Goal: Task Accomplishment & Management: Use online tool/utility

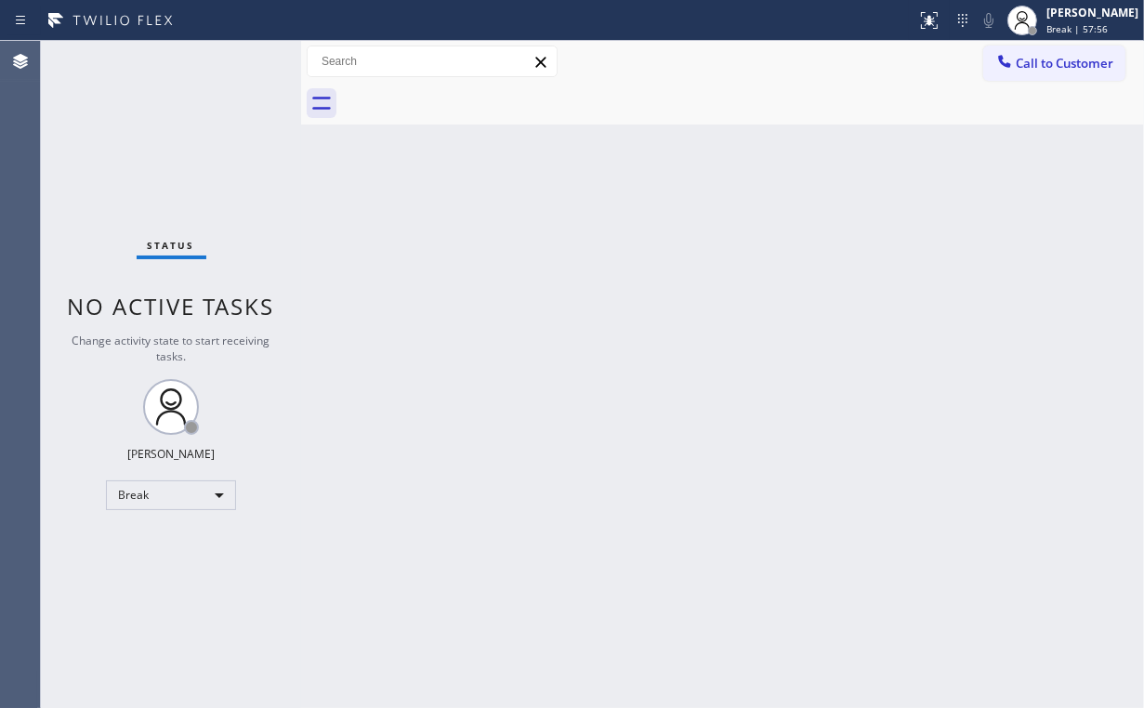
drag, startPoint x: 73, startPoint y: 426, endPoint x: 138, endPoint y: 498, distance: 96.8
click at [74, 430] on div "Status No active tasks Change activity state to start receiving tasks. [PERSON_…" at bounding box center [171, 374] width 260 height 667
click at [146, 493] on div "Break" at bounding box center [171, 495] width 130 height 30
click at [186, 565] on li "Unavailable" at bounding box center [170, 566] width 126 height 22
click at [109, 102] on div "Status No active tasks Change activity state to start receiving tasks. [PERSON_…" at bounding box center [171, 374] width 260 height 667
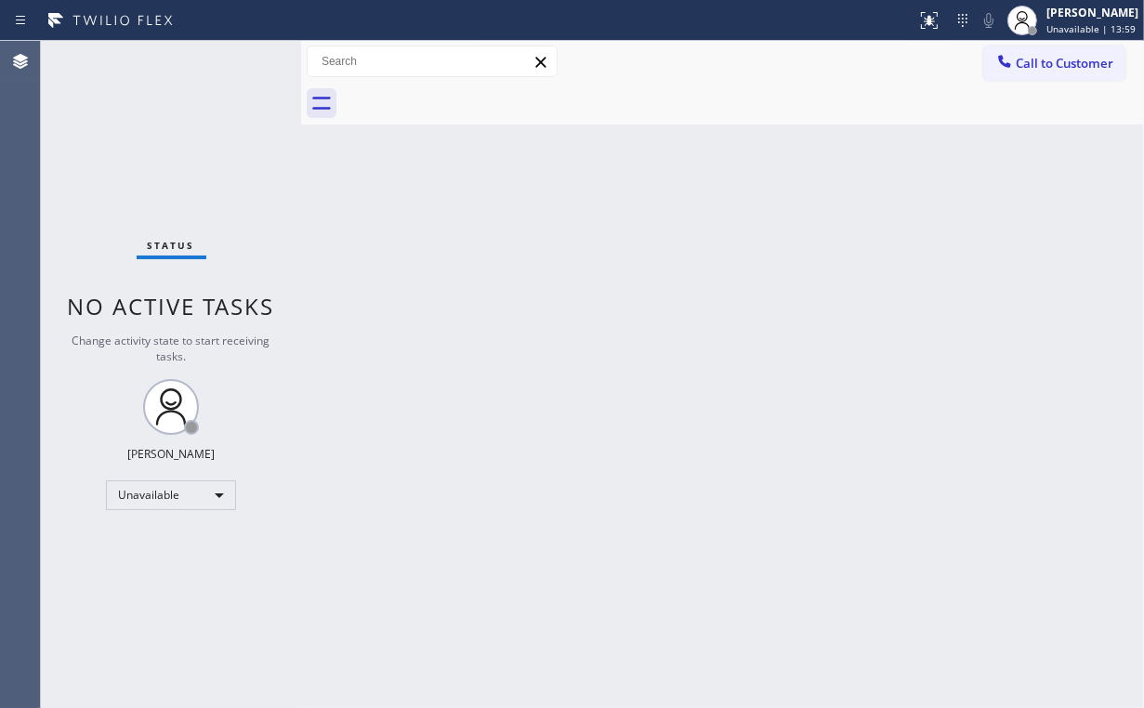
drag, startPoint x: 1005, startPoint y: 71, endPoint x: 700, endPoint y: 220, distance: 339.6
click at [1005, 70] on div at bounding box center [1004, 63] width 22 height 22
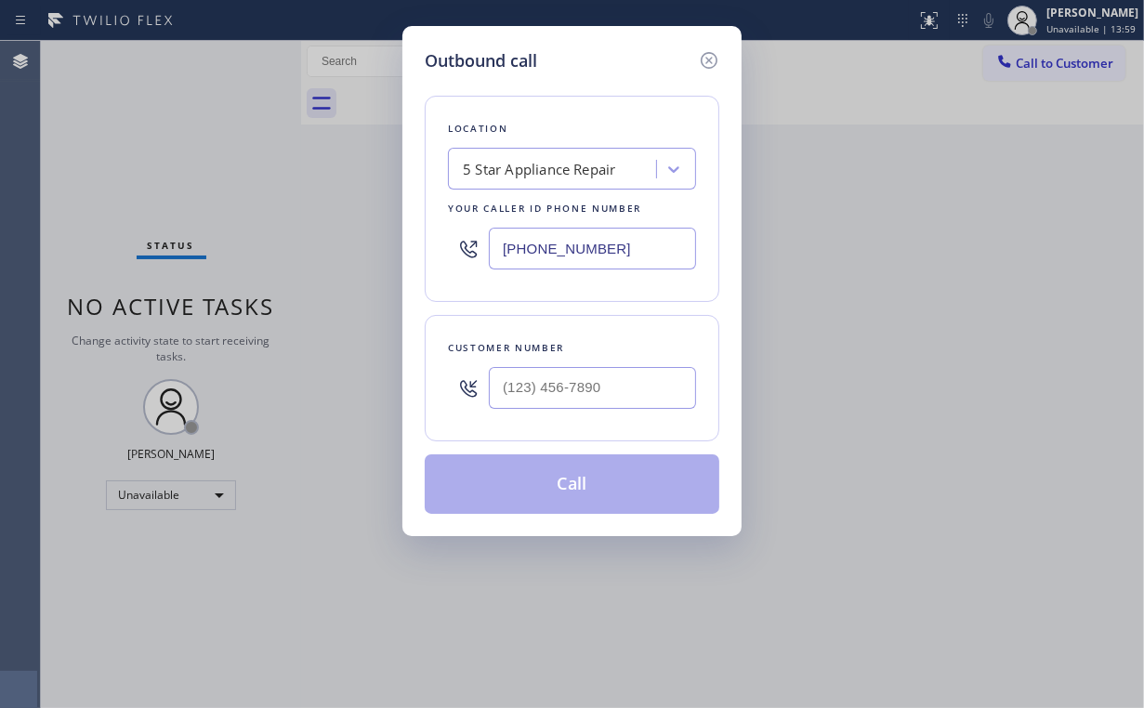
drag, startPoint x: 646, startPoint y: 234, endPoint x: 324, endPoint y: 201, distance: 323.3
click at [390, 217] on div "Outbound call Location 5 Star Appliance Repair Your caller id phone number [PHO…" at bounding box center [572, 354] width 1144 height 708
paste input "773) 830-4668"
type input "(773) 830-4668"
drag, startPoint x: 591, startPoint y: 375, endPoint x: 598, endPoint y: 383, distance: 11.2
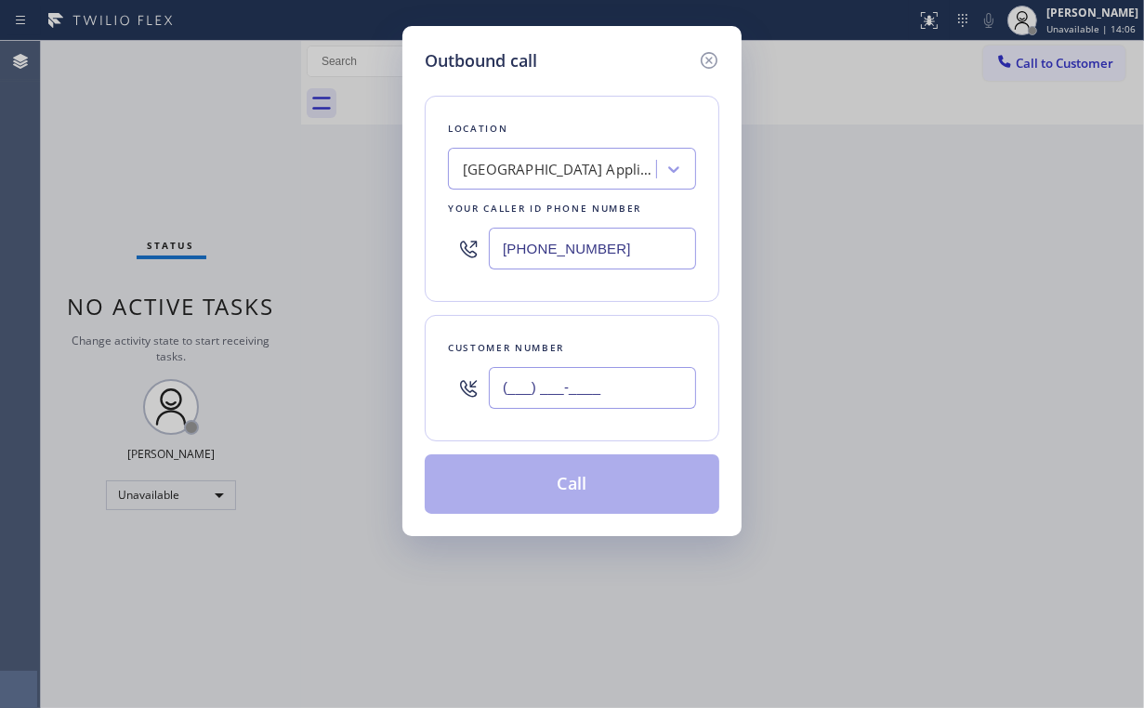
click at [591, 375] on input "(___) ___-____" at bounding box center [592, 388] width 207 height 42
paste input "312) 358-0305"
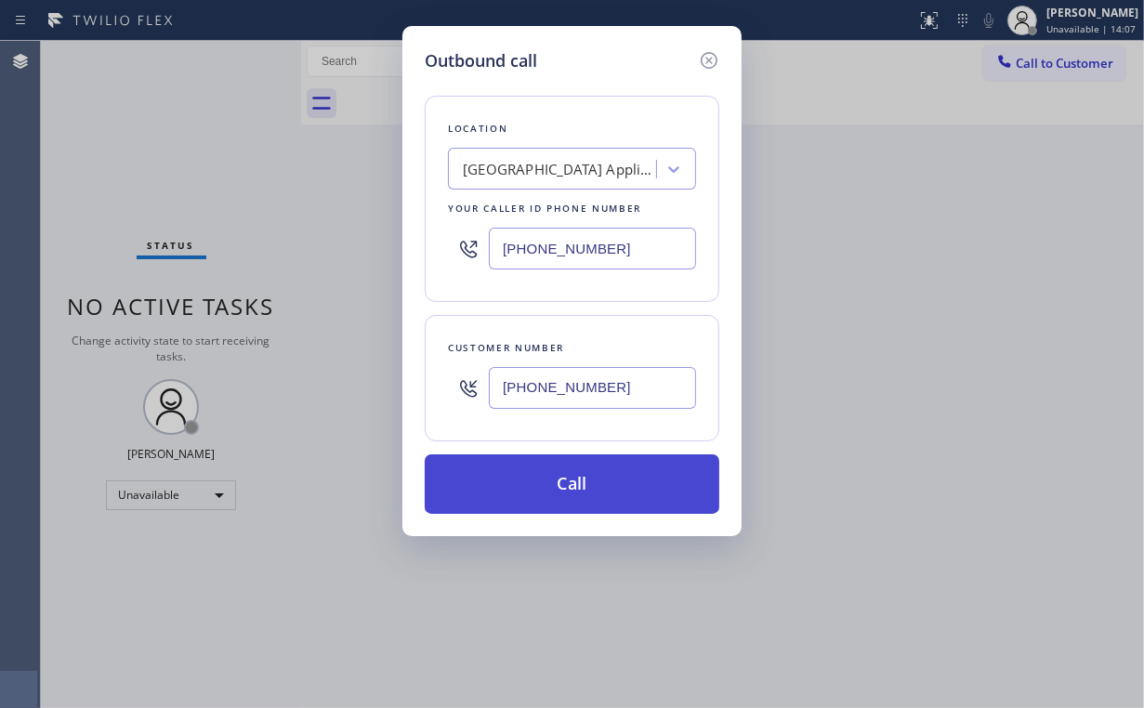
type input "(312) 358-0305"
click at [551, 476] on button "Call" at bounding box center [572, 483] width 295 height 59
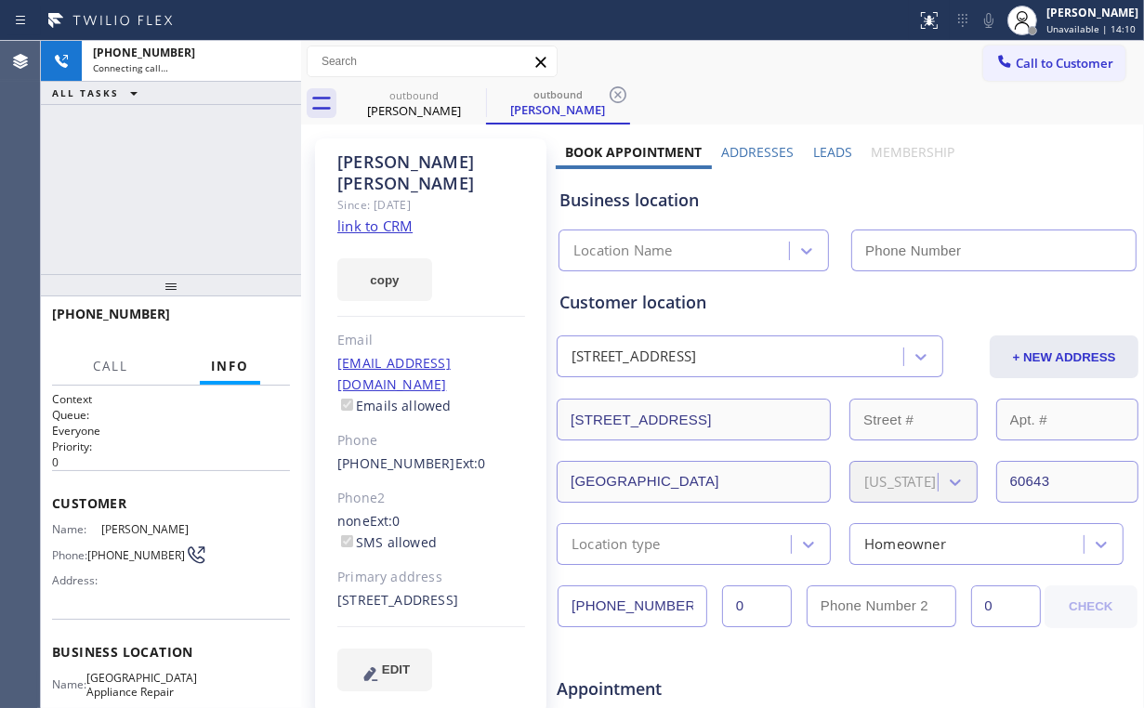
drag, startPoint x: 178, startPoint y: 149, endPoint x: 290, endPoint y: 279, distance: 171.4
click at [178, 148] on div "+13123580305 Connecting call… ALL TASKS ALL TASKS ACTIVE TASKS TASKS IN WRAP UP" at bounding box center [171, 157] width 260 height 233
drag, startPoint x: 370, startPoint y: 427, endPoint x: 558, endPoint y: 349, distance: 203.0
click at [427, 427] on div "Candace Crider Since: 20 may 2020 link to CRM copy Email no@gmail.com Emails al…" at bounding box center [430, 425] width 231 height 575
type input "(773) 830-4668"
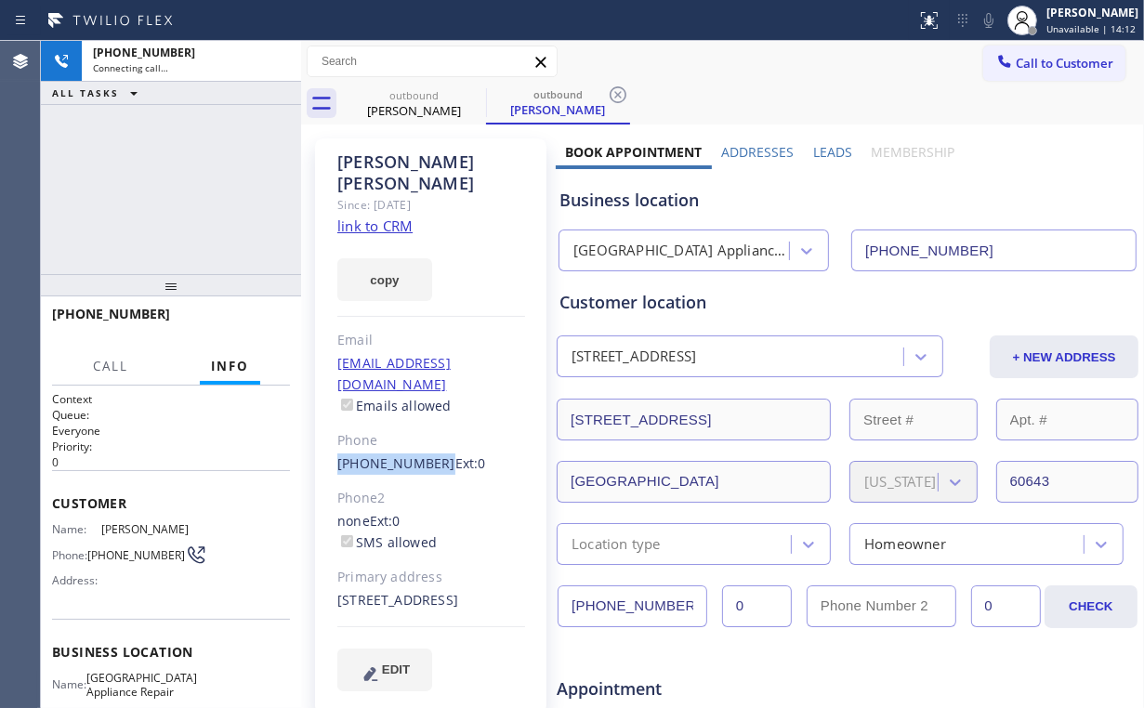
copy link "(312) 358-0305"
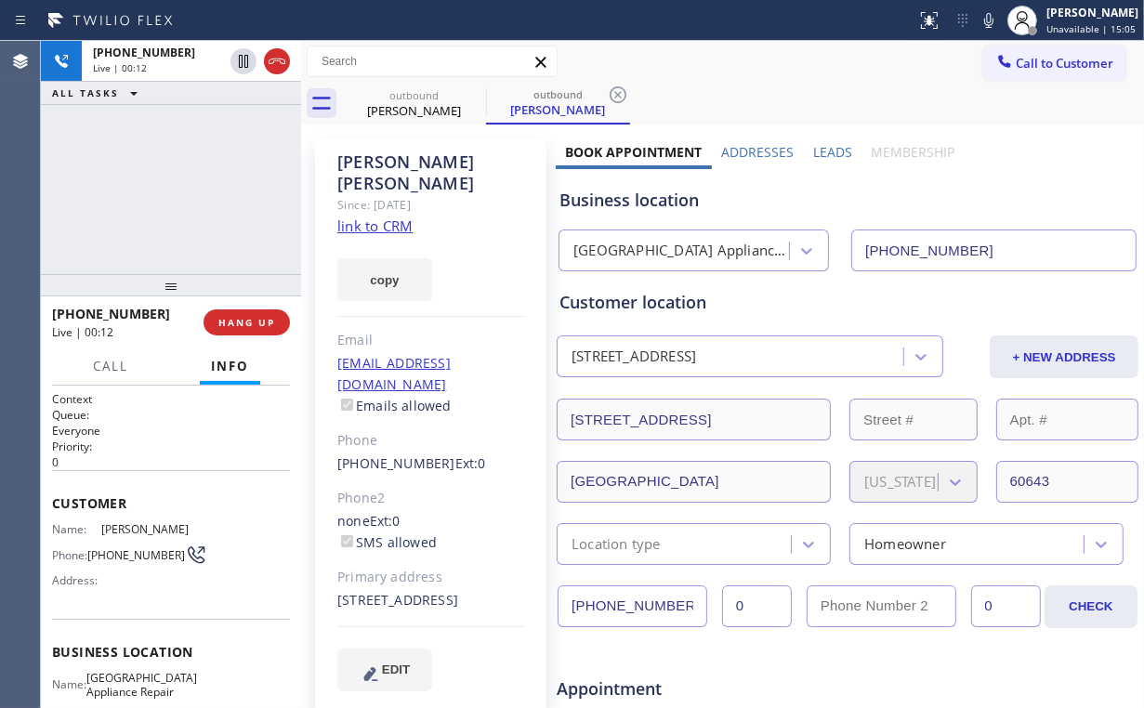
click at [176, 192] on div "+13123580305 Live | 00:12 ALL TASKS ALL TASKS ACTIVE TASKS TASKS IN WRAP UP" at bounding box center [171, 157] width 260 height 233
click at [176, 192] on div "+13123580305 Live | 00:13 ALL TASKS ALL TASKS ACTIVE TASKS TASKS IN WRAP UP" at bounding box center [171, 157] width 260 height 233
drag, startPoint x: 176, startPoint y: 192, endPoint x: 187, endPoint y: 209, distance: 20.1
click at [176, 192] on div "+13123580305 Live | 00:13 ALL TASKS ALL TASKS ACTIVE TASKS TASKS IN WRAP UP" at bounding box center [171, 157] width 260 height 233
click at [244, 335] on div "+13123580305 Live | 00:14 HANG UP" at bounding box center [171, 322] width 238 height 48
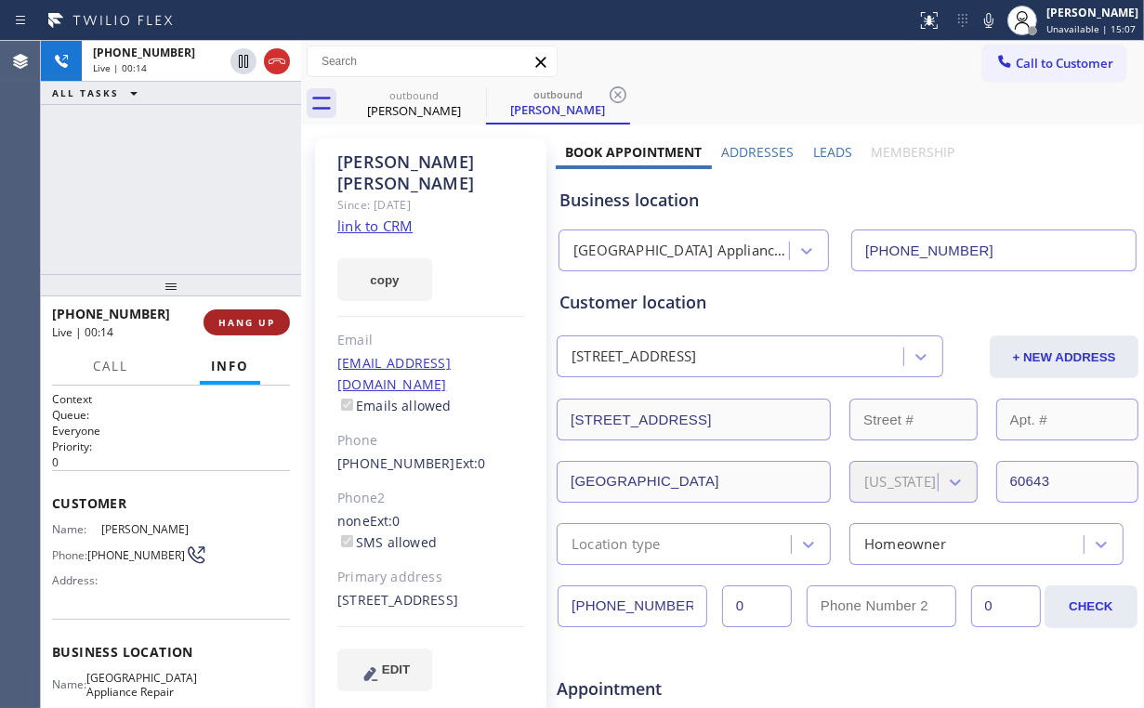
click at [238, 316] on span "HANG UP" at bounding box center [246, 322] width 57 height 13
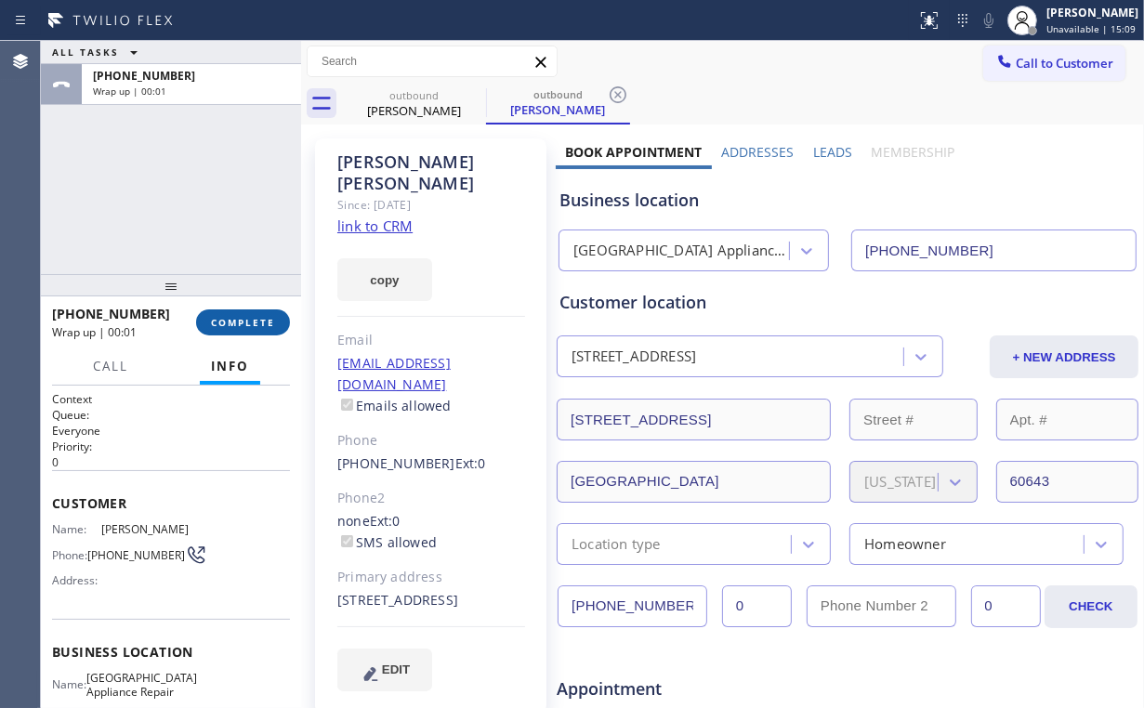
click at [238, 316] on span "COMPLETE" at bounding box center [243, 322] width 64 height 13
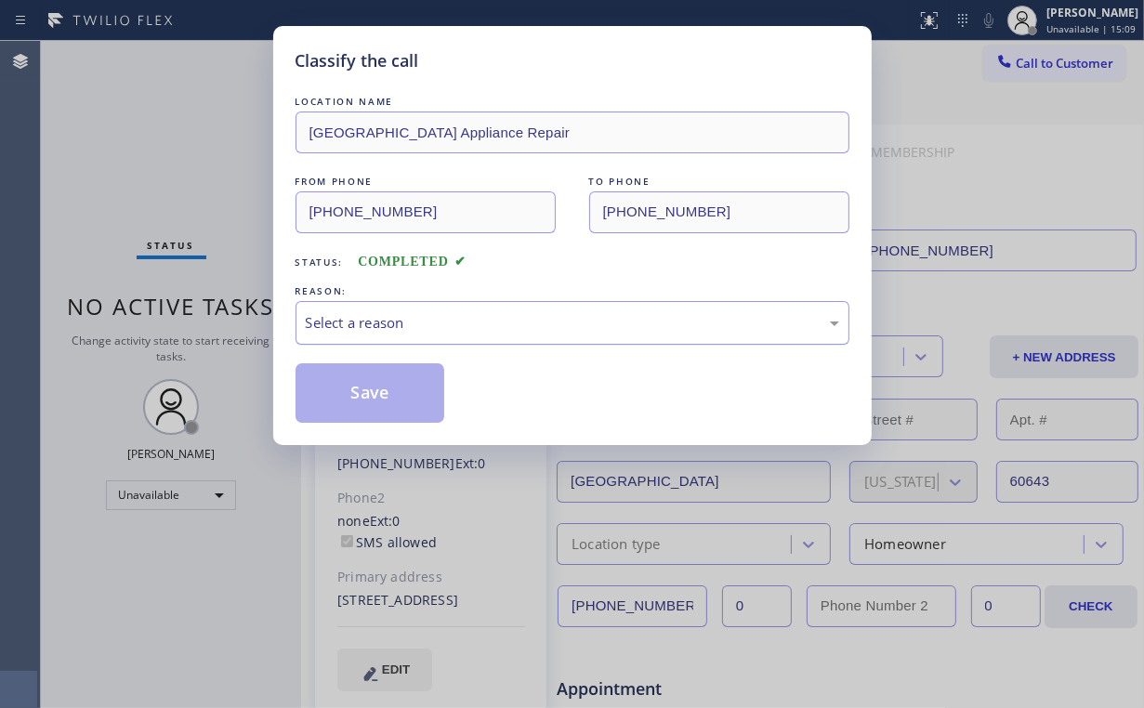
click at [354, 323] on div "Select a reason" at bounding box center [572, 322] width 533 height 21
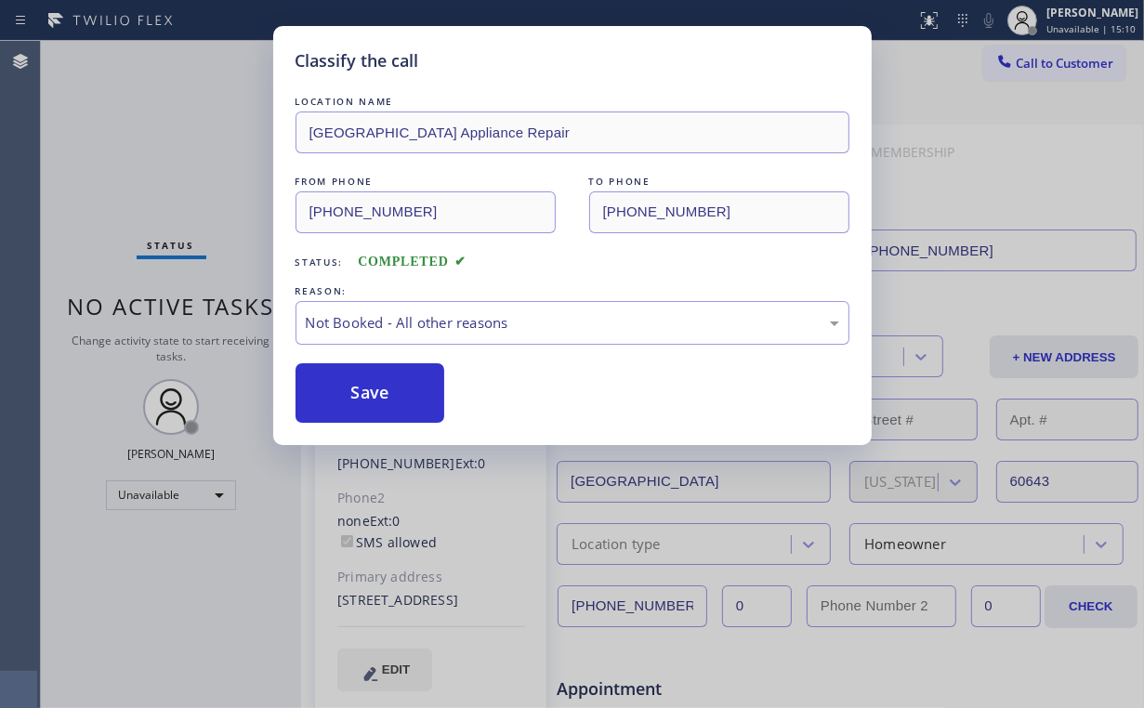
drag, startPoint x: 352, startPoint y: 391, endPoint x: 173, endPoint y: 122, distance: 323.7
click at [353, 380] on button "Save" at bounding box center [371, 392] width 150 height 59
click at [169, 104] on div "Classify the call LOCATION NAME Calumet Heights Appliance Repair FROM PHONE (77…" at bounding box center [572, 354] width 1144 height 708
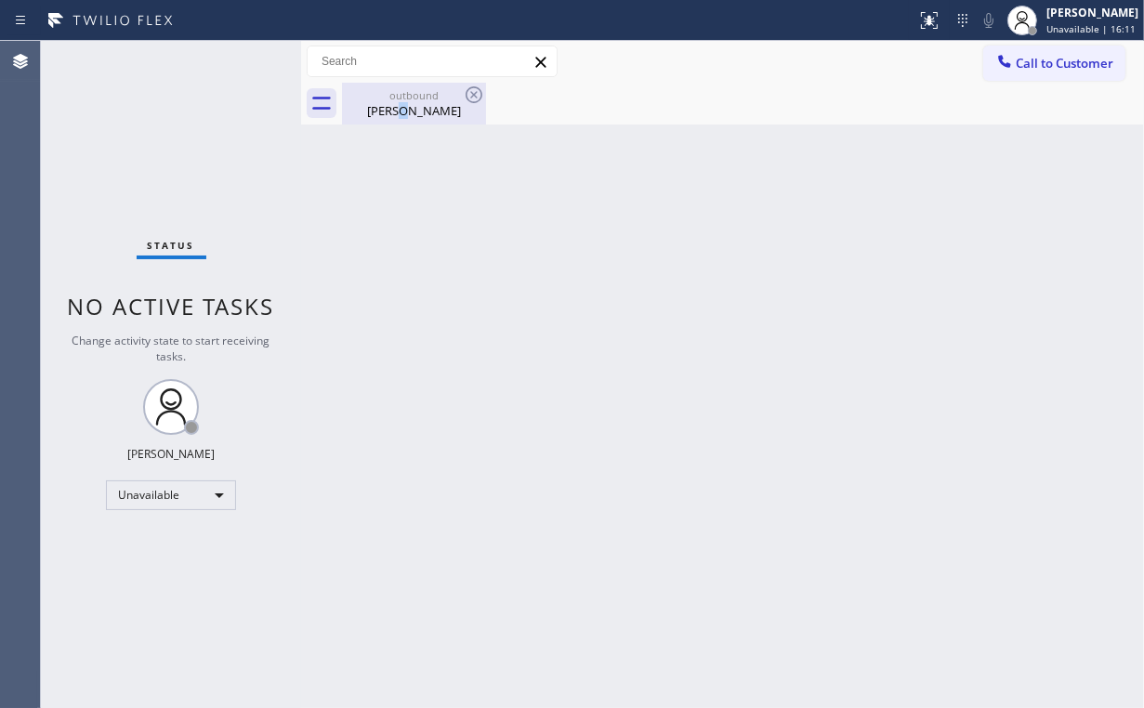
drag, startPoint x: 409, startPoint y: 104, endPoint x: 461, endPoint y: 99, distance: 52.3
click at [410, 104] on div "Candace Crider" at bounding box center [414, 110] width 140 height 17
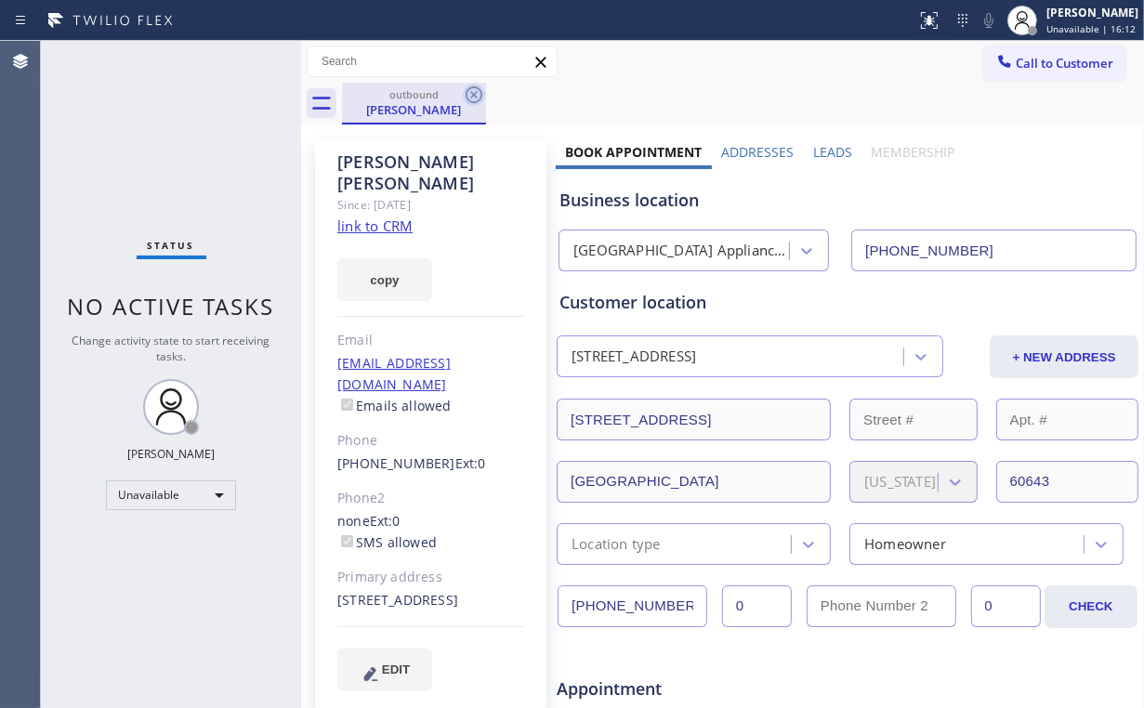
click at [477, 92] on icon at bounding box center [474, 94] width 17 height 17
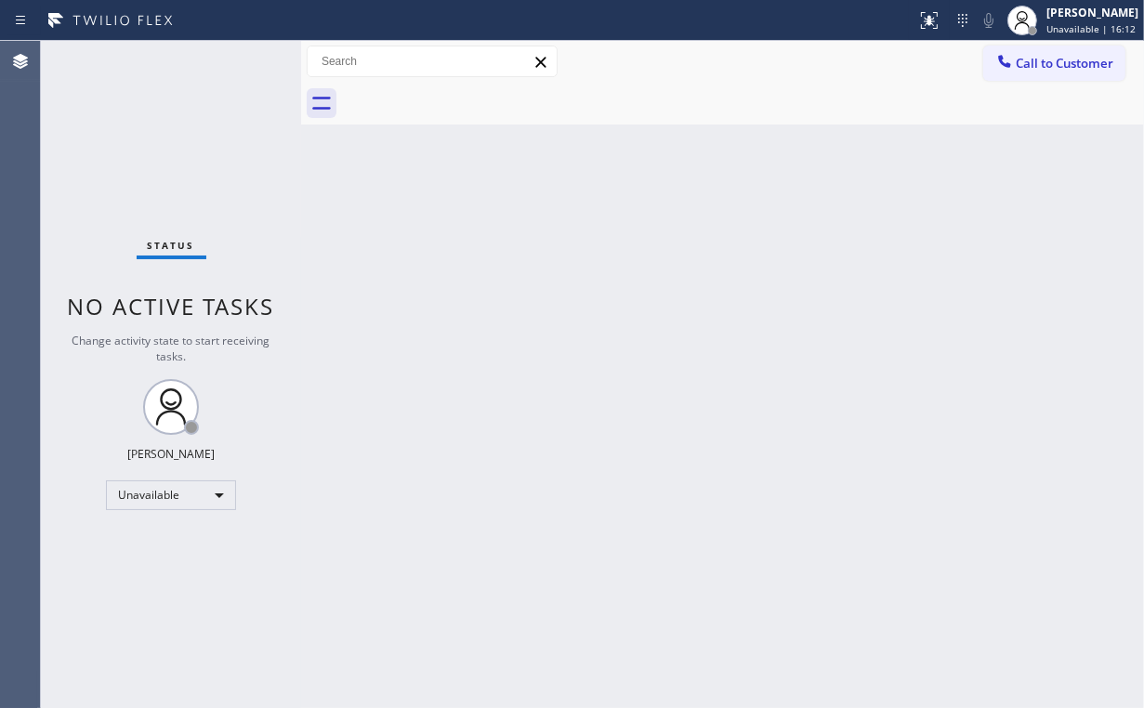
click at [903, 190] on div "Back to Dashboard Change Sender ID Customers Technicians Select a contact Outbo…" at bounding box center [722, 374] width 843 height 667
click at [1024, 57] on span "Call to Customer" at bounding box center [1065, 63] width 98 height 17
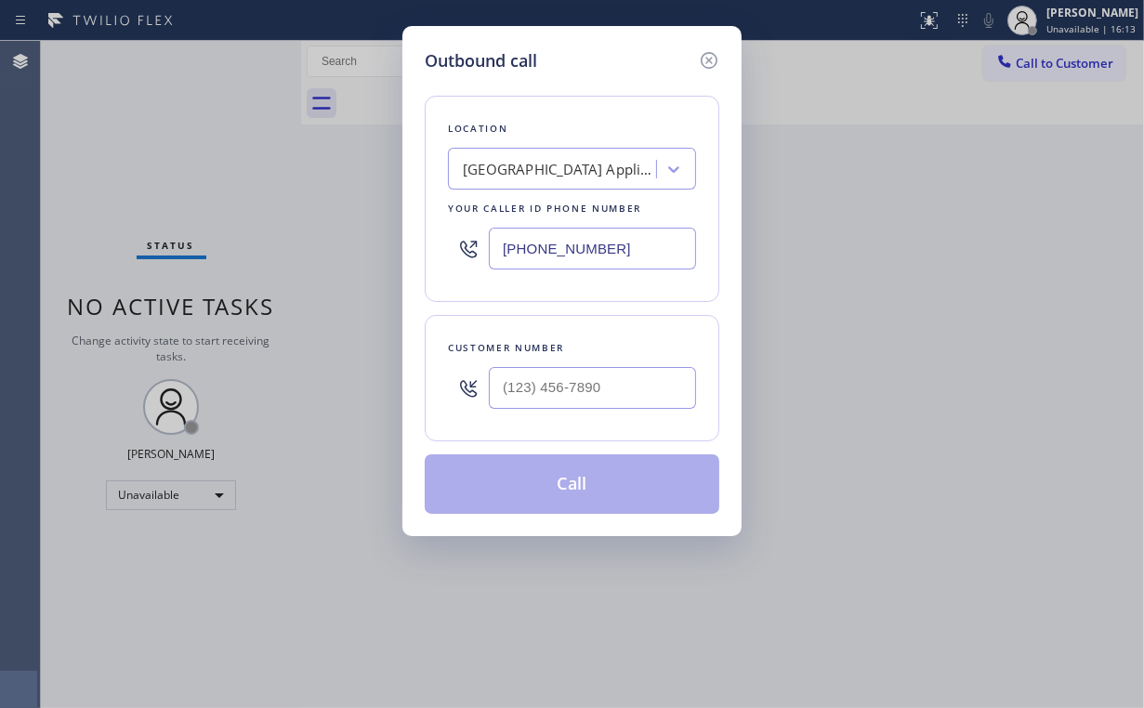
drag, startPoint x: 594, startPoint y: 406, endPoint x: 599, endPoint y: 398, distance: 10.1
click at [595, 406] on div at bounding box center [592, 388] width 207 height 60
drag, startPoint x: 625, startPoint y: 238, endPoint x: 349, endPoint y: 229, distance: 275.2
click at [358, 227] on div "Outbound call Location Calumet Heights Appliance Repair Your caller id phone nu…" at bounding box center [572, 354] width 1144 height 708
paste input "602) 353-7310"
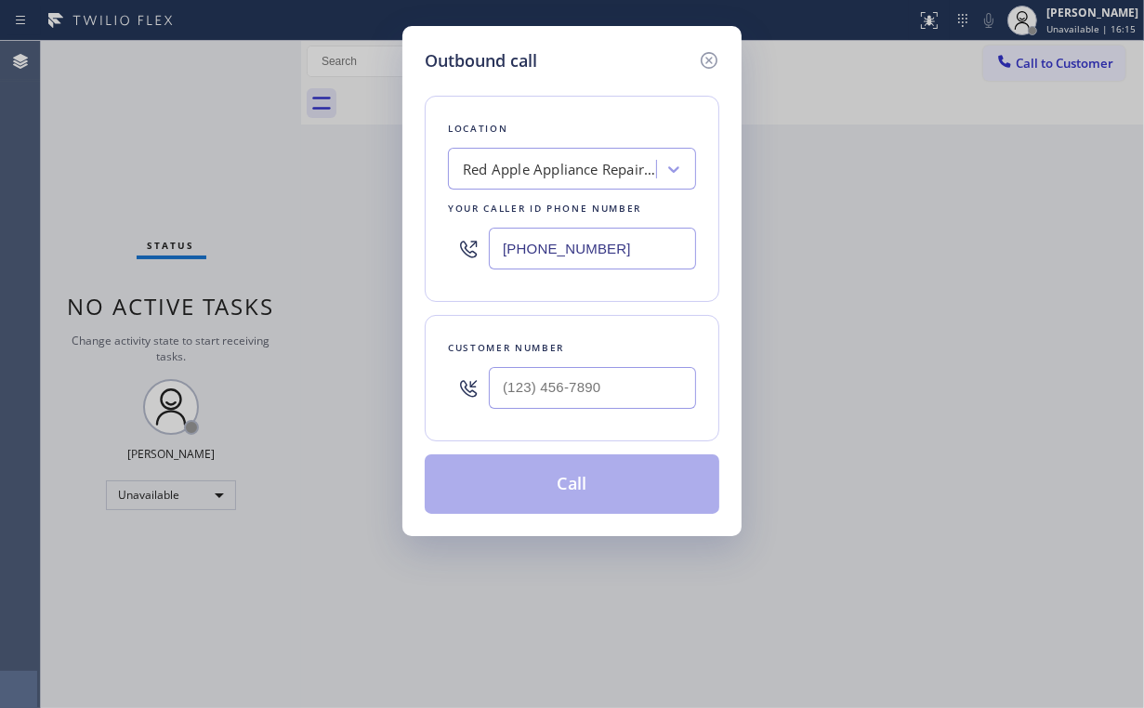
type input "(602) 353-7310"
click at [600, 370] on input "(___) ___-____" at bounding box center [592, 388] width 207 height 42
paste input "480) 341-7789"
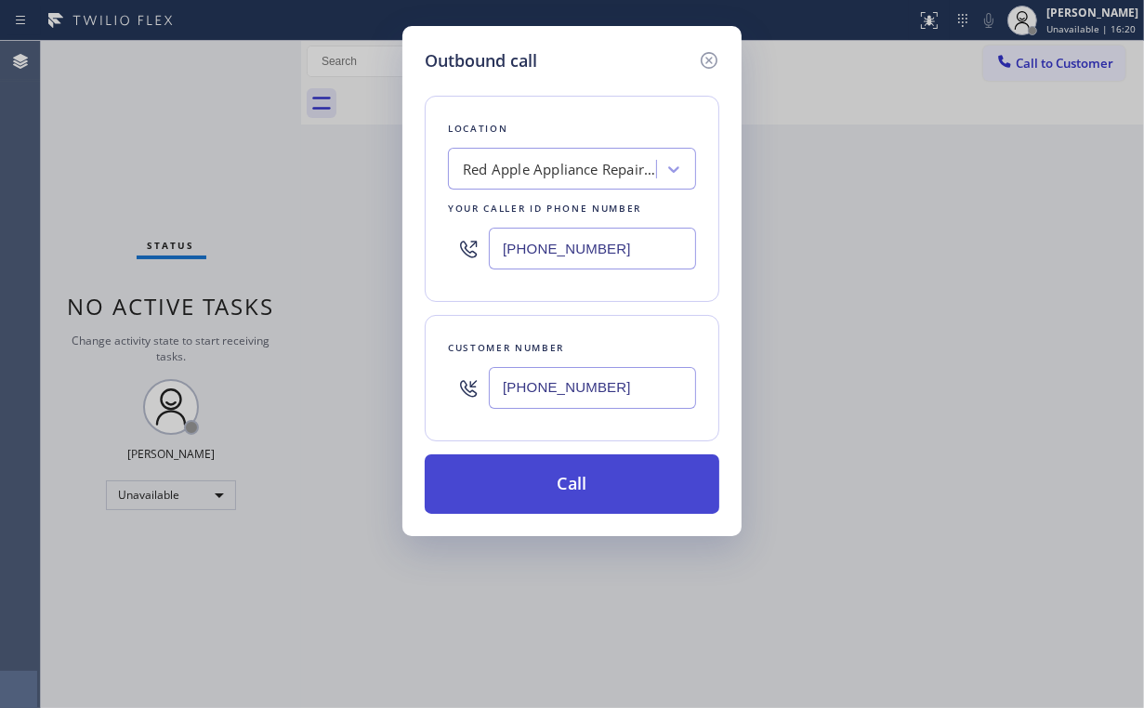
type input "(480) 341-7789"
click at [567, 469] on button "Call" at bounding box center [572, 483] width 295 height 59
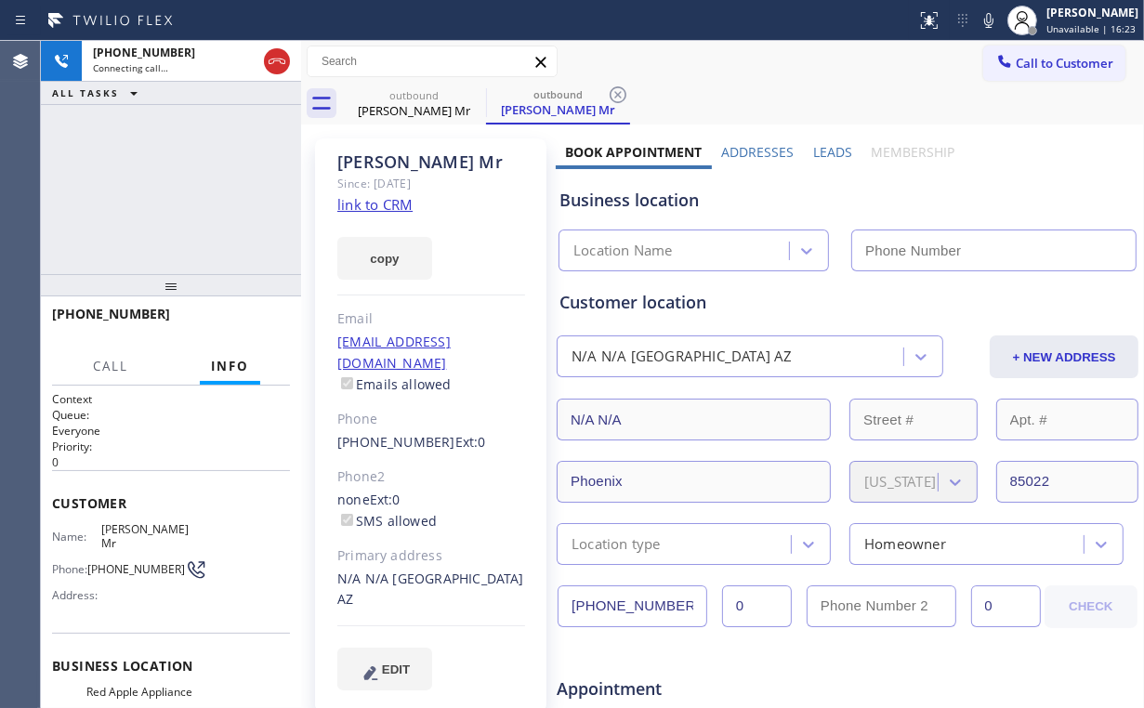
click at [247, 241] on div "+14803417789 Connecting call… ALL TASKS ALL TASKS ACTIVE TASKS TASKS IN WRAP UP" at bounding box center [171, 157] width 260 height 233
type input "(602) 353-7310"
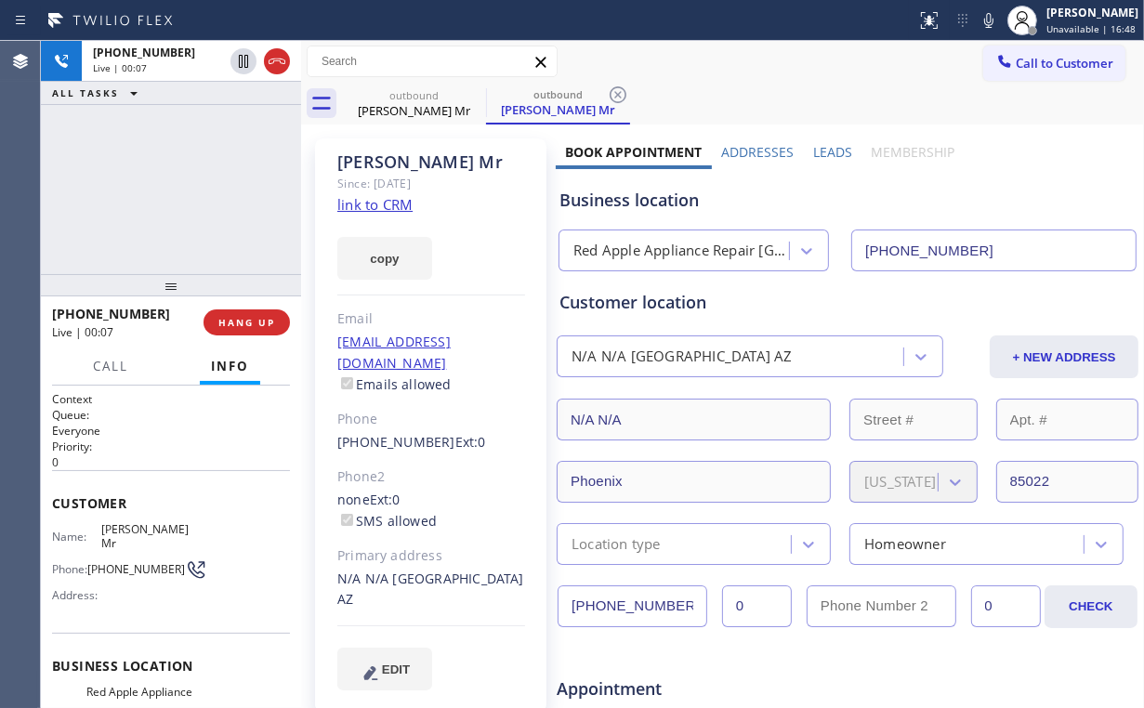
click at [667, 250] on div "Red Apple Appliance Repair Phoenix" at bounding box center [681, 251] width 217 height 21
click at [672, 214] on div "Business location Red Apple Appliance Repair Phoenix (602) 353-7310" at bounding box center [848, 220] width 584 height 102
click at [187, 190] on div "+14803417789 Live | 00:11 ALL TASKS ALL TASKS ACTIVE TASKS TASKS IN WRAP UP" at bounding box center [171, 157] width 260 height 233
click at [250, 322] on span "HANG UP" at bounding box center [246, 322] width 57 height 13
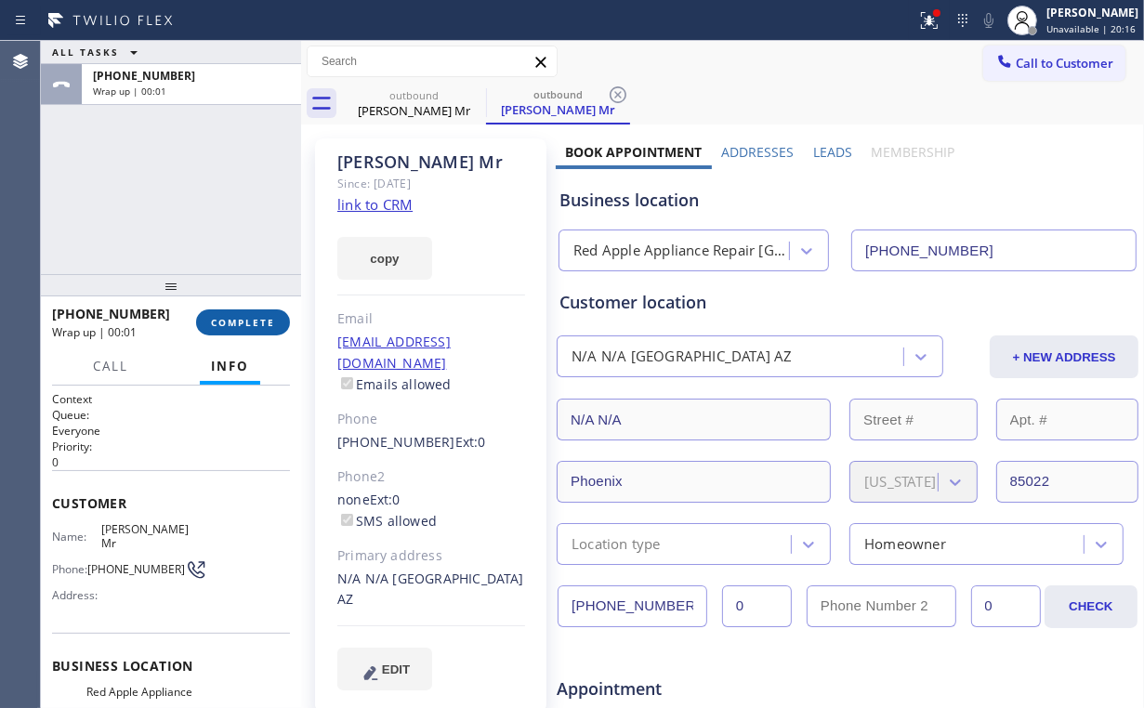
click at [242, 320] on span "COMPLETE" at bounding box center [243, 322] width 64 height 13
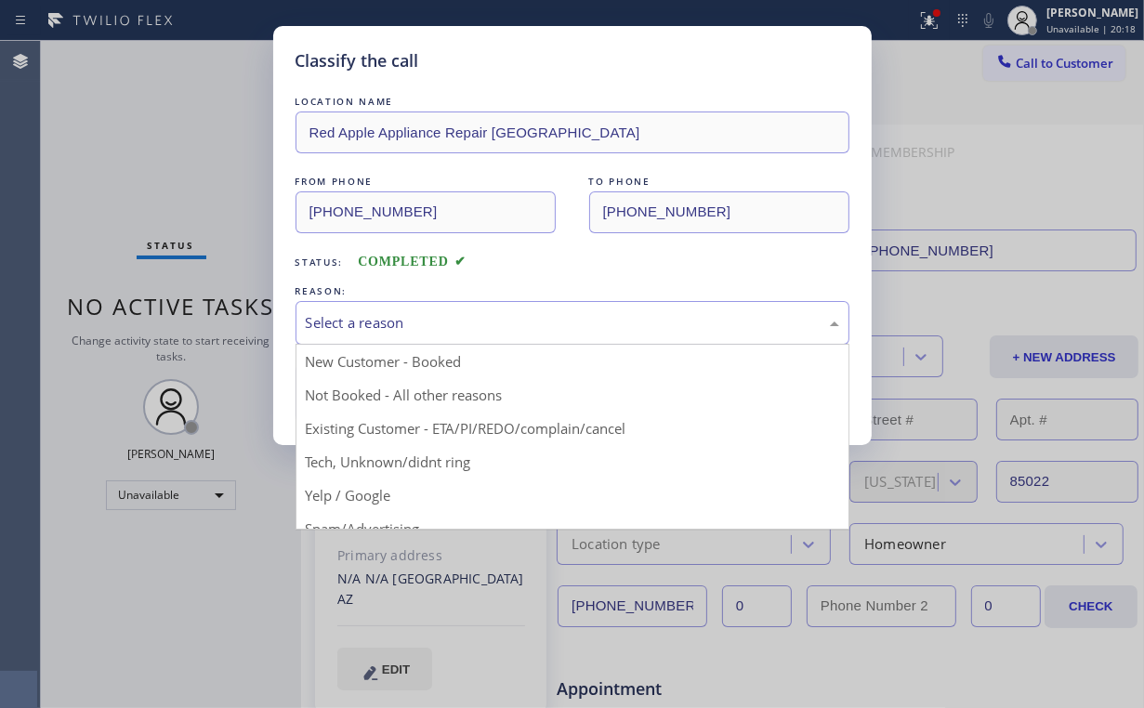
click at [370, 316] on div "Select a reason" at bounding box center [572, 322] width 533 height 21
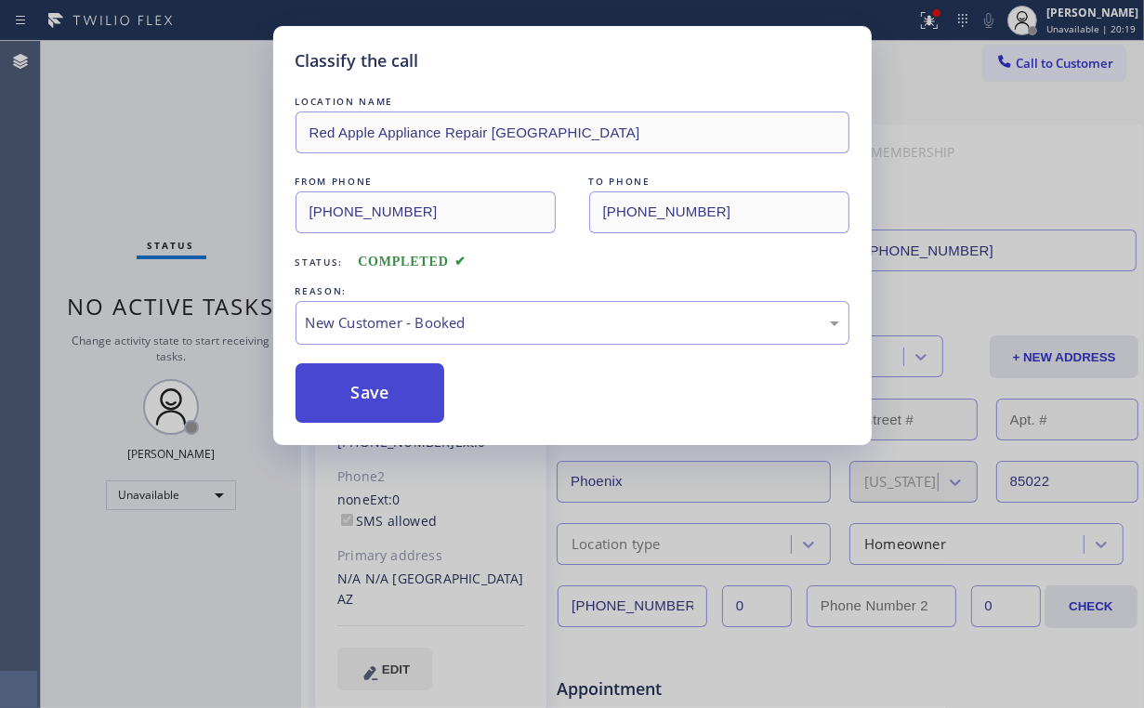
click at [397, 377] on button "Save" at bounding box center [371, 392] width 150 height 59
click at [148, 100] on div "Classify the call LOCATION NAME Red Apple Appliance Repair Phoenix FROM PHONE (…" at bounding box center [572, 354] width 1144 height 708
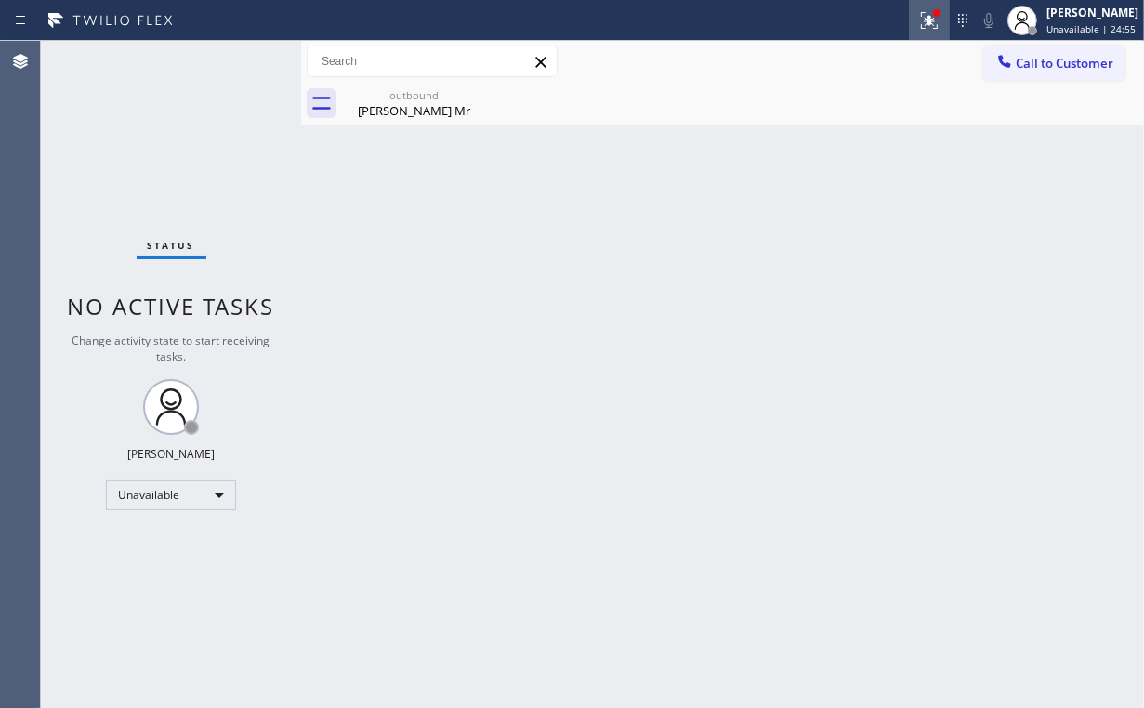
click at [940, 25] on icon at bounding box center [929, 20] width 22 height 22
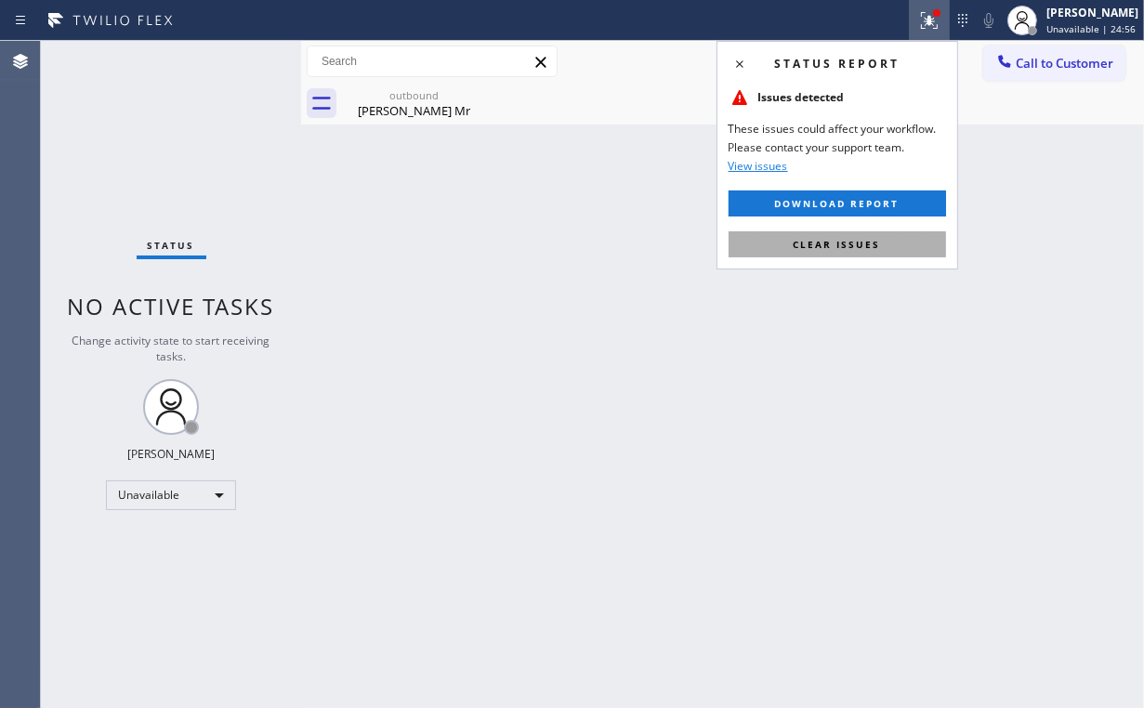
click at [900, 239] on button "Clear issues" at bounding box center [837, 244] width 217 height 26
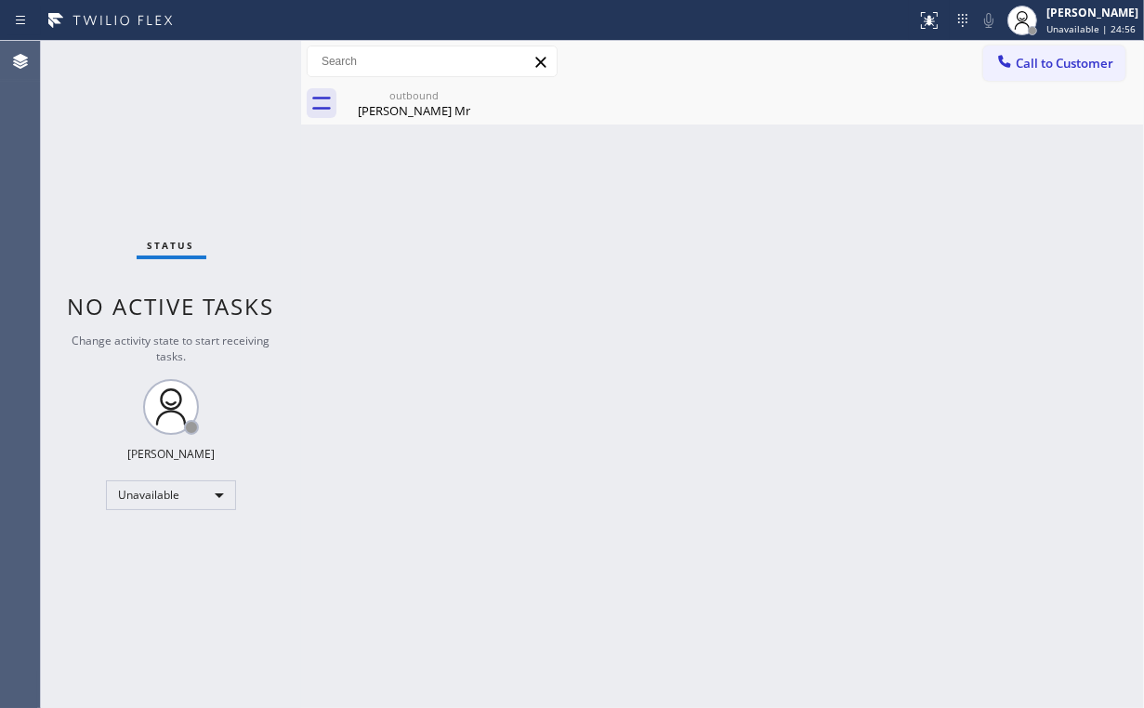
drag, startPoint x: 978, startPoint y: 208, endPoint x: 1015, endPoint y: 101, distance: 113.2
click at [988, 191] on div "Back to Dashboard Change Sender ID Customers Technicians Select a contact Outbo…" at bounding box center [722, 374] width 843 height 667
click at [1026, 78] on button "Call to Customer" at bounding box center [1054, 63] width 142 height 35
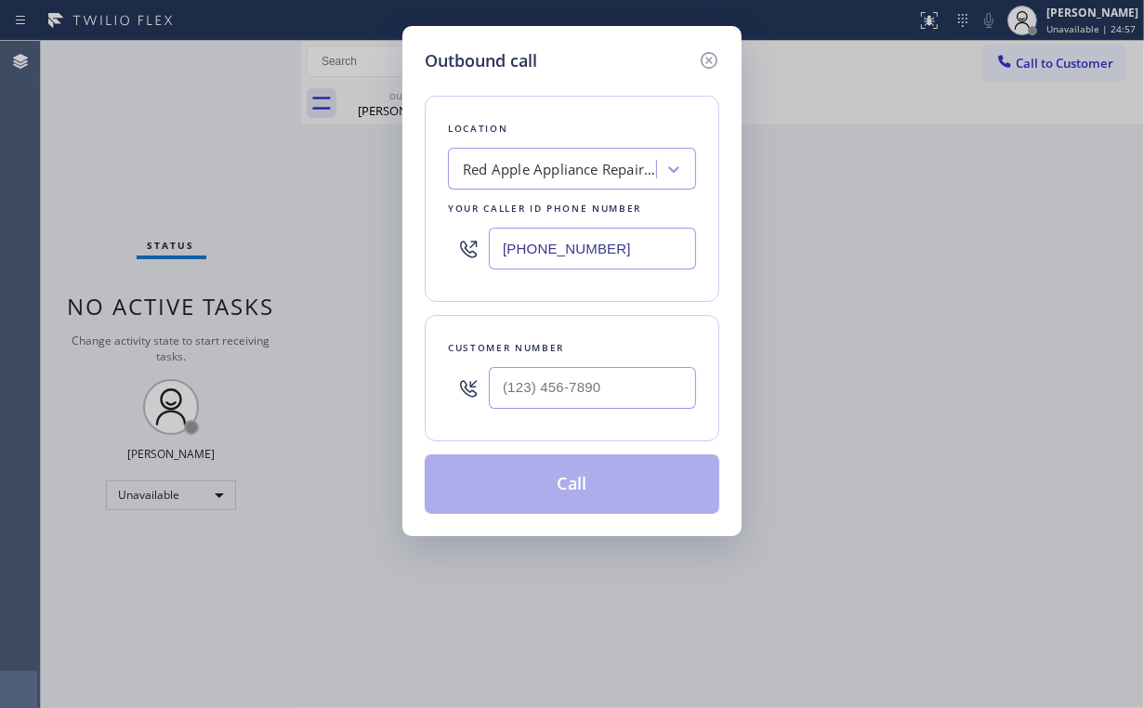
drag, startPoint x: 534, startPoint y: 245, endPoint x: 342, endPoint y: 223, distance: 193.7
click at [361, 227] on div "Outbound call Location Red Apple Appliance Repair Phoenix Your caller id phone …" at bounding box center [572, 354] width 1144 height 708
paste input "855) 731-4952"
type input "[PHONE_NUMBER]"
click at [605, 377] on input "(___) ___-____" at bounding box center [592, 388] width 207 height 42
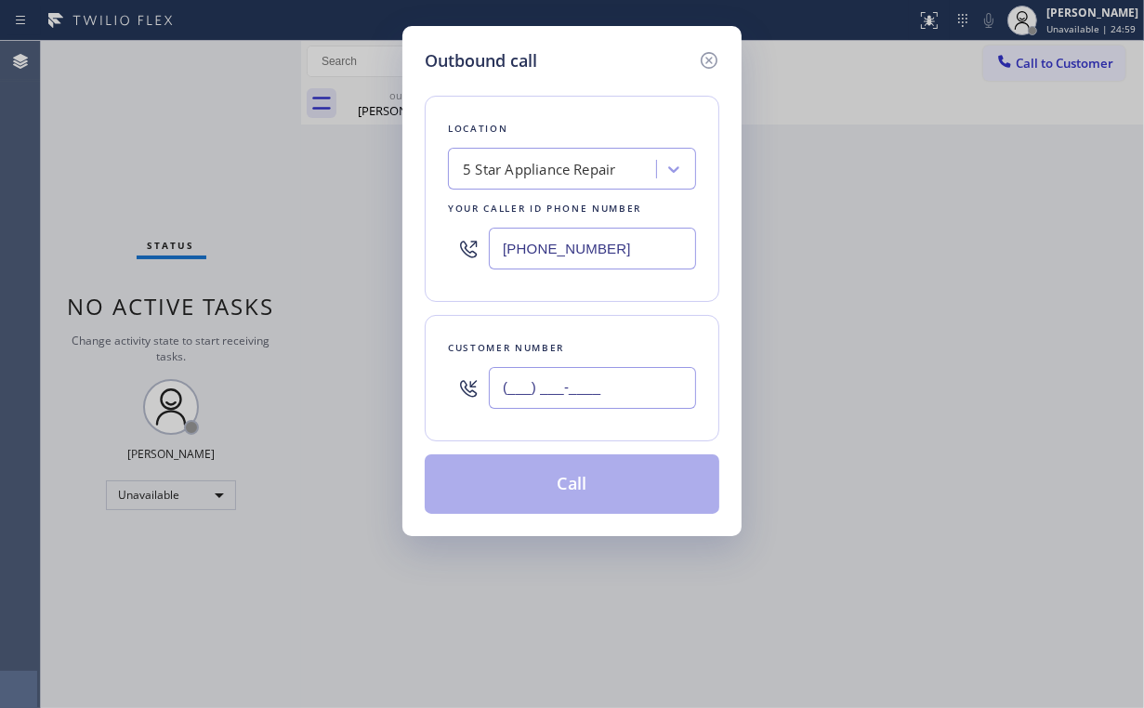
paste input "714) 270-6120"
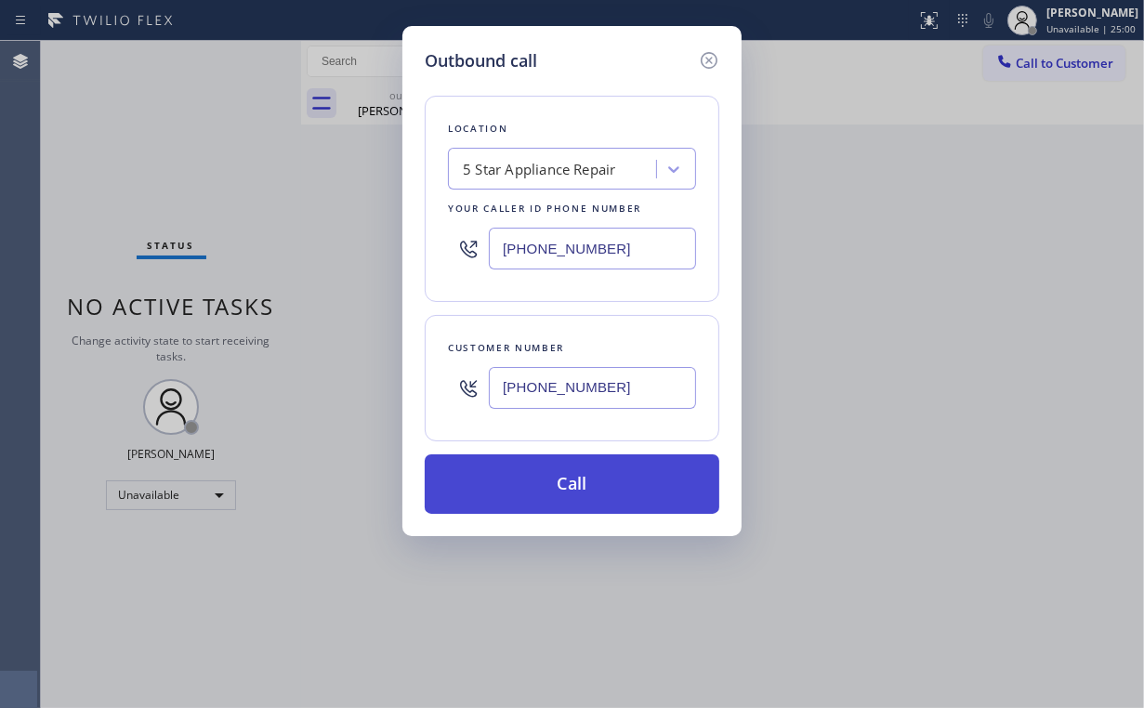
type input "(714) 270-6120"
click at [535, 487] on button "Call" at bounding box center [572, 483] width 295 height 59
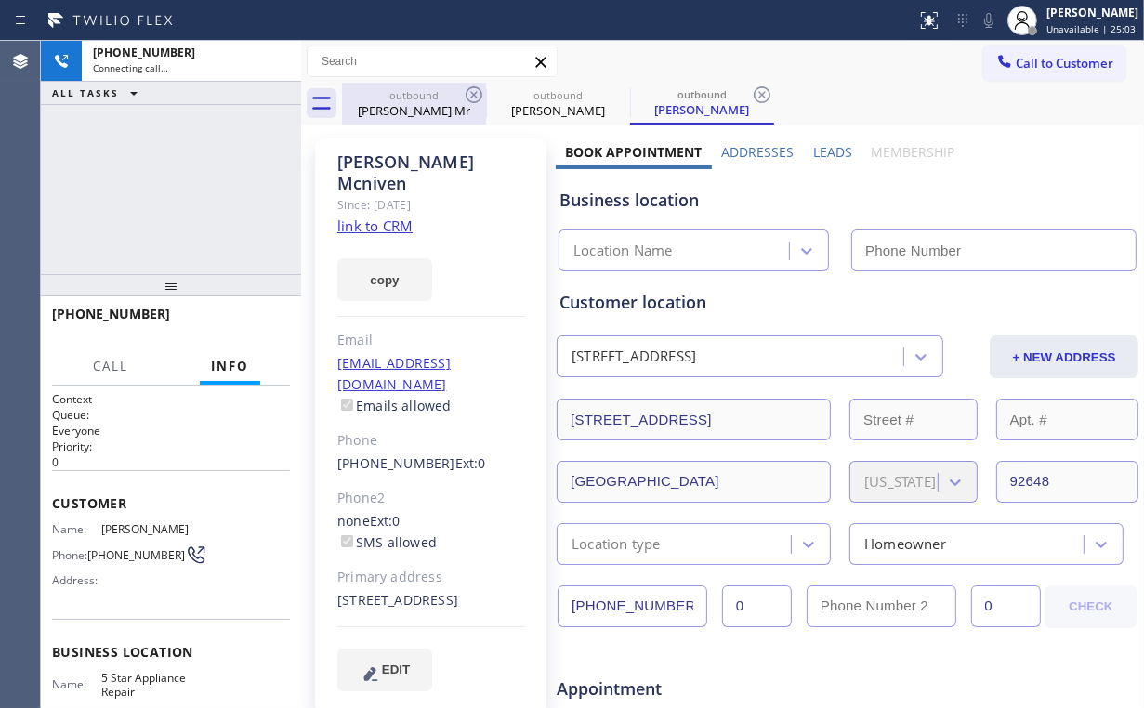
click at [137, 156] on div "+17142706120 Connecting call… ALL TASKS ALL TASKS ACTIVE TASKS TASKS IN WRAP UP" at bounding box center [171, 157] width 260 height 233
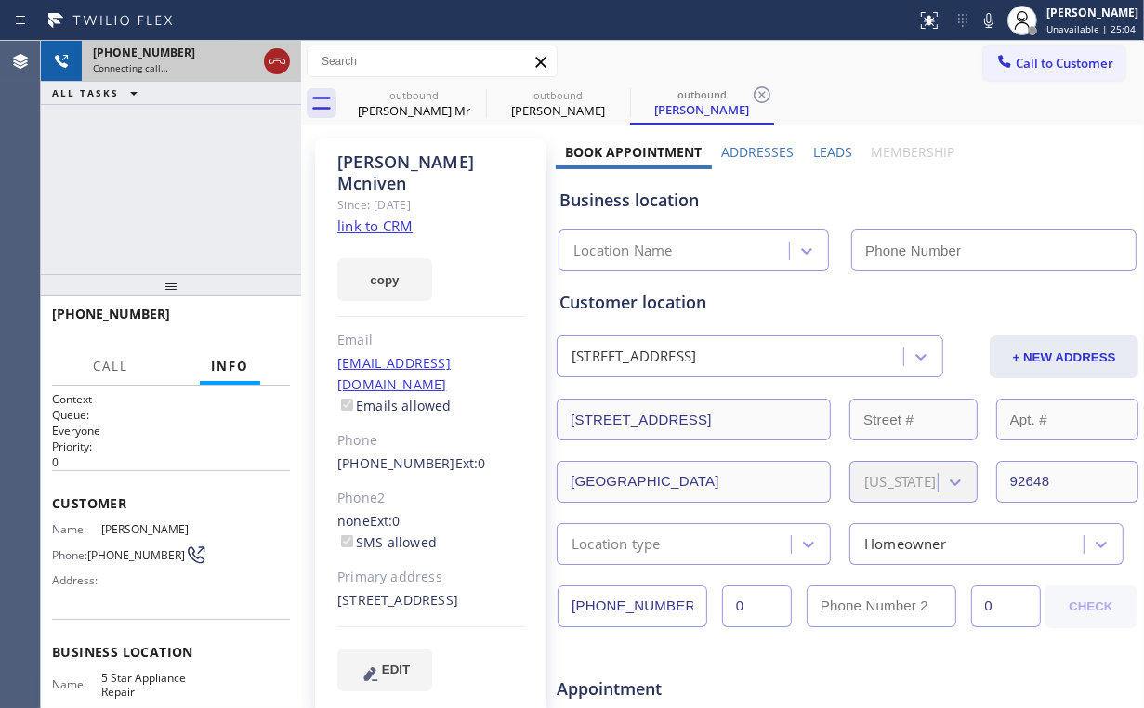
drag, startPoint x: 272, startPoint y: 59, endPoint x: 288, endPoint y: 67, distance: 17.9
click at [272, 58] on icon at bounding box center [277, 61] width 22 height 22
click at [430, 107] on div "Jeffrey Mr" at bounding box center [414, 110] width 140 height 17
type input "(602) 353-7310"
type input "[PHONE_NUMBER]"
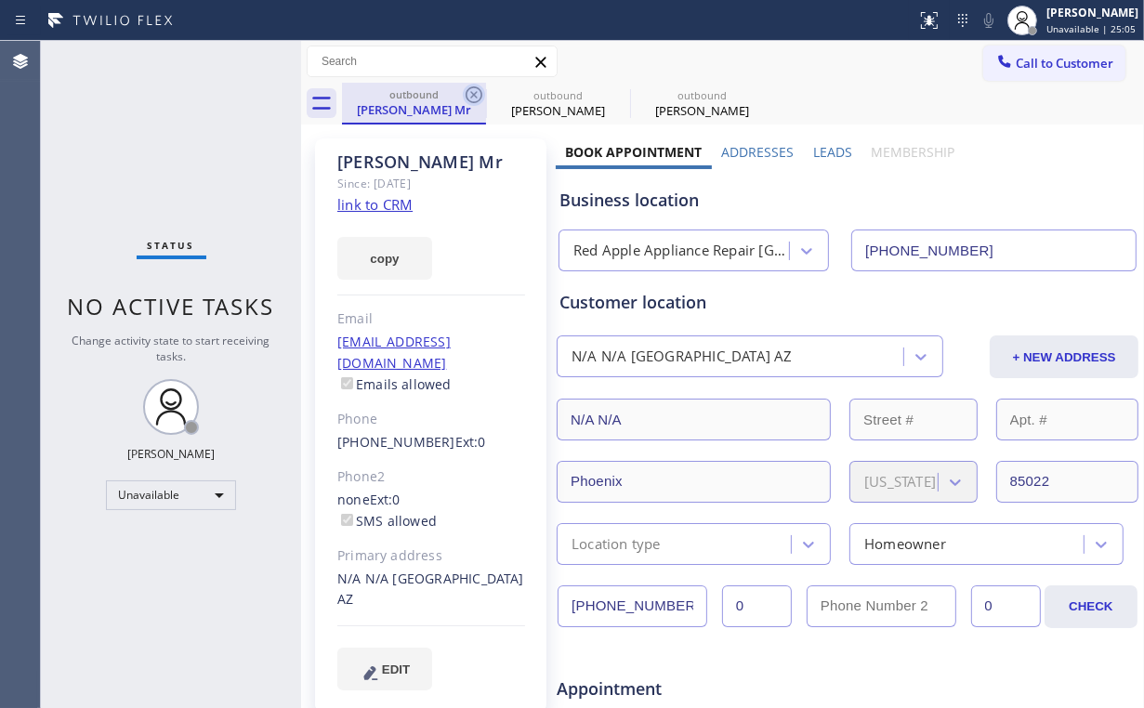
click at [474, 93] on icon at bounding box center [474, 94] width 17 height 17
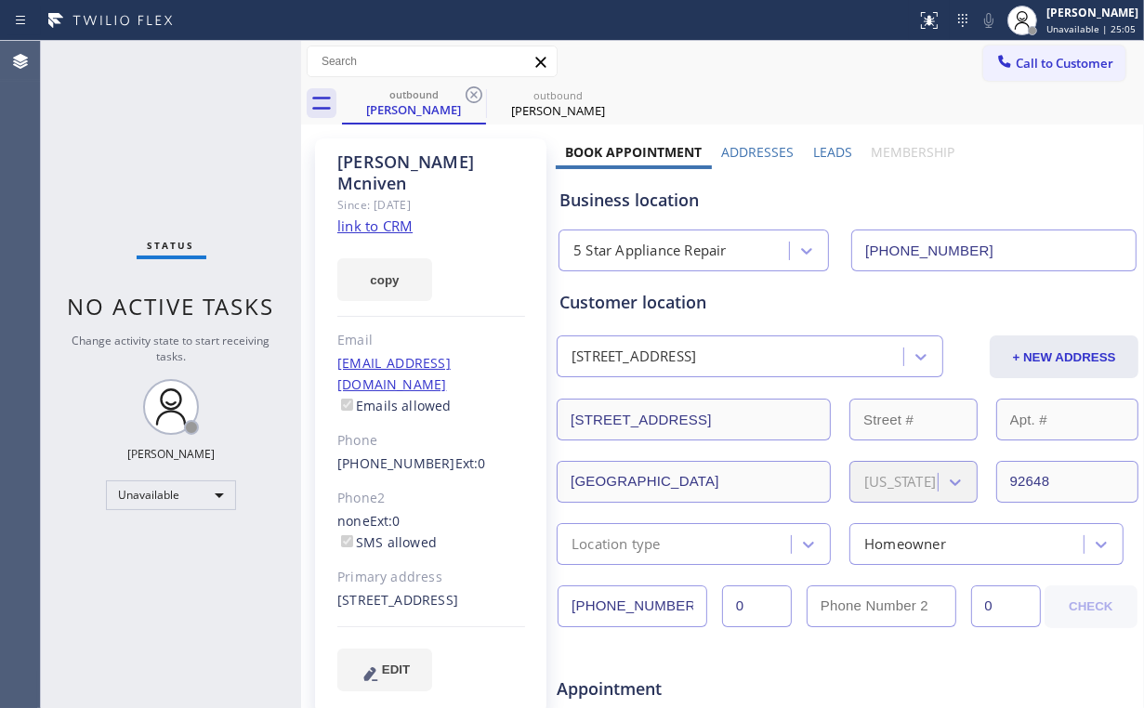
click at [243, 126] on div "Status No active tasks Change activity state to start receiving tasks. [PERSON_…" at bounding box center [171, 374] width 260 height 667
click at [390, 217] on link "link to CRM" at bounding box center [374, 226] width 75 height 19
click at [401, 112] on div "Tracy Mcniven" at bounding box center [414, 109] width 140 height 17
click at [467, 94] on icon at bounding box center [474, 95] width 22 height 22
click at [468, 94] on icon at bounding box center [474, 95] width 22 height 22
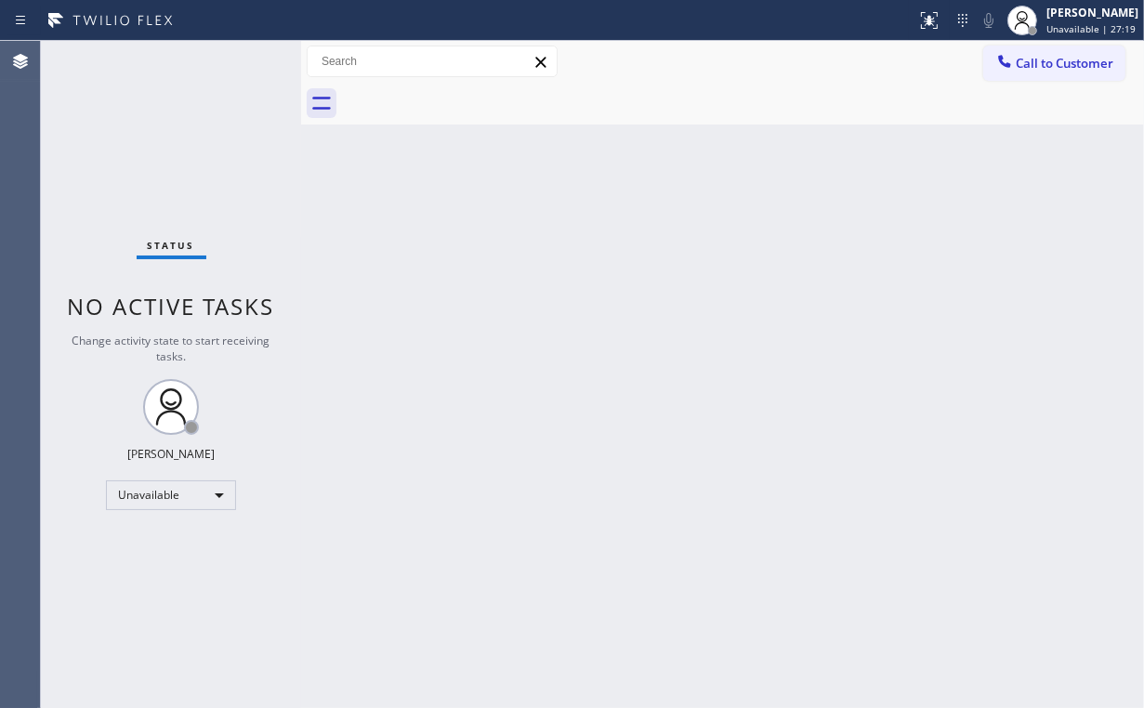
click at [100, 171] on div "Status No active tasks Change activity state to start receiving tasks. [PERSON_…" at bounding box center [171, 374] width 260 height 667
click at [692, 120] on div at bounding box center [743, 104] width 802 height 42
drag, startPoint x: 353, startPoint y: 220, endPoint x: 367, endPoint y: 220, distance: 13.9
click at [355, 221] on div "Back to Dashboard Change Sender ID Customers Technicians Select a contact Outbo…" at bounding box center [722, 374] width 843 height 667
drag, startPoint x: 1059, startPoint y: 53, endPoint x: 743, endPoint y: 241, distance: 367.5
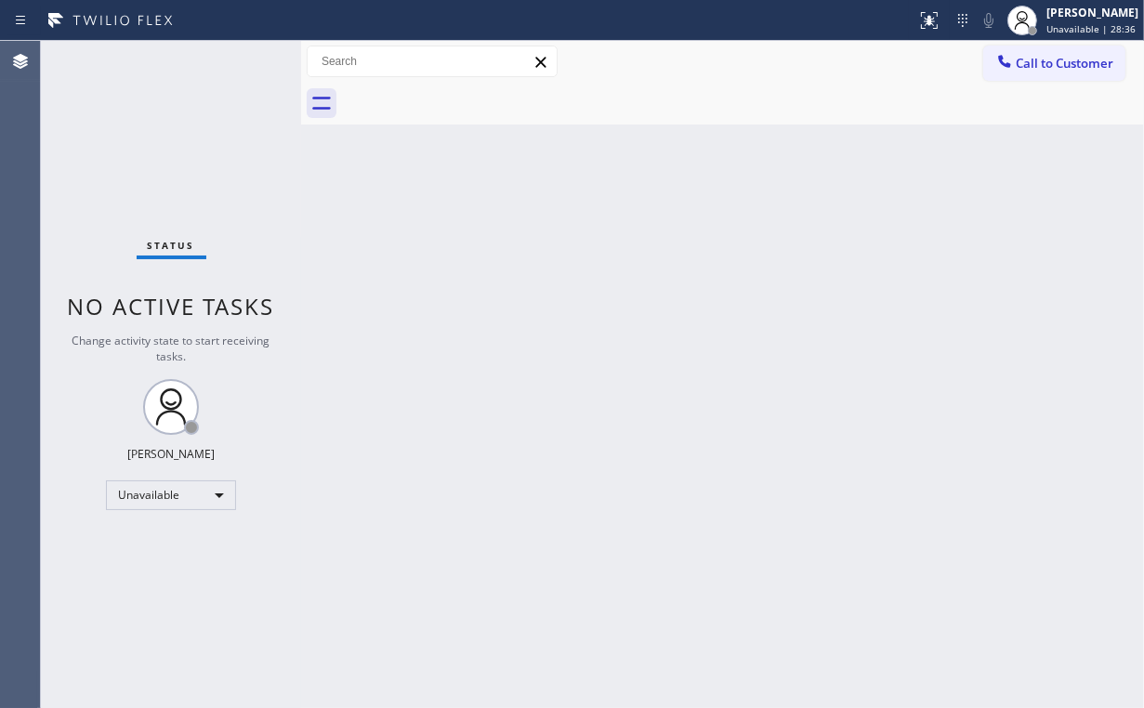
click at [1058, 59] on button "Call to Customer" at bounding box center [1054, 63] width 142 height 35
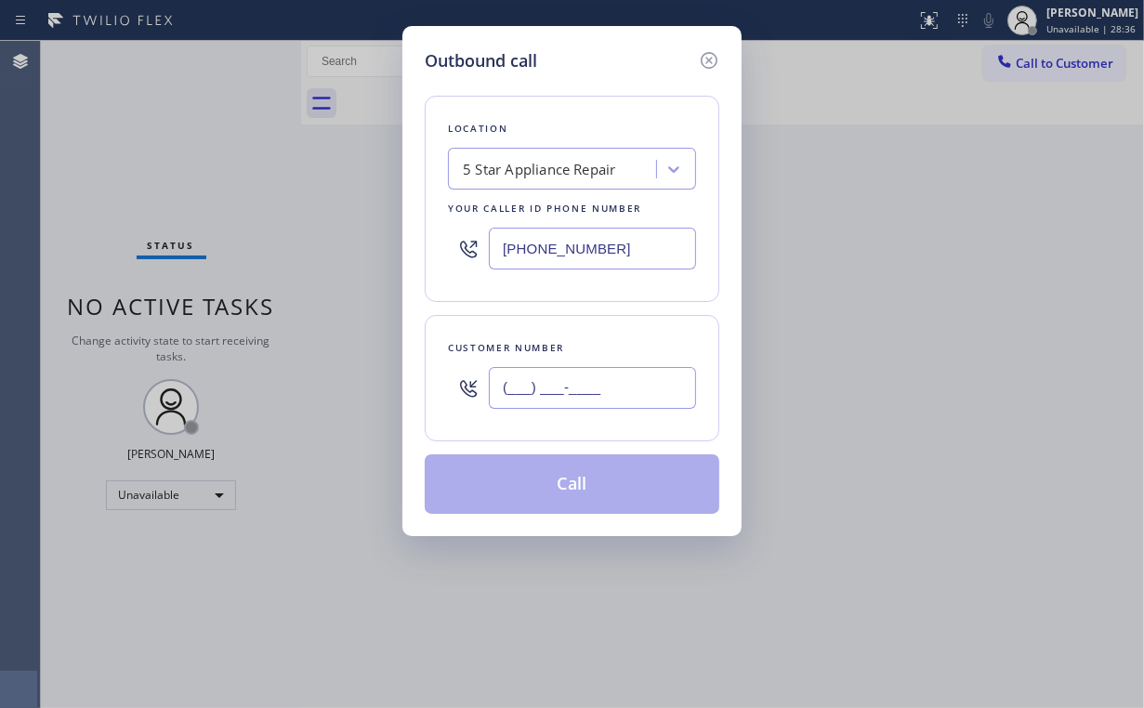
click at [568, 388] on input "(___) ___-____" at bounding box center [592, 388] width 207 height 42
paste input "206) 366-5581"
type input "(206) 366-5581"
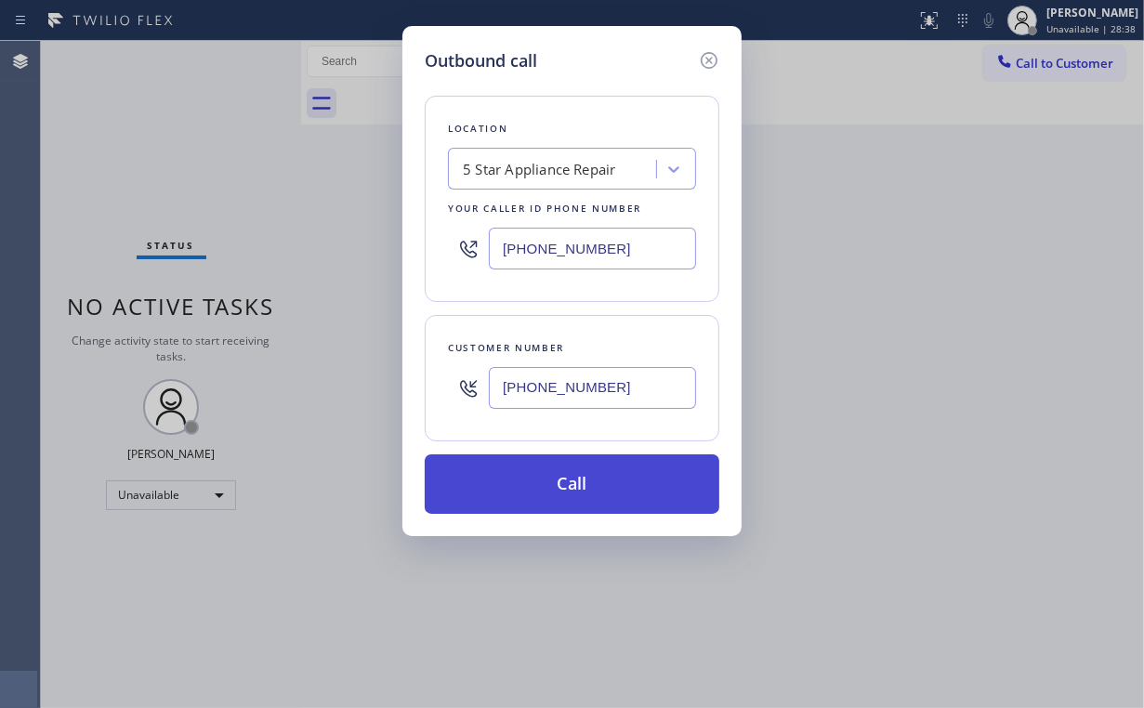
click at [557, 483] on button "Call" at bounding box center [572, 483] width 295 height 59
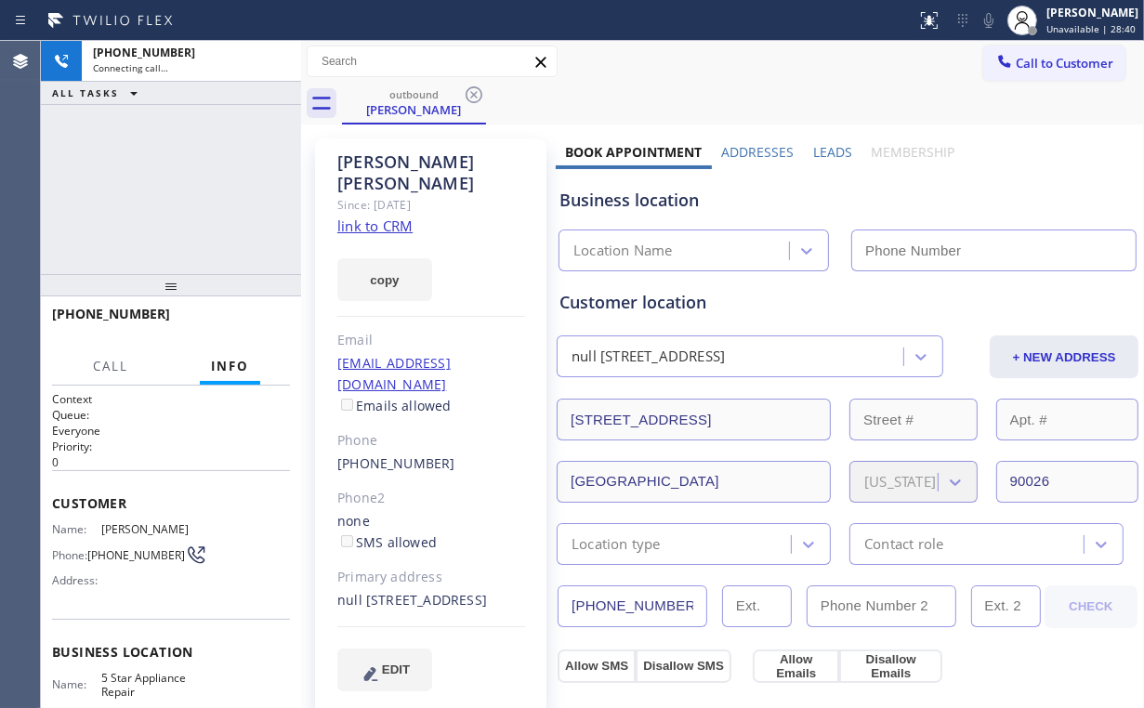
click at [183, 201] on div "+12063665581 Connecting call… ALL TASKS ALL TASKS ACTIVE TASKS TASKS IN WRAP UP" at bounding box center [171, 157] width 260 height 233
type input "[PHONE_NUMBER]"
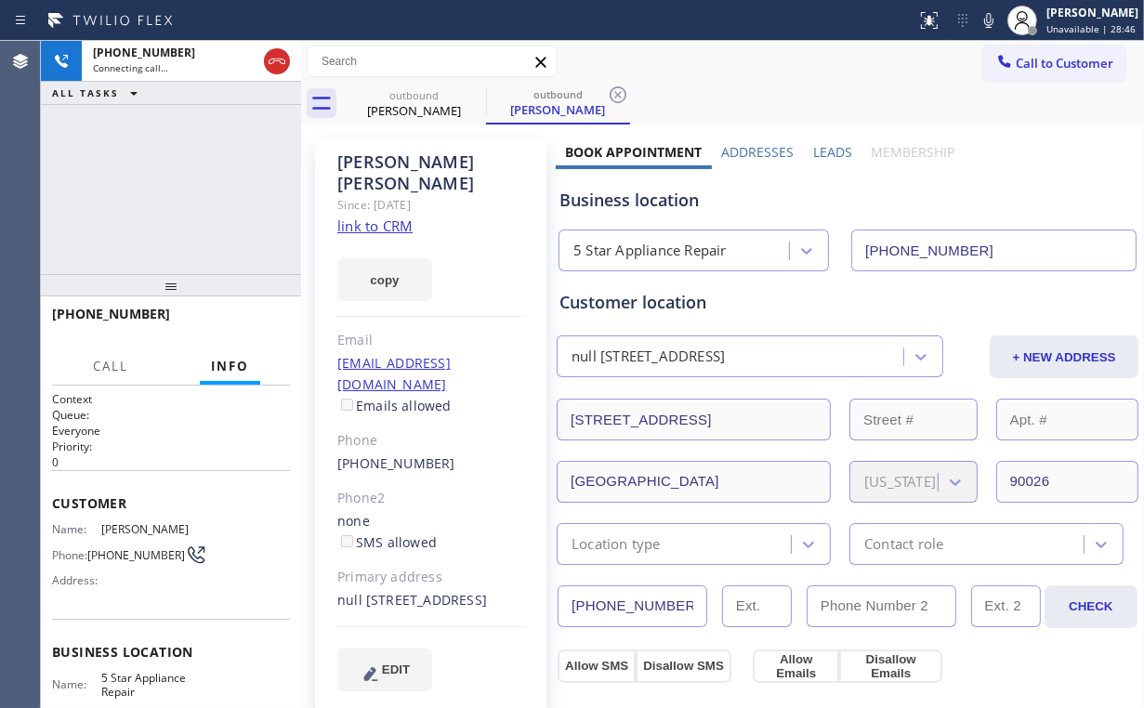
click at [793, 113] on div "outbound Ryan Crase outbound Ryan Crase" at bounding box center [743, 104] width 802 height 42
click at [160, 163] on div "+12063665581 Connecting call… ALL TASKS ALL TASKS ACTIVE TASKS TASKS IN WRAP UP" at bounding box center [171, 157] width 260 height 233
click at [288, 63] on div at bounding box center [277, 61] width 26 height 22
drag, startPoint x: 441, startPoint y: 111, endPoint x: 498, endPoint y: 108, distance: 56.8
click at [443, 112] on div "Ryan Crase" at bounding box center [414, 110] width 140 height 17
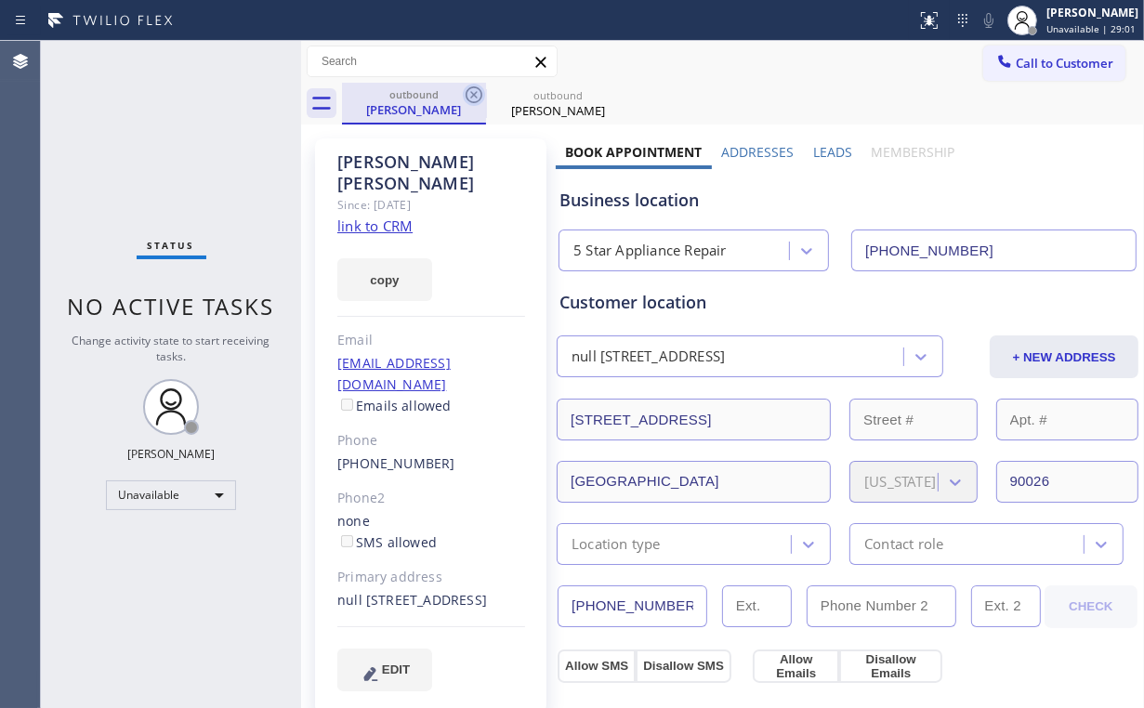
click at [472, 93] on icon at bounding box center [474, 95] width 22 height 22
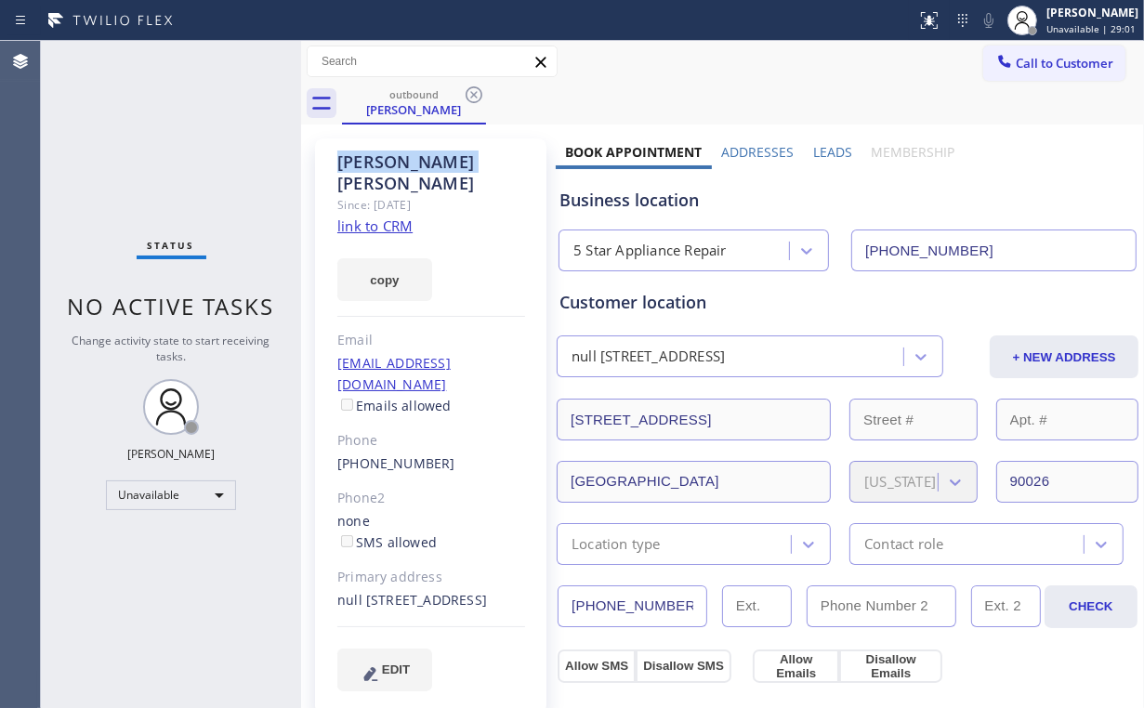
drag, startPoint x: 472, startPoint y: 93, endPoint x: 540, endPoint y: 100, distance: 68.2
click at [472, 93] on icon at bounding box center [474, 94] width 17 height 17
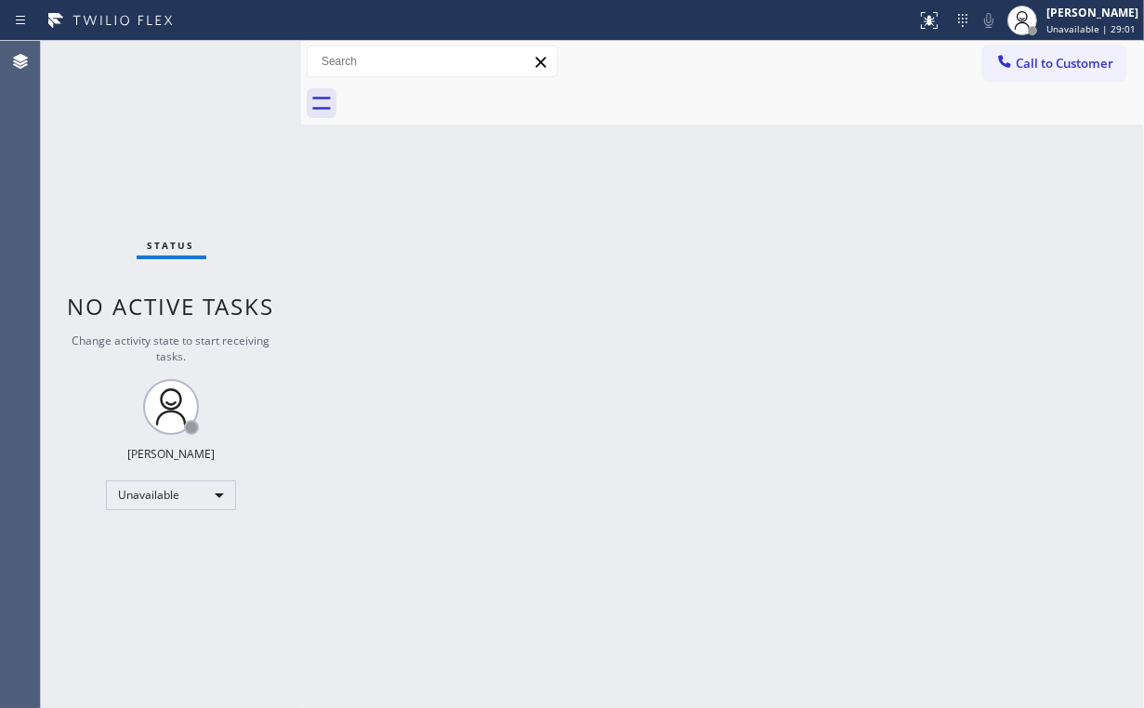
drag, startPoint x: 918, startPoint y: 132, endPoint x: 1124, endPoint y: 100, distance: 208.7
click at [937, 132] on div "Back to Dashboard Change Sender ID Customers Technicians Select a contact Outbo…" at bounding box center [722, 374] width 843 height 667
click at [1094, 73] on button "Call to Customer" at bounding box center [1054, 63] width 142 height 35
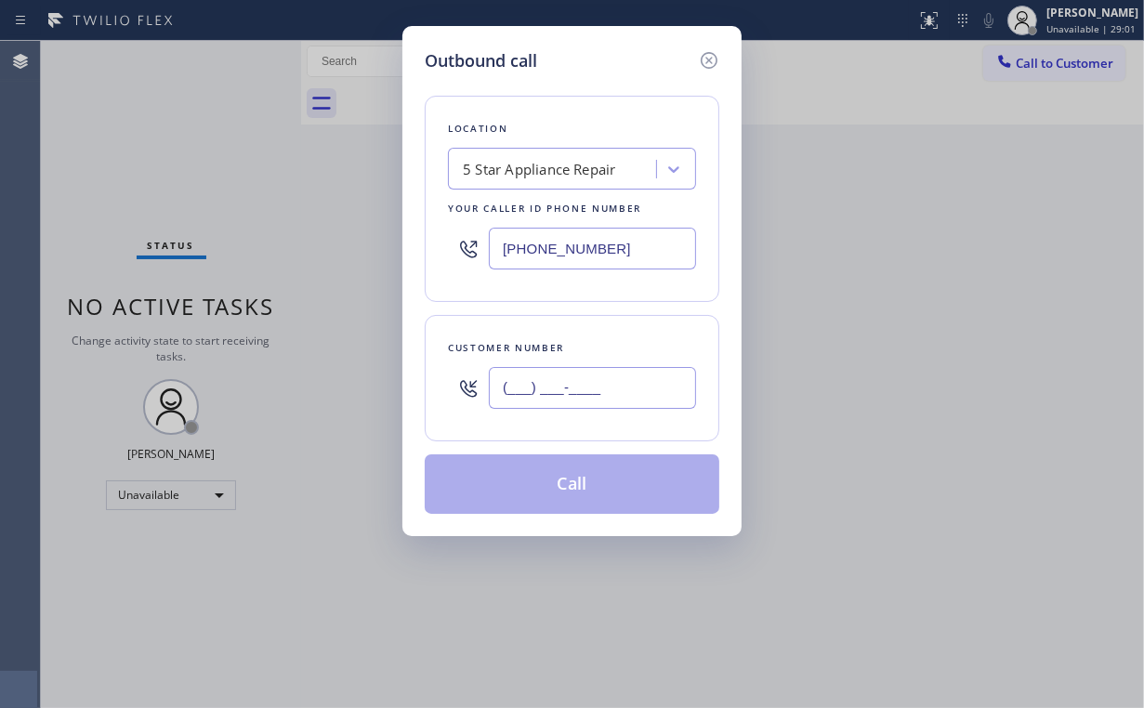
click at [593, 393] on input "(___) ___-____" at bounding box center [592, 388] width 207 height 42
paste input "206) 366-5581"
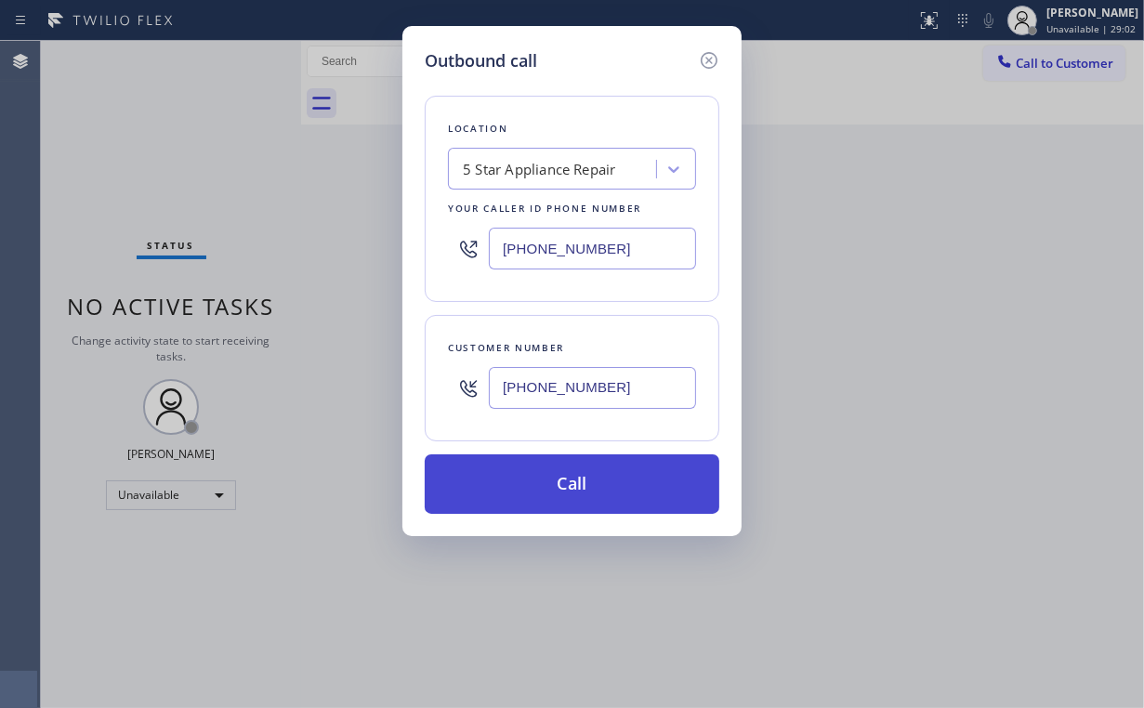
type input "(206) 366-5581"
drag, startPoint x: 564, startPoint y: 480, endPoint x: 446, endPoint y: 691, distance: 242.5
click at [563, 480] on button "Call" at bounding box center [572, 483] width 295 height 59
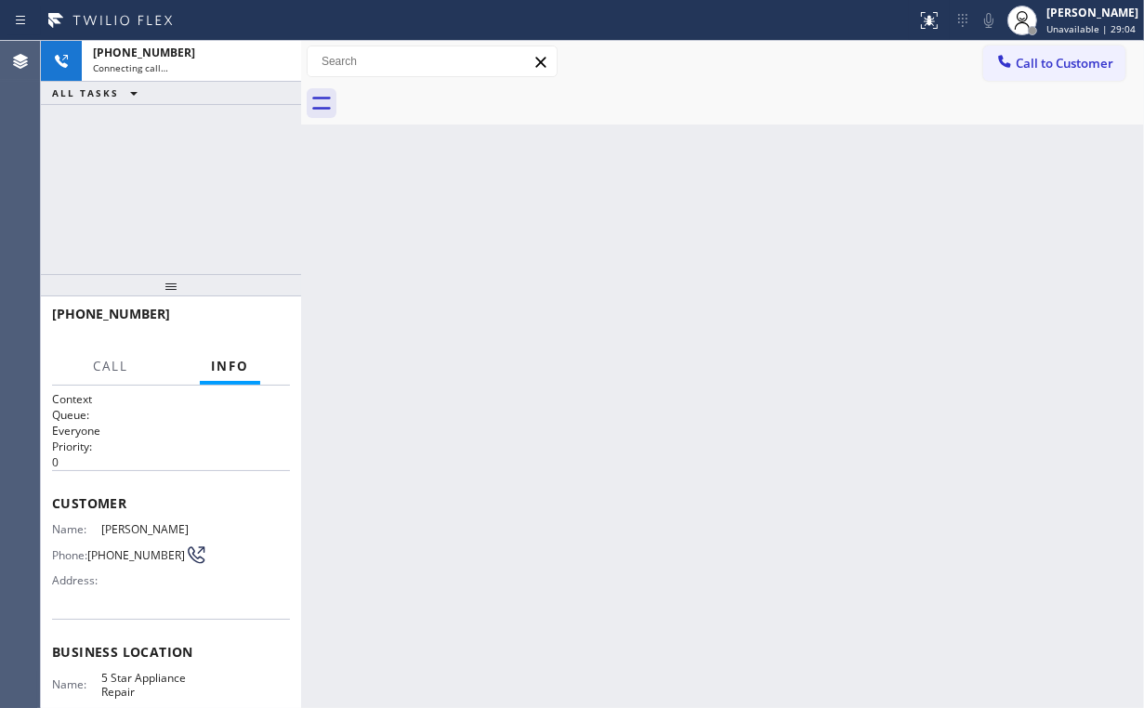
click at [138, 141] on div "+12063665581 Connecting call… ALL TASKS ALL TASKS ACTIVE TASKS TASKS IN WRAP UP" at bounding box center [171, 157] width 260 height 233
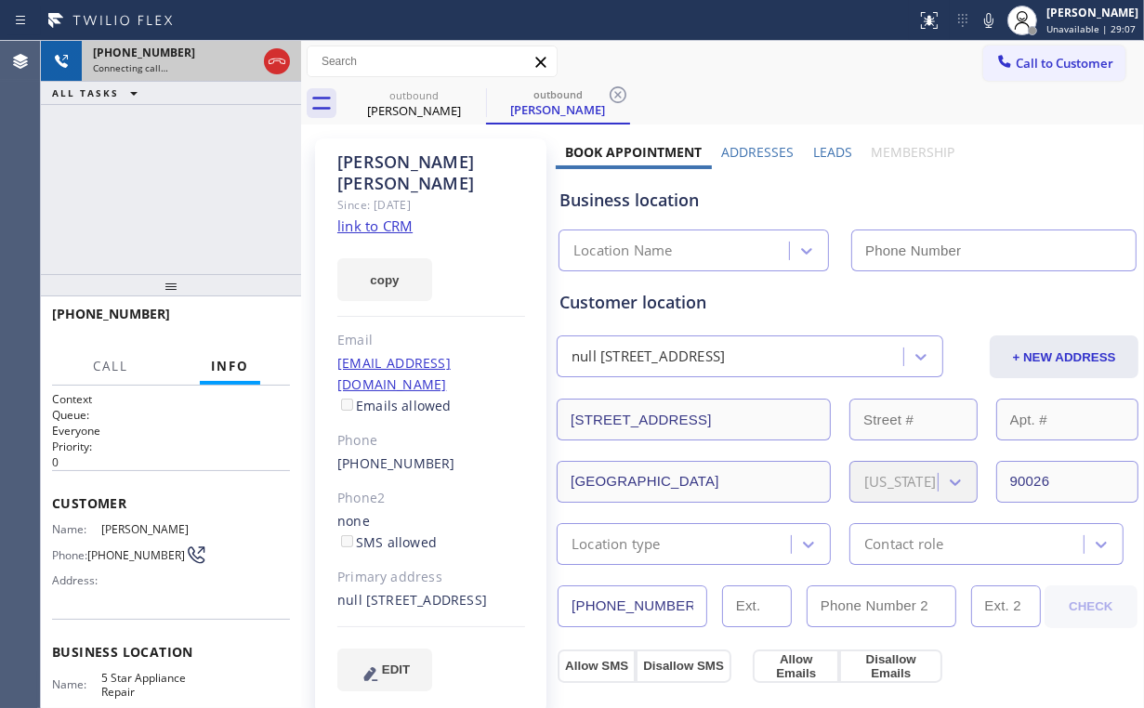
type input "[PHONE_NUMBER]"
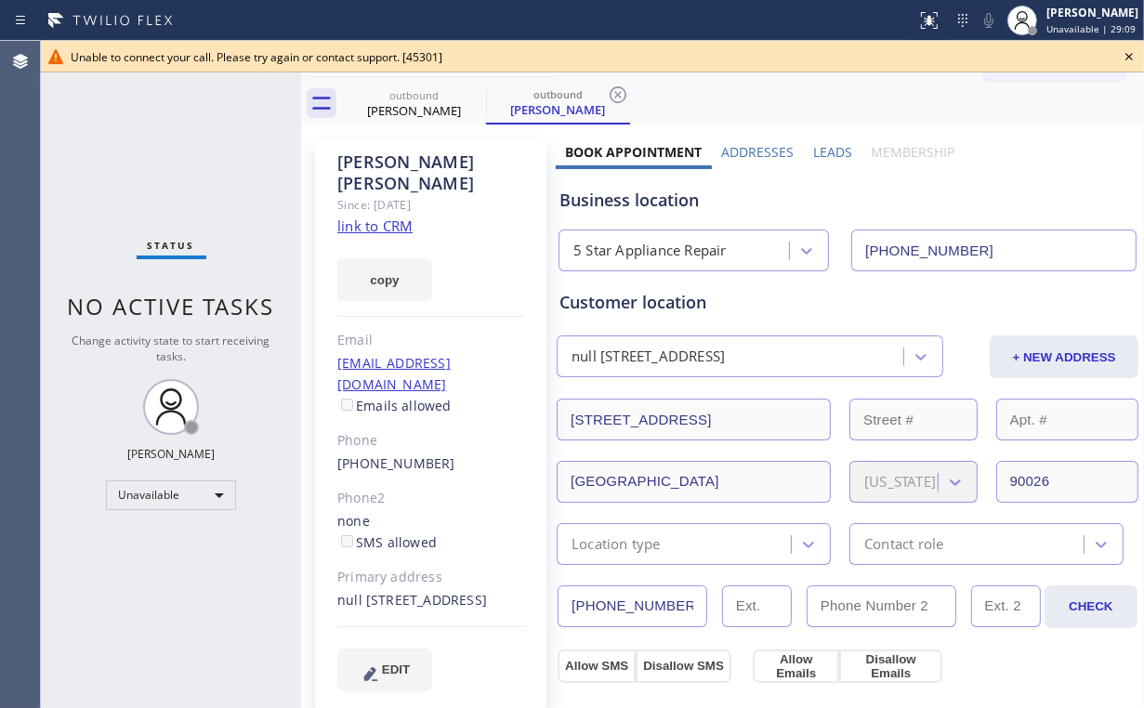
click at [1132, 57] on icon at bounding box center [1129, 57] width 22 height 22
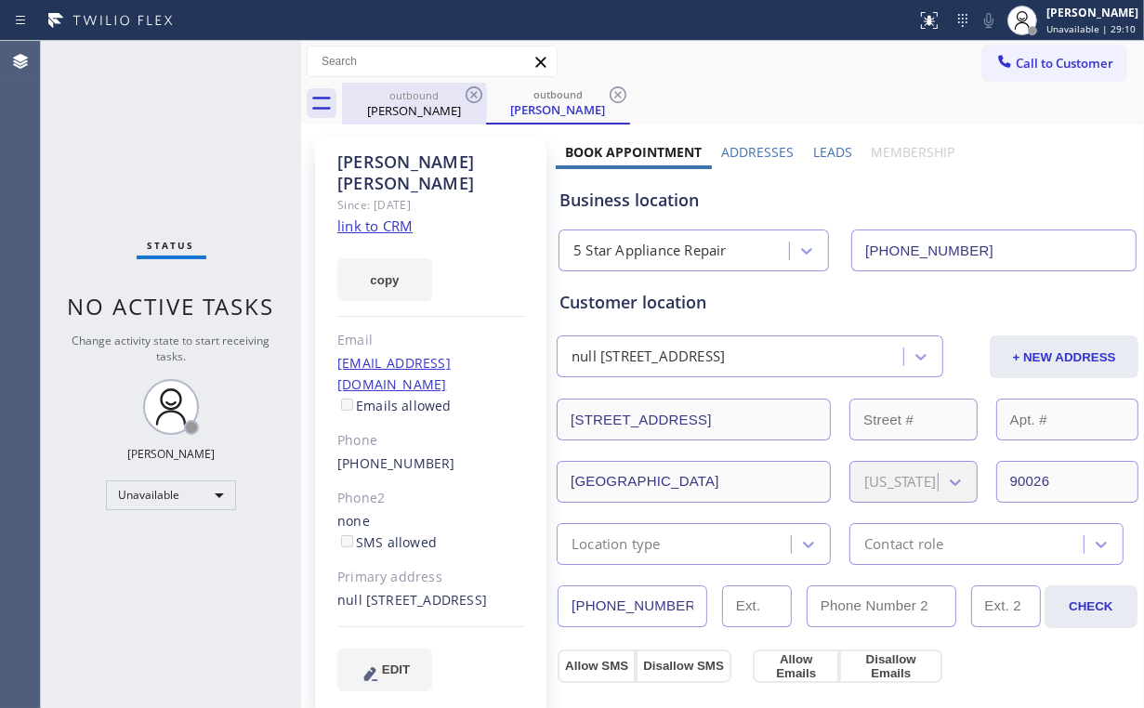
click at [416, 110] on div "Ryan Crase" at bounding box center [414, 110] width 140 height 17
click at [473, 94] on icon at bounding box center [474, 94] width 17 height 17
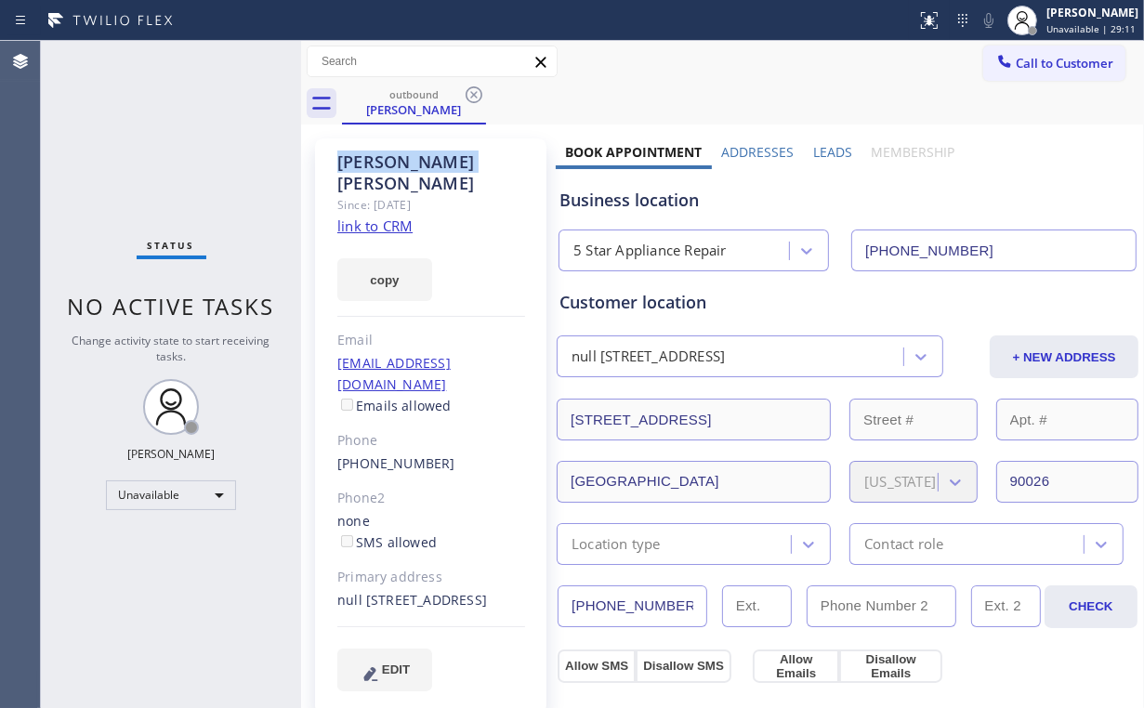
click at [473, 94] on icon at bounding box center [474, 94] width 17 height 17
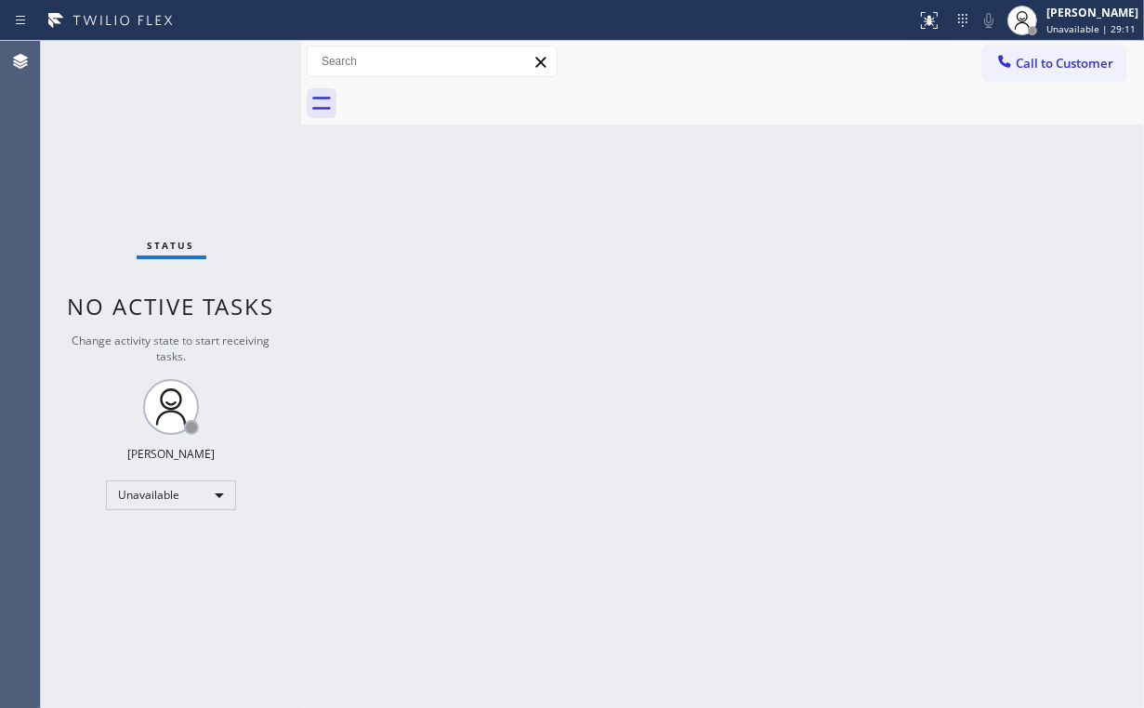
click at [104, 147] on div "Status No active tasks Change activity state to start receiving tasks. [PERSON_…" at bounding box center [171, 374] width 260 height 667
click at [1019, 60] on span "Call to Customer" at bounding box center [1065, 63] width 98 height 17
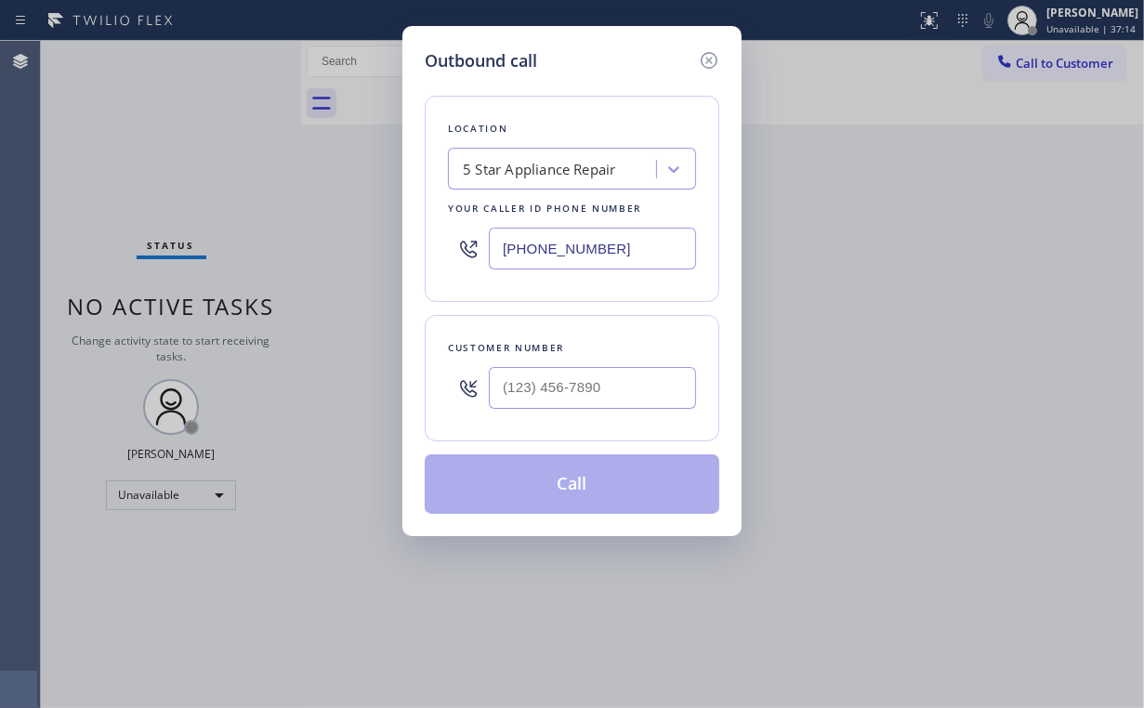
click at [397, 227] on div "Outbound call Location 5 Star Appliance Repair Your caller id phone number [PHO…" at bounding box center [572, 354] width 1144 height 708
paste input "213) 319-6087"
type input "(213) 319-6087"
click at [634, 386] on input "(___) ___-____" at bounding box center [592, 388] width 207 height 42
paste input "310) 667-2610"
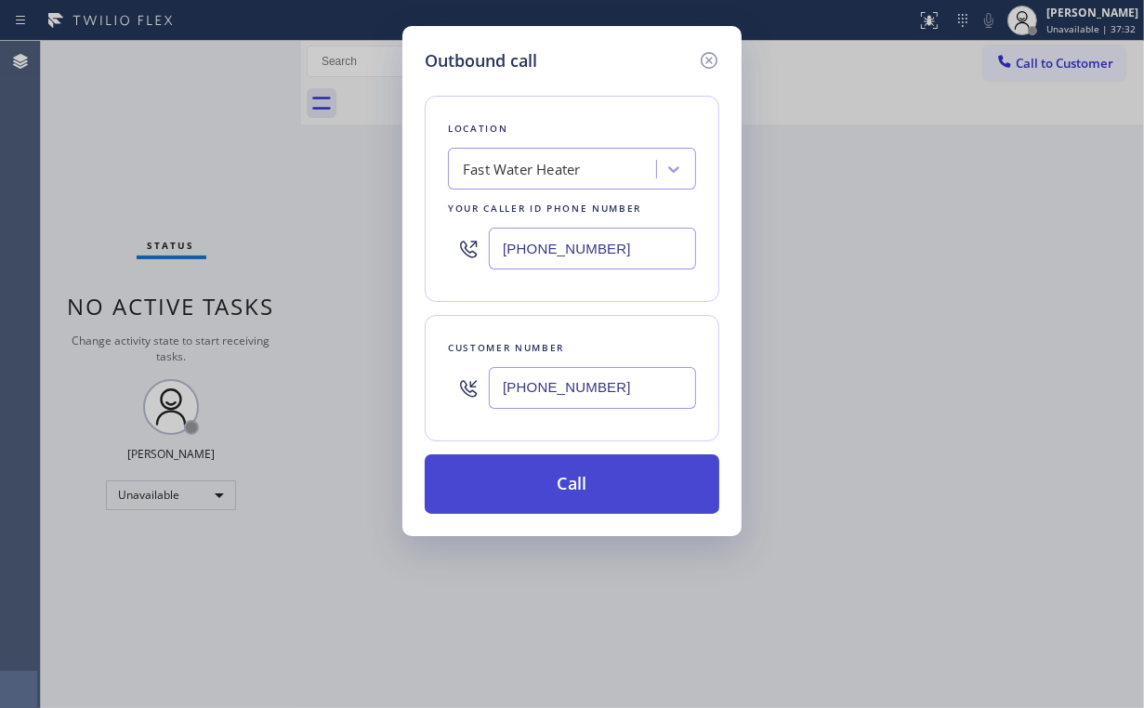
type input "(310) 667-2610"
click at [554, 478] on button "Call" at bounding box center [572, 483] width 295 height 59
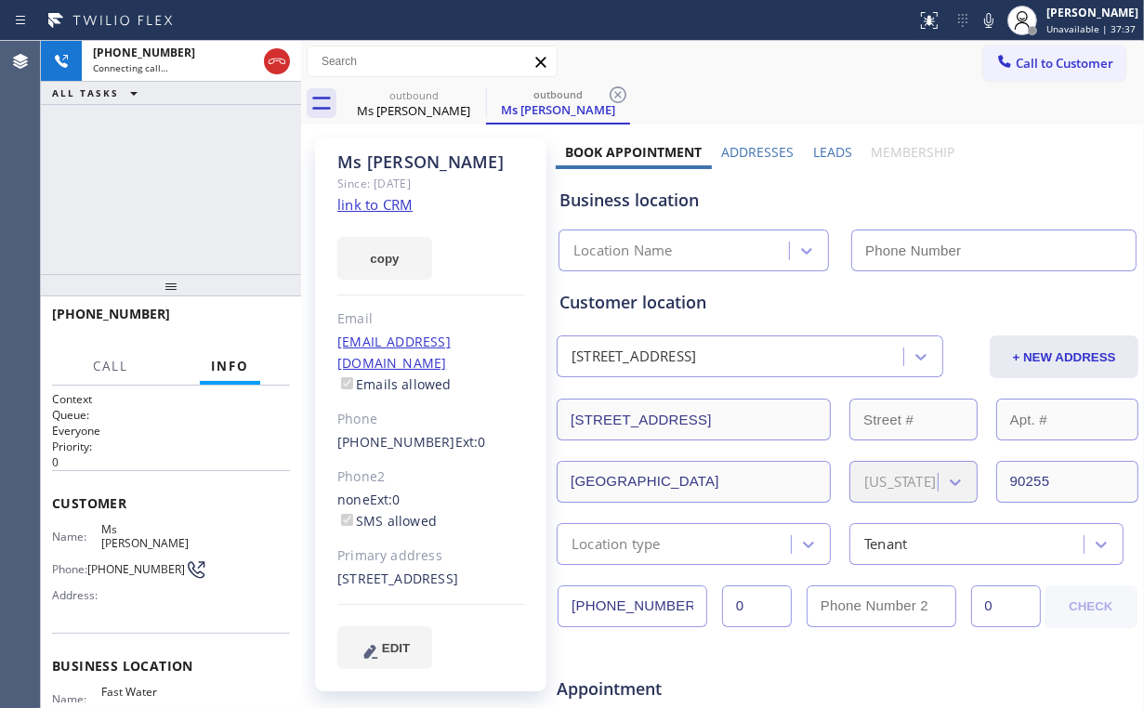
click at [200, 182] on div "+13106672610 Connecting call… ALL TASKS ALL TASKS ACTIVE TASKS TASKS IN WRAP UP" at bounding box center [171, 157] width 260 height 233
type input "(213) 319-6087"
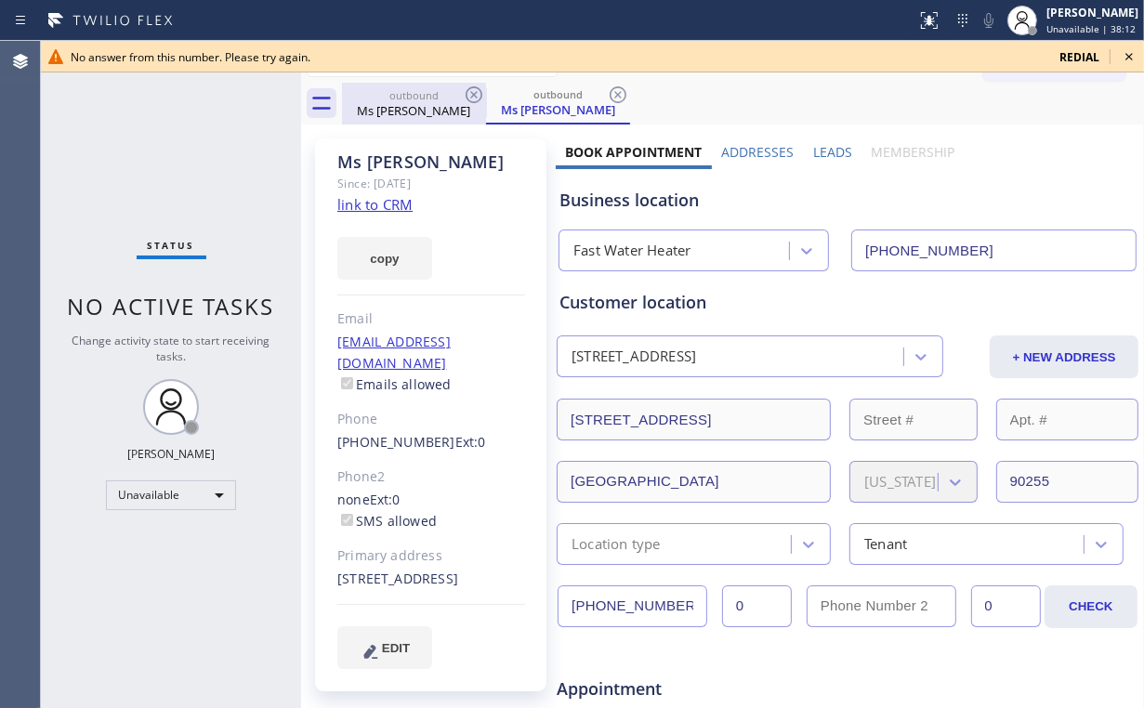
click at [404, 108] on div "Ms Nancy" at bounding box center [414, 110] width 140 height 17
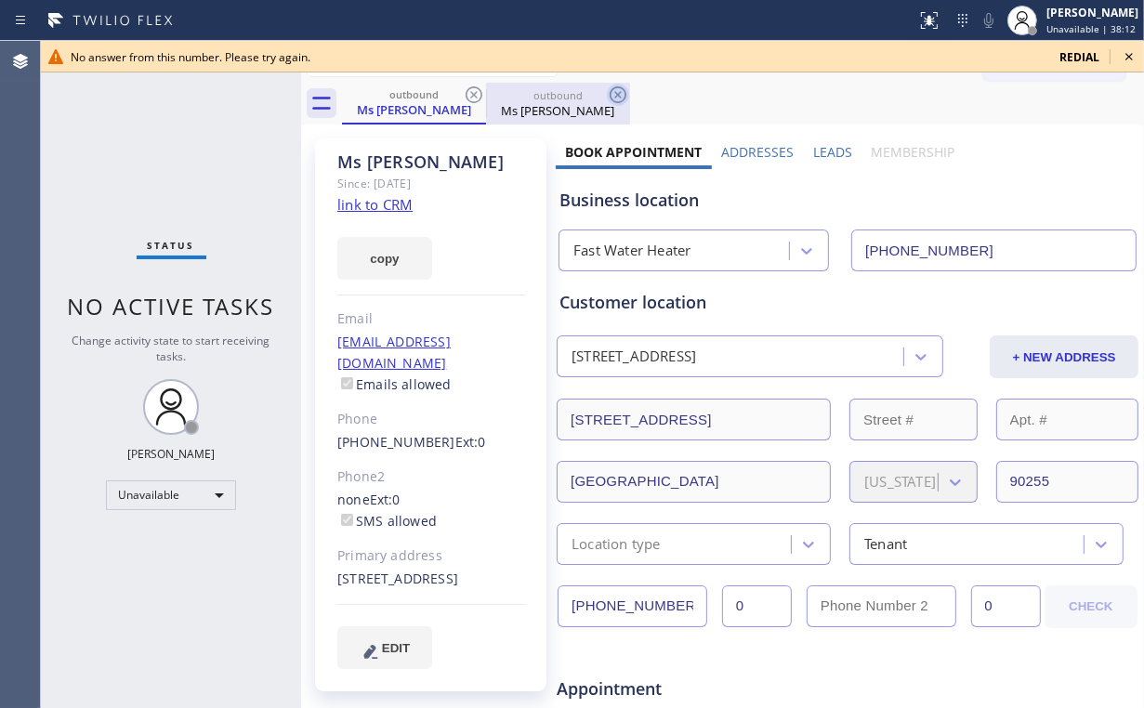
click at [468, 94] on icon at bounding box center [474, 95] width 22 height 22
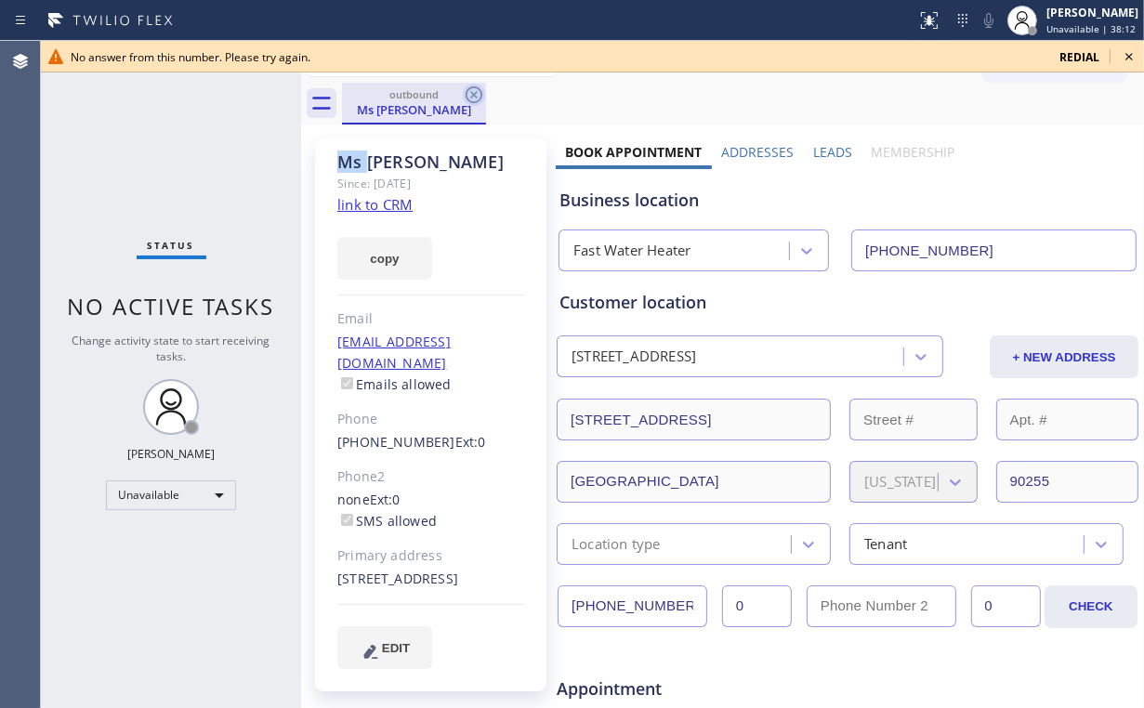
click at [468, 94] on icon at bounding box center [474, 95] width 22 height 22
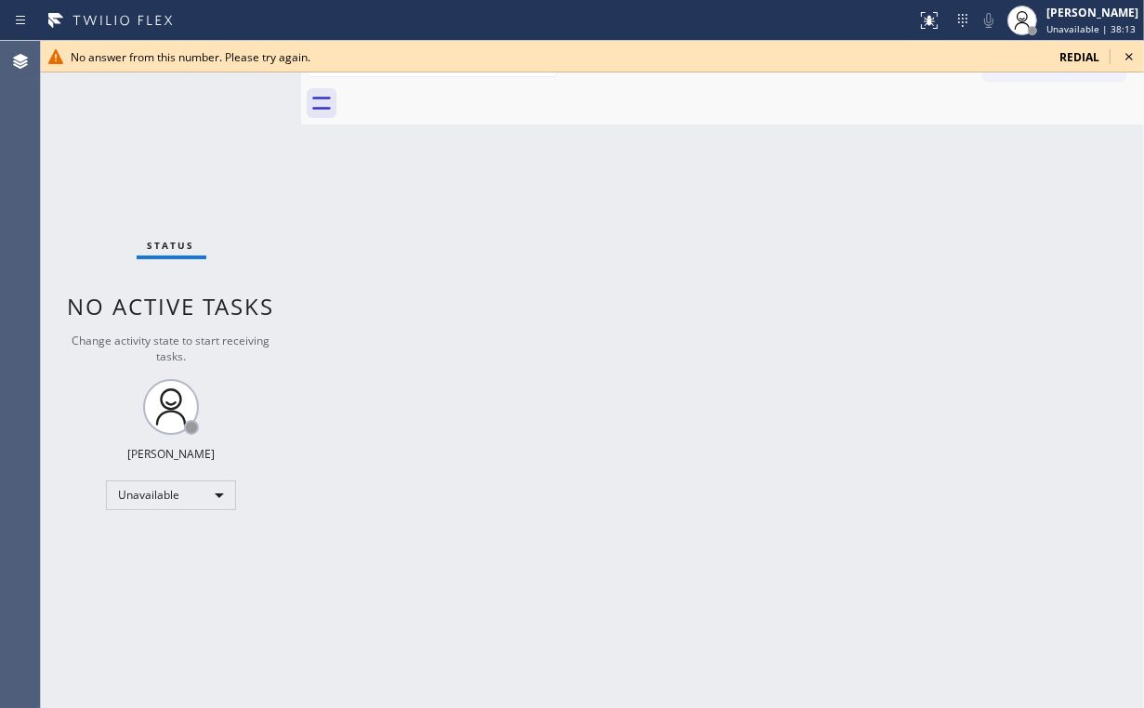
click at [1131, 56] on icon at bounding box center [1129, 57] width 22 height 22
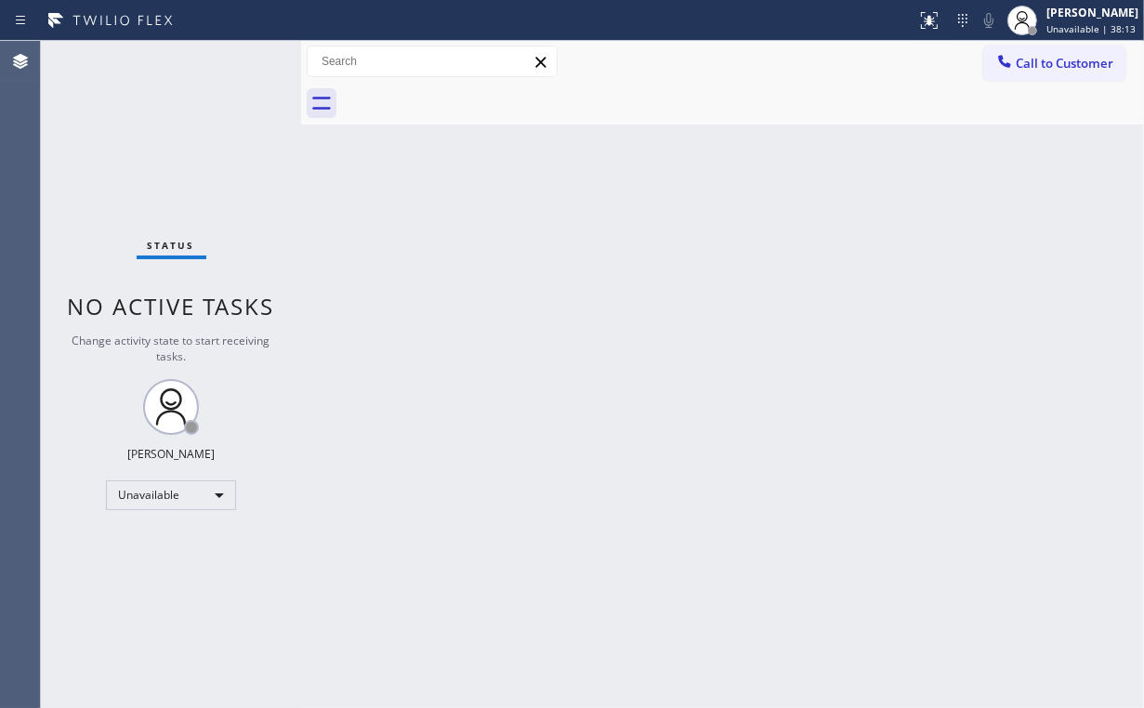
click at [506, 297] on div "Back to Dashboard Change Sender ID Customers Technicians Select a contact Outbo…" at bounding box center [722, 374] width 843 height 667
click at [1066, 66] on span "Call to Customer" at bounding box center [1065, 63] width 98 height 17
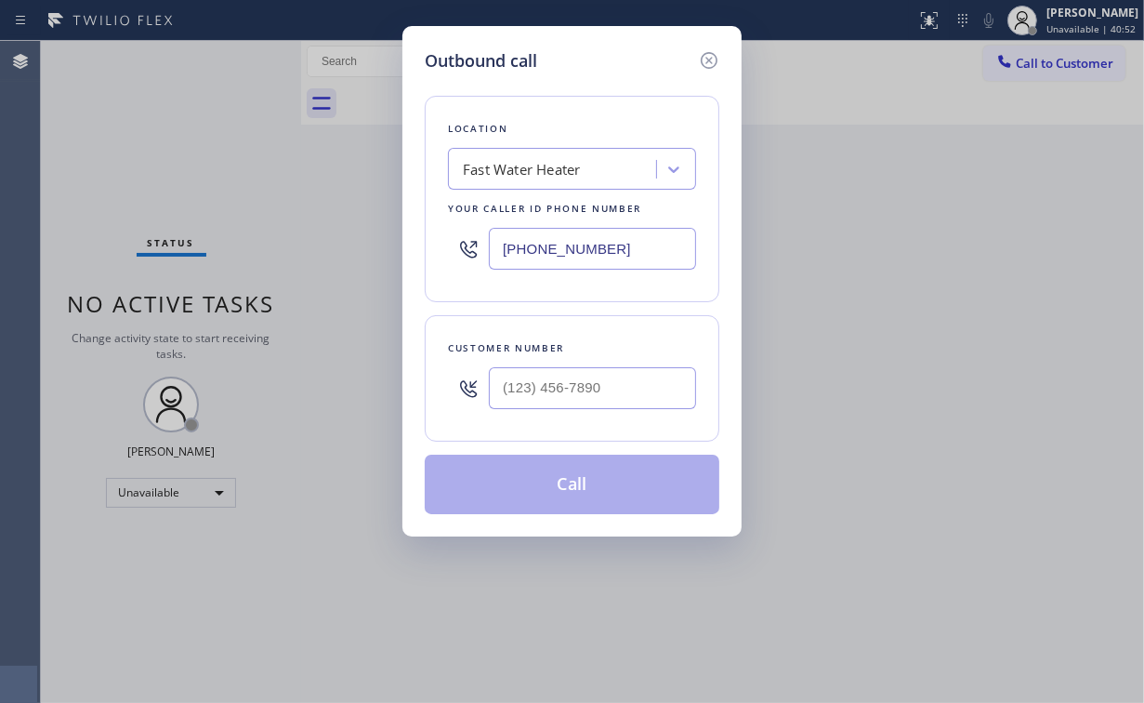
drag, startPoint x: 524, startPoint y: 253, endPoint x: 373, endPoint y: 210, distance: 157.4
click at [412, 253] on div "Outbound call Location Fast Water Heater Your caller id phone number (213) 319-…" at bounding box center [571, 281] width 339 height 510
paste input "415) 319-9486"
type input "(415) 319-9486"
click at [636, 409] on div at bounding box center [592, 388] width 207 height 60
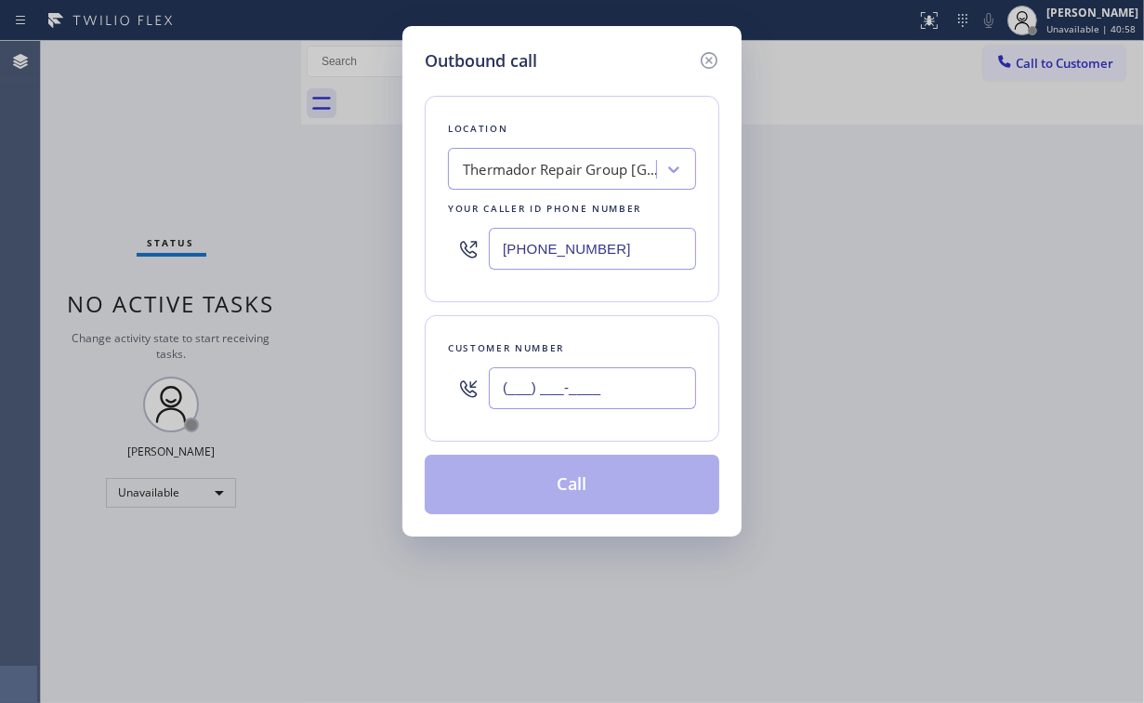
click at [638, 388] on input "(___) ___-____" at bounding box center [592, 388] width 207 height 42
paste input "925) 899-1527"
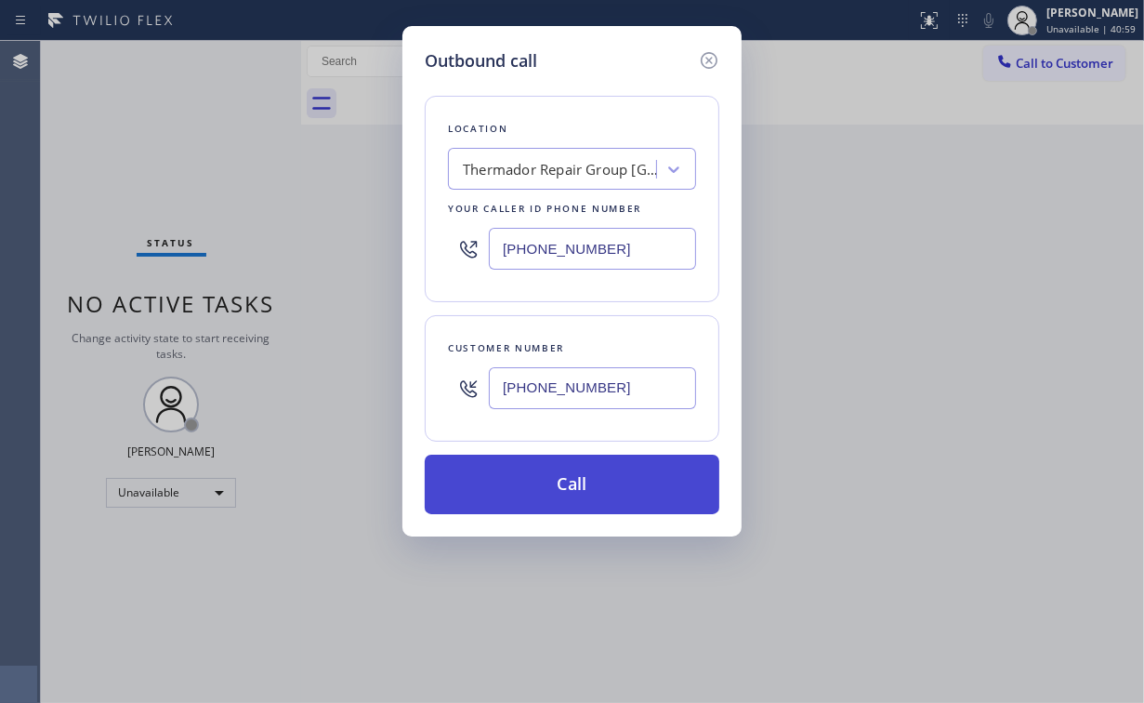
type input "(925) 899-1527"
click at [534, 489] on button "Call" at bounding box center [572, 483] width 295 height 59
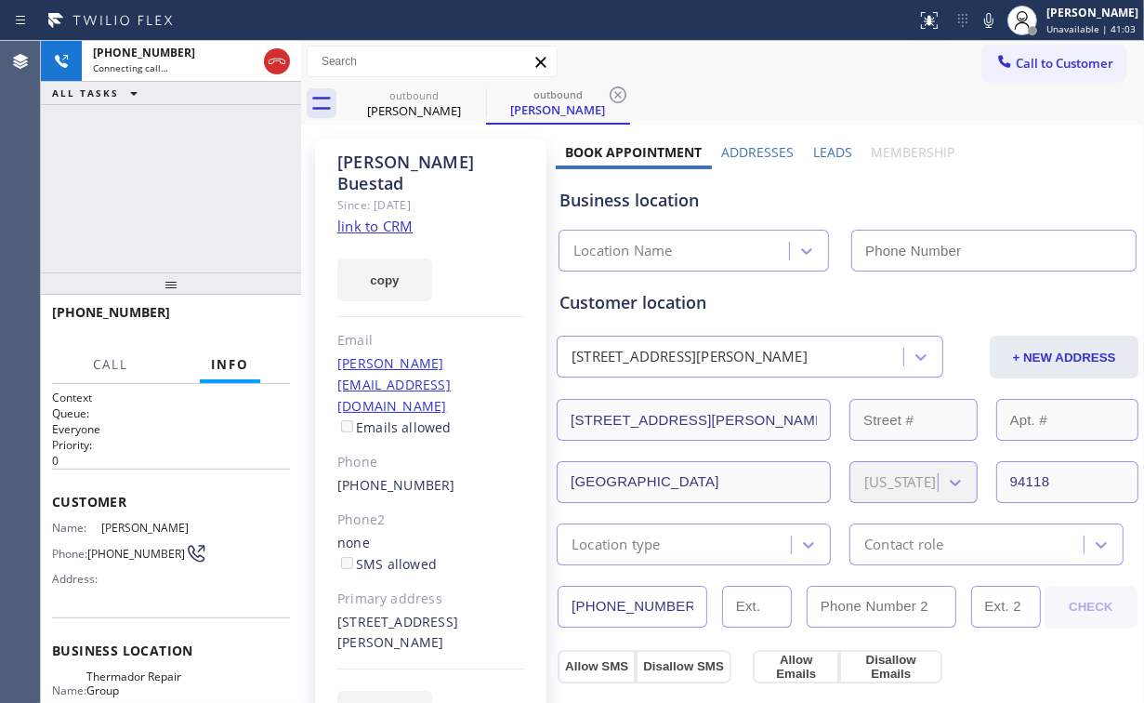
type input "(415) 319-9486"
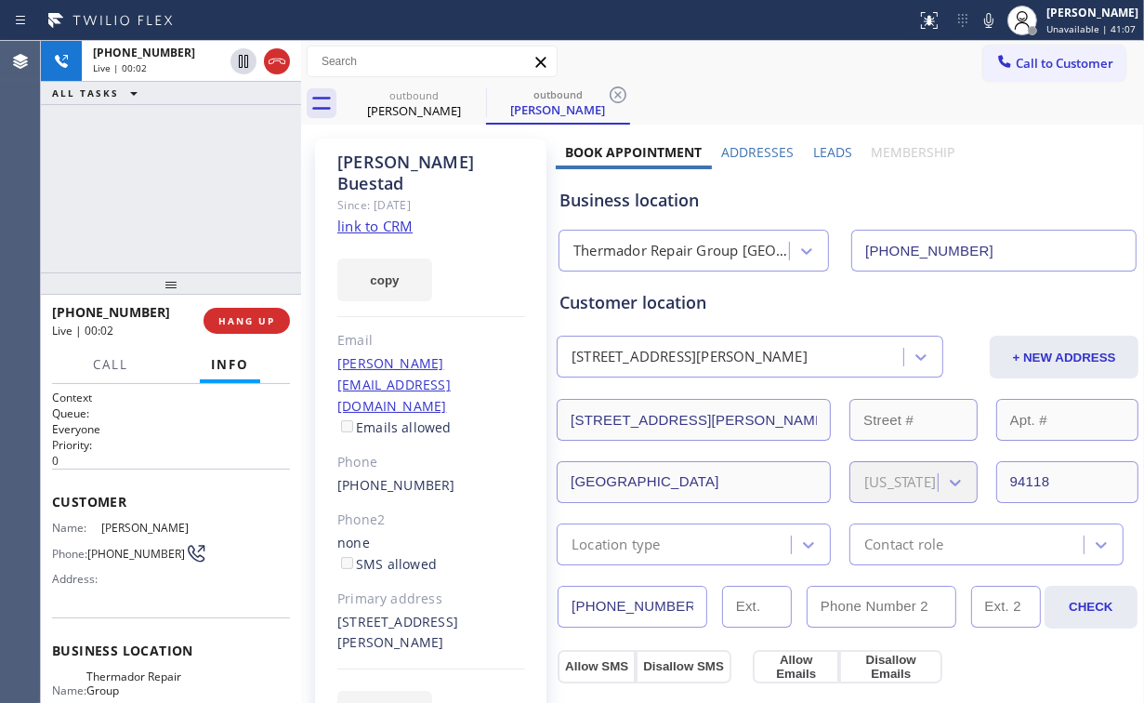
click at [120, 168] on div "+19258991527 Live | 00:02 ALL TASKS ALL TASKS ACTIVE TASKS TASKS IN WRAP UP" at bounding box center [171, 156] width 260 height 231
click at [643, 253] on div "Thermador Repair Group Oakland" at bounding box center [681, 251] width 217 height 21
click at [185, 191] on div "+19258991527 Live | 00:22 ALL TASKS ALL TASKS ACTIVE TASKS TASKS IN WRAP UP" at bounding box center [171, 156] width 260 height 231
click at [184, 190] on div "+19258991527 Live | 00:24 ALL TASKS ALL TASKS ACTIVE TASKS TASKS IN WRAP UP" at bounding box center [171, 156] width 260 height 231
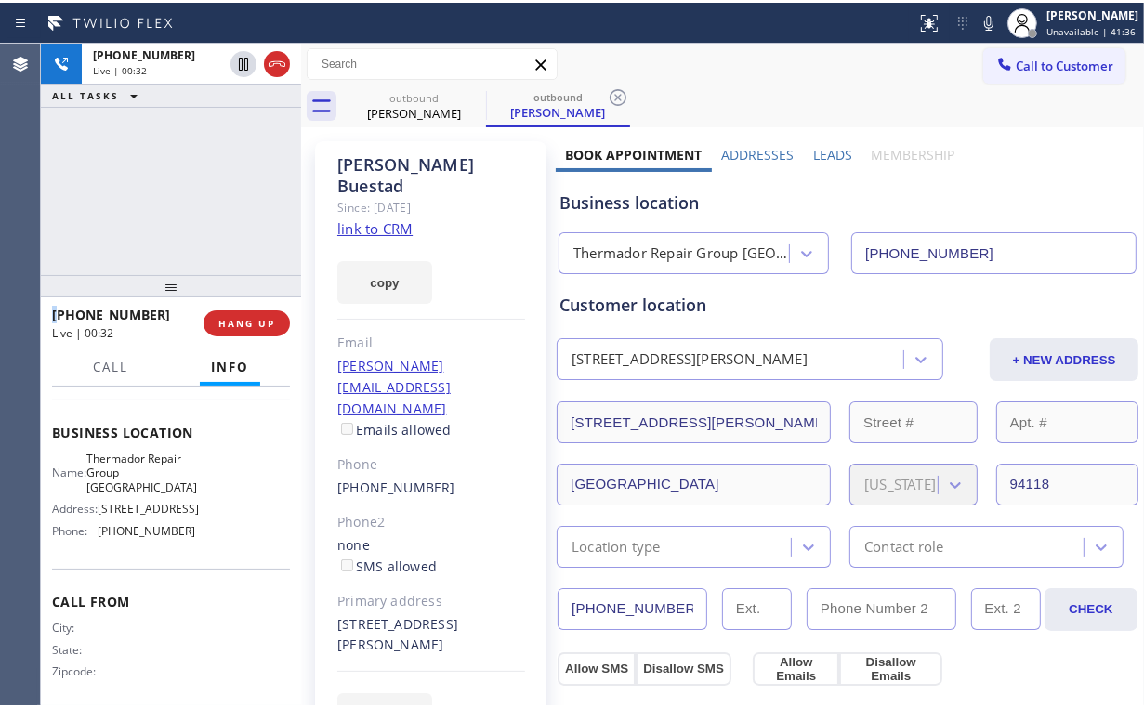
scroll to position [223, 0]
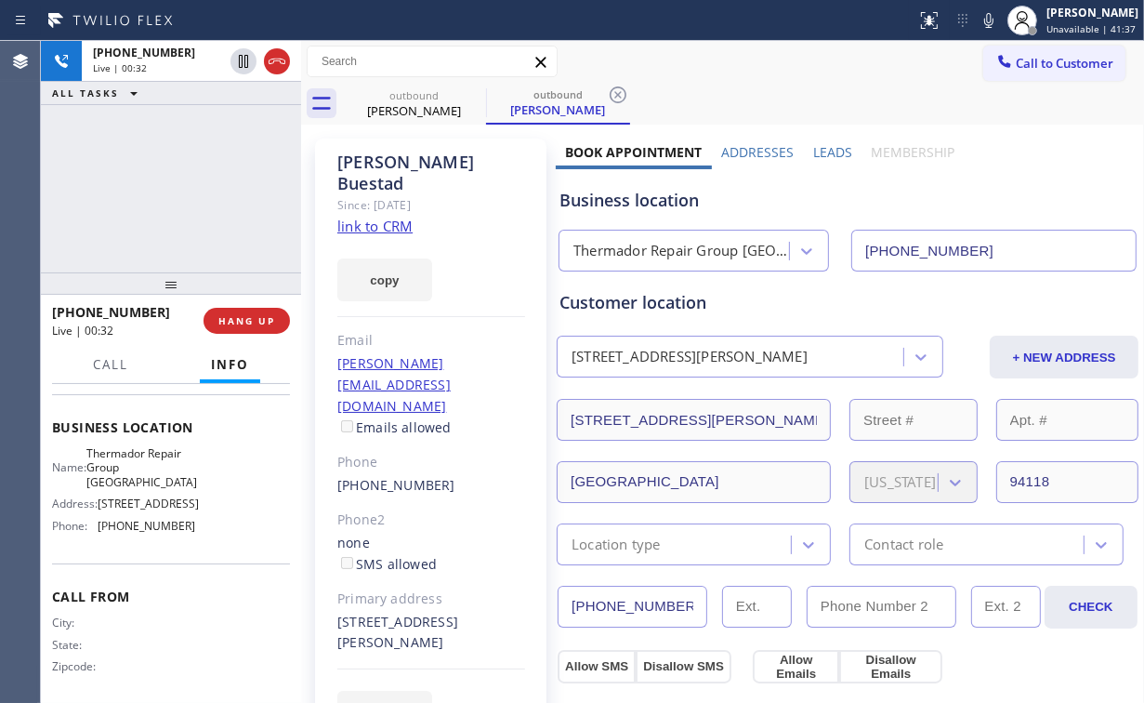
click at [138, 174] on div "+19258991527 Live | 00:32 ALL TASKS ALL TASKS ACTIVE TASKS TASKS IN WRAP UP" at bounding box center [171, 156] width 260 height 231
click at [259, 327] on button "HANG UP" at bounding box center [247, 321] width 86 height 26
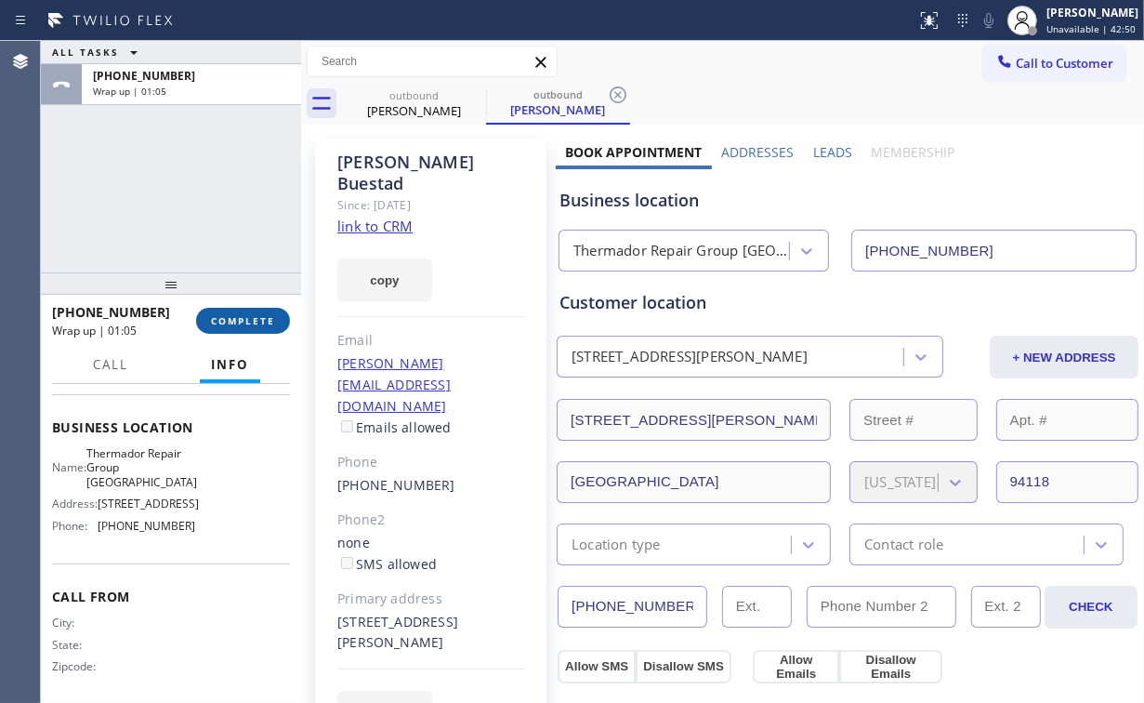
click at [222, 323] on span "COMPLETE" at bounding box center [243, 320] width 64 height 13
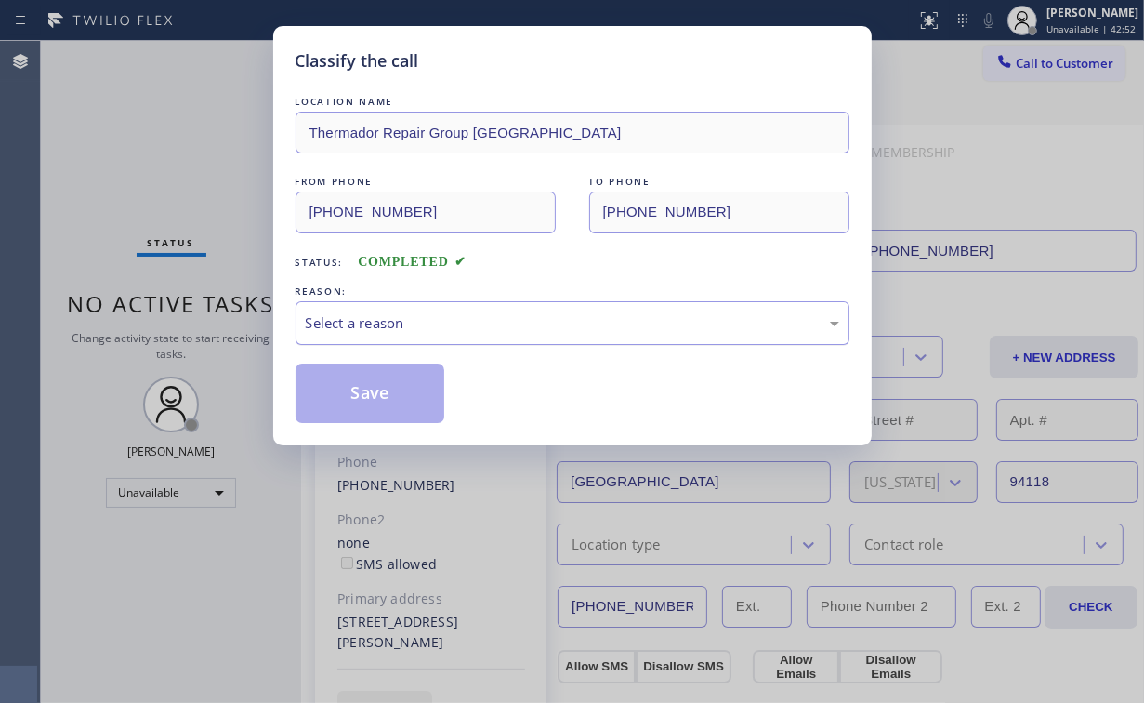
click at [383, 317] on div "Select a reason" at bounding box center [572, 322] width 533 height 21
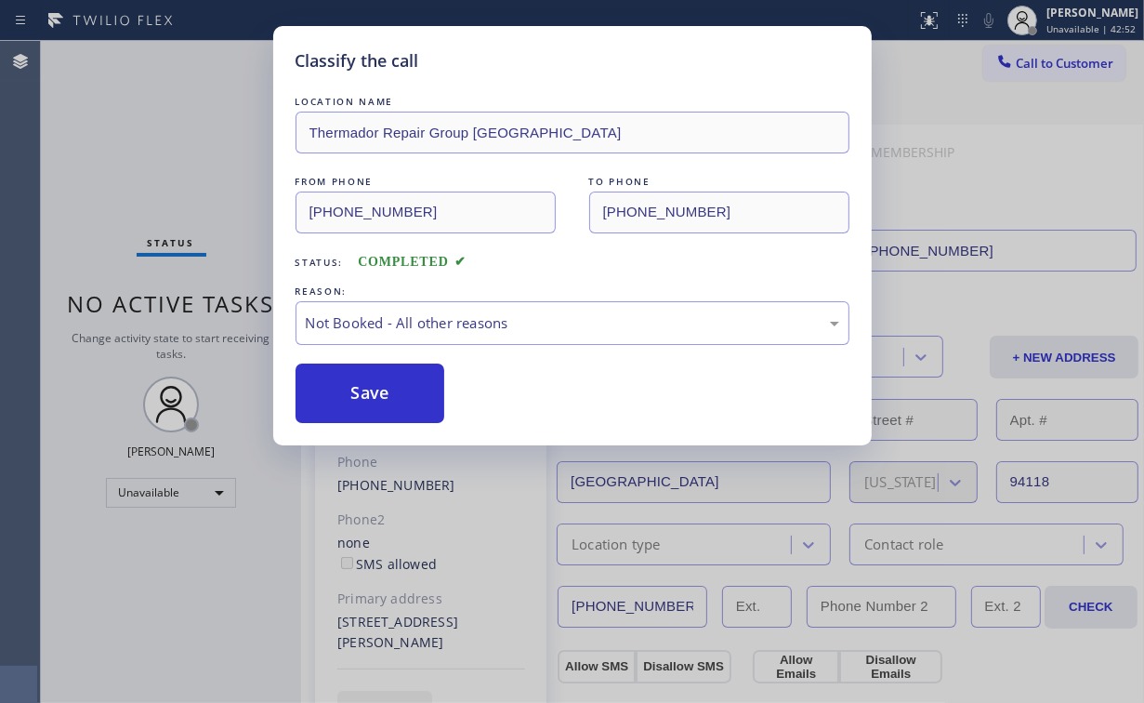
drag, startPoint x: 397, startPoint y: 394, endPoint x: 309, endPoint y: 293, distance: 134.4
click at [398, 393] on button "Save" at bounding box center [371, 392] width 150 height 59
click at [190, 163] on div "Classify the call LOCATION NAME Thermador Repair Group Oakland FROM PHONE (415)…" at bounding box center [572, 351] width 1144 height 703
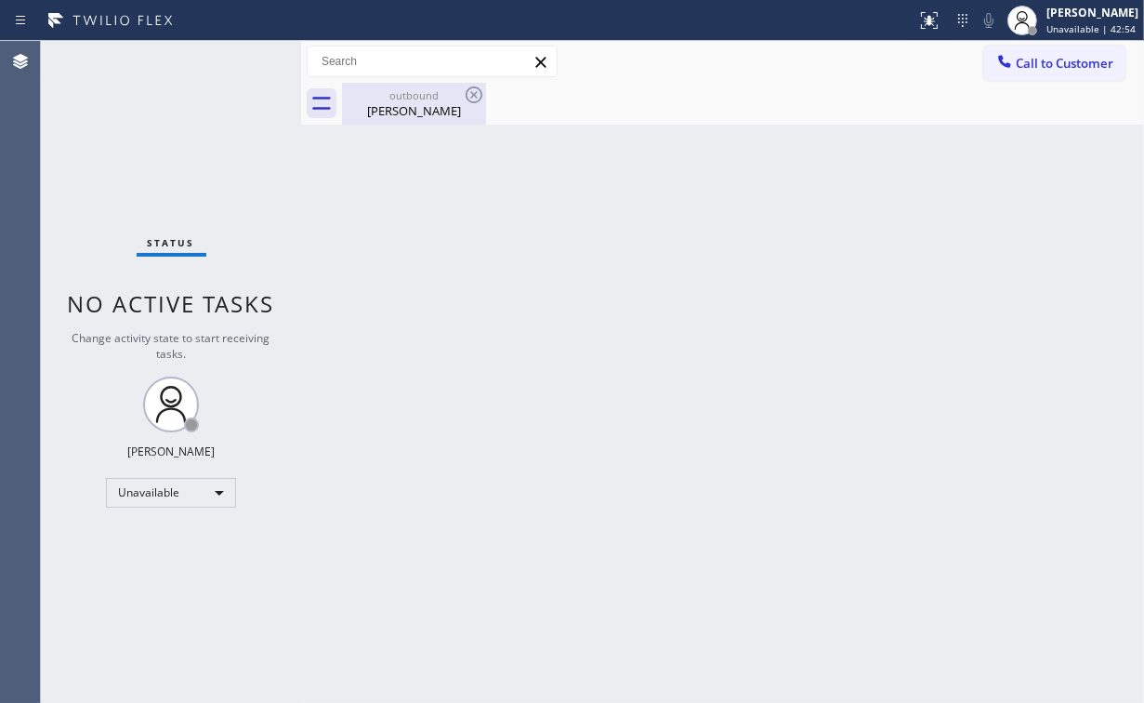
click at [427, 118] on div "Cristian Buestad" at bounding box center [414, 110] width 140 height 17
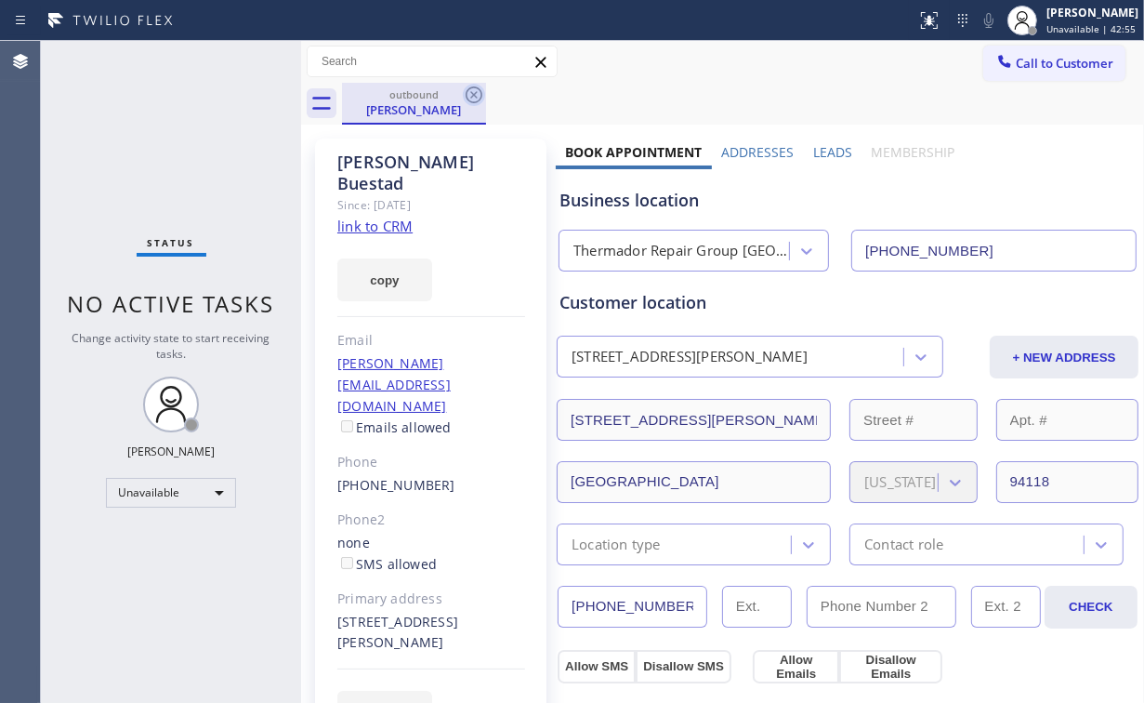
click at [483, 86] on icon at bounding box center [474, 95] width 22 height 22
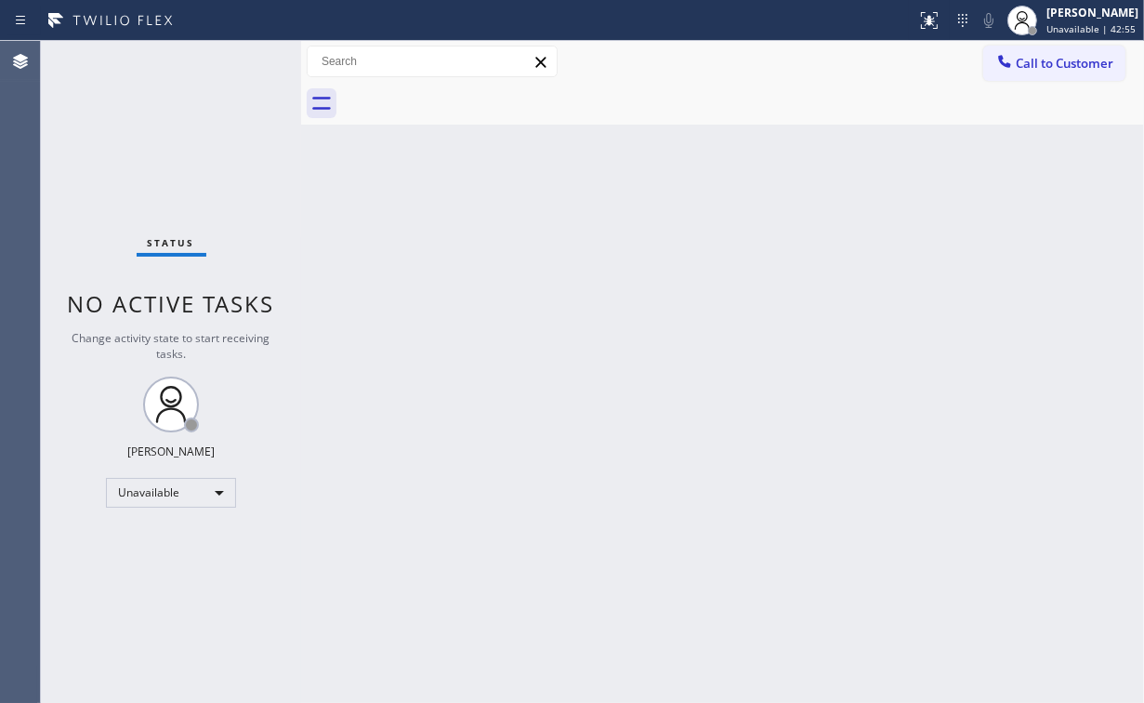
drag, startPoint x: 558, startPoint y: 243, endPoint x: 341, endPoint y: 102, distance: 258.5
click at [550, 236] on div "Back to Dashboard Change Sender ID Customers Technicians Select a contact Outbo…" at bounding box center [722, 372] width 843 height 662
click at [1076, 71] on span "Call to Customer" at bounding box center [1065, 63] width 98 height 17
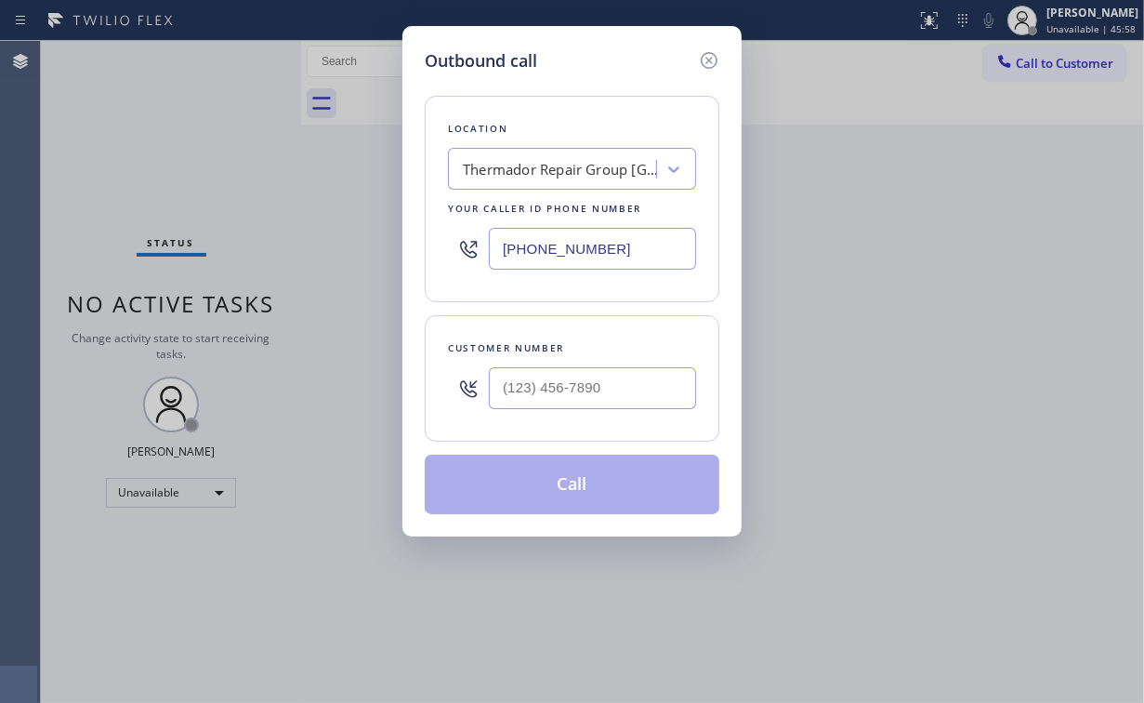
drag, startPoint x: 667, startPoint y: 253, endPoint x: 233, endPoint y: 243, distance: 434.1
click at [305, 251] on div "Outbound call Location Thermador Repair Group Oakland Your caller id phone numb…" at bounding box center [572, 351] width 1144 height 703
paste input "773) 917-0590"
type input "(773) 917-0590"
click at [610, 398] on input "(___) ___-____" at bounding box center [592, 388] width 207 height 42
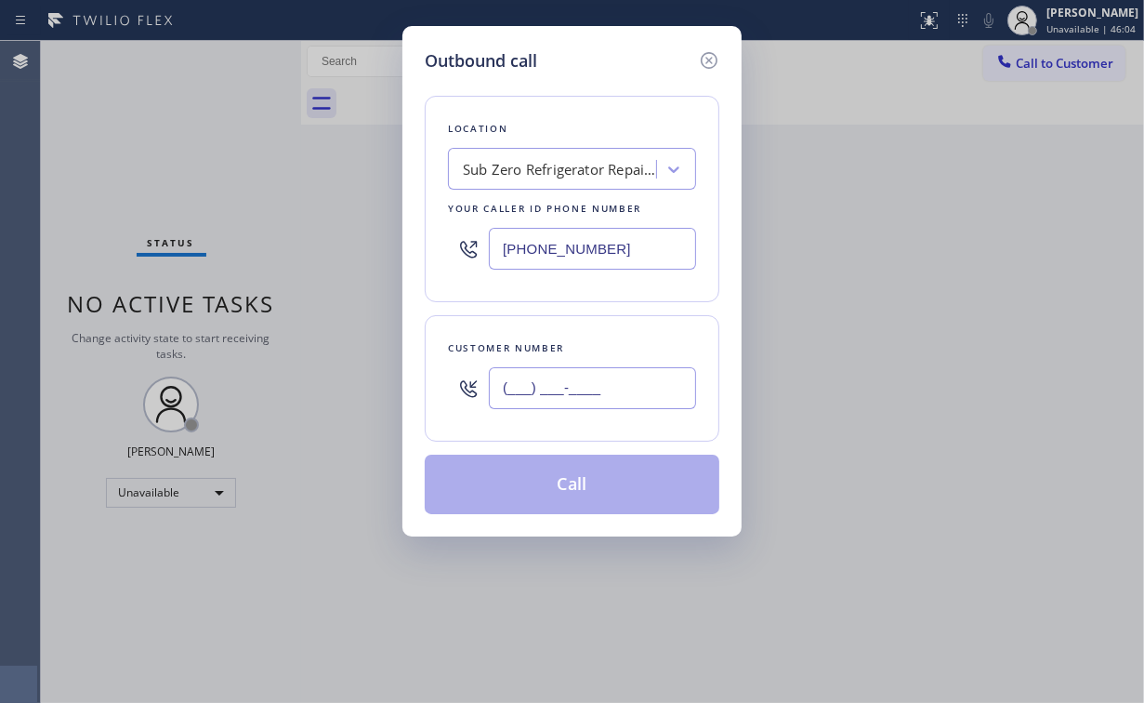
paste input "773) 208-5958"
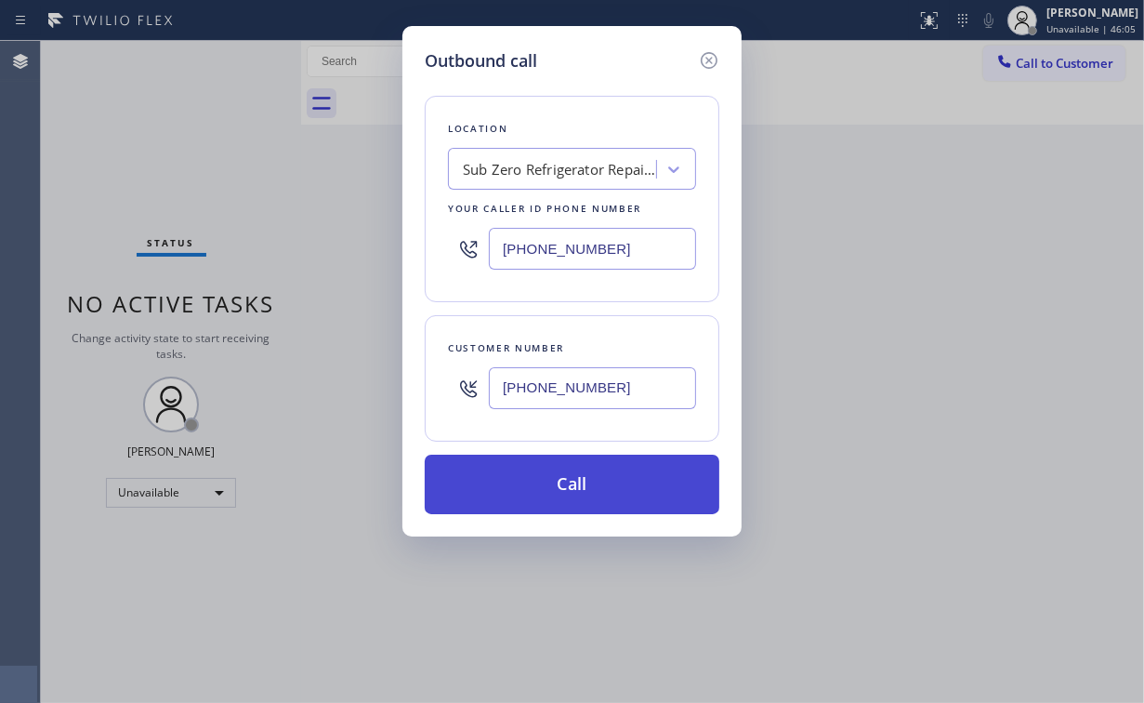
type input "(773) 208-5958"
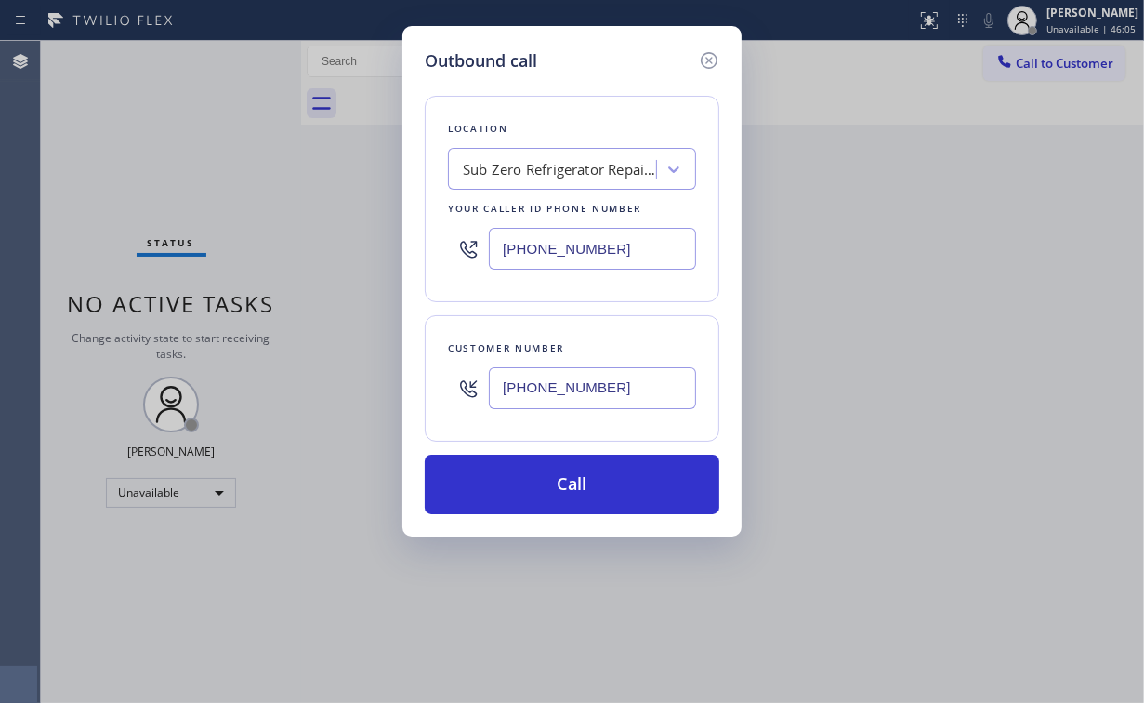
drag, startPoint x: 535, startPoint y: 471, endPoint x: 506, endPoint y: 572, distance: 105.6
click at [535, 476] on button "Call" at bounding box center [572, 483] width 295 height 59
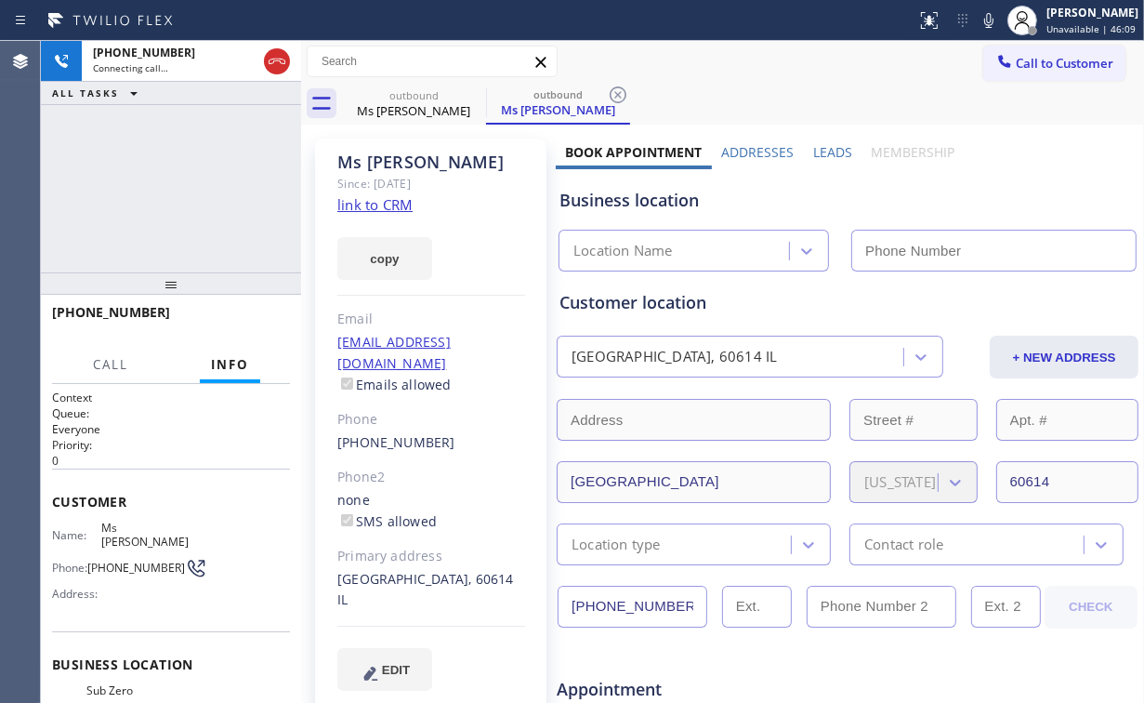
drag, startPoint x: 134, startPoint y: 147, endPoint x: 149, endPoint y: 149, distance: 15.0
click at [134, 147] on div "+17732085958 Connecting call… ALL TASKS ALL TASKS ACTIVE TASKS TASKS IN WRAP UP" at bounding box center [171, 156] width 260 height 231
type input "(773) 917-0590"
drag, startPoint x: 174, startPoint y: 191, endPoint x: 189, endPoint y: 85, distance: 107.0
click at [175, 188] on div "+17732085958 Connecting call… ALL TASKS ALL TASKS ACTIVE TASKS TASKS IN WRAP UP" at bounding box center [171, 156] width 260 height 231
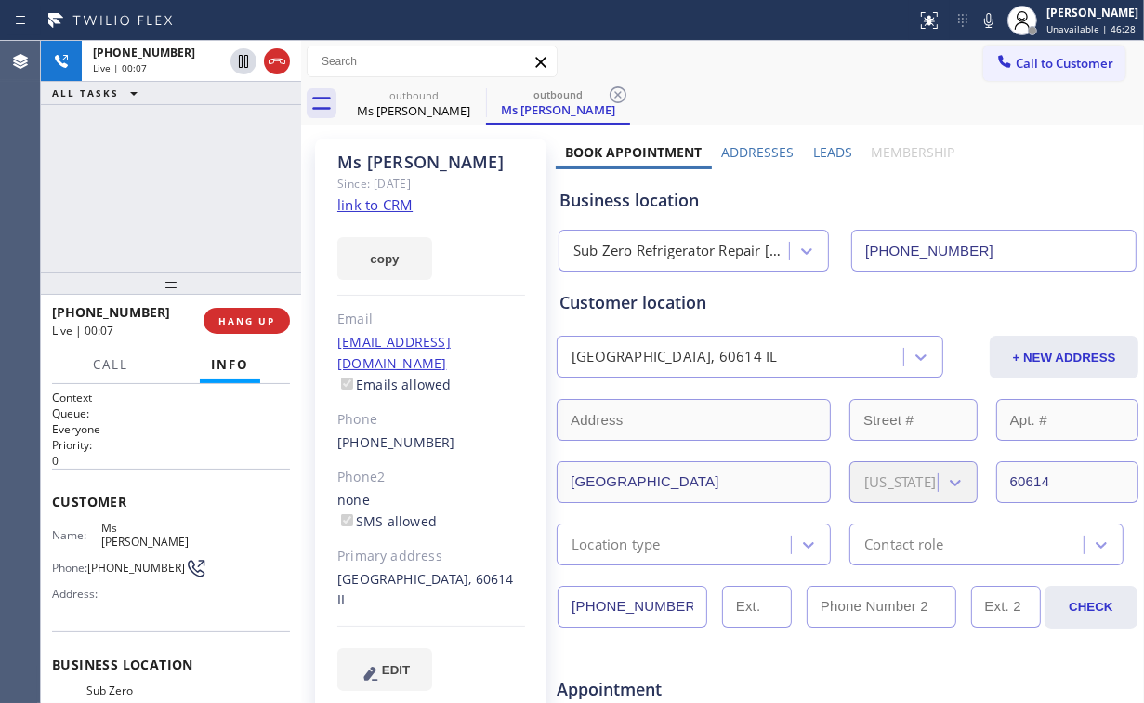
click at [610, 259] on div "Sub Zero Refrigerator Repair Chicago" at bounding box center [681, 251] width 217 height 21
click at [186, 190] on div "+17732085958 Live | 00:12 ALL TASKS ALL TASKS ACTIVE TASKS TASKS IN WRAP UP" at bounding box center [171, 156] width 260 height 231
drag, startPoint x: 190, startPoint y: 196, endPoint x: 197, endPoint y: 233, distance: 37.9
click at [190, 195] on div "+17732085958 Live | 00:21 ALL TASKS ALL TASKS ACTIVE TASKS TASKS IN WRAP UP" at bounding box center [171, 156] width 260 height 231
click at [253, 318] on span "HANG UP" at bounding box center [246, 320] width 57 height 13
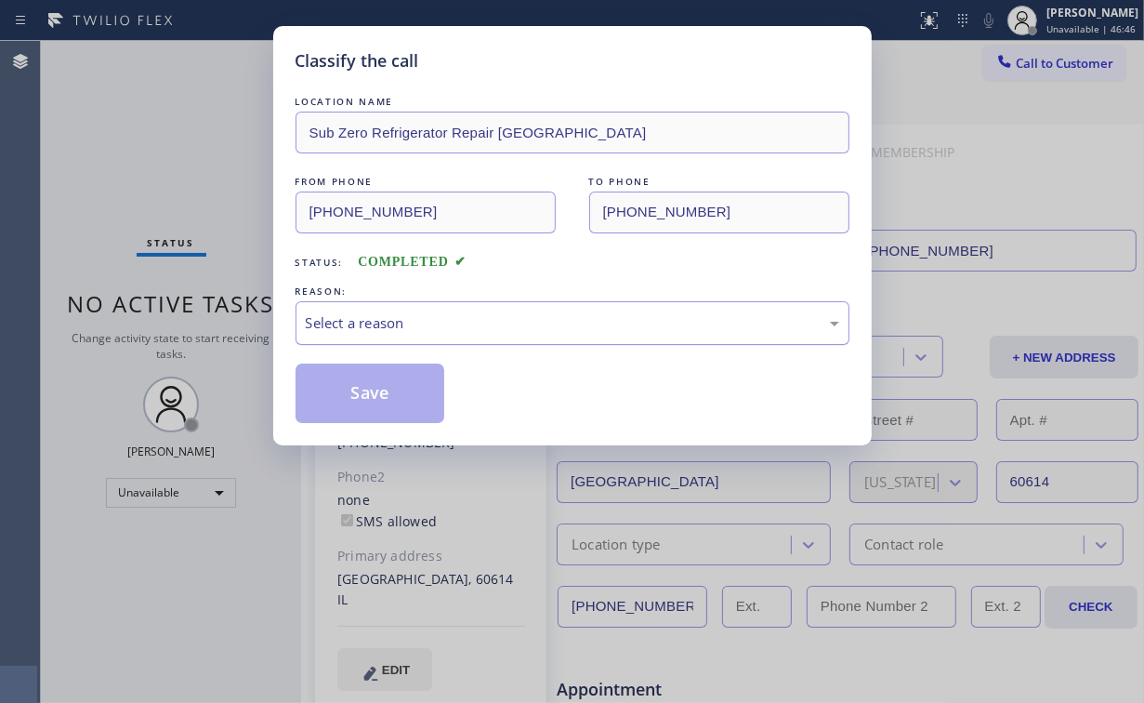
drag, startPoint x: 327, startPoint y: 320, endPoint x: 338, endPoint y: 335, distance: 19.3
click at [328, 320] on div "Select a reason" at bounding box center [572, 322] width 533 height 21
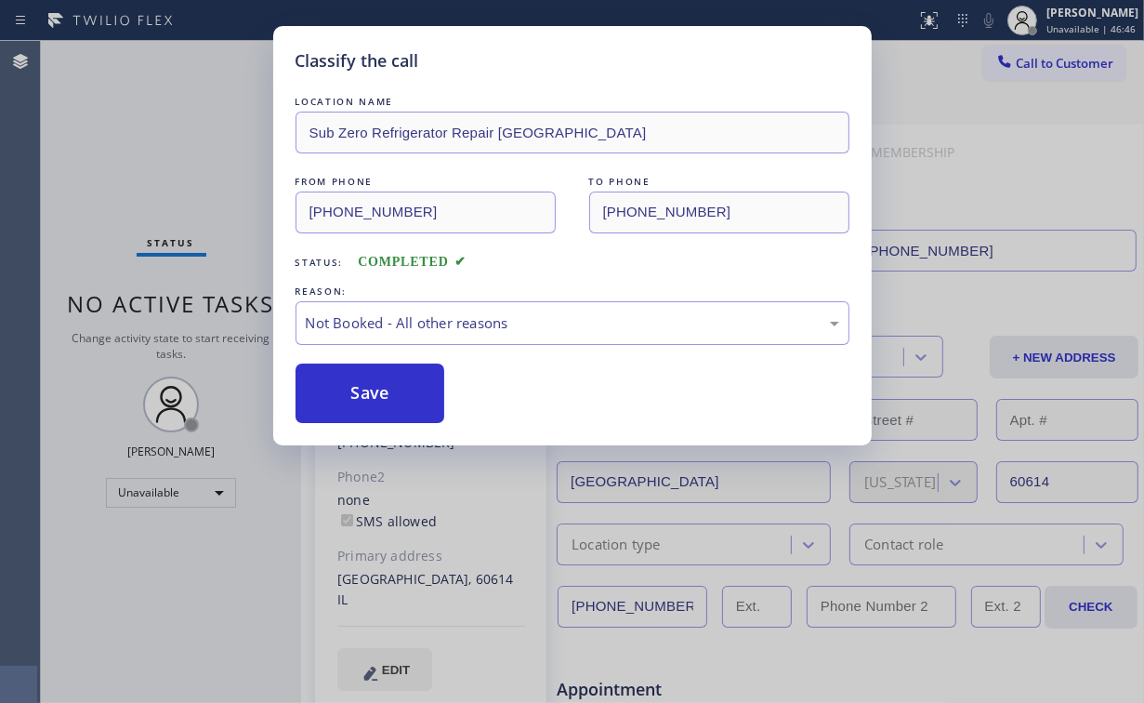
drag, startPoint x: 358, startPoint y: 390, endPoint x: 184, endPoint y: 207, distance: 252.4
click at [361, 389] on button "Save" at bounding box center [371, 392] width 150 height 59
drag, startPoint x: 119, startPoint y: 125, endPoint x: 119, endPoint y: 113, distance: 12.1
click at [119, 123] on div "Classify the call LOCATION NAME Sub Zero Refrigerator Repair Chicago FROM PHONE…" at bounding box center [572, 351] width 1144 height 703
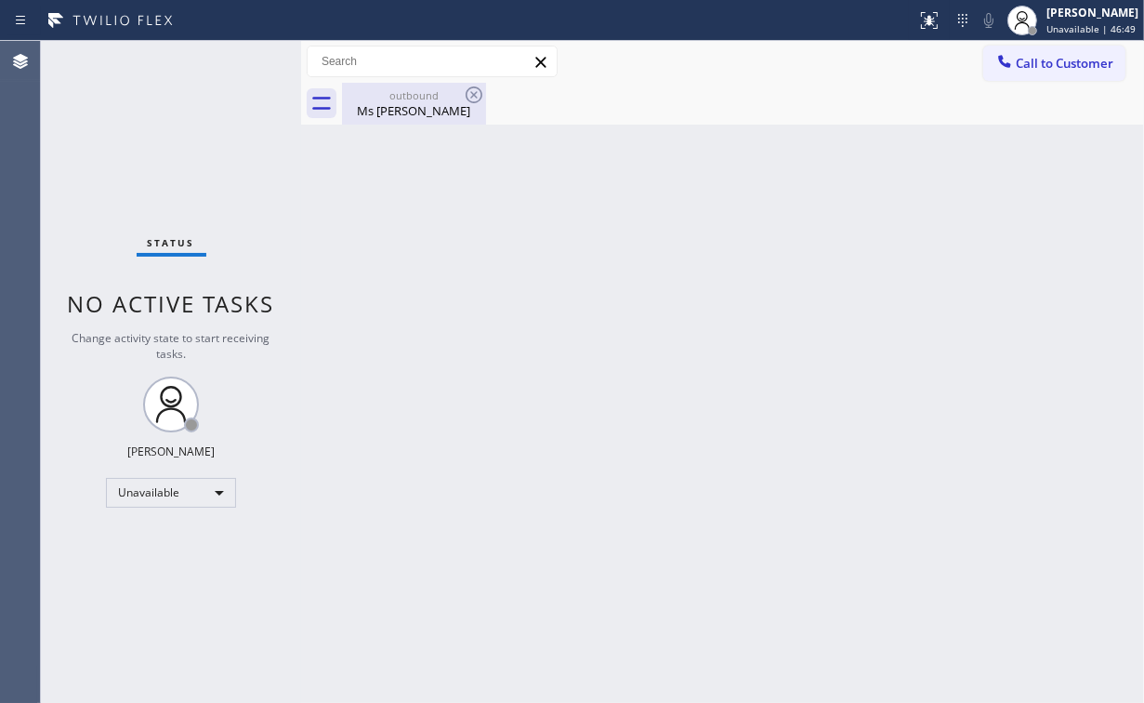
click at [414, 108] on div "Ms Michelle" at bounding box center [414, 110] width 140 height 17
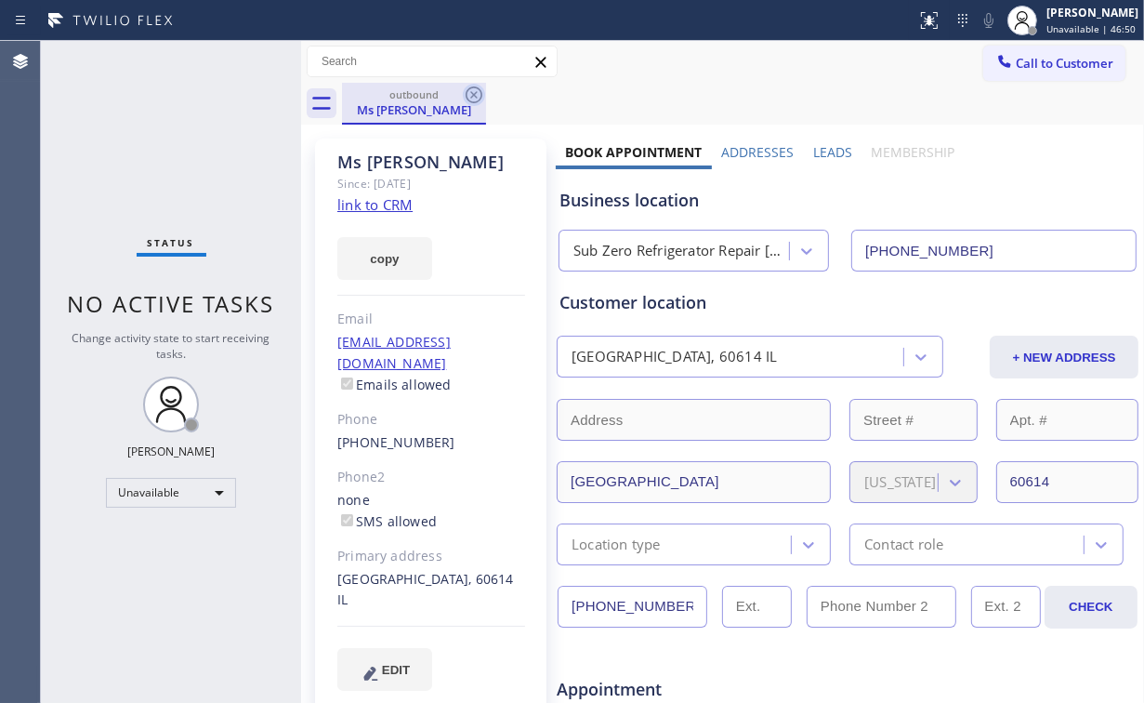
click at [476, 90] on icon at bounding box center [474, 95] width 22 height 22
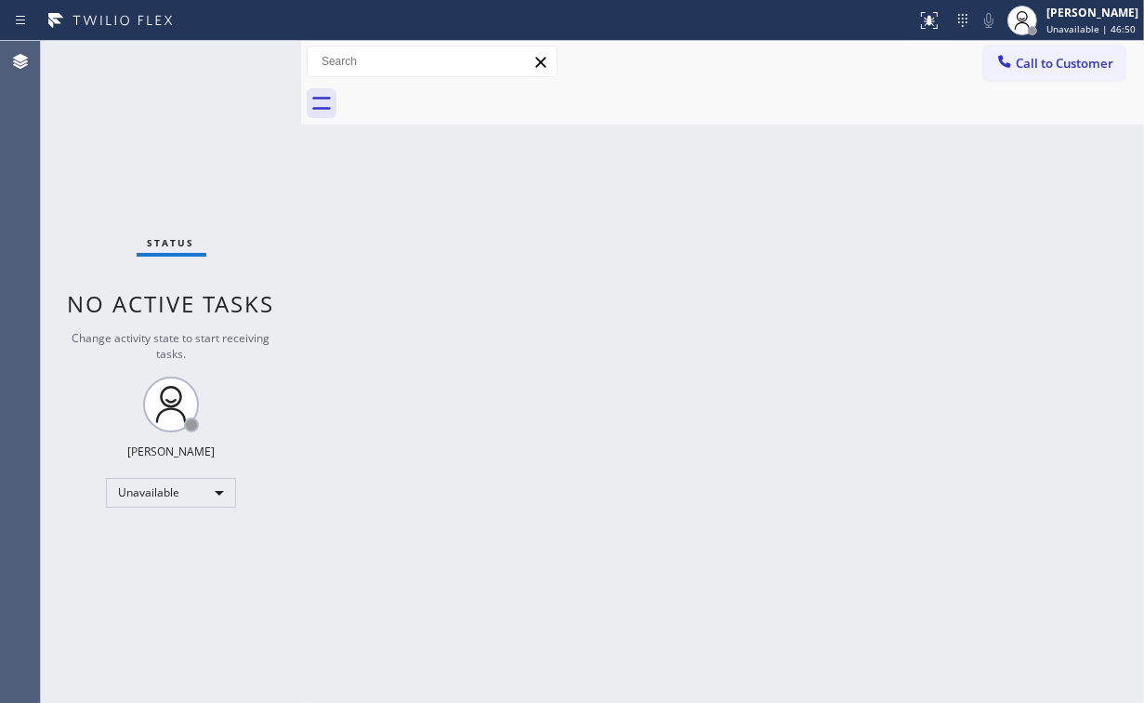
click at [597, 267] on div "Back to Dashboard Change Sender ID Customers Technicians Select a contact Outbo…" at bounding box center [722, 372] width 843 height 662
click at [115, 130] on div "Status No active tasks Change activity state to start receiving tasks. [PERSON_…" at bounding box center [171, 372] width 260 height 662
click at [134, 103] on div "Status No active tasks Change activity state to start receiving tasks. [PERSON_…" at bounding box center [171, 372] width 260 height 662
drag, startPoint x: 1065, startPoint y: 48, endPoint x: 924, endPoint y: 125, distance: 160.9
click at [1062, 49] on button "Call to Customer" at bounding box center [1054, 63] width 142 height 35
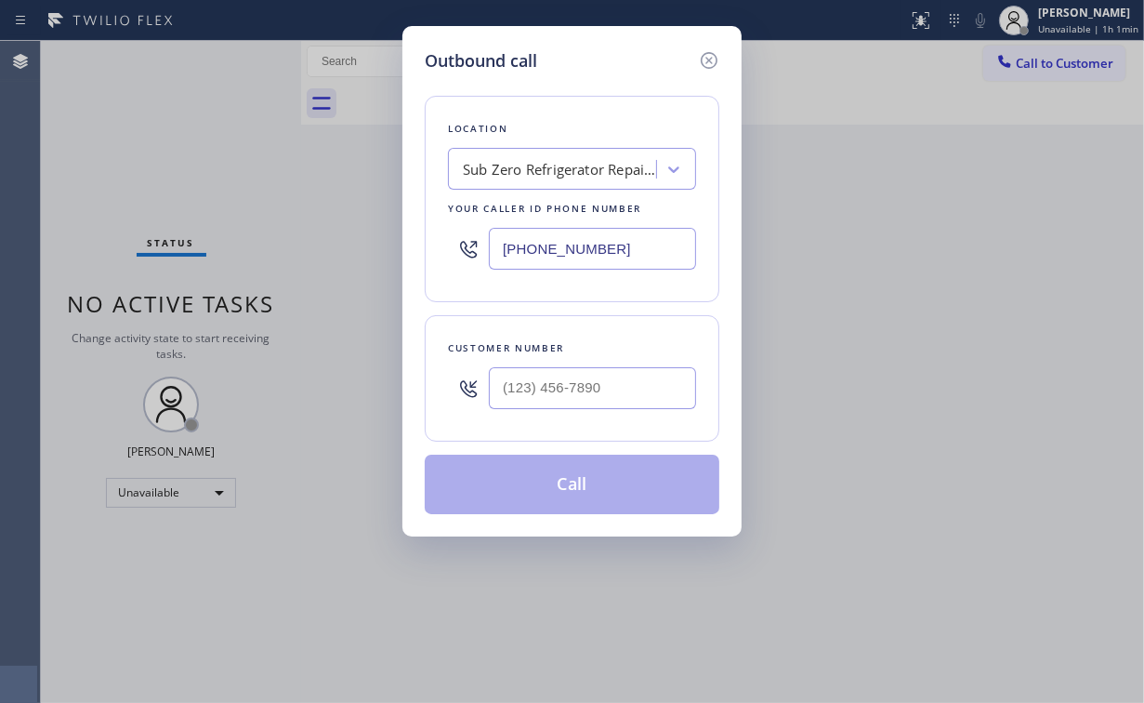
drag, startPoint x: 546, startPoint y: 249, endPoint x: 275, endPoint y: 246, distance: 270.4
click at [270, 251] on div "Outbound call Location Sub Zero Refrigerator Repair Chicago Your caller id phon…" at bounding box center [572, 351] width 1144 height 703
paste input "323) 991-9198"
type input "(323) 991-9198"
click at [600, 387] on input "(___) ___-____" at bounding box center [592, 388] width 207 height 42
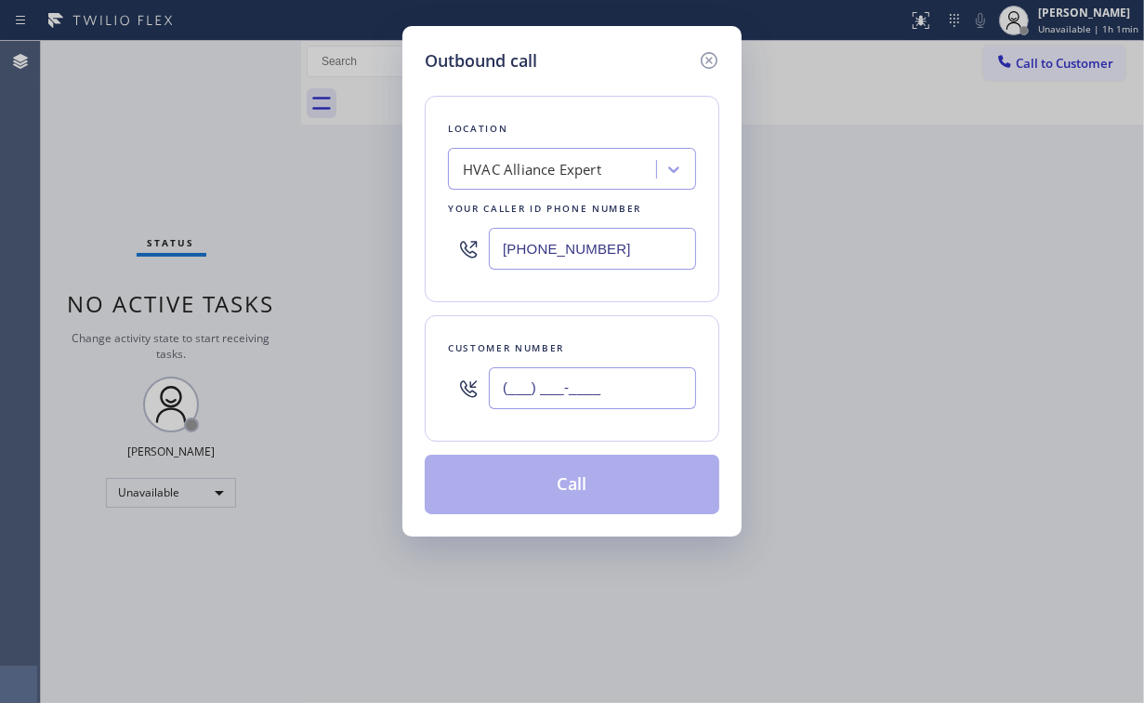
paste input "646) 261-7879"
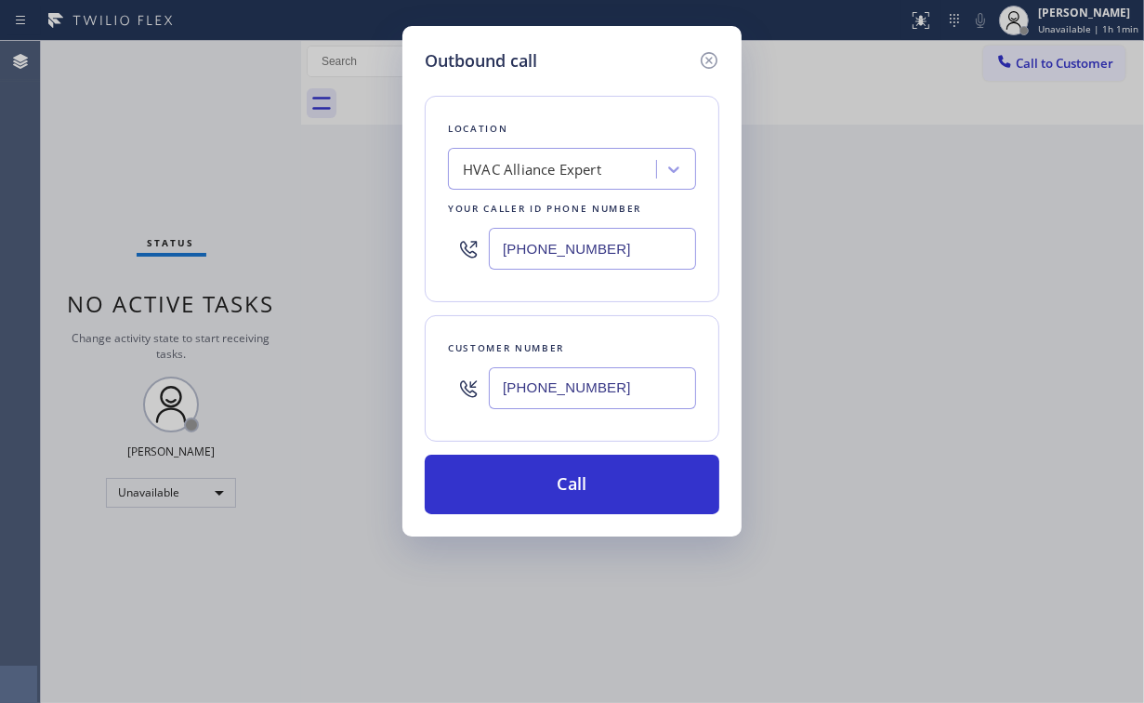
type input "(646) 261-7879"
click at [547, 480] on button "Call" at bounding box center [572, 483] width 295 height 59
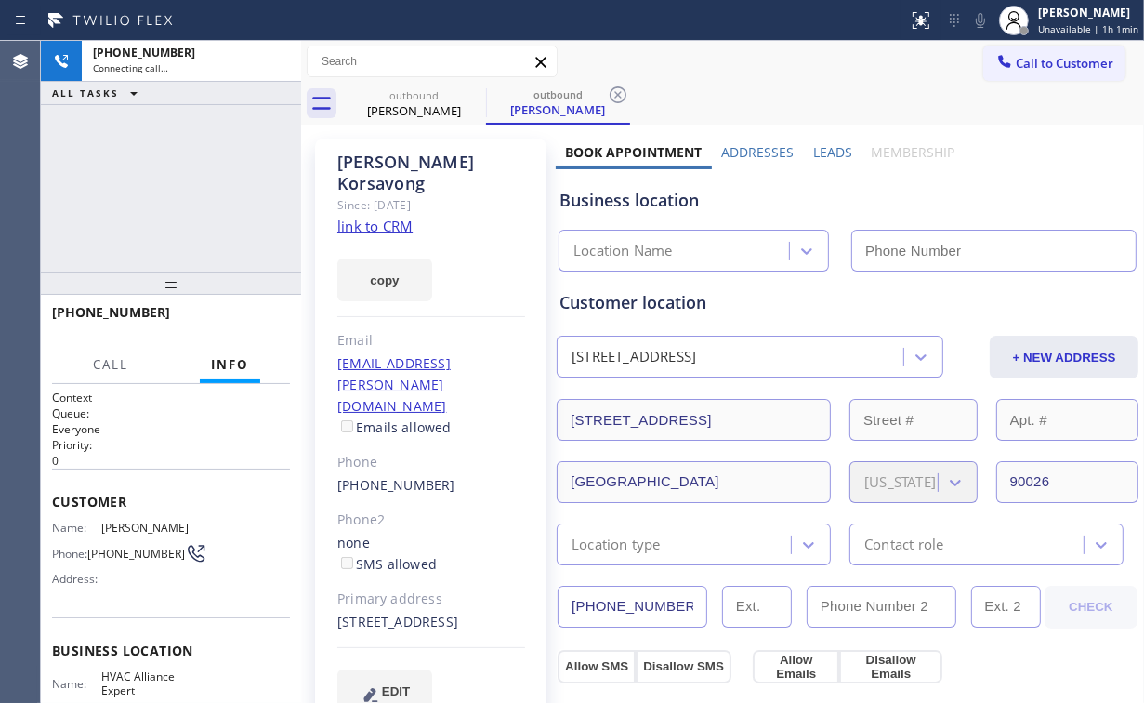
click at [375, 217] on link "link to CRM" at bounding box center [374, 226] width 75 height 19
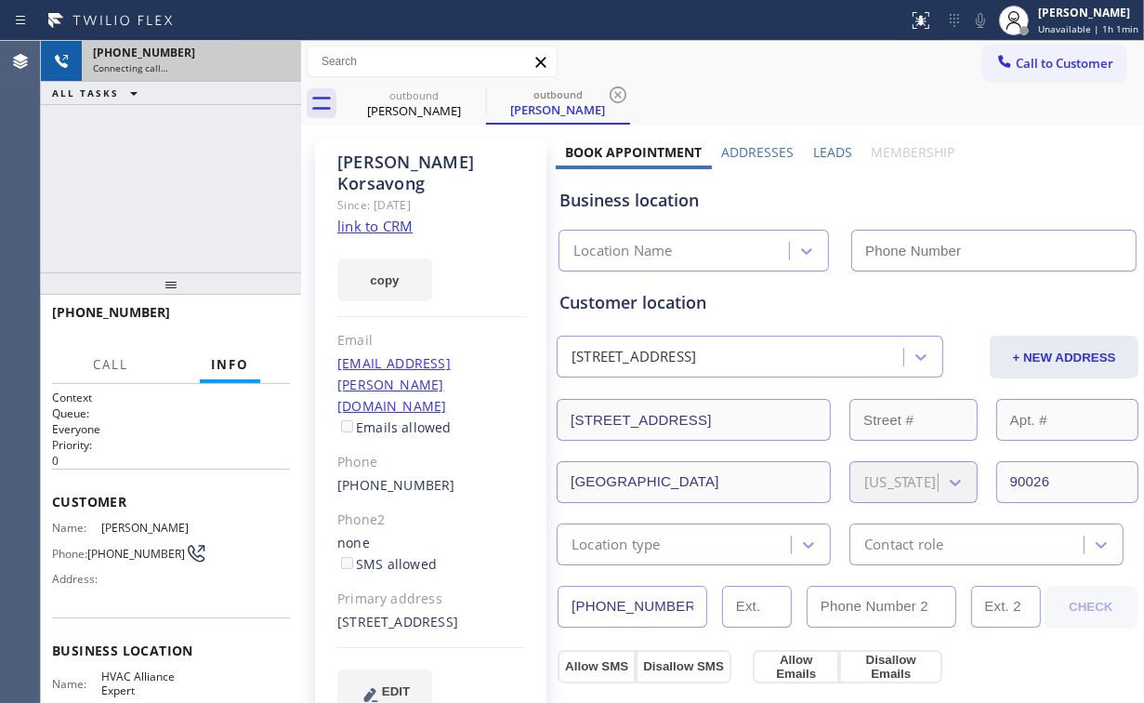
type input "(323) 991-9198"
click at [275, 58] on icon at bounding box center [277, 61] width 22 height 22
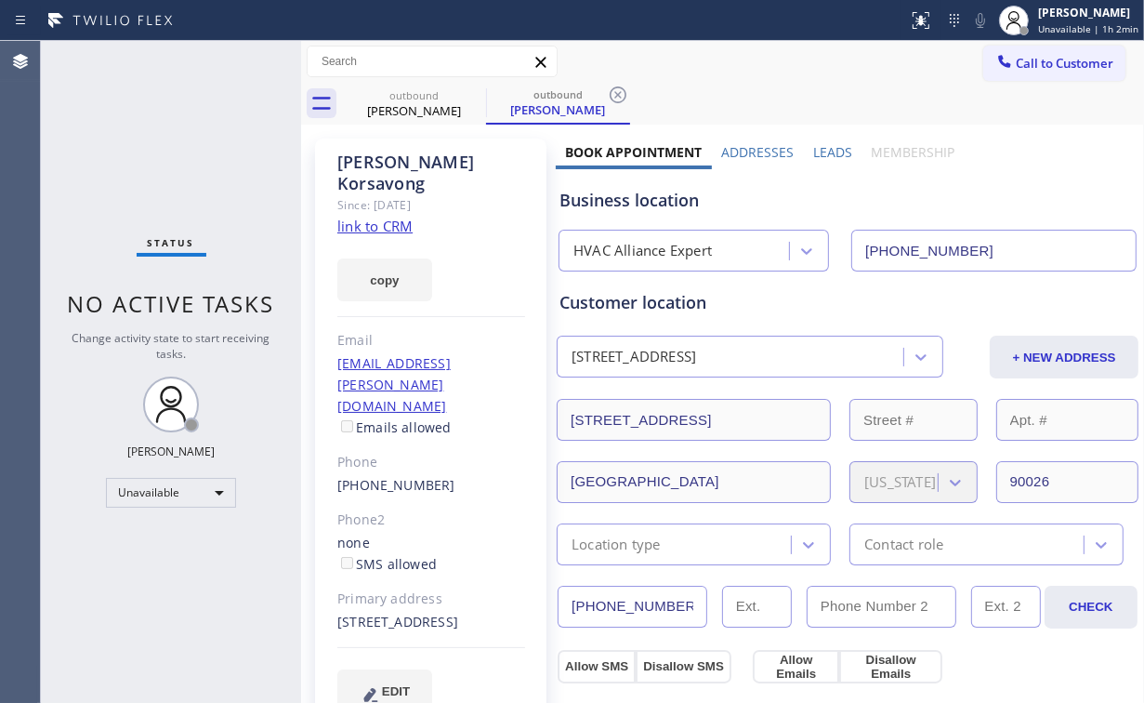
click at [1041, 79] on button "Call to Customer" at bounding box center [1054, 63] width 142 height 35
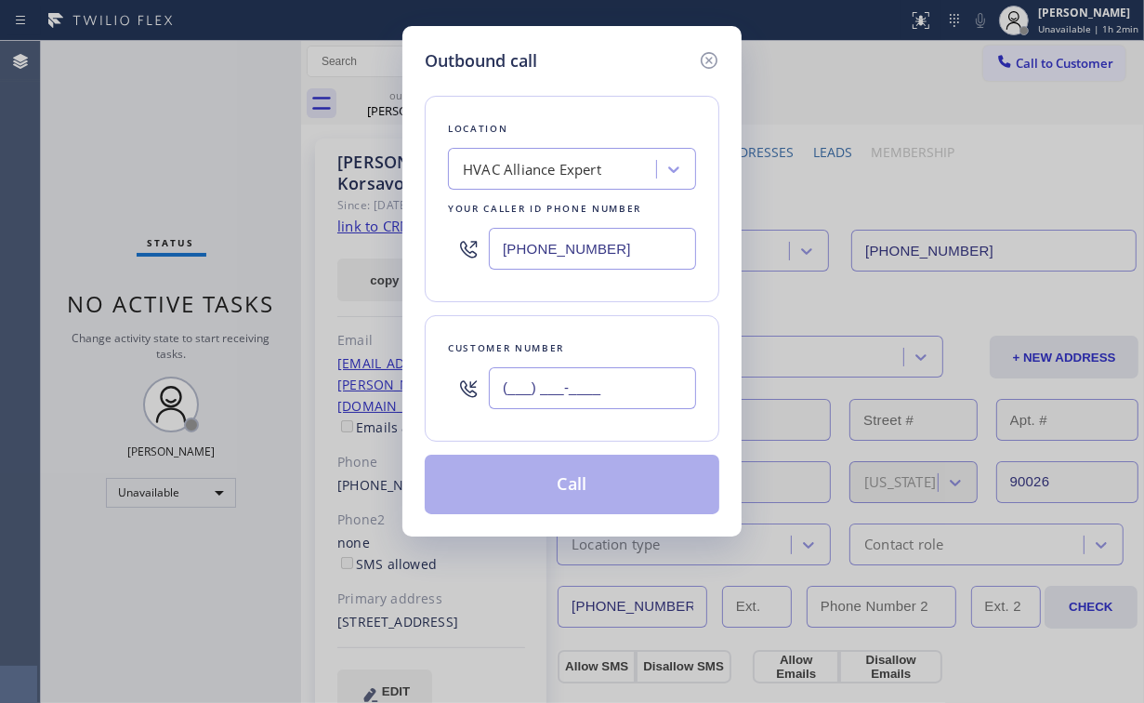
click at [659, 385] on input "(___) ___-____" at bounding box center [592, 388] width 207 height 42
paste input "646) 261-7879"
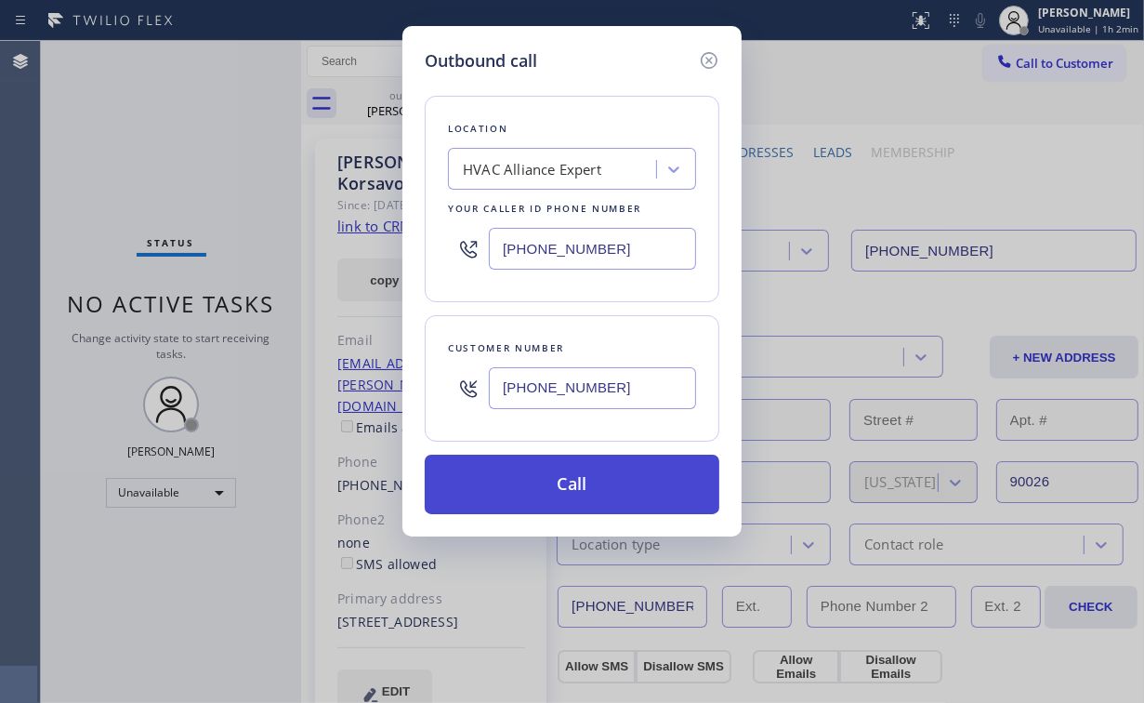
type input "(646) 261-7879"
click at [572, 483] on button "Call" at bounding box center [572, 483] width 295 height 59
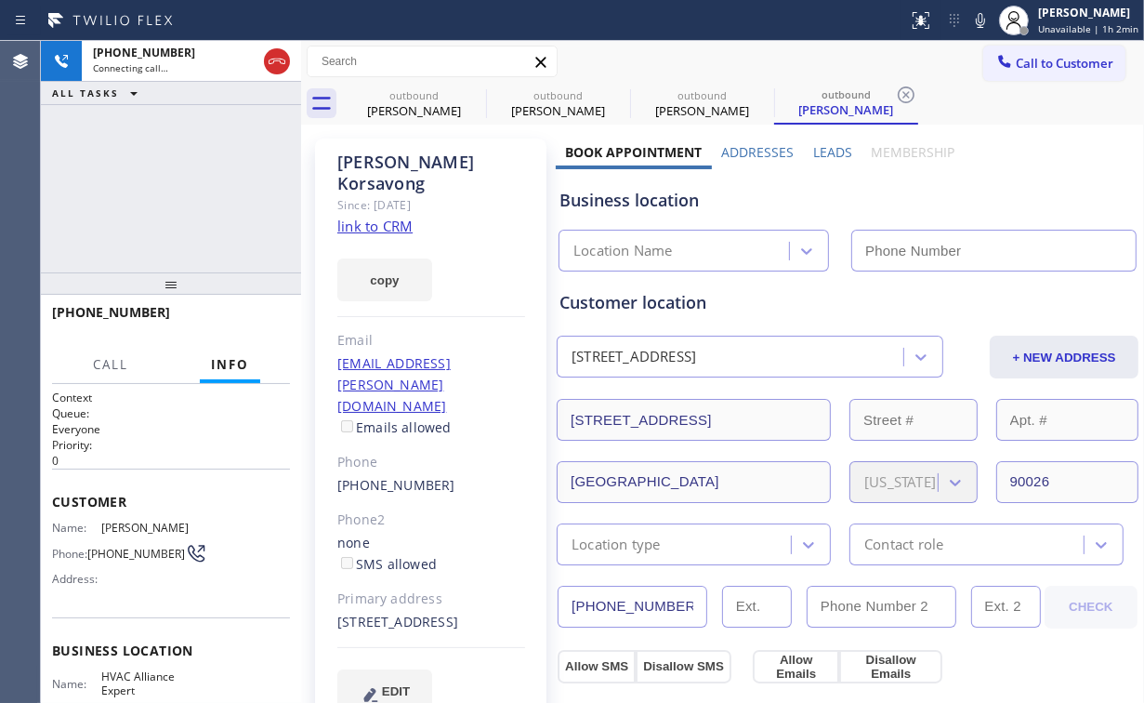
click at [204, 152] on div "+16462617879 Connecting call… ALL TASKS ALL TASKS ACTIVE TASKS TASKS IN WRAP UP" at bounding box center [171, 156] width 260 height 231
click at [422, 107] on div "Heidi Korsavong" at bounding box center [414, 110] width 140 height 17
type input "(323) 991-9198"
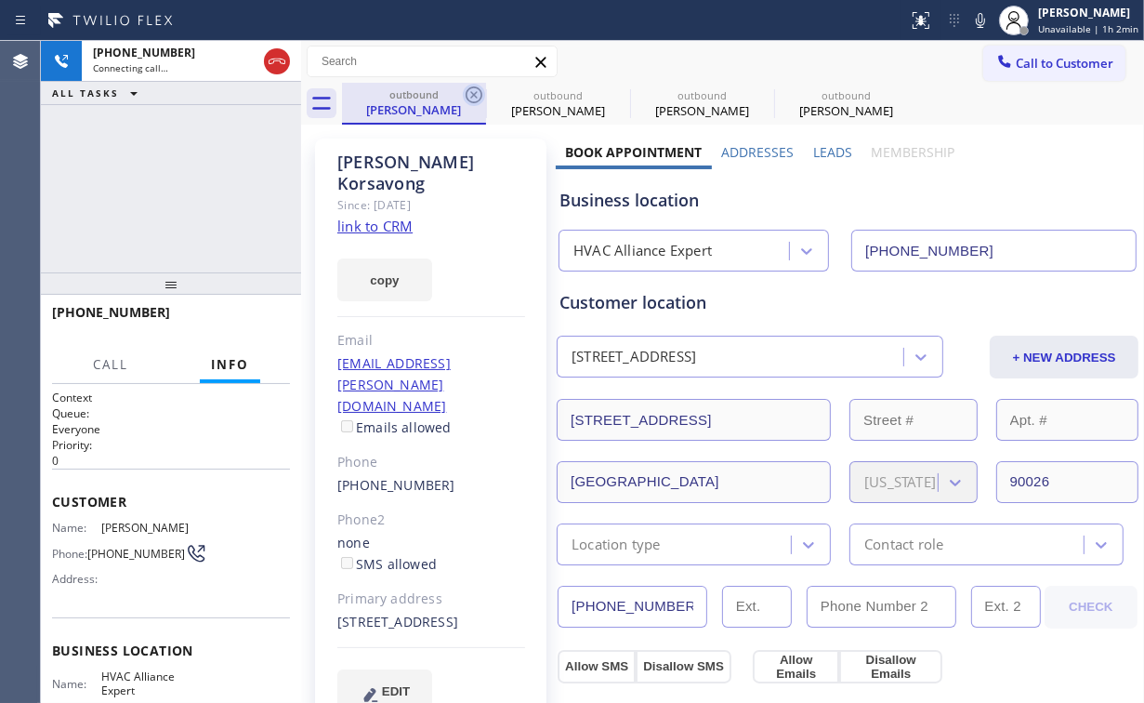
click at [475, 92] on icon at bounding box center [474, 95] width 22 height 22
click at [0, 0] on icon at bounding box center [0, 0] width 0 height 0
click at [204, 142] on div "+16462617879 Connecting call… ALL TASKS ALL TASKS ACTIVE TASKS TASKS IN WRAP UP" at bounding box center [171, 156] width 260 height 231
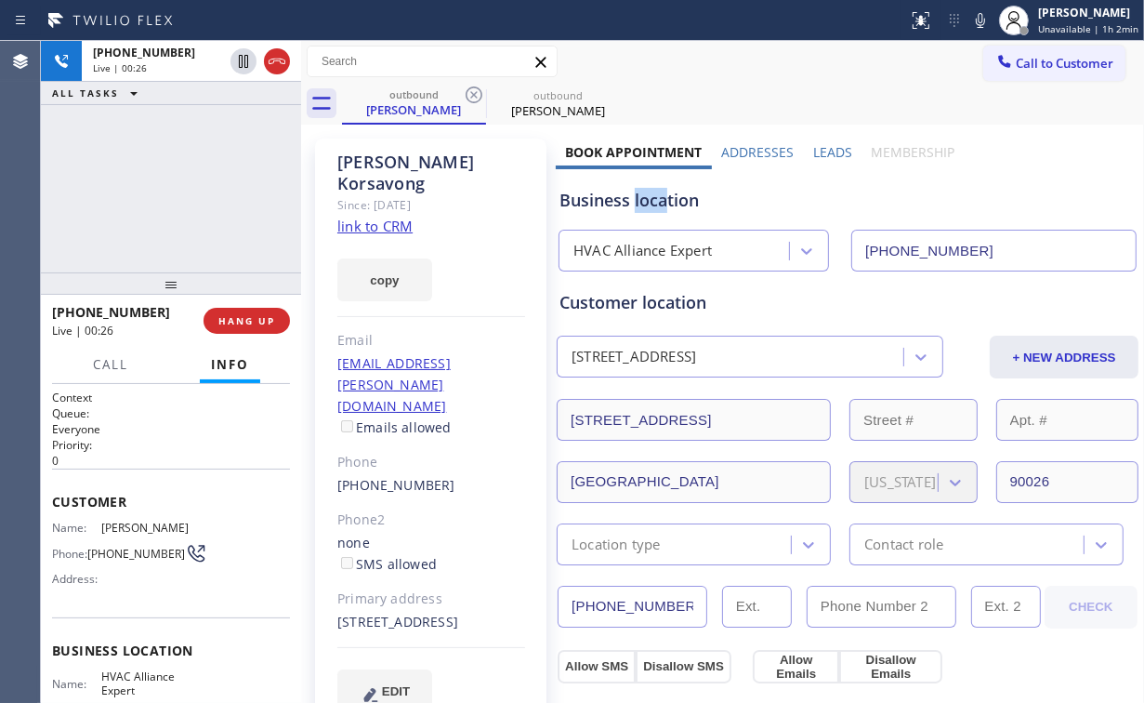
drag, startPoint x: 663, startPoint y: 204, endPoint x: 630, endPoint y: 198, distance: 33.0
click at [630, 198] on div "Business location" at bounding box center [847, 200] width 576 height 25
drag, startPoint x: 187, startPoint y: 190, endPoint x: 187, endPoint y: 160, distance: 29.7
click at [186, 190] on div "+16462617879 Live | 00:28 ALL TASKS ALL TASKS ACTIVE TASKS TASKS IN WRAP UP" at bounding box center [171, 156] width 260 height 231
click at [247, 322] on span "HANG UP" at bounding box center [246, 320] width 57 height 13
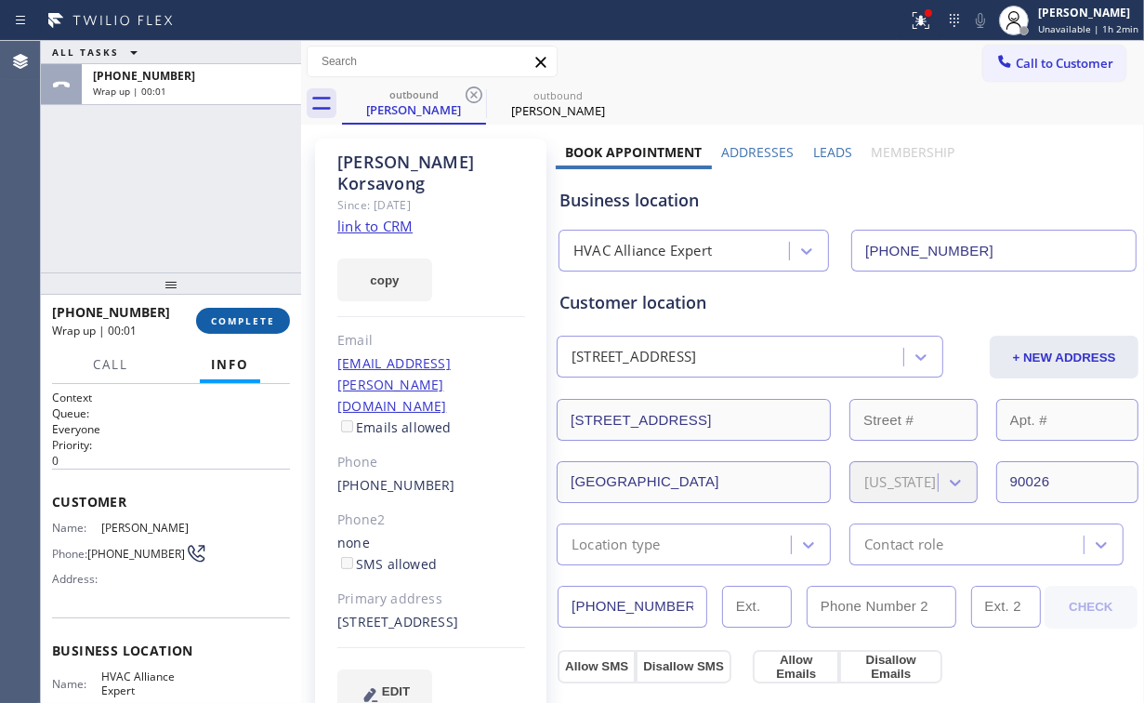
click at [257, 322] on span "COMPLETE" at bounding box center [243, 320] width 64 height 13
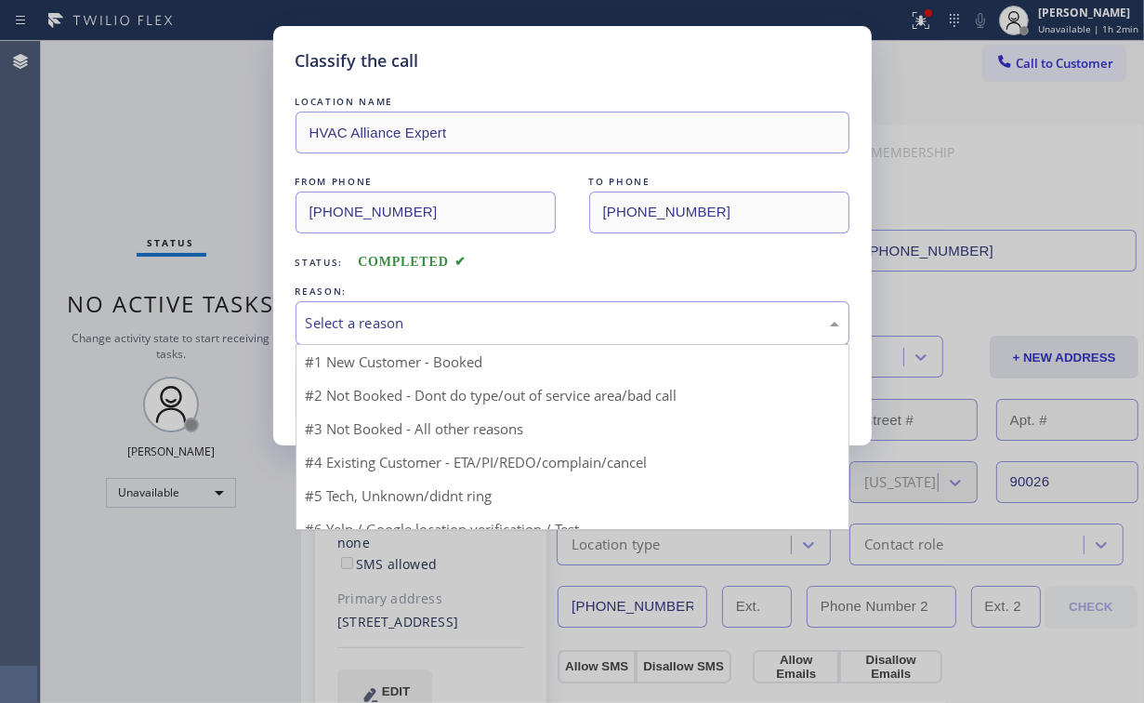
click at [384, 322] on div "Select a reason" at bounding box center [572, 322] width 533 height 21
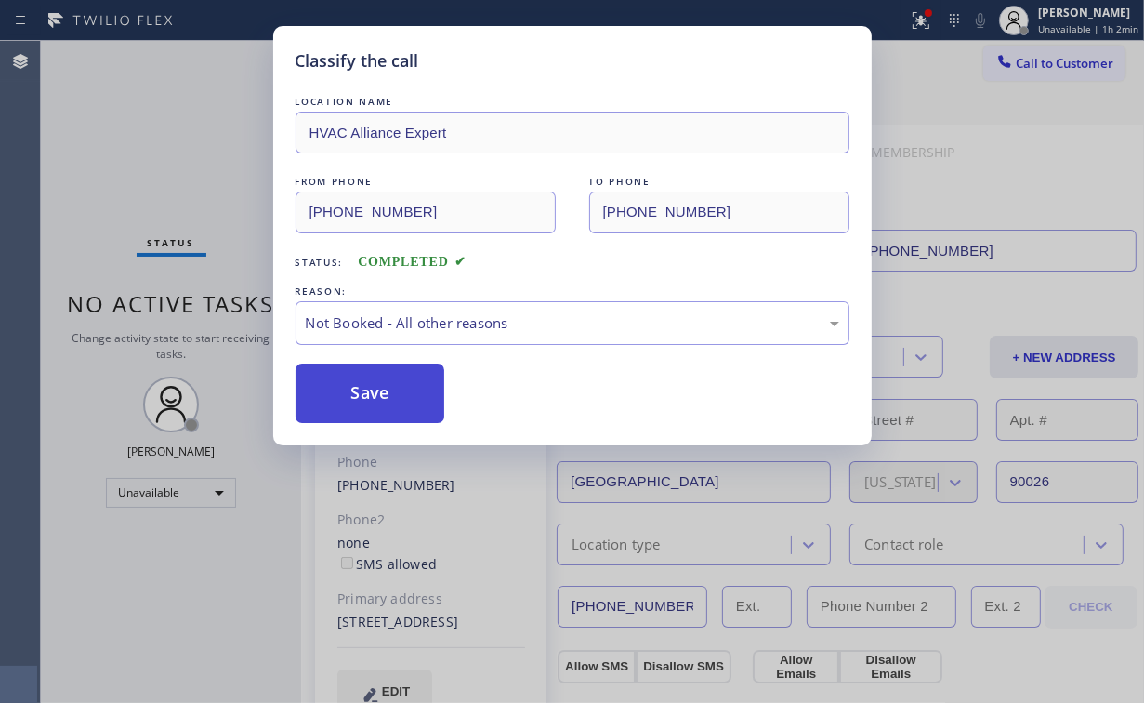
click at [376, 387] on button "Save" at bounding box center [371, 392] width 150 height 59
drag, startPoint x: 152, startPoint y: 158, endPoint x: 950, endPoint y: 304, distance: 810.6
click at [154, 160] on div "Classify the call LOCATION NAME HVAC Alliance Expert FROM PHONE (323) 991-9198 …" at bounding box center [572, 351] width 1144 height 703
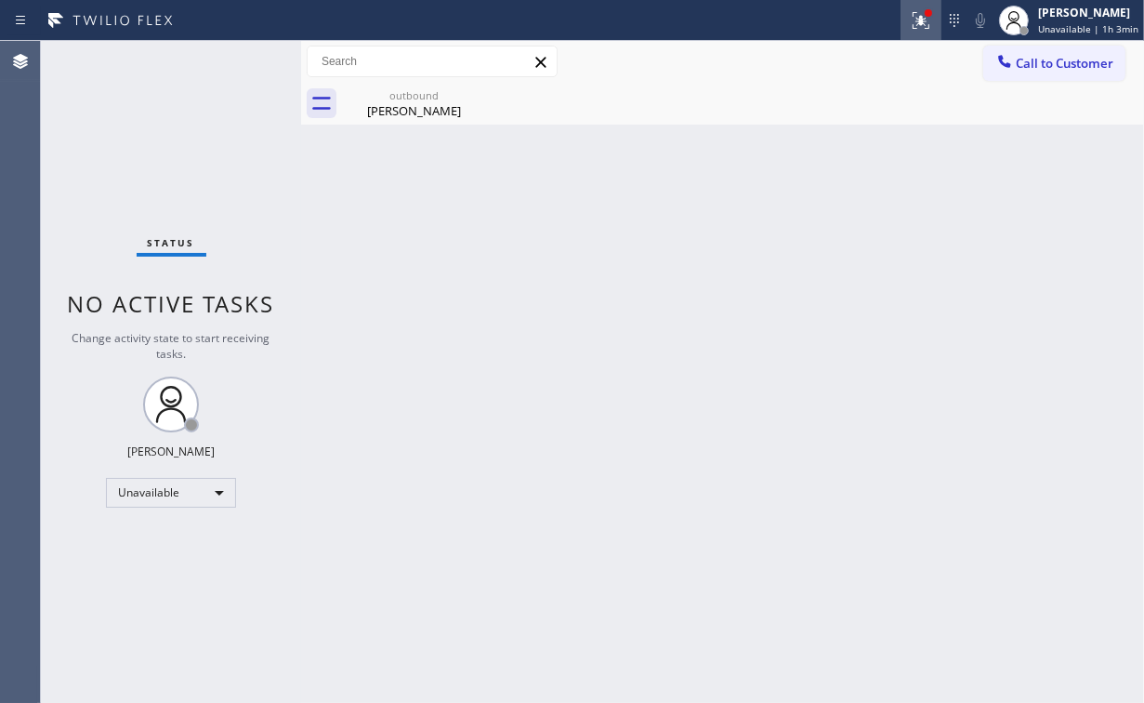
click at [919, 12] on icon at bounding box center [918, 18] width 11 height 13
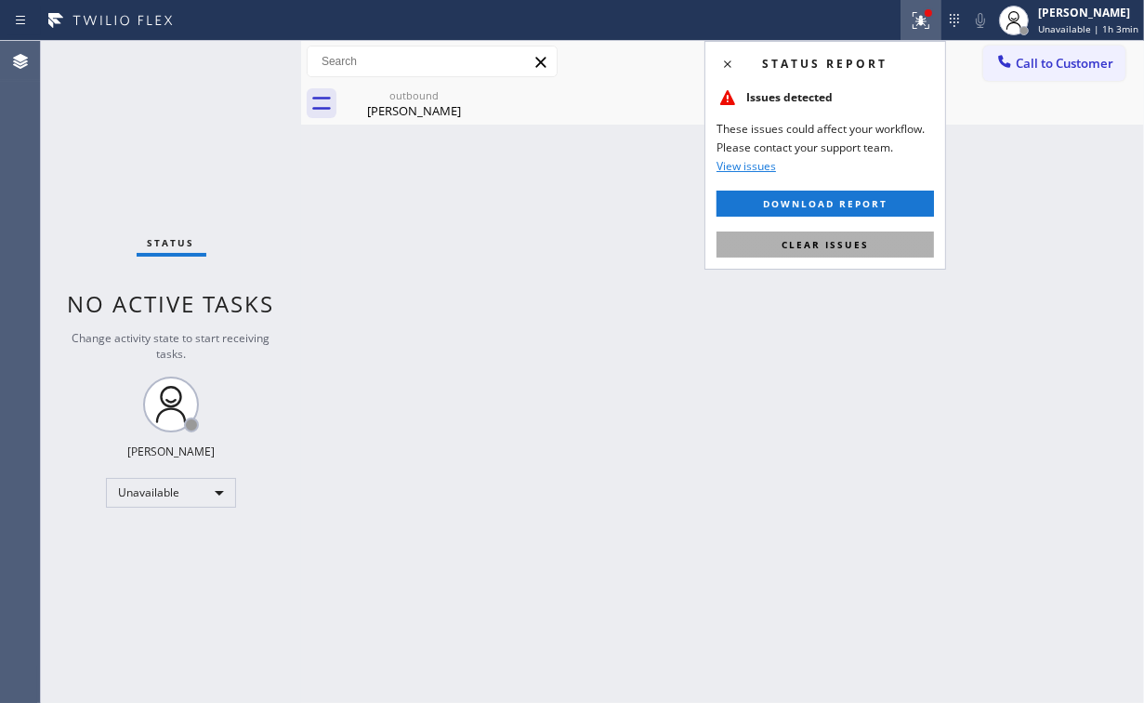
click at [893, 237] on button "Clear issues" at bounding box center [825, 244] width 217 height 26
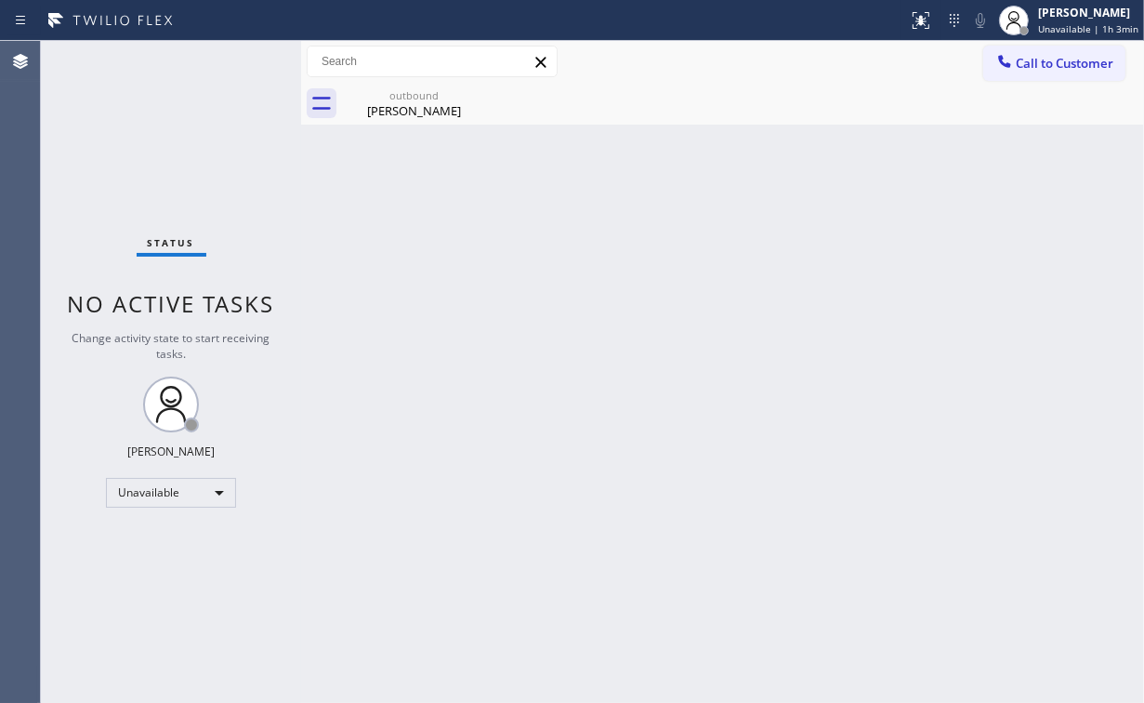
click at [796, 320] on div "Back to Dashboard Change Sender ID Customers Technicians Select a contact Outbo…" at bounding box center [722, 372] width 843 height 662
click at [164, 149] on div "Status No active tasks Change activity state to start receiving tasks. [PERSON_…" at bounding box center [171, 372] width 260 height 662
click at [408, 115] on div "Heidi Korsavong" at bounding box center [414, 110] width 140 height 17
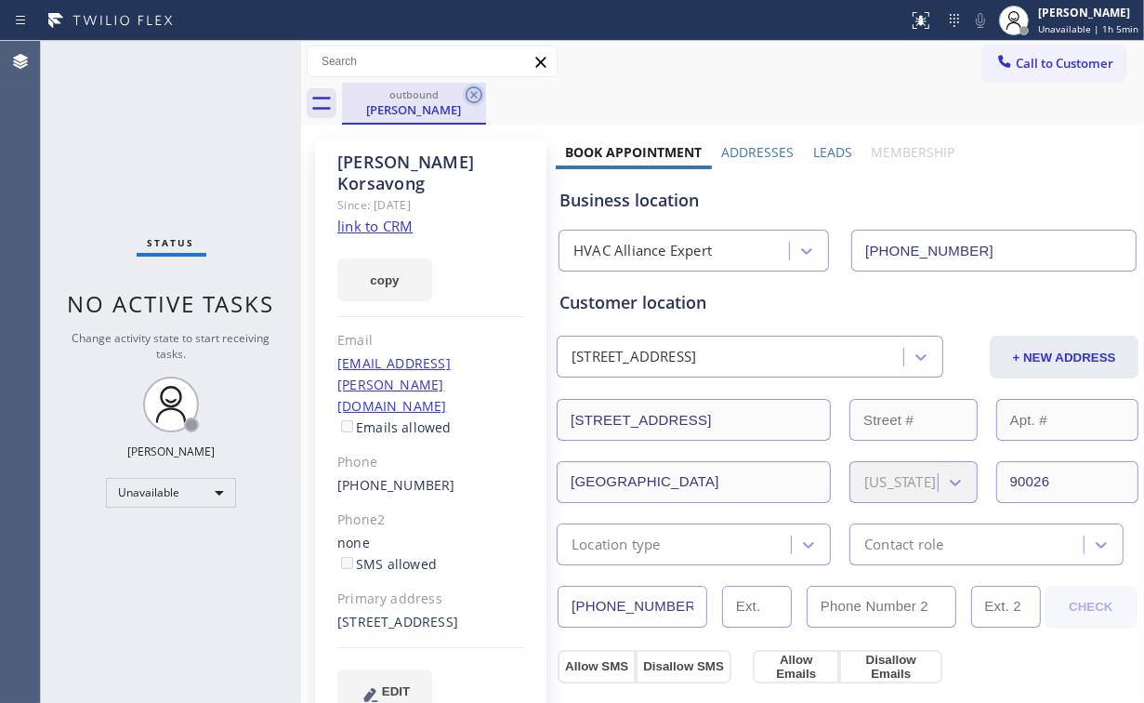
click at [472, 95] on icon at bounding box center [474, 94] width 17 height 17
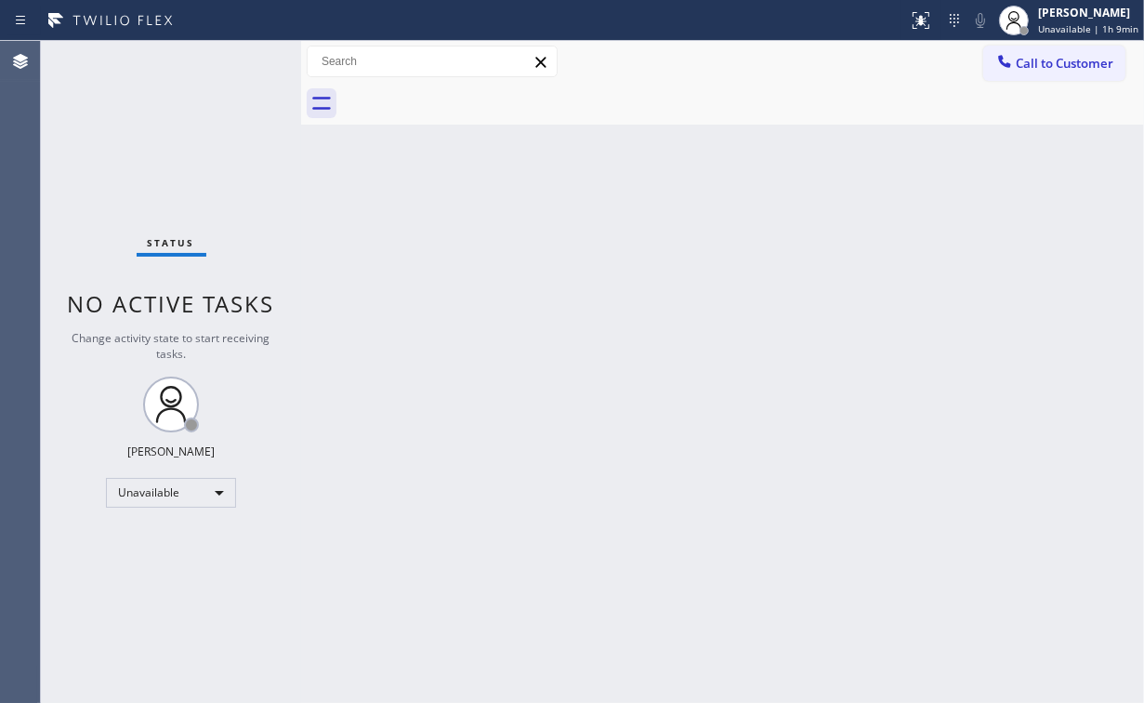
click at [182, 139] on div "Status No active tasks Change activity state to start receiving tasks. [PERSON_…" at bounding box center [171, 372] width 260 height 662
click at [1008, 74] on button "Call to Customer" at bounding box center [1054, 63] width 142 height 35
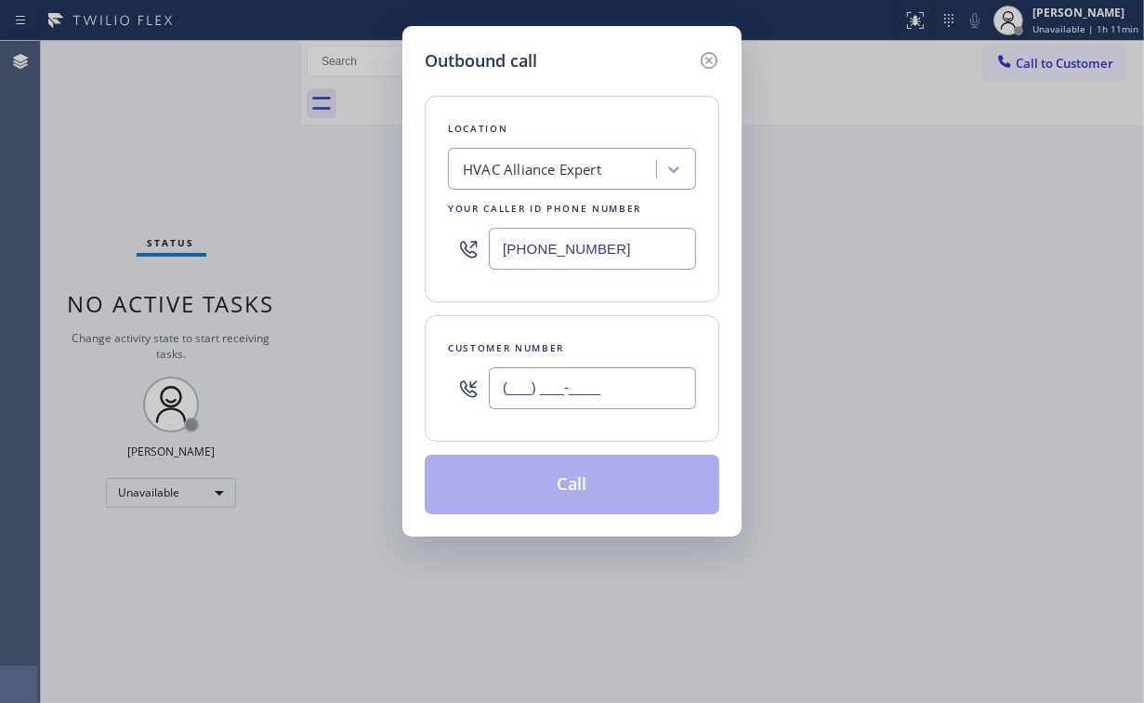
click at [613, 389] on input "(___) ___-____" at bounding box center [592, 388] width 207 height 42
paste input "347) 281-0449"
type input "(347) 281-0449"
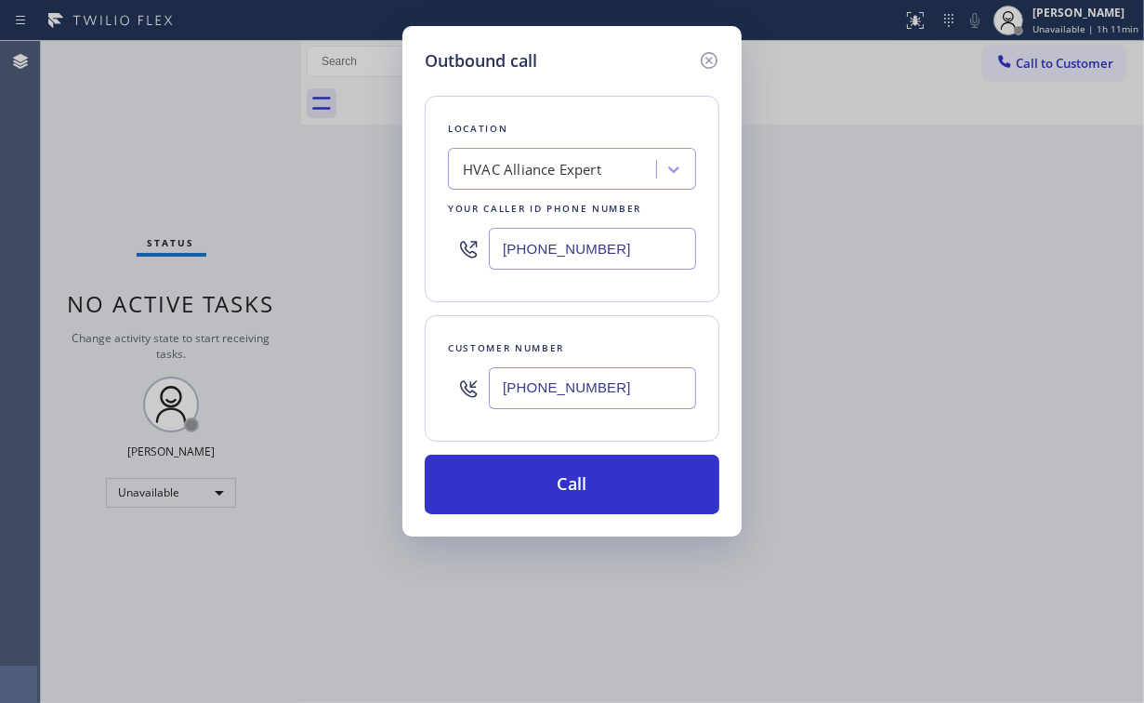
drag, startPoint x: 431, startPoint y: 279, endPoint x: 512, endPoint y: 331, distance: 96.2
click at [432, 279] on div "Location HVAC Alliance Expert Your caller id phone number (323) 991-9198" at bounding box center [572, 199] width 295 height 206
drag, startPoint x: 612, startPoint y: 239, endPoint x: 497, endPoint y: 227, distance: 115.9
click at [409, 242] on div "Outbound call Location HVAC Alliance Expert Your caller id phone number (323) 9…" at bounding box center [571, 281] width 339 height 510
paste input "855) 731-4952"
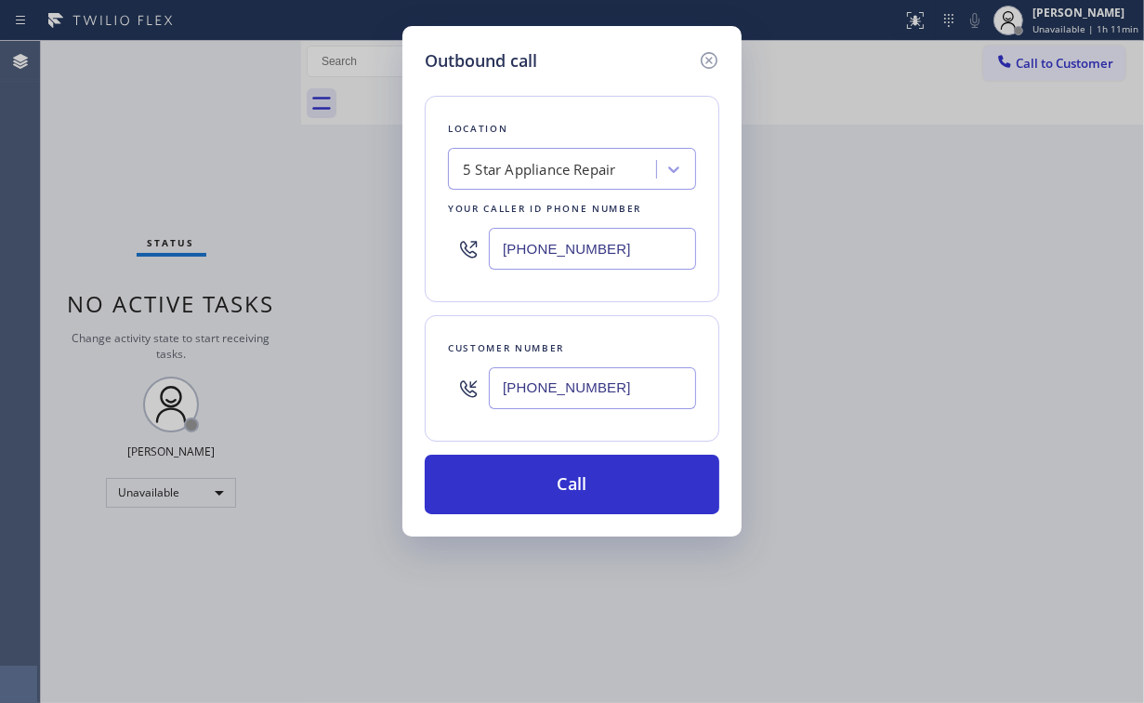
type input "[PHONE_NUMBER]"
click at [539, 518] on div "Outbound call Location 5 Star Appliance Repair Your caller id phone number (855…" at bounding box center [571, 281] width 339 height 510
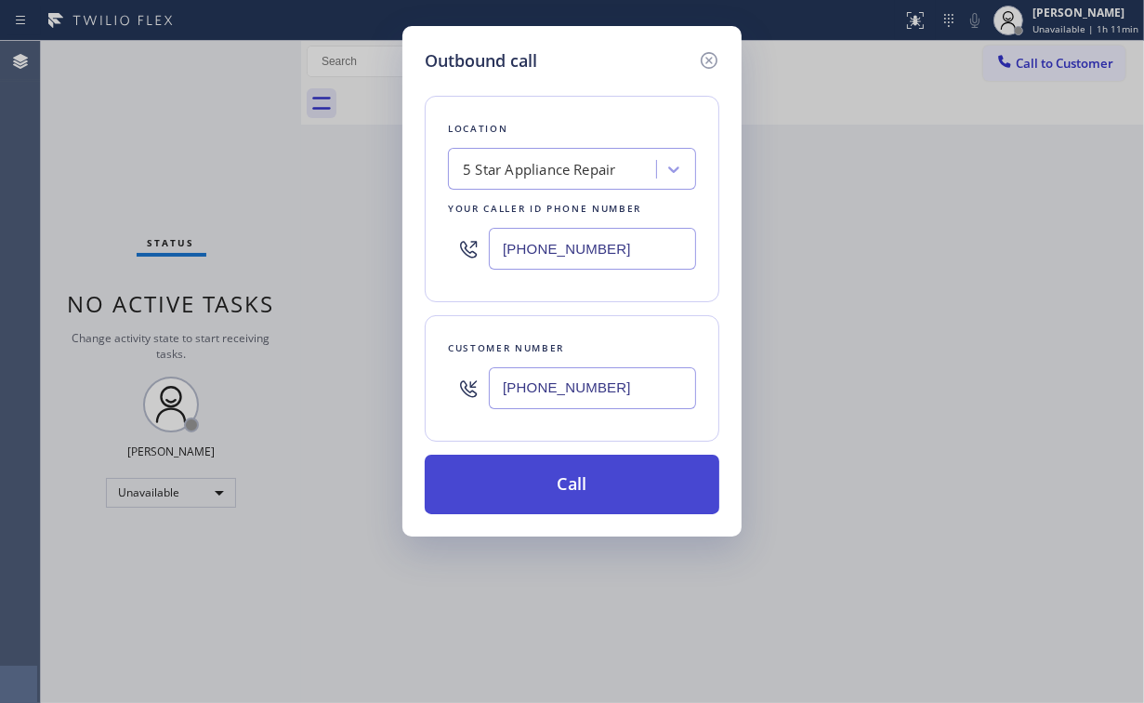
click at [529, 490] on button "Call" at bounding box center [572, 483] width 295 height 59
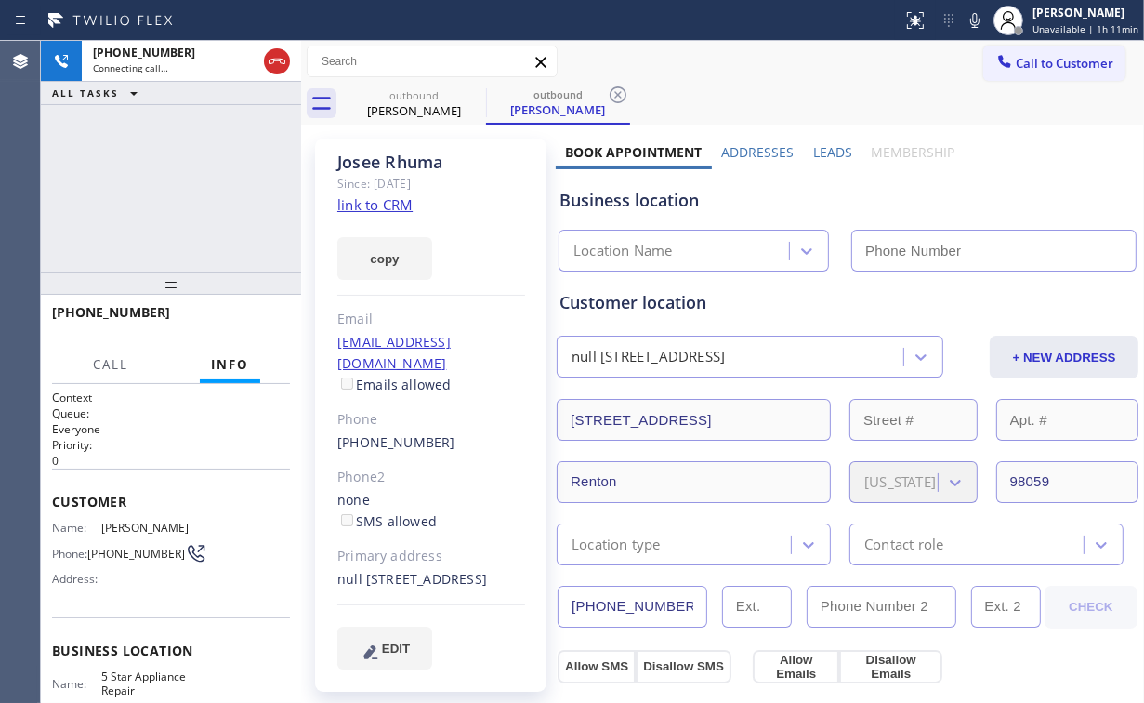
click at [193, 186] on div "+13472810449 Connecting call… ALL TASKS ALL TASKS ACTIVE TASKS TASKS IN WRAP UP" at bounding box center [171, 156] width 260 height 231
type input "[PHONE_NUMBER]"
click at [182, 186] on div "+13472810449 Connecting call… ALL TASKS ALL TASKS ACTIVE TASKS TASKS IN WRAP UP" at bounding box center [171, 156] width 260 height 231
click at [156, 198] on div "+13472810449 Connecting call… ALL TASKS ALL TASKS ACTIVE TASKS TASKS IN WRAP UP" at bounding box center [171, 156] width 260 height 231
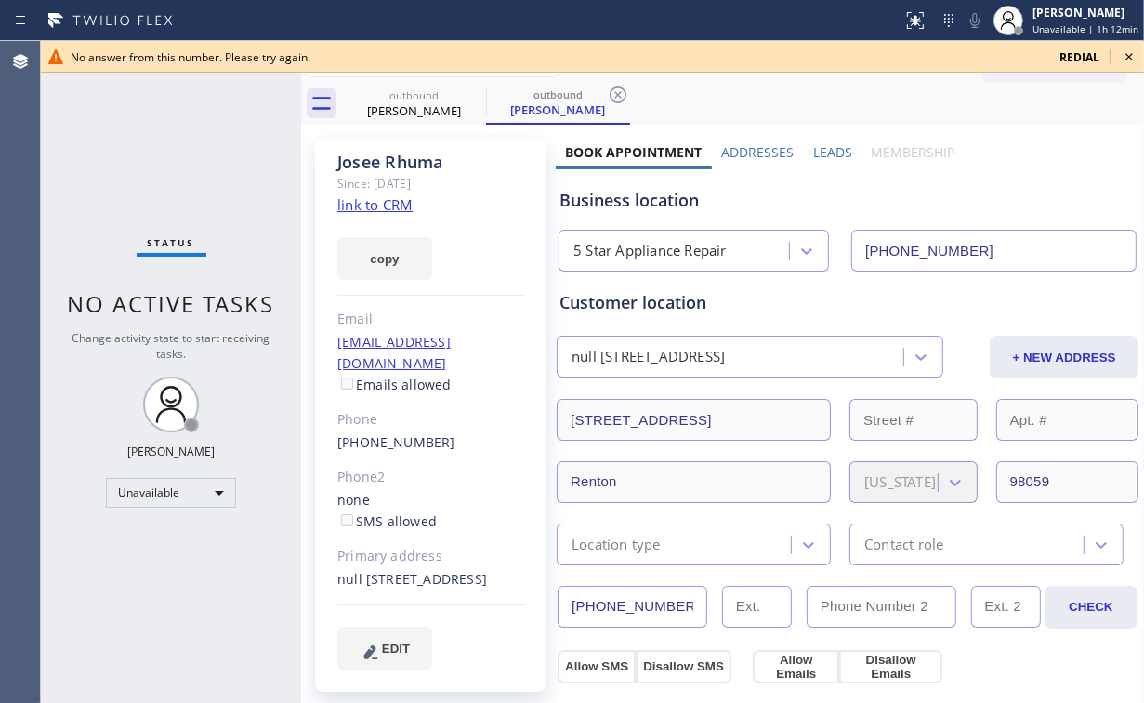
click at [184, 185] on div "Status No active tasks Change activity state to start receiving tasks. [PERSON_…" at bounding box center [171, 372] width 260 height 662
drag, startPoint x: 377, startPoint y: 106, endPoint x: 470, endPoint y: 92, distance: 94.0
click at [387, 106] on div "Josee Rhuma" at bounding box center [414, 110] width 140 height 17
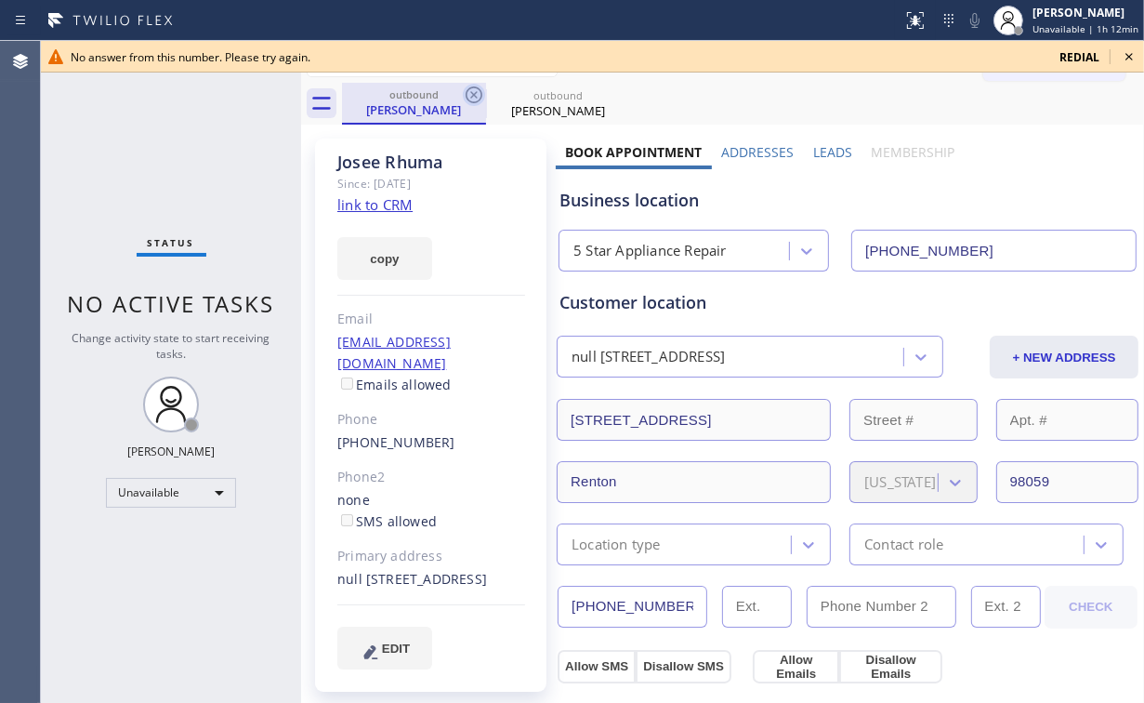
click at [481, 94] on icon at bounding box center [474, 94] width 17 height 17
click at [476, 94] on icon at bounding box center [474, 95] width 22 height 22
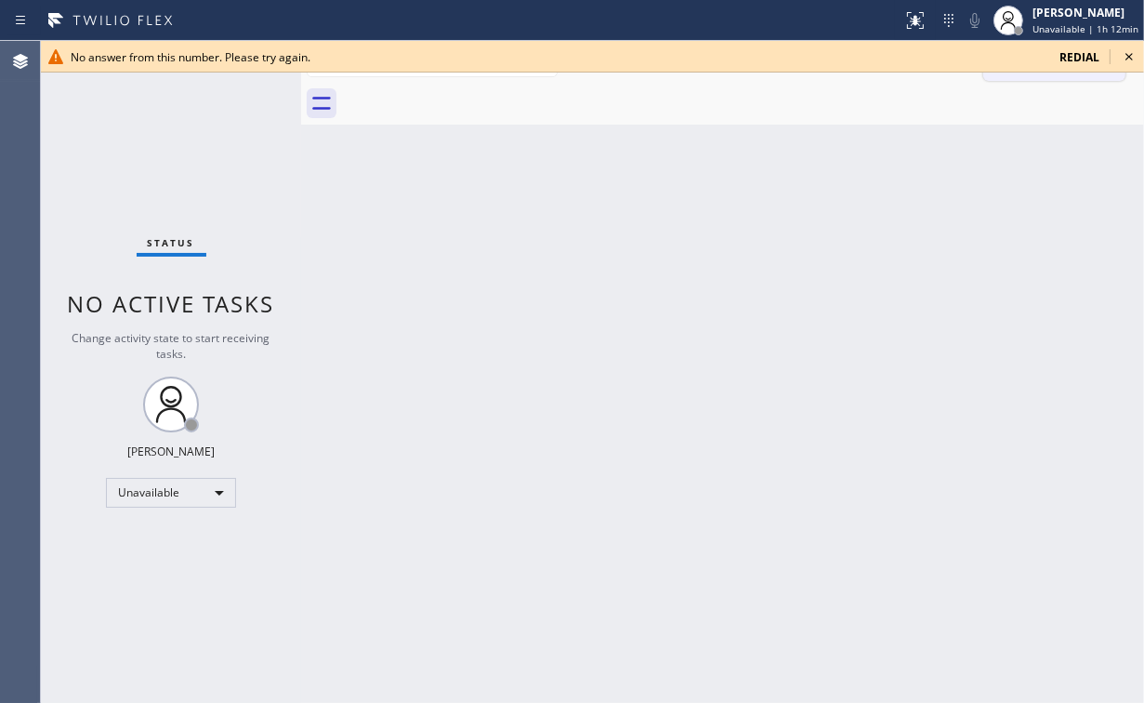
click at [1129, 59] on icon at bounding box center [1129, 57] width 22 height 22
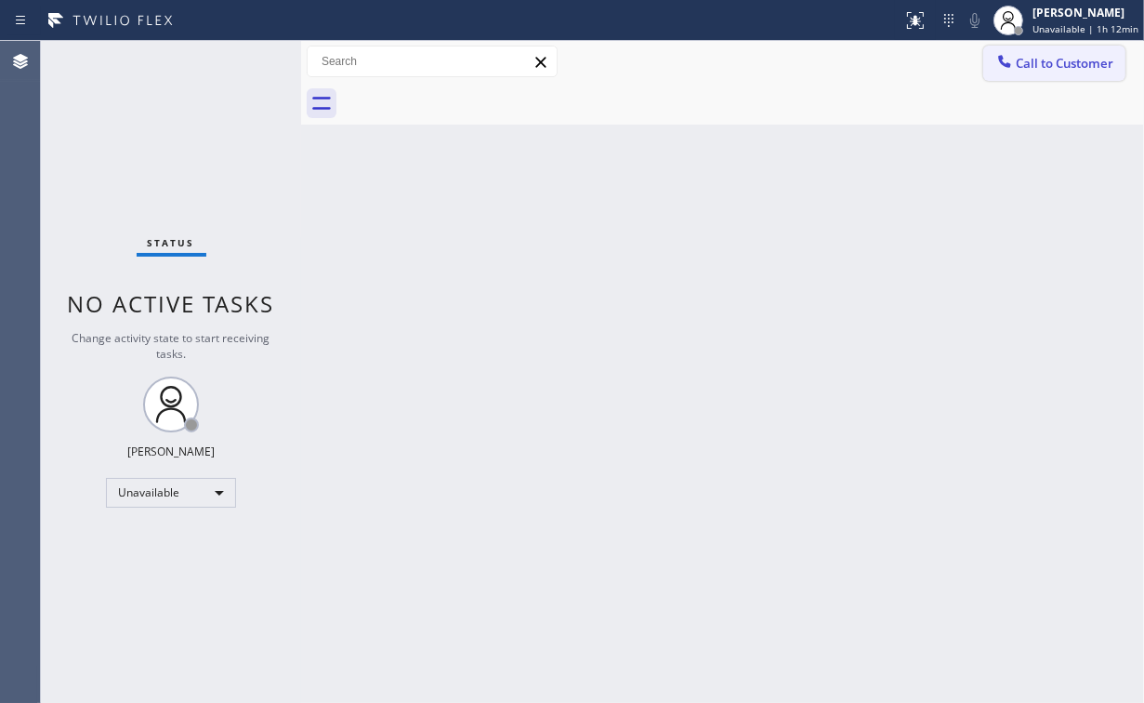
click at [1032, 73] on button "Call to Customer" at bounding box center [1054, 63] width 142 height 35
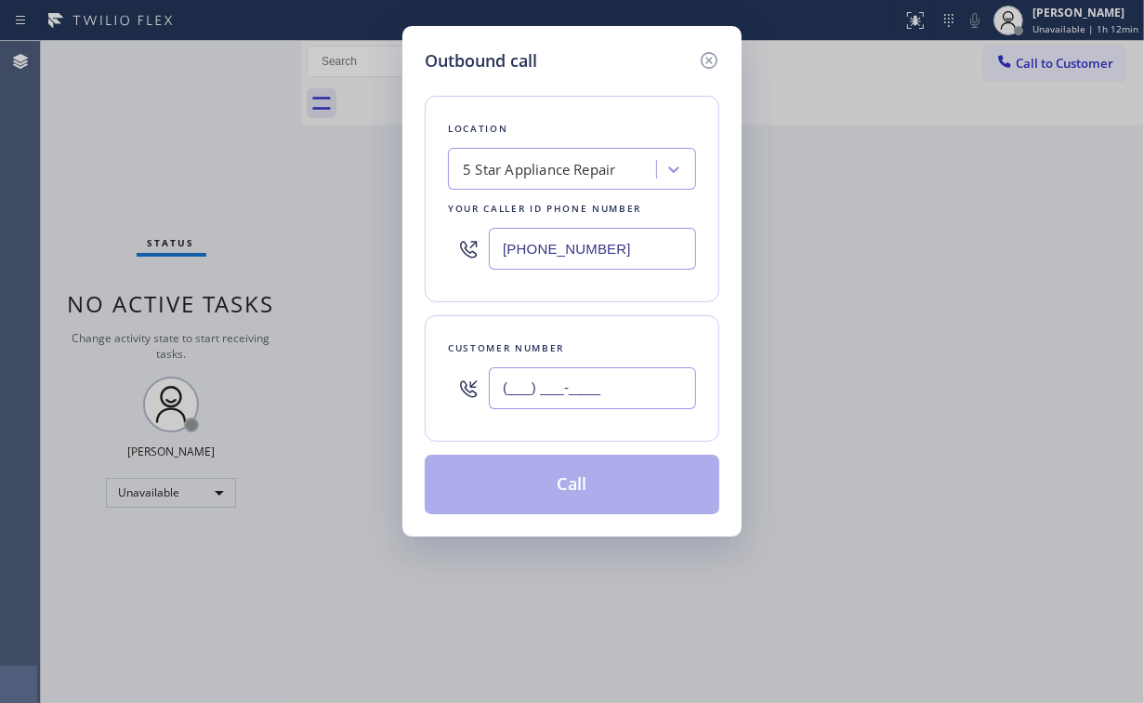
click at [632, 367] on input "(___) ___-____" at bounding box center [592, 388] width 207 height 42
paste input "855) 731-4952"
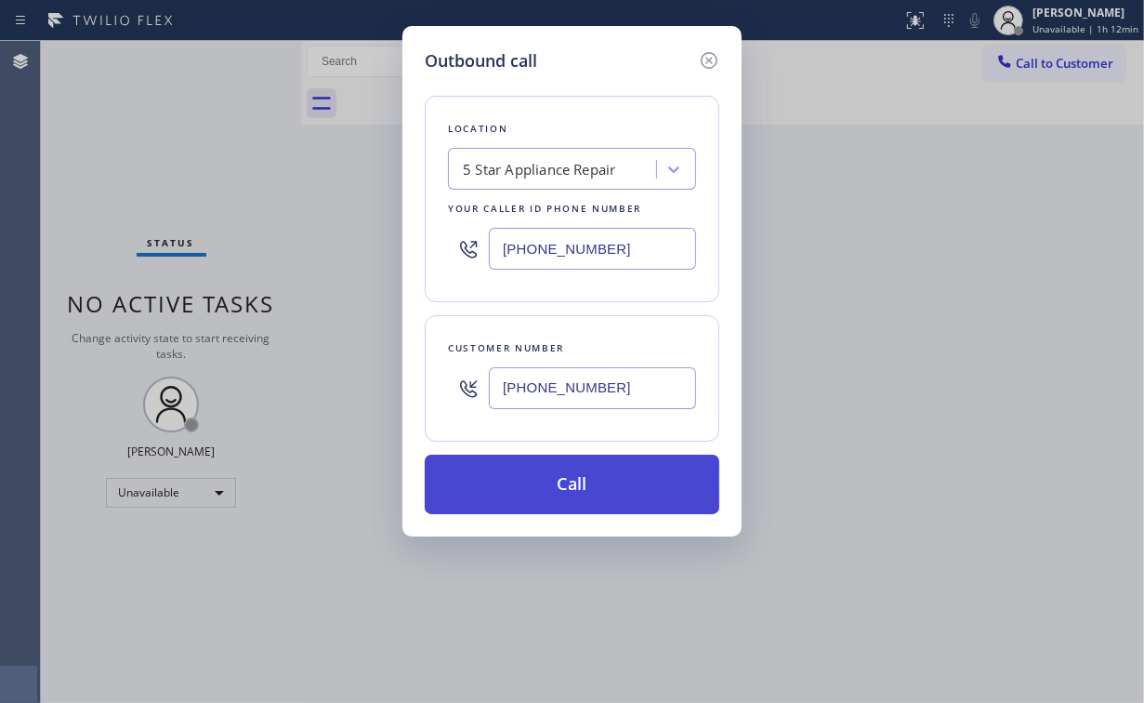
click at [542, 483] on button "Call" at bounding box center [572, 483] width 295 height 59
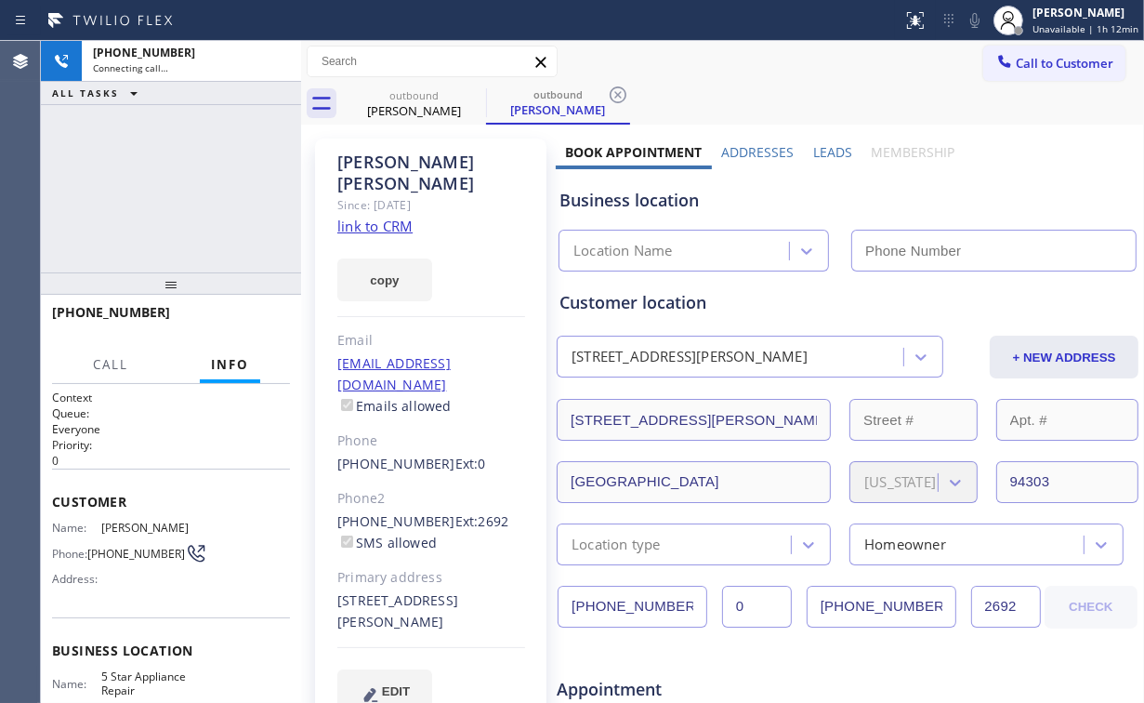
click at [214, 187] on div "[PHONE_NUMBER] Connecting call… ALL TASKS ALL TASKS ACTIVE TASKS TASKS IN WRAP …" at bounding box center [171, 156] width 260 height 231
drag, startPoint x: 277, startPoint y: 59, endPoint x: 387, endPoint y: 78, distance: 111.4
click at [277, 59] on icon at bounding box center [277, 61] width 22 height 22
click at [418, 110] on div "[PERSON_NAME]" at bounding box center [414, 110] width 140 height 17
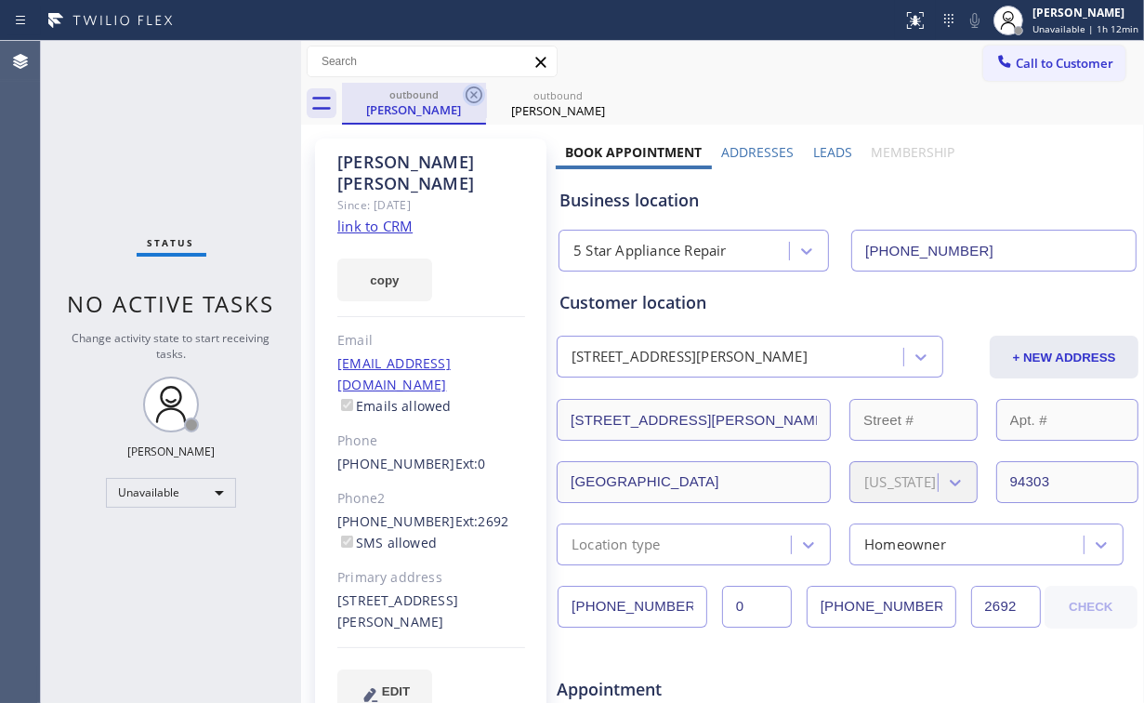
click at [478, 90] on icon at bounding box center [474, 95] width 22 height 22
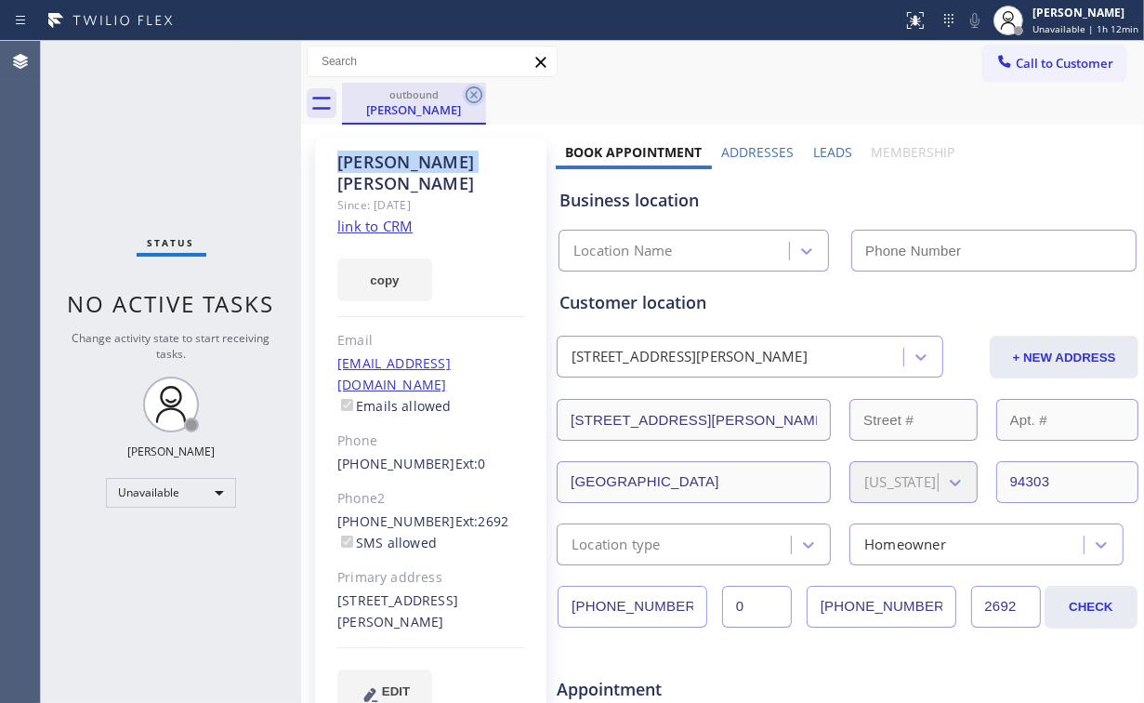
click at [476, 90] on icon at bounding box center [474, 95] width 22 height 22
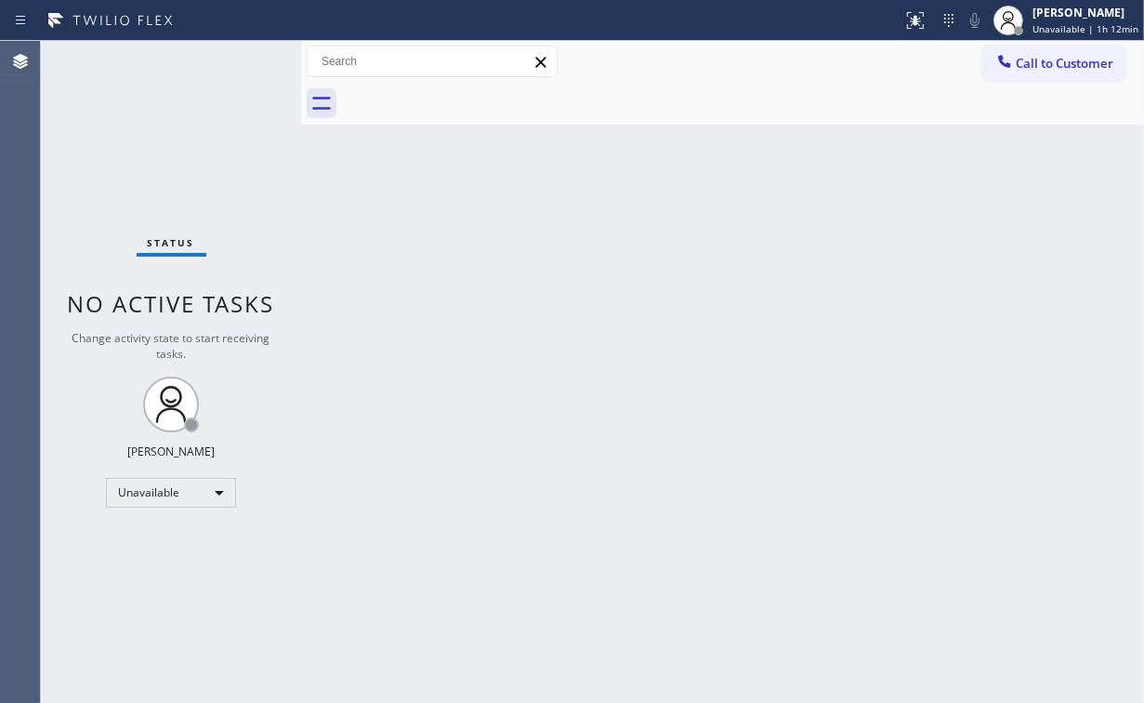
click at [1032, 54] on button "Call to Customer" at bounding box center [1054, 63] width 142 height 35
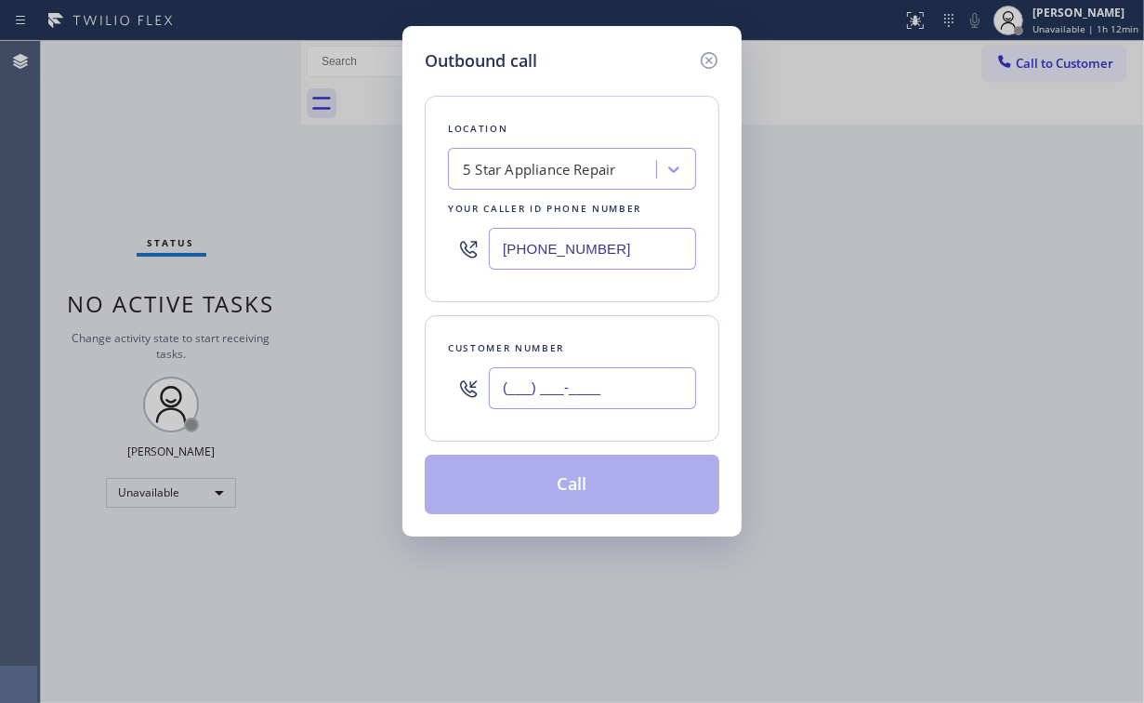
click at [606, 388] on input "(___) ___-____" at bounding box center [592, 388] width 207 height 42
paste input "347) 281-0449"
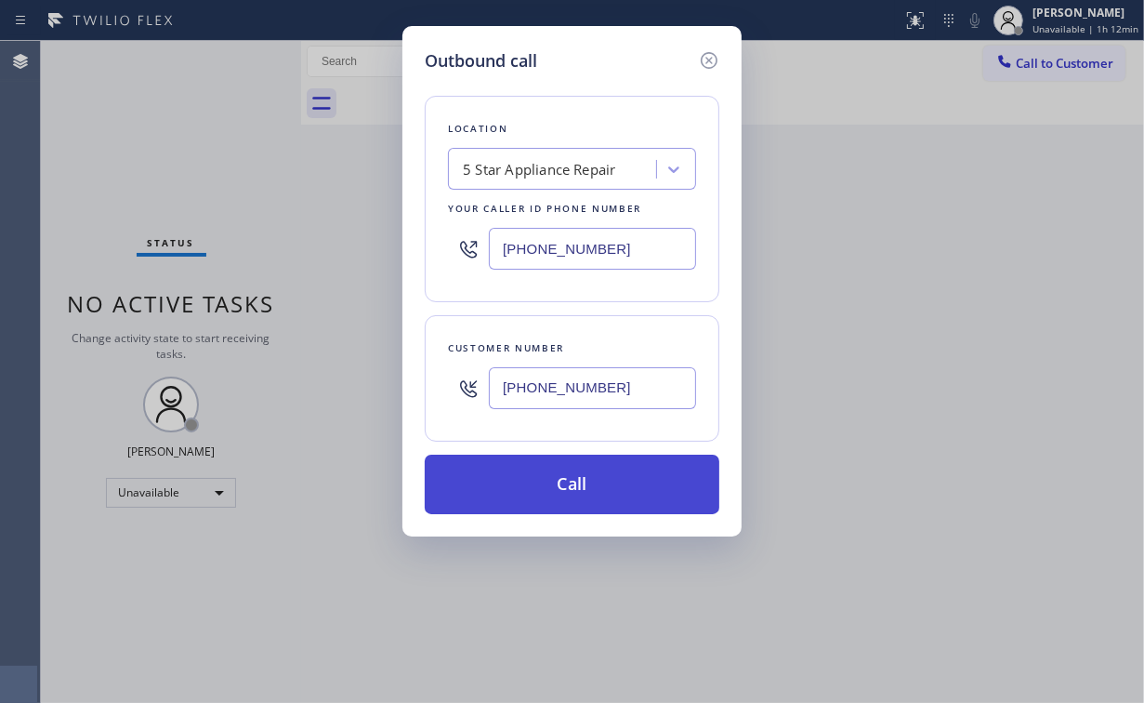
type input "(347) 281-0449"
click at [559, 478] on button "Call" at bounding box center [572, 483] width 295 height 59
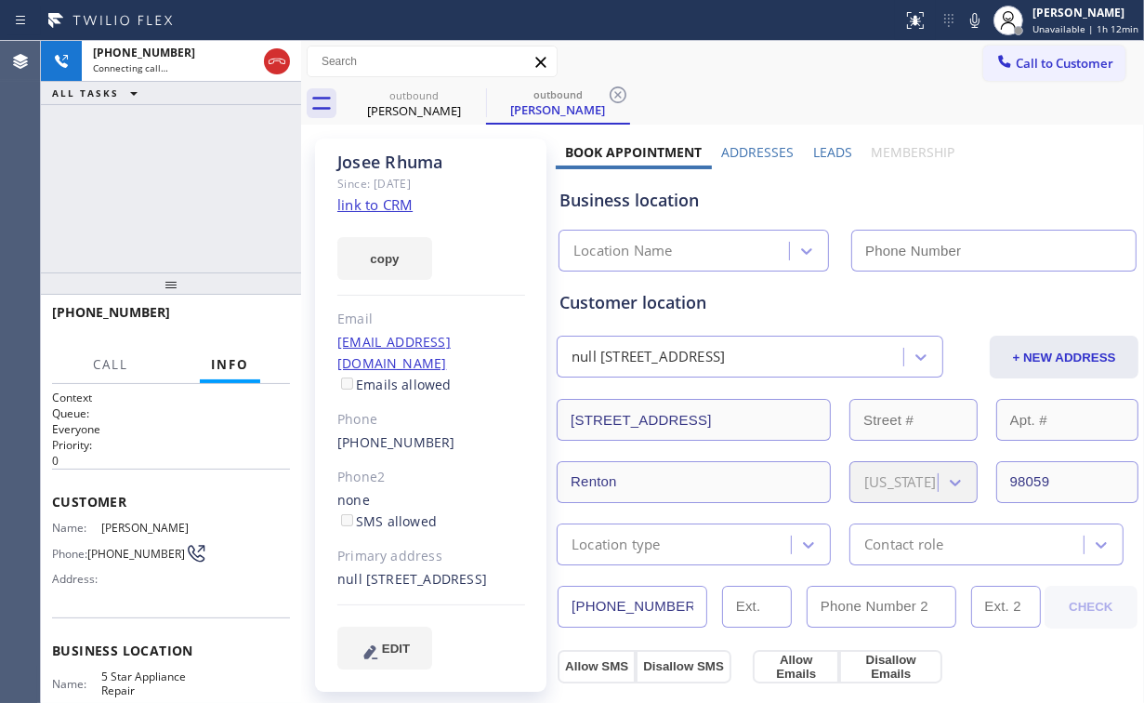
type input "[PHONE_NUMBER]"
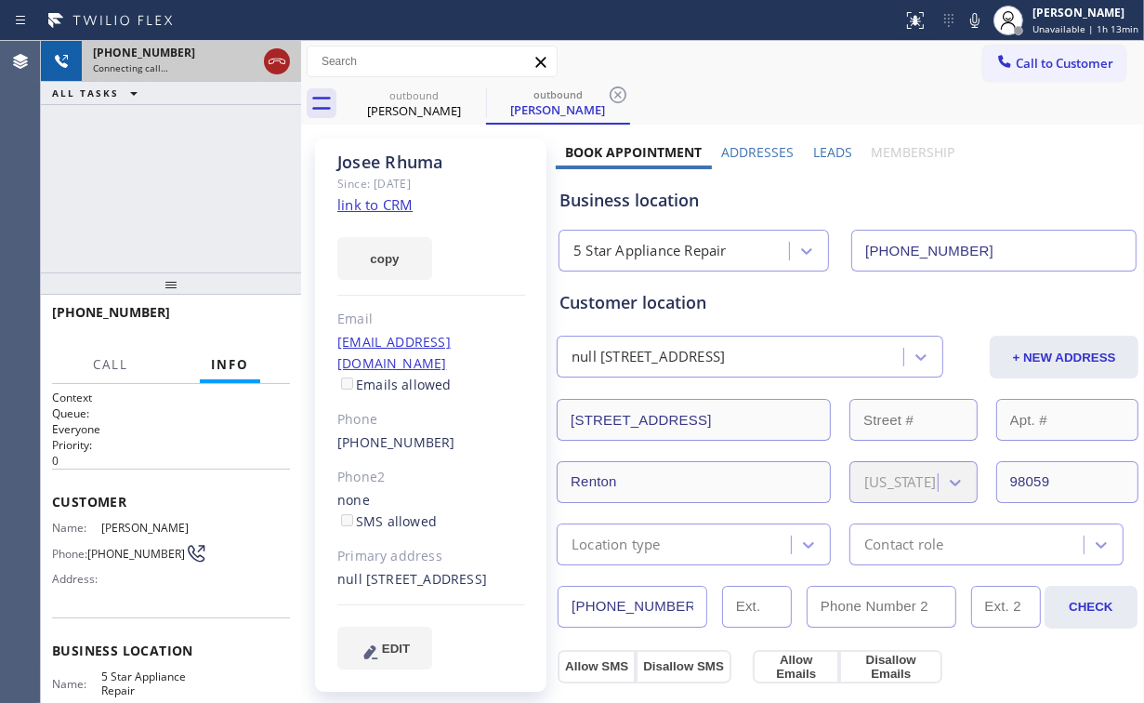
click at [260, 69] on div at bounding box center [276, 61] width 33 height 41
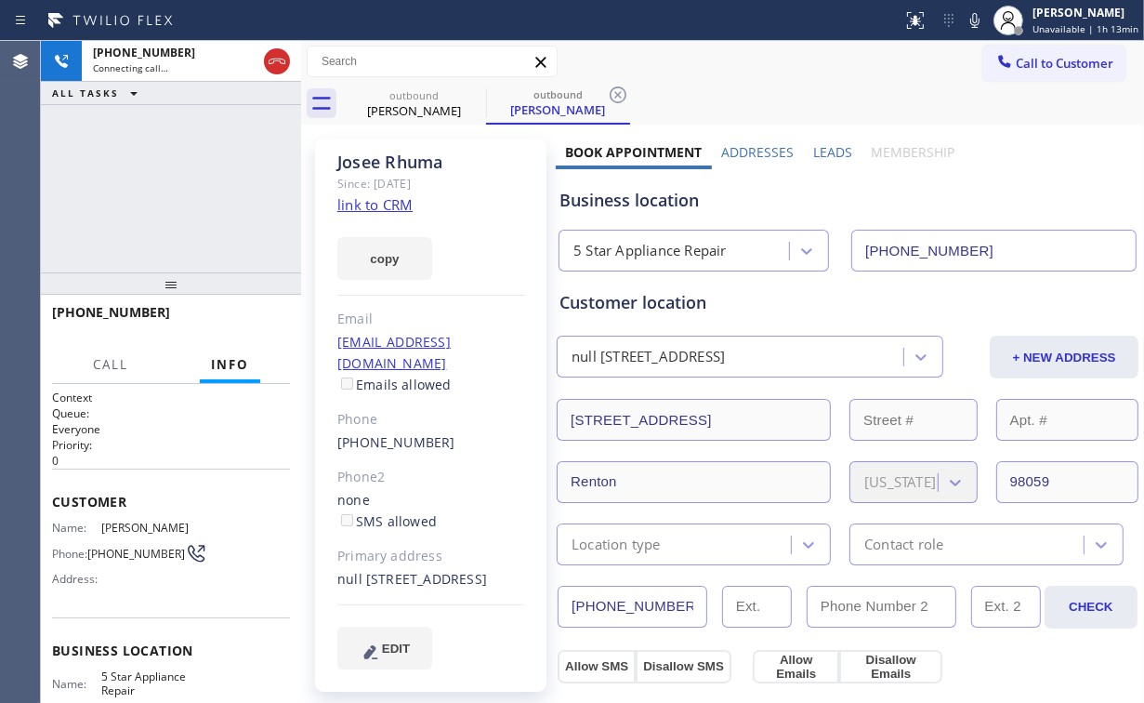
click at [209, 174] on div "+13472810449 Connecting call… ALL TASKS ALL TASKS ACTIVE TASKS TASKS IN WRAP UP" at bounding box center [171, 156] width 260 height 231
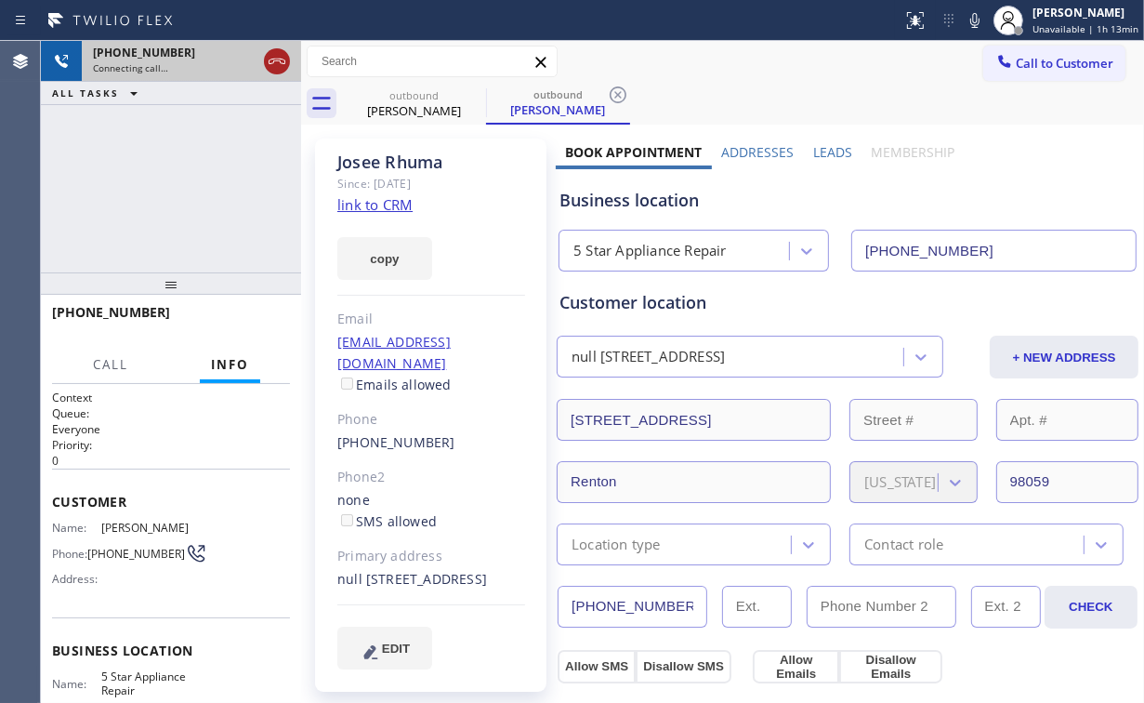
click at [272, 58] on icon at bounding box center [277, 61] width 22 height 22
drag, startPoint x: 379, startPoint y: 108, endPoint x: 491, endPoint y: 90, distance: 112.9
click at [382, 108] on div "Josee Rhuma" at bounding box center [414, 110] width 140 height 17
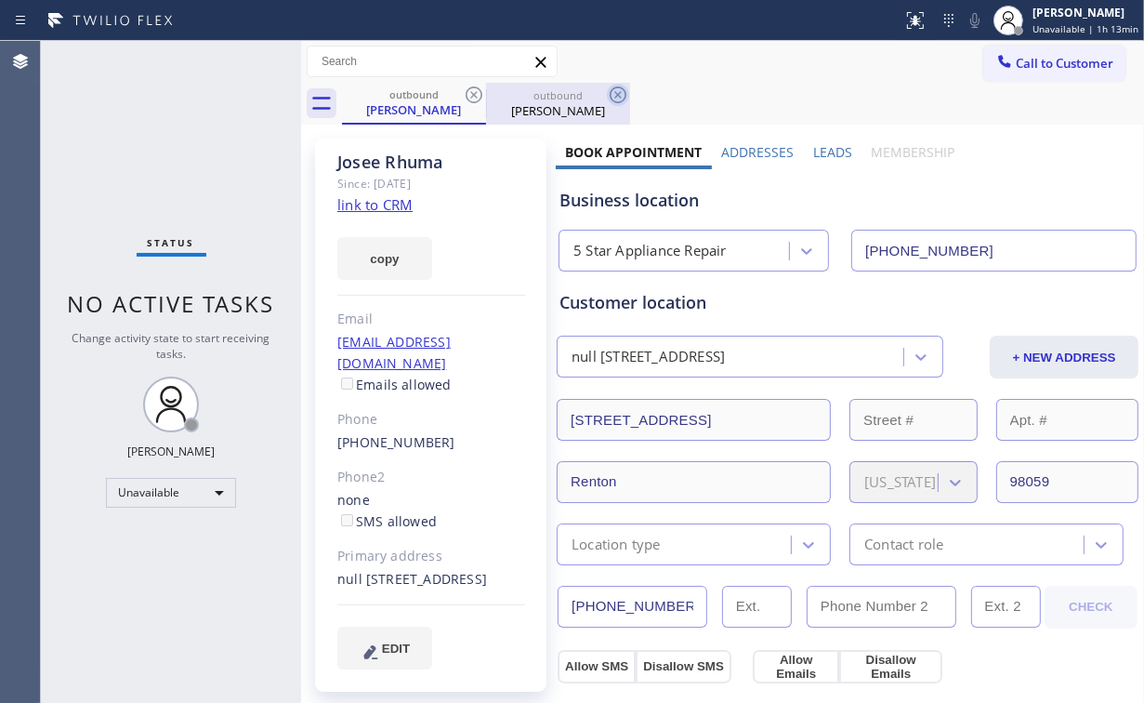
click at [480, 96] on icon at bounding box center [474, 95] width 22 height 22
click at [476, 100] on icon at bounding box center [474, 95] width 22 height 22
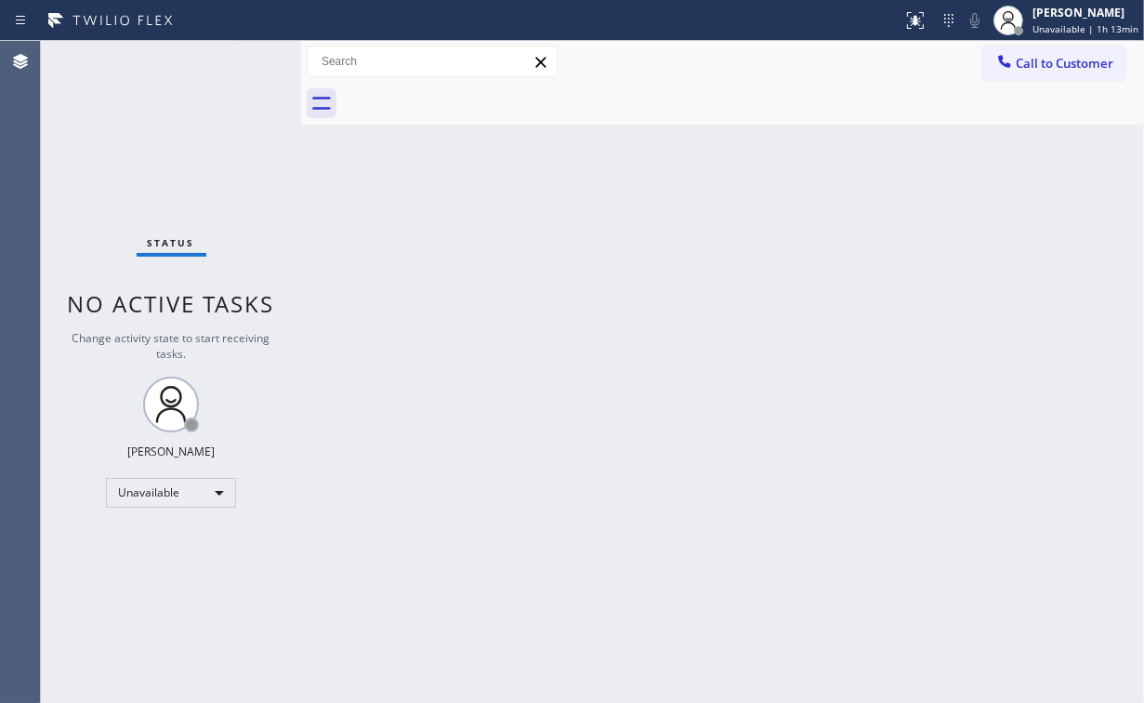
click at [171, 152] on div "Status No active tasks Change activity state to start receiving tasks. [PERSON_…" at bounding box center [171, 372] width 260 height 662
drag, startPoint x: 1058, startPoint y: 58, endPoint x: 756, endPoint y: 253, distance: 358.8
click at [1052, 66] on span "Call to Customer" at bounding box center [1065, 63] width 98 height 17
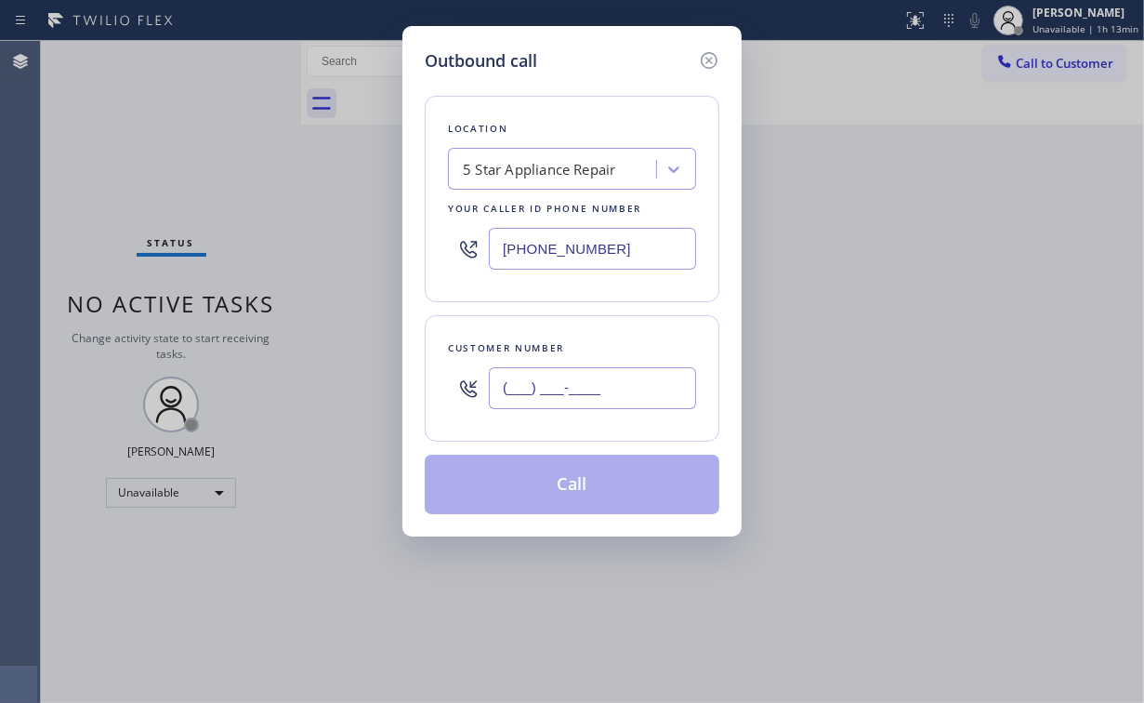
click at [628, 377] on input "(___) ___-____" at bounding box center [592, 388] width 207 height 42
paste input "310) 946-9089"
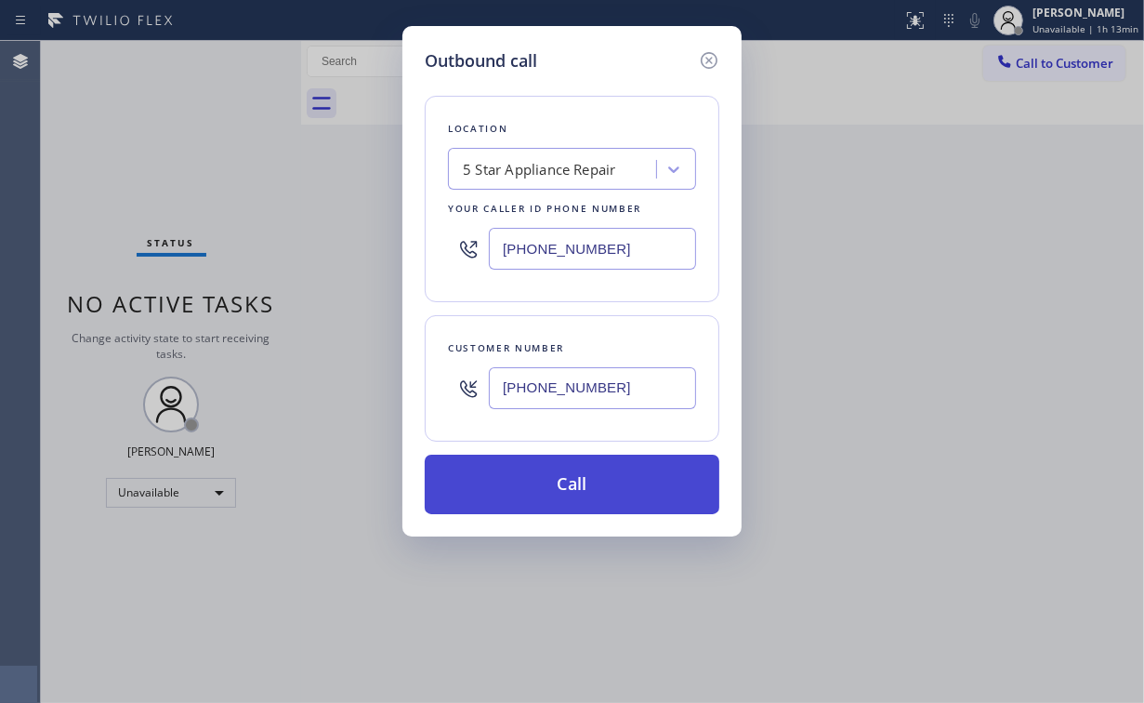
type input "(310) 946-9089"
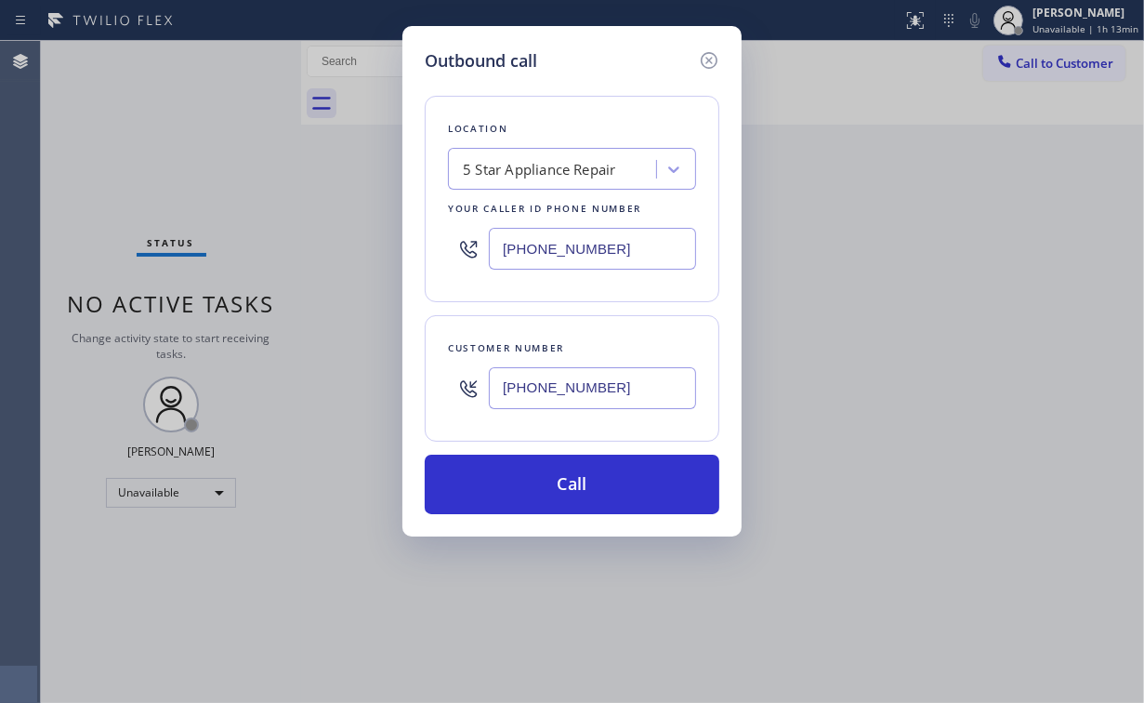
drag, startPoint x: 533, startPoint y: 468, endPoint x: 441, endPoint y: 667, distance: 219.5
click at [534, 470] on button "Call" at bounding box center [572, 483] width 295 height 59
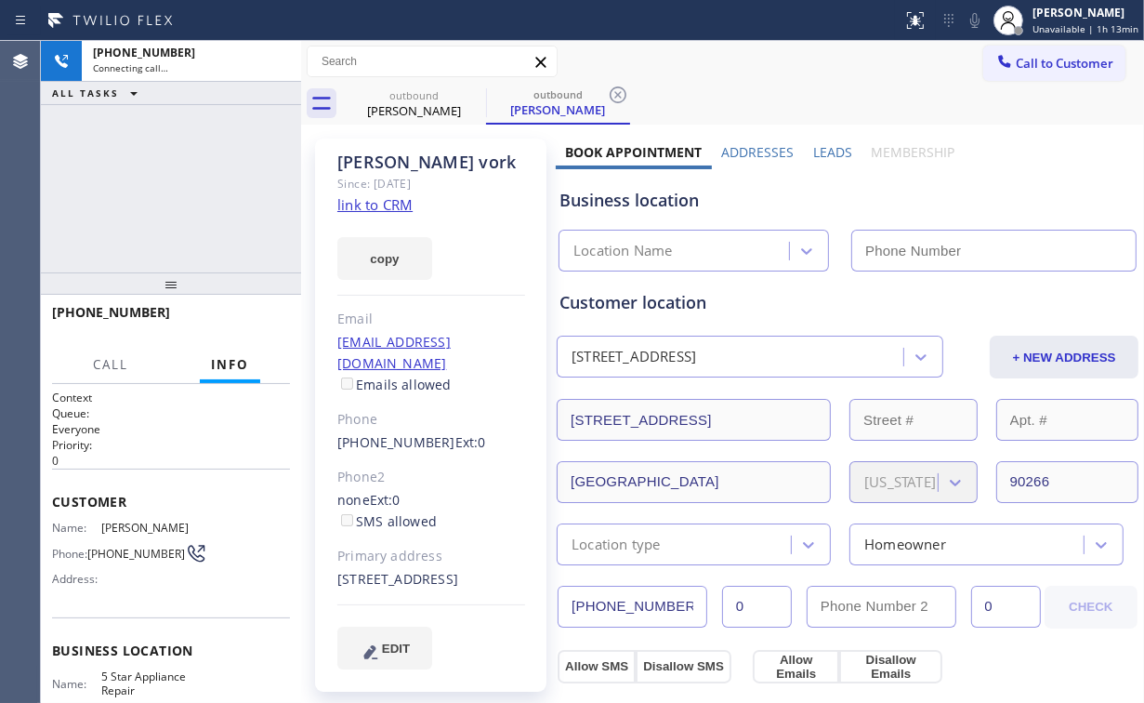
click at [167, 197] on div "+13109469089 Connecting call… ALL TASKS ALL TASKS ACTIVE TASKS TASKS IN WRAP UP" at bounding box center [171, 156] width 260 height 231
type input "[PHONE_NUMBER]"
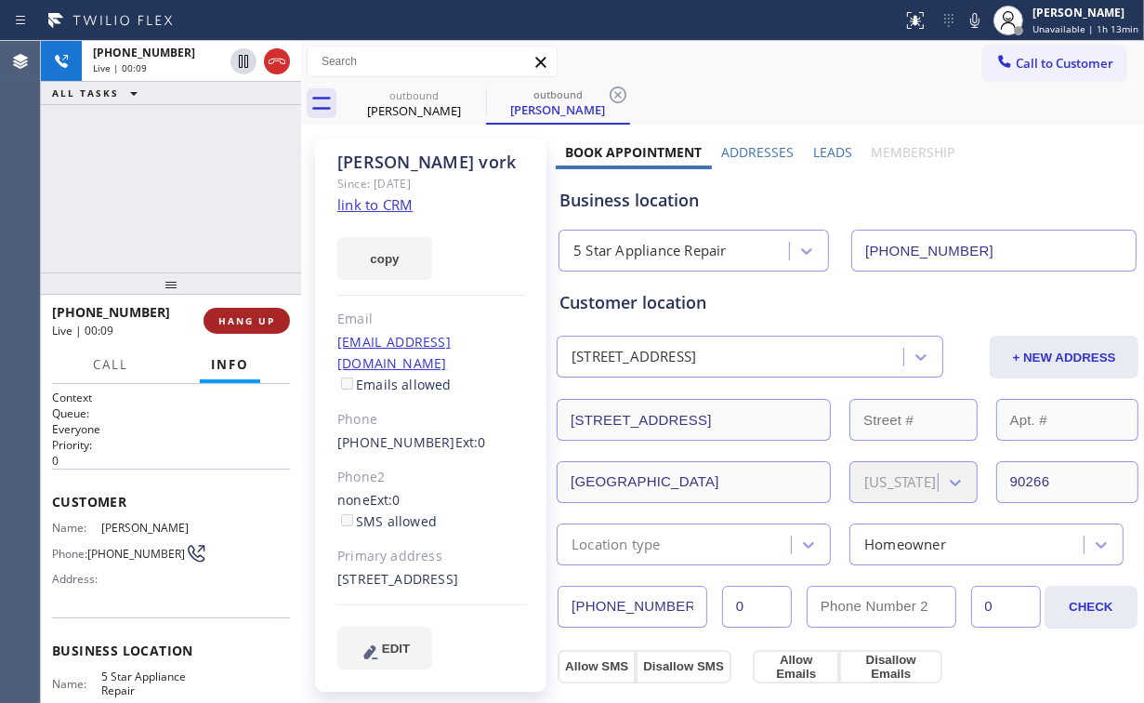
click at [220, 322] on span "HANG UP" at bounding box center [246, 320] width 57 height 13
click at [230, 325] on span "HANG UP" at bounding box center [246, 320] width 57 height 13
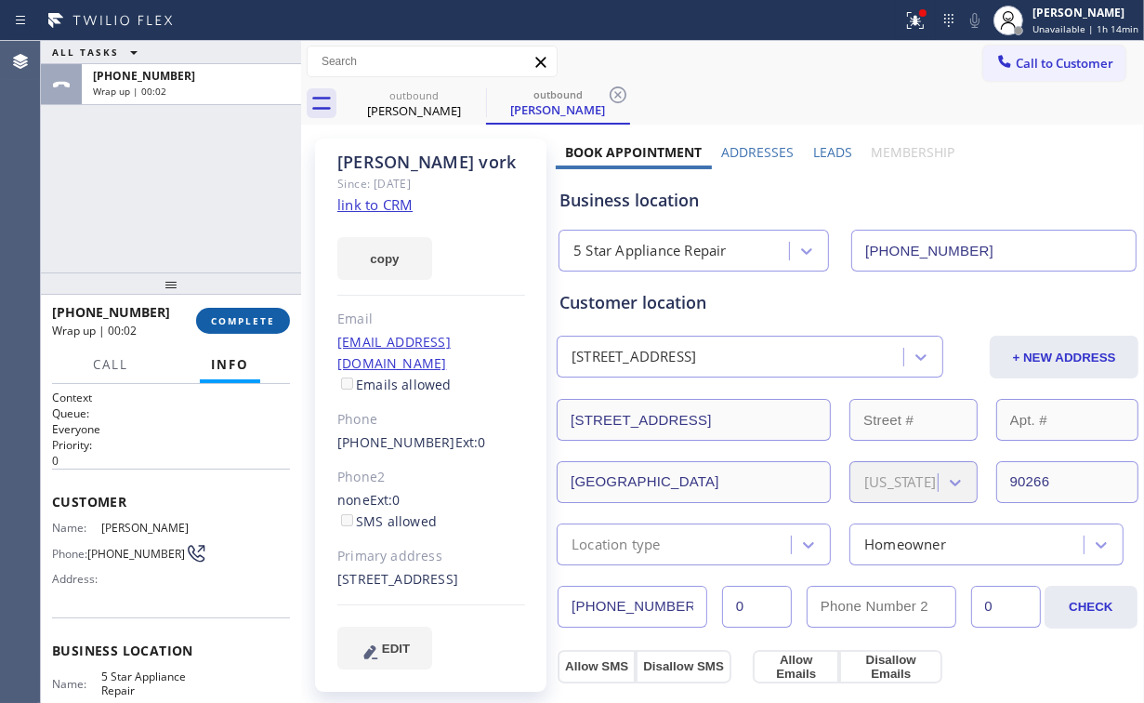
click at [257, 324] on span "COMPLETE" at bounding box center [243, 320] width 64 height 13
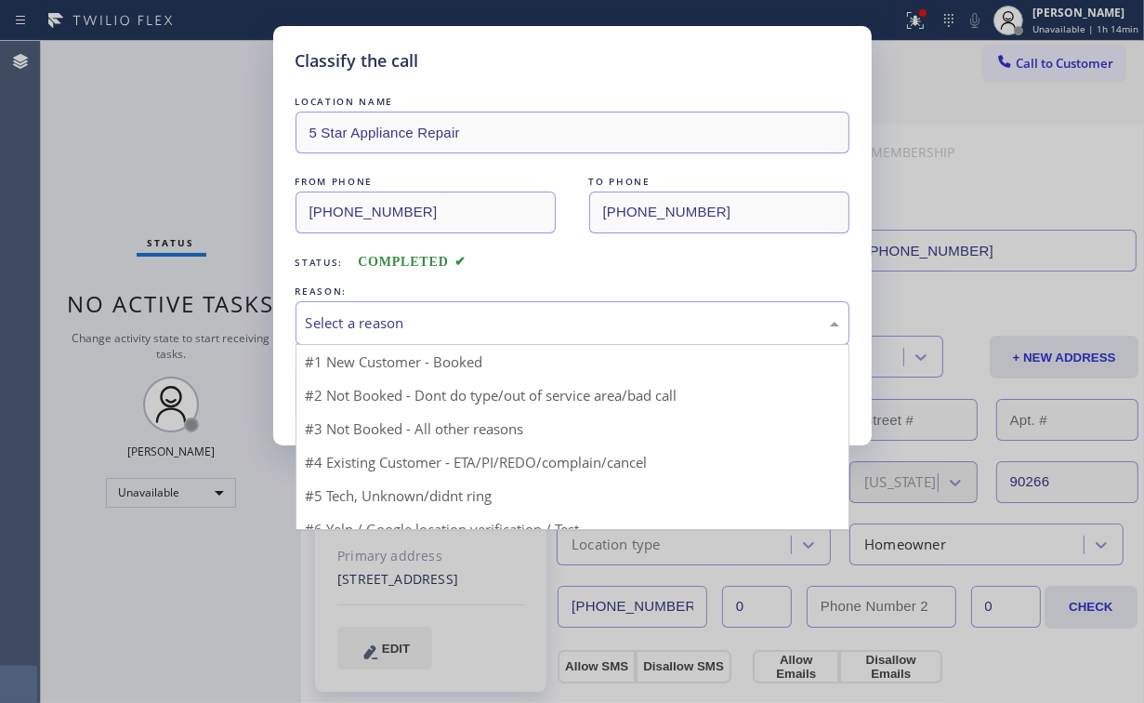
click at [364, 322] on div "Select a reason" at bounding box center [572, 322] width 533 height 21
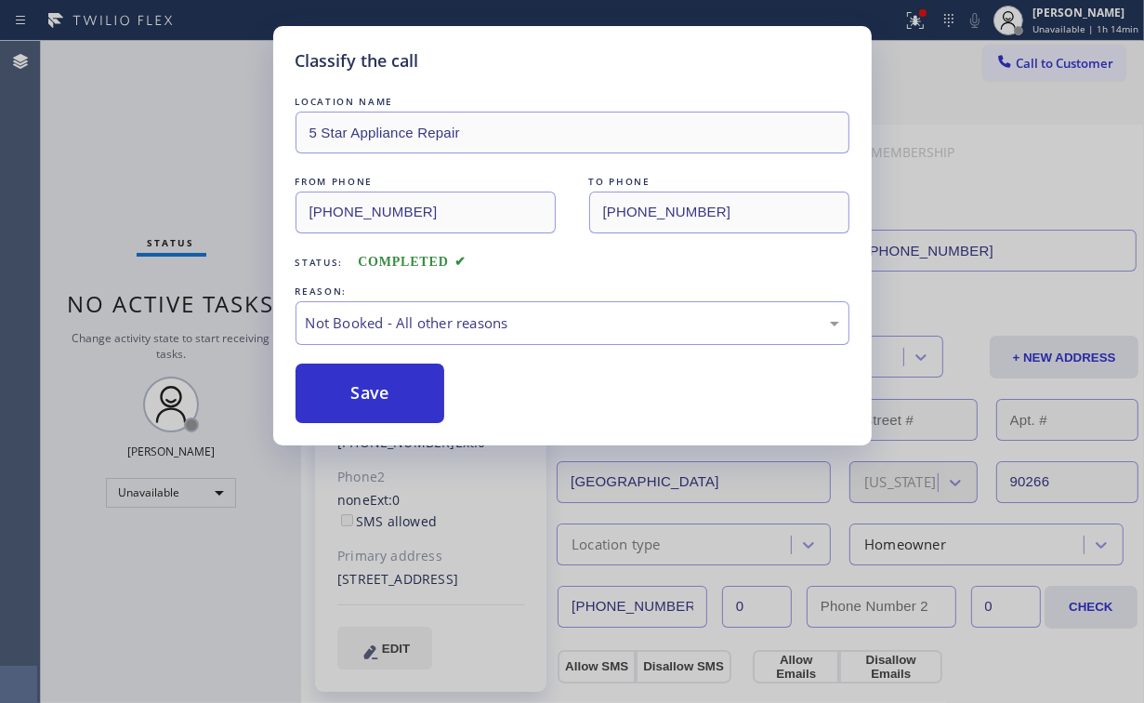
drag, startPoint x: 372, startPoint y: 392, endPoint x: 174, endPoint y: 160, distance: 305.2
click at [372, 393] on button "Save" at bounding box center [371, 392] width 150 height 59
click at [165, 140] on div "Classify the call LOCATION NAME 5 Star Appliance Repair FROM PHONE (855) 731-49…" at bounding box center [572, 351] width 1144 height 703
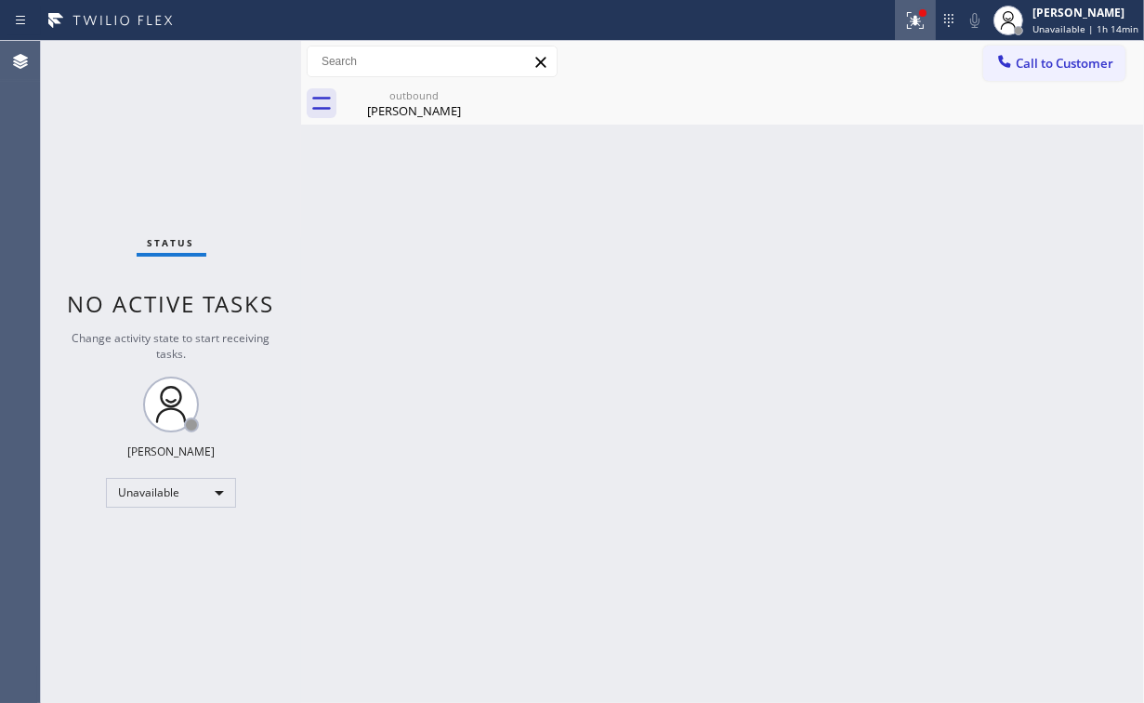
click at [920, 24] on g at bounding box center [915, 20] width 17 height 17
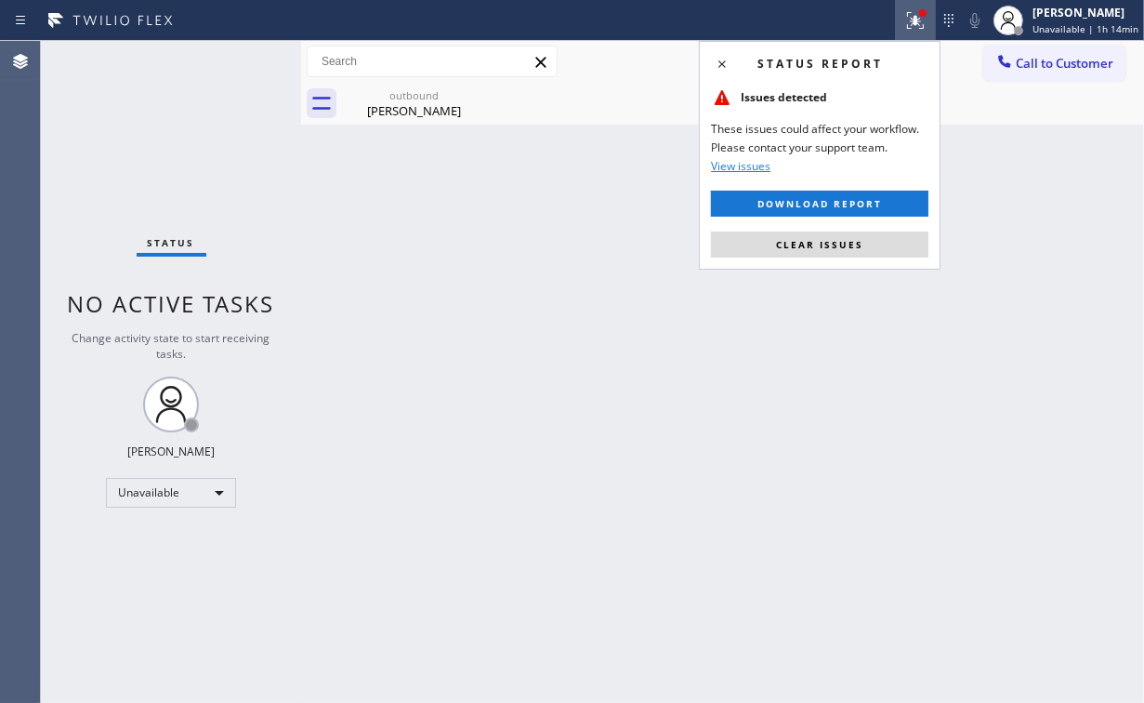
click at [849, 255] on button "Clear issues" at bounding box center [819, 244] width 217 height 26
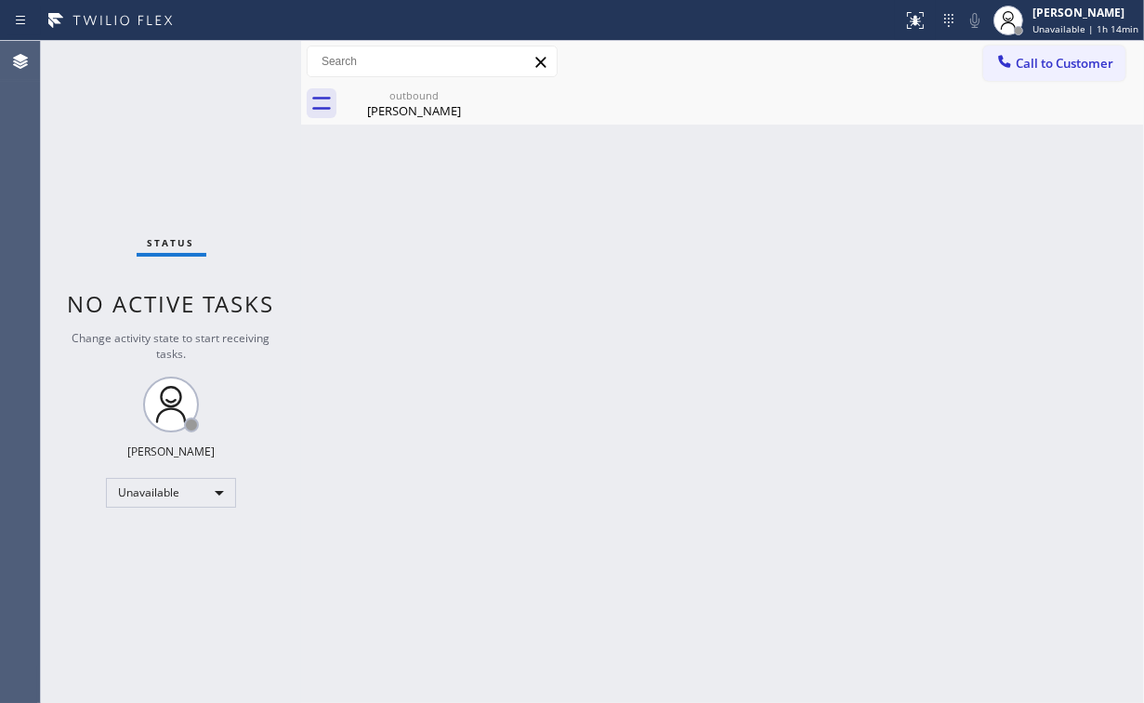
drag, startPoint x: 1056, startPoint y: 167, endPoint x: 1056, endPoint y: 127, distance: 40.0
click at [1056, 162] on div "Back to Dashboard Change Sender ID Customers Technicians Select a contact Outbo…" at bounding box center [722, 372] width 843 height 662
click at [1055, 74] on button "Call to Customer" at bounding box center [1054, 63] width 142 height 35
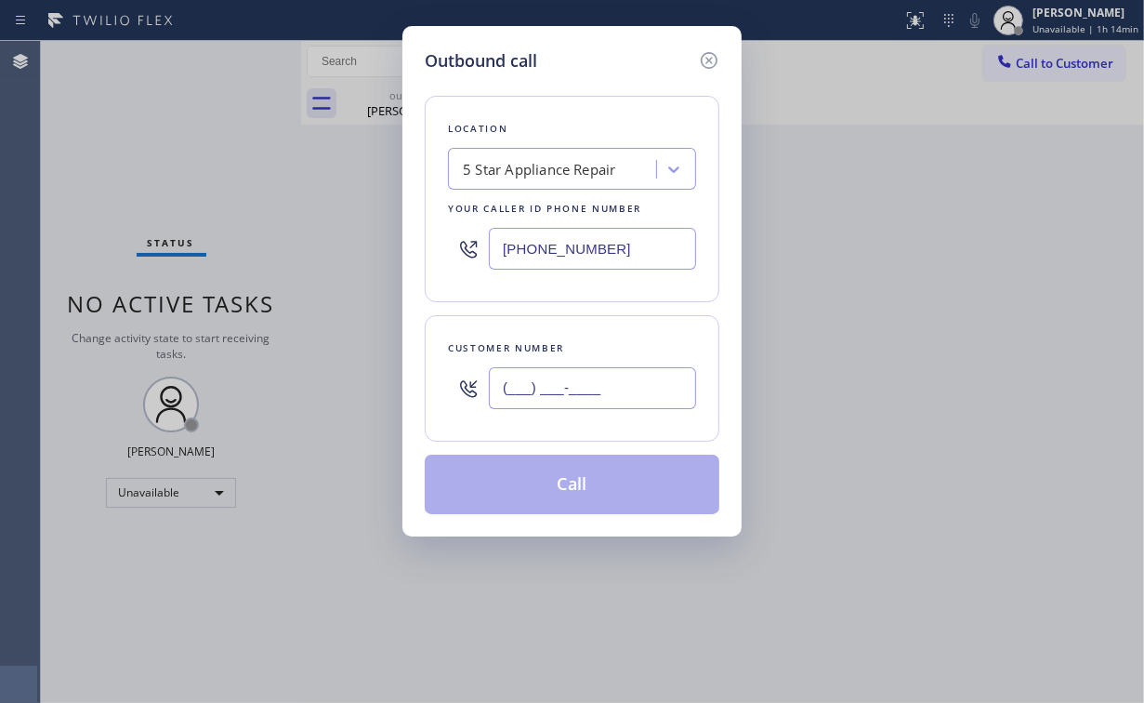
click at [624, 381] on input "(___) ___-____" at bounding box center [592, 388] width 207 height 42
paste input "310) 946-9089"
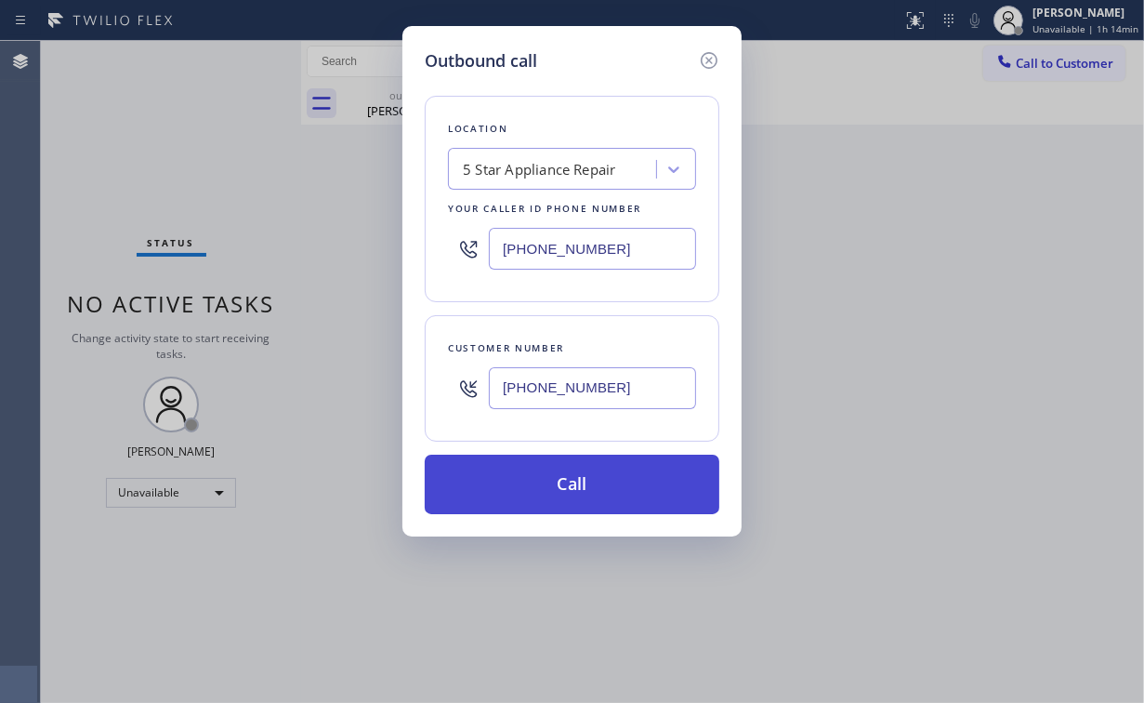
type input "(310) 946-9089"
click at [552, 500] on button "Call" at bounding box center [572, 483] width 295 height 59
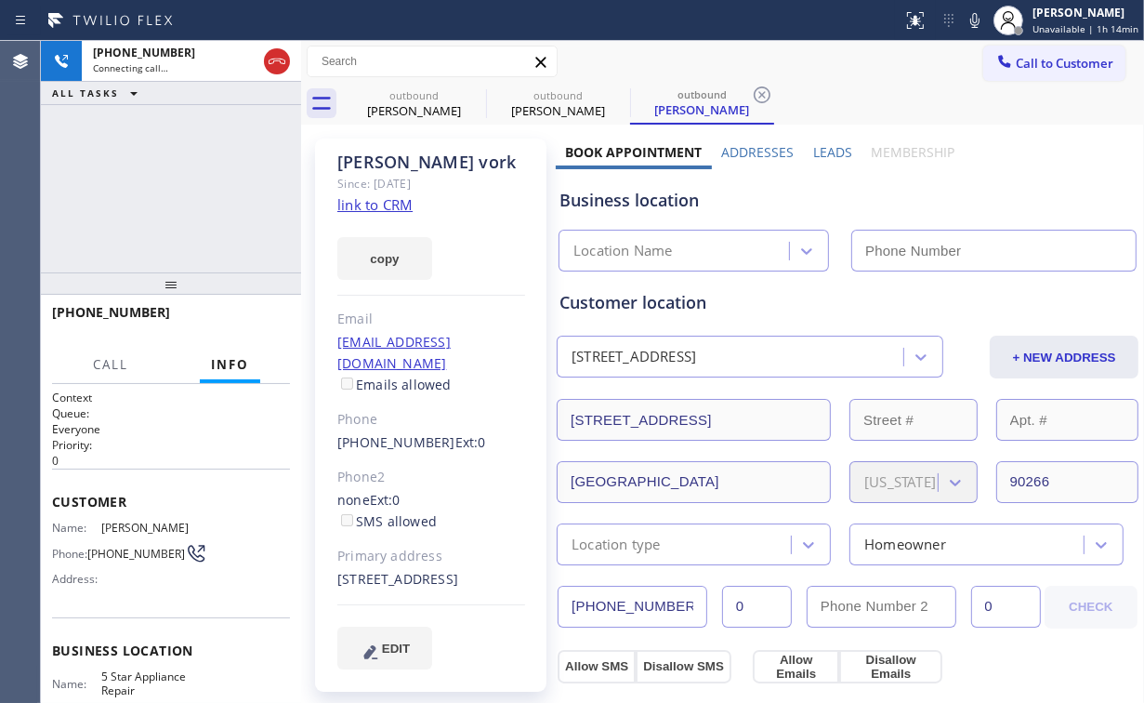
type input "[PHONE_NUMBER]"
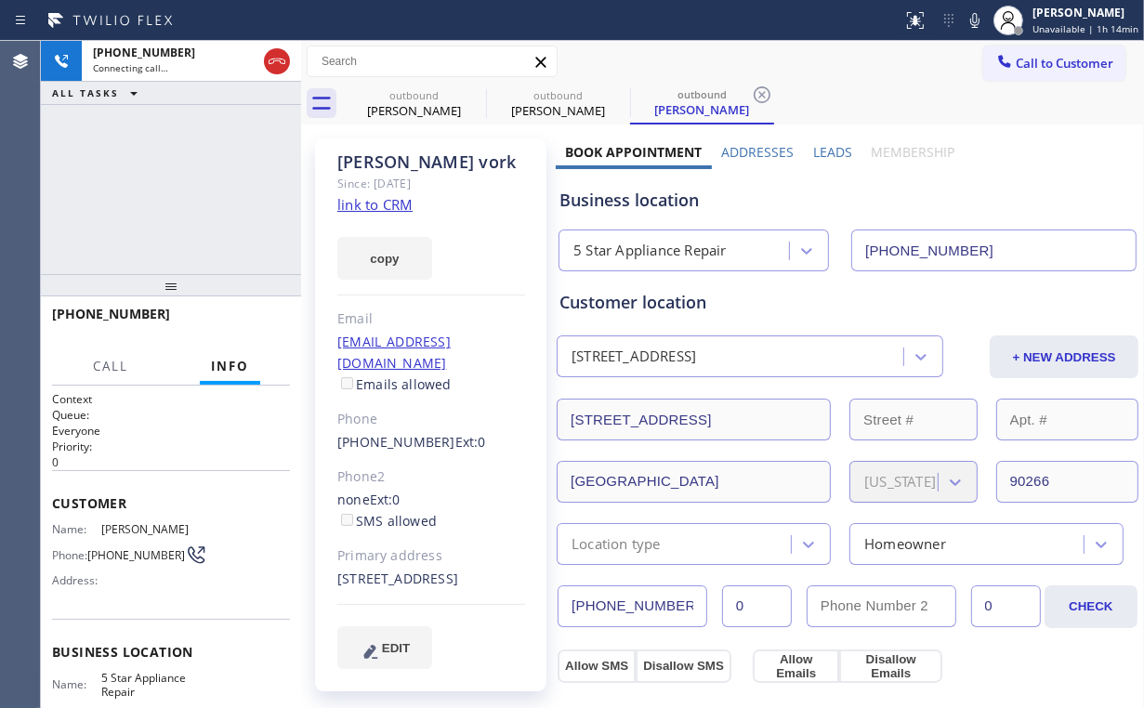
drag, startPoint x: 168, startPoint y: 221, endPoint x: 260, endPoint y: 189, distance: 97.6
click at [173, 221] on div "+13109469089 Connecting call… ALL TASKS ALL TASKS ACTIVE TASKS TASKS IN WRAP UP" at bounding box center [171, 157] width 260 height 233
click at [417, 91] on div "outbound" at bounding box center [414, 95] width 140 height 14
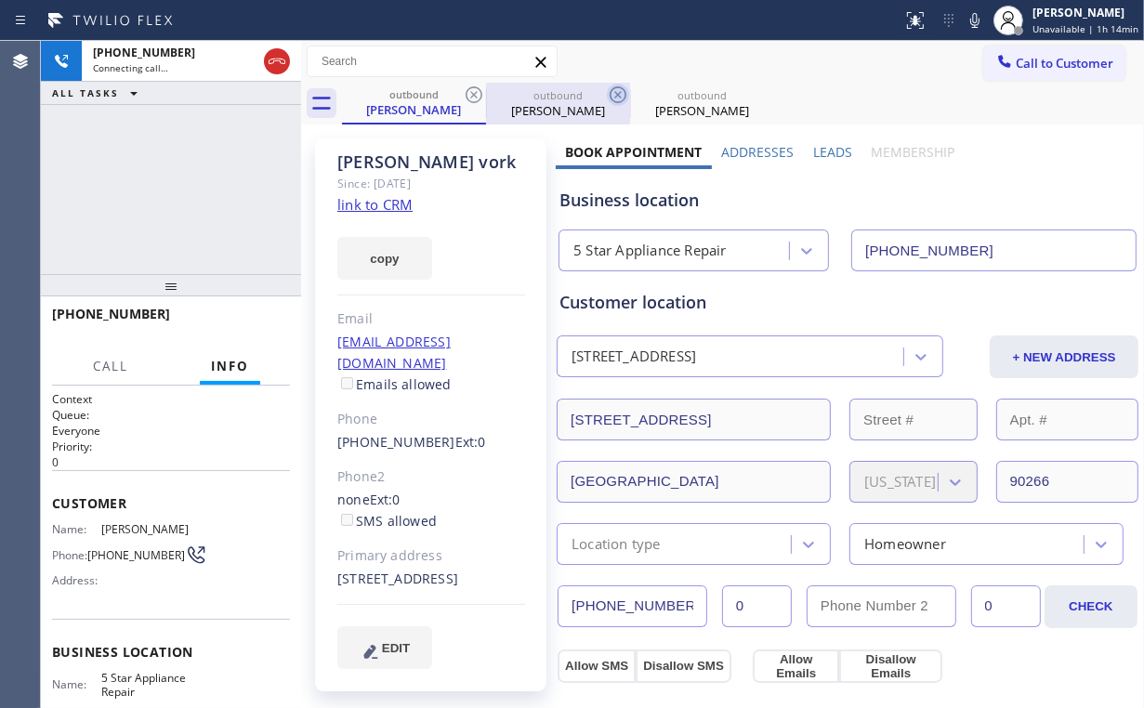
click at [480, 93] on icon at bounding box center [474, 94] width 17 height 17
click at [185, 186] on div "+13109469089 Connecting call… ALL TASKS ALL TASKS ACTIVE TASKS TASKS IN WRAP UP" at bounding box center [171, 157] width 260 height 233
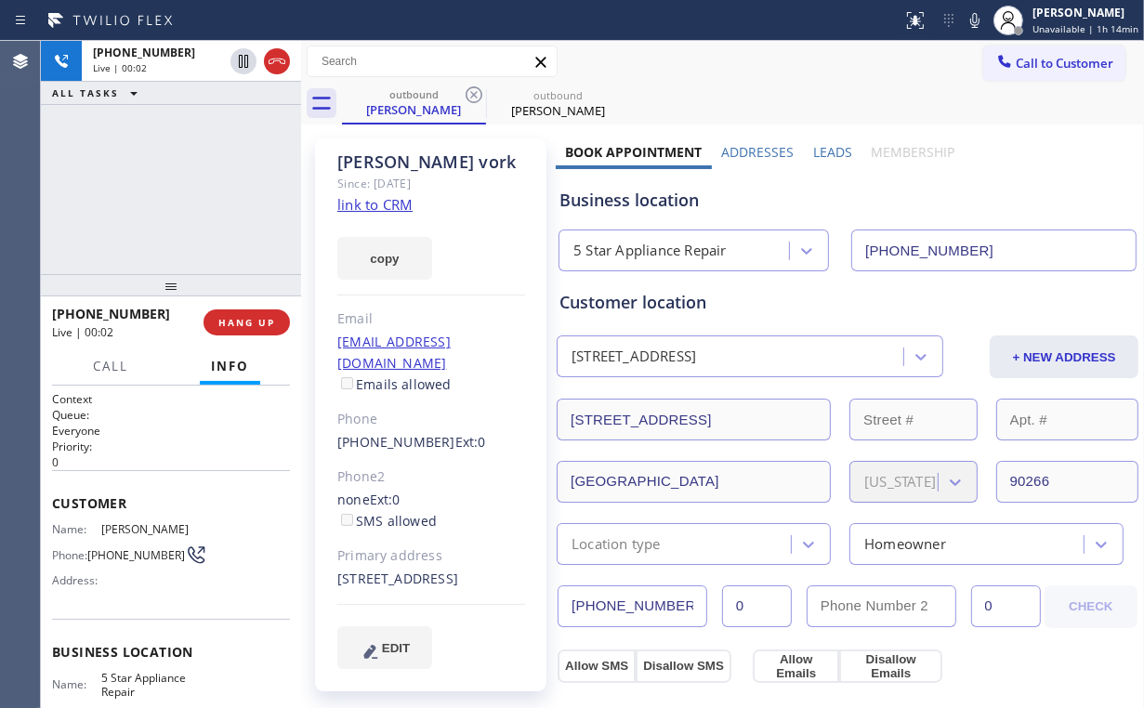
drag, startPoint x: 119, startPoint y: 164, endPoint x: 126, endPoint y: 177, distance: 14.2
click at [119, 167] on div "+13109469089 Live | 00:02 ALL TASKS ALL TASKS ACTIVE TASKS TASKS IN WRAP UP" at bounding box center [171, 157] width 260 height 233
drag, startPoint x: 219, startPoint y: 294, endPoint x: 244, endPoint y: 321, distance: 36.8
click at [219, 294] on div at bounding box center [171, 285] width 260 height 22
click at [245, 321] on span "HANG UP" at bounding box center [246, 322] width 57 height 13
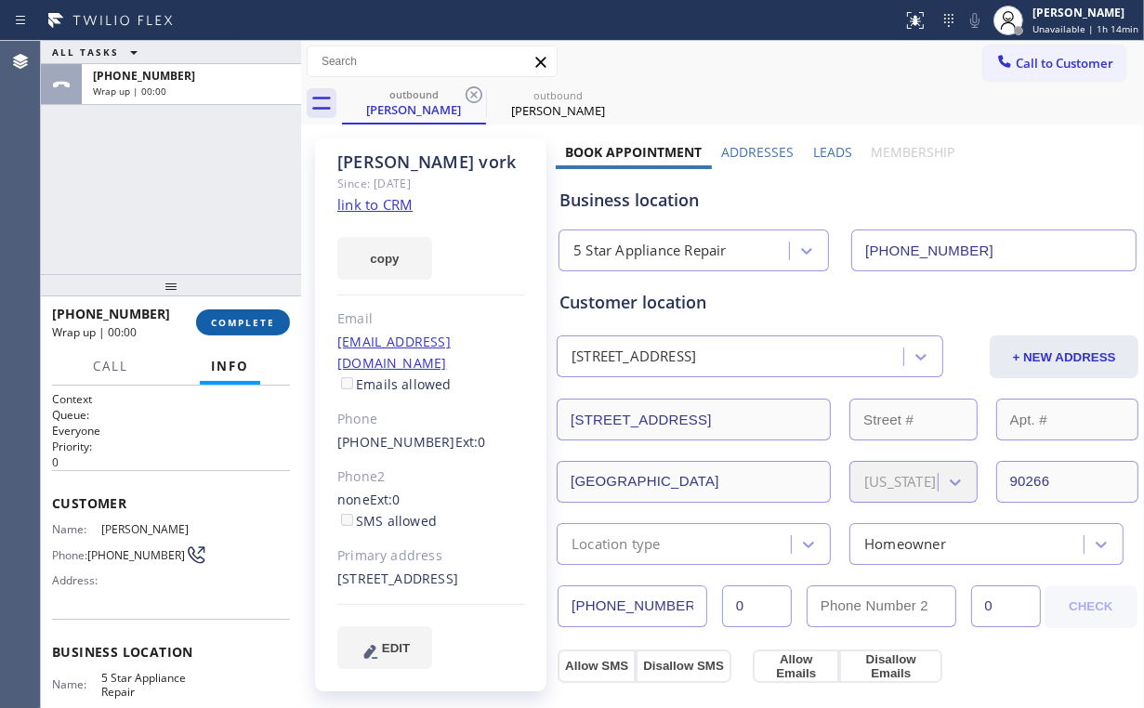
click at [245, 321] on span "COMPLETE" at bounding box center [243, 322] width 64 height 13
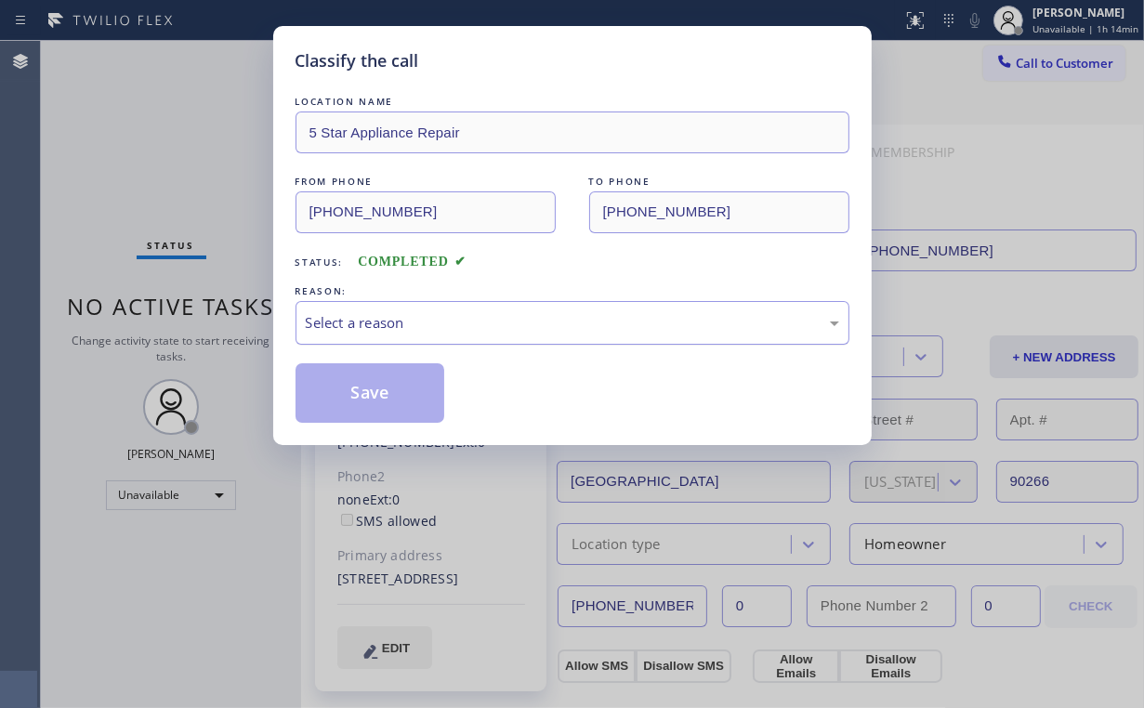
click at [326, 328] on div "Select a reason" at bounding box center [572, 322] width 533 height 21
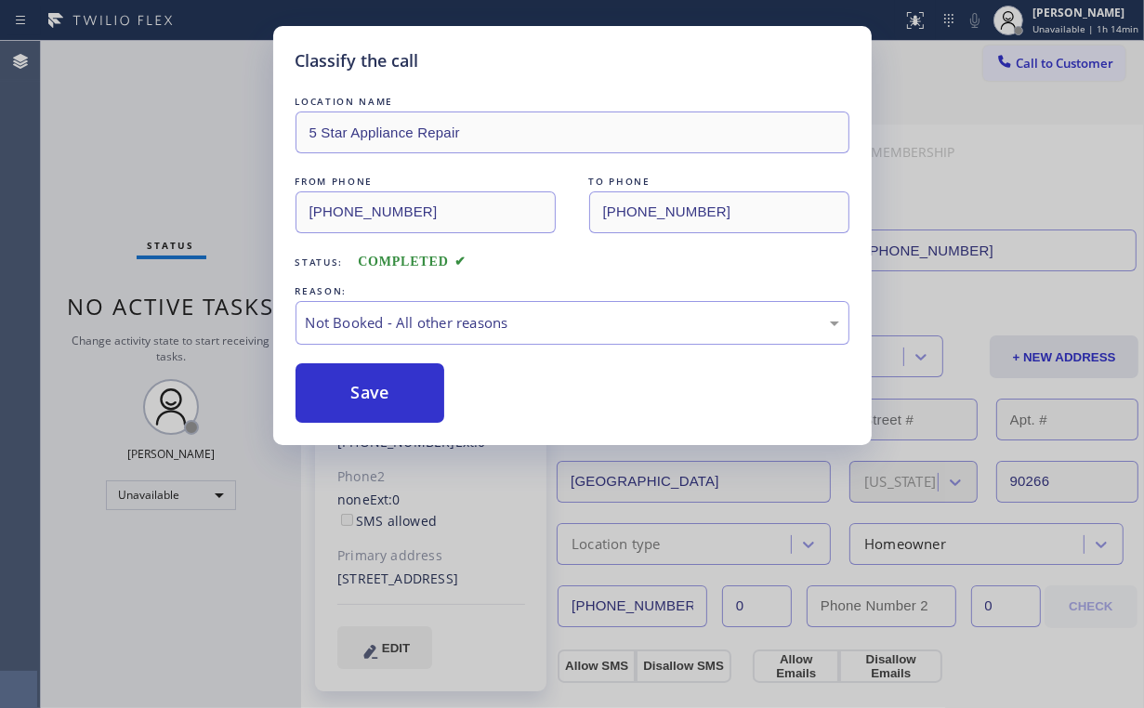
drag, startPoint x: 340, startPoint y: 398, endPoint x: 181, endPoint y: 190, distance: 261.9
click at [341, 394] on button "Save" at bounding box center [371, 392] width 150 height 59
click at [149, 154] on div "Classify the call LOCATION NAME 5 Star Appliance Repair FROM PHONE (855) 731-49…" at bounding box center [572, 354] width 1144 height 708
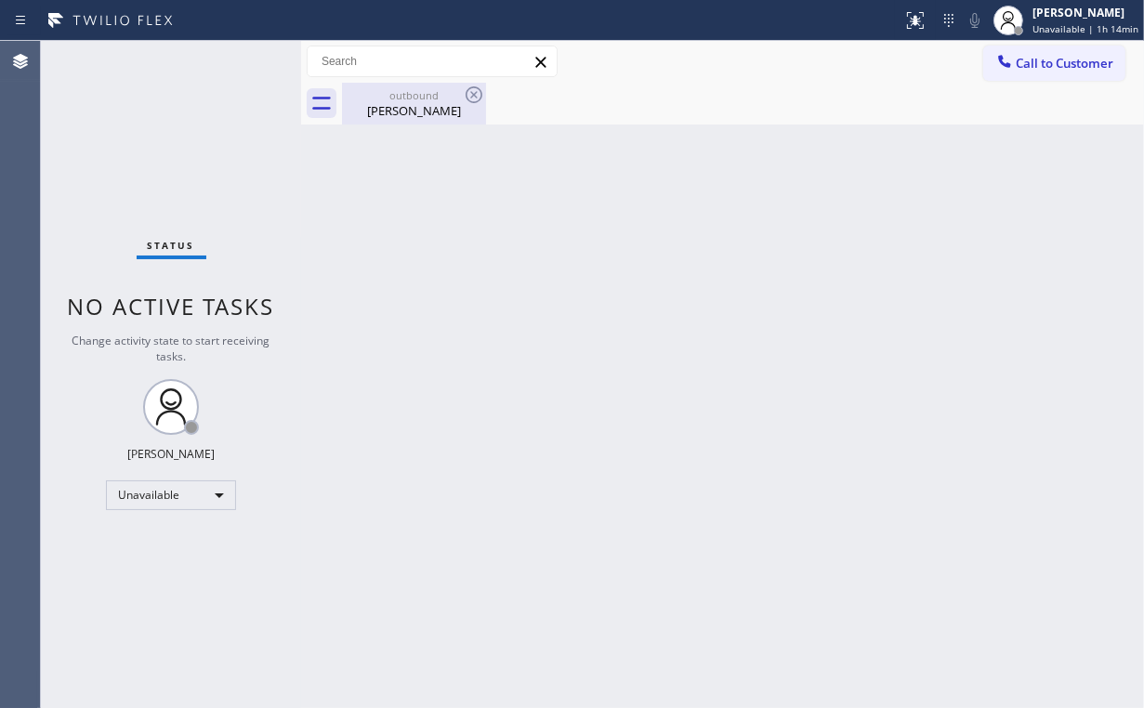
click at [446, 116] on div "Quinn vork" at bounding box center [414, 110] width 140 height 17
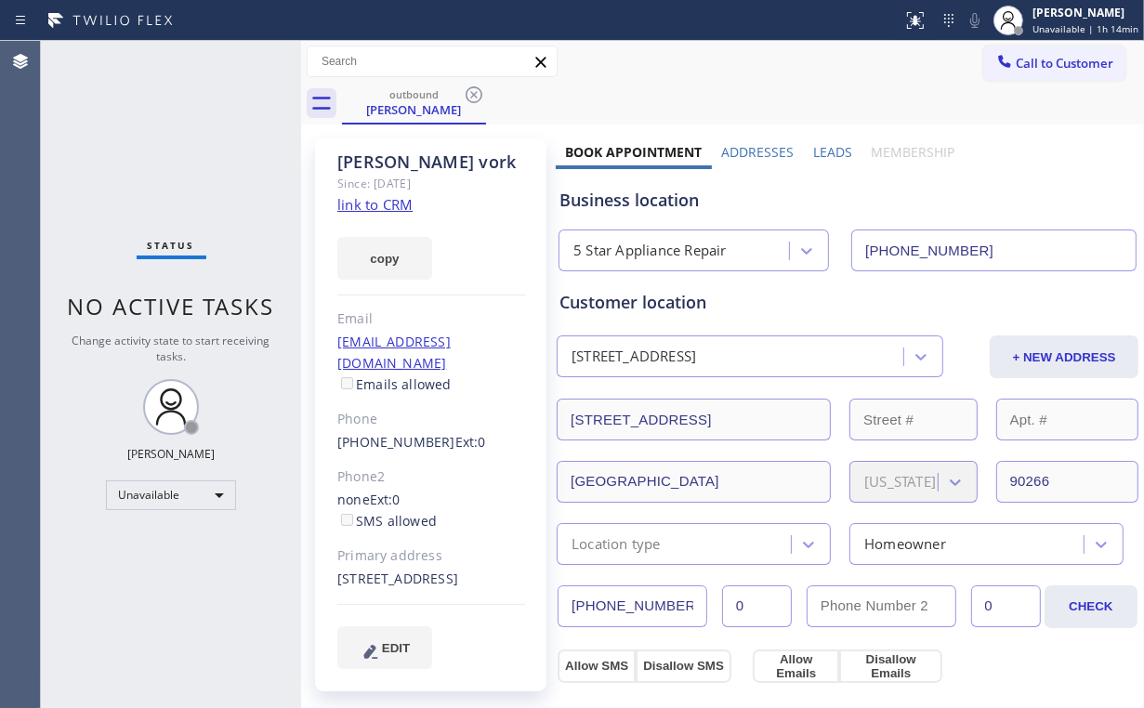
click at [476, 93] on icon at bounding box center [474, 95] width 22 height 22
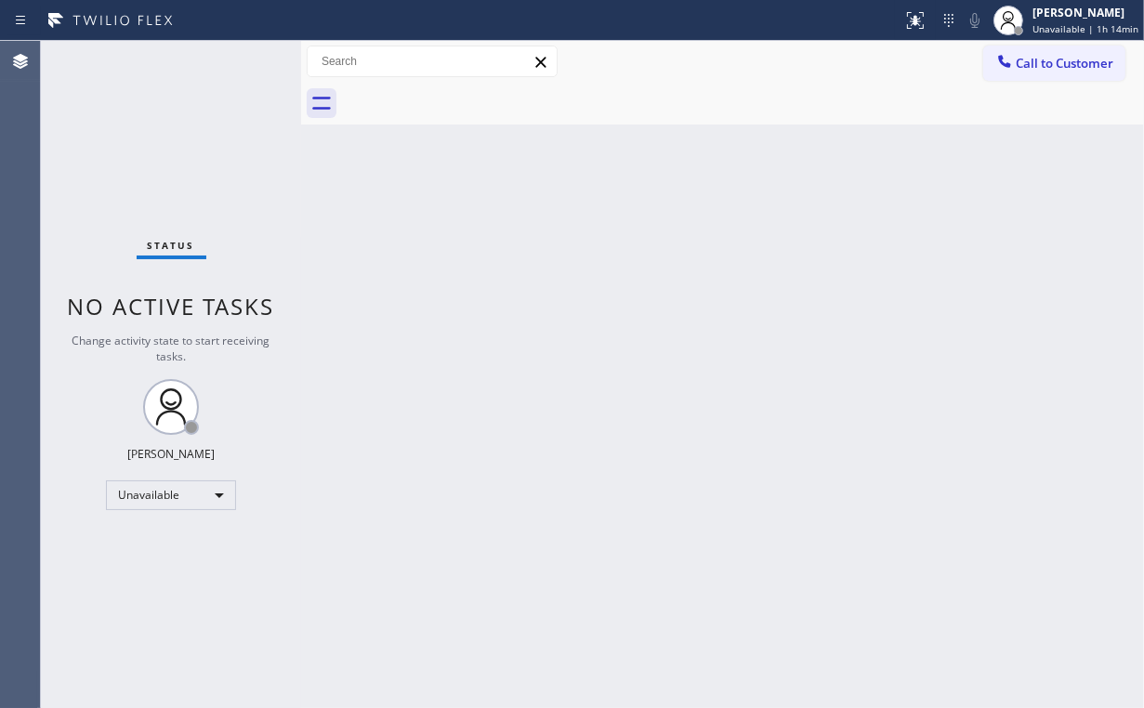
click at [147, 117] on div "Status No active tasks Change activity state to start receiving tasks. [PERSON_…" at bounding box center [171, 374] width 260 height 667
drag, startPoint x: 1052, startPoint y: 66, endPoint x: 726, endPoint y: 230, distance: 364.9
click at [1051, 65] on span "Call to Customer" at bounding box center [1065, 63] width 98 height 17
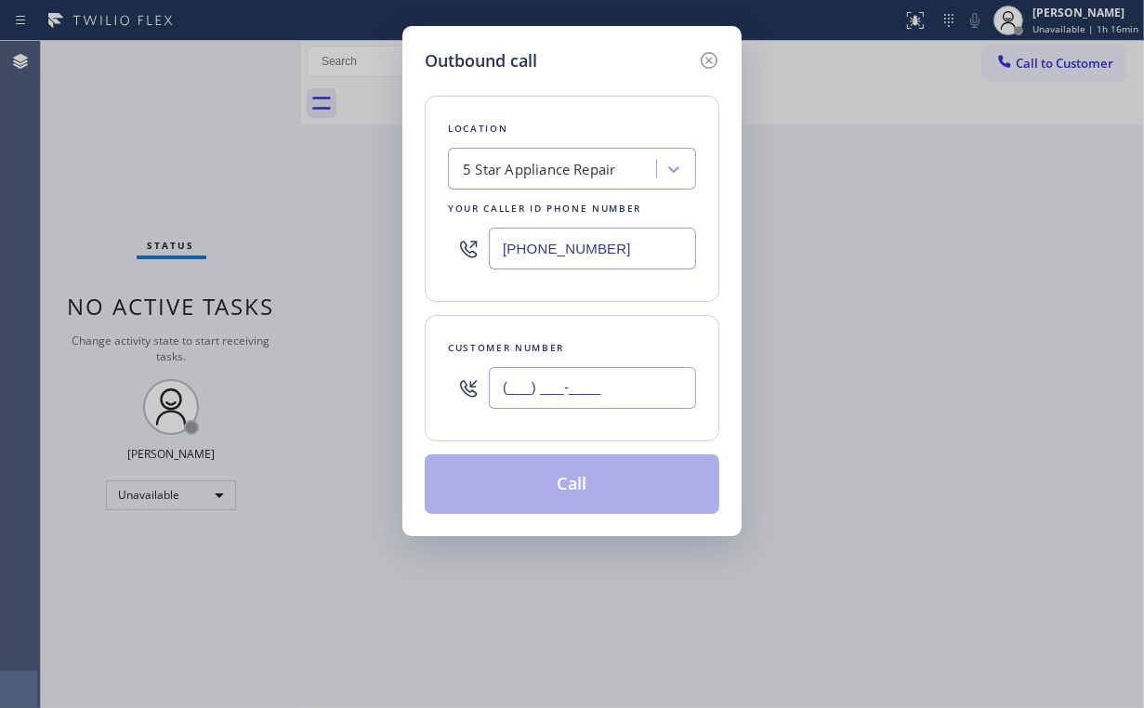
click at [558, 401] on input "(___) ___-____" at bounding box center [592, 388] width 207 height 42
paste input "818) 621-8035"
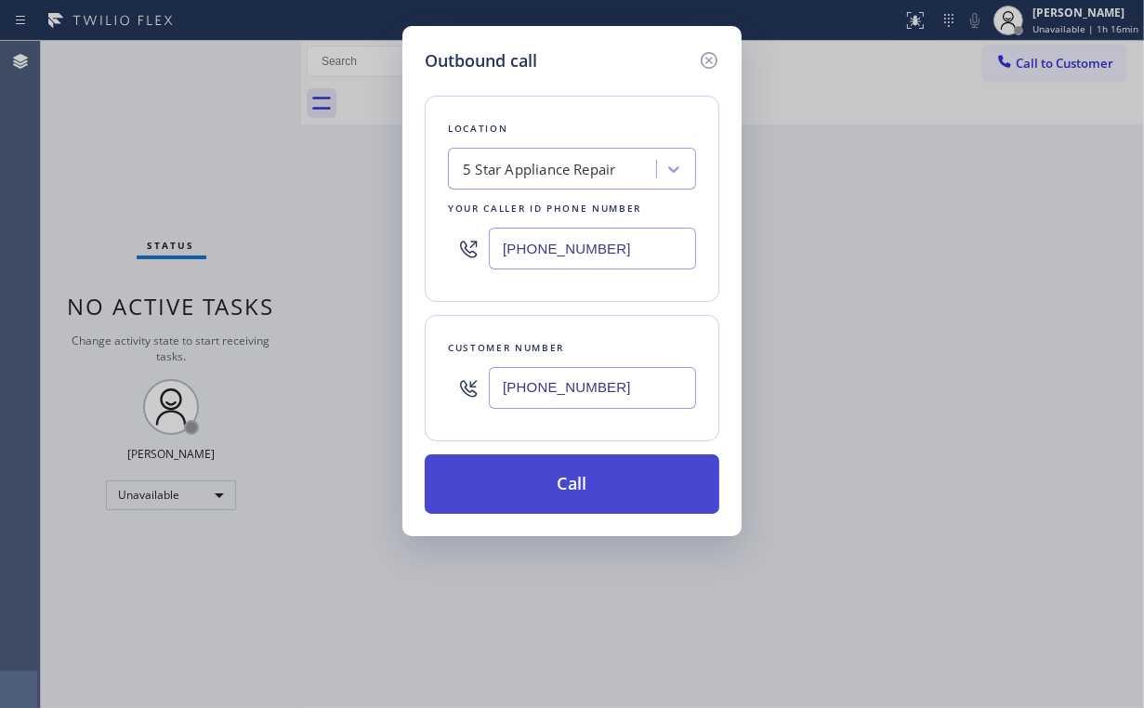
type input "(818) 621-8035"
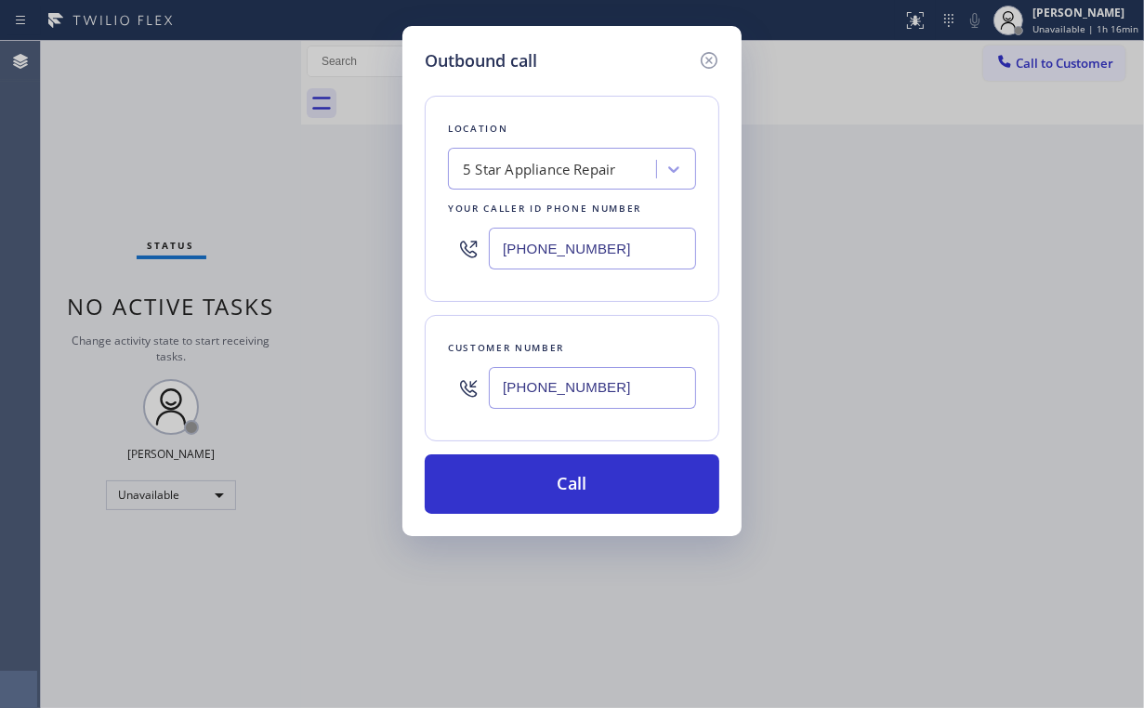
drag, startPoint x: 572, startPoint y: 480, endPoint x: 550, endPoint y: 537, distance: 60.6
click at [570, 489] on button "Call" at bounding box center [572, 483] width 295 height 59
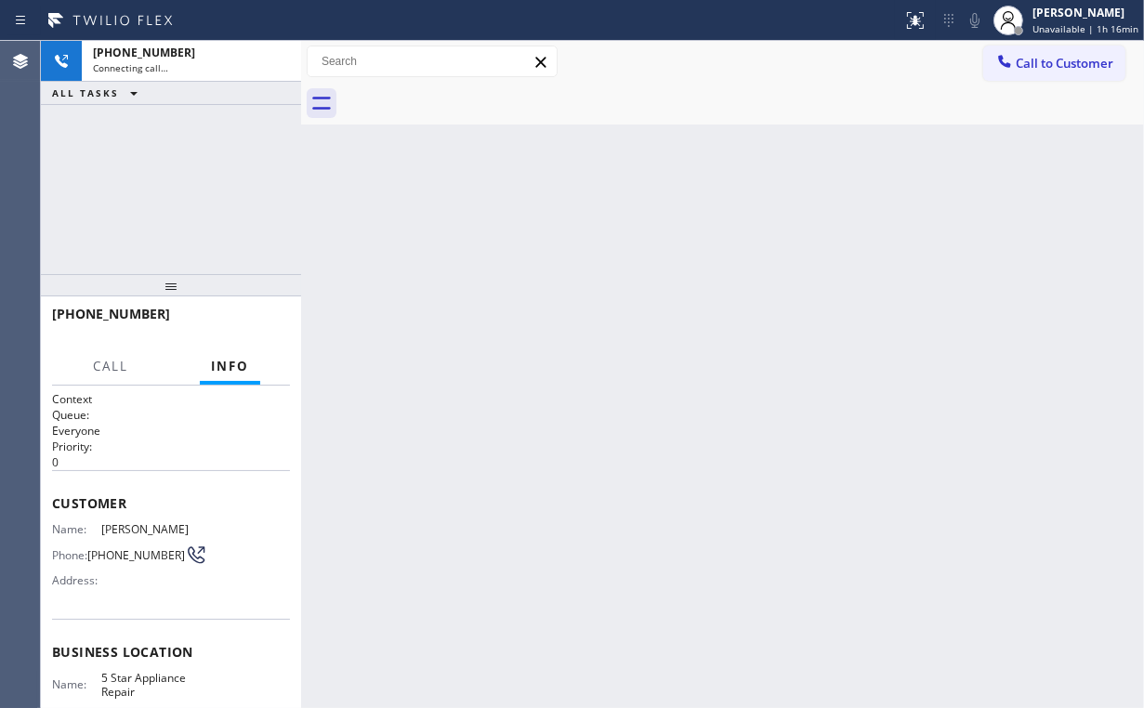
click at [222, 164] on div "+18186218035 Connecting call… ALL TASKS ALL TASKS ACTIVE TASKS TASKS IN WRAP UP" at bounding box center [171, 157] width 260 height 233
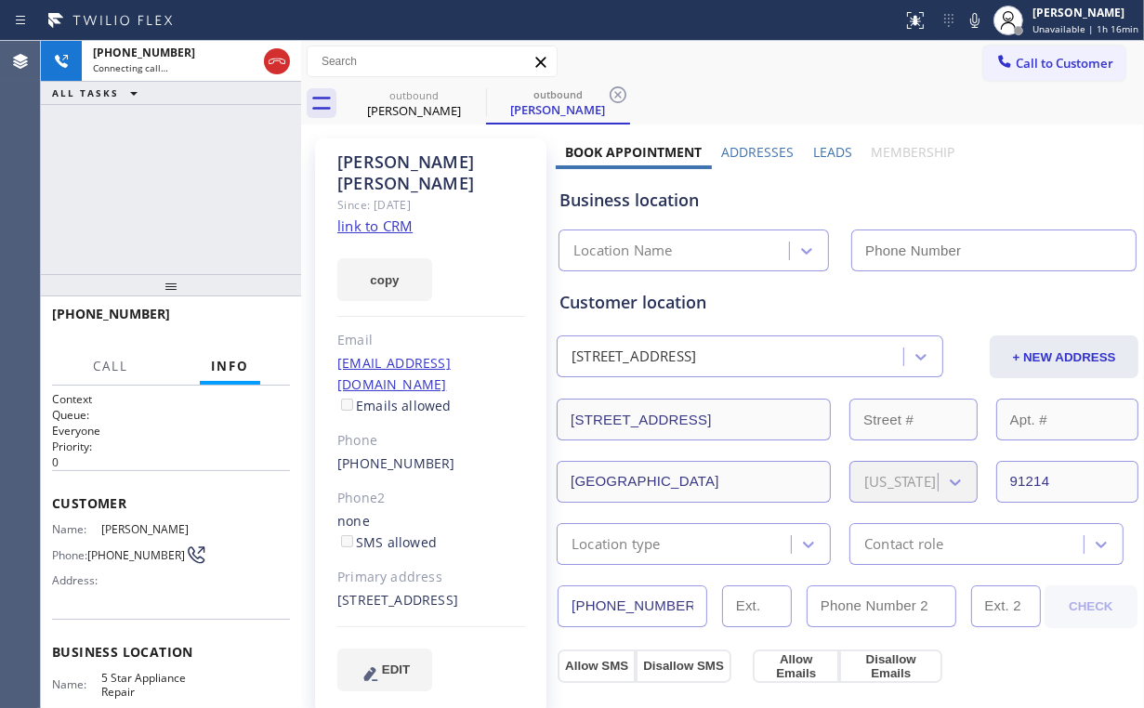
type input "[PHONE_NUMBER]"
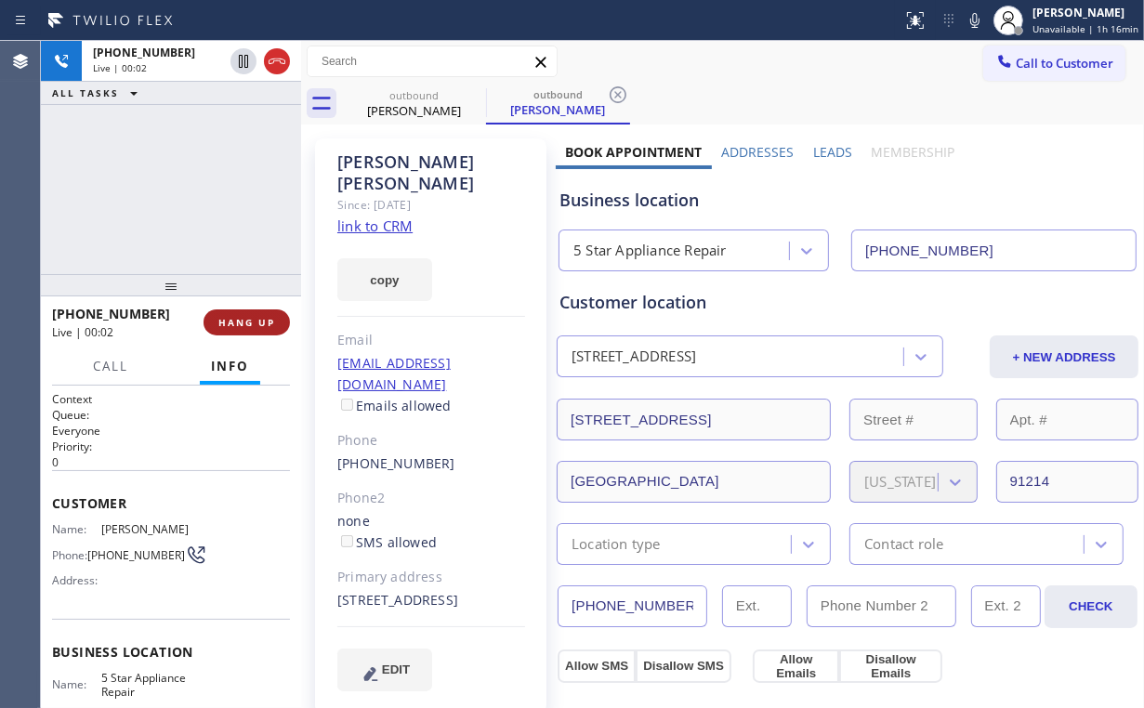
click at [247, 331] on button "HANG UP" at bounding box center [247, 322] width 86 height 26
click at [249, 329] on button "HANG UP" at bounding box center [247, 322] width 86 height 26
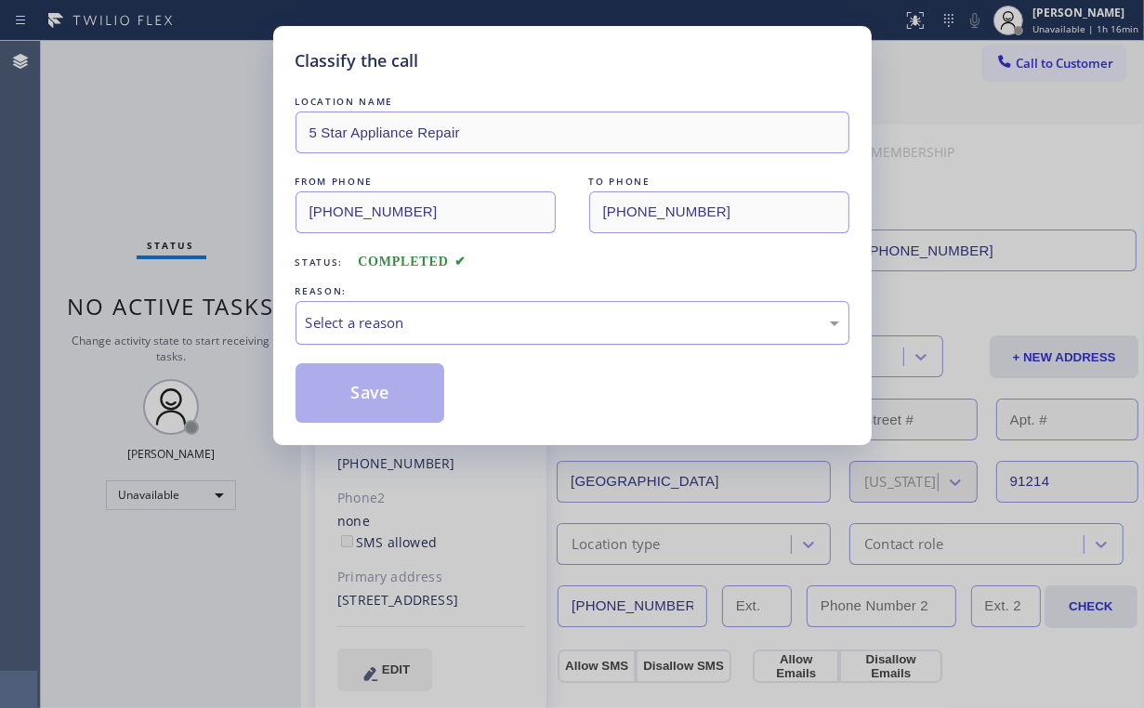
click at [356, 320] on div "Select a reason" at bounding box center [572, 322] width 533 height 21
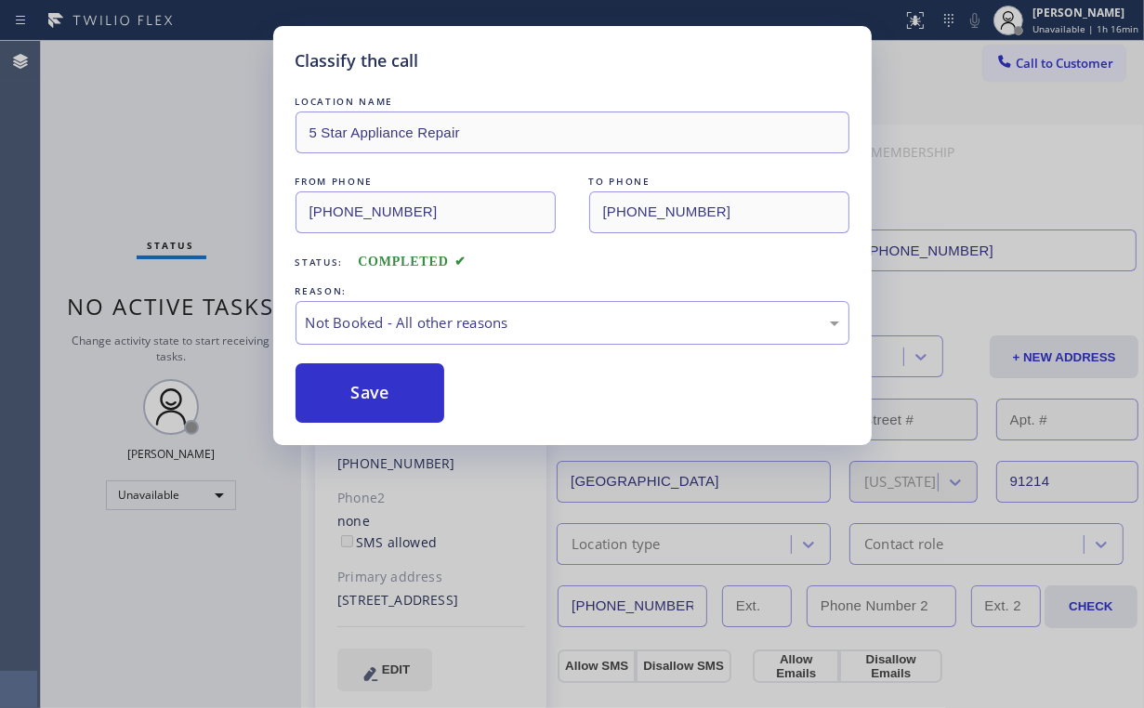
drag, startPoint x: 357, startPoint y: 403, endPoint x: 245, endPoint y: 227, distance: 208.8
click at [357, 397] on button "Save" at bounding box center [371, 392] width 150 height 59
click at [175, 148] on div "Classify the call LOCATION NAME 5 Star Appliance Repair FROM PHONE (855) 731-49…" at bounding box center [572, 354] width 1144 height 708
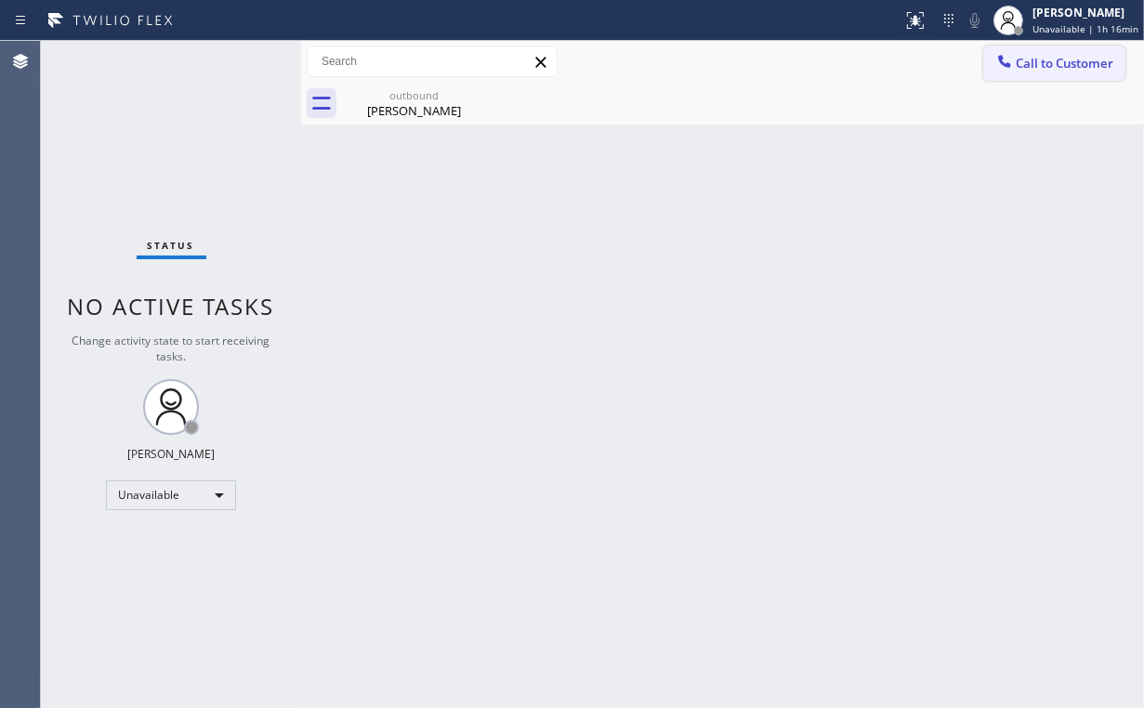
click at [1007, 69] on icon at bounding box center [1004, 61] width 19 height 19
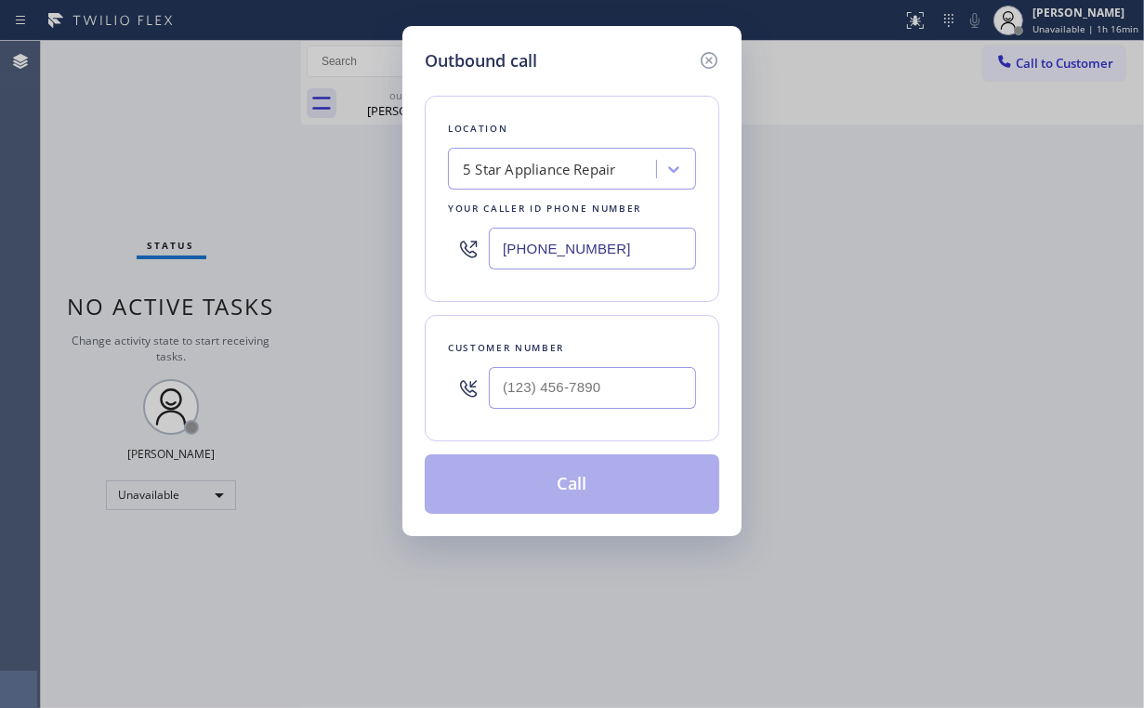
click at [627, 408] on div at bounding box center [592, 388] width 207 height 60
click at [625, 394] on input "(___) ___-____" at bounding box center [592, 388] width 207 height 42
paste input "818) 621-8035"
type input "(818) 621-8035"
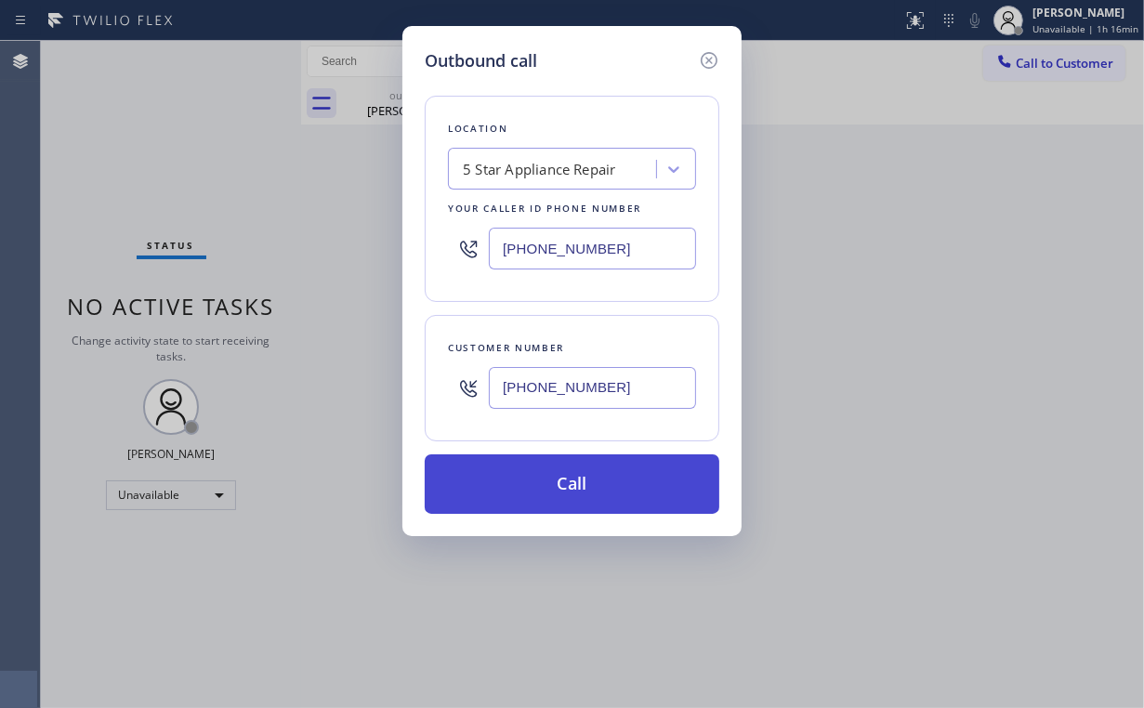
click at [561, 470] on button "Call" at bounding box center [572, 483] width 295 height 59
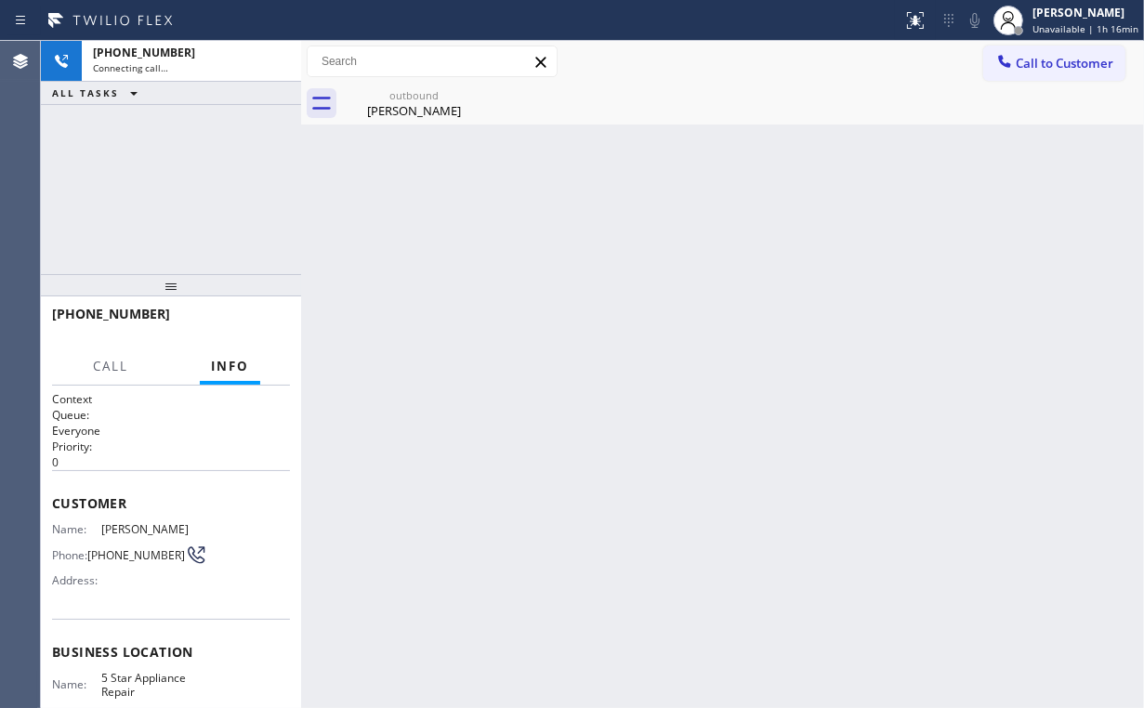
click at [155, 187] on div "+18186218035 Connecting call… ALL TASKS ALL TASKS ACTIVE TASKS TASKS IN WRAP UP" at bounding box center [171, 157] width 260 height 233
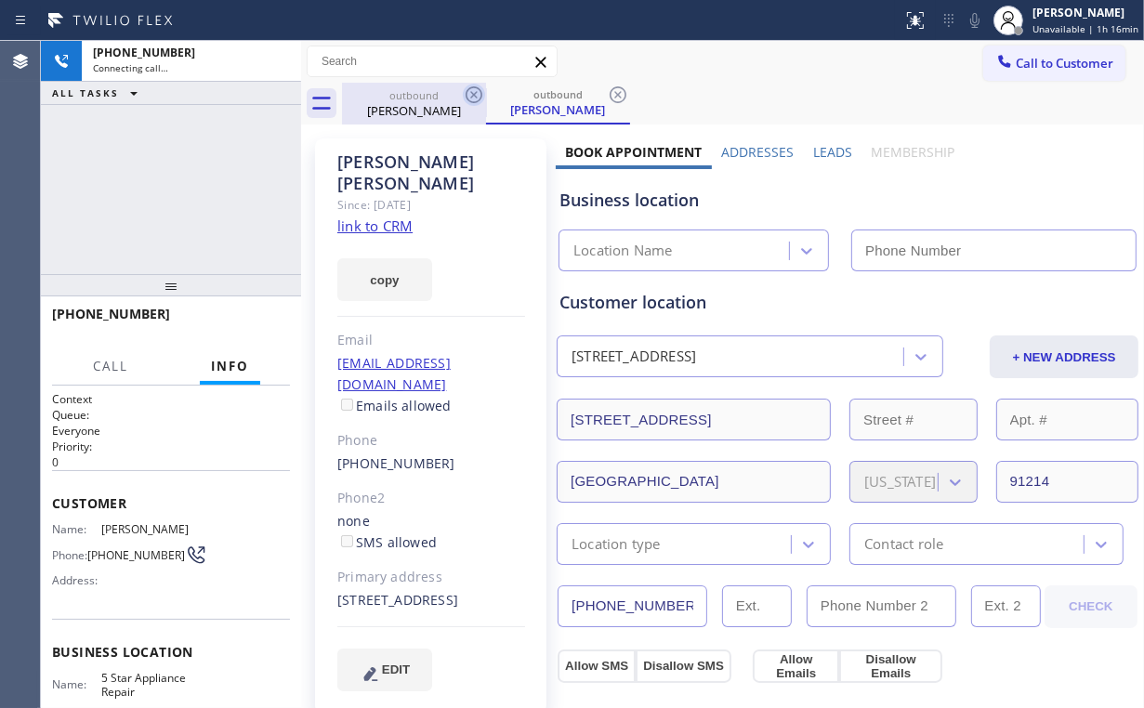
click at [409, 94] on div "outbound" at bounding box center [414, 95] width 140 height 14
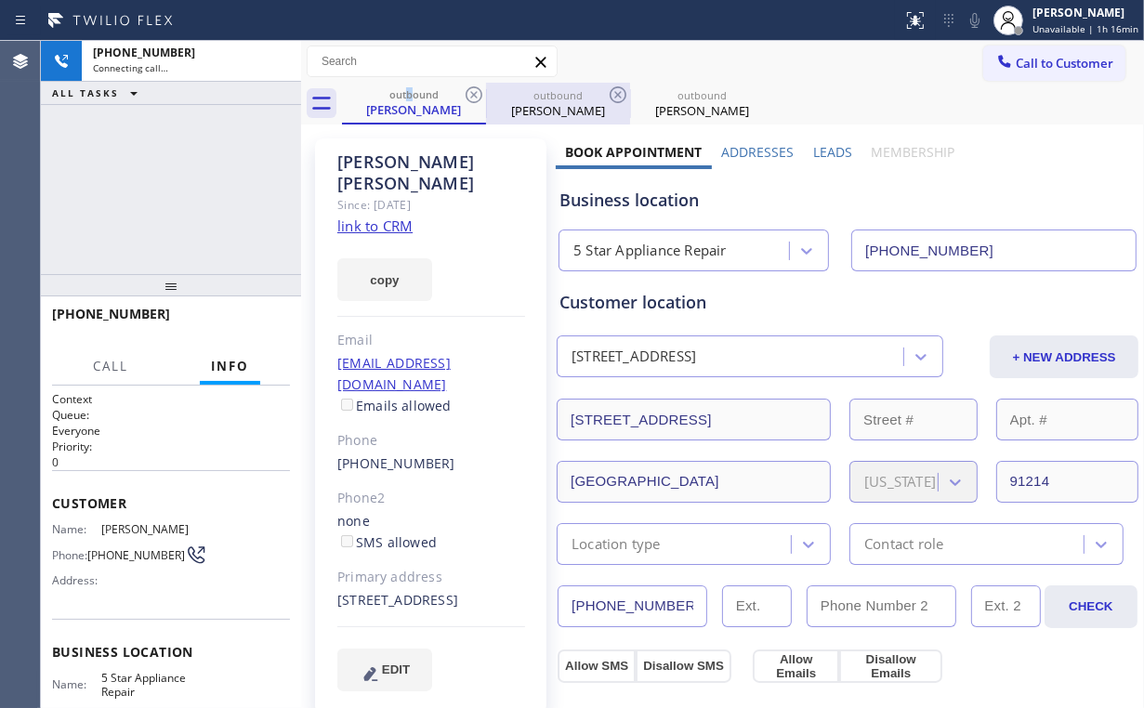
drag, startPoint x: 472, startPoint y: 90, endPoint x: 423, endPoint y: 106, distance: 51.7
click at [472, 90] on icon at bounding box center [474, 95] width 22 height 22
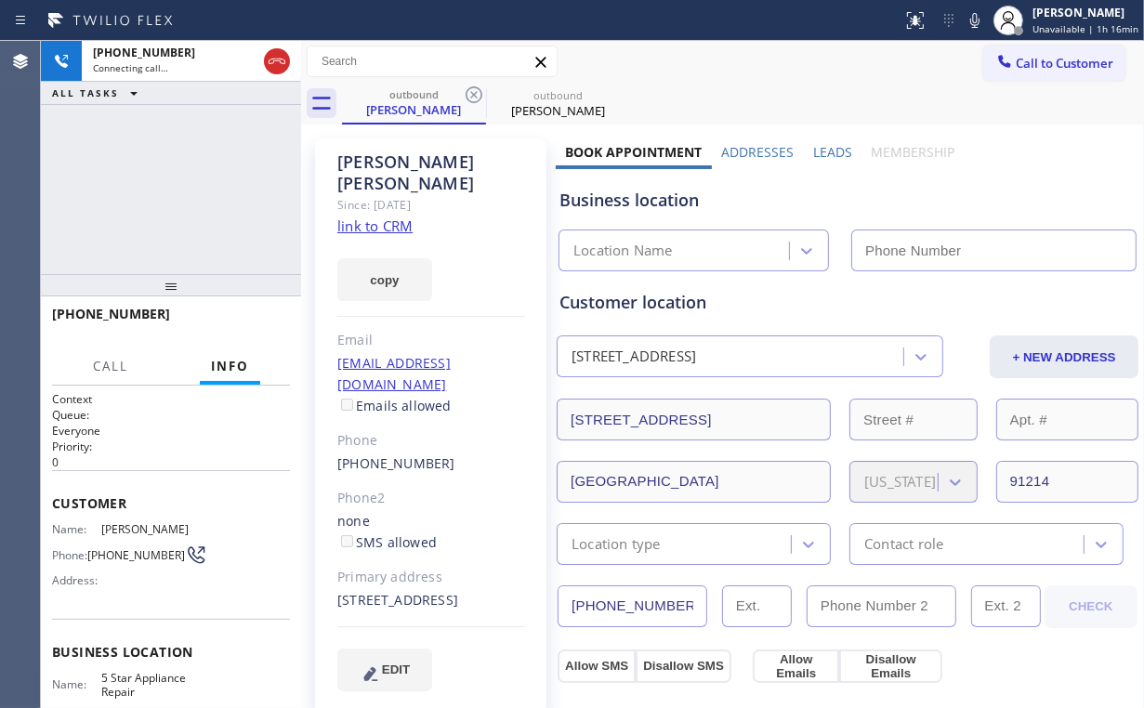
click at [196, 118] on div "+18186218035 Connecting call… ALL TASKS ALL TASKS ACTIVE TASKS TASKS IN WRAP UP" at bounding box center [171, 157] width 260 height 233
type input "[PHONE_NUMBER]"
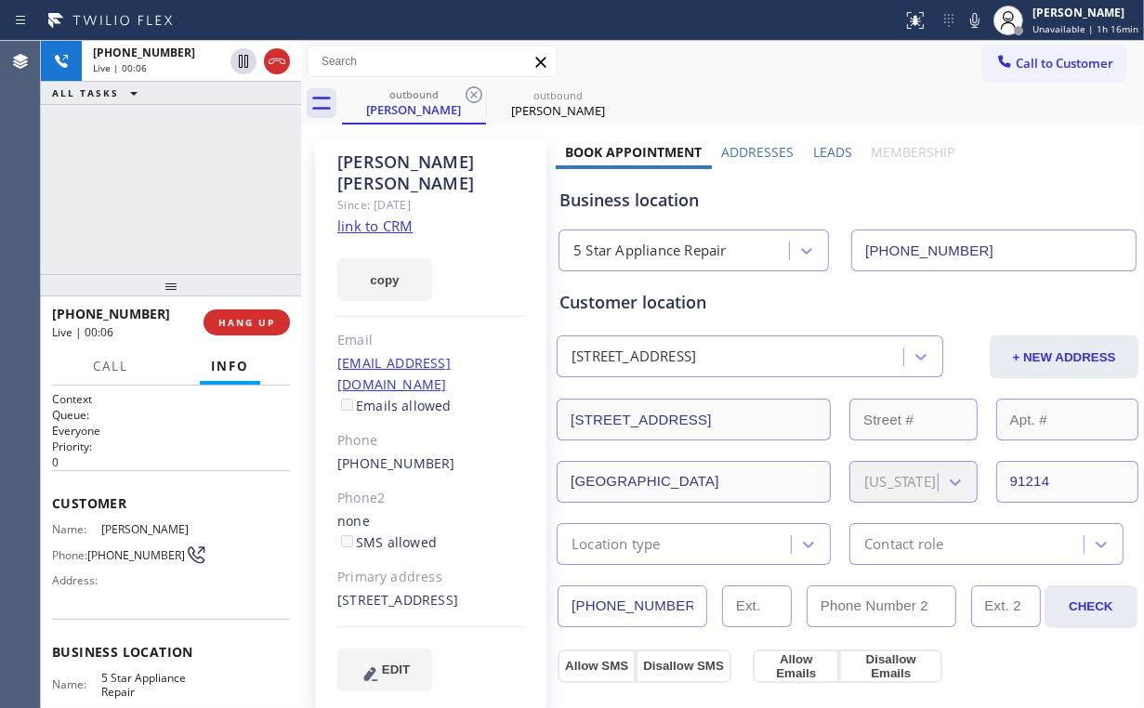
click at [189, 188] on div "+18186218035 Live | 00:06 ALL TASKS ALL TASKS ACTIVE TASKS TASKS IN WRAP UP" at bounding box center [171, 157] width 260 height 233
click at [595, 201] on div "Business location" at bounding box center [847, 200] width 576 height 25
click at [186, 191] on div "+18186218035 Live | 00:15 ALL TASKS ALL TASKS ACTIVE TASKS TASKS IN WRAP UP" at bounding box center [171, 157] width 260 height 233
click at [186, 191] on div "+18186218035 Live | 00:16 ALL TASKS ALL TASKS ACTIVE TASKS TASKS IN WRAP UP" at bounding box center [171, 157] width 260 height 233
click at [185, 191] on div "+18186218035 Live | 00:18 ALL TASKS ALL TASKS ACTIVE TASKS TASKS IN WRAP UP" at bounding box center [171, 157] width 260 height 233
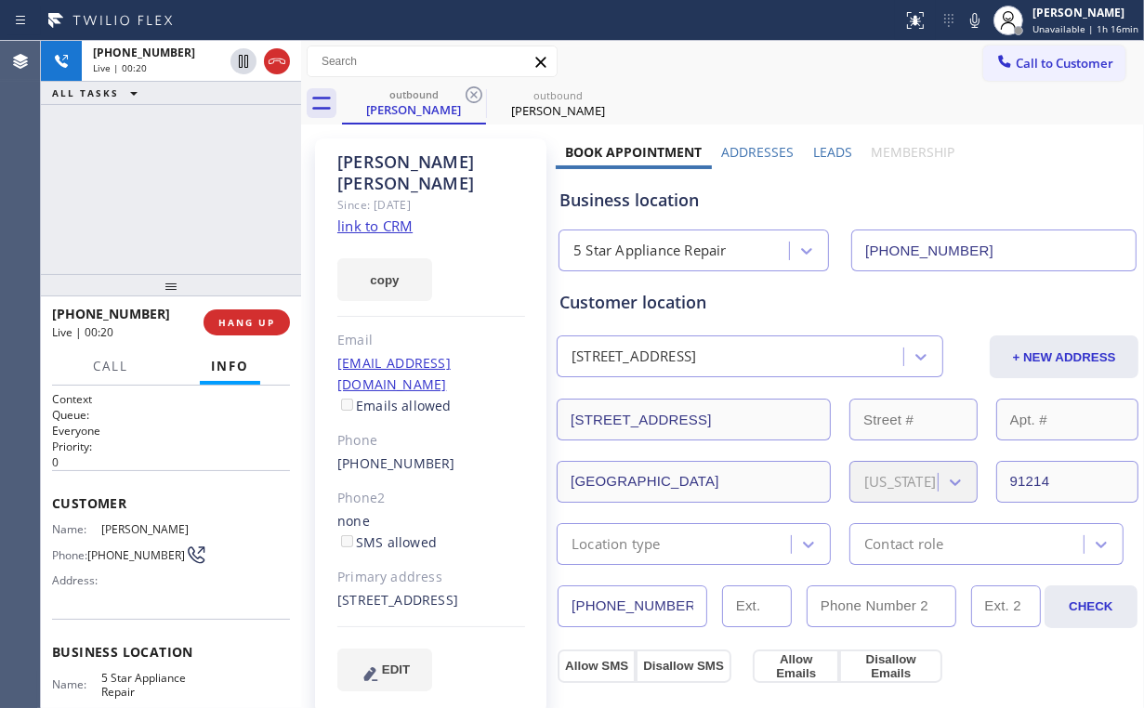
click at [185, 191] on div "+18186218035 Live | 00:20 ALL TASKS ALL TASKS ACTIVE TASKS TASKS IN WRAP UP" at bounding box center [171, 157] width 260 height 233
click at [185, 191] on div "+18186218035 Live | 00:22 ALL TASKS ALL TASKS ACTIVE TASKS TASKS IN WRAP UP" at bounding box center [171, 157] width 260 height 233
click at [187, 194] on div "+18186218035 Live | 00:28 ALL TASKS ALL TASKS ACTIVE TASKS TASKS IN WRAP UP" at bounding box center [171, 157] width 260 height 233
click at [256, 320] on span "HANG UP" at bounding box center [246, 322] width 57 height 13
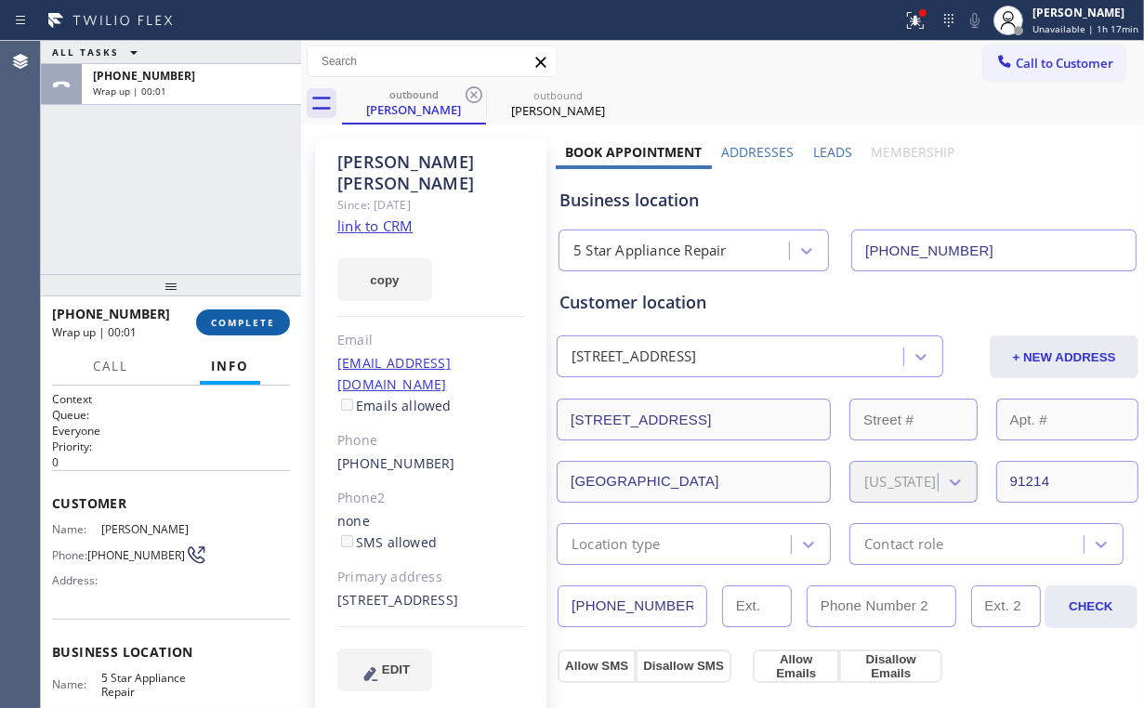
click at [261, 325] on span "COMPLETE" at bounding box center [243, 322] width 64 height 13
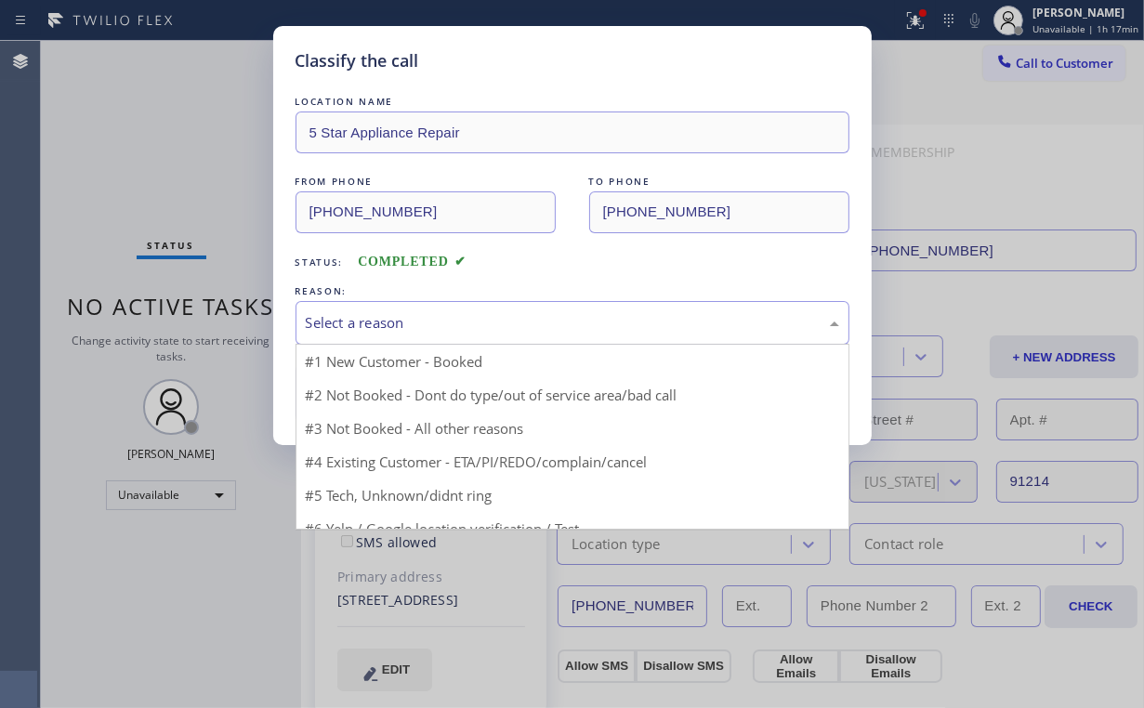
click at [336, 319] on div "Select a reason" at bounding box center [572, 322] width 533 height 21
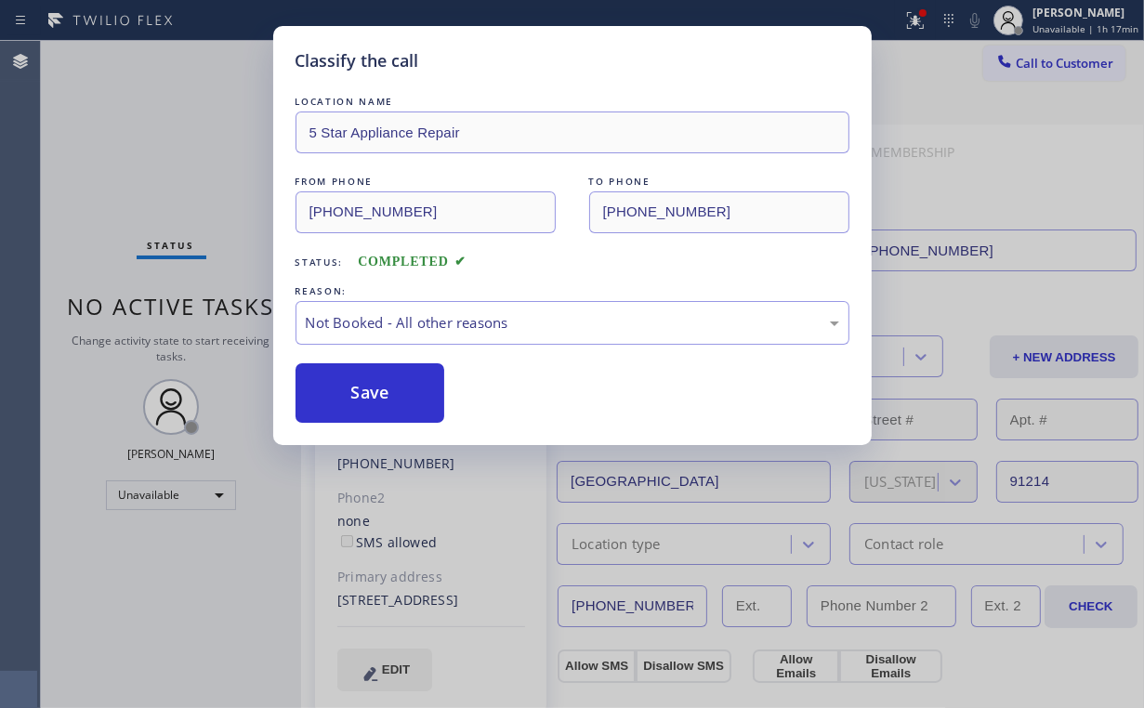
drag, startPoint x: 361, startPoint y: 394, endPoint x: 194, endPoint y: 172, distance: 277.5
click at [362, 394] on button "Save" at bounding box center [371, 392] width 150 height 59
click at [190, 164] on div "Classify the call LOCATION NAME 5 Star Appliance Repair FROM PHONE (855) 731-49…" at bounding box center [572, 354] width 1144 height 708
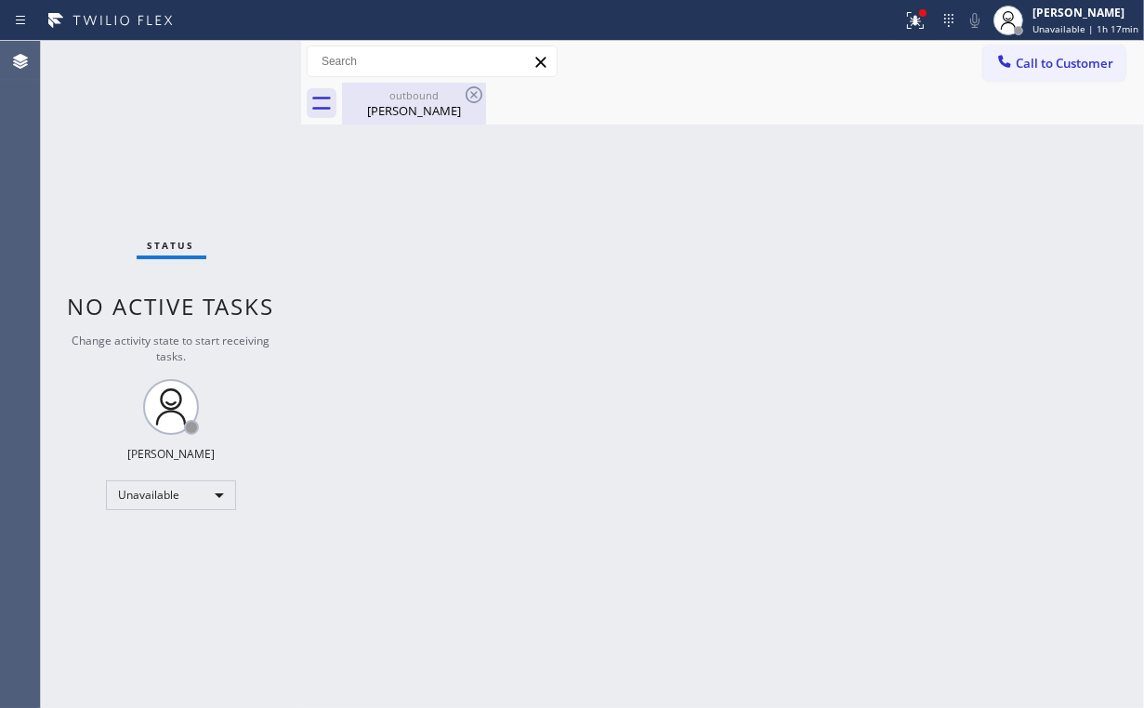
click at [390, 112] on div "Patricia Blair" at bounding box center [414, 110] width 140 height 17
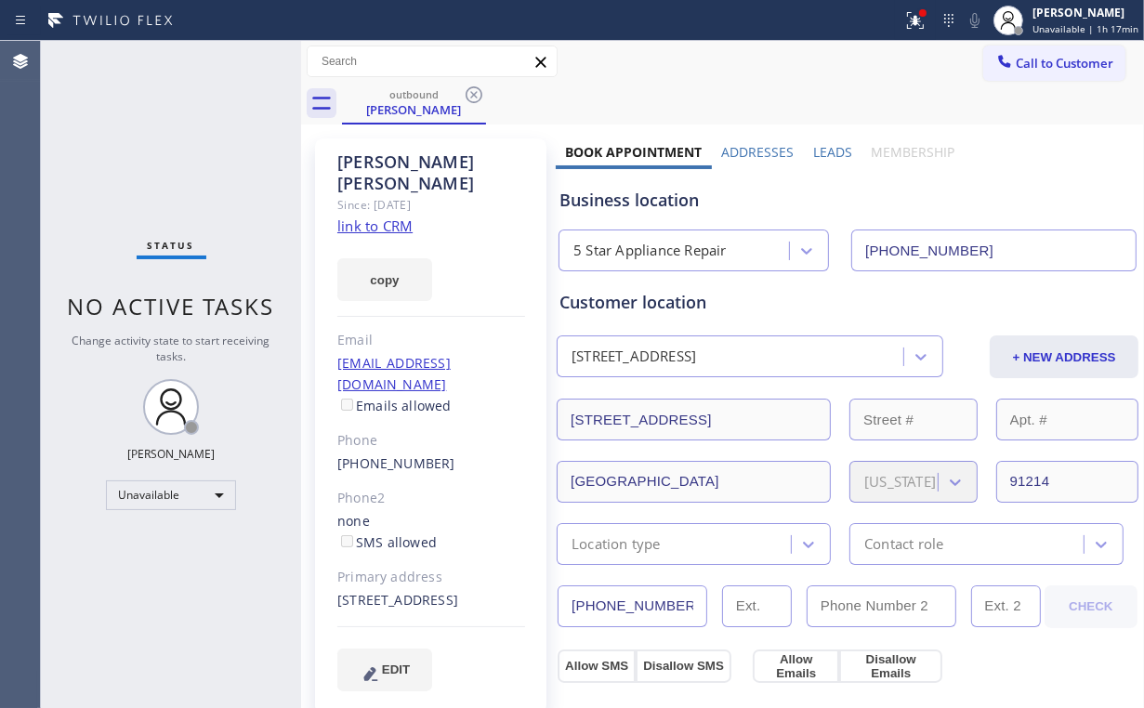
click at [375, 217] on link "link to CRM" at bounding box center [374, 226] width 75 height 19
click at [922, 22] on g at bounding box center [915, 20] width 17 height 17
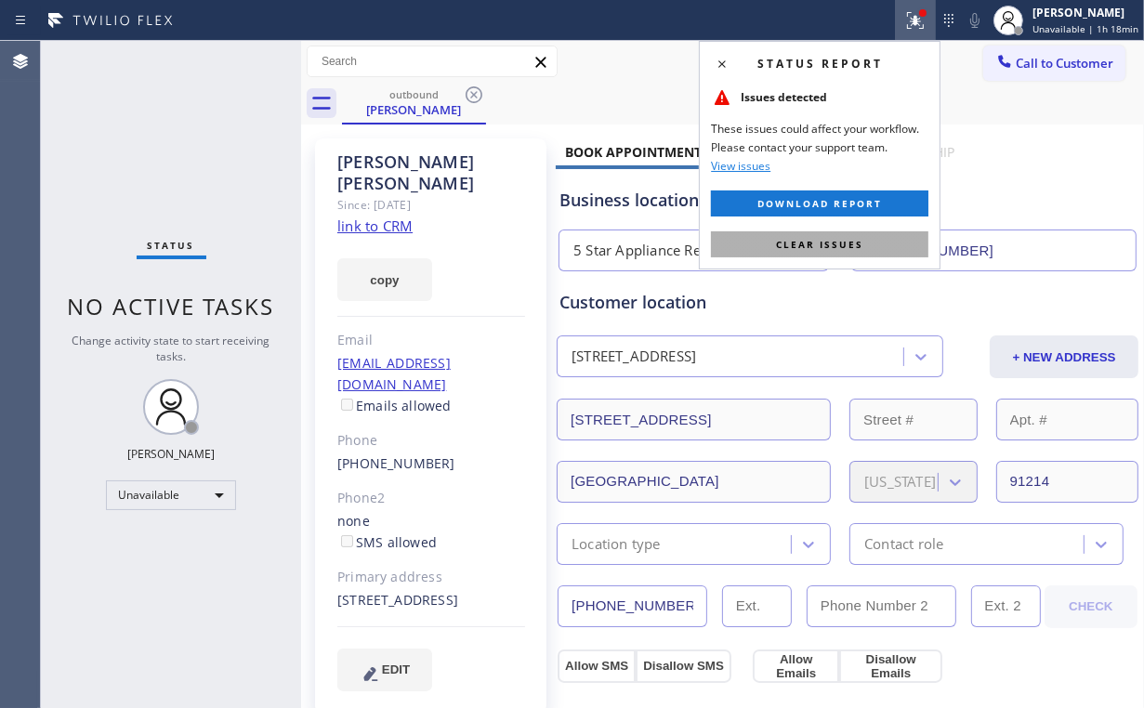
click at [830, 238] on span "Clear issues" at bounding box center [819, 244] width 87 height 13
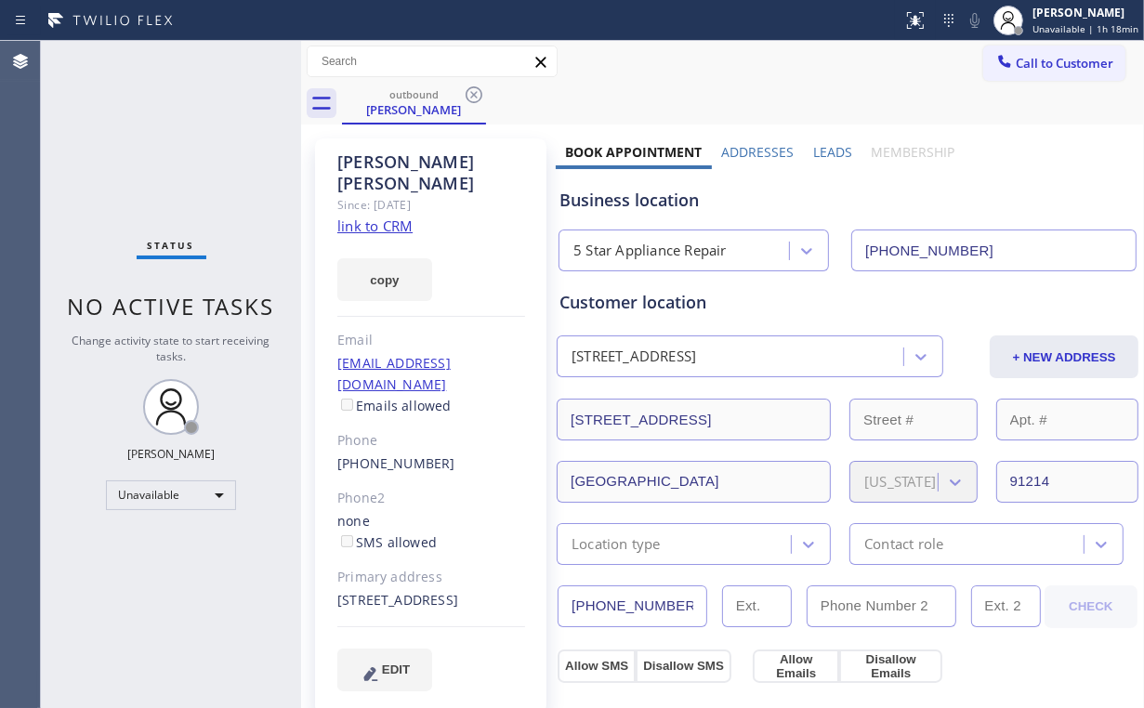
drag, startPoint x: 1033, startPoint y: 164, endPoint x: 1032, endPoint y: 139, distance: 24.2
click at [1032, 162] on div "Business location 5 Star Appliance Repair (855) 731-4952" at bounding box center [848, 217] width 584 height 110
drag, startPoint x: 1039, startPoint y: 59, endPoint x: 963, endPoint y: 135, distance: 107.1
click at [1039, 59] on span "Call to Customer" at bounding box center [1065, 63] width 98 height 17
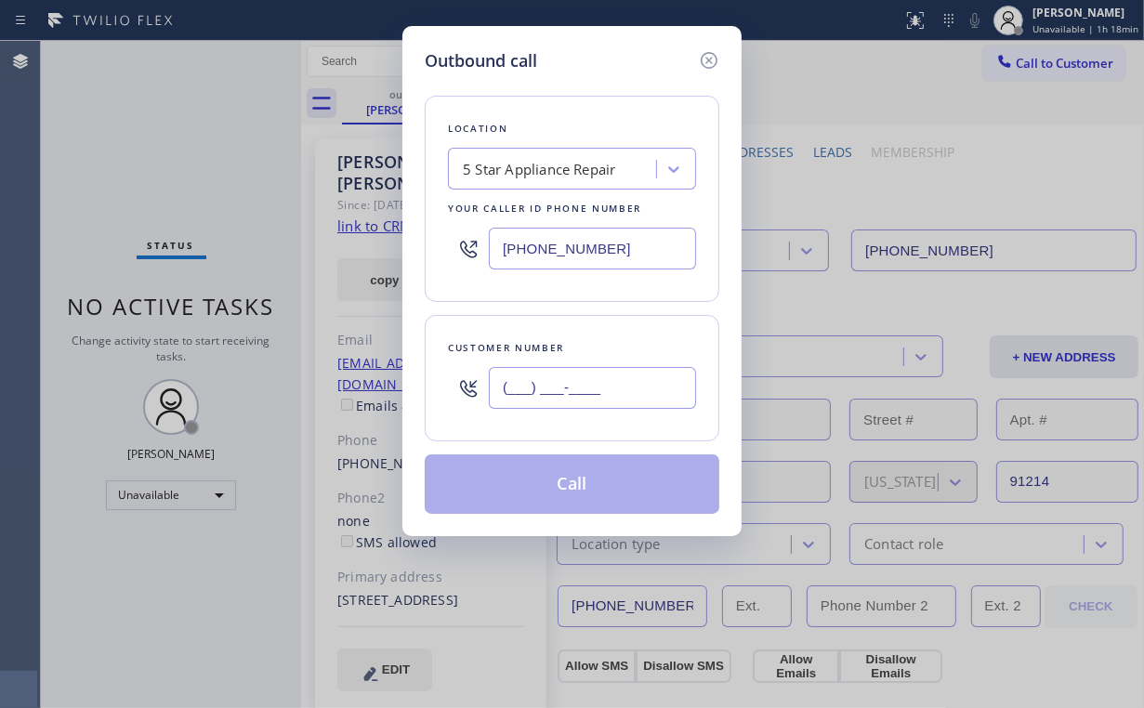
click at [621, 388] on input "(___) ___-____" at bounding box center [592, 388] width 207 height 42
paste input "858) 603-3678"
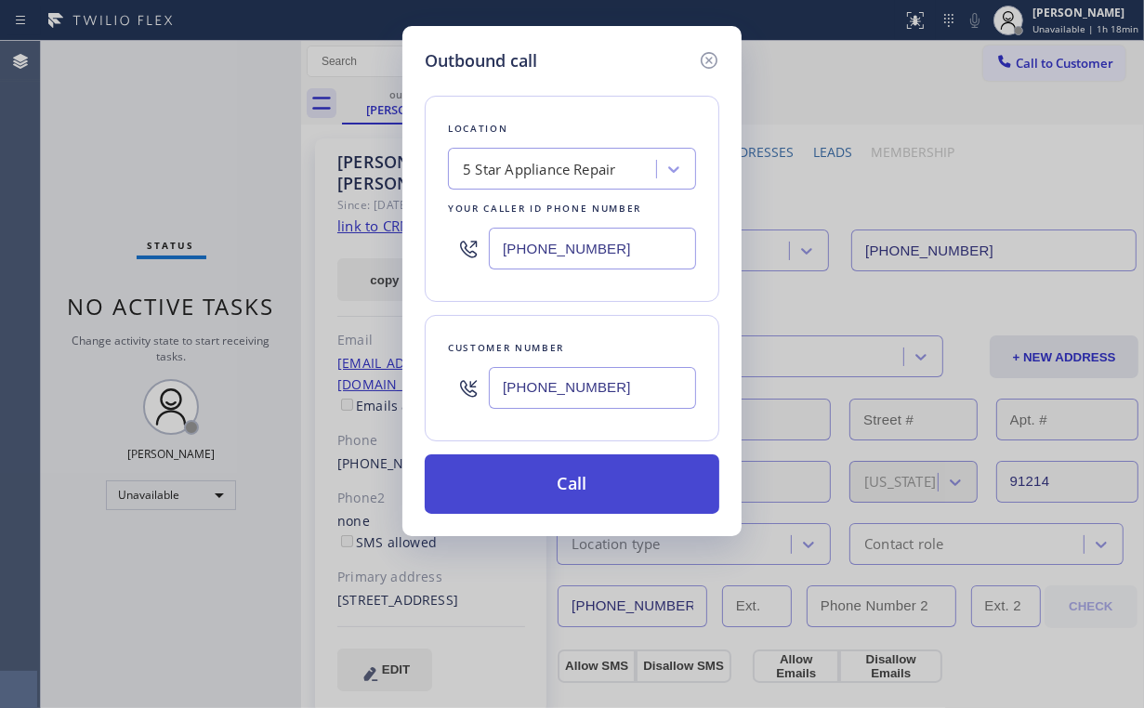
type input "(858) 603-3678"
click at [606, 501] on button "Call" at bounding box center [572, 483] width 295 height 59
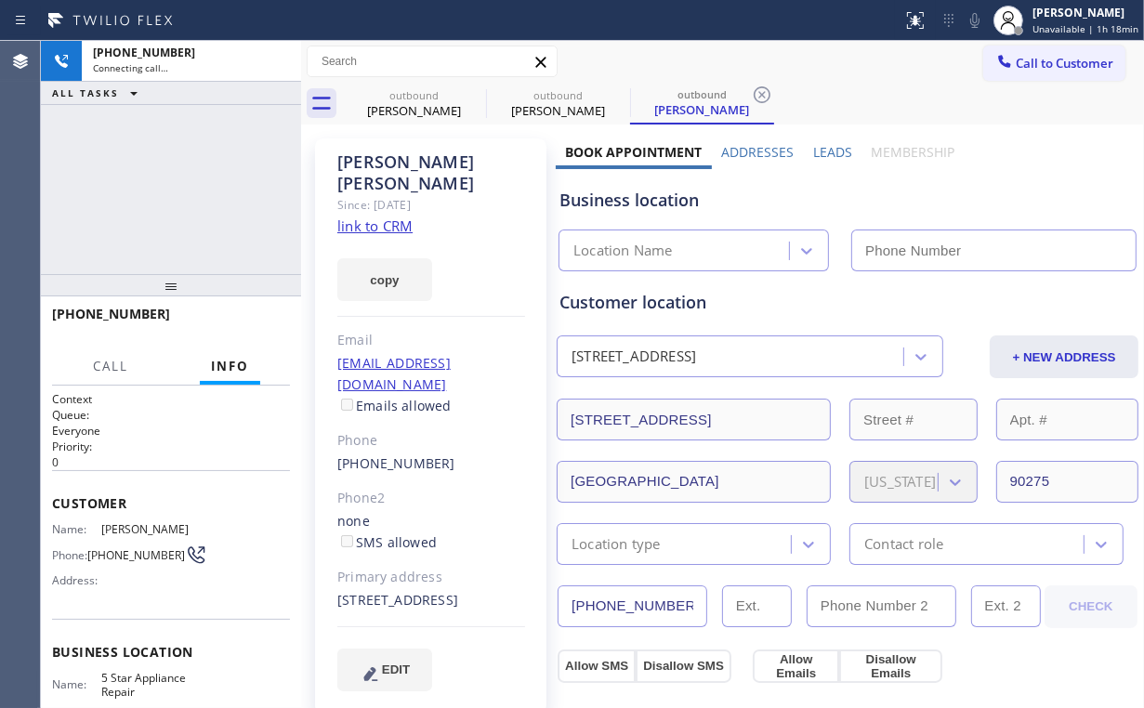
type input "[PHONE_NUMBER]"
click at [167, 176] on div "+18586033678 Connecting call… ALL TASKS ALL TASKS ACTIVE TASKS TASKS IN WRAP UP" at bounding box center [171, 157] width 260 height 233
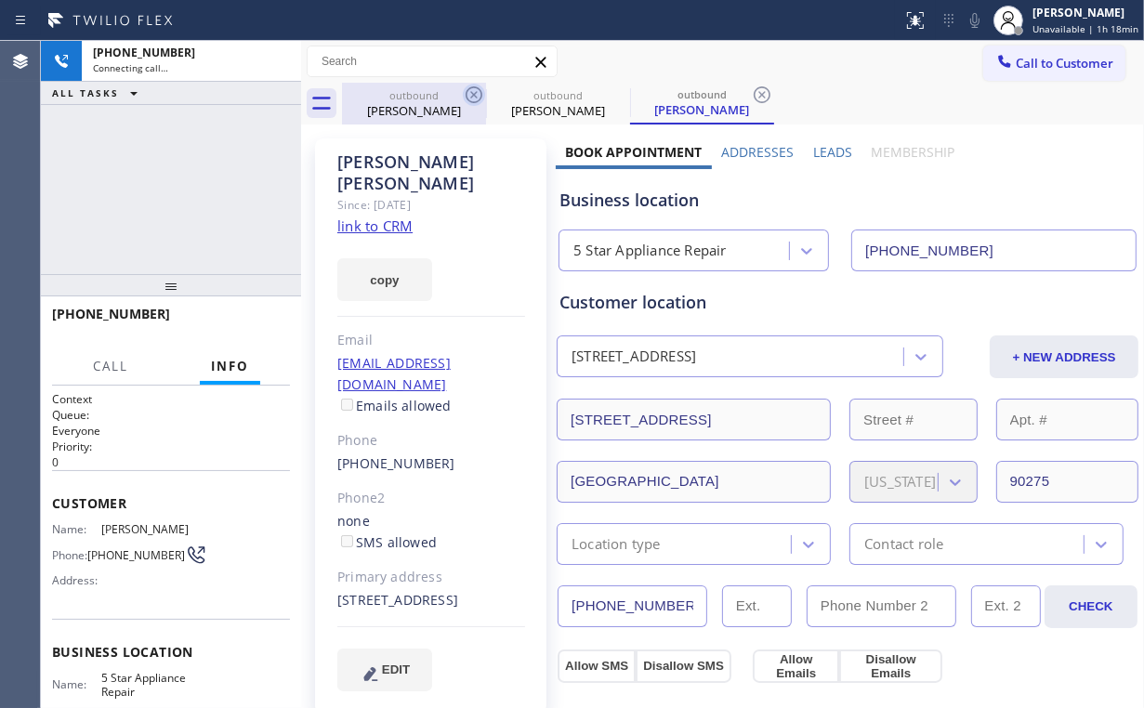
click at [393, 109] on div "Patricia Blair" at bounding box center [414, 110] width 140 height 17
click at [474, 96] on icon at bounding box center [474, 94] width 17 height 17
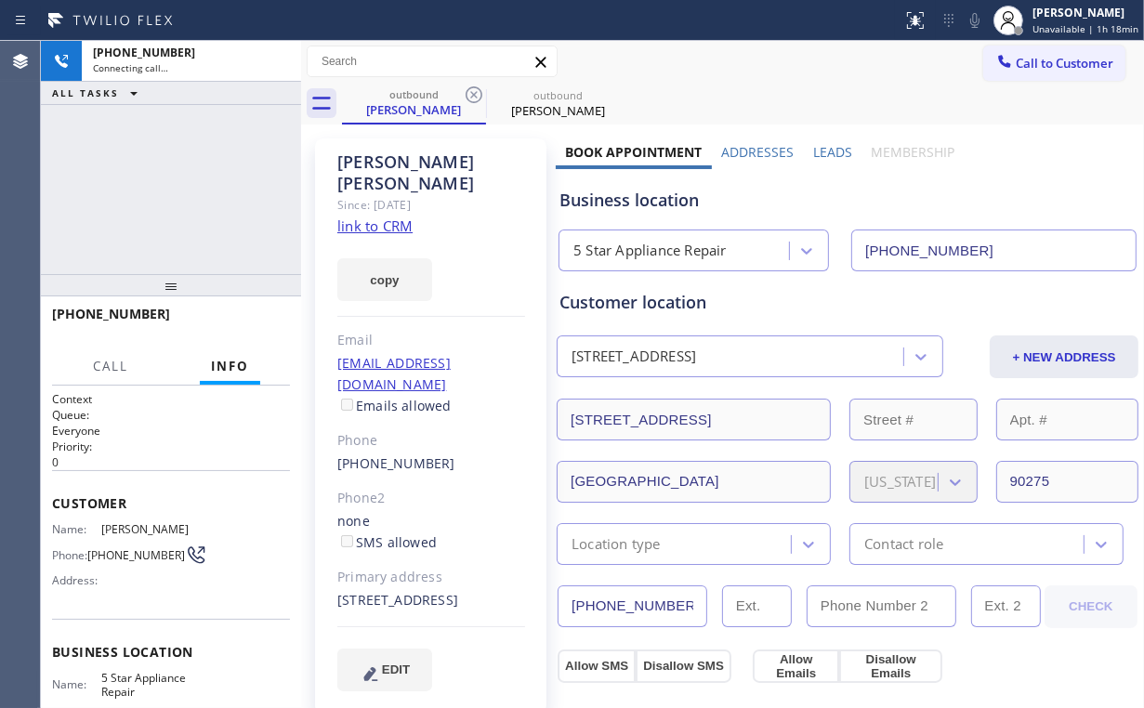
click at [168, 167] on div "+18586033678 Connecting call… ALL TASKS ALL TASKS ACTIVE TASKS TASKS IN WRAP UP" at bounding box center [171, 157] width 260 height 233
click at [186, 186] on div "+18586033678 Connecting call… ALL TASKS ALL TASKS ACTIVE TASKS TASKS IN WRAP UP" at bounding box center [171, 157] width 260 height 233
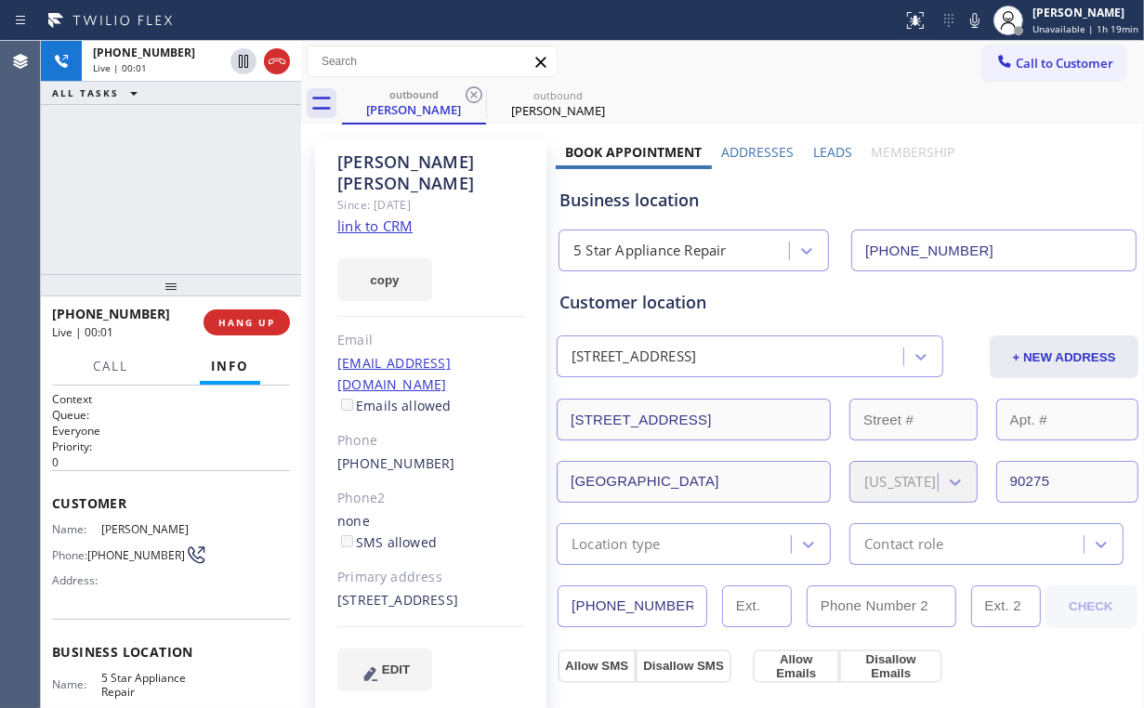
click at [186, 186] on div "+18586033678 Live | 00:01 ALL TASKS ALL TASKS ACTIVE TASKS TASKS IN WRAP UP" at bounding box center [171, 157] width 260 height 233
click at [255, 320] on span "HANG UP" at bounding box center [246, 322] width 57 height 13
click at [256, 319] on span "HANG UP" at bounding box center [246, 322] width 57 height 13
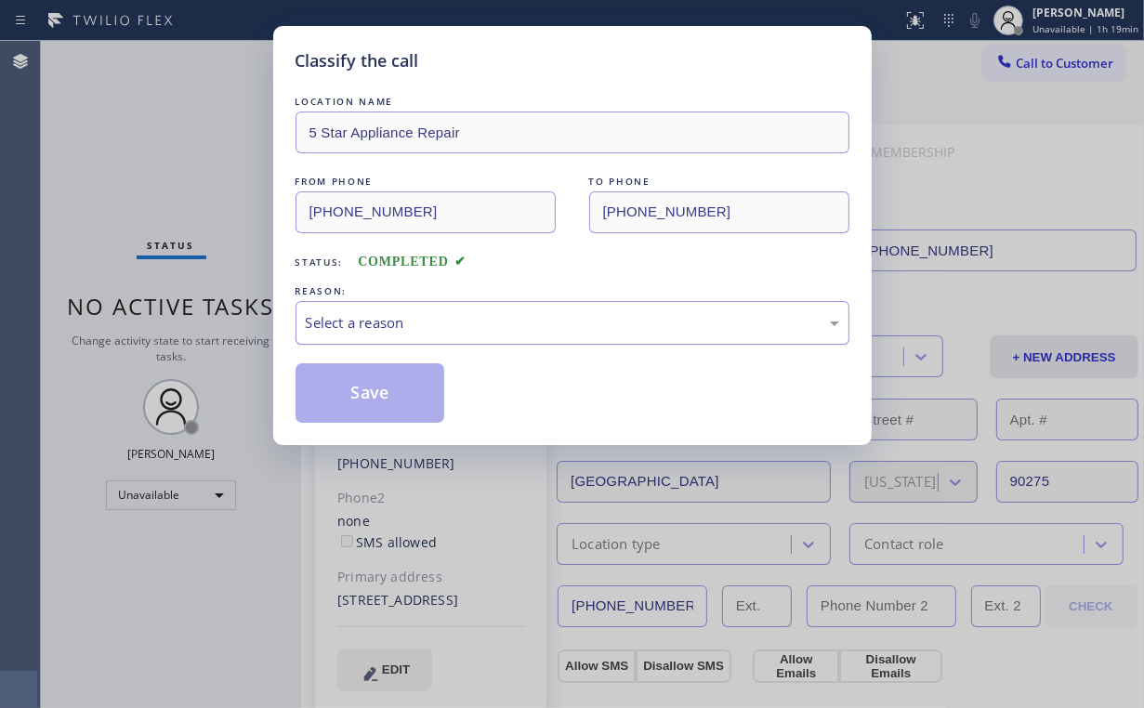
drag, startPoint x: 331, startPoint y: 324, endPoint x: 340, endPoint y: 333, distance: 12.5
click at [333, 326] on div "Select a reason" at bounding box center [572, 322] width 533 height 21
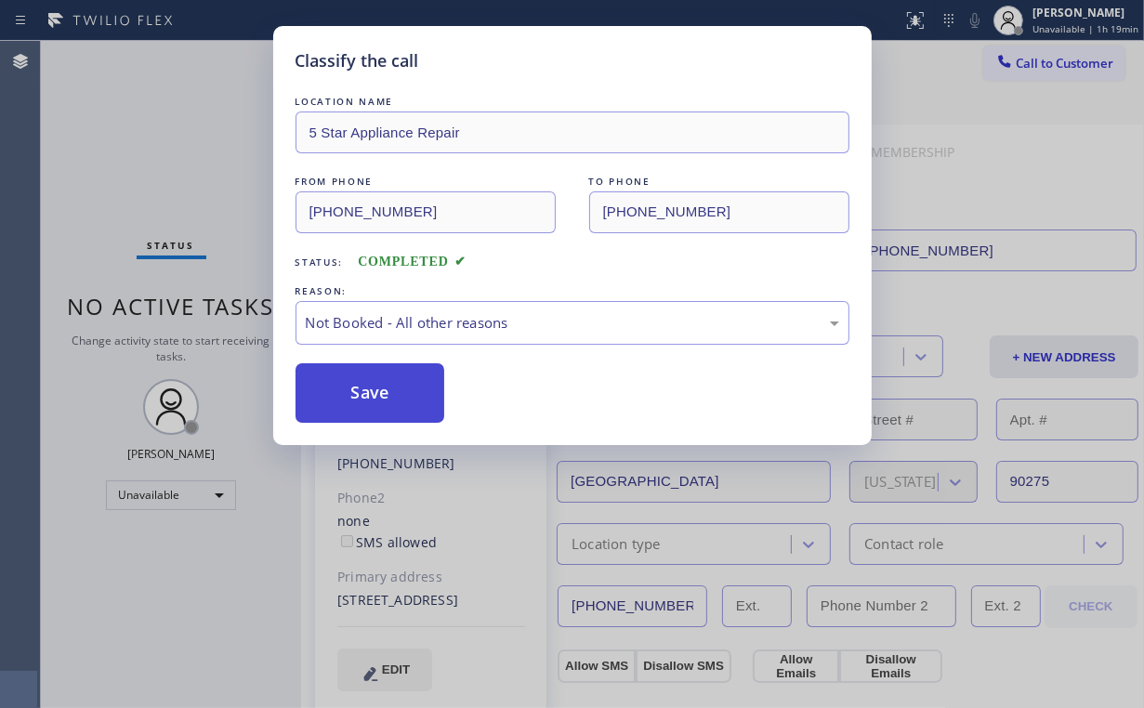
drag, startPoint x: 348, startPoint y: 391, endPoint x: 214, endPoint y: 148, distance: 277.8
click at [348, 389] on button "Save" at bounding box center [371, 392] width 150 height 59
click at [212, 145] on div "Classify the call LOCATION NAME 5 Star Appliance Repair FROM PHONE (855) 731-49…" at bounding box center [572, 354] width 1144 height 708
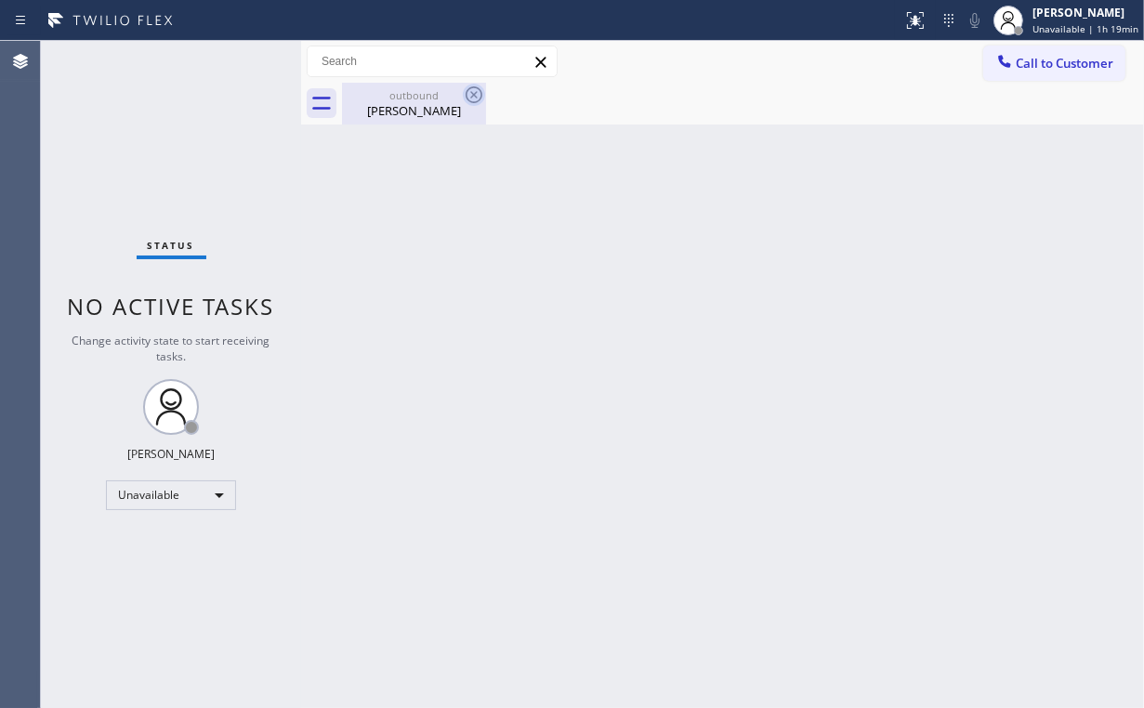
drag, startPoint x: 388, startPoint y: 108, endPoint x: 475, endPoint y: 93, distance: 87.7
click at [391, 108] on div "Jane Yen" at bounding box center [414, 110] width 140 height 17
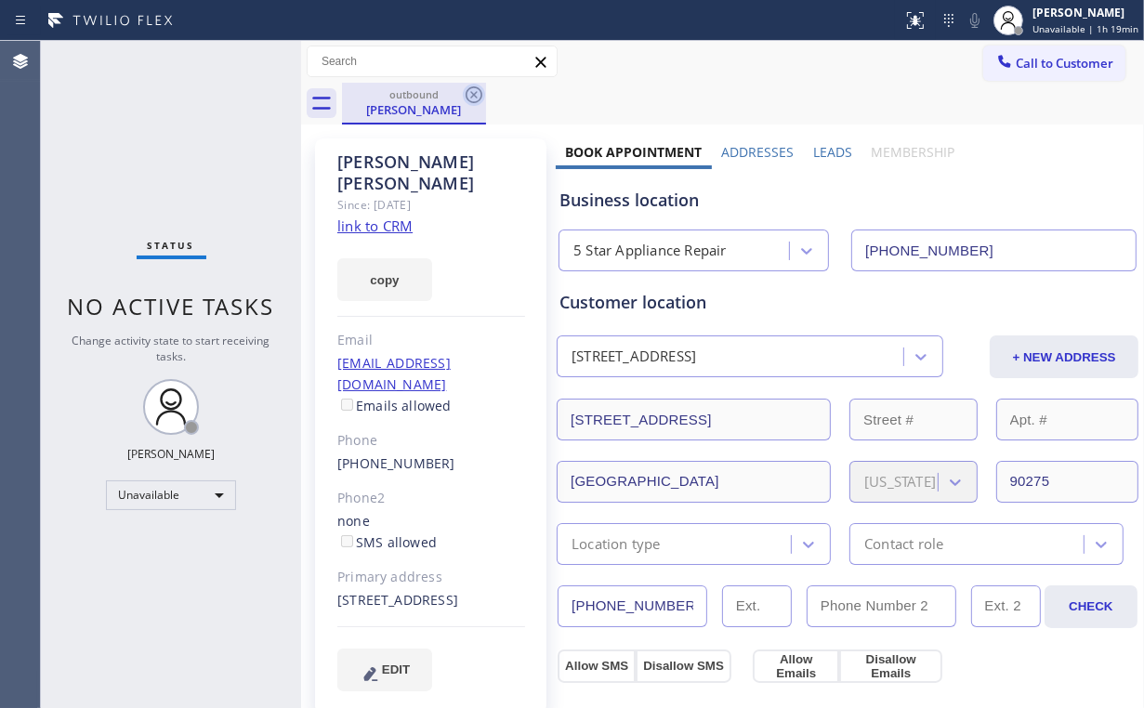
click at [476, 90] on icon at bounding box center [474, 95] width 22 height 22
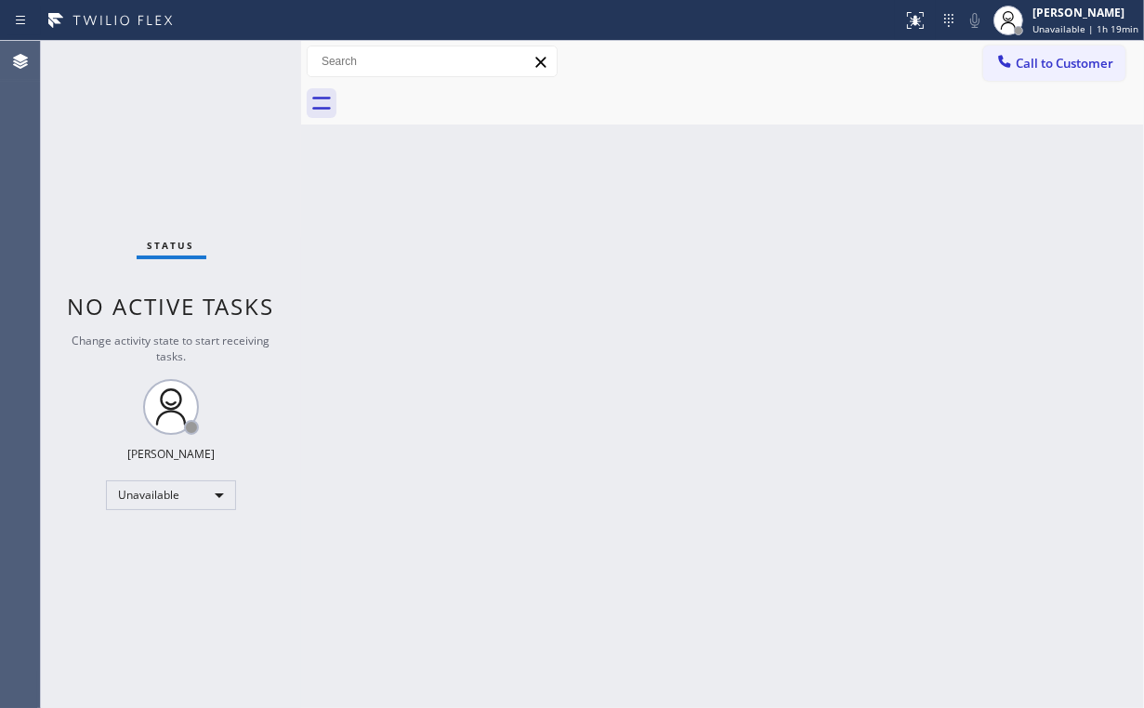
click at [130, 125] on div "Status No active tasks Change activity state to start receiving tasks. [PERSON_…" at bounding box center [171, 374] width 260 height 667
drag, startPoint x: 1045, startPoint y: 55, endPoint x: 896, endPoint y: 142, distance: 172.5
click at [1043, 59] on span "Call to Customer" at bounding box center [1065, 63] width 98 height 17
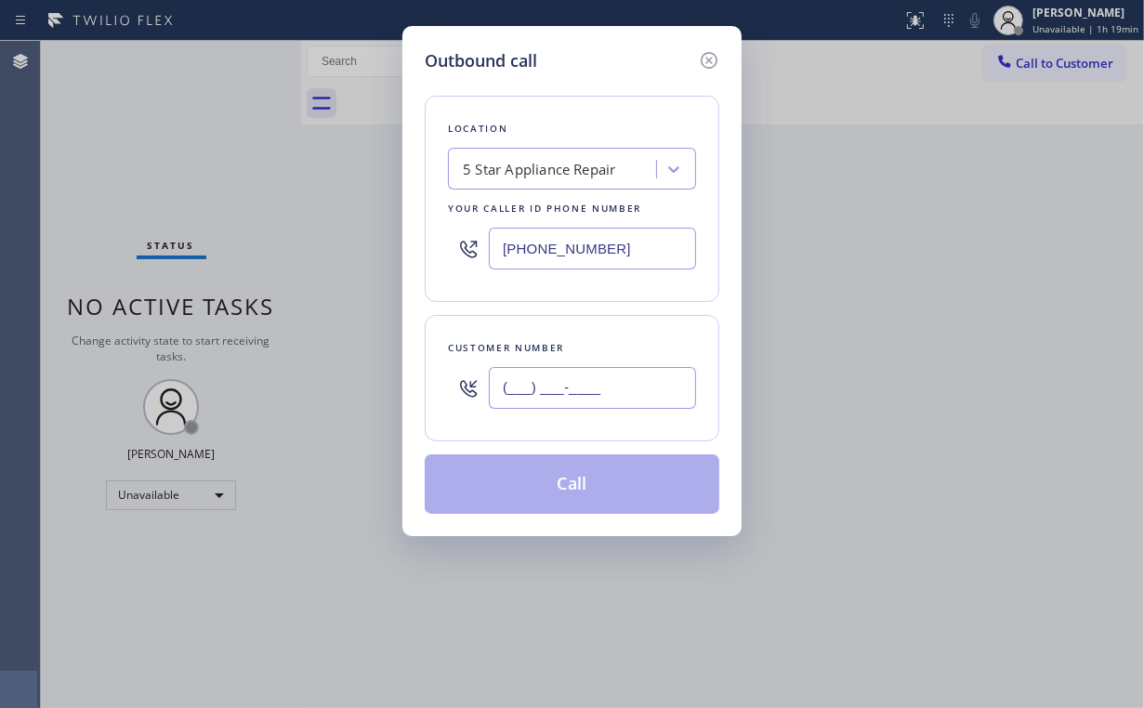
click at [602, 387] on input "(___) ___-____" at bounding box center [592, 388] width 207 height 42
paste input "858) 603-3678"
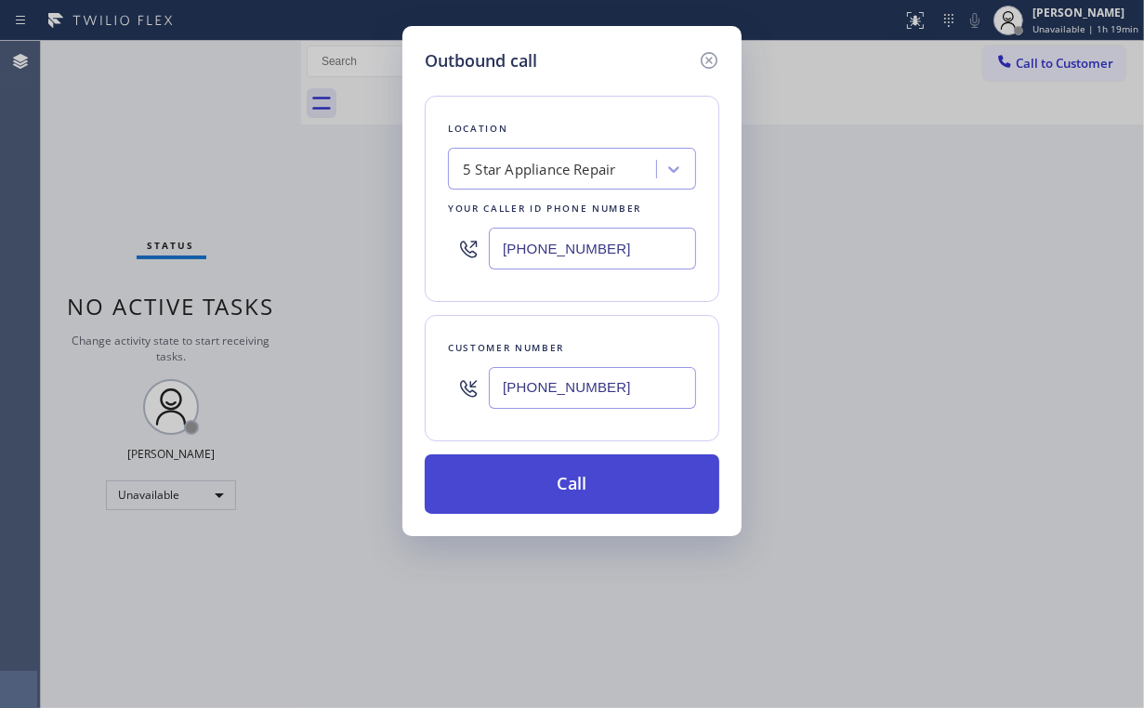
type input "(858) 603-3678"
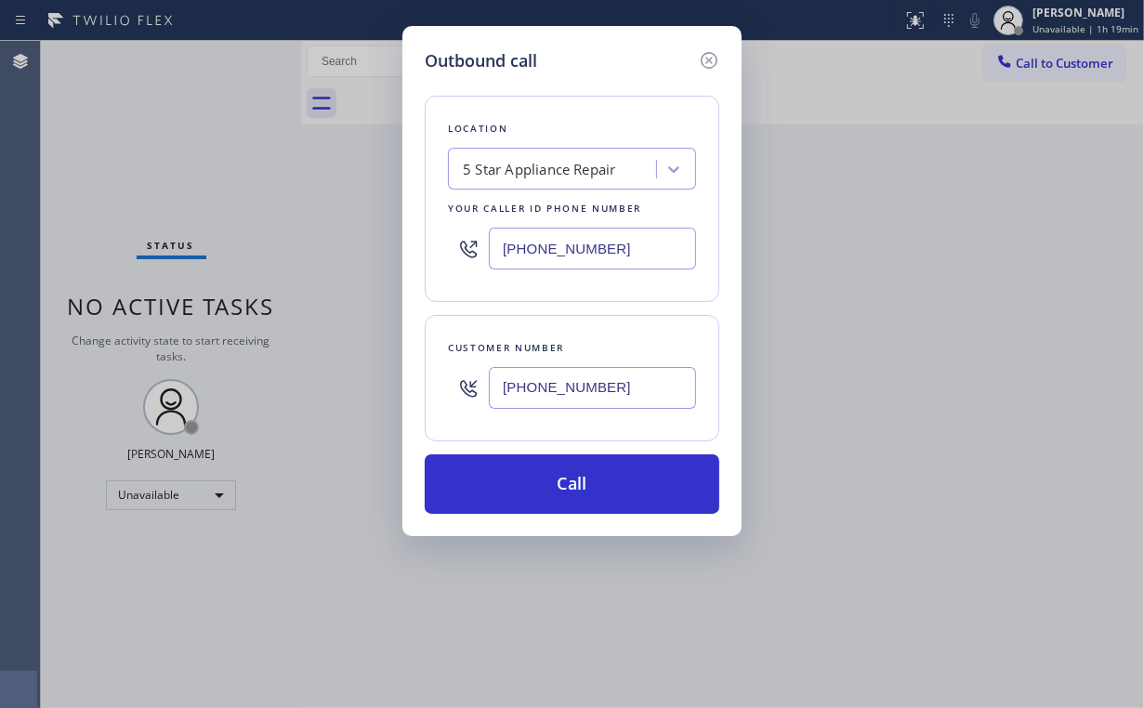
drag, startPoint x: 587, startPoint y: 482, endPoint x: 539, endPoint y: 531, distance: 68.3
click at [587, 483] on button "Call" at bounding box center [572, 483] width 295 height 59
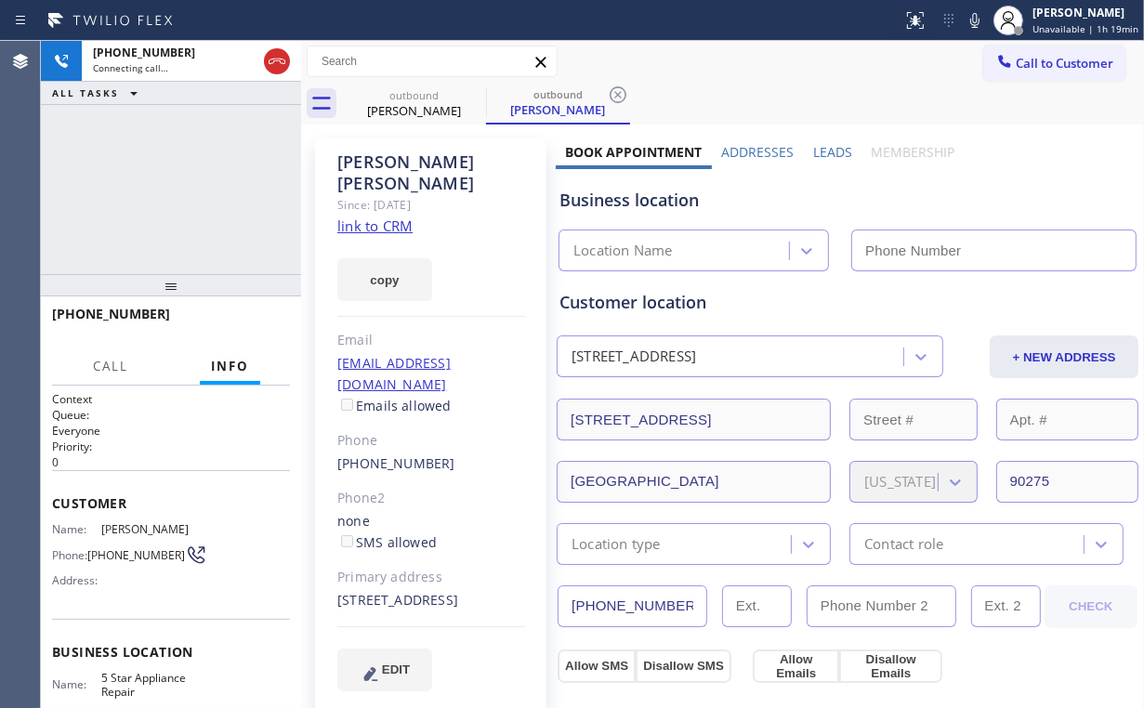
click at [197, 201] on div "+18586033678 Connecting call… ALL TASKS ALL TASKS ACTIVE TASKS TASKS IN WRAP UP" at bounding box center [171, 157] width 260 height 233
type input "[PHONE_NUMBER]"
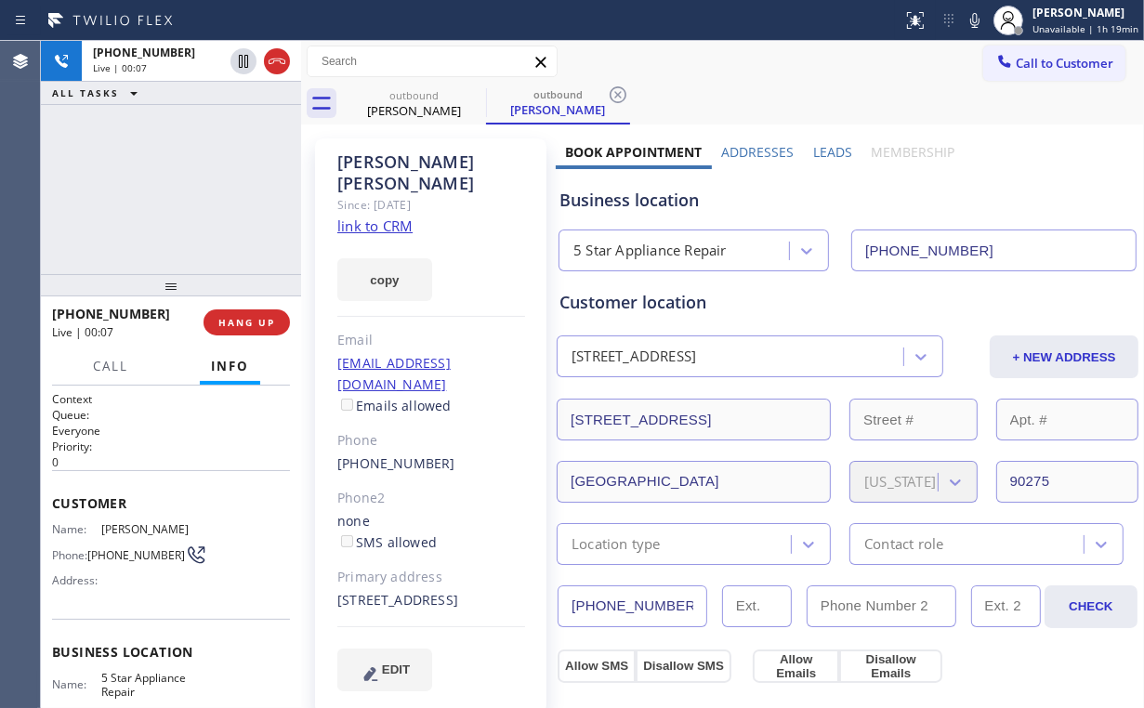
click at [183, 183] on div "+18586033678 Live | 00:07 ALL TASKS ALL TASKS ACTIVE TASKS TASKS IN WRAP UP" at bounding box center [171, 157] width 260 height 233
click at [183, 183] on div "+18586033678 Live | 00:09 ALL TASKS ALL TASKS ACTIVE TASKS TASKS IN WRAP UP" at bounding box center [171, 157] width 260 height 233
click at [244, 319] on span "HANG UP" at bounding box center [246, 322] width 57 height 13
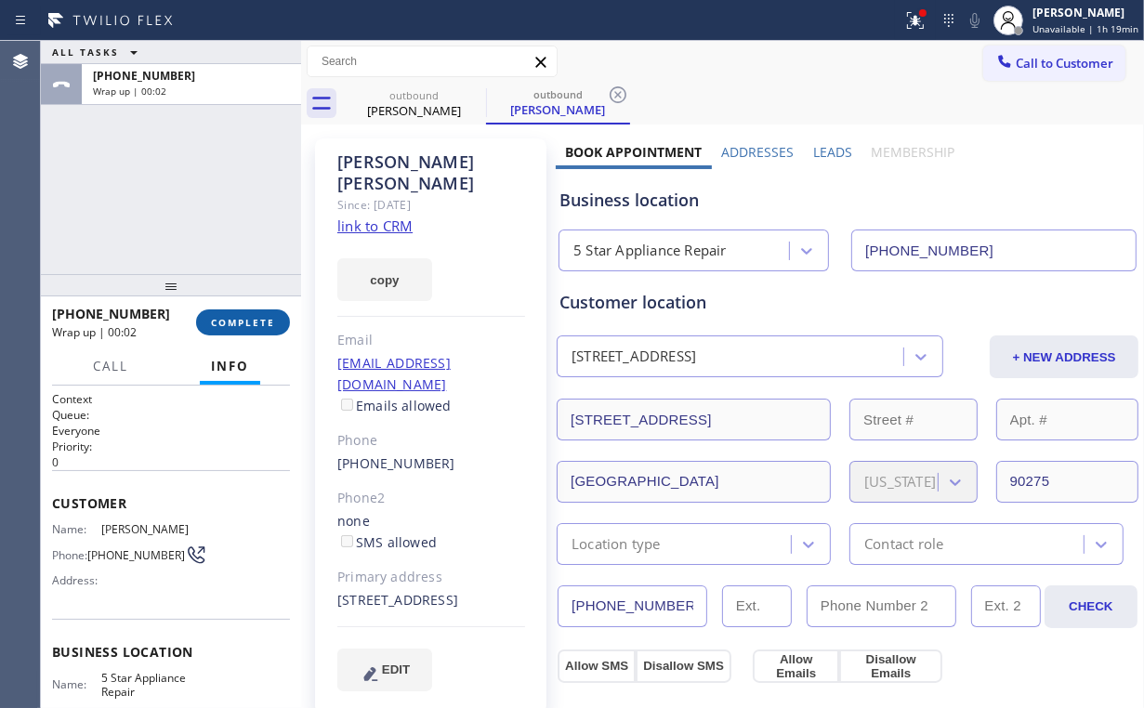
click at [265, 328] on span "COMPLETE" at bounding box center [243, 322] width 64 height 13
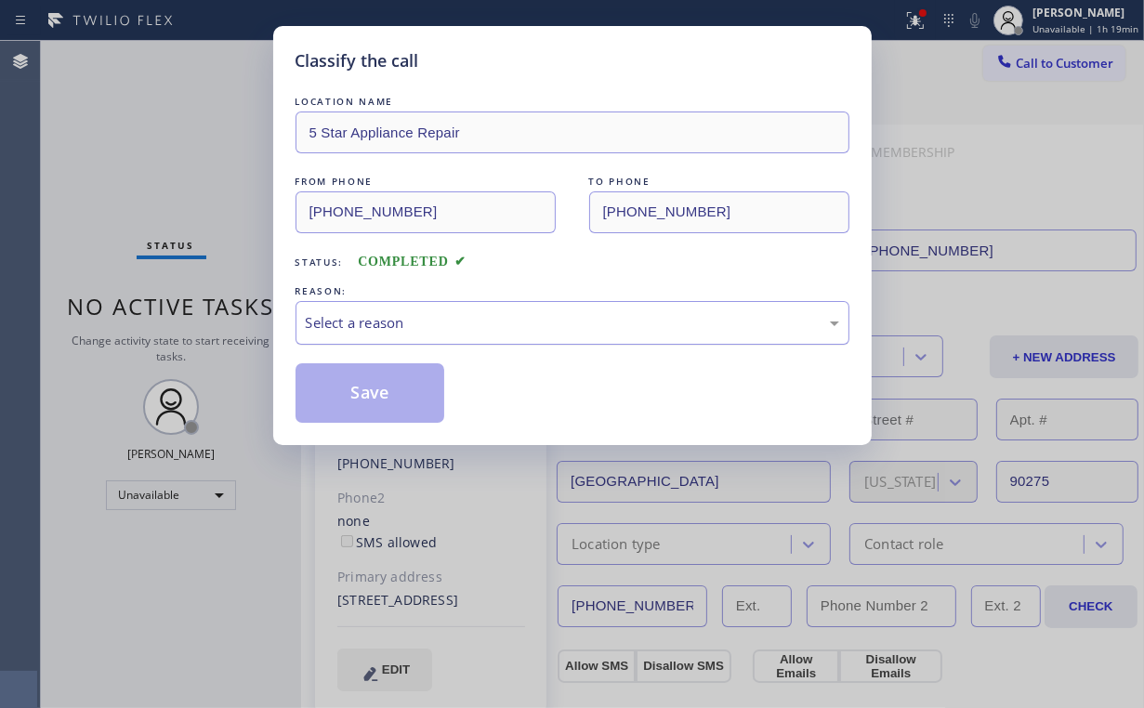
click at [355, 323] on div "Select a reason" at bounding box center [572, 322] width 533 height 21
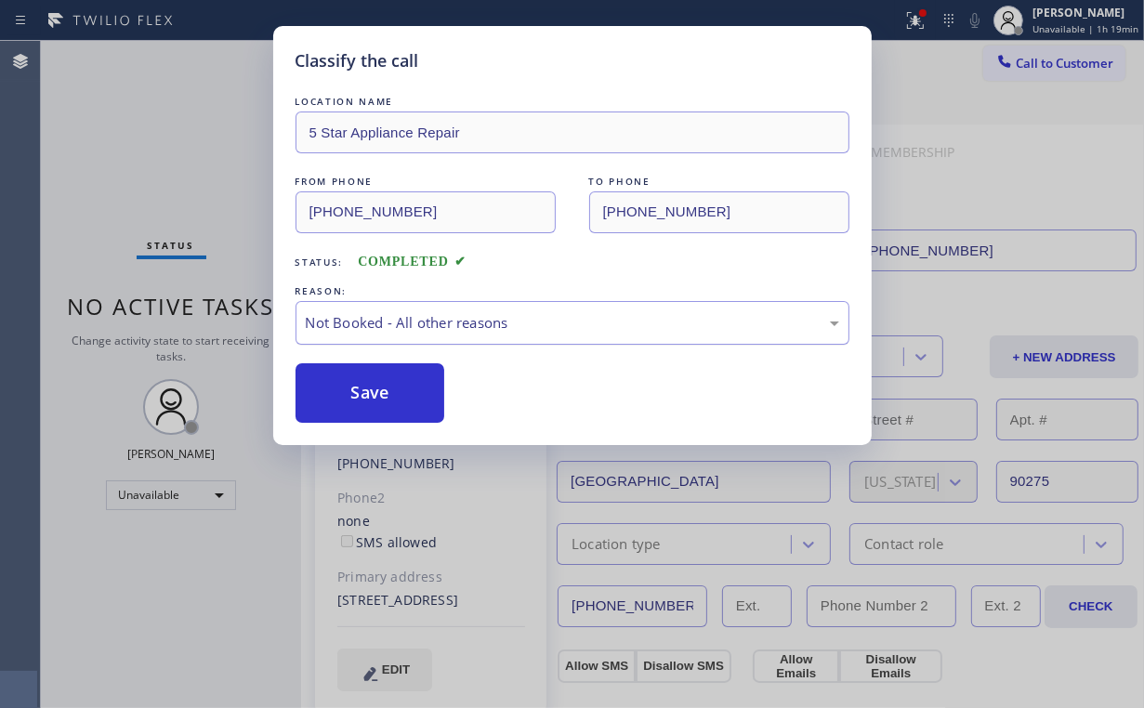
drag, startPoint x: 368, startPoint y: 397, endPoint x: 320, endPoint y: 327, distance: 84.8
click at [373, 395] on button "Save" at bounding box center [371, 392] width 150 height 59
drag, startPoint x: 204, startPoint y: 189, endPoint x: 203, endPoint y: 82, distance: 106.9
click at [204, 186] on div "Classify the call LOCATION NAME 5 Star Appliance Repair FROM PHONE (855) 731-49…" at bounding box center [572, 354] width 1144 height 708
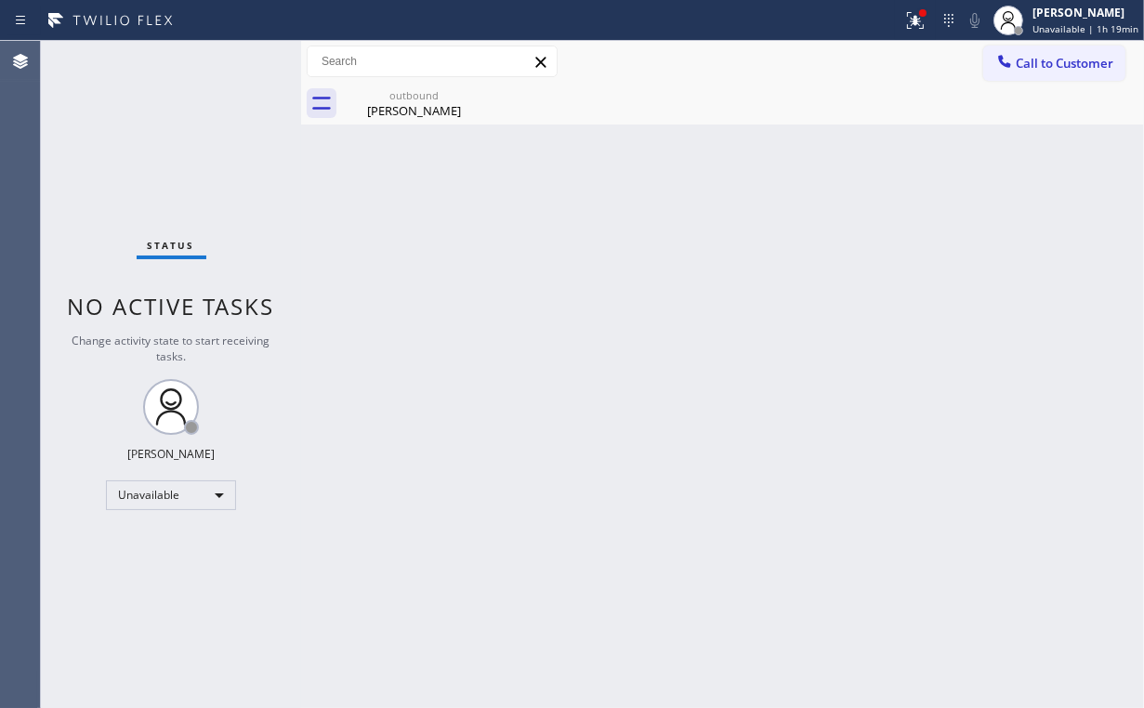
drag, startPoint x: 915, startPoint y: 30, endPoint x: 917, endPoint y: 40, distance: 10.4
click at [916, 29] on icon at bounding box center [915, 20] width 22 height 22
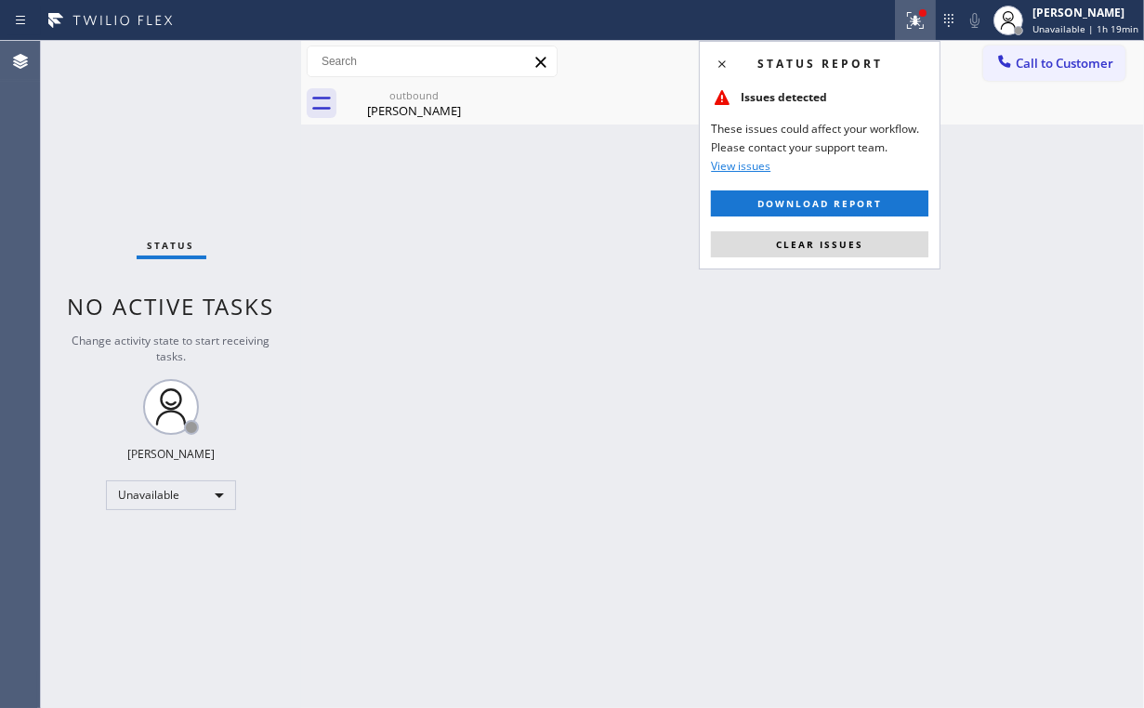
drag, startPoint x: 832, startPoint y: 244, endPoint x: 1063, endPoint y: 218, distance: 232.9
click at [833, 243] on span "Clear issues" at bounding box center [819, 244] width 87 height 13
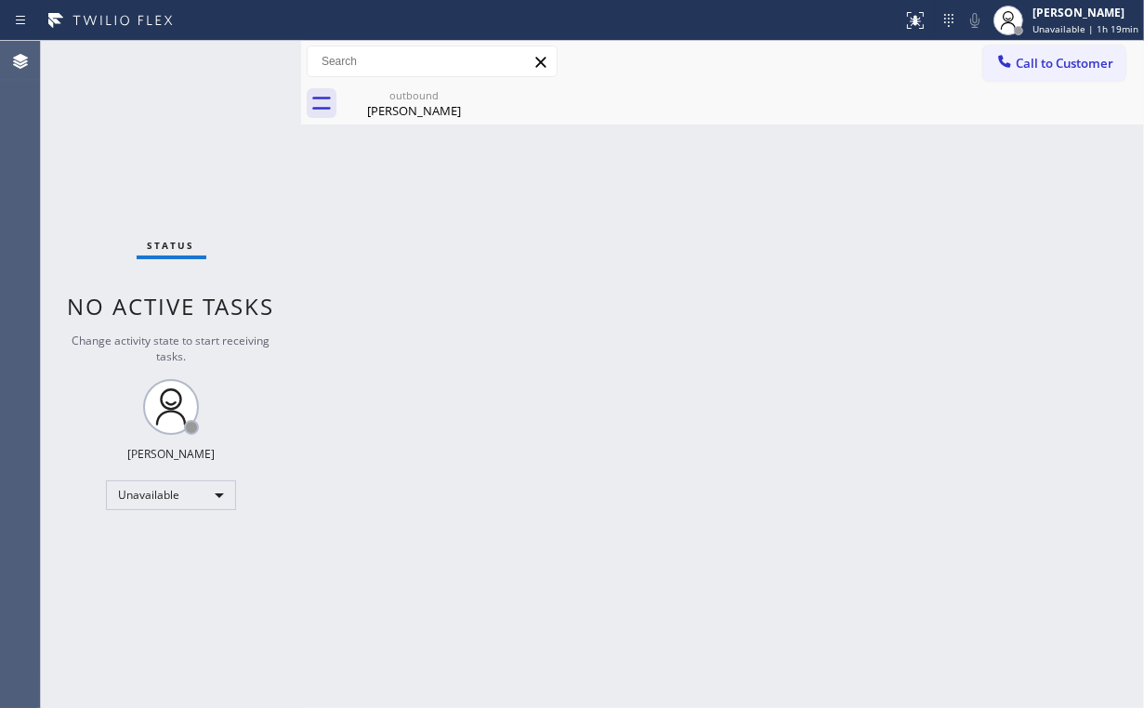
drag, startPoint x: 1069, startPoint y: 214, endPoint x: 1092, endPoint y: 137, distance: 80.6
click at [1072, 199] on div "Back to Dashboard Change Sender ID Customers Technicians Select a contact Outbo…" at bounding box center [722, 374] width 843 height 667
click at [1068, 57] on span "Call to Customer" at bounding box center [1065, 63] width 98 height 17
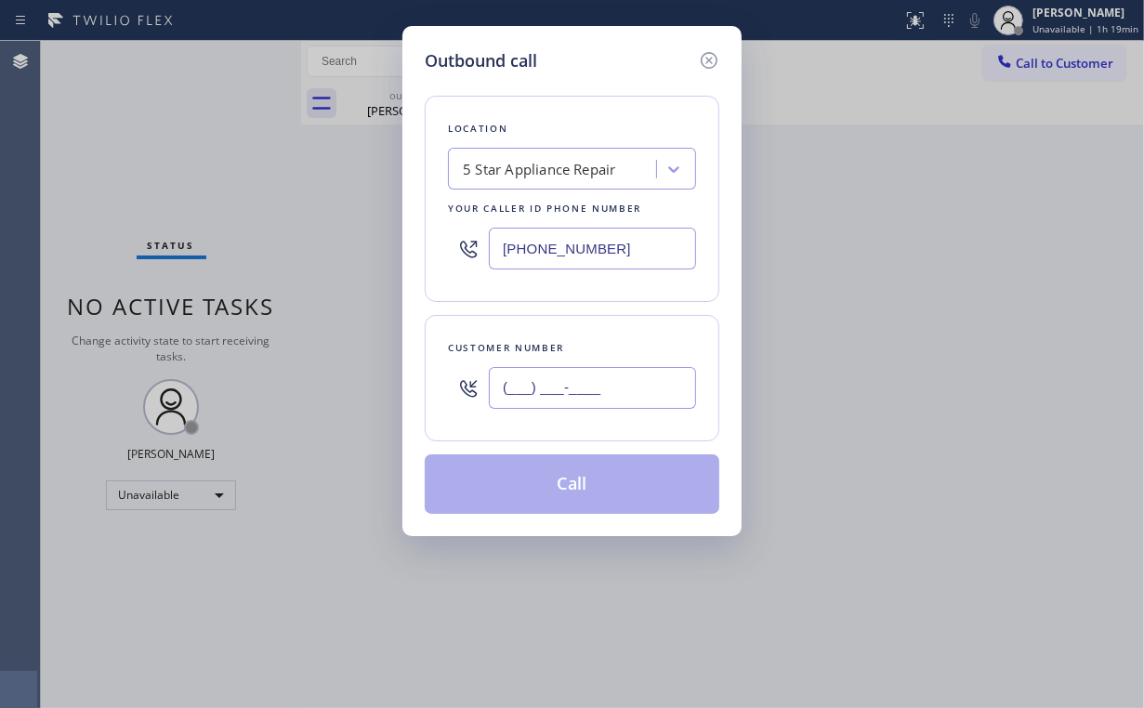
click at [610, 385] on input "(___) ___-____" at bounding box center [592, 388] width 207 height 42
paste input "206) 530-1329"
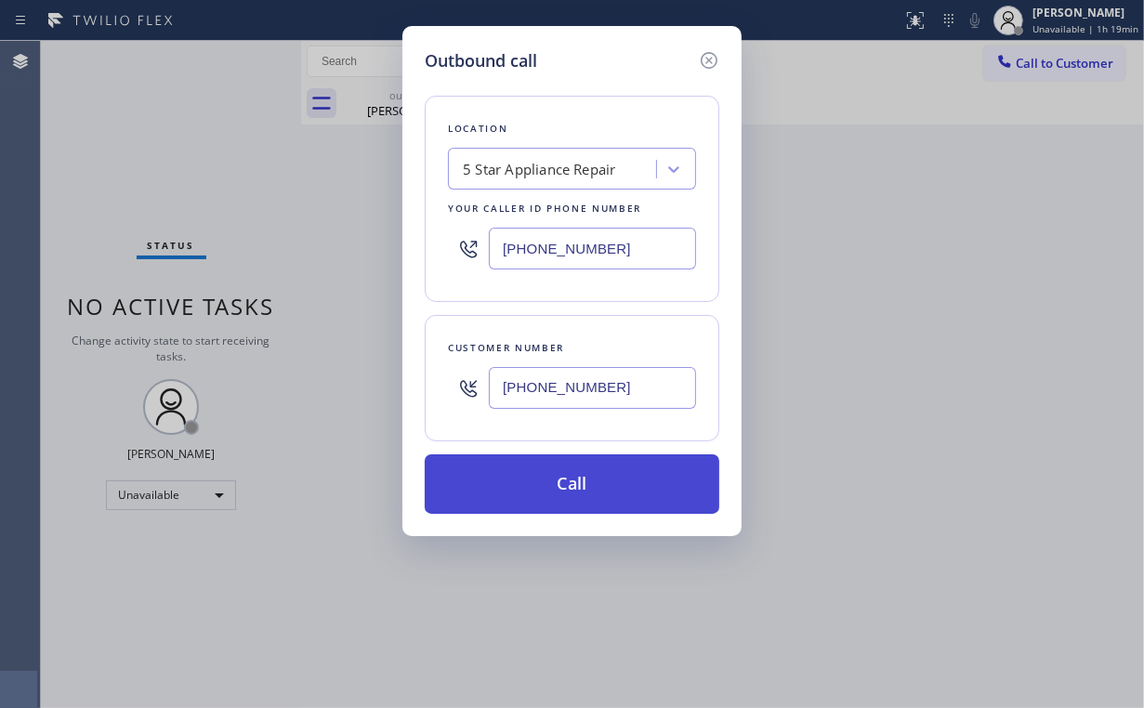
type input "(206) 530-1329"
click at [572, 474] on button "Call" at bounding box center [572, 483] width 295 height 59
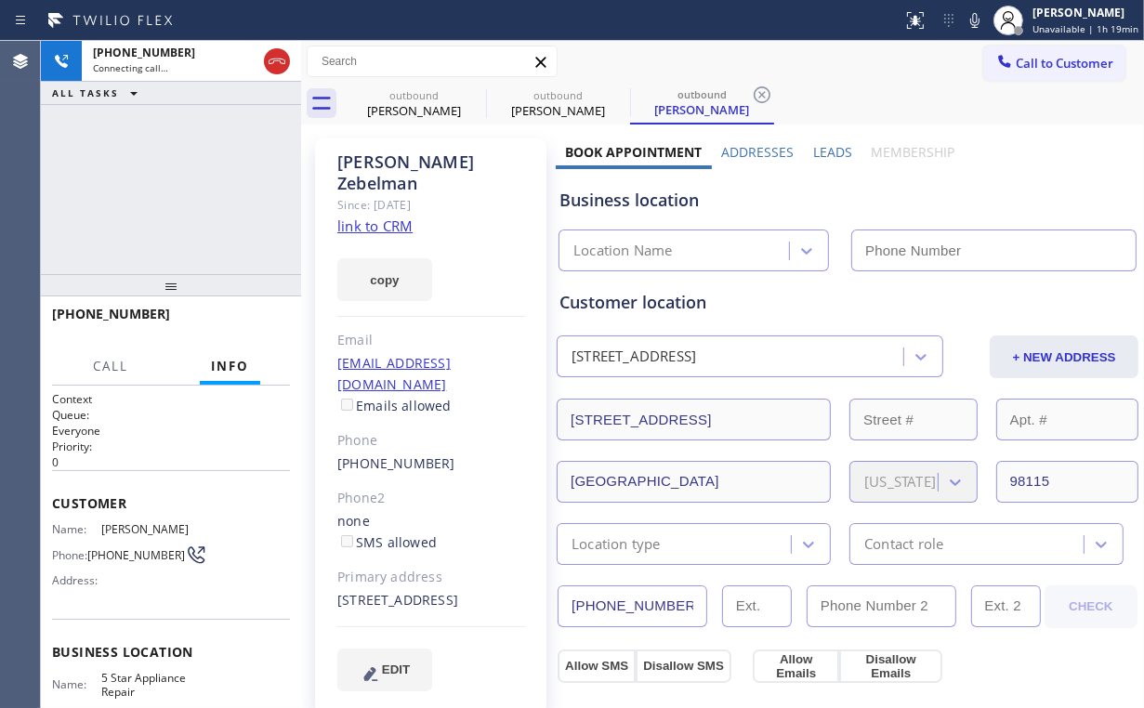
type input "[PHONE_NUMBER]"
click at [135, 204] on div "+12065301329 Connecting call… ALL TASKS ALL TASKS ACTIVE TASKS TASKS IN WRAP UP" at bounding box center [171, 157] width 260 height 233
click at [178, 186] on div "+12065301329 Connecting call… ALL TASKS ALL TASKS ACTIVE TASKS TASKS IN WRAP UP" at bounding box center [171, 157] width 260 height 233
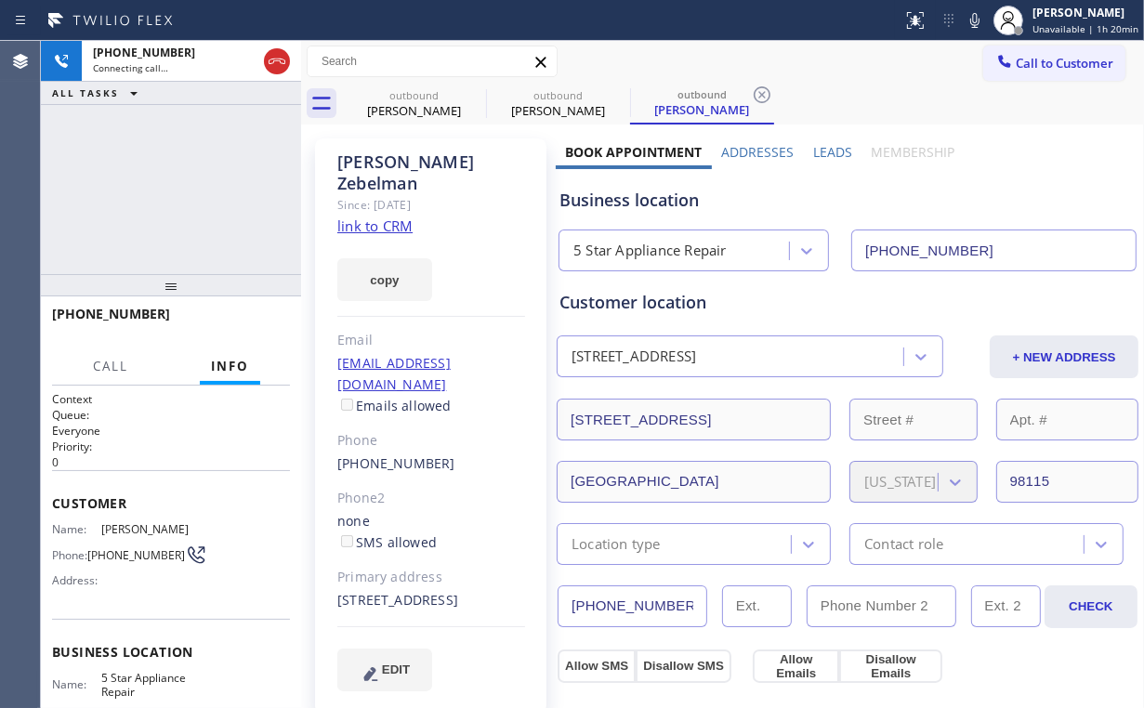
click at [178, 186] on div "+12065301329 Connecting call… ALL TASKS ALL TASKS ACTIVE TASKS TASKS IN WRAP UP" at bounding box center [171, 157] width 260 height 233
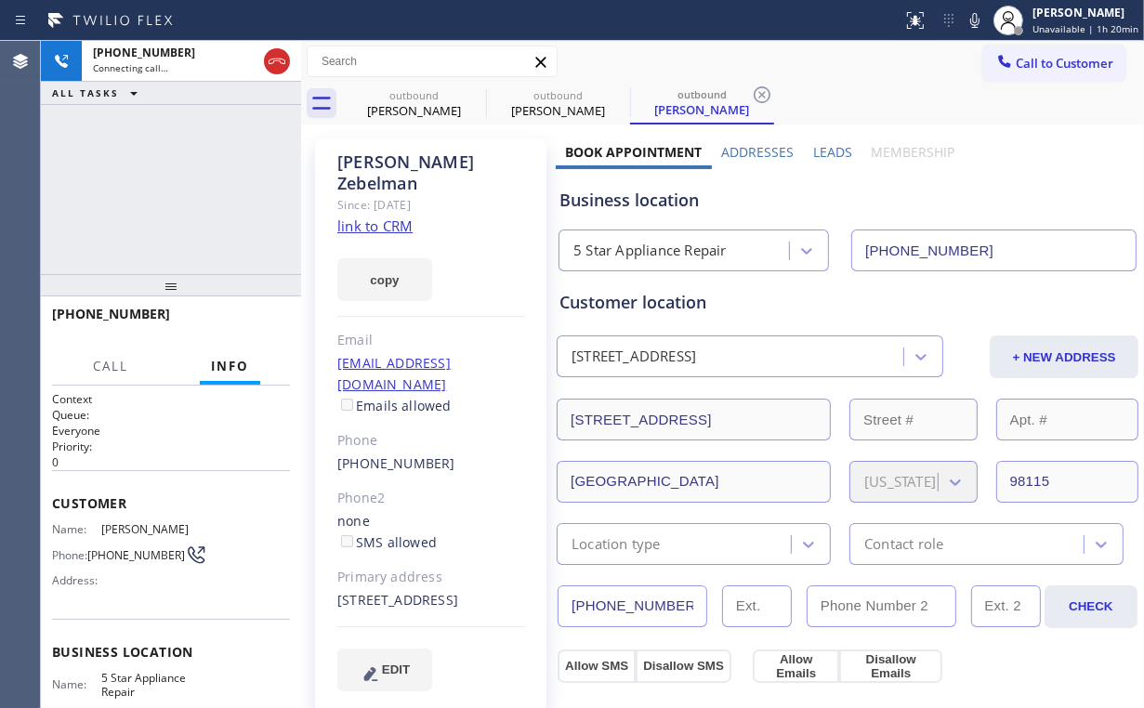
click at [178, 186] on div "+12065301329 Connecting call… ALL TASKS ALL TASKS ACTIVE TASKS TASKS IN WRAP UP" at bounding box center [171, 157] width 260 height 233
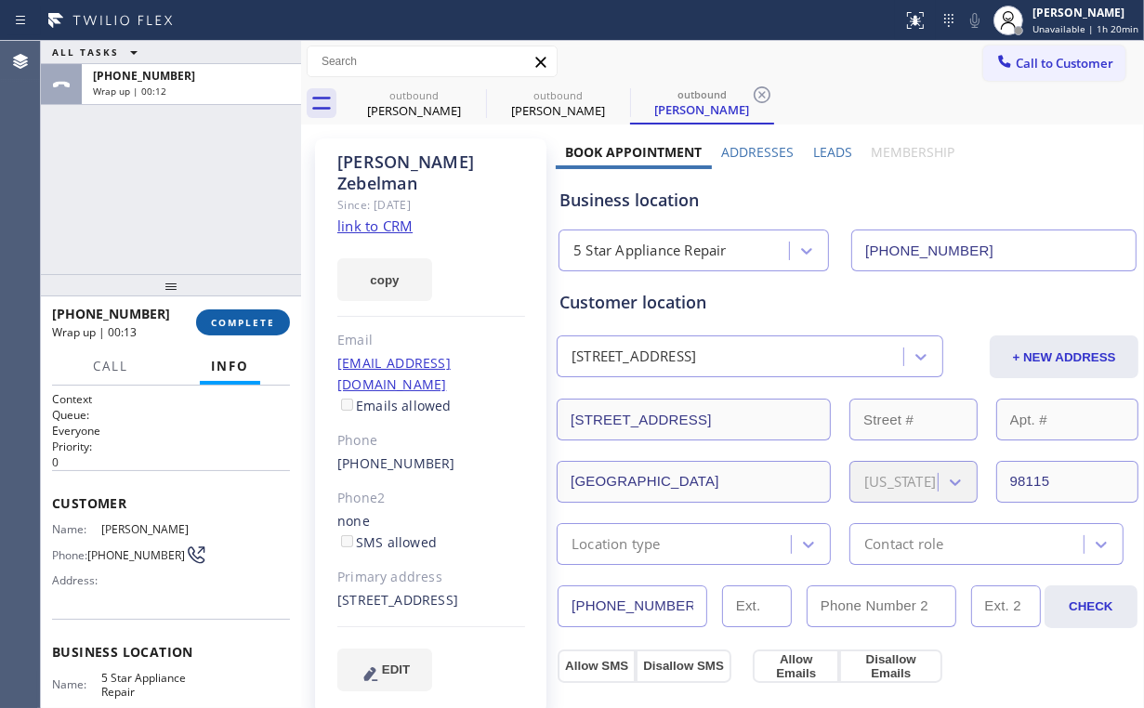
click at [258, 320] on span "COMPLETE" at bounding box center [243, 322] width 64 height 13
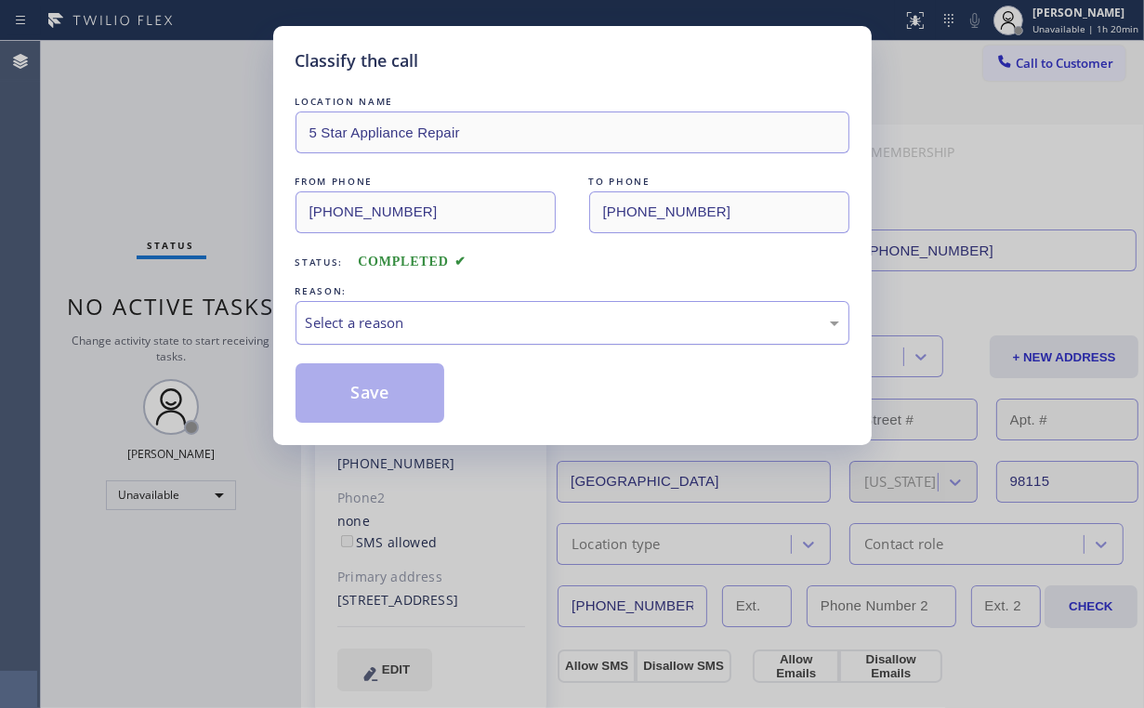
drag, startPoint x: 375, startPoint y: 316, endPoint x: 375, endPoint y: 337, distance: 21.4
click at [375, 319] on div "Select a reason" at bounding box center [572, 322] width 533 height 21
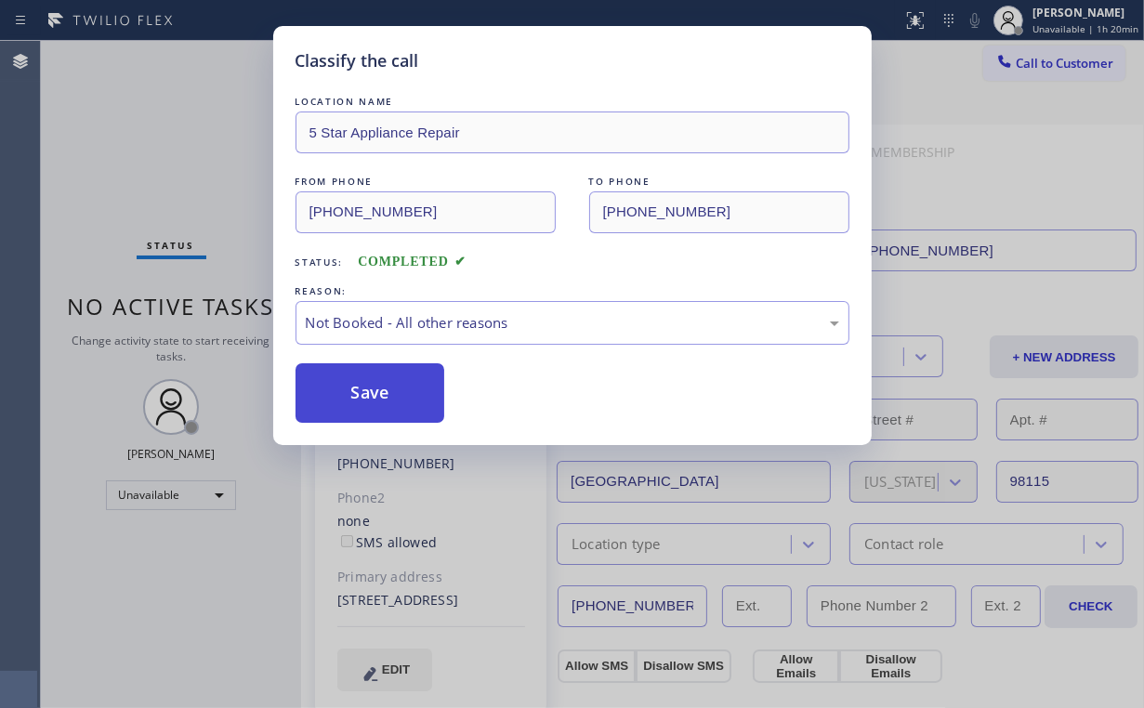
drag, startPoint x: 375, startPoint y: 404, endPoint x: 368, endPoint y: 391, distance: 15.0
click at [375, 404] on button "Save" at bounding box center [371, 392] width 150 height 59
click at [191, 115] on div "Classify the call LOCATION NAME 5 Star Appliance Repair FROM PHONE (855) 731-49…" at bounding box center [572, 354] width 1144 height 708
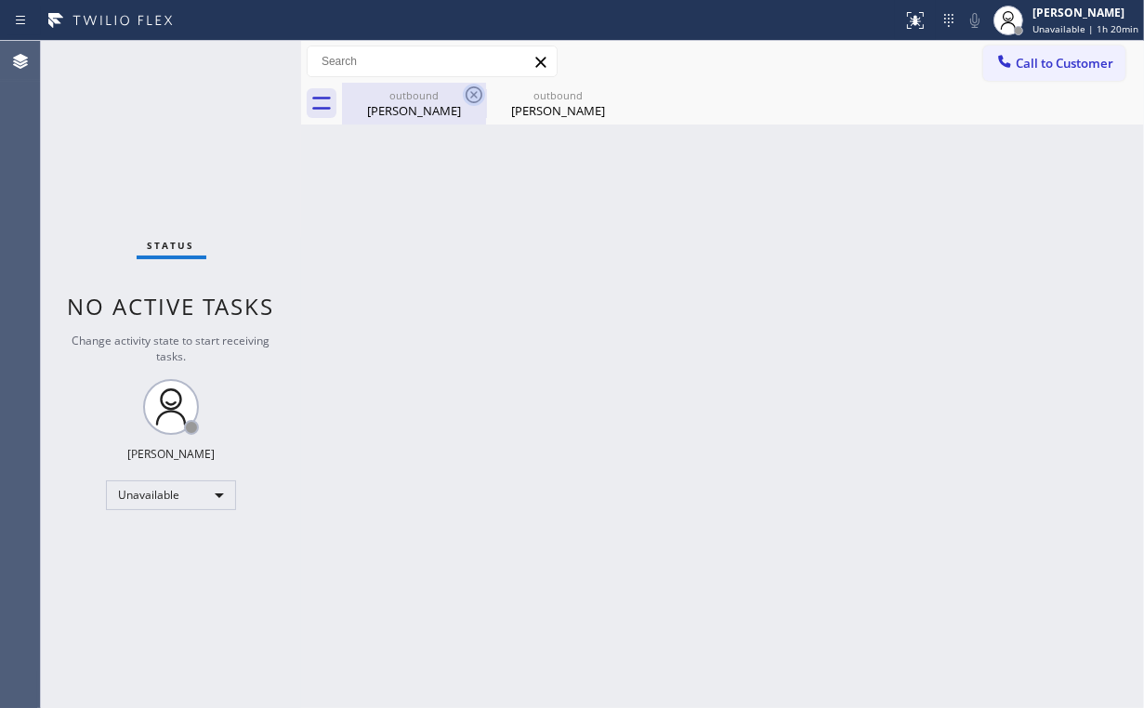
click at [441, 105] on div "Jane Yen" at bounding box center [414, 110] width 140 height 17
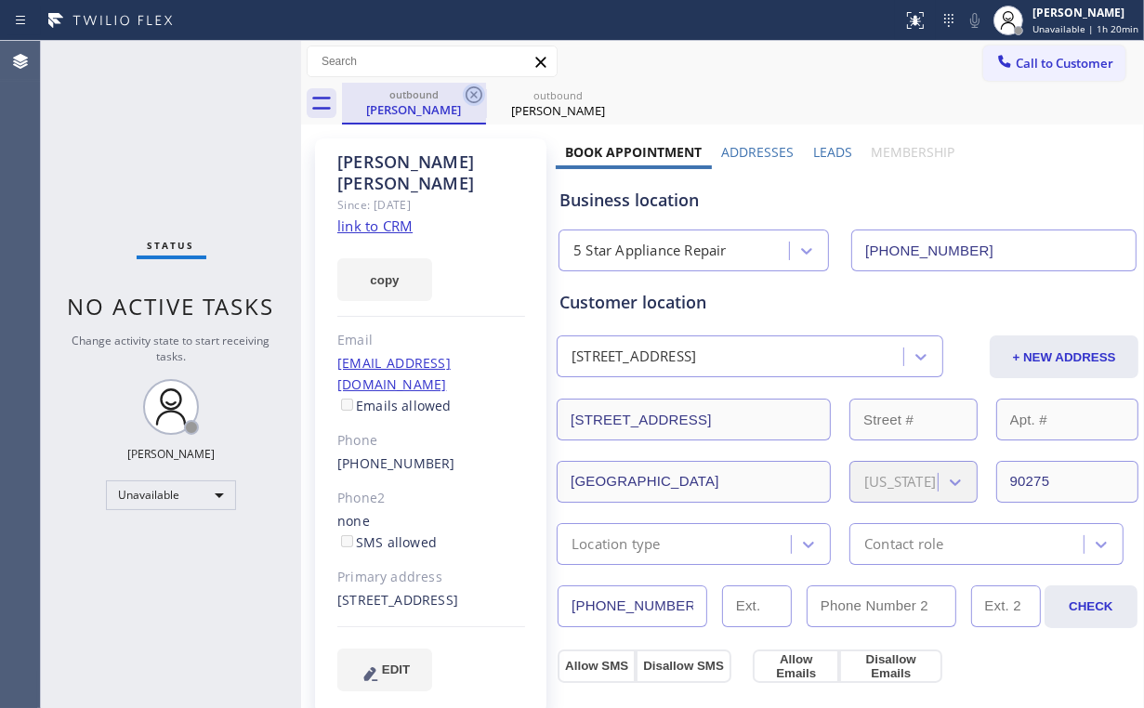
click at [474, 91] on icon at bounding box center [474, 95] width 22 height 22
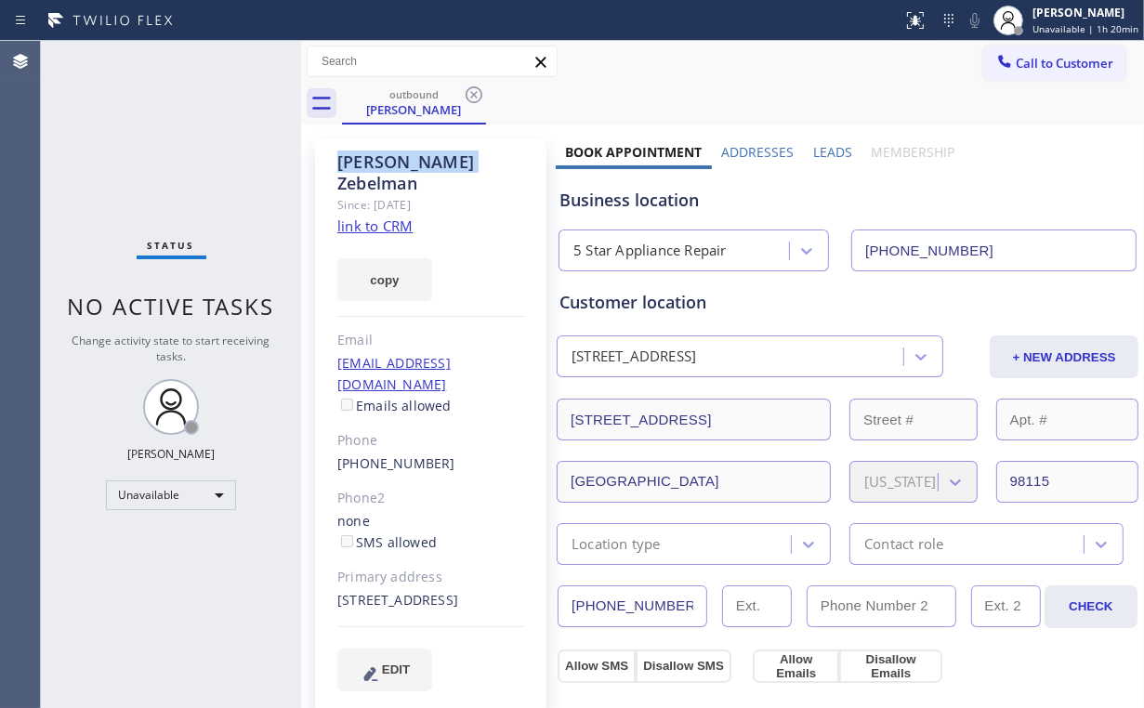
click at [474, 91] on icon at bounding box center [474, 95] width 22 height 22
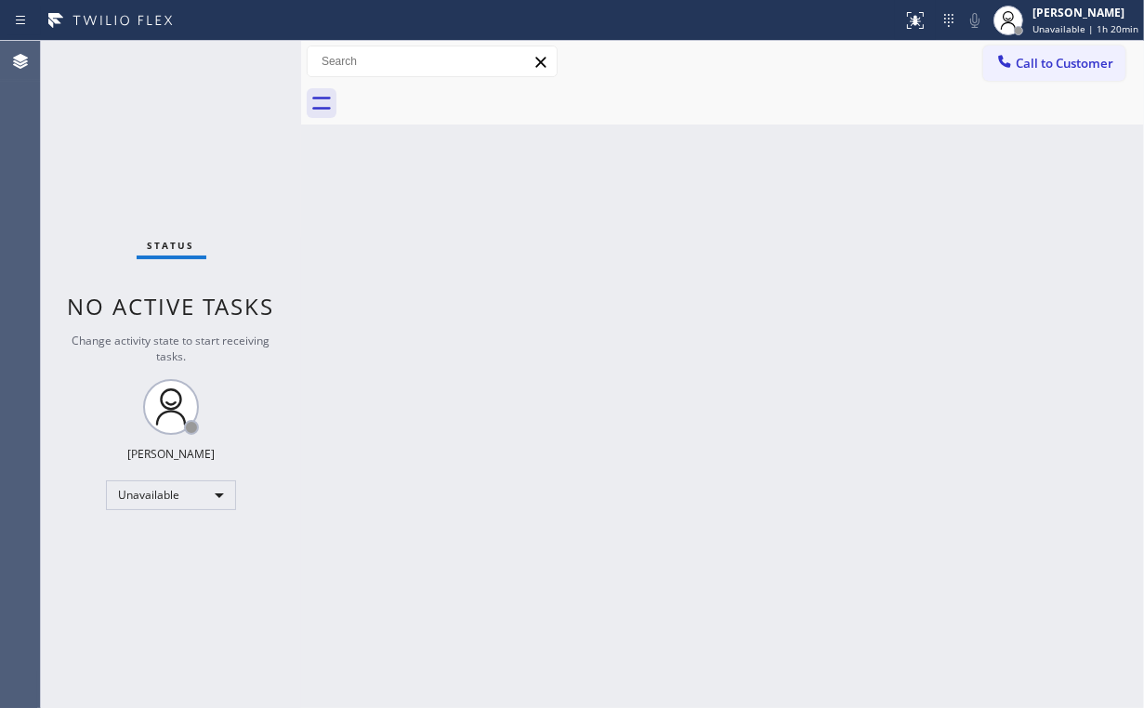
click at [607, 295] on div "Back to Dashboard Change Sender ID Customers Technicians Select a contact Outbo…" at bounding box center [722, 374] width 843 height 667
click at [1047, 67] on span "Call to Customer" at bounding box center [1065, 63] width 98 height 17
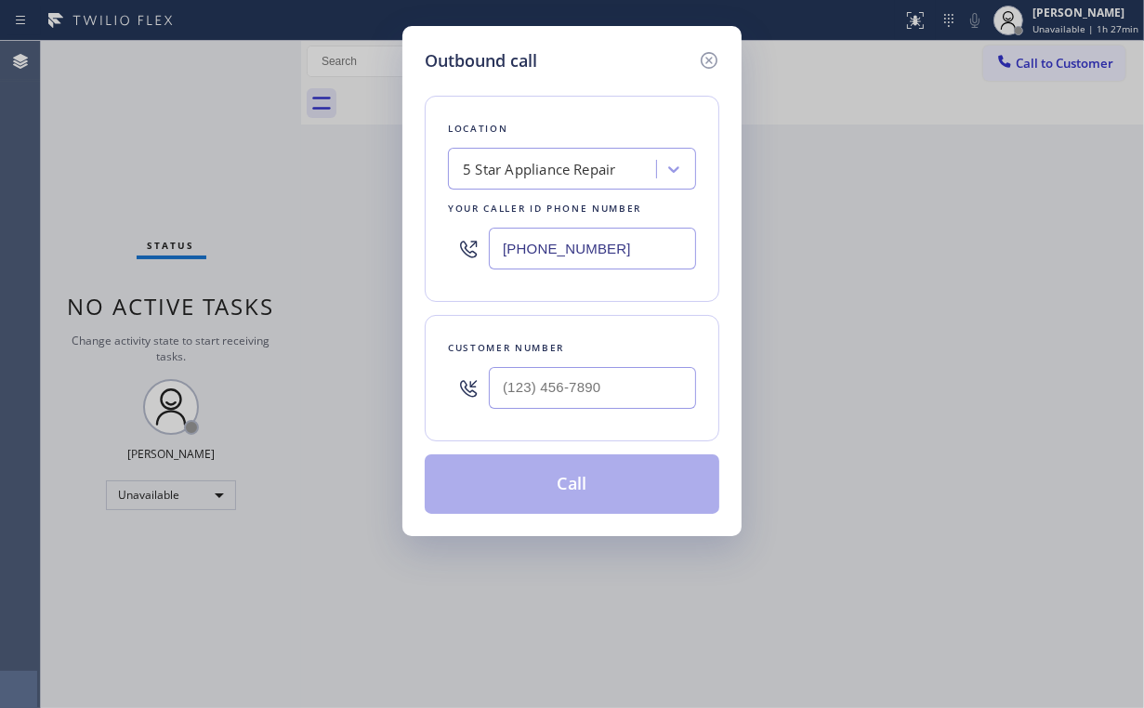
drag, startPoint x: 615, startPoint y: 242, endPoint x: 309, endPoint y: 243, distance: 305.8
click at [355, 243] on div "Outbound call Location 5 Star Appliance Repair Your caller id phone number [PHO…" at bounding box center [572, 354] width 1144 height 708
paste input "33) 529-3731"
type input "[PHONE_NUMBER]"
click at [621, 383] on input "(___) ___-____" at bounding box center [592, 388] width 207 height 42
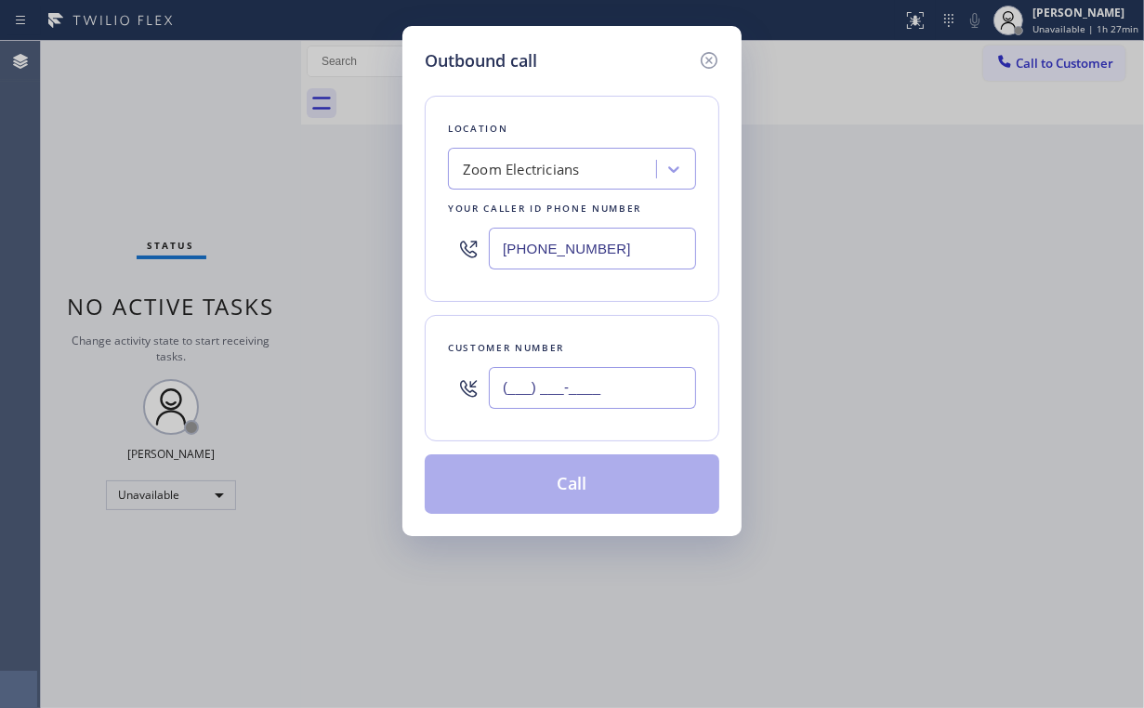
paste input "330) 810-6544"
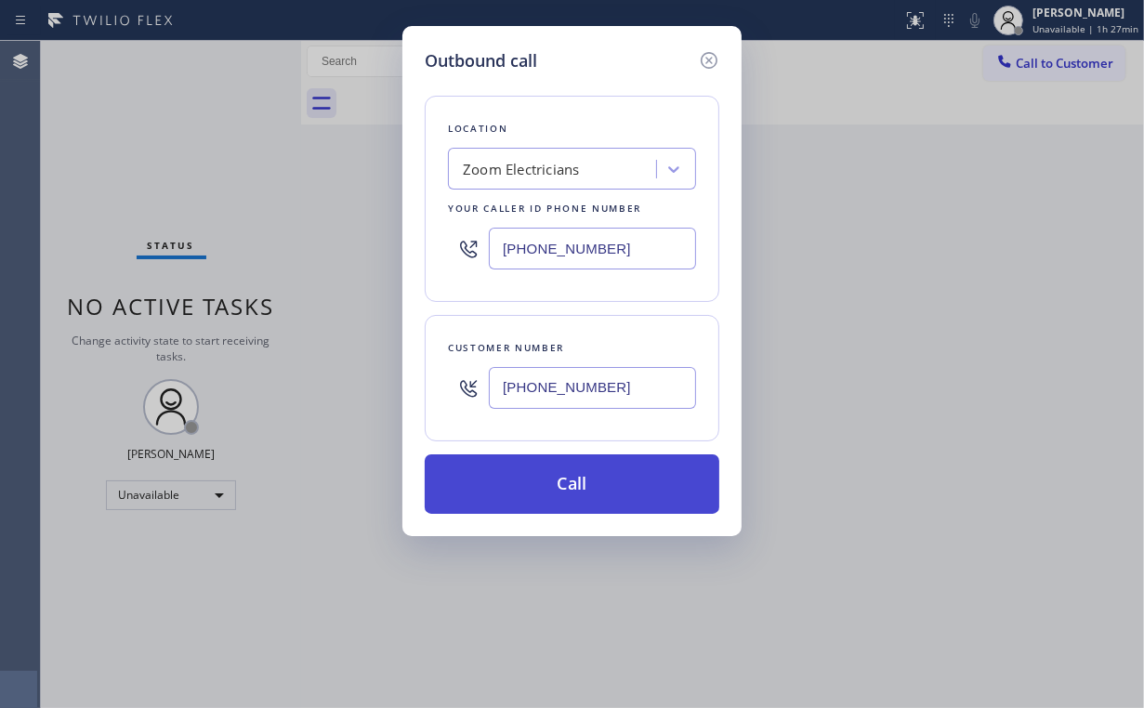
type input "[PHONE_NUMBER]"
click at [553, 484] on button "Call" at bounding box center [572, 483] width 295 height 59
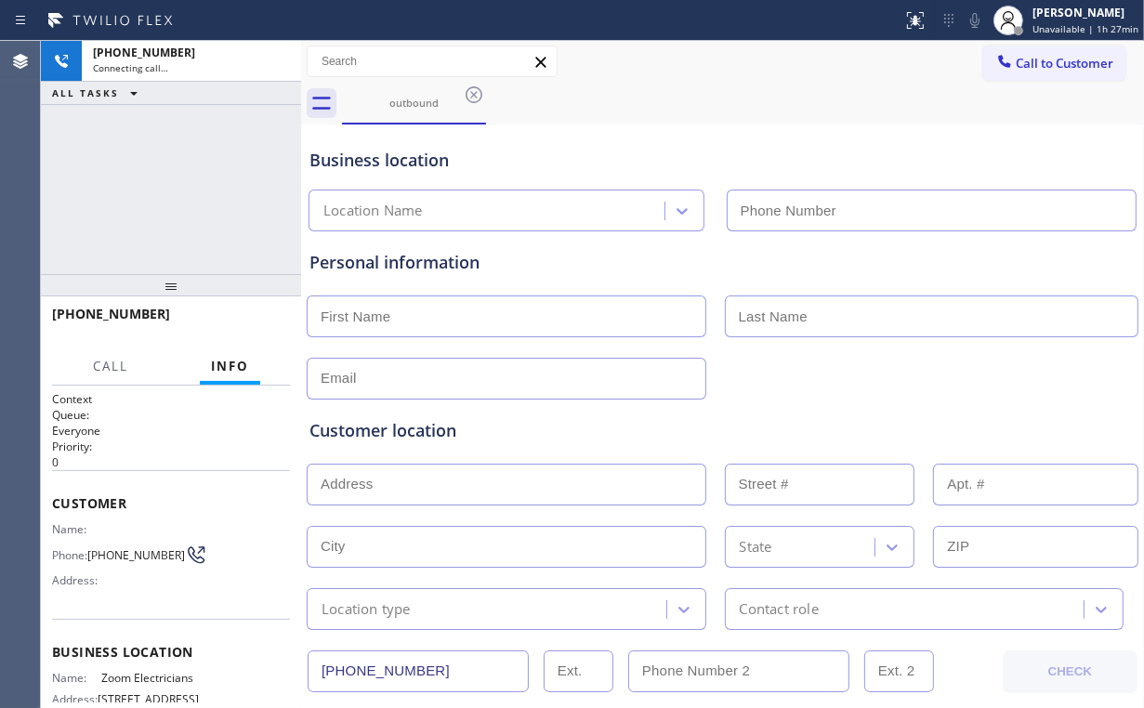
type input "[PHONE_NUMBER]"
click at [211, 198] on div "[PHONE_NUMBER] Connecting call… ALL TASKS ALL TASKS ACTIVE TASKS TASKS IN WRAP …" at bounding box center [171, 157] width 260 height 233
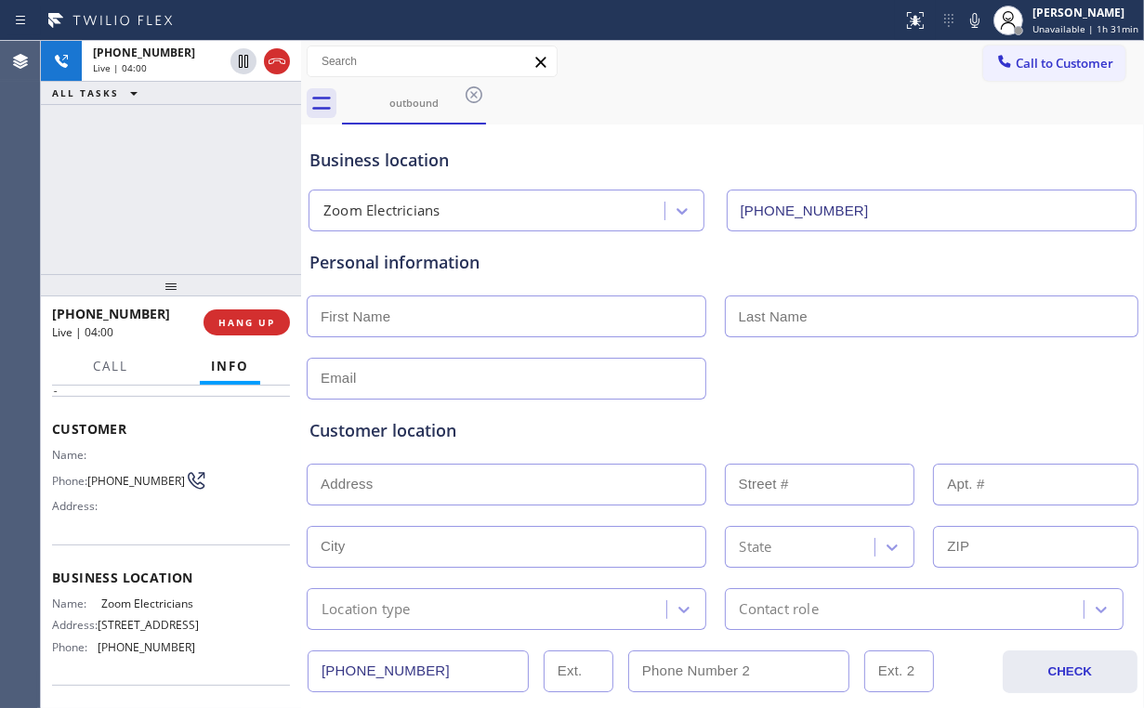
scroll to position [74, 0]
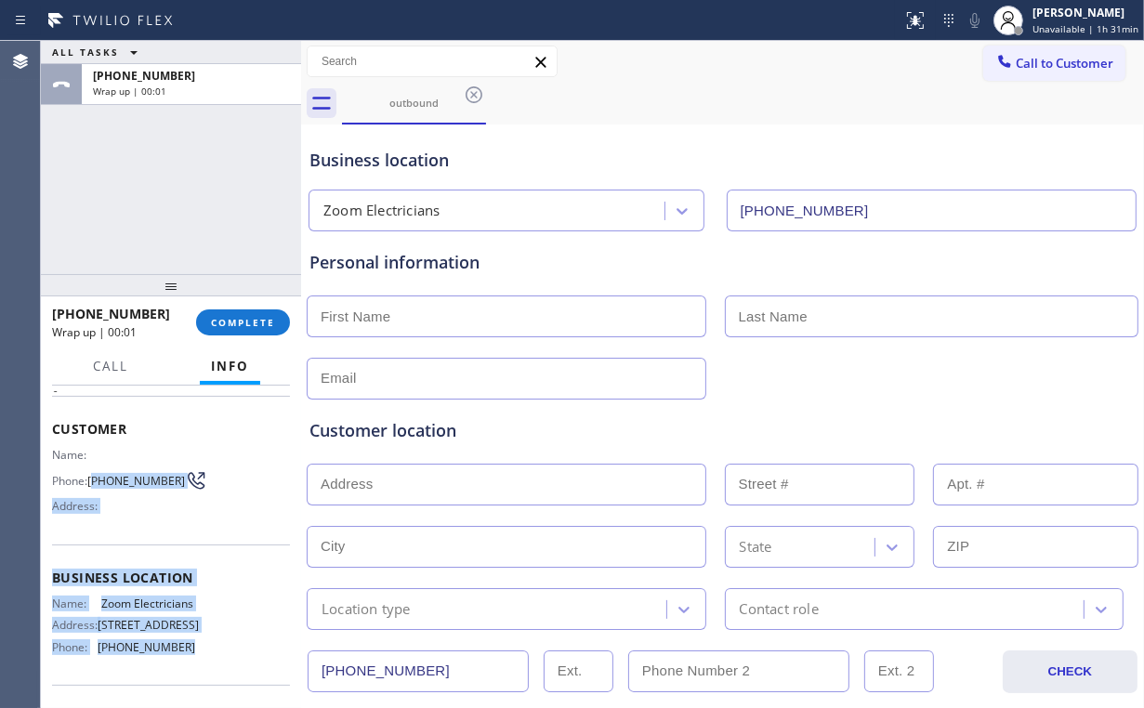
drag, startPoint x: 95, startPoint y: 471, endPoint x: 180, endPoint y: 663, distance: 209.7
click at [180, 663] on div "Context Queue: Everyone Priority: 0 Customer Name: Phone: (330) 810-6544 Addres…" at bounding box center [171, 571] width 238 height 509
copy div "330) 810-6544 Address: Business location Name: Zoom Electricians Address: 17562…"
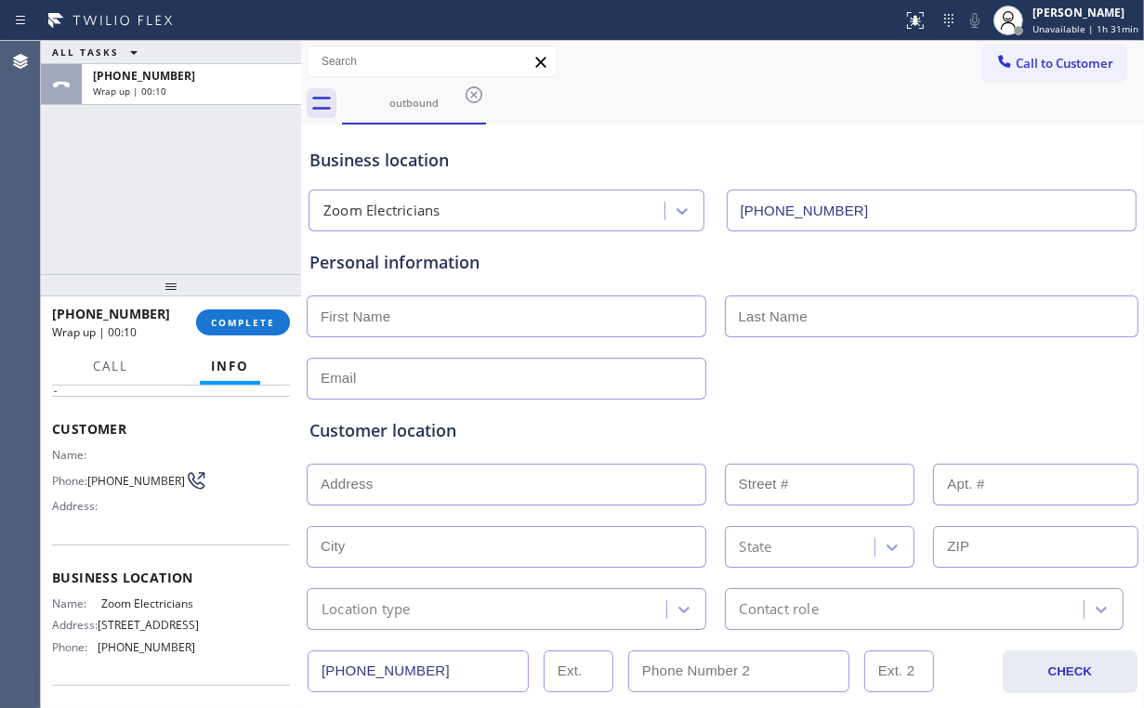
click at [178, 214] on div "ALL TASKS ALL TASKS ACTIVE TASKS TASKS IN WRAP UP +13308106544 Wrap up | 00:10" at bounding box center [171, 157] width 260 height 233
drag, startPoint x: 444, startPoint y: 327, endPoint x: 483, endPoint y: 329, distance: 39.1
click at [446, 330] on input "text" at bounding box center [507, 317] width 400 height 42
type input "[PERSON_NAME]"
type input "Mr"
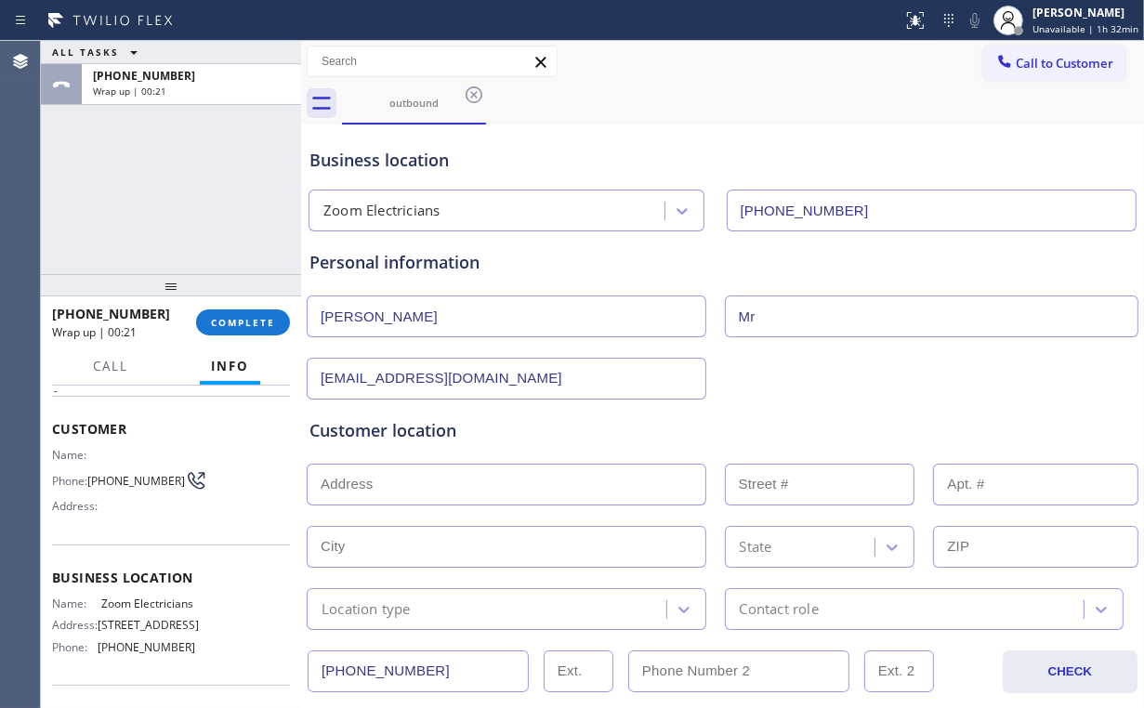
type input "[EMAIL_ADDRESS][DOMAIN_NAME]"
click at [478, 482] on input "text" at bounding box center [507, 485] width 400 height 42
click at [528, 432] on div "Customer location" at bounding box center [722, 430] width 826 height 25
click at [489, 467] on input "text" at bounding box center [507, 485] width 400 height 42
click at [390, 484] on input "text" at bounding box center [507, 485] width 400 height 42
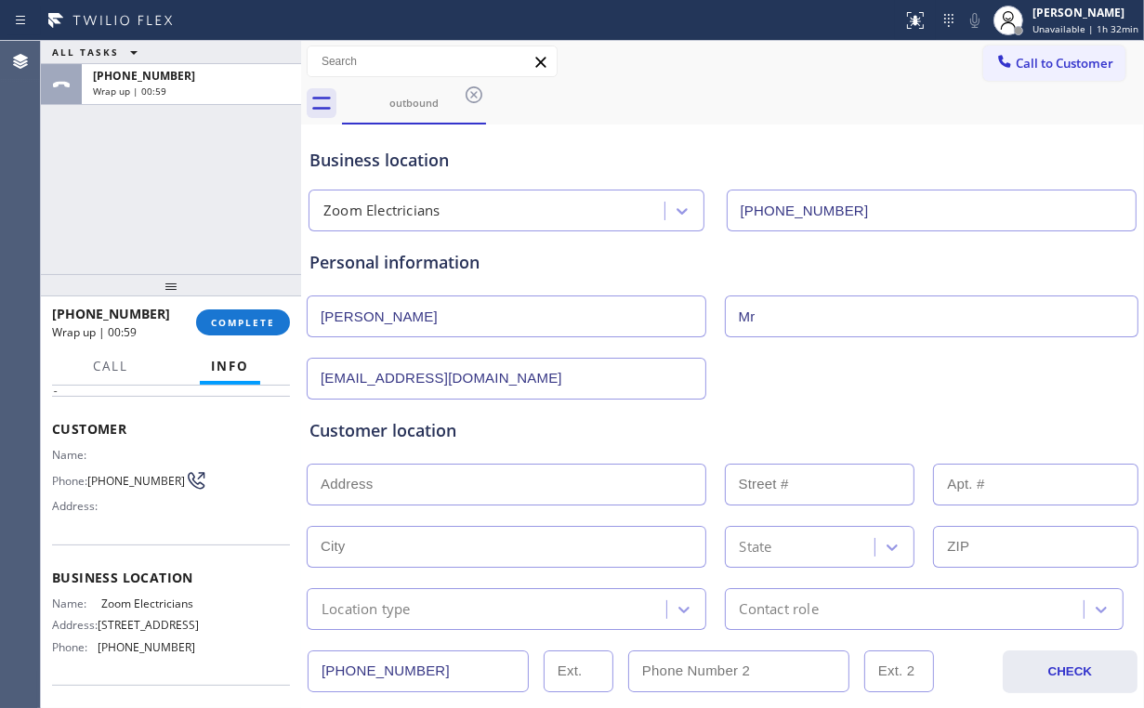
paste input "[STREET_ADDRESS]"
type input "901 S Coast Dr"
type input "901"
type input "Costa Mesa"
type input "92626"
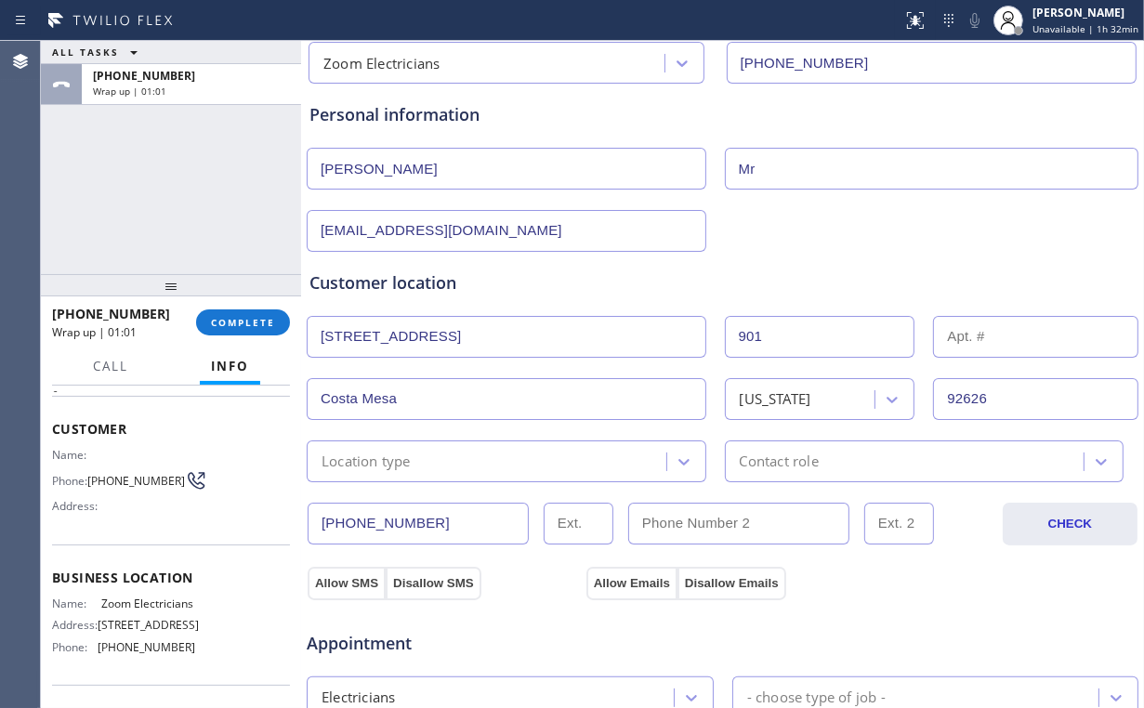
scroll to position [149, 0]
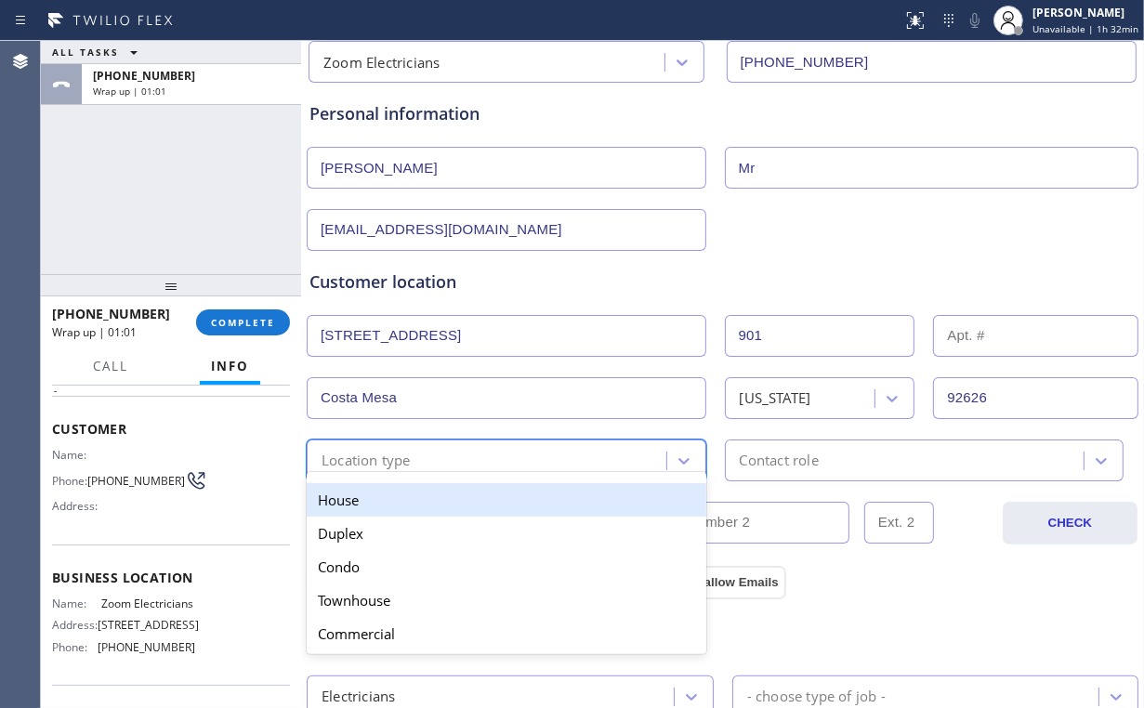
click at [439, 448] on div "Location type" at bounding box center [489, 460] width 354 height 33
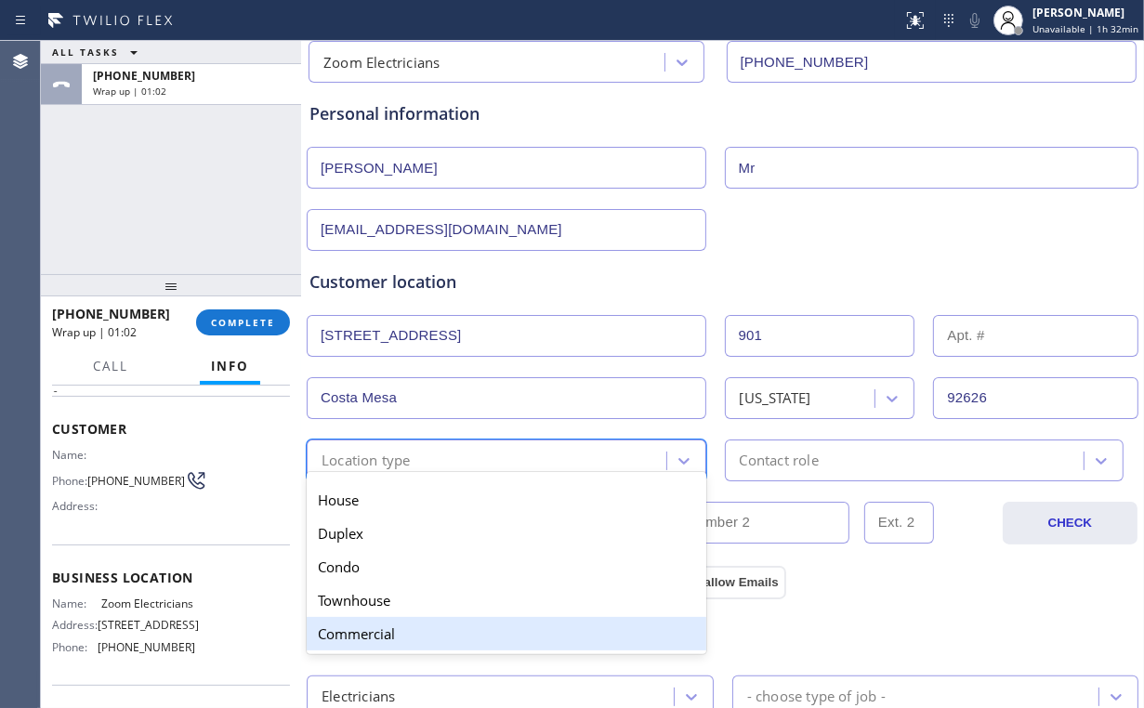
drag, startPoint x: 427, startPoint y: 627, endPoint x: 517, endPoint y: 594, distance: 95.3
click at [429, 627] on div "Commercial" at bounding box center [507, 633] width 400 height 33
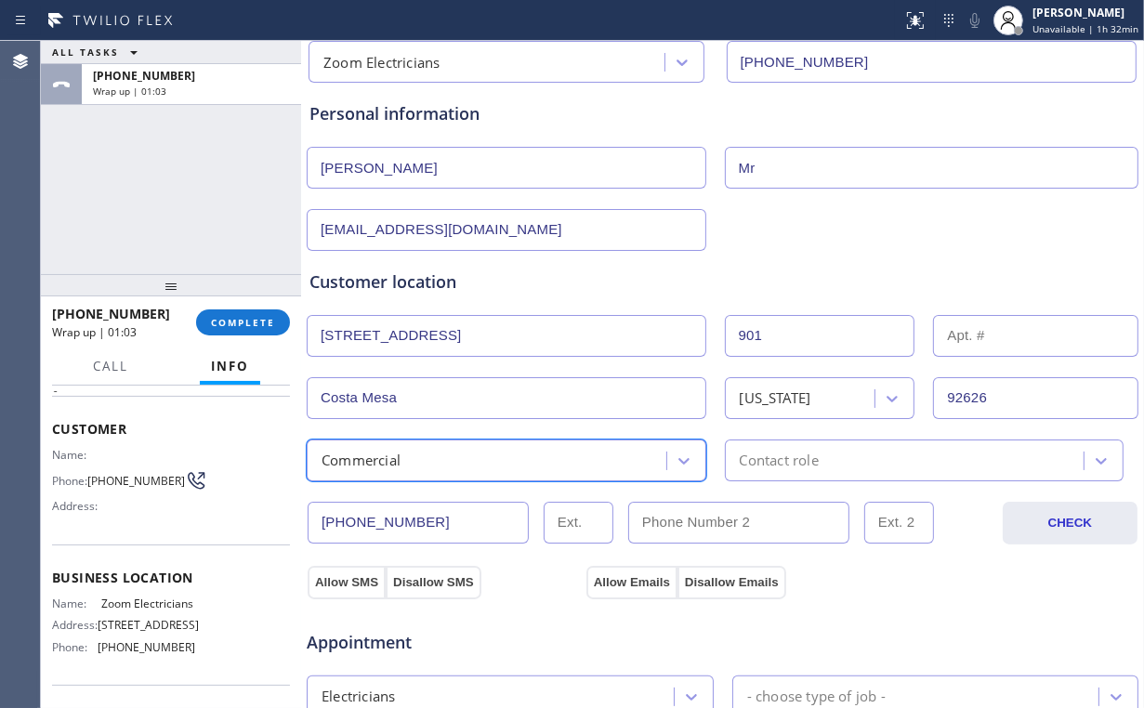
click at [843, 456] on div "Contact role" at bounding box center [907, 460] width 354 height 33
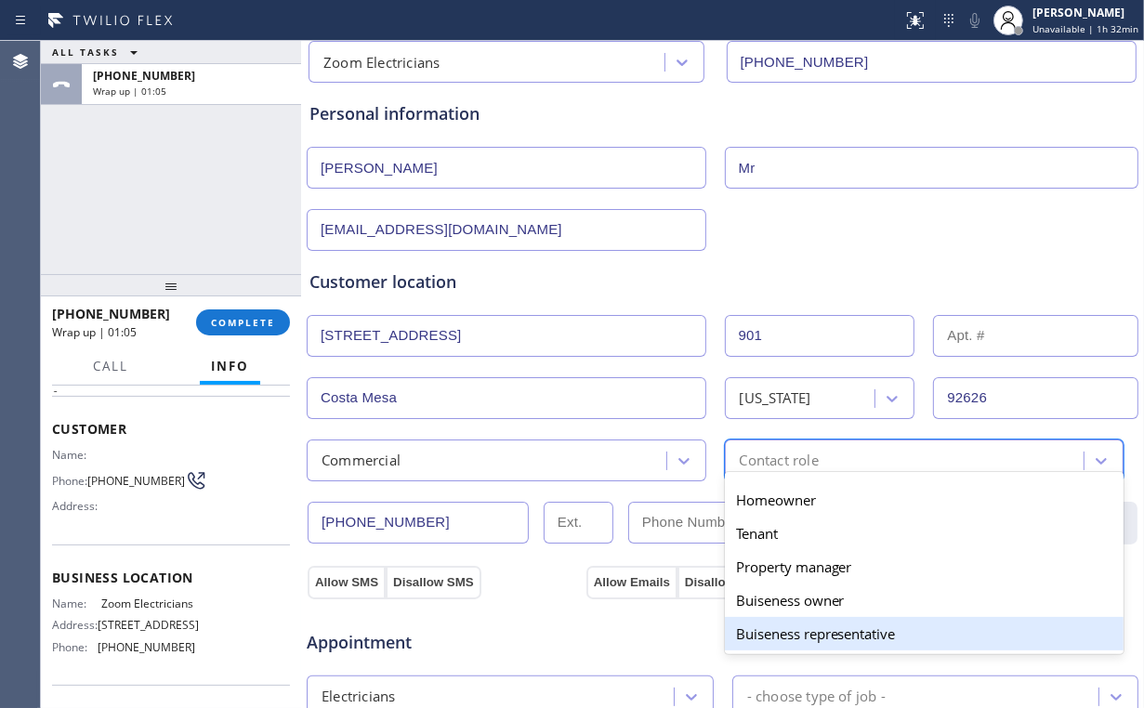
click at [858, 631] on div "Buiseness representative" at bounding box center [925, 633] width 400 height 33
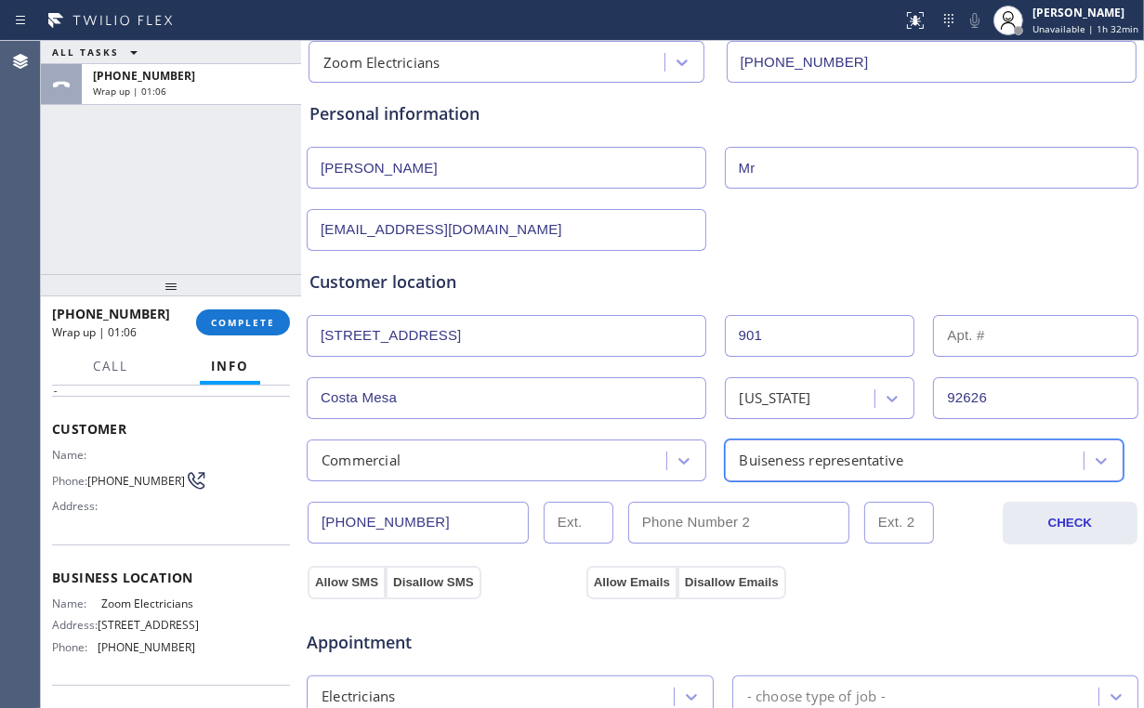
click at [773, 243] on div "Customer location >> ADD NEW ADDRESS << + NEW ADDRESS 901 S Coast Dr 901 Costa …" at bounding box center [723, 362] width 834 height 238
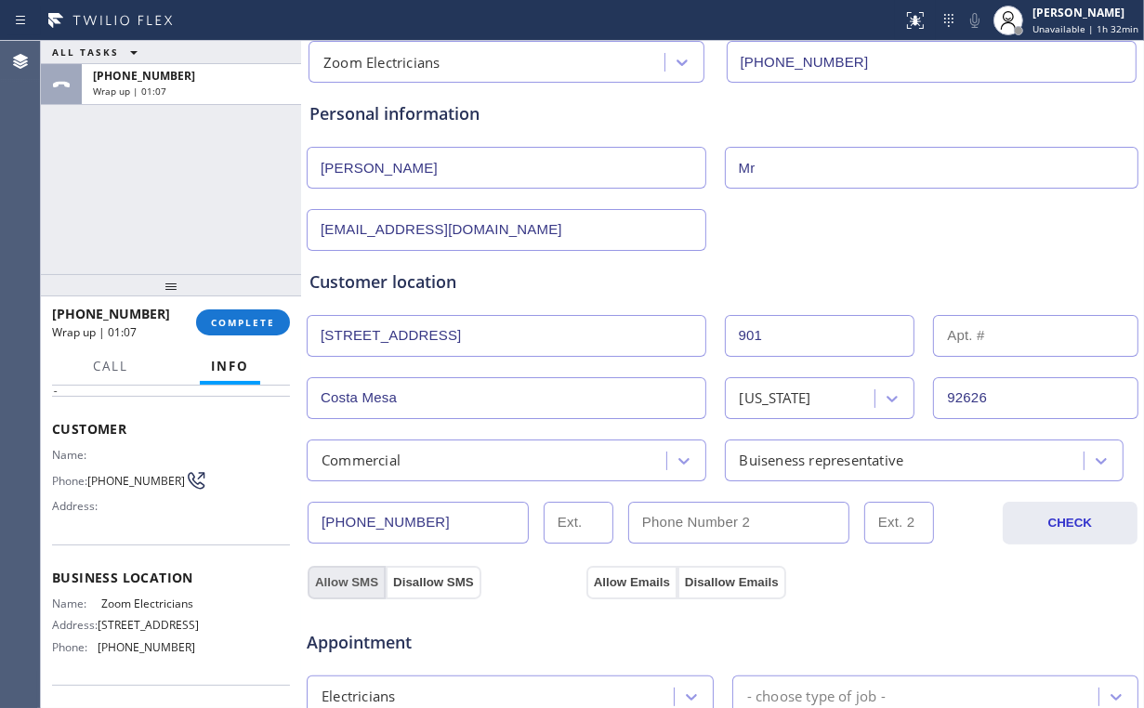
click at [332, 578] on button "Allow SMS" at bounding box center [347, 582] width 78 height 33
click at [628, 572] on button "Allow Emails" at bounding box center [631, 582] width 91 height 33
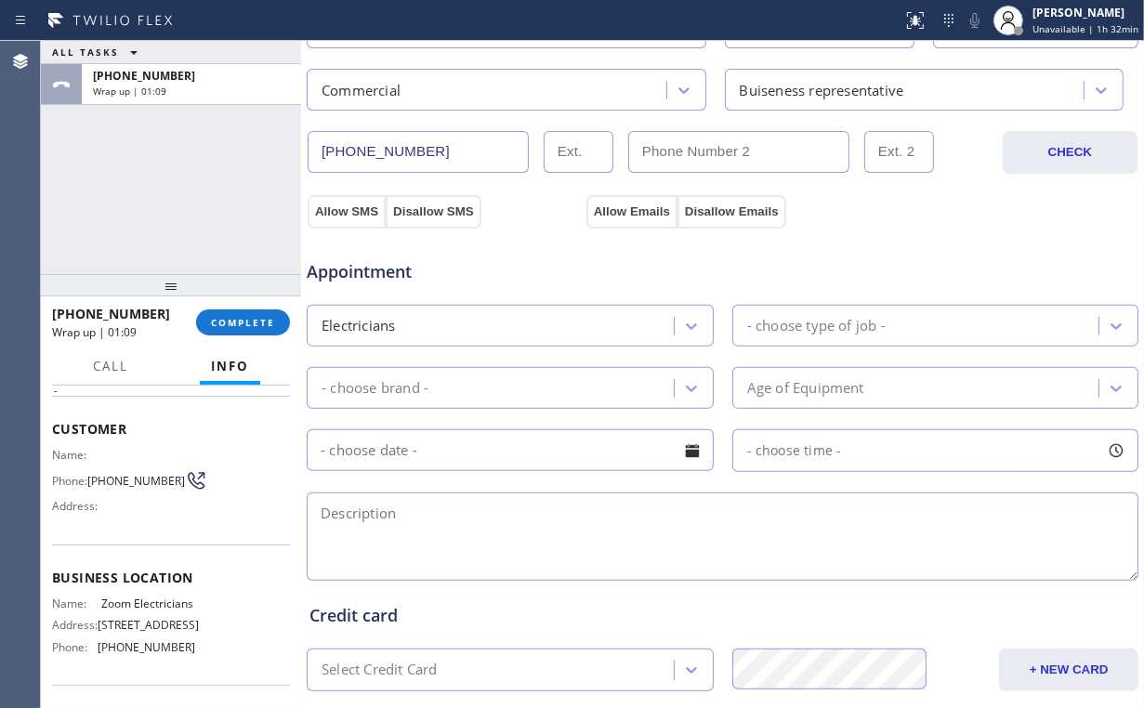
scroll to position [520, 0]
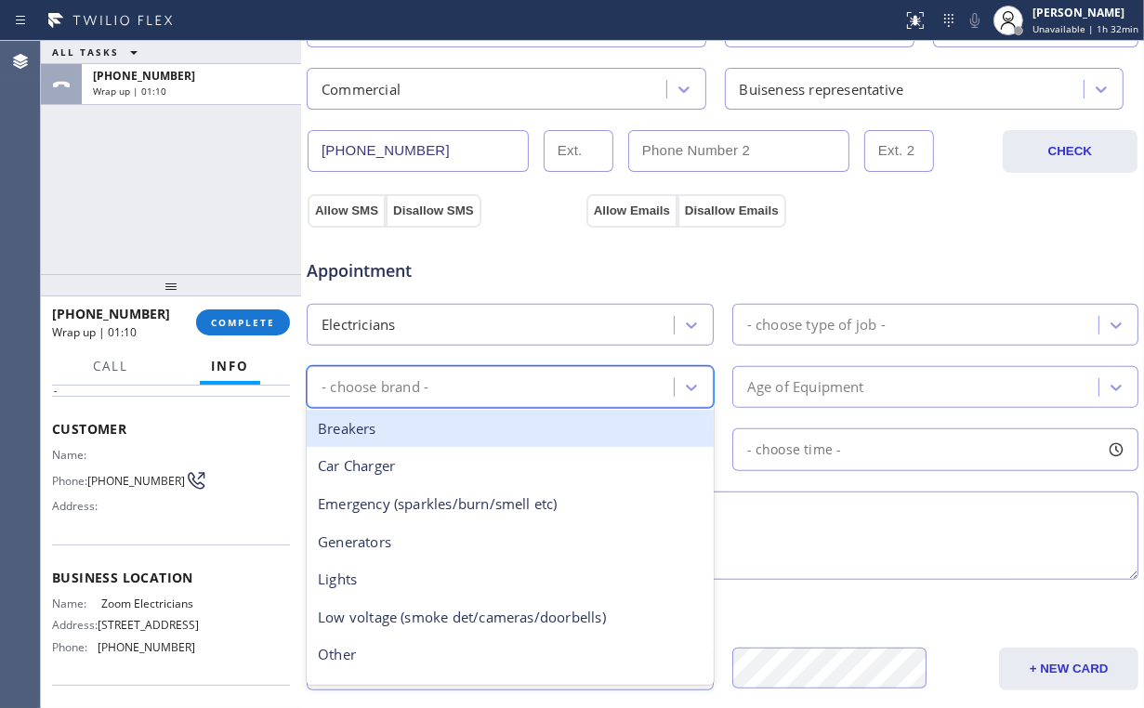
click at [406, 383] on div "- choose brand -" at bounding box center [375, 386] width 107 height 21
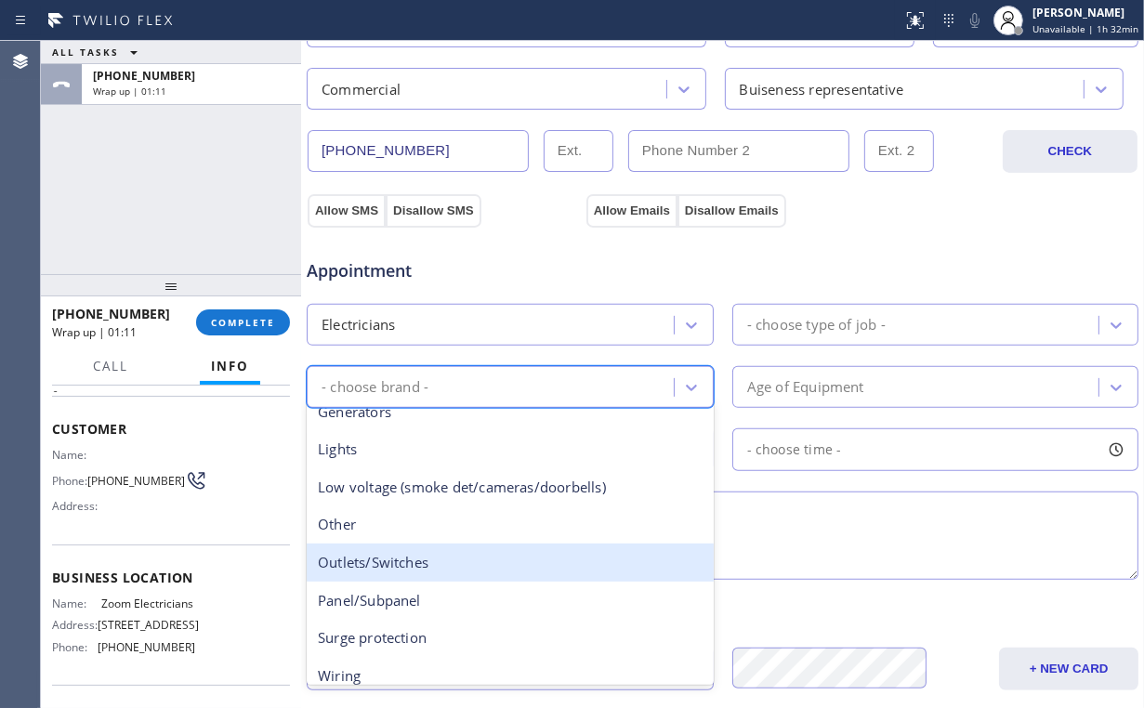
scroll to position [143, 0]
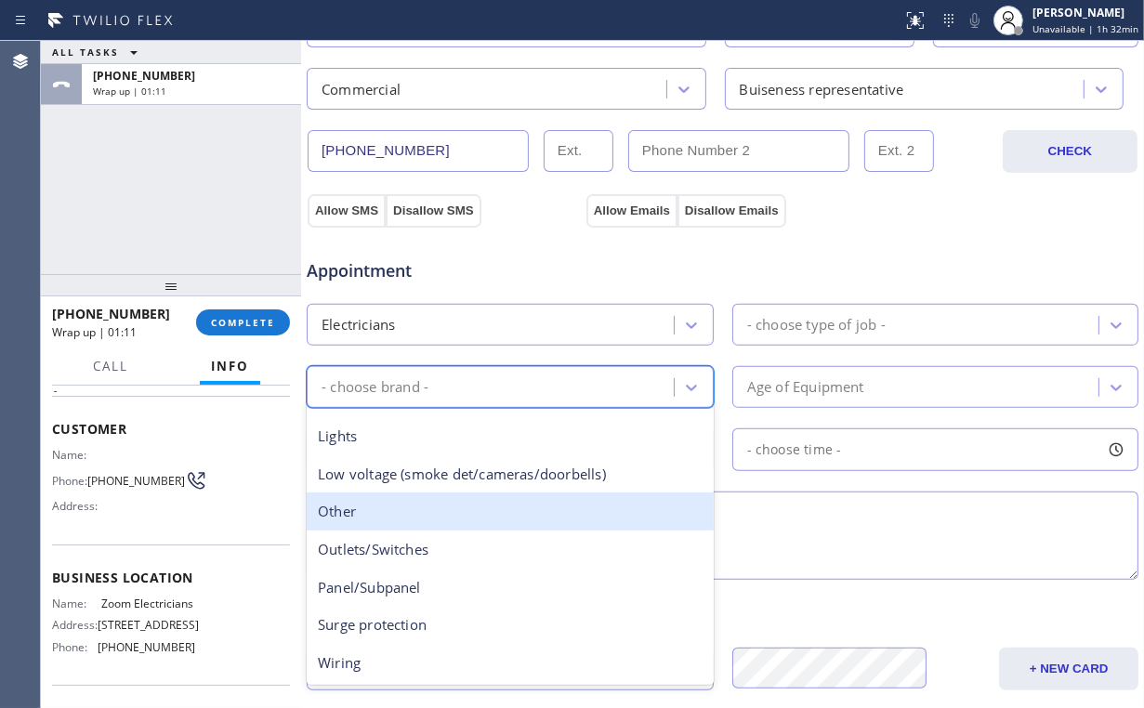
click at [454, 518] on div "Other" at bounding box center [510, 512] width 407 height 38
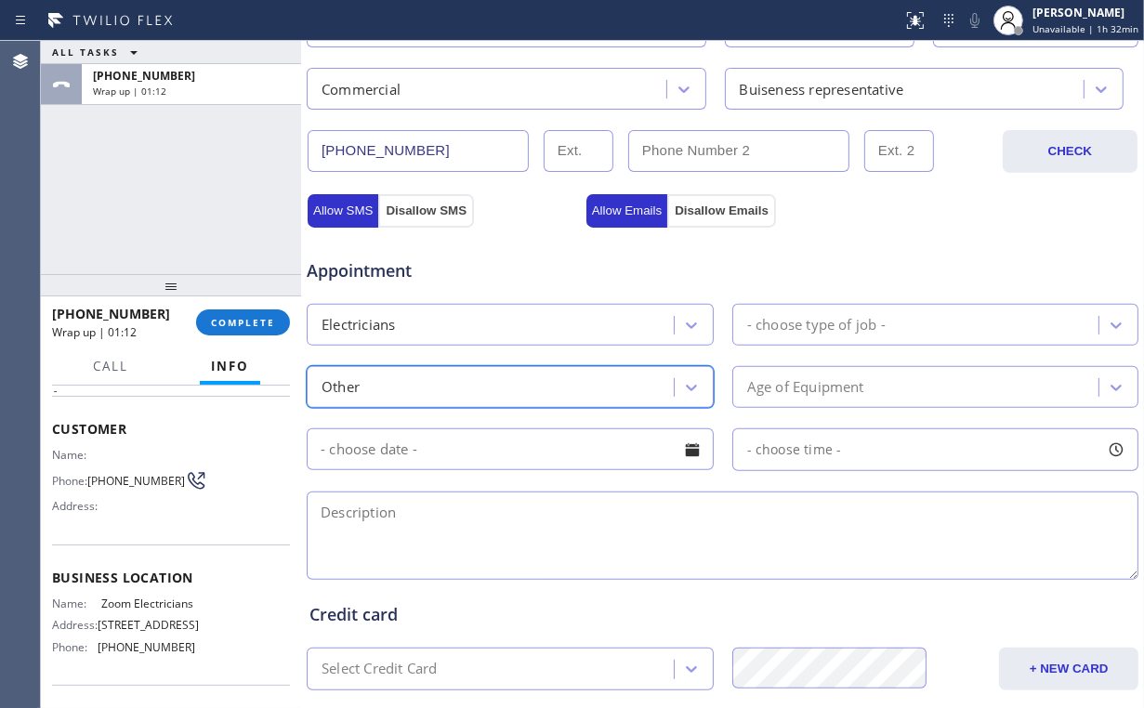
click at [783, 324] on div "- choose type of job -" at bounding box center [816, 324] width 138 height 21
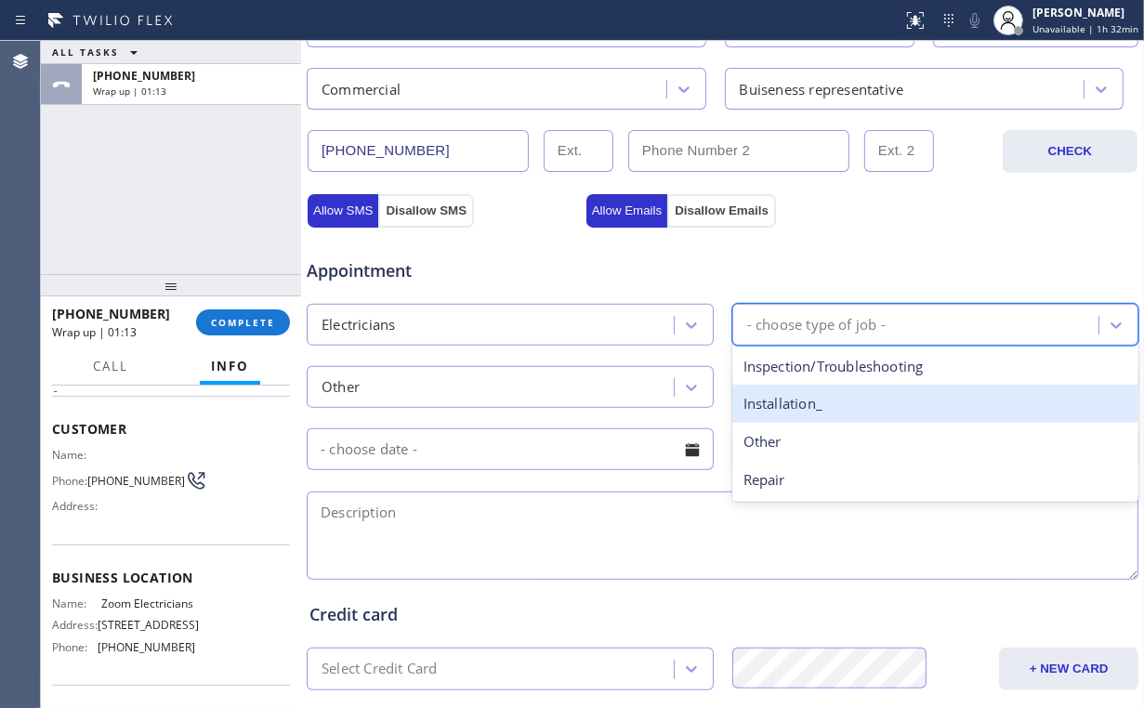
click at [789, 412] on div "Installation_" at bounding box center [935, 404] width 407 height 38
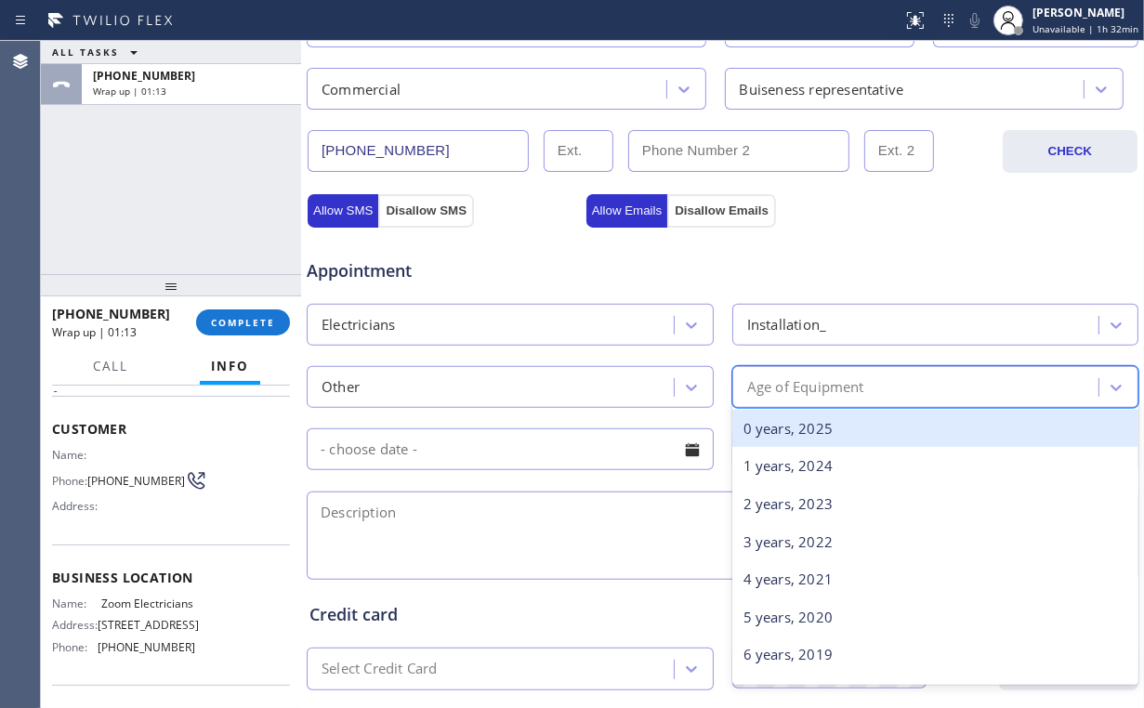
click at [824, 379] on div "Age of Equipment" at bounding box center [805, 386] width 117 height 21
click at [771, 429] on div "0 years, 2025" at bounding box center [935, 429] width 407 height 38
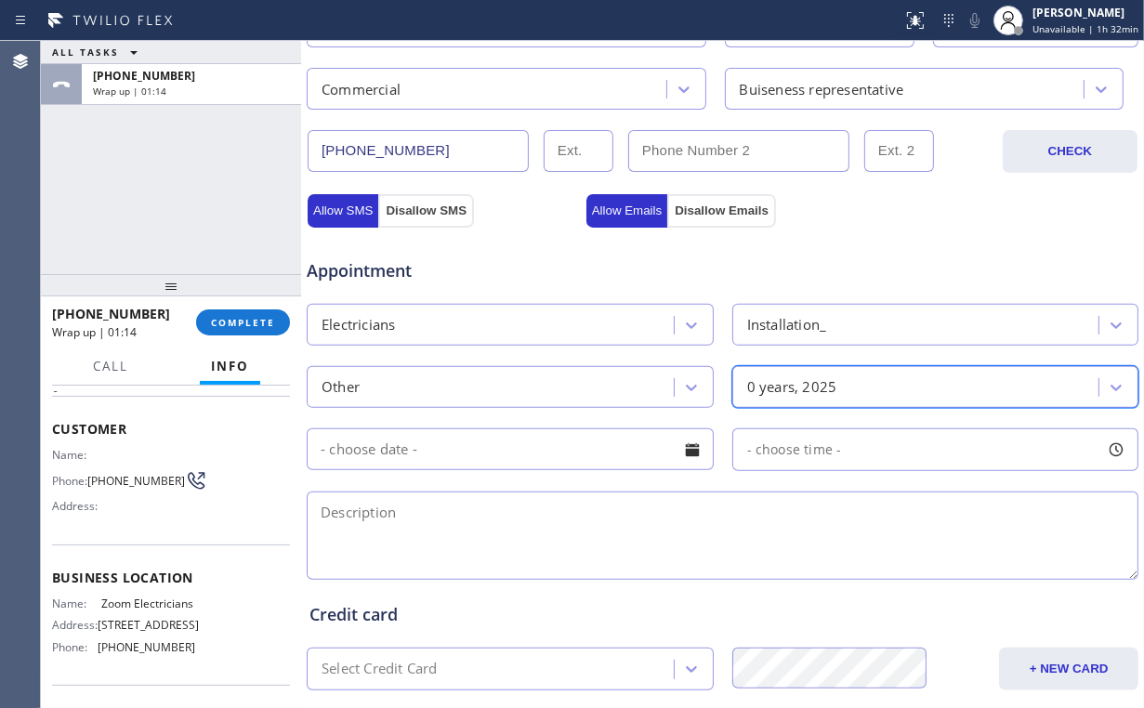
click at [572, 524] on textarea at bounding box center [723, 536] width 832 height 88
paste textarea "[STREET_ADDRESS]"
type textarea "[STREET_ADDRESS]"
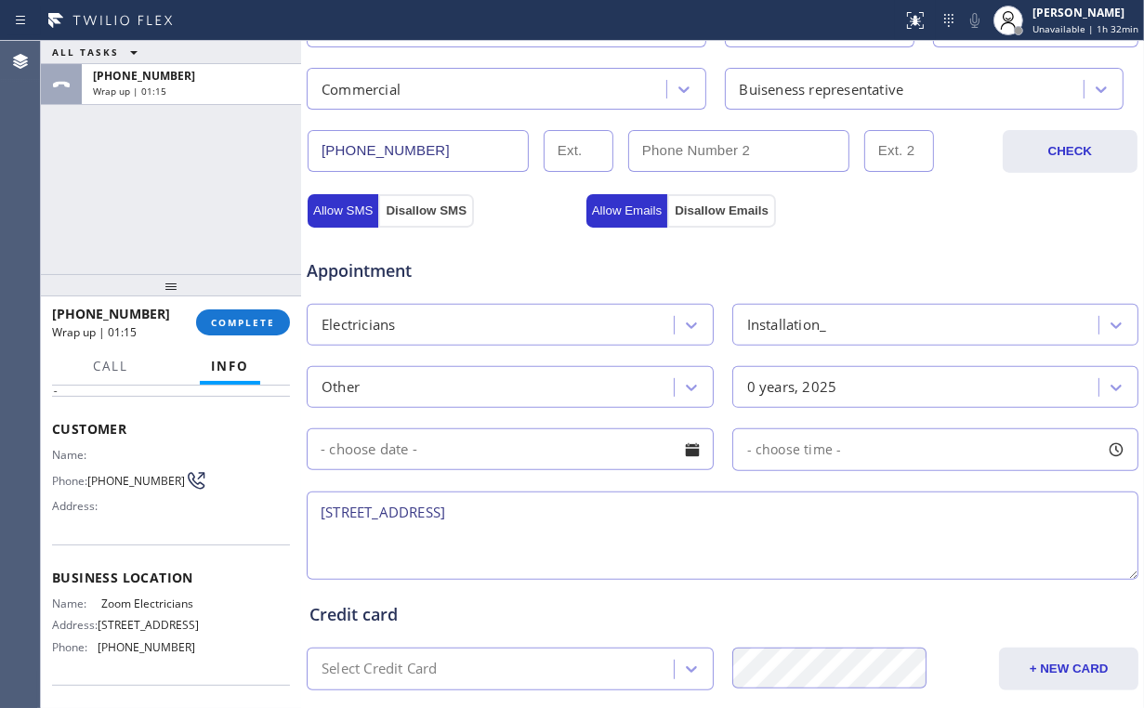
drag, startPoint x: 624, startPoint y: 509, endPoint x: 98, endPoint y: 508, distance: 526.0
click at [204, 506] on div "ALL TASKS ALL TASKS ACTIVE TASKS TASKS IN WRAP UP +13308106544 Wrap up | 01:15 …" at bounding box center [592, 374] width 1103 height 667
click at [405, 520] on textarea at bounding box center [723, 536] width 832 height 88
paste textarea "commercial | removing and installing exterior lighting, interior running for so…"
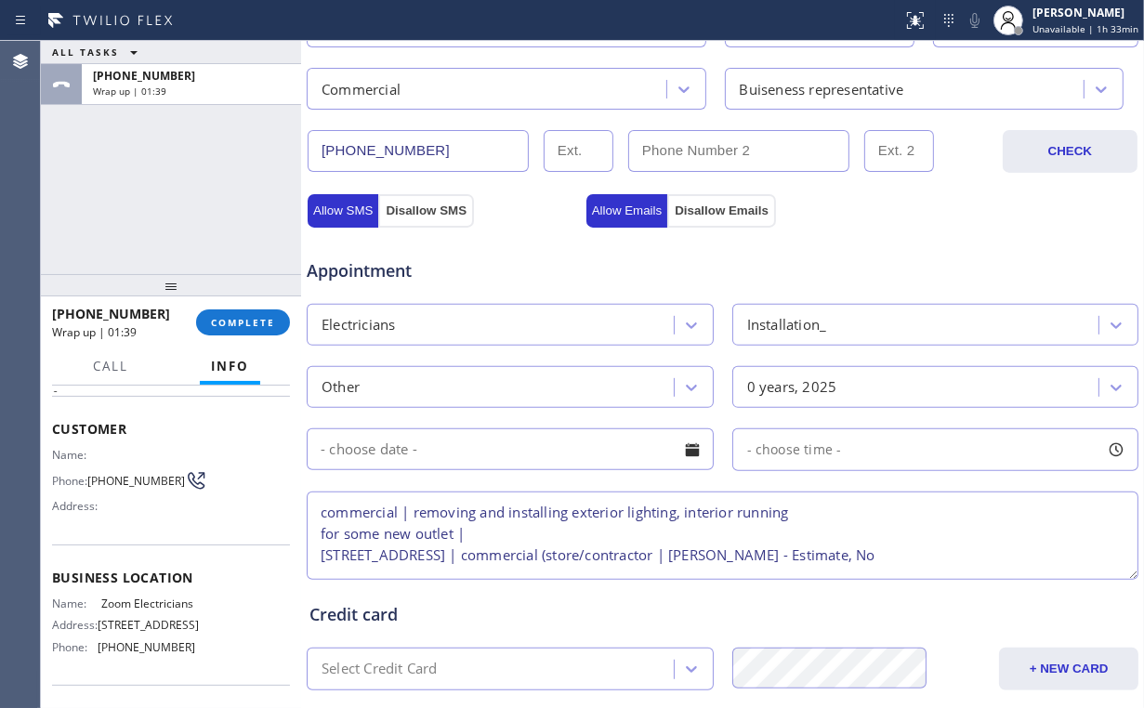
click at [417, 553] on textarea "commercial | removing and installing exterior lighting, interior running for so…" at bounding box center [723, 536] width 832 height 88
click at [974, 555] on textarea "commercial | removing and installing exterior lighting, interior running for so…" at bounding box center [723, 536] width 832 height 88
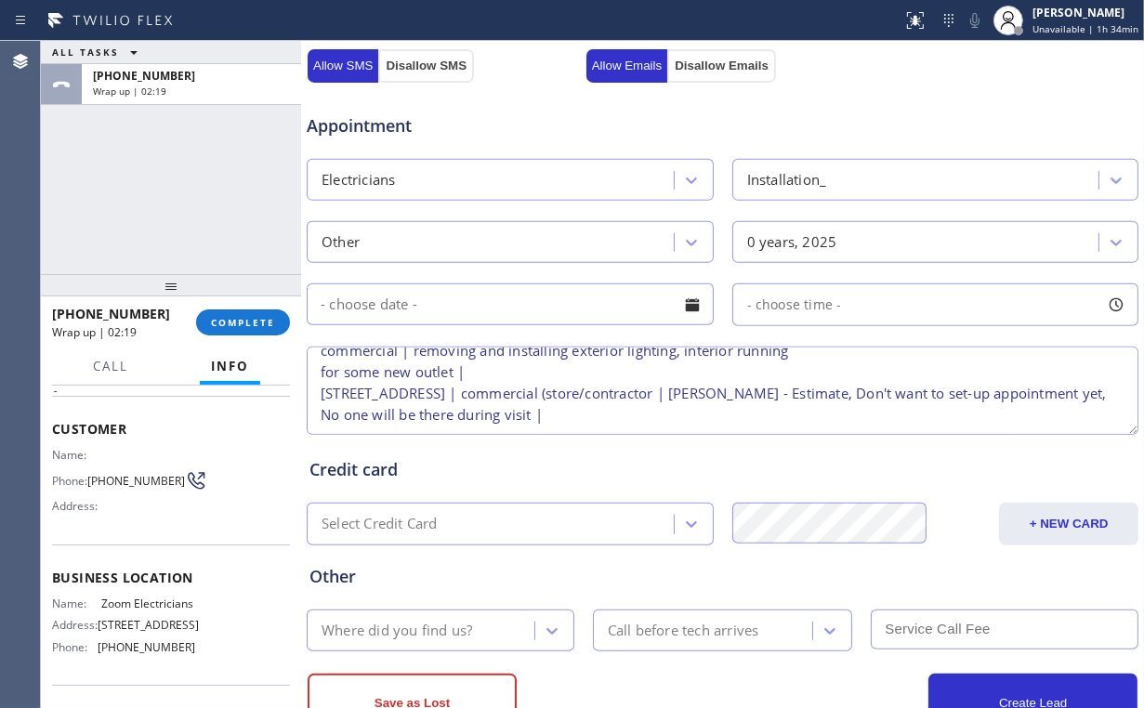
scroll to position [669, 0]
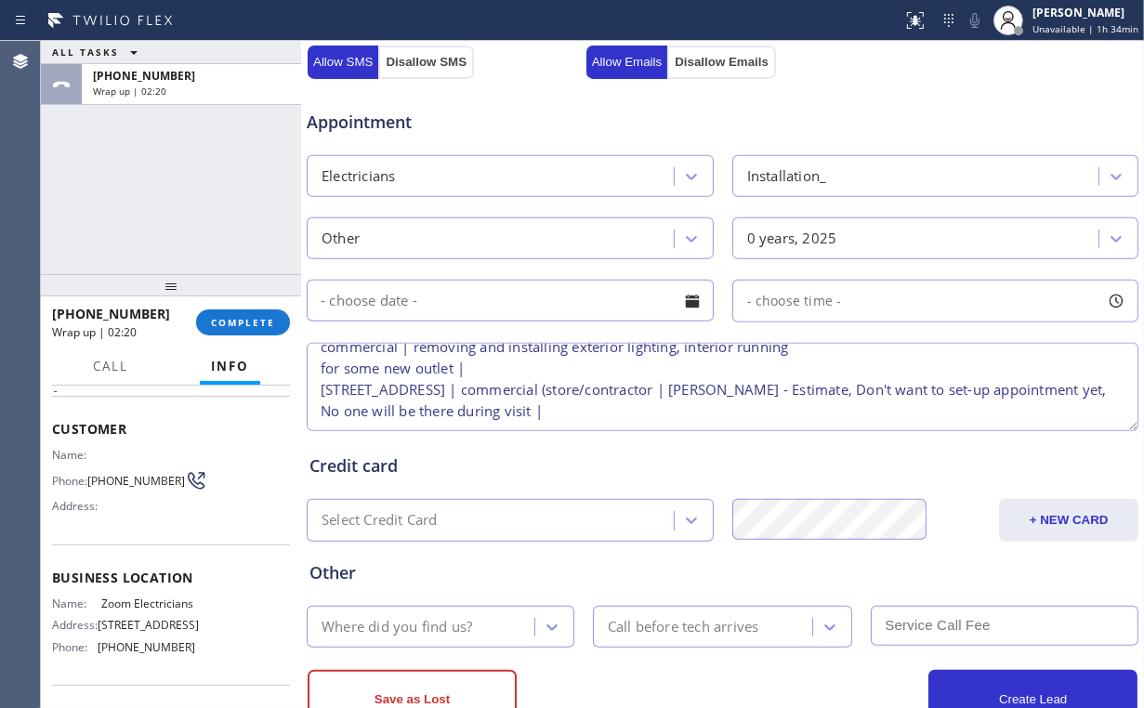
type textarea "commercial | removing and installing exterior lighting, interior running for so…"
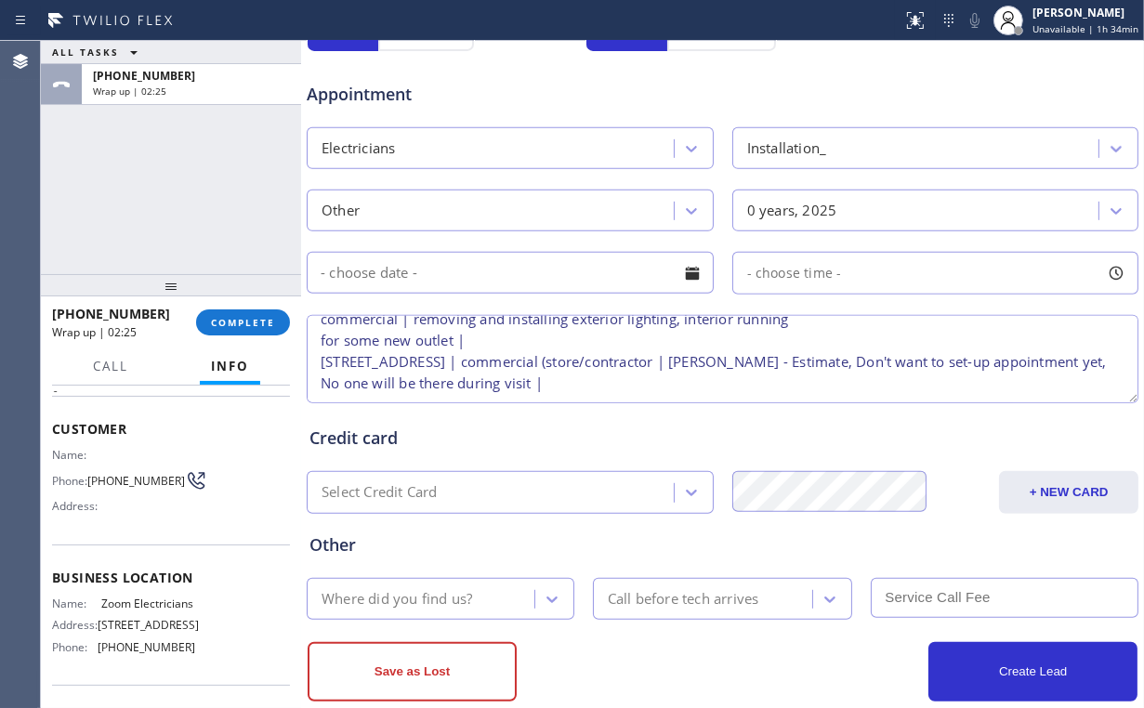
scroll to position [729, 0]
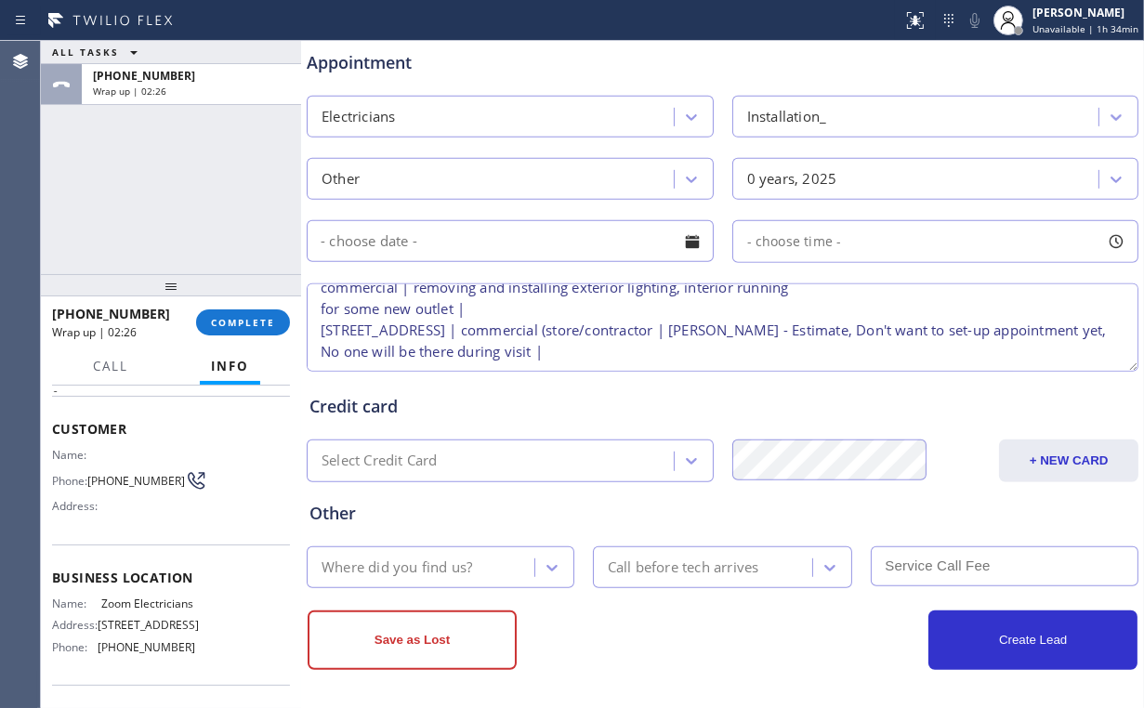
click at [443, 571] on div "Where did you find us?" at bounding box center [397, 567] width 151 height 21
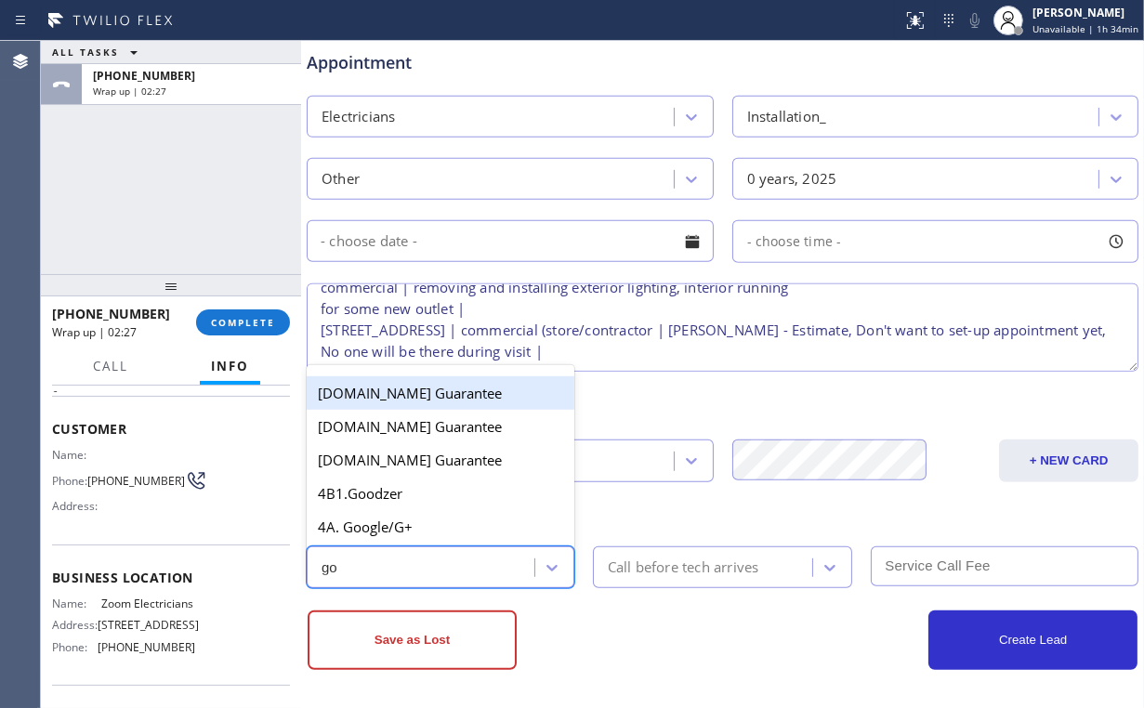
type input "goo"
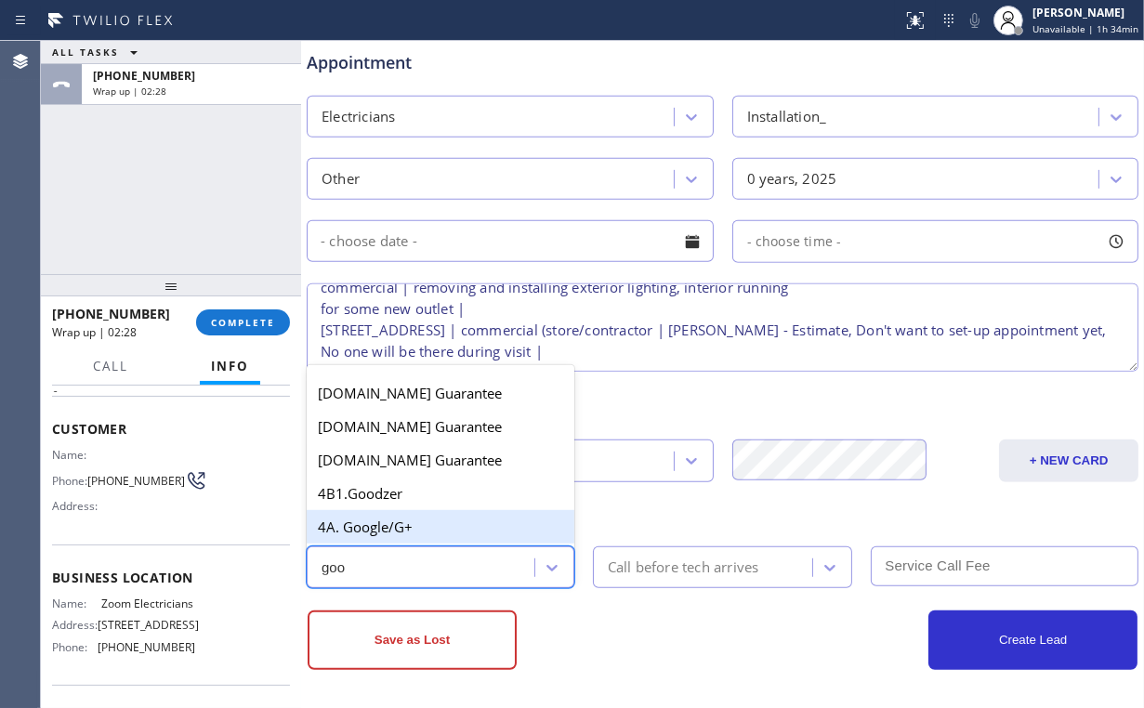
click at [413, 522] on div "4A. Google/G+" at bounding box center [441, 526] width 268 height 33
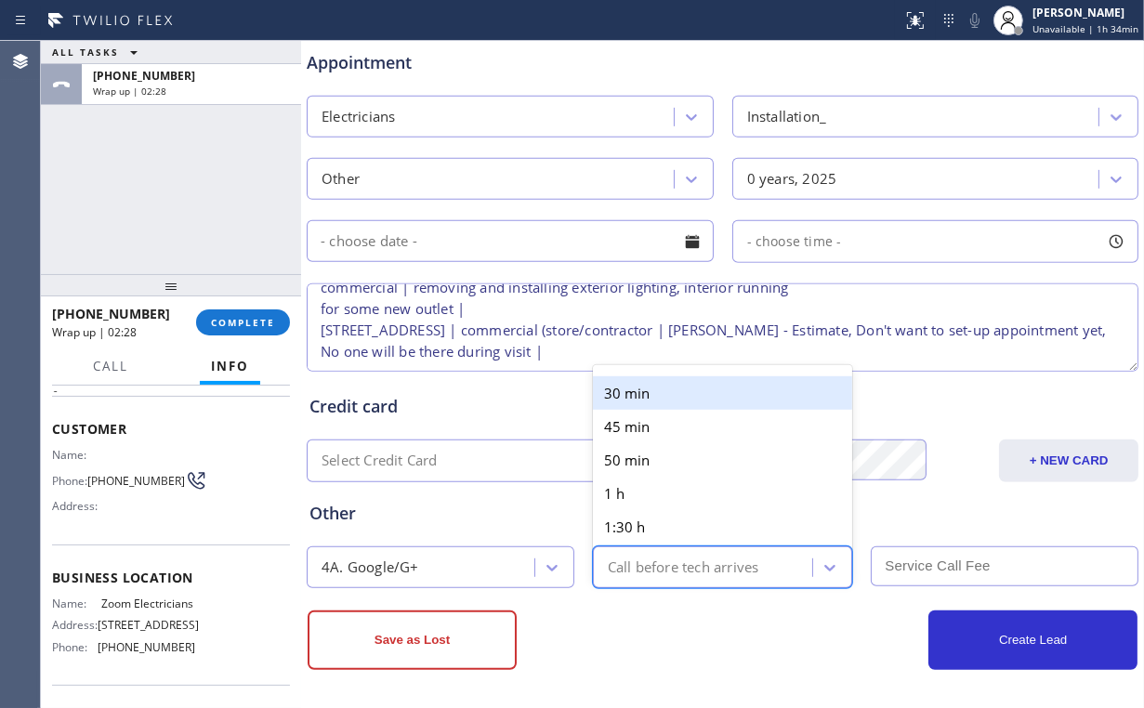
click at [678, 563] on div "Call before tech arrives" at bounding box center [683, 567] width 151 height 21
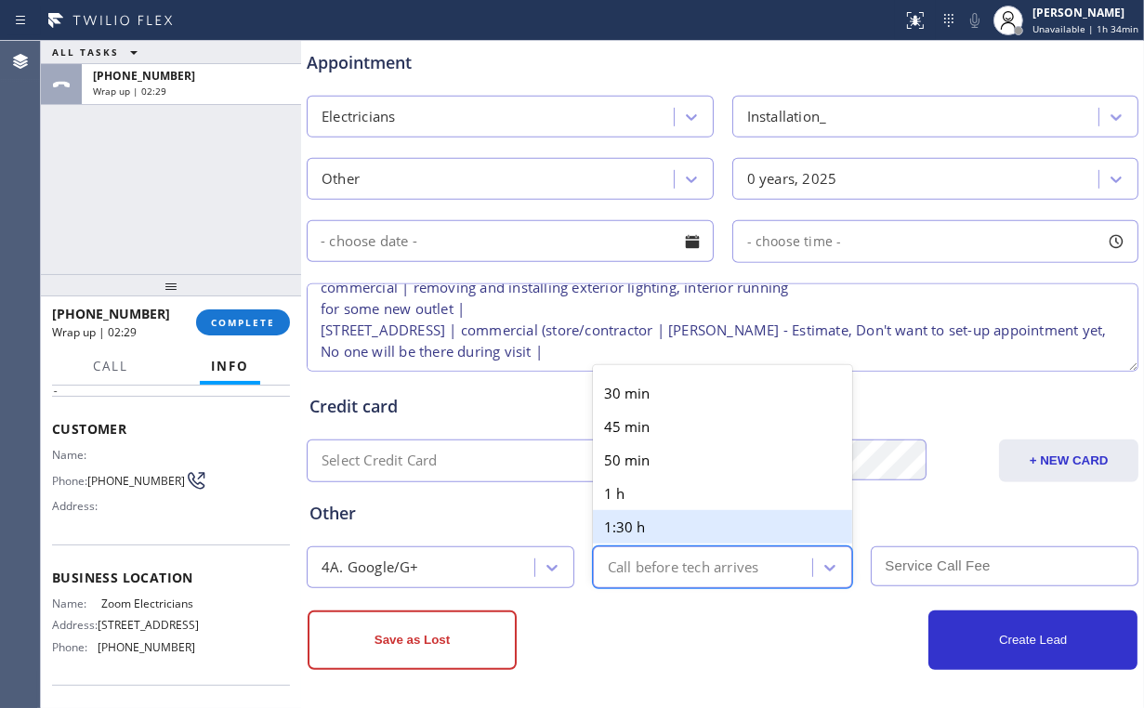
click at [512, 505] on div "Other" at bounding box center [722, 513] width 826 height 25
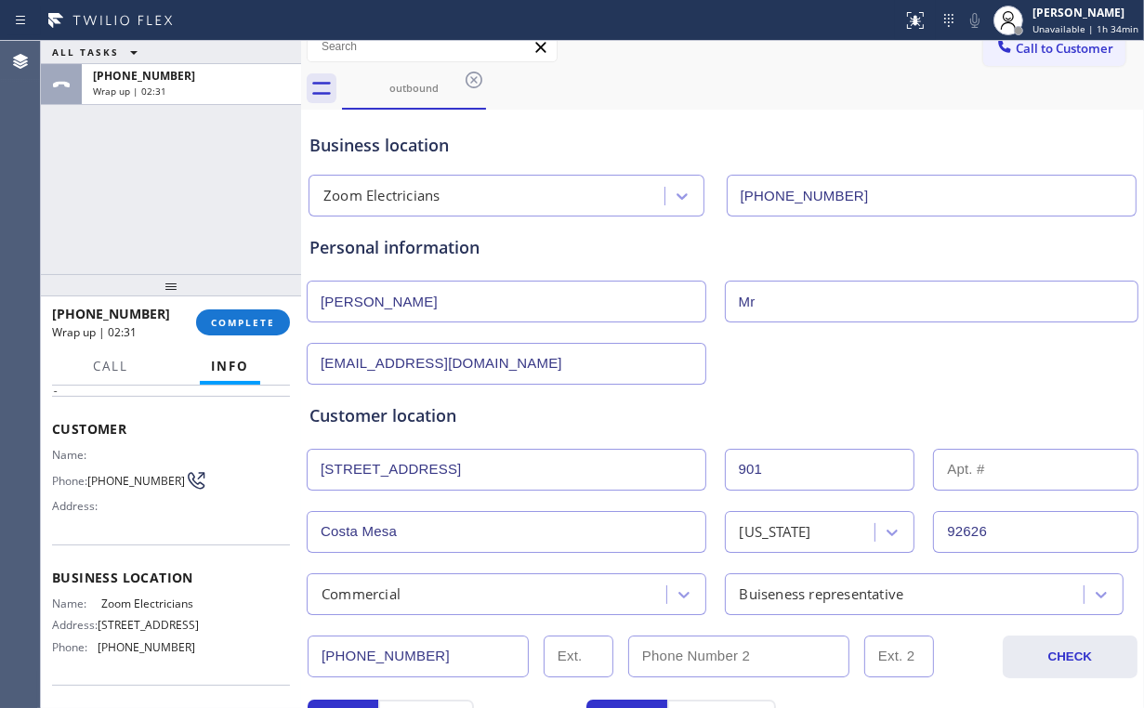
scroll to position [0, 0]
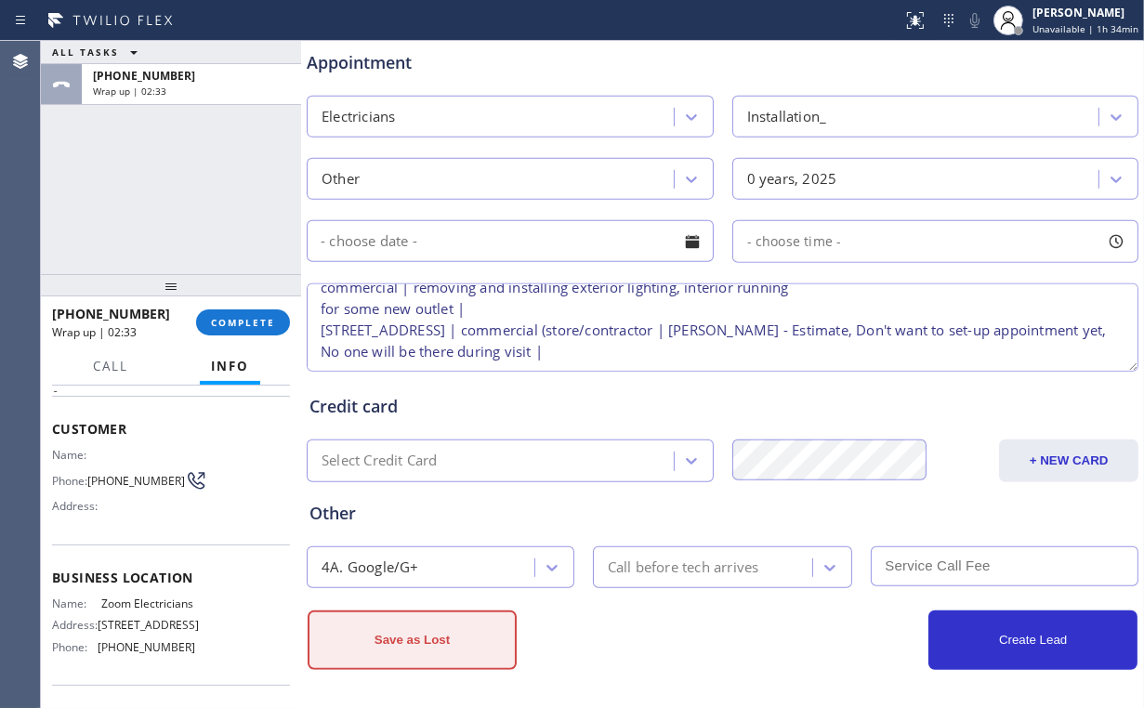
click at [417, 638] on button "Save as Lost" at bounding box center [412, 640] width 209 height 59
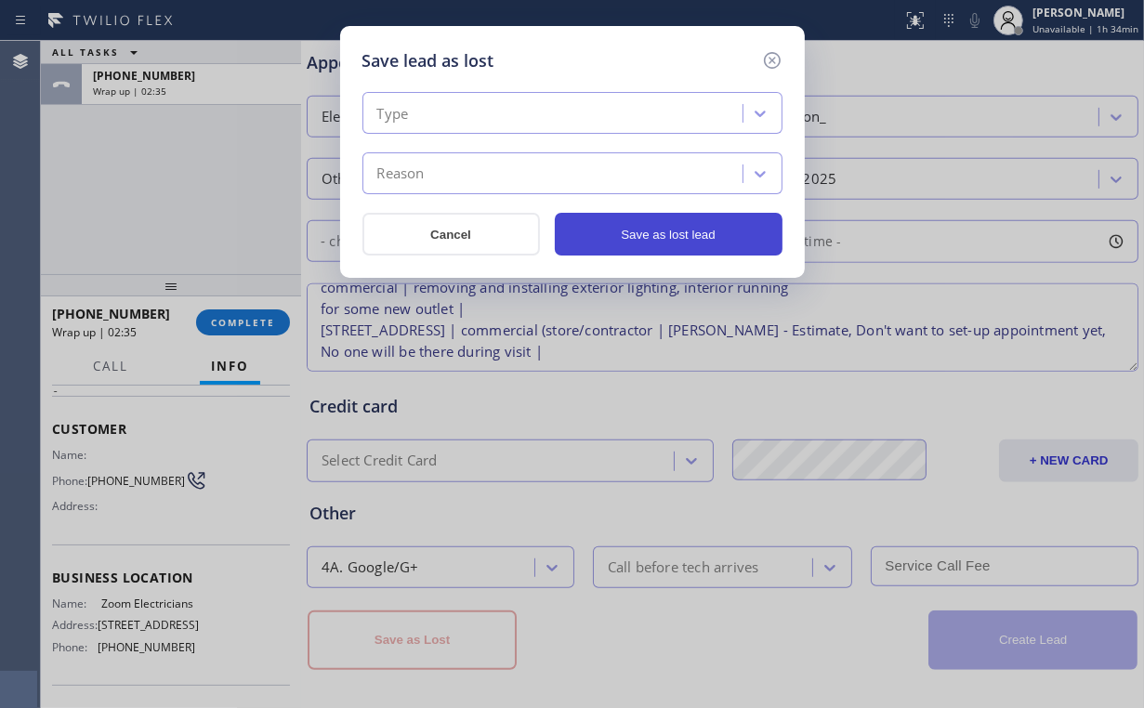
click at [723, 243] on button "Save as lost lead" at bounding box center [669, 234] width 228 height 43
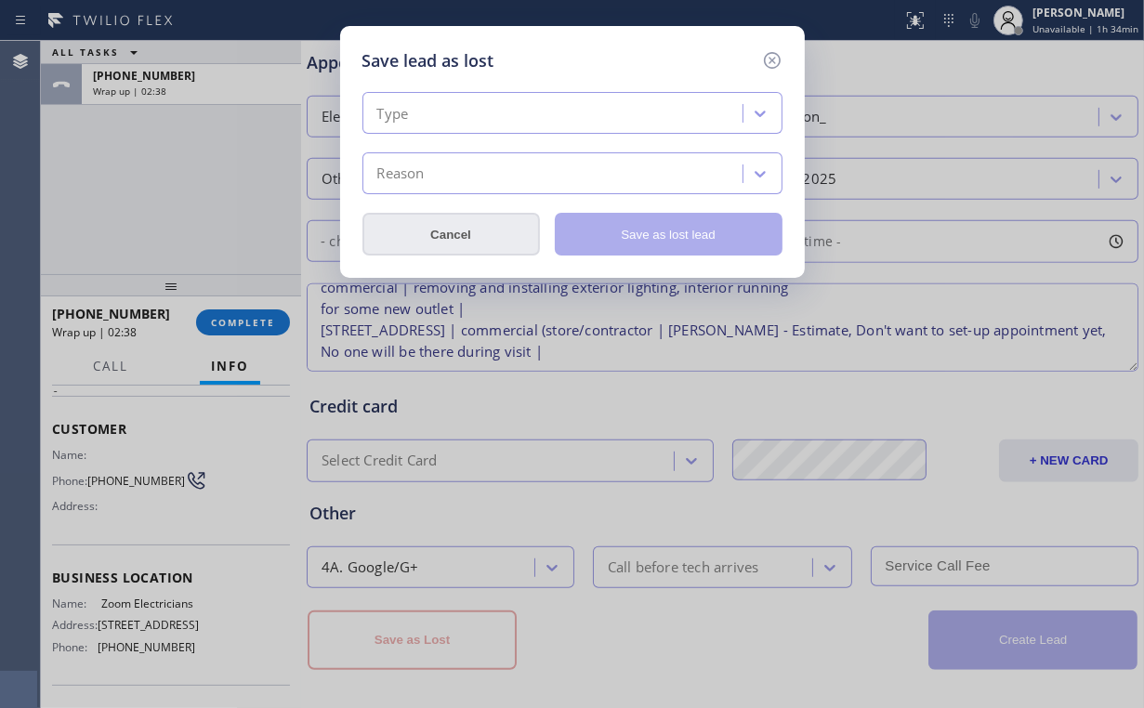
click at [465, 242] on button "Cancel" at bounding box center [451, 234] width 178 height 43
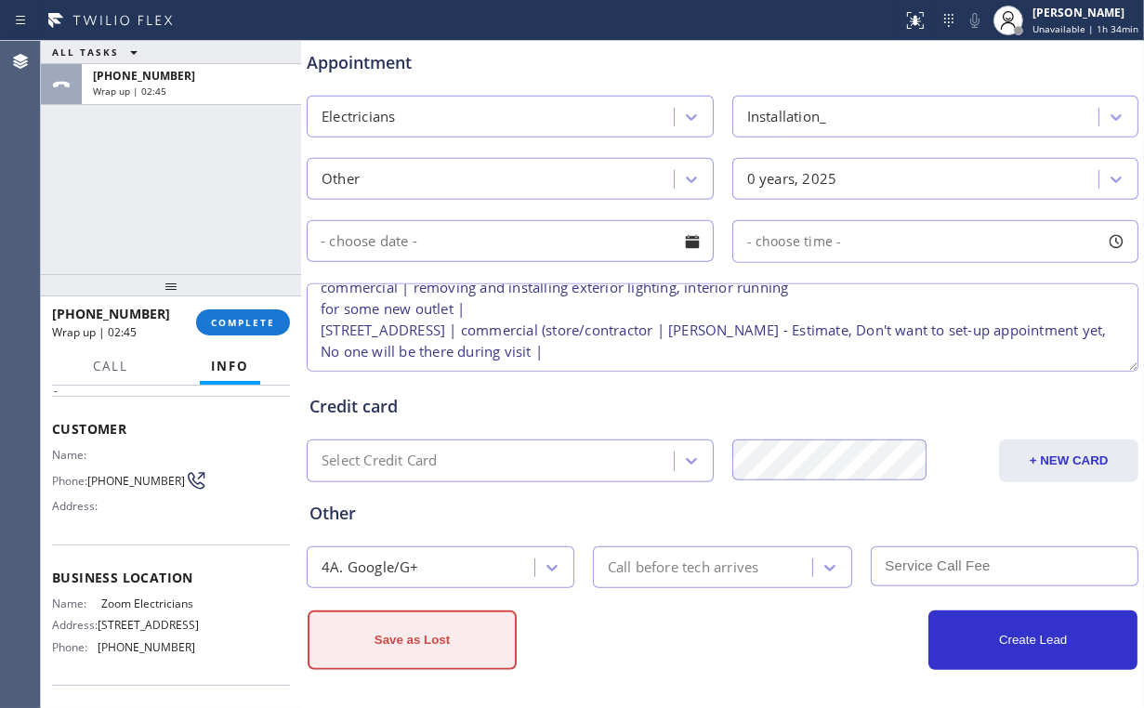
click at [438, 631] on button "Save as Lost" at bounding box center [412, 640] width 209 height 59
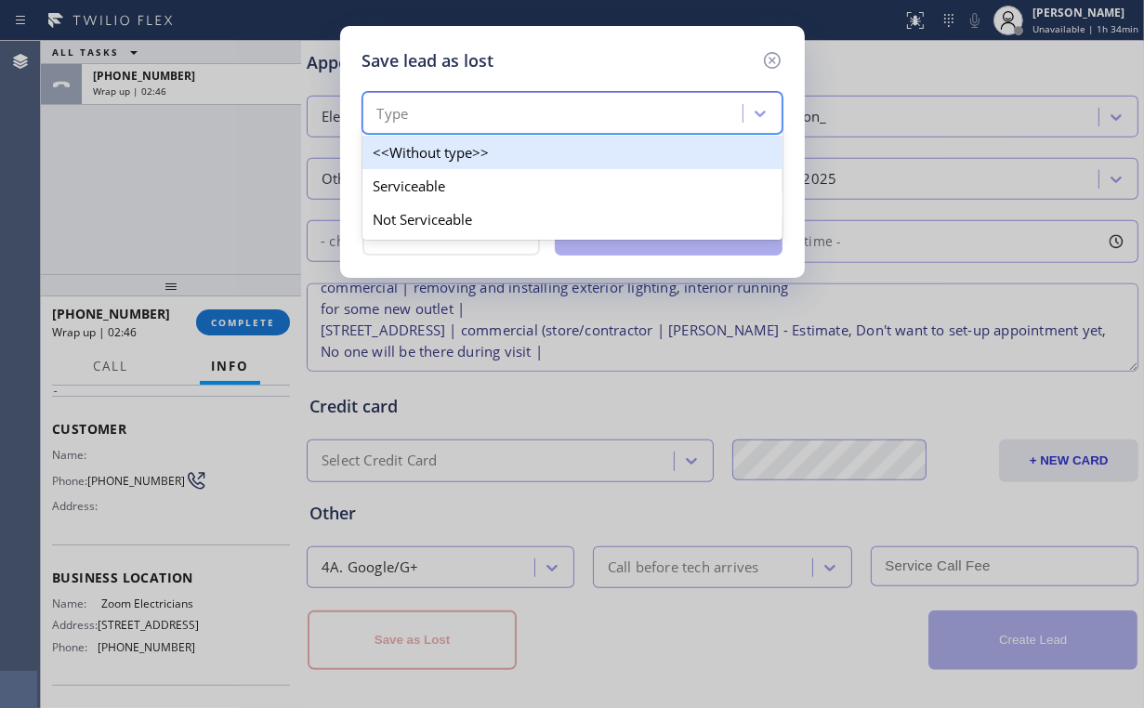
click at [525, 111] on div "Type" at bounding box center [555, 114] width 375 height 33
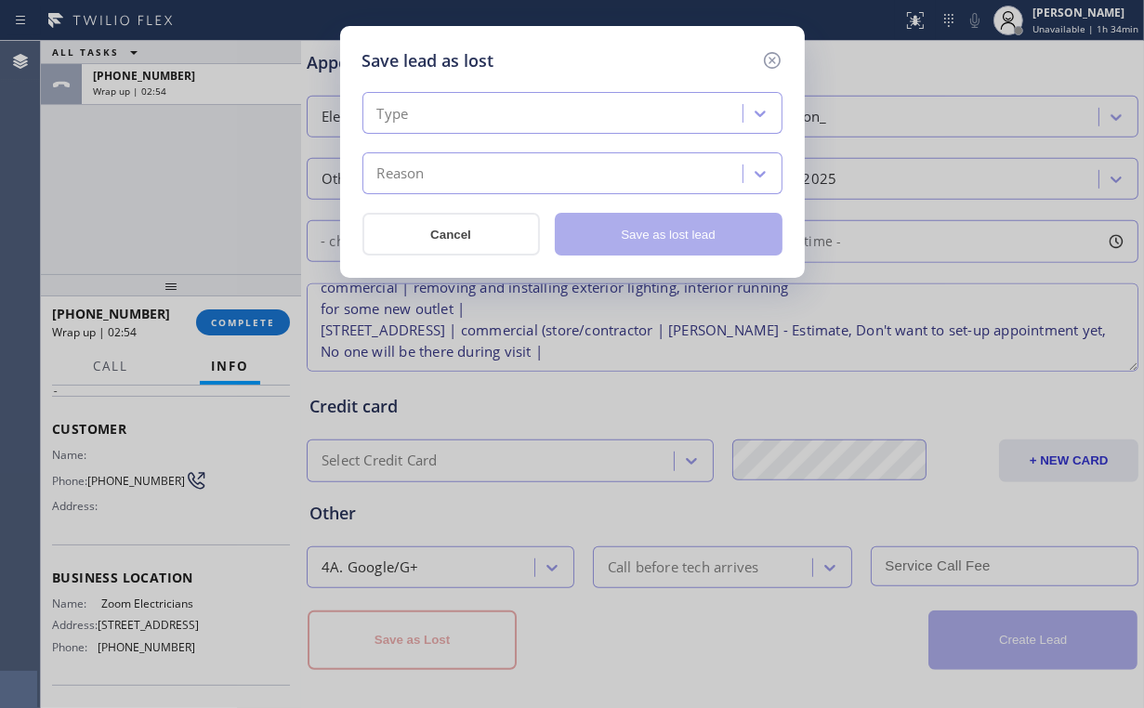
click at [431, 121] on div "Type" at bounding box center [555, 114] width 375 height 33
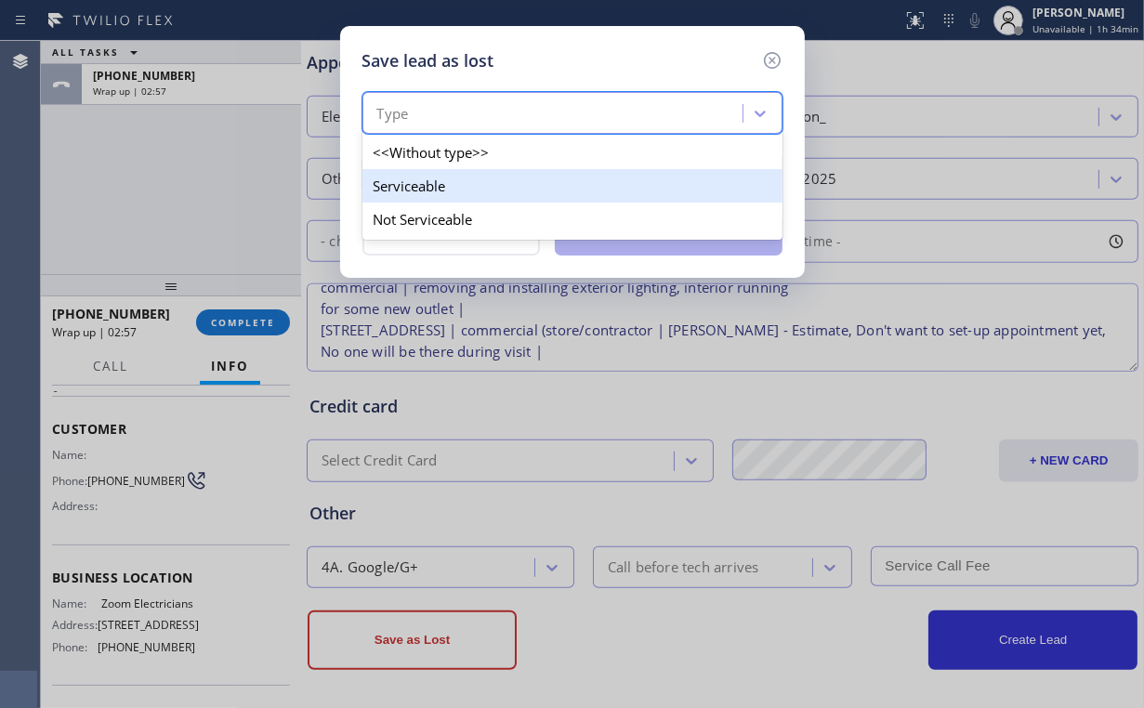
click at [431, 195] on div "Serviceable" at bounding box center [572, 185] width 420 height 33
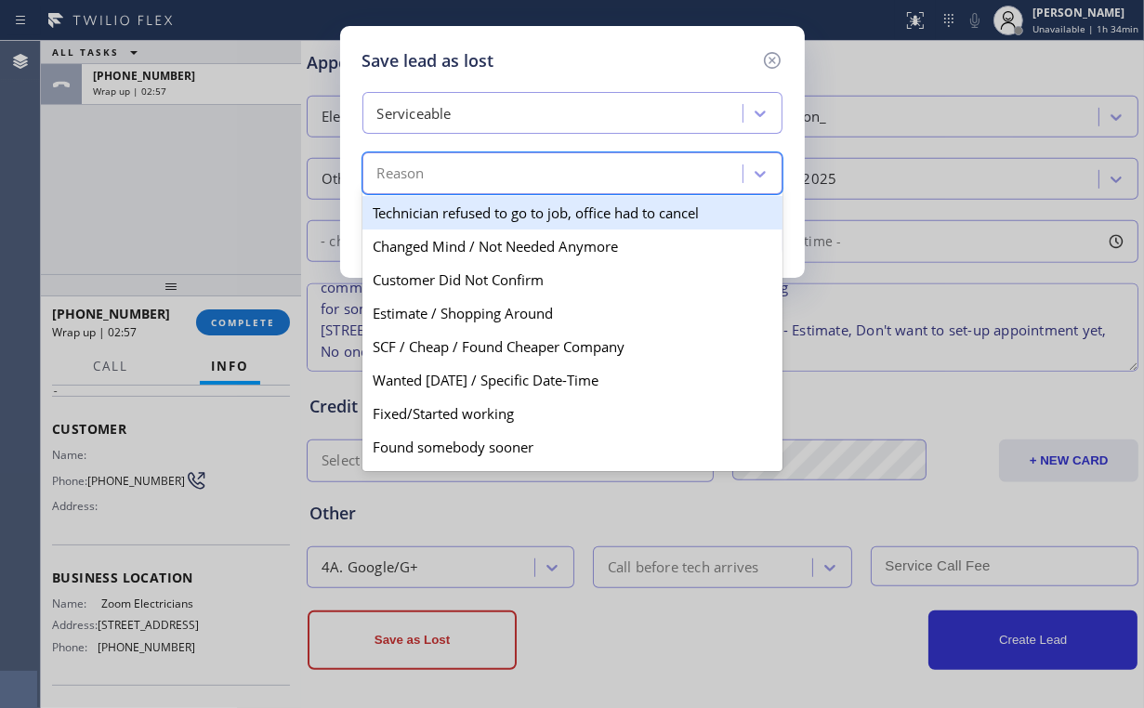
click at [437, 177] on div "Reason" at bounding box center [555, 174] width 375 height 33
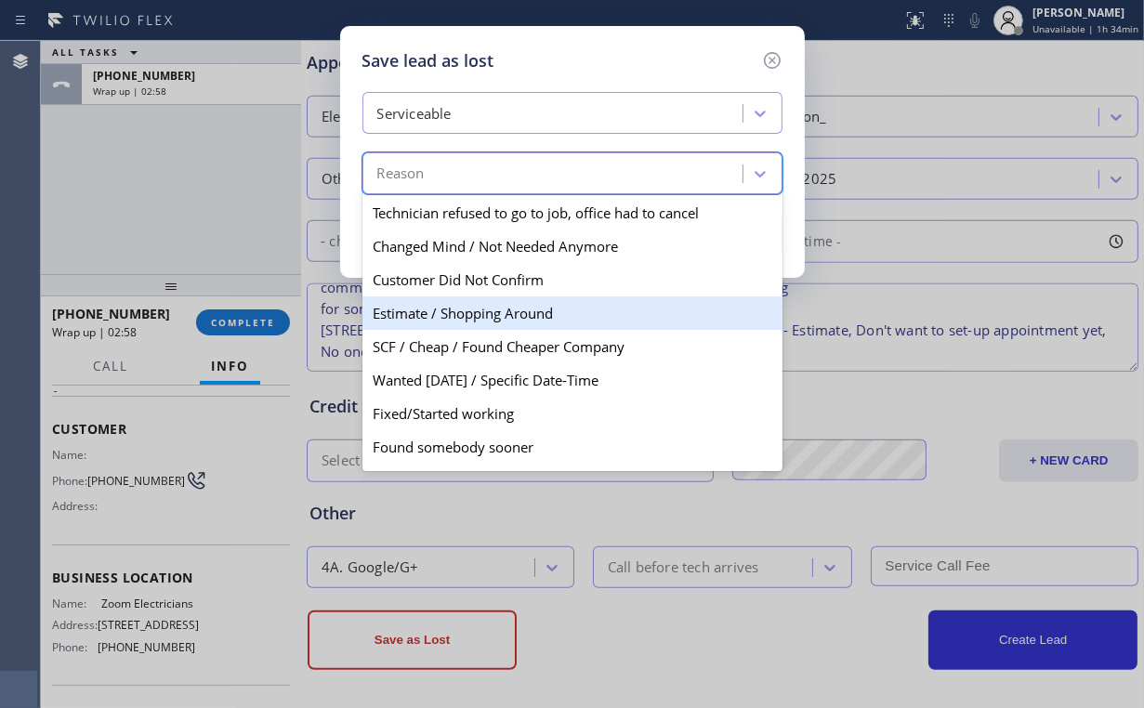
click at [534, 318] on div "Estimate / Shopping Around" at bounding box center [572, 312] width 420 height 33
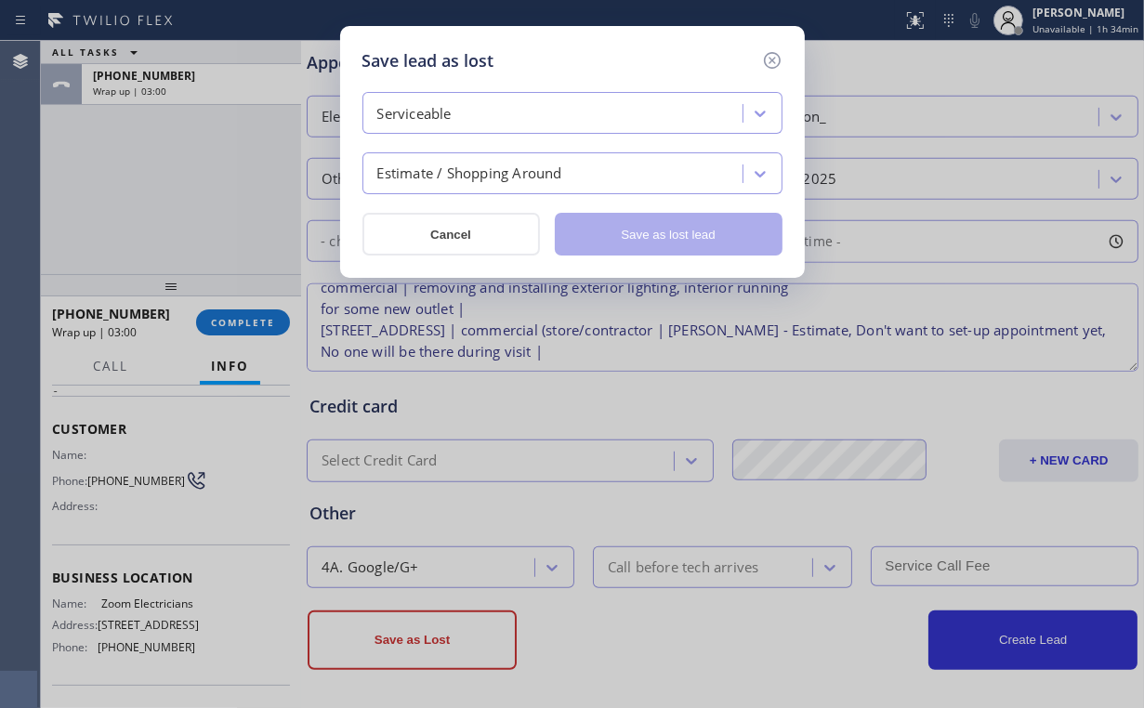
click at [604, 178] on div "Estimate / Shopping Around" at bounding box center [555, 174] width 375 height 33
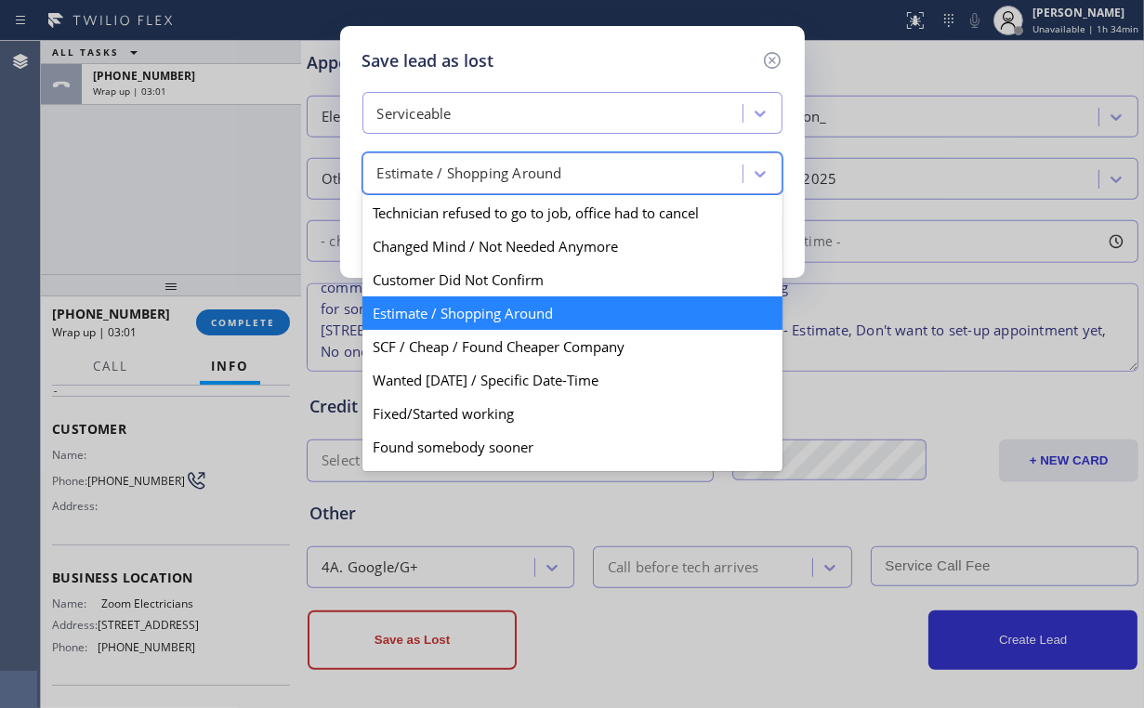
click at [439, 305] on div "Estimate / Shopping Around" at bounding box center [572, 312] width 420 height 33
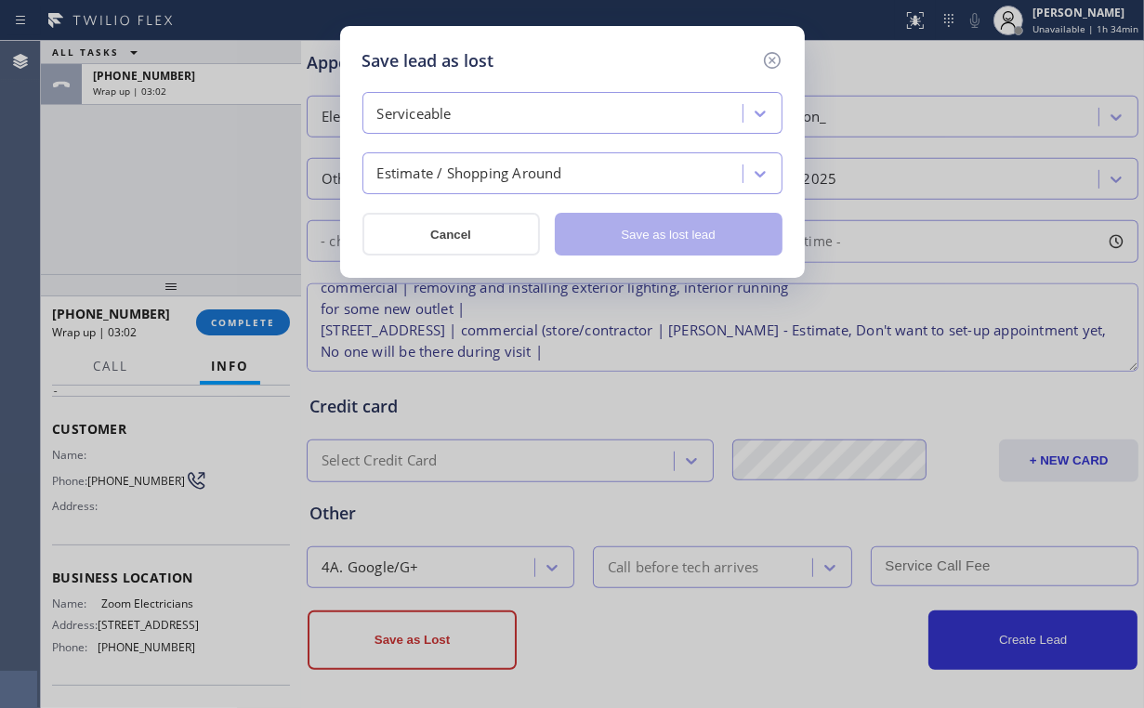
click at [513, 110] on div "Serviceable" at bounding box center [555, 114] width 375 height 33
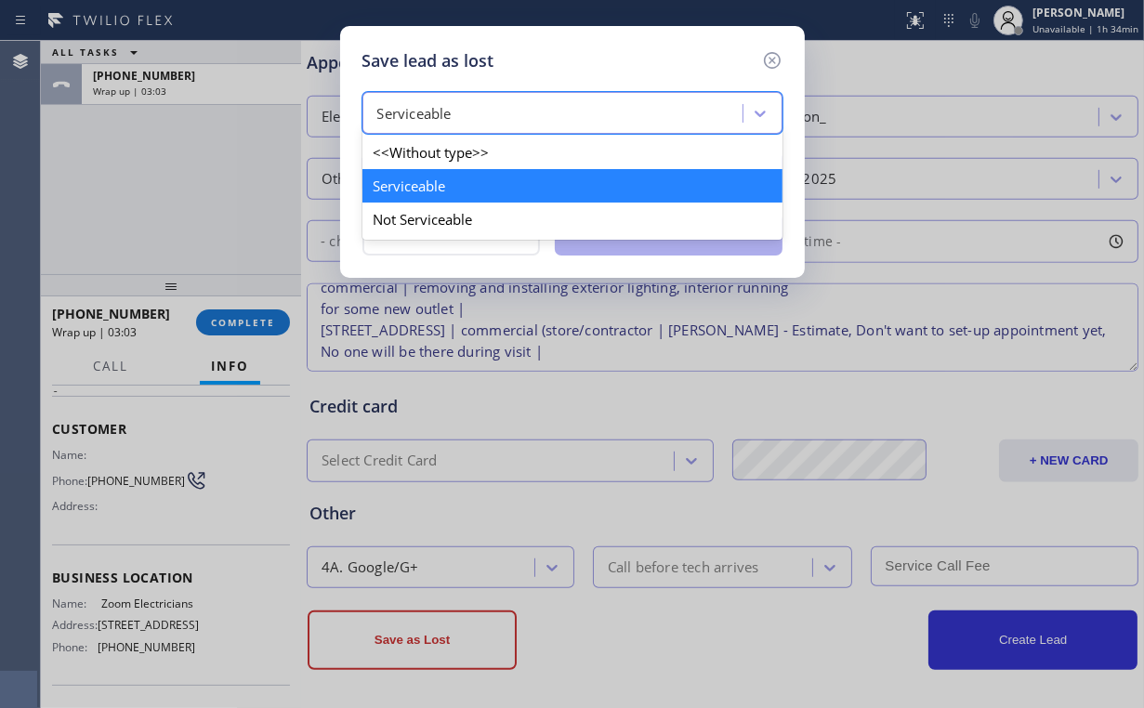
click at [442, 187] on div "Serviceable" at bounding box center [572, 185] width 420 height 33
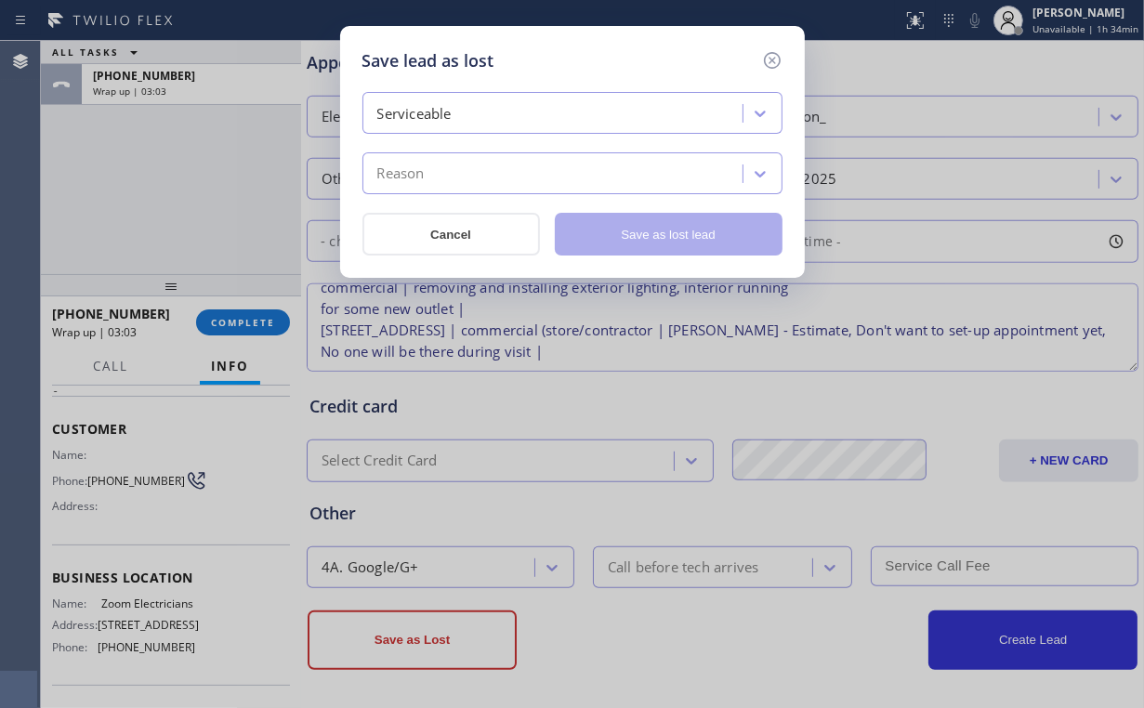
click at [548, 128] on div "Serviceable" at bounding box center [555, 114] width 375 height 33
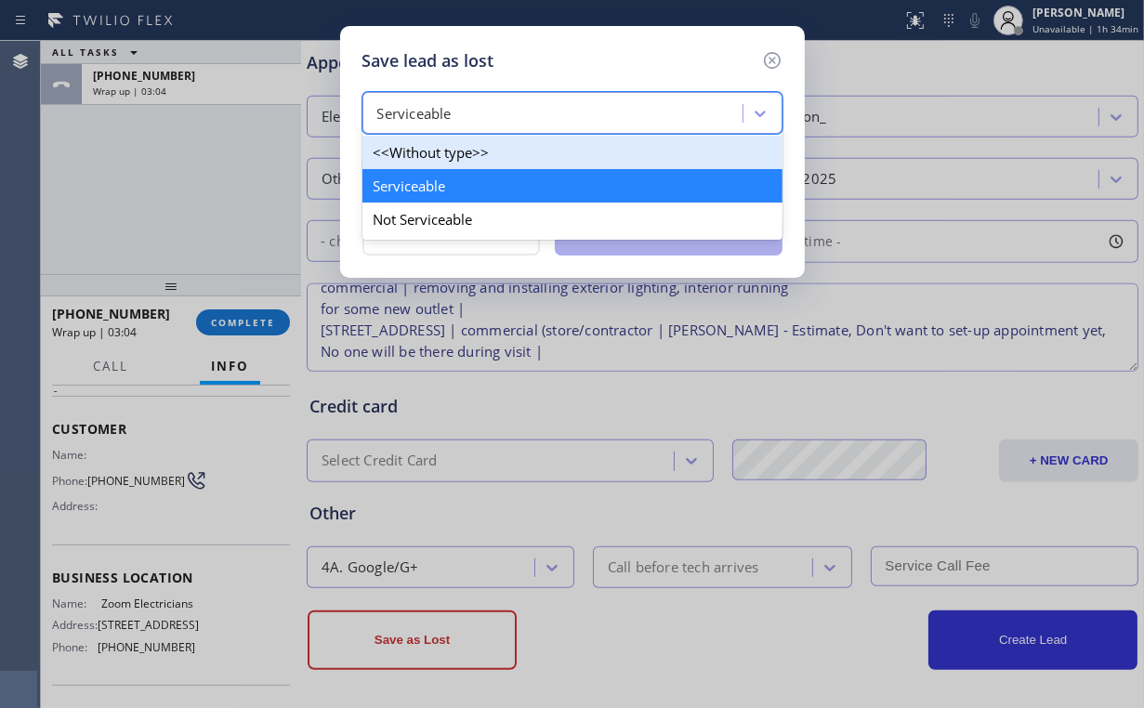
click at [559, 143] on div "<<Without type>>" at bounding box center [572, 152] width 420 height 33
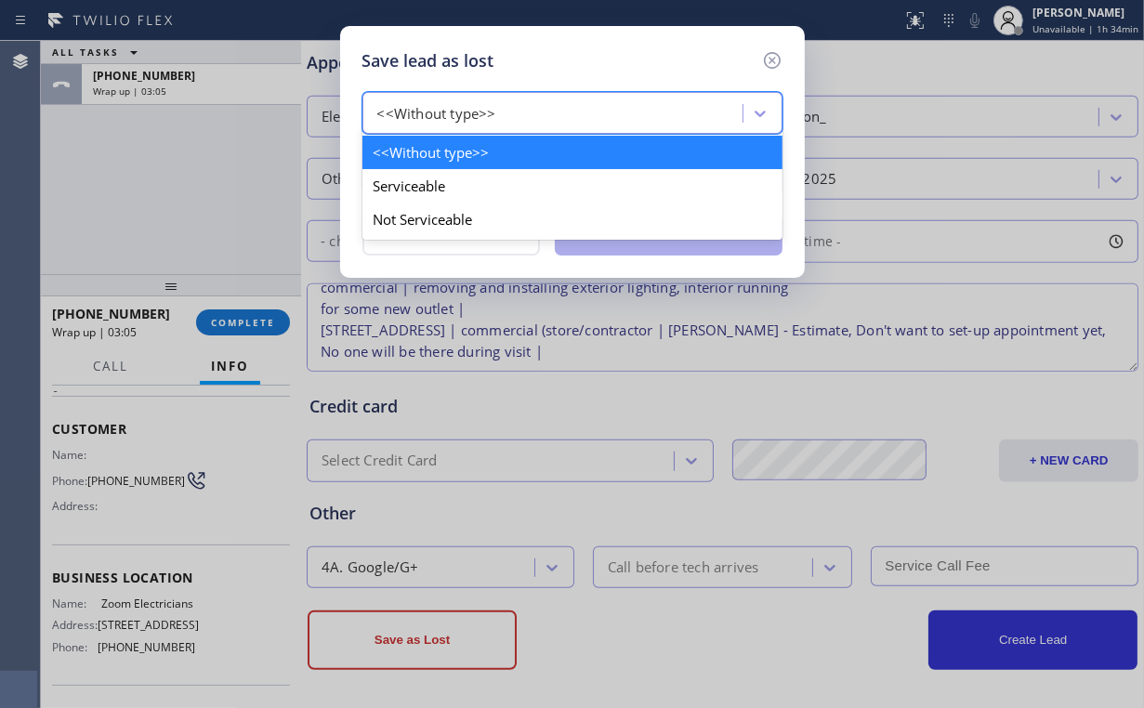
click at [520, 115] on div "<<Without type>>" at bounding box center [555, 114] width 375 height 33
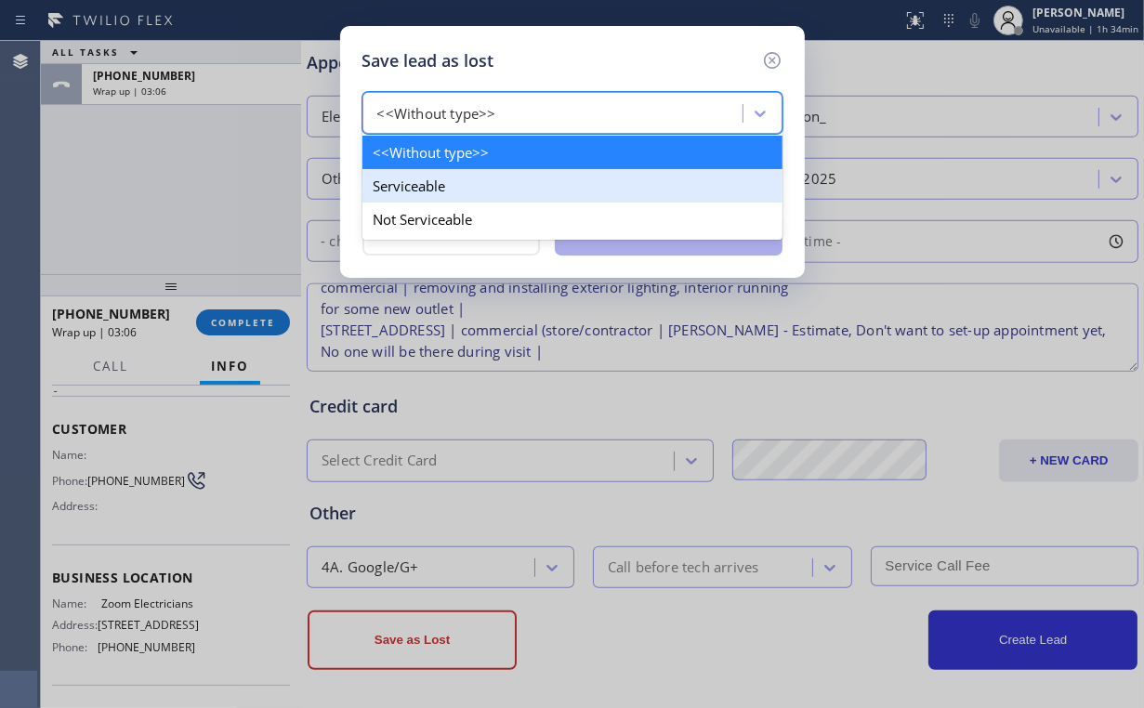
click at [468, 175] on div "Serviceable" at bounding box center [572, 185] width 420 height 33
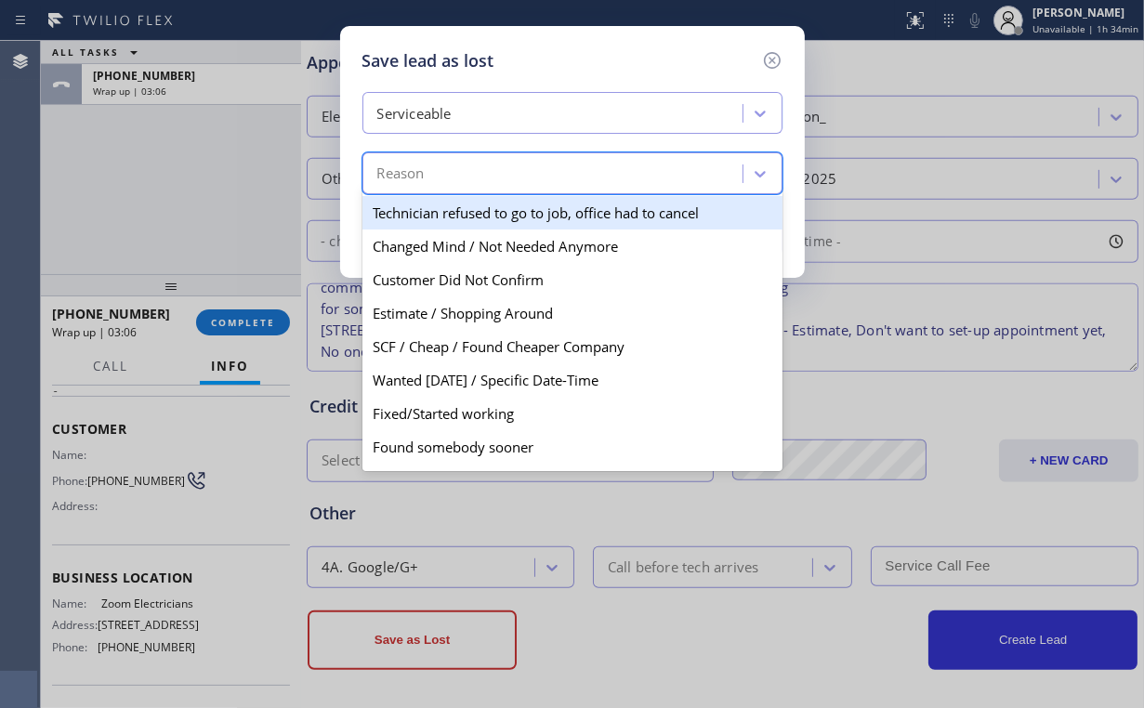
click at [480, 174] on div "Reason" at bounding box center [555, 174] width 375 height 33
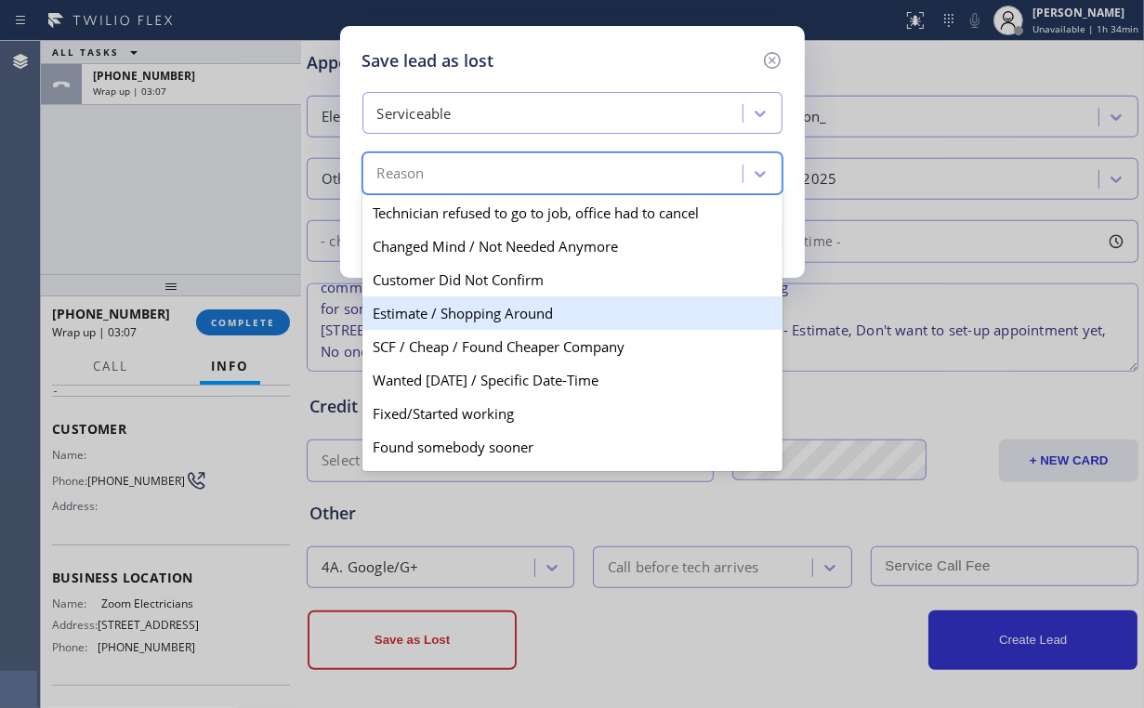
drag, startPoint x: 465, startPoint y: 309, endPoint x: 503, endPoint y: 302, distance: 38.7
click at [465, 309] on div "Estimate / Shopping Around" at bounding box center [572, 312] width 420 height 33
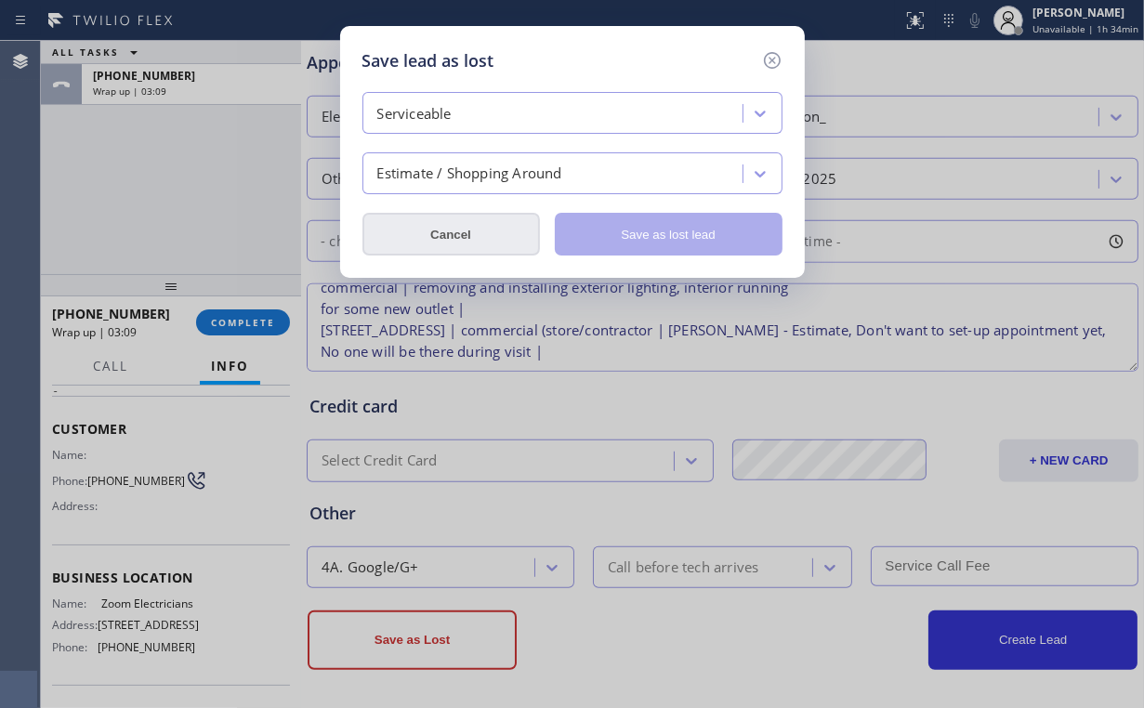
click at [463, 241] on button "Cancel" at bounding box center [451, 234] width 178 height 43
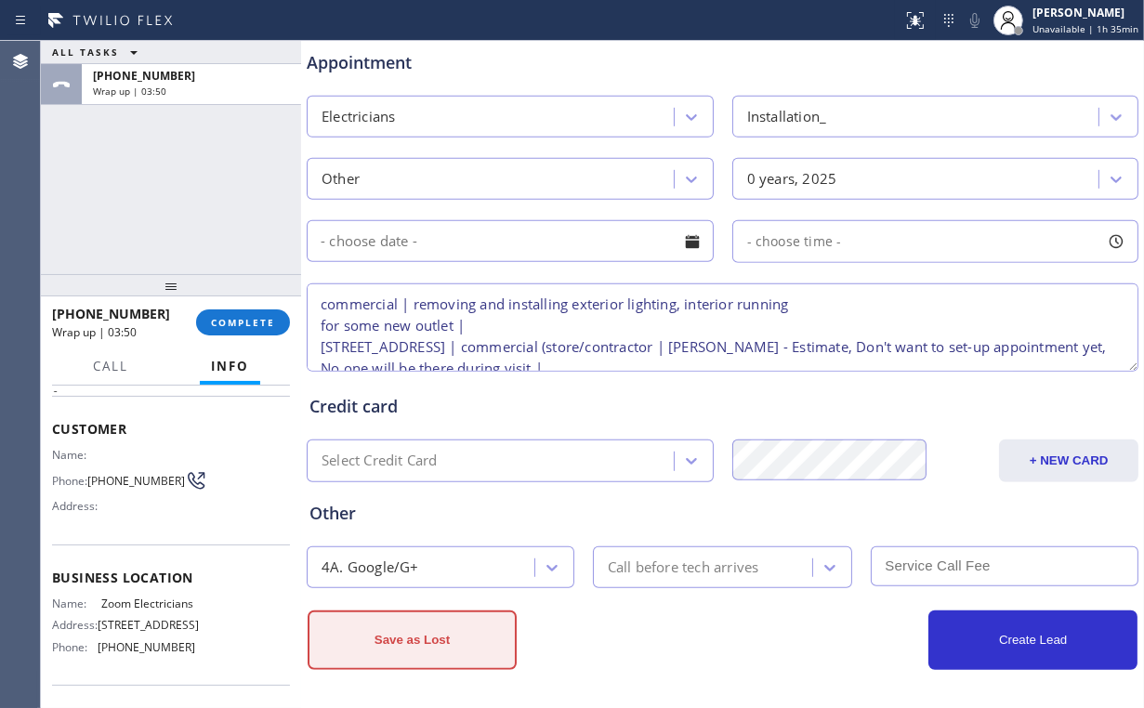
click at [443, 617] on button "Save as Lost" at bounding box center [412, 640] width 209 height 59
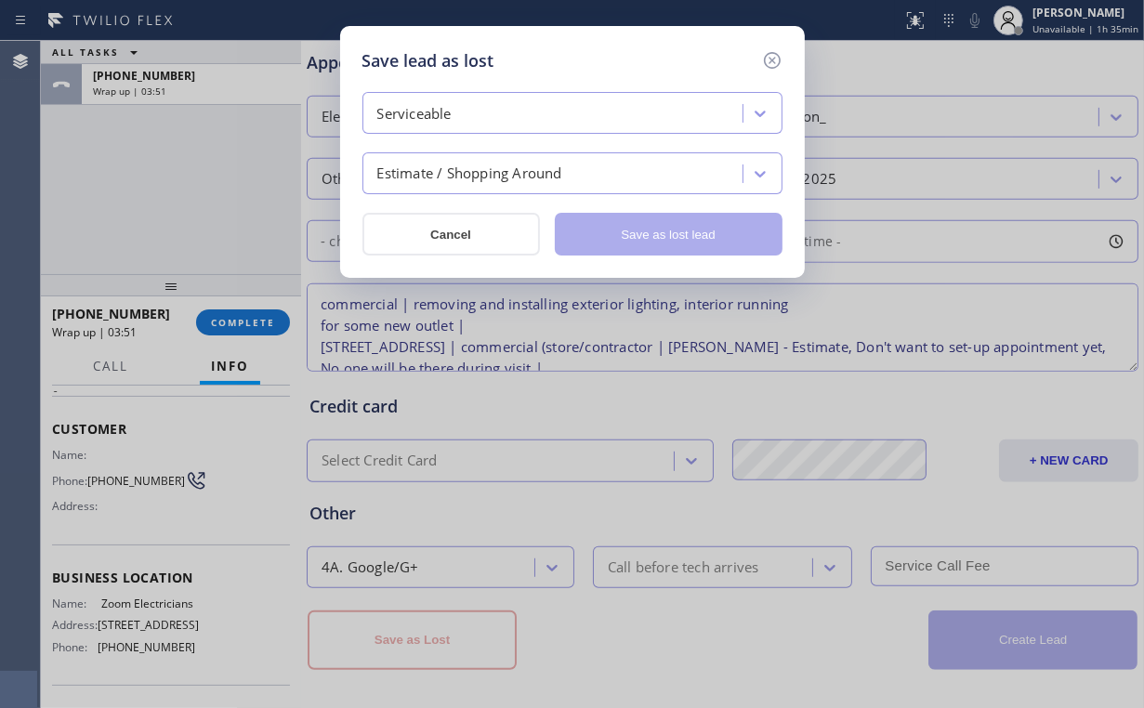
click at [506, 125] on div "Serviceable" at bounding box center [555, 114] width 375 height 33
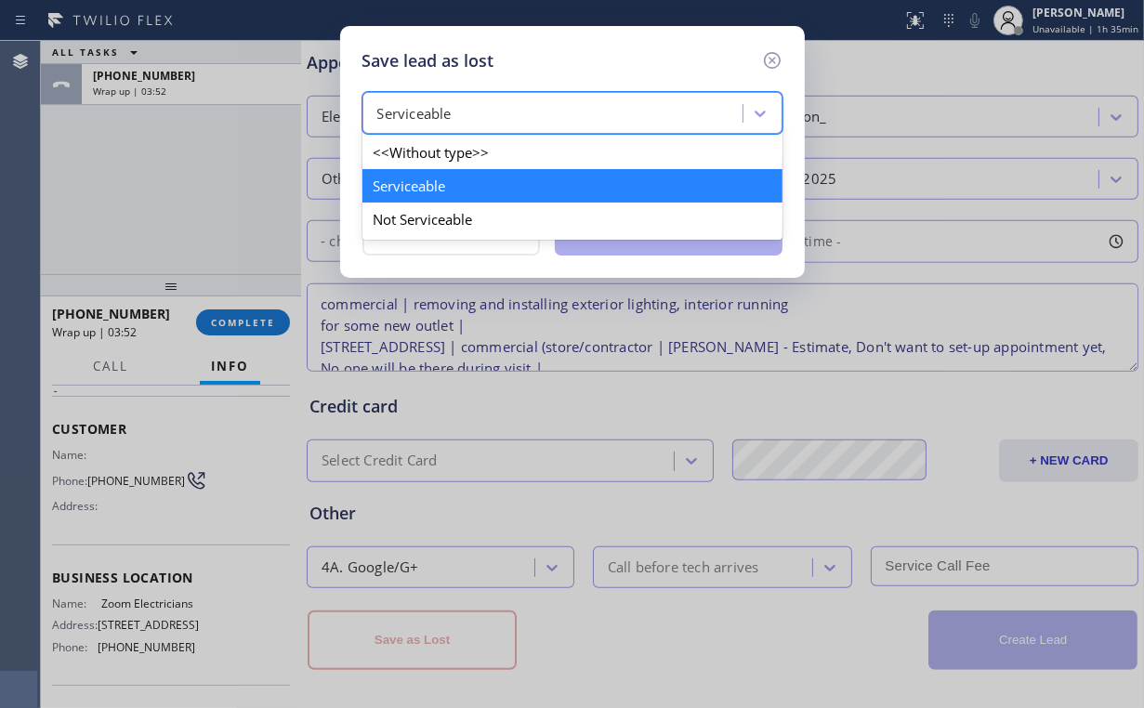
click at [467, 189] on div "Serviceable" at bounding box center [572, 185] width 420 height 33
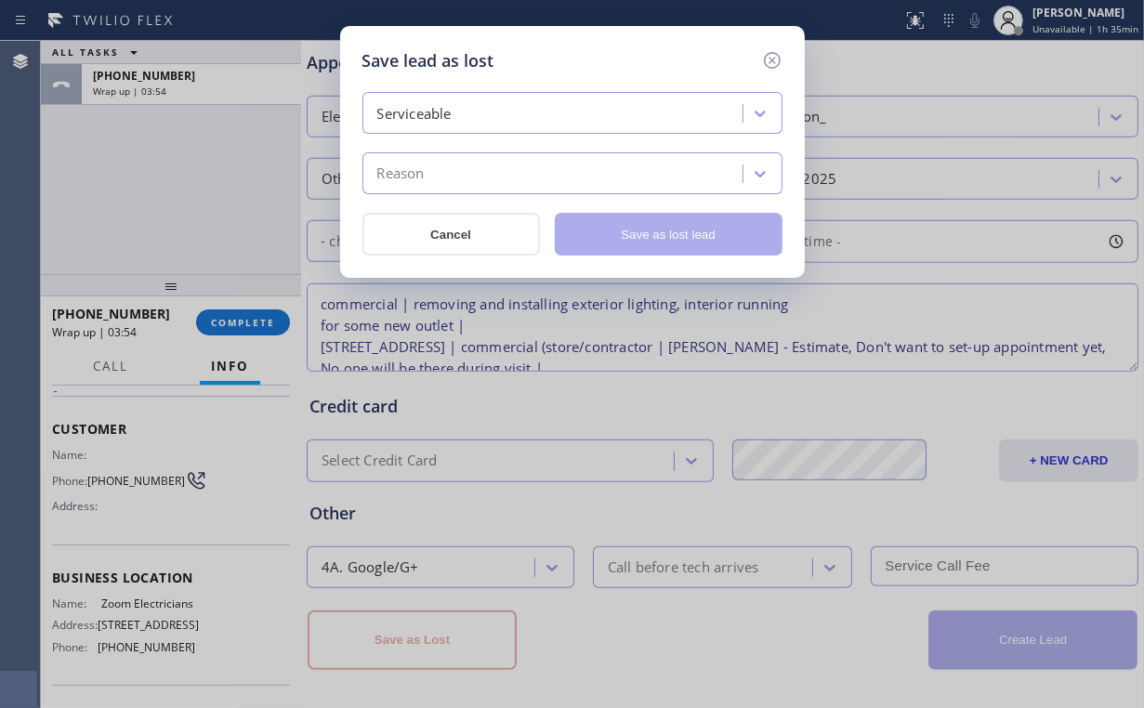
click at [782, 164] on div "Save lead as lost Serviceable Reason Cancel Save as lost lead" at bounding box center [572, 152] width 465 height 252
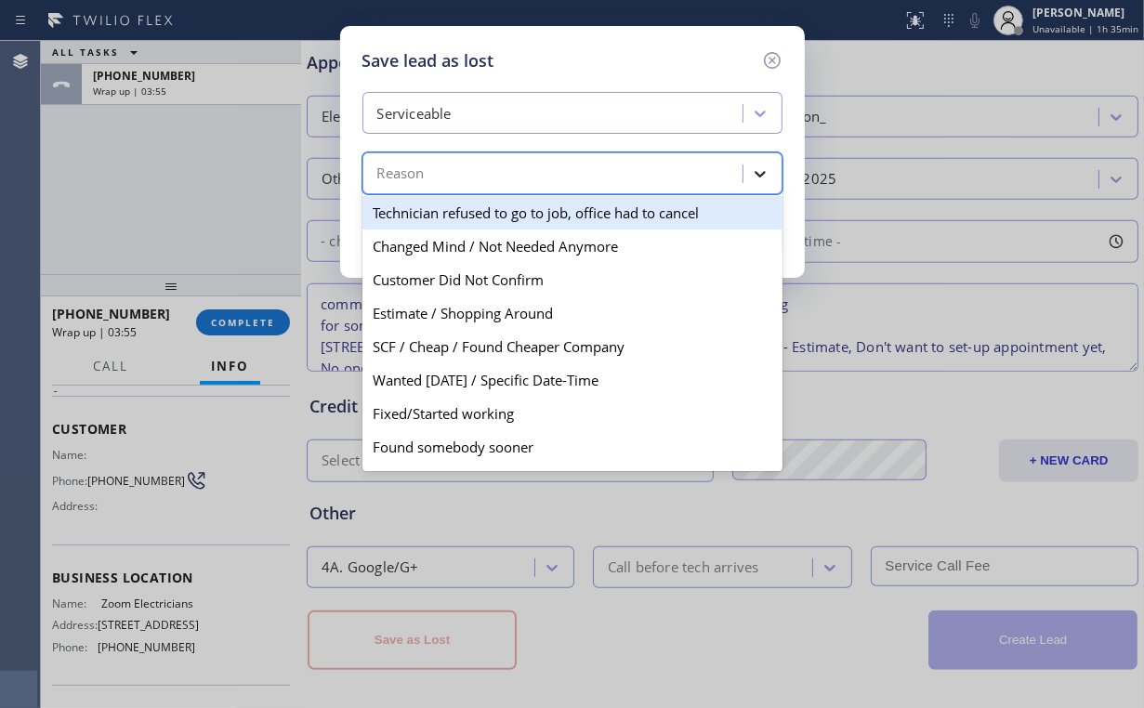
click at [755, 173] on icon at bounding box center [760, 173] width 19 height 19
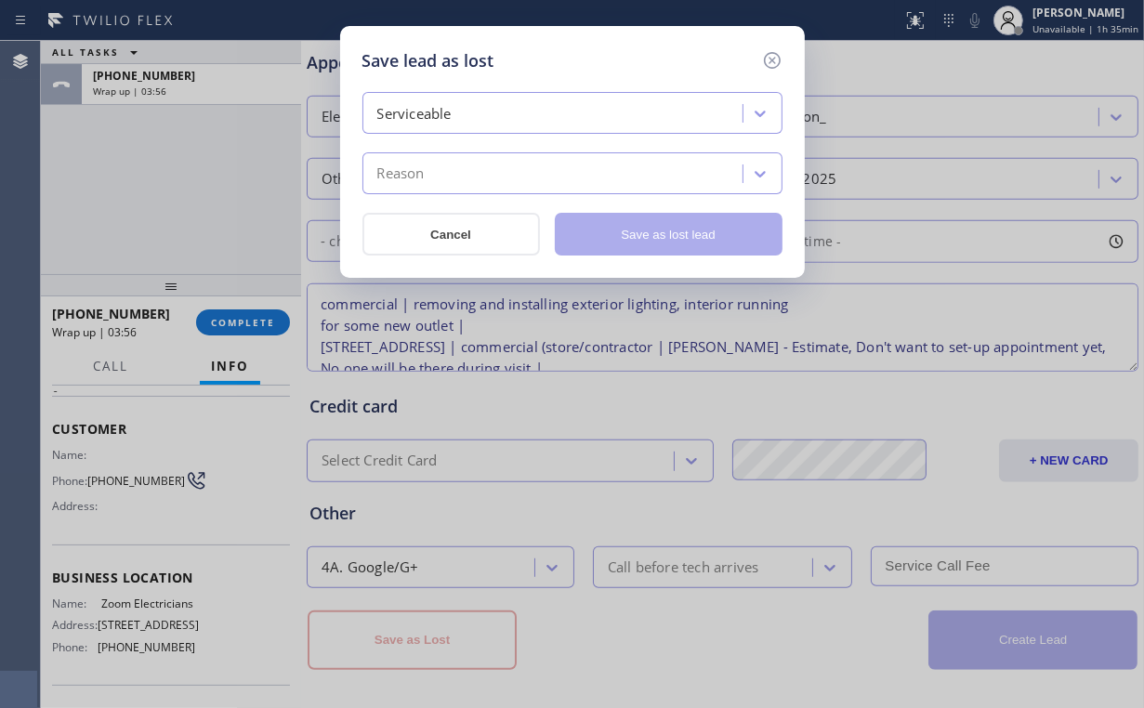
drag, startPoint x: 705, startPoint y: 141, endPoint x: 730, endPoint y: 80, distance: 65.9
click at [706, 140] on div "Serviceable Reason" at bounding box center [572, 143] width 420 height 102
click at [769, 60] on icon at bounding box center [772, 60] width 22 height 22
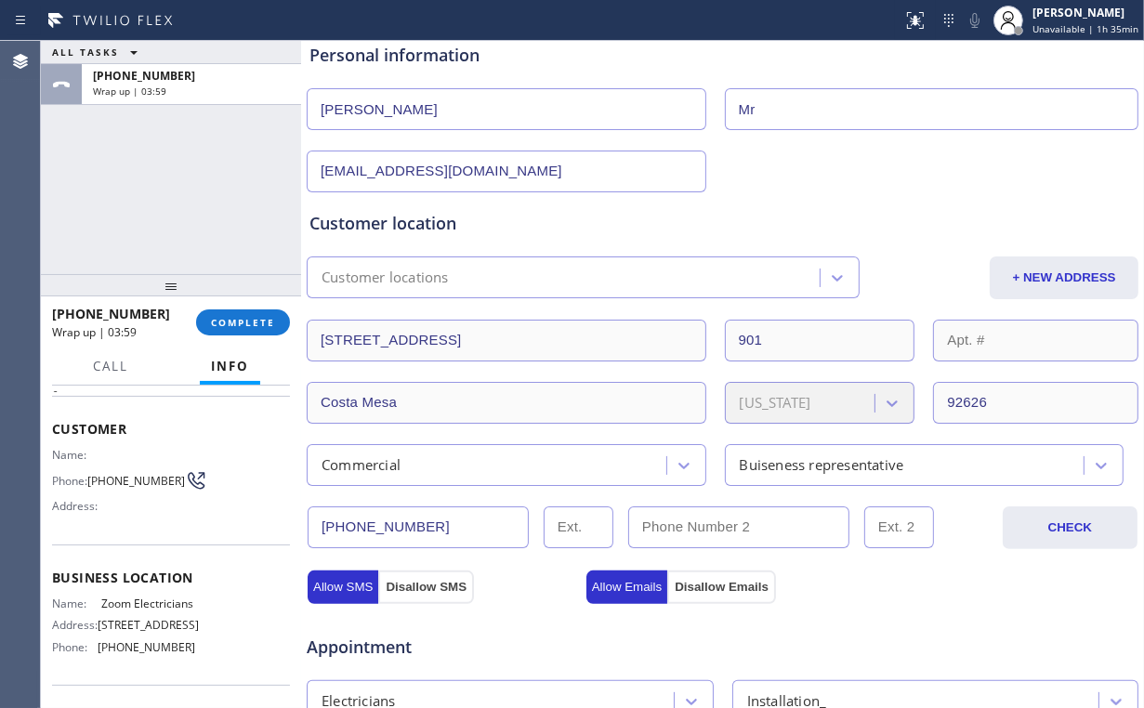
scroll to position [223, 0]
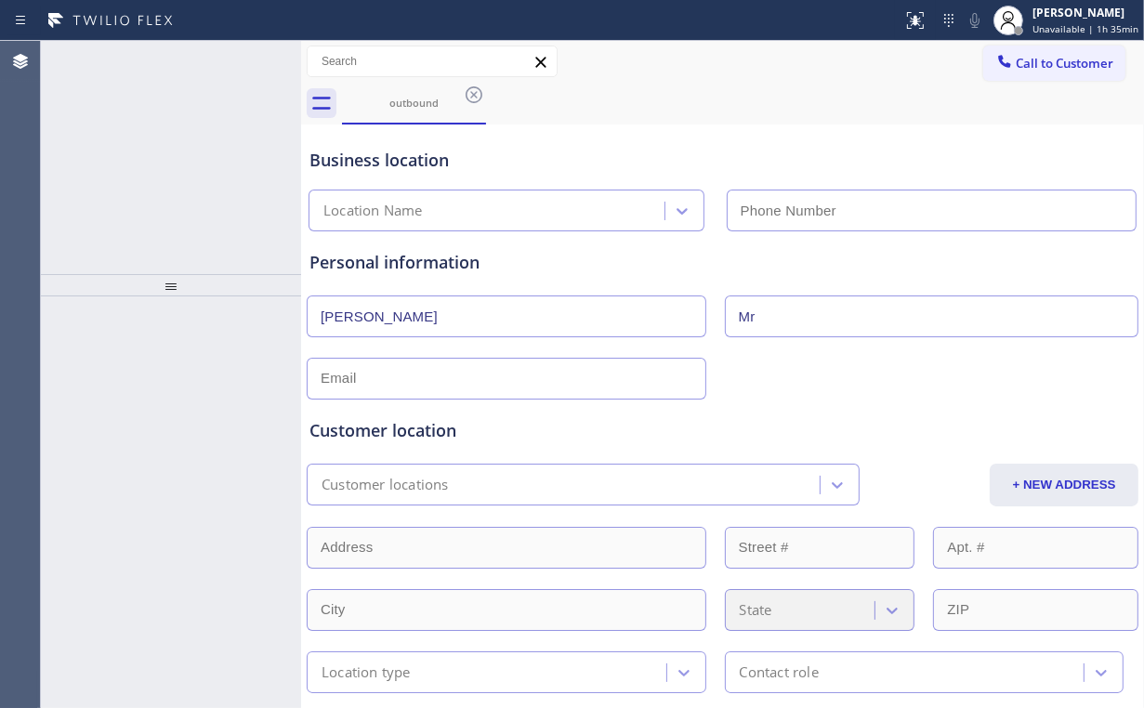
type input "[PHONE_NUMBER]"
click at [575, 156] on div "Business location" at bounding box center [722, 160] width 826 height 25
click at [208, 154] on div "ALL TASKS ALL TASKS ACTIVE TASKS TASKS IN WRAP UP [PHONE_NUMBER] Wrap up | 04:23" at bounding box center [171, 157] width 260 height 233
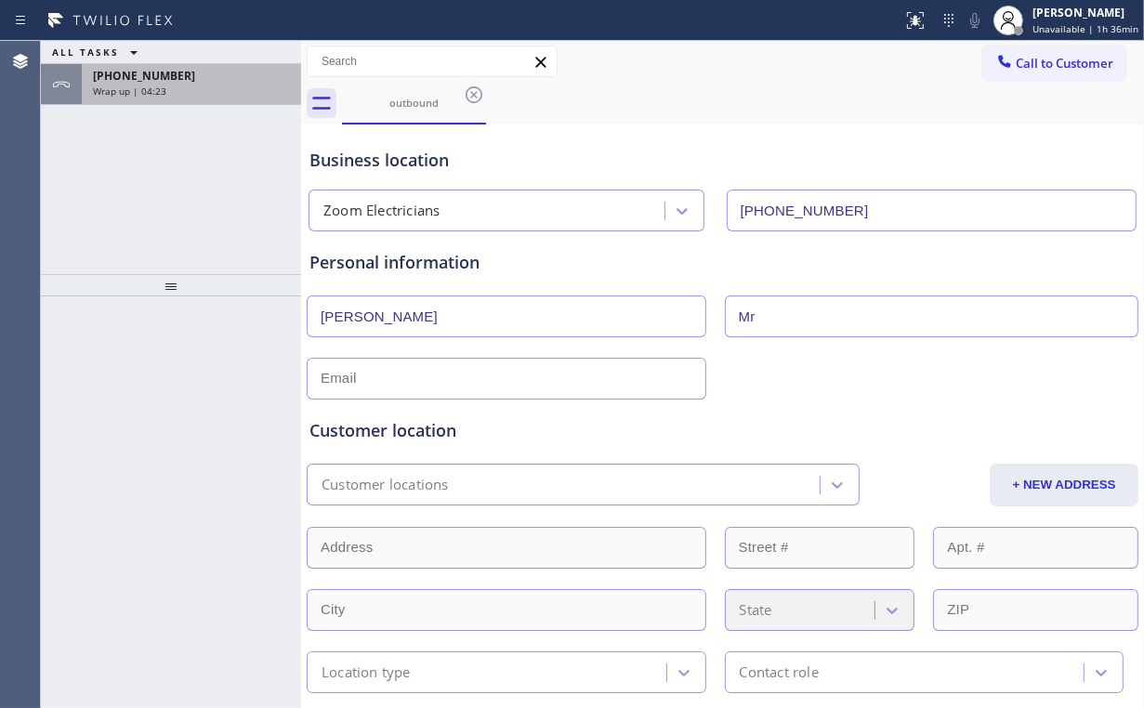
click at [181, 90] on div "Wrap up | 04:23" at bounding box center [191, 91] width 197 height 13
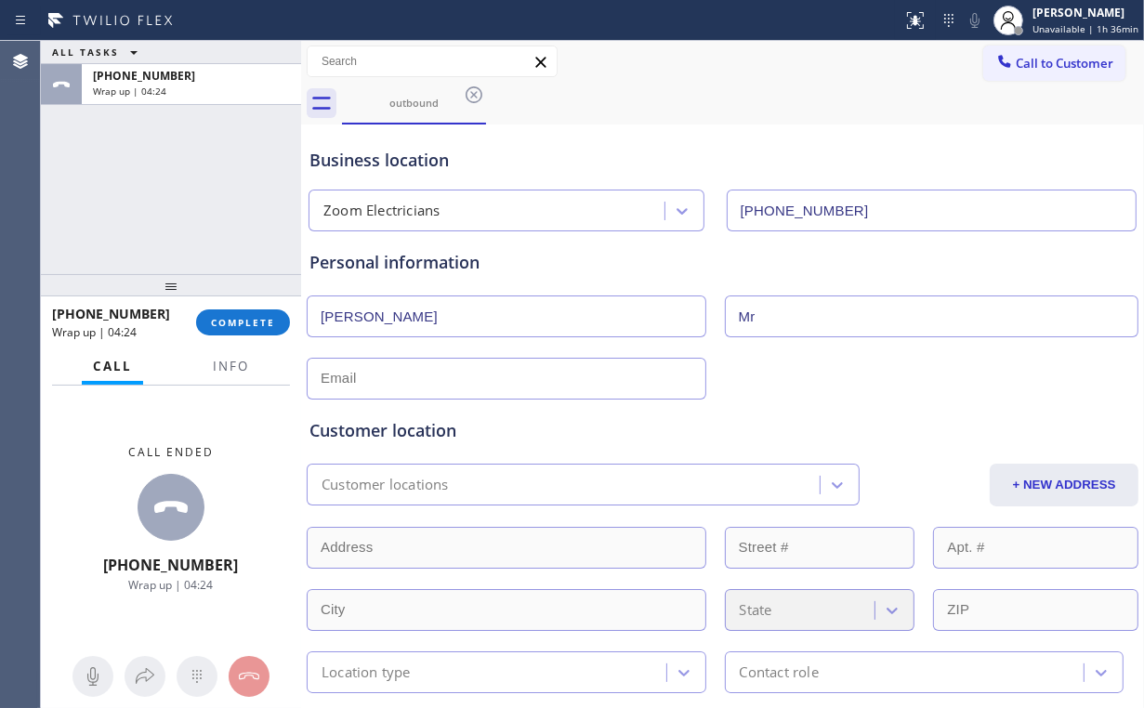
click at [163, 217] on div "ALL TASKS ALL TASKS ACTIVE TASKS TASKS IN WRAP UP [PHONE_NUMBER] Wrap up | 04:24" at bounding box center [171, 157] width 260 height 233
click at [239, 367] on span "Info" at bounding box center [231, 366] width 36 height 17
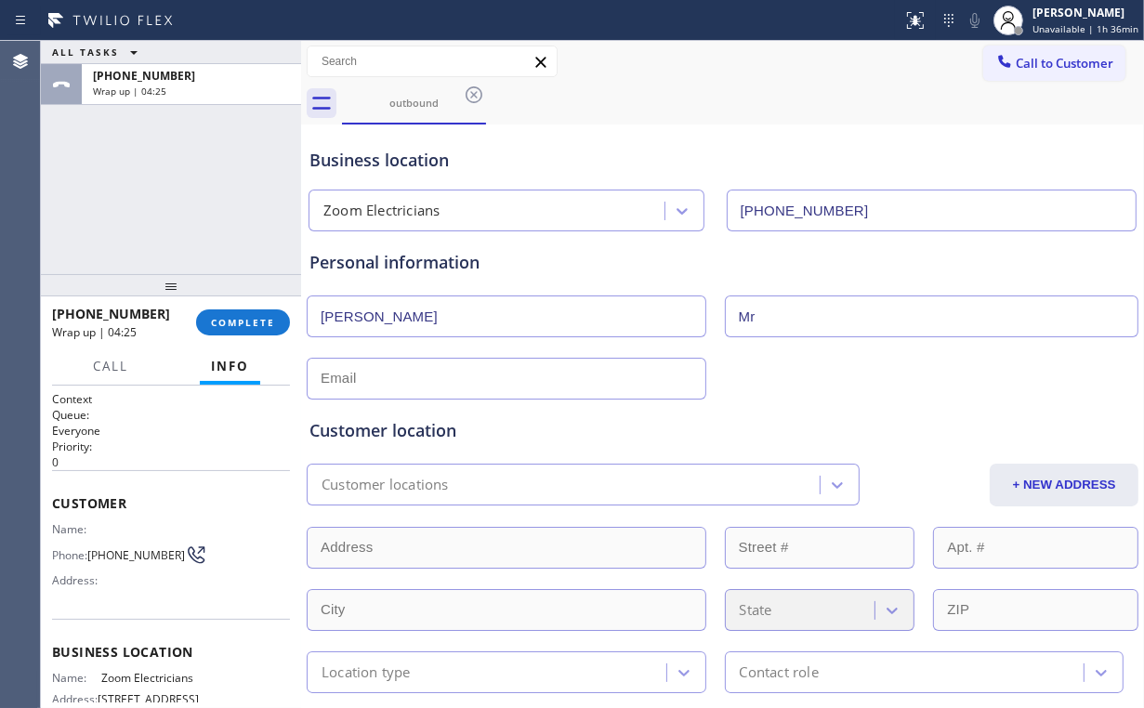
click at [149, 160] on div "ALL TASKS ALL TASKS ACTIVE TASKS TASKS IN WRAP UP [PHONE_NUMBER] Wrap up | 04:25" at bounding box center [171, 157] width 260 height 233
click at [532, 169] on div "Business location" at bounding box center [722, 160] width 826 height 25
click at [409, 381] on input "text" at bounding box center [507, 379] width 400 height 42
type input "[EMAIL_ADDRESS][DOMAIN_NAME]"
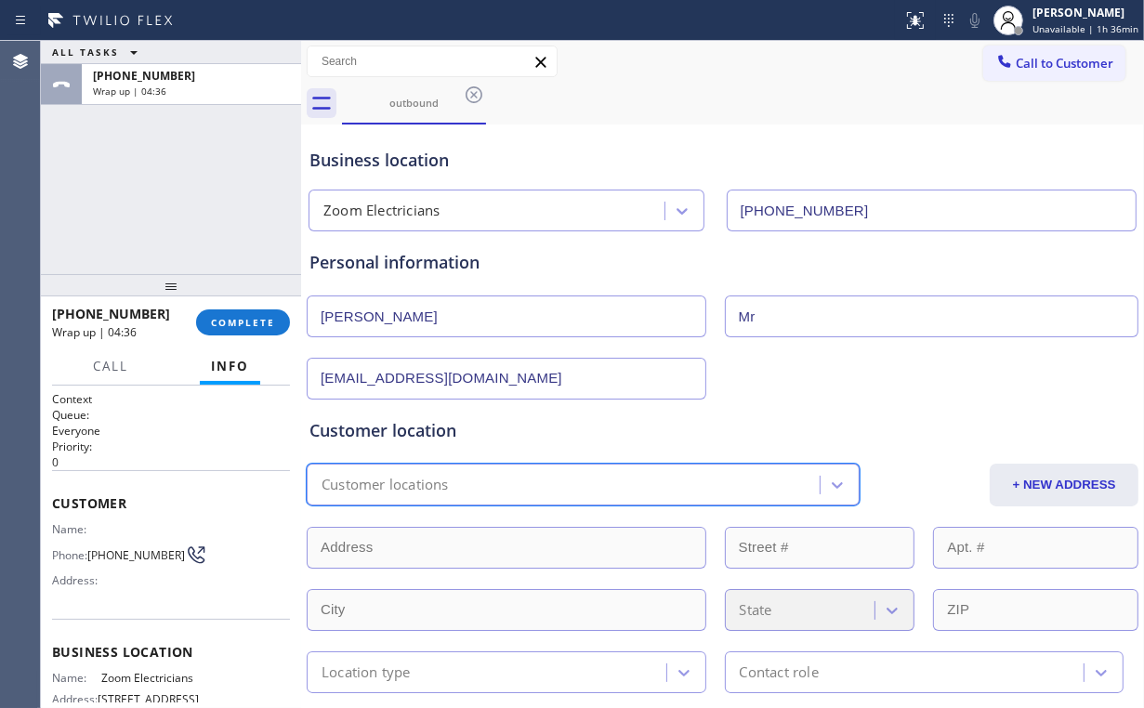
scroll to position [74, 0]
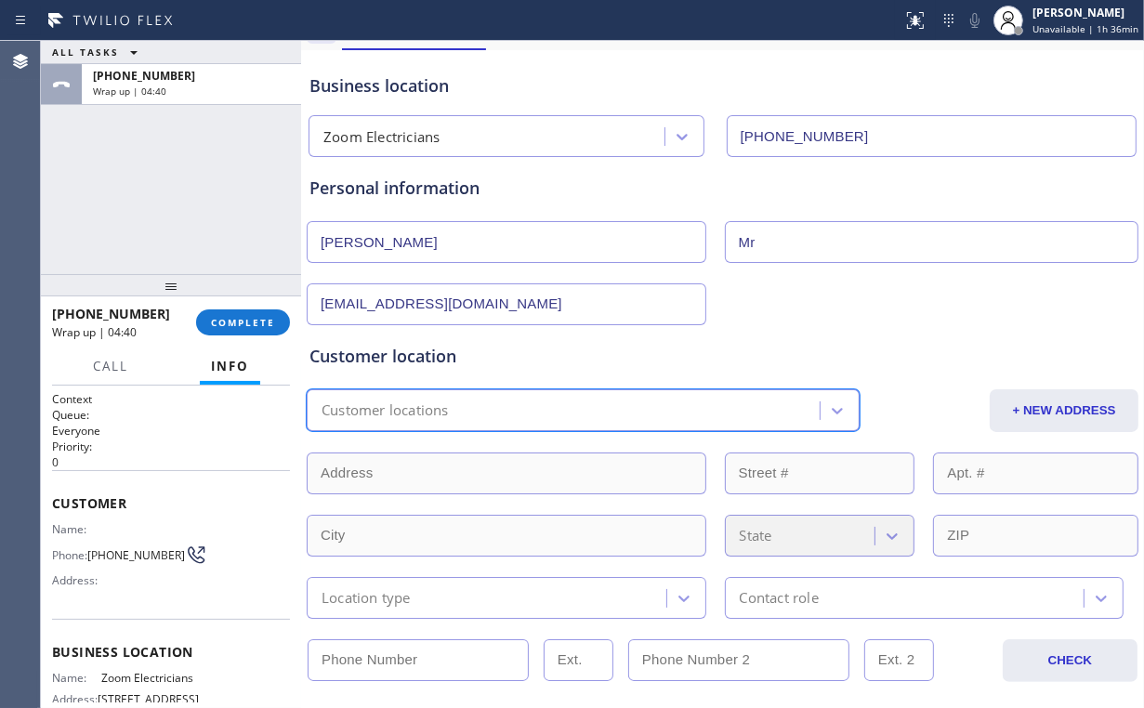
click at [478, 401] on div "Customer locations" at bounding box center [565, 410] width 507 height 33
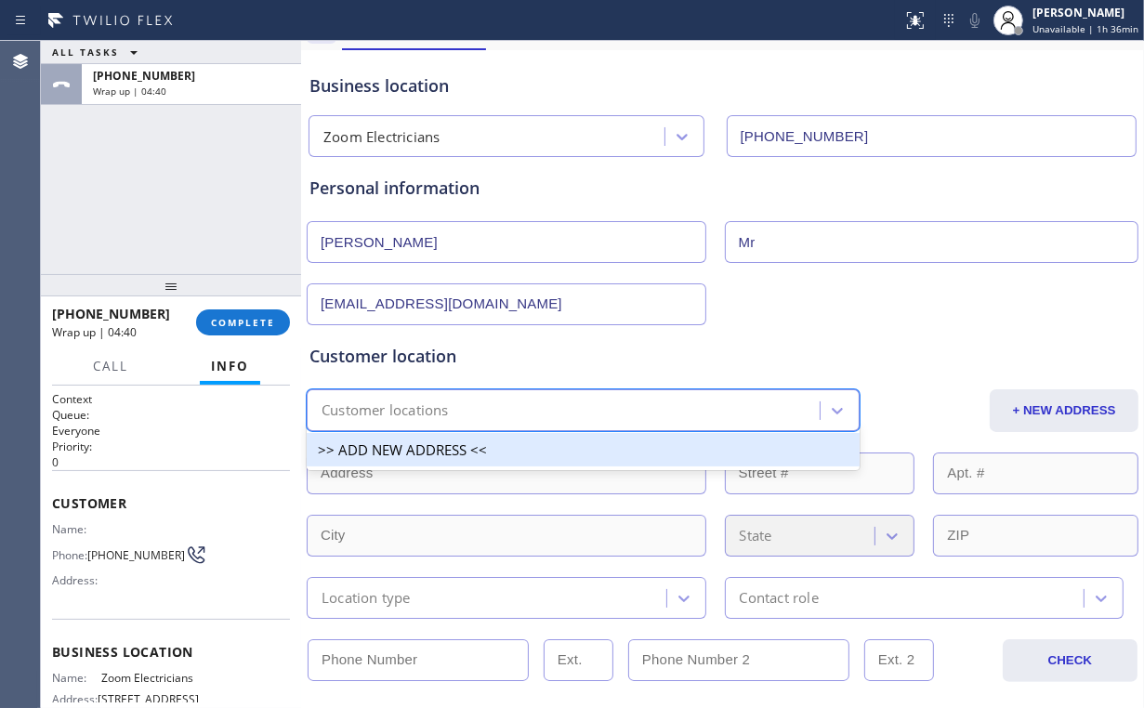
paste input "[STREET_ADDRESS]"
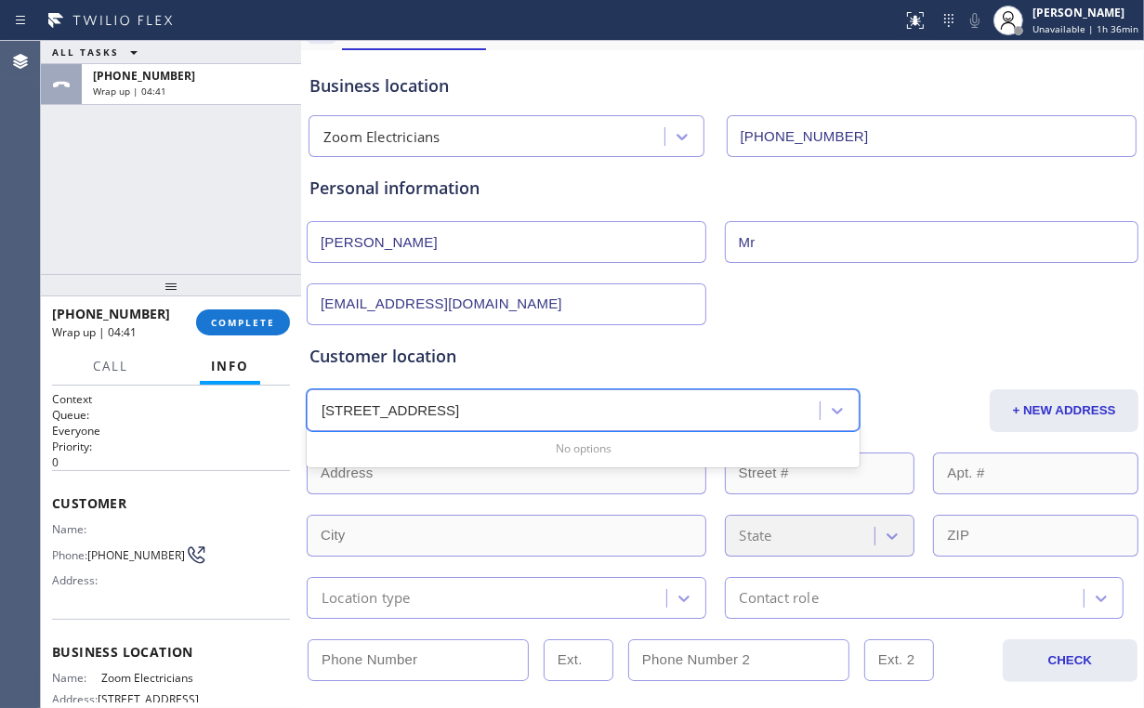
type input "[STREET_ADDRESS]"
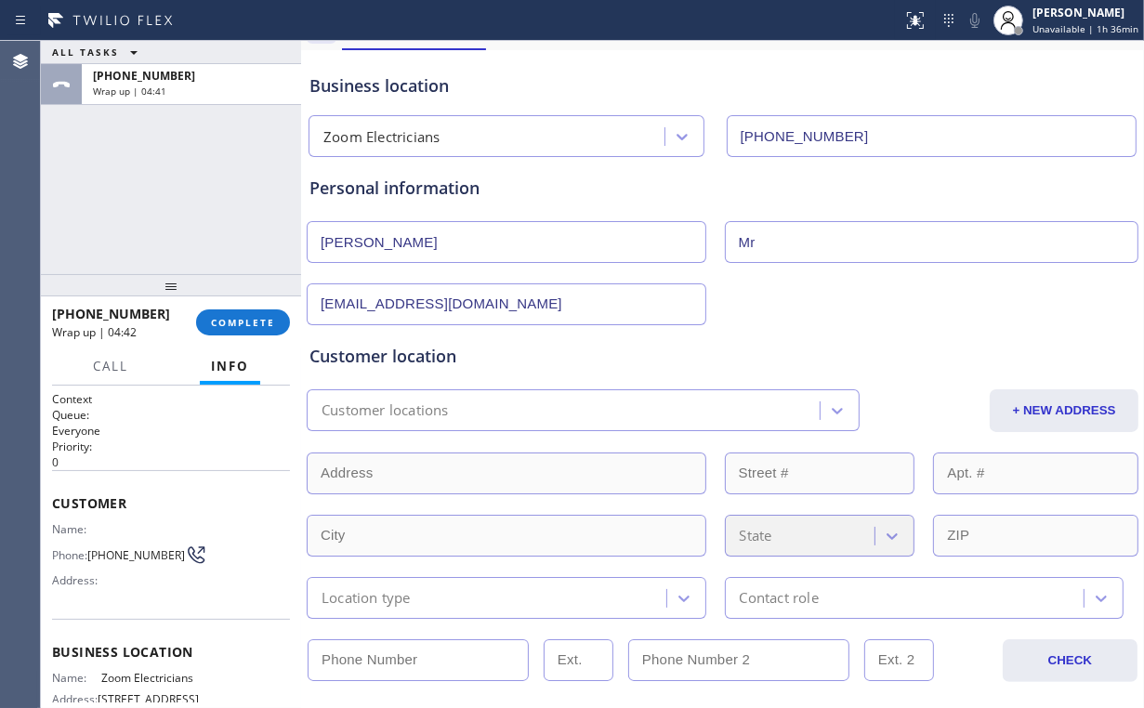
click at [563, 358] on div "Customer location" at bounding box center [722, 356] width 826 height 25
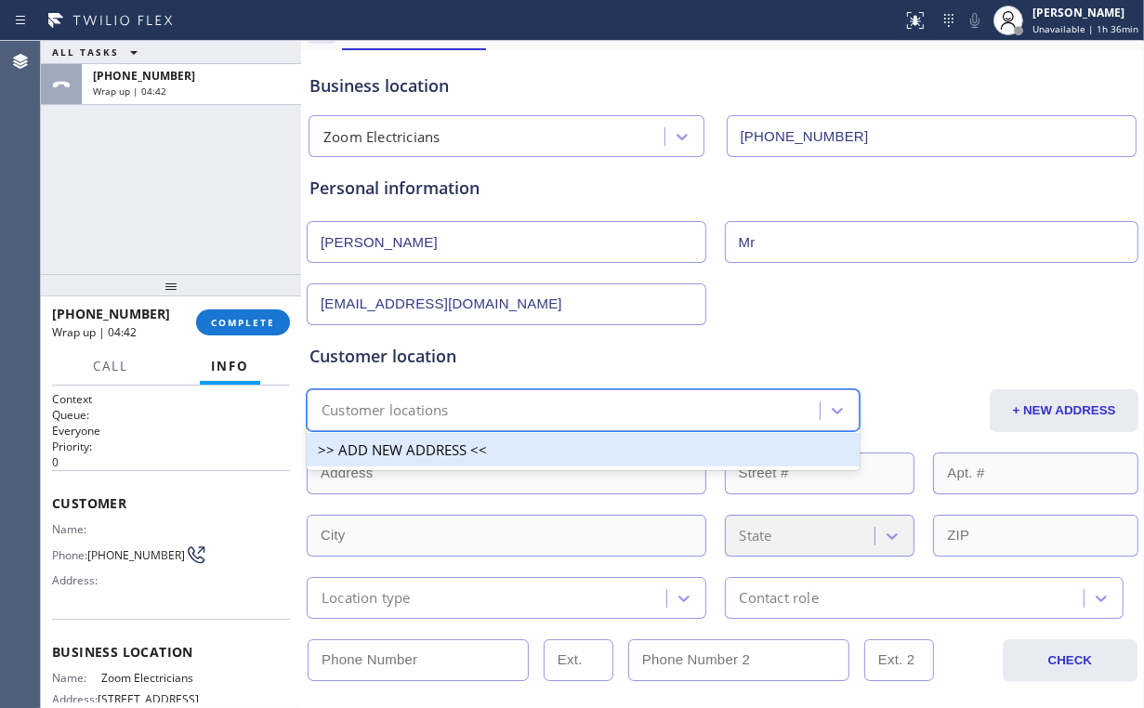
click at [485, 424] on div "Customer locations" at bounding box center [565, 410] width 507 height 33
paste input "[STREET_ADDRESS]"
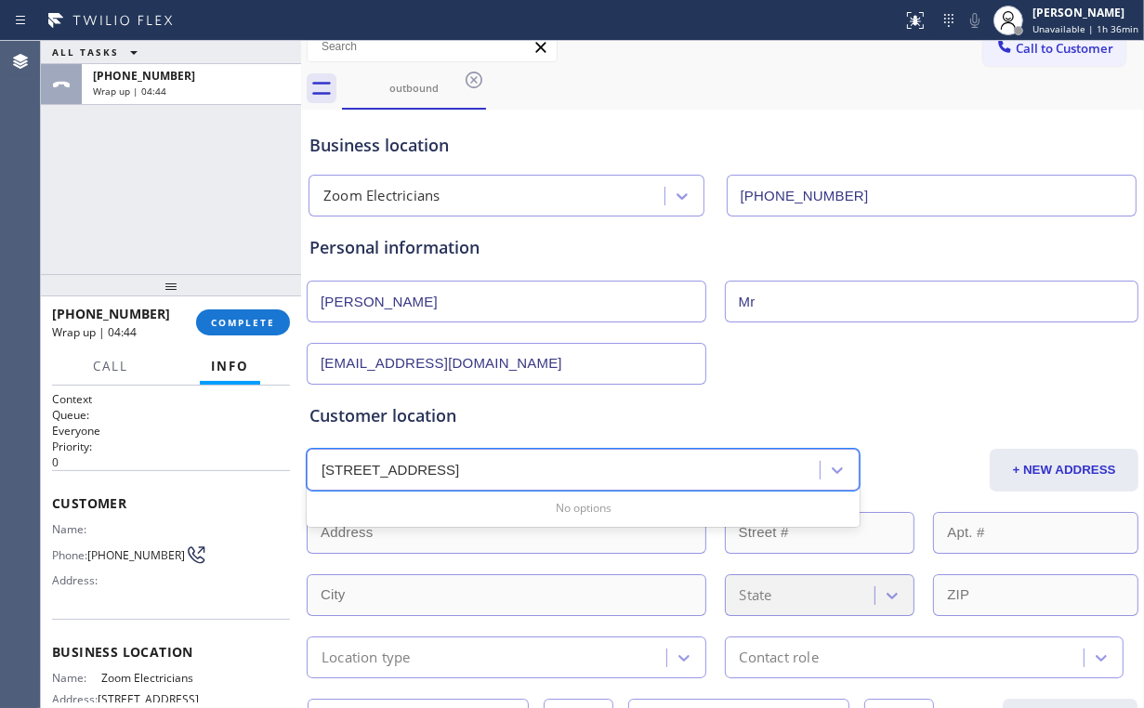
scroll to position [0, 0]
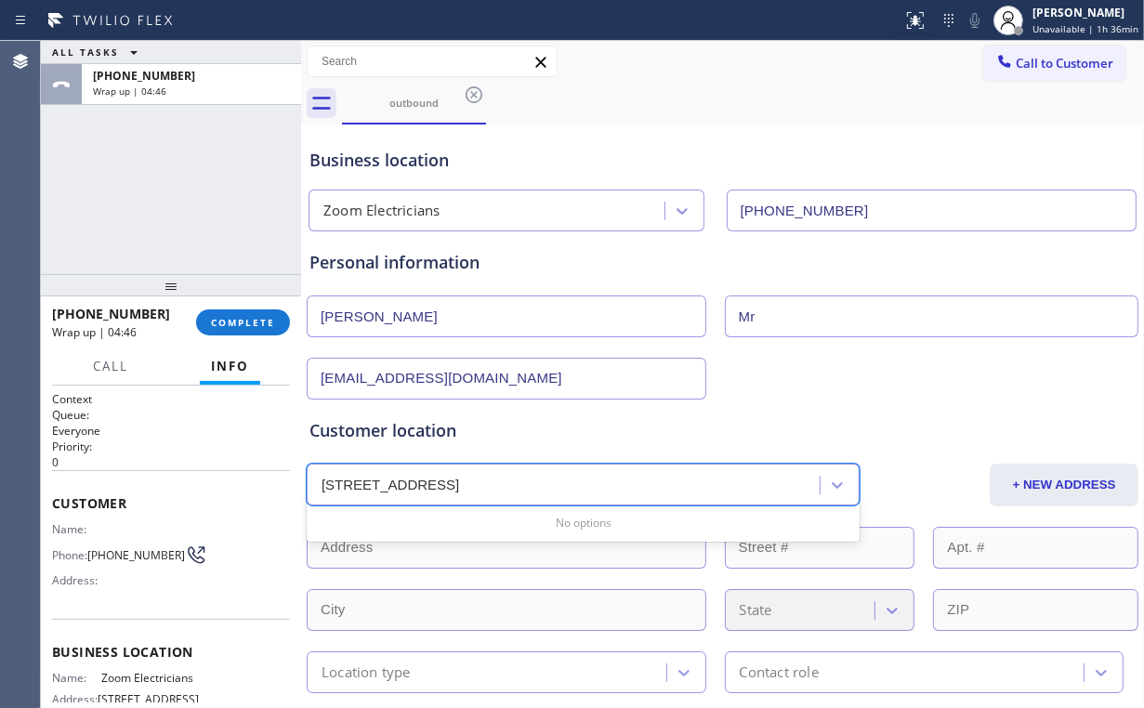
type input "[STREET_ADDRESS]"
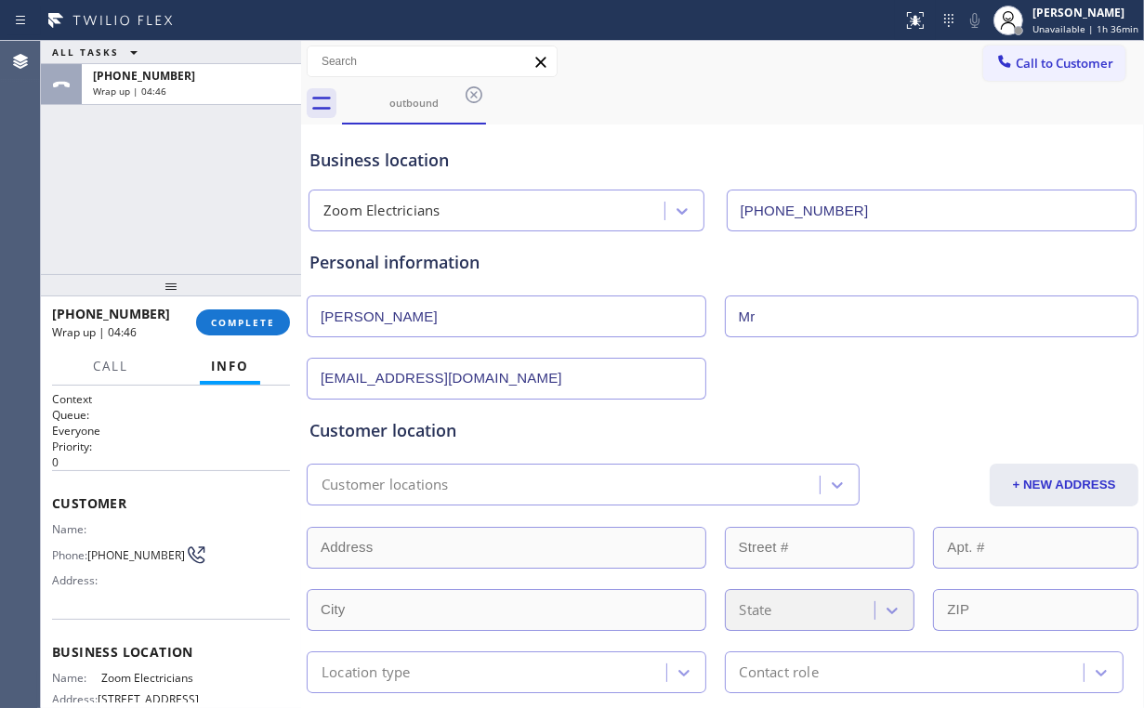
click at [772, 402] on div "Customer location Customer locations + NEW ADDRESS State Location type Contact …" at bounding box center [723, 547] width 834 height 294
click at [266, 328] on span "COMPLETE" at bounding box center [243, 322] width 64 height 13
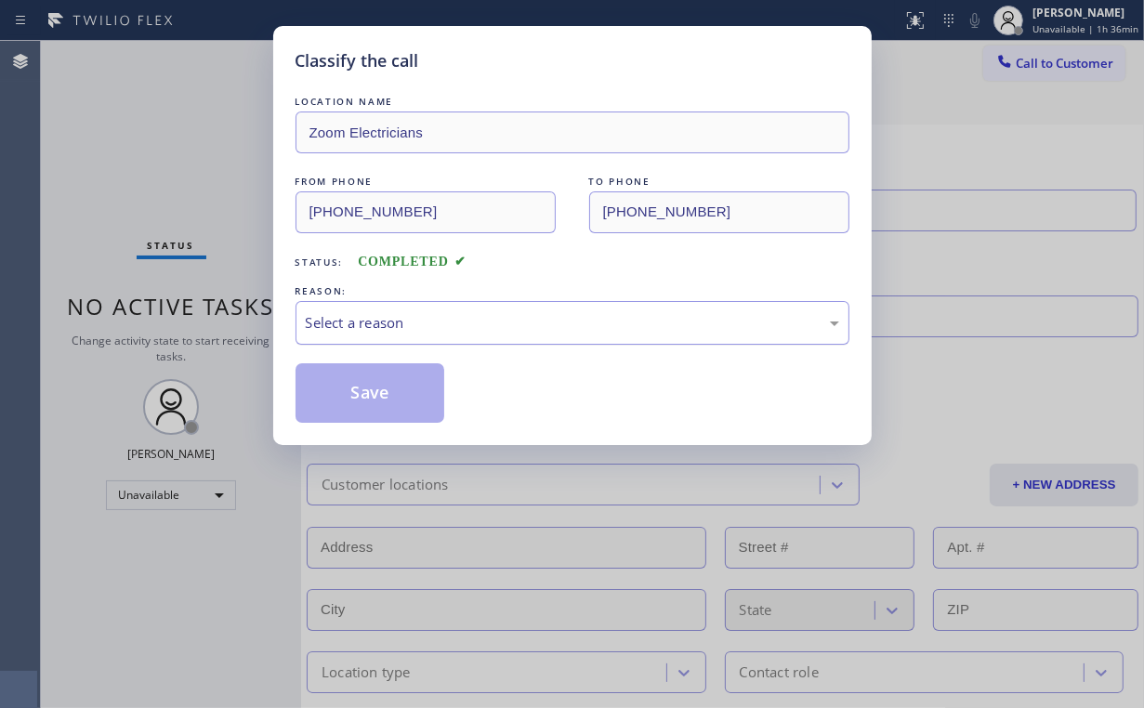
click at [367, 316] on div "Select a reason" at bounding box center [572, 322] width 533 height 21
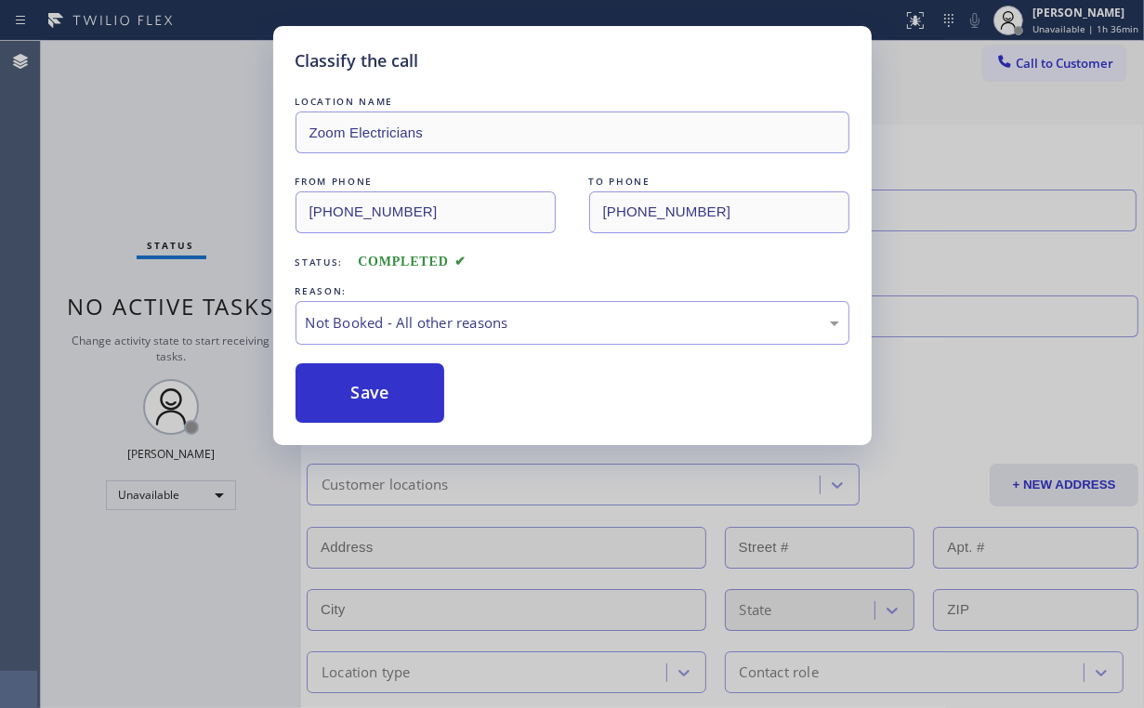
drag, startPoint x: 379, startPoint y: 387, endPoint x: 231, endPoint y: 245, distance: 204.4
click at [379, 384] on button "Save" at bounding box center [371, 392] width 150 height 59
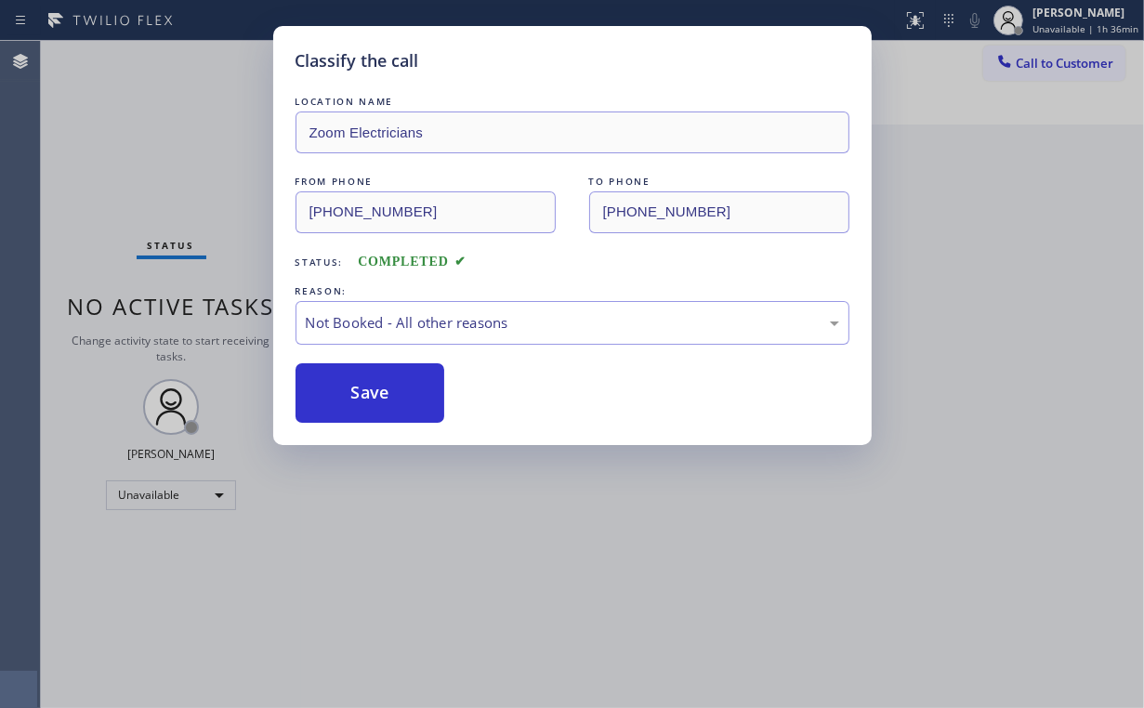
click at [189, 182] on div "Classify the call LOCATION NAME Zoom Electricians FROM PHONE [PHONE_NUMBER] TO …" at bounding box center [572, 354] width 1144 height 708
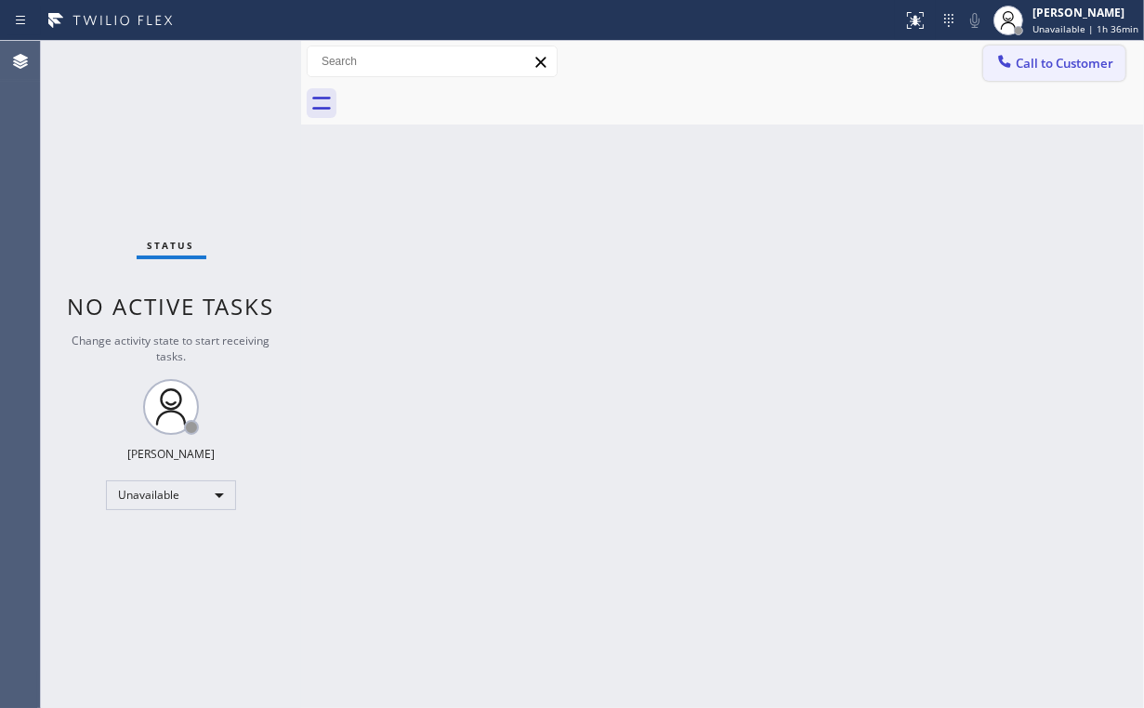
click at [1015, 63] on div at bounding box center [1004, 63] width 22 height 22
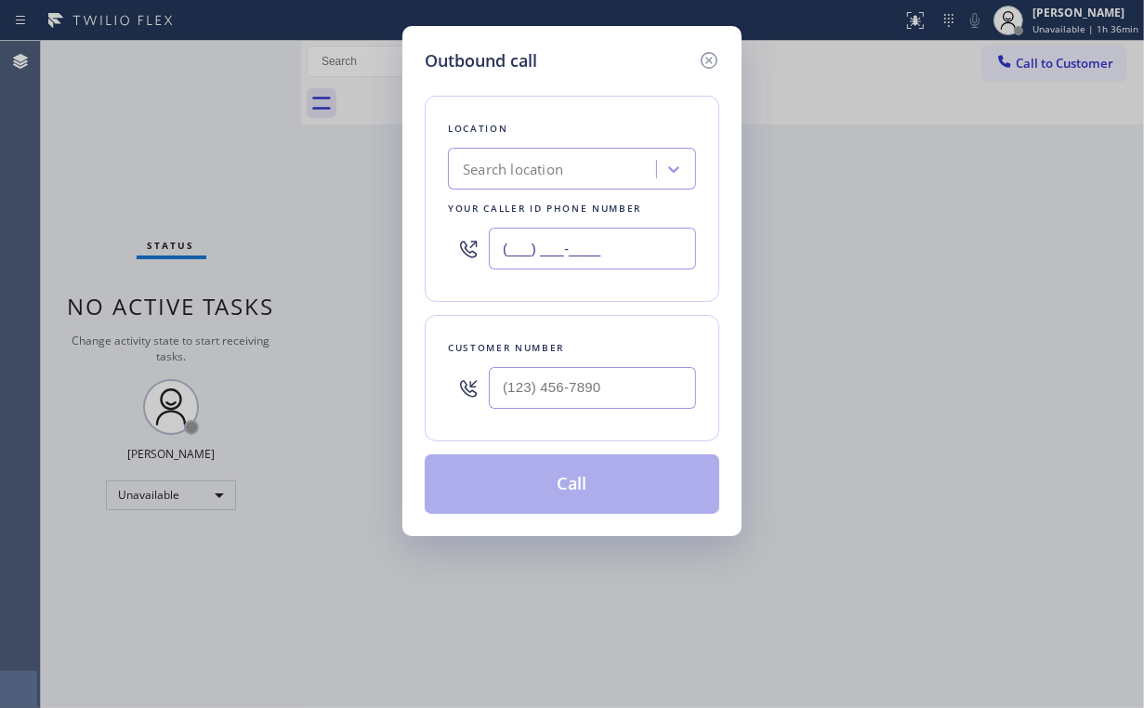
drag, startPoint x: 519, startPoint y: 243, endPoint x: 402, endPoint y: 319, distance: 138.4
click at [455, 248] on div "(___) ___-____" at bounding box center [572, 248] width 248 height 60
paste input "833) 529-3731"
type input "[PHONE_NUMBER]"
drag, startPoint x: 409, startPoint y: 288, endPoint x: 535, endPoint y: 350, distance: 140.9
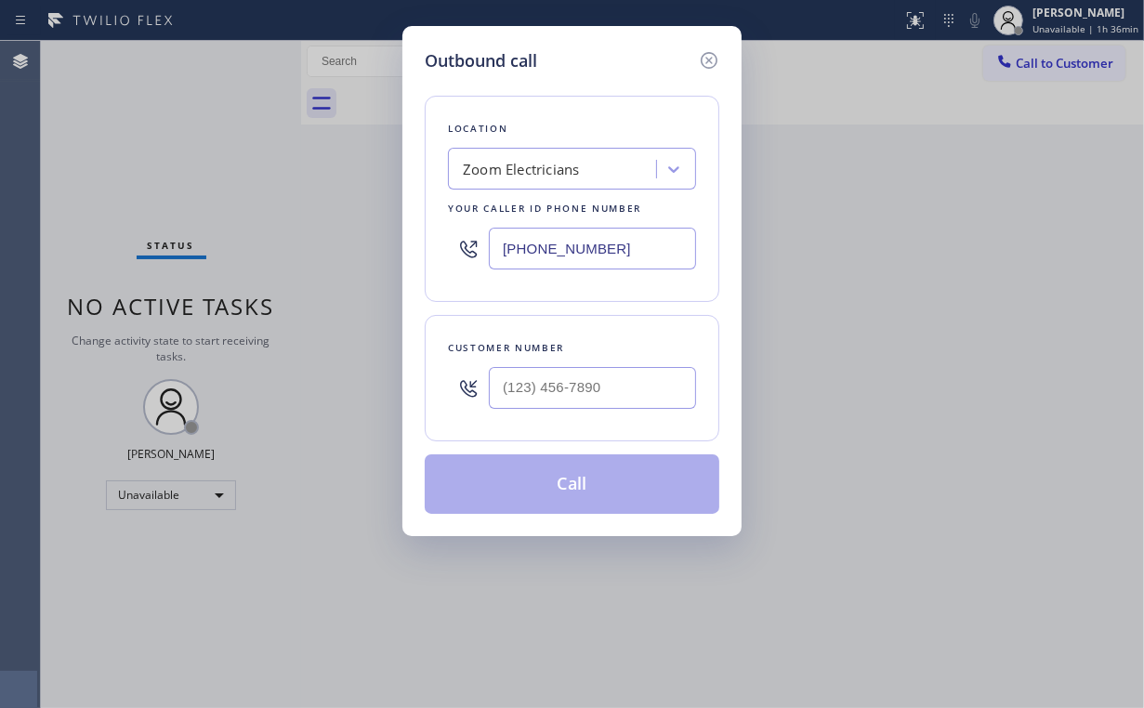
click at [420, 296] on div "Outbound call Location Zoom Electricians Your caller id phone number [PHONE_NUM…" at bounding box center [571, 281] width 339 height 510
click at [577, 398] on input "(___) ___-____" at bounding box center [592, 388] width 207 height 42
paste input "330) 810-6544"
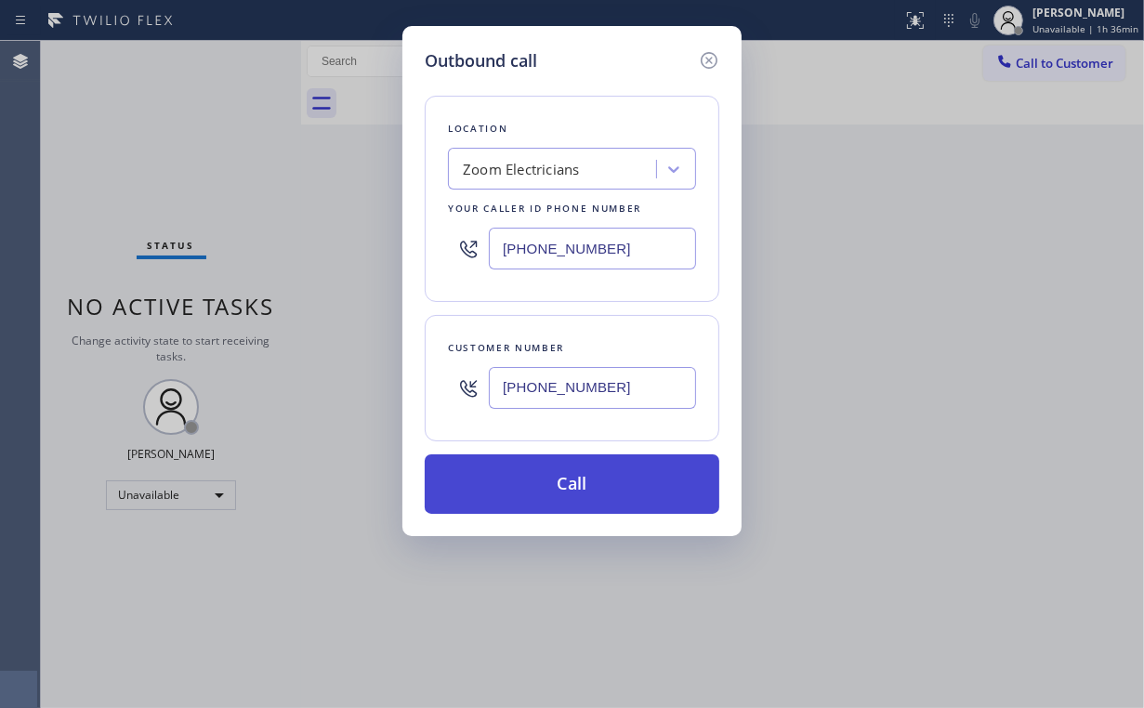
type input "[PHONE_NUMBER]"
click at [576, 472] on button "Call" at bounding box center [572, 483] width 295 height 59
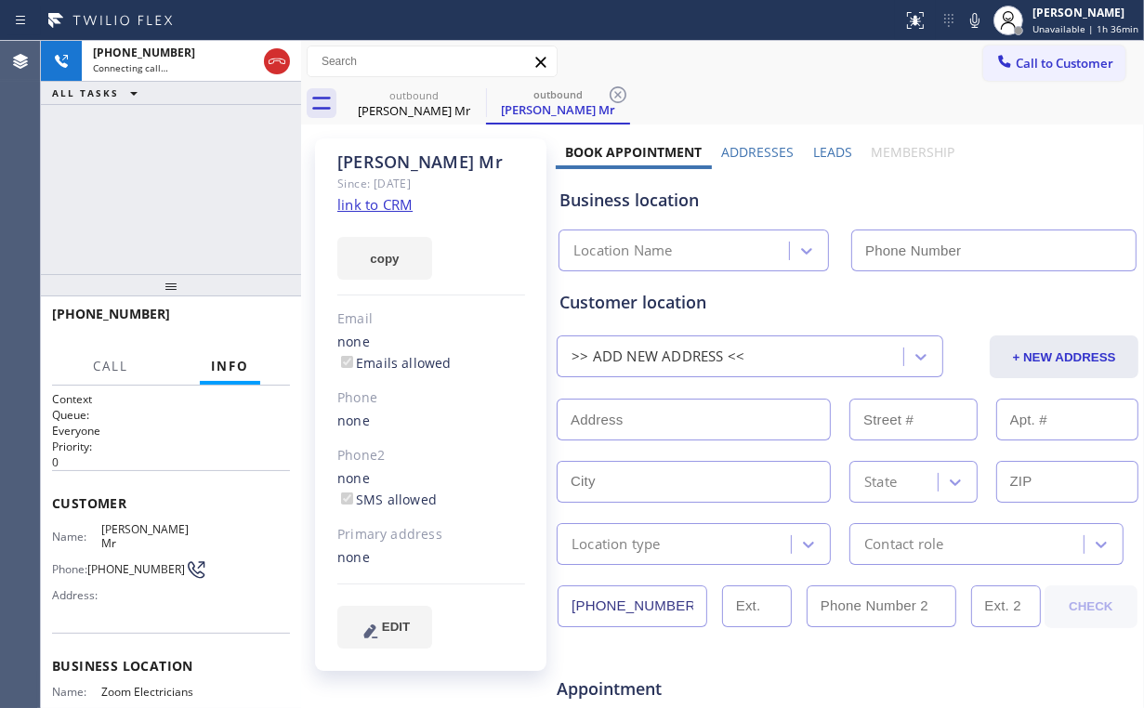
click at [199, 177] on div "[PHONE_NUMBER] Connecting call… ALL TASKS ALL TASKS ACTIVE TASKS TASKS IN WRAP …" at bounding box center [171, 157] width 260 height 233
click at [274, 54] on icon at bounding box center [277, 61] width 22 height 22
click at [380, 204] on link "link to CRM" at bounding box center [374, 204] width 75 height 19
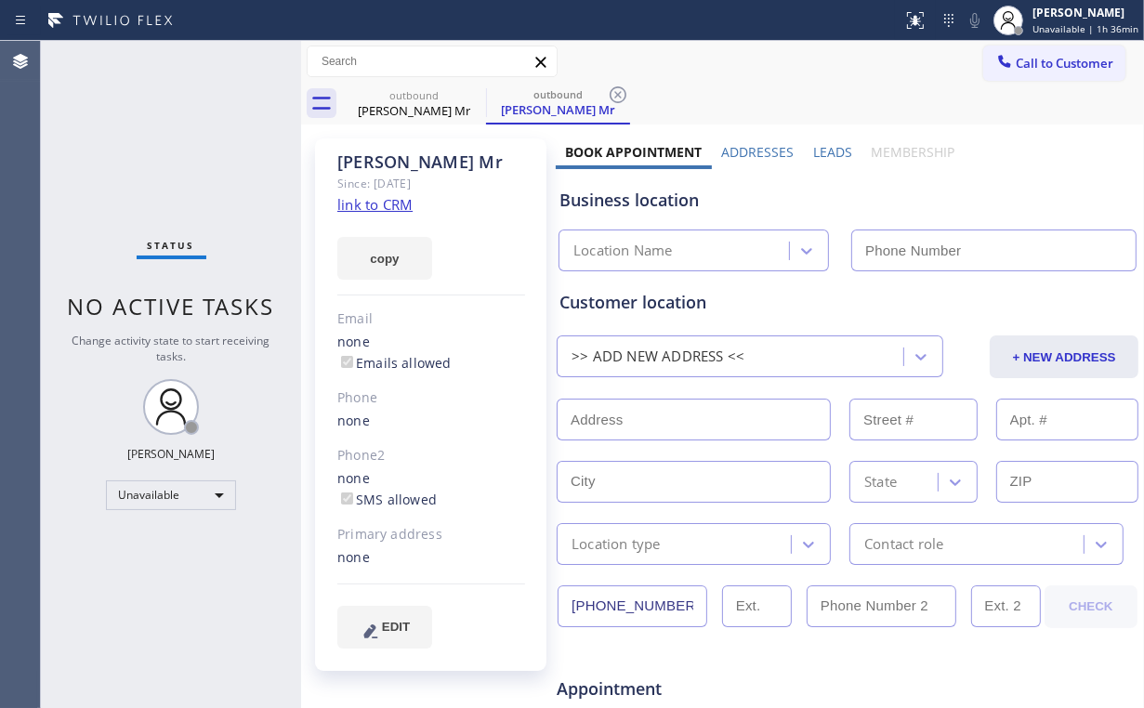
type input "[PHONE_NUMBER]"
click at [415, 102] on div "[PERSON_NAME] Mr" at bounding box center [414, 110] width 140 height 17
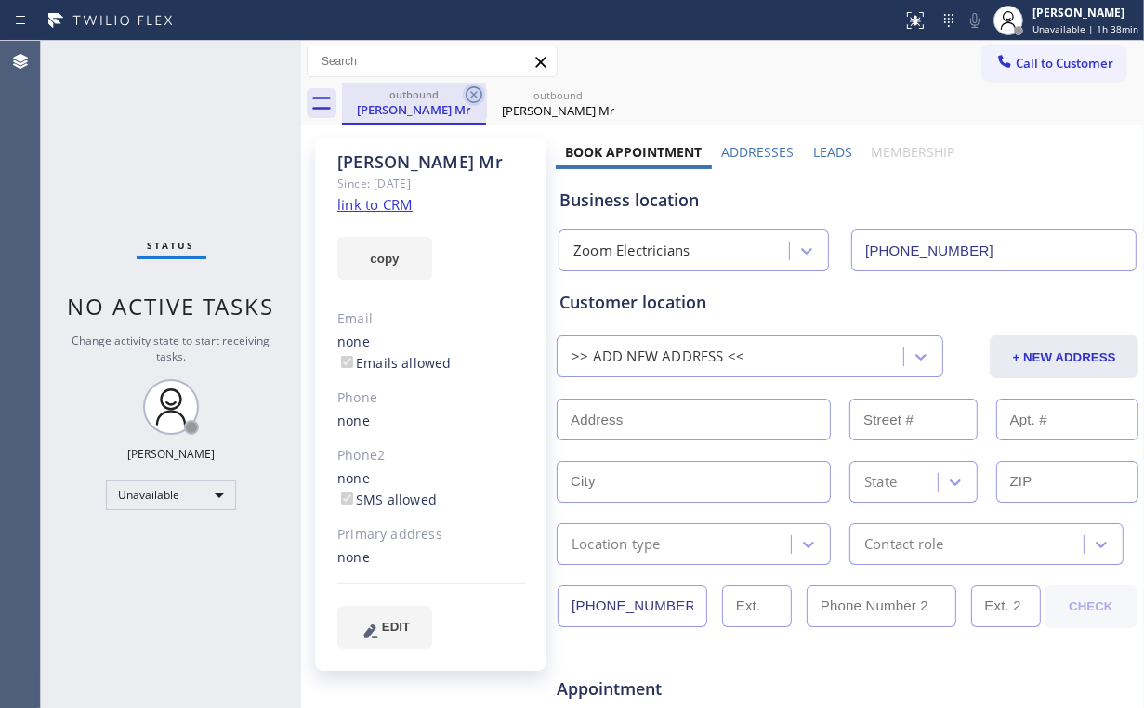
click at [471, 91] on icon at bounding box center [474, 94] width 17 height 17
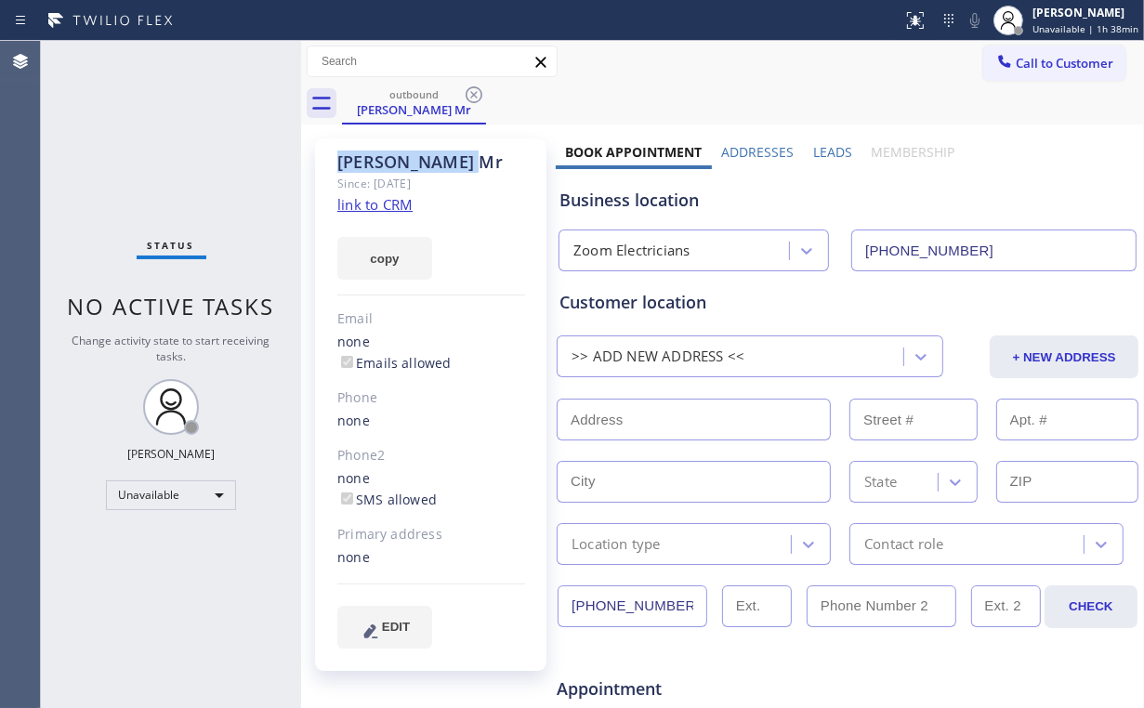
click at [471, 91] on icon at bounding box center [474, 94] width 17 height 17
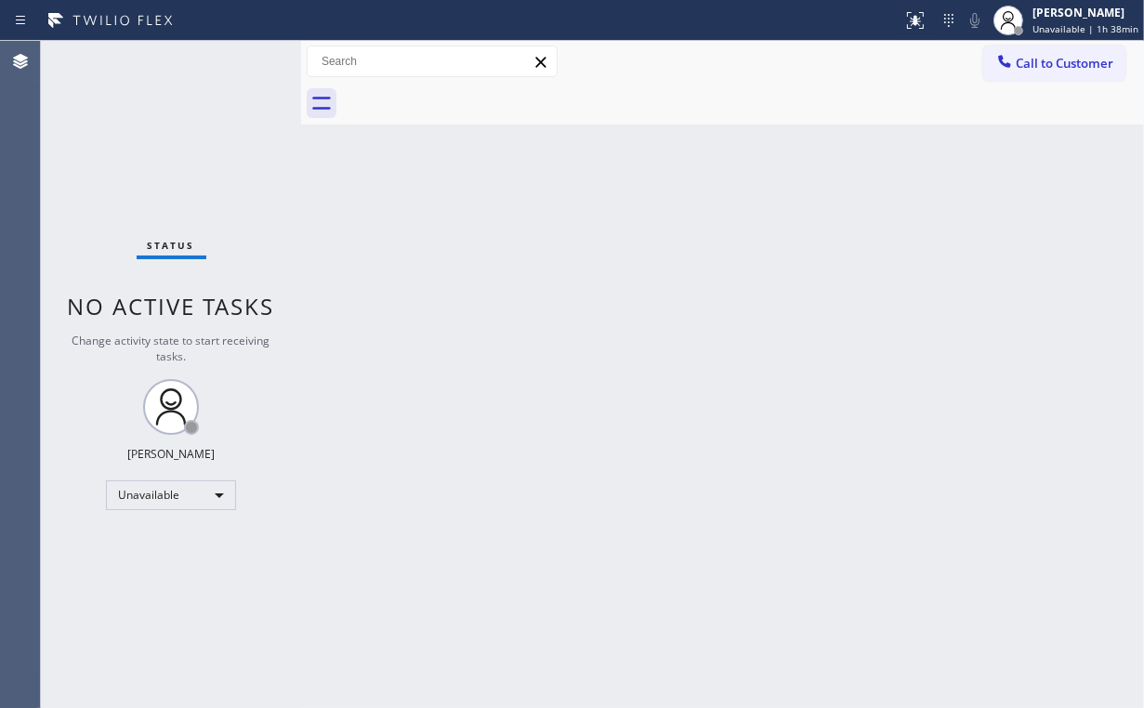
drag, startPoint x: 728, startPoint y: 275, endPoint x: 809, endPoint y: 165, distance: 136.2
click at [731, 270] on div "Back to Dashboard Change Sender ID Customers Technicians Select a contact Outbo…" at bounding box center [722, 374] width 843 height 667
click at [186, 143] on div "Status No active tasks Change activity state to start receiving tasks. [PERSON_…" at bounding box center [171, 374] width 260 height 667
drag, startPoint x: 1020, startPoint y: 64, endPoint x: 1006, endPoint y: 78, distance: 20.4
click at [1020, 67] on span "Call to Customer" at bounding box center [1065, 63] width 98 height 17
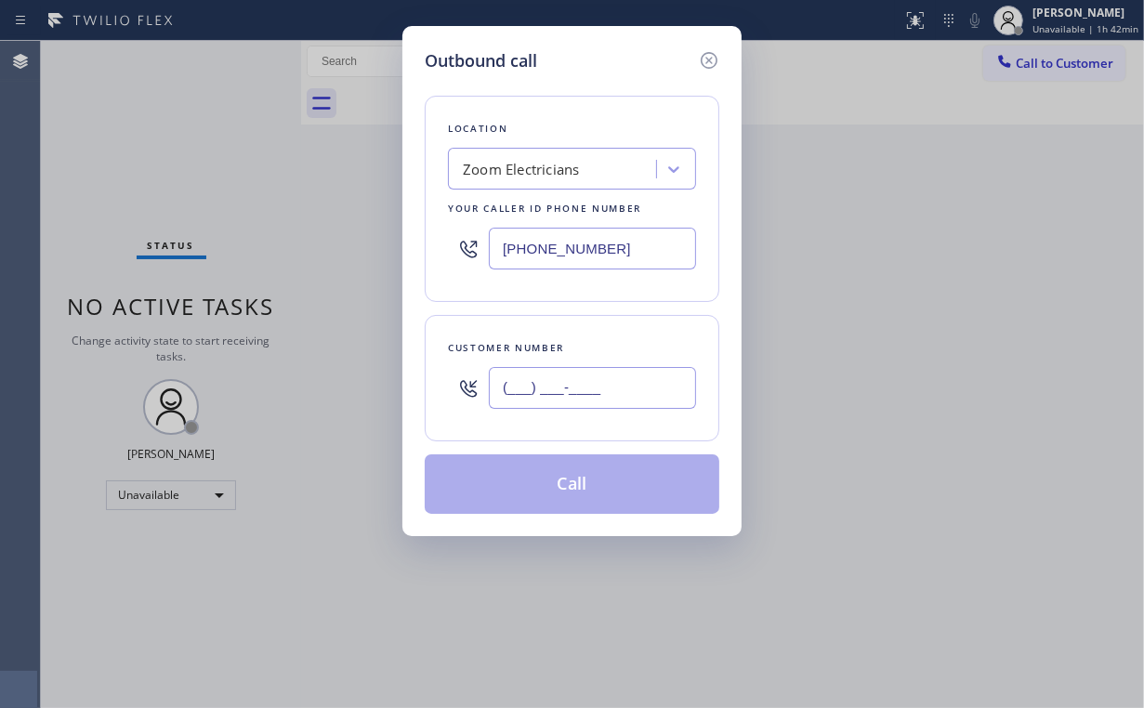
click at [637, 383] on input "(___) ___-____" at bounding box center [592, 388] width 207 height 42
paste input "330) 810-6544"
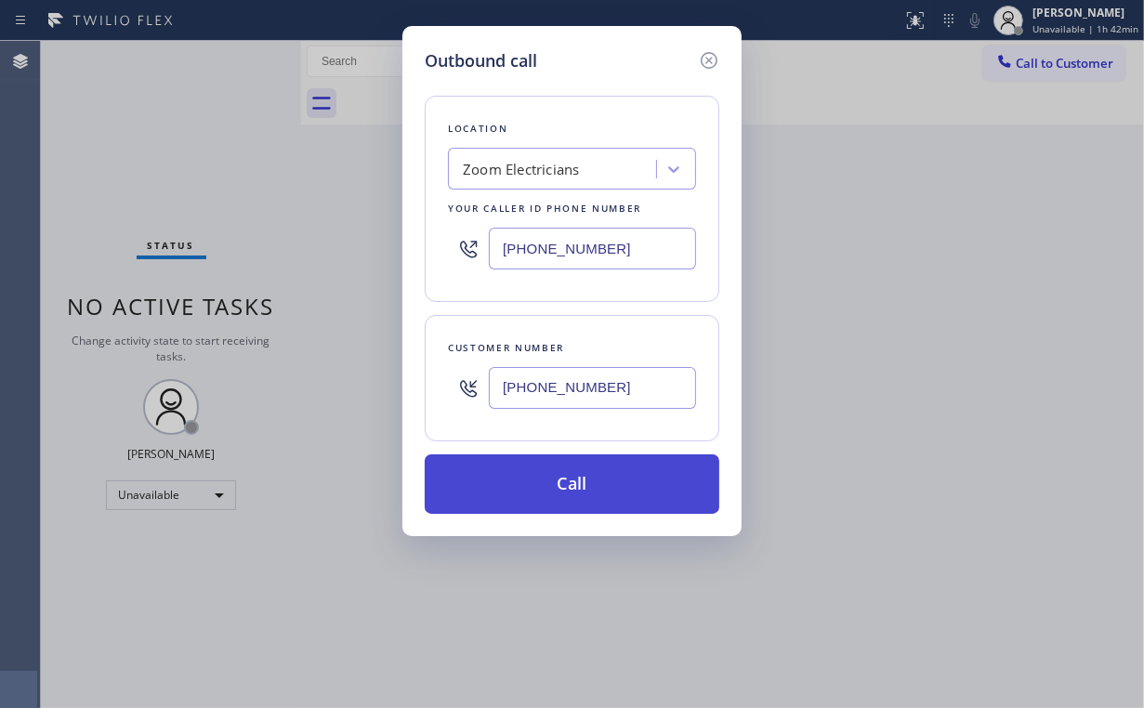
type input "[PHONE_NUMBER]"
click at [538, 480] on button "Call" at bounding box center [572, 483] width 295 height 59
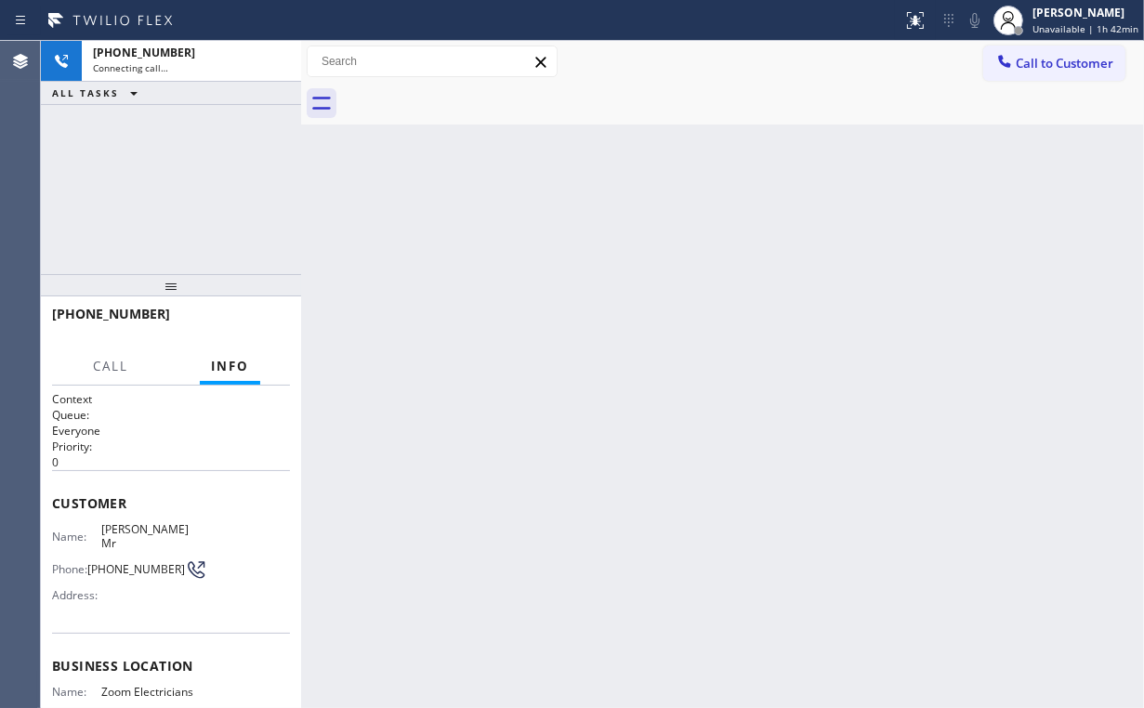
drag, startPoint x: 293, startPoint y: 188, endPoint x: 283, endPoint y: 138, distance: 51.2
click at [293, 187] on div "[PHONE_NUMBER] Connecting call… ALL TASKS ALL TASKS ACTIVE TASKS TASKS IN WRAP …" at bounding box center [171, 157] width 260 height 233
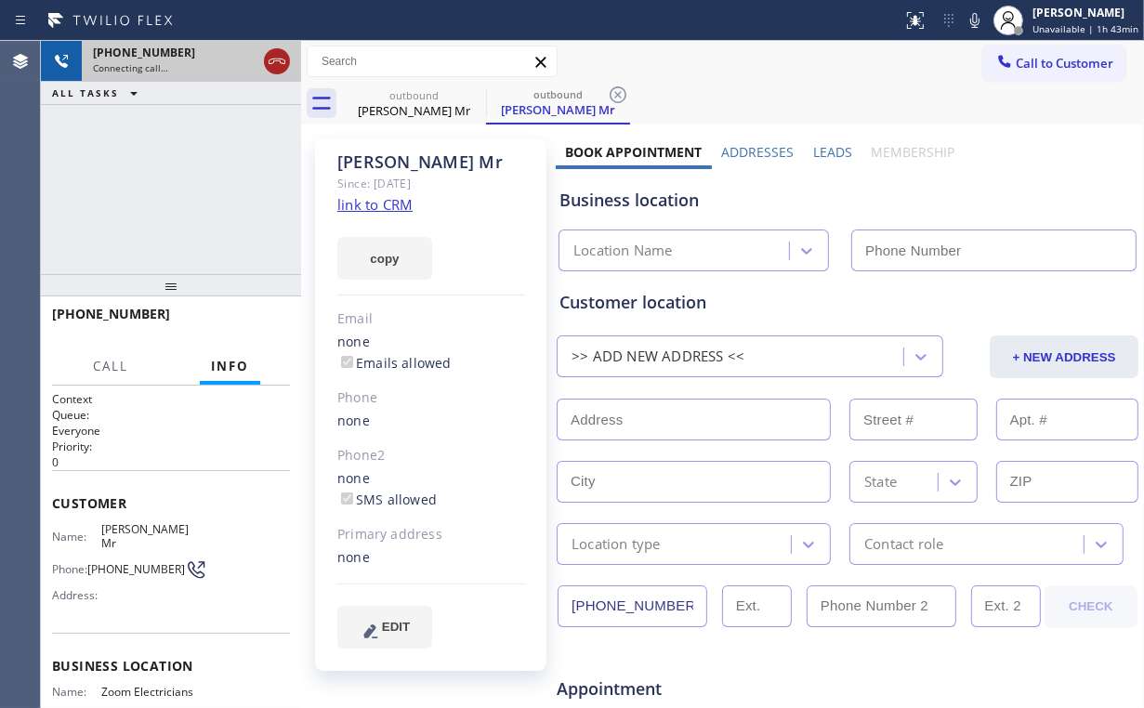
click at [278, 64] on icon at bounding box center [277, 61] width 22 height 22
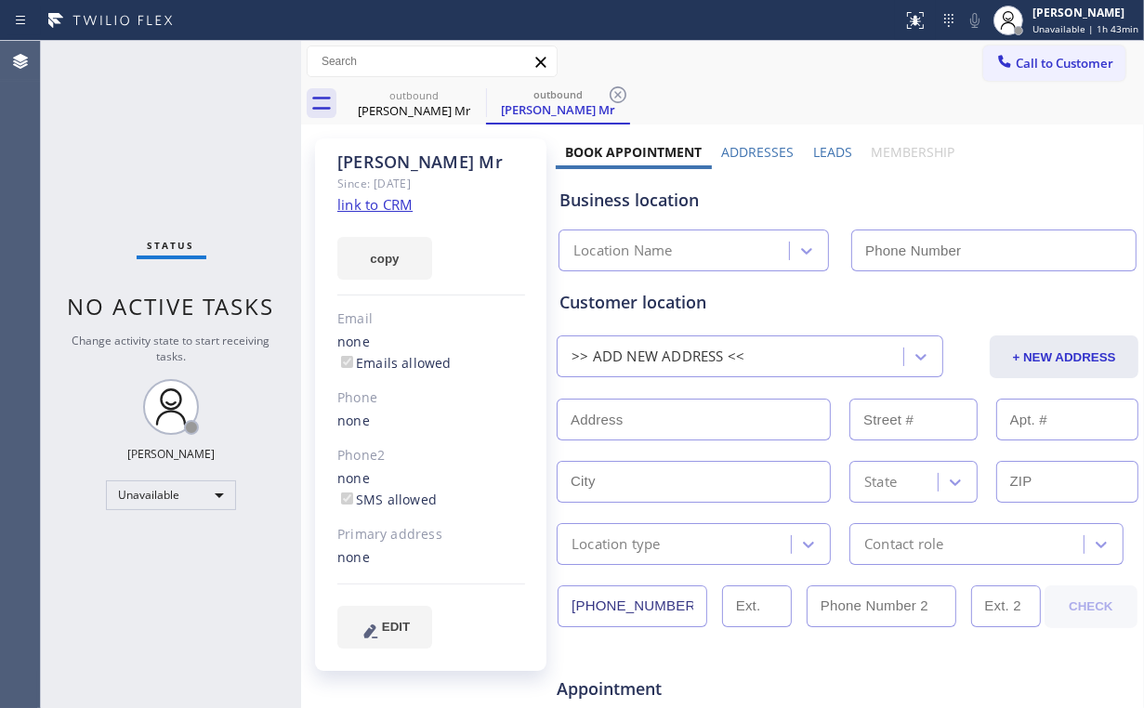
type input "[PHONE_NUMBER]"
click at [141, 158] on div "Status No active tasks Change activity state to start receiving tasks. [PERSON_…" at bounding box center [171, 374] width 260 height 667
click at [407, 105] on div "[PERSON_NAME] Mr" at bounding box center [414, 110] width 140 height 17
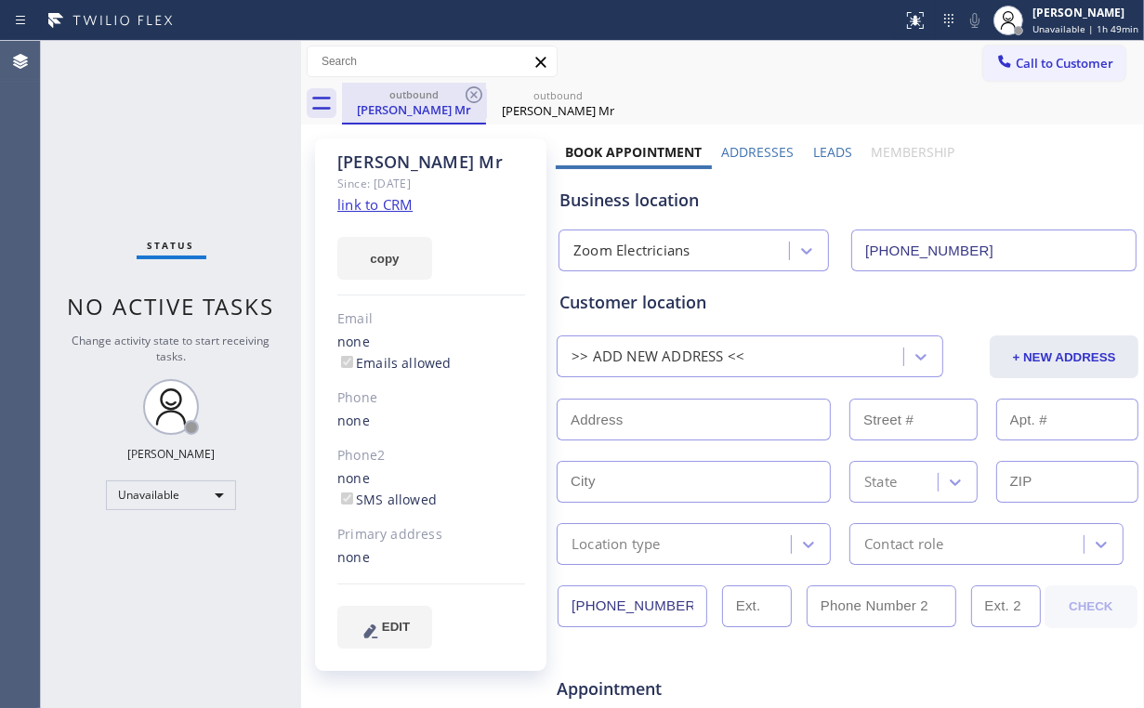
click at [421, 115] on div "[PERSON_NAME] Mr" at bounding box center [414, 109] width 140 height 17
click at [546, 108] on div "[PERSON_NAME] Mr" at bounding box center [558, 110] width 140 height 17
click at [409, 97] on div "outbound" at bounding box center [414, 95] width 140 height 14
drag, startPoint x: 204, startPoint y: 119, endPoint x: 199, endPoint y: 111, distance: 10.1
click at [204, 115] on div "Status No active tasks Change activity state to start receiving tasks. [PERSON_…" at bounding box center [171, 374] width 260 height 667
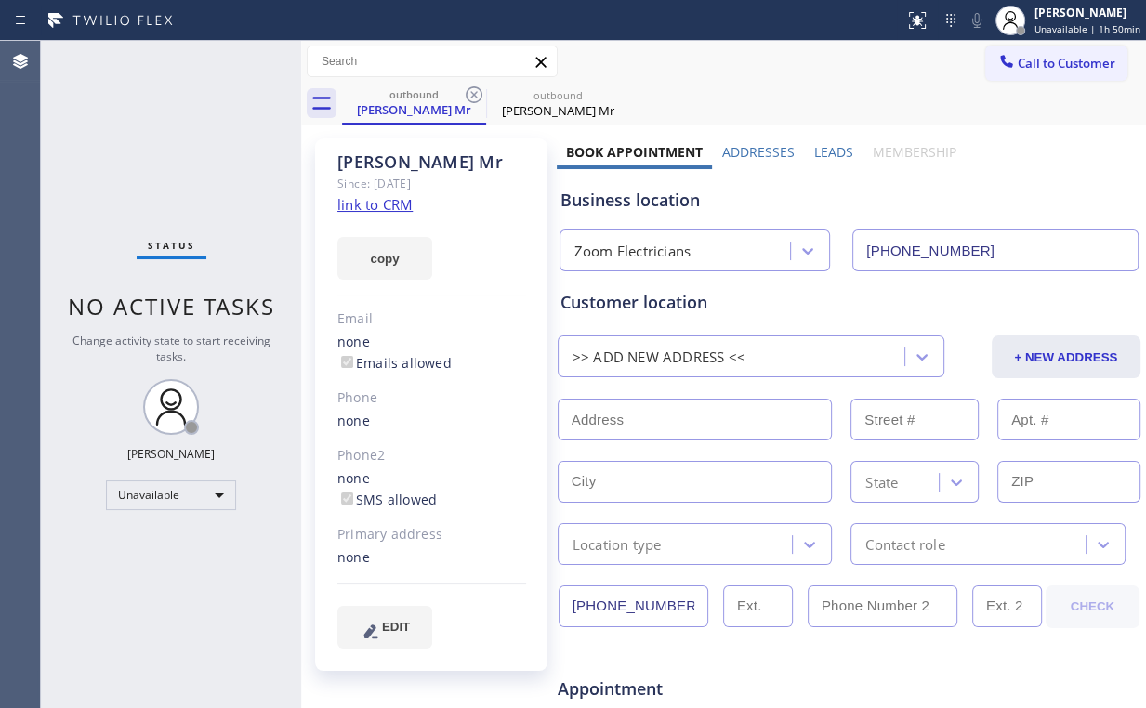
click at [134, 148] on div "Status No active tasks Change activity state to start receiving tasks. [PERSON_…" at bounding box center [171, 374] width 260 height 667
click at [436, 111] on div "[PERSON_NAME] Mr" at bounding box center [414, 109] width 140 height 17
click at [473, 93] on icon at bounding box center [474, 94] width 17 height 17
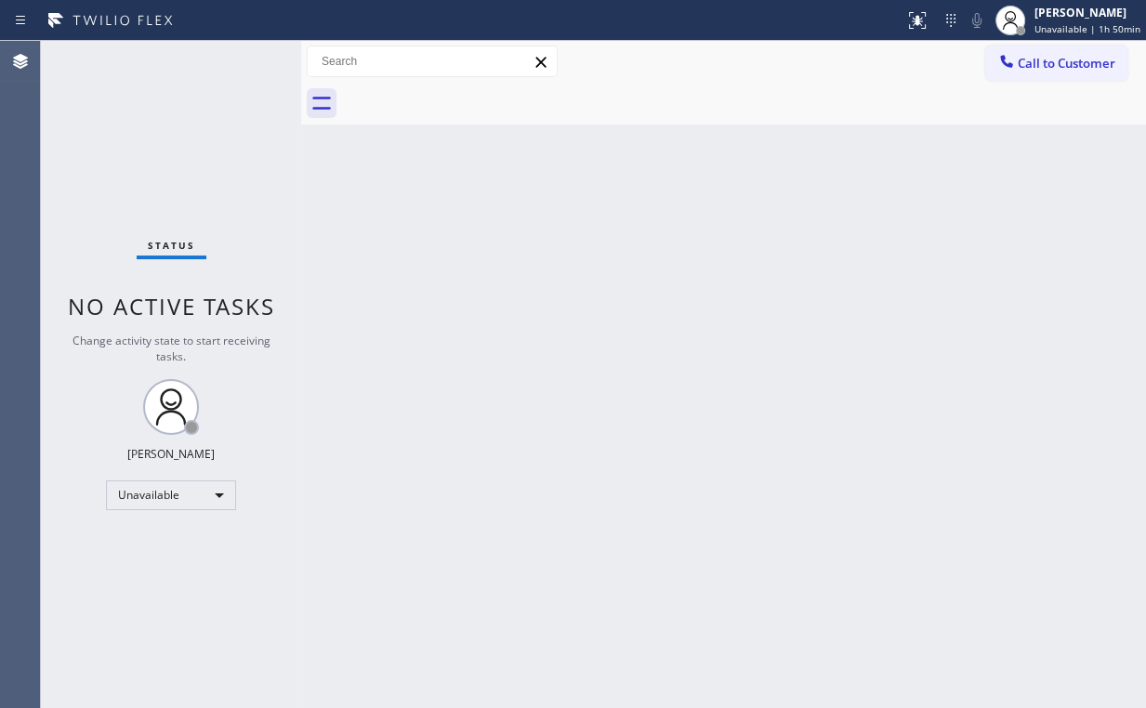
drag, startPoint x: 585, startPoint y: 261, endPoint x: 580, endPoint y: 270, distance: 10.8
click at [584, 264] on div "Back to Dashboard Change Sender ID Customers Technicians Select a contact Outbo…" at bounding box center [723, 374] width 845 height 667
click at [149, 164] on div "Status No active tasks Change activity state to start receiving tasks. [PERSON_…" at bounding box center [171, 374] width 260 height 667
click at [176, 136] on div "Status No active tasks Change activity state to start receiving tasks. [PERSON_…" at bounding box center [171, 374] width 260 height 667
drag, startPoint x: 183, startPoint y: 140, endPoint x: 190, endPoint y: 155, distance: 16.2
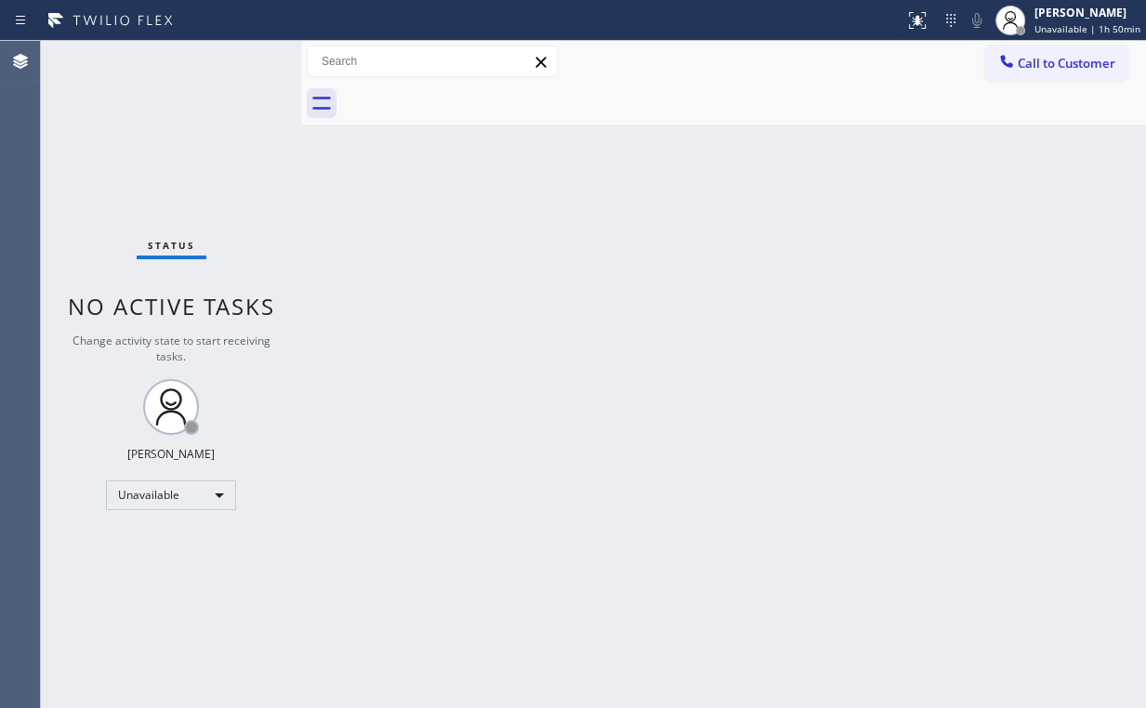
click at [183, 140] on div "Status No active tasks Change activity state to start receiving tasks. [PERSON_…" at bounding box center [171, 374] width 260 height 667
click at [195, 151] on div "Status No active tasks Change activity state to start receiving tasks. [PERSON_…" at bounding box center [171, 374] width 260 height 667
drag, startPoint x: 126, startPoint y: 152, endPoint x: 222, endPoint y: 188, distance: 102.0
click at [128, 154] on div "Status No active tasks Change activity state to start receiving tasks. [PERSON_…" at bounding box center [171, 374] width 260 height 667
click at [177, 152] on div "Status No active tasks Change activity state to start receiving tasks. [PERSON_…" at bounding box center [171, 374] width 260 height 667
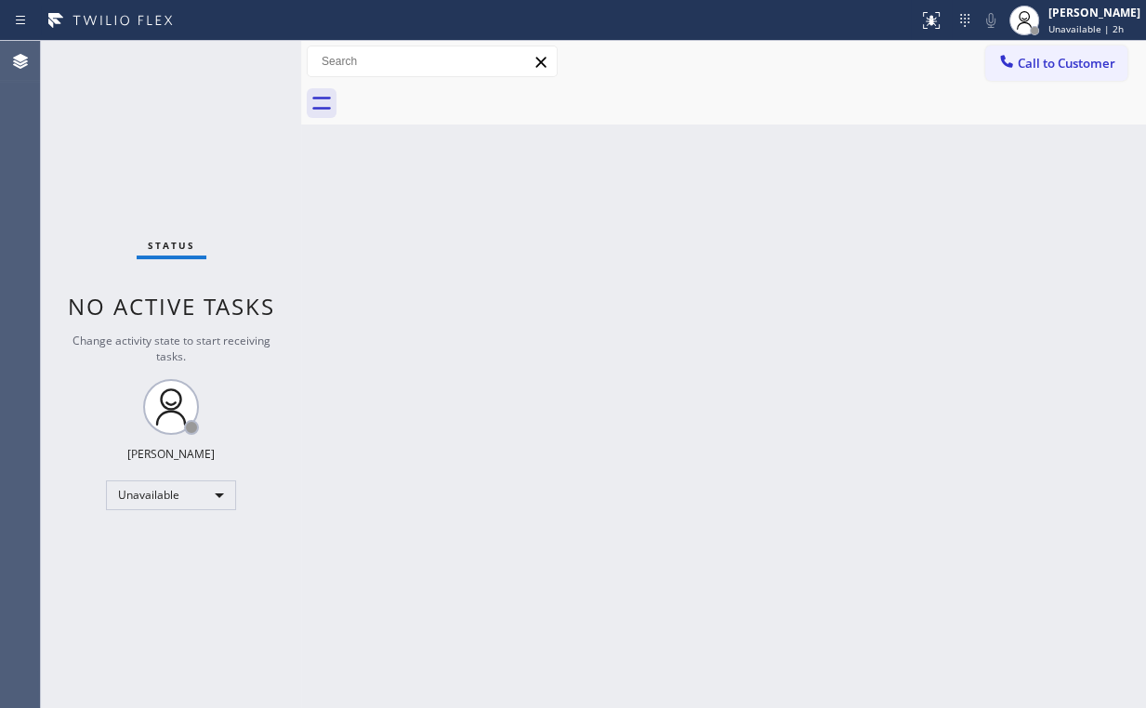
click at [150, 130] on div "Status No active tasks Change activity state to start receiving tasks. [PERSON_…" at bounding box center [171, 374] width 260 height 667
click at [1043, 71] on span "Call to Customer" at bounding box center [1067, 63] width 98 height 17
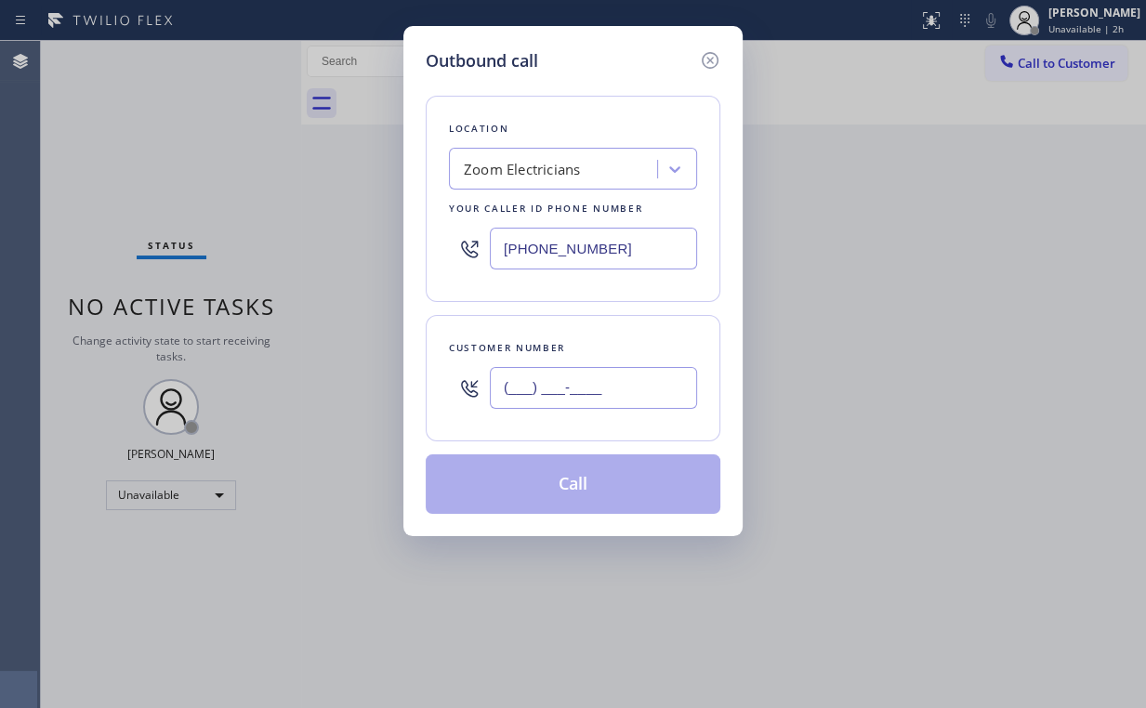
click at [623, 372] on input "(___) ___-____" at bounding box center [593, 388] width 207 height 42
paste input "425) 368-8984"
type input "[PHONE_NUMBER]"
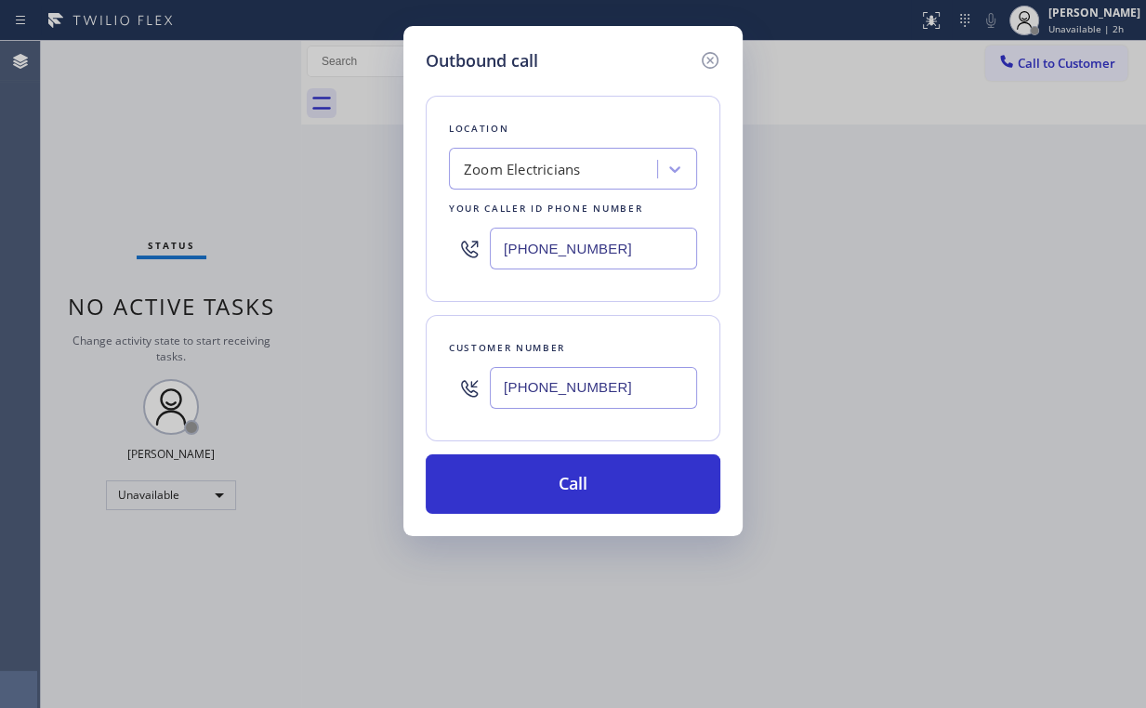
click at [419, 337] on div "Outbound call Location Zoom Electricians Your caller id phone number [PHONE_NUM…" at bounding box center [572, 281] width 339 height 510
drag, startPoint x: 433, startPoint y: 283, endPoint x: 461, endPoint y: 283, distance: 27.9
click at [437, 283] on div "Location Zoom Electricians Your caller id phone number [PHONE_NUMBER]" at bounding box center [573, 199] width 295 height 206
drag, startPoint x: 671, startPoint y: 242, endPoint x: 283, endPoint y: 249, distance: 387.6
click at [379, 249] on div "Outbound call Location Zoom Electricians Your caller id phone number [PHONE_NUM…" at bounding box center [573, 354] width 1146 height 708
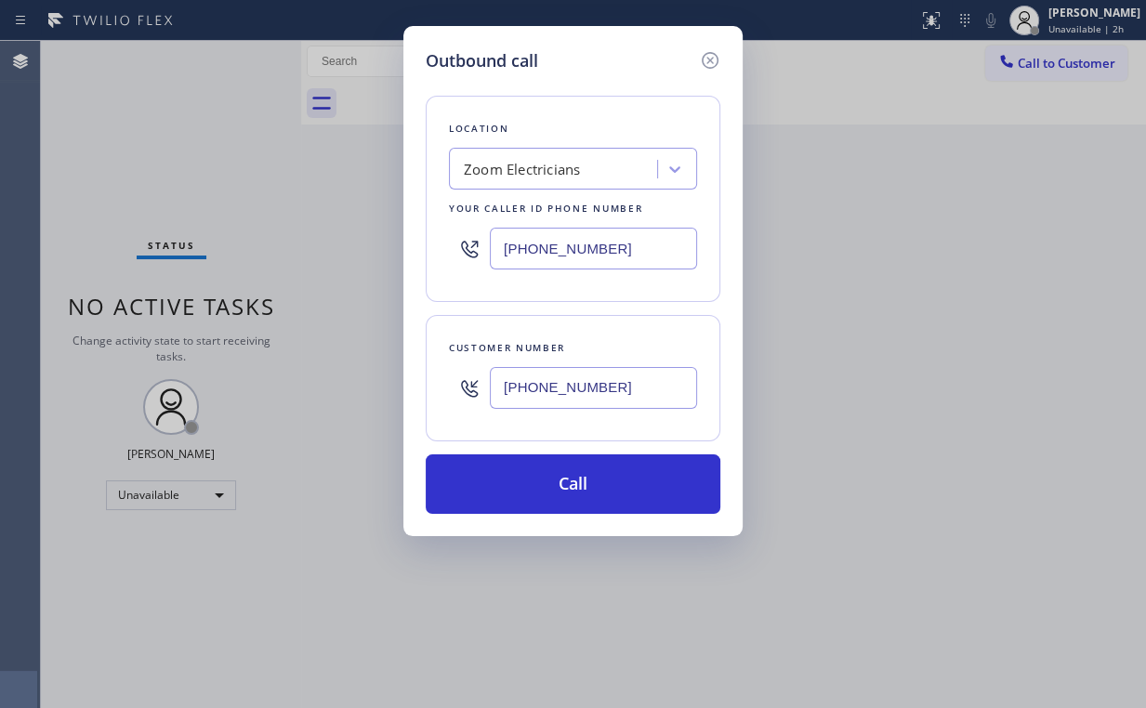
paste input "55) 731-4952"
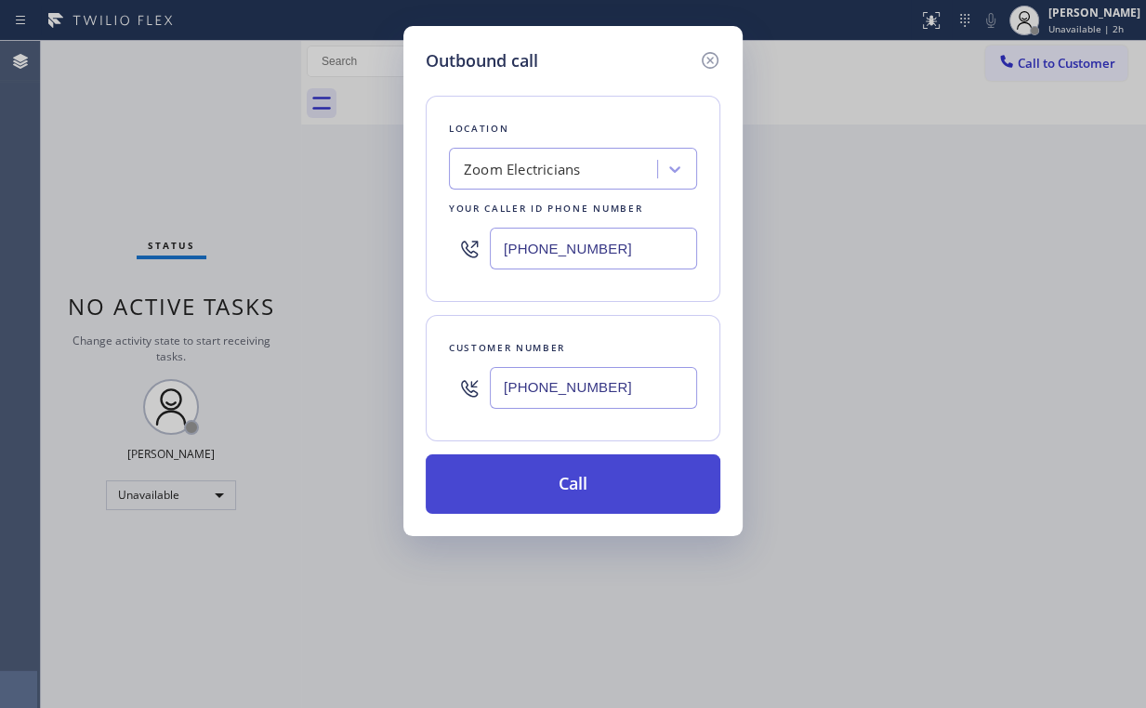
type input "[PHONE_NUMBER]"
click at [559, 490] on button "Call" at bounding box center [573, 483] width 295 height 59
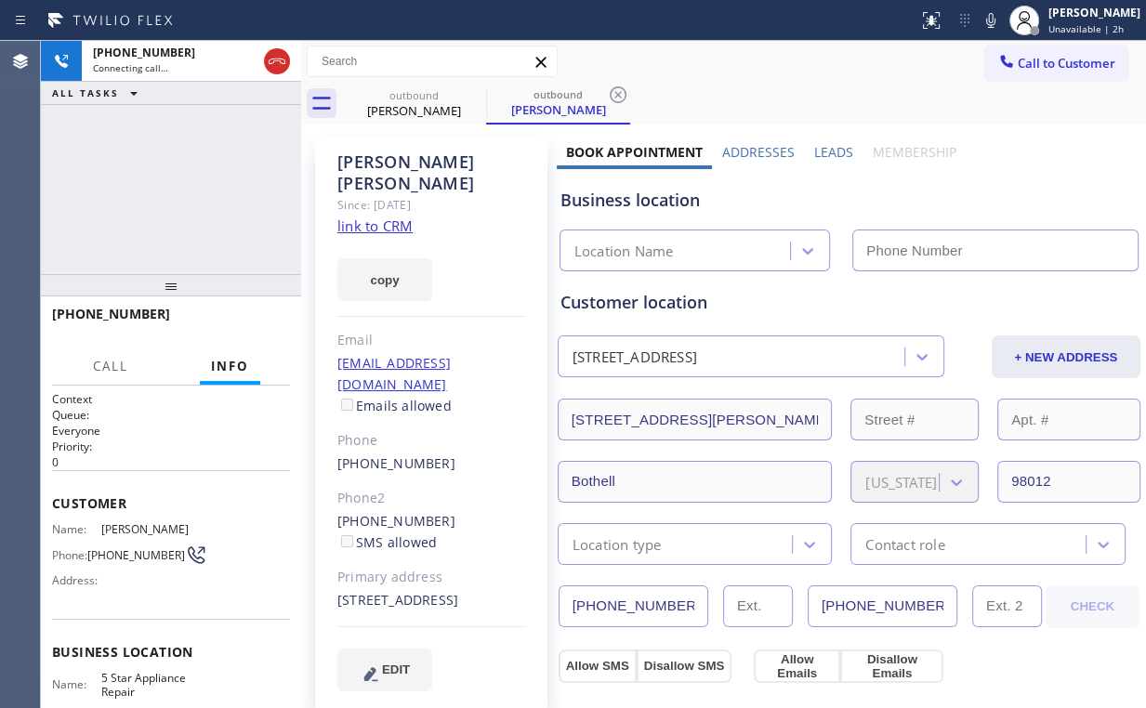
click at [160, 170] on div "[PHONE_NUMBER] Connecting call… ALL TASKS ALL TASKS ACTIVE TASKS TASKS IN WRAP …" at bounding box center [171, 157] width 260 height 233
type input "[PHONE_NUMBER]"
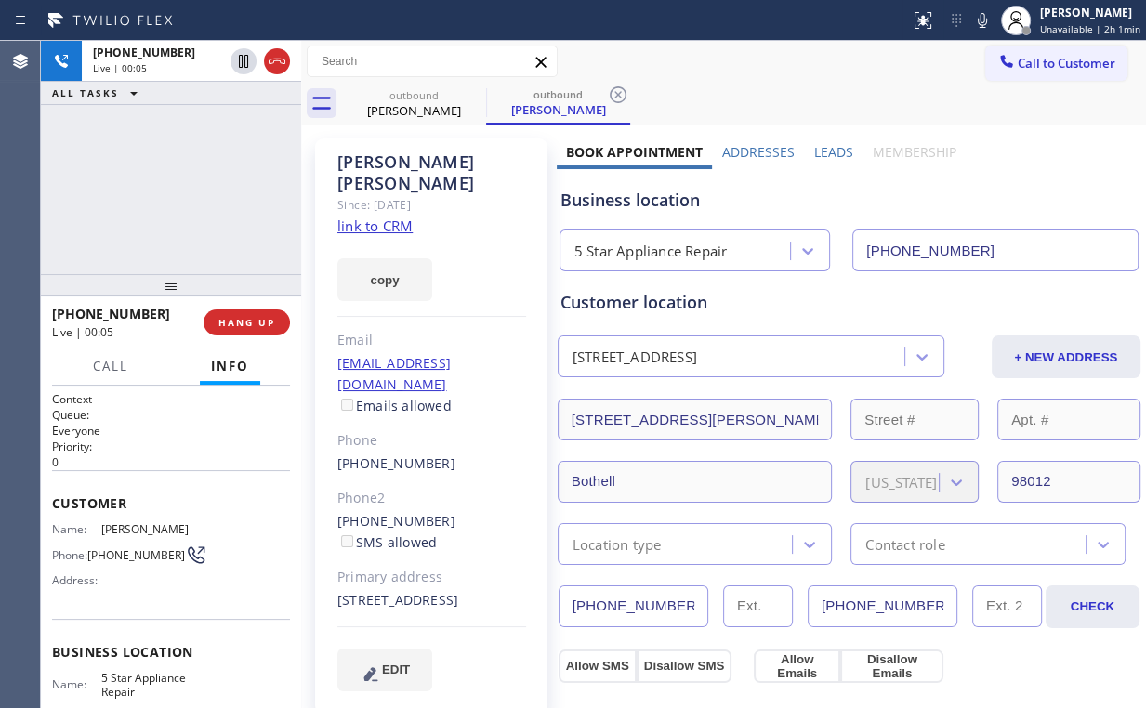
click at [271, 307] on div "[PHONE_NUMBER] Live | 00:05 HANG UP" at bounding box center [171, 322] width 238 height 48
click at [263, 316] on span "HANG UP" at bounding box center [246, 322] width 57 height 13
click at [263, 317] on span "HANG UP" at bounding box center [246, 322] width 57 height 13
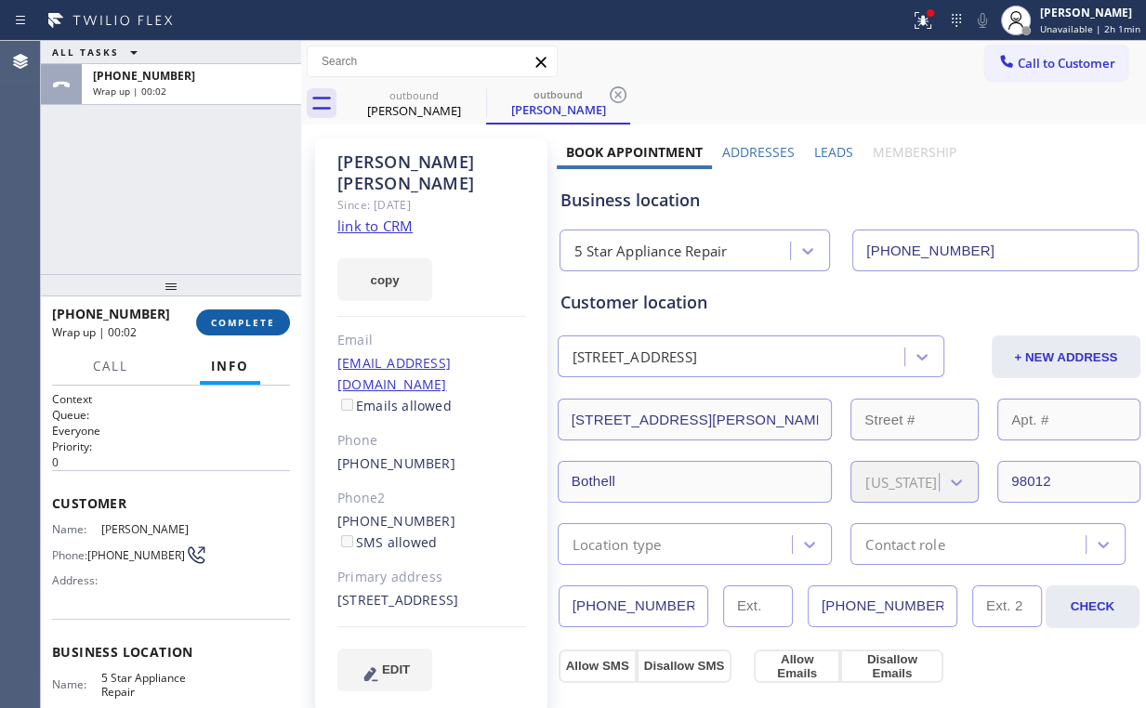
click at [275, 322] on button "COMPLETE" at bounding box center [243, 322] width 94 height 26
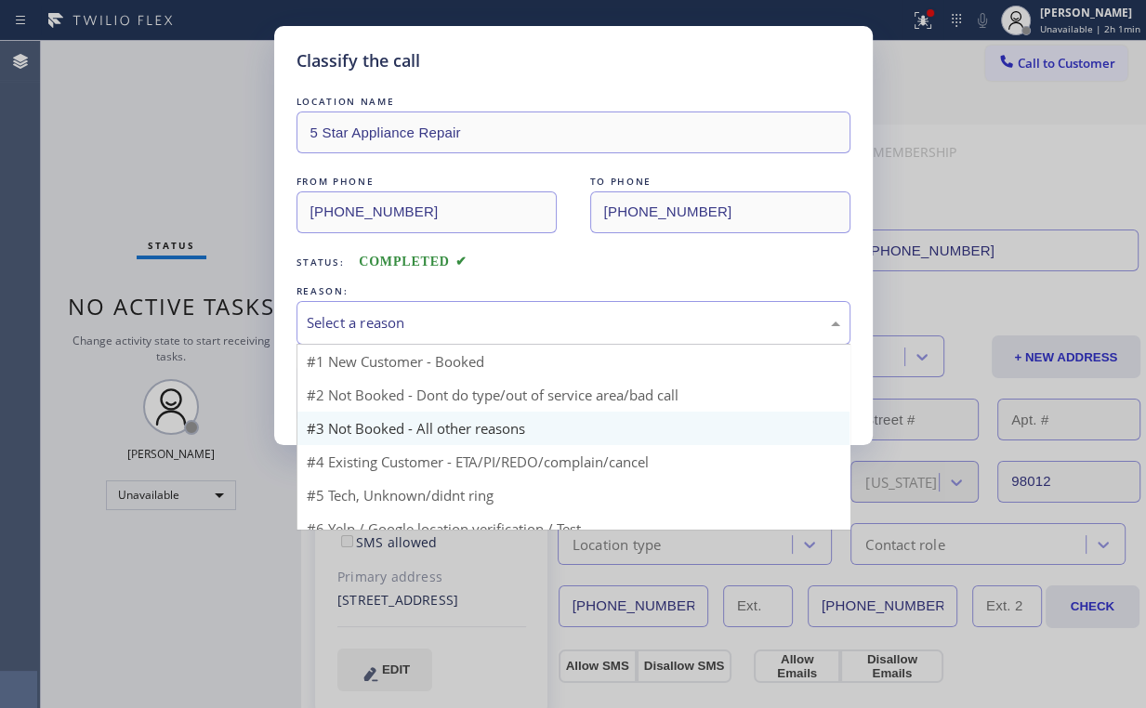
drag, startPoint x: 368, startPoint y: 320, endPoint x: 382, endPoint y: 394, distance: 75.6
click at [368, 322] on div "Select a reason" at bounding box center [573, 322] width 533 height 21
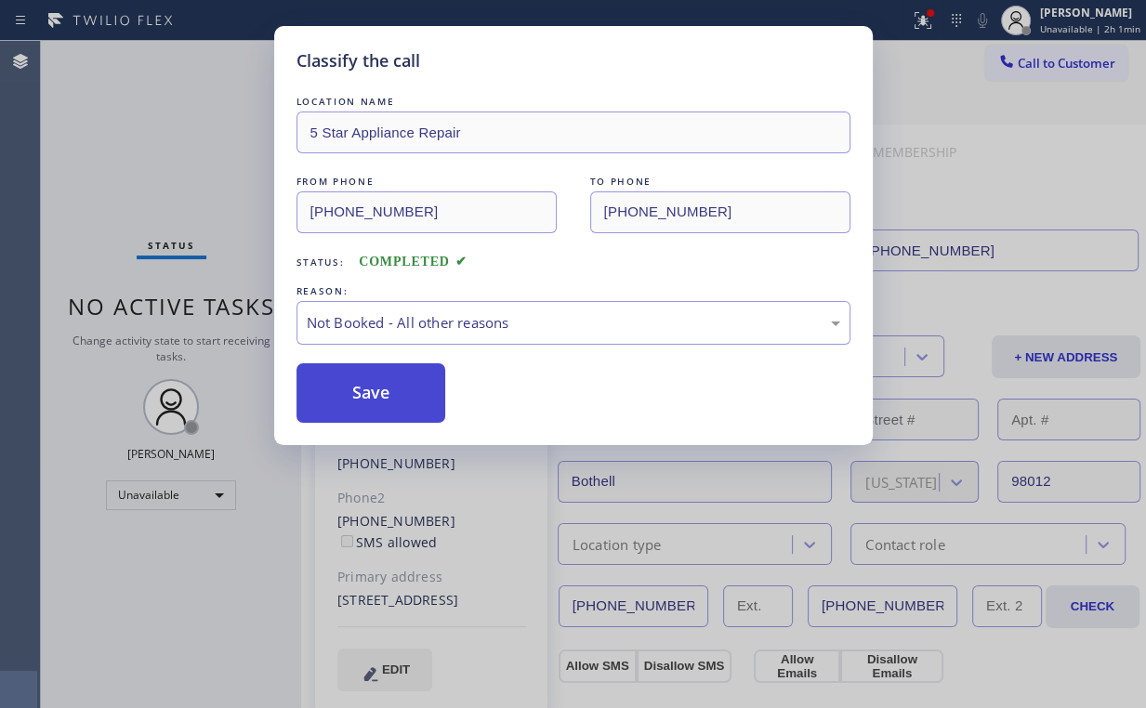
drag, startPoint x: 382, startPoint y: 391, endPoint x: 373, endPoint y: 379, distance: 15.2
click at [382, 389] on button "Save" at bounding box center [371, 392] width 150 height 59
click at [200, 145] on div "Classify the call LOCATION NAME 5 Star Appliance Repair FROM PHONE [PHONE_NUMBE…" at bounding box center [573, 354] width 1146 height 708
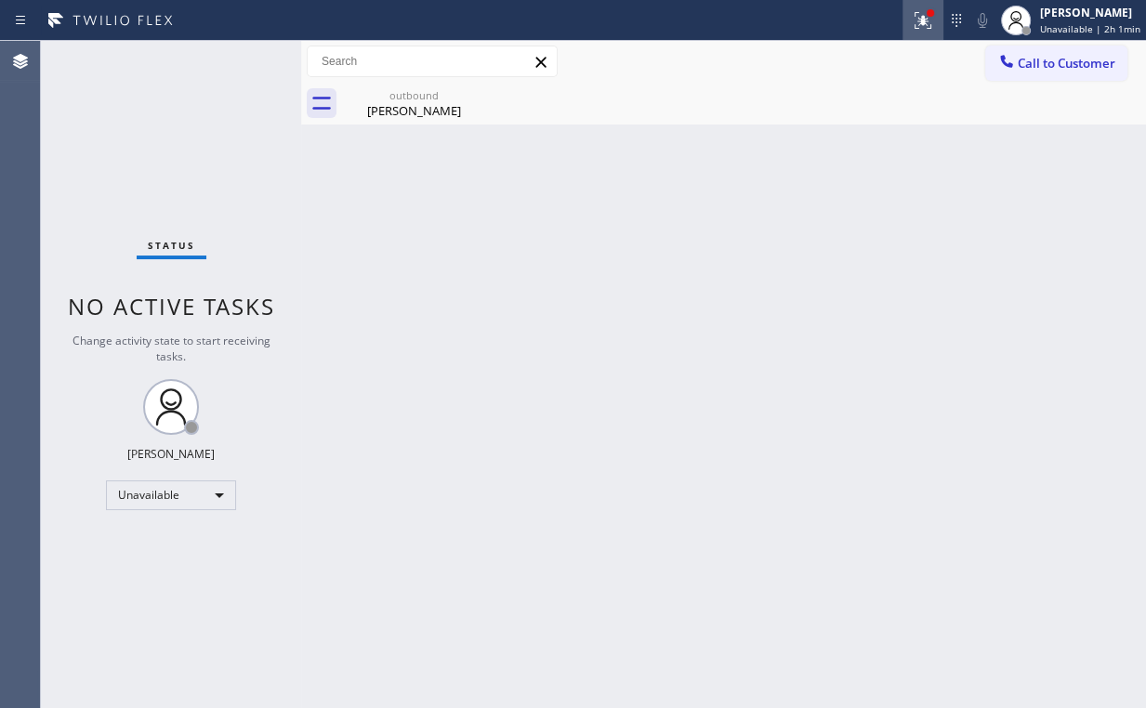
click at [930, 20] on icon at bounding box center [923, 20] width 22 height 22
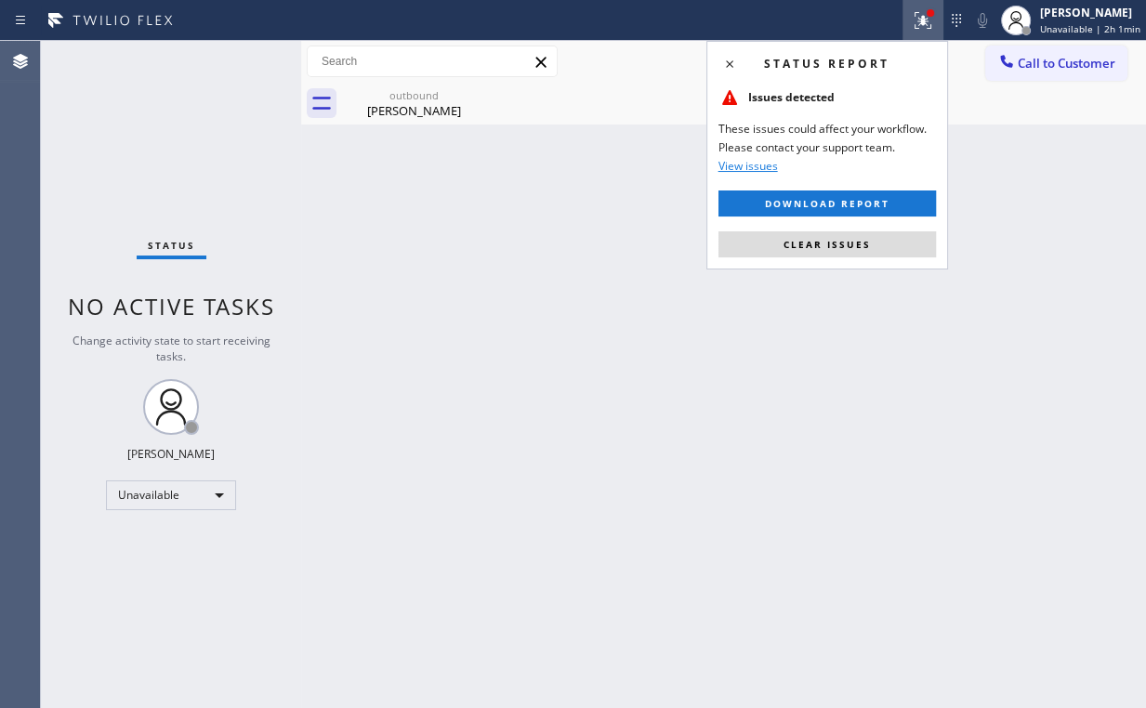
drag, startPoint x: 848, startPoint y: 240, endPoint x: 953, endPoint y: 203, distance: 111.4
click at [849, 240] on span "Clear issues" at bounding box center [826, 244] width 87 height 13
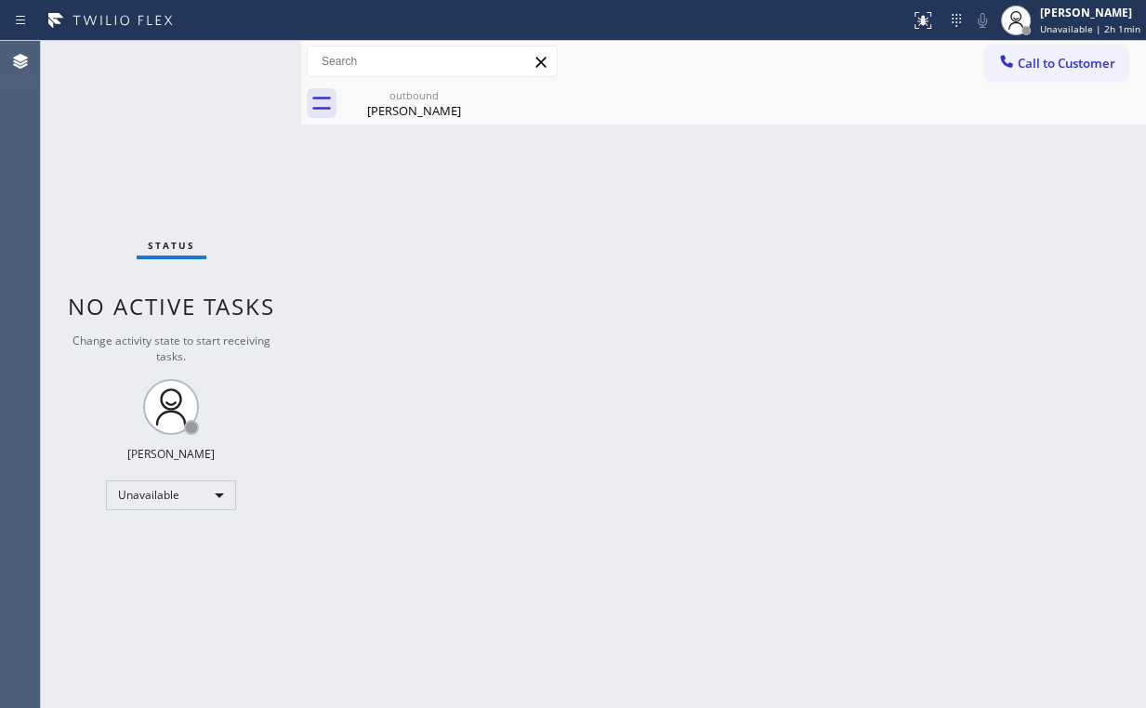
drag, startPoint x: 1092, startPoint y: 145, endPoint x: 1074, endPoint y: 87, distance: 60.3
click at [1089, 138] on div "Back to Dashboard Change Sender ID Customers Technicians Select a contact Outbo…" at bounding box center [723, 374] width 845 height 667
drag, startPoint x: 1053, startPoint y: 50, endPoint x: 855, endPoint y: 183, distance: 238.4
click at [1052, 51] on button "Call to Customer" at bounding box center [1056, 63] width 142 height 35
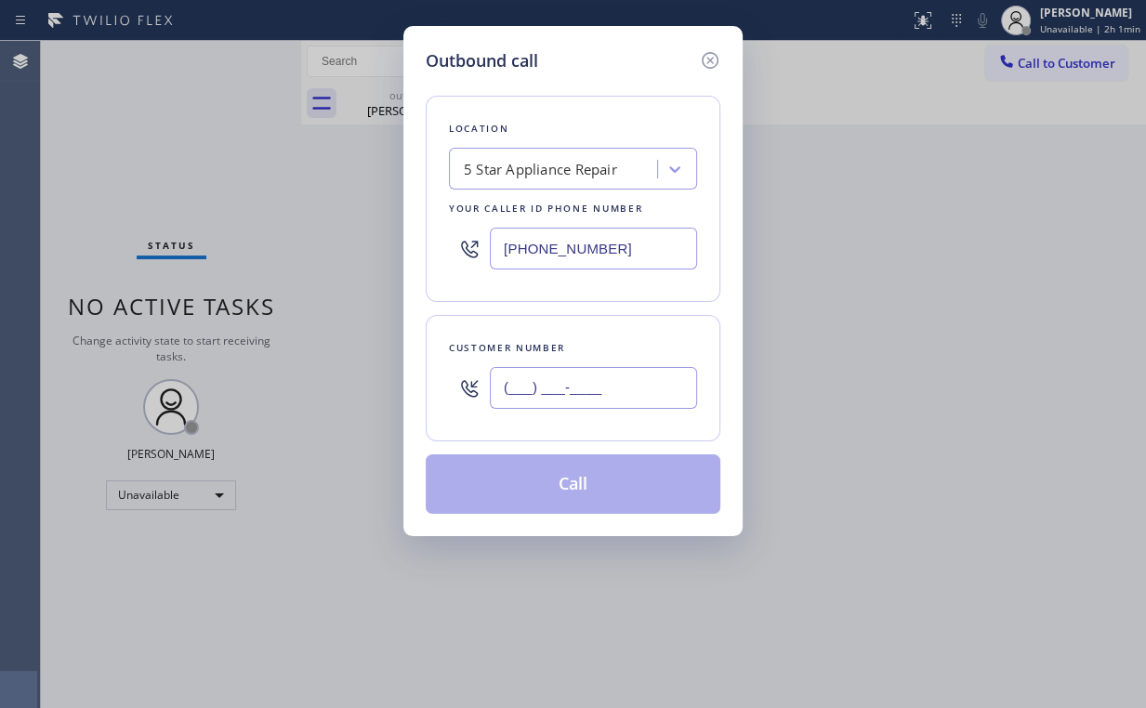
click at [621, 394] on input "(___) ___-____" at bounding box center [593, 388] width 207 height 42
paste input "855) 731-4952"
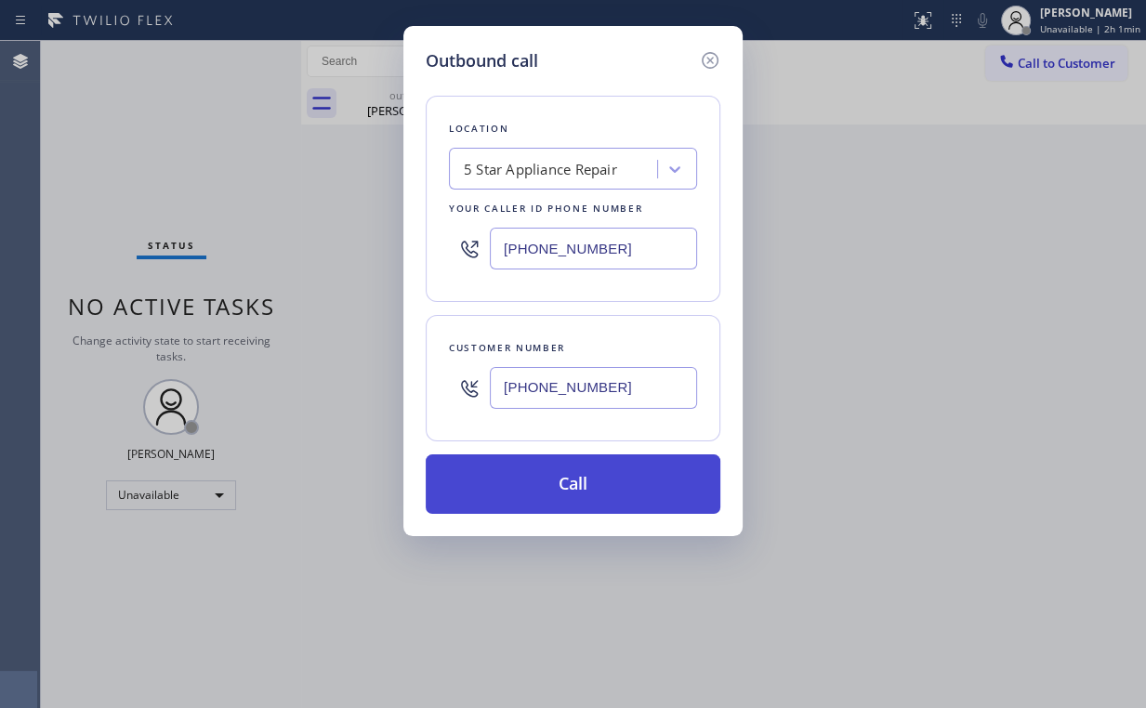
type input "[PHONE_NUMBER]"
click at [557, 475] on button "Call" at bounding box center [573, 483] width 295 height 59
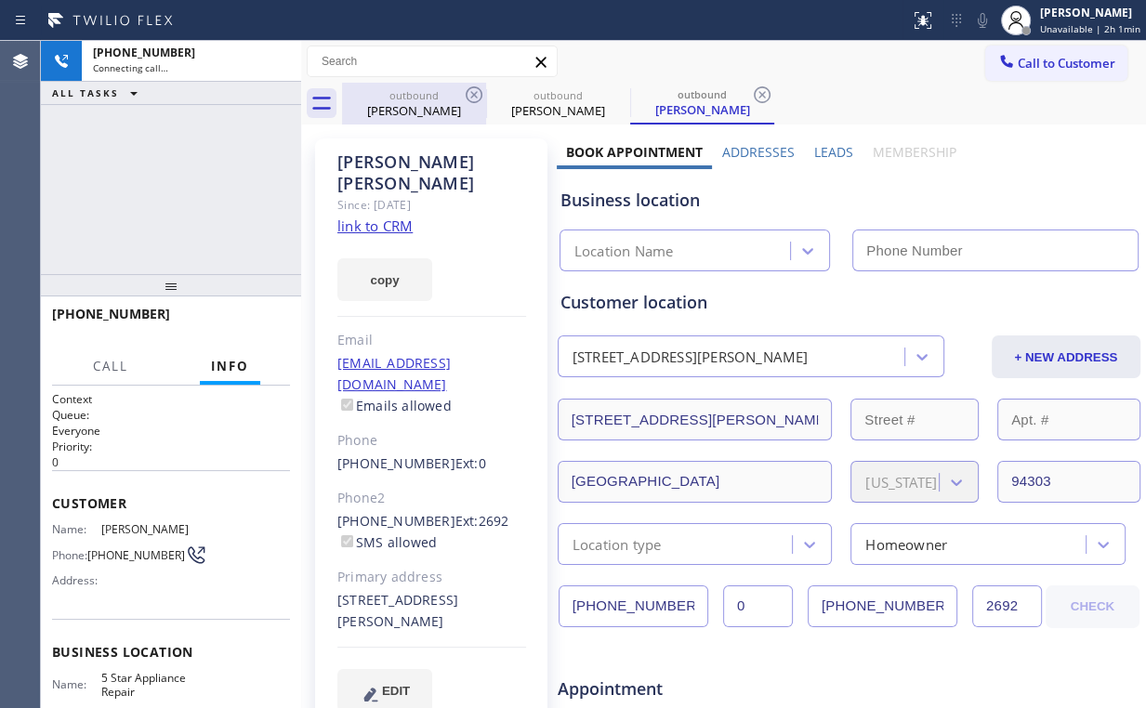
click at [164, 201] on div "[PHONE_NUMBER] Connecting call… ALL TASKS ALL TASKS ACTIVE TASKS TASKS IN WRAP …" at bounding box center [171, 157] width 260 height 233
drag, startPoint x: 401, startPoint y: 112, endPoint x: 465, endPoint y: 103, distance: 63.7
click at [404, 112] on div "[PERSON_NAME]" at bounding box center [414, 110] width 140 height 17
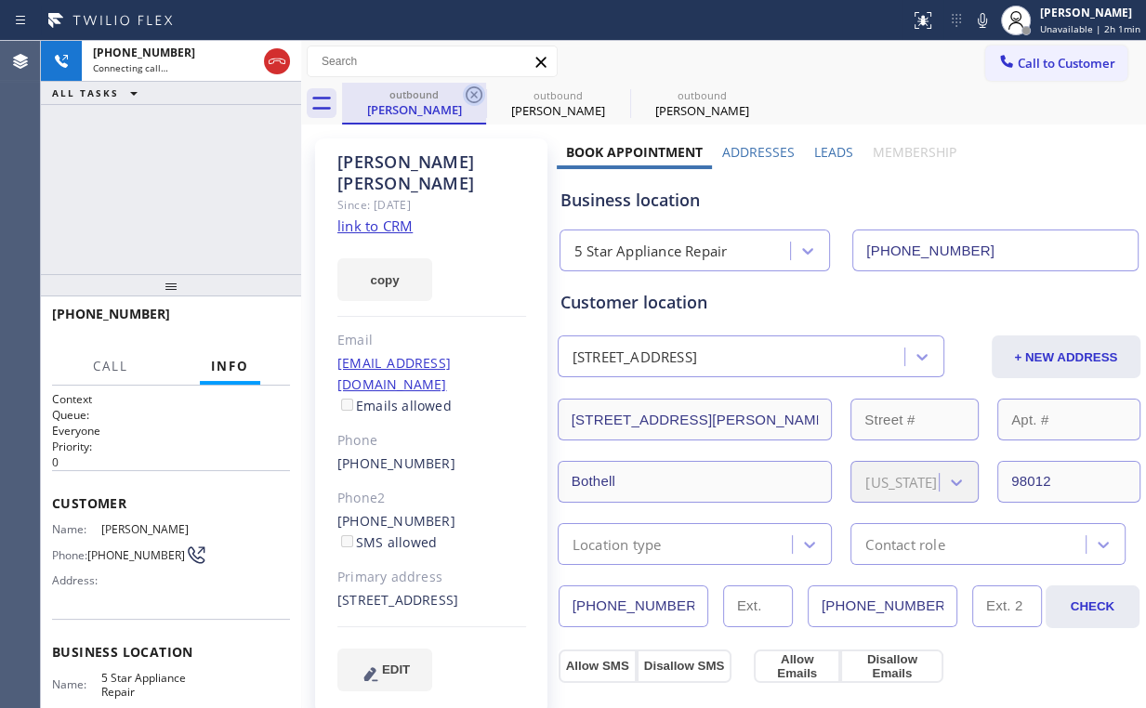
click at [468, 95] on icon at bounding box center [474, 95] width 22 height 22
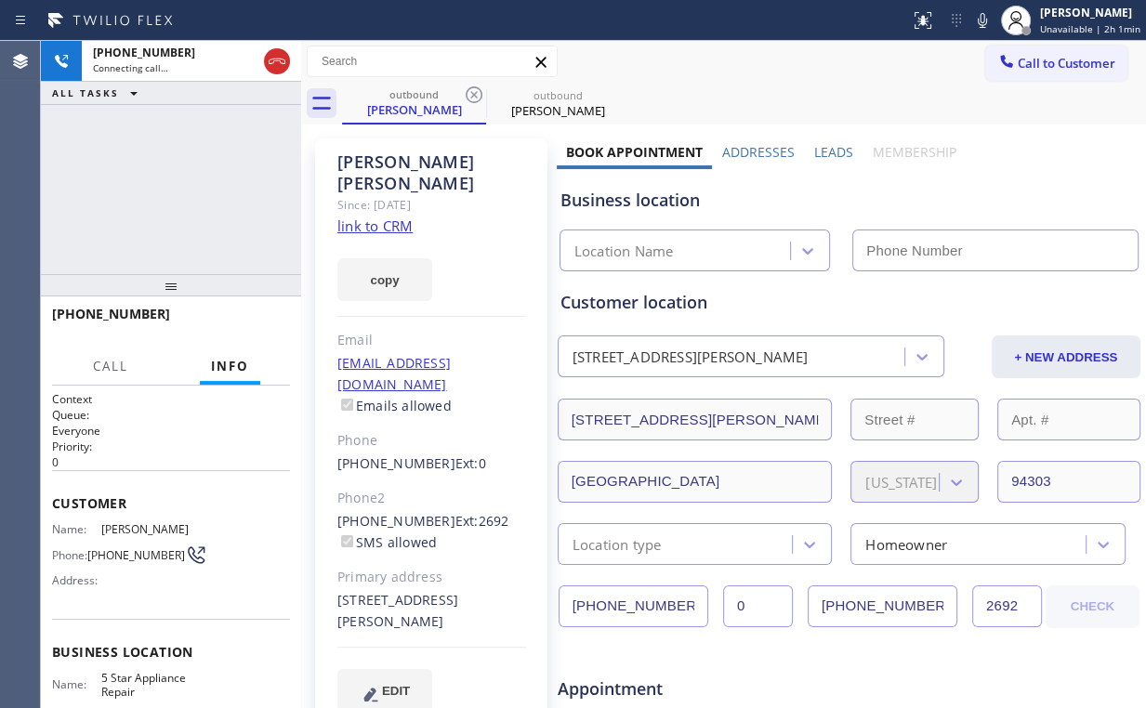
type input "[PHONE_NUMBER]"
click at [104, 178] on div "[PHONE_NUMBER] Connecting call… ALL TASKS ALL TASKS ACTIVE TASKS TASKS IN WRAP …" at bounding box center [171, 157] width 260 height 233
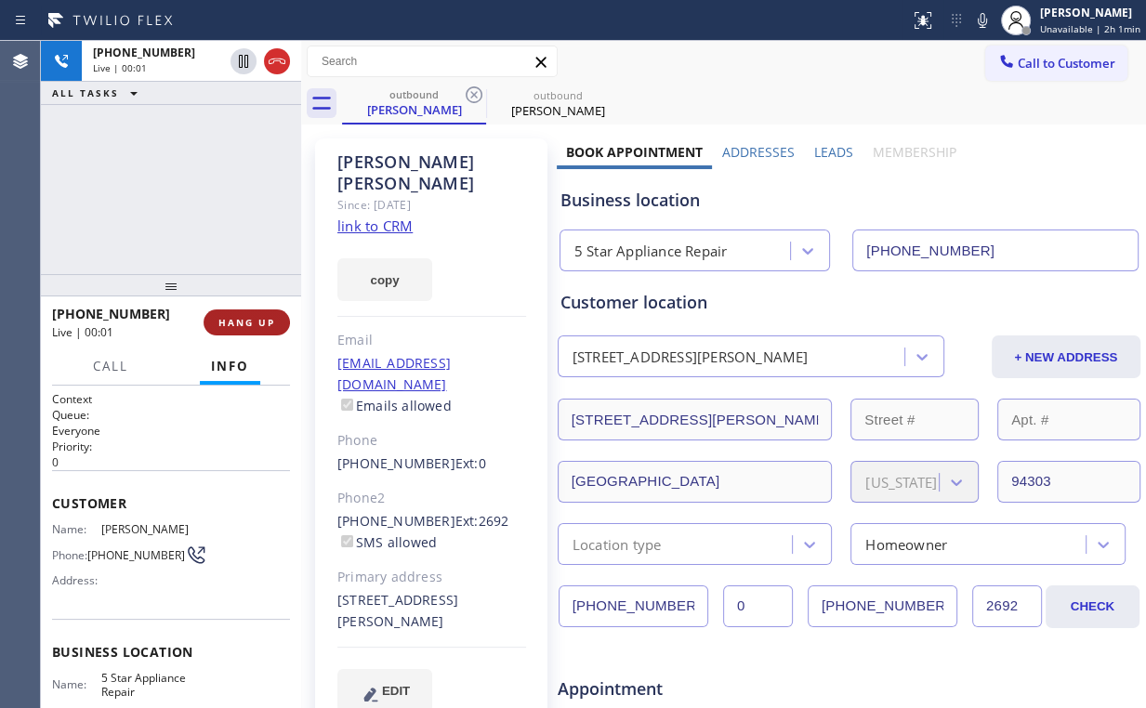
click at [268, 328] on span "HANG UP" at bounding box center [246, 322] width 57 height 13
click at [264, 325] on span "HANG UP" at bounding box center [246, 322] width 57 height 13
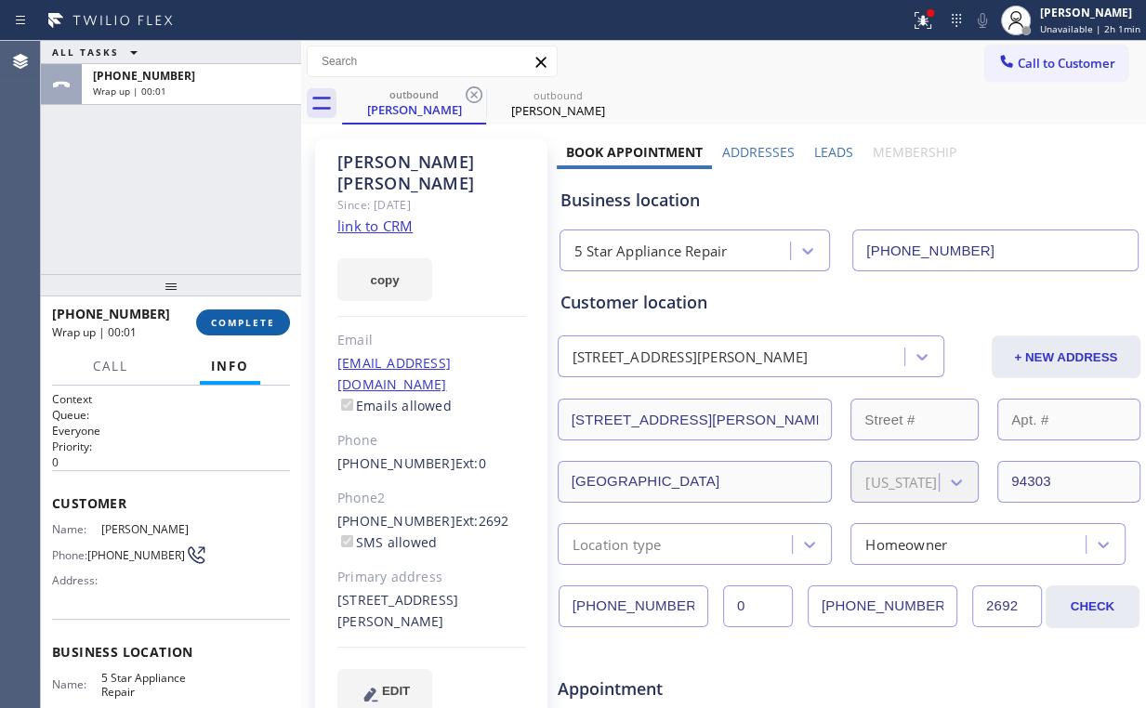
click at [248, 324] on span "COMPLETE" at bounding box center [243, 322] width 64 height 13
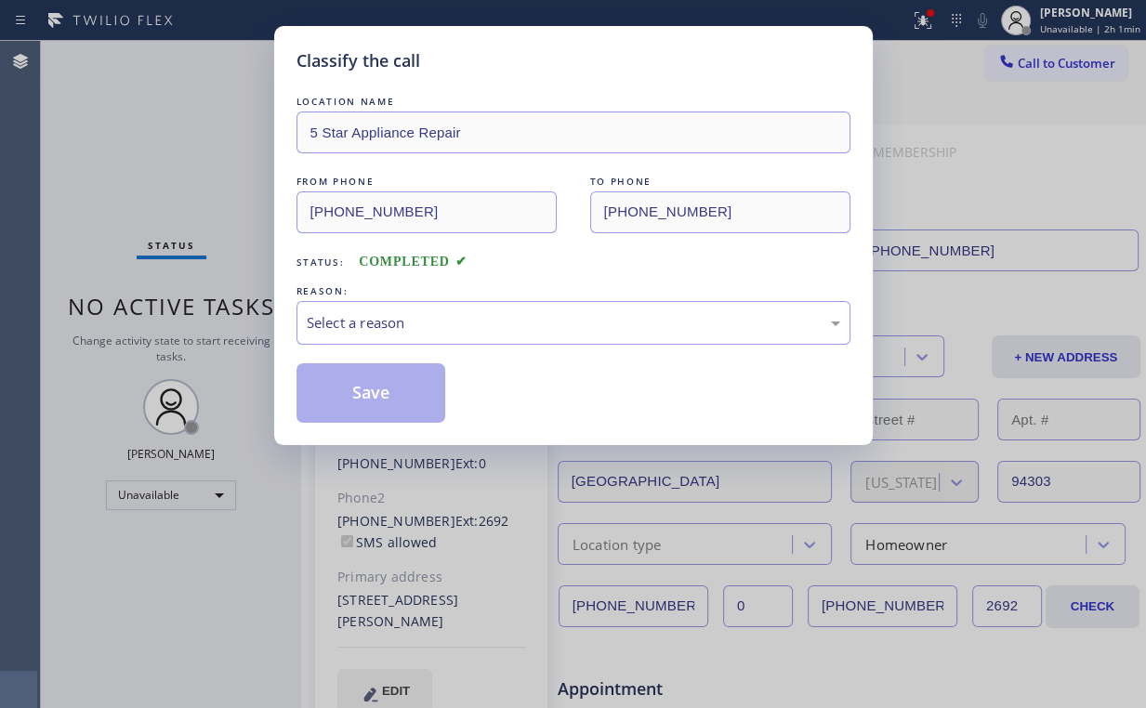
click at [356, 322] on div "Select a reason" at bounding box center [573, 322] width 533 height 21
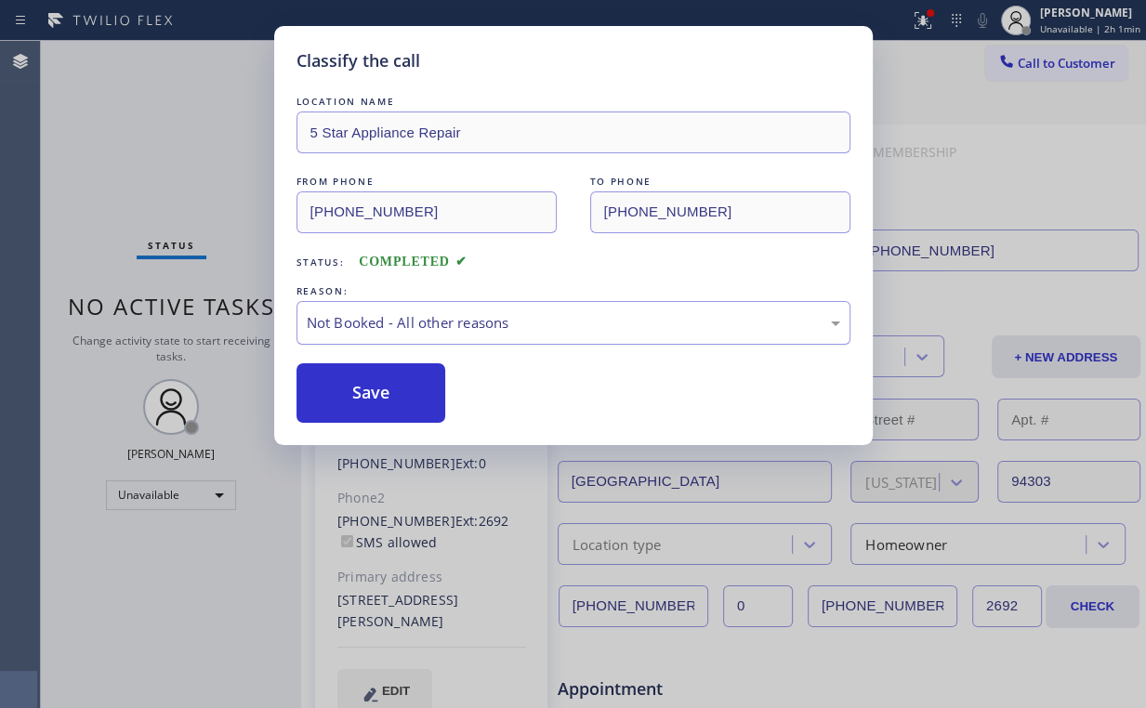
drag, startPoint x: 362, startPoint y: 387, endPoint x: 325, endPoint y: 331, distance: 67.0
click at [362, 388] on button "Save" at bounding box center [371, 392] width 150 height 59
click at [110, 121] on div "Classify the call LOCATION NAME 5 Star Appliance Repair FROM PHONE [PHONE_NUMBE…" at bounding box center [573, 354] width 1146 height 708
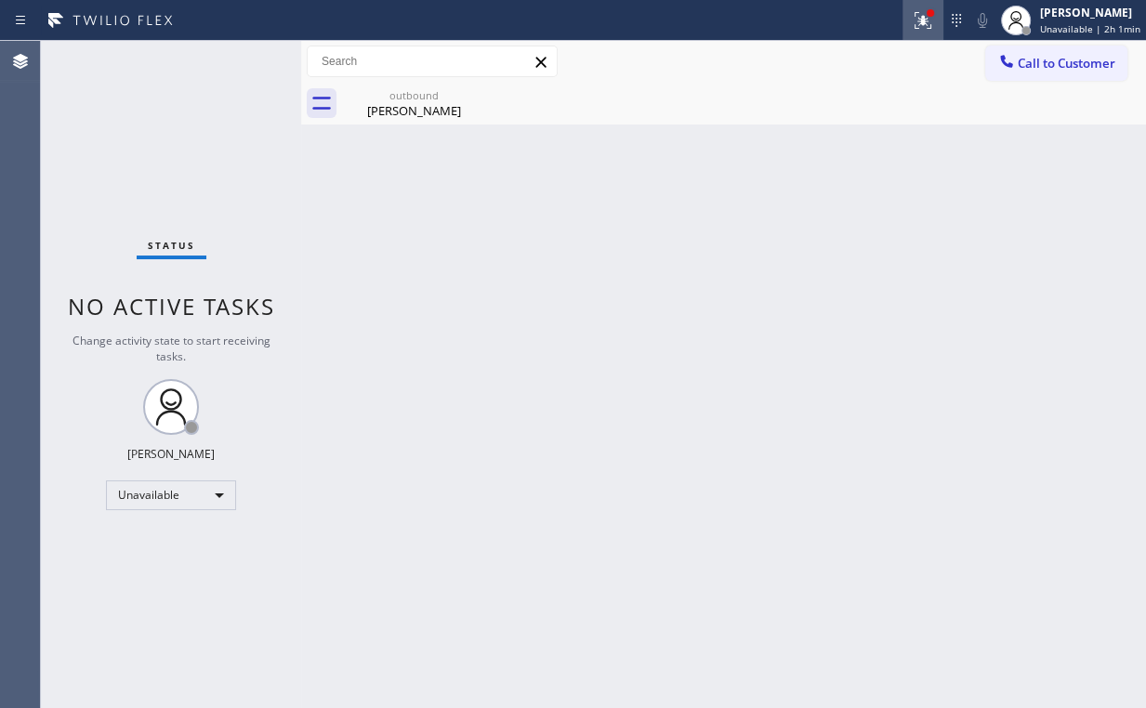
click at [926, 11] on icon at bounding box center [923, 20] width 22 height 22
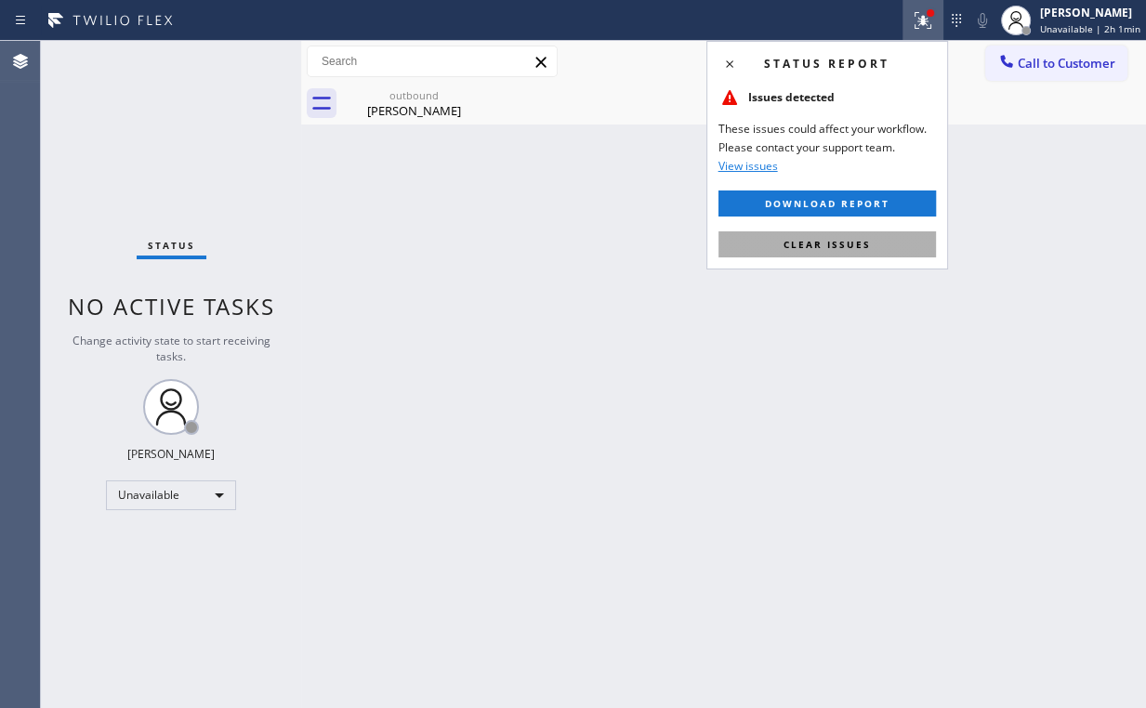
click at [836, 249] on span "Clear issues" at bounding box center [826, 244] width 87 height 13
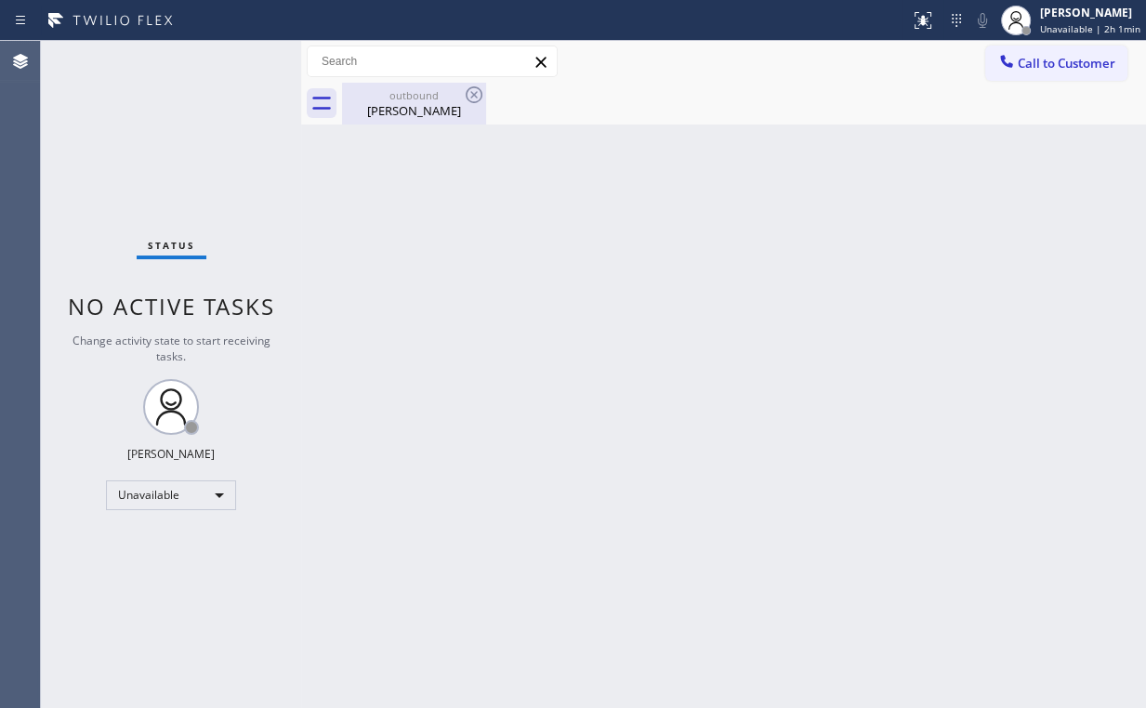
click at [416, 86] on div "outbound [PERSON_NAME]" at bounding box center [414, 104] width 140 height 42
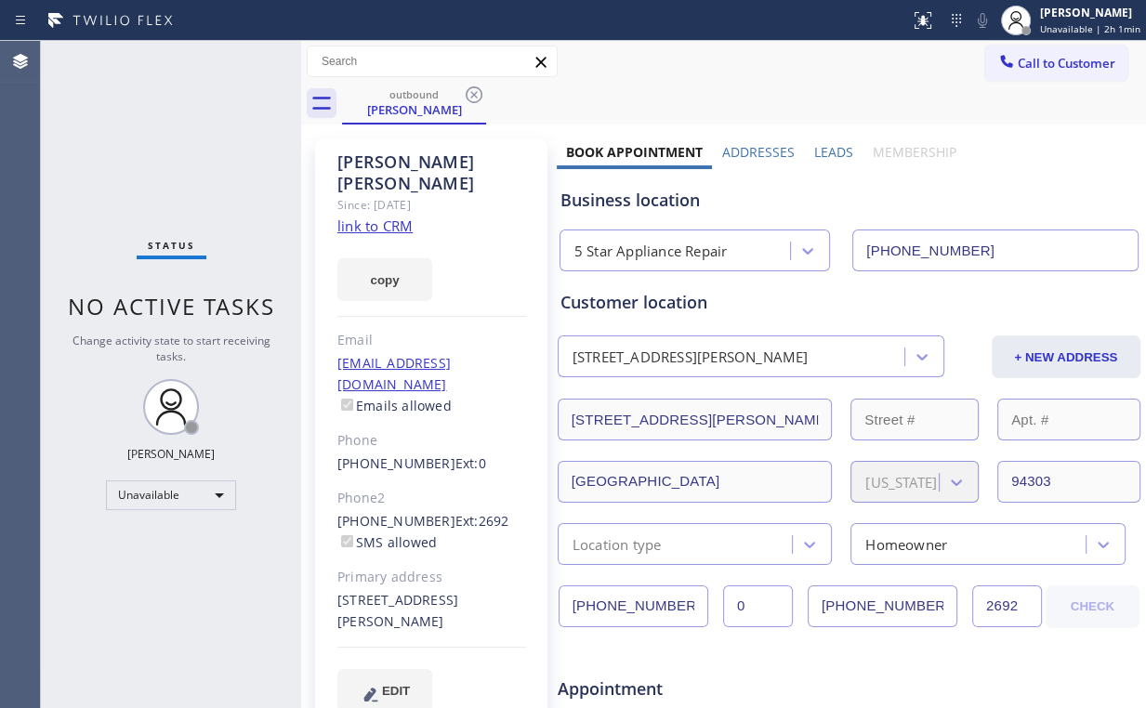
drag, startPoint x: 468, startPoint y: 91, endPoint x: 633, endPoint y: 155, distance: 176.5
click at [472, 91] on icon at bounding box center [474, 95] width 22 height 22
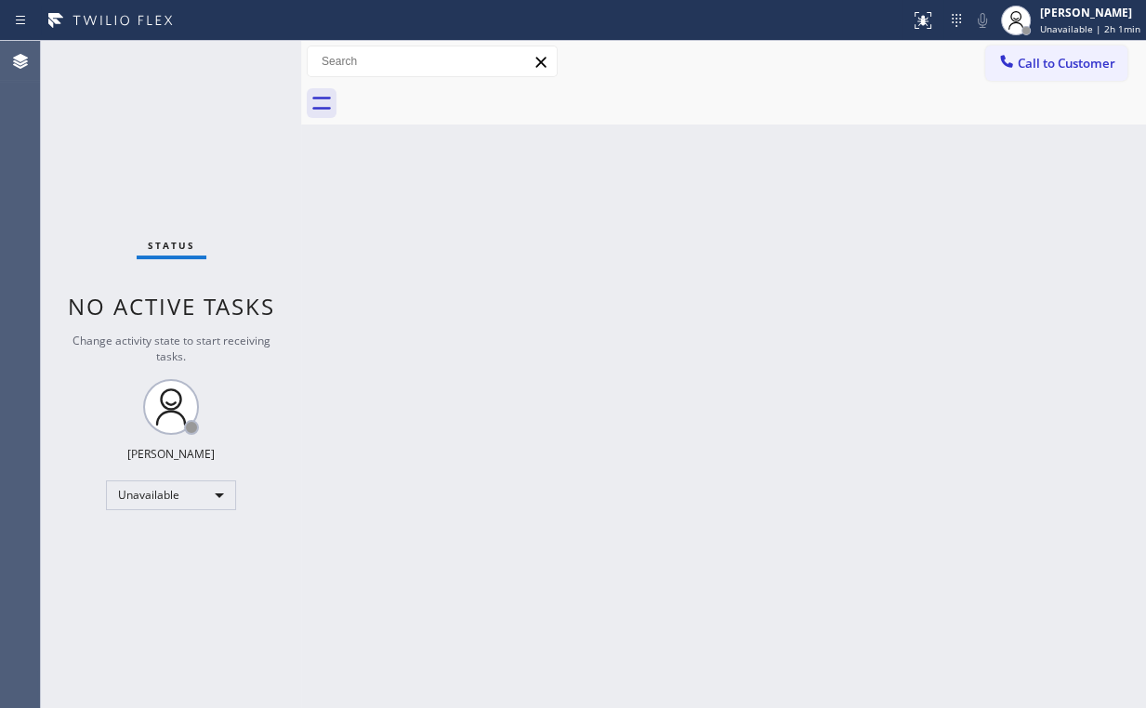
drag, startPoint x: 934, startPoint y: 214, endPoint x: 1055, endPoint y: 100, distance: 165.7
click at [953, 204] on div "Back to Dashboard Change Sender ID Customers Technicians Select a contact Outbo…" at bounding box center [723, 374] width 845 height 667
click at [1025, 72] on button "Call to Customer" at bounding box center [1056, 63] width 142 height 35
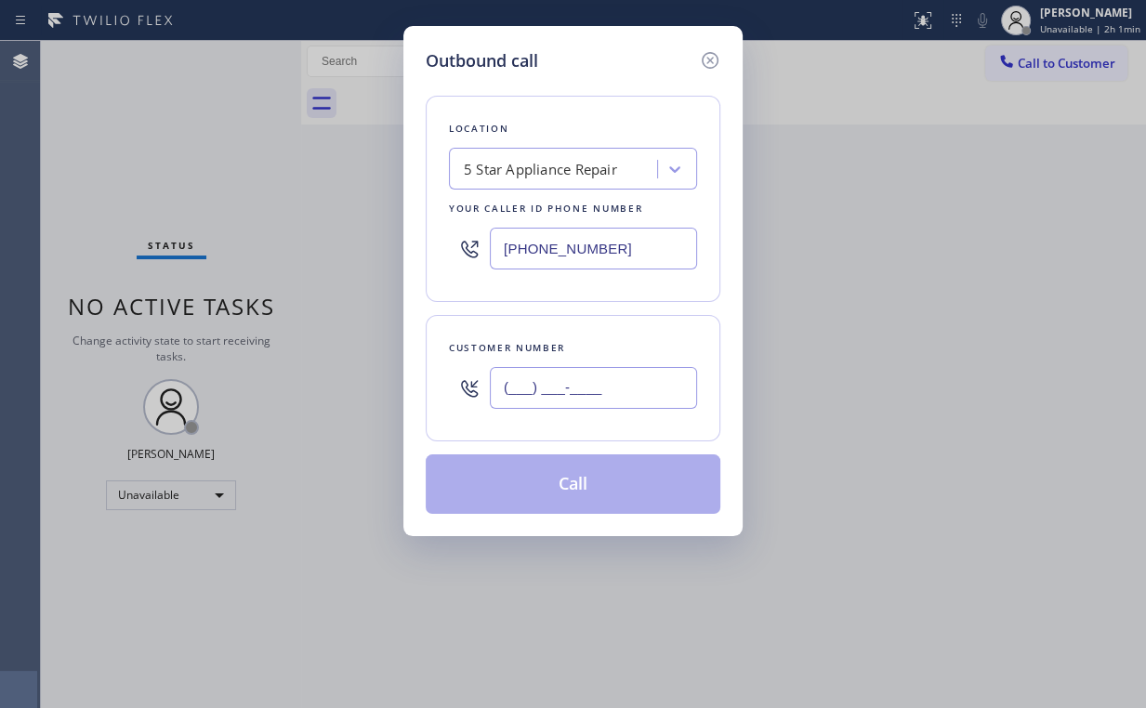
click at [616, 390] on input "(___) ___-____" at bounding box center [593, 388] width 207 height 42
paste input "425) 368-8984"
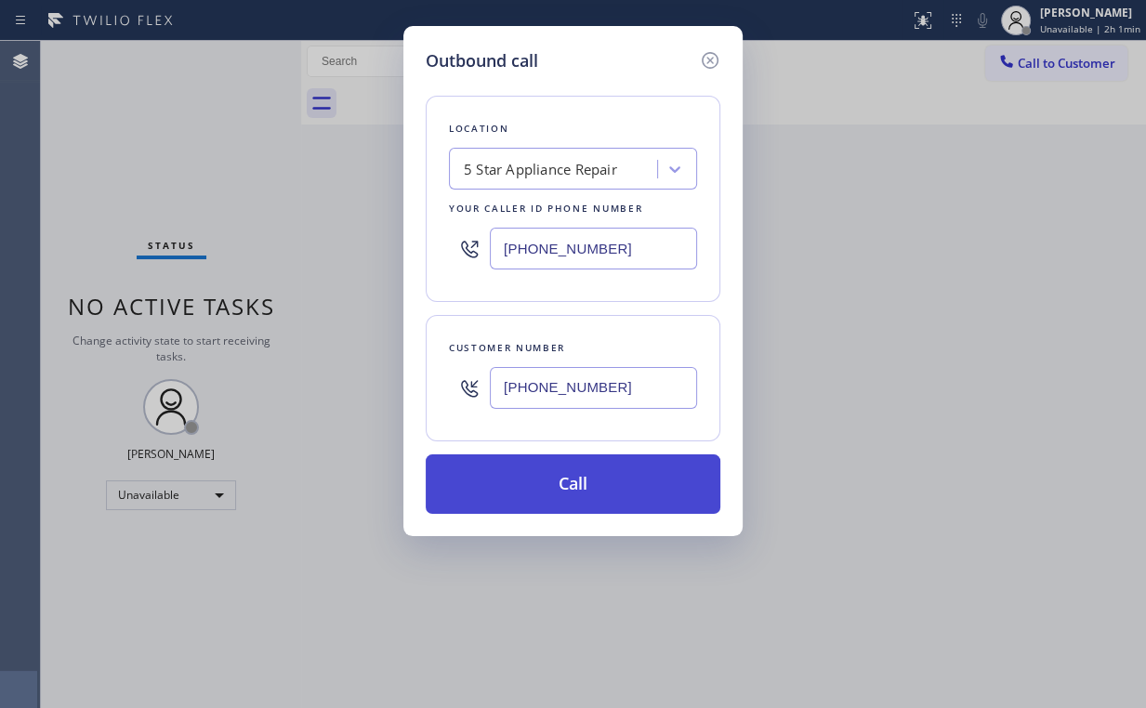
type input "[PHONE_NUMBER]"
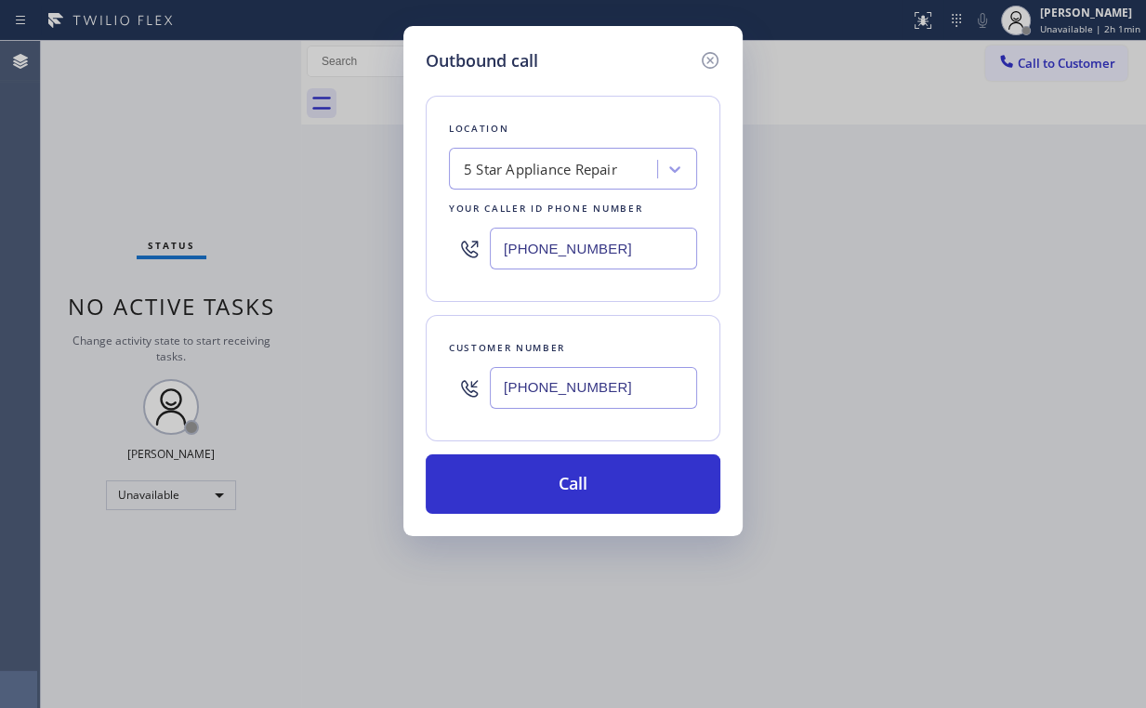
drag, startPoint x: 550, startPoint y: 497, endPoint x: 498, endPoint y: 602, distance: 117.2
click at [549, 498] on button "Call" at bounding box center [573, 483] width 295 height 59
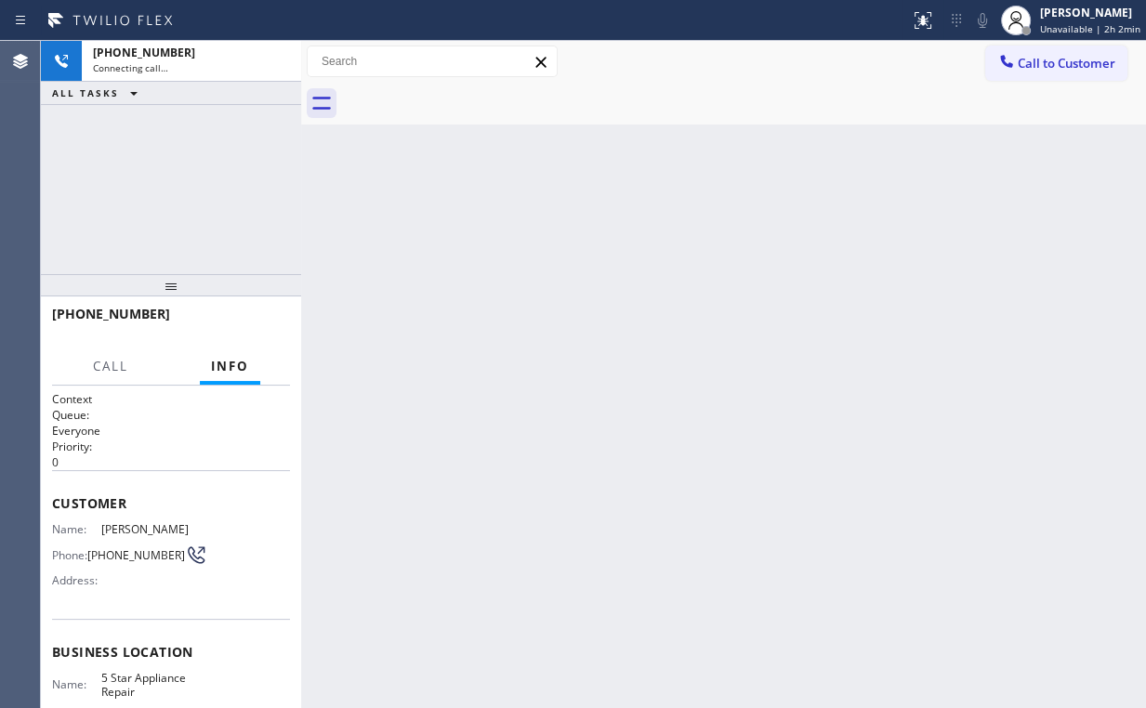
click at [202, 195] on div "[PHONE_NUMBER] Connecting call… ALL TASKS ALL TASKS ACTIVE TASKS TASKS IN WRAP …" at bounding box center [171, 157] width 260 height 233
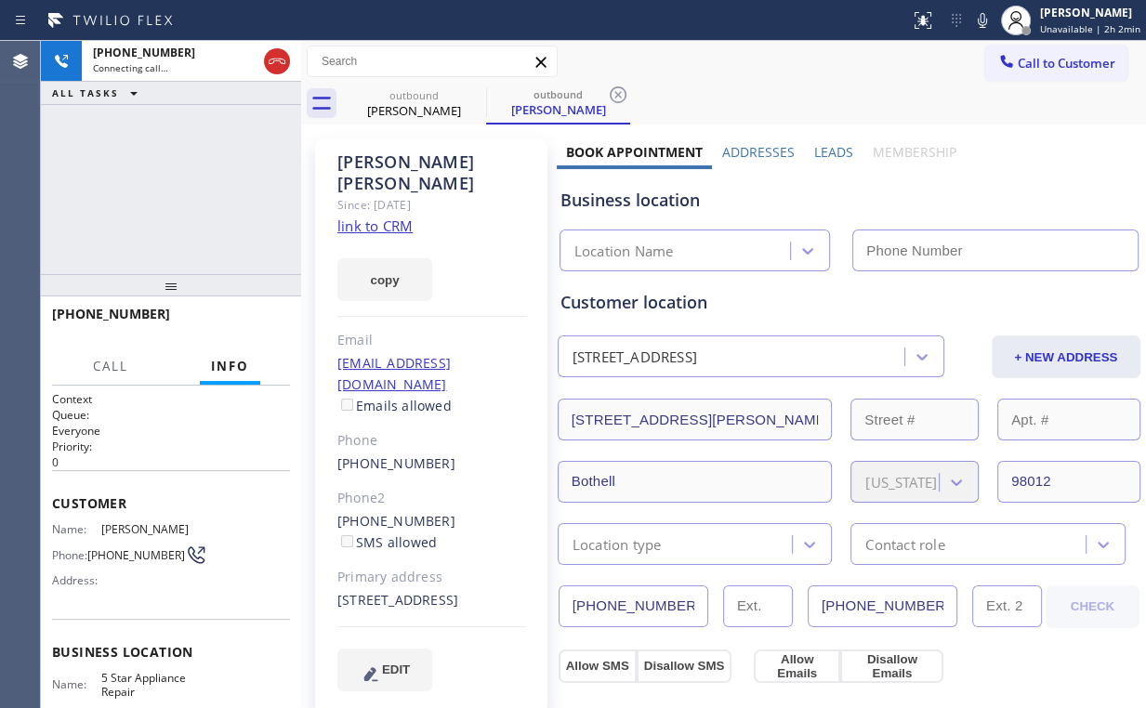
type input "[PHONE_NUMBER]"
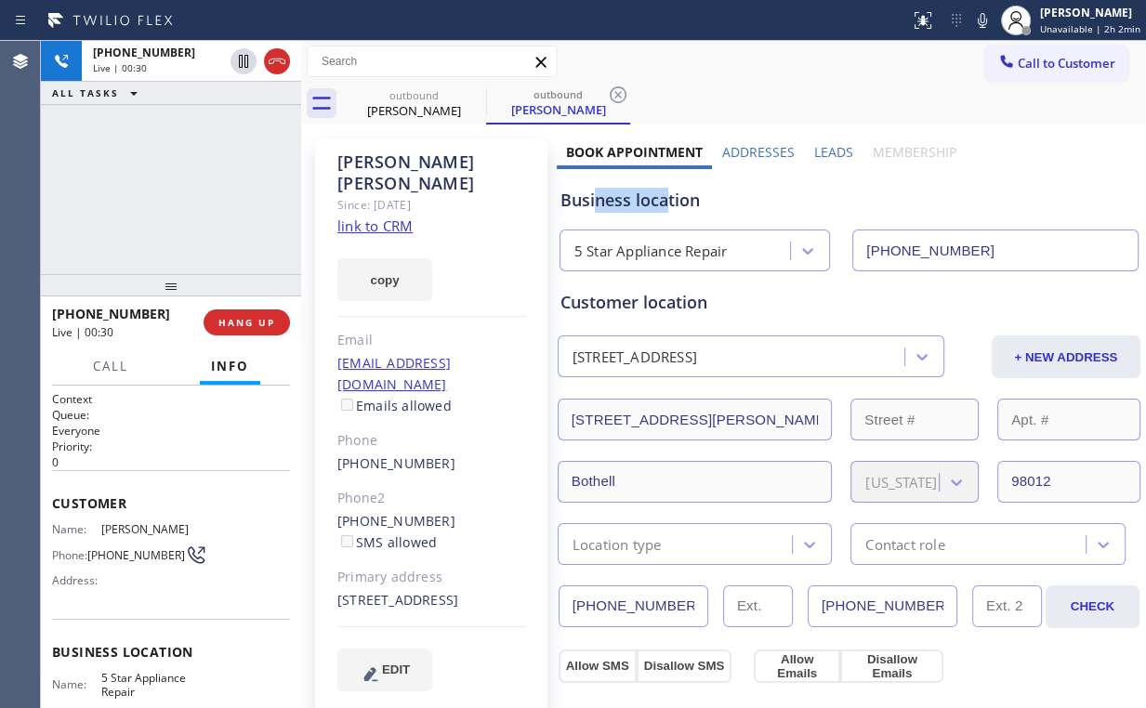
drag, startPoint x: 663, startPoint y: 199, endPoint x: 594, endPoint y: 197, distance: 68.8
click at [594, 197] on div "Business location" at bounding box center [848, 200] width 577 height 25
click at [201, 191] on div "[PHONE_NUMBER] Live | 00:31 ALL TASKS ALL TASKS ACTIVE TASKS TASKS IN WRAP UP" at bounding box center [171, 157] width 260 height 233
click at [245, 327] on span "HANG UP" at bounding box center [246, 322] width 57 height 13
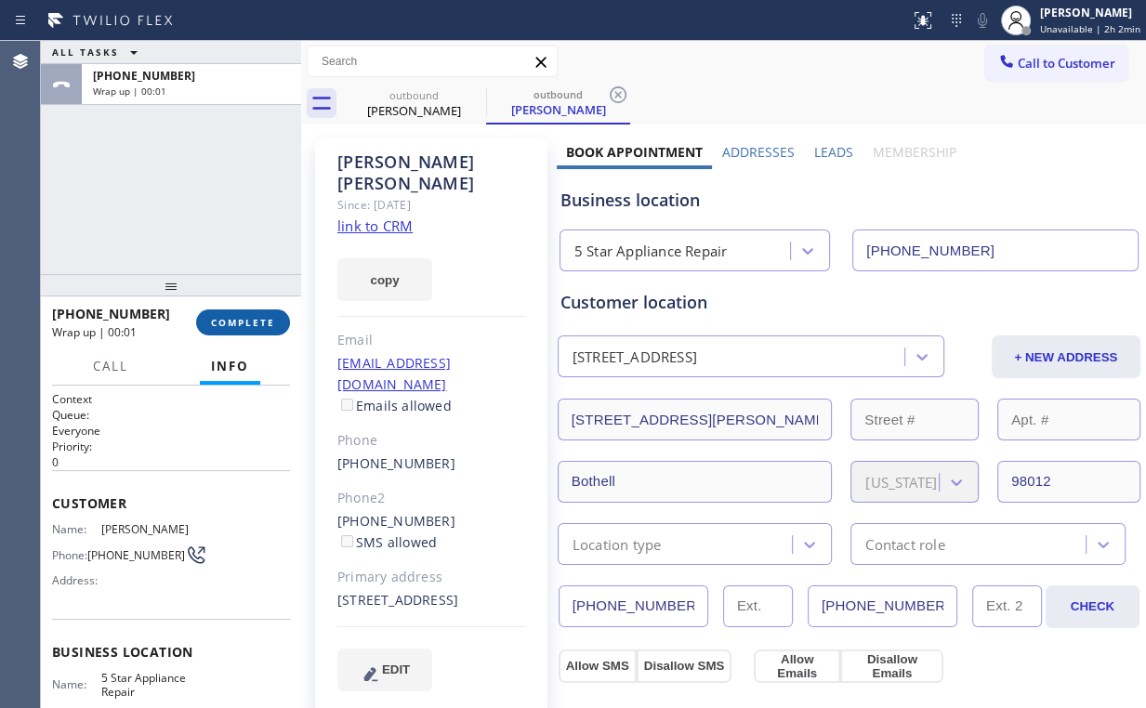
click at [280, 321] on button "COMPLETE" at bounding box center [243, 322] width 94 height 26
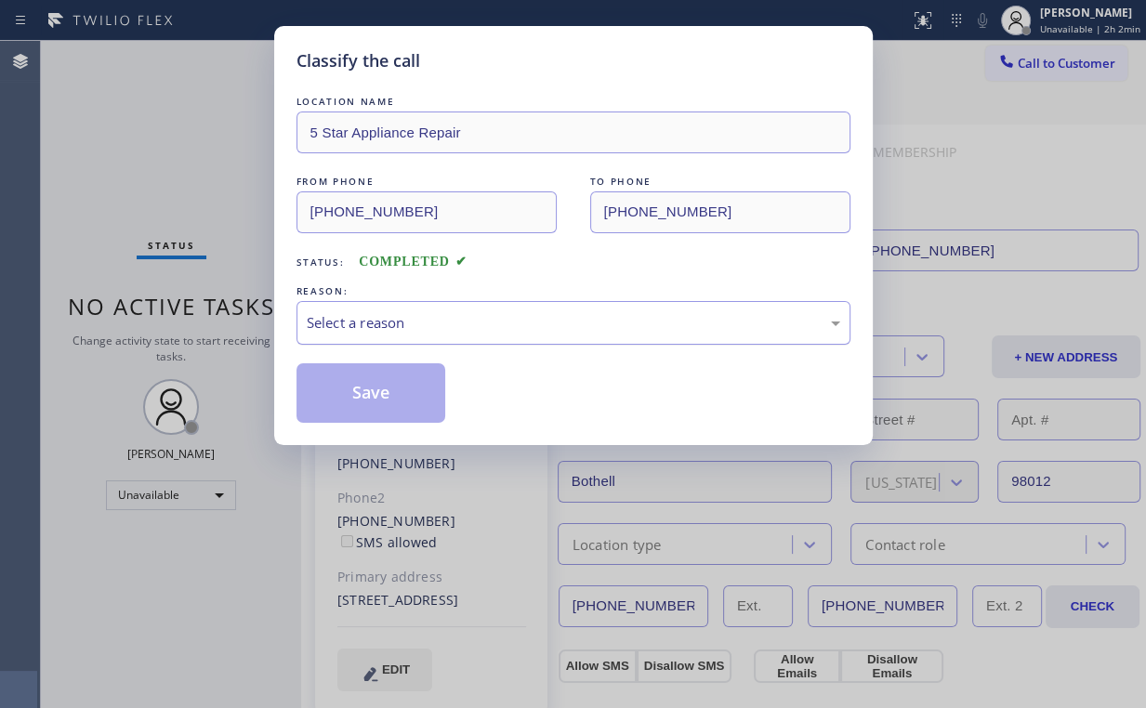
click at [367, 325] on div "Select a reason" at bounding box center [573, 322] width 533 height 21
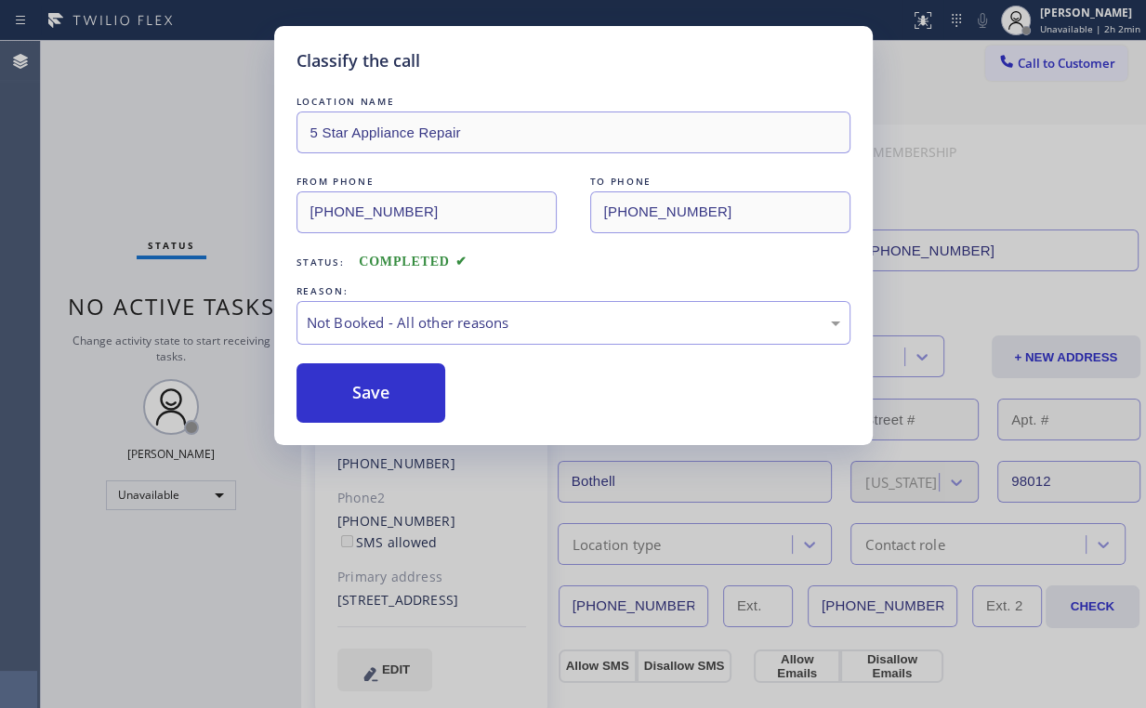
click at [368, 391] on button "Save" at bounding box center [371, 392] width 150 height 59
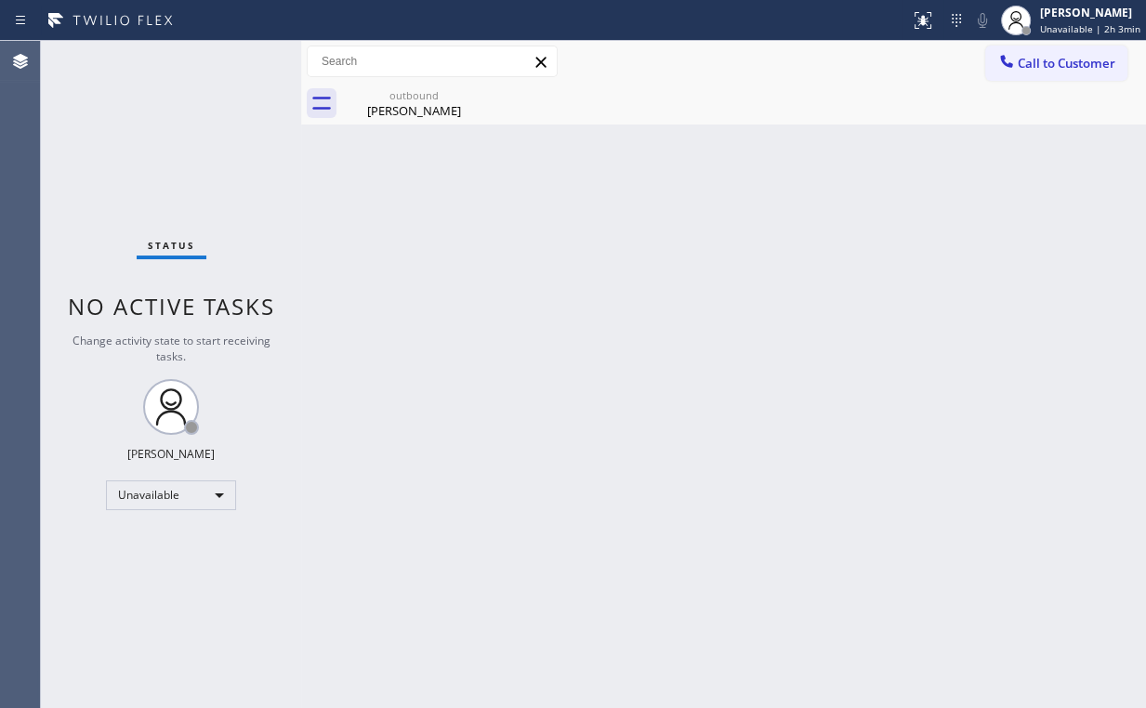
click at [72, 130] on div "Status No active tasks Change activity state to start receiving tasks. [PERSON_…" at bounding box center [171, 374] width 260 height 667
click at [396, 100] on div "outbound" at bounding box center [414, 95] width 140 height 14
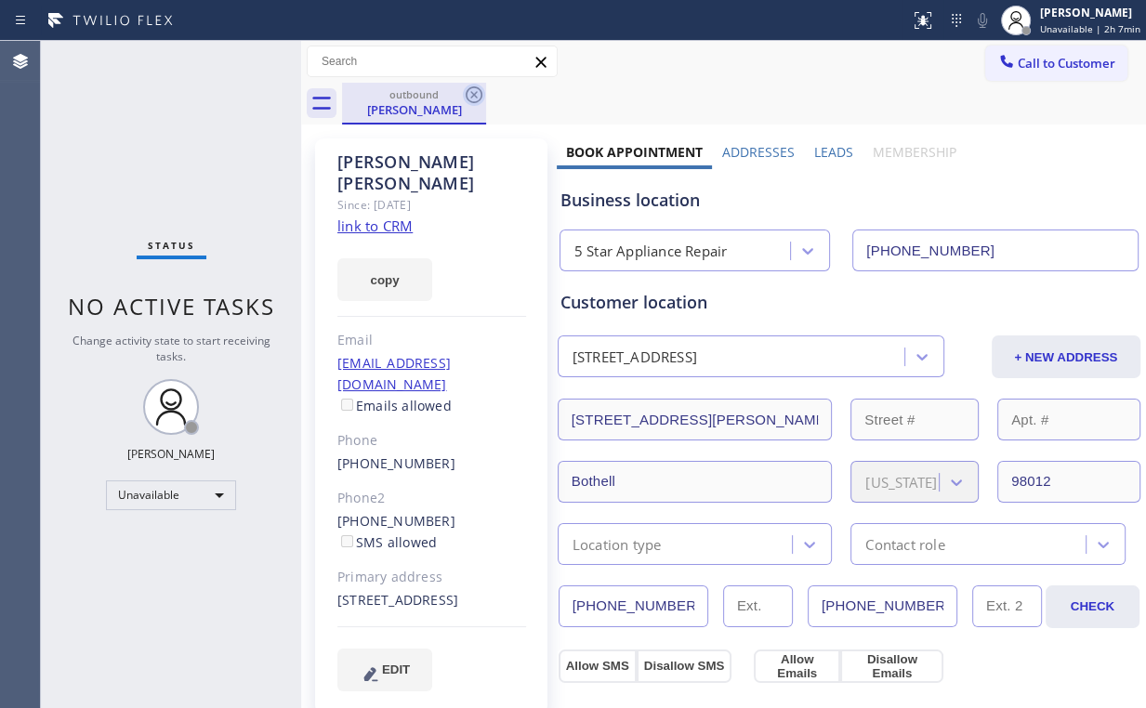
click at [475, 97] on icon at bounding box center [474, 94] width 17 height 17
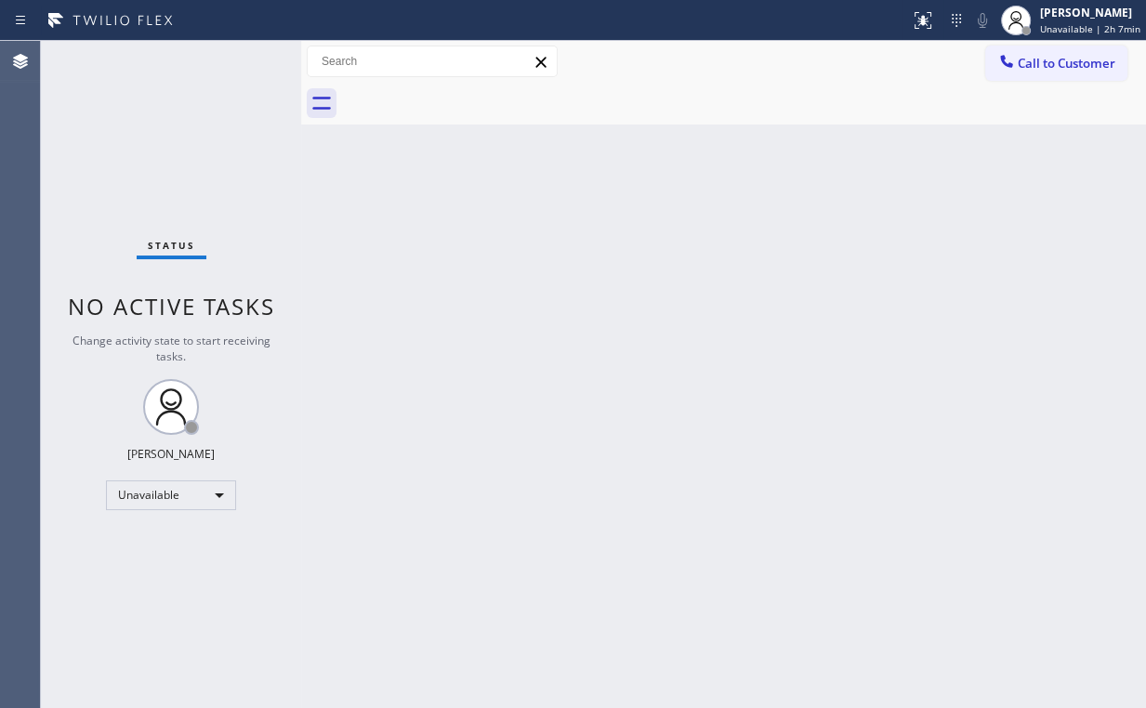
click at [181, 149] on div "Status No active tasks Change activity state to start receiving tasks. [PERSON_…" at bounding box center [171, 374] width 260 height 667
drag, startPoint x: 115, startPoint y: 153, endPoint x: 130, endPoint y: 87, distance: 67.6
click at [115, 153] on div "Status No active tasks Change activity state to start receiving tasks. [PERSON_…" at bounding box center [171, 374] width 260 height 667
click at [139, 160] on div "Status No active tasks Change activity state to start receiving tasks. [PERSON_…" at bounding box center [171, 374] width 260 height 667
click at [1049, 65] on span "Call to Customer" at bounding box center [1067, 63] width 98 height 17
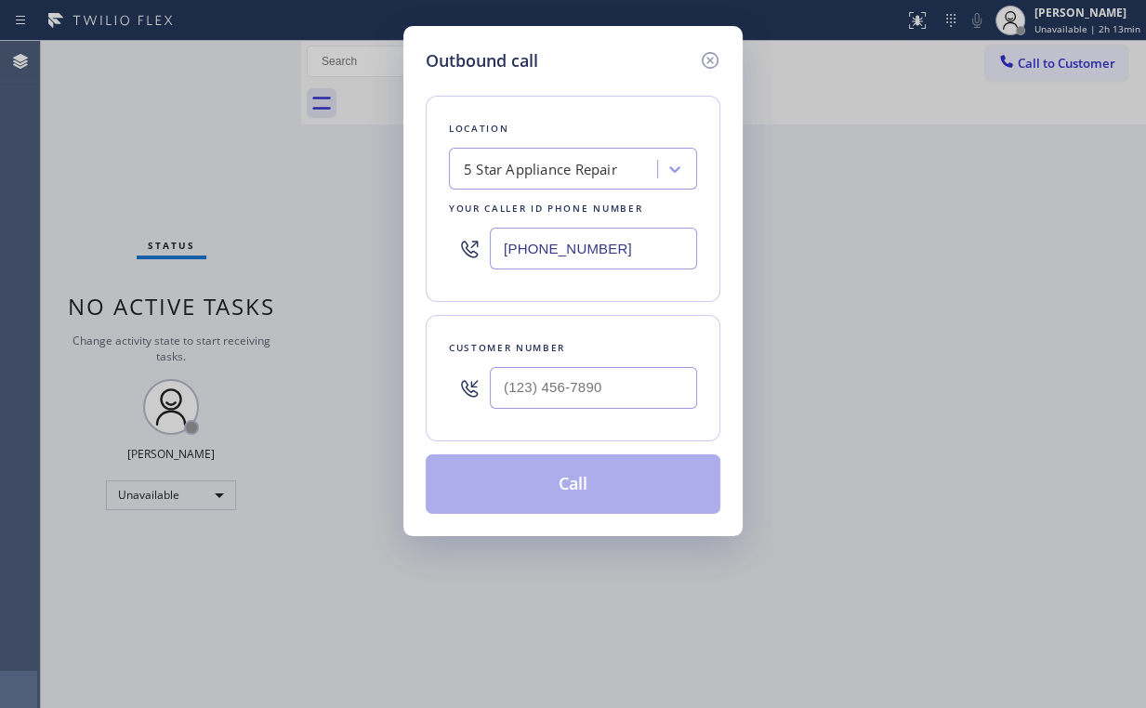
drag, startPoint x: 623, startPoint y: 250, endPoint x: 279, endPoint y: 244, distance: 343.9
click at [379, 236] on div "Outbound call Location 5 Star Appliance Repair Your caller id phone number [PHO…" at bounding box center [573, 354] width 1146 height 708
paste input "18) 342-7695"
type input "[PHONE_NUMBER]"
click at [542, 384] on input "(___) ___-____" at bounding box center [593, 388] width 207 height 42
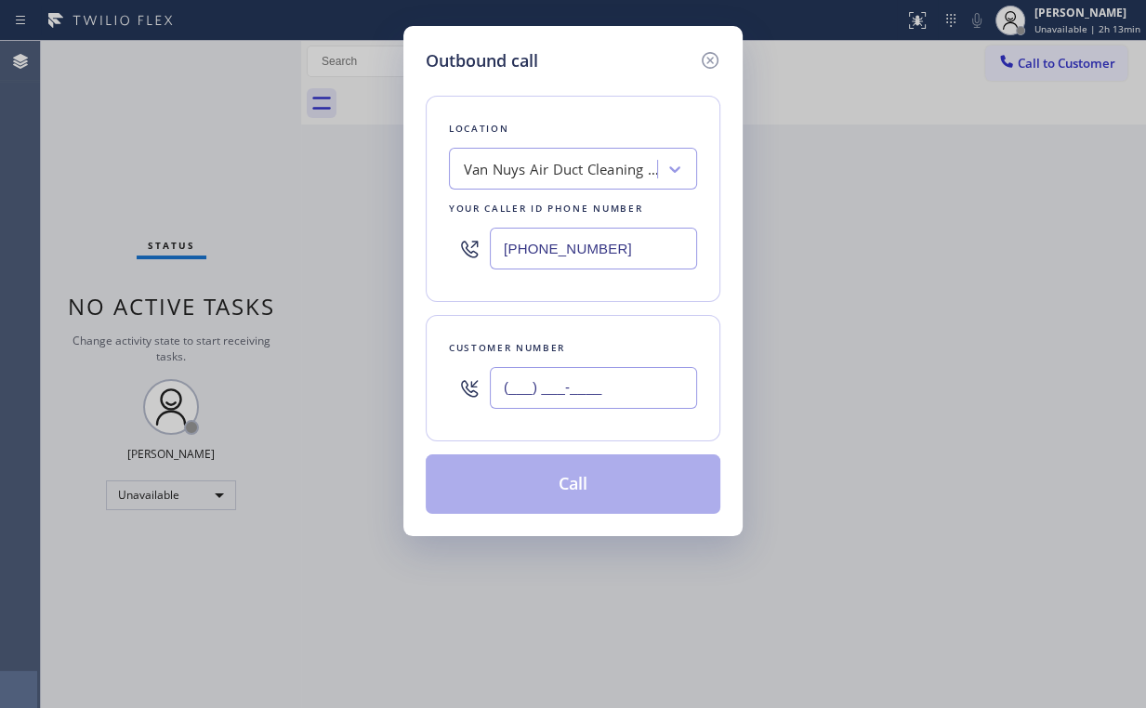
paste input "323) 230-1891"
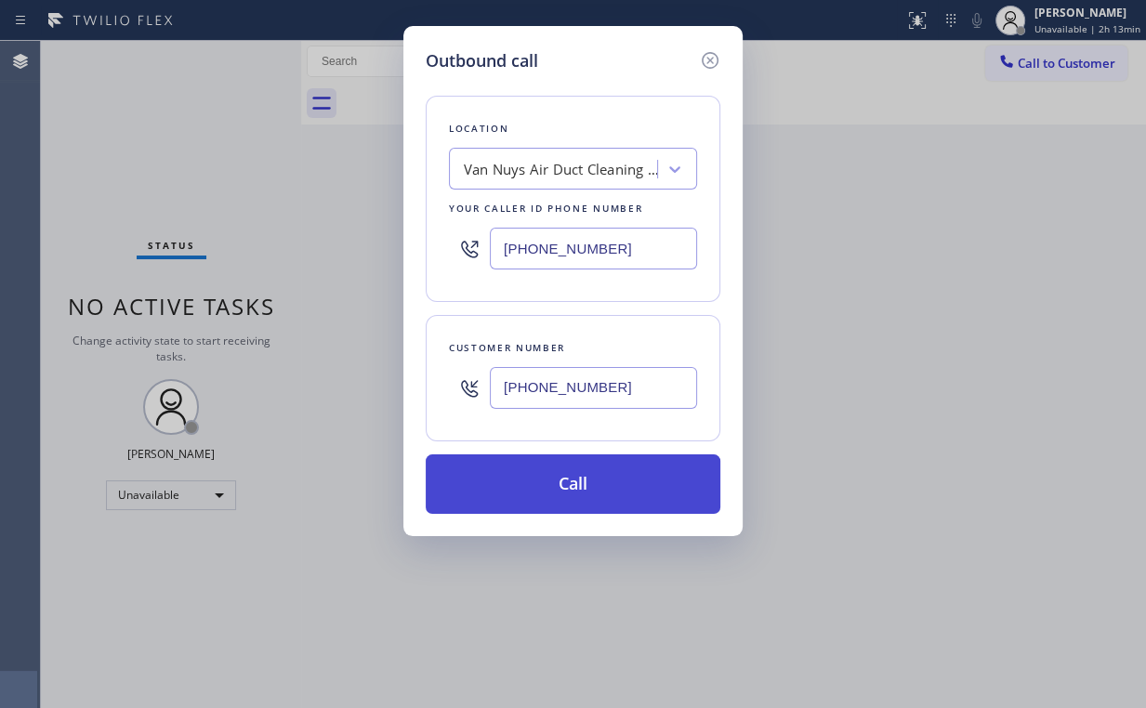
type input "[PHONE_NUMBER]"
drag, startPoint x: 548, startPoint y: 480, endPoint x: 479, endPoint y: 665, distance: 198.5
click at [548, 480] on button "Call" at bounding box center [573, 483] width 295 height 59
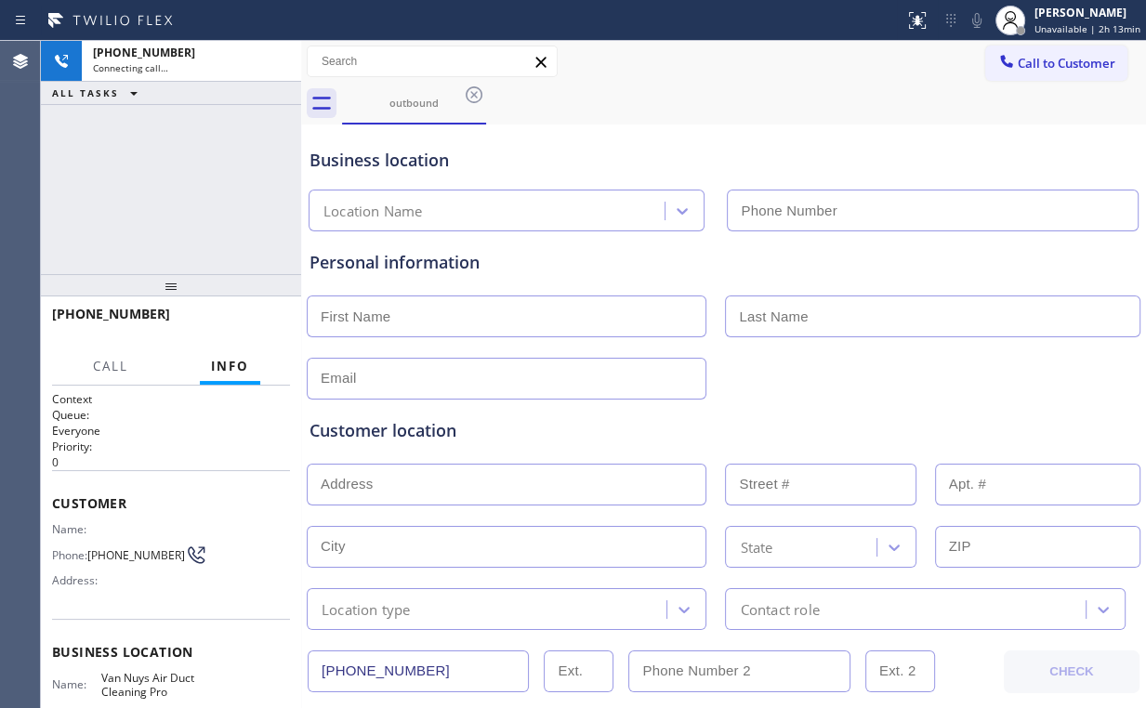
type input "[PHONE_NUMBER]"
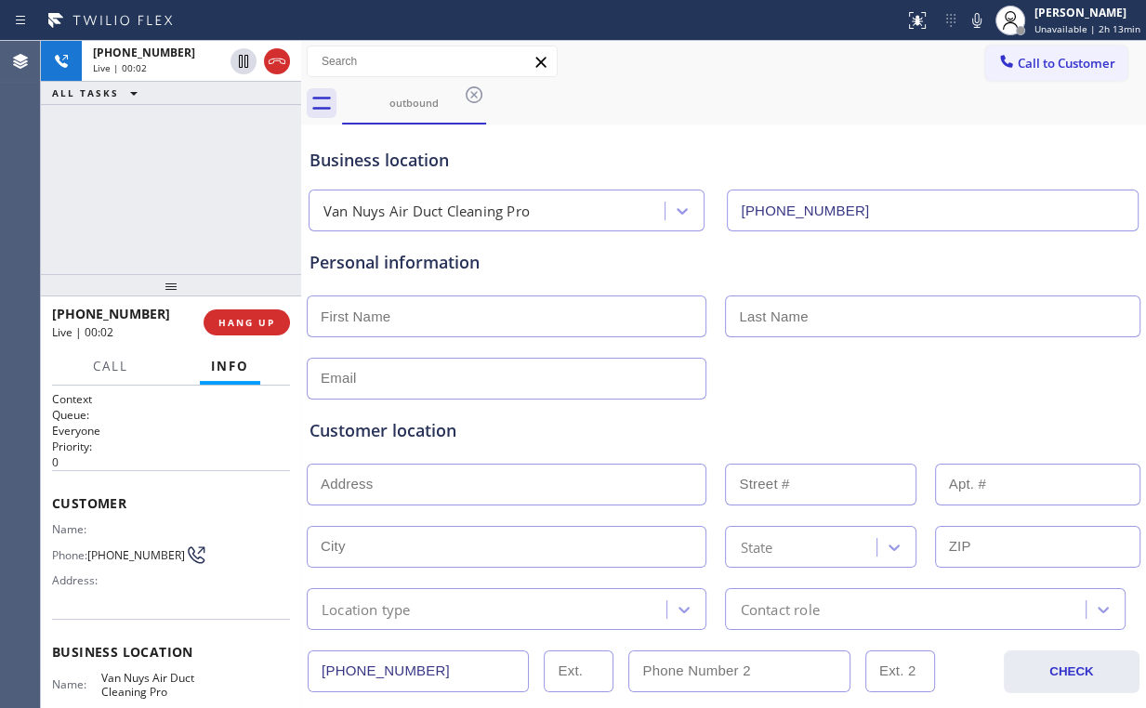
click at [193, 172] on div "[PHONE_NUMBER] Live | 00:02 ALL TASKS ALL TASKS ACTIVE TASKS TASKS IN WRAP UP" at bounding box center [171, 157] width 260 height 233
drag, startPoint x: 204, startPoint y: 200, endPoint x: 258, endPoint y: 299, distance: 113.6
click at [217, 224] on div "[PHONE_NUMBER] Live | 00:05 ALL TASKS ALL TASKS ACTIVE TASKS TASKS IN WRAP UP" at bounding box center [171, 157] width 260 height 233
click at [256, 323] on span "HANG UP" at bounding box center [246, 322] width 57 height 13
click at [254, 324] on span "HANG UP" at bounding box center [246, 322] width 57 height 13
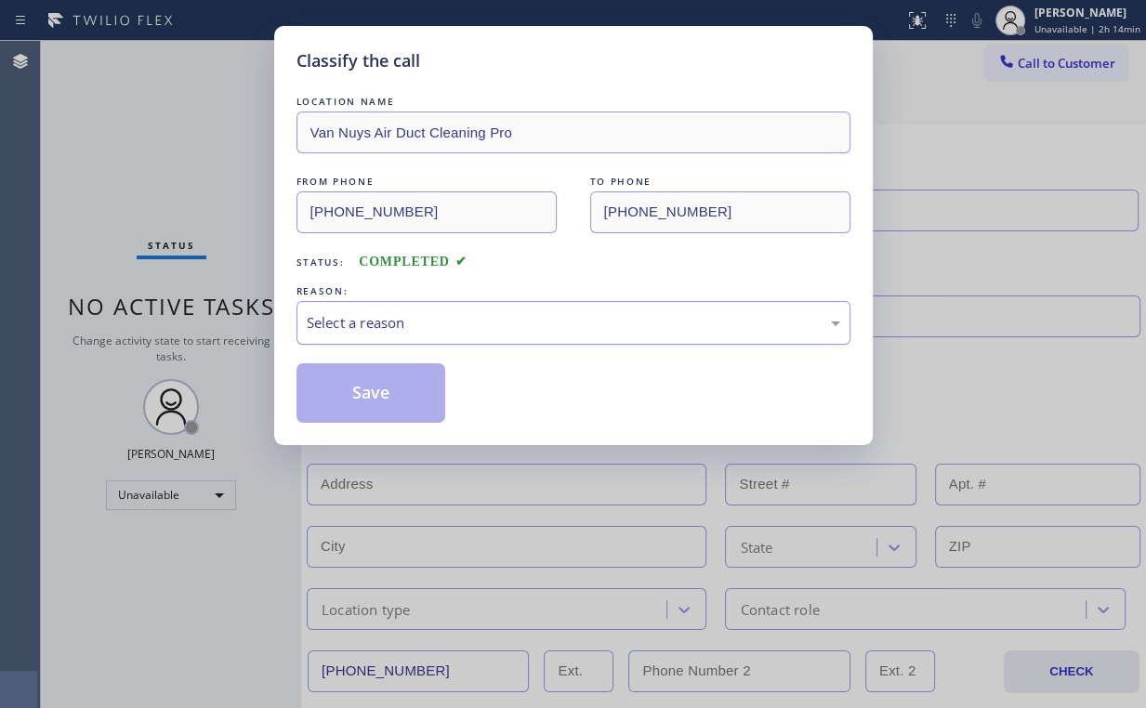
click at [346, 322] on div "Select a reason" at bounding box center [573, 322] width 533 height 21
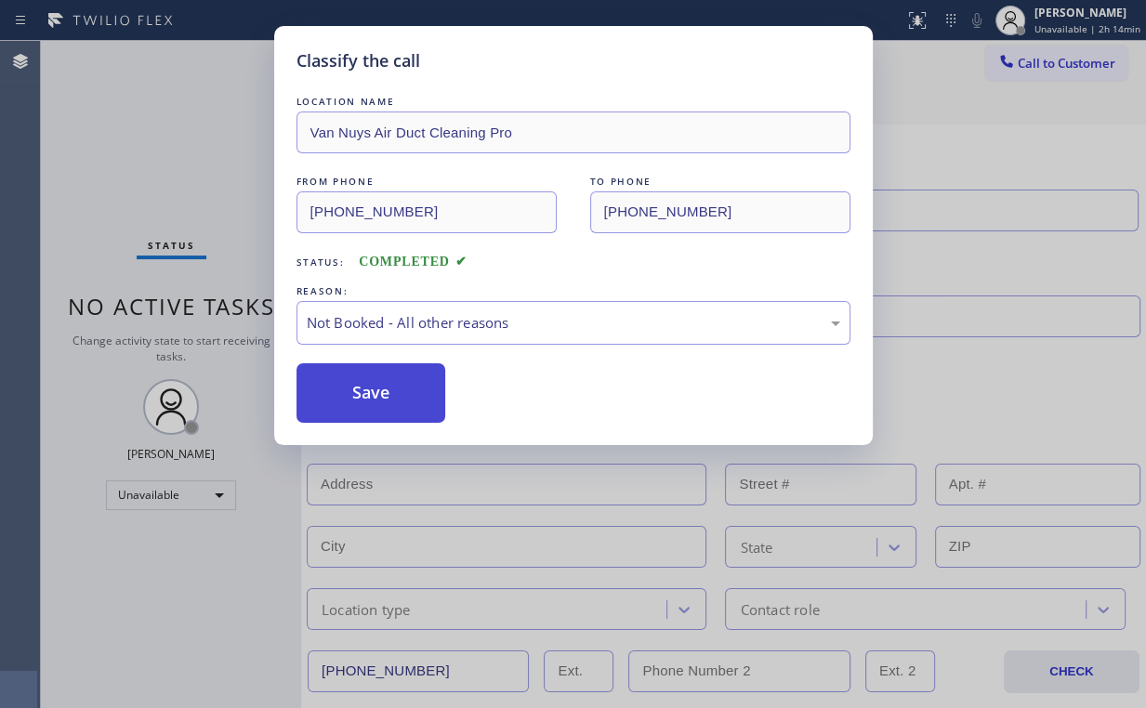
drag, startPoint x: 351, startPoint y: 394, endPoint x: 152, endPoint y: 117, distance: 341.0
click at [351, 393] on button "Save" at bounding box center [371, 392] width 150 height 59
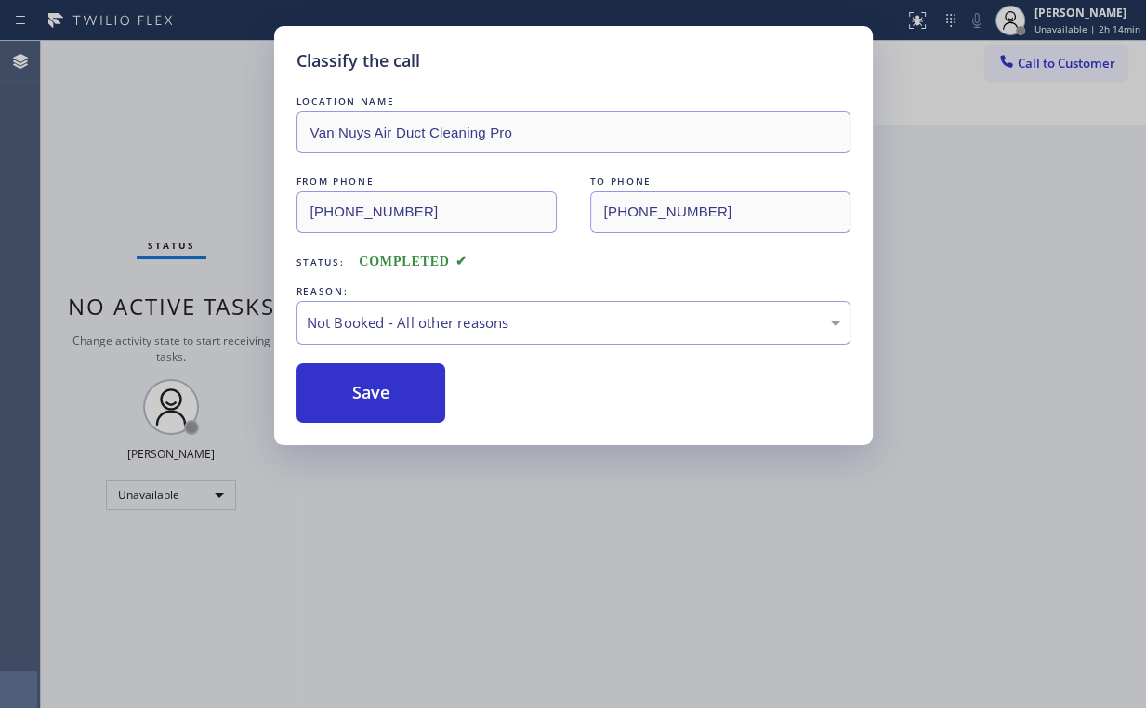
drag, startPoint x: 152, startPoint y: 112, endPoint x: 287, endPoint y: 182, distance: 151.7
click at [163, 122] on div "Classify the call LOCATION NAME Van Nuys Air Duct Cleaning Pro FROM PHONE [PHON…" at bounding box center [573, 354] width 1146 height 708
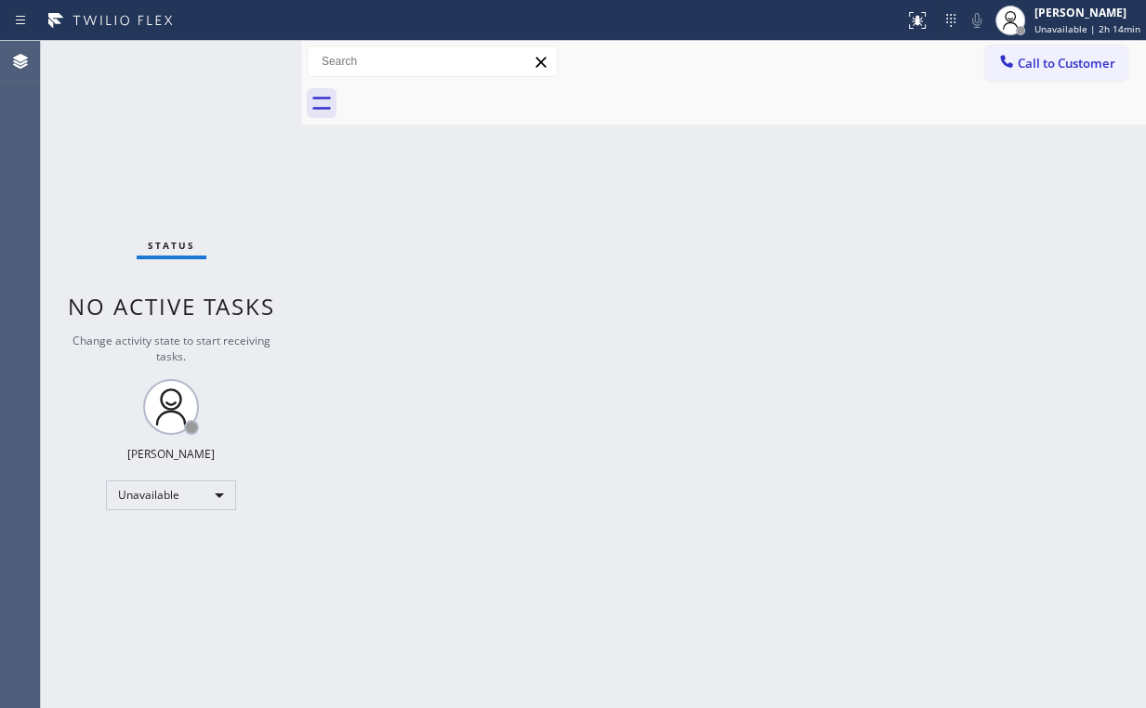
click at [1045, 72] on button "Call to Customer" at bounding box center [1056, 63] width 142 height 35
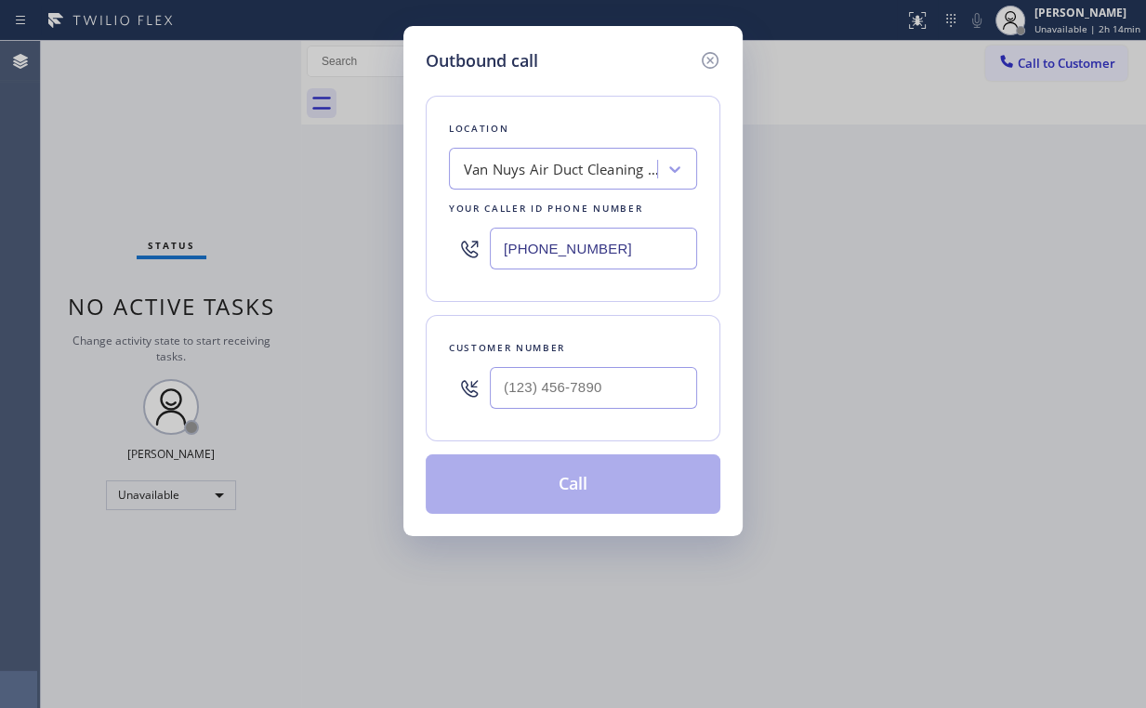
type input "(___) ___-____"
click at [613, 383] on input "(___) ___-____" at bounding box center [593, 388] width 207 height 42
drag, startPoint x: 554, startPoint y: 248, endPoint x: 346, endPoint y: 264, distance: 208.8
click at [441, 256] on div "Location Van Nuys Air Duct Cleaning Pro Your caller id phone number [PHONE_NUMB…" at bounding box center [573, 199] width 295 height 206
paste input "415) 687-0538"
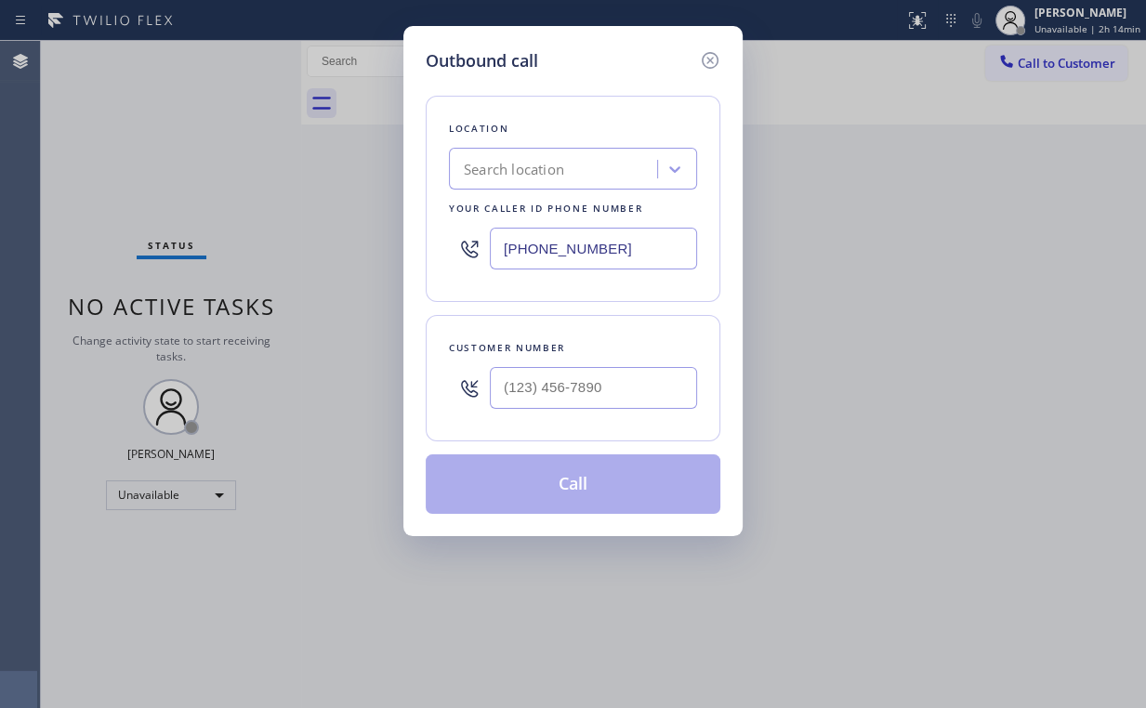
type input "[PHONE_NUMBER]"
click at [559, 394] on input "(___) ___-____" at bounding box center [593, 388] width 207 height 42
paste input "415) 613-9056"
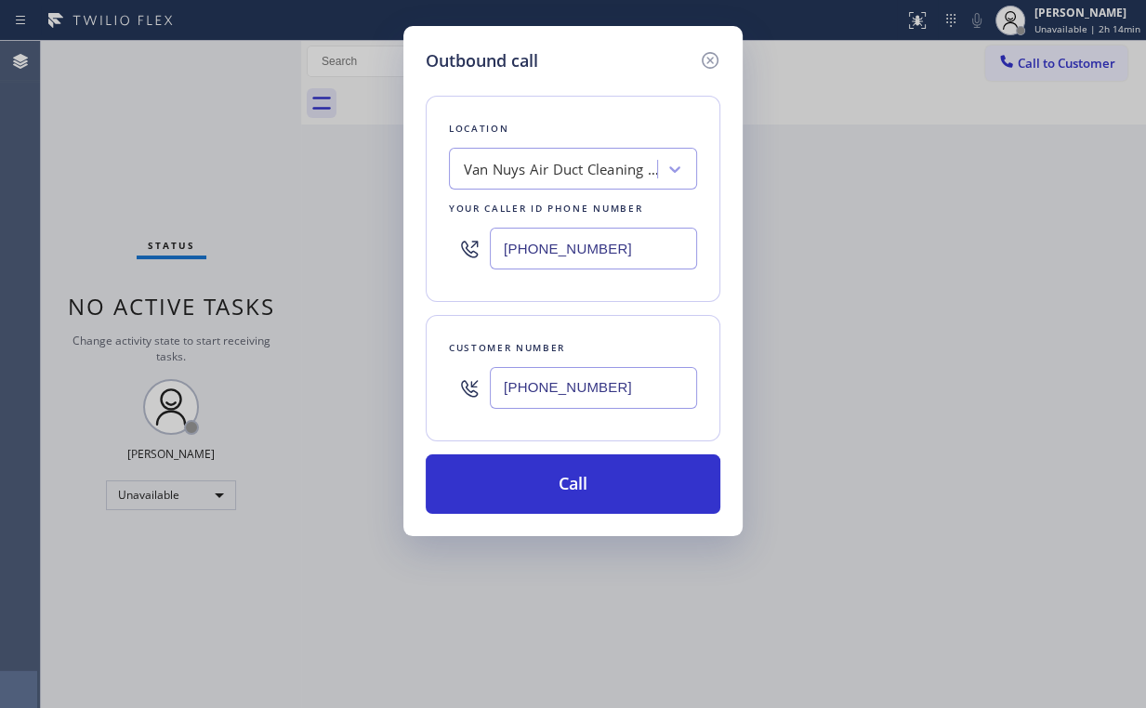
type input "[PHONE_NUMBER]"
drag, startPoint x: 617, startPoint y: 251, endPoint x: 424, endPoint y: 259, distance: 193.5
click at [424, 259] on div "Outbound call Location Van Nuys Air Duct Cleaning Pro Your caller id phone numb…" at bounding box center [572, 281] width 339 height 510
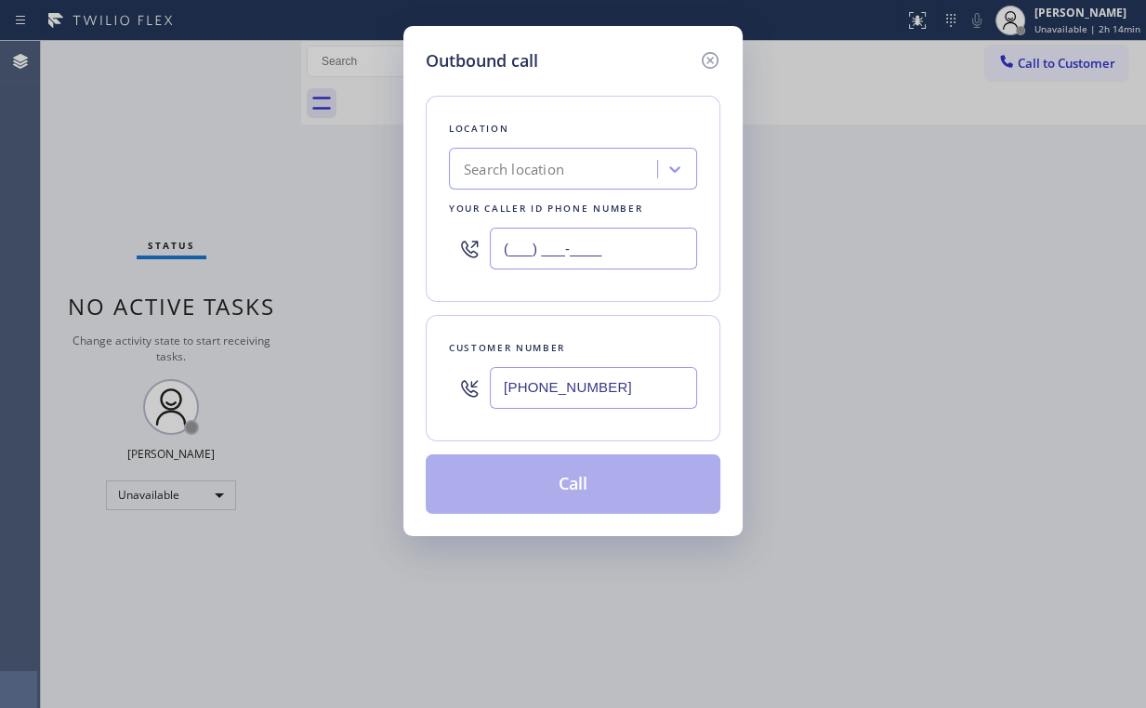
type input "(___) ___-____"
click at [454, 280] on div "Location Search location Your caller id phone number" at bounding box center [573, 199] width 295 height 206
drag, startPoint x: 610, startPoint y: 253, endPoint x: 510, endPoint y: 255, distance: 99.5
click at [530, 254] on input "(___) ___-____" at bounding box center [593, 249] width 207 height 42
paste input "855-7314"
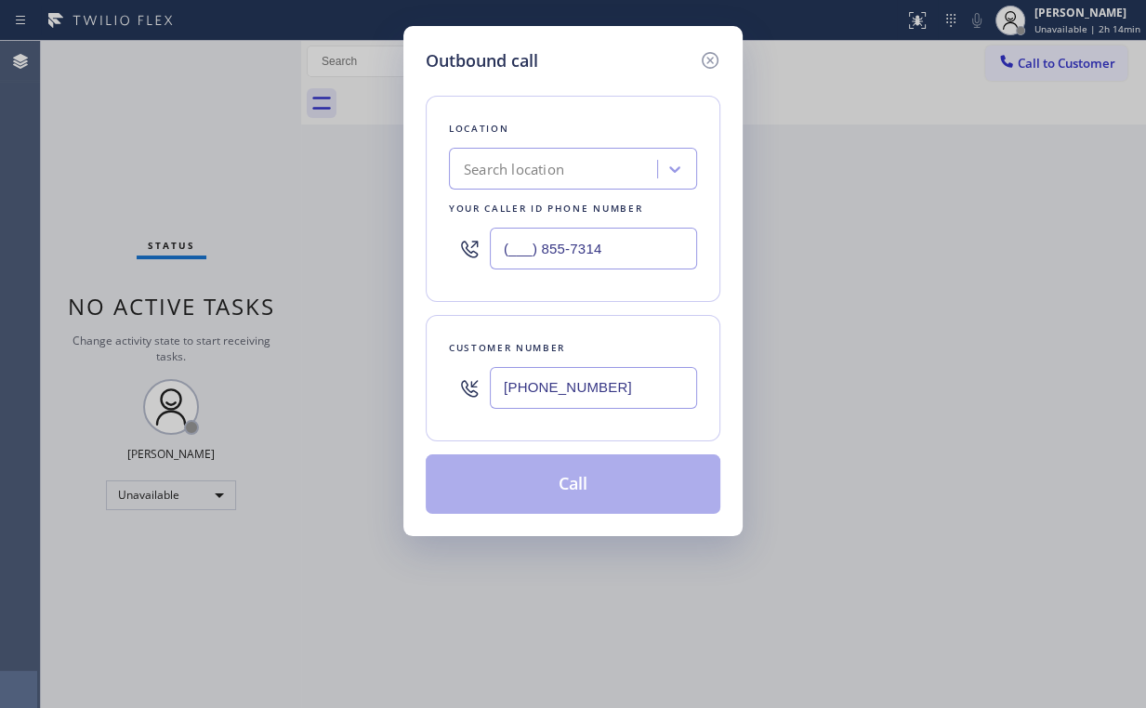
drag, startPoint x: 617, startPoint y: 255, endPoint x: 316, endPoint y: 243, distance: 301.3
click at [379, 243] on div "Outbound call Location Search location Your caller id phone number (___) [PHONE…" at bounding box center [573, 354] width 1146 height 708
paste input "855) 731-4952"
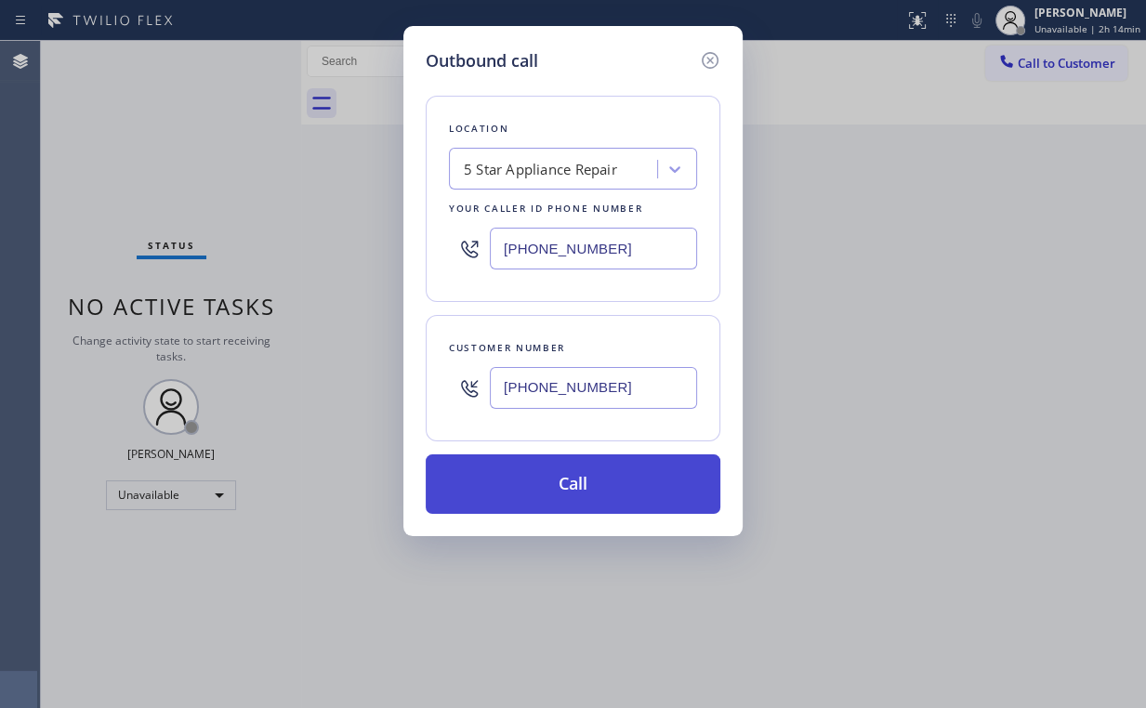
type input "[PHONE_NUMBER]"
click at [569, 483] on button "Call" at bounding box center [573, 483] width 295 height 59
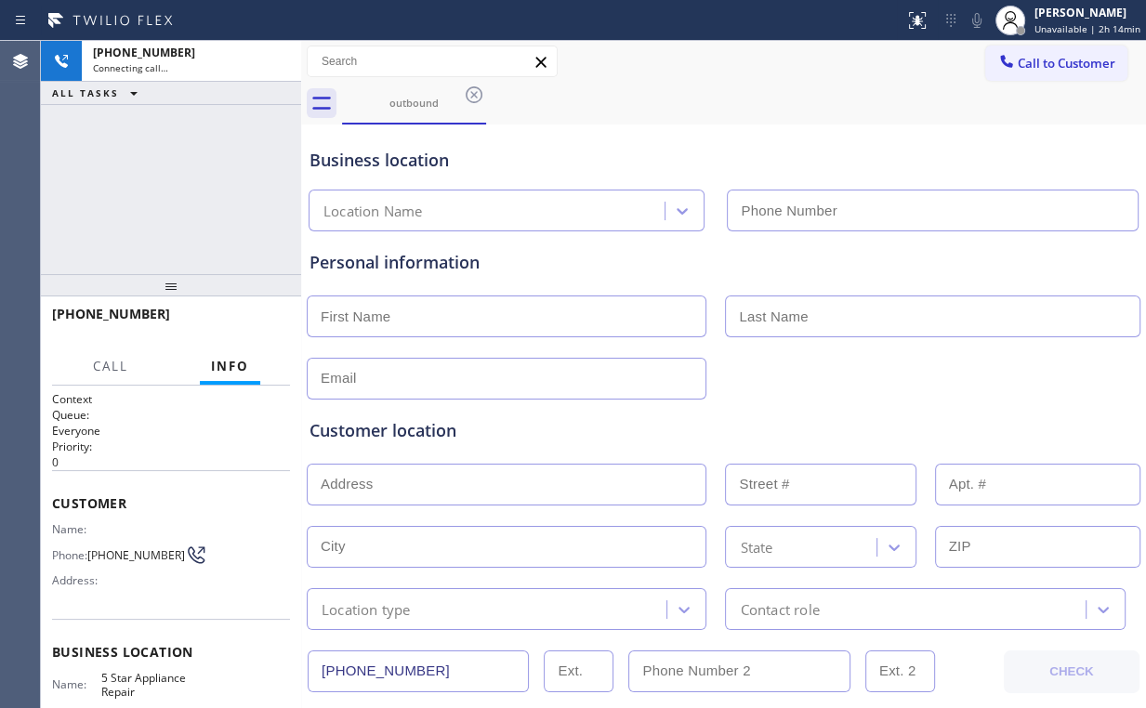
type input "[PHONE_NUMBER]"
click at [178, 184] on div "[PHONE_NUMBER] Connecting call… ALL TASKS ALL TASKS ACTIVE TASKS TASKS IN WRAP …" at bounding box center [171, 157] width 260 height 233
drag, startPoint x: 147, startPoint y: 185, endPoint x: 160, endPoint y: 205, distance: 24.2
click at [160, 205] on div "[PHONE_NUMBER] Connecting call… ALL TASKS ALL TASKS ACTIVE TASKS TASKS IN WRAP …" at bounding box center [171, 157] width 260 height 233
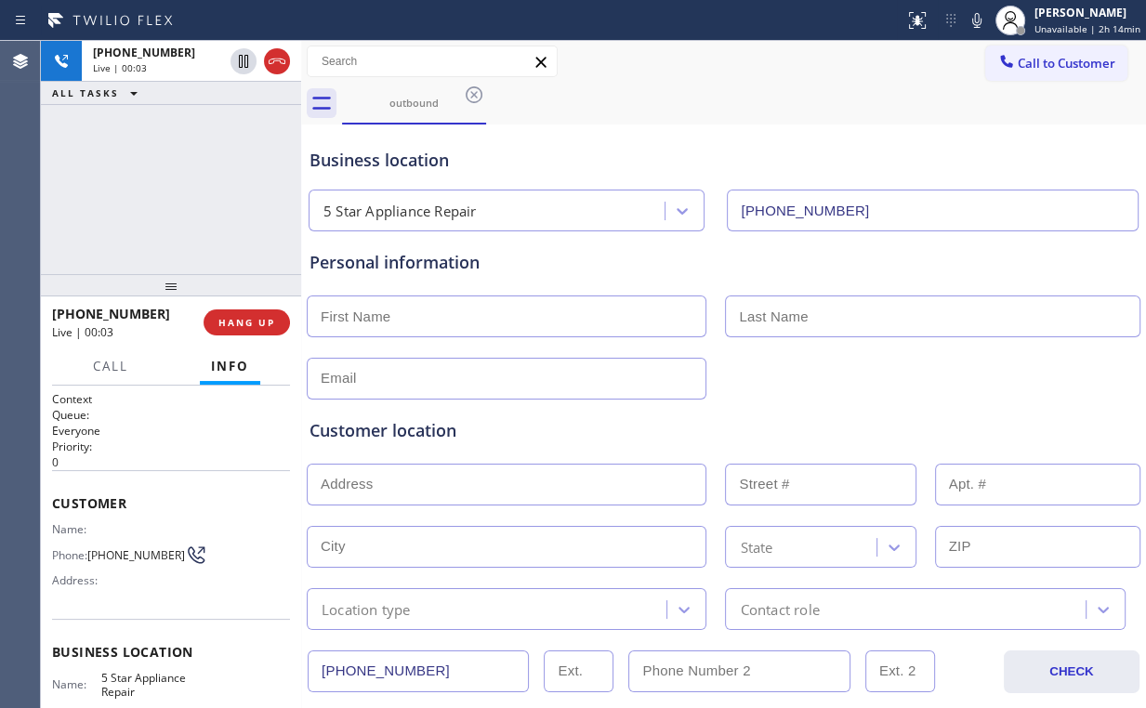
click at [163, 212] on div "[PHONE_NUMBER] Live | 00:03 ALL TASKS ALL TASKS ACTIVE TASKS TASKS IN WRAP UP" at bounding box center [171, 157] width 260 height 233
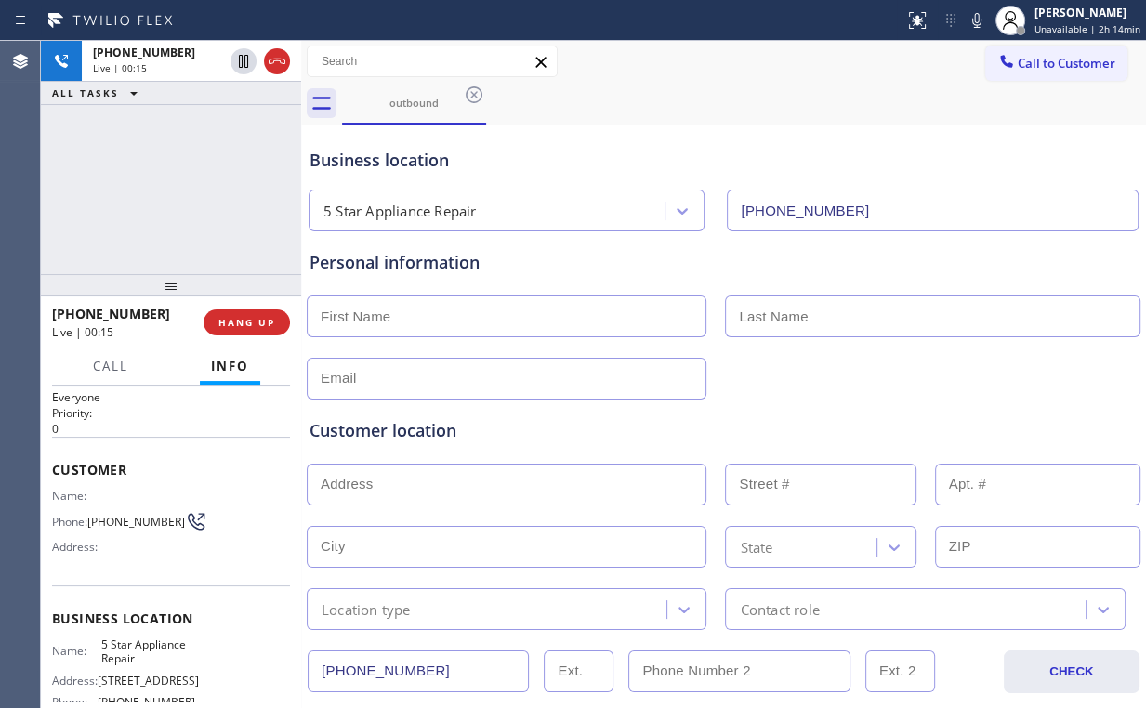
scroll to position [74, 0]
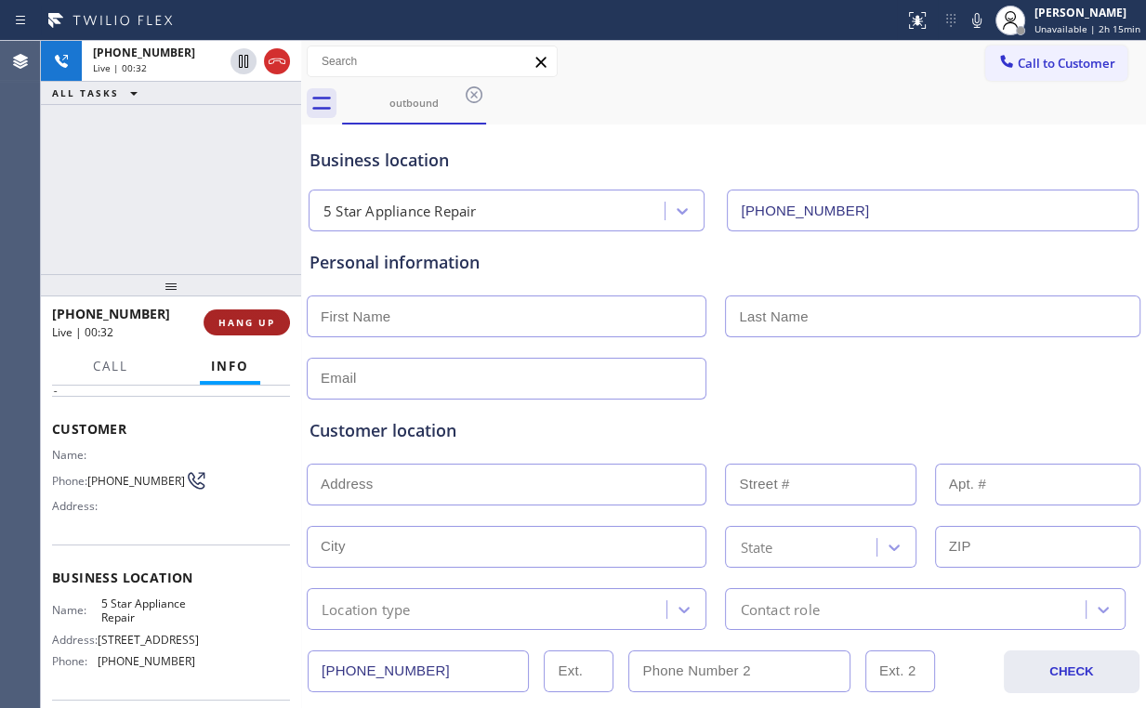
click at [254, 327] on span "HANG UP" at bounding box center [246, 322] width 57 height 13
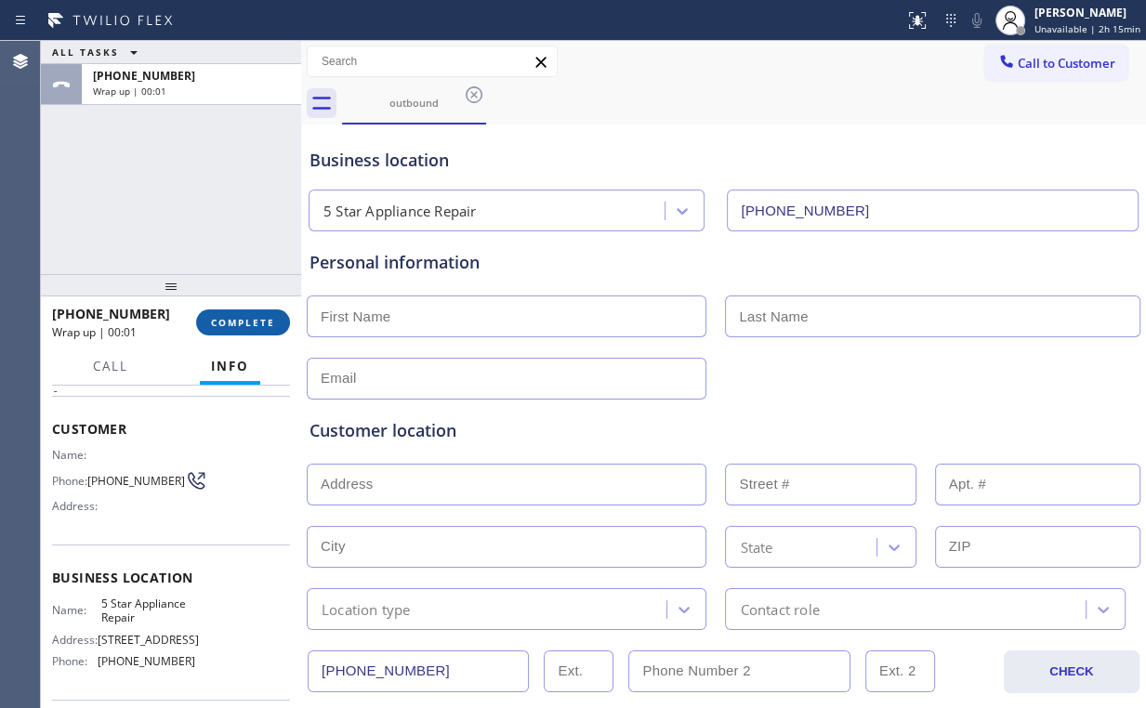
click at [256, 327] on span "COMPLETE" at bounding box center [243, 322] width 64 height 13
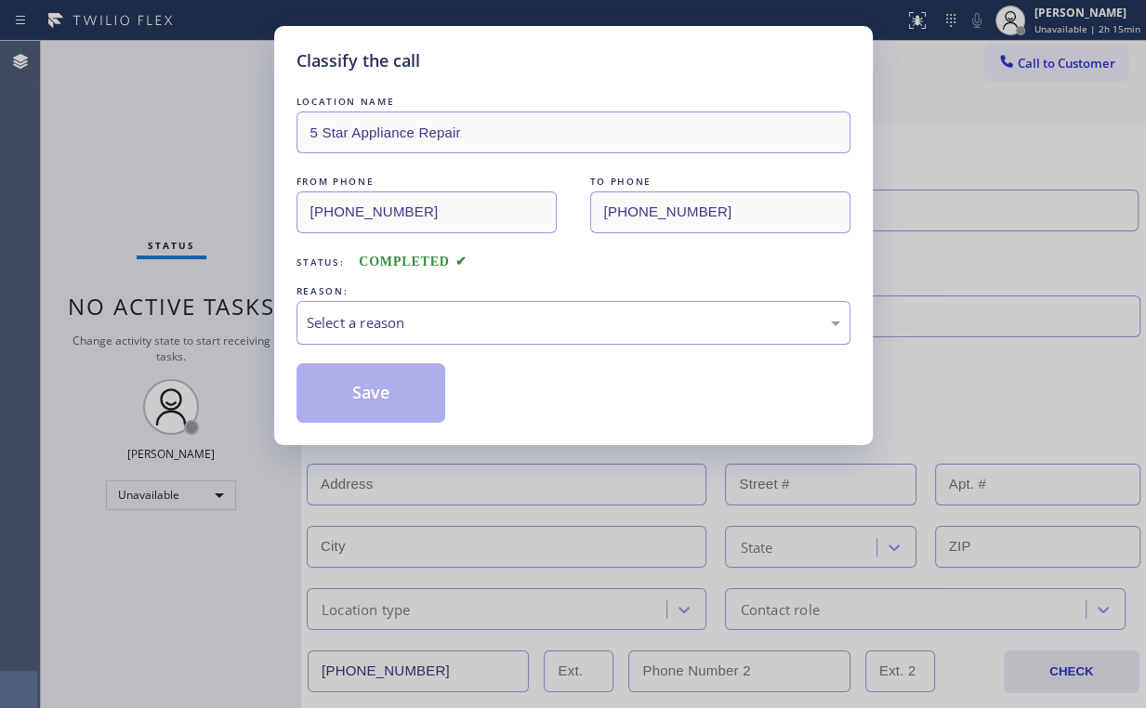
click at [374, 330] on div "Select a reason" at bounding box center [573, 322] width 533 height 21
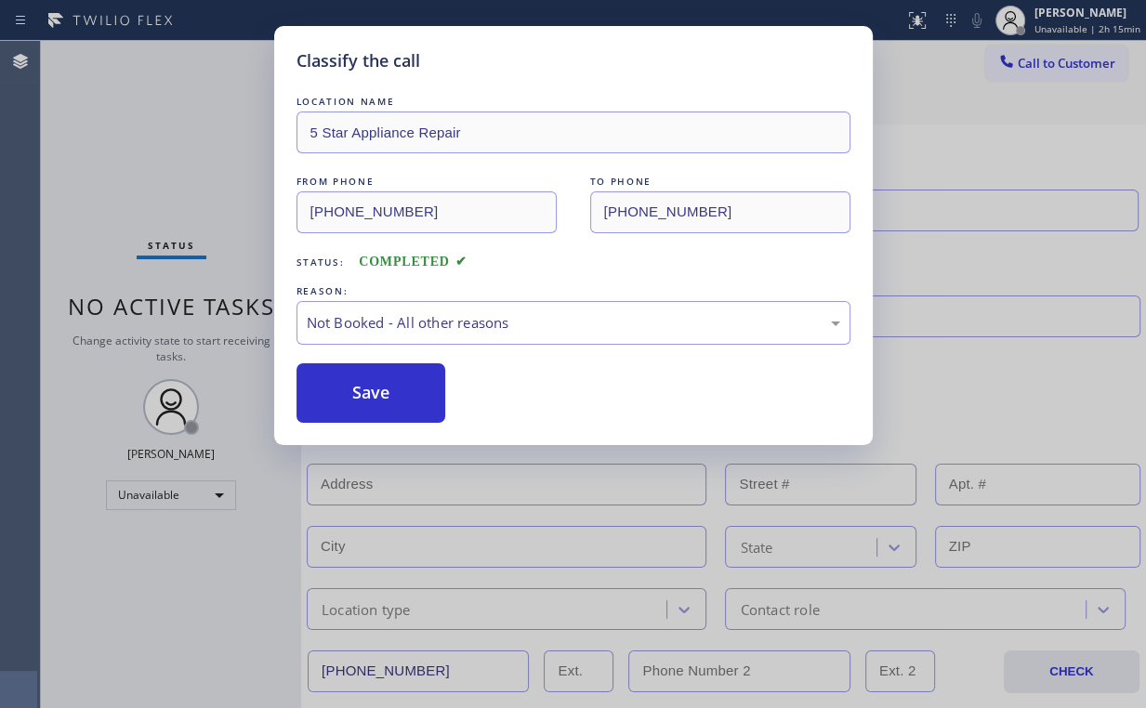
drag, startPoint x: 381, startPoint y: 398, endPoint x: 146, endPoint y: 164, distance: 331.2
click at [382, 396] on button "Save" at bounding box center [371, 392] width 150 height 59
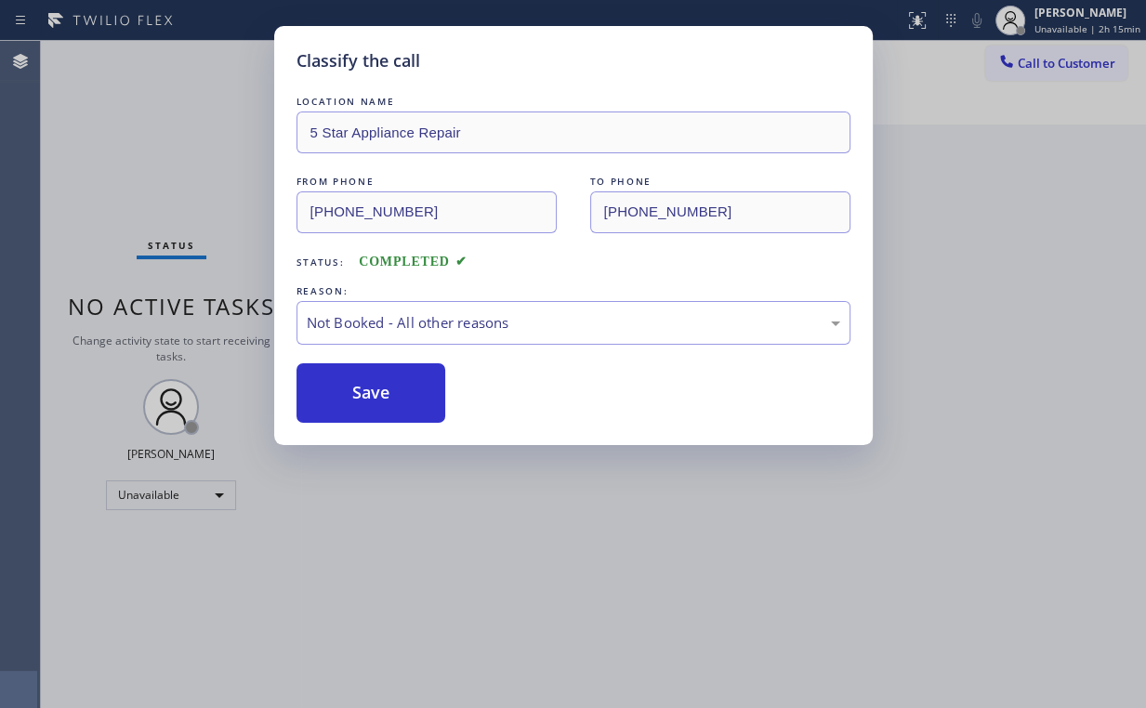
click at [145, 132] on div "Classify the call LOCATION NAME 5 Star Appliance Repair FROM PHONE [PHONE_NUMBE…" at bounding box center [573, 354] width 1146 height 708
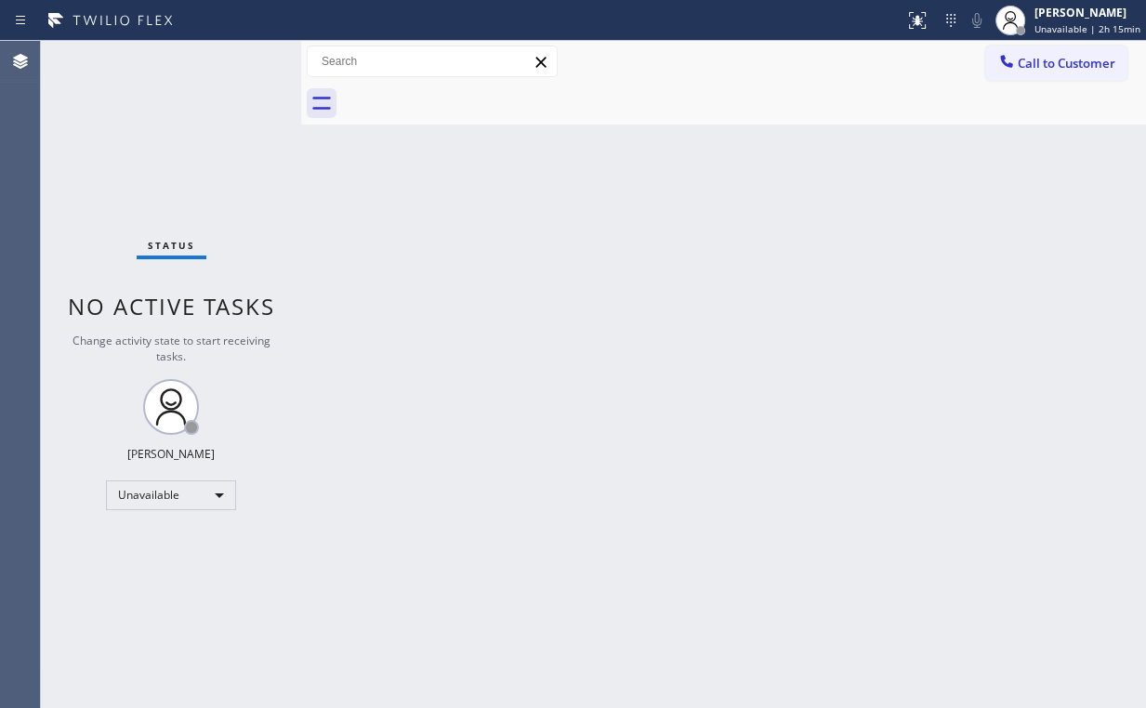
click at [878, 234] on div "Back to Dashboard Change Sender ID Customers Technicians Select a contact Outbo…" at bounding box center [723, 374] width 845 height 667
click at [954, 127] on div "Back to Dashboard Change Sender ID Customers Technicians Select a contact Outbo…" at bounding box center [723, 374] width 845 height 667
click at [1045, 67] on span "Call to Customer" at bounding box center [1067, 63] width 98 height 17
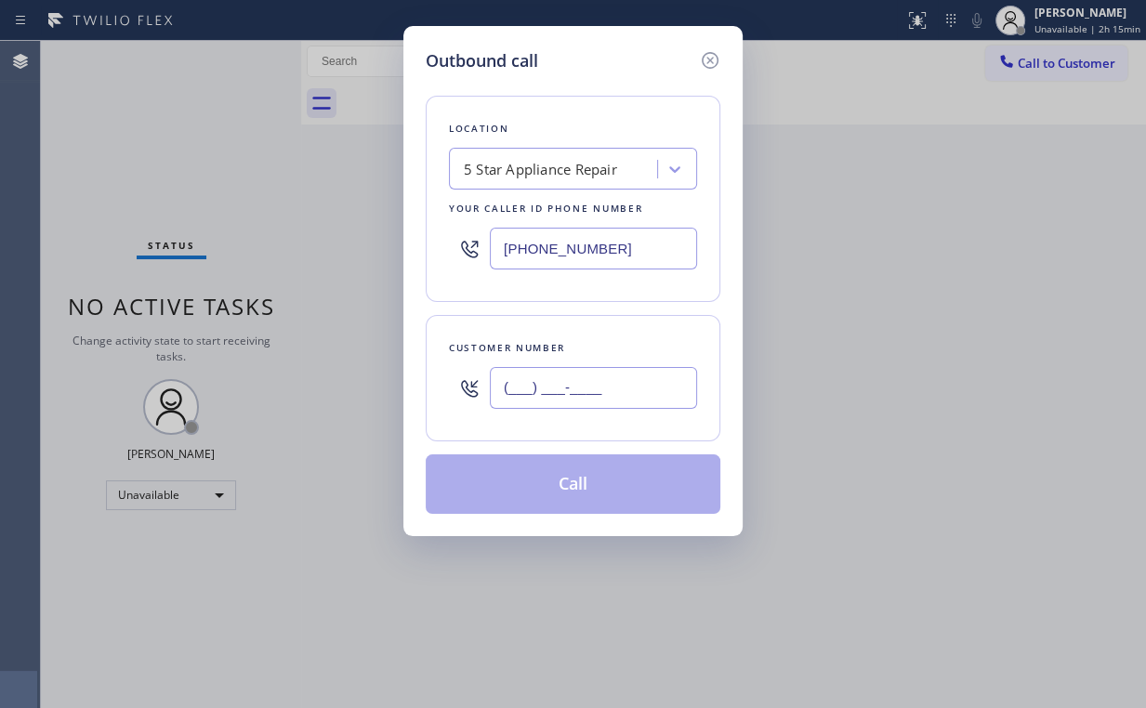
click at [598, 401] on input "(___) ___-____" at bounding box center [593, 388] width 207 height 42
paste input "415) 613-9056"
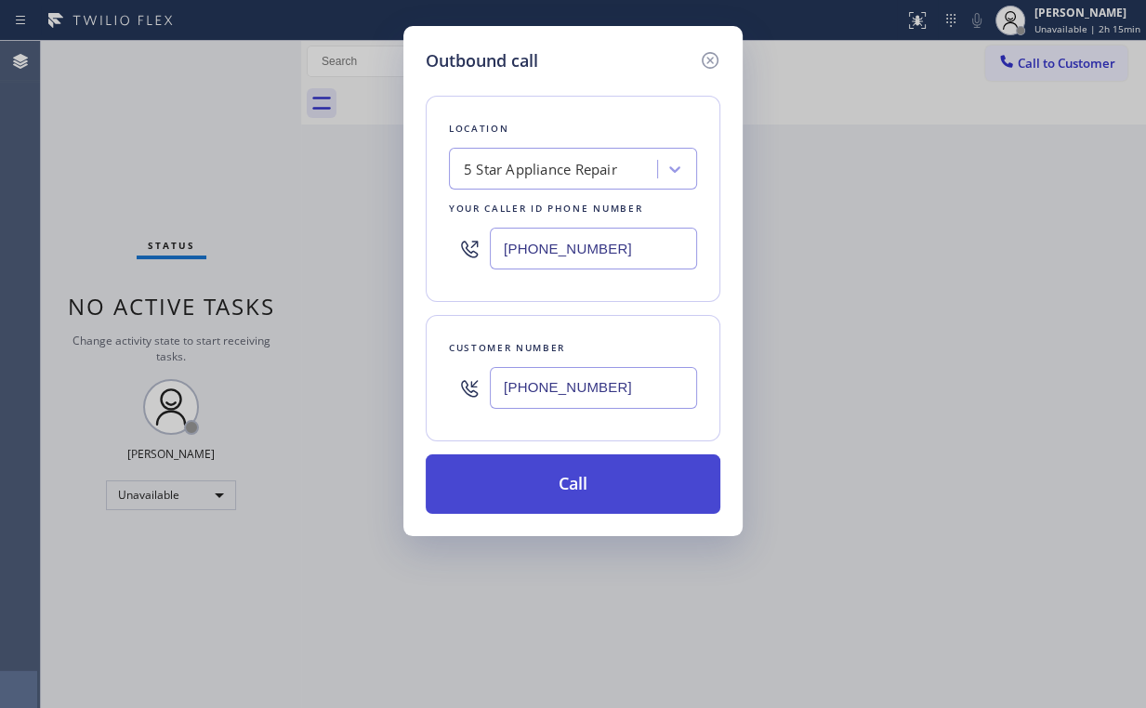
type input "[PHONE_NUMBER]"
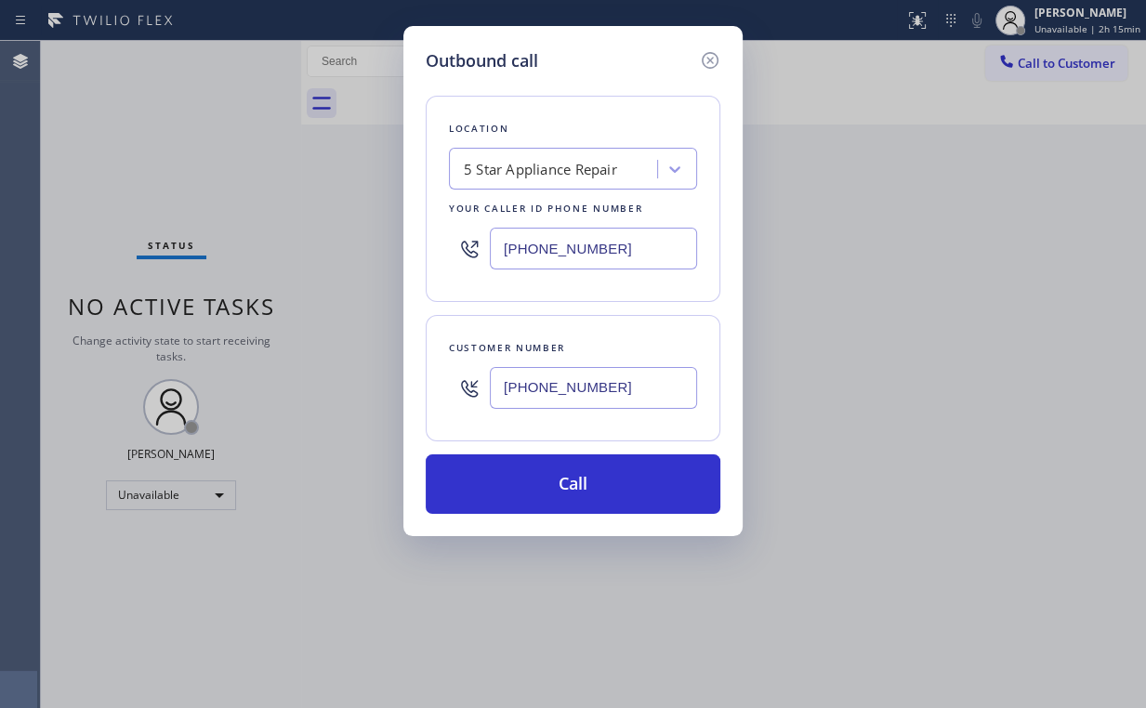
drag, startPoint x: 598, startPoint y: 480, endPoint x: 631, endPoint y: 354, distance: 129.8
click at [598, 480] on button "Call" at bounding box center [573, 483] width 295 height 59
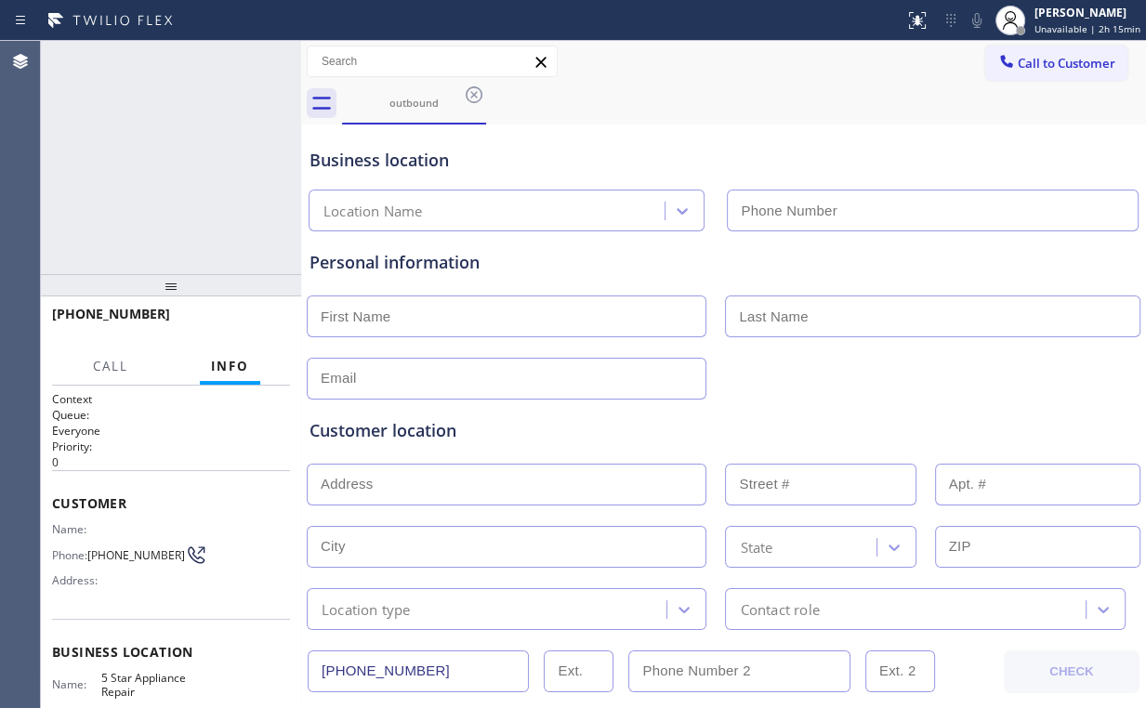
type input "[PHONE_NUMBER]"
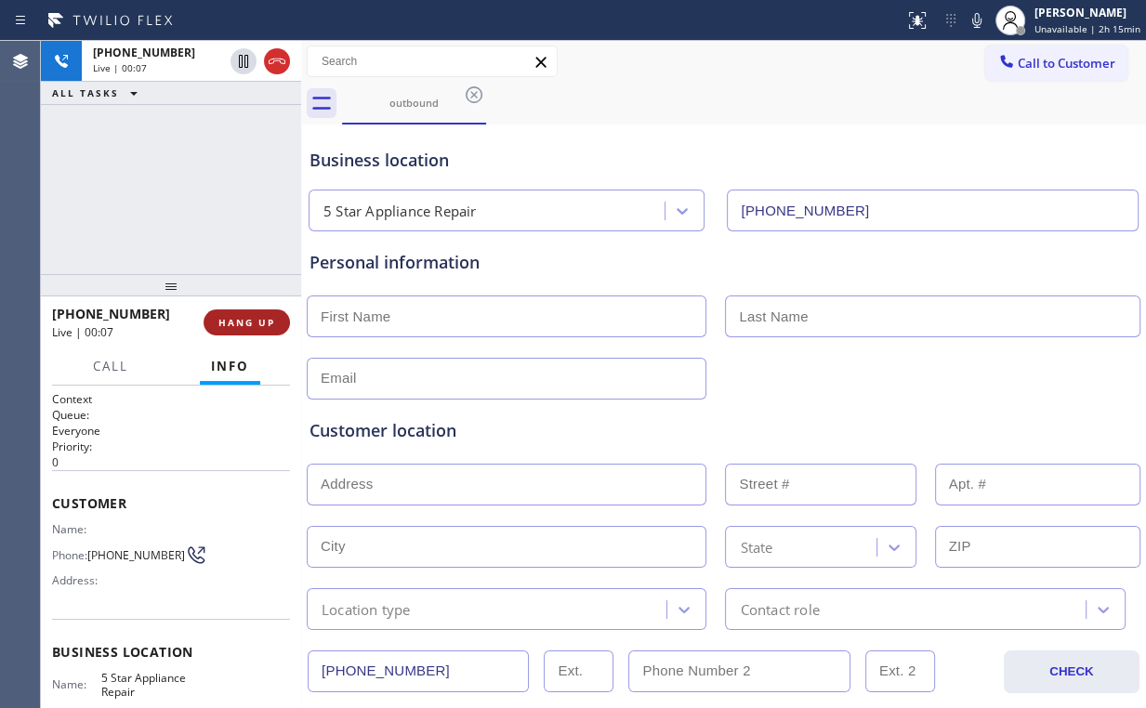
click at [253, 327] on span "HANG UP" at bounding box center [246, 322] width 57 height 13
click at [253, 317] on span "HANG UP" at bounding box center [246, 322] width 57 height 13
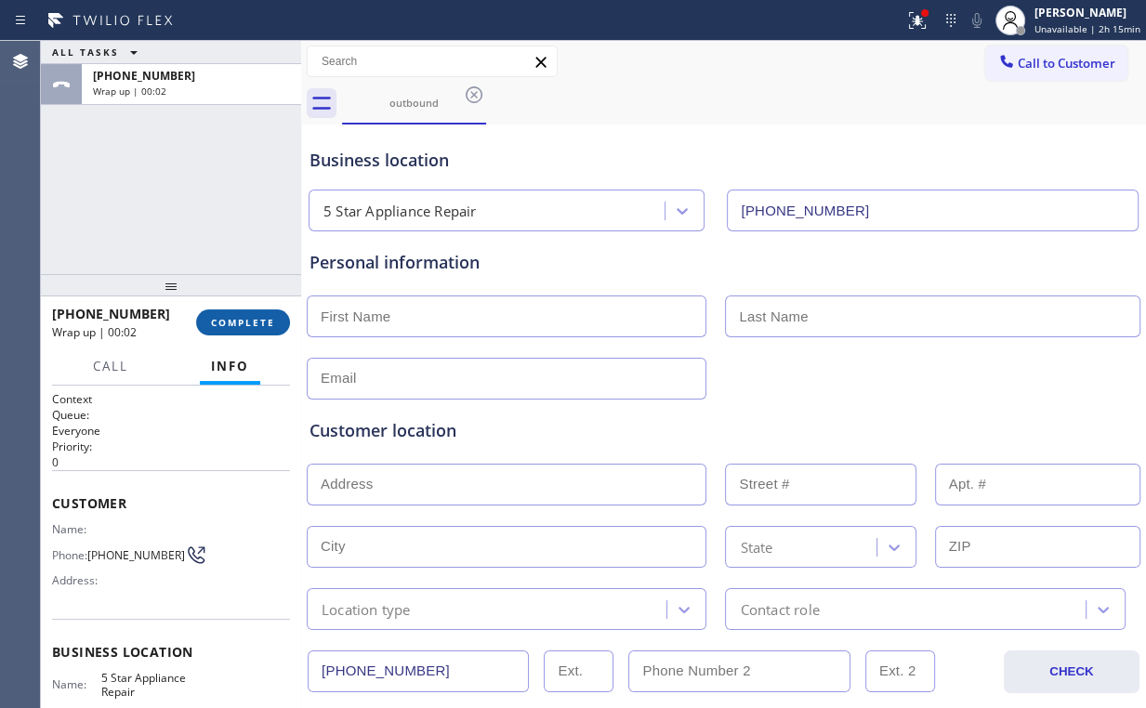
click at [264, 311] on button "COMPLETE" at bounding box center [243, 322] width 94 height 26
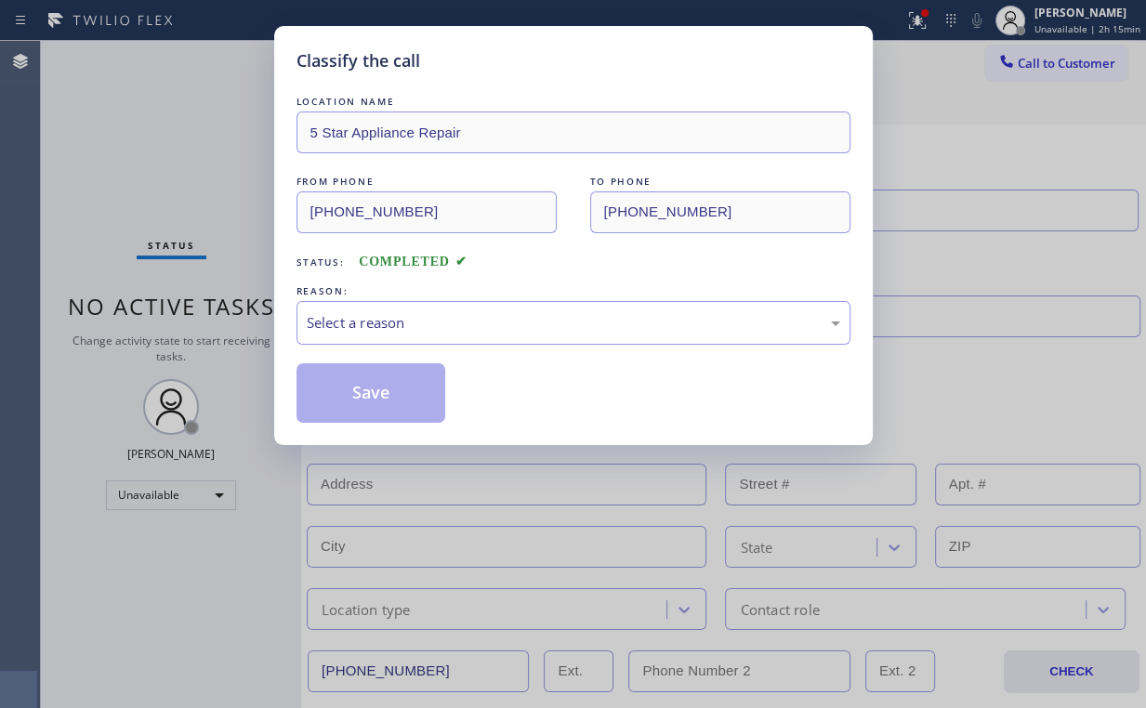
click at [400, 352] on div "LOCATION NAME 5 Star Appliance Repair FROM PHONE [PHONE_NUMBER] TO PHONE [PHONE…" at bounding box center [573, 257] width 554 height 331
click at [384, 327] on div "Select a reason" at bounding box center [573, 322] width 533 height 21
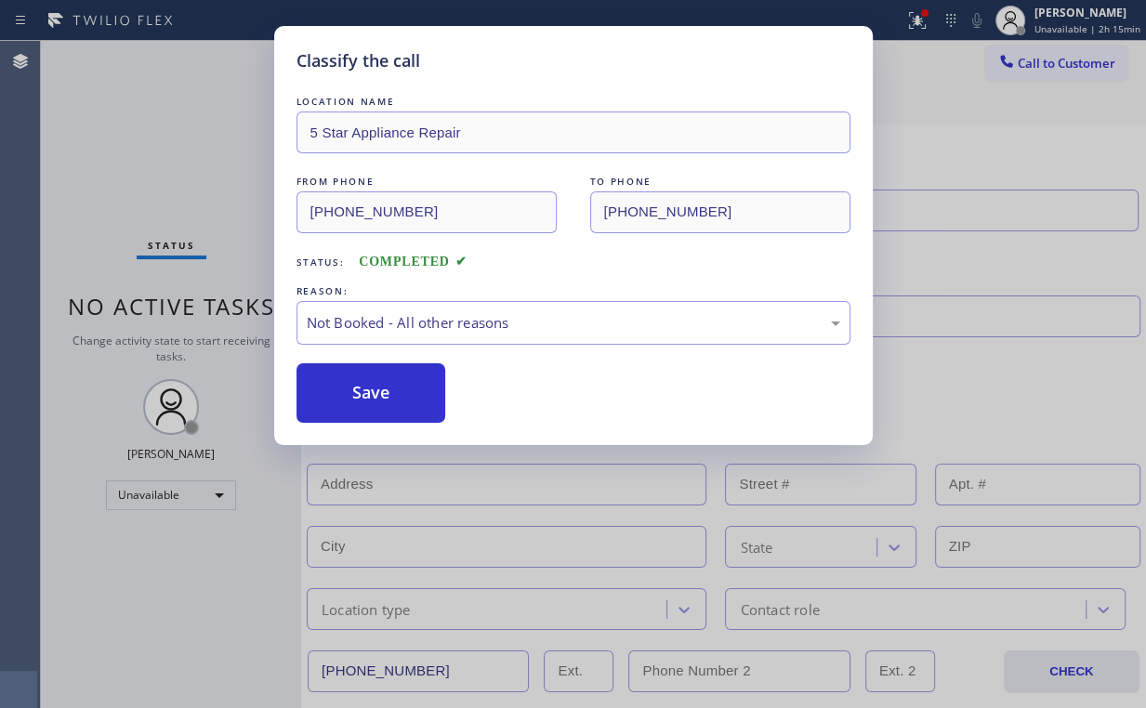
drag, startPoint x: 375, startPoint y: 398, endPoint x: 127, endPoint y: 169, distance: 337.4
click at [368, 388] on button "Save" at bounding box center [371, 392] width 150 height 59
click at [145, 180] on div "Classify the call LOCATION NAME 5 Star Appliance Repair FROM PHONE [PHONE_NUMBE…" at bounding box center [573, 354] width 1146 height 708
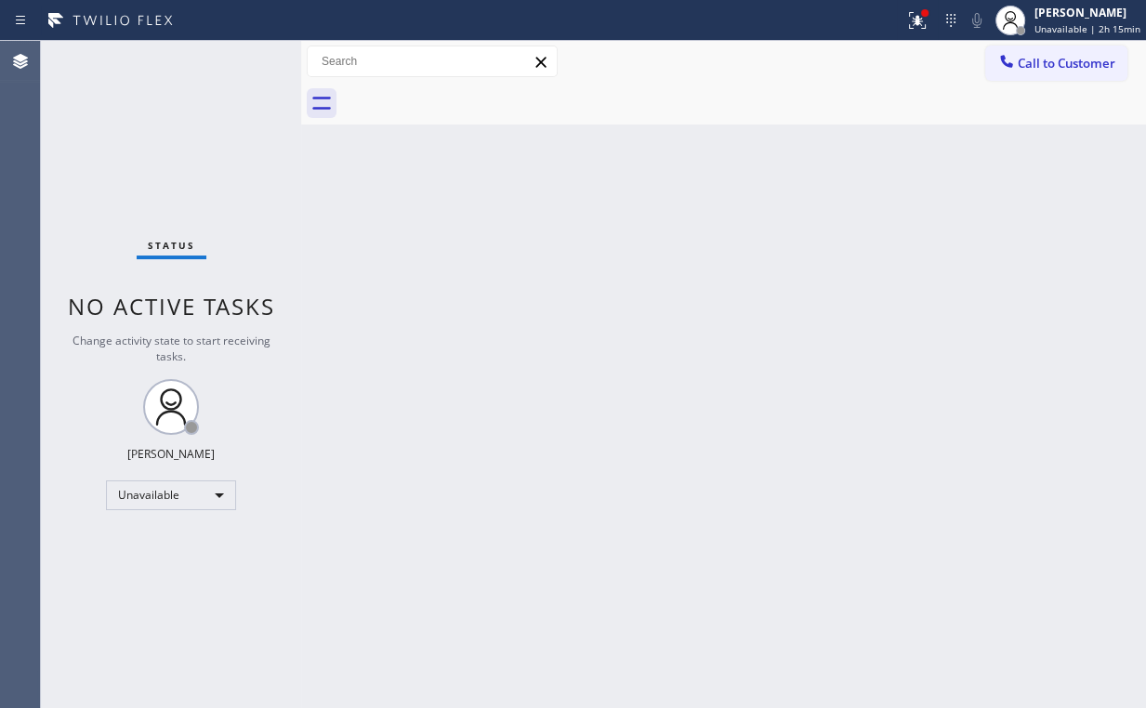
click at [364, 241] on div "Back to Dashboard Change Sender ID Customers Technicians Select a contact Outbo…" at bounding box center [723, 374] width 845 height 667
drag, startPoint x: 927, startPoint y: 14, endPoint x: 891, endPoint y: 167, distance: 157.6
click at [927, 19] on div at bounding box center [917, 20] width 41 height 41
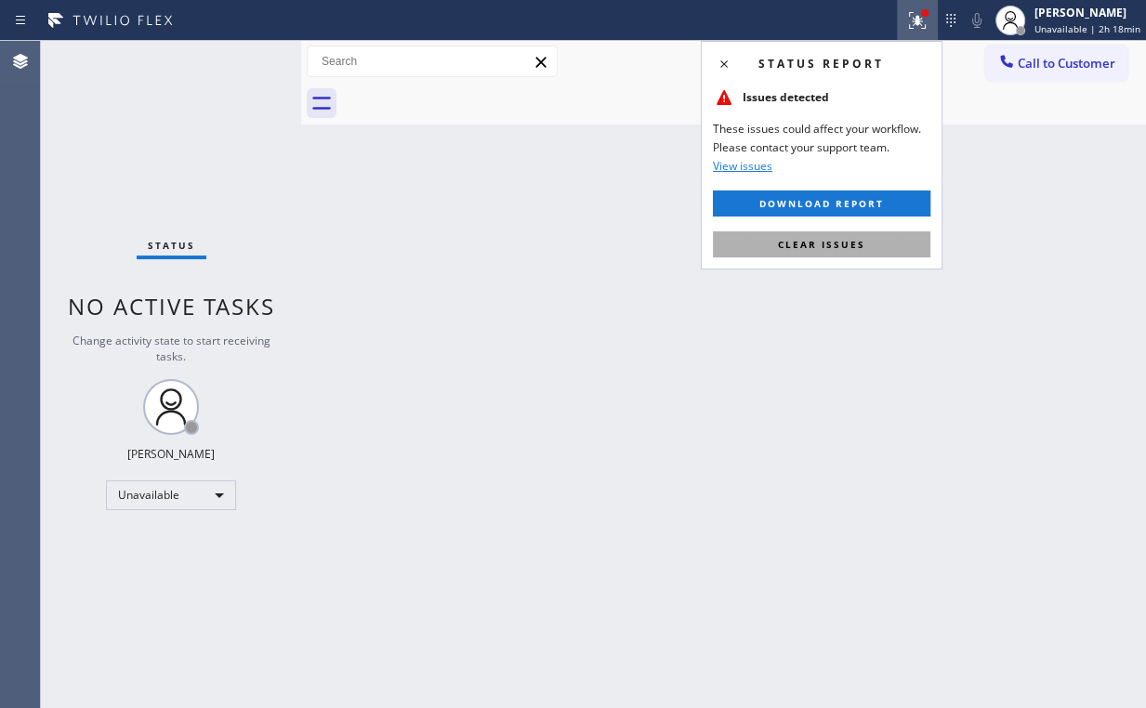
click at [863, 250] on button "Clear issues" at bounding box center [821, 244] width 217 height 26
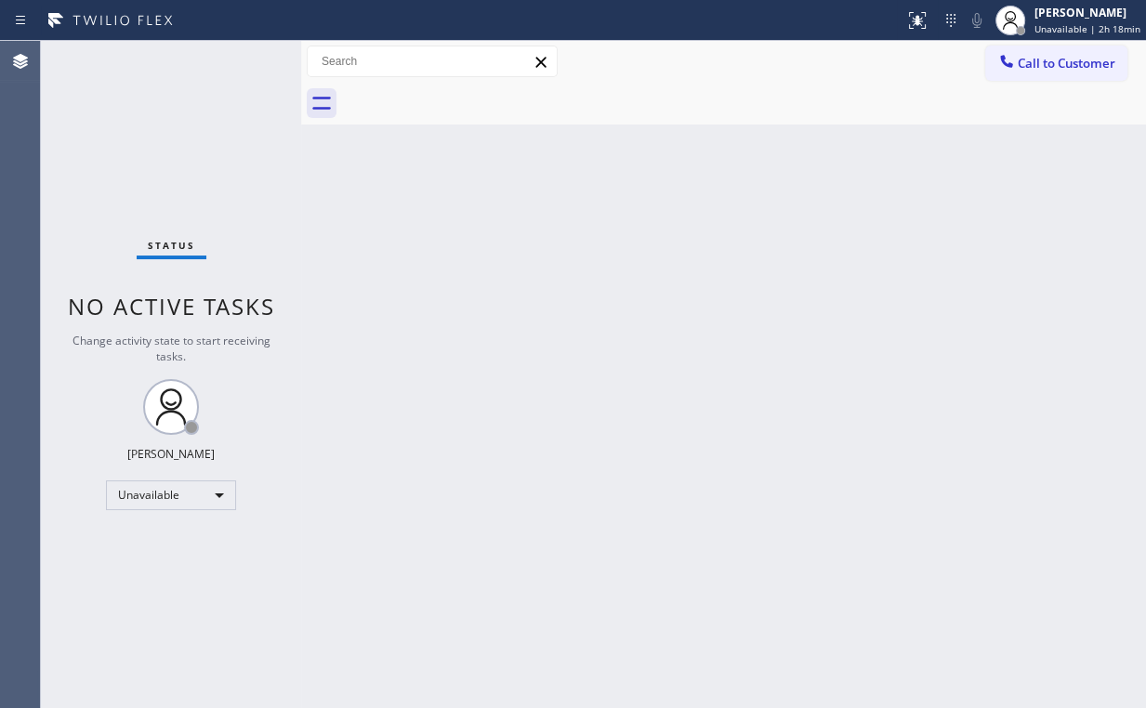
click at [1063, 204] on div "Back to Dashboard Change Sender ID Customers Technicians Select a contact Outbo…" at bounding box center [723, 374] width 845 height 667
drag, startPoint x: 1034, startPoint y: 50, endPoint x: 701, endPoint y: 217, distance: 372.8
click at [1033, 54] on button "Call to Customer" at bounding box center [1056, 63] width 142 height 35
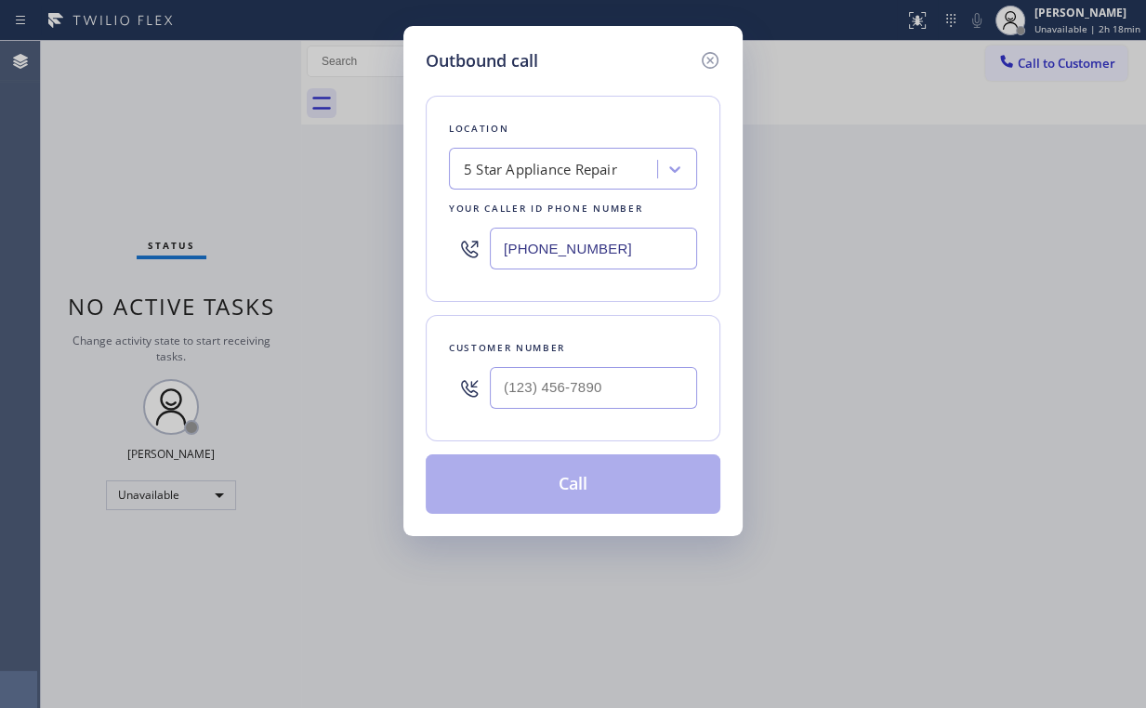
drag, startPoint x: 603, startPoint y: 250, endPoint x: 379, endPoint y: 267, distance: 224.6
click at [408, 266] on div "Outbound call Location 5 Star Appliance Repair Your caller id phone number [PHO…" at bounding box center [572, 281] width 339 height 510
paste input "18) 342-7695"
type input "[PHONE_NUMBER]"
click at [612, 387] on input "(___) ___-____" at bounding box center [593, 388] width 207 height 42
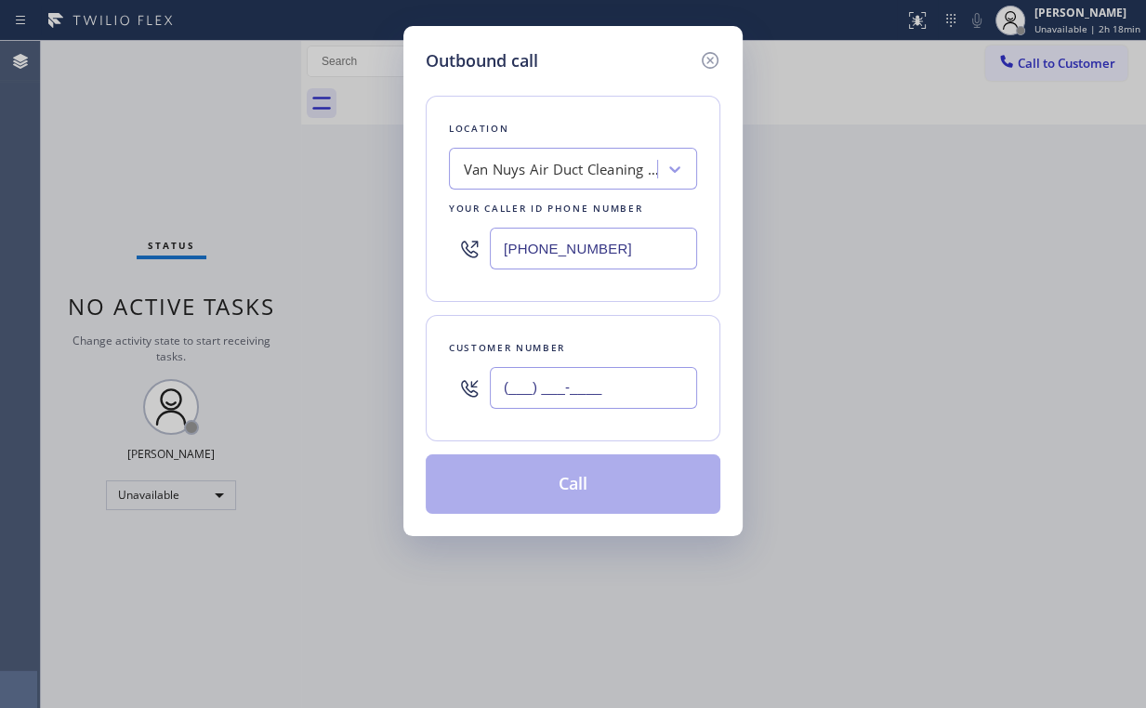
paste input "323) 230-1891"
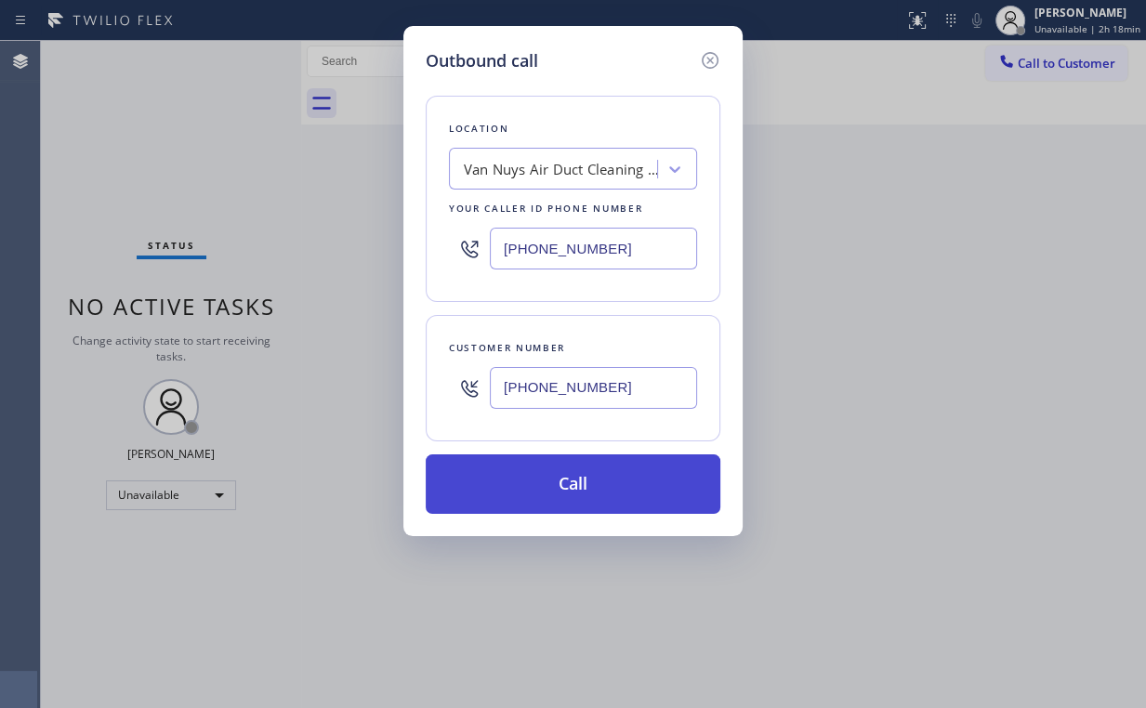
type input "[PHONE_NUMBER]"
click at [554, 493] on button "Call" at bounding box center [573, 483] width 295 height 59
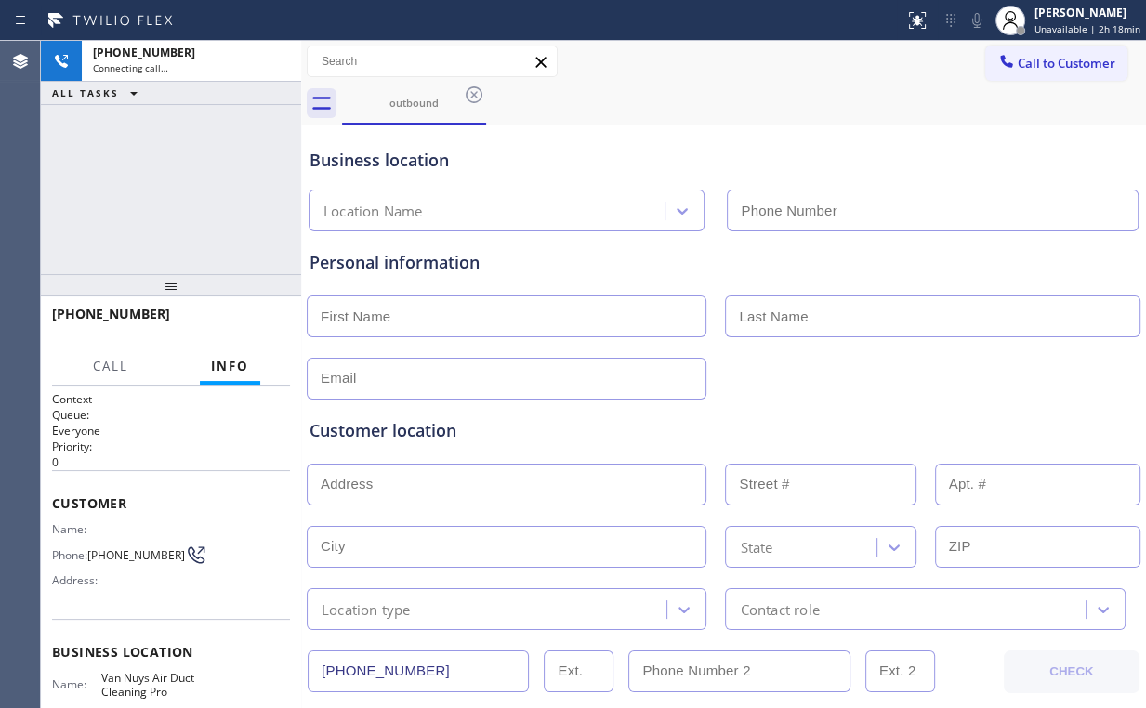
type input "[PHONE_NUMBER]"
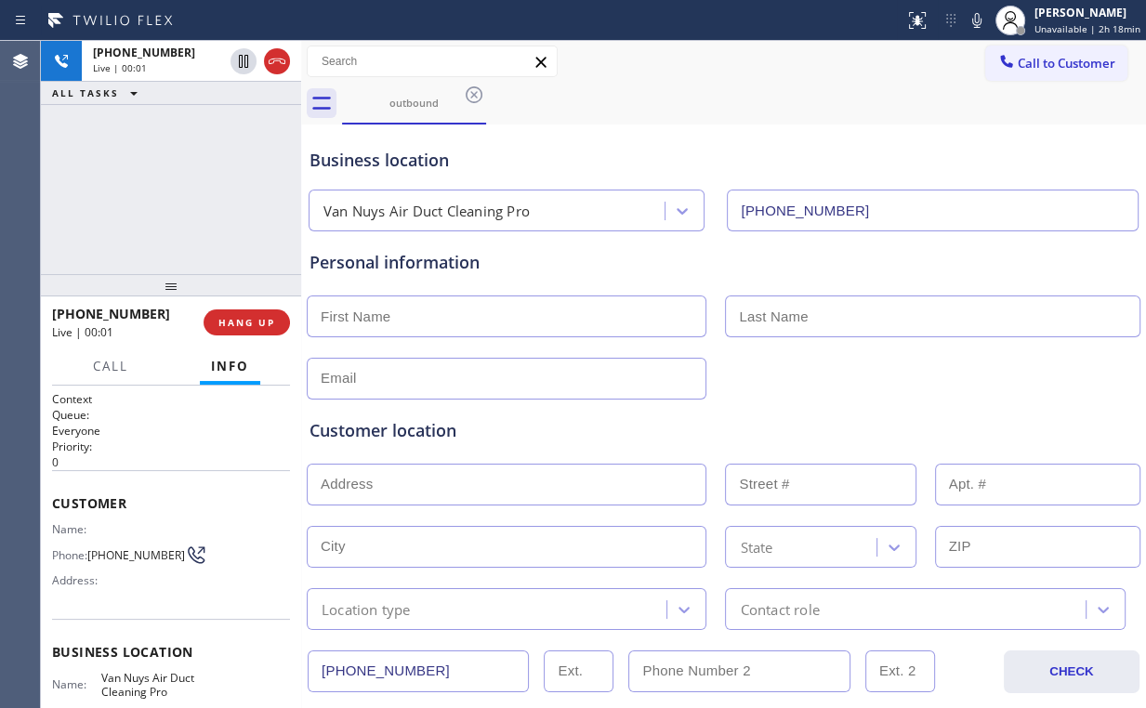
click at [99, 199] on div "[PHONE_NUMBER] Live | 00:01 ALL TASKS ALL TASKS ACTIVE TASKS TASKS IN WRAP UP" at bounding box center [171, 157] width 260 height 233
click at [250, 311] on button "HANG UP" at bounding box center [247, 322] width 86 height 26
click at [260, 322] on span "HANG UP" at bounding box center [246, 322] width 57 height 13
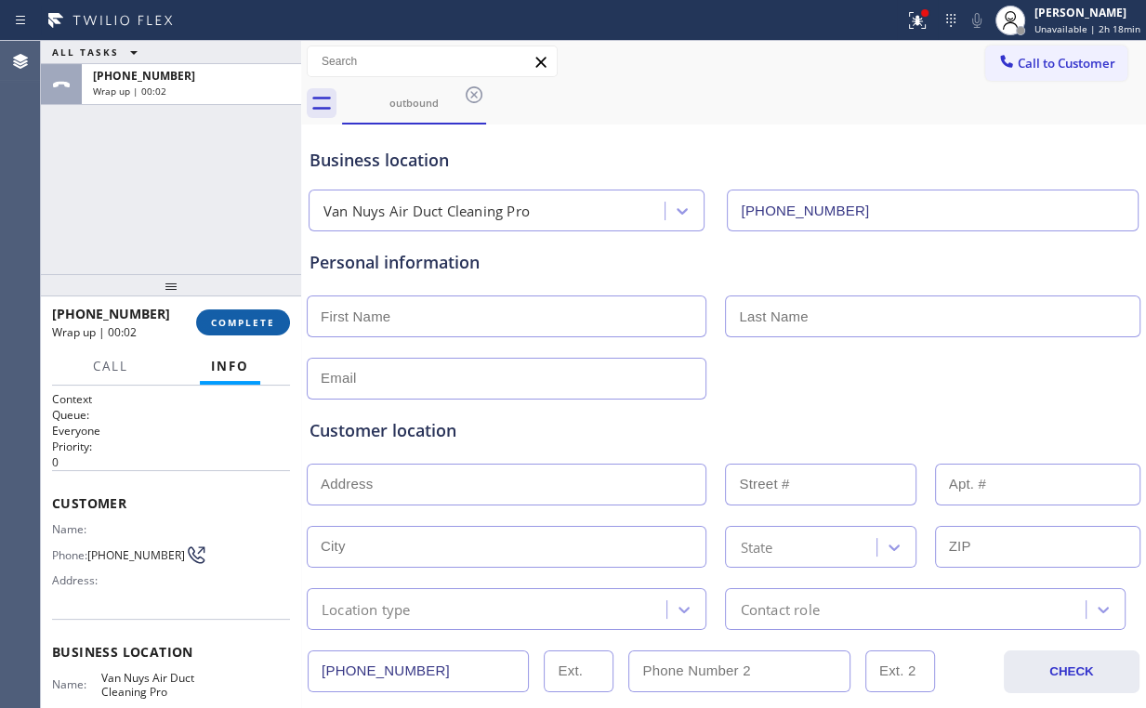
click at [256, 322] on span "COMPLETE" at bounding box center [243, 322] width 64 height 13
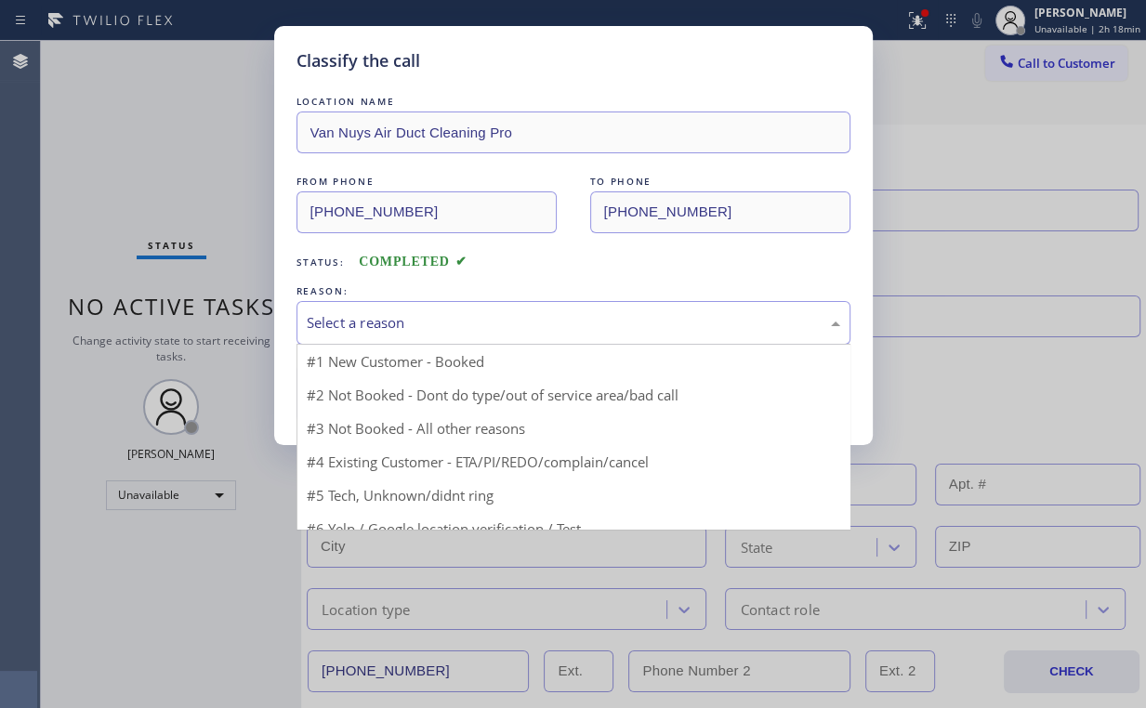
click at [416, 318] on div "Select a reason" at bounding box center [573, 322] width 533 height 21
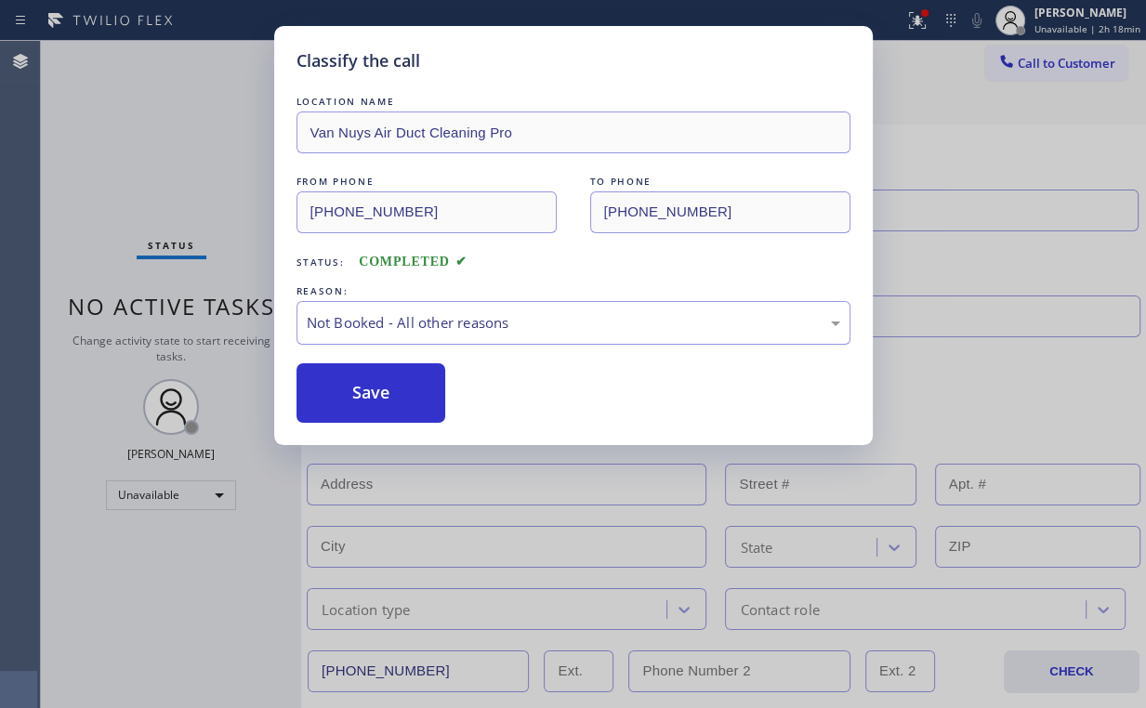
click at [411, 390] on button "Save" at bounding box center [371, 392] width 150 height 59
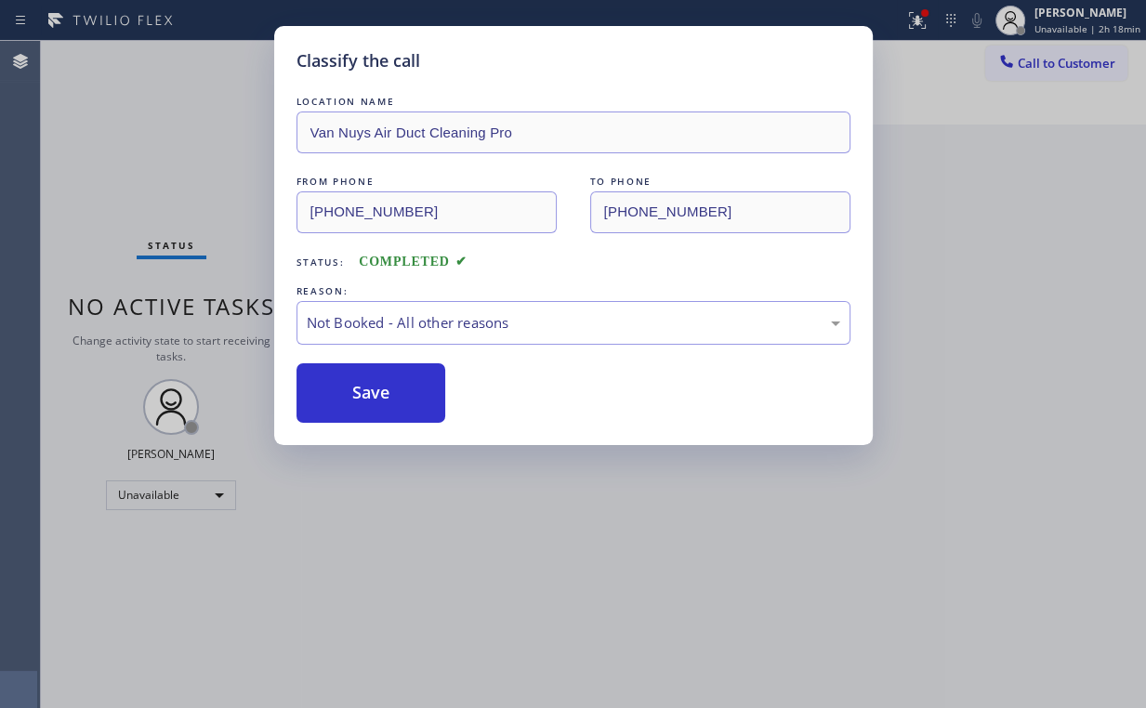
click at [190, 218] on div "Classify the call LOCATION NAME Van Nuys Air Duct Cleaning Pro FROM PHONE [PHON…" at bounding box center [573, 354] width 1146 height 708
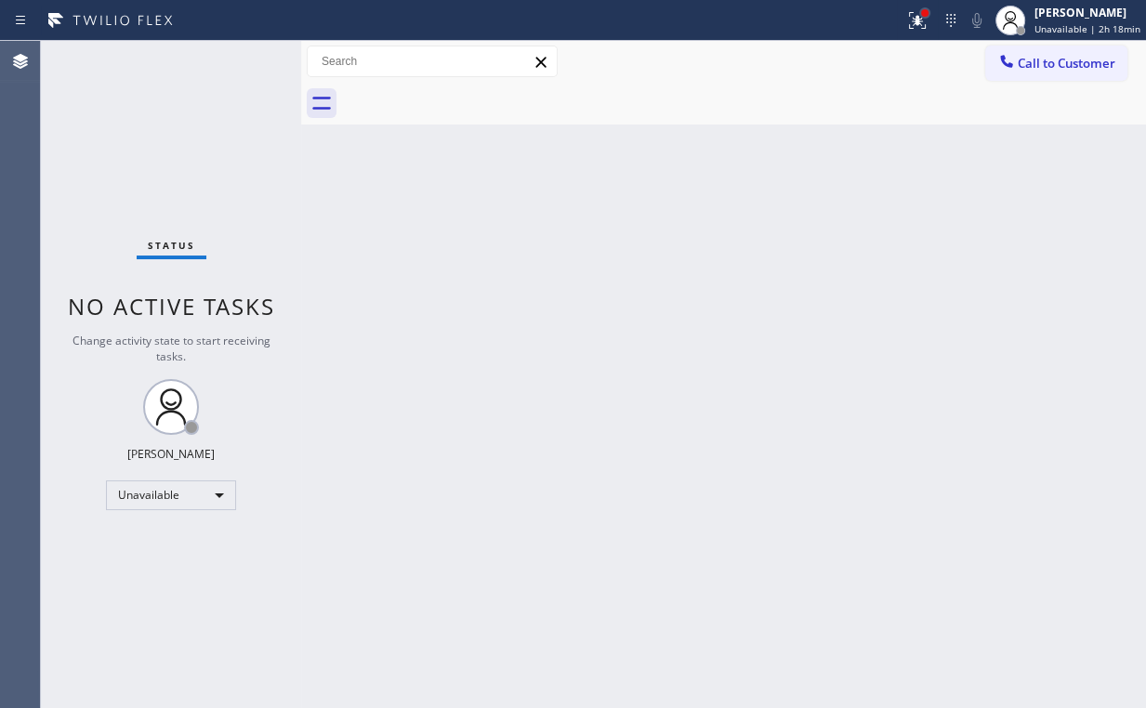
click at [926, 17] on div at bounding box center [924, 12] width 11 height 11
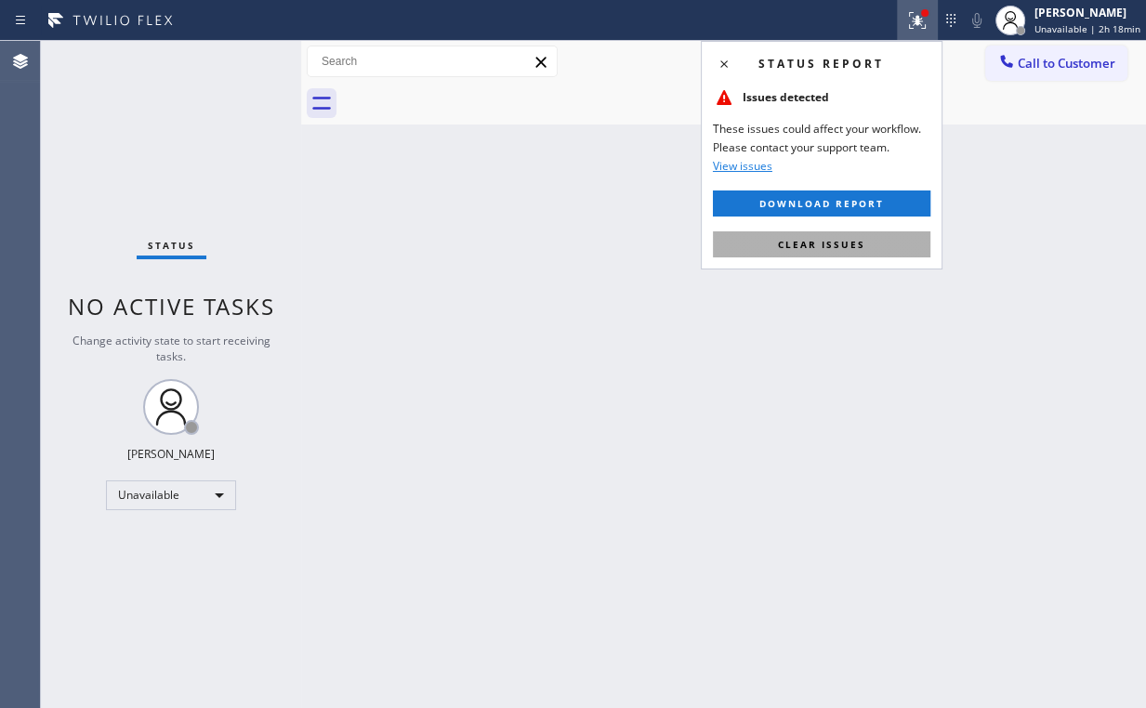
click at [814, 251] on button "Clear issues" at bounding box center [821, 244] width 217 height 26
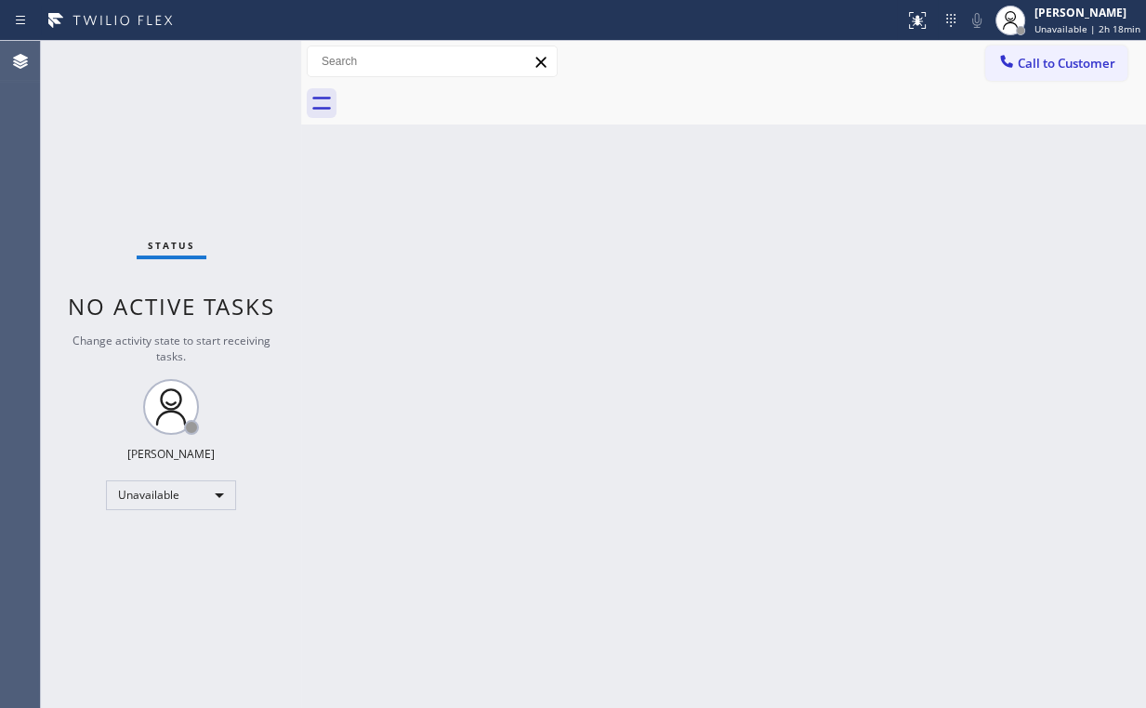
click at [528, 356] on div "Back to Dashboard Change Sender ID Customers Technicians Select a contact Outbo…" at bounding box center [723, 374] width 845 height 667
click at [185, 147] on div "Status No active tasks Change activity state to start receiving tasks. [PERSON_…" at bounding box center [171, 374] width 260 height 667
drag, startPoint x: 1063, startPoint y: 65, endPoint x: 749, endPoint y: 230, distance: 355.0
click at [1058, 67] on span "Call to Customer" at bounding box center [1067, 63] width 98 height 17
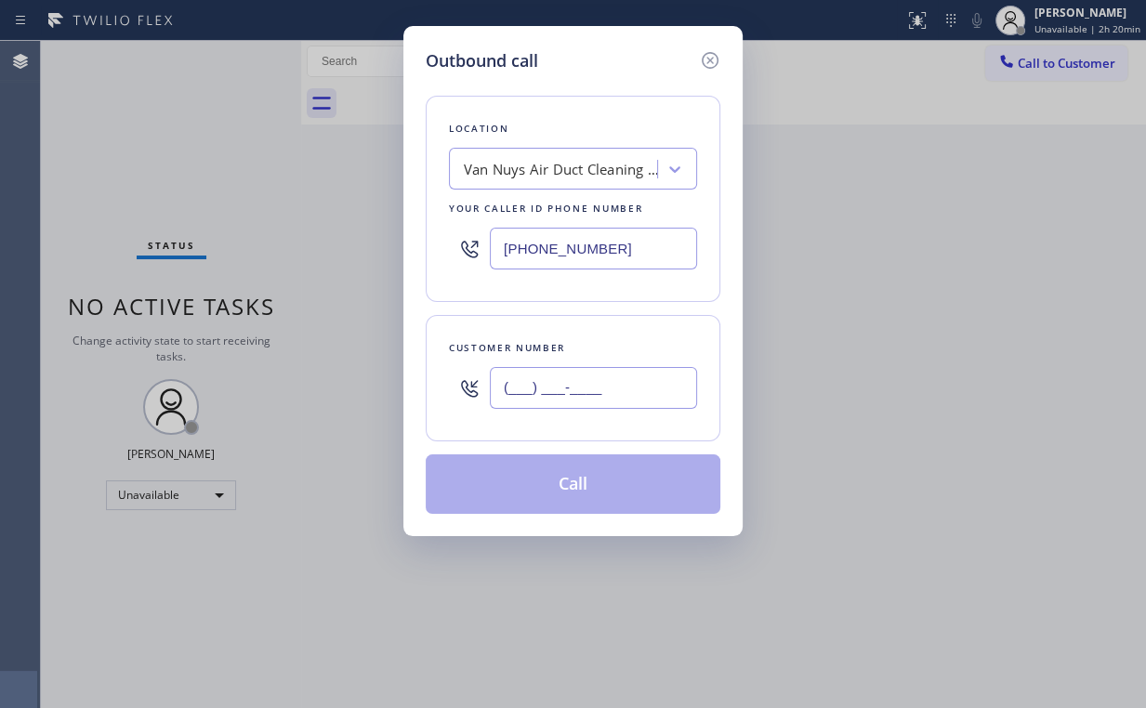
click at [637, 376] on input "(___) ___-____" at bounding box center [593, 388] width 207 height 42
paste input "818) 800-1791"
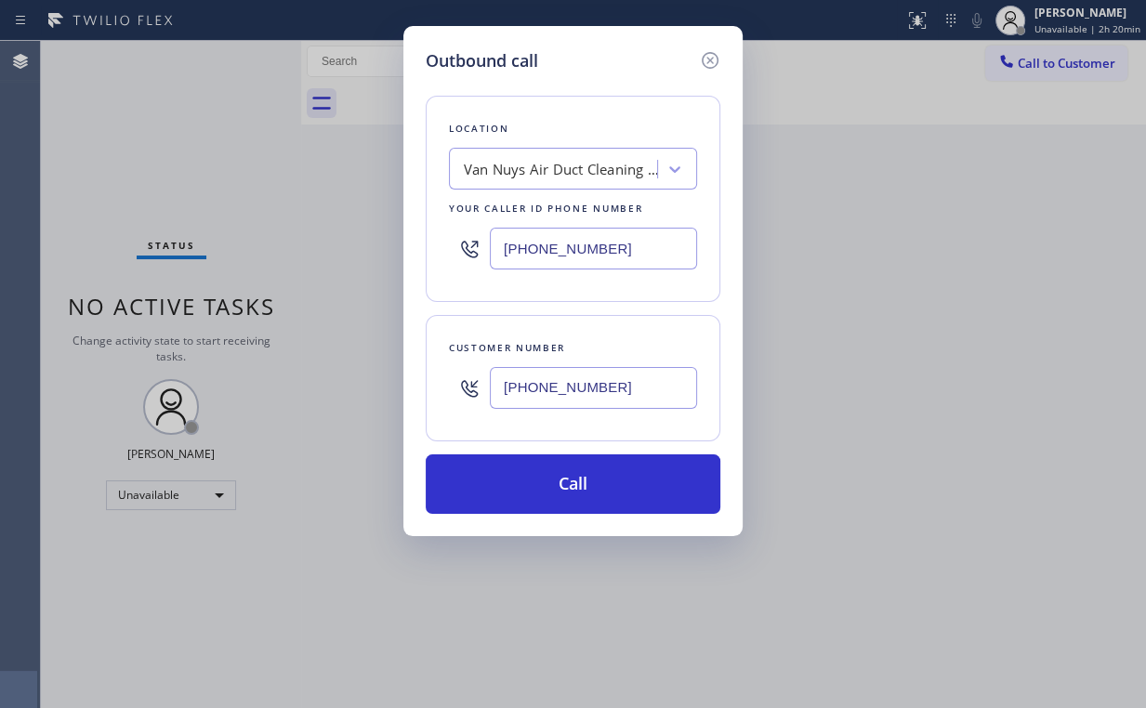
type input "[PHONE_NUMBER]"
click at [451, 271] on div "Location Van Nuys Air Duct Cleaning Pro Your caller id phone number [PHONE_NUMB…" at bounding box center [573, 199] width 295 height 206
drag, startPoint x: 688, startPoint y: 239, endPoint x: 292, endPoint y: 264, distance: 396.7
click at [346, 264] on div "Outbound call Location Van Nuys Air Duct Cleaning Pro Your caller id phone numb…" at bounding box center [573, 354] width 1146 height 708
paste input "55) 731-4952"
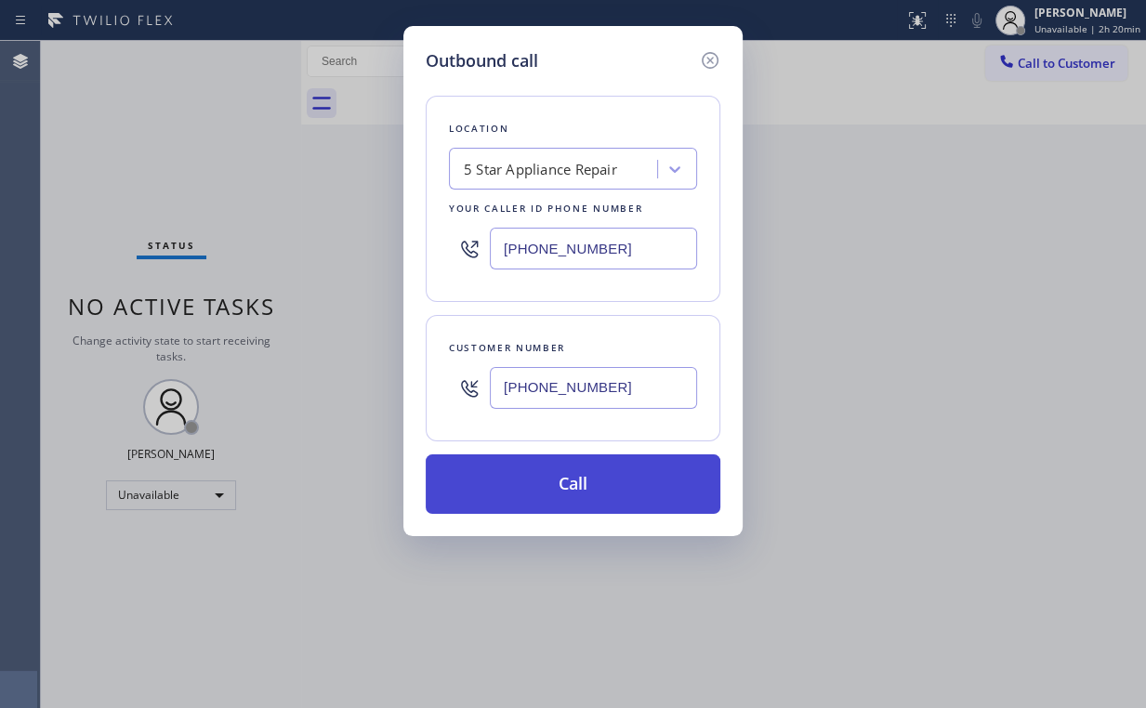
type input "[PHONE_NUMBER]"
click at [546, 474] on button "Call" at bounding box center [573, 483] width 295 height 59
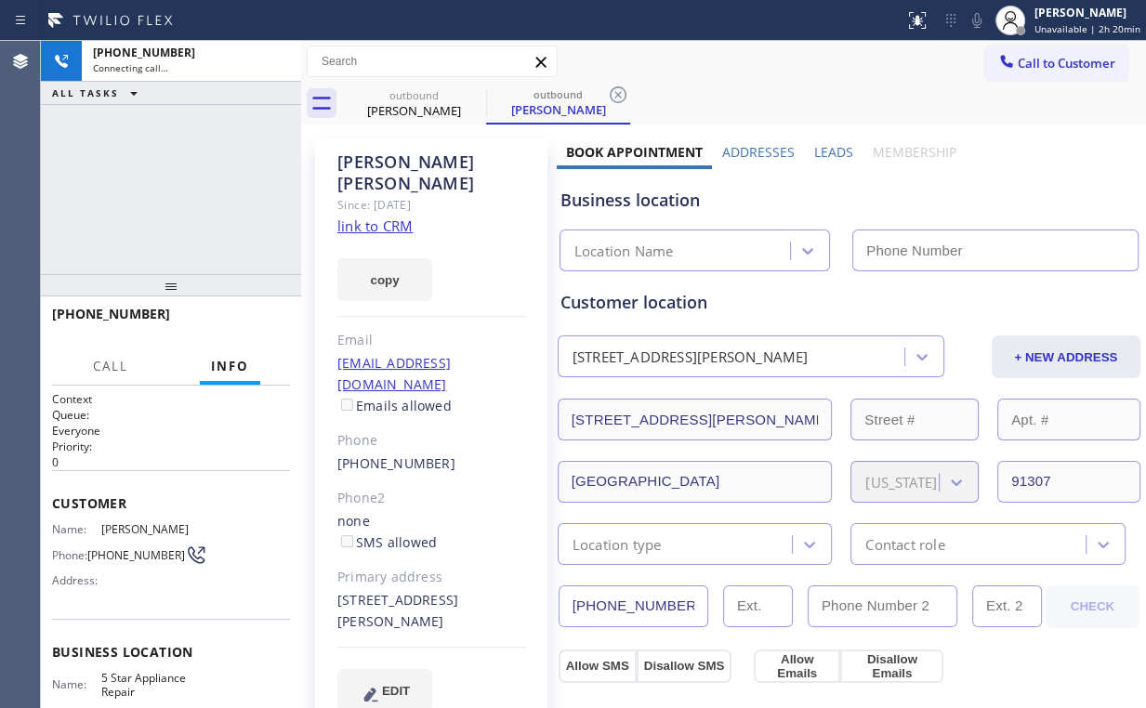
click at [183, 162] on div "[PHONE_NUMBER] Connecting call… ALL TASKS ALL TASKS ACTIVE TASKS TASKS IN WRAP …" at bounding box center [171, 157] width 260 height 233
type input "[PHONE_NUMBER]"
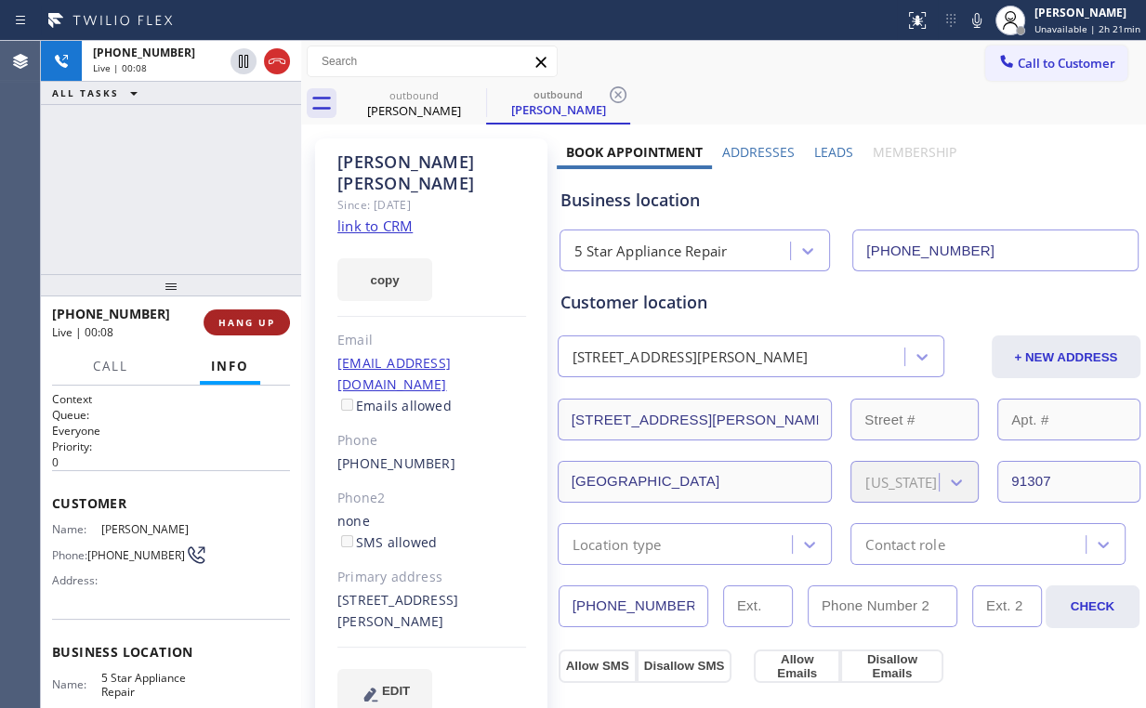
drag, startPoint x: 227, startPoint y: 301, endPoint x: 232, endPoint y: 310, distance: 10.8
click at [228, 302] on div "[PHONE_NUMBER] Live | 00:08 HANG UP" at bounding box center [171, 322] width 238 height 48
click at [234, 312] on button "HANG UP" at bounding box center [247, 322] width 86 height 26
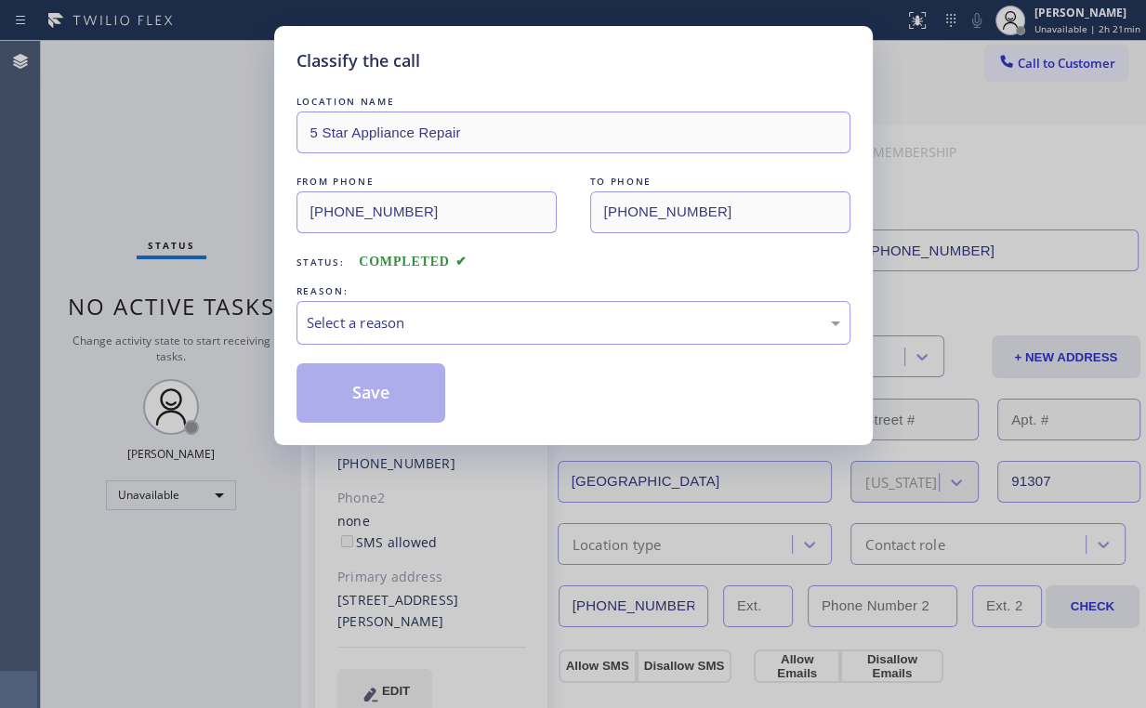
click at [290, 320] on div "Classify the call LOCATION NAME 5 Star Appliance Repair FROM PHONE [PHONE_NUMBE…" at bounding box center [573, 235] width 598 height 419
click at [341, 320] on div "Select a reason" at bounding box center [573, 322] width 533 height 21
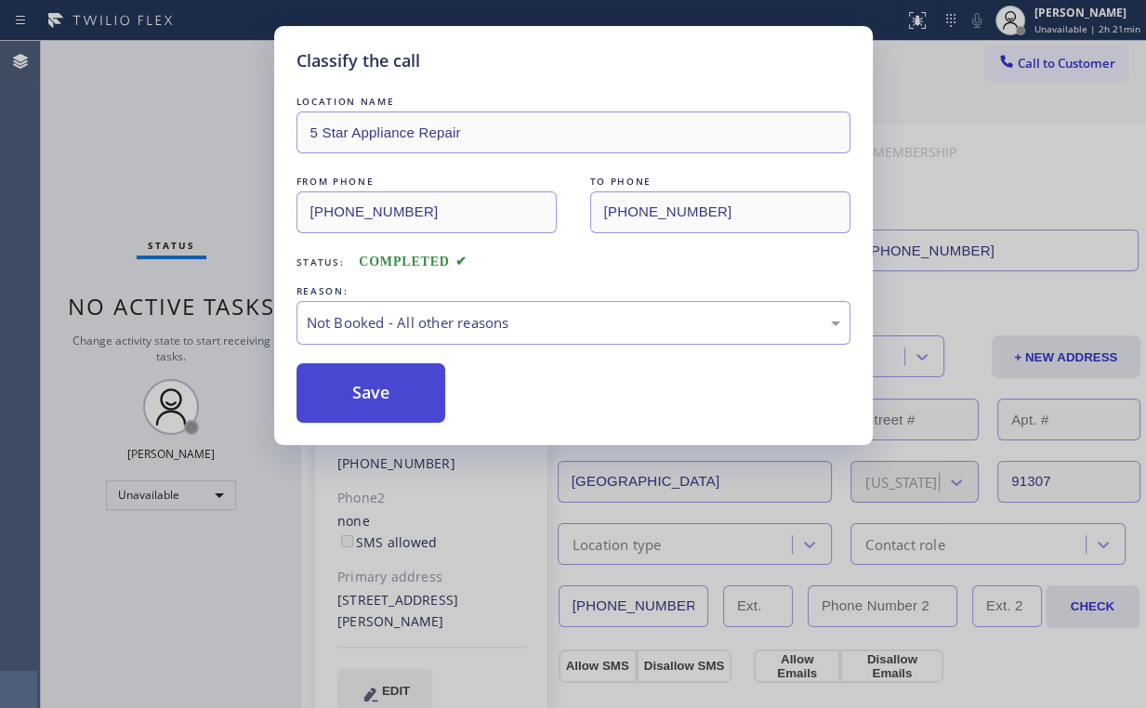
click at [367, 385] on button "Save" at bounding box center [371, 392] width 150 height 59
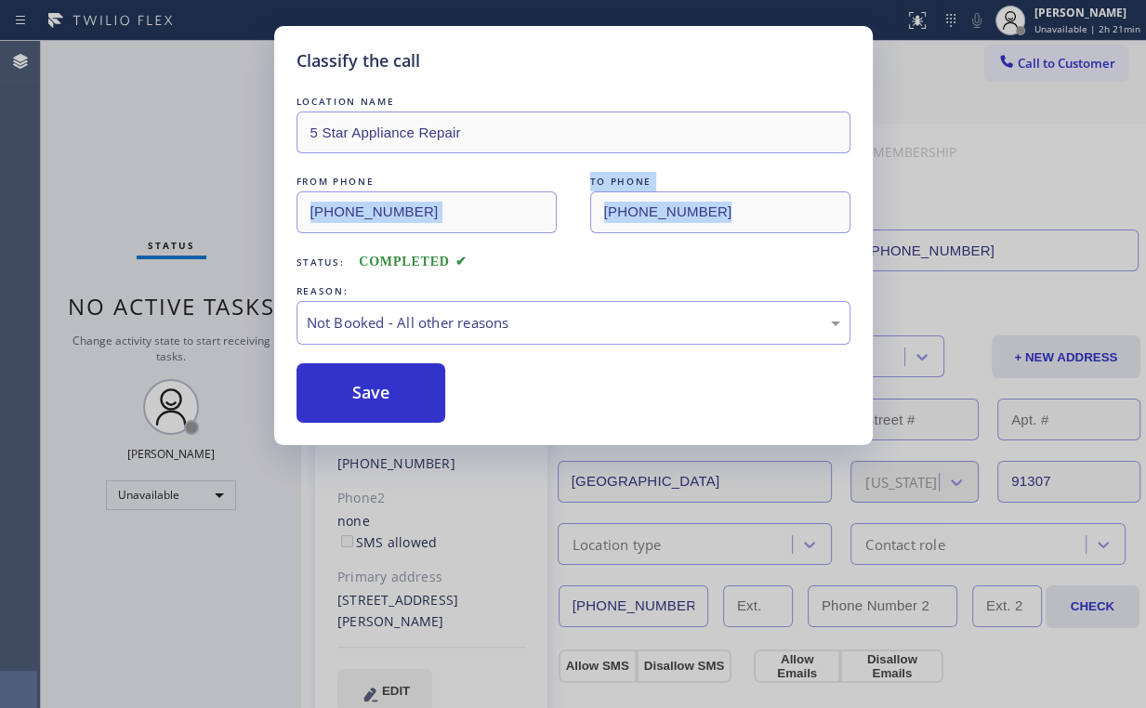
click at [204, 230] on div "Classify the call LOCATION NAME 5 Star Appliance Repair FROM PHONE [PHONE_NUMBE…" at bounding box center [573, 354] width 1146 height 708
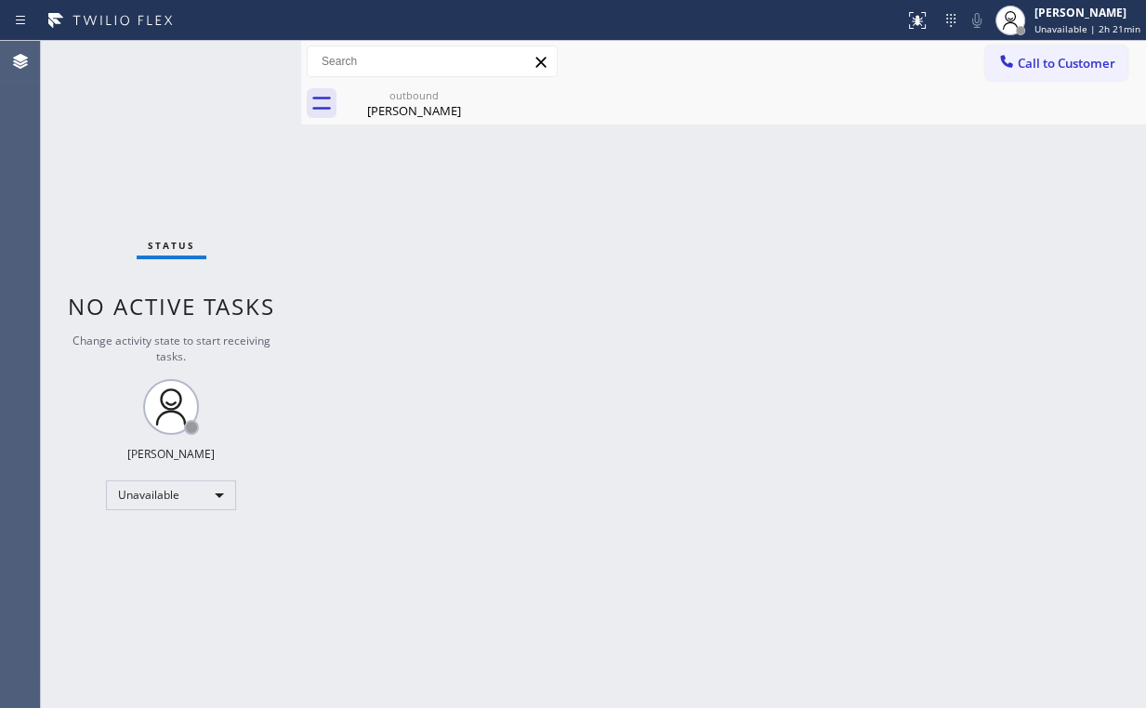
click at [904, 284] on div "Back to Dashboard Change Sender ID Customers Technicians Select a contact Outbo…" at bounding box center [723, 374] width 845 height 667
drag, startPoint x: 1047, startPoint y: 62, endPoint x: 916, endPoint y: 164, distance: 165.6
click at [1047, 62] on span "Call to Customer" at bounding box center [1067, 63] width 98 height 17
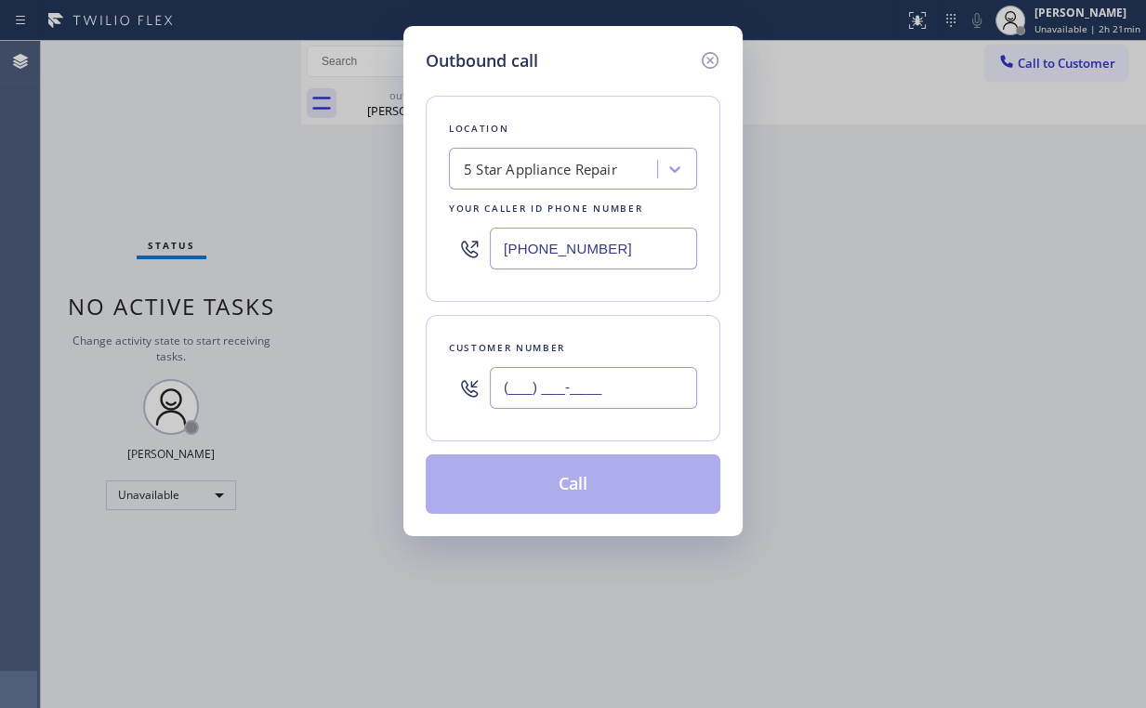
click at [592, 394] on input "(___) ___-____" at bounding box center [593, 388] width 207 height 42
paste input "855) 731-4952"
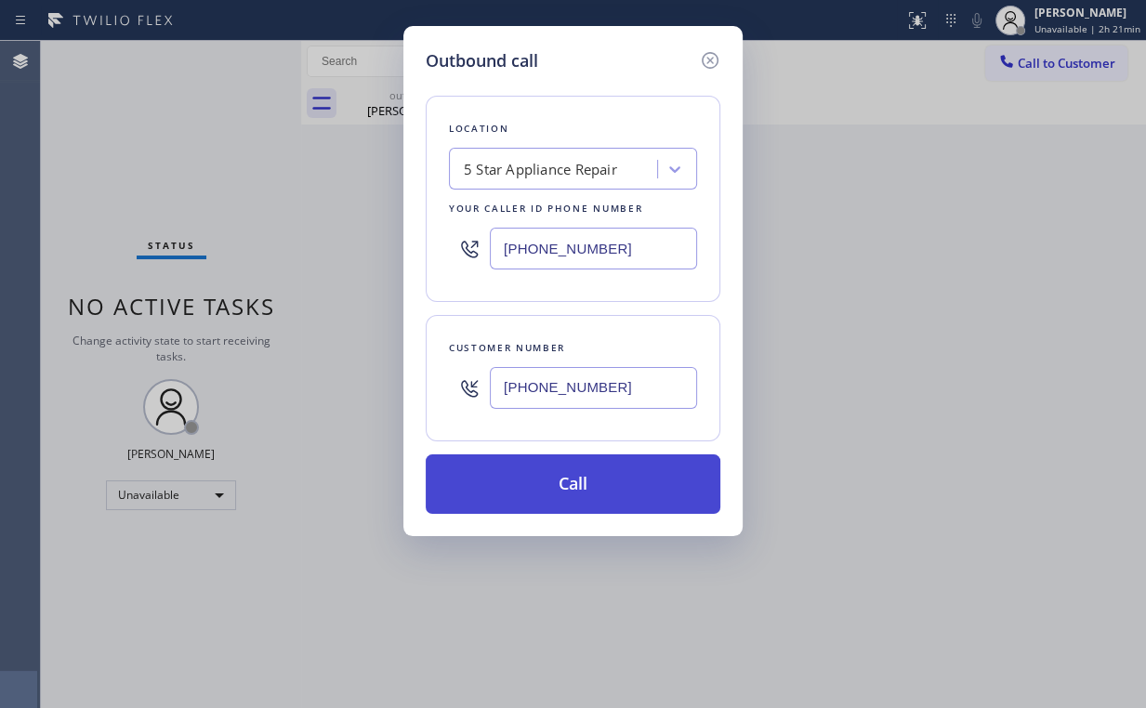
type input "[PHONE_NUMBER]"
click at [570, 495] on button "Call" at bounding box center [573, 483] width 295 height 59
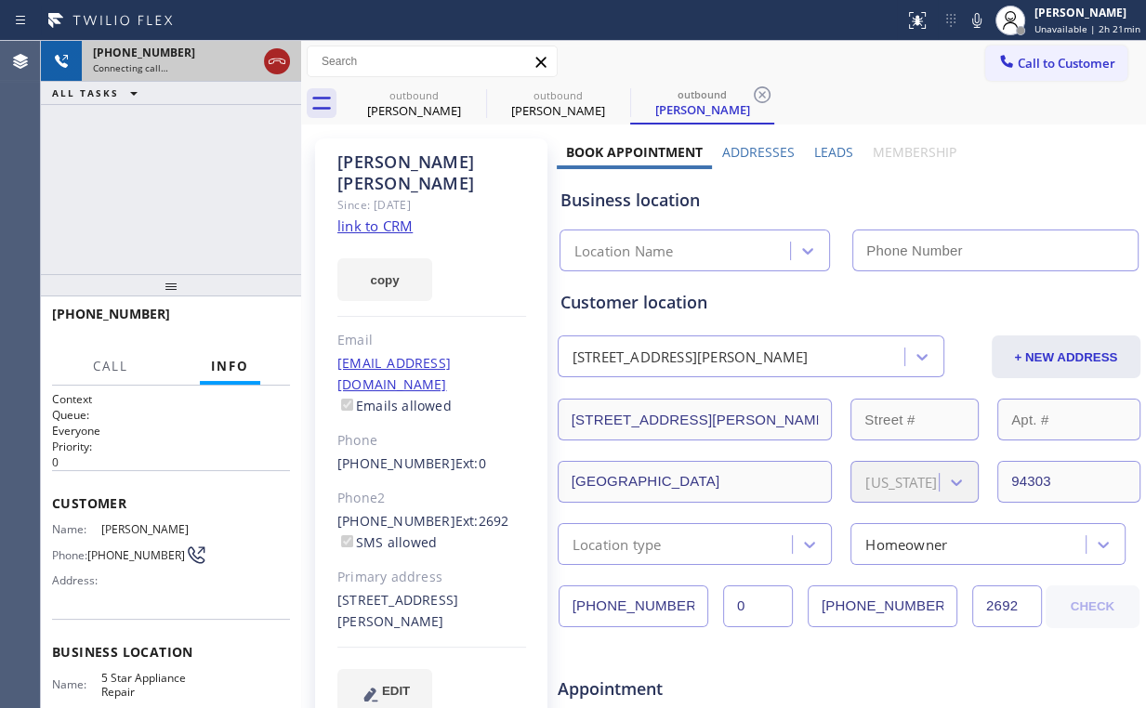
type input "[PHONE_NUMBER]"
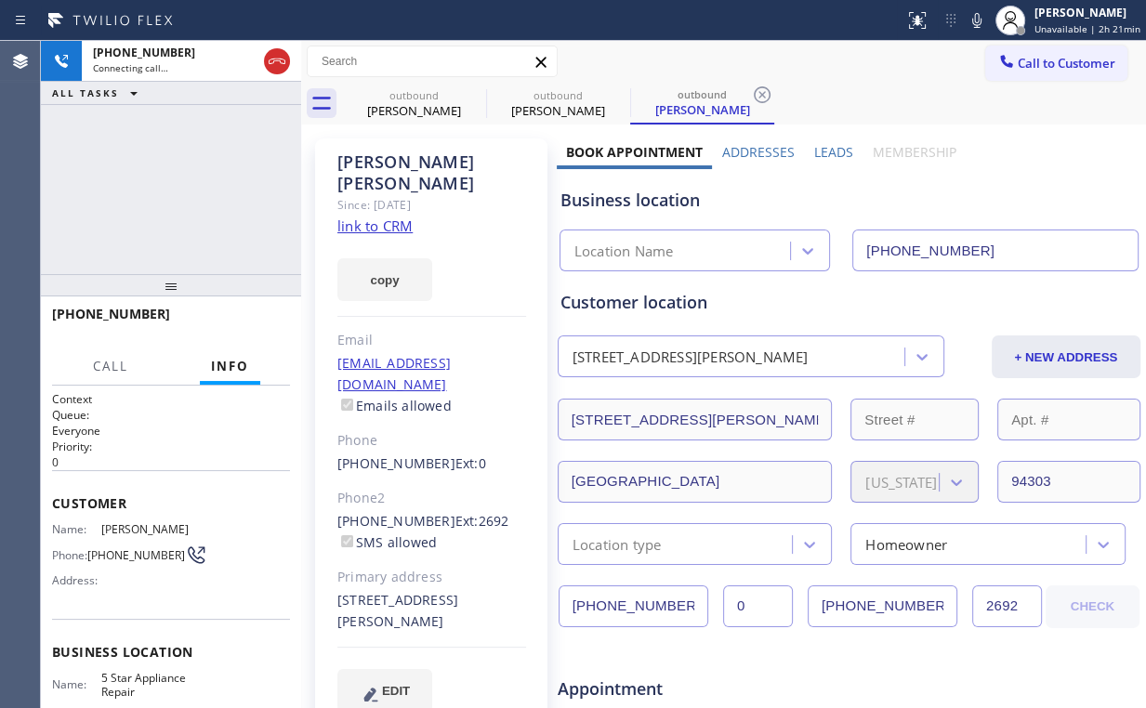
drag, startPoint x: 271, startPoint y: 63, endPoint x: 329, endPoint y: 84, distance: 61.1
click at [274, 65] on icon at bounding box center [277, 61] width 22 height 22
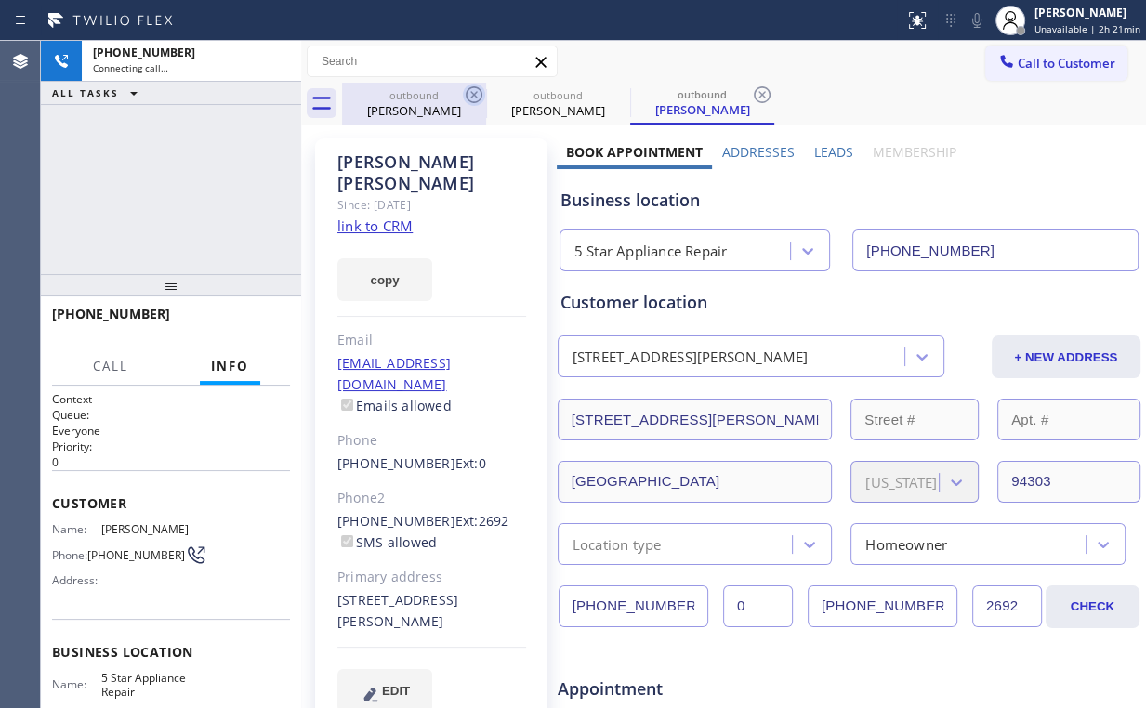
drag, startPoint x: 417, startPoint y: 109, endPoint x: 479, endPoint y: 95, distance: 62.9
click at [420, 110] on div "[PERSON_NAME]" at bounding box center [414, 110] width 140 height 17
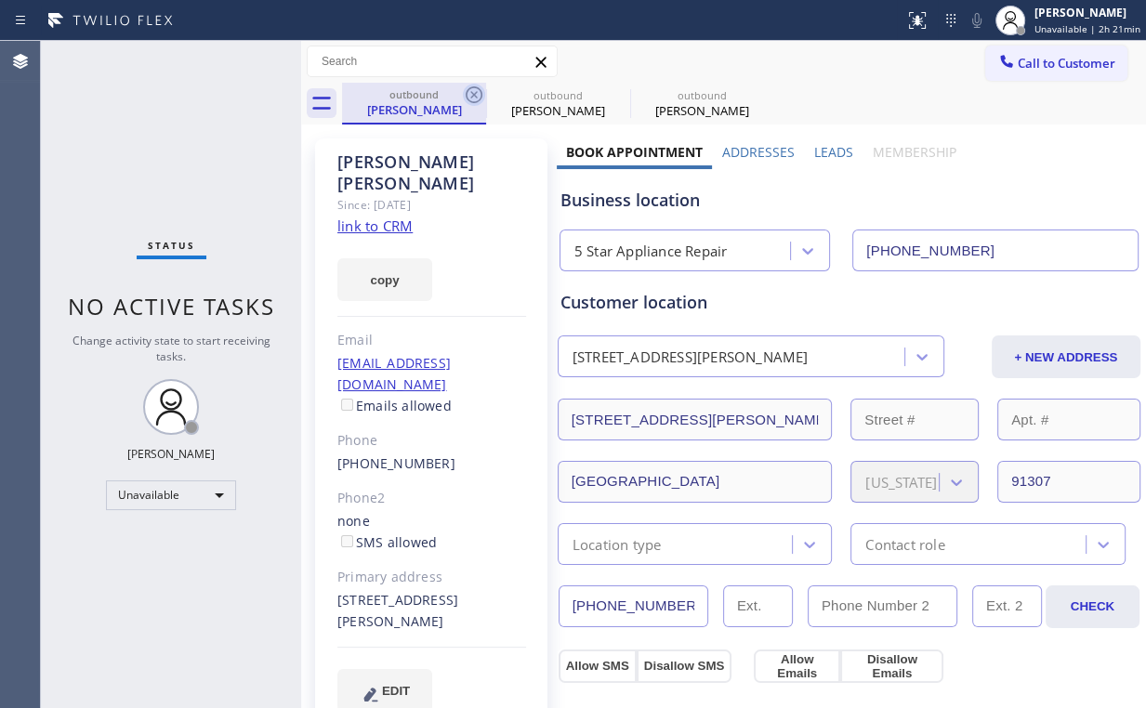
click at [471, 91] on icon at bounding box center [474, 94] width 17 height 17
click at [0, 0] on icon at bounding box center [0, 0] width 0 height 0
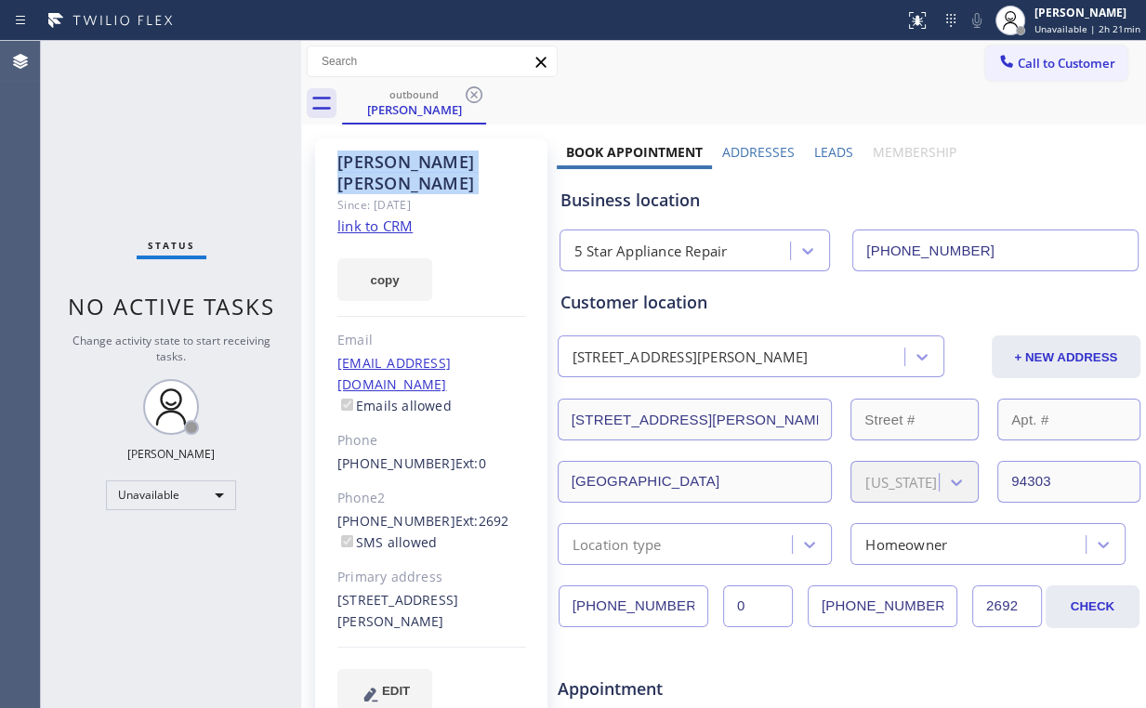
click at [471, 91] on icon at bounding box center [474, 94] width 17 height 17
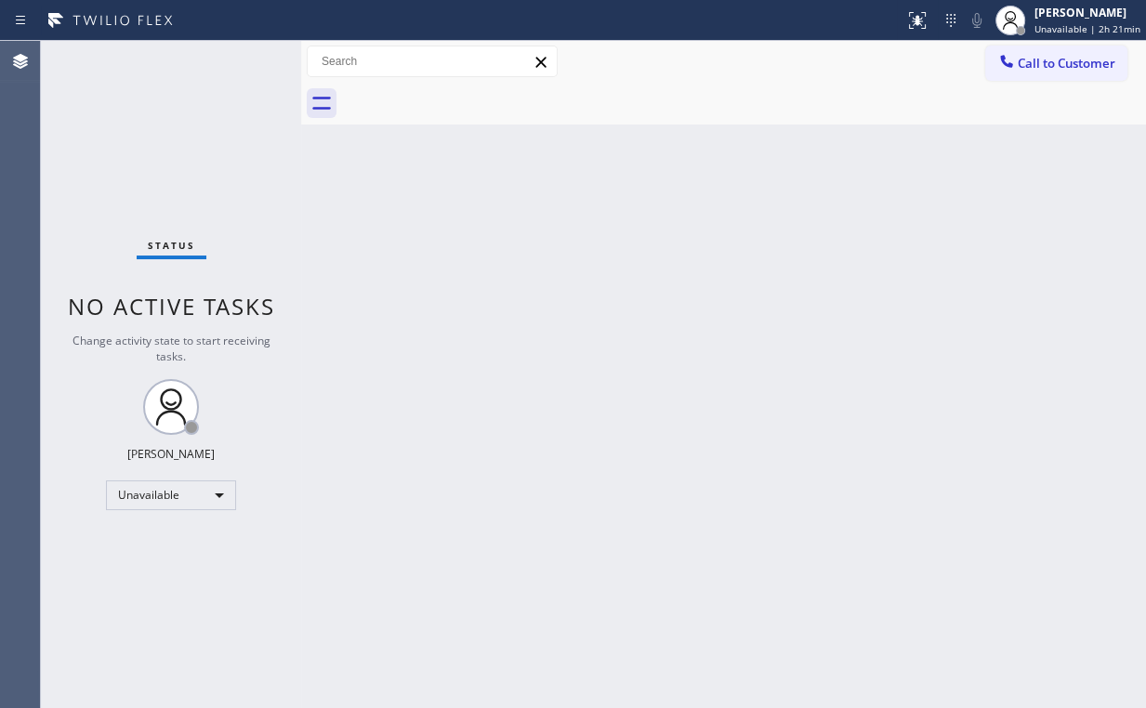
click at [1052, 51] on button "Call to Customer" at bounding box center [1056, 63] width 142 height 35
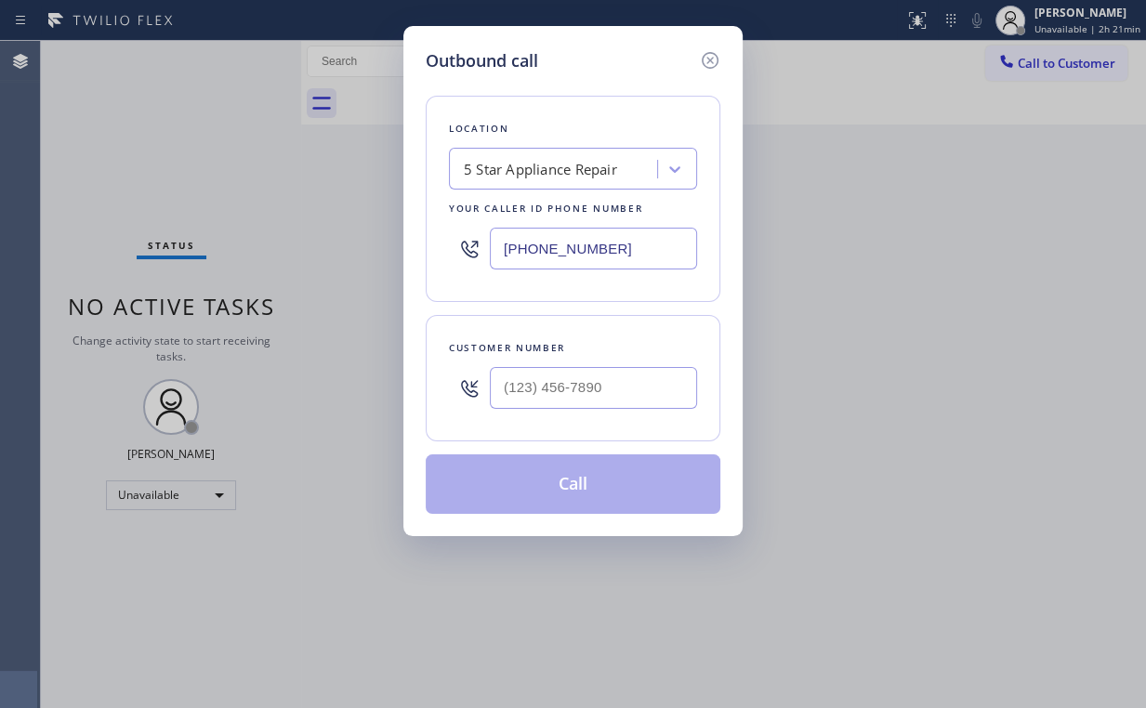
drag, startPoint x: 642, startPoint y: 247, endPoint x: 178, endPoint y: 253, distance: 464.7
click at [270, 253] on div "Outbound call Location 5 Star Appliance Repair Your caller id phone number [PHO…" at bounding box center [573, 354] width 1146 height 708
paste input "714) 517-1513"
type input "[PHONE_NUMBER]"
click at [610, 397] on input "(___) ___-____" at bounding box center [593, 388] width 207 height 42
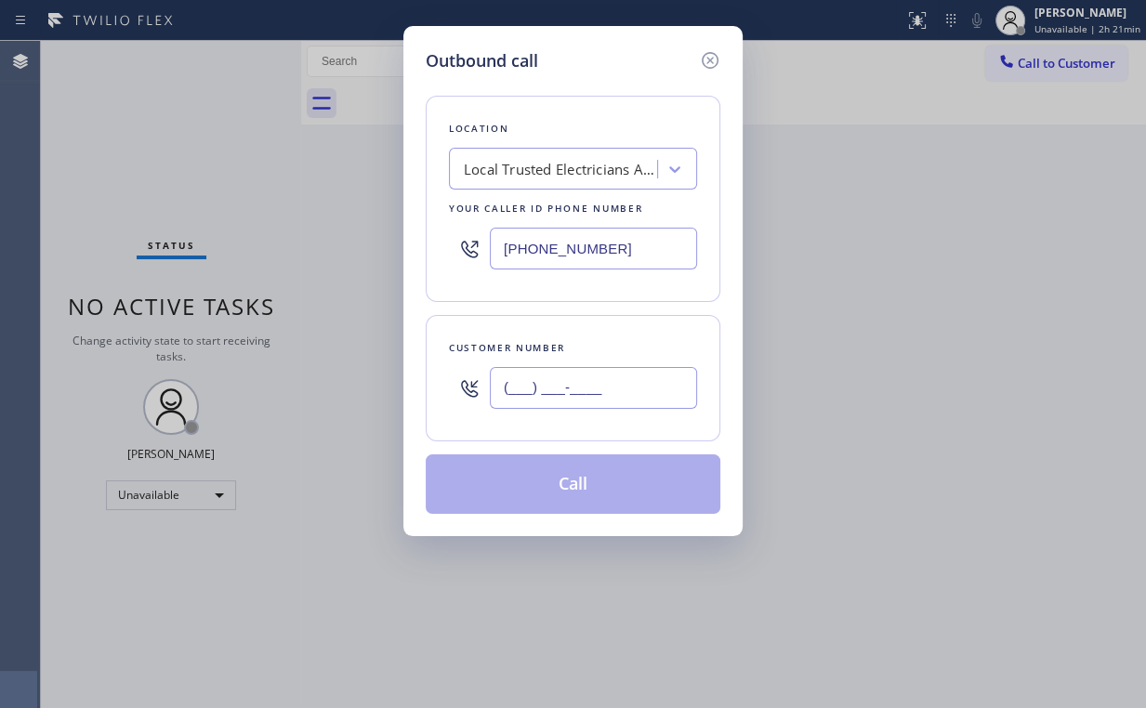
paste input "714) 801-4576"
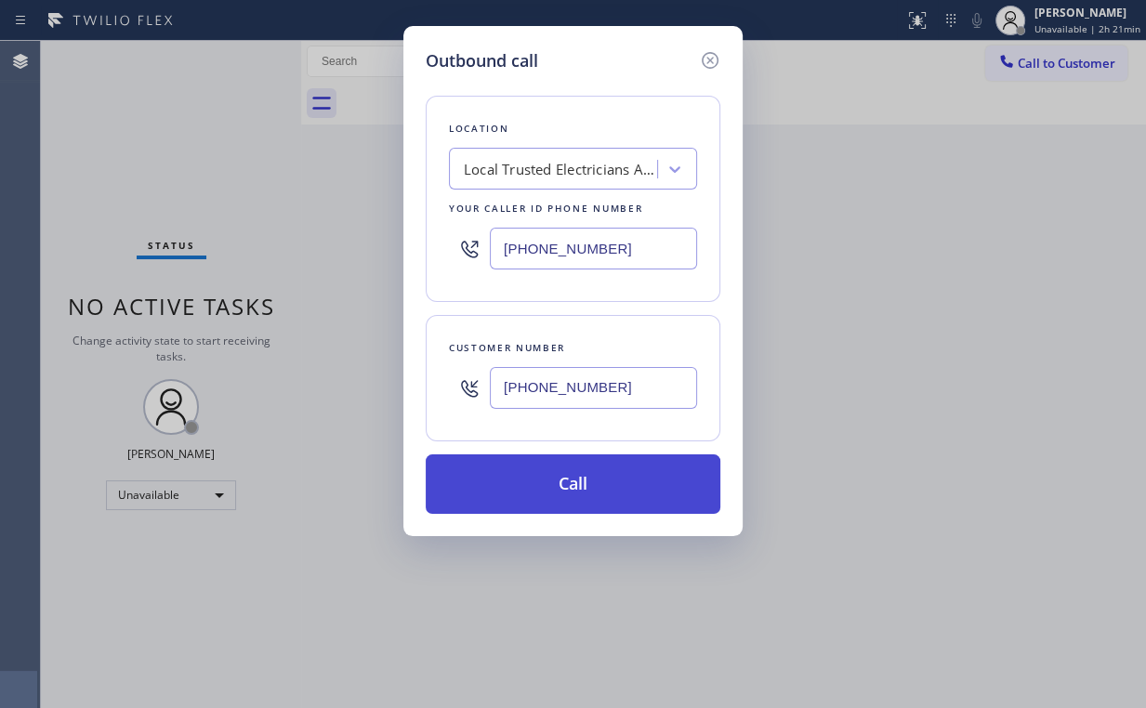
type input "[PHONE_NUMBER]"
click at [550, 484] on button "Call" at bounding box center [573, 483] width 295 height 59
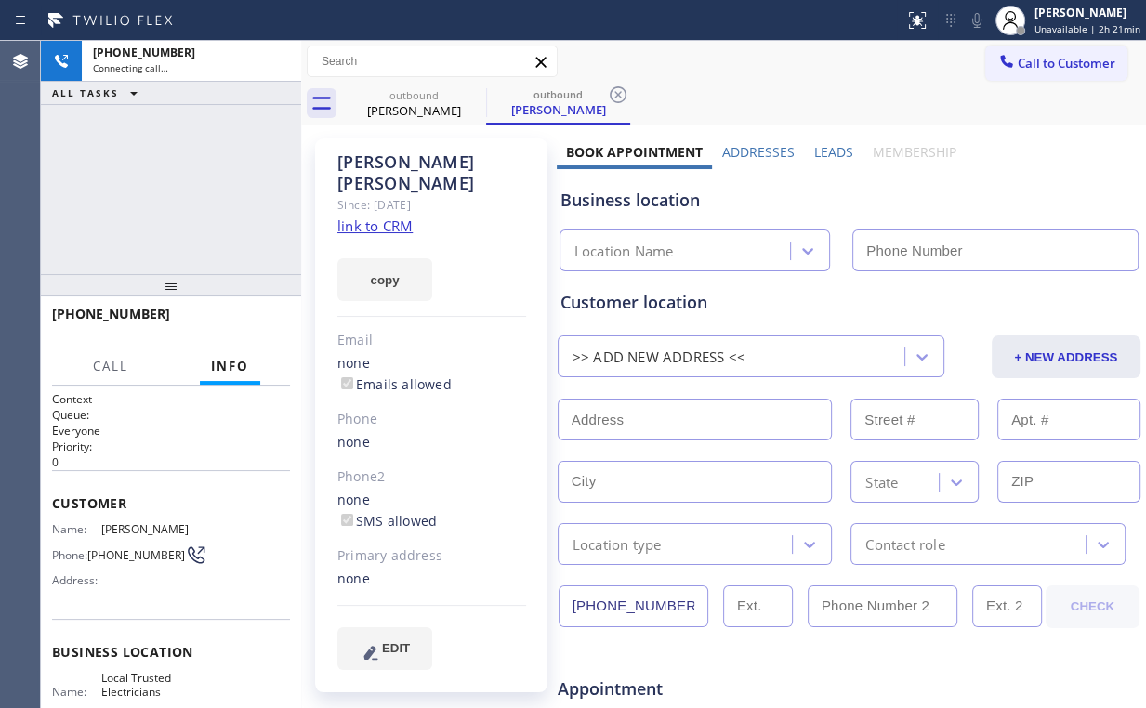
drag, startPoint x: 107, startPoint y: 192, endPoint x: 139, endPoint y: 169, distance: 40.0
click at [111, 191] on div "[PHONE_NUMBER] Connecting call… ALL TASKS ALL TASKS ACTIVE TASKS TASKS IN WRAP …" at bounding box center [171, 157] width 260 height 233
click at [395, 217] on link "link to CRM" at bounding box center [374, 226] width 75 height 19
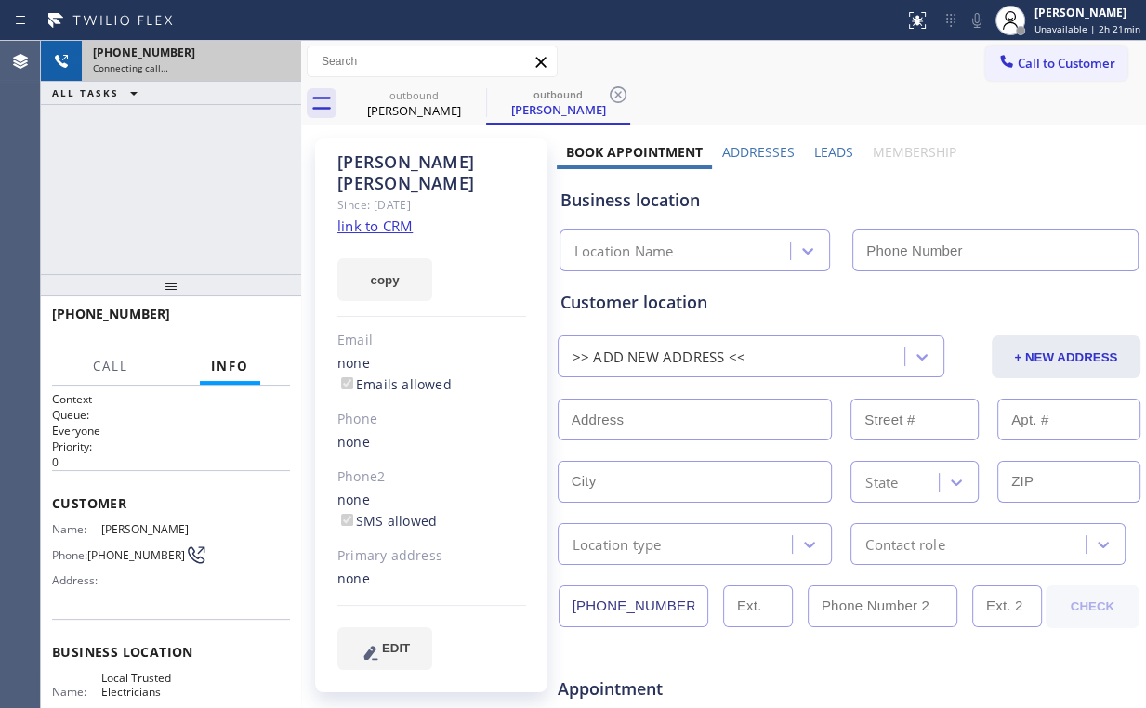
type input "[PHONE_NUMBER]"
click at [283, 64] on icon at bounding box center [277, 61] width 22 height 22
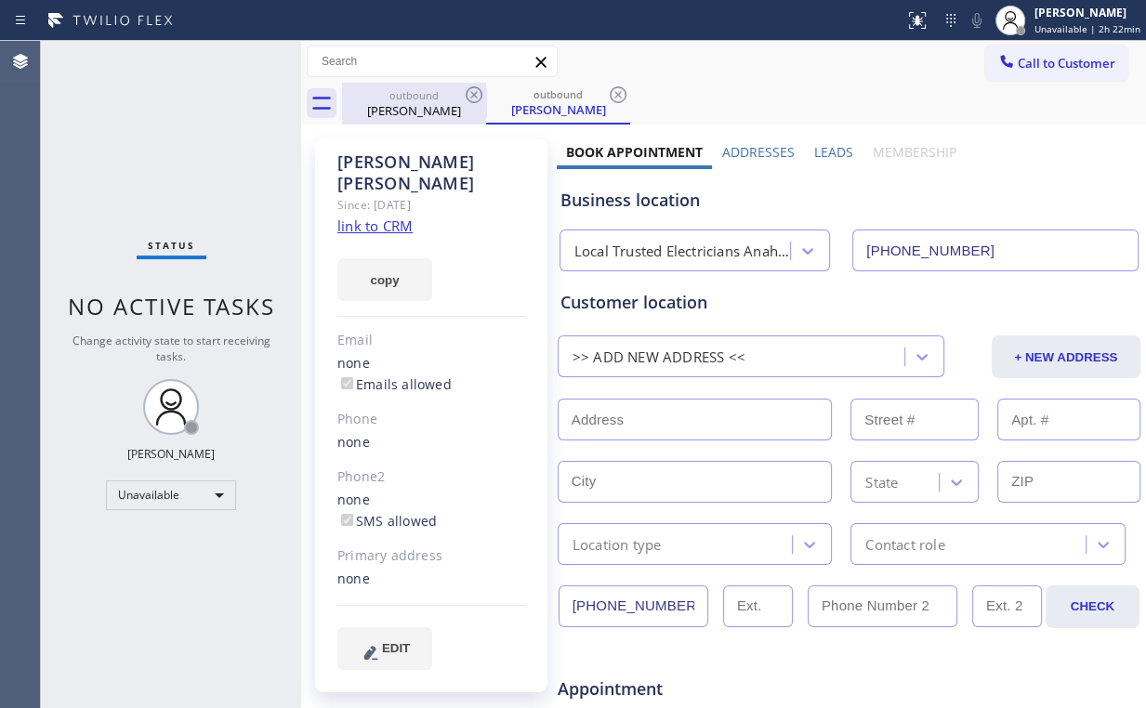
drag, startPoint x: 409, startPoint y: 99, endPoint x: 447, endPoint y: 96, distance: 38.3
click at [409, 99] on div "outbound" at bounding box center [414, 95] width 140 height 14
click at [475, 91] on icon at bounding box center [474, 95] width 22 height 22
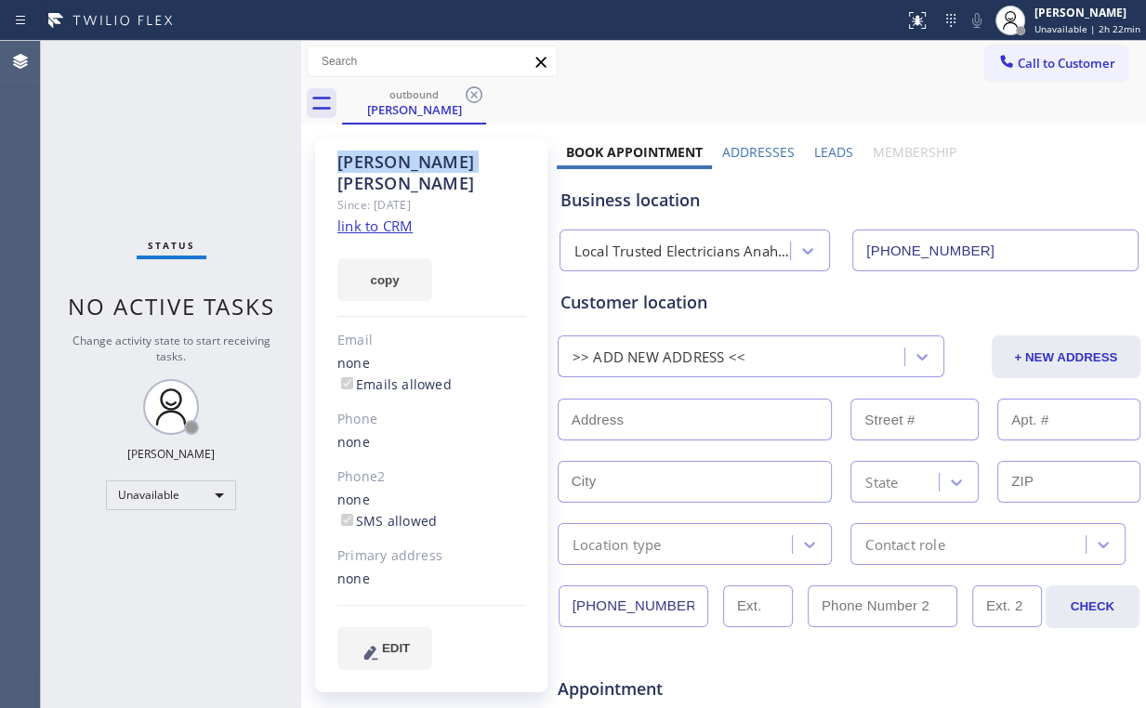
click at [475, 91] on icon at bounding box center [474, 95] width 22 height 22
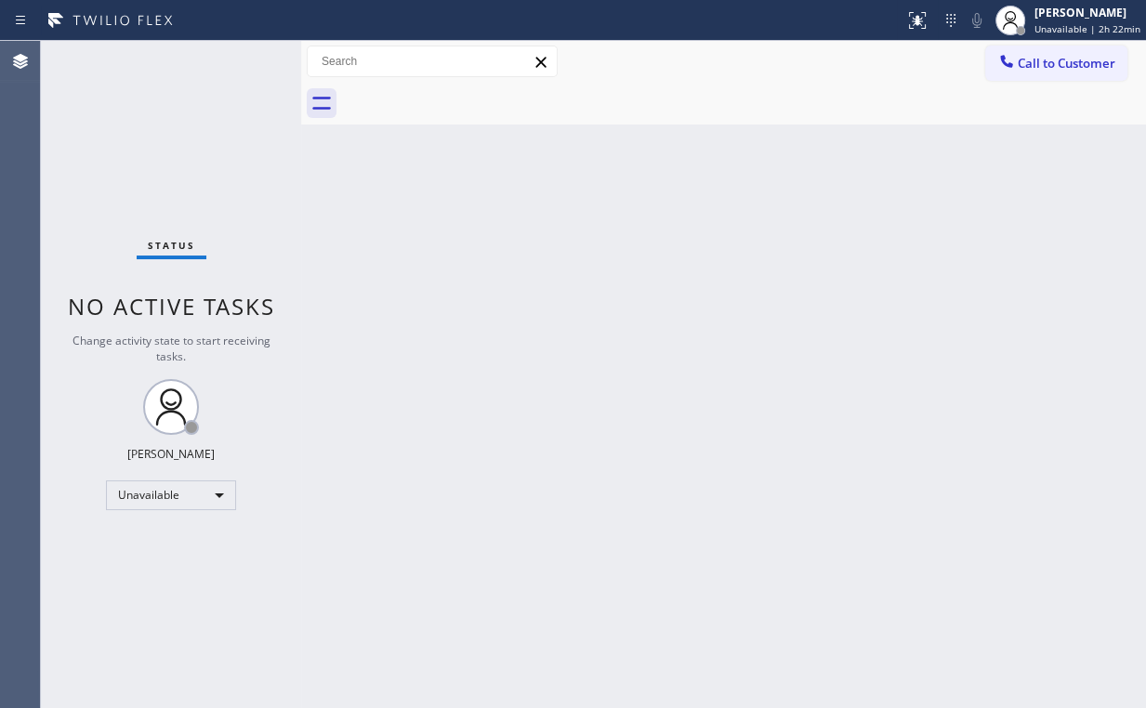
click at [88, 138] on div "Status No active tasks Change activity state to start receiving tasks. [PERSON_…" at bounding box center [171, 374] width 260 height 667
click at [424, 274] on div "Back to Dashboard Change Sender ID Customers Technicians Select a contact Outbo…" at bounding box center [723, 374] width 845 height 667
click at [1062, 57] on span "Call to Customer" at bounding box center [1067, 63] width 98 height 17
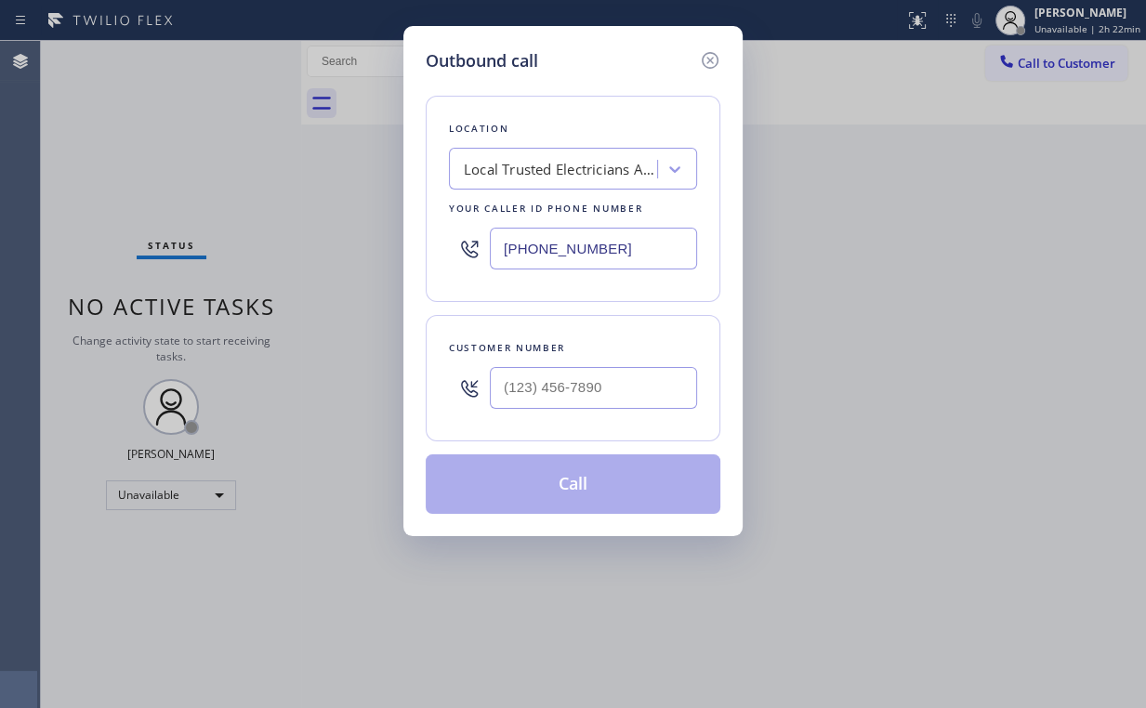
click at [634, 260] on input "[PHONE_NUMBER]" at bounding box center [593, 249] width 207 height 42
click at [617, 379] on input "(___) ___-____" at bounding box center [593, 388] width 207 height 42
paste input "516) 769-2356"
type input "[PHONE_NUMBER]"
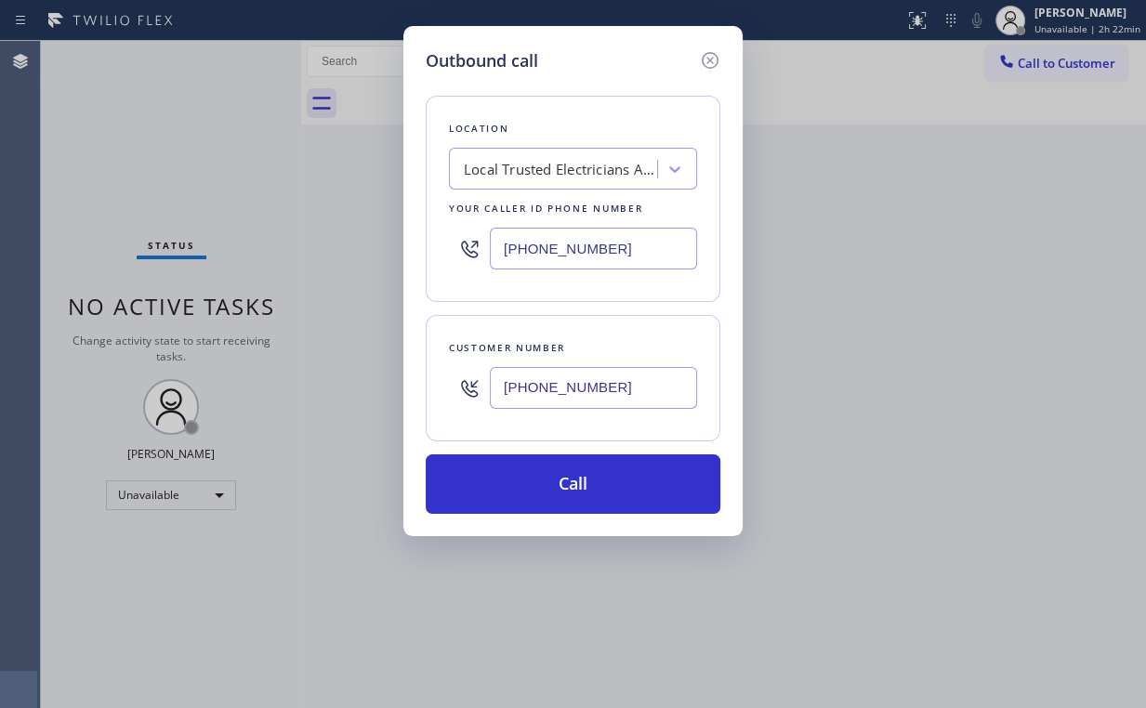
drag, startPoint x: 427, startPoint y: 232, endPoint x: 540, endPoint y: 256, distance: 115.0
click at [430, 235] on div "Location Local Trusted Electricians [GEOGRAPHIC_DATA] Your caller id phone numb…" at bounding box center [573, 199] width 295 height 206
drag, startPoint x: 610, startPoint y: 244, endPoint x: 267, endPoint y: 238, distance: 343.0
click at [356, 243] on div "Outbound call Location Local Trusted Electricians [GEOGRAPHIC_DATA] Your caller…" at bounding box center [573, 354] width 1146 height 708
paste input "855) 731-4952"
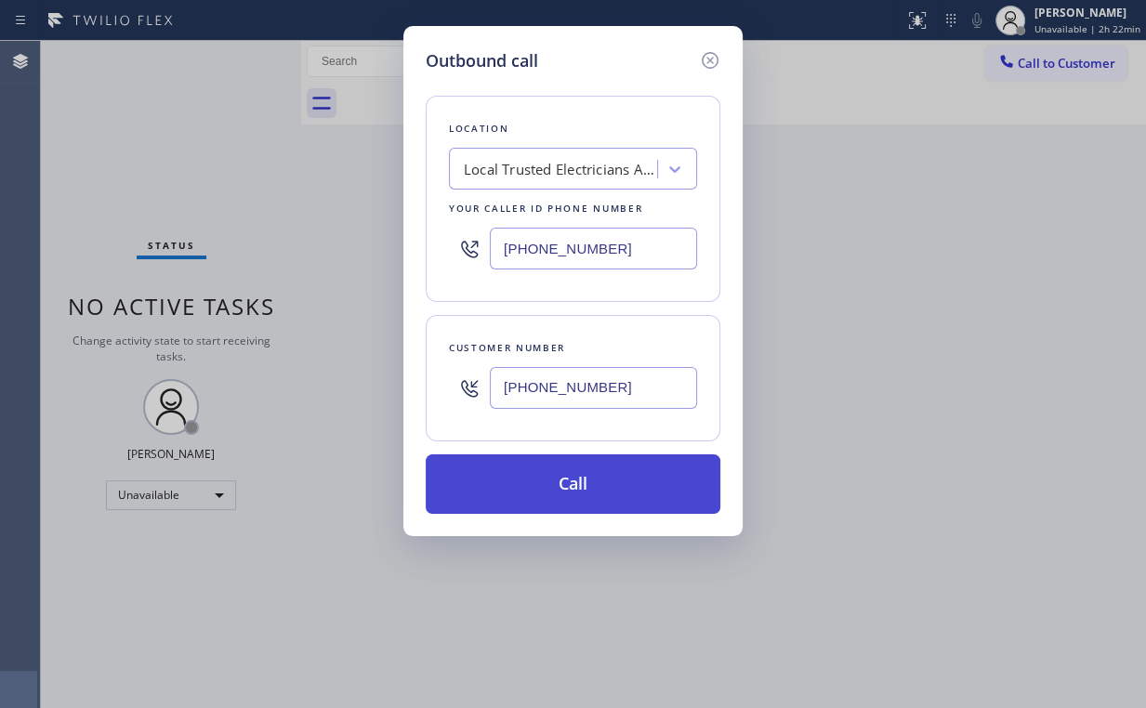
type input "[PHONE_NUMBER]"
click at [584, 483] on button "Call" at bounding box center [573, 483] width 295 height 59
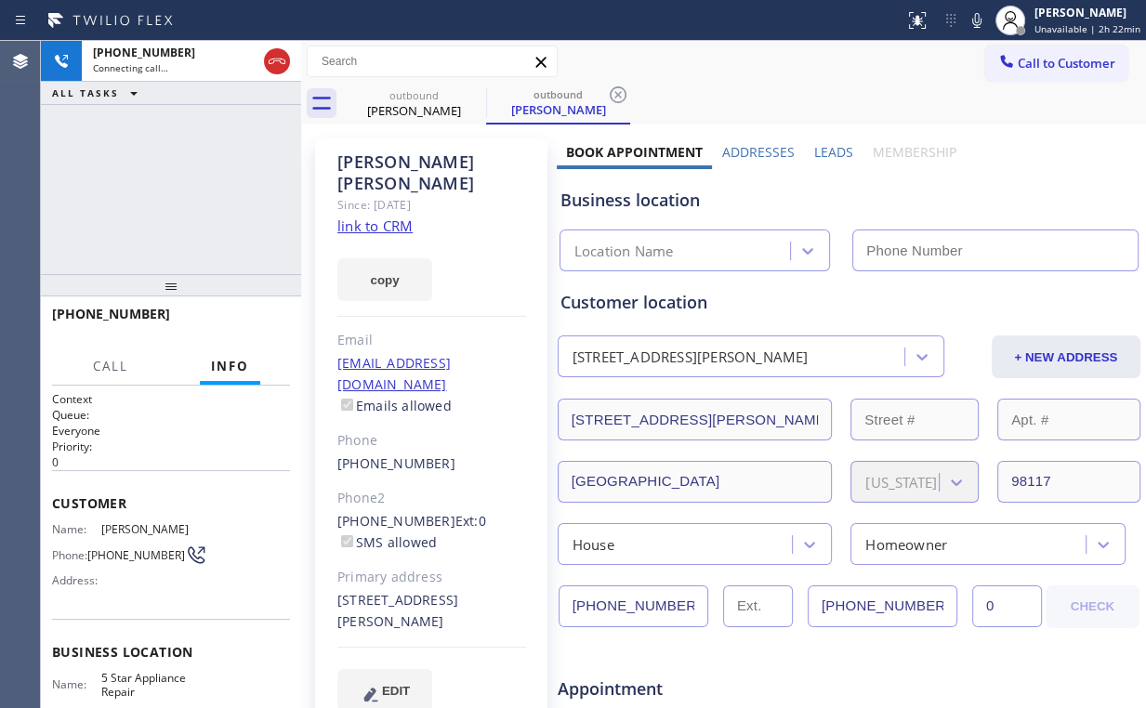
type input "[PHONE_NUMBER]"
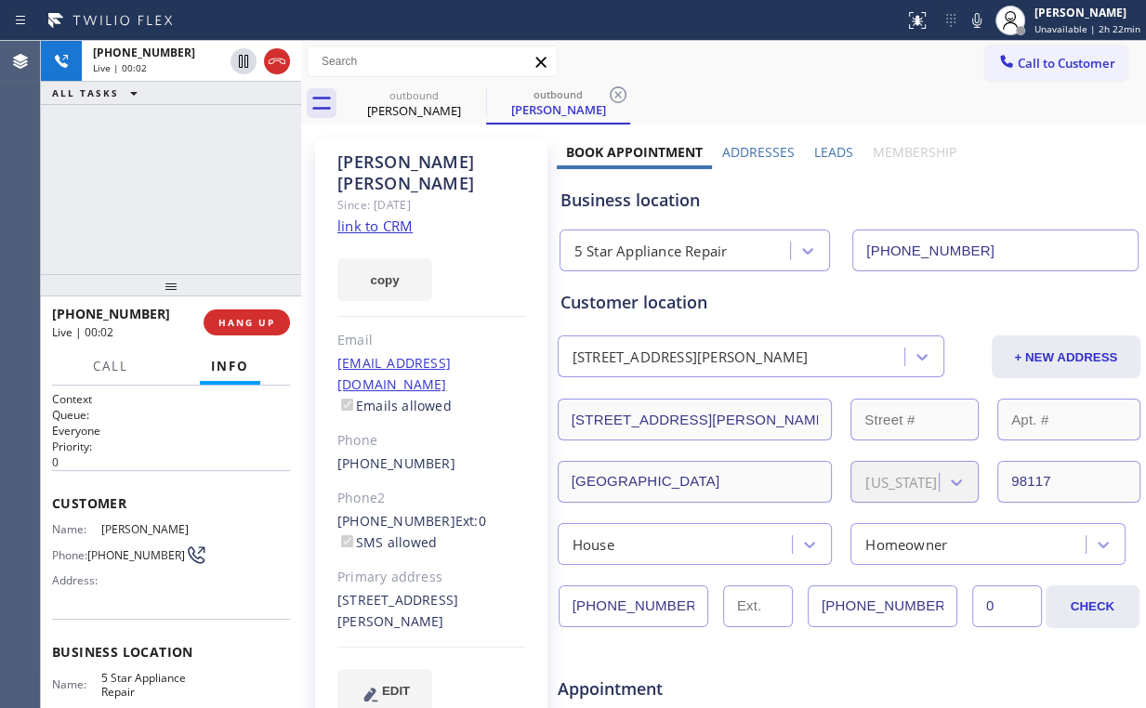
drag, startPoint x: 122, startPoint y: 219, endPoint x: 232, endPoint y: 333, distance: 158.4
click at [125, 222] on div "[PHONE_NUMBER] Live | 00:02 ALL TASKS ALL TASKS ACTIVE TASKS TASKS IN WRAP UP" at bounding box center [171, 157] width 260 height 233
click at [255, 329] on button "HANG UP" at bounding box center [247, 322] width 86 height 26
click at [256, 324] on span "HANG UP" at bounding box center [246, 322] width 57 height 13
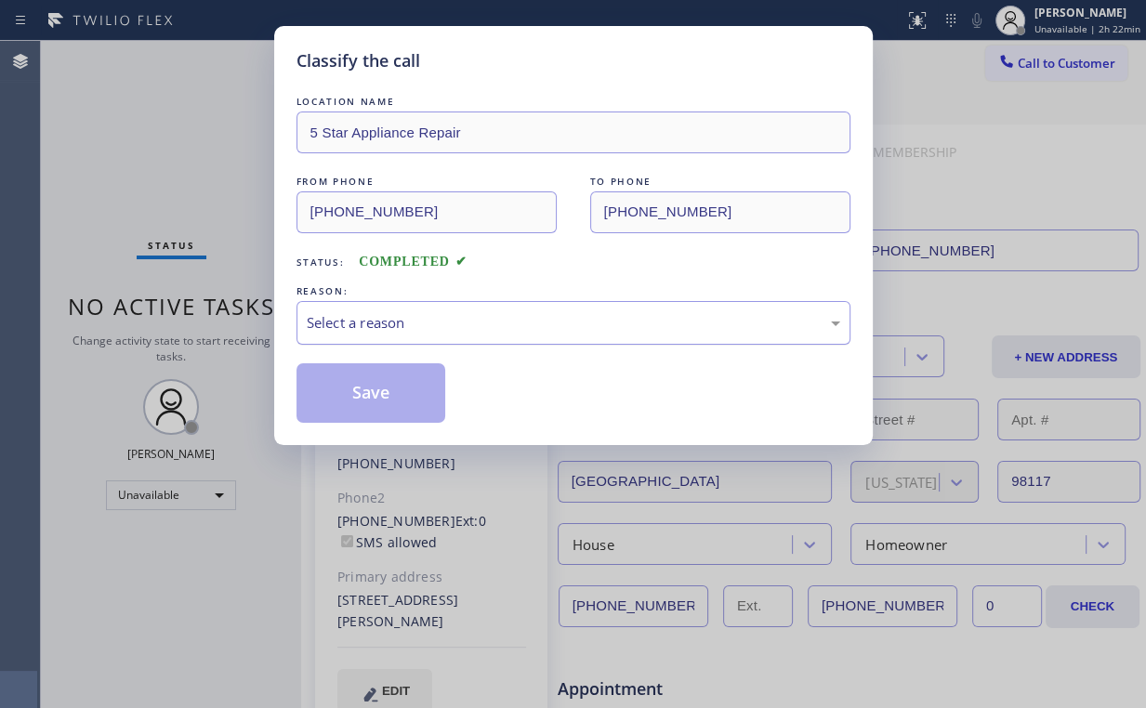
click at [350, 309] on div "Select a reason" at bounding box center [573, 323] width 554 height 44
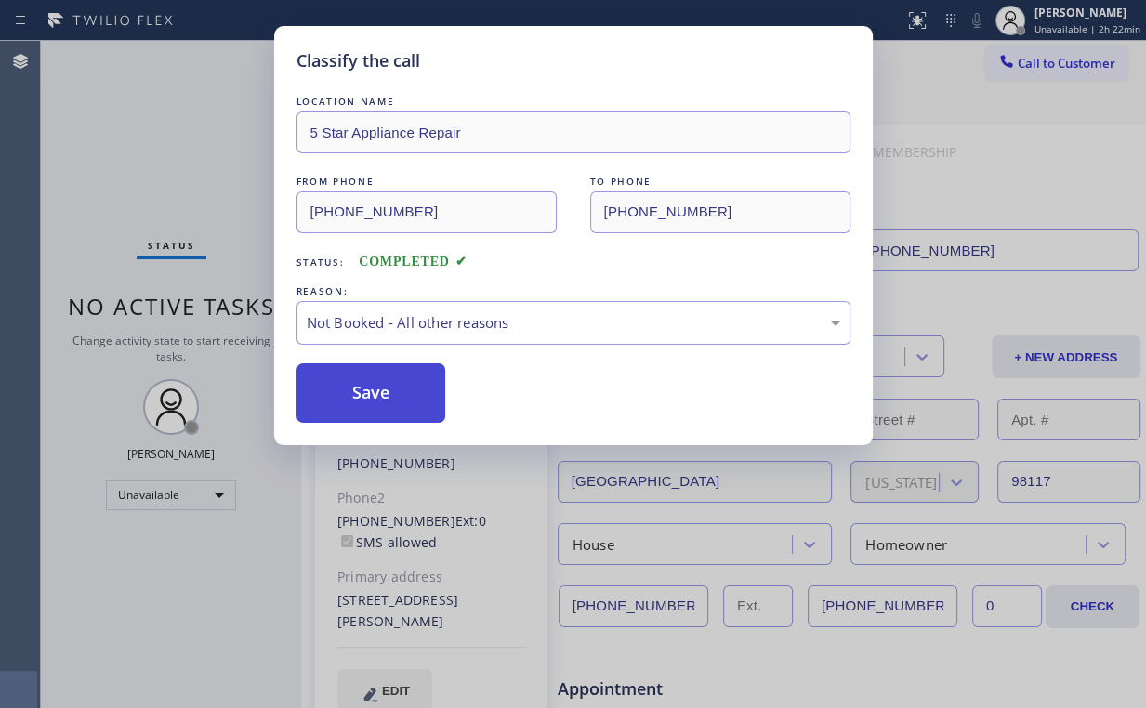
click at [365, 387] on button "Save" at bounding box center [371, 392] width 150 height 59
drag, startPoint x: 177, startPoint y: 160, endPoint x: 260, endPoint y: 292, distance: 156.2
click at [181, 165] on div "Classify the call LOCATION NAME 5 Star Appliance Repair FROM PHONE [PHONE_NUMBE…" at bounding box center [573, 354] width 1146 height 708
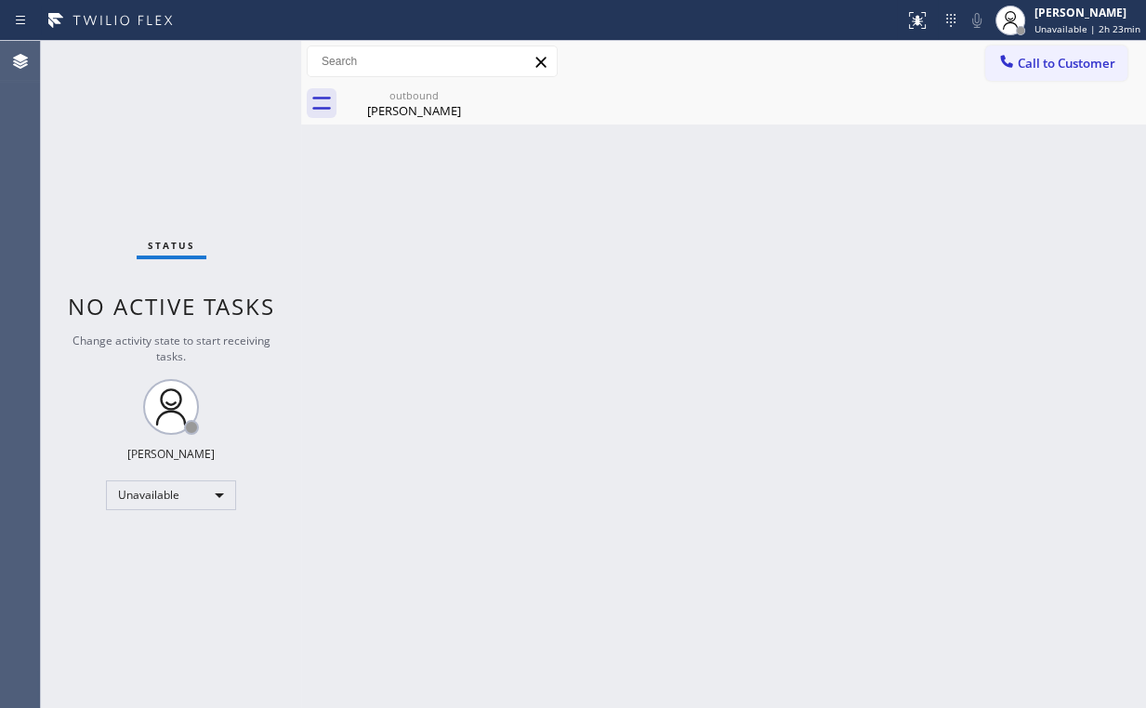
click at [79, 108] on div "Status No active tasks Change activity state to start receiving tasks. [PERSON_…" at bounding box center [171, 374] width 260 height 667
click at [1032, 76] on button "Call to Customer" at bounding box center [1056, 63] width 142 height 35
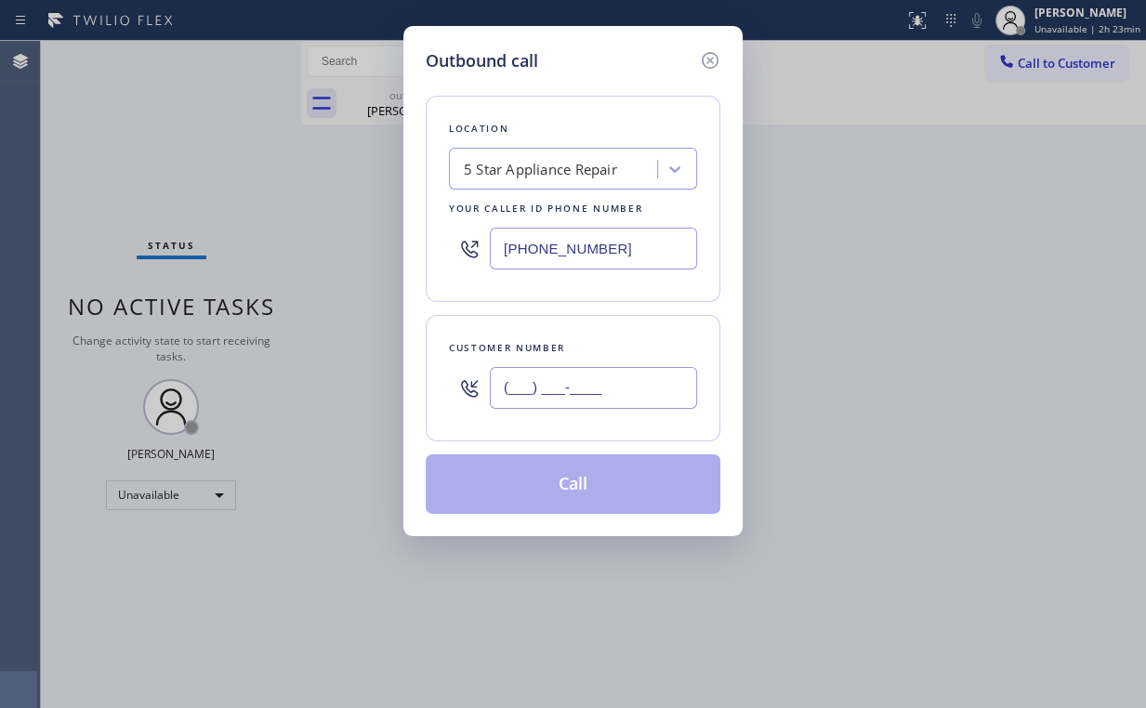
drag, startPoint x: 584, startPoint y: 390, endPoint x: 625, endPoint y: 364, distance: 48.5
click at [584, 391] on input "(___) ___-____" at bounding box center [593, 388] width 207 height 42
paste input "310) 862-9777"
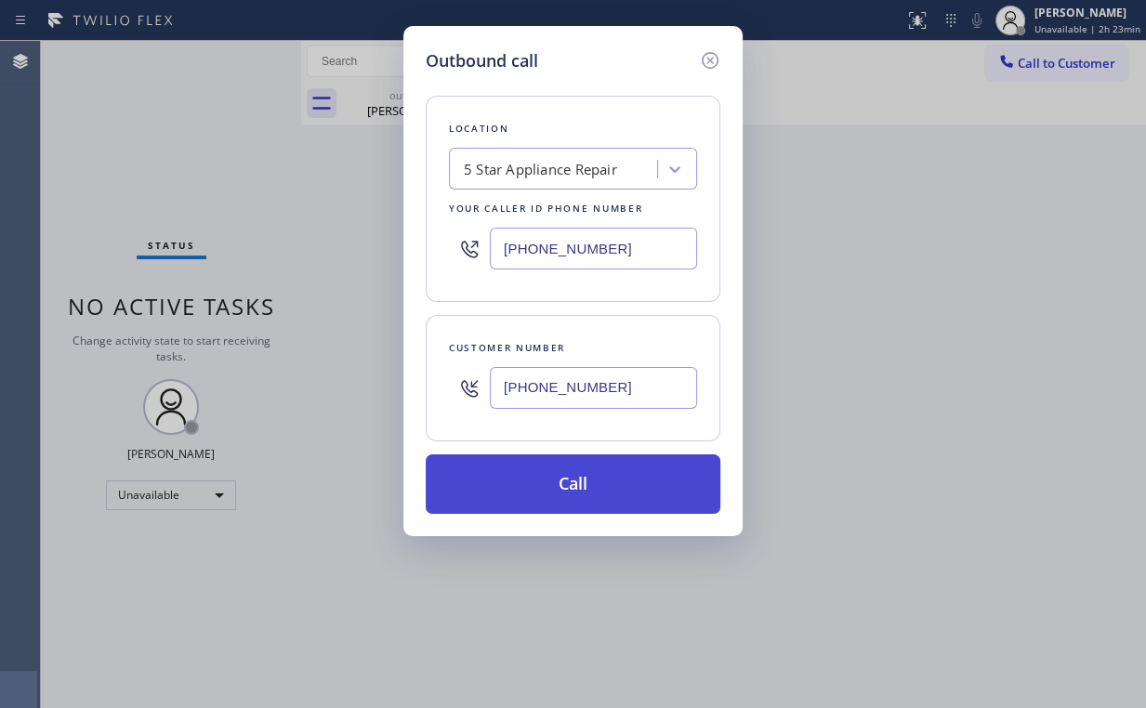
type input "[PHONE_NUMBER]"
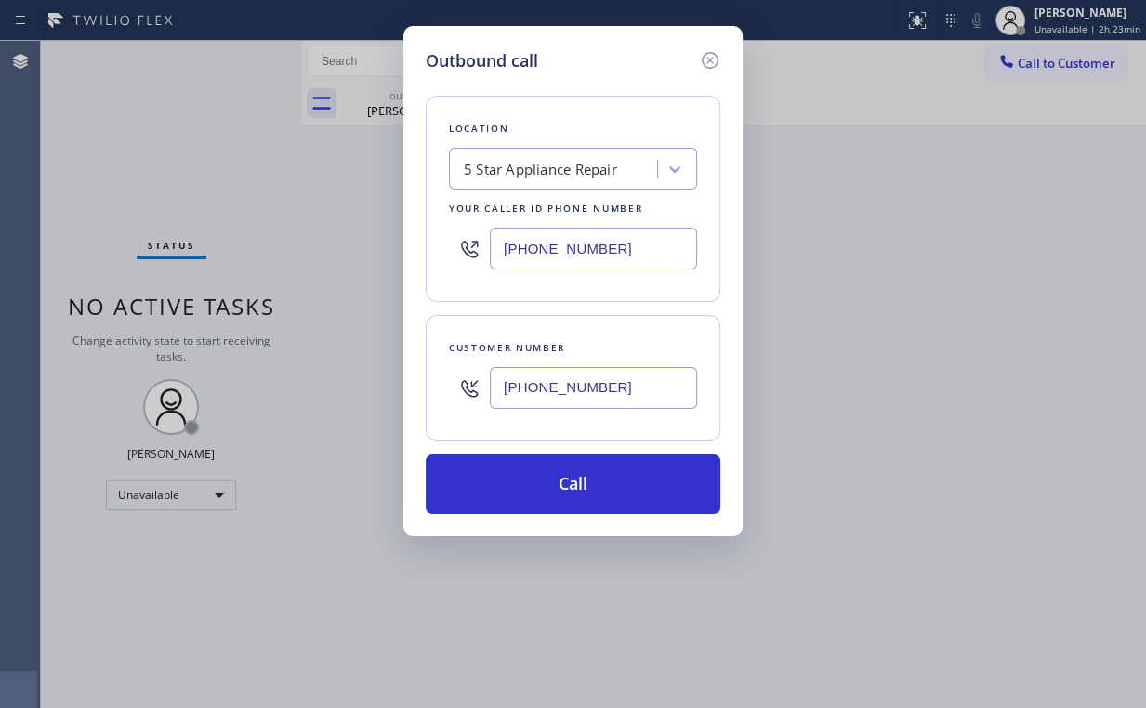
drag, startPoint x: 565, startPoint y: 494, endPoint x: 549, endPoint y: 516, distance: 26.6
click at [564, 493] on button "Call" at bounding box center [573, 483] width 295 height 59
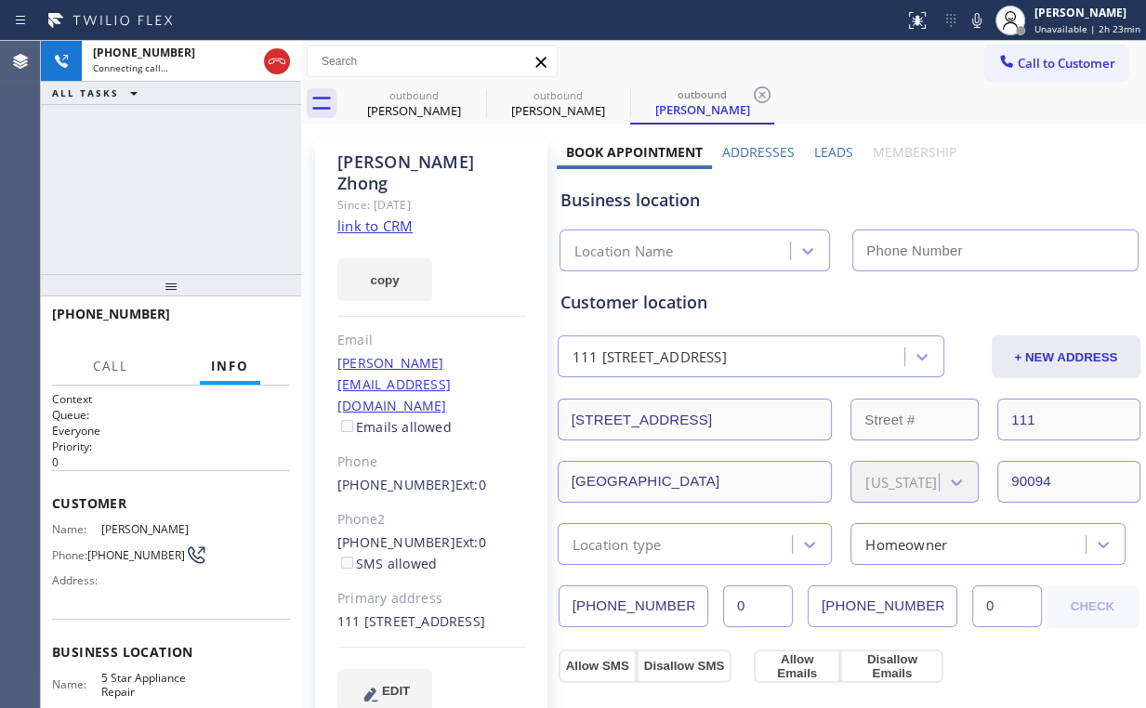
click at [149, 191] on div "[PHONE_NUMBER] Connecting call… ALL TASKS ALL TASKS ACTIVE TASKS TASKS IN WRAP …" at bounding box center [171, 157] width 260 height 233
type input "[PHONE_NUMBER]"
drag, startPoint x: 428, startPoint y: 106, endPoint x: 470, endPoint y: 102, distance: 42.0
click at [429, 105] on div "[PERSON_NAME]" at bounding box center [414, 110] width 140 height 17
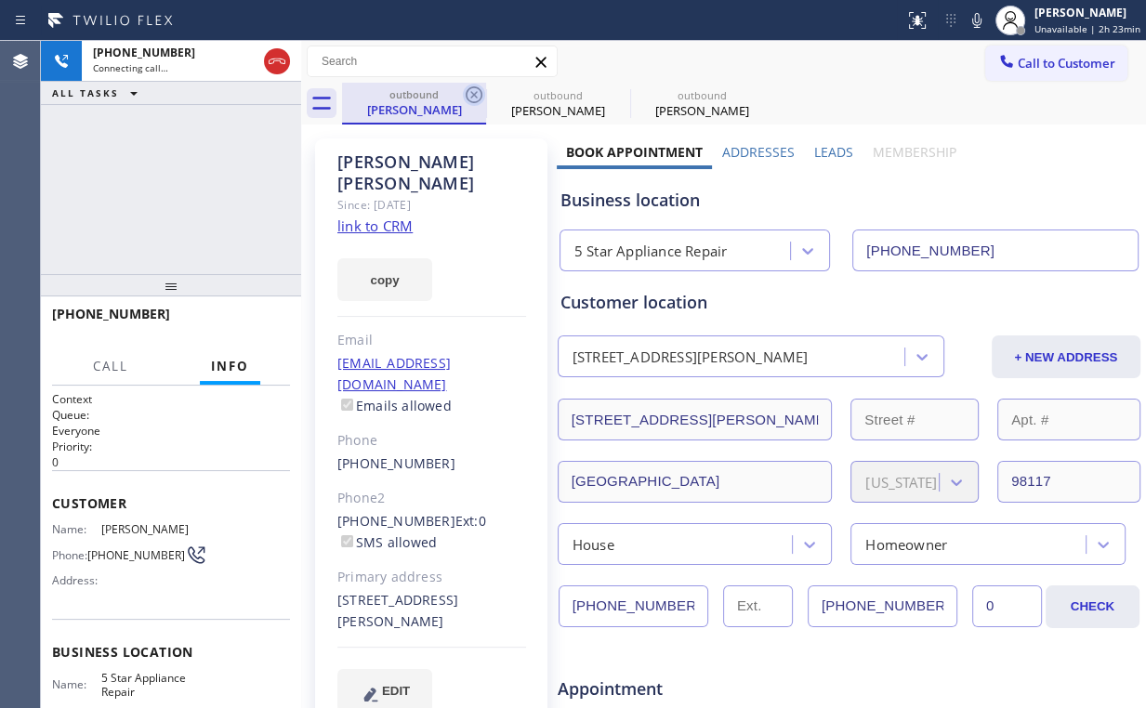
click at [471, 93] on icon at bounding box center [474, 95] width 22 height 22
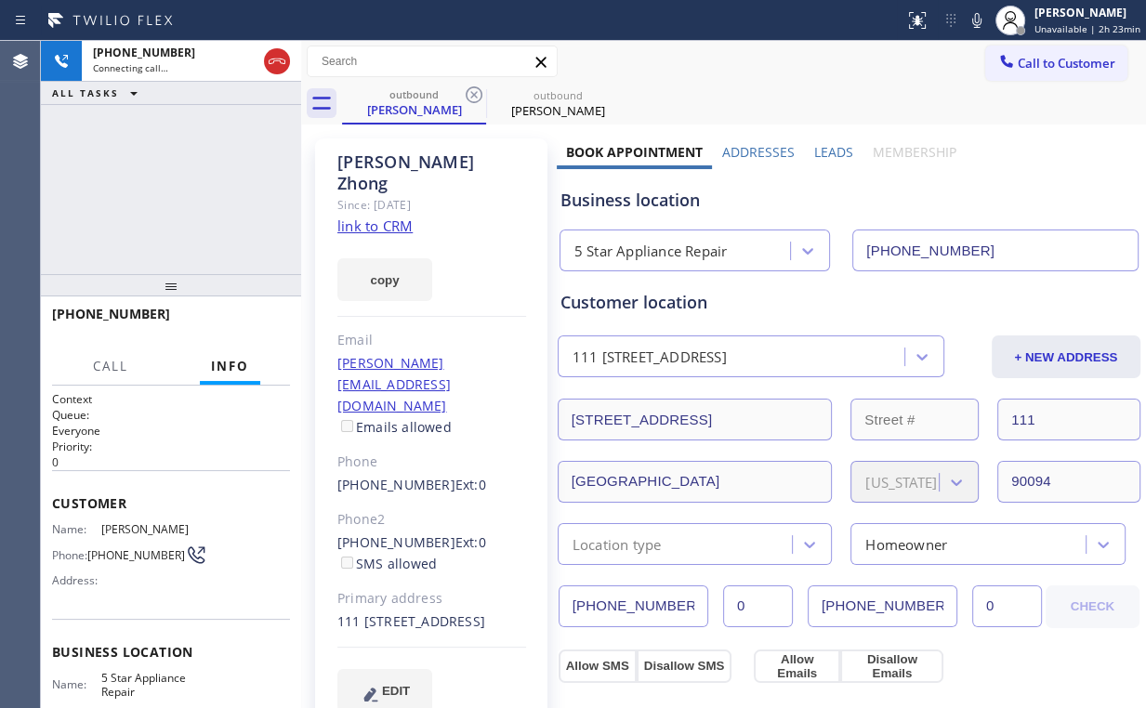
click at [151, 165] on div "[PHONE_NUMBER] Connecting call… ALL TASKS ALL TASKS ACTIVE TASKS TASKS IN WRAP …" at bounding box center [171, 157] width 260 height 233
click at [108, 186] on div "[PHONE_NUMBER] Live | 00:02 ALL TASKS ALL TASKS ACTIVE TASKS TASKS IN WRAP UP" at bounding box center [171, 157] width 260 height 233
click at [223, 225] on div "[PHONE_NUMBER] Live | 00:03 ALL TASKS ALL TASKS ACTIVE TASKS TASKS IN WRAP UP" at bounding box center [171, 157] width 260 height 233
click at [256, 325] on span "HANG UP" at bounding box center [246, 322] width 57 height 13
click at [259, 328] on span "HANG UP" at bounding box center [246, 322] width 57 height 13
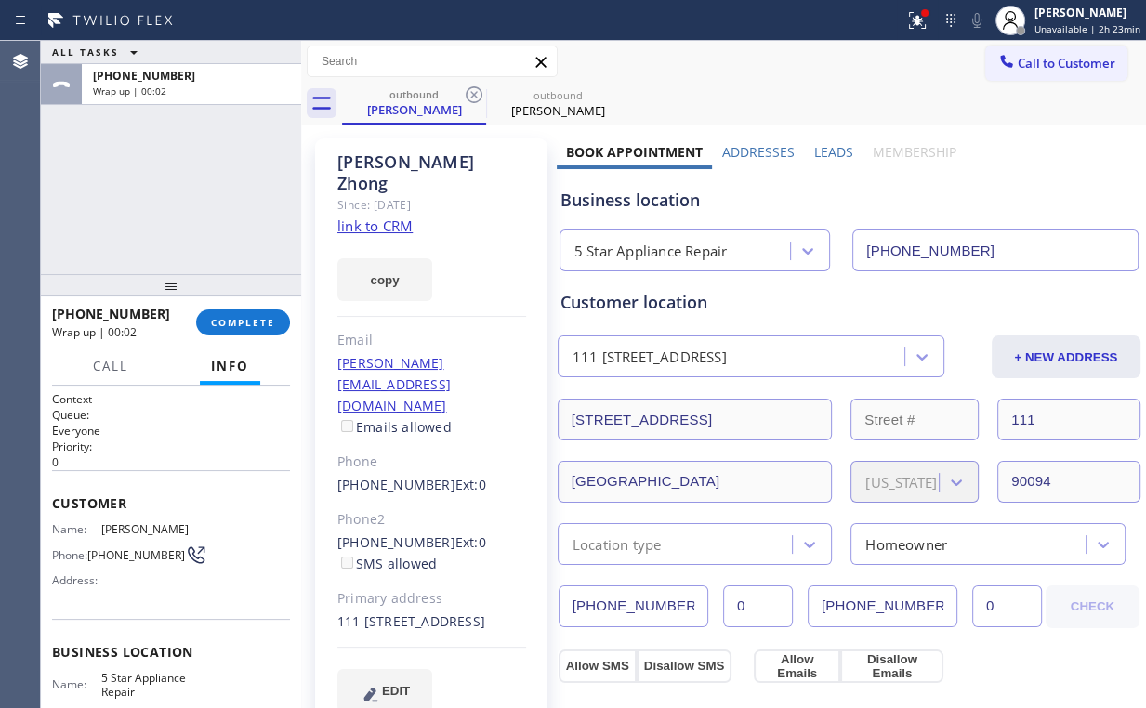
drag, startPoint x: 239, startPoint y: 341, endPoint x: 248, endPoint y: 335, distance: 10.8
click at [242, 340] on div "[PHONE_NUMBER] Wrap up | 00:02 COMPLETE" at bounding box center [171, 322] width 238 height 48
click at [245, 314] on button "COMPLETE" at bounding box center [243, 322] width 94 height 26
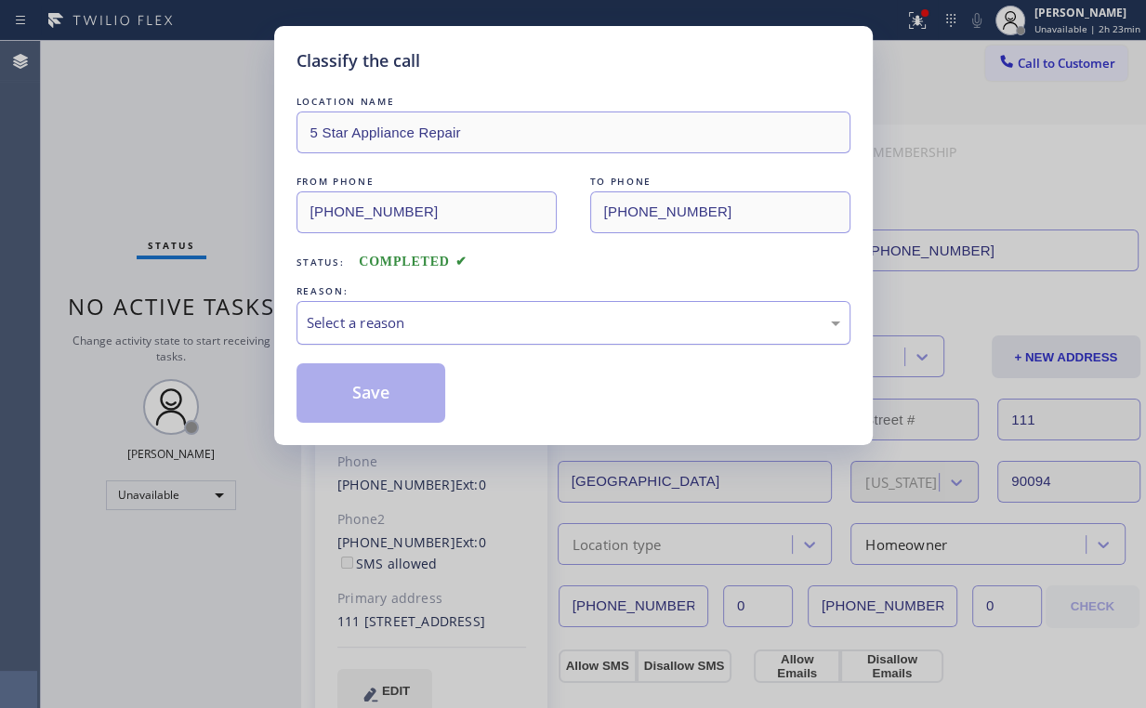
drag, startPoint x: 369, startPoint y: 310, endPoint x: 372, endPoint y: 338, distance: 28.0
click at [371, 313] on div "Select a reason" at bounding box center [573, 322] width 533 height 21
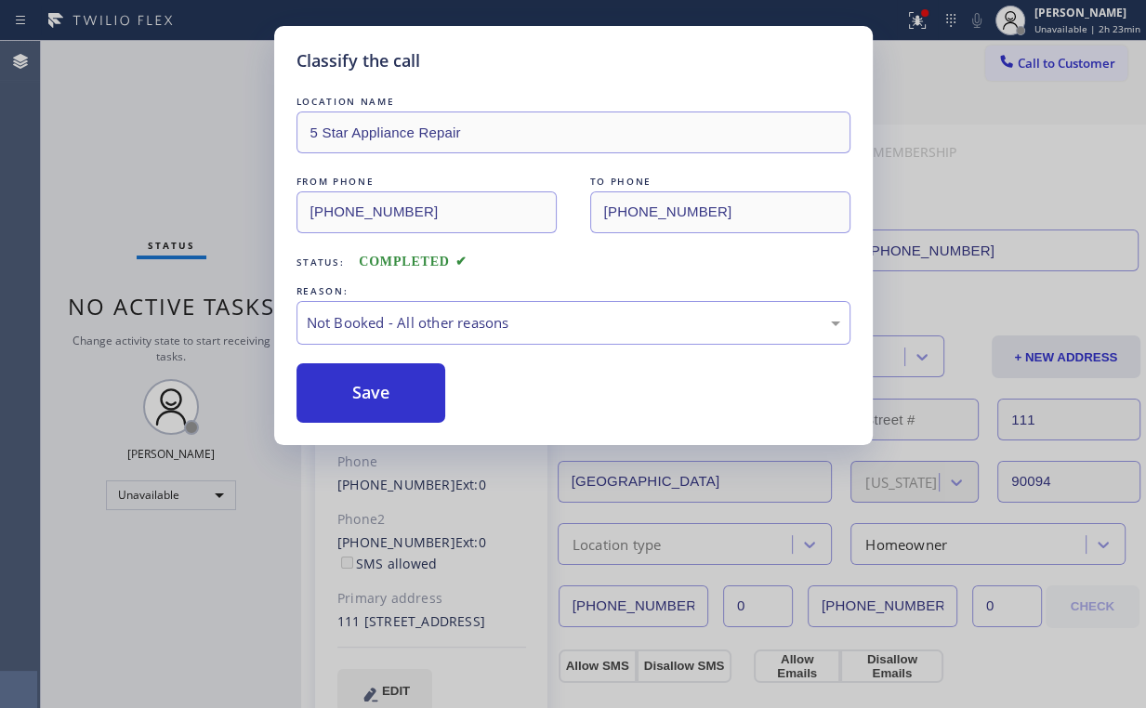
click at [362, 388] on button "Save" at bounding box center [371, 392] width 150 height 59
click at [178, 115] on div "Classify the call LOCATION NAME 5 Star Appliance Repair FROM PHONE [PHONE_NUMBE…" at bounding box center [573, 354] width 1146 height 708
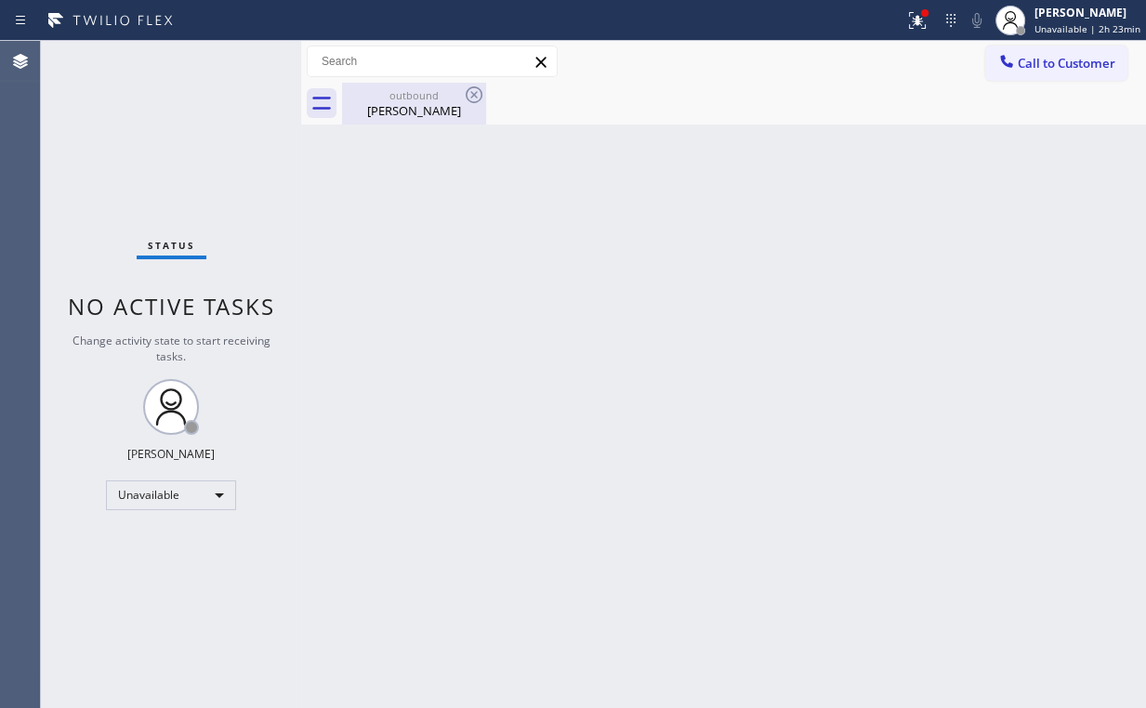
click at [404, 123] on div "outbound [PERSON_NAME]" at bounding box center [414, 104] width 140 height 42
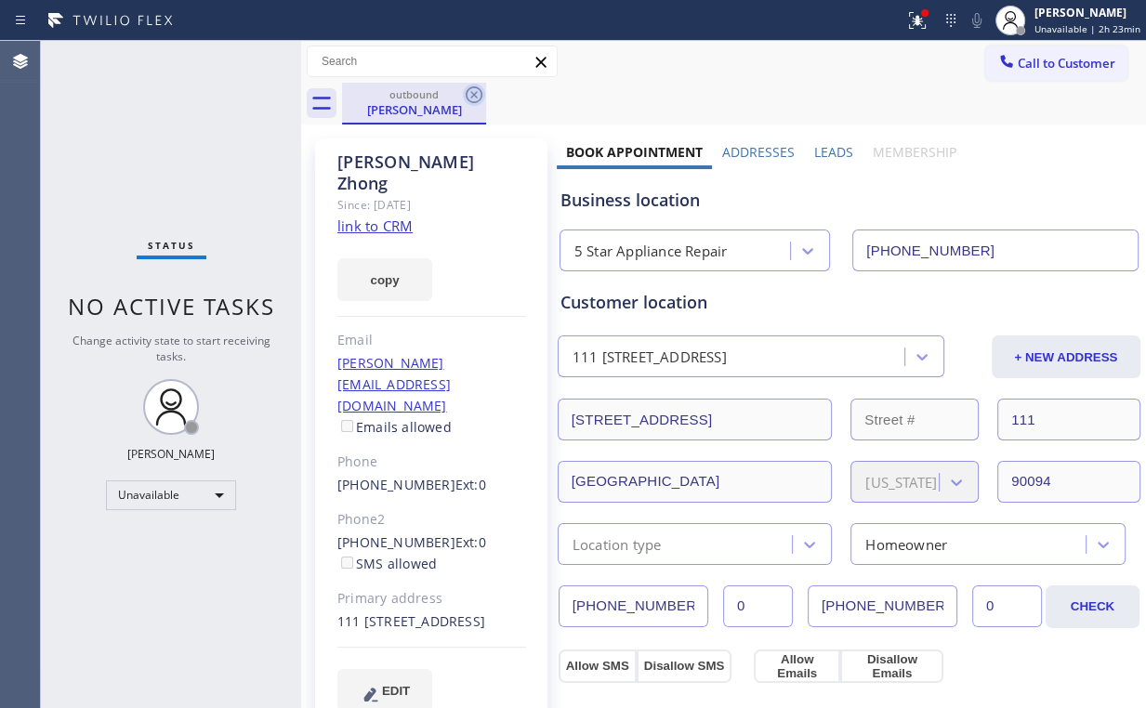
click at [471, 99] on icon at bounding box center [474, 95] width 22 height 22
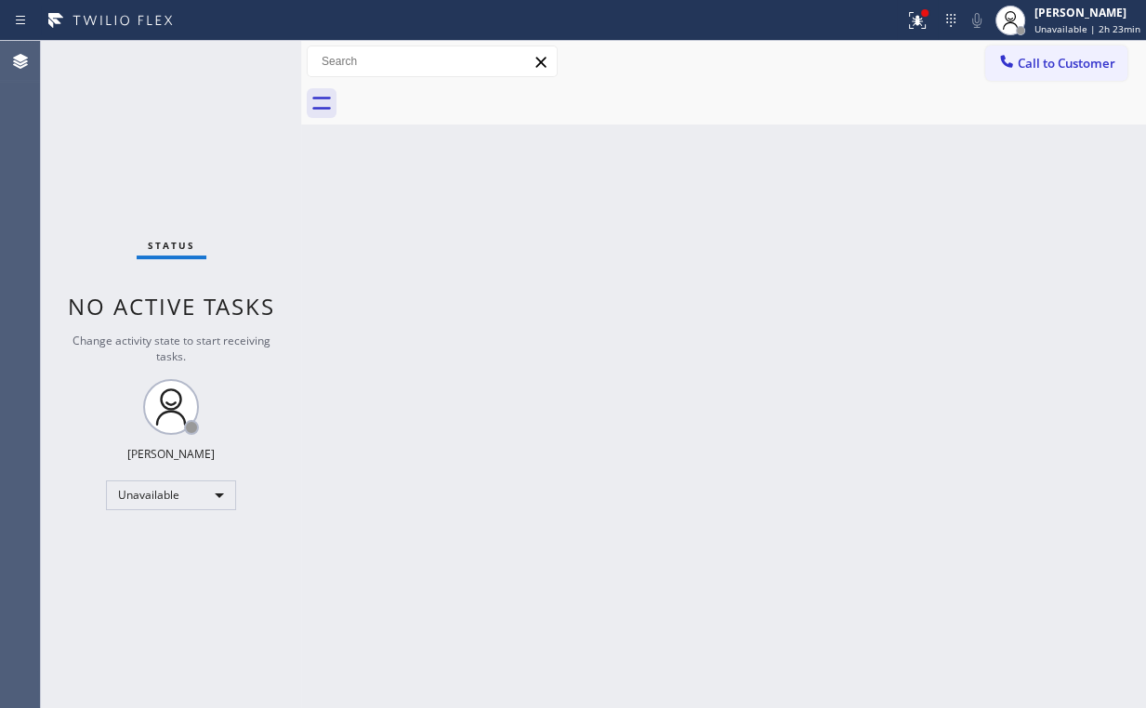
click at [781, 257] on div "Back to Dashboard Change Sender ID Customers Technicians Select a contact Outbo…" at bounding box center [723, 374] width 845 height 667
drag, startPoint x: 922, startPoint y: 21, endPoint x: 915, endPoint y: 150, distance: 128.4
click at [920, 22] on icon at bounding box center [914, 18] width 11 height 13
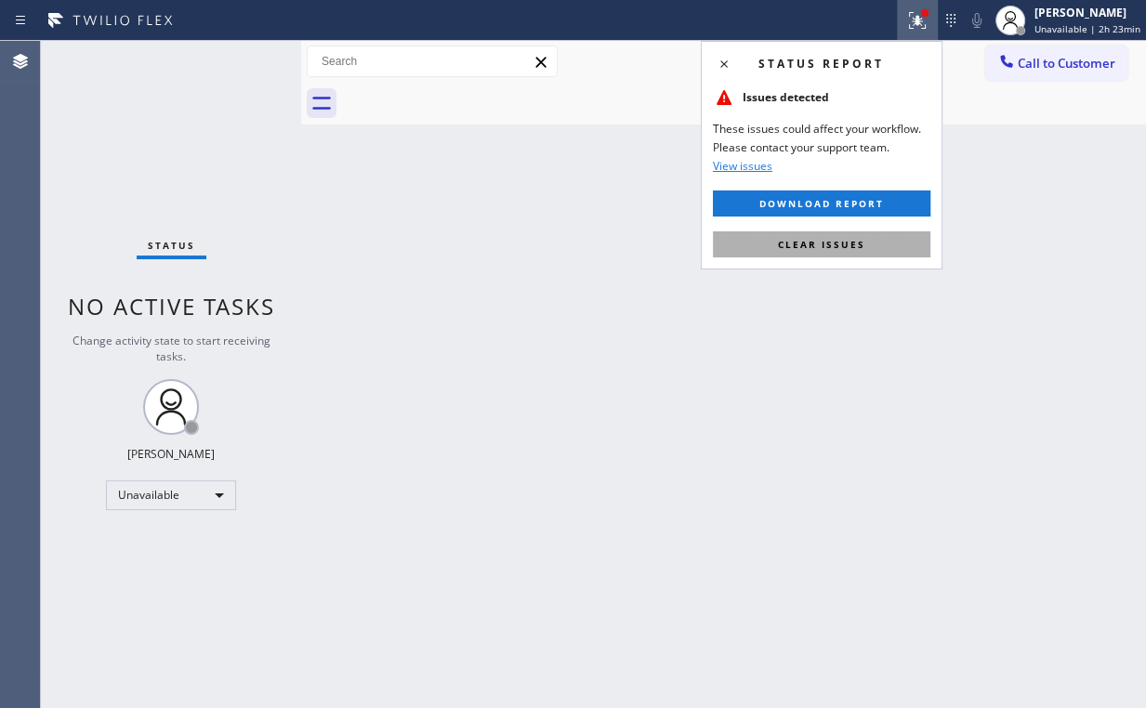
click at [880, 231] on button "Clear issues" at bounding box center [821, 244] width 217 height 26
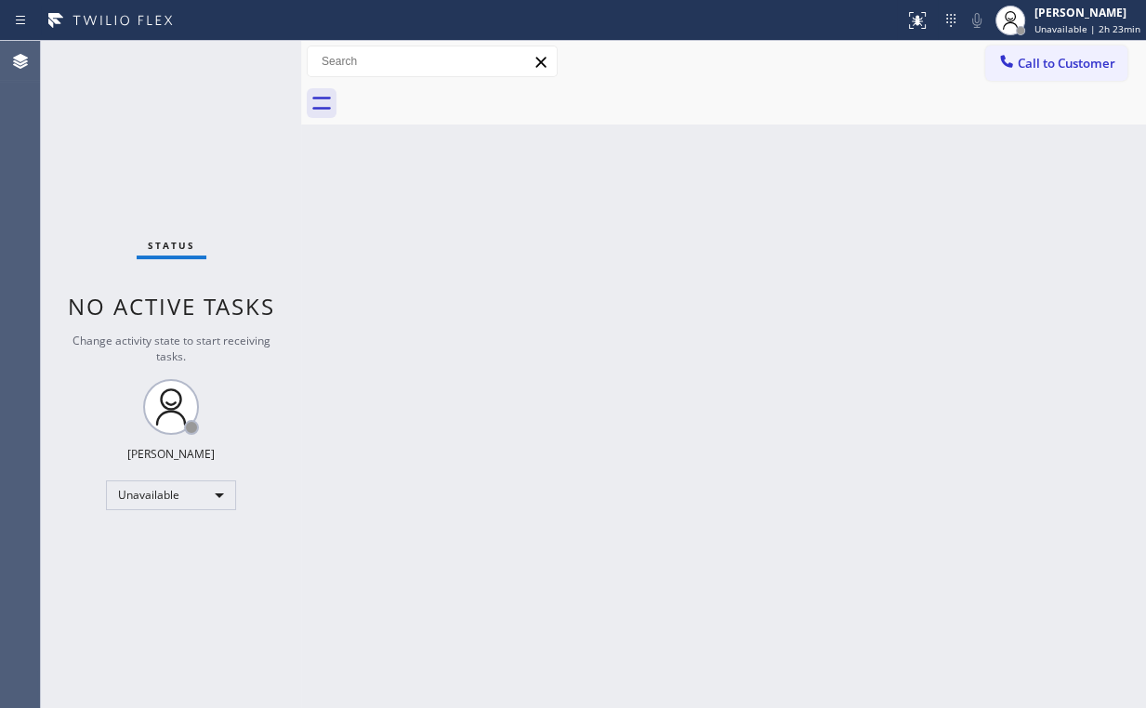
drag, startPoint x: 1041, startPoint y: 186, endPoint x: 1033, endPoint y: 82, distance: 104.3
click at [1042, 171] on div "Back to Dashboard Change Sender ID Customers Technicians Select a contact Outbo…" at bounding box center [723, 374] width 845 height 667
click at [1033, 80] on button "Call to Customer" at bounding box center [1056, 63] width 142 height 35
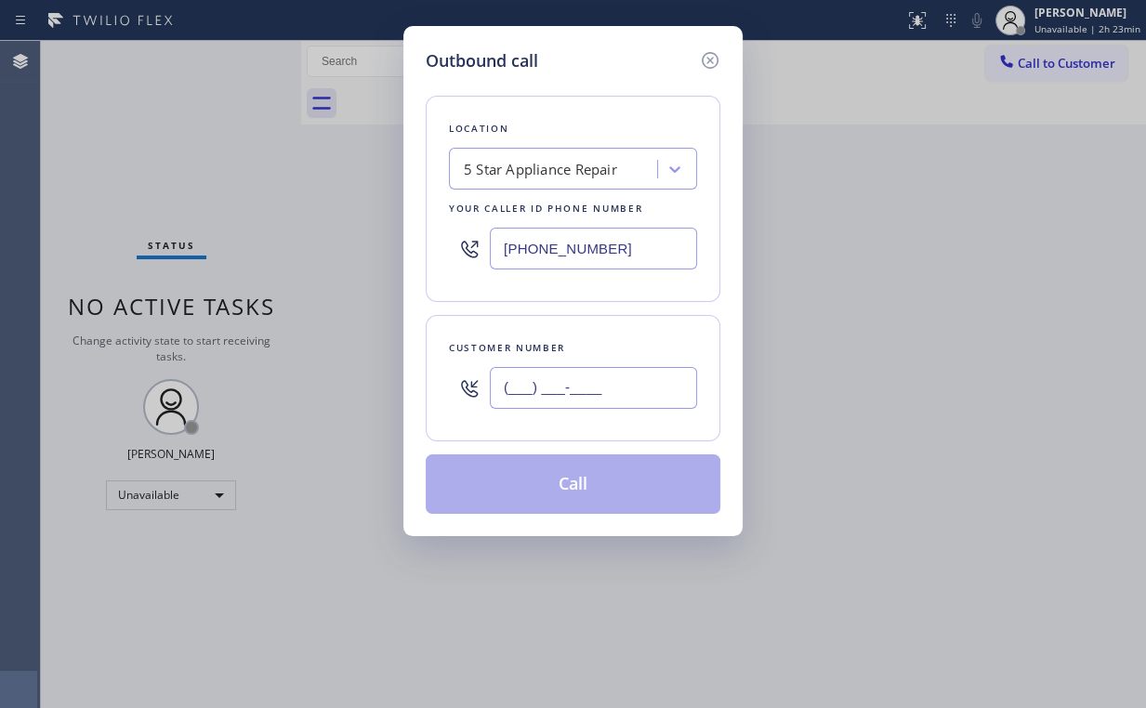
click at [652, 388] on input "(___) ___-____" at bounding box center [593, 388] width 207 height 42
paste input "310) 862-9777"
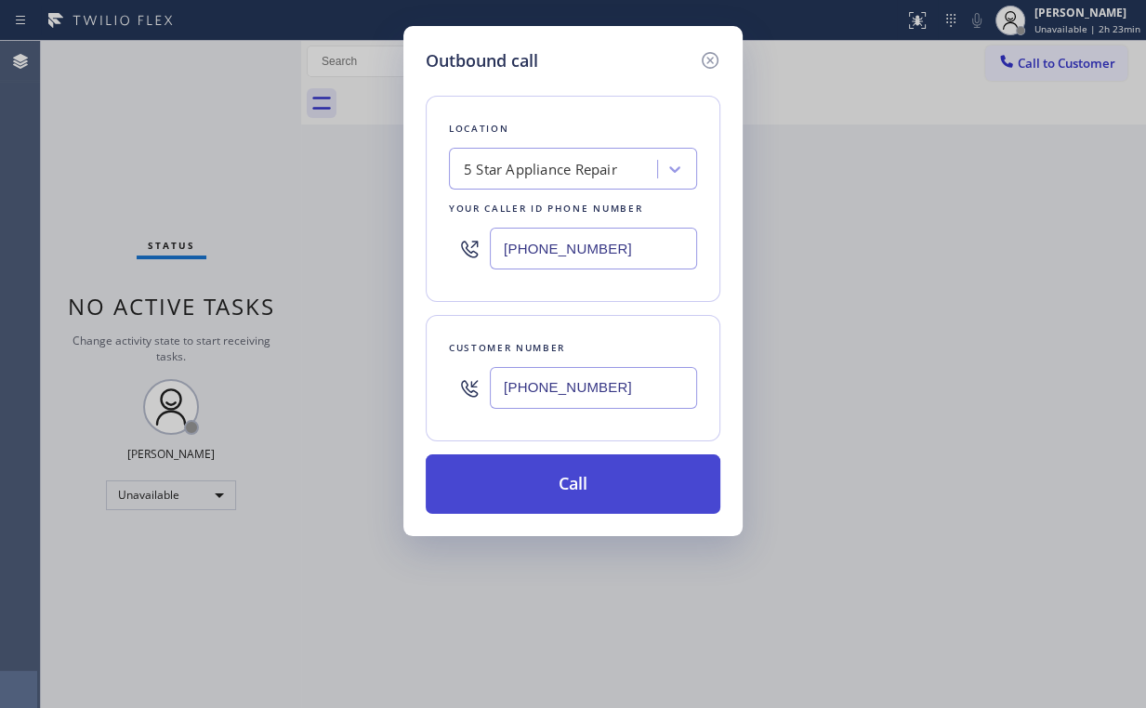
type input "[PHONE_NUMBER]"
click at [579, 467] on button "Call" at bounding box center [573, 483] width 295 height 59
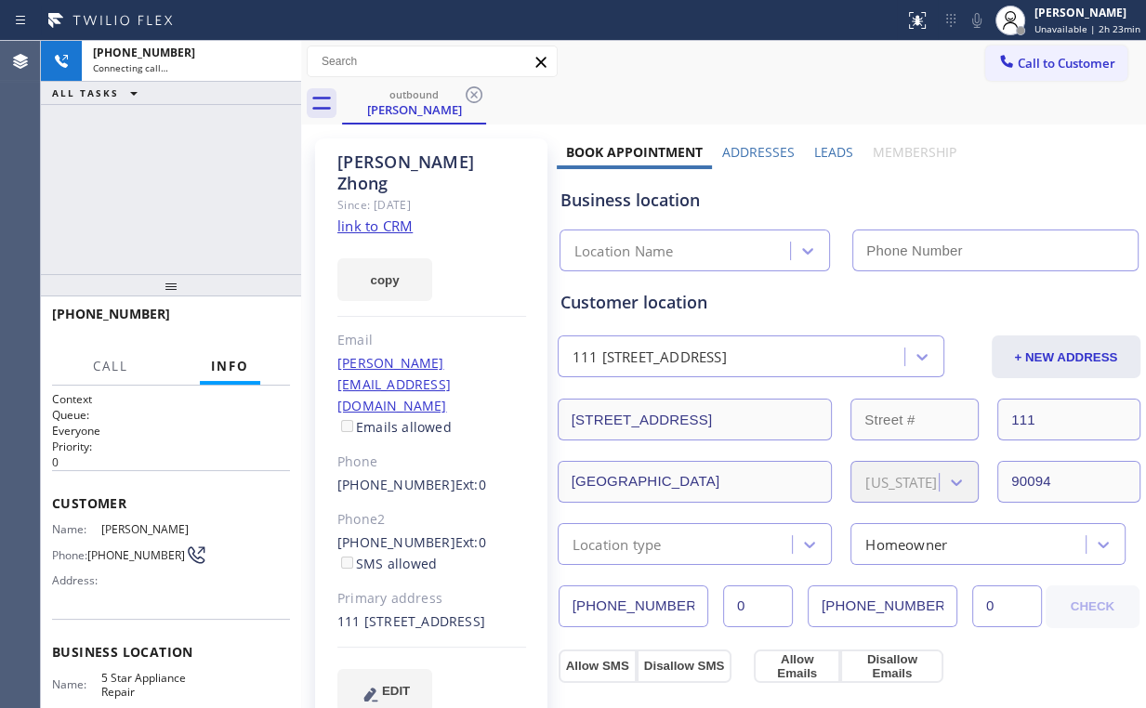
click at [108, 160] on div "[PHONE_NUMBER] Connecting call… ALL TASKS ALL TASKS ACTIVE TASKS TASKS IN WRAP …" at bounding box center [171, 157] width 260 height 233
type input "[PHONE_NUMBER]"
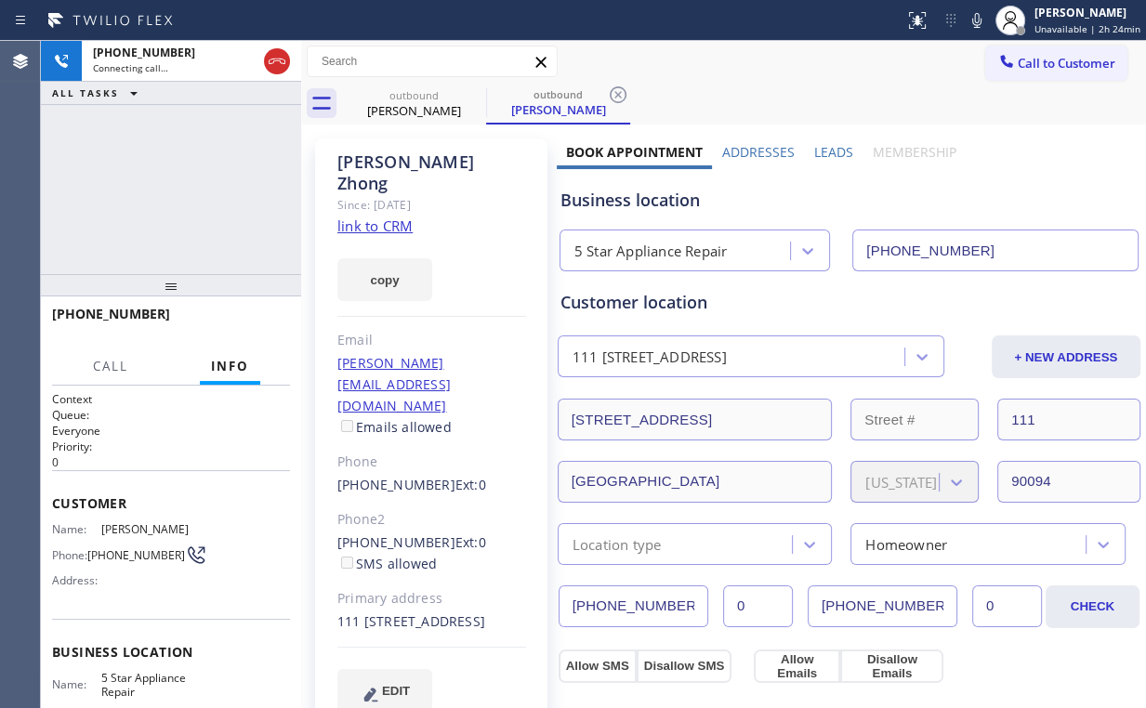
click at [182, 194] on div "[PHONE_NUMBER] Connecting call… ALL TASKS ALL TASKS ACTIVE TASKS TASKS IN WRAP …" at bounding box center [171, 157] width 260 height 233
click at [190, 192] on div "[PHONE_NUMBER] Connecting call… ALL TASKS ALL TASKS ACTIVE TASKS TASKS IN WRAP …" at bounding box center [171, 157] width 260 height 233
click at [186, 191] on div "[PHONE_NUMBER] Connecting call… ALL TASKS ALL TASKS ACTIVE TASKS TASKS IN WRAP …" at bounding box center [171, 157] width 260 height 233
click at [186, 188] on div "[PHONE_NUMBER] Connecting call… ALL TASKS ALL TASKS ACTIVE TASKS TASKS IN WRAP …" at bounding box center [171, 157] width 260 height 233
click at [185, 191] on div "[PHONE_NUMBER] Connecting call… ALL TASKS ALL TASKS ACTIVE TASKS TASKS IN WRAP …" at bounding box center [171, 157] width 260 height 233
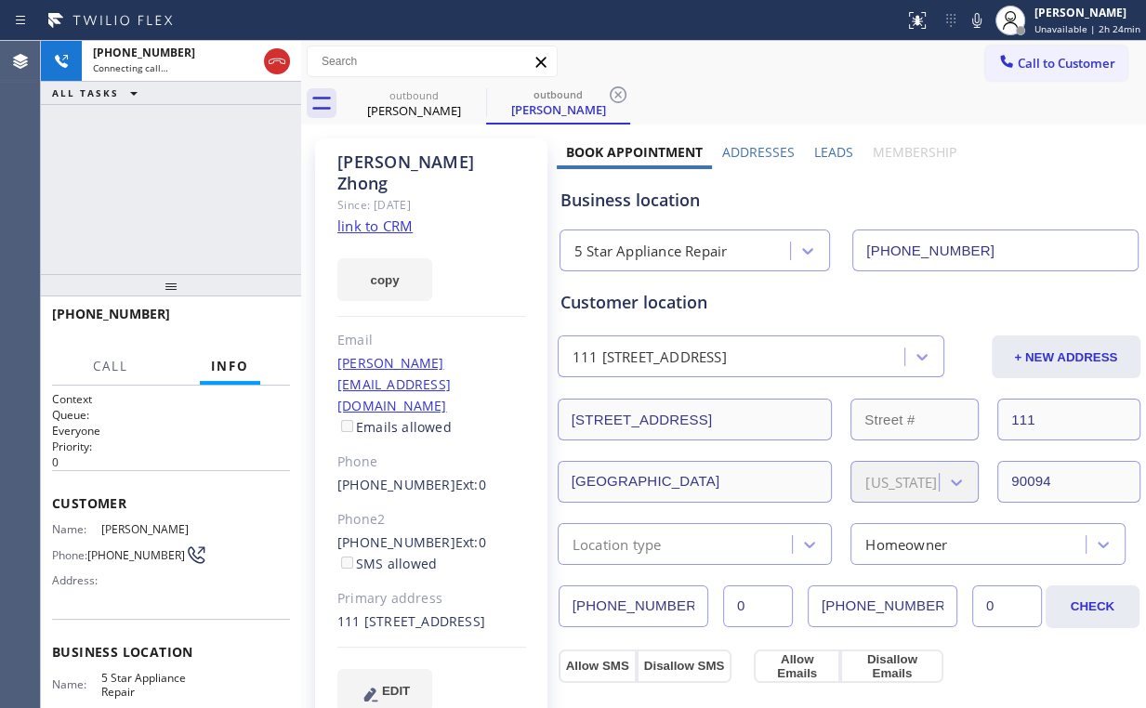
click at [182, 182] on div "[PHONE_NUMBER] Connecting call… ALL TASKS ALL TASKS ACTIVE TASKS TASKS IN WRAP …" at bounding box center [171, 157] width 260 height 233
drag, startPoint x: 178, startPoint y: 186, endPoint x: 175, endPoint y: 164, distance: 21.7
click at [178, 186] on div "[PHONE_NUMBER] Connecting call… ALL TASKS ALL TASKS ACTIVE TASKS TASKS IN WRAP …" at bounding box center [171, 157] width 260 height 233
click at [249, 317] on span "HANG UP" at bounding box center [246, 322] width 57 height 13
click at [251, 323] on span "HANG UP" at bounding box center [246, 322] width 57 height 13
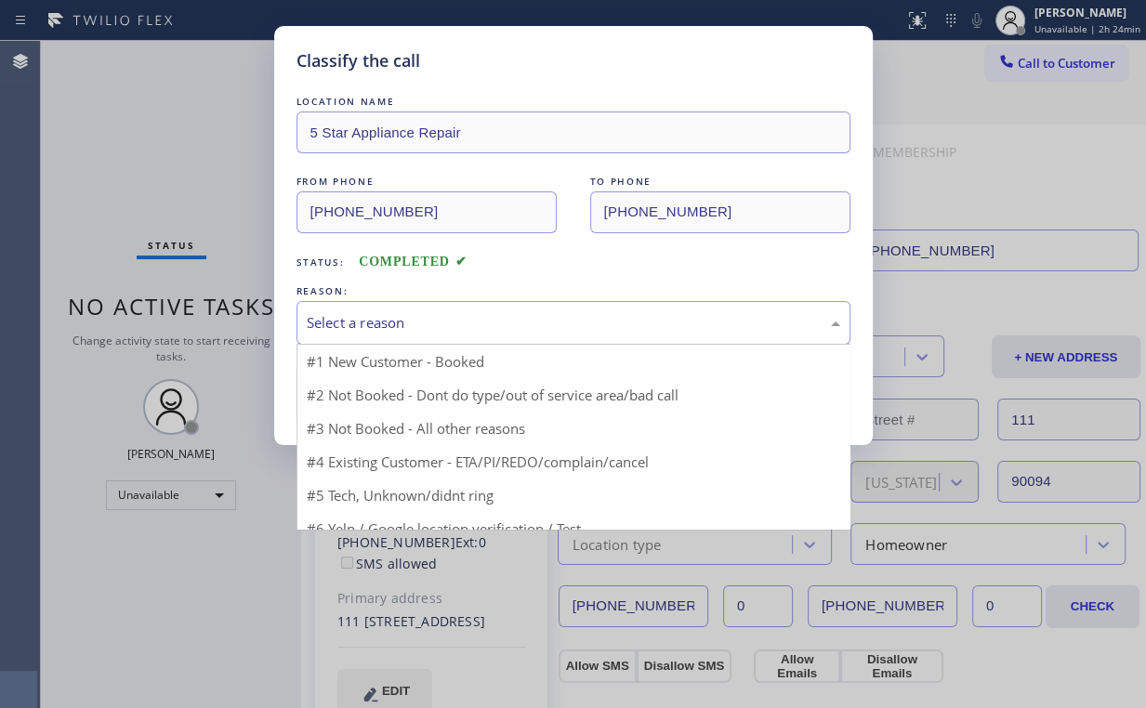
click at [346, 323] on div "Select a reason" at bounding box center [573, 322] width 533 height 21
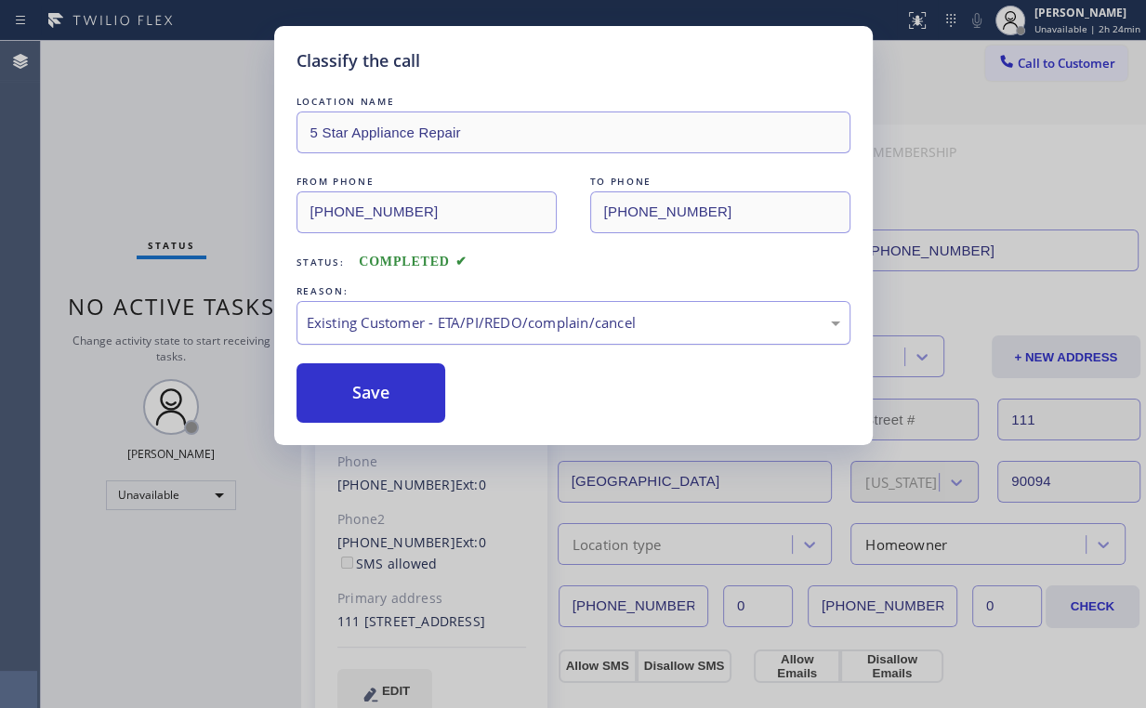
click at [342, 330] on div "Existing Customer - ETA/PI/REDO/complain/cancel" at bounding box center [573, 322] width 533 height 21
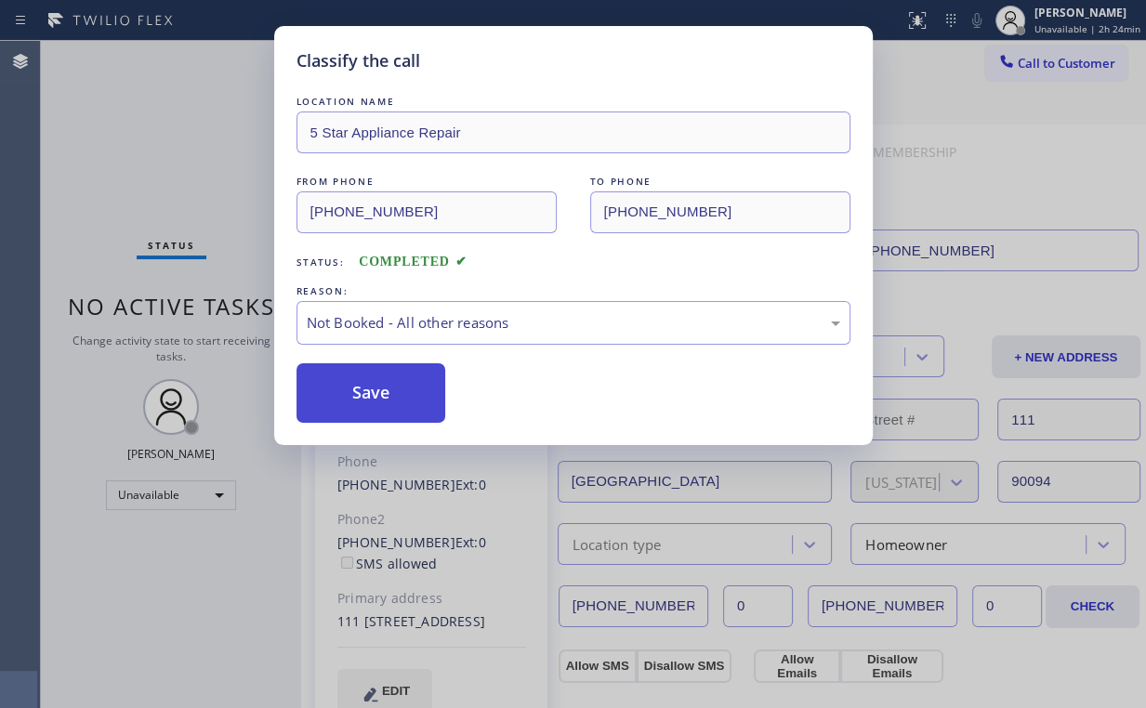
drag, startPoint x: 357, startPoint y: 394, endPoint x: 353, endPoint y: 383, distance: 11.8
click at [357, 394] on button "Save" at bounding box center [371, 392] width 150 height 59
click at [178, 167] on div "Classify the call LOCATION NAME 5 Star Appliance Repair FROM PHONE [PHONE_NUMBE…" at bounding box center [573, 354] width 1146 height 708
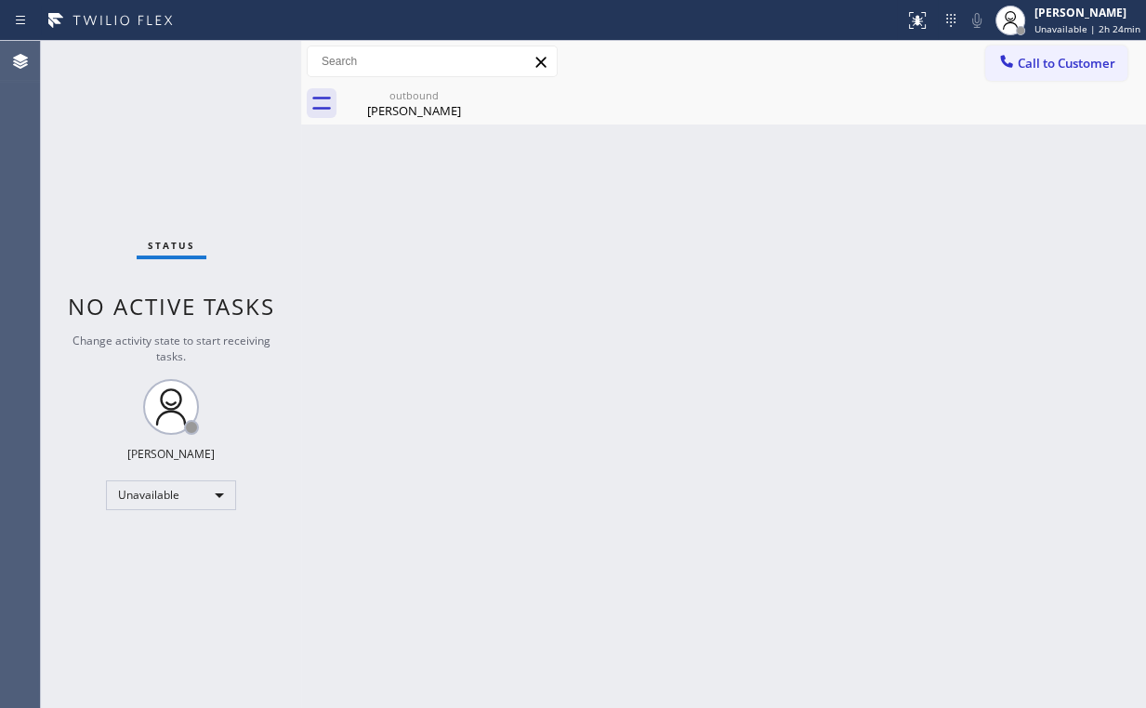
drag, startPoint x: 402, startPoint y: 115, endPoint x: 489, endPoint y: 103, distance: 87.3
click at [406, 114] on div "[PERSON_NAME]" at bounding box center [414, 110] width 140 height 17
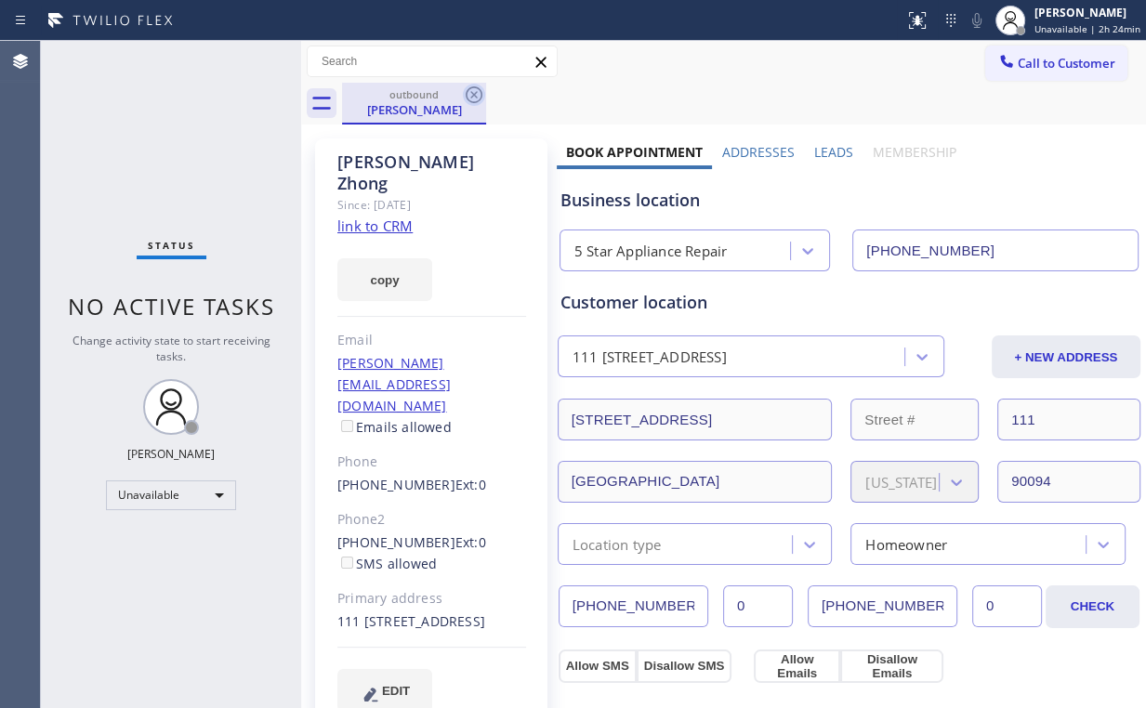
click at [468, 93] on icon at bounding box center [474, 95] width 22 height 22
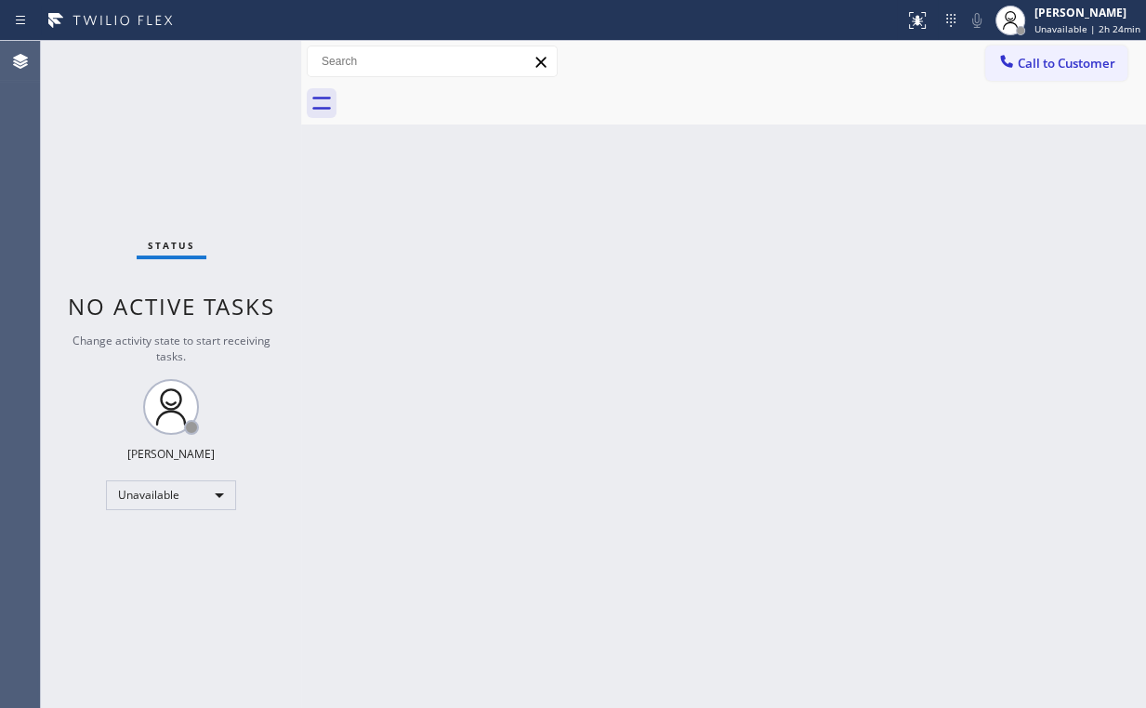
click at [150, 108] on div "Status No active tasks Change activity state to start receiving tasks. [PERSON_…" at bounding box center [171, 374] width 260 height 667
click at [1026, 66] on span "Call to Customer" at bounding box center [1067, 63] width 98 height 17
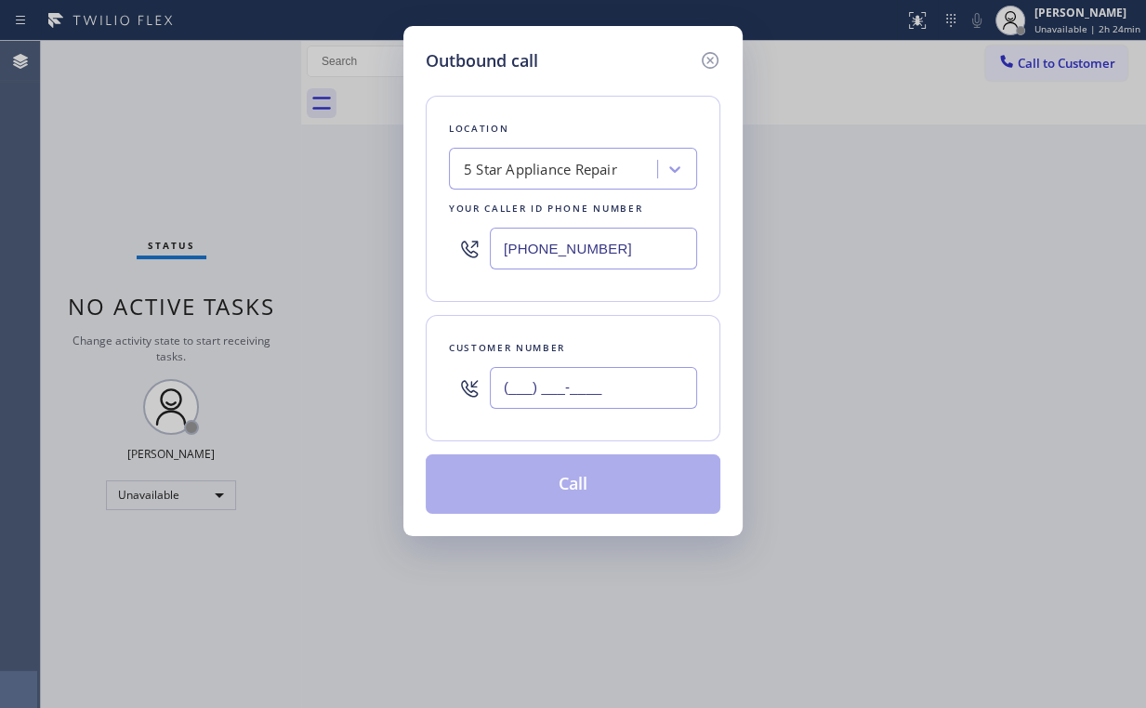
click at [653, 379] on input "(___) ___-____" at bounding box center [593, 388] width 207 height 42
paste input "323) 972-5149"
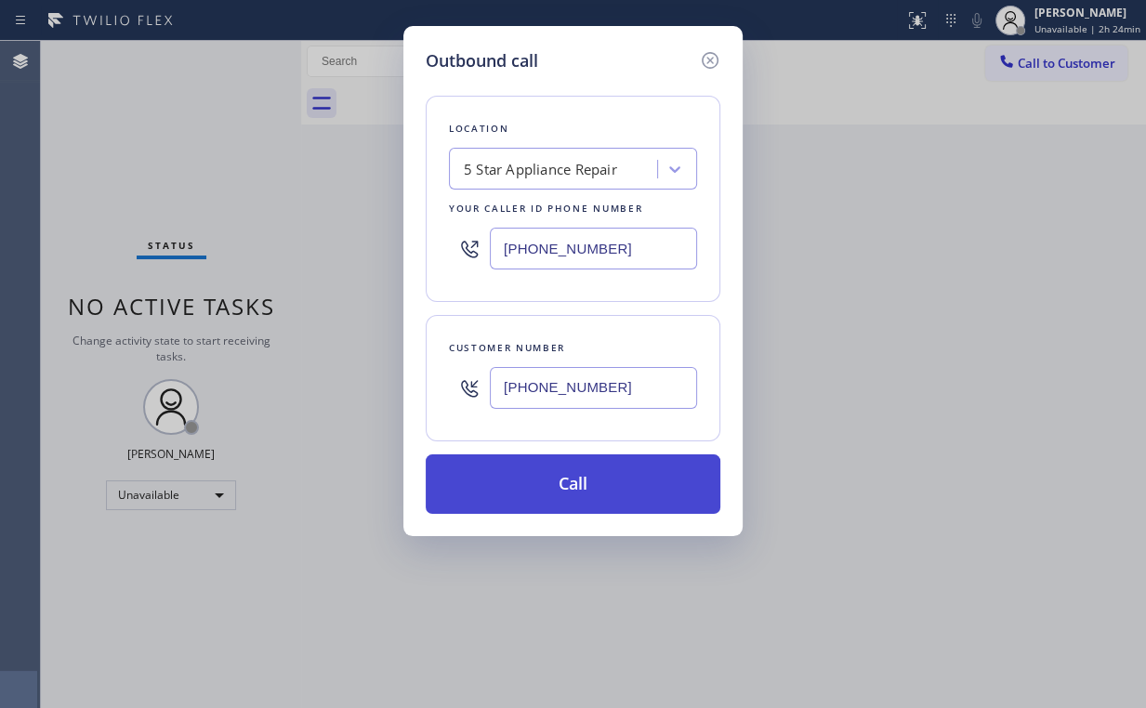
type input "[PHONE_NUMBER]"
click at [579, 479] on button "Call" at bounding box center [573, 483] width 295 height 59
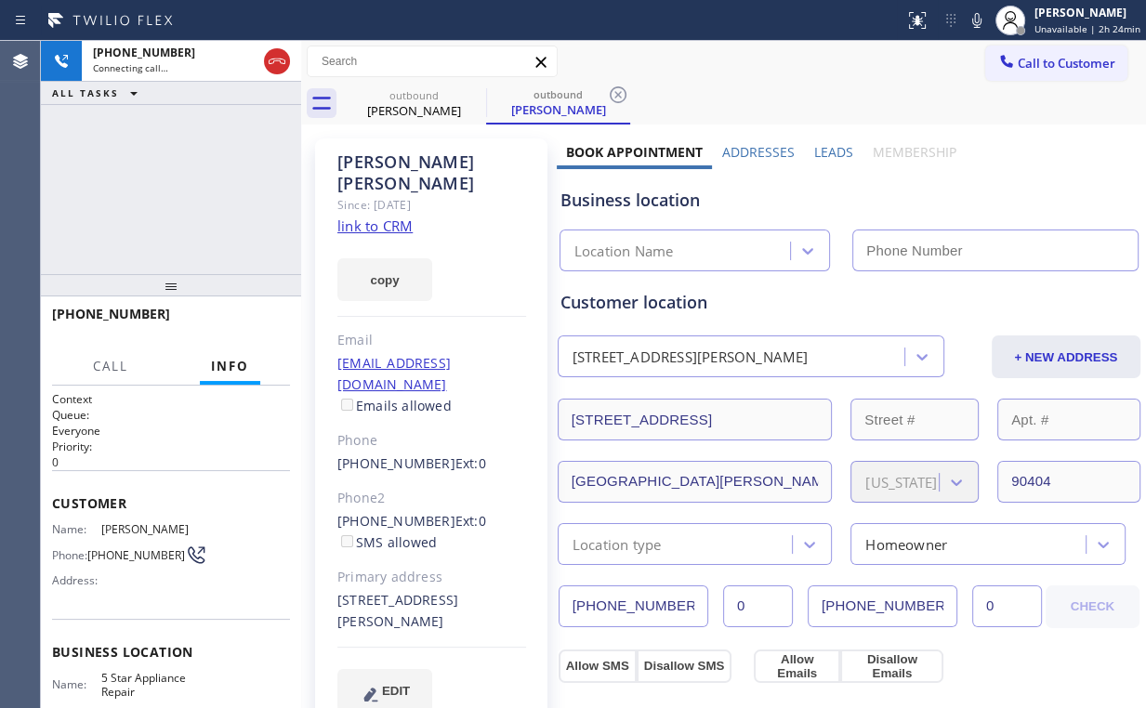
click at [147, 196] on div "[PHONE_NUMBER] Connecting call… ALL TASKS ALL TASKS ACTIVE TASKS TASKS IN WRAP …" at bounding box center [171, 157] width 260 height 233
click at [180, 193] on div "[PHONE_NUMBER] Connecting call… ALL TASKS ALL TASKS ACTIVE TASKS TASKS IN WRAP …" at bounding box center [171, 157] width 260 height 233
type input "[PHONE_NUMBER]"
click at [179, 192] on div "[PHONE_NUMBER] Connecting call… ALL TASKS ALL TASKS ACTIVE TASKS TASKS IN WRAP …" at bounding box center [171, 157] width 260 height 233
drag, startPoint x: 185, startPoint y: 193, endPoint x: 190, endPoint y: 211, distance: 18.3
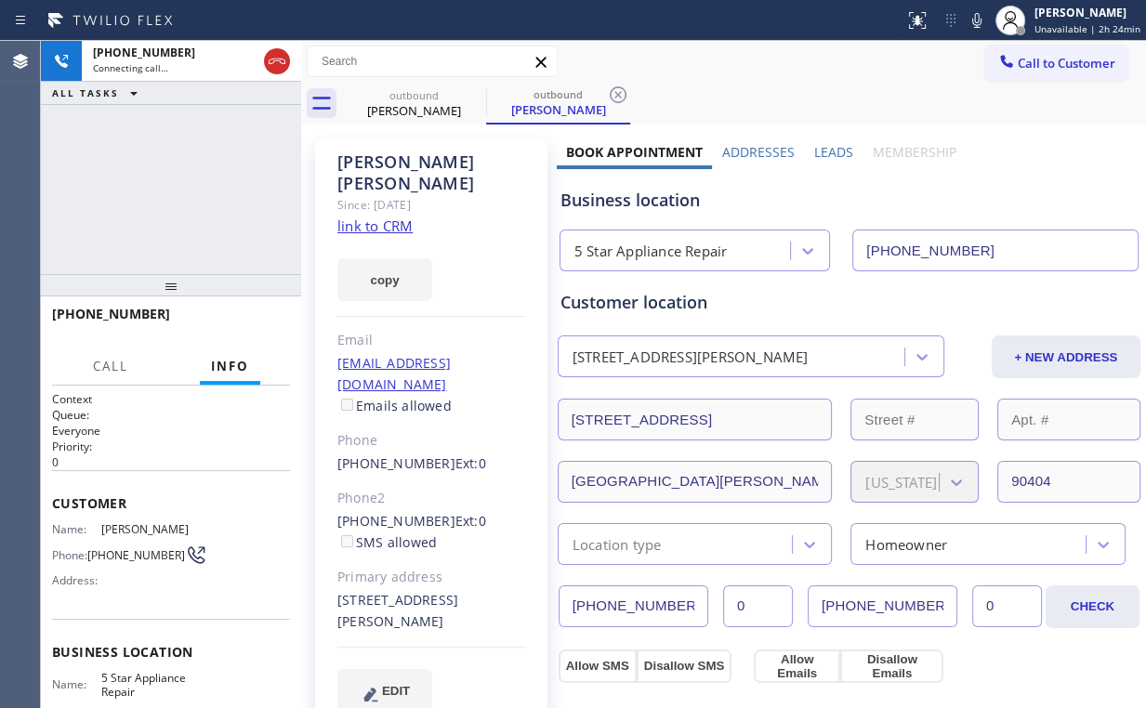
click at [185, 193] on div "[PHONE_NUMBER] Connecting call… ALL TASKS ALL TASKS ACTIVE TASKS TASKS IN WRAP …" at bounding box center [171, 157] width 260 height 233
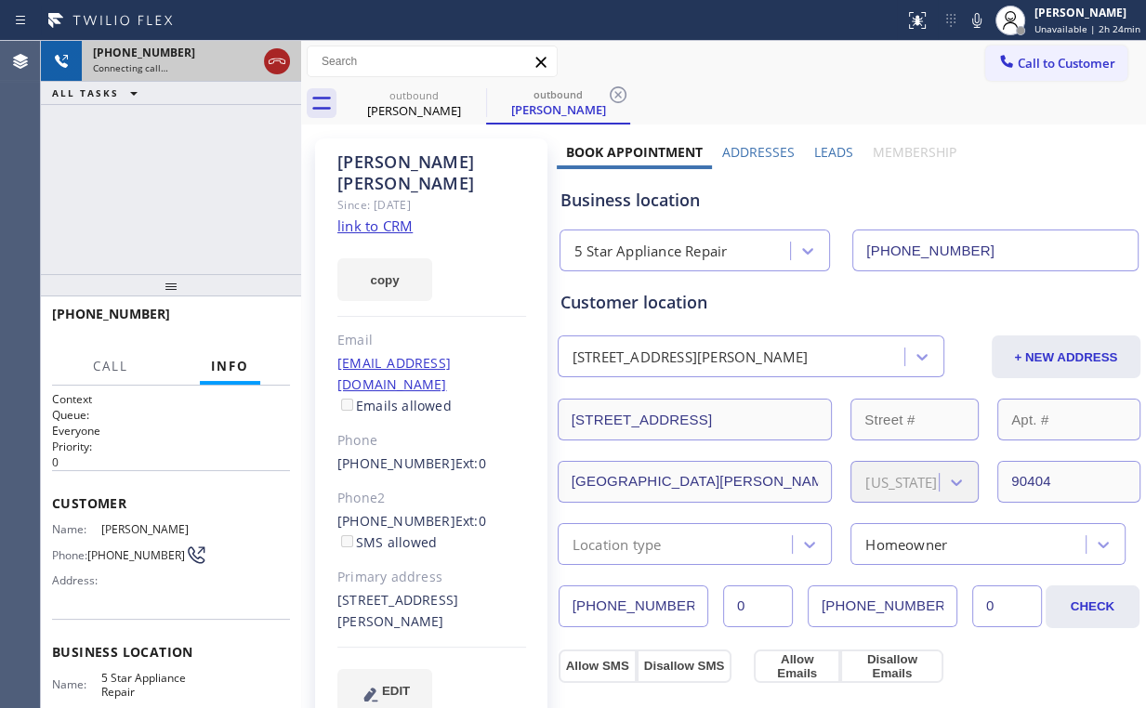
click at [266, 62] on icon at bounding box center [277, 61] width 22 height 22
drag, startPoint x: 416, startPoint y: 102, endPoint x: 474, endPoint y: 103, distance: 57.6
click at [417, 102] on div "[PERSON_NAME]" at bounding box center [414, 110] width 140 height 17
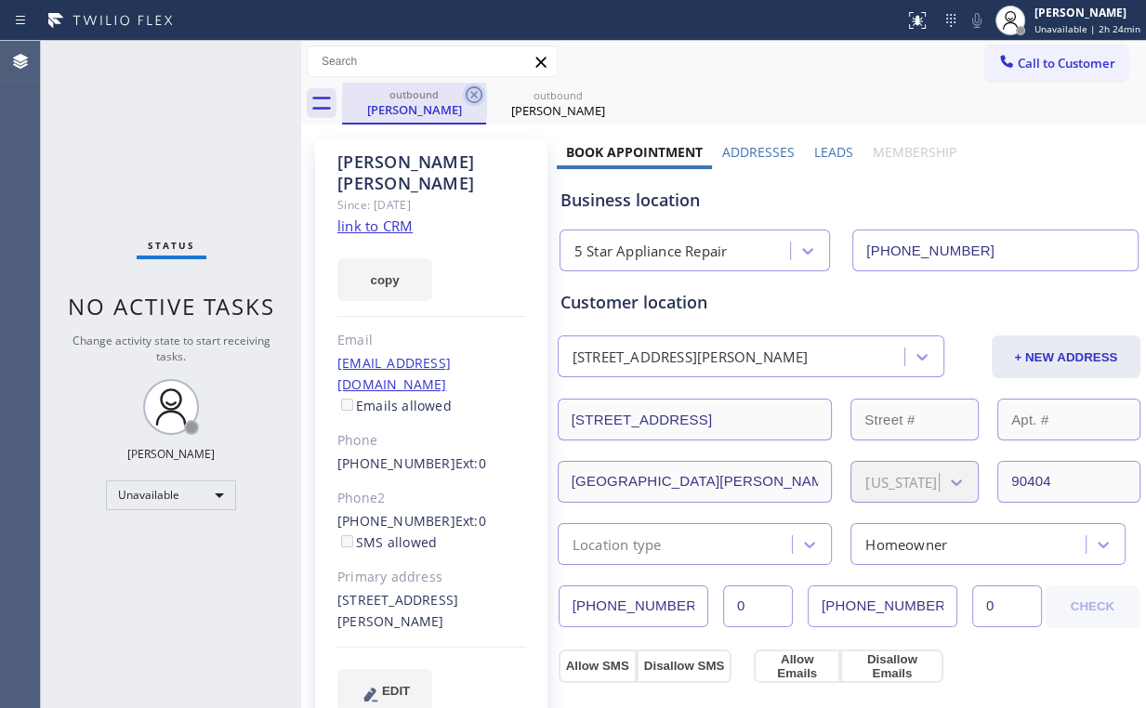
click at [475, 91] on icon at bounding box center [474, 95] width 22 height 22
click at [0, 0] on icon at bounding box center [0, 0] width 0 height 0
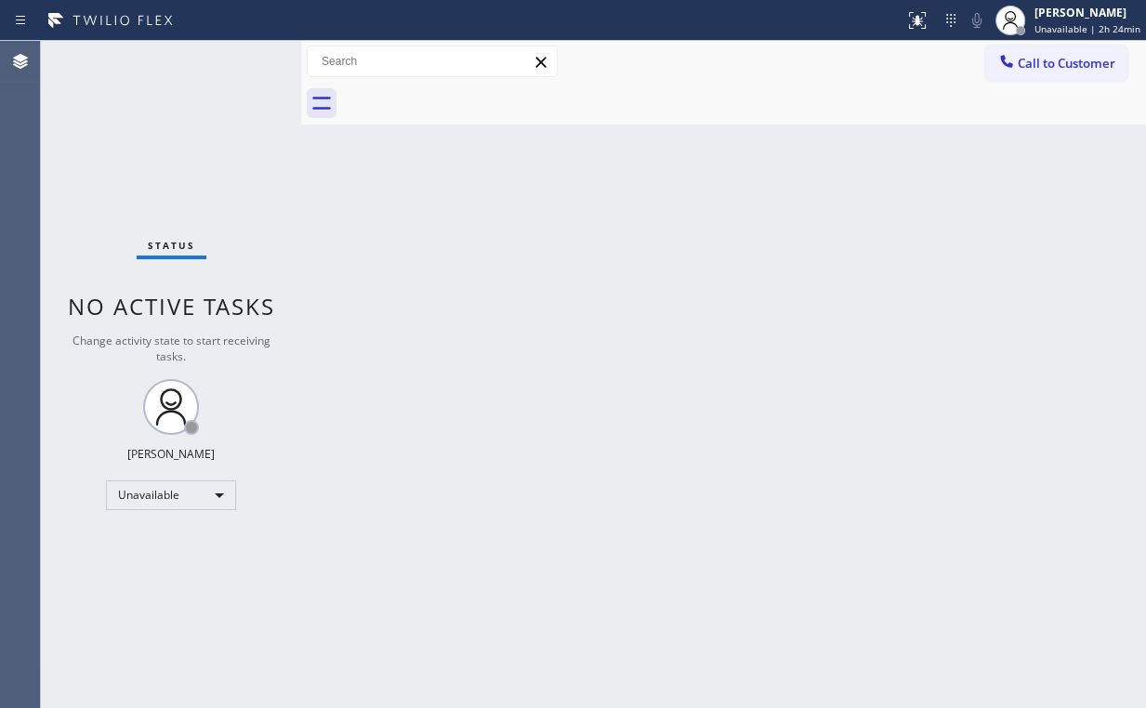
click at [150, 145] on div "Status No active tasks Change activity state to start receiving tasks. [PERSON_…" at bounding box center [171, 374] width 260 height 667
click at [1056, 67] on span "Call to Customer" at bounding box center [1067, 63] width 98 height 17
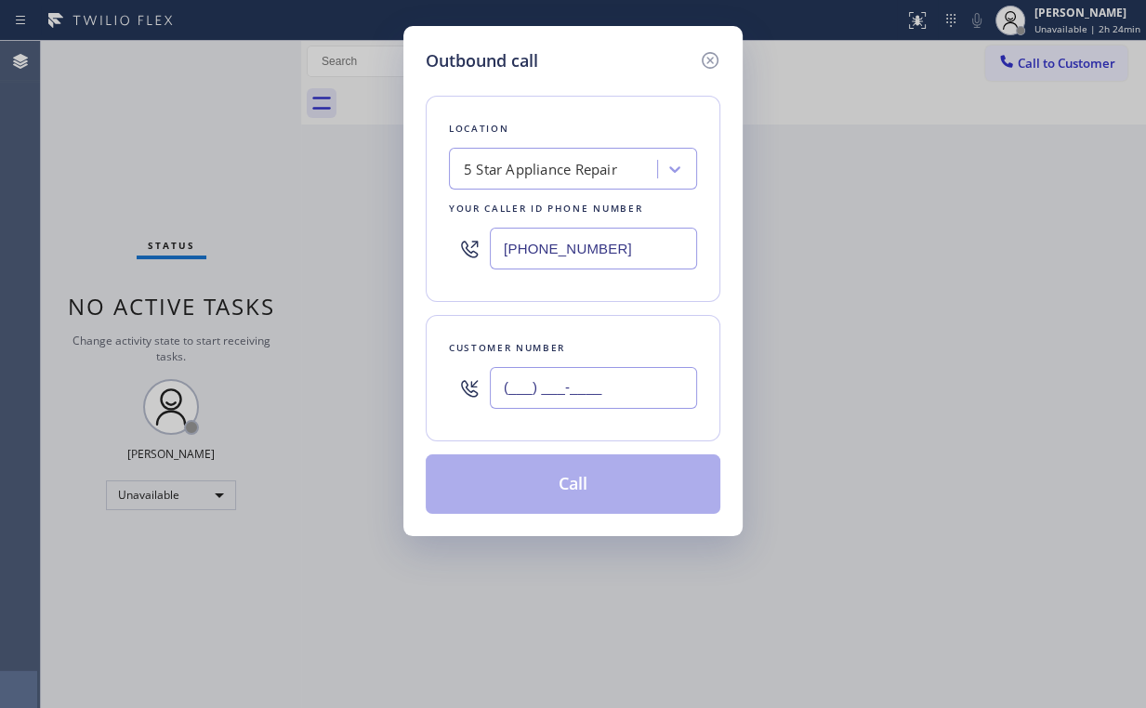
click at [623, 379] on input "(___) ___-____" at bounding box center [593, 388] width 207 height 42
paste input "323) 972-5149"
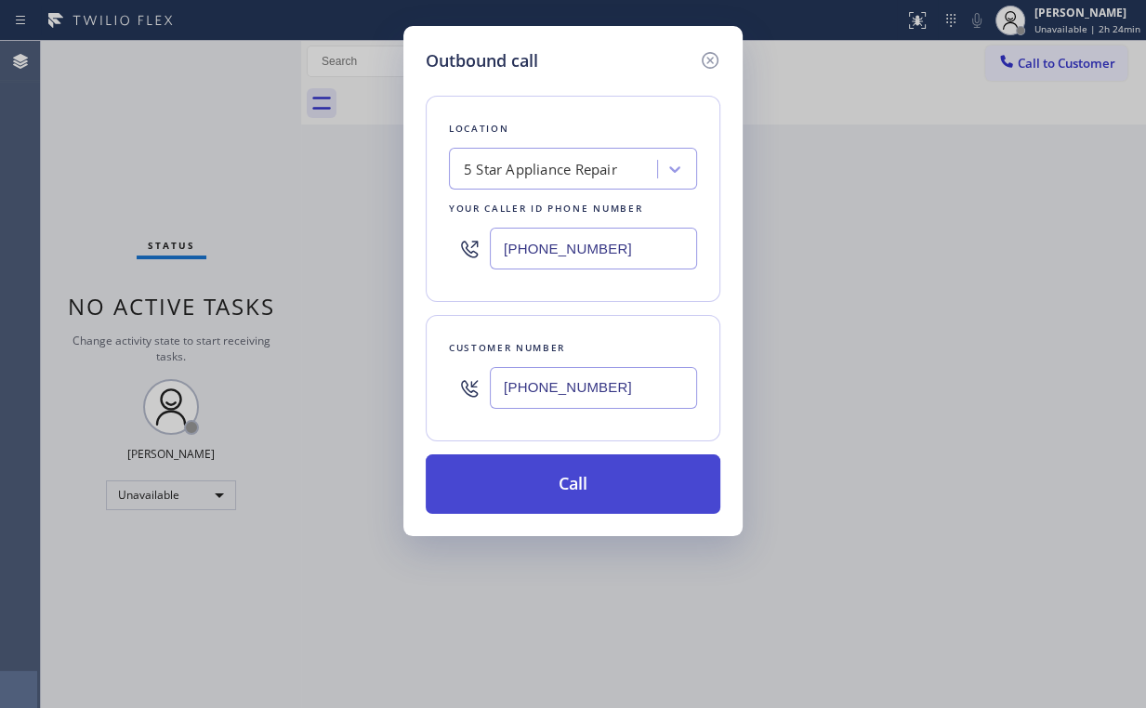
type input "[PHONE_NUMBER]"
click at [536, 492] on button "Call" at bounding box center [573, 483] width 295 height 59
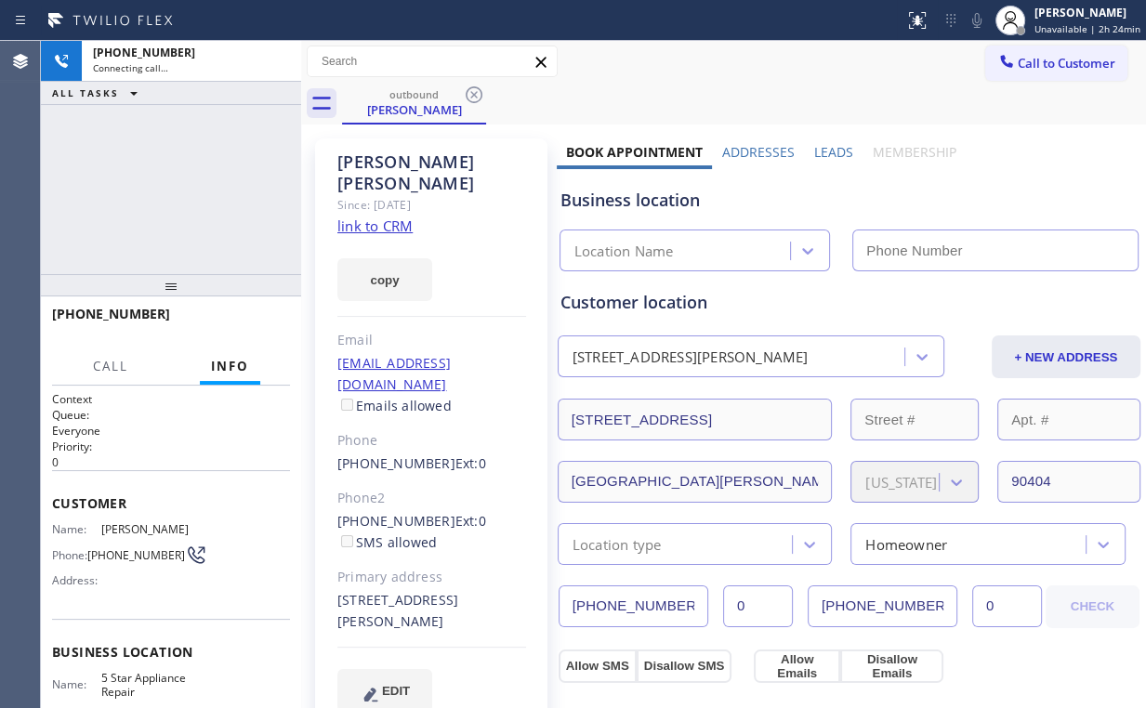
drag, startPoint x: 164, startPoint y: 191, endPoint x: 185, endPoint y: 192, distance: 21.4
click at [164, 191] on div "[PHONE_NUMBER] Connecting call… ALL TASKS ALL TASKS ACTIVE TASKS TASKS IN WRAP …" at bounding box center [171, 157] width 260 height 233
click at [183, 186] on div "[PHONE_NUMBER] Connecting call… ALL TASKS ALL TASKS ACTIVE TASKS TASKS IN WRAP …" at bounding box center [171, 157] width 260 height 233
type input "[PHONE_NUMBER]"
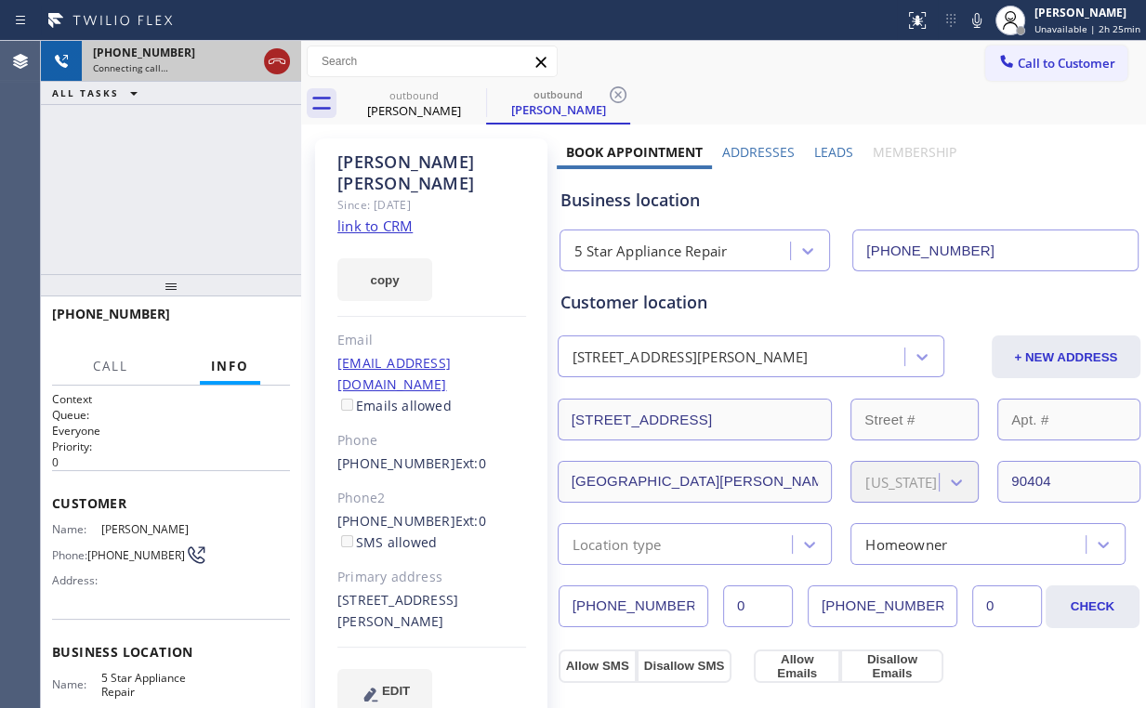
click at [264, 59] on div at bounding box center [277, 61] width 26 height 22
click at [416, 116] on div "[PERSON_NAME]" at bounding box center [414, 110] width 140 height 17
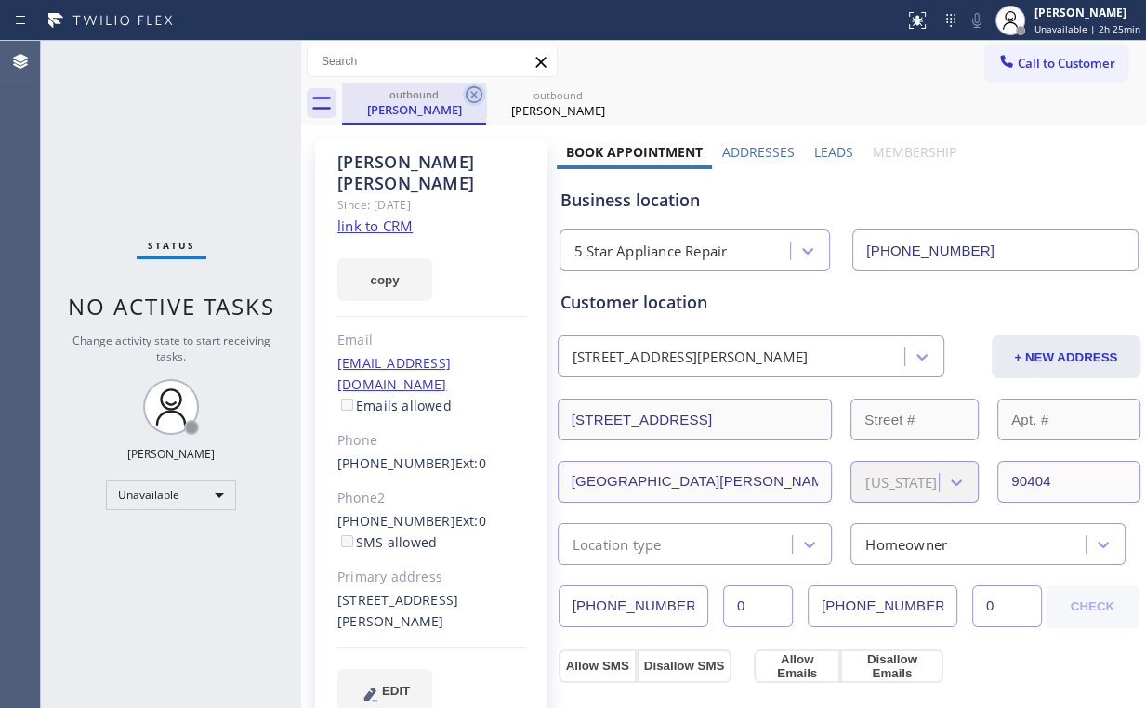
click at [477, 89] on icon at bounding box center [474, 95] width 22 height 22
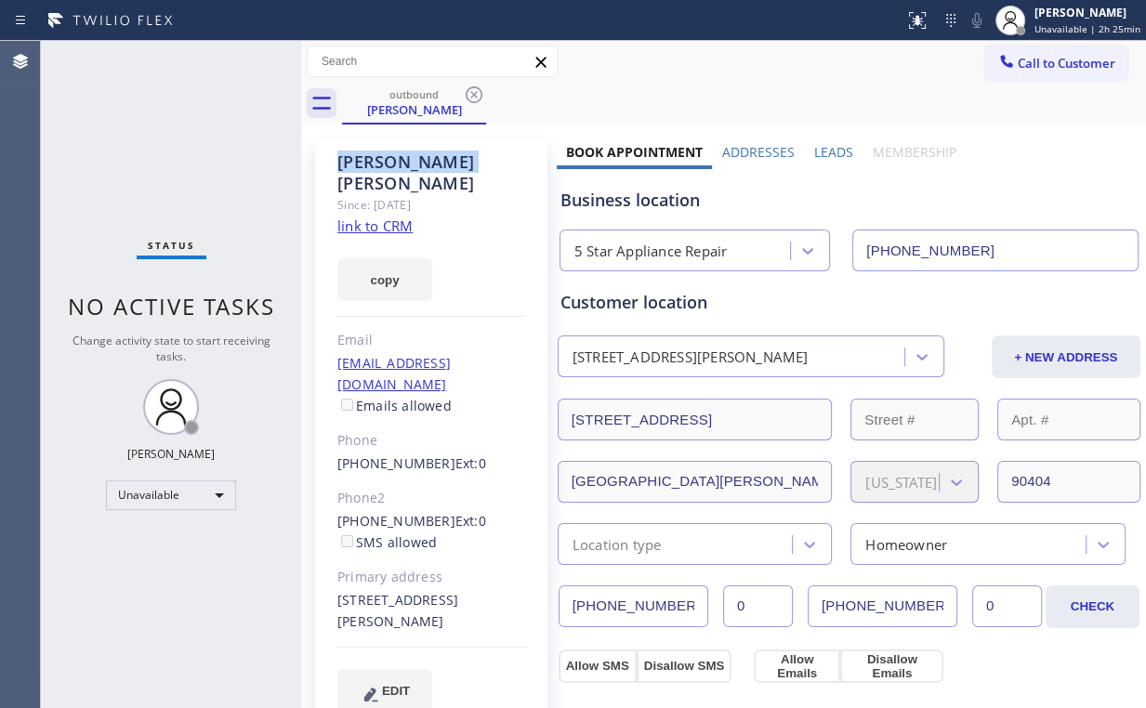
click at [477, 89] on icon at bounding box center [474, 95] width 22 height 22
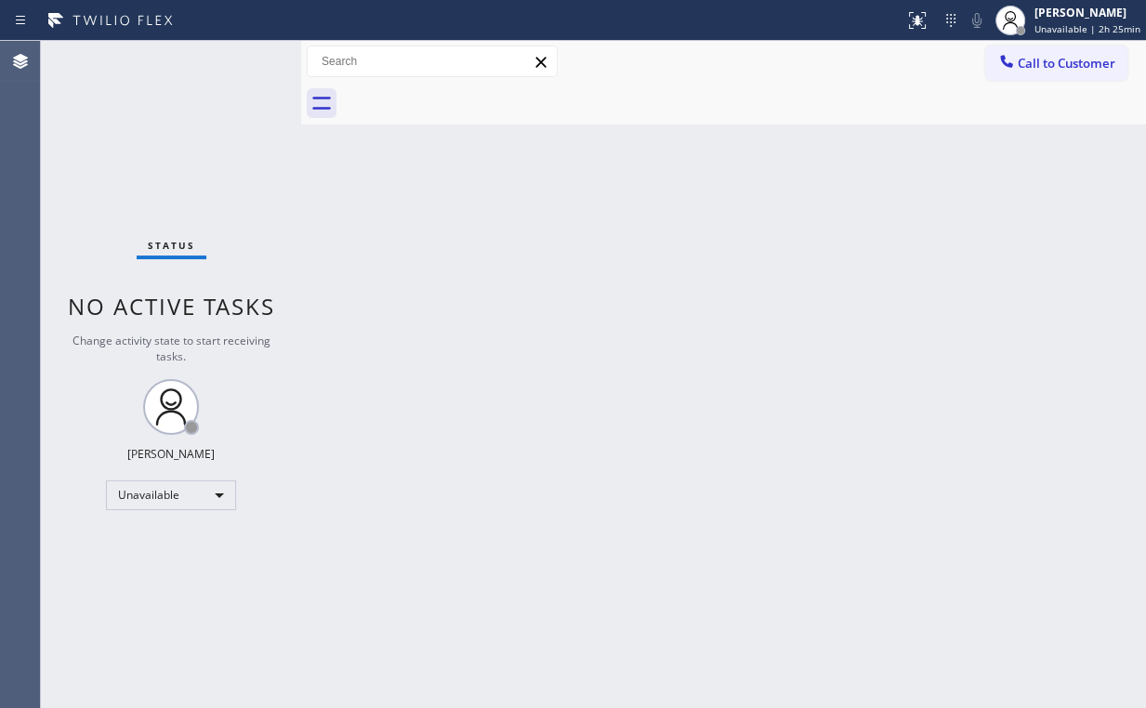
click at [193, 145] on div "Status No active tasks Change activity state to start receiving tasks. [PERSON_…" at bounding box center [171, 374] width 260 height 667
click at [189, 145] on div "Status No active tasks Change activity state to start receiving tasks. [PERSON_…" at bounding box center [171, 374] width 260 height 667
click at [137, 165] on div "Status No active tasks Change activity state to start receiving tasks. [PERSON_…" at bounding box center [171, 374] width 260 height 667
drag, startPoint x: 1045, startPoint y: 69, endPoint x: 848, endPoint y: 180, distance: 226.4
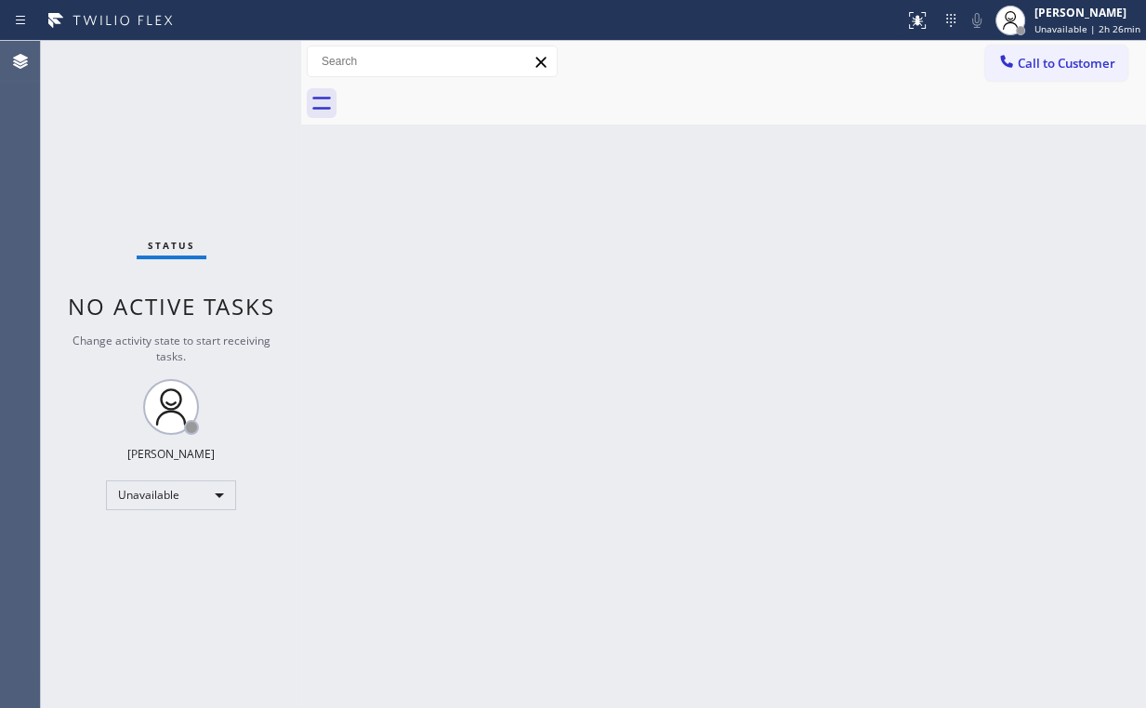
click at [1043, 71] on span "Call to Customer" at bounding box center [1067, 63] width 98 height 17
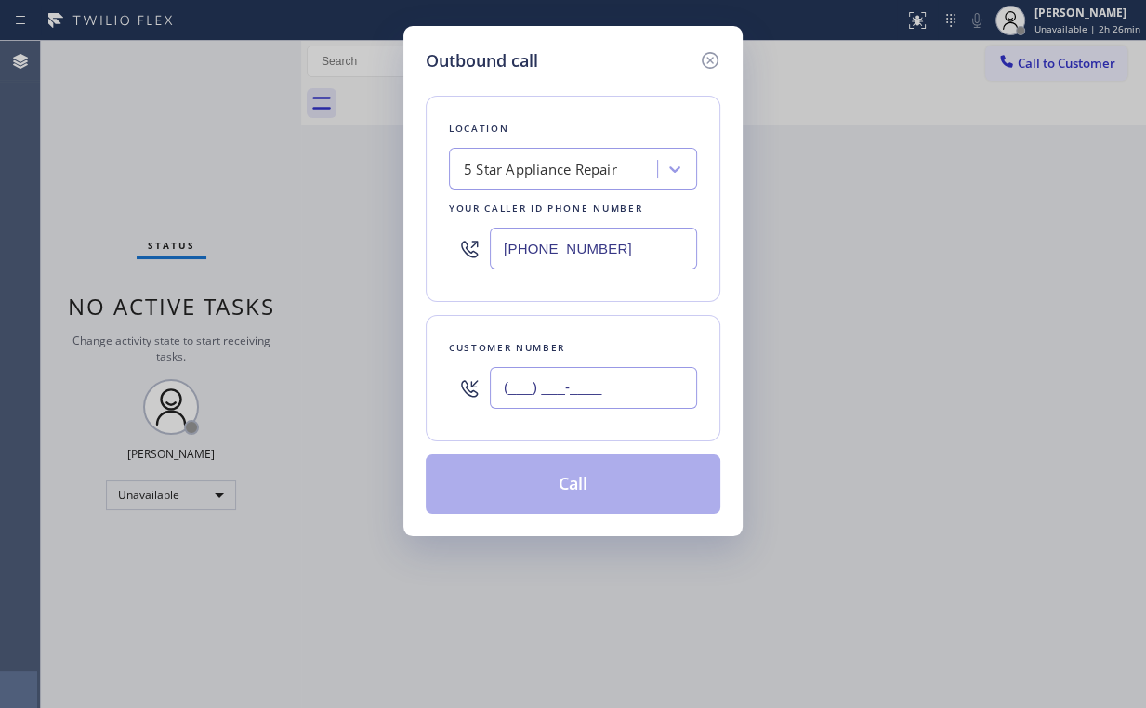
click at [589, 393] on input "(___) ___-____" at bounding box center [593, 388] width 207 height 42
paste input "619) 972-4534"
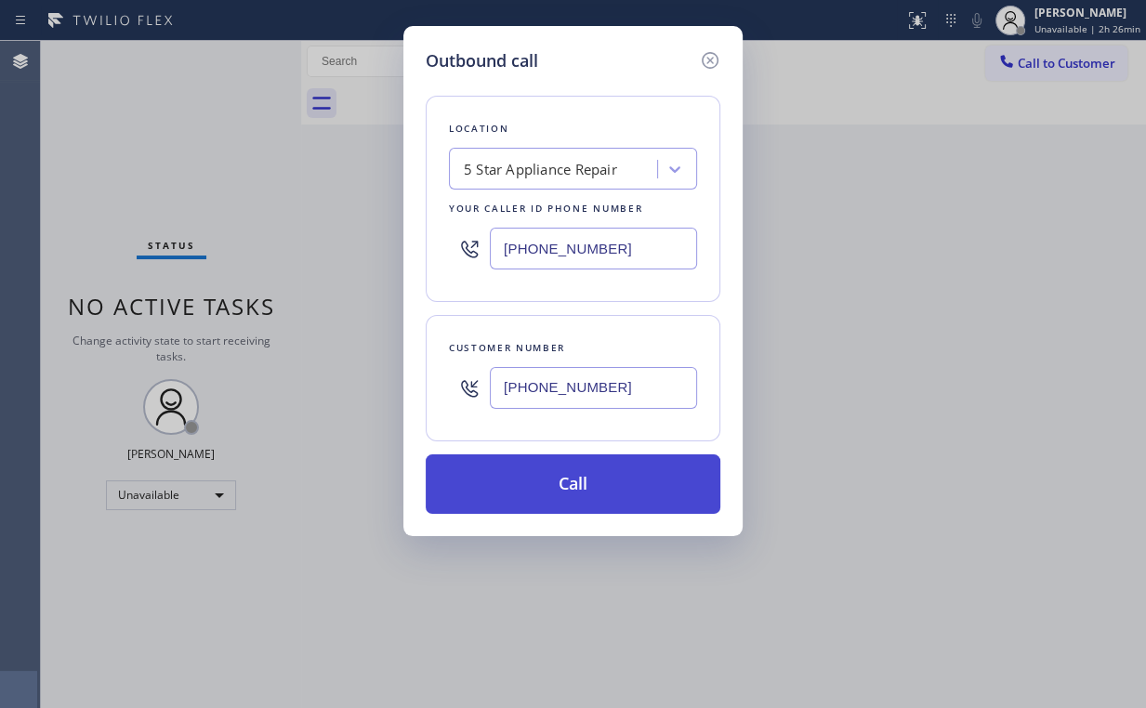
type input "[PHONE_NUMBER]"
click at [549, 484] on button "Call" at bounding box center [573, 483] width 295 height 59
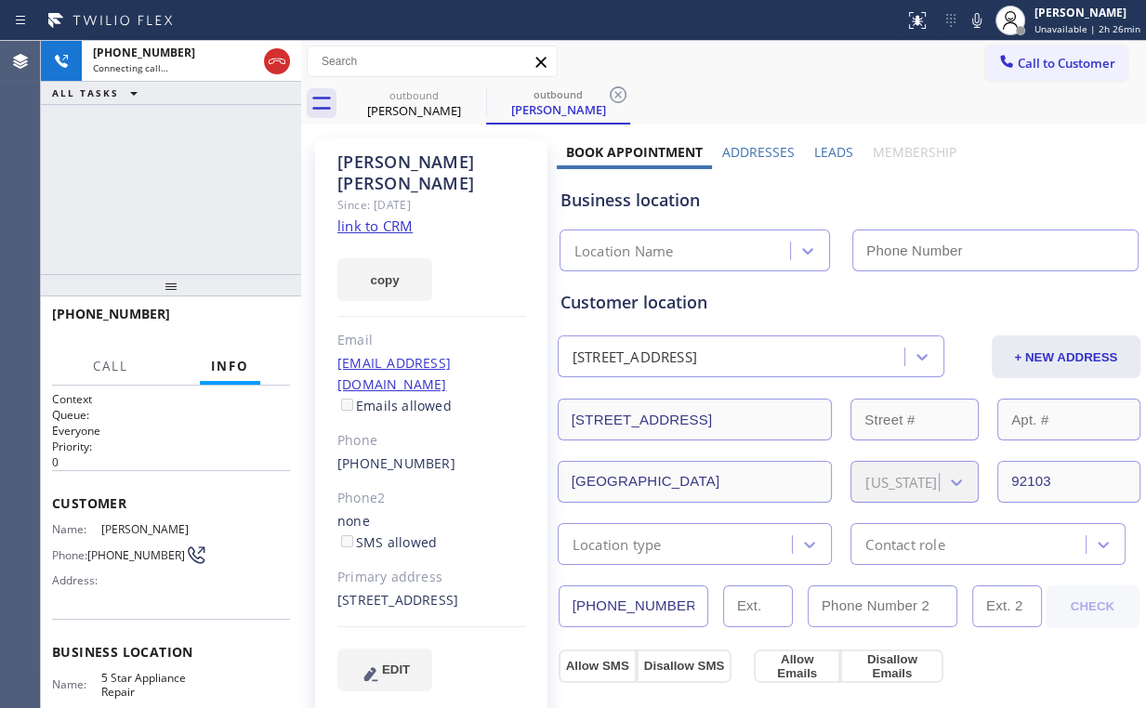
click at [253, 151] on div "[PHONE_NUMBER] Connecting call… ALL TASKS ALL TASKS ACTIVE TASKS TASKS IN WRAP …" at bounding box center [171, 157] width 260 height 233
type input "[PHONE_NUMBER]"
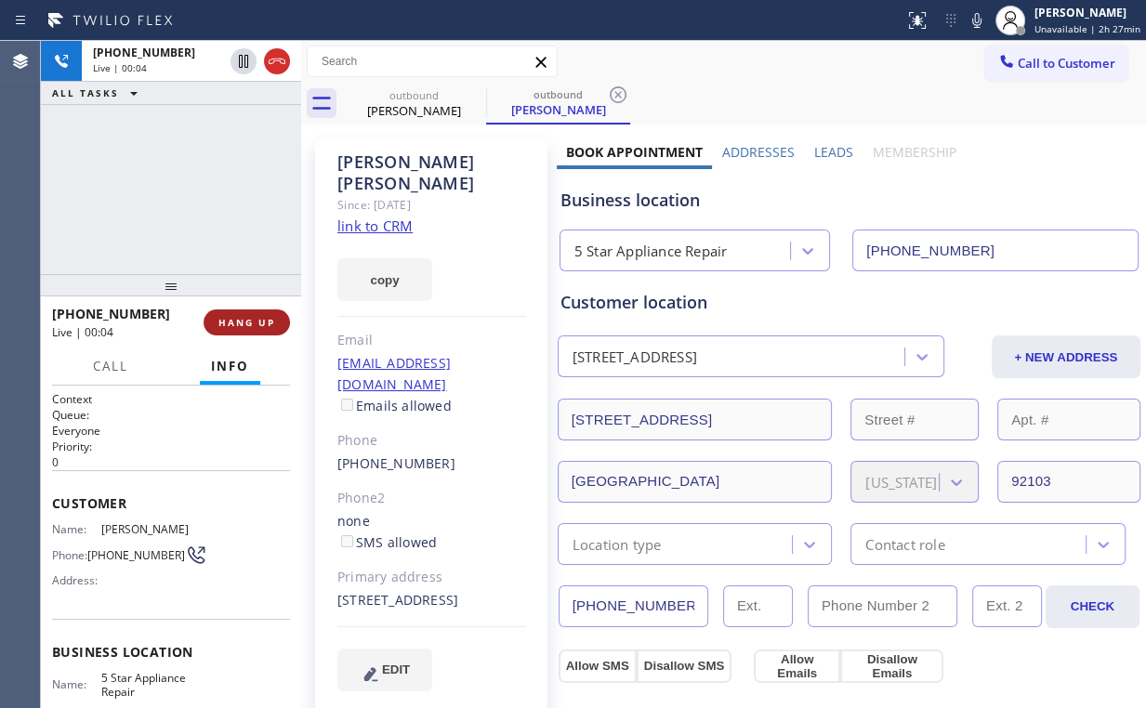
click at [213, 321] on button "HANG UP" at bounding box center [247, 322] width 86 height 26
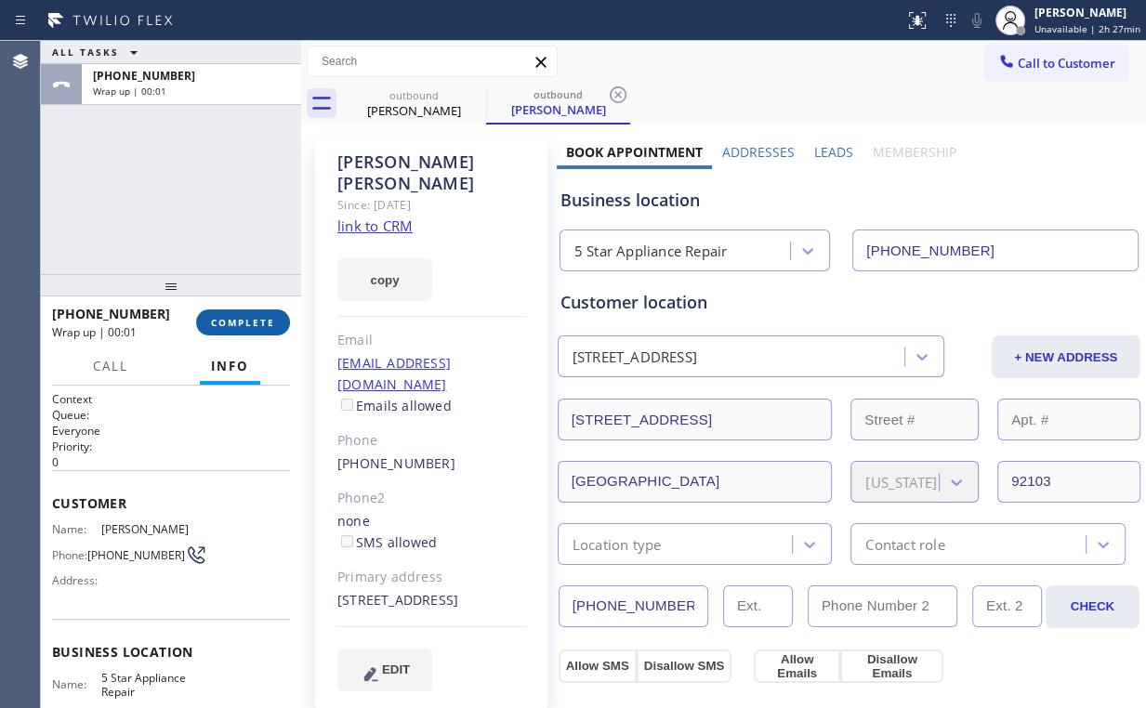
click at [240, 319] on span "COMPLETE" at bounding box center [243, 322] width 64 height 13
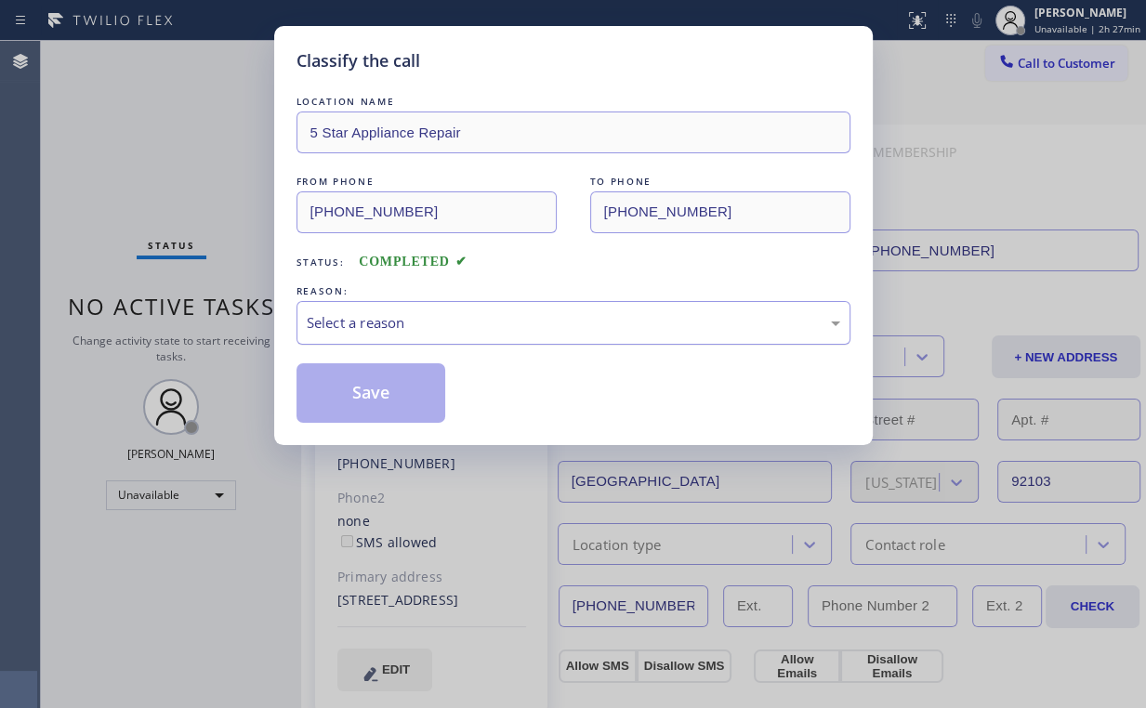
drag, startPoint x: 360, startPoint y: 323, endPoint x: 362, endPoint y: 338, distance: 15.1
click at [360, 323] on div "Select a reason" at bounding box center [573, 322] width 533 height 21
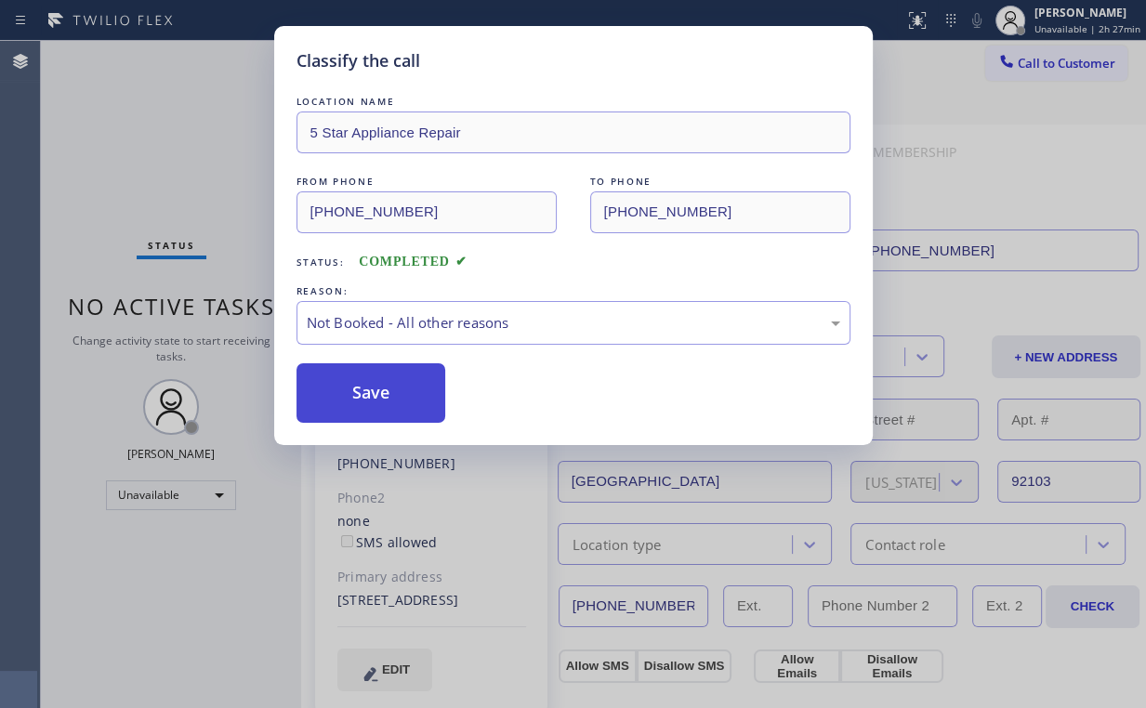
click at [357, 394] on button "Save" at bounding box center [371, 392] width 150 height 59
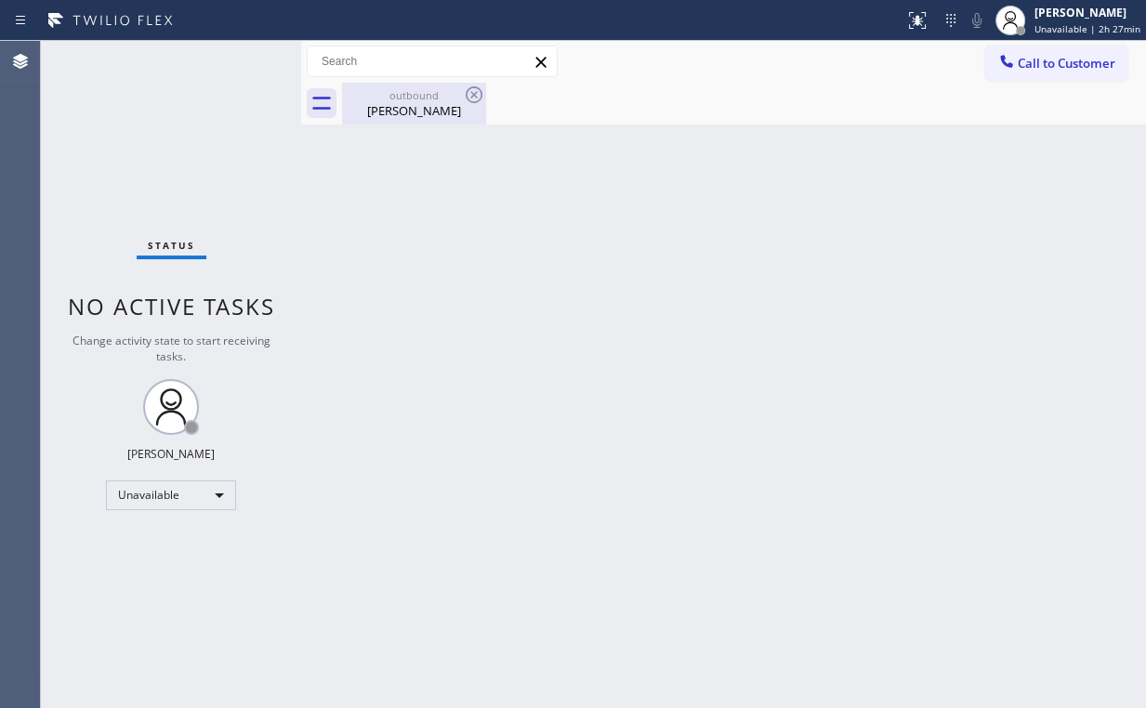
click at [447, 76] on div at bounding box center [432, 62] width 251 height 32
drag, startPoint x: 405, startPoint y: 100, endPoint x: 472, endPoint y: 88, distance: 68.0
click at [415, 101] on div "outbound [PERSON_NAME]" at bounding box center [414, 104] width 140 height 42
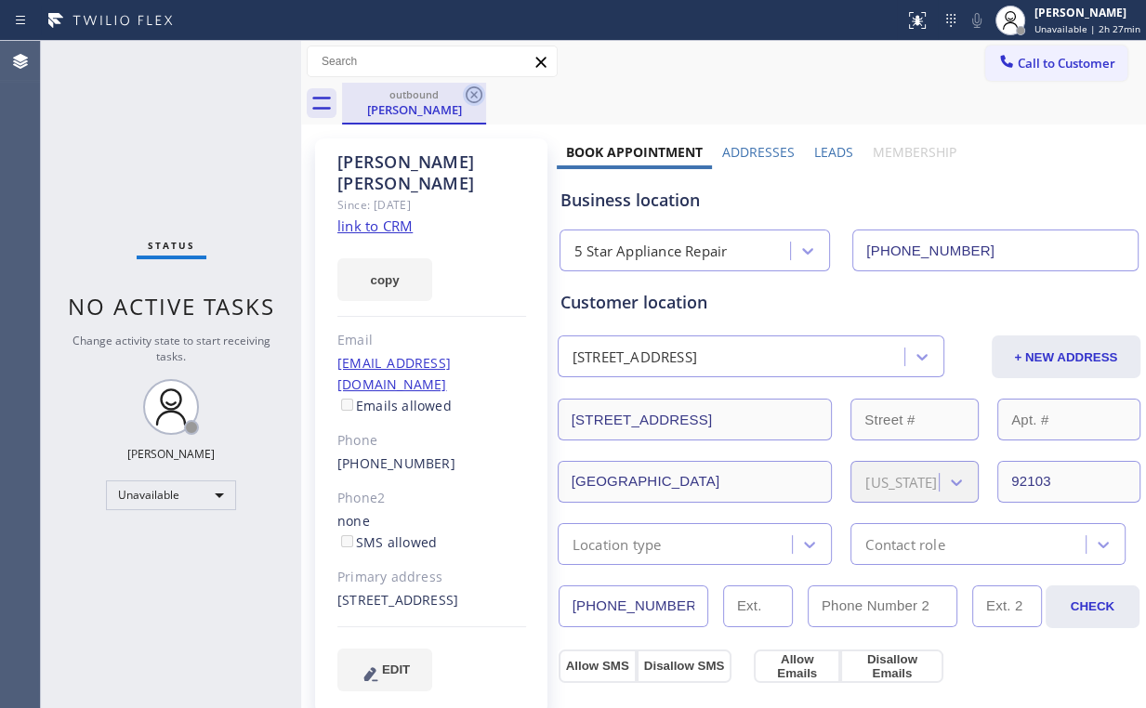
click at [468, 89] on icon at bounding box center [474, 95] width 22 height 22
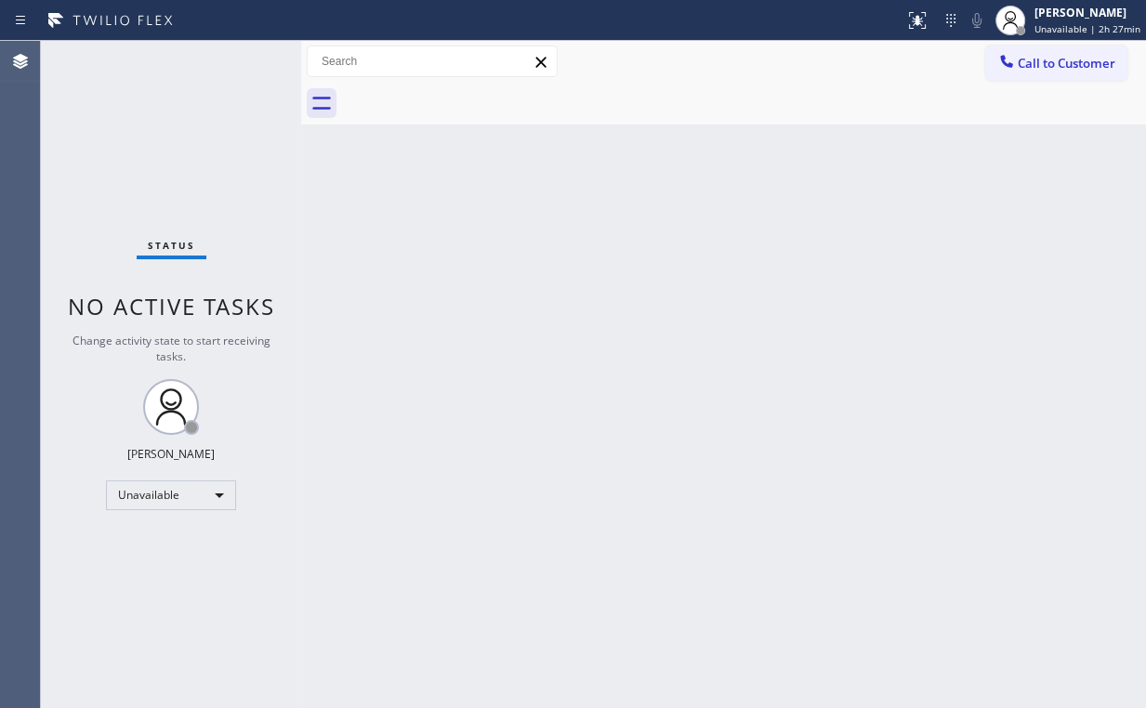
drag, startPoint x: 533, startPoint y: 268, endPoint x: 519, endPoint y: 251, distance: 22.4
click at [532, 262] on div "Back to Dashboard Change Sender ID Customers Technicians Select a contact Outbo…" at bounding box center [723, 374] width 845 height 667
drag, startPoint x: 1025, startPoint y: 54, endPoint x: 792, endPoint y: 238, distance: 297.1
click at [1025, 55] on span "Call to Customer" at bounding box center [1067, 63] width 98 height 17
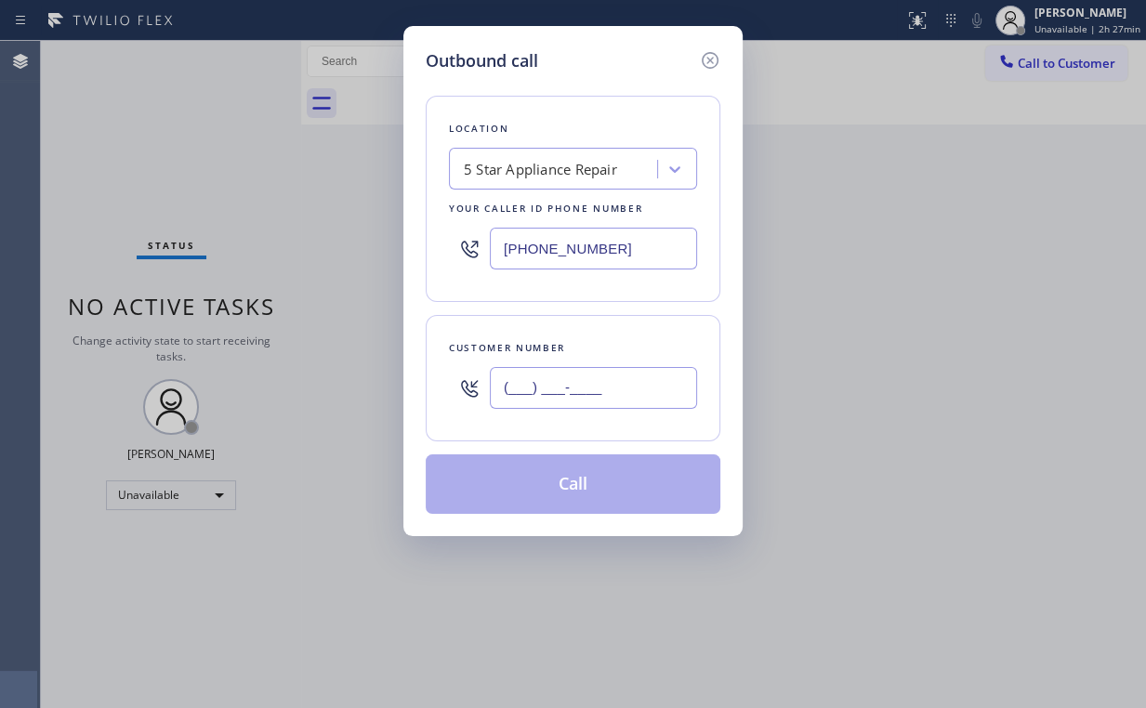
click at [610, 401] on input "(___) ___-____" at bounding box center [593, 388] width 207 height 42
paste input "619) 972-4534"
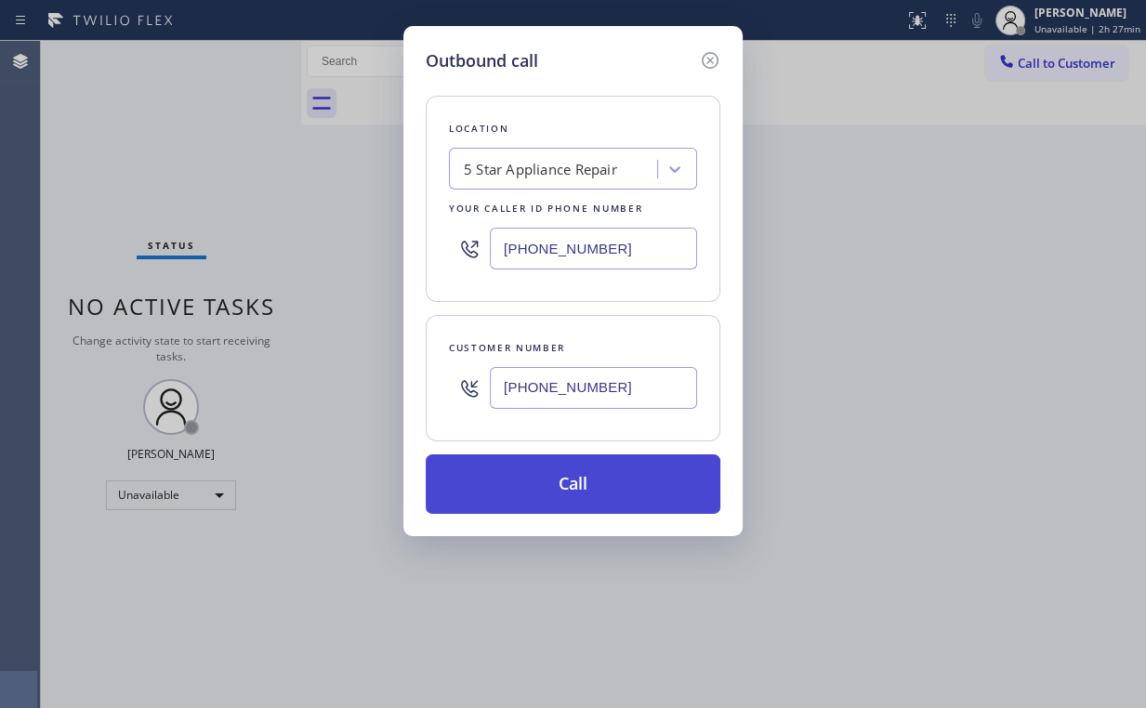
type input "[PHONE_NUMBER]"
click at [539, 487] on button "Call" at bounding box center [573, 483] width 295 height 59
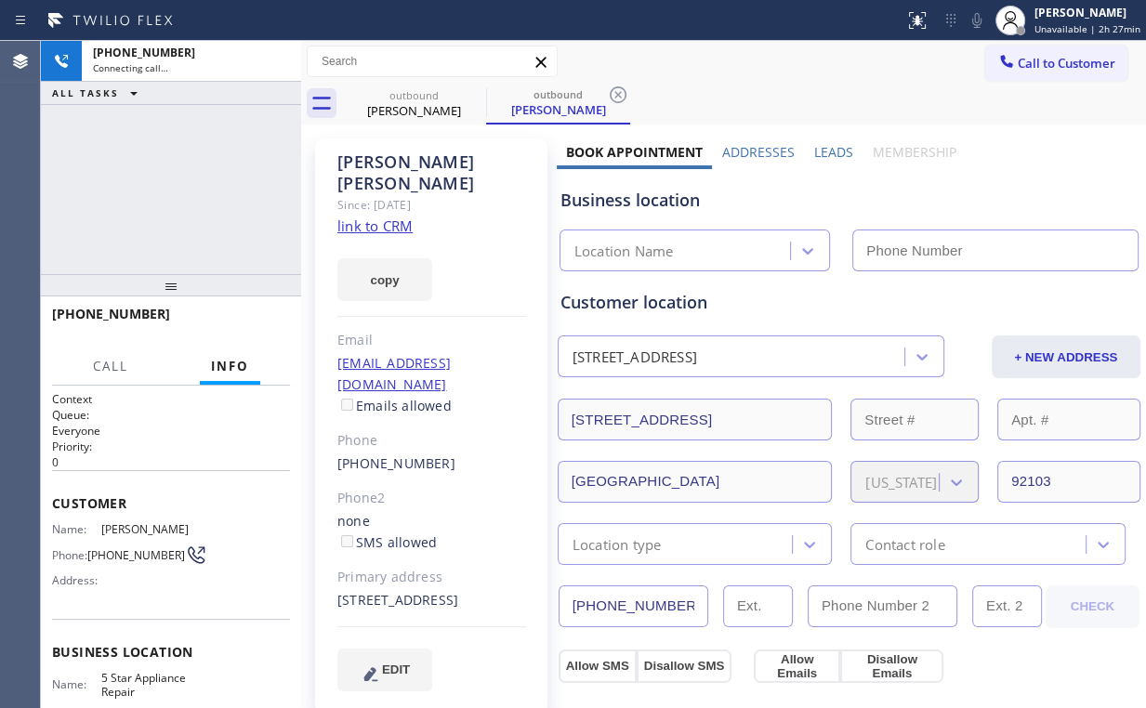
click at [216, 167] on div "[PHONE_NUMBER] Connecting call… ALL TASKS ALL TASKS ACTIVE TASKS TASKS IN WRAP …" at bounding box center [171, 157] width 260 height 233
type input "[PHONE_NUMBER]"
click at [185, 185] on div "[PHONE_NUMBER] Connecting call… ALL TASKS ALL TASKS ACTIVE TASKS TASKS IN WRAP …" at bounding box center [171, 157] width 260 height 233
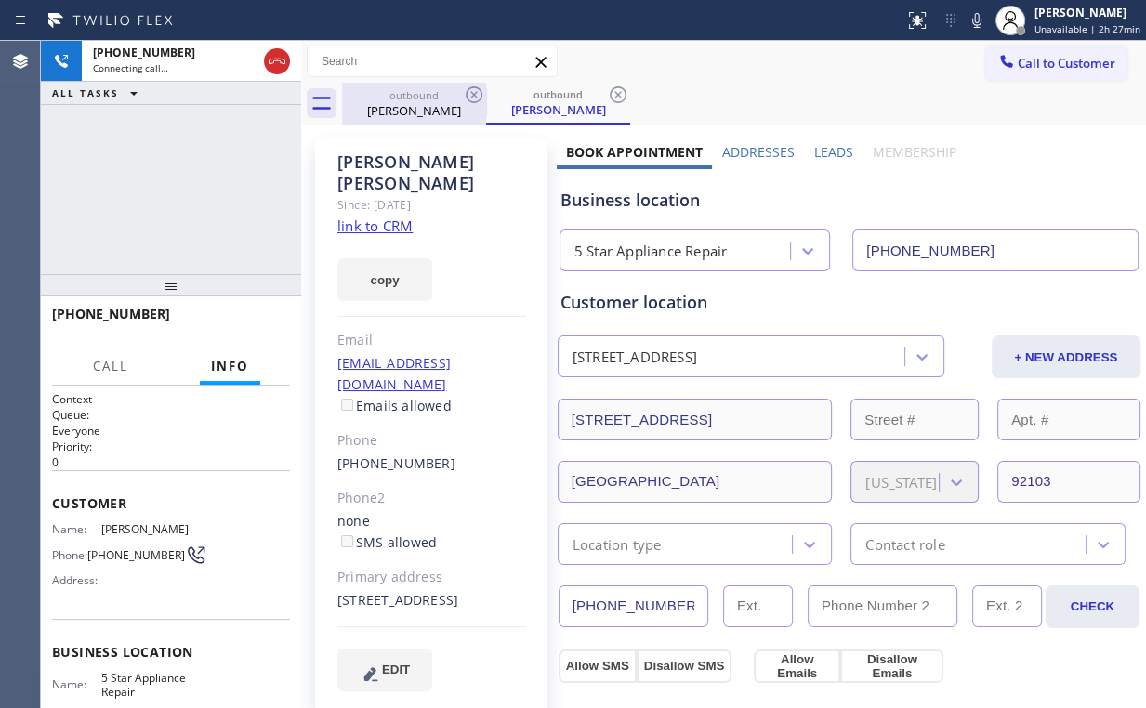
drag, startPoint x: 270, startPoint y: 59, endPoint x: 373, endPoint y: 104, distance: 112.8
click at [271, 59] on icon at bounding box center [277, 61] width 22 height 22
drag, startPoint x: 412, startPoint y: 103, endPoint x: 472, endPoint y: 91, distance: 61.6
click at [415, 103] on div "[PERSON_NAME]" at bounding box center [414, 110] width 140 height 17
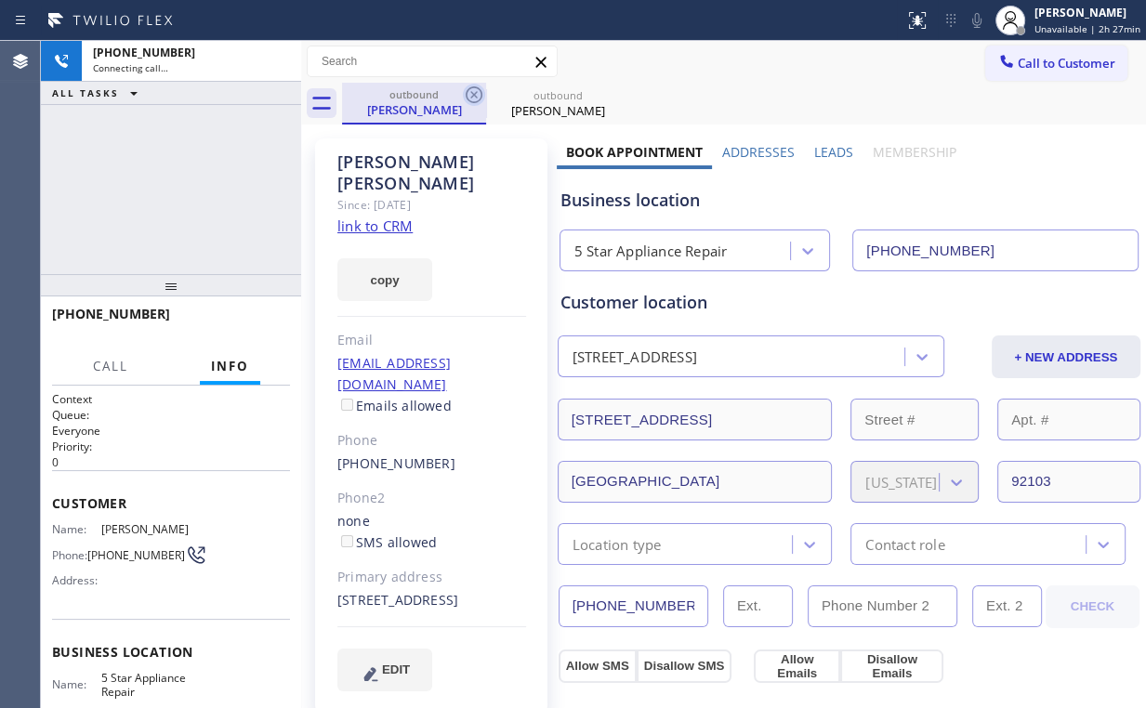
click at [472, 91] on icon at bounding box center [474, 95] width 22 height 22
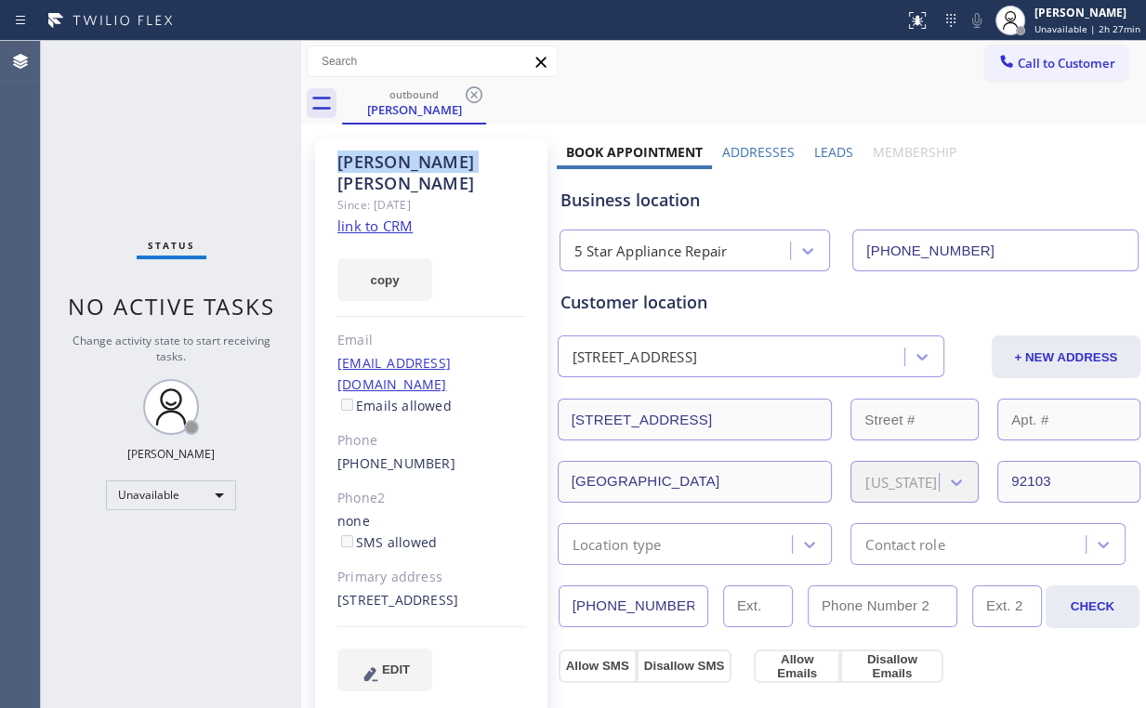
click at [472, 91] on icon at bounding box center [474, 95] width 22 height 22
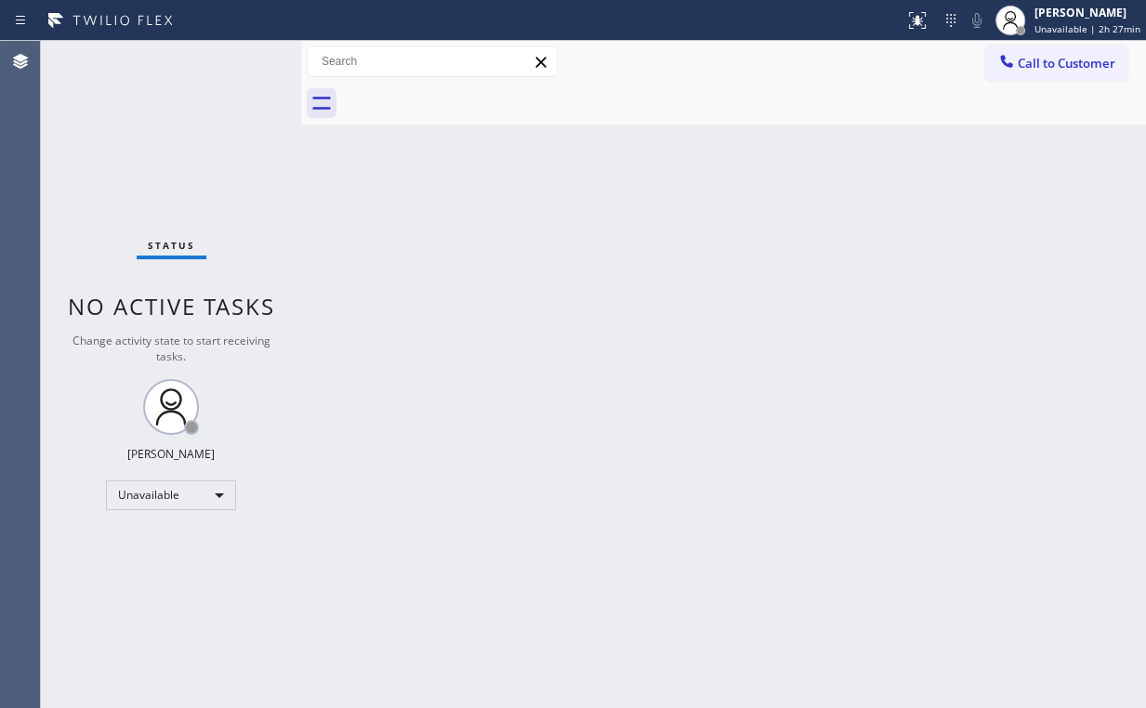
click at [229, 161] on div "Status No active tasks Change activity state to start receiving tasks. [PERSON_…" at bounding box center [171, 374] width 260 height 667
click at [1026, 52] on button "Call to Customer" at bounding box center [1056, 63] width 142 height 35
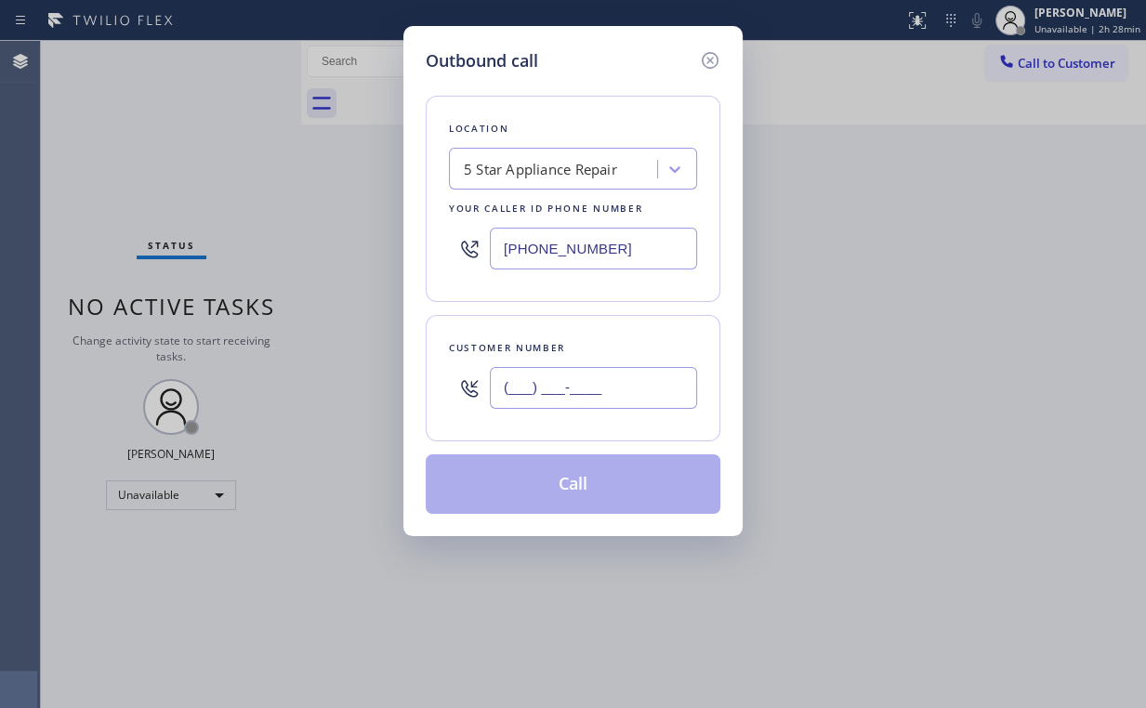
click at [634, 386] on input "(___) ___-____" at bounding box center [593, 388] width 207 height 42
paste input "310) 991-0406"
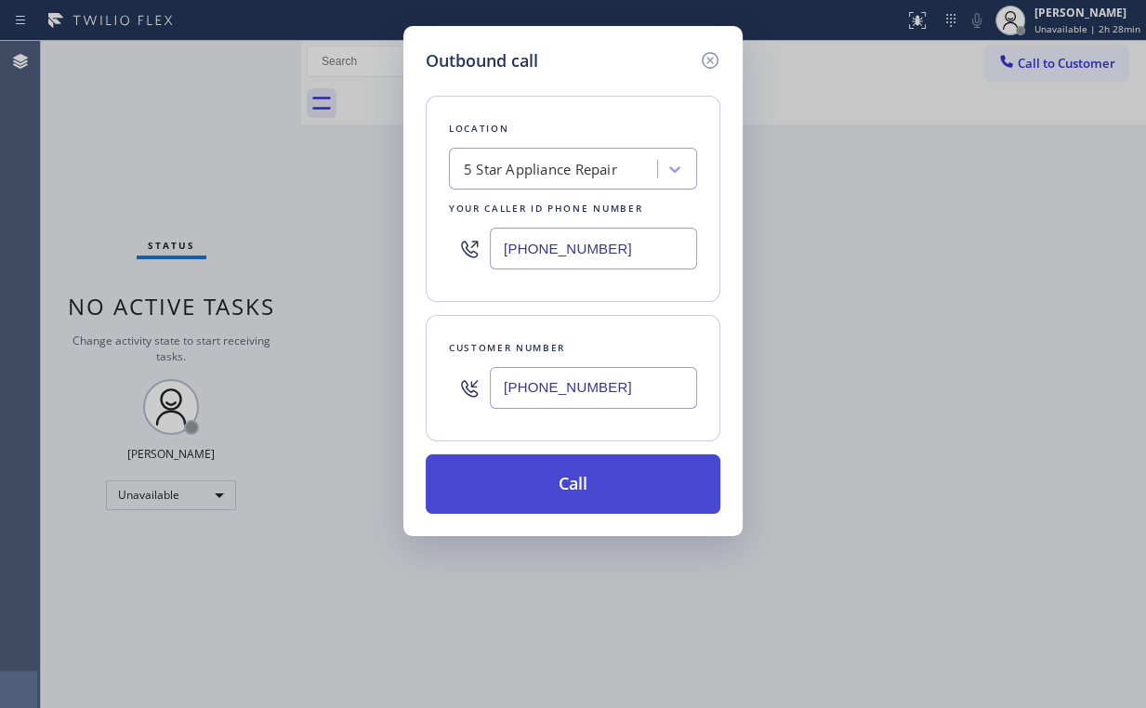
type input "[PHONE_NUMBER]"
click at [565, 484] on button "Call" at bounding box center [573, 483] width 295 height 59
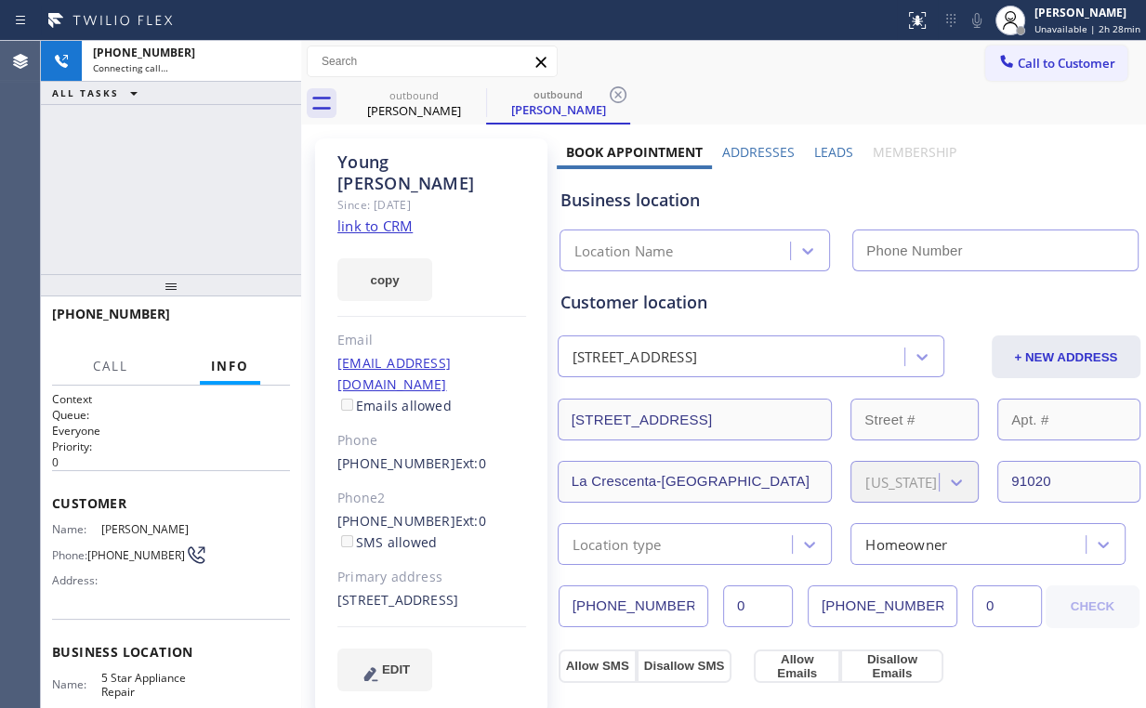
click at [141, 181] on div "[PHONE_NUMBER] Connecting call… ALL TASKS ALL TASKS ACTIVE TASKS TASKS IN WRAP …" at bounding box center [171, 157] width 260 height 233
type input "[PHONE_NUMBER]"
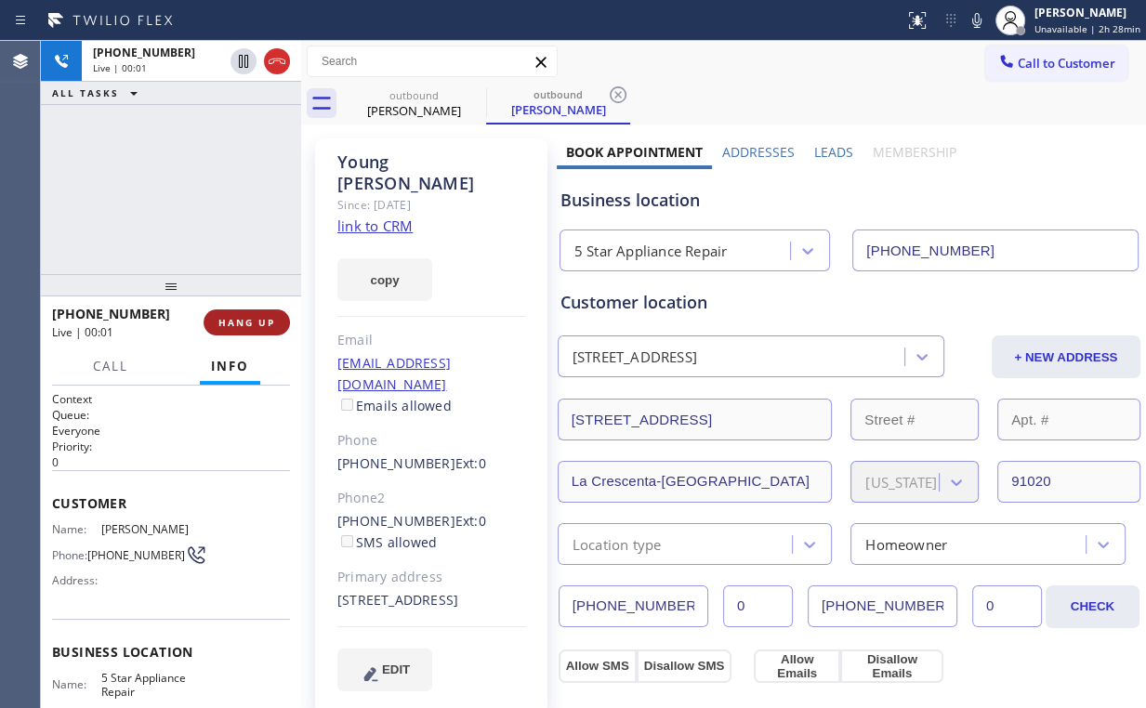
click at [269, 328] on span "HANG UP" at bounding box center [246, 322] width 57 height 13
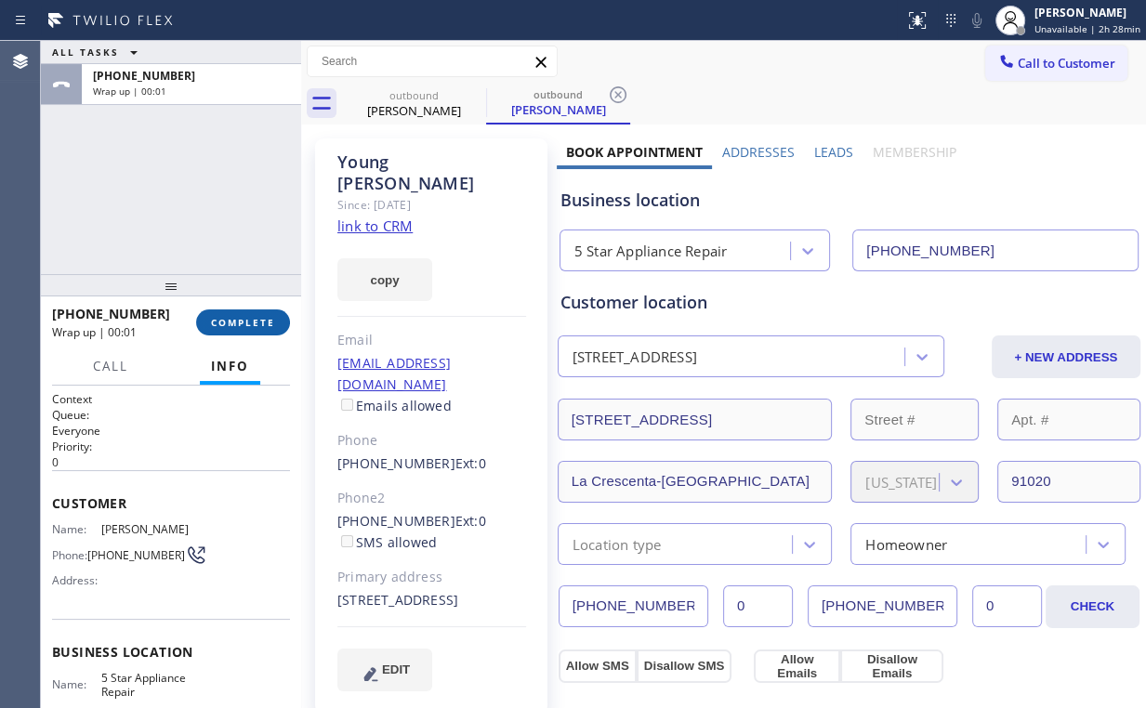
click at [269, 328] on span "COMPLETE" at bounding box center [243, 322] width 64 height 13
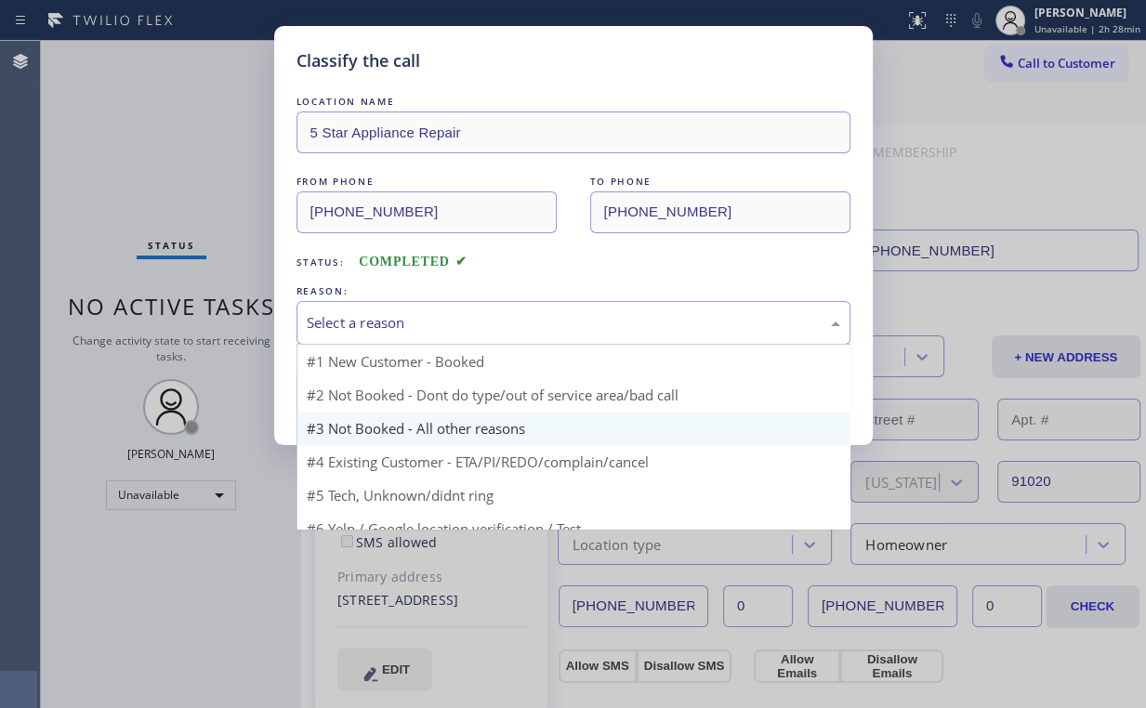
drag, startPoint x: 339, startPoint y: 330, endPoint x: 368, endPoint y: 396, distance: 72.0
click at [343, 333] on div "Select a reason" at bounding box center [573, 323] width 554 height 44
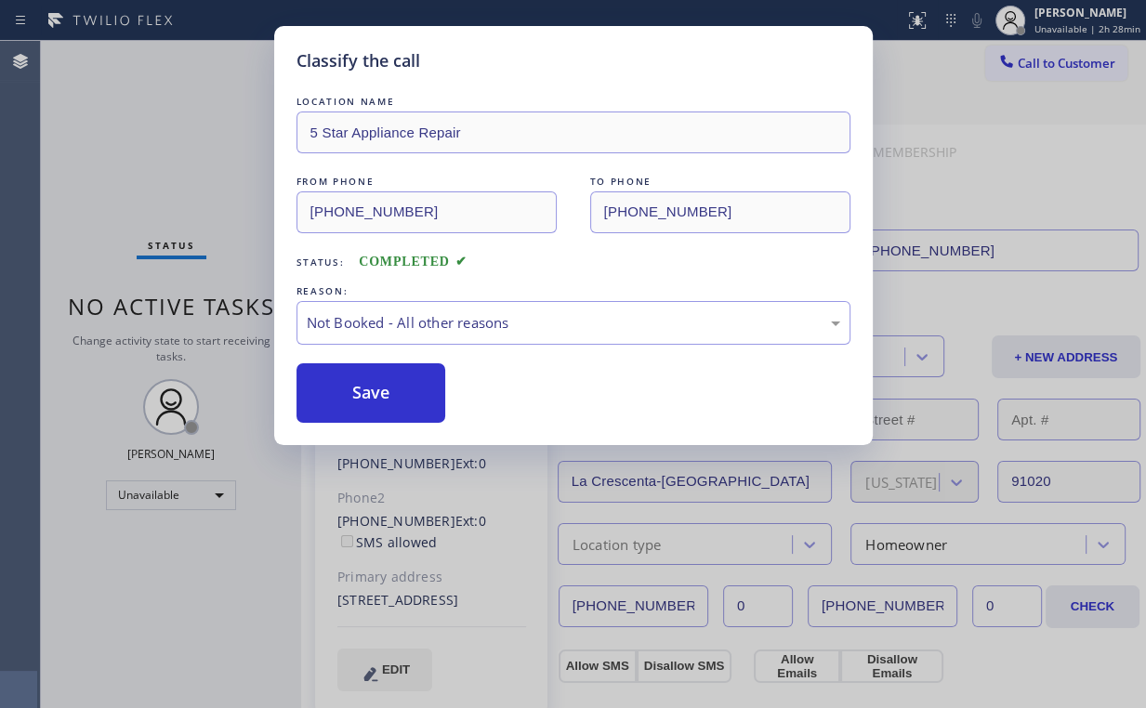
drag, startPoint x: 369, startPoint y: 402, endPoint x: 215, endPoint y: 232, distance: 229.6
click at [371, 401] on button "Save" at bounding box center [371, 392] width 150 height 59
click at [175, 190] on div "Classify the call LOCATION NAME 5 Star Appliance Repair FROM PHONE [PHONE_NUMBE…" at bounding box center [573, 354] width 1146 height 708
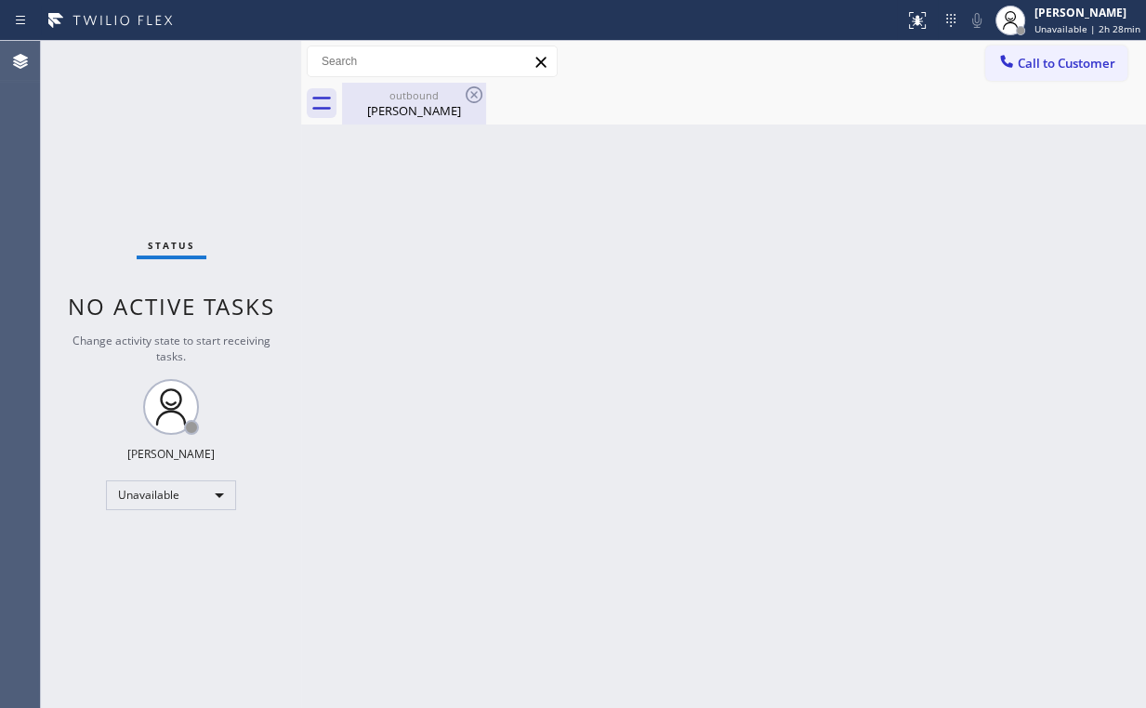
drag, startPoint x: 390, startPoint y: 119, endPoint x: 454, endPoint y: 115, distance: 63.3
click at [394, 119] on div "outbound [PERSON_NAME]" at bounding box center [414, 104] width 140 height 42
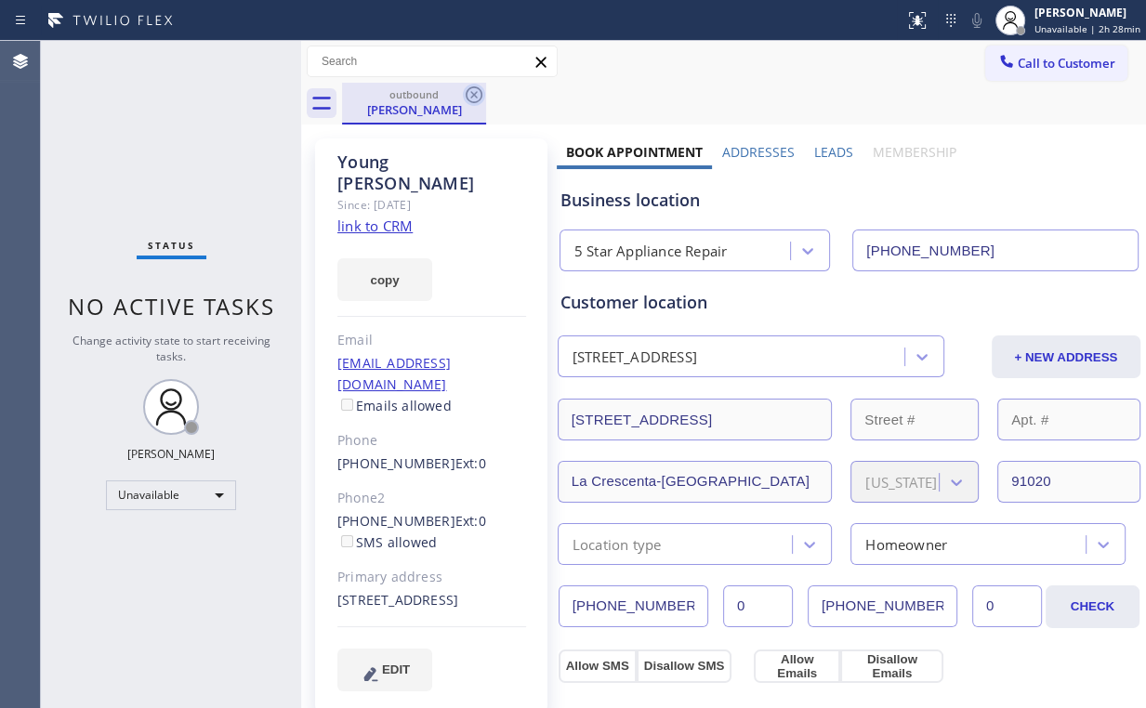
click at [471, 95] on icon at bounding box center [474, 95] width 22 height 22
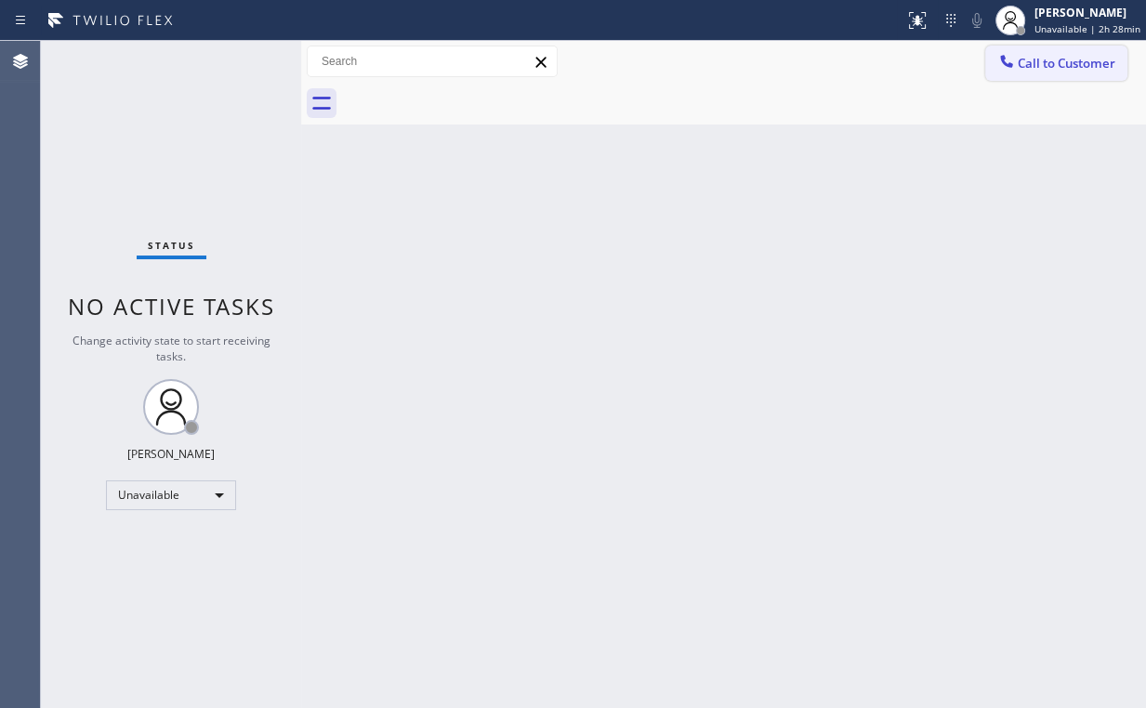
click at [1026, 63] on span "Call to Customer" at bounding box center [1067, 63] width 98 height 17
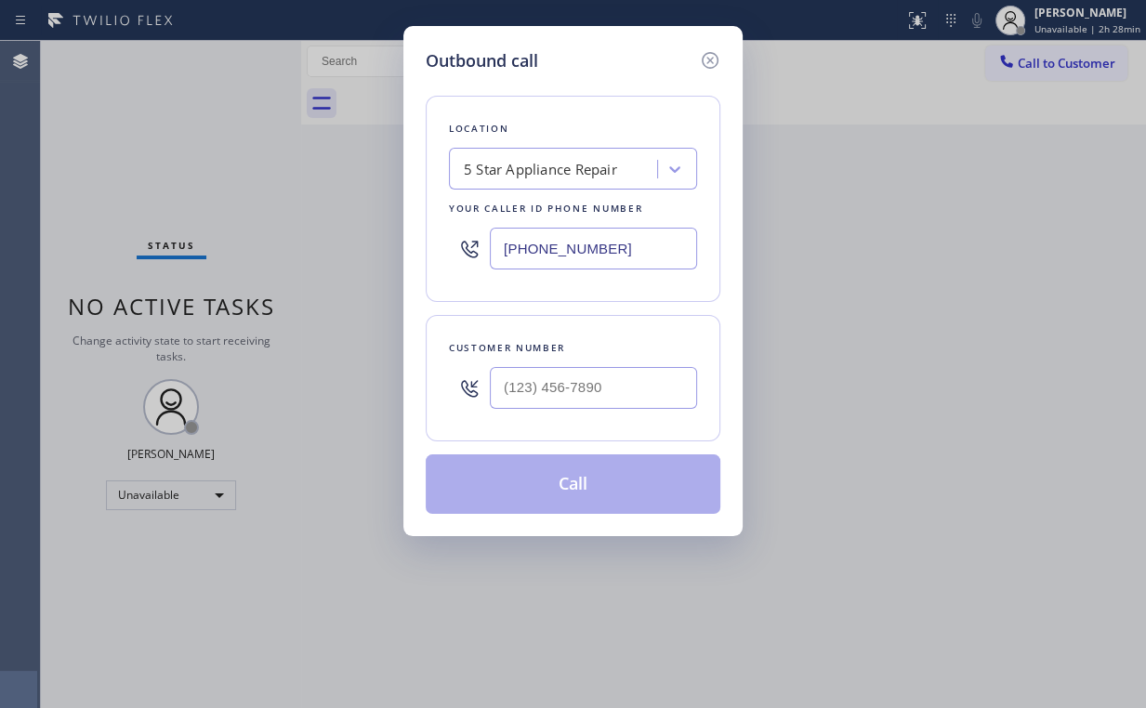
click at [664, 357] on div "Customer number" at bounding box center [573, 378] width 295 height 126
click at [598, 401] on input "(___) ___-____" at bounding box center [593, 388] width 207 height 42
paste input "310) 991-0406"
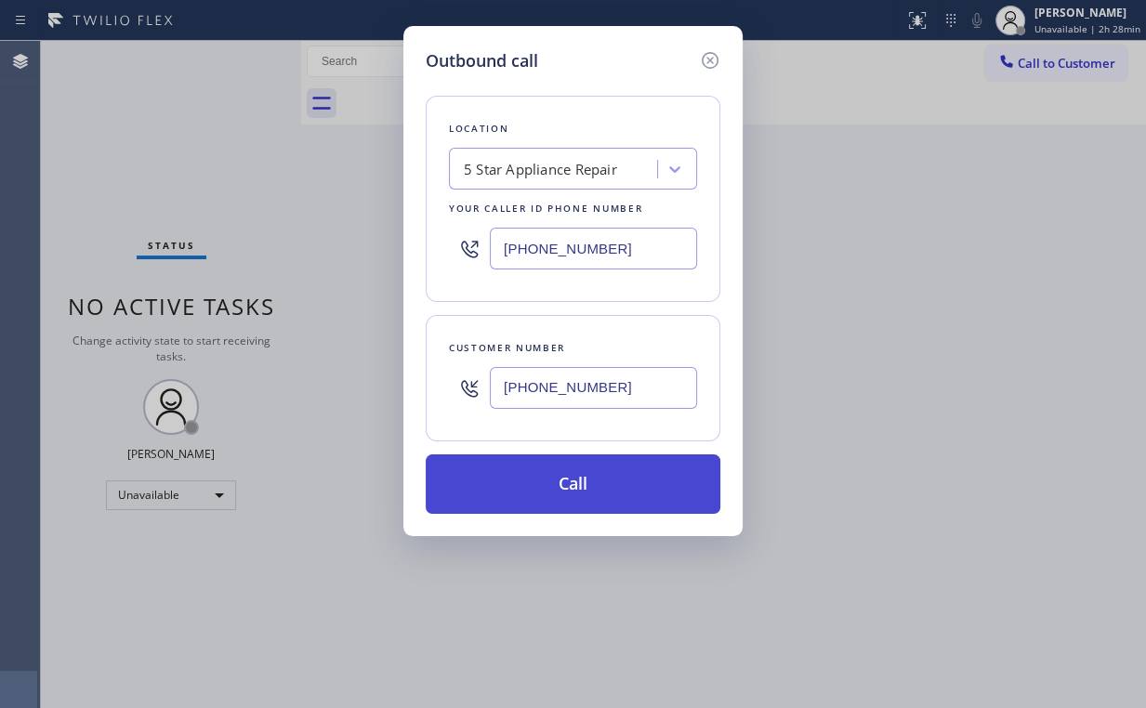
type input "[PHONE_NUMBER]"
click at [580, 499] on button "Call" at bounding box center [573, 483] width 295 height 59
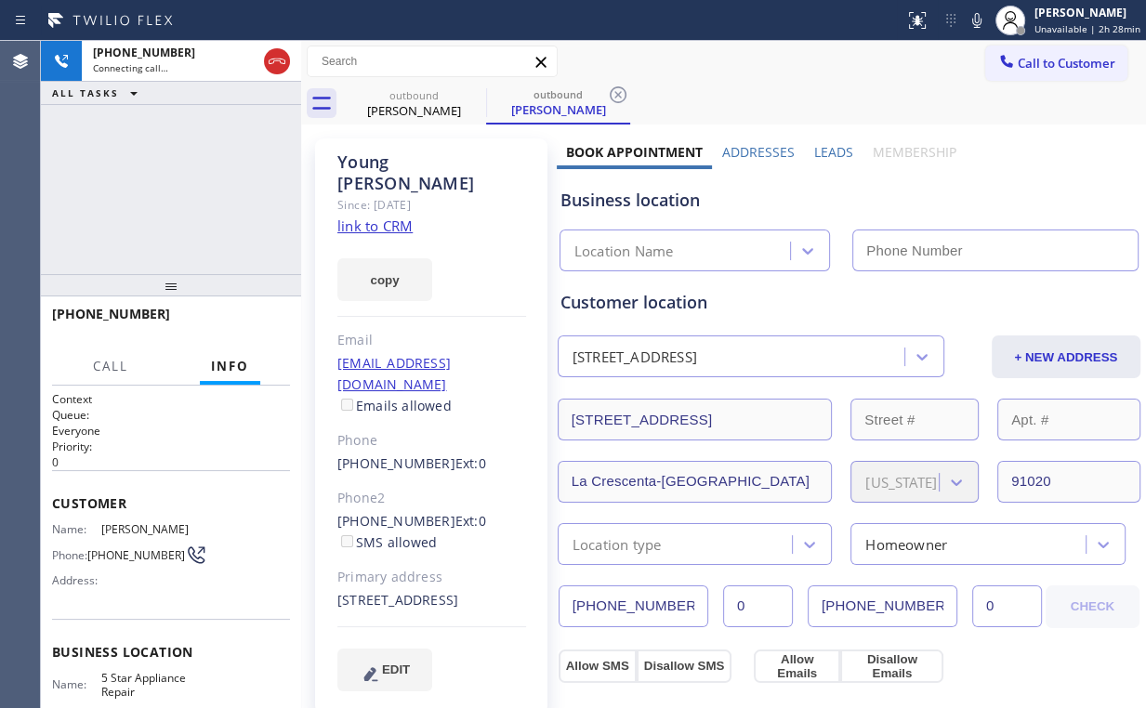
type input "[PHONE_NUMBER]"
click at [184, 219] on div "[PHONE_NUMBER] Connecting call… ALL TASKS ALL TASKS ACTIVE TASKS TASKS IN WRAP …" at bounding box center [171, 157] width 260 height 233
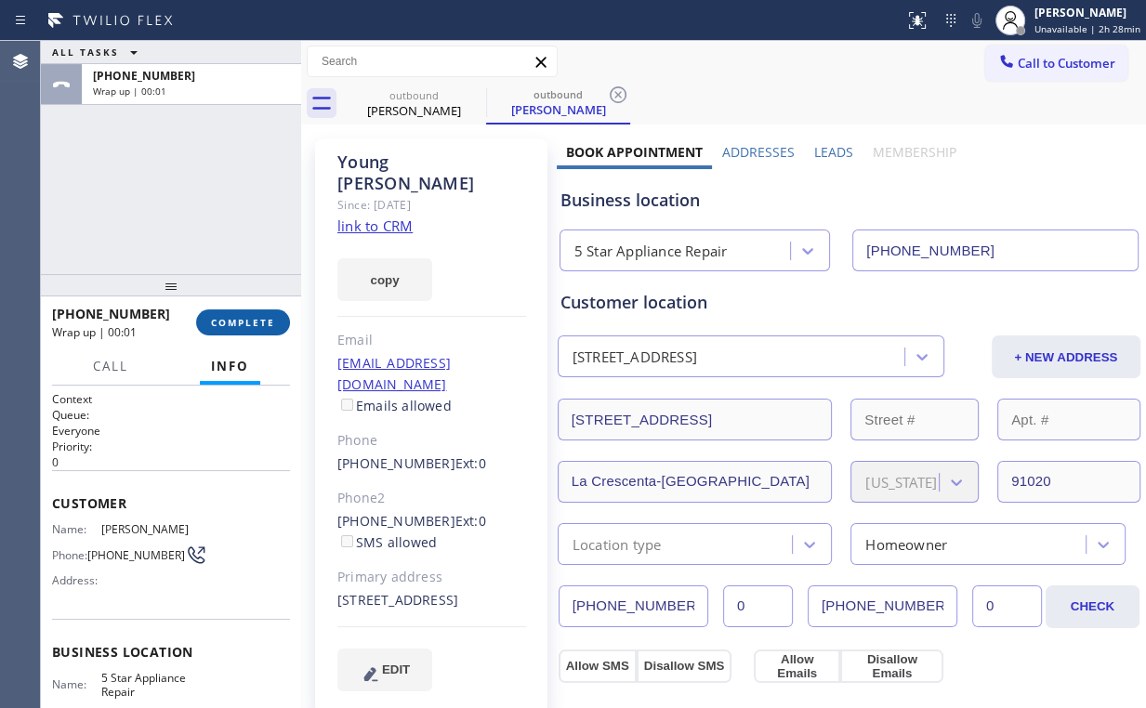
click at [254, 326] on span "COMPLETE" at bounding box center [243, 322] width 64 height 13
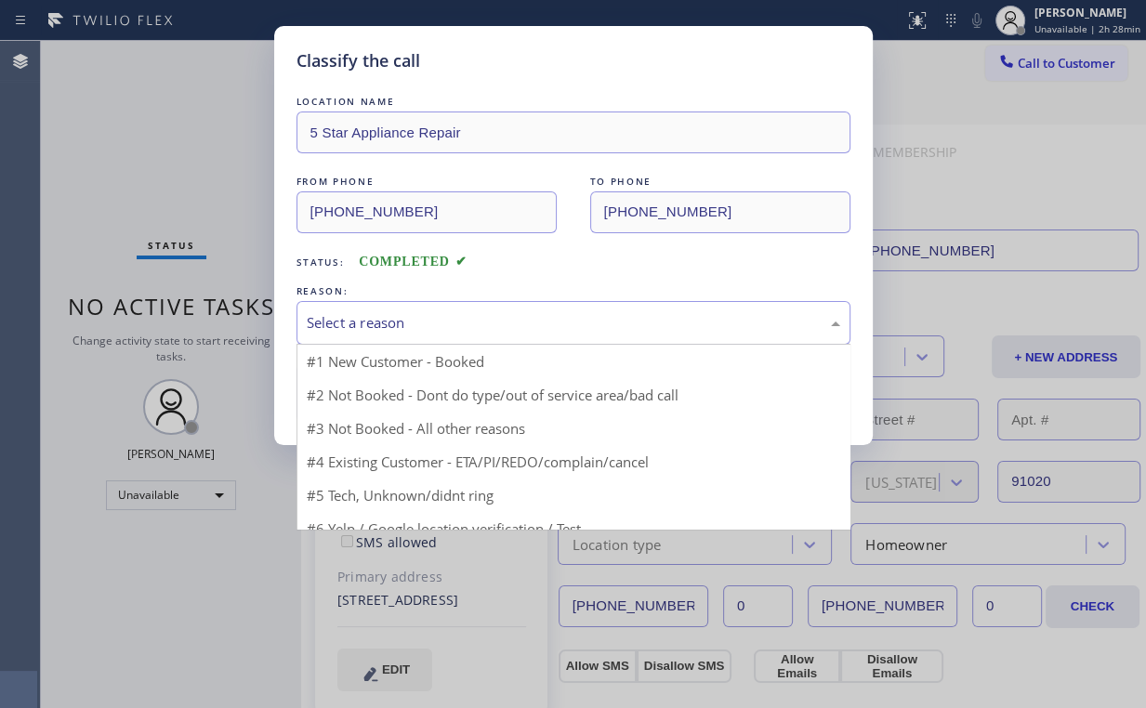
click at [361, 322] on div "Select a reason" at bounding box center [573, 322] width 533 height 21
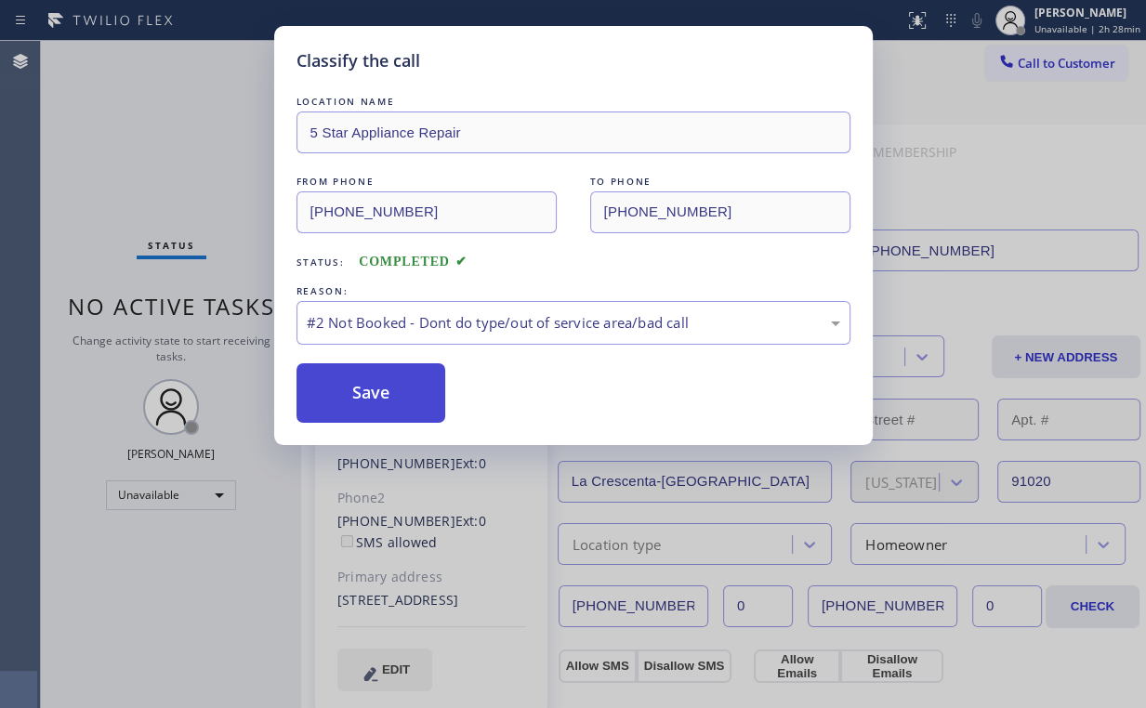
drag, startPoint x: 349, startPoint y: 382, endPoint x: 262, endPoint y: 280, distance: 134.5
click at [349, 381] on button "Save" at bounding box center [371, 392] width 150 height 59
click at [195, 191] on div "Classify the call LOCATION NAME 5 Star Appliance Repair FROM PHONE [PHONE_NUMBE…" at bounding box center [573, 354] width 1146 height 708
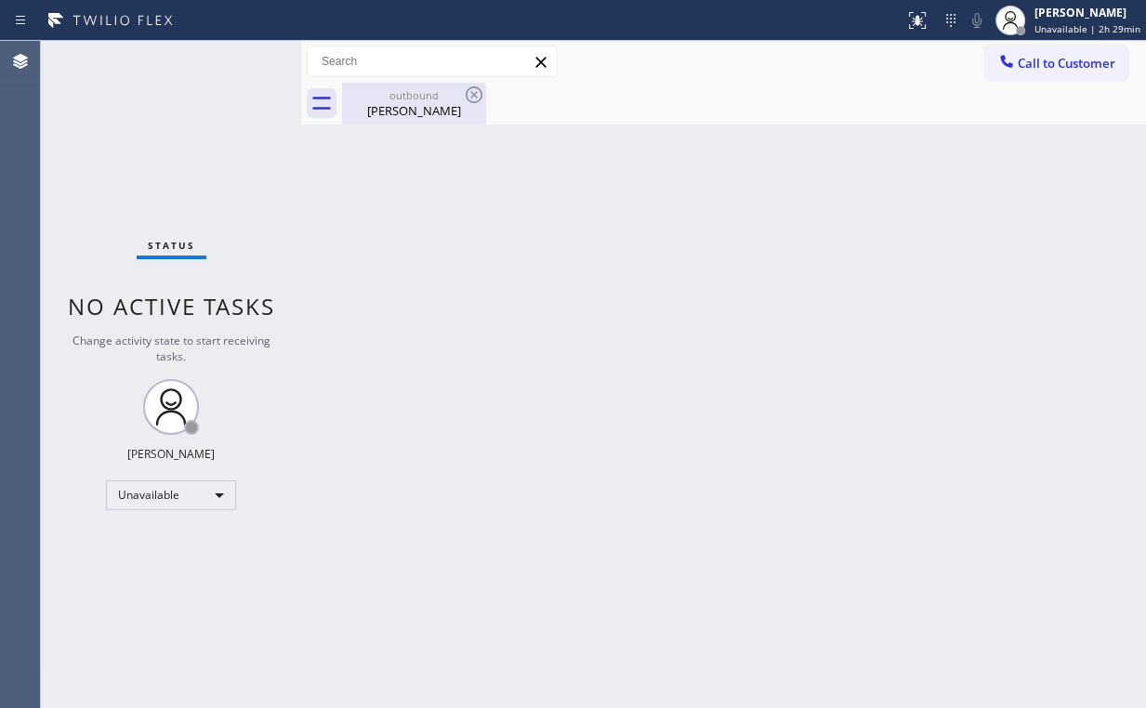
click at [394, 114] on div "[PERSON_NAME]" at bounding box center [414, 110] width 140 height 17
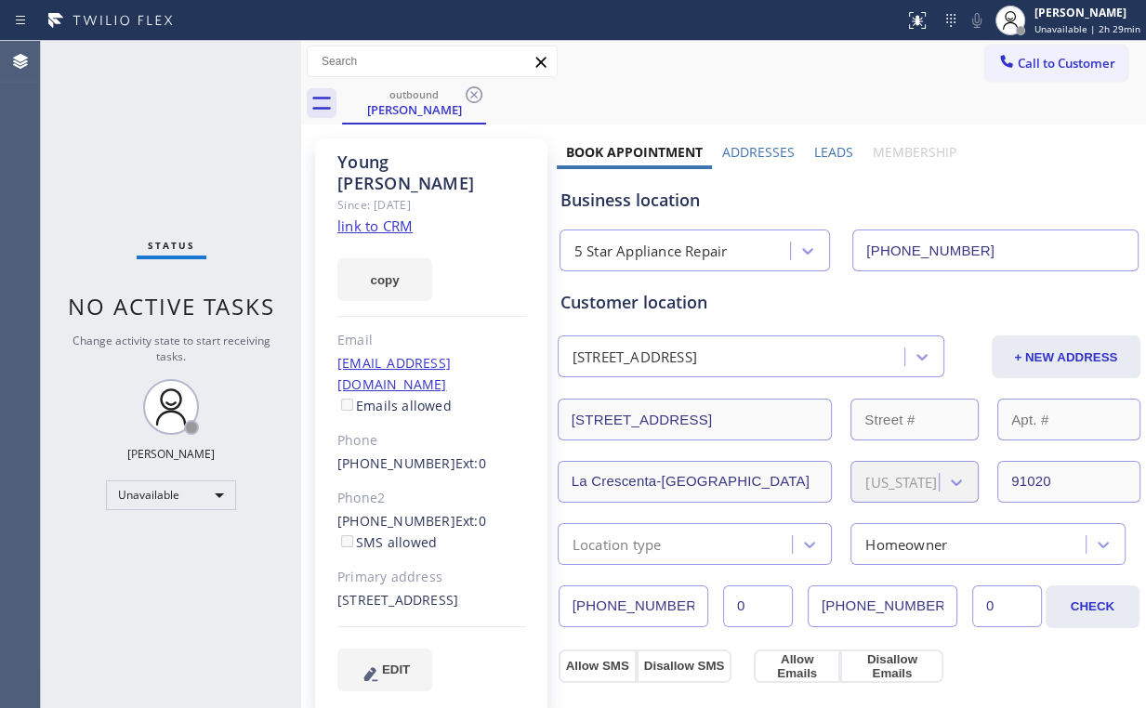
drag, startPoint x: 480, startPoint y: 92, endPoint x: 460, endPoint y: 135, distance: 47.0
click at [480, 92] on icon at bounding box center [474, 95] width 22 height 22
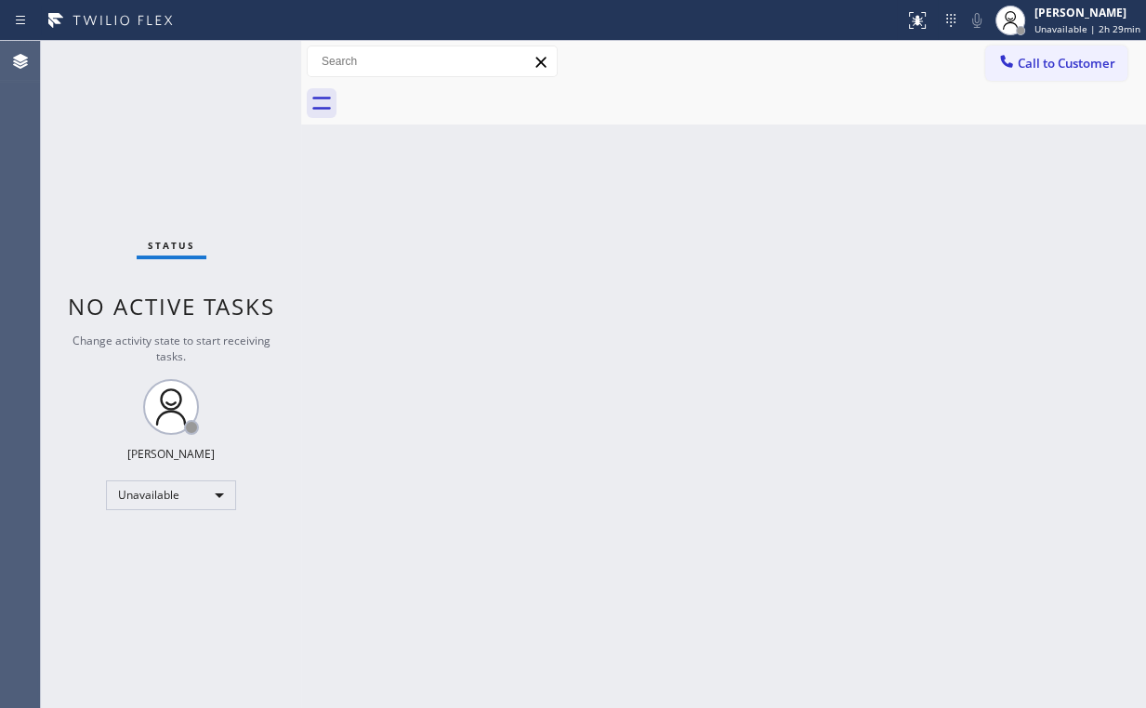
drag, startPoint x: 479, startPoint y: 334, endPoint x: 219, endPoint y: 43, distance: 389.7
click at [478, 322] on div "Back to Dashboard Change Sender ID Customers Technicians Select a contact Outbo…" at bounding box center [723, 374] width 845 height 667
click at [178, 504] on div "Unavailable" at bounding box center [171, 495] width 130 height 30
click at [165, 585] on li "Break" at bounding box center [170, 589] width 126 height 22
click at [164, 201] on div "Status No active tasks Change activity state to start receiving tasks. [PERSON_…" at bounding box center [171, 374] width 260 height 667
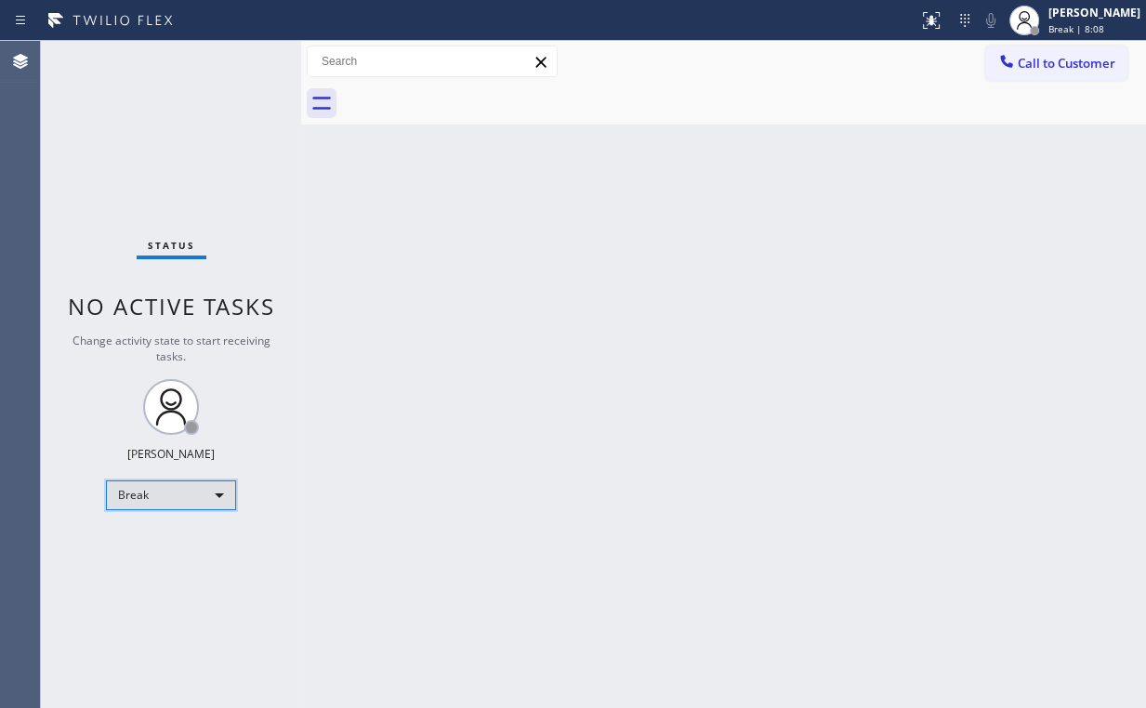
click at [123, 491] on div "Break" at bounding box center [171, 495] width 130 height 30
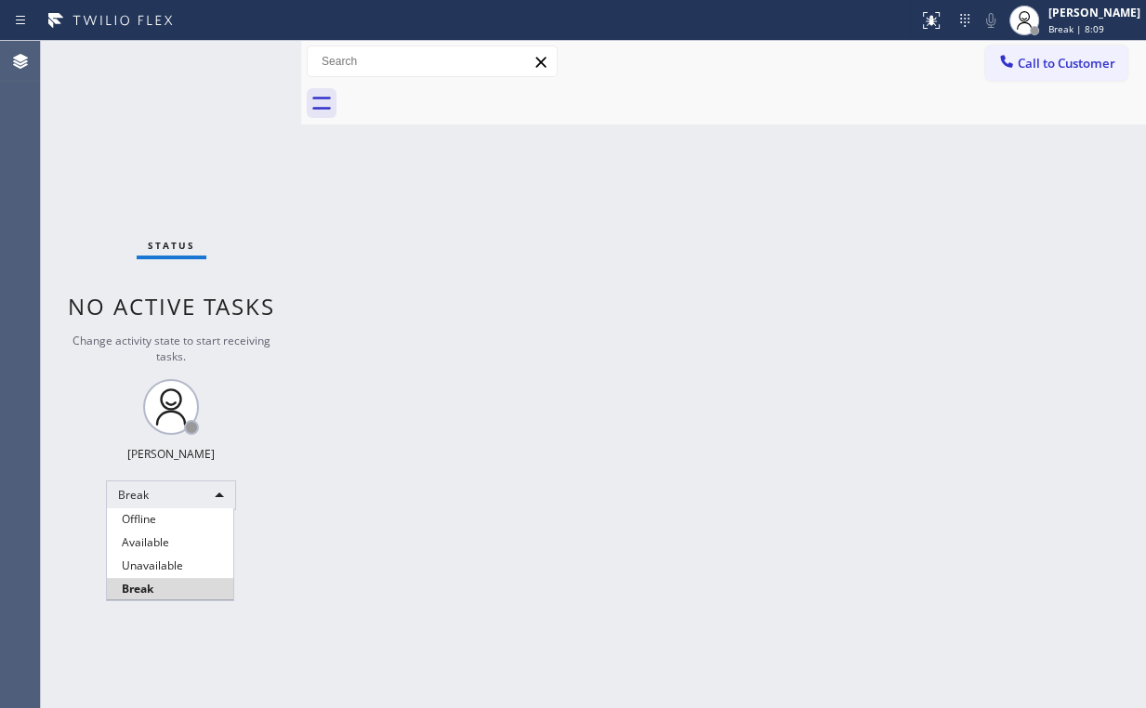
drag, startPoint x: 154, startPoint y: 569, endPoint x: 243, endPoint y: 566, distance: 89.3
click at [154, 569] on li "Unavailable" at bounding box center [170, 566] width 126 height 22
click at [520, 541] on div "Back to Dashboard Change Sender ID Customers Technicians Select a contact Outbo…" at bounding box center [723, 374] width 845 height 667
drag, startPoint x: 688, startPoint y: 57, endPoint x: 729, endPoint y: 72, distance: 43.5
click at [688, 57] on div "Call to Customer Outbound call Location 5 Star Appliance Repair Your caller id …" at bounding box center [723, 62] width 845 height 33
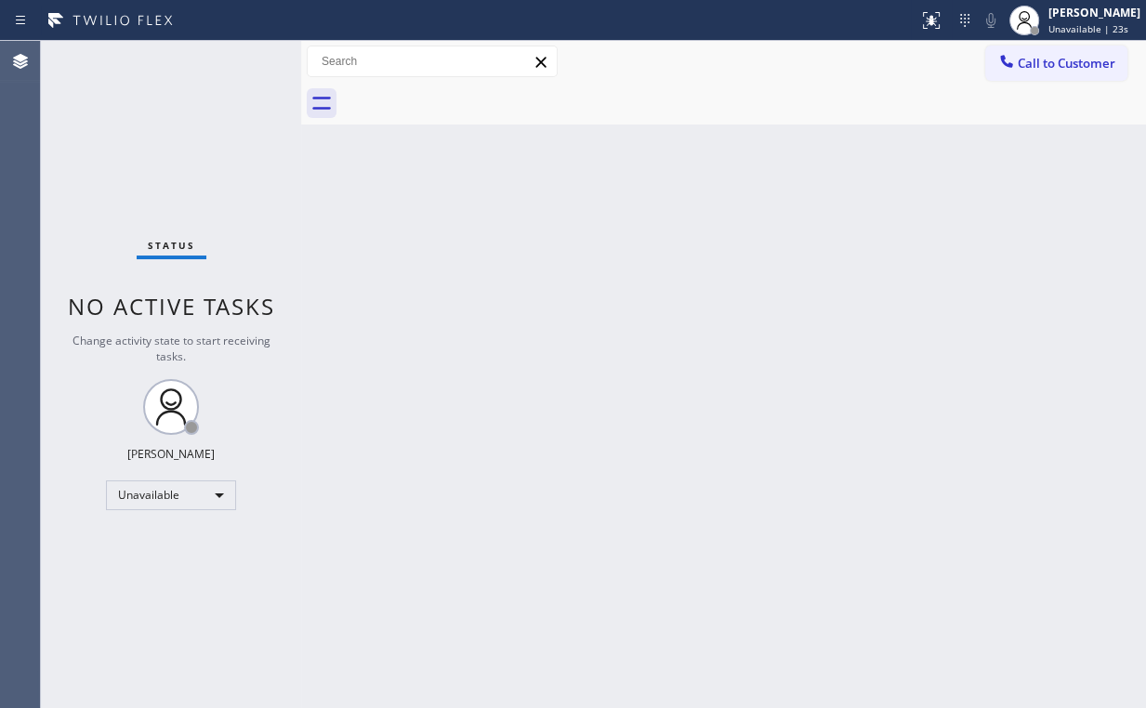
click at [1032, 63] on span "Call to Customer" at bounding box center [1067, 63] width 98 height 17
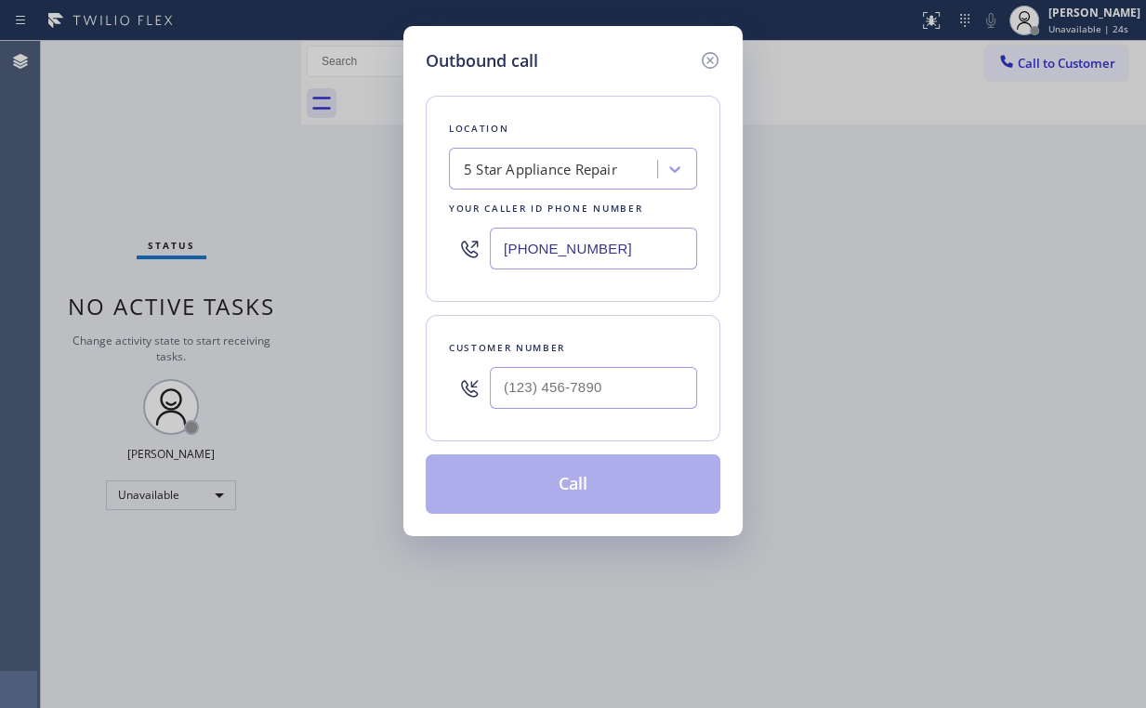
drag, startPoint x: 634, startPoint y: 242, endPoint x: 230, endPoint y: 247, distance: 403.4
click at [232, 247] on div "Outbound call Location 5 Star Appliance Repair Your caller id phone number [PHO…" at bounding box center [573, 354] width 1146 height 708
paste input "66) 702-1734"
type input "[PHONE_NUMBER]"
drag, startPoint x: 602, startPoint y: 52, endPoint x: 573, endPoint y: 217, distance: 167.9
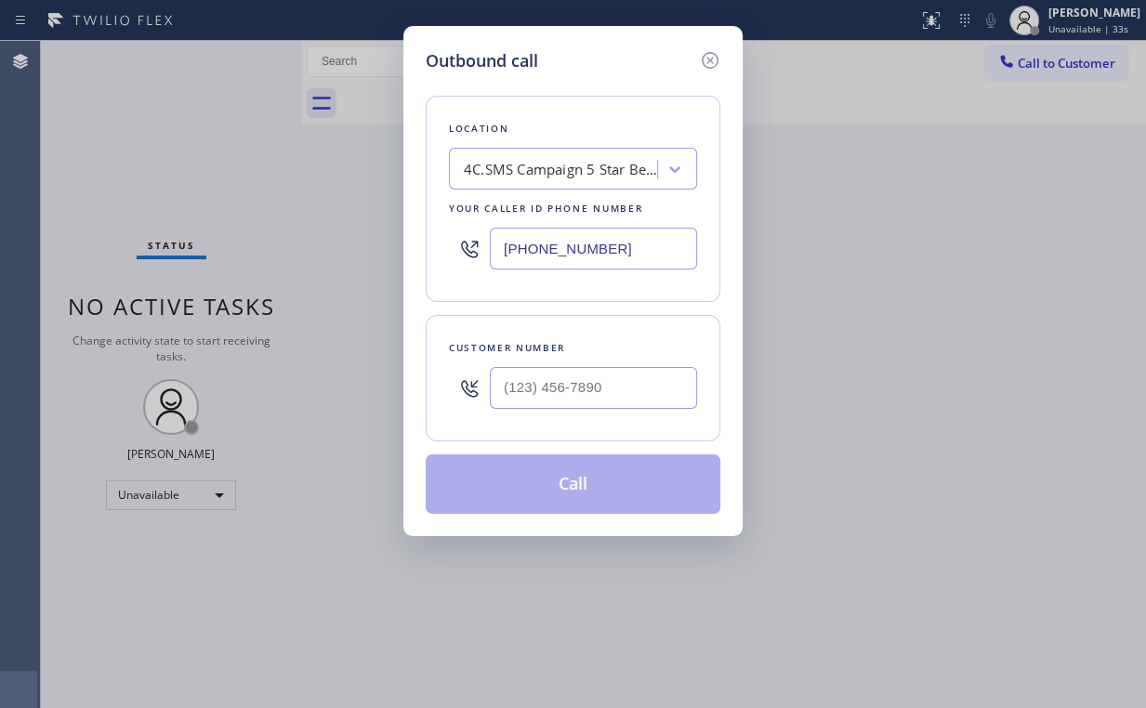
click at [602, 52] on div "Outbound call" at bounding box center [573, 60] width 295 height 25
drag, startPoint x: 561, startPoint y: 353, endPoint x: 561, endPoint y: 364, distance: 11.2
click at [561, 355] on div "Customer number" at bounding box center [573, 348] width 248 height 20
click at [561, 369] on input "(___) ___-____" at bounding box center [593, 388] width 207 height 42
paste input "650) 353-0313"
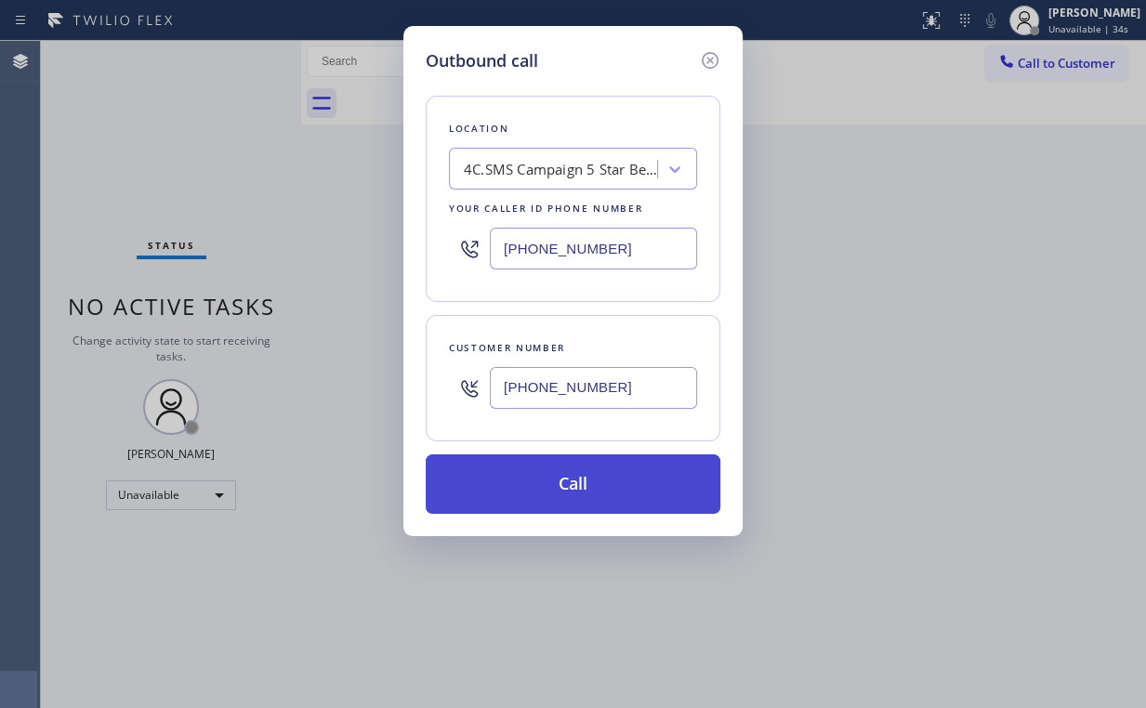
type input "[PHONE_NUMBER]"
click at [580, 484] on button "Call" at bounding box center [573, 483] width 295 height 59
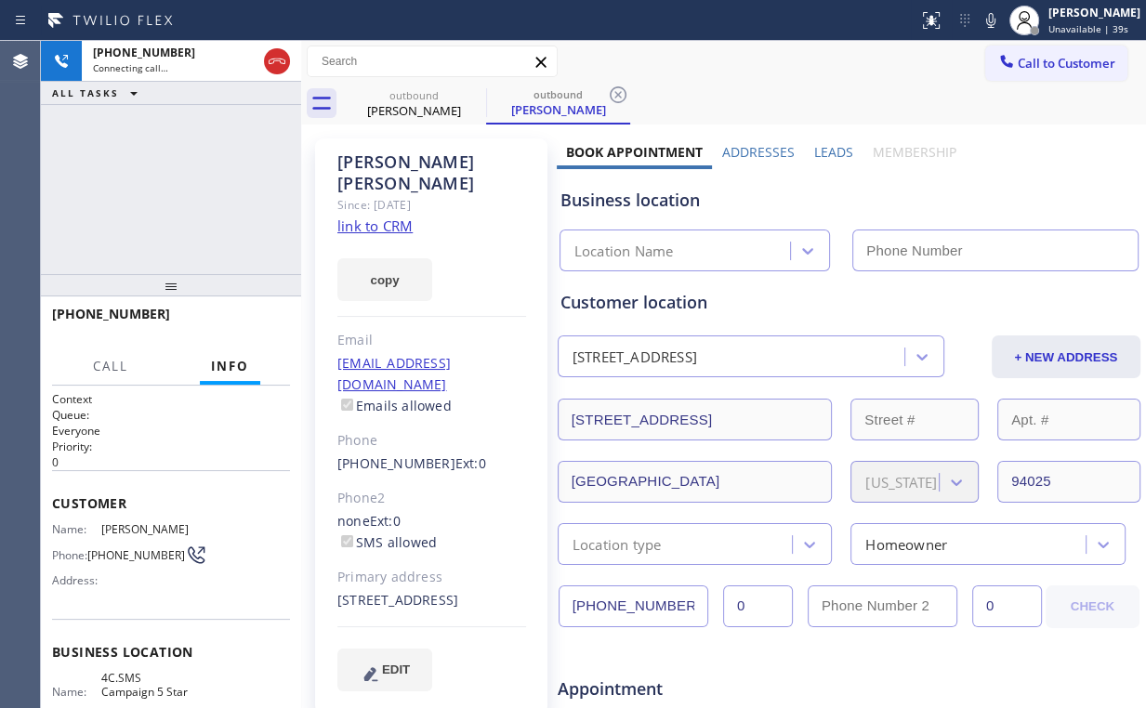
type input "[PHONE_NUMBER]"
click at [188, 224] on div "[PHONE_NUMBER] Connecting call… ALL TASKS ALL TASKS ACTIVE TASKS TASKS IN WRAP …" at bounding box center [171, 157] width 260 height 233
click at [383, 217] on link "link to CRM" at bounding box center [374, 226] width 75 height 19
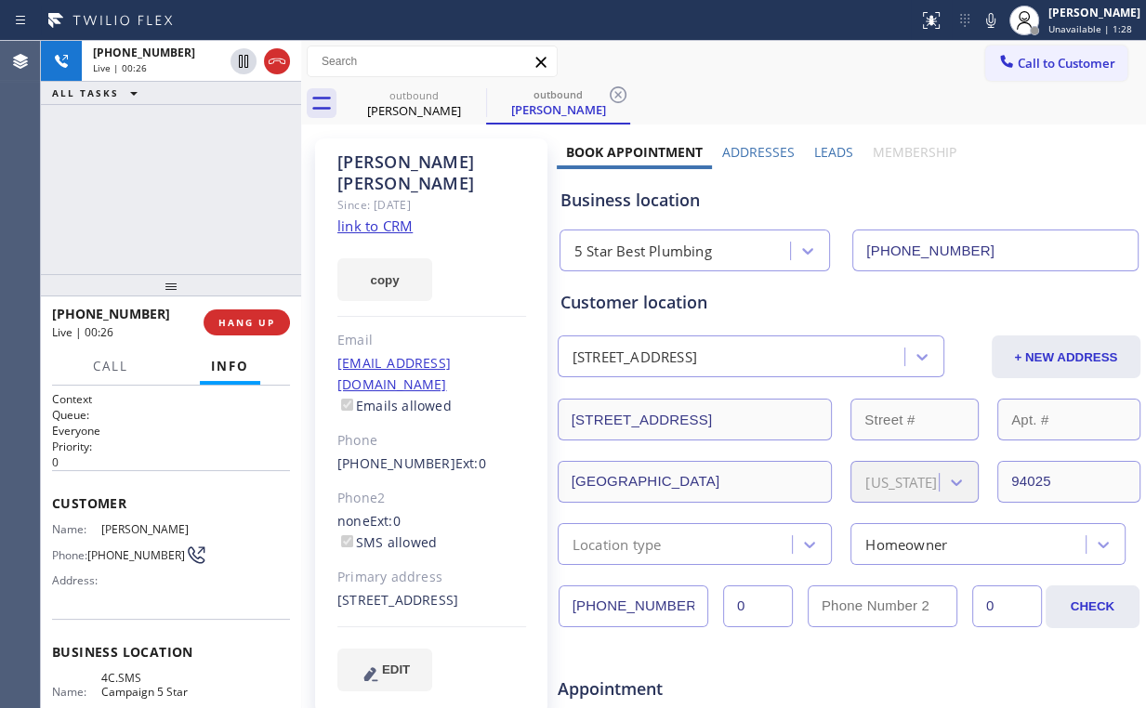
click at [165, 180] on div "[PHONE_NUMBER] Live | 00:26 ALL TASKS ALL TASKS ACTIVE TASKS TASKS IN WRAP UP" at bounding box center [171, 157] width 260 height 233
click at [187, 194] on div "[PHONE_NUMBER] Live | 00:27 ALL TASKS ALL TASKS ACTIVE TASKS TASKS IN WRAP UP" at bounding box center [171, 157] width 260 height 233
click at [187, 194] on div "[PHONE_NUMBER] Live | 00:28 ALL TASKS ALL TASKS ACTIVE TASKS TASKS IN WRAP UP" at bounding box center [171, 157] width 260 height 233
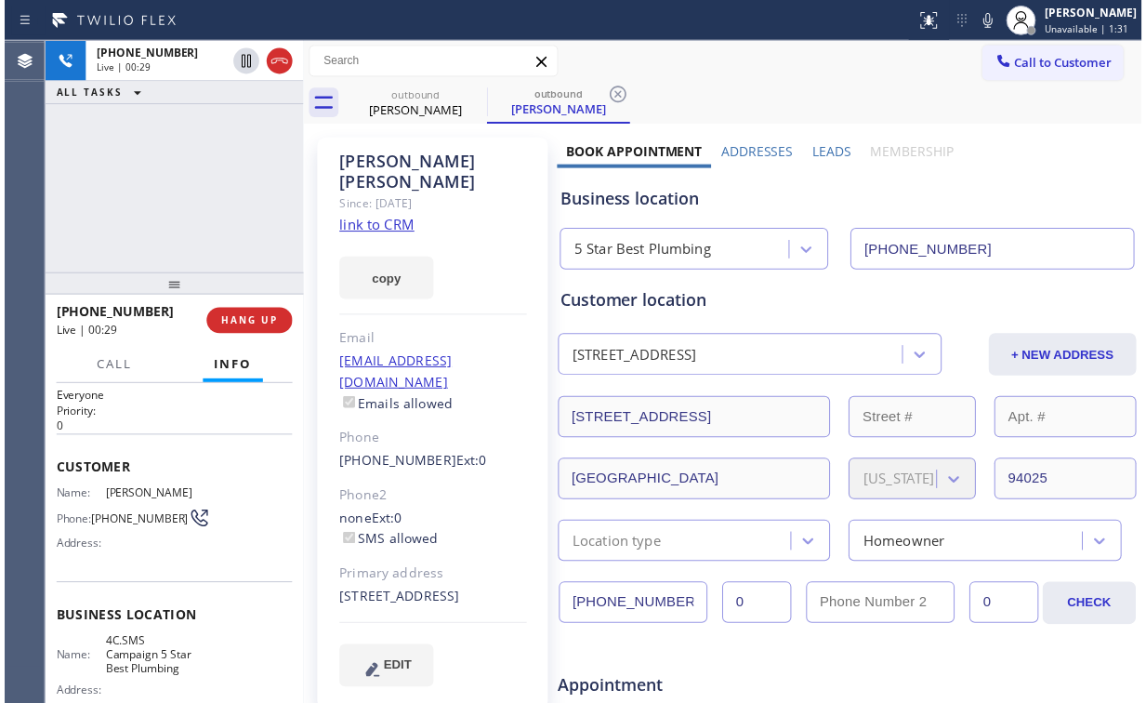
scroll to position [74, 0]
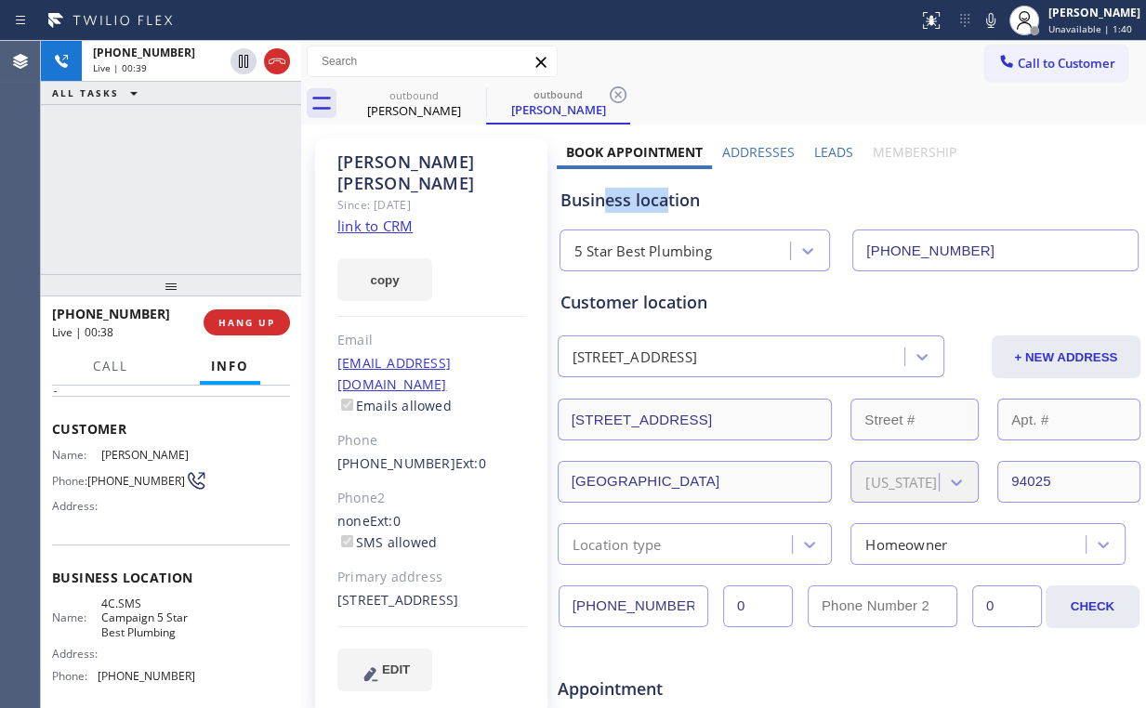
drag, startPoint x: 663, startPoint y: 201, endPoint x: 598, endPoint y: 198, distance: 65.1
click at [598, 198] on div "Business location" at bounding box center [848, 200] width 577 height 25
click at [253, 322] on span "HANG UP" at bounding box center [246, 322] width 57 height 13
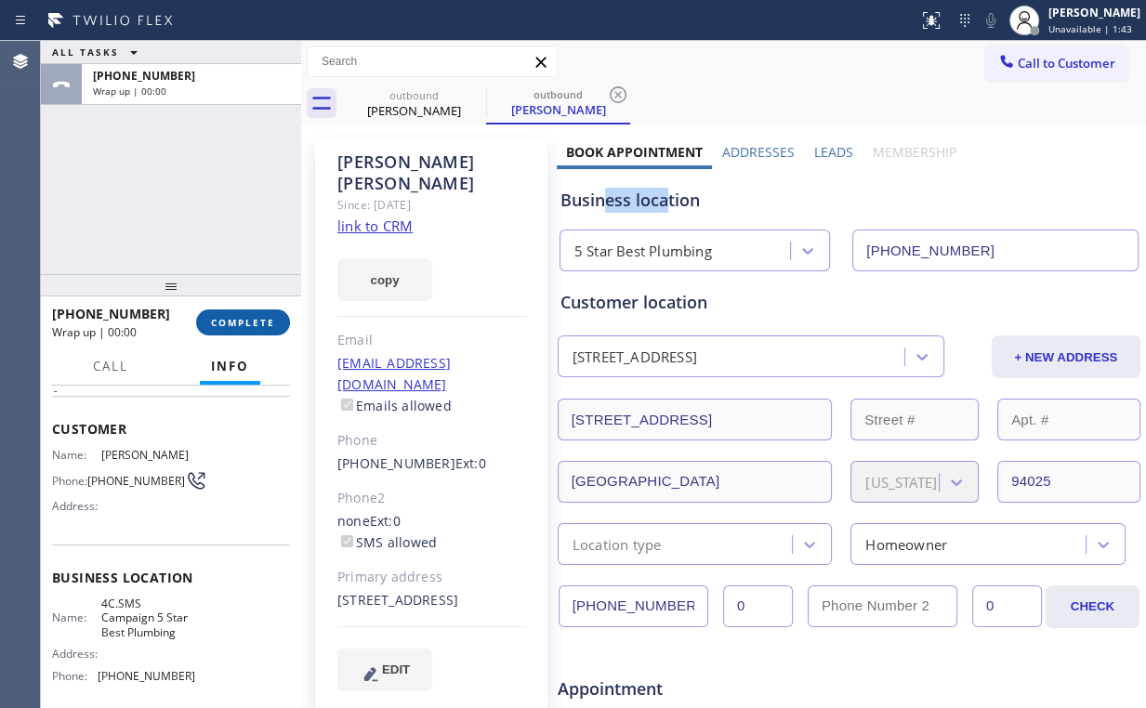
click at [253, 322] on span "COMPLETE" at bounding box center [243, 322] width 64 height 13
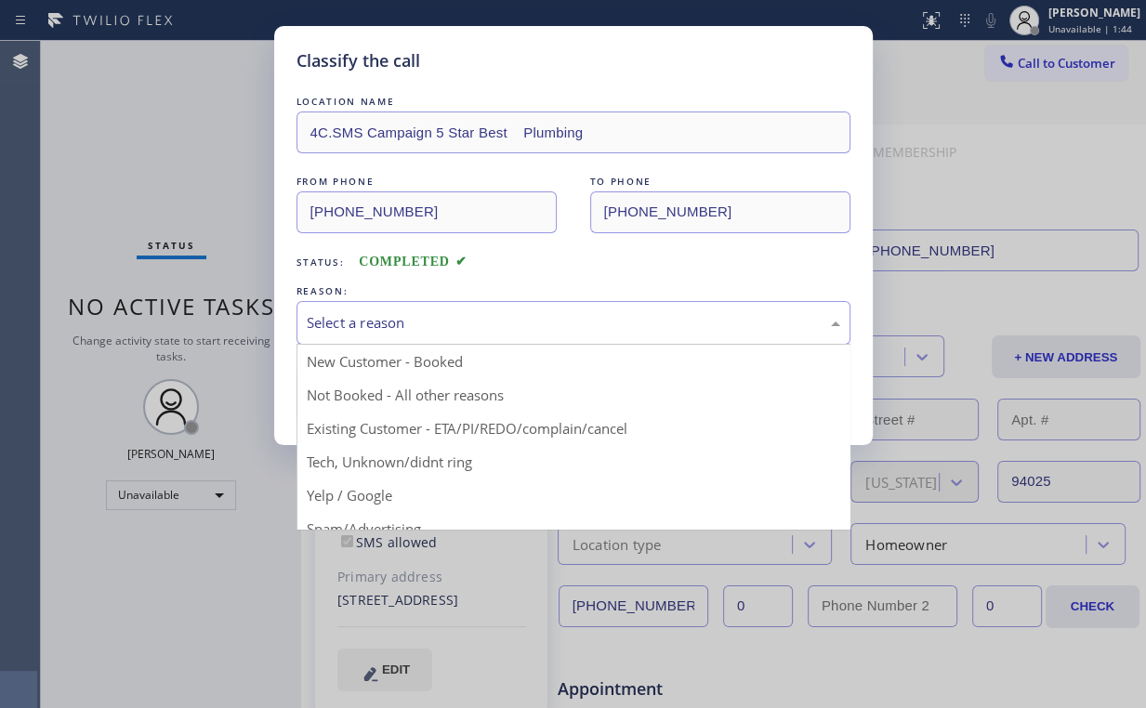
click at [394, 329] on div "Select a reason" at bounding box center [573, 322] width 533 height 21
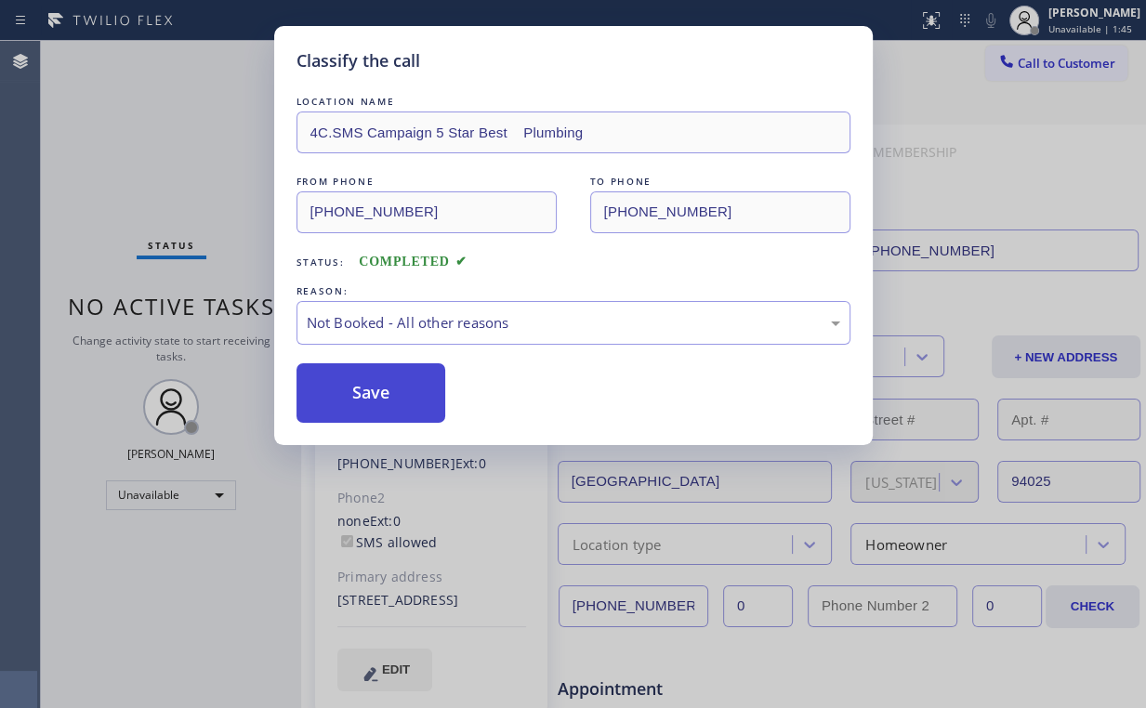
click at [396, 379] on button "Save" at bounding box center [371, 392] width 150 height 59
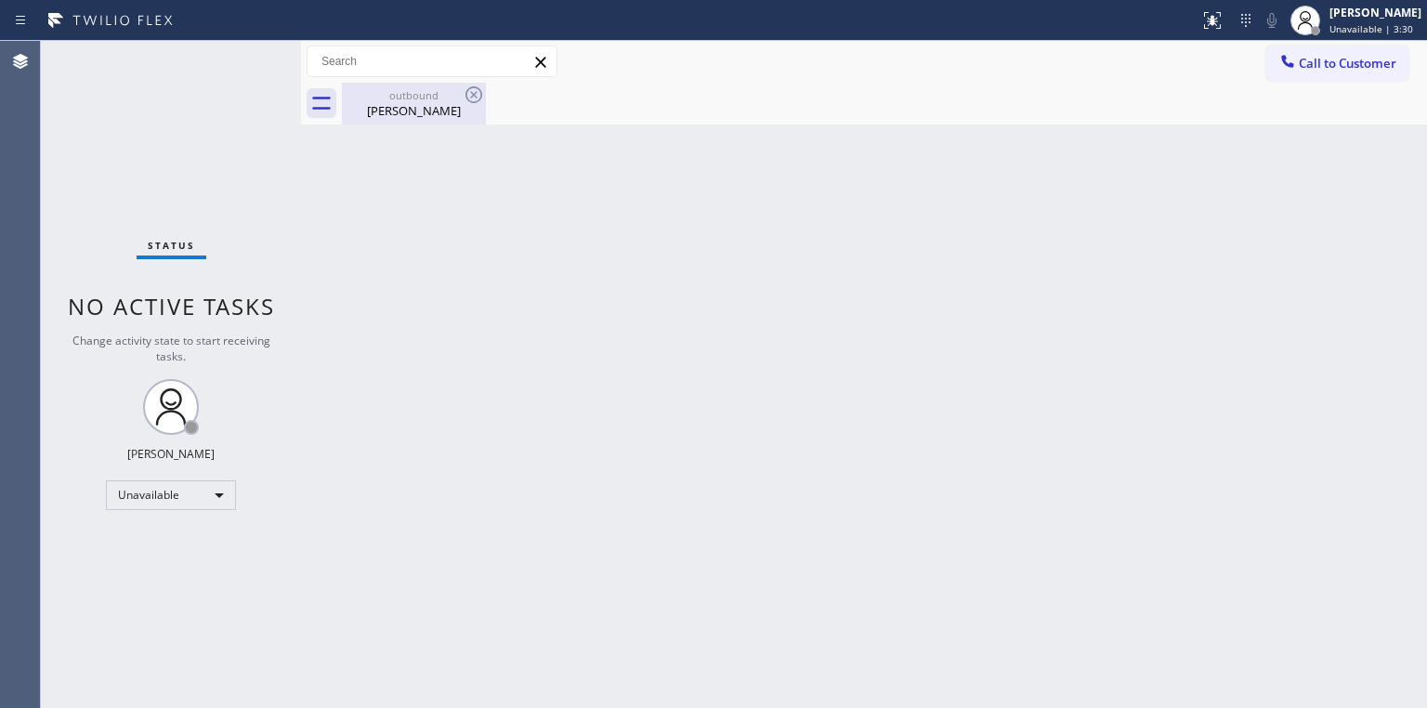
drag, startPoint x: 396, startPoint y: 100, endPoint x: 450, endPoint y: 97, distance: 54.0
click at [397, 100] on div "outbound" at bounding box center [414, 95] width 140 height 14
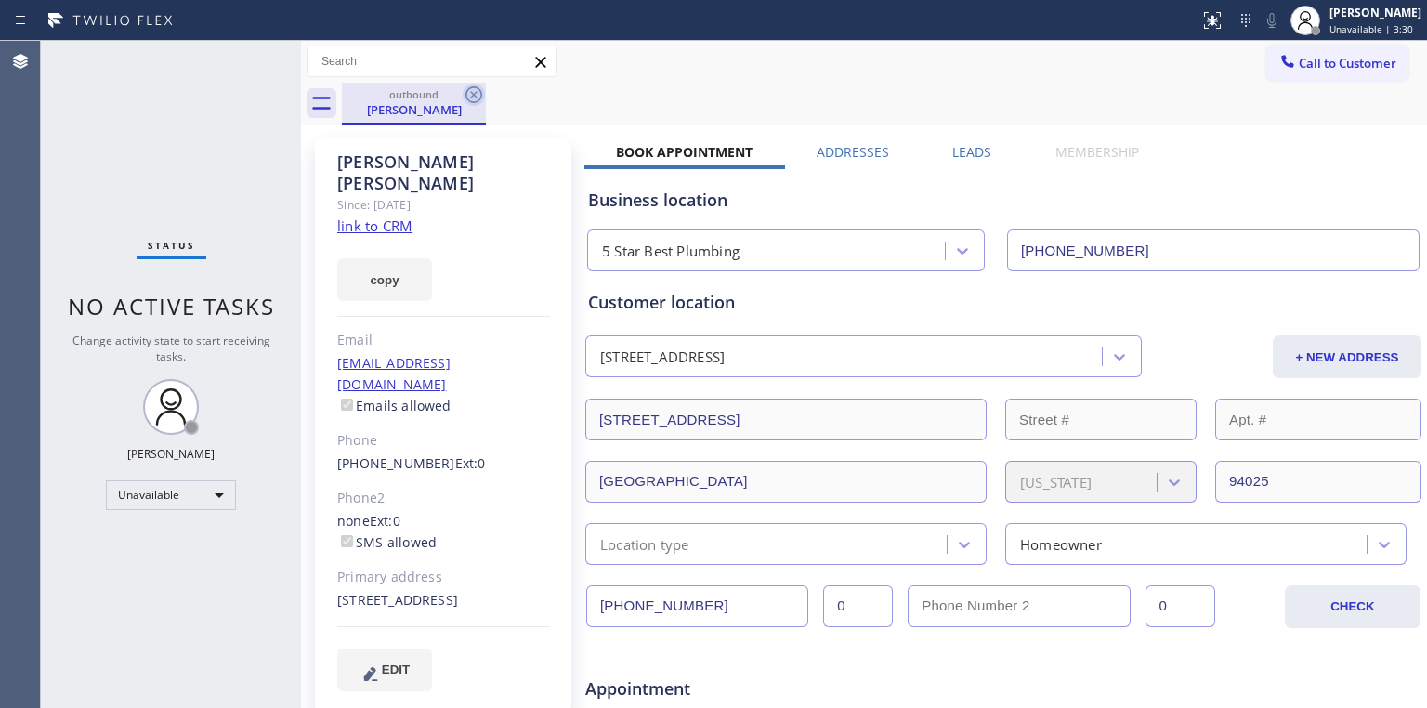
click at [472, 93] on icon at bounding box center [474, 94] width 17 height 17
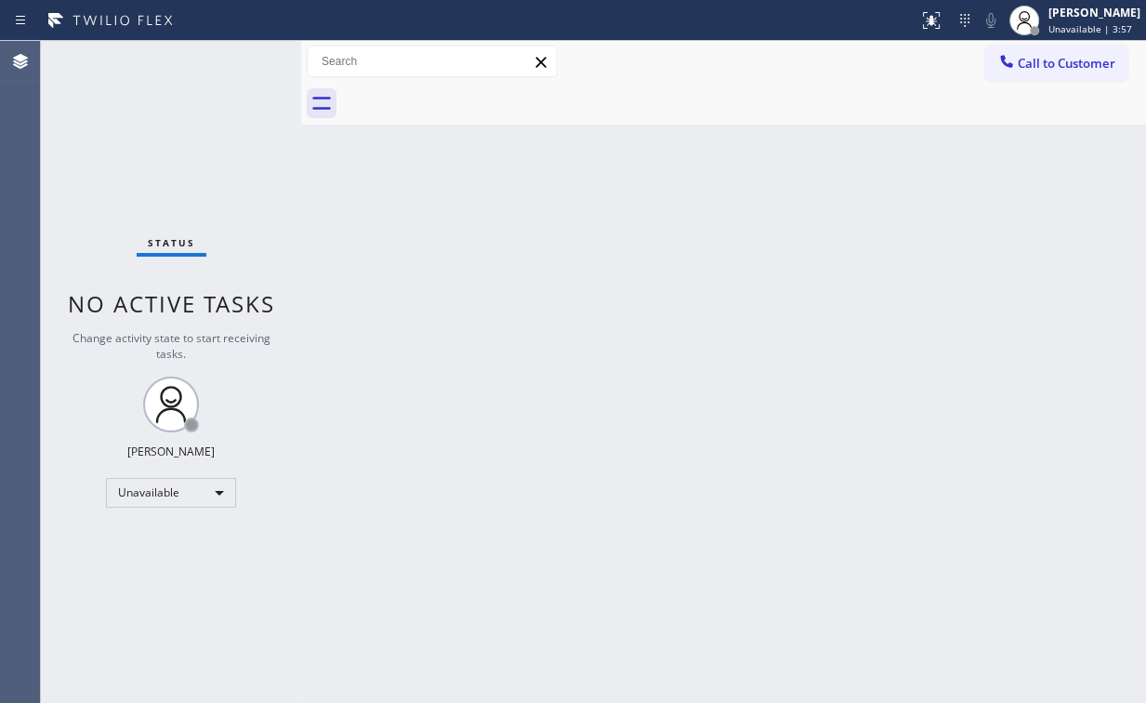
click at [134, 152] on div "Status No active tasks Change activity state to start receiving tasks. [PERSON_…" at bounding box center [171, 372] width 260 height 662
click at [1036, 74] on button "Call to Customer" at bounding box center [1056, 63] width 142 height 35
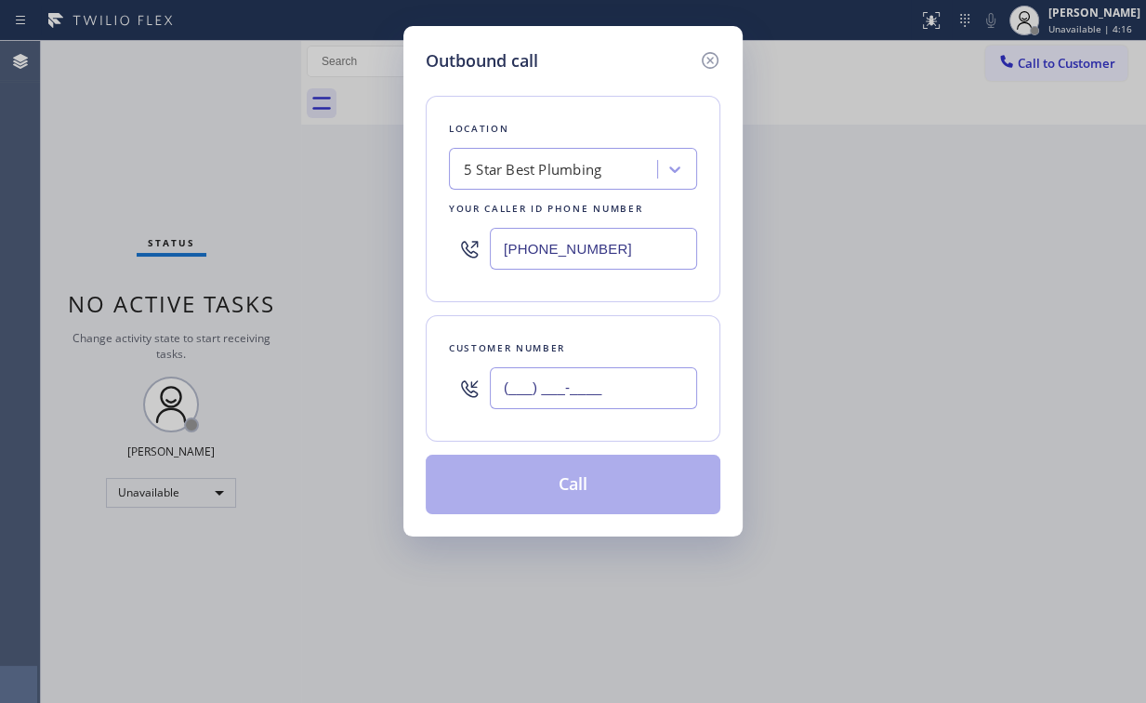
click at [639, 385] on input "(___) ___-____" at bounding box center [593, 388] width 207 height 42
paste input "650) 353-0313"
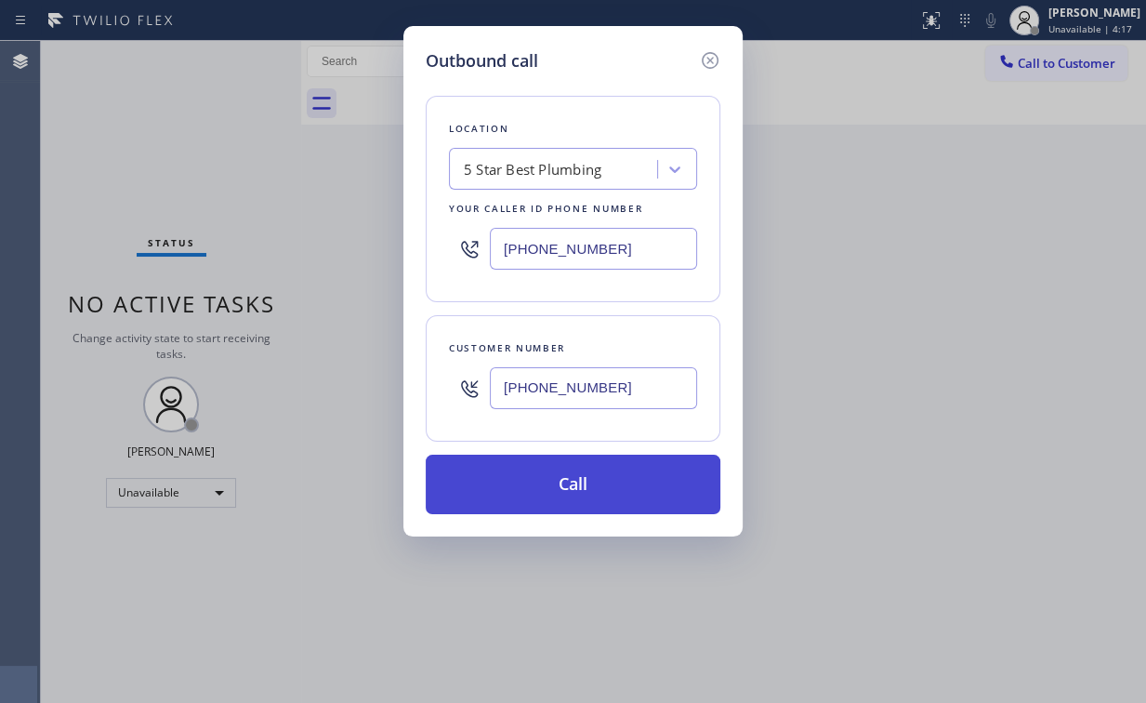
type input "[PHONE_NUMBER]"
click at [554, 483] on button "Call" at bounding box center [573, 483] width 295 height 59
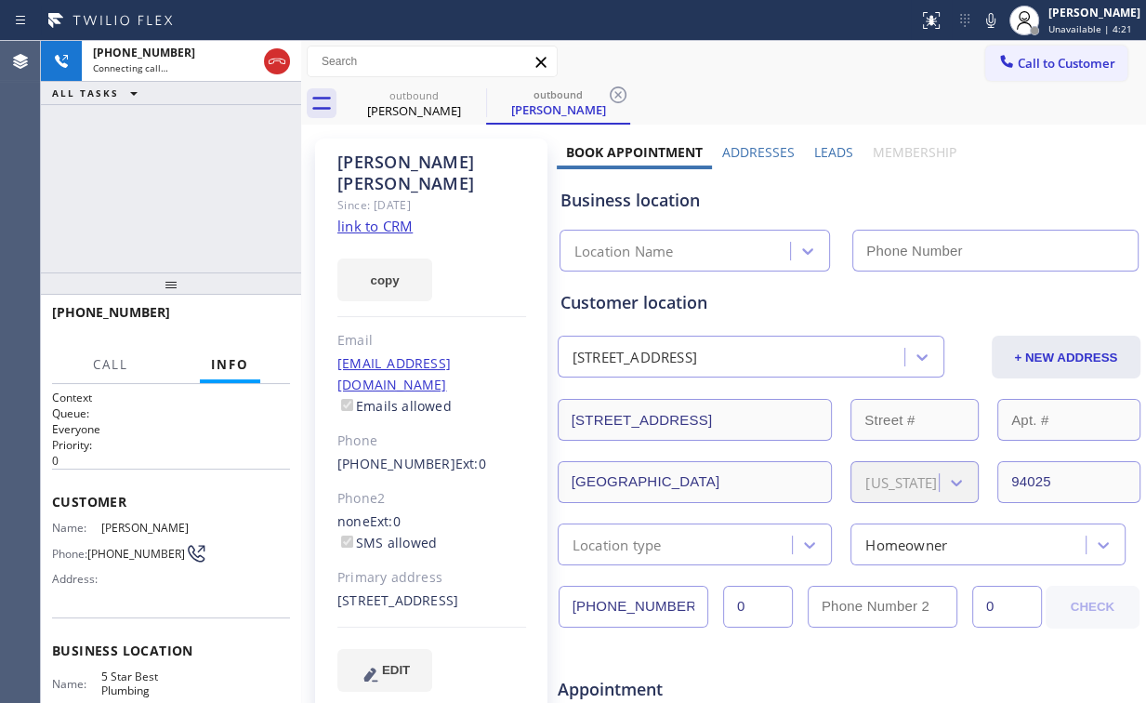
click at [134, 178] on div "[PHONE_NUMBER] Connecting call… ALL TASKS ALL TASKS ACTIVE TASKS TASKS IN WRAP …" at bounding box center [171, 156] width 260 height 231
type input "[PHONE_NUMBER]"
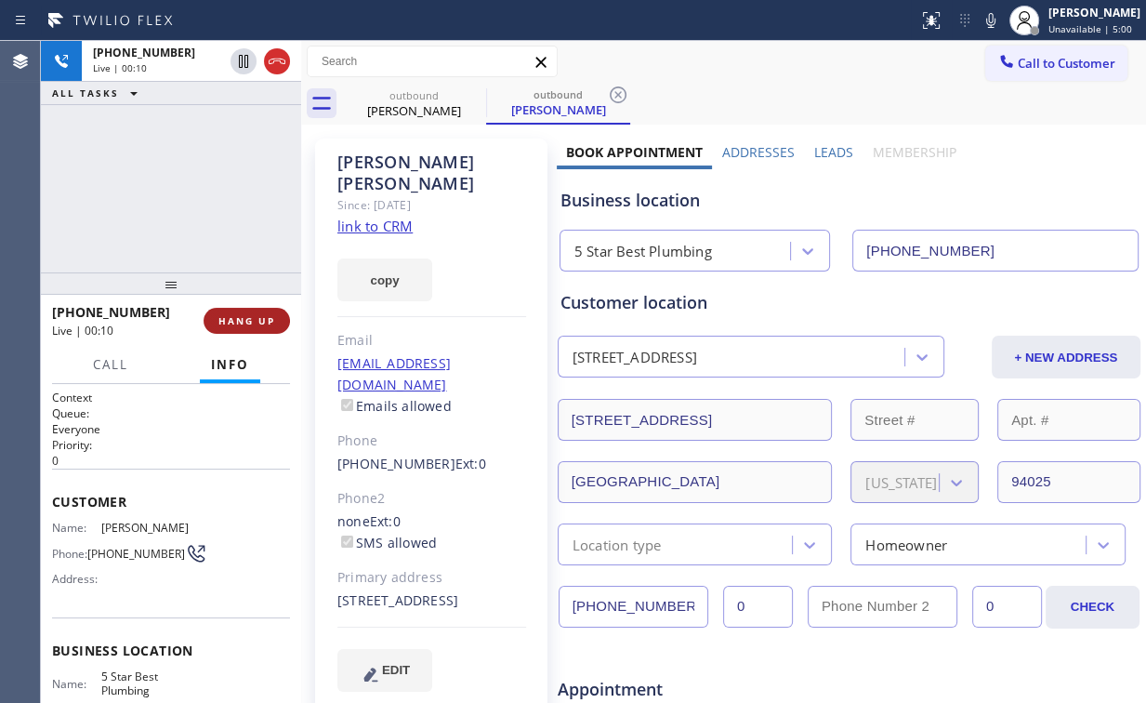
click at [256, 317] on span "HANG UP" at bounding box center [246, 320] width 57 height 13
click at [255, 317] on span "HANG UP" at bounding box center [246, 320] width 57 height 13
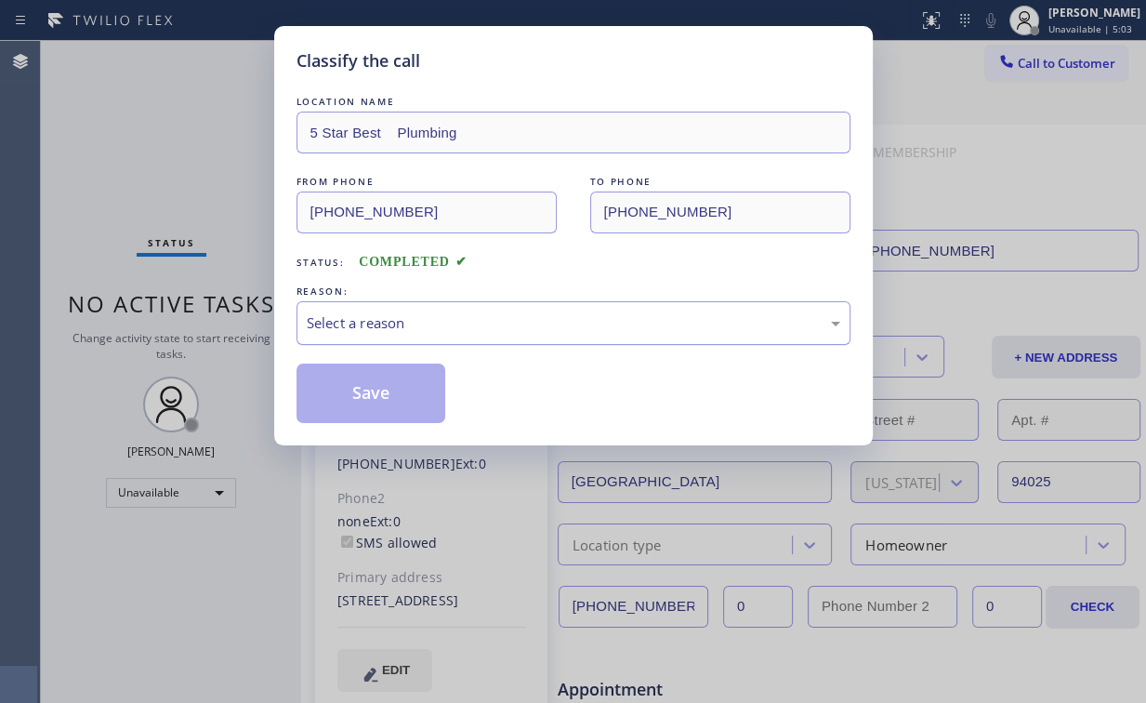
click at [320, 319] on div "Select a reason" at bounding box center [573, 322] width 533 height 21
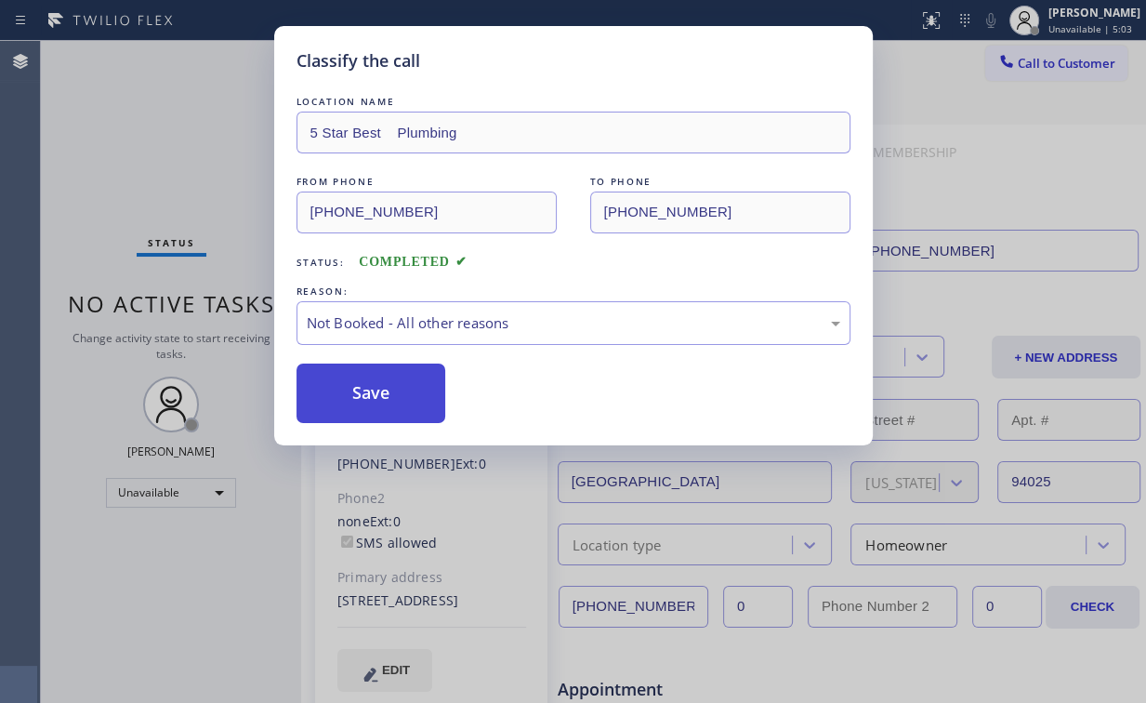
click at [353, 393] on button "Save" at bounding box center [371, 392] width 150 height 59
drag, startPoint x: 161, startPoint y: 102, endPoint x: 191, endPoint y: 148, distance: 54.4
click at [167, 112] on div "Classify the call LOCATION NAME 5 Star Best Plumbing FROM PHONE [PHONE_NUMBER] …" at bounding box center [573, 351] width 1146 height 703
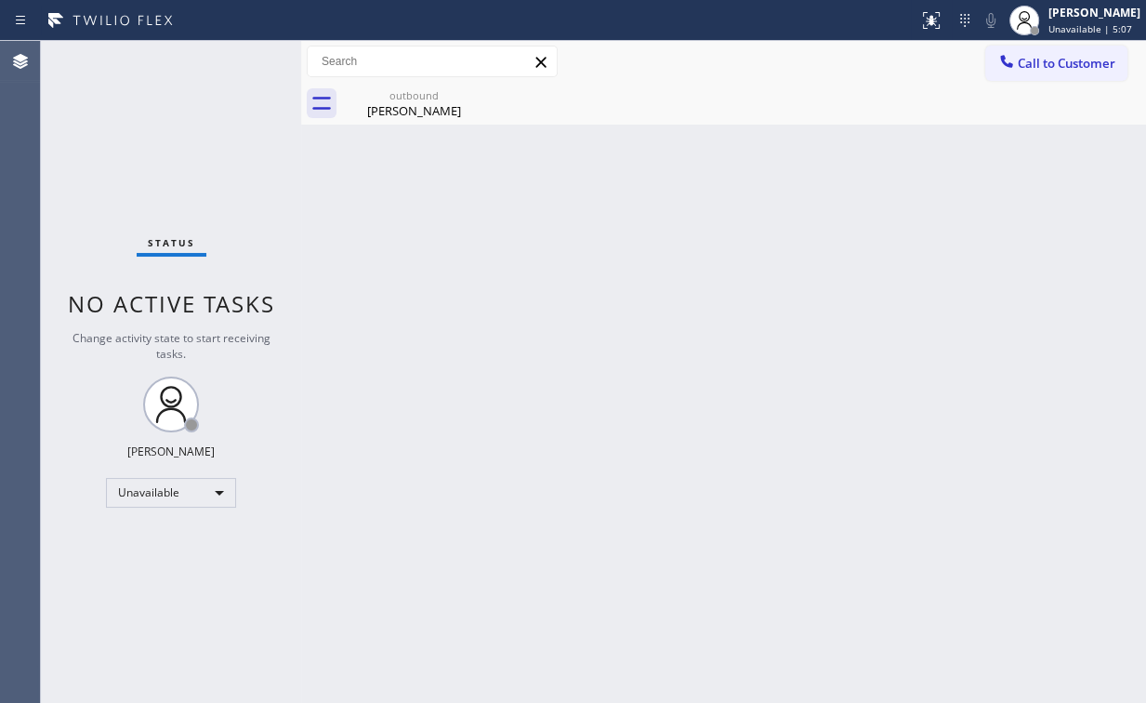
click at [363, 241] on div "Back to Dashboard Change Sender ID Customers Technicians Select a contact Outbo…" at bounding box center [723, 372] width 845 height 662
click at [1042, 71] on span "Call to Customer" at bounding box center [1067, 63] width 98 height 17
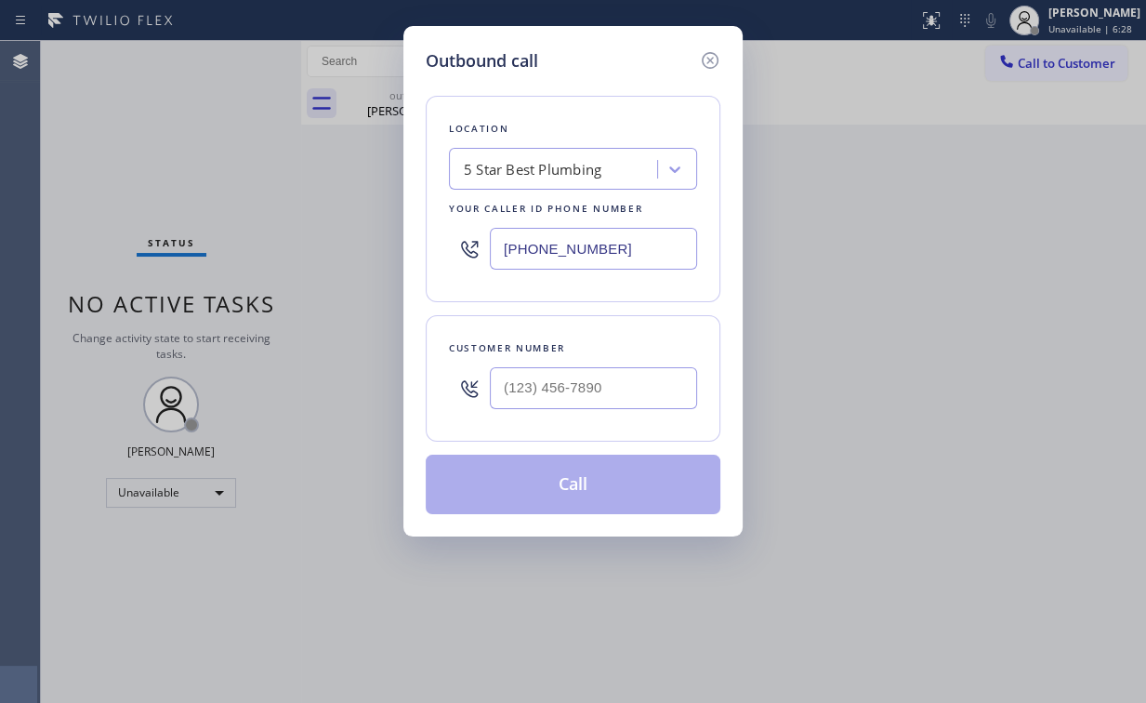
drag, startPoint x: 714, startPoint y: 59, endPoint x: 349, endPoint y: 529, distance: 594.1
click at [713, 61] on icon at bounding box center [710, 60] width 22 height 22
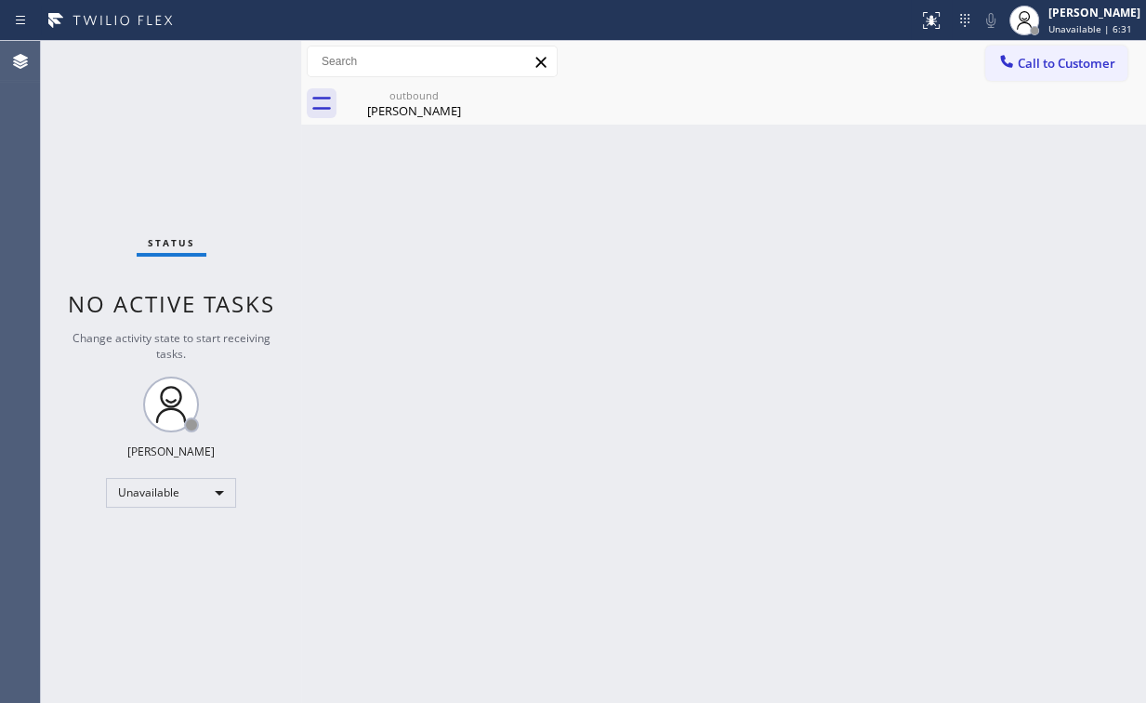
click at [431, 302] on div "Back to Dashboard Change Sender ID Customers Technicians Select a contact Outbo…" at bounding box center [723, 372] width 845 height 662
drag, startPoint x: 125, startPoint y: 132, endPoint x: 204, endPoint y: 348, distance: 230.2
click at [135, 154] on div "Status No active tasks Change activity state to start receiving tasks. [PERSON_…" at bounding box center [171, 372] width 260 height 662
click at [183, 478] on div "Unavailable" at bounding box center [171, 493] width 130 height 30
drag, startPoint x: 156, startPoint y: 544, endPoint x: 406, endPoint y: 544, distance: 250.0
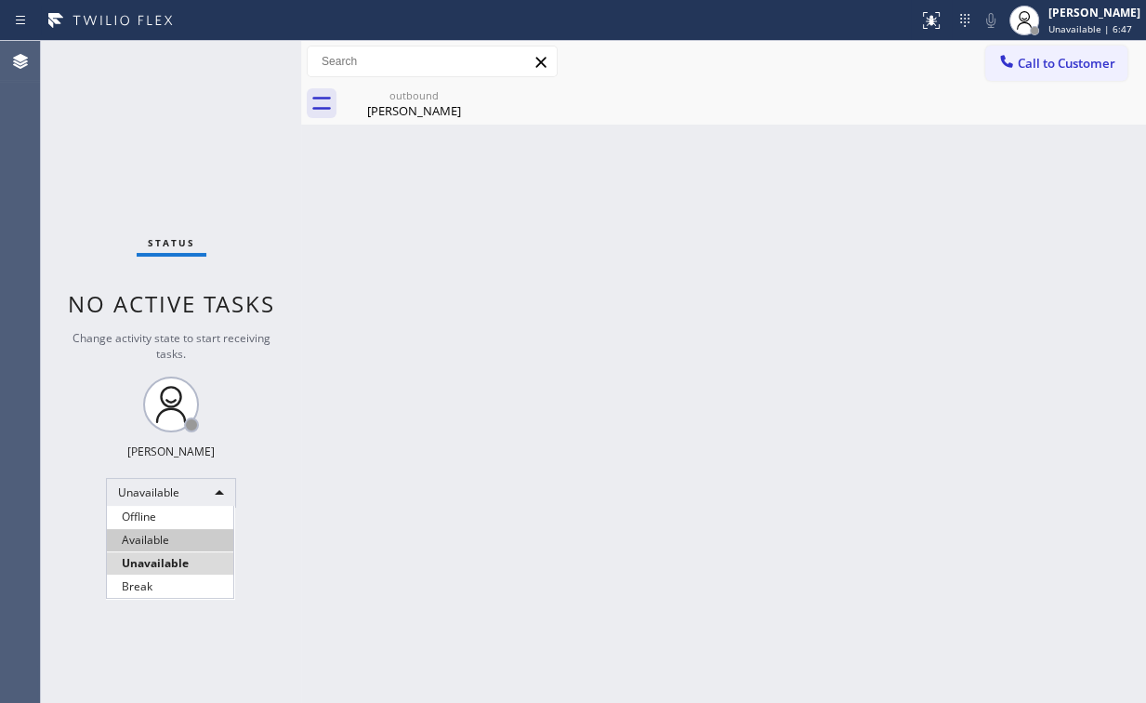
click at [157, 544] on li "Available" at bounding box center [170, 540] width 126 height 22
drag, startPoint x: 411, startPoint y: 544, endPoint x: 414, endPoint y: 568, distance: 24.3
click at [412, 546] on div "Back to Dashboard Change Sender ID Customers Technicians Select a contact Outbo…" at bounding box center [723, 372] width 845 height 662
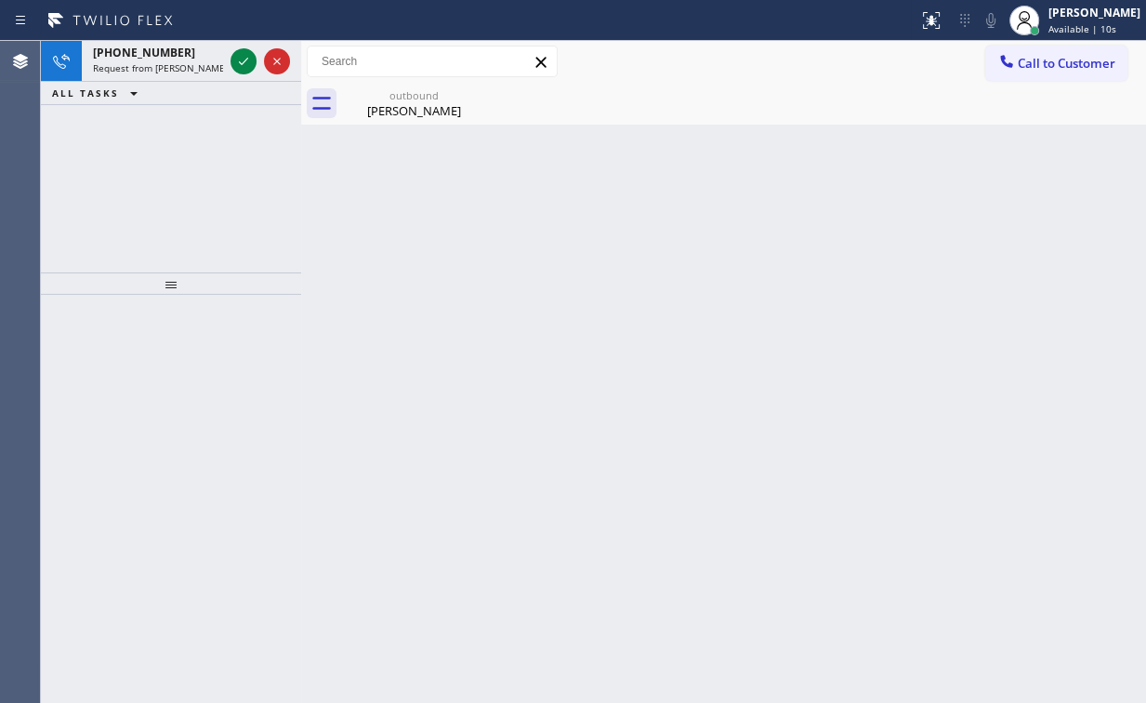
click at [120, 171] on div "[PHONE_NUMBER] Request from [PERSON_NAME] (direct) ALL TASKS ALL TASKS ACTIVE T…" at bounding box center [171, 156] width 260 height 231
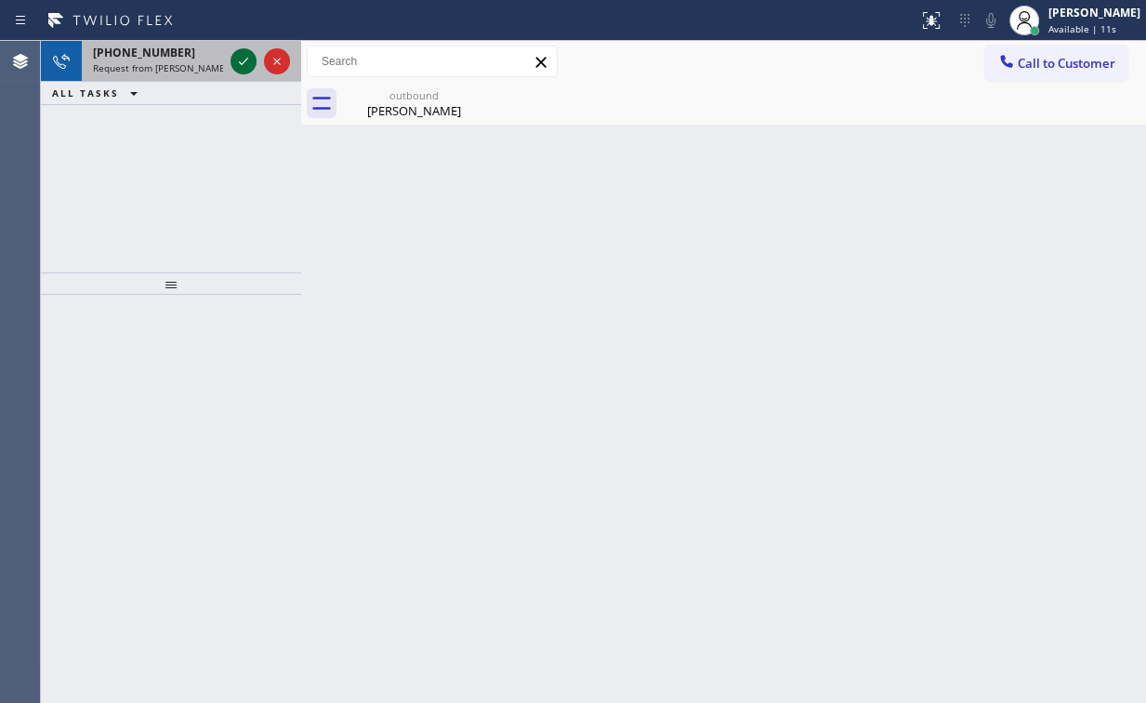
click at [239, 58] on icon at bounding box center [243, 61] width 22 height 22
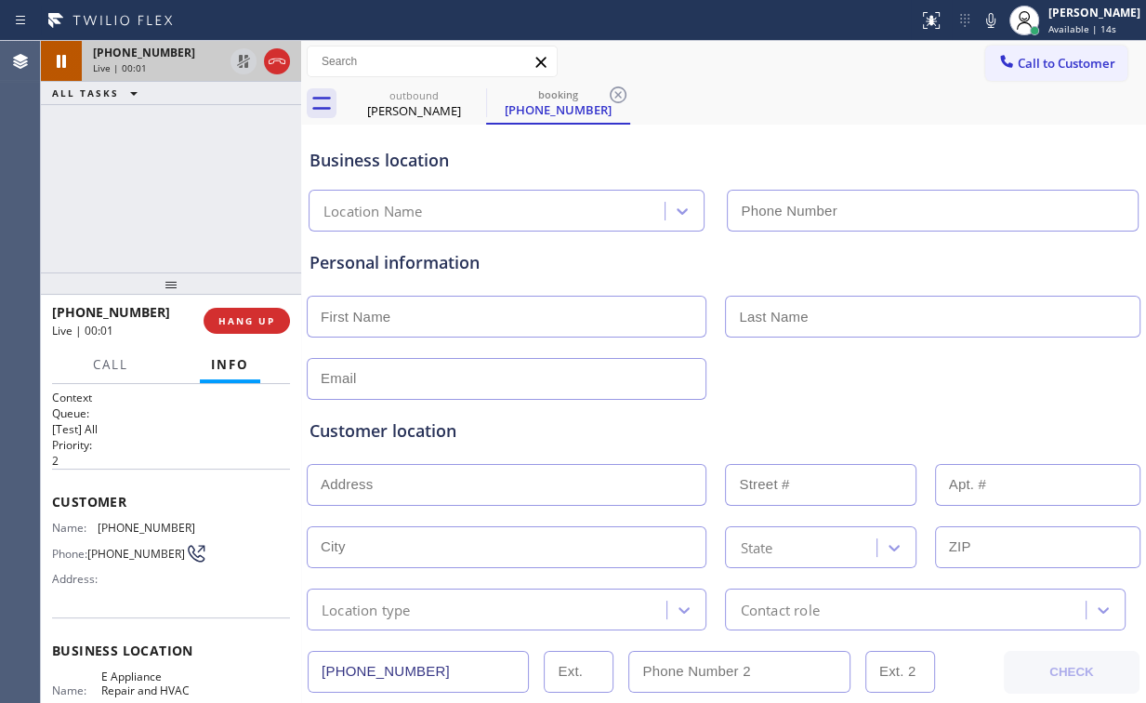
type input "[PHONE_NUMBER]"
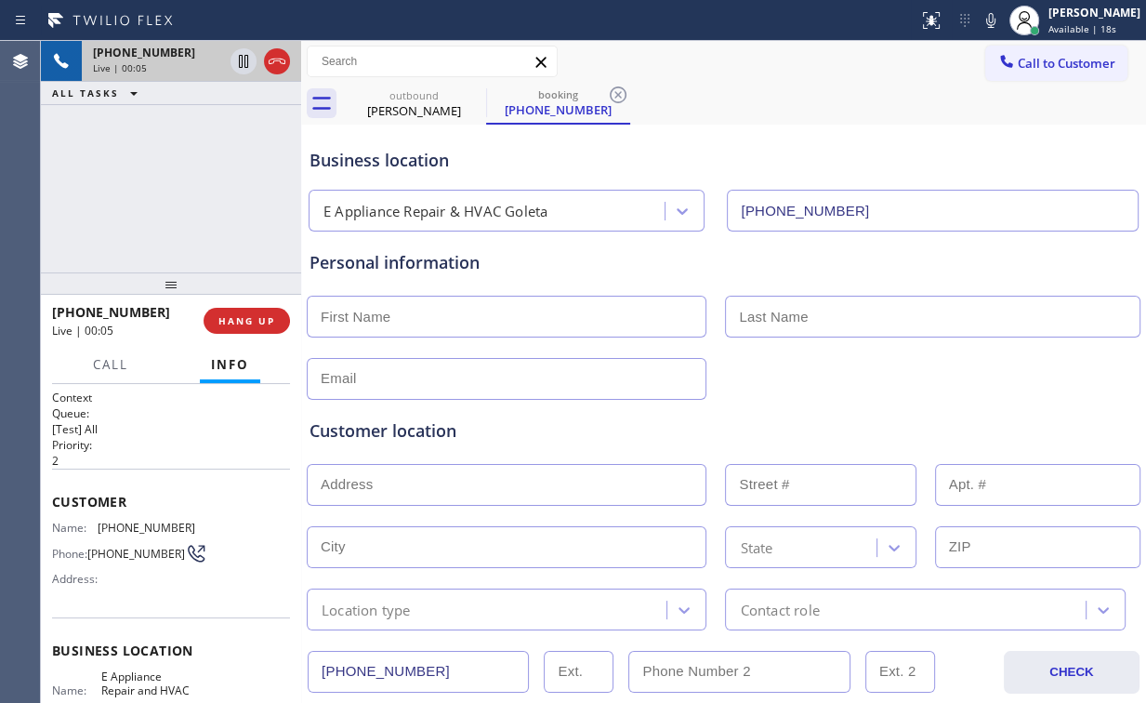
click at [184, 188] on div "[PHONE_NUMBER] Live | 00:05 ALL TASKS ALL TASKS ACTIVE TASKS TASKS IN WRAP UP" at bounding box center [171, 156] width 260 height 231
click at [179, 188] on div "[PHONE_NUMBER] Live | 00:05 ALL TASKS ALL TASKS ACTIVE TASKS TASKS IN WRAP UP" at bounding box center [171, 156] width 260 height 231
click at [179, 188] on div "[PHONE_NUMBER] Live | 00:06 ALL TASKS ALL TASKS ACTIVE TASKS TASKS IN WRAP UP" at bounding box center [171, 156] width 260 height 231
click at [178, 188] on div "[PHONE_NUMBER] Live | 00:09 ALL TASKS ALL TASKS ACTIVE TASKS TASKS IN WRAP UP" at bounding box center [171, 156] width 260 height 231
click at [180, 188] on div "[PHONE_NUMBER] Live | 00:10 ALL TASKS ALL TASKS ACTIVE TASKS TASKS IN WRAP UP" at bounding box center [171, 156] width 260 height 231
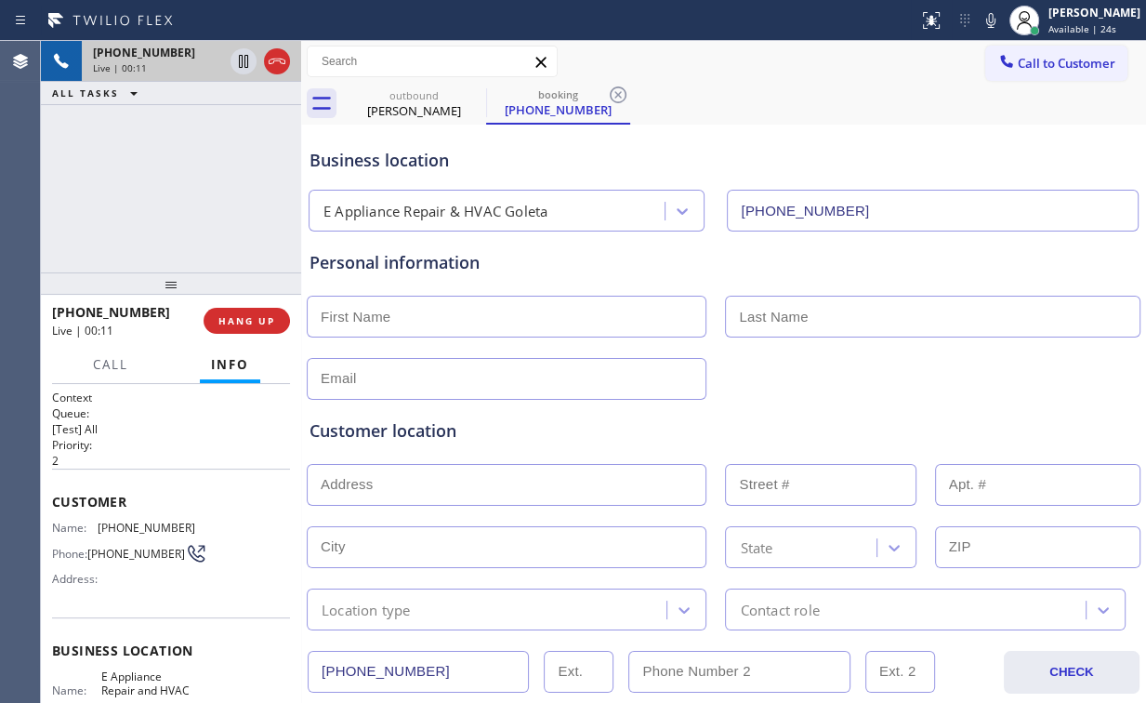
click at [180, 188] on div "[PHONE_NUMBER] Live | 00:11 ALL TASKS ALL TASKS ACTIVE TASKS TASKS IN WRAP UP" at bounding box center [171, 156] width 260 height 231
click at [180, 188] on div "[PHONE_NUMBER] Live | 00:12 ALL TASKS ALL TASKS ACTIVE TASKS TASKS IN WRAP UP" at bounding box center [171, 156] width 260 height 231
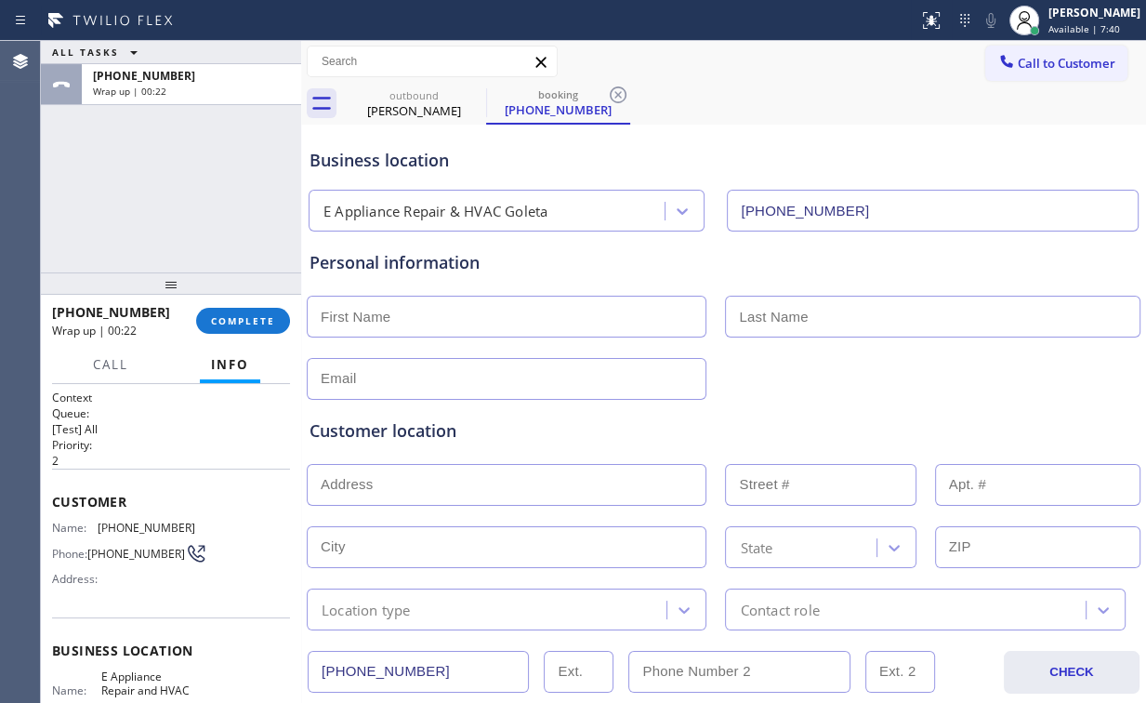
click at [115, 213] on div "ALL TASKS ALL TASKS ACTIVE TASKS TASKS IN WRAP UP [PHONE_NUMBER] Wrap up | 00:22" at bounding box center [171, 156] width 260 height 231
click at [457, 322] on input "text" at bounding box center [507, 317] width 400 height 42
type input "[PERSON_NAME]"
drag, startPoint x: 499, startPoint y: 375, endPoint x: 507, endPoint y: 397, distance: 23.0
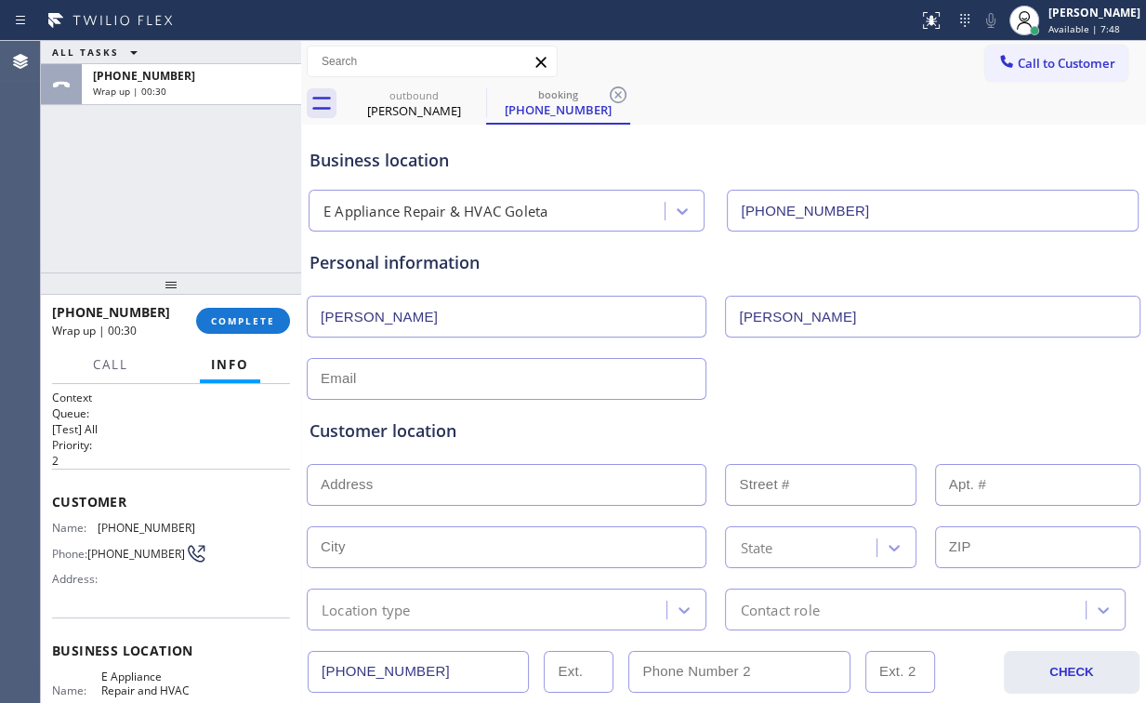
click at [499, 376] on input "text" at bounding box center [507, 379] width 400 height 42
click at [353, 381] on input "text" at bounding box center [507, 379] width 400 height 42
paste input "[PERSON_NAME][EMAIL_ADDRESS][DOMAIN_NAME]"
type input "[PERSON_NAME][EMAIL_ADDRESS][DOMAIN_NAME]"
click at [595, 424] on div "Customer location" at bounding box center [723, 430] width 828 height 25
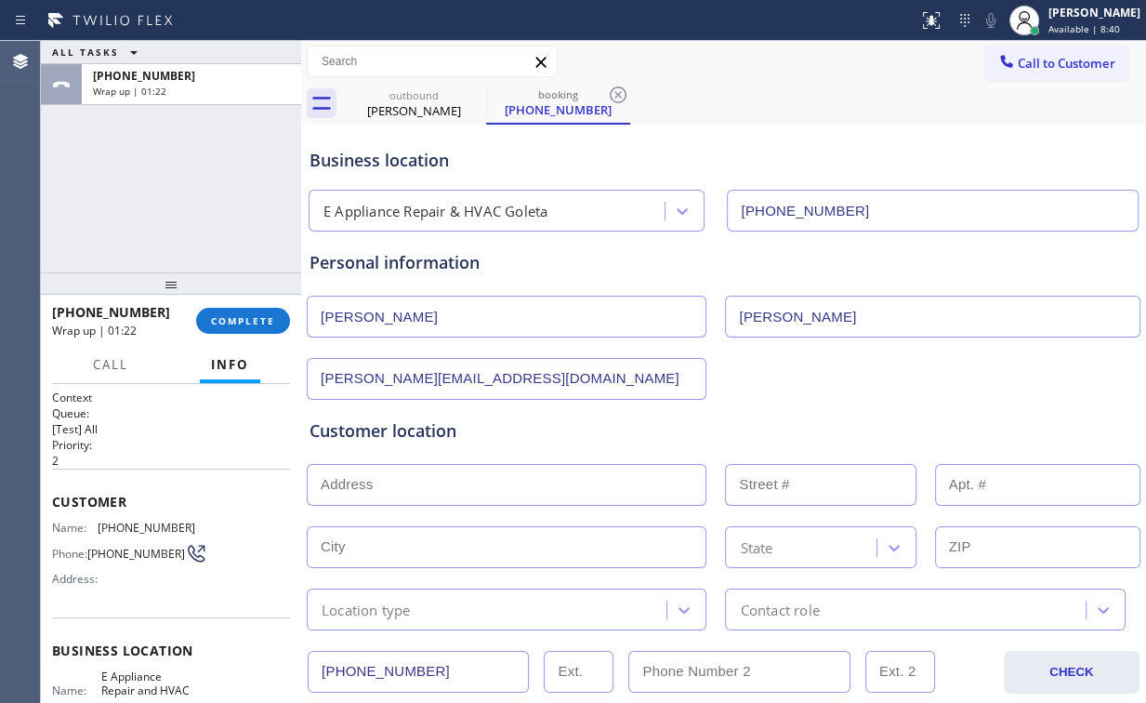
click at [400, 493] on input "text" at bounding box center [507, 485] width 400 height 42
paste input "[STREET_ADDRESS][PERSON_NAME]"
type input "[STREET_ADDRESS]"
type input "626"
type input "Santa [PERSON_NAME]"
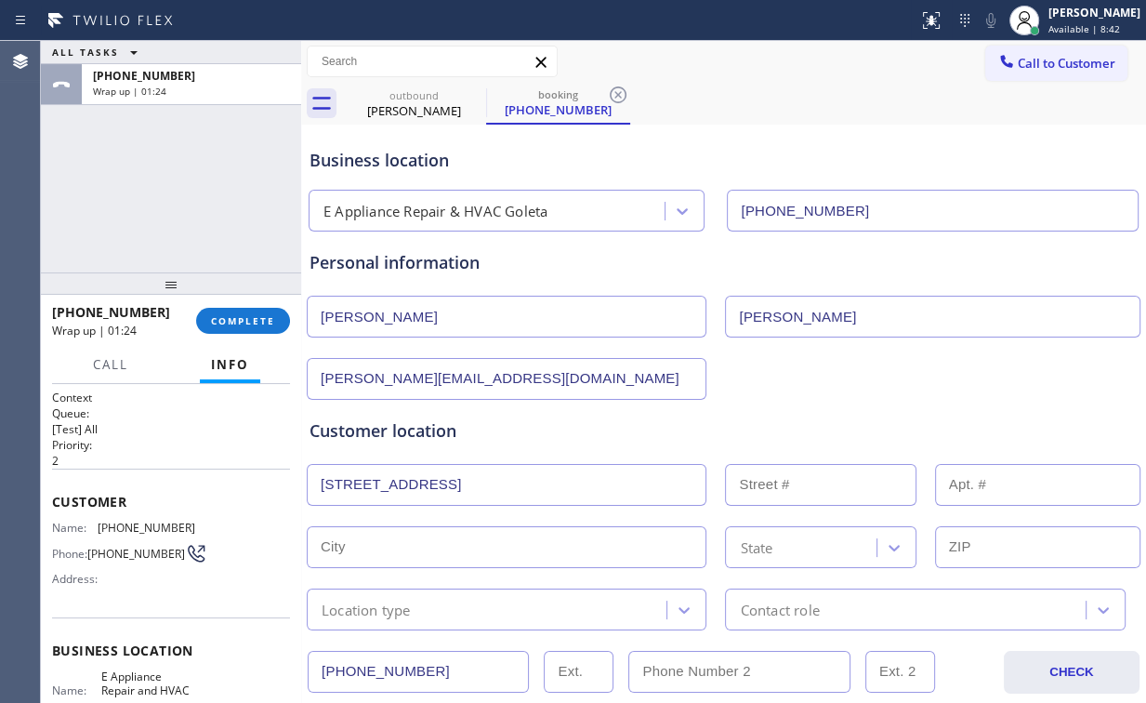
type input "93109"
click at [564, 429] on div "Customer location" at bounding box center [723, 430] width 828 height 25
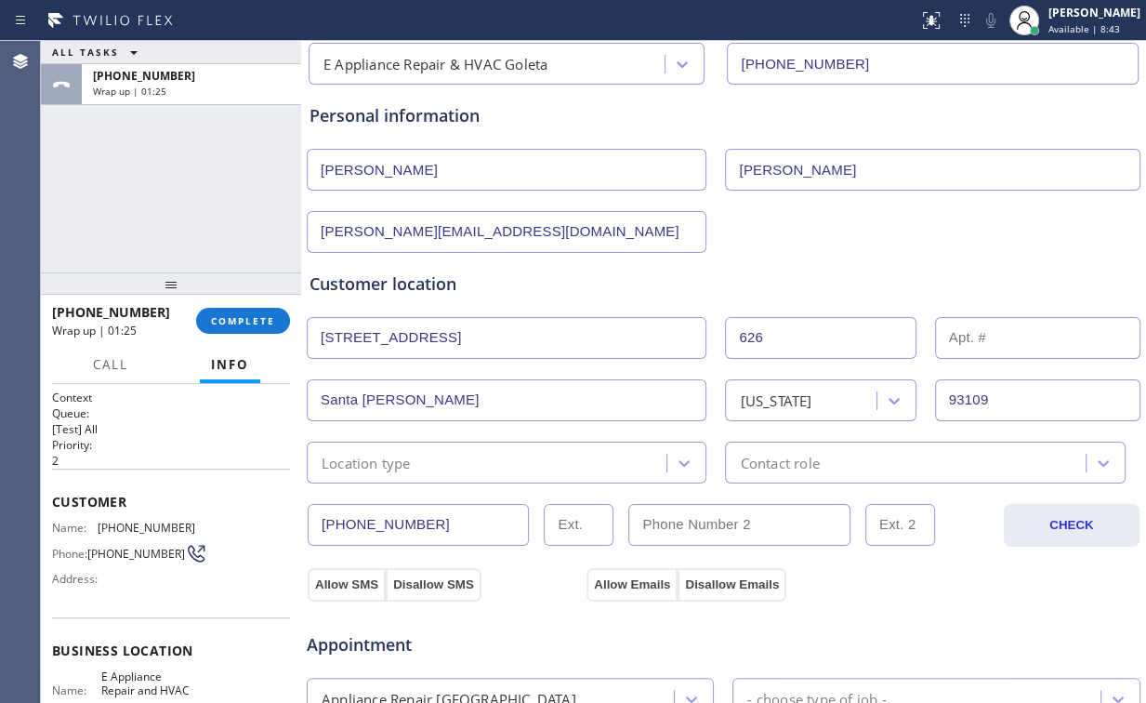
scroll to position [149, 0]
click at [451, 463] on div "Location type" at bounding box center [489, 460] width 354 height 33
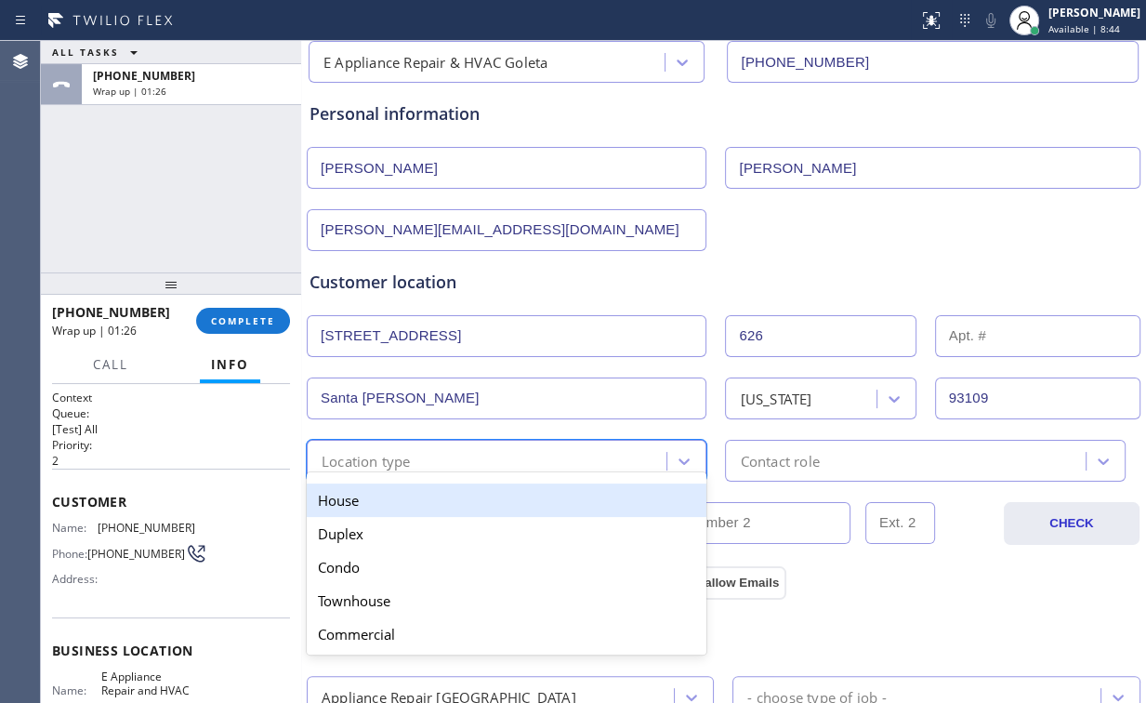
type input "h"
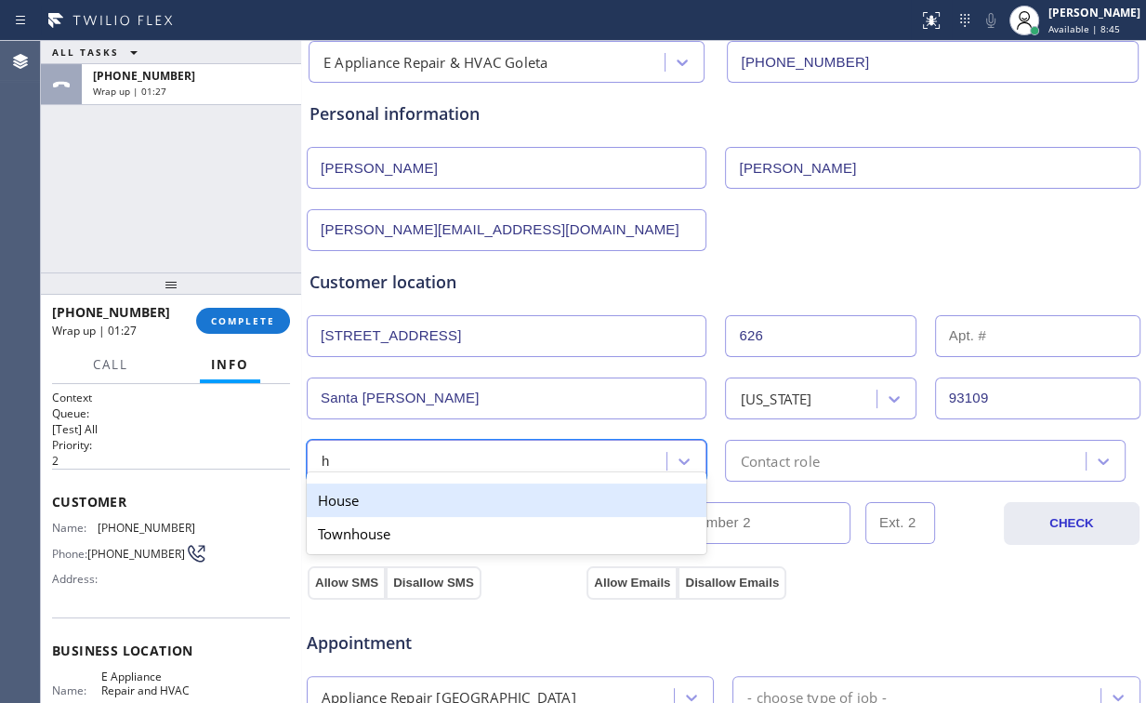
click at [362, 496] on div "House" at bounding box center [507, 499] width 400 height 33
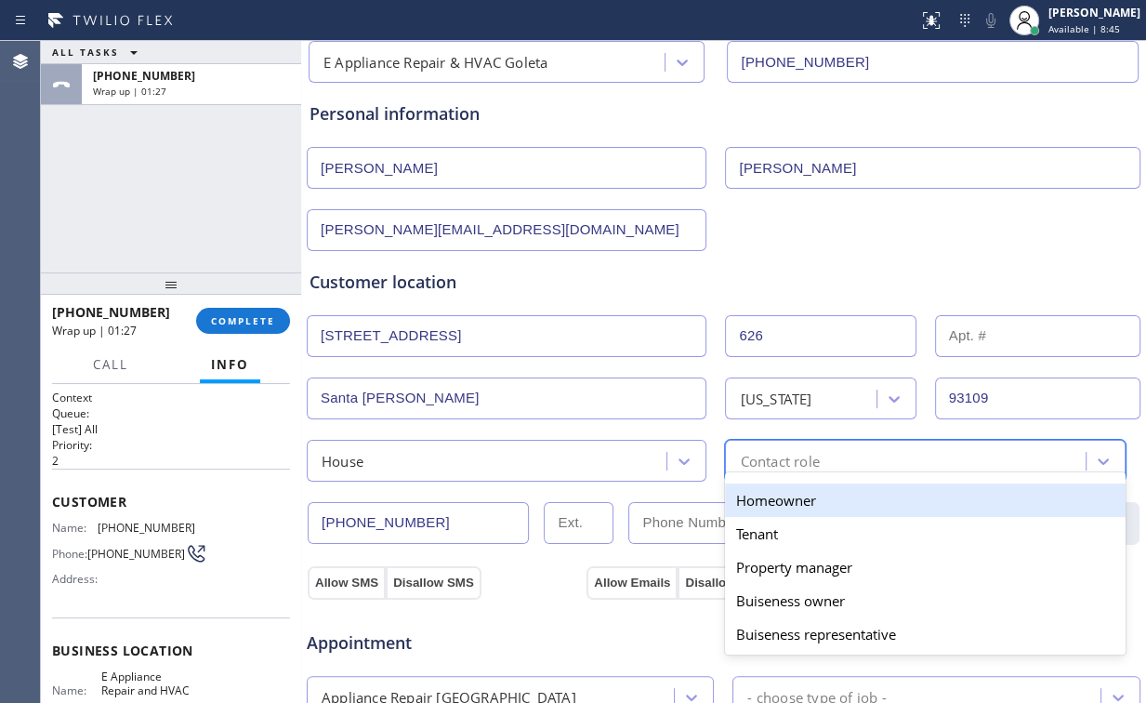
click at [769, 465] on div "Contact role" at bounding box center [779, 460] width 79 height 21
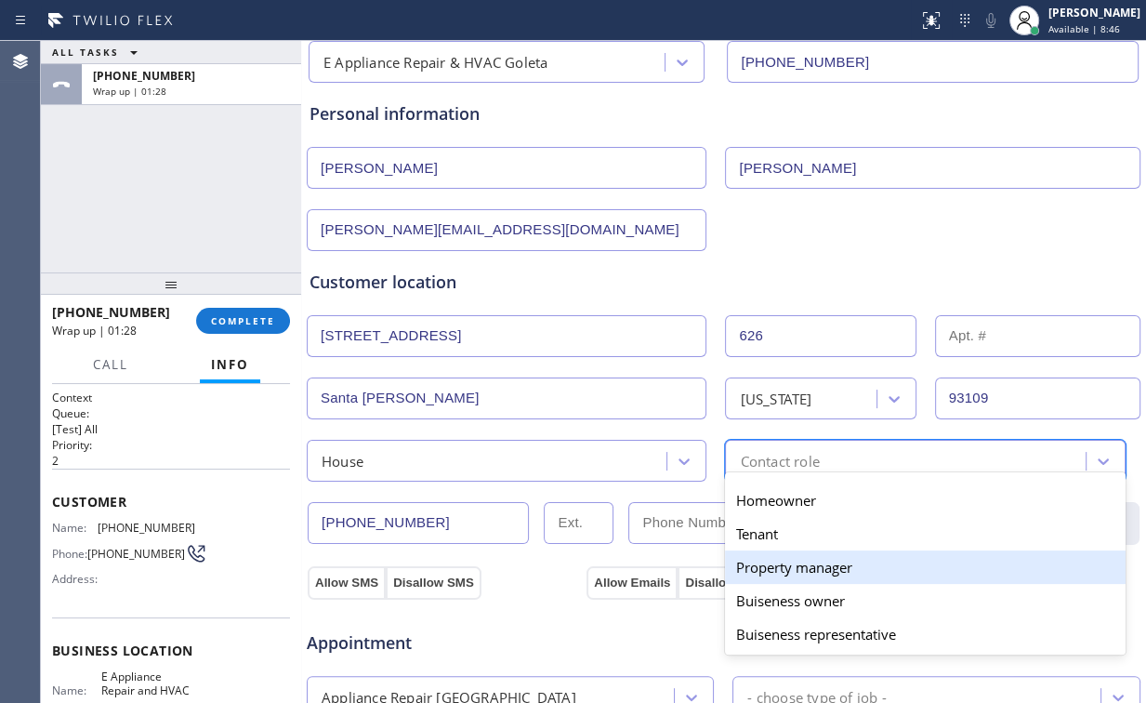
click at [799, 565] on div "Property manager" at bounding box center [925, 566] width 400 height 33
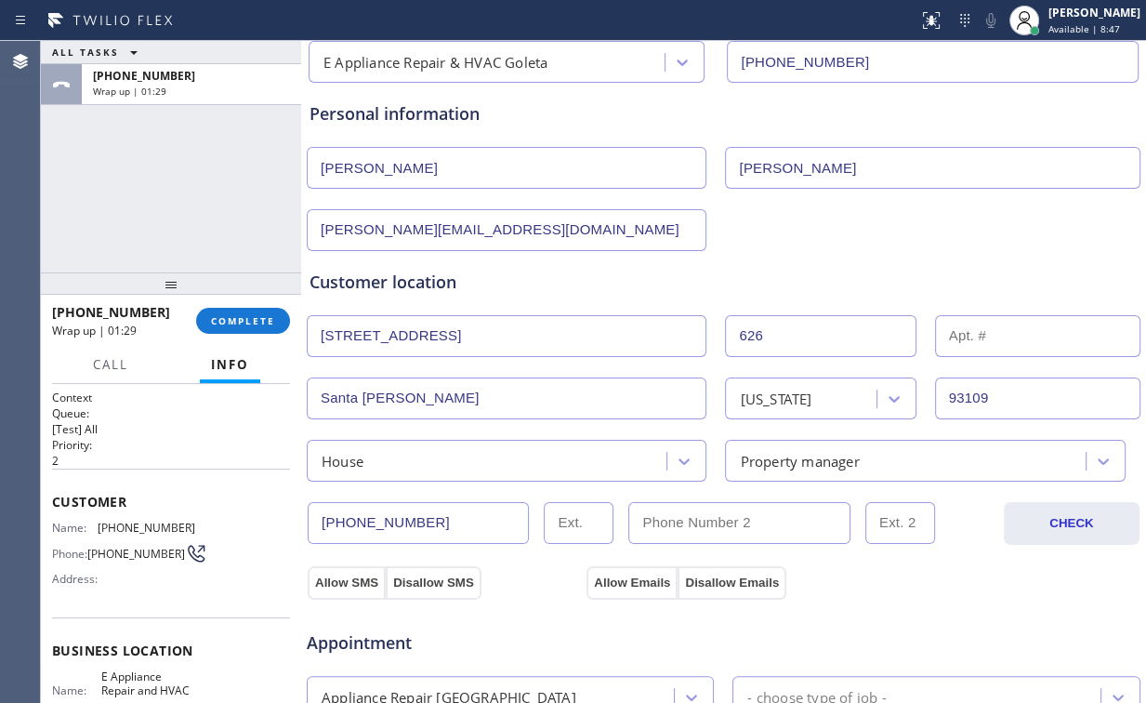
click at [861, 243] on div "Customer location >> ADD NEW ADDRESS << + NEW ADDRESS [STREET_ADDRESS][US_STATE…" at bounding box center [723, 362] width 835 height 238
click at [336, 578] on button "Allow SMS" at bounding box center [347, 582] width 78 height 33
click at [628, 573] on button "Allow Emails" at bounding box center [631, 582] width 91 height 33
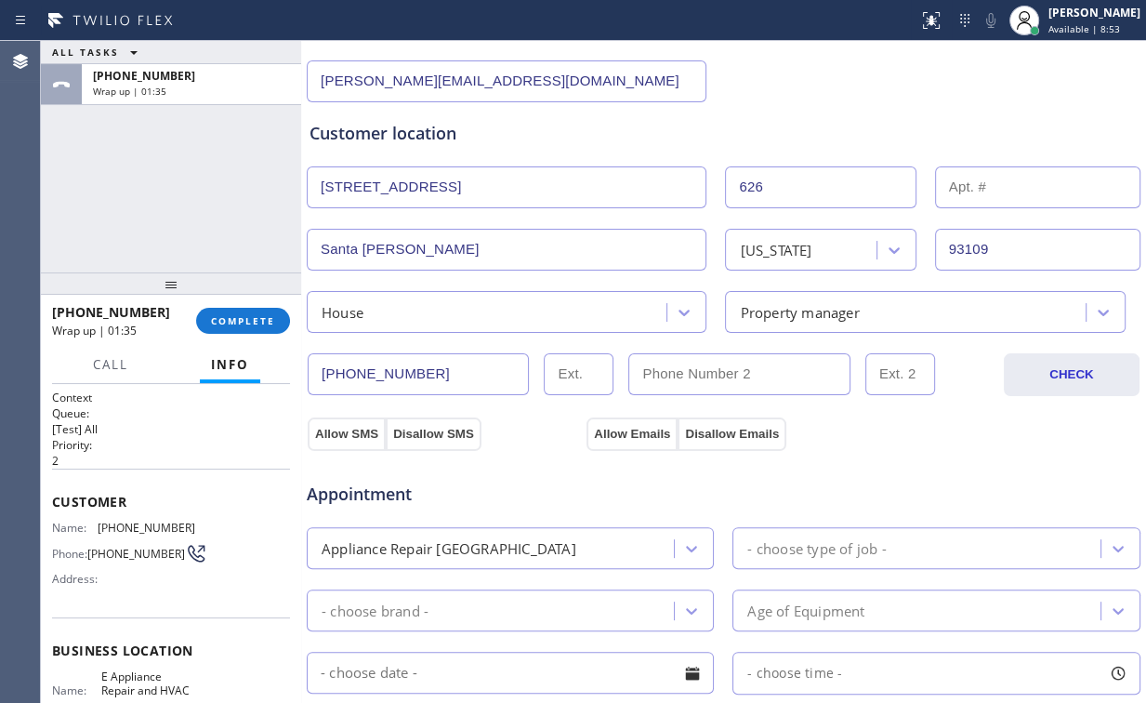
scroll to position [372, 0]
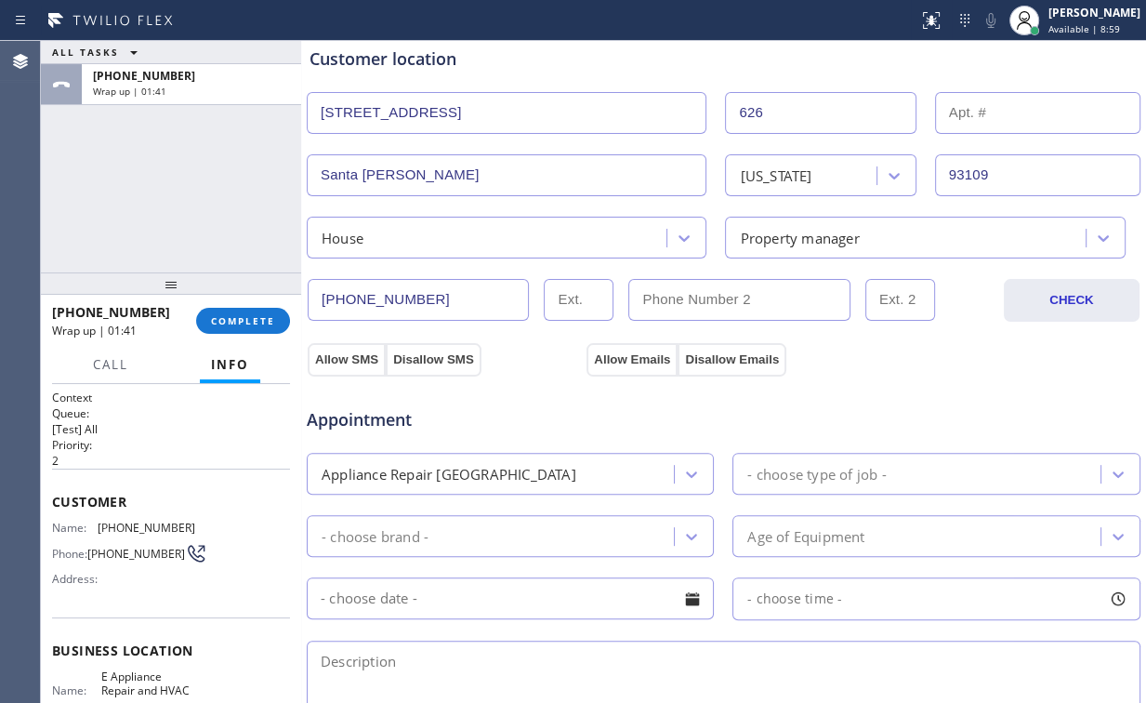
click at [145, 178] on div "ALL TASKS ALL TASKS ACTIVE TASKS TASKS IN WRAP UP [PHONE_NUMBER] Wrap up | 01:41" at bounding box center [171, 156] width 260 height 231
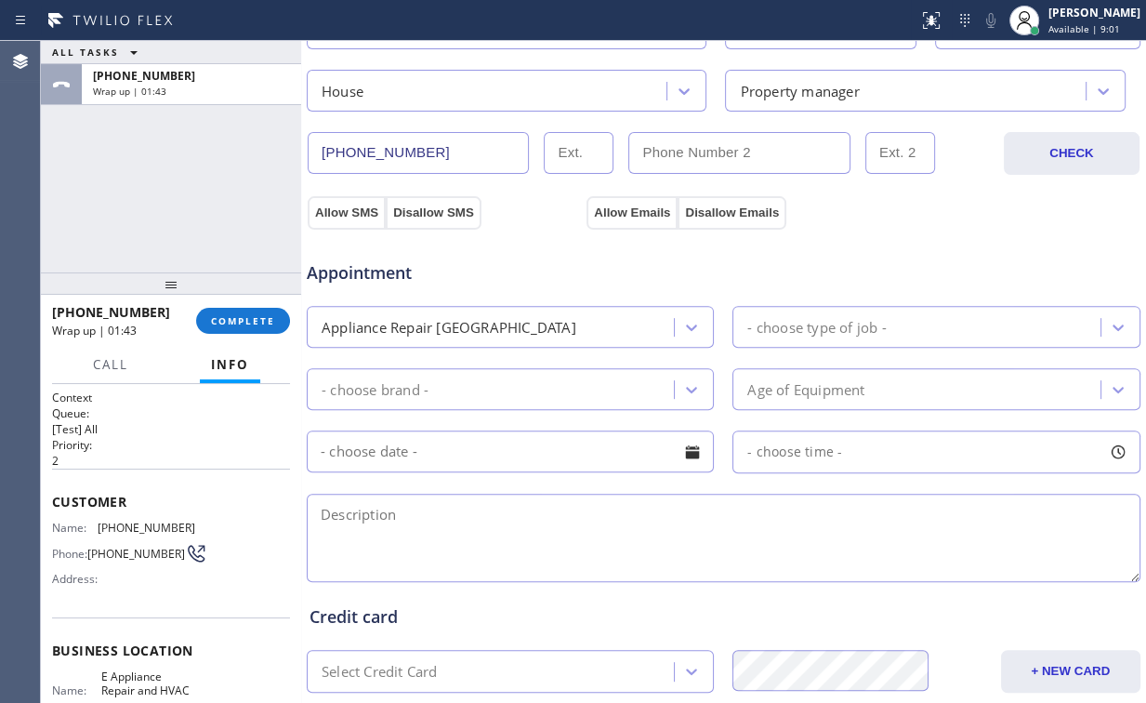
scroll to position [520, 0]
click at [498, 322] on div "Appliance Repair [GEOGRAPHIC_DATA]" at bounding box center [493, 325] width 362 height 33
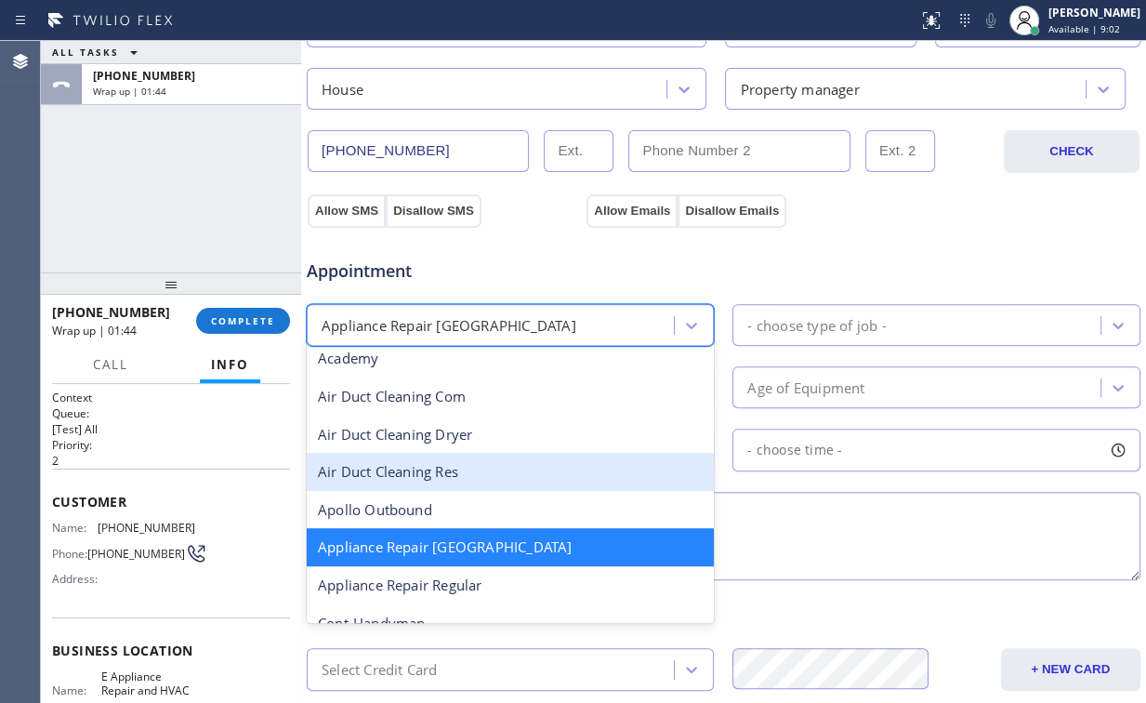
scroll to position [76, 0]
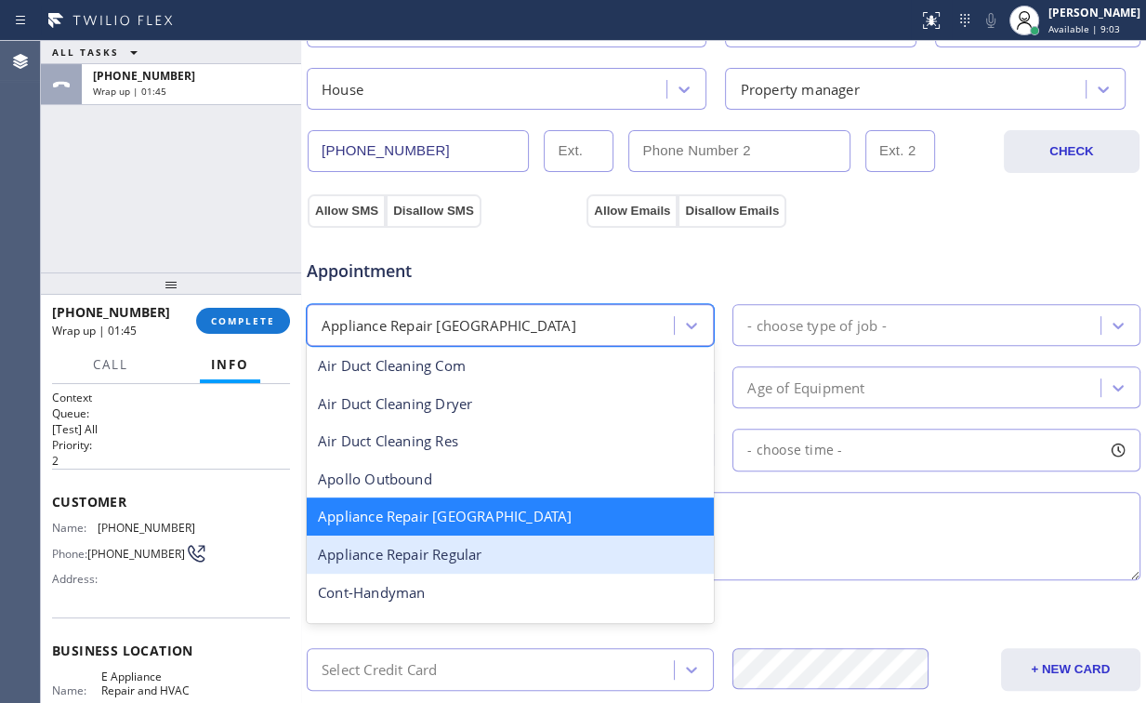
click at [474, 550] on div "Appliance Repair Regular" at bounding box center [510, 554] width 407 height 38
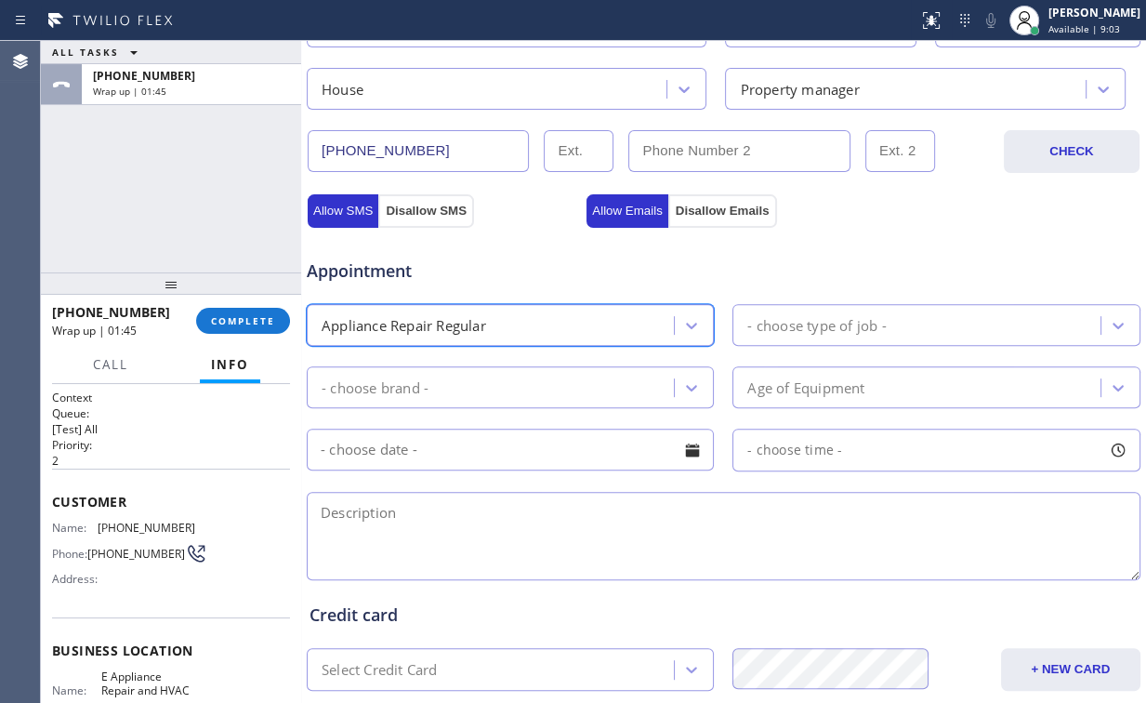
click at [459, 389] on div "- choose brand -" at bounding box center [493, 387] width 362 height 33
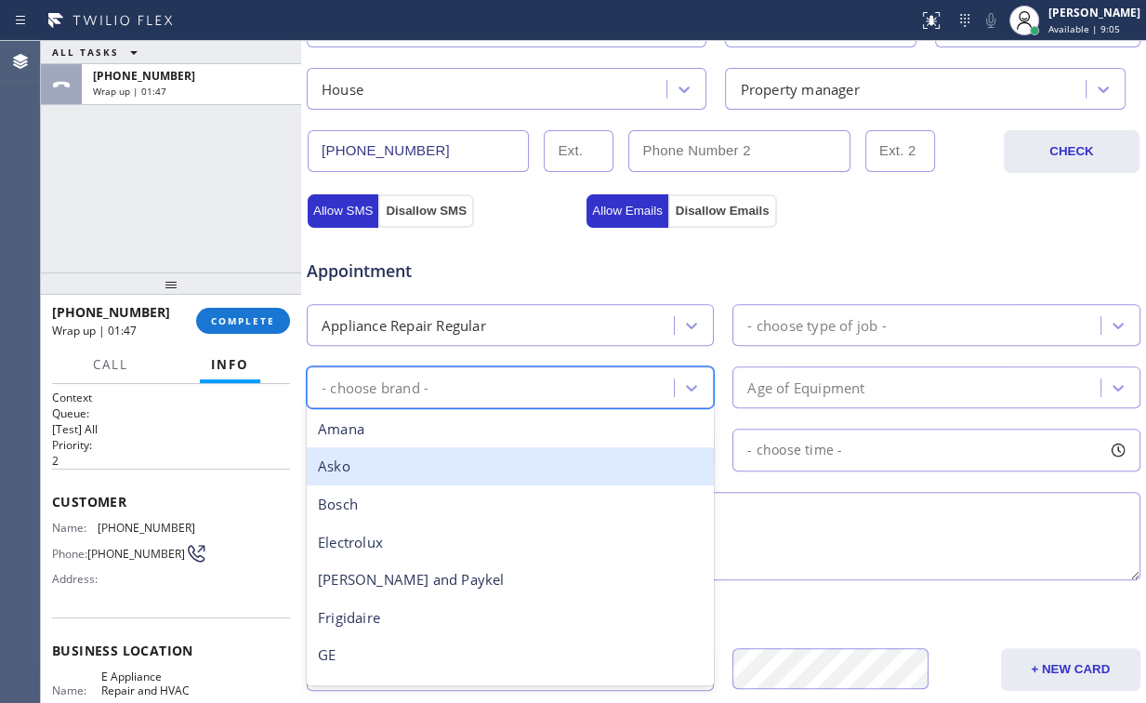
type input "l"
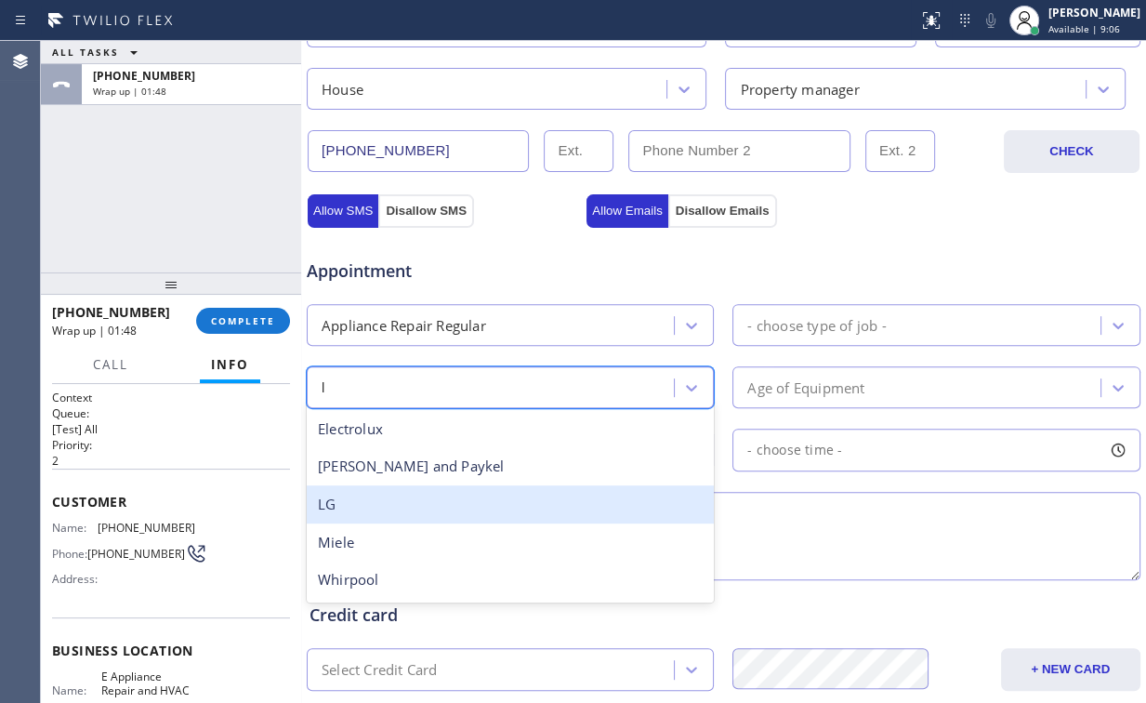
click at [349, 495] on div "LG" at bounding box center [510, 504] width 407 height 38
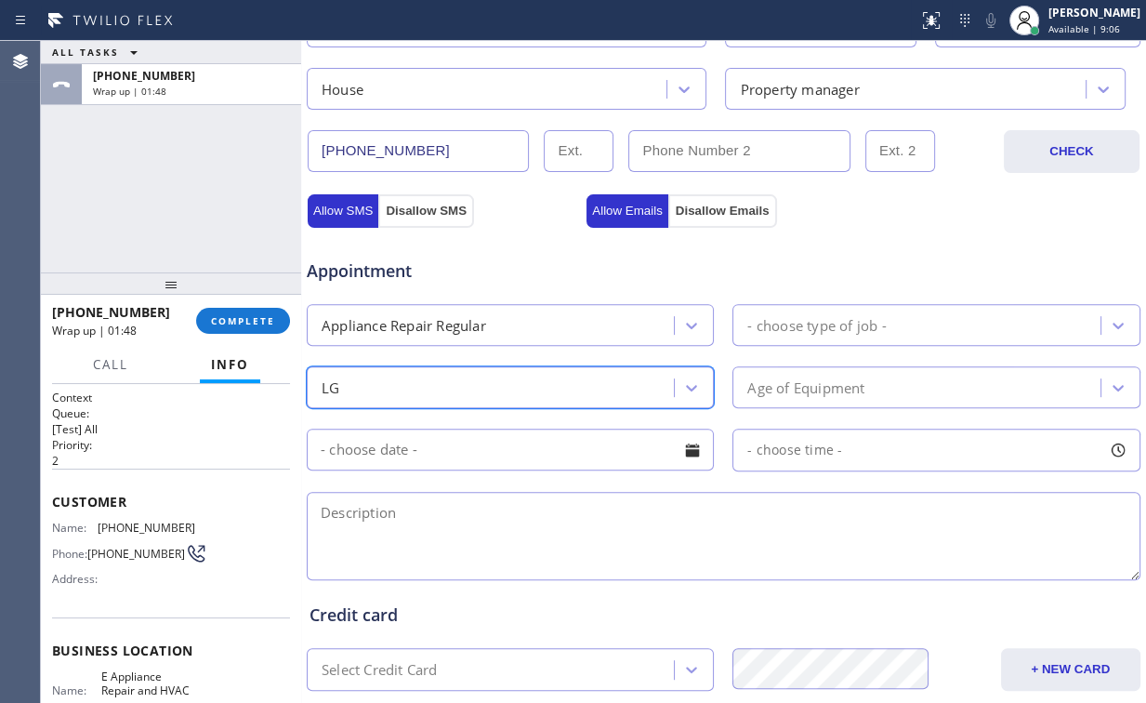
click at [840, 325] on div "- choose type of job -" at bounding box center [816, 324] width 138 height 21
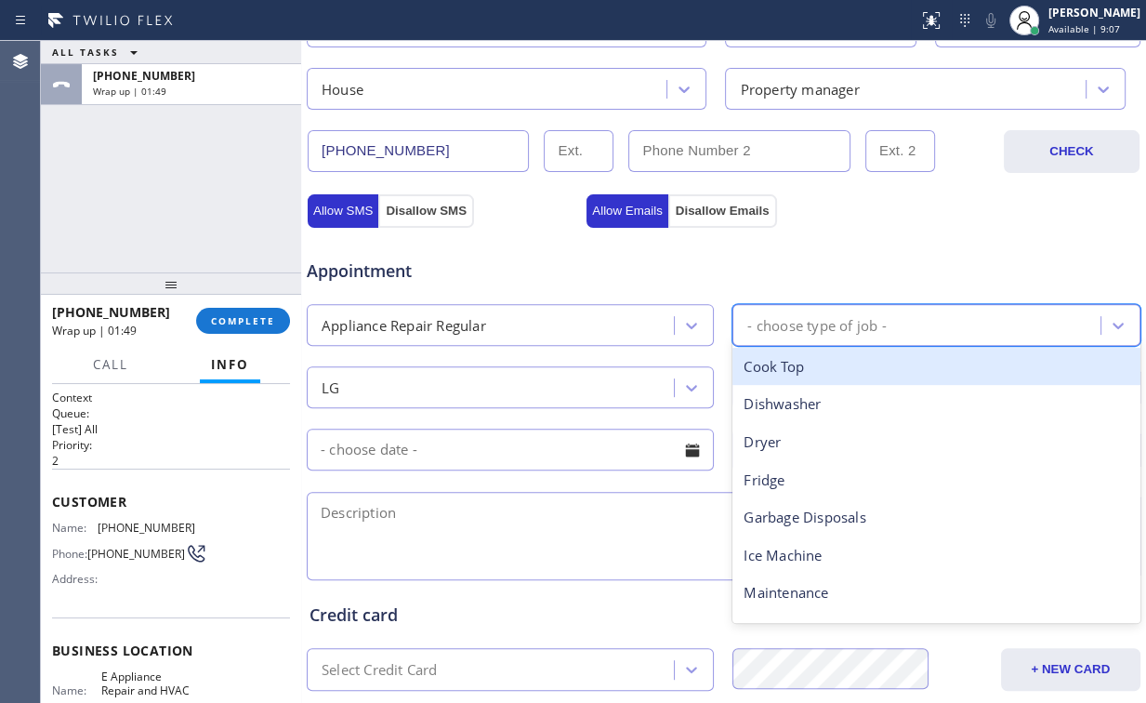
type input "f"
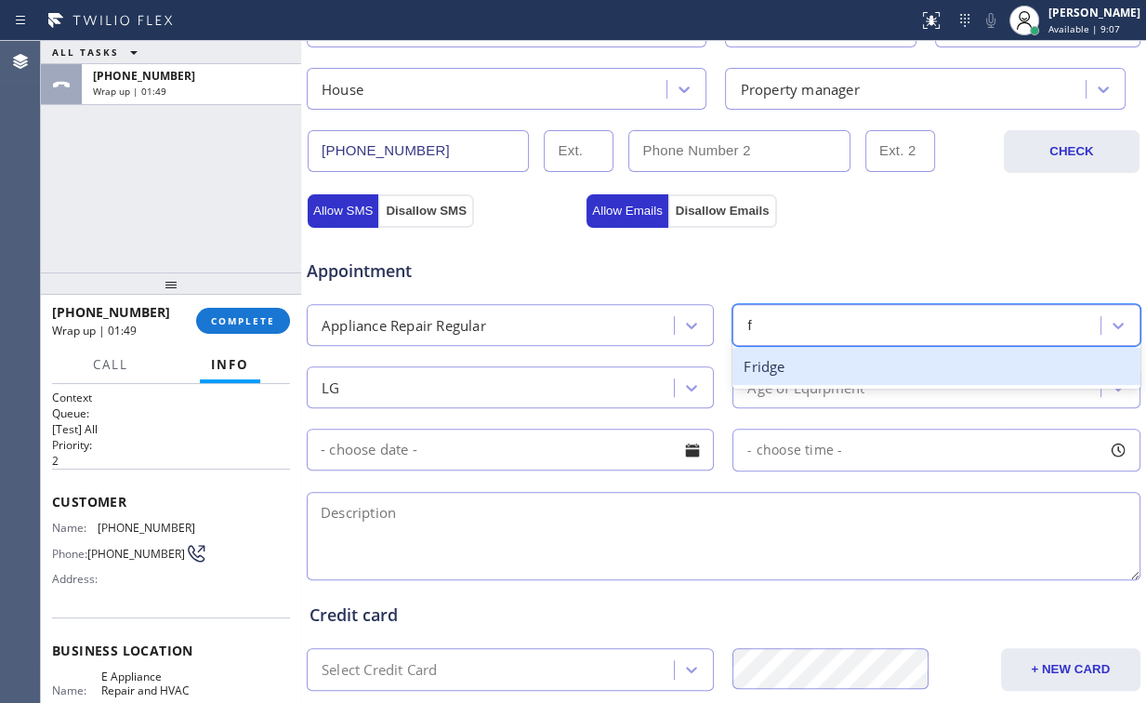
click at [775, 354] on div "Fridge" at bounding box center [935, 367] width 407 height 38
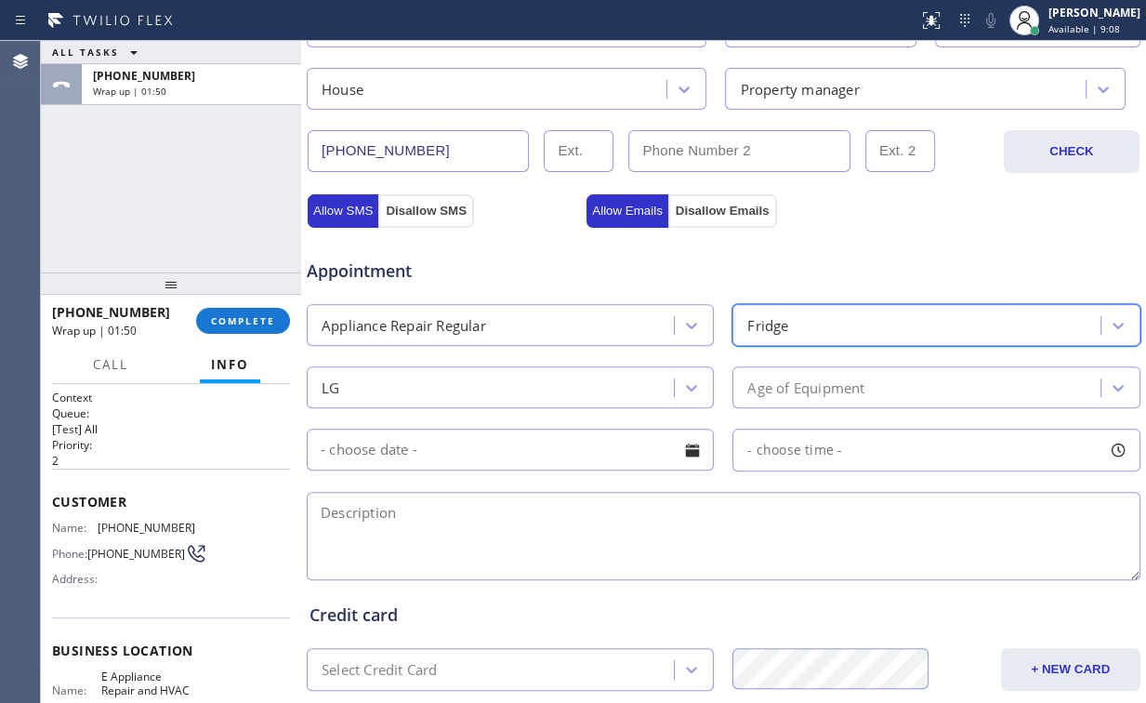
click at [809, 380] on div "Age of Equipment" at bounding box center [805, 386] width 117 height 21
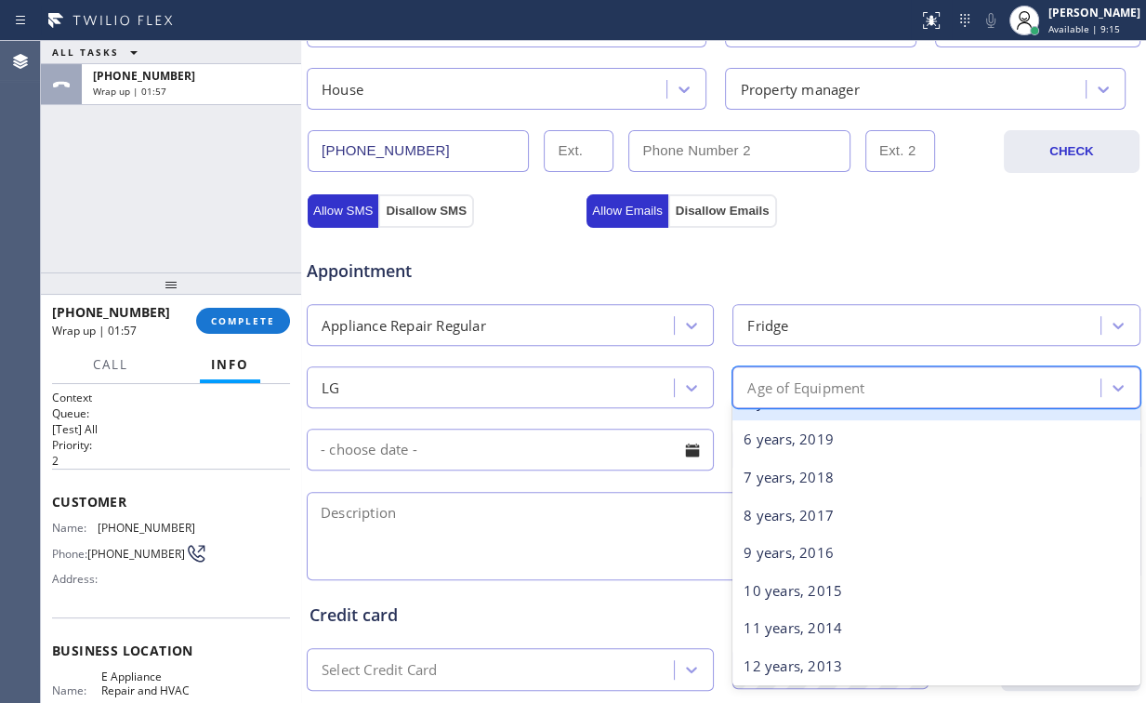
scroll to position [223, 0]
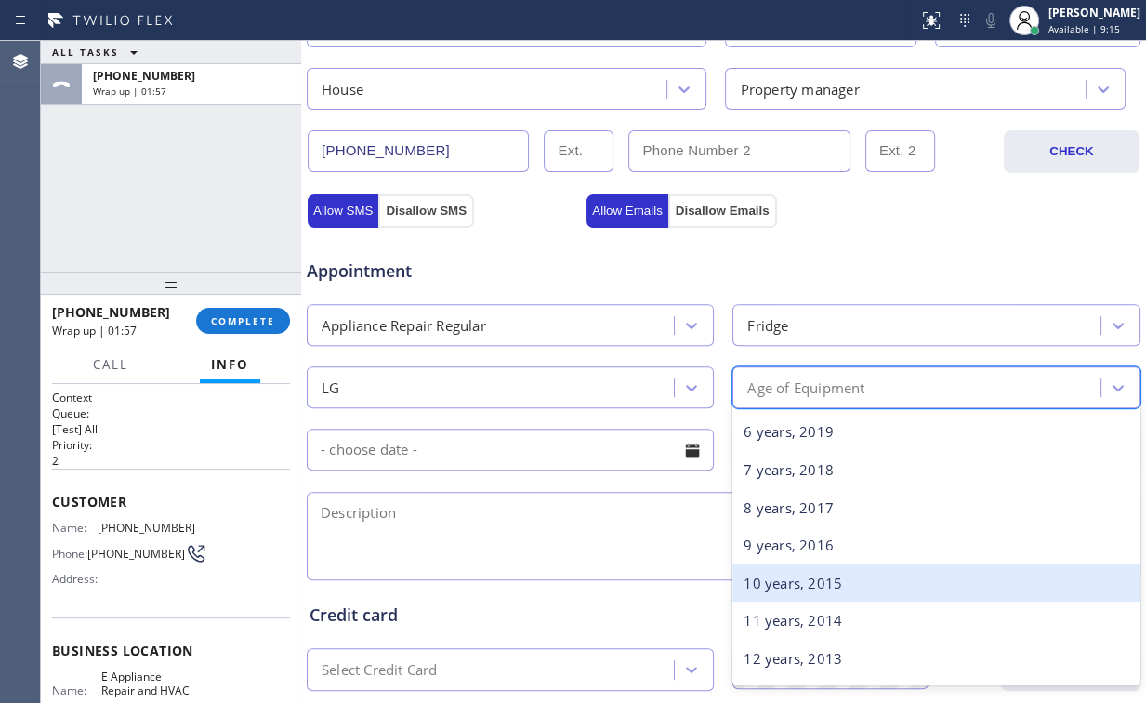
click at [790, 581] on div "10 years, 2015" at bounding box center [935, 583] width 407 height 38
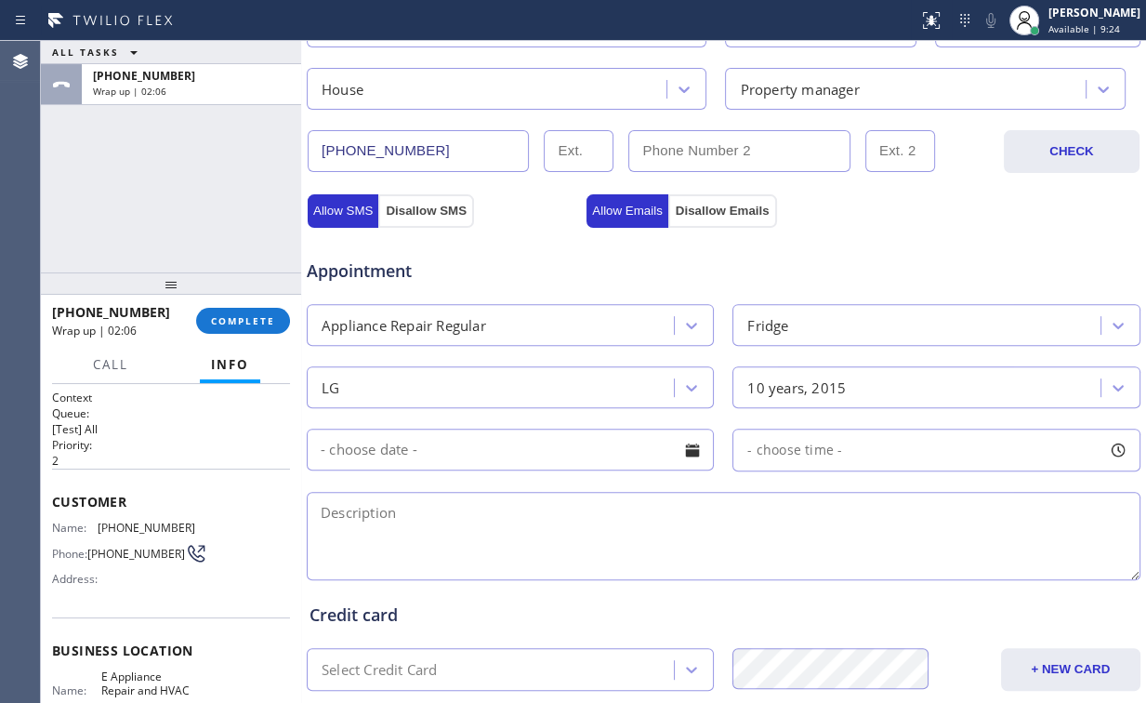
click at [328, 425] on div "- choose time -" at bounding box center [723, 448] width 837 height 46
click at [409, 503] on textarea at bounding box center [724, 536] width 834 height 88
paste textarea "LG | Fridge | [DEMOGRAPHIC_DATA] | its making a noise | [STREET_ADDRESS][PERSON…"
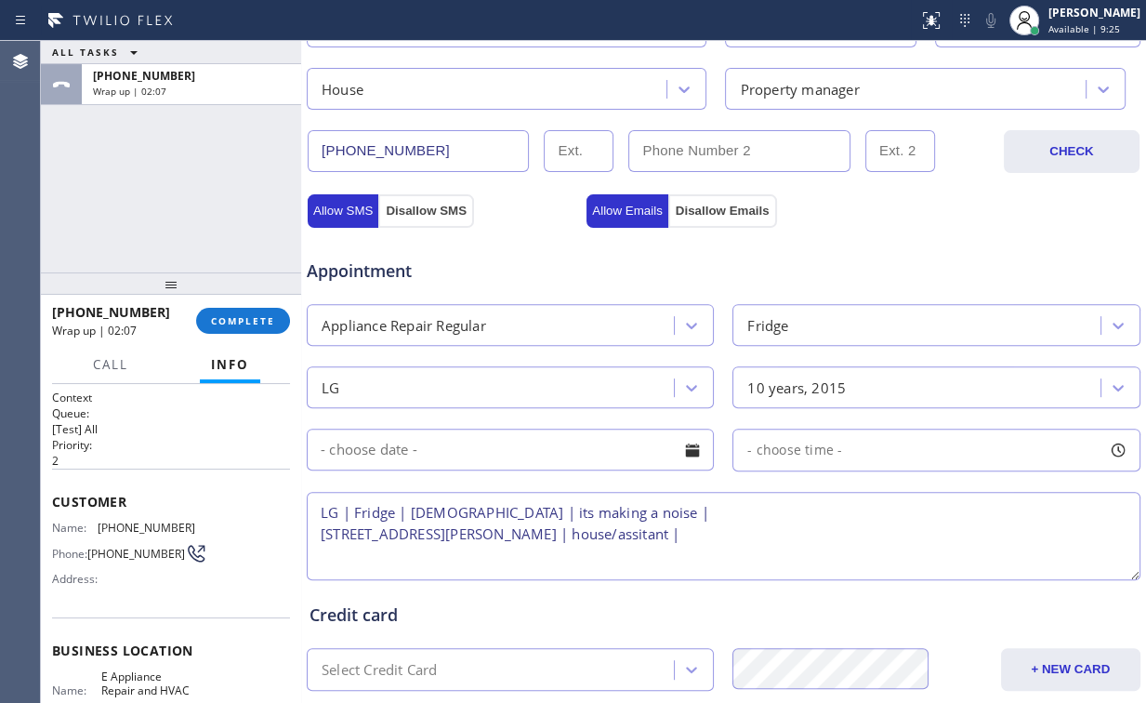
click at [322, 509] on textarea "LG | Fridge | [DEMOGRAPHIC_DATA] | its making a noise | [STREET_ADDRESS][PERSON…" at bounding box center [724, 536] width 834 height 88
click at [429, 534] on textarea "12-3 | $75 scf | LG | Fridge | [DEMOGRAPHIC_DATA] | its making a noise | [STREE…" at bounding box center [724, 536] width 834 height 88
click at [879, 520] on textarea "12-3 | $75 scf | LG | Fridge | [DEMOGRAPHIC_DATA] | its making a noise | [STREE…" at bounding box center [724, 536] width 834 height 88
click at [718, 531] on textarea "12-3 | $75 scf | LG | Fridge | [DEMOGRAPHIC_DATA] | its making a noise | [STREE…" at bounding box center [724, 536] width 834 height 88
click at [791, 534] on textarea "12-3 | $75 scf | LG | Fridge | [DEMOGRAPHIC_DATA] | its making a noise | [STREE…" at bounding box center [724, 536] width 834 height 88
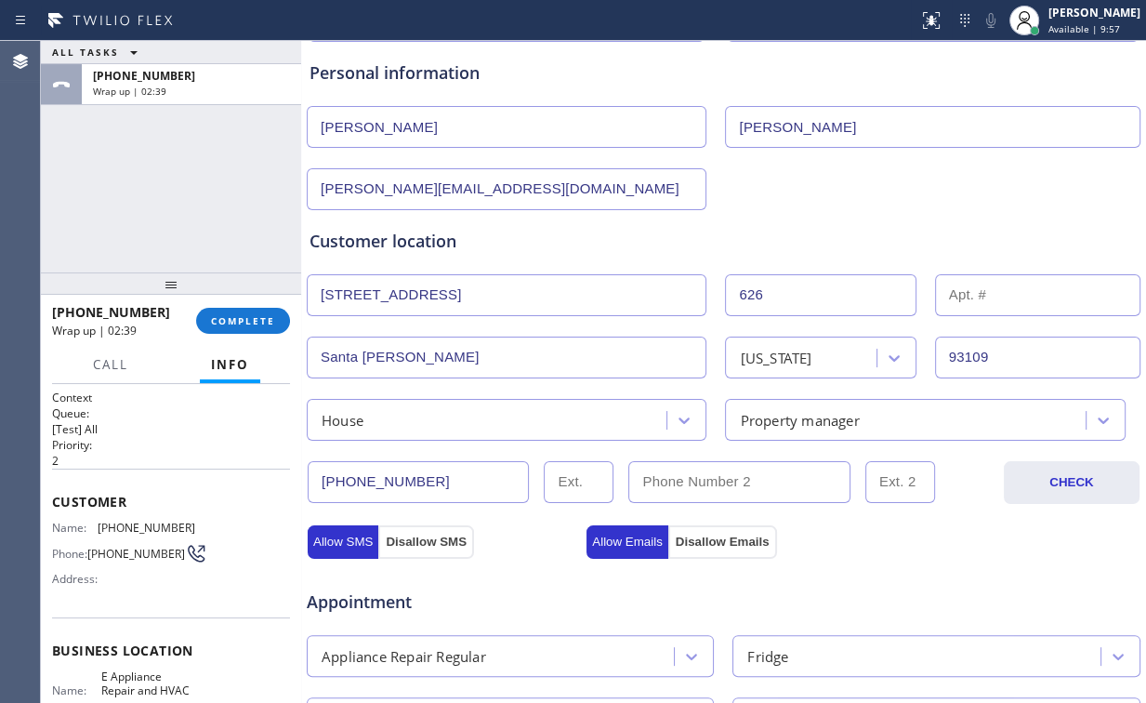
scroll to position [595, 0]
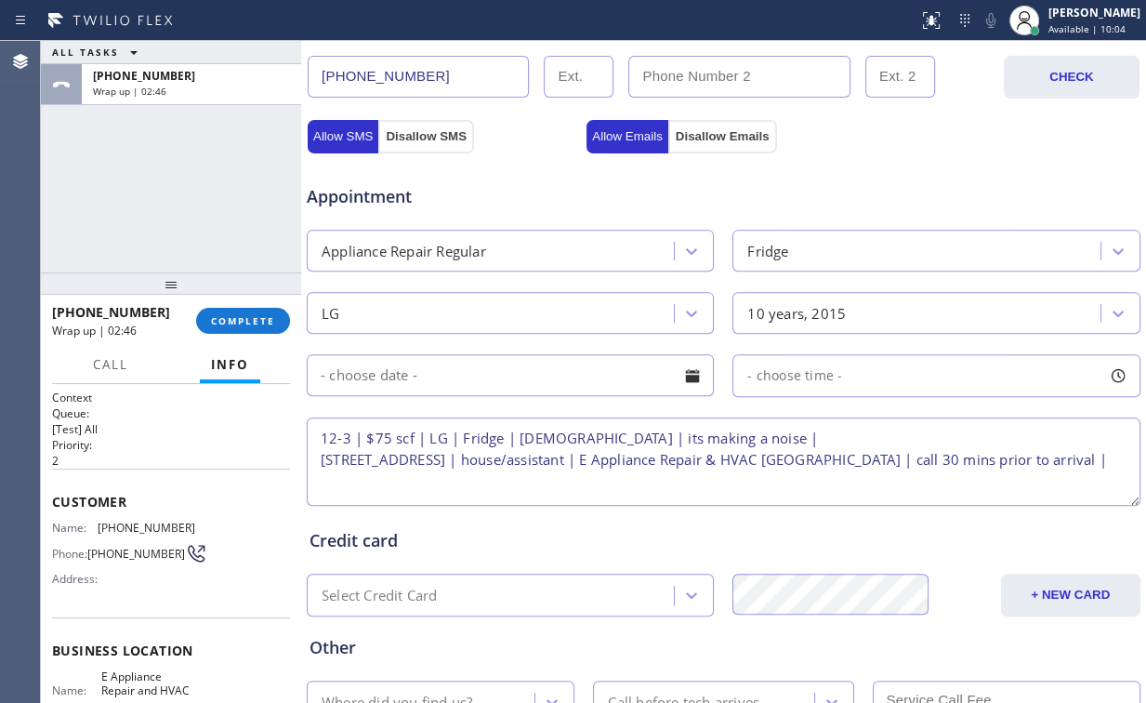
type textarea "12-3 | $75 scf | LG | Fridge | [DEMOGRAPHIC_DATA] | its making a noise | [STREE…"
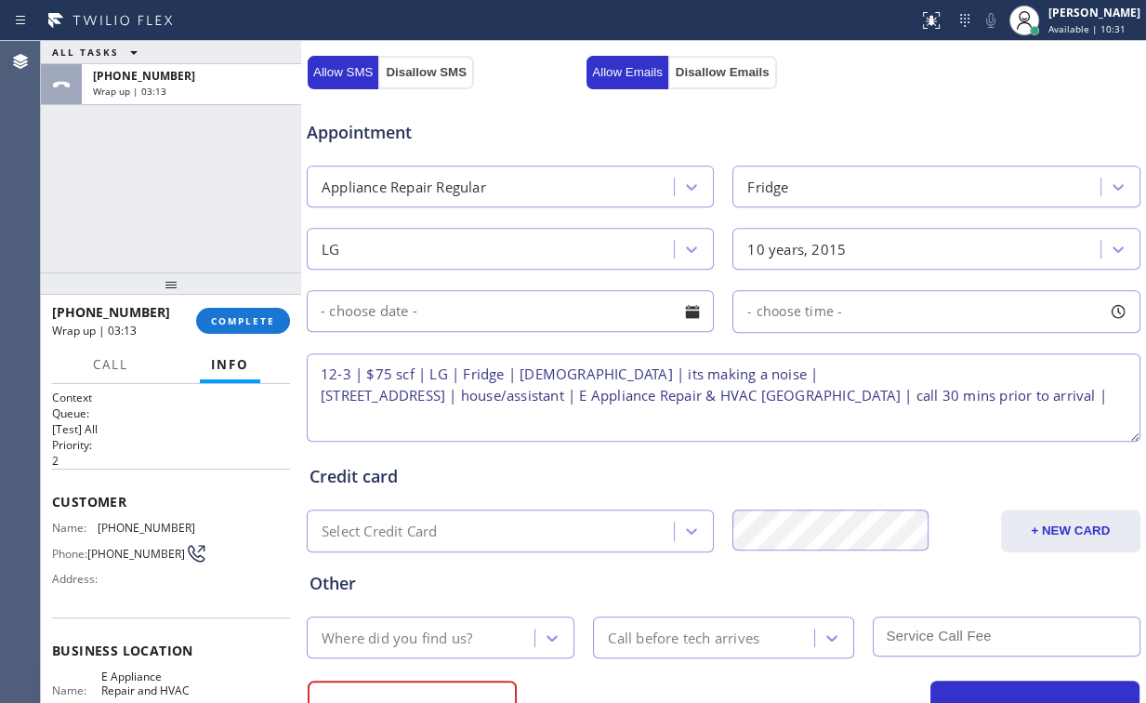
scroll to position [733, 0]
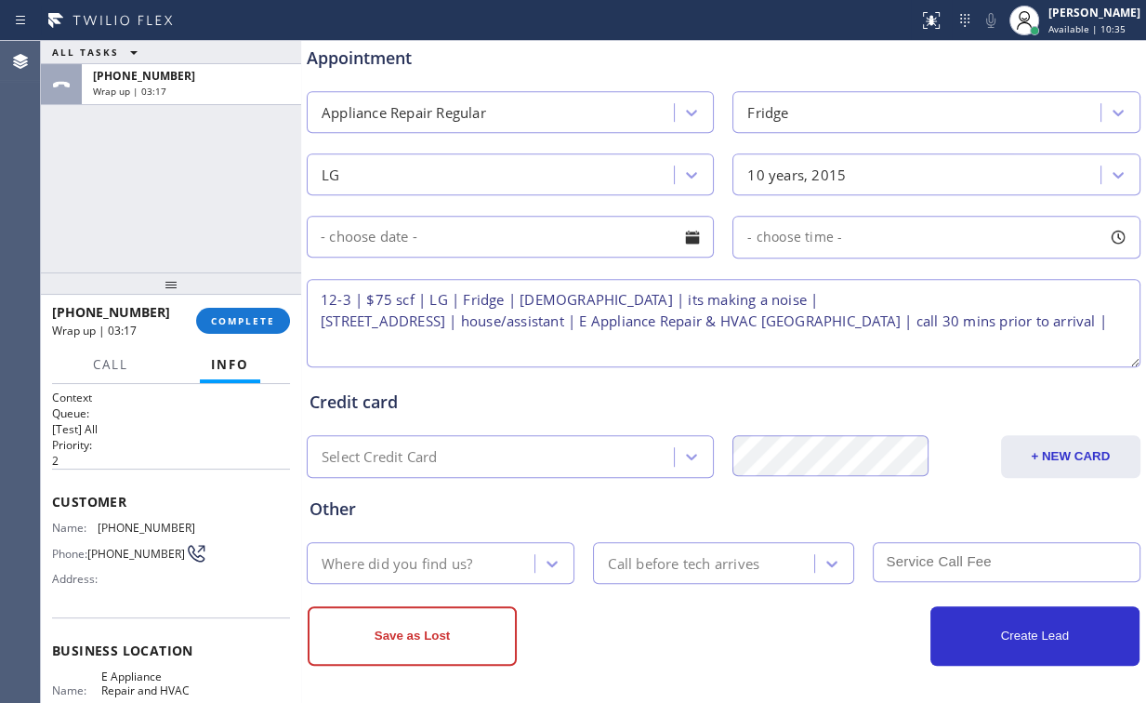
click at [434, 568] on div "Where did you find us?" at bounding box center [397, 562] width 151 height 21
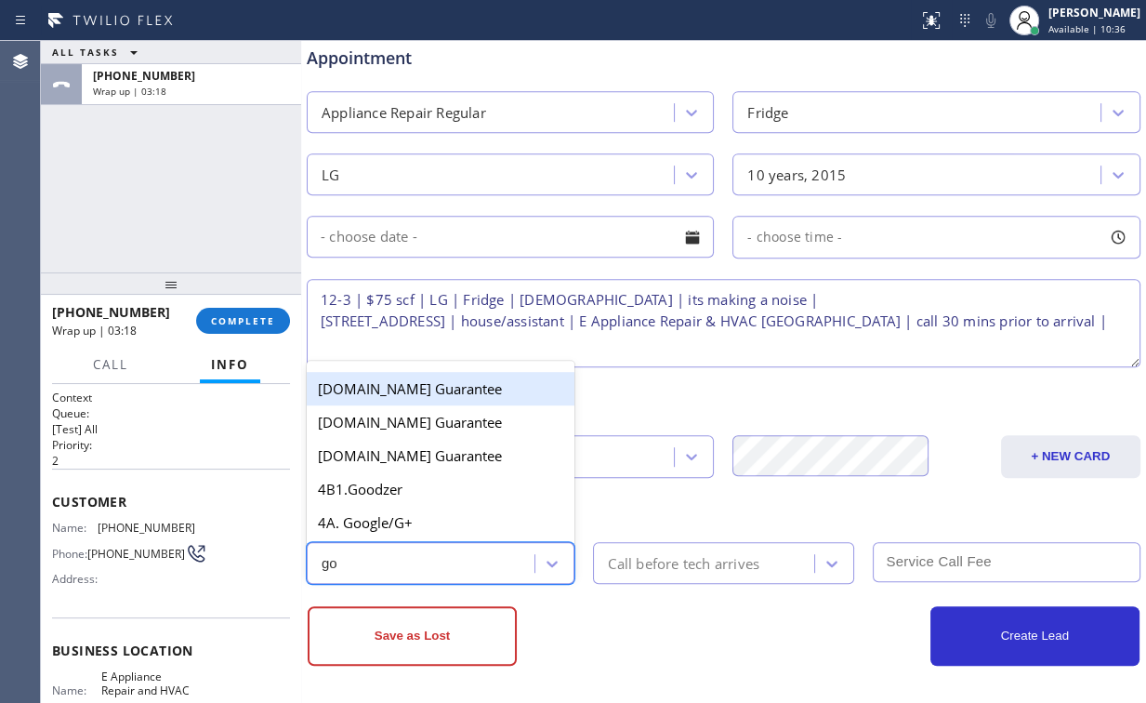
type input "goo"
click at [403, 530] on div "4A. Google/G+" at bounding box center [441, 522] width 268 height 33
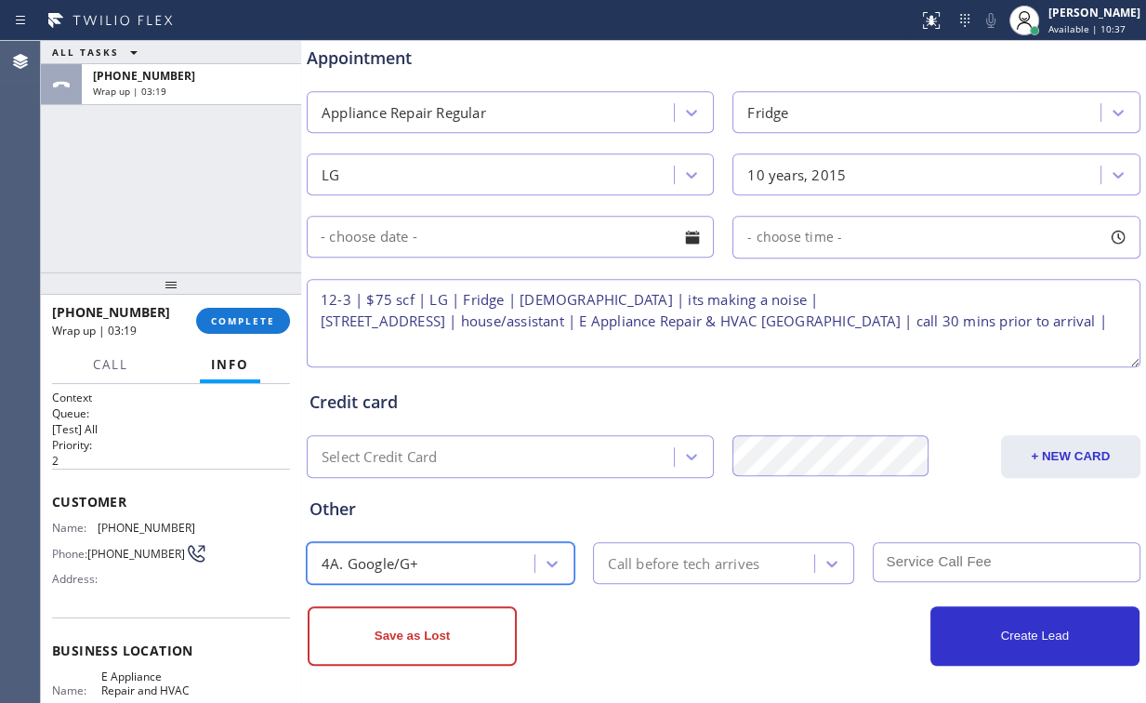
click at [676, 567] on div "Call before tech arrives" at bounding box center [683, 562] width 151 height 21
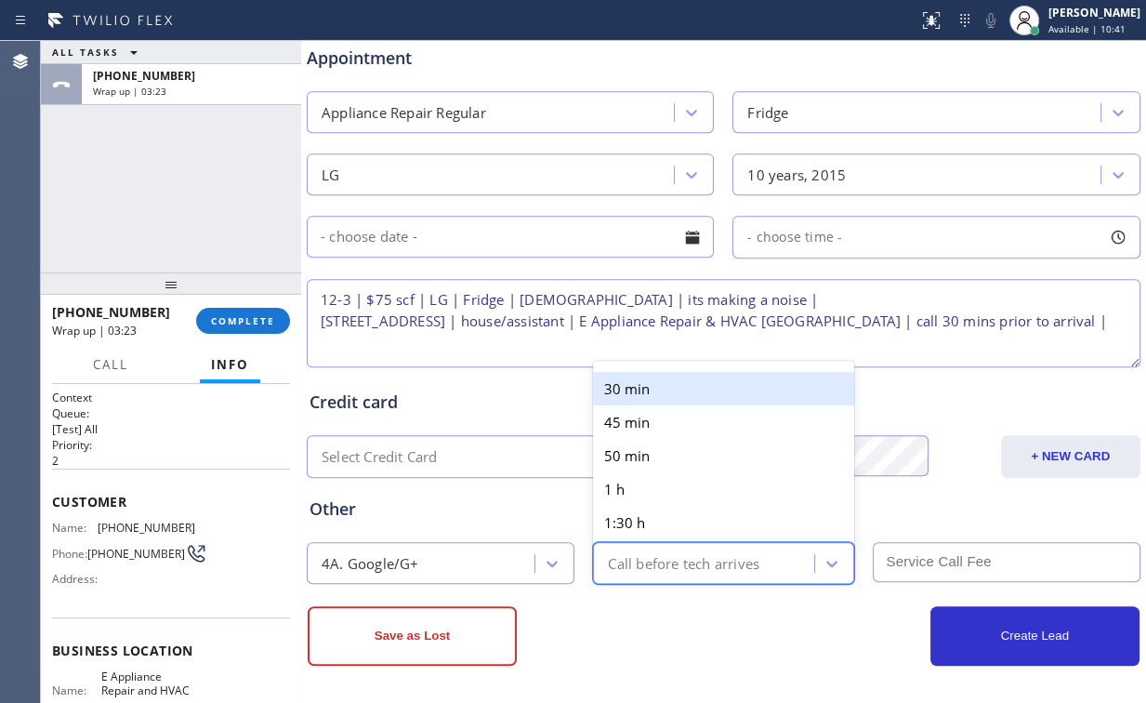
click at [650, 388] on div "30 min" at bounding box center [723, 388] width 260 height 33
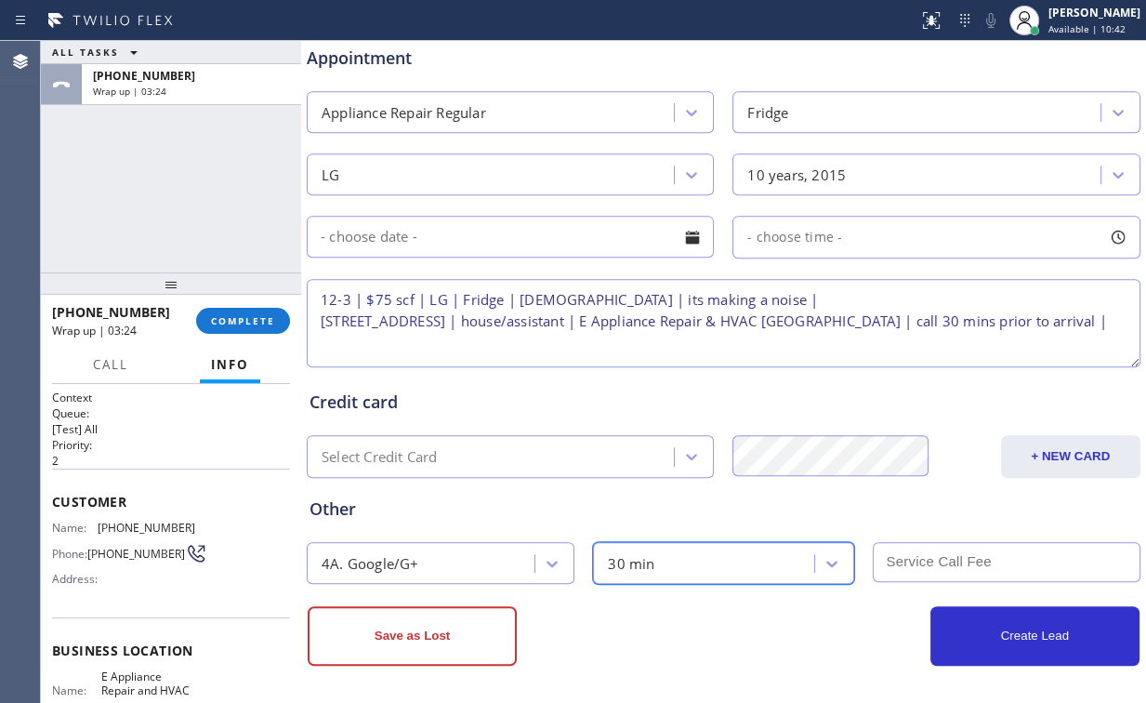
click at [971, 554] on input "text" at bounding box center [1007, 562] width 268 height 40
type input "75"
drag, startPoint x: 547, startPoint y: 232, endPoint x: 541, endPoint y: 241, distance: 10.6
click at [547, 231] on input "text" at bounding box center [510, 237] width 407 height 42
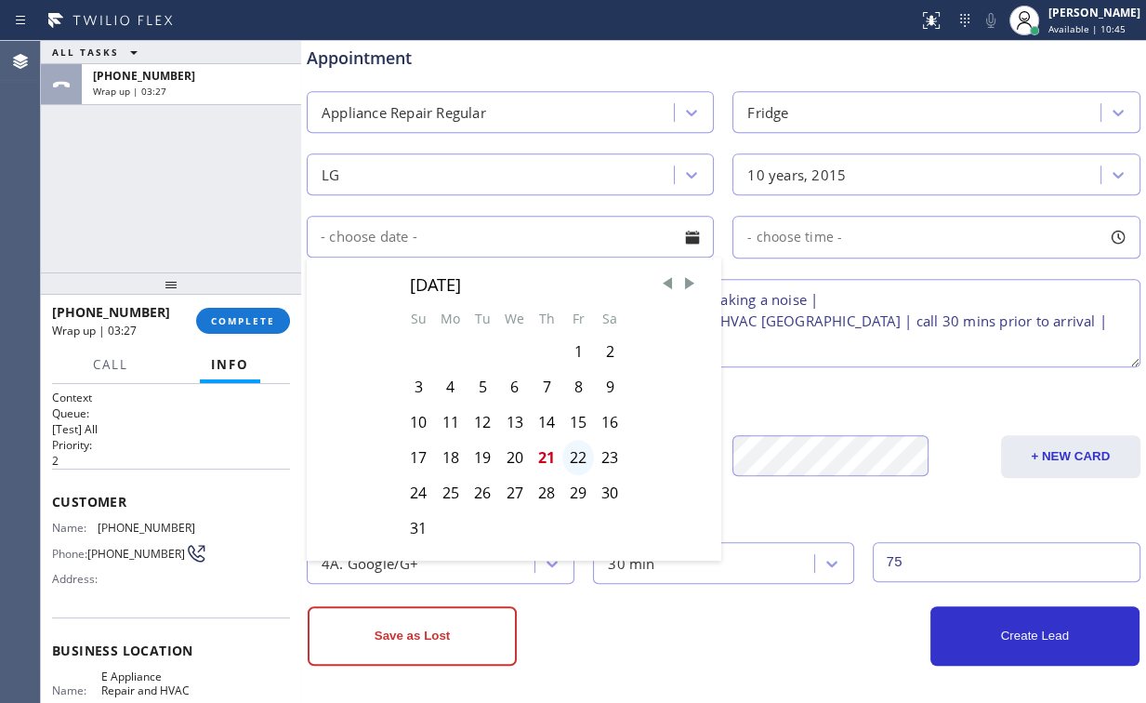
click at [575, 450] on div "22" at bounding box center [578, 457] width 32 height 35
type input "[DATE]"
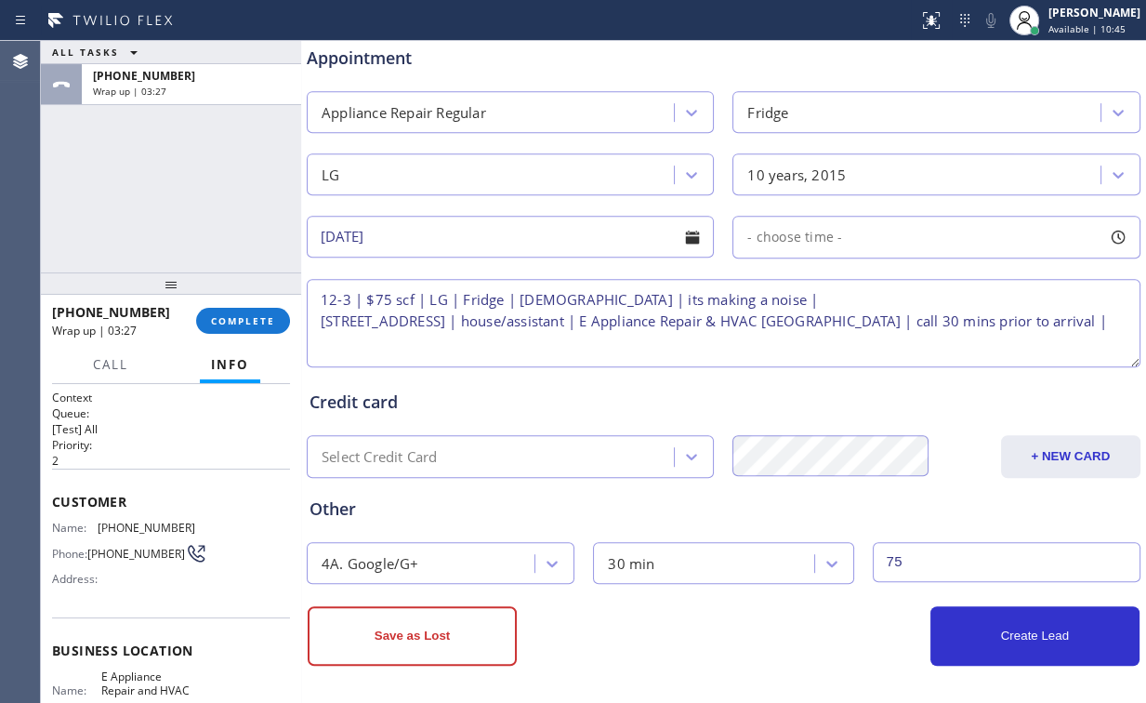
click at [809, 230] on span "- choose time -" at bounding box center [794, 237] width 95 height 18
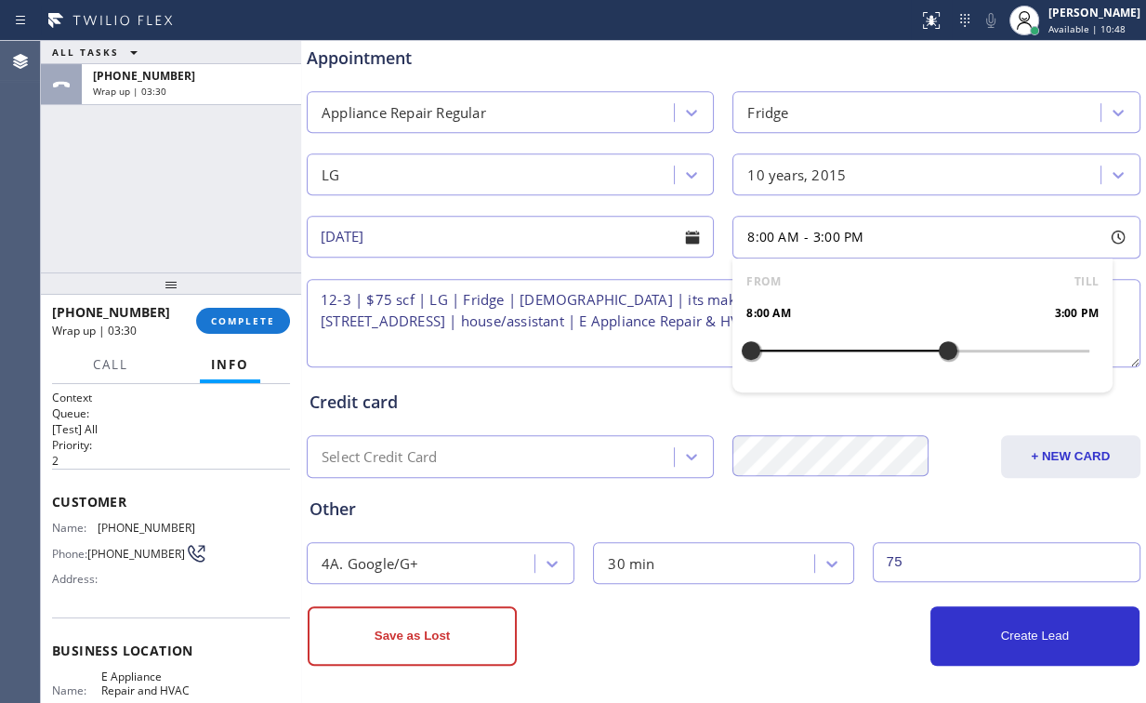
drag, startPoint x: 753, startPoint y: 346, endPoint x: 939, endPoint y: 348, distance: 185.9
click at [939, 348] on div at bounding box center [948, 350] width 22 height 39
drag, startPoint x: 736, startPoint y: 348, endPoint x: 856, endPoint y: 347, distance: 119.9
click at [856, 347] on div at bounding box center [864, 350] width 22 height 39
click at [665, 395] on div "Credit card" at bounding box center [723, 401] width 828 height 25
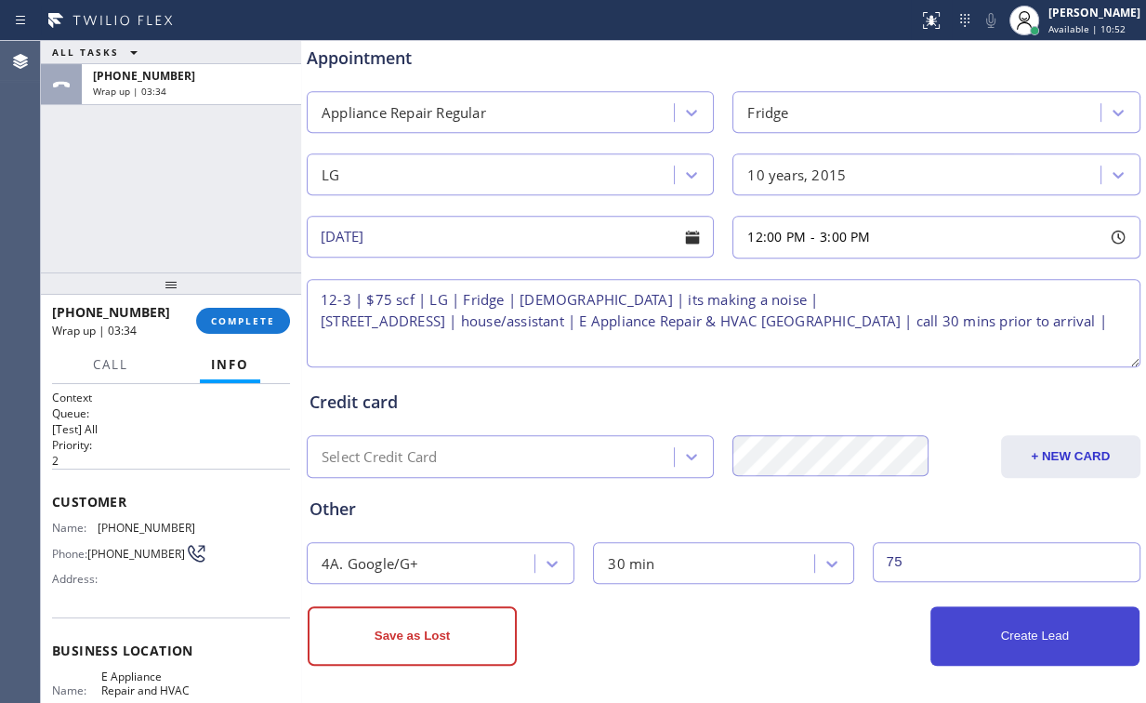
click at [979, 623] on button "Create Lead" at bounding box center [1034, 635] width 209 height 59
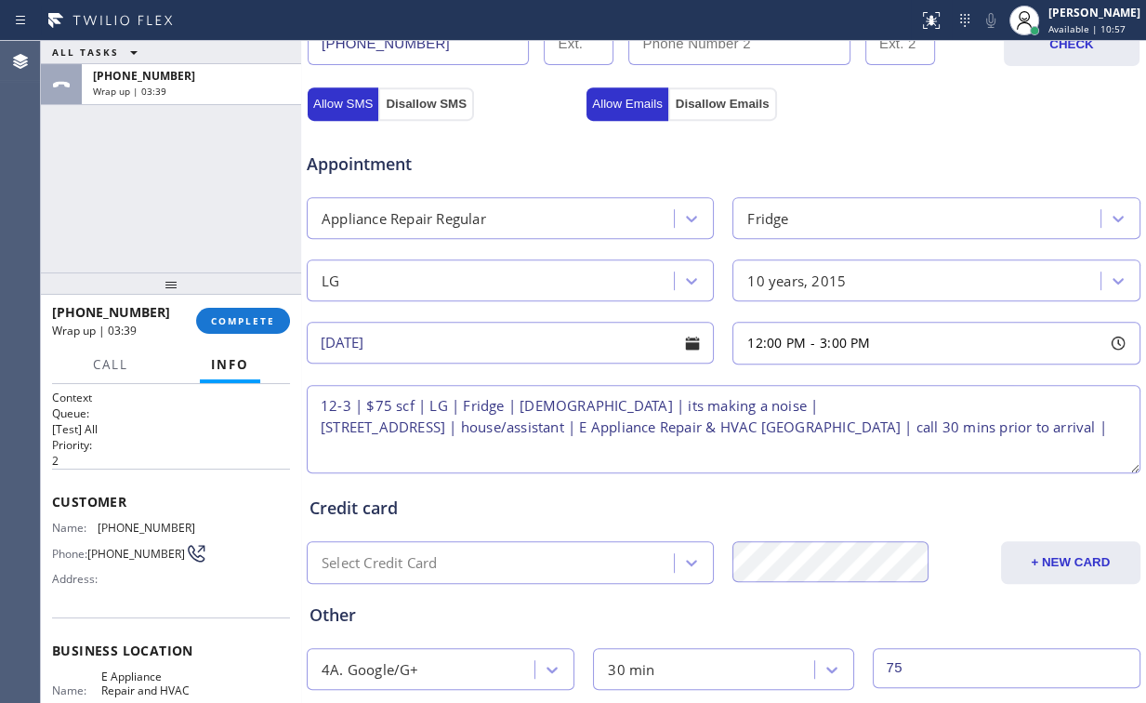
scroll to position [796, 0]
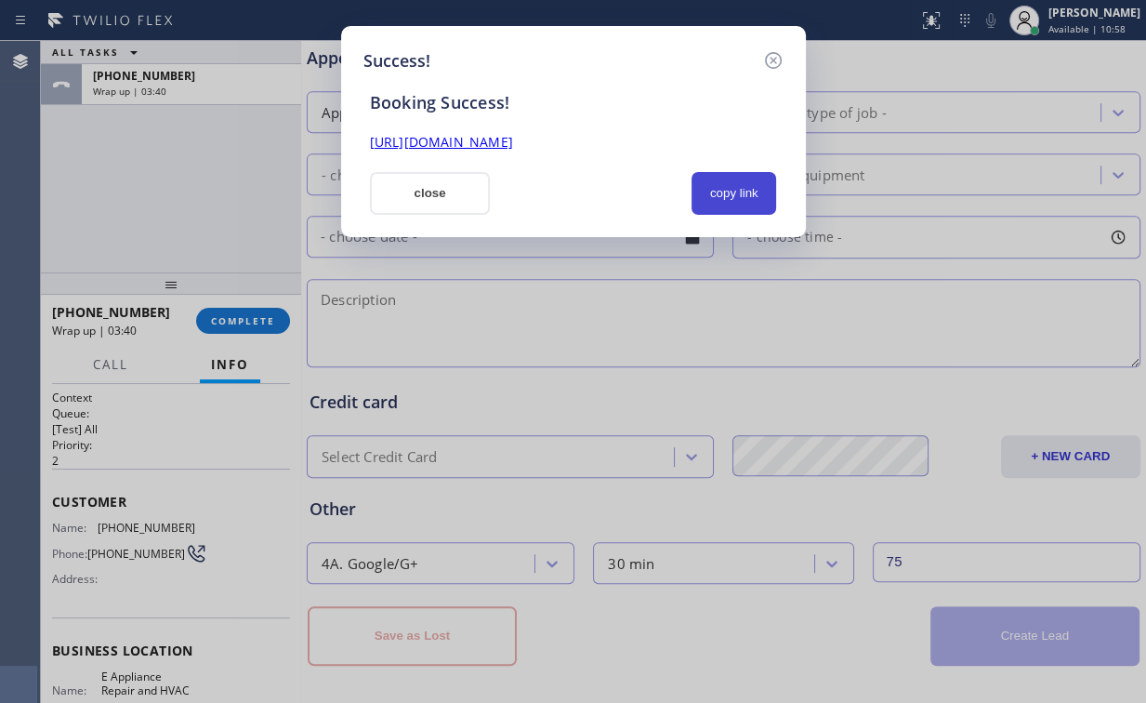
click at [729, 201] on button "copy link" at bounding box center [733, 193] width 85 height 43
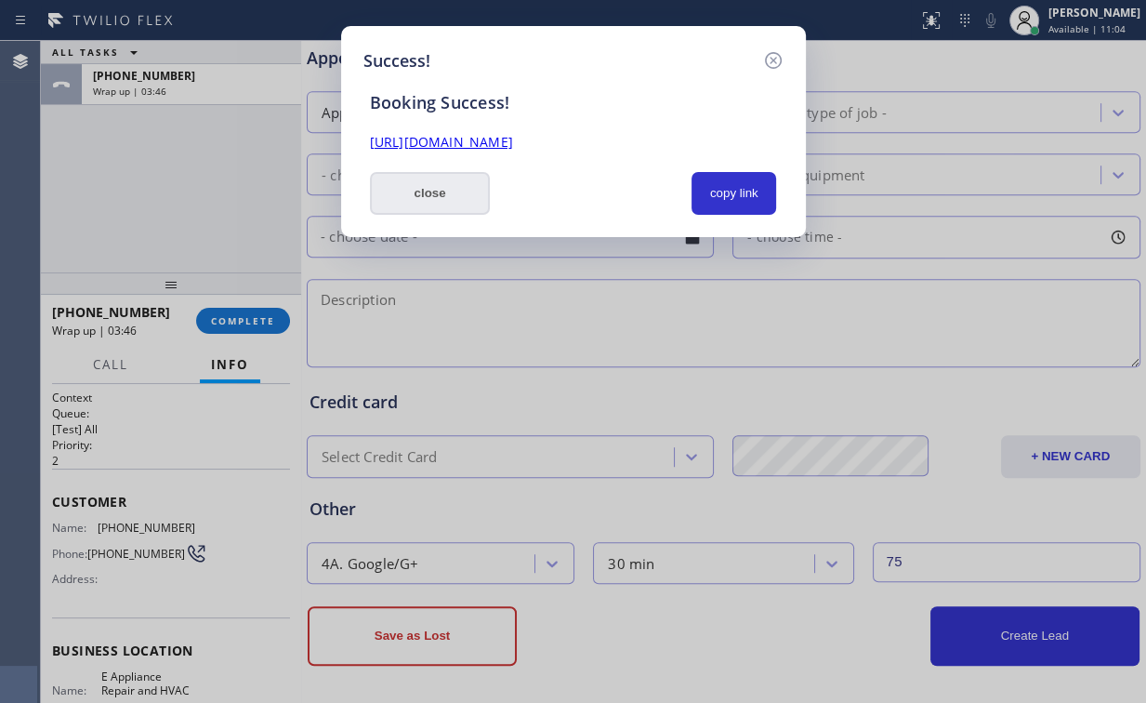
click at [437, 197] on button "close" at bounding box center [430, 193] width 121 height 43
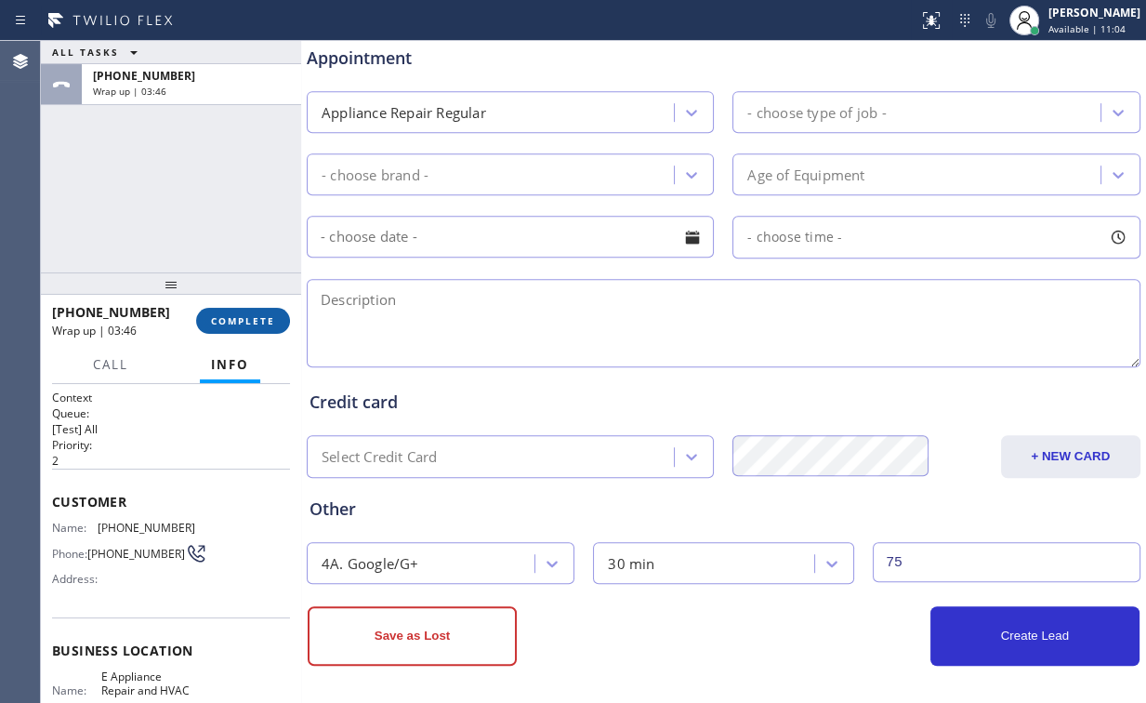
click at [253, 326] on span "COMPLETE" at bounding box center [243, 320] width 64 height 13
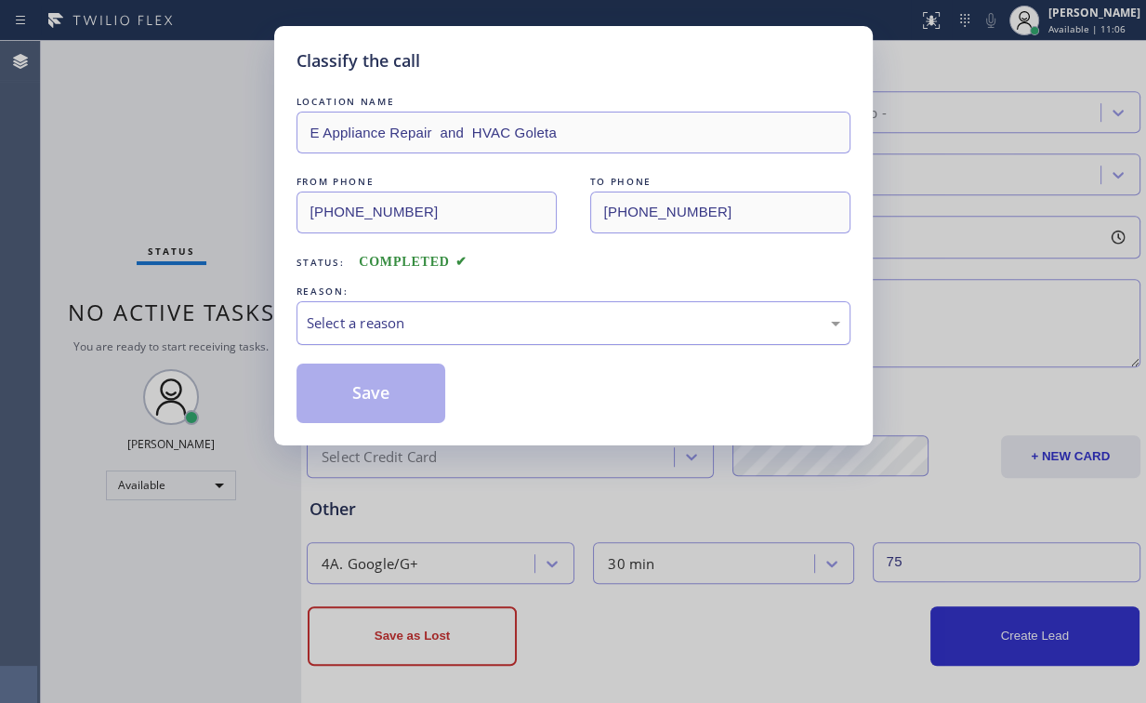
click at [372, 312] on div "Select a reason" at bounding box center [573, 322] width 533 height 21
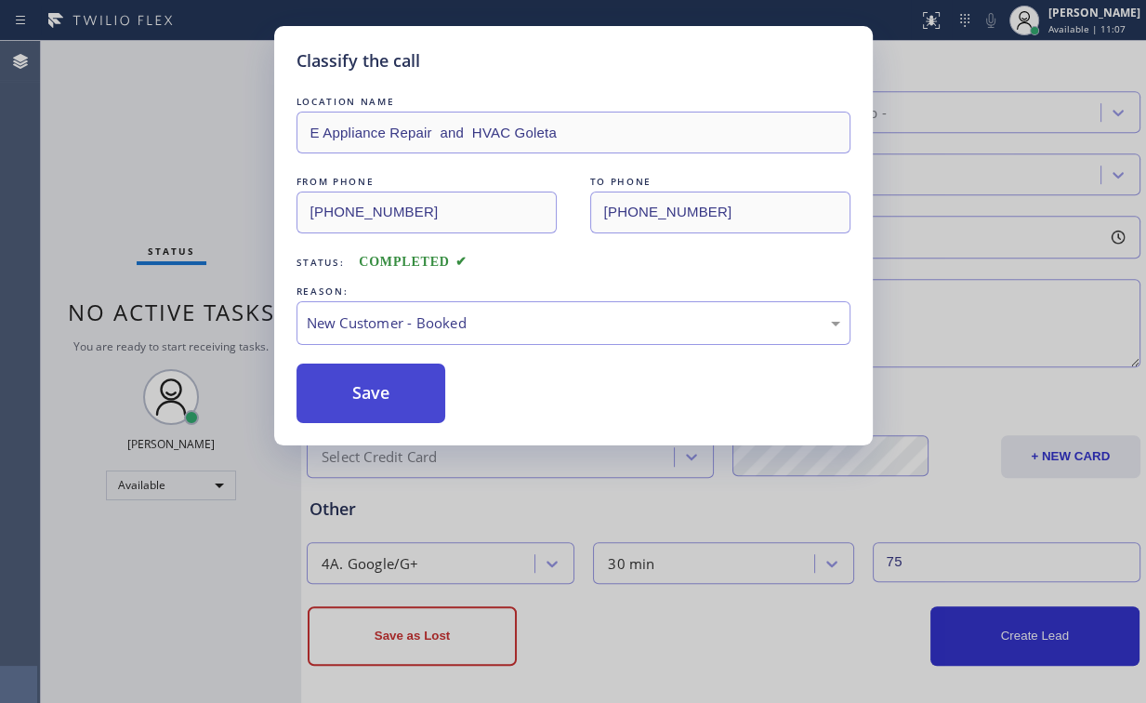
click at [378, 397] on button "Save" at bounding box center [371, 392] width 150 height 59
type input "[PHONE_NUMBER]"
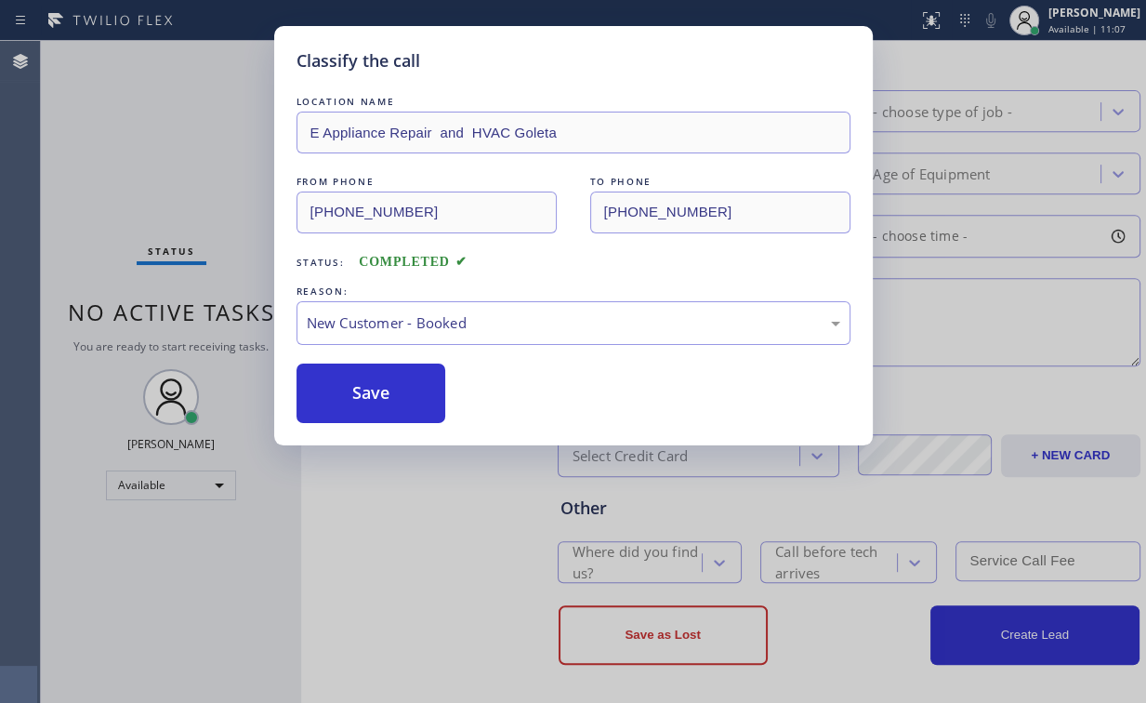
click at [184, 193] on div "Classify the call LOCATION NAME E Appliance Repair and HVAC Goleta FROM PHONE […" at bounding box center [573, 351] width 1146 height 703
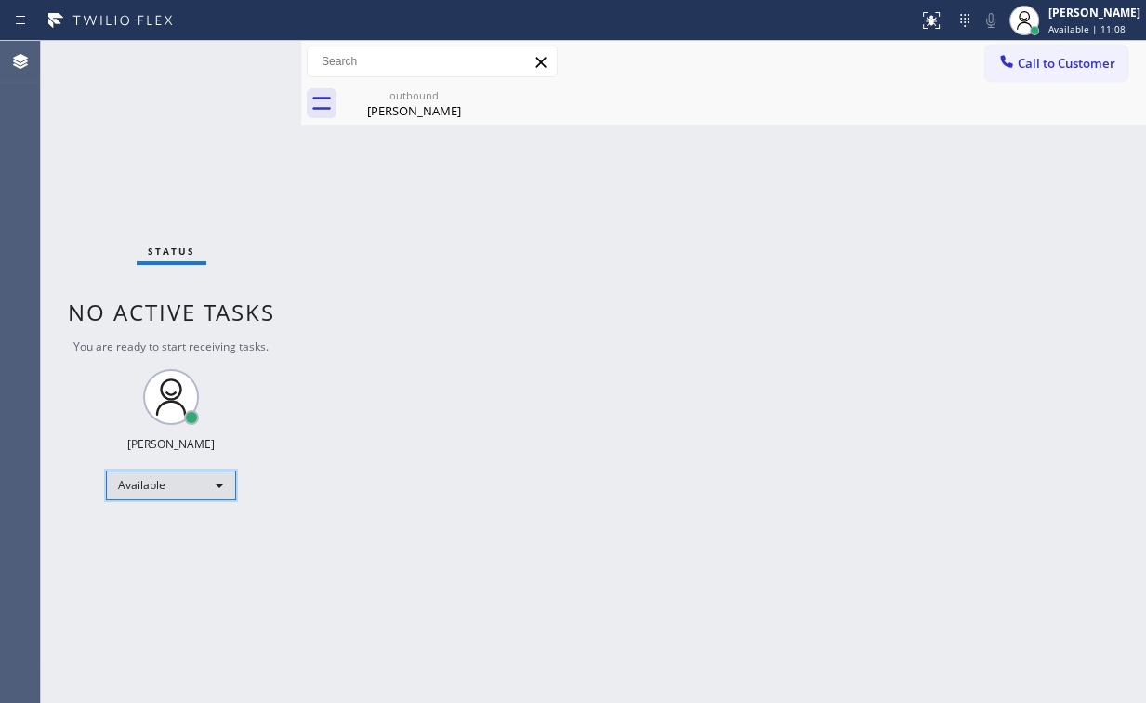
click at [204, 488] on div "Available" at bounding box center [171, 485] width 130 height 30
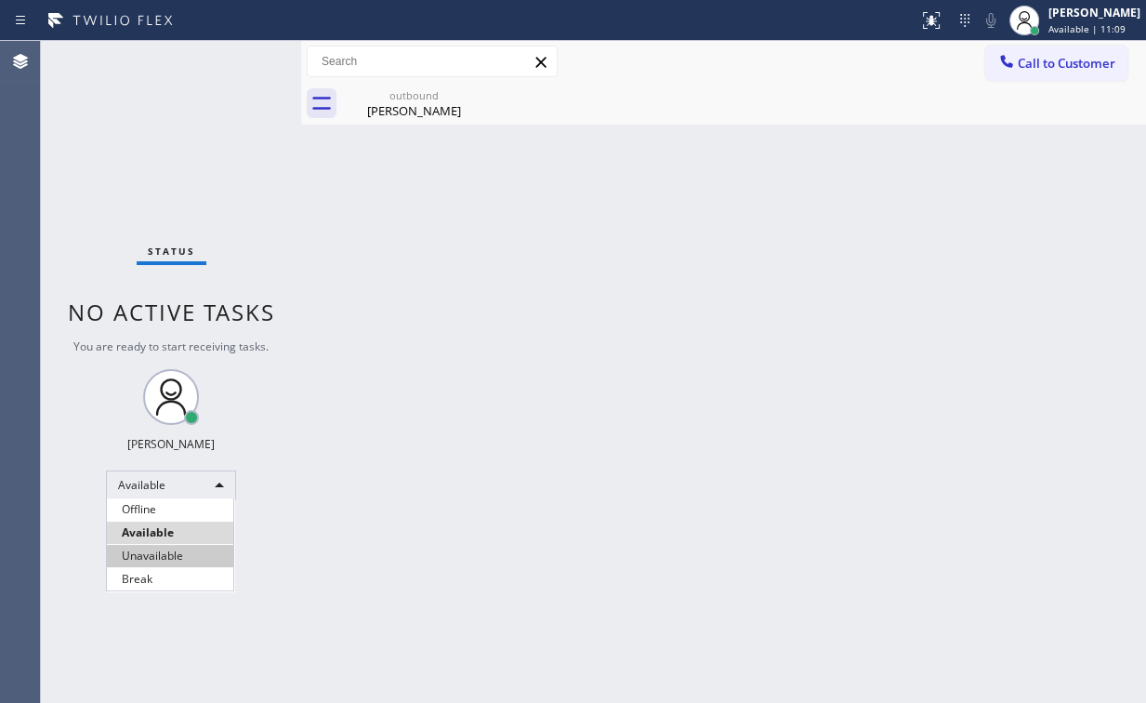
click at [174, 550] on li "Unavailable" at bounding box center [170, 556] width 126 height 22
drag, startPoint x: 520, startPoint y: 412, endPoint x: 534, endPoint y: 383, distance: 32.0
click at [522, 408] on div "Back to Dashboard Change Sender ID Customers Technicians Select a contact Outbo…" at bounding box center [723, 372] width 845 height 662
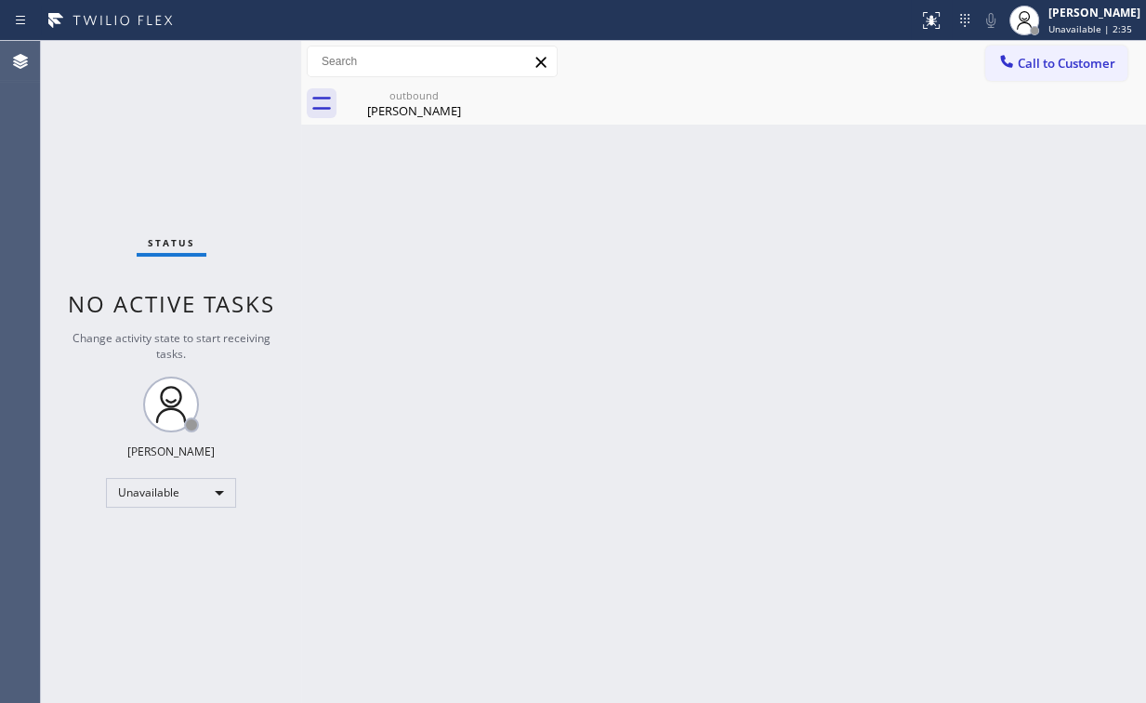
drag, startPoint x: 1053, startPoint y: 65, endPoint x: 773, endPoint y: 235, distance: 327.4
click at [1053, 66] on span "Call to Customer" at bounding box center [1067, 63] width 98 height 17
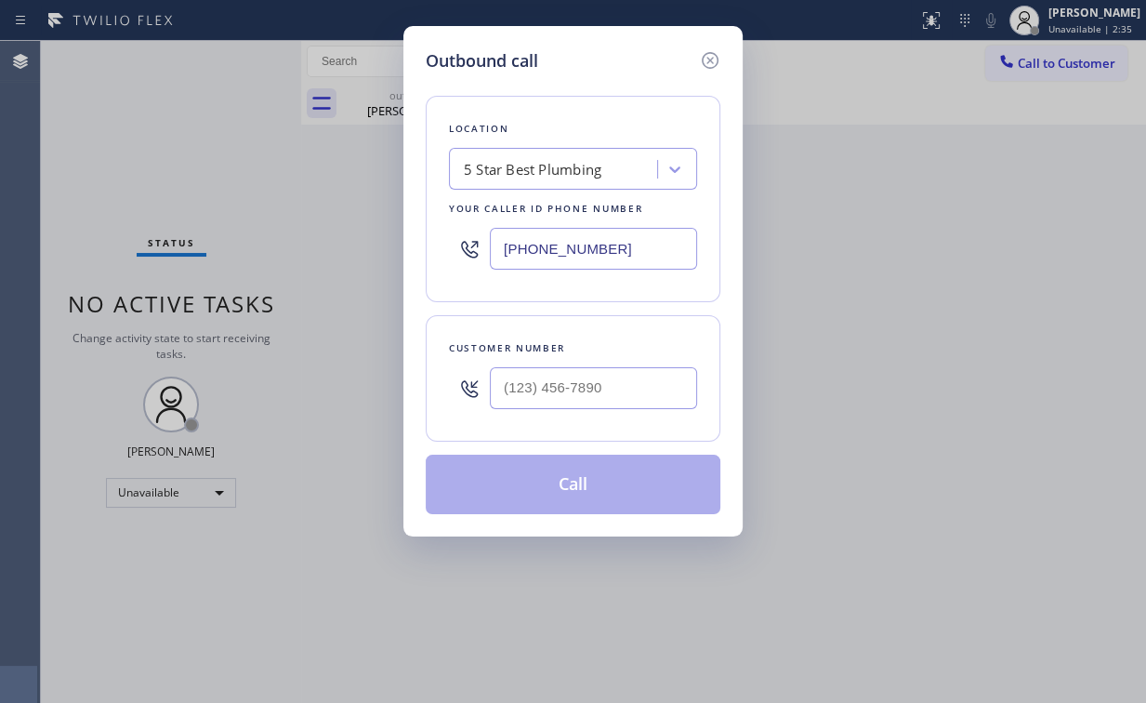
drag, startPoint x: 658, startPoint y: 243, endPoint x: 434, endPoint y: 249, distance: 224.1
click at [449, 249] on div "[PHONE_NUMBER]" at bounding box center [573, 248] width 248 height 60
paste input "05) 600-8680"
type input "[PHONE_NUMBER]"
click at [563, 388] on input "(___) ___-____" at bounding box center [593, 388] width 207 height 42
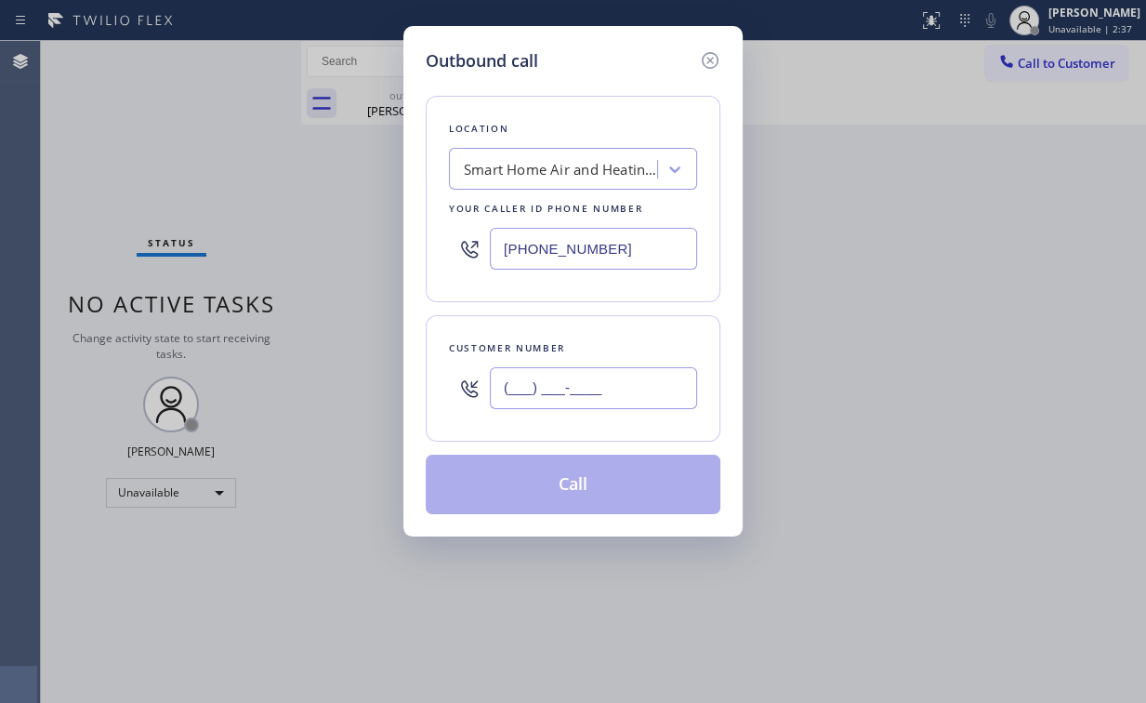
paste input "805) 681-9800"
type input "[PHONE_NUMBER]"
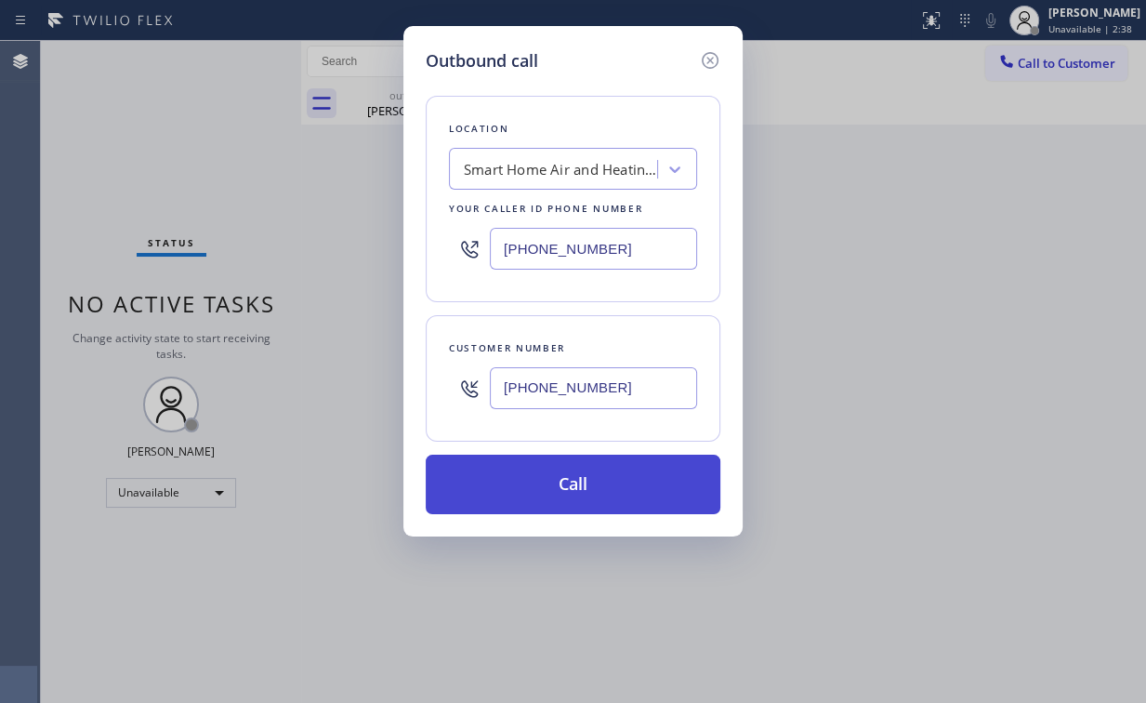
click at [535, 486] on button "Call" at bounding box center [573, 483] width 295 height 59
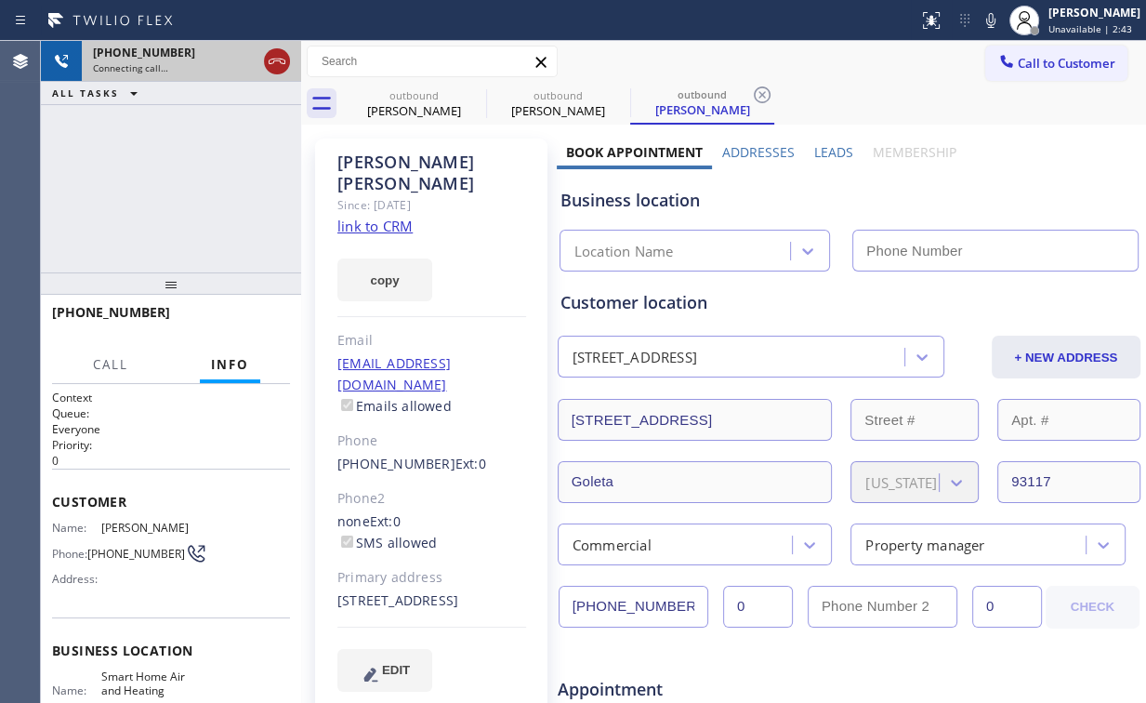
type input "[PHONE_NUMBER]"
drag, startPoint x: 271, startPoint y: 59, endPoint x: 290, endPoint y: 67, distance: 20.0
click at [271, 59] on icon at bounding box center [277, 62] width 17 height 6
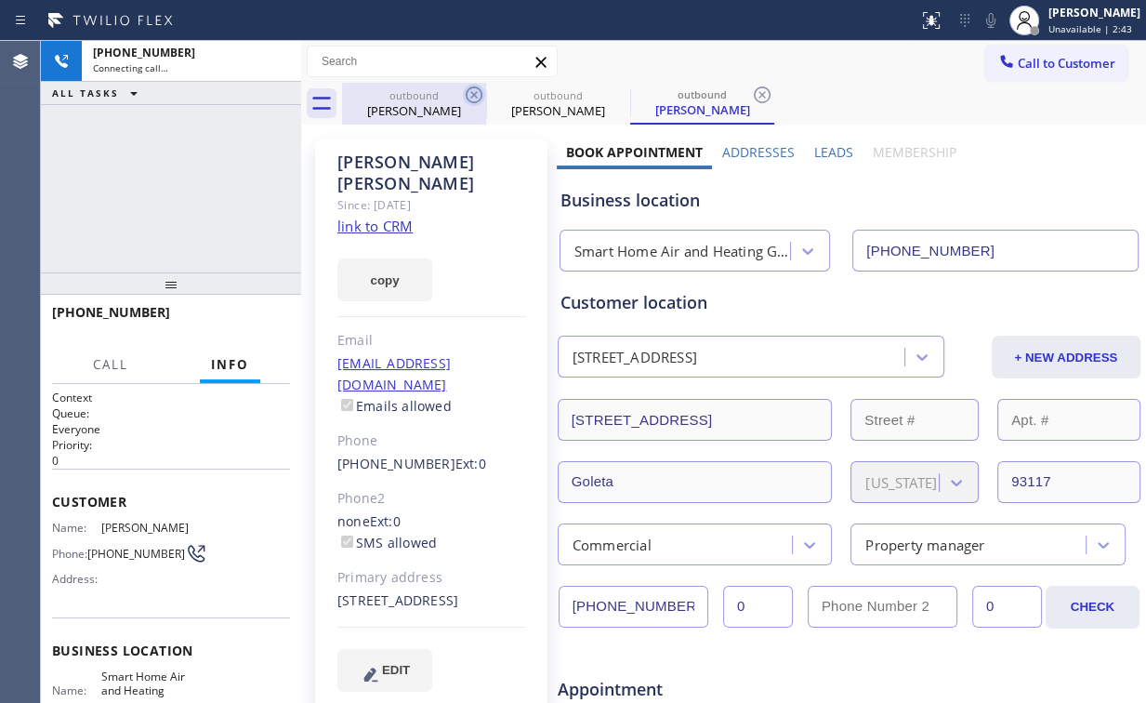
drag, startPoint x: 398, startPoint y: 97, endPoint x: 462, endPoint y: 94, distance: 64.2
click at [401, 99] on div "outbound" at bounding box center [414, 95] width 140 height 14
type input "[PHONE_NUMBER]"
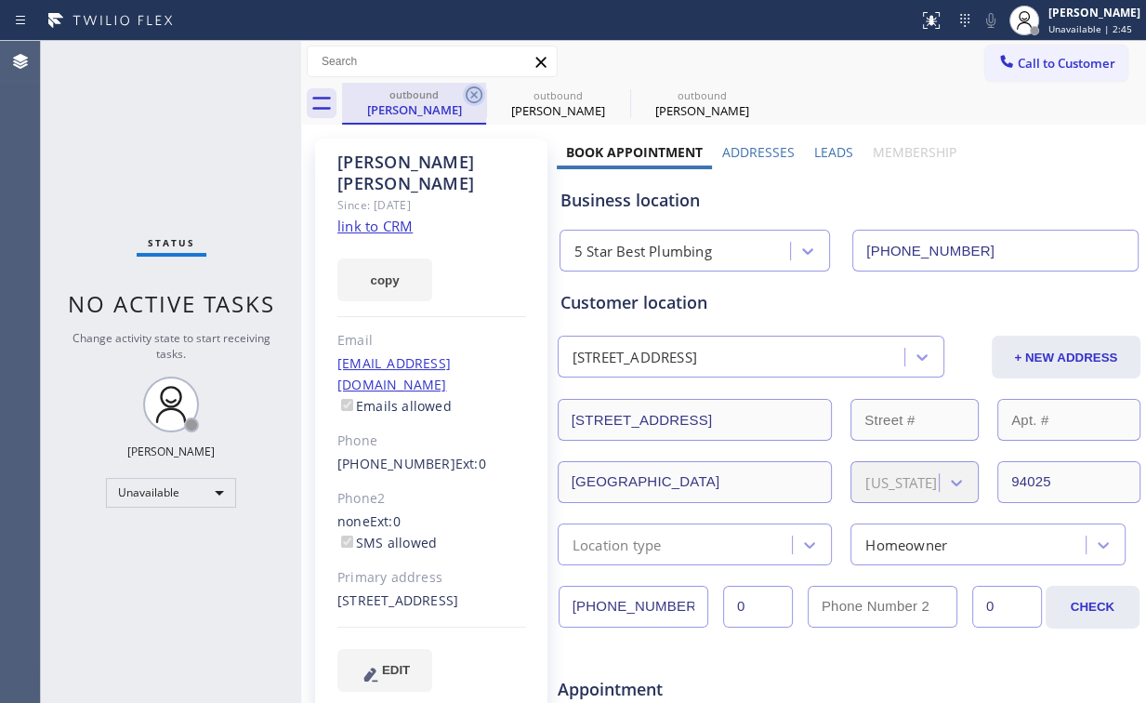
click at [465, 91] on icon at bounding box center [474, 95] width 22 height 22
type input "[PHONE_NUMBER]"
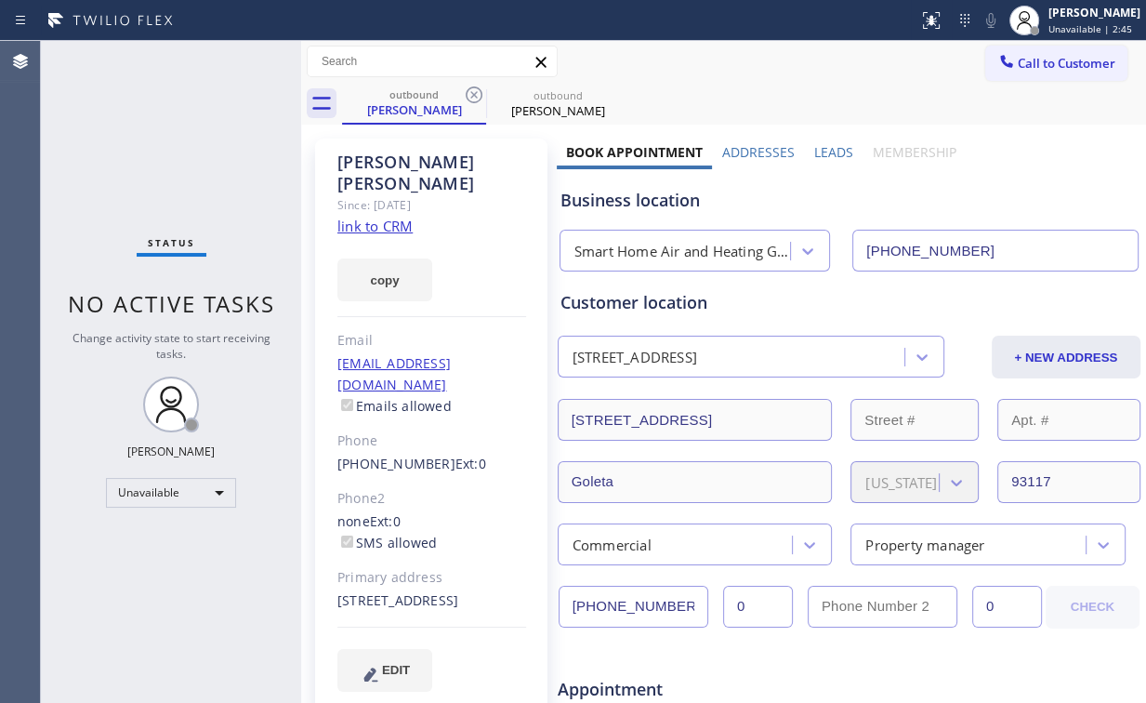
click at [379, 217] on link "link to CRM" at bounding box center [374, 226] width 75 height 19
drag, startPoint x: 1044, startPoint y: 69, endPoint x: 780, endPoint y: 262, distance: 327.1
click at [1042, 70] on span "Call to Customer" at bounding box center [1067, 63] width 98 height 17
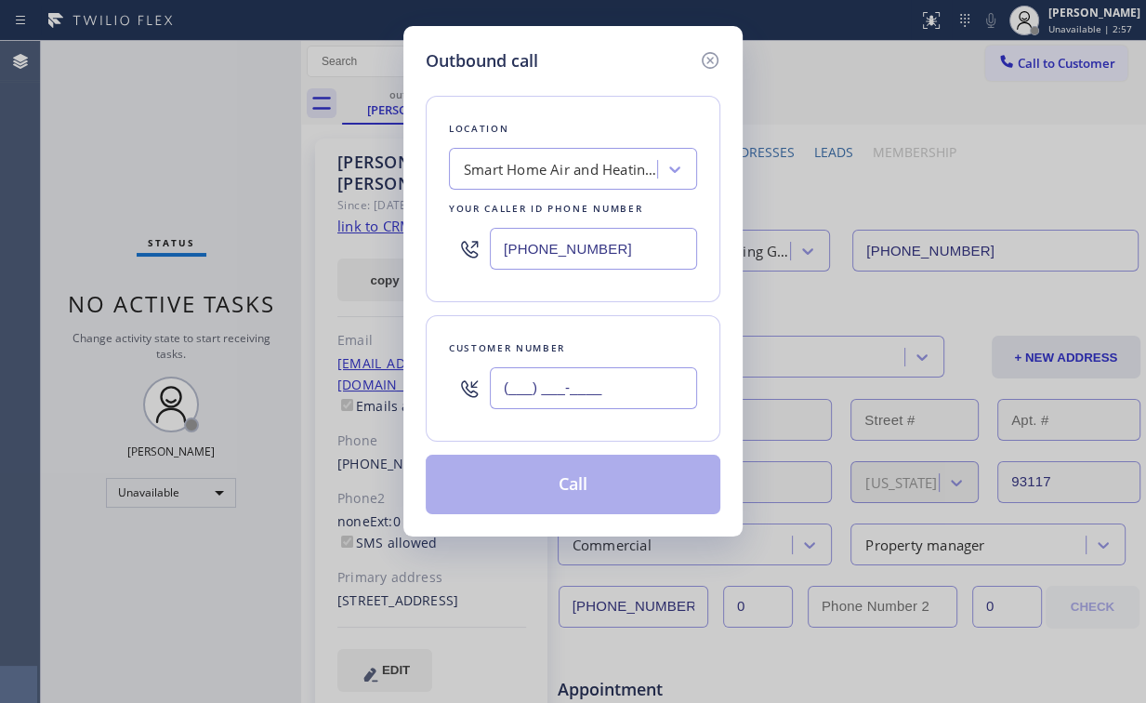
click at [632, 398] on input "(___) ___-____" at bounding box center [593, 388] width 207 height 42
paste input "805) 681-9800"
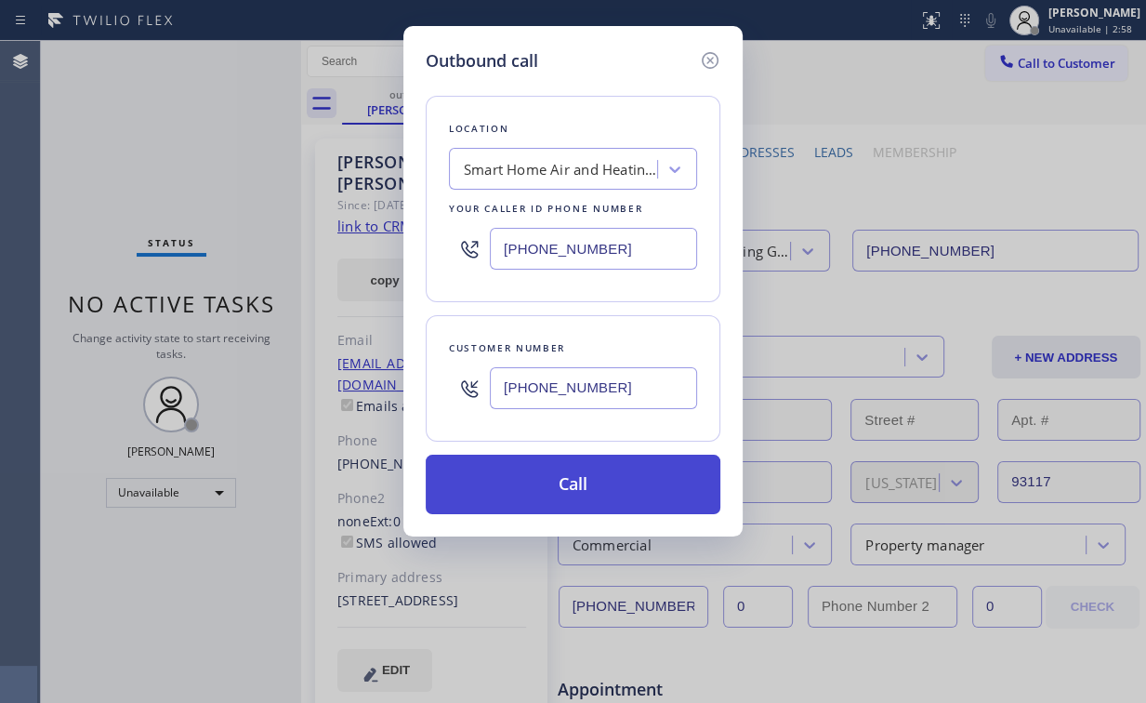
type input "[PHONE_NUMBER]"
click at [557, 489] on button "Call" at bounding box center [573, 483] width 295 height 59
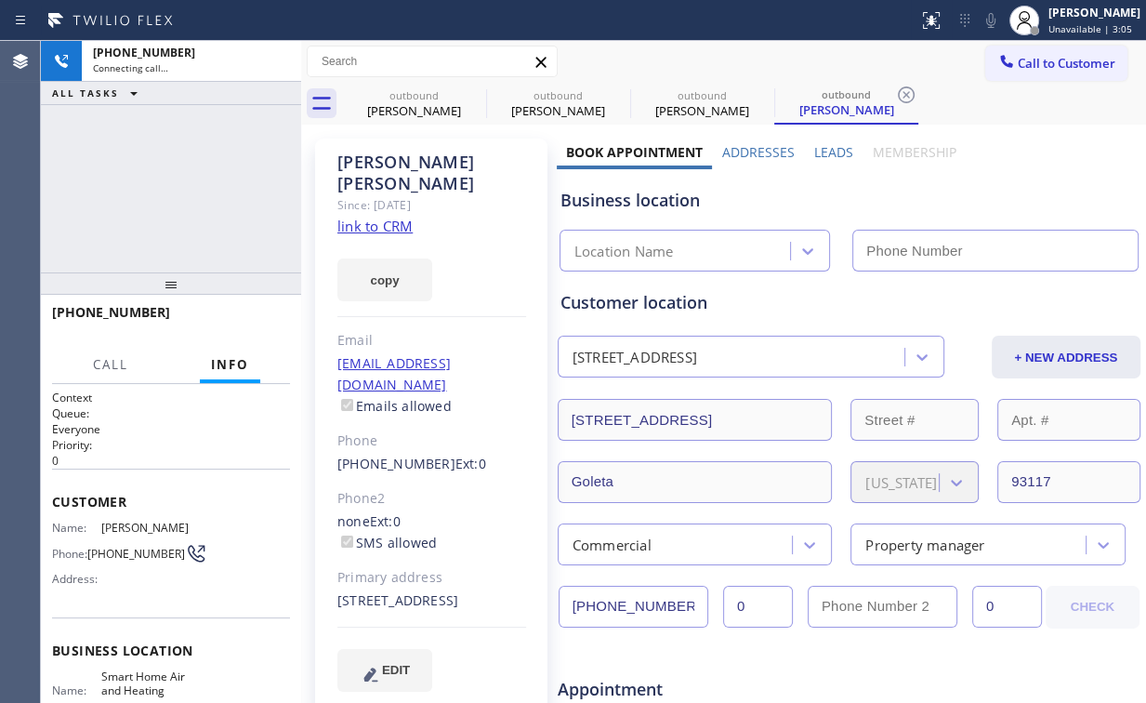
type input "[PHONE_NUMBER]"
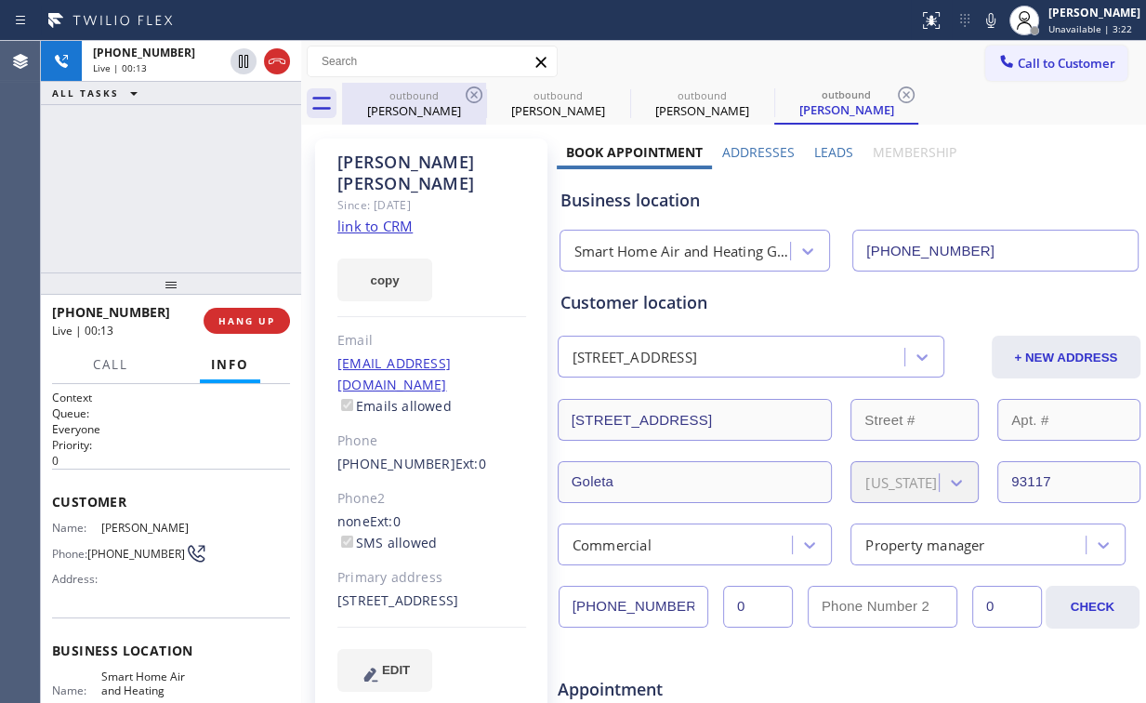
drag, startPoint x: 372, startPoint y: 88, endPoint x: 405, endPoint y: 102, distance: 36.2
click at [373, 90] on div "outbound" at bounding box center [414, 95] width 140 height 14
click at [478, 92] on icon at bounding box center [474, 95] width 22 height 22
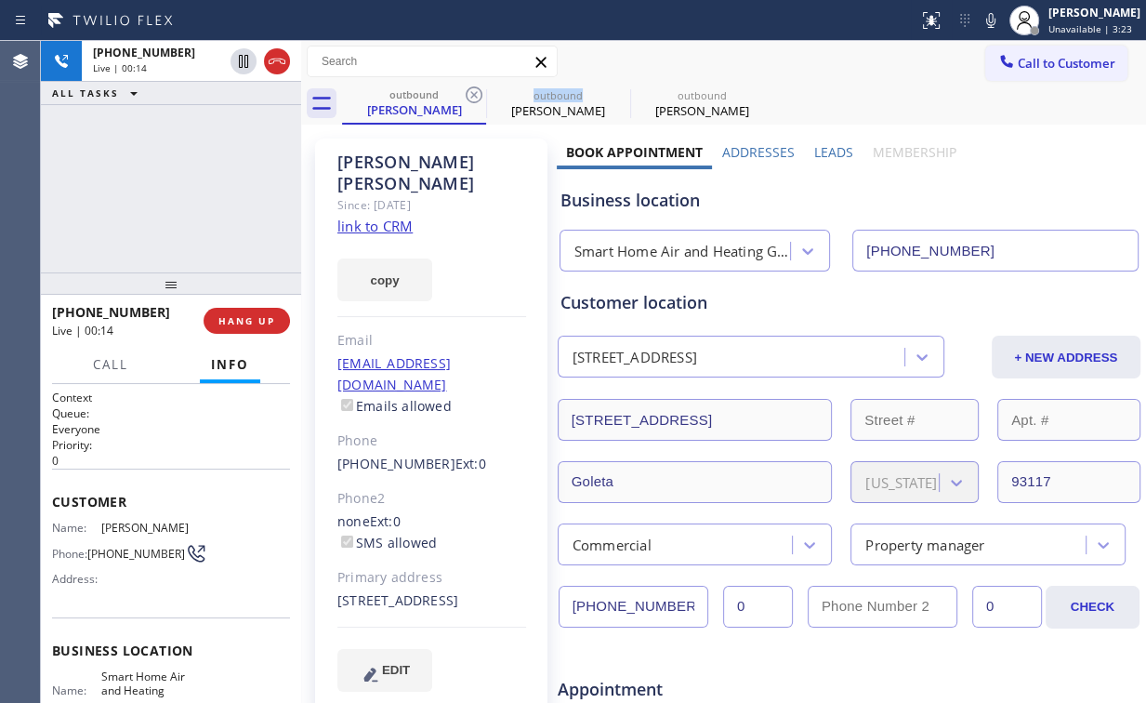
click at [478, 92] on icon at bounding box center [474, 95] width 22 height 22
click at [199, 186] on div "[PHONE_NUMBER] Live | 00:14 ALL TASKS ALL TASKS ACTIVE TASKS TASKS IN WRAP UP" at bounding box center [171, 156] width 260 height 231
click at [185, 187] on div "[PHONE_NUMBER] Live | 00:21 ALL TASKS ALL TASKS ACTIVE TASKS TASKS IN WRAP UP" at bounding box center [171, 156] width 260 height 231
click at [215, 179] on div "[PHONE_NUMBER] Live | 00:34 ALL TASKS ALL TASKS ACTIVE TASKS TASKS IN WRAP UP" at bounding box center [171, 156] width 260 height 231
click at [197, 186] on div "[PHONE_NUMBER] Live | 00:39 ALL TASKS ALL TASKS ACTIVE TASKS TASKS IN WRAP UP" at bounding box center [171, 156] width 260 height 231
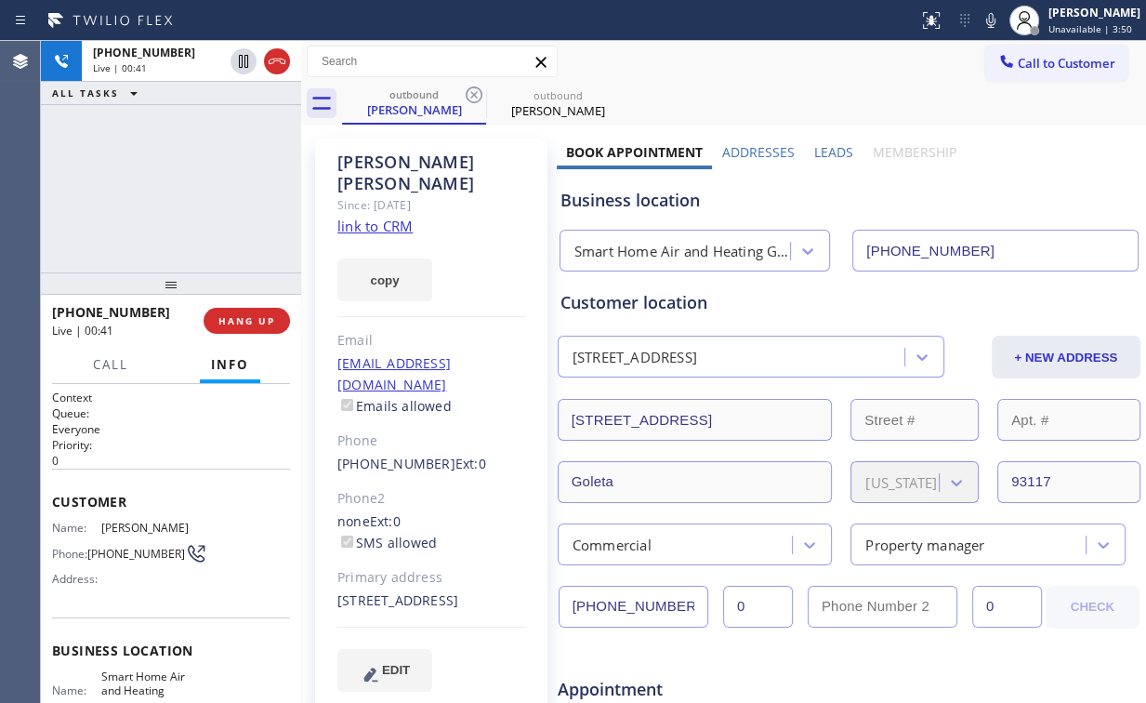
click at [637, 259] on div "Smart Home Air and Heating Goleta" at bounding box center [683, 251] width 218 height 21
click at [192, 188] on div "[PHONE_NUMBER] Live | 00:44 ALL TASKS ALL TASKS ACTIVE TASKS TASKS IN WRAP UP" at bounding box center [171, 156] width 260 height 231
click at [668, 256] on div "Smart Home Air and Heating Goleta" at bounding box center [683, 251] width 218 height 21
drag, startPoint x: 664, startPoint y: 201, endPoint x: 595, endPoint y: 199, distance: 69.7
click at [595, 199] on div "Business location" at bounding box center [848, 200] width 577 height 25
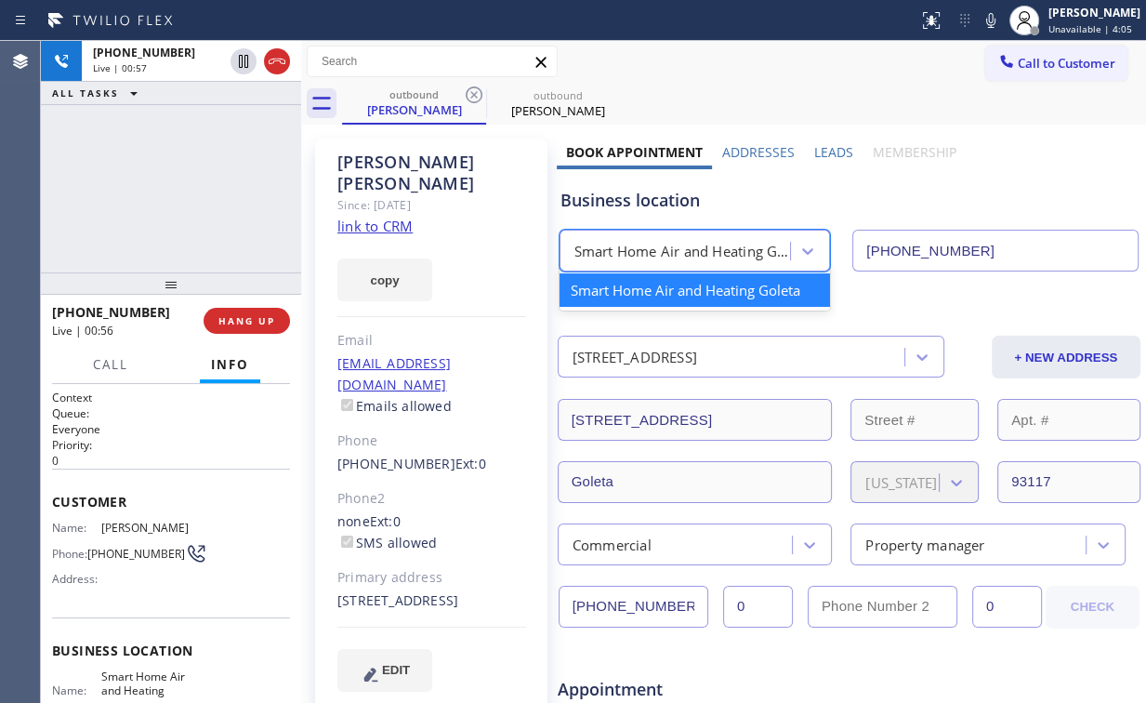
drag, startPoint x: 648, startPoint y: 244, endPoint x: 691, endPoint y: 230, distance: 46.1
click at [648, 245] on div "Smart Home Air and Heating Goleta" at bounding box center [683, 251] width 218 height 21
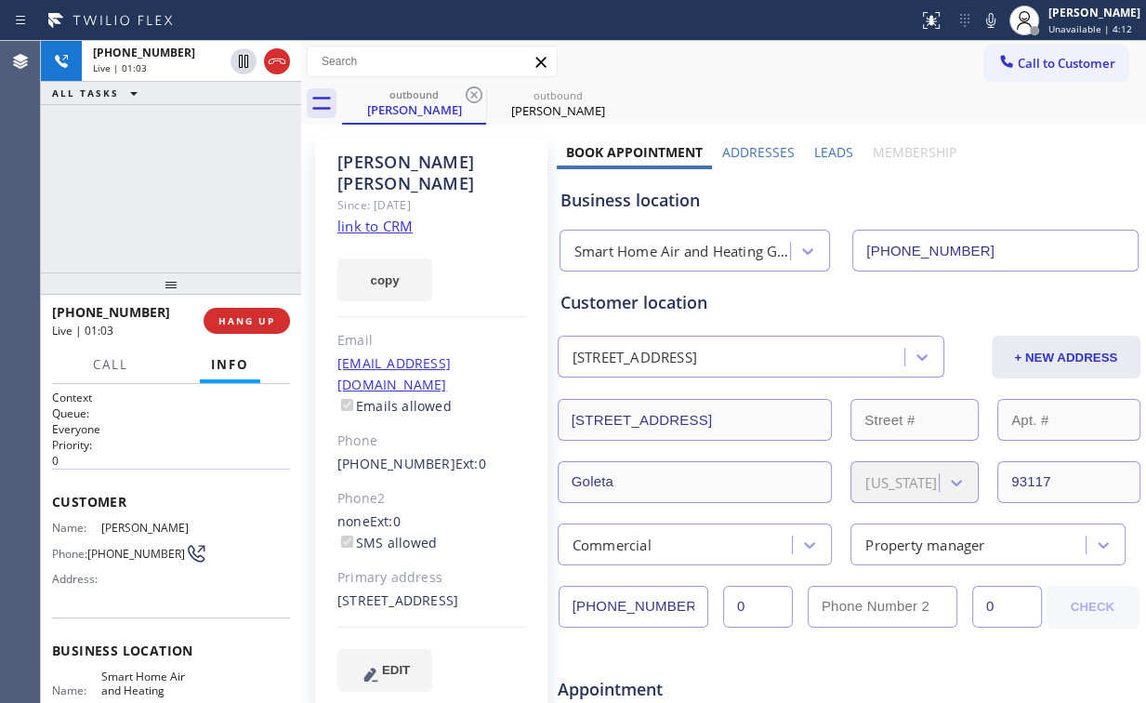
click at [188, 183] on div "[PHONE_NUMBER] Live | 01:03 ALL TASKS ALL TASKS ACTIVE TASKS TASKS IN WRAP UP" at bounding box center [171, 156] width 260 height 231
click at [189, 183] on div "[PHONE_NUMBER] Live | 01:04 ALL TASKS ALL TASKS ACTIVE TASKS TASKS IN WRAP UP" at bounding box center [171, 156] width 260 height 231
click at [189, 183] on div "[PHONE_NUMBER] Live | 01:05 ALL TASKS ALL TASKS ACTIVE TASKS TASKS IN WRAP UP" at bounding box center [171, 156] width 260 height 231
click at [190, 182] on div "[PHONE_NUMBER] Live | 01:06 ALL TASKS ALL TASKS ACTIVE TASKS TASKS IN WRAP UP" at bounding box center [171, 156] width 260 height 231
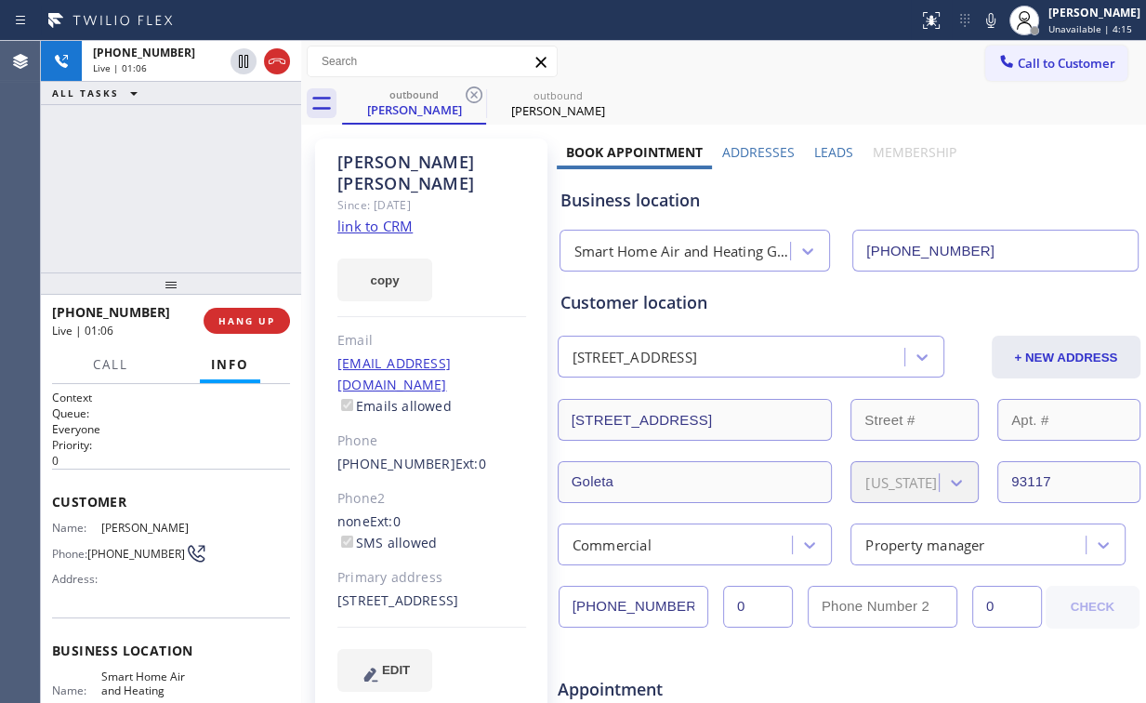
click at [190, 182] on div "[PHONE_NUMBER] Live | 01:06 ALL TASKS ALL TASKS ACTIVE TASKS TASKS IN WRAP UP" at bounding box center [171, 156] width 260 height 231
click at [190, 182] on div "[PHONE_NUMBER] Live | 01:08 ALL TASKS ALL TASKS ACTIVE TASKS TASKS IN WRAP UP" at bounding box center [171, 156] width 260 height 231
click at [190, 182] on div "[PHONE_NUMBER] Live | 01:09 ALL TASKS ALL TASKS ACTIVE TASKS TASKS IN WRAP UP" at bounding box center [171, 156] width 260 height 231
drag, startPoint x: 190, startPoint y: 182, endPoint x: 165, endPoint y: 194, distance: 27.0
click at [165, 194] on div "[PHONE_NUMBER] Live | 01:14 ALL TASKS ALL TASKS ACTIVE TASKS TASKS IN WRAP UP" at bounding box center [171, 156] width 260 height 231
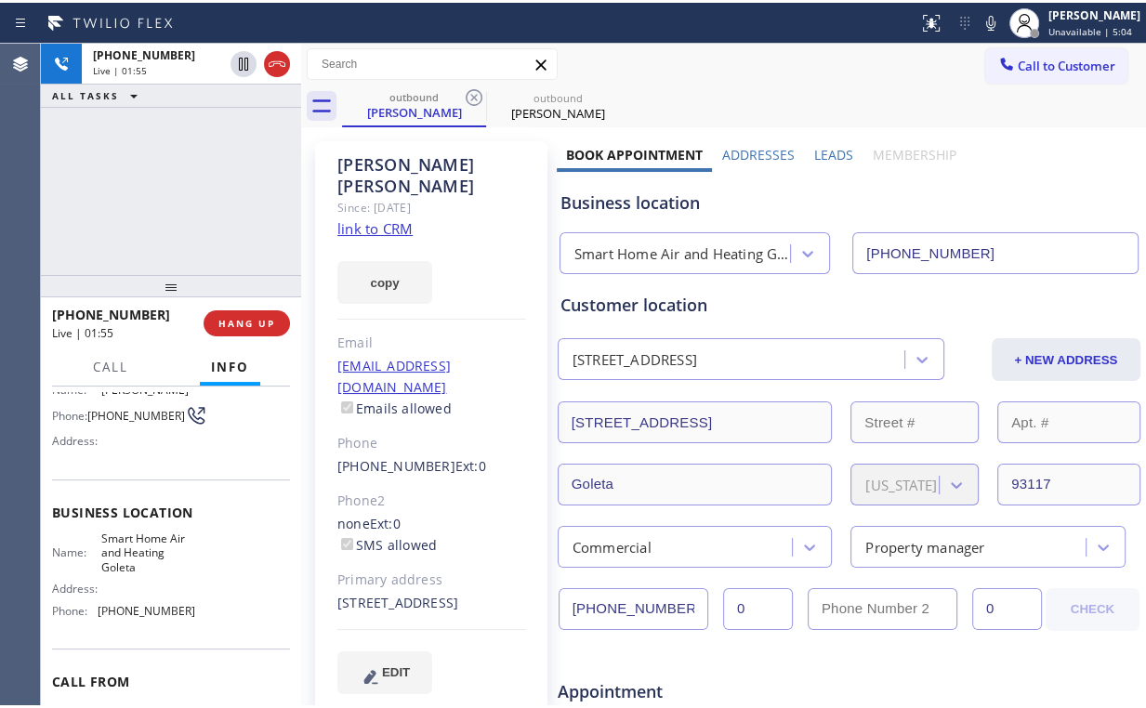
scroll to position [149, 0]
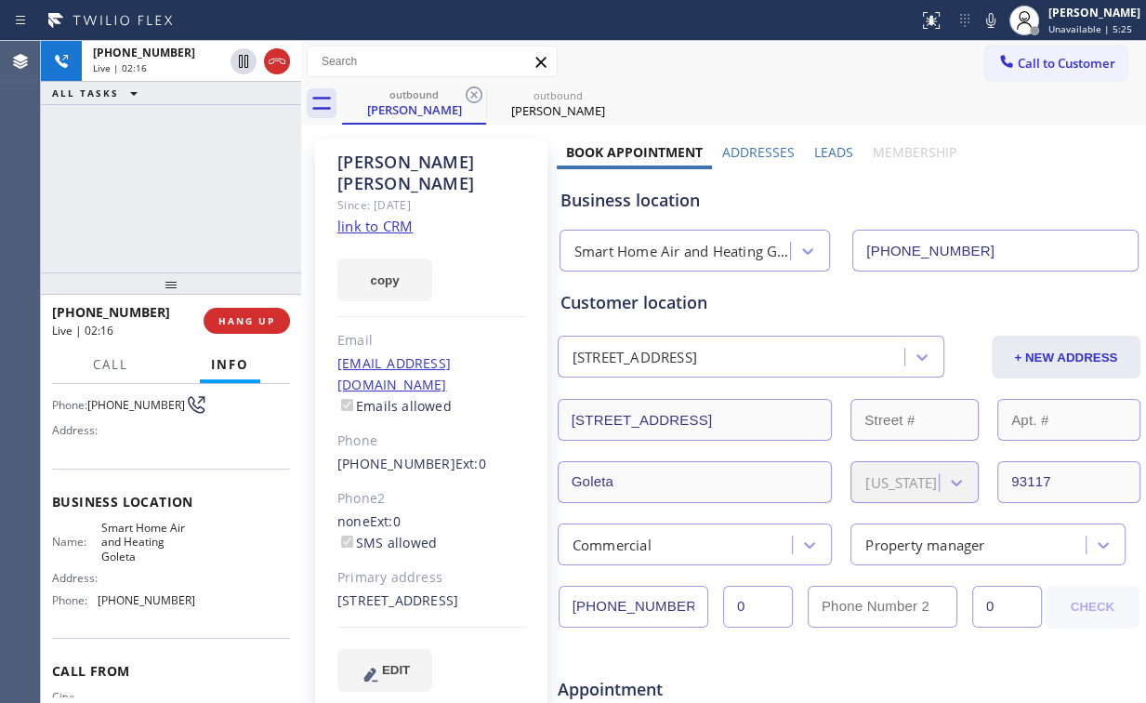
click at [188, 187] on div "[PHONE_NUMBER] Live | 02:16 ALL TASKS ALL TASKS ACTIVE TASKS TASKS IN WRAP UP" at bounding box center [171, 156] width 260 height 231
click at [188, 187] on div "[PHONE_NUMBER] Live | 02:17 ALL TASKS ALL TASKS ACTIVE TASKS TASKS IN WRAP UP" at bounding box center [171, 156] width 260 height 231
click at [182, 182] on div "[PHONE_NUMBER] Live | 02:20 ALL TASKS ALL TASKS ACTIVE TASKS TASKS IN WRAP UP" at bounding box center [171, 156] width 260 height 231
click at [182, 182] on div "[PHONE_NUMBER] Live | 02:21 ALL TASKS ALL TASKS ACTIVE TASKS TASKS IN WRAP UP" at bounding box center [171, 156] width 260 height 231
click at [182, 182] on div "[PHONE_NUMBER] Live | 02:22 ALL TASKS ALL TASKS ACTIVE TASKS TASKS IN WRAP UP" at bounding box center [171, 156] width 260 height 231
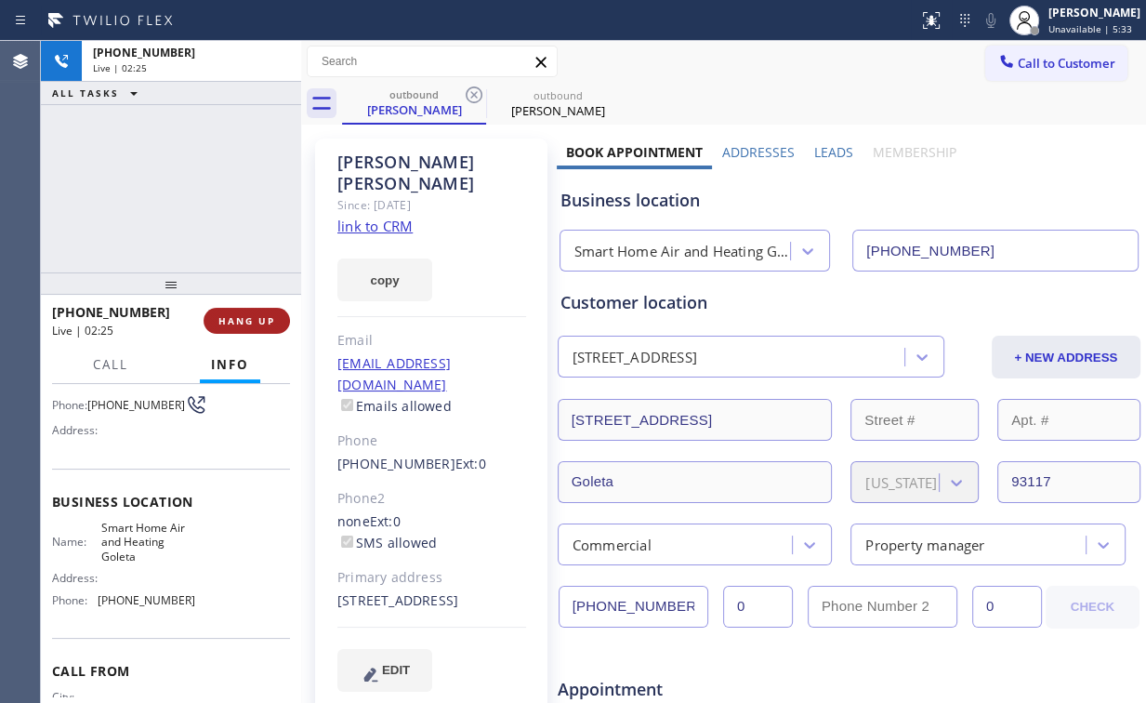
click at [253, 321] on span "HANG UP" at bounding box center [246, 320] width 57 height 13
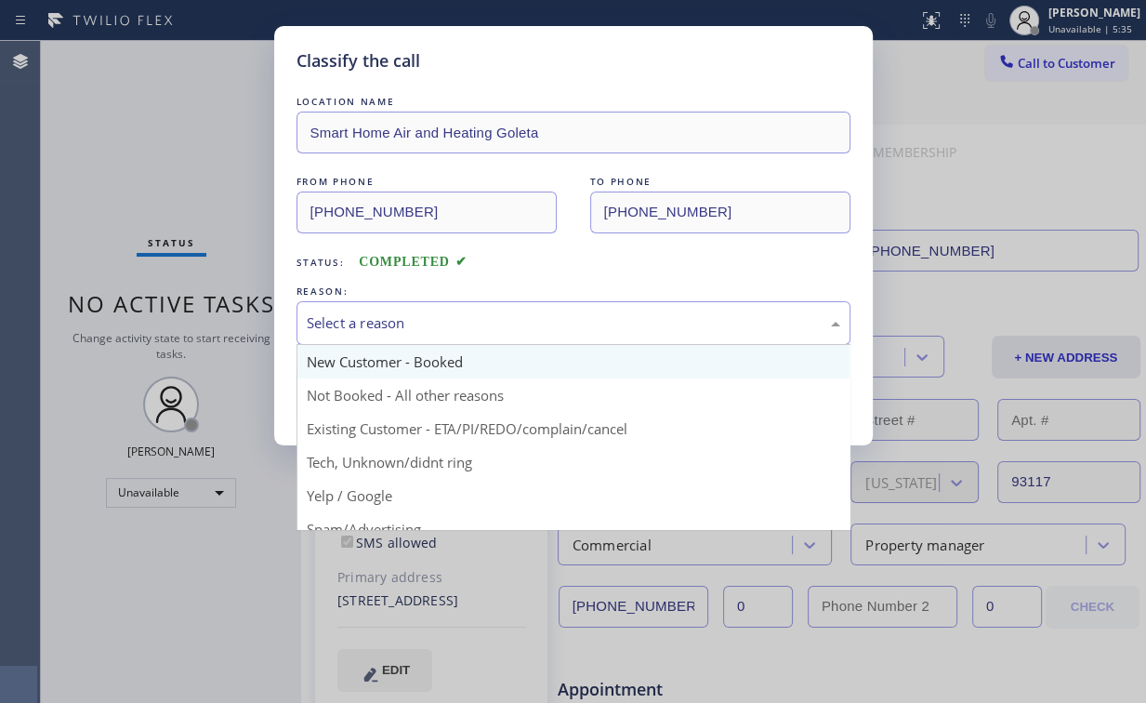
drag, startPoint x: 380, startPoint y: 309, endPoint x: 387, endPoint y: 364, distance: 56.1
click at [380, 309] on div "Select a reason" at bounding box center [573, 323] width 554 height 44
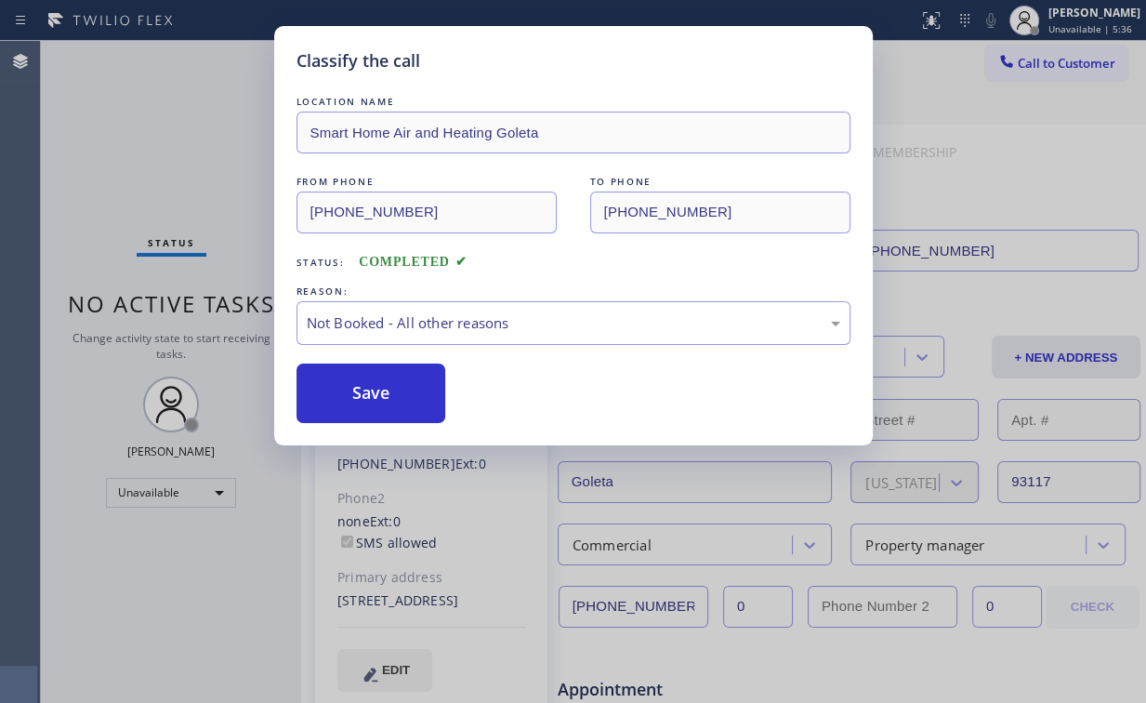
click at [379, 390] on button "Save" at bounding box center [371, 392] width 150 height 59
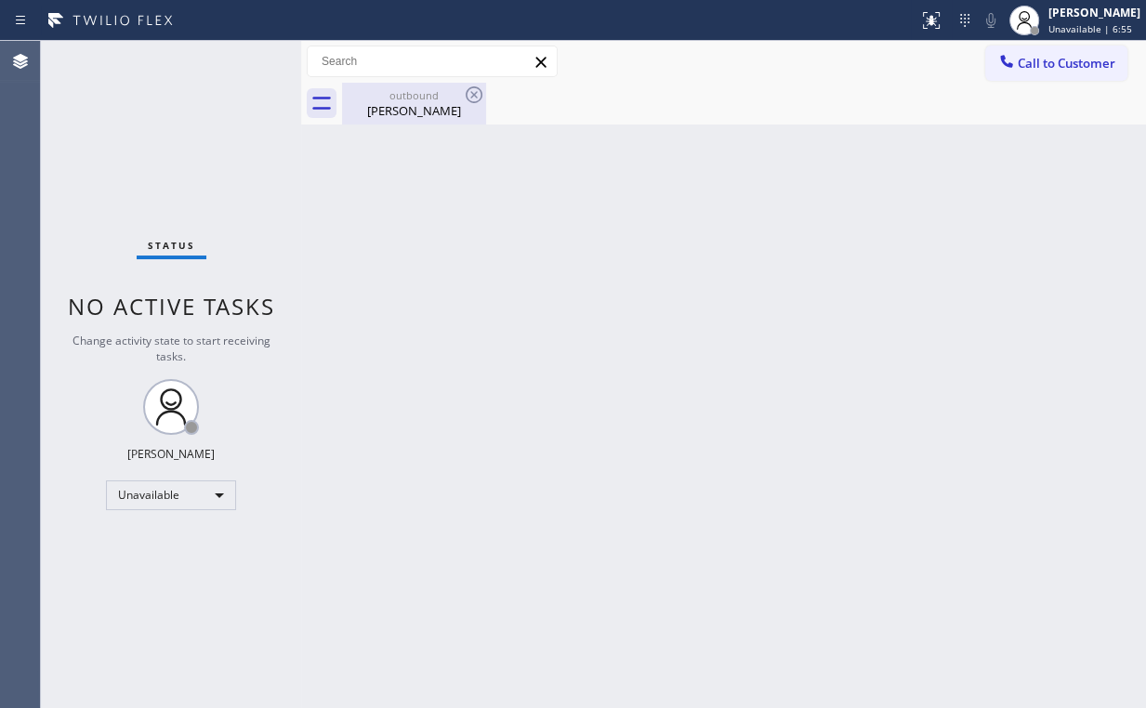
drag, startPoint x: 409, startPoint y: 112, endPoint x: 461, endPoint y: 96, distance: 54.4
click at [414, 112] on div "[PERSON_NAME]" at bounding box center [414, 110] width 140 height 17
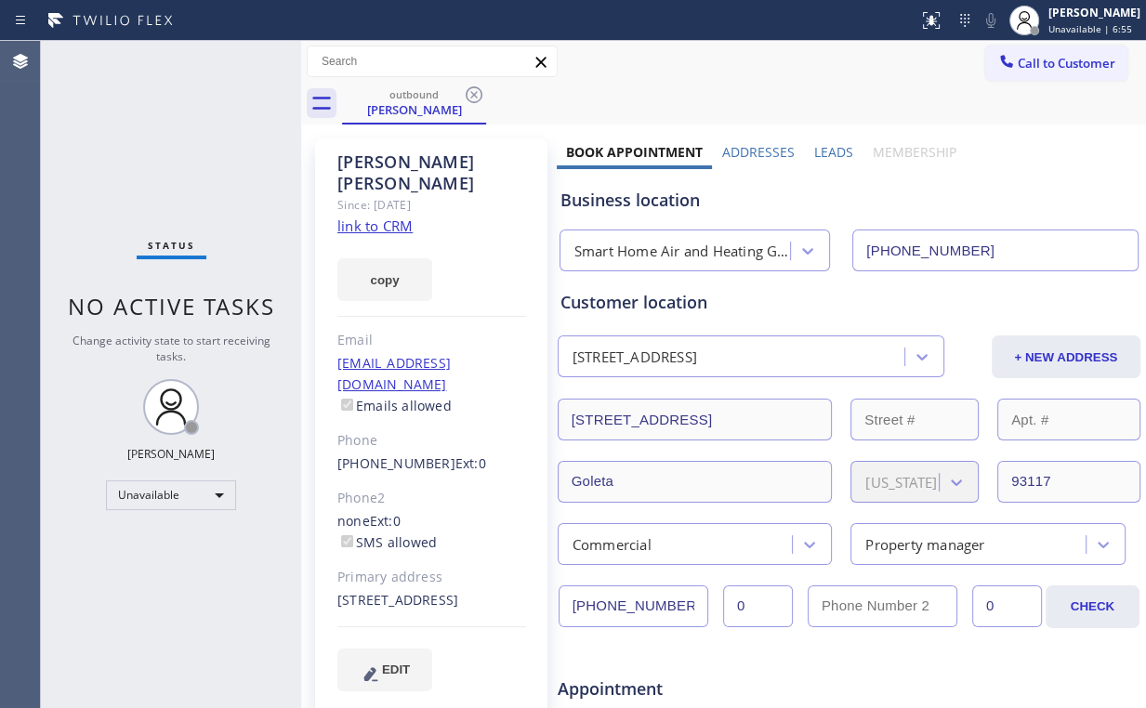
click at [474, 90] on icon at bounding box center [474, 95] width 22 height 22
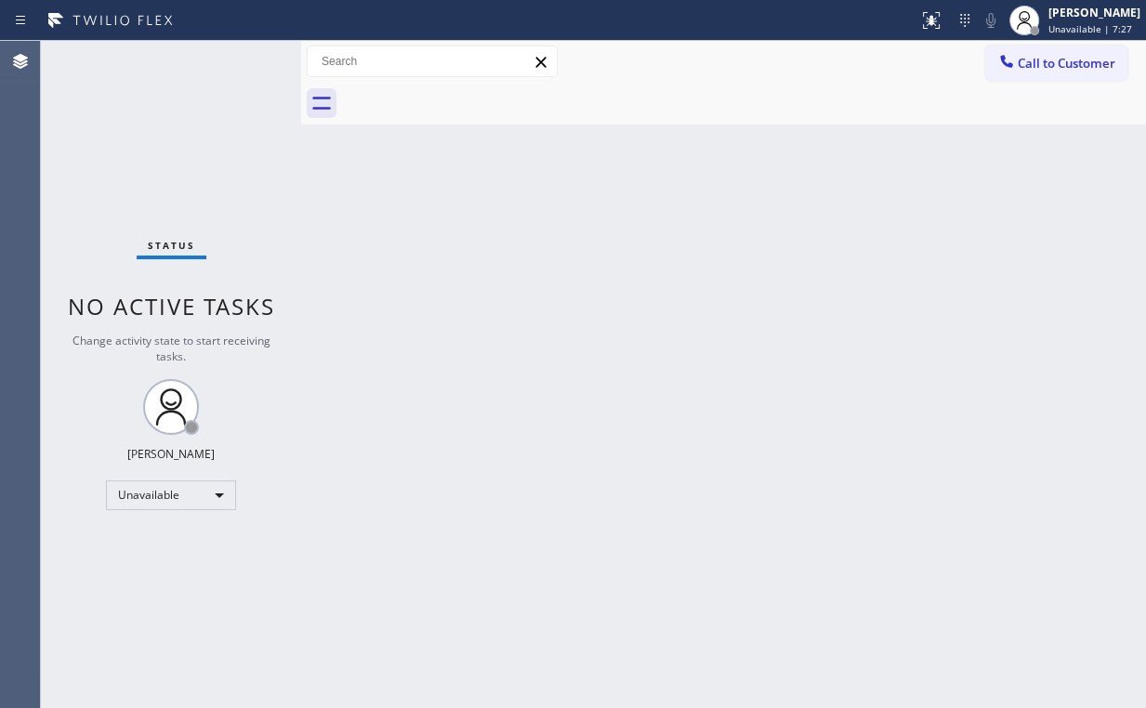
click at [563, 202] on div "Back to Dashboard Change Sender ID Customers Technicians Select a contact Outbo…" at bounding box center [723, 374] width 845 height 667
click at [1033, 67] on span "Call to Customer" at bounding box center [1067, 63] width 98 height 17
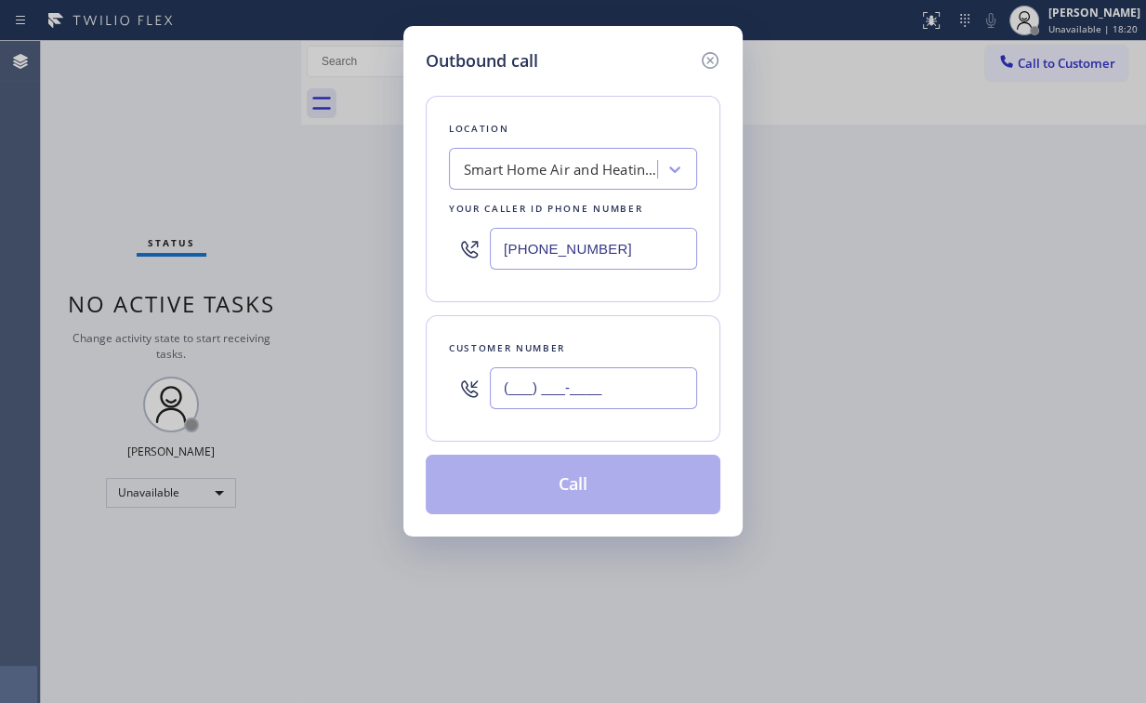
click at [632, 379] on input "(___) ___-____" at bounding box center [593, 388] width 207 height 42
paste input "323) 613-5859"
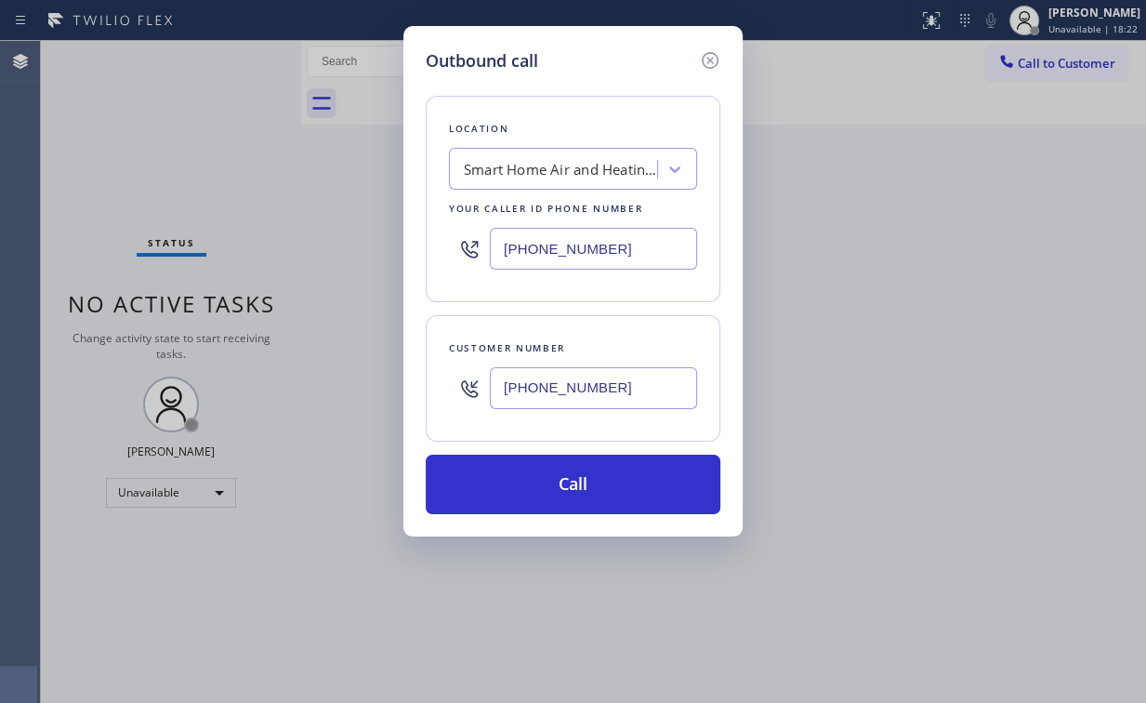
type input "[PHONE_NUMBER]"
click at [323, 414] on div "Outbound call Location Smart Home Air and Heating Goleta Your caller id phone n…" at bounding box center [573, 351] width 1146 height 703
click at [424, 209] on div "Outbound call Location Smart Home Air and Heating Goleta Your caller id phone n…" at bounding box center [572, 281] width 339 height 510
drag, startPoint x: 622, startPoint y: 256, endPoint x: 312, endPoint y: 233, distance: 310.3
click at [361, 242] on div "Outbound call Location Smart Home Air and Heating Goleta Your caller id phone n…" at bounding box center [573, 351] width 1146 height 703
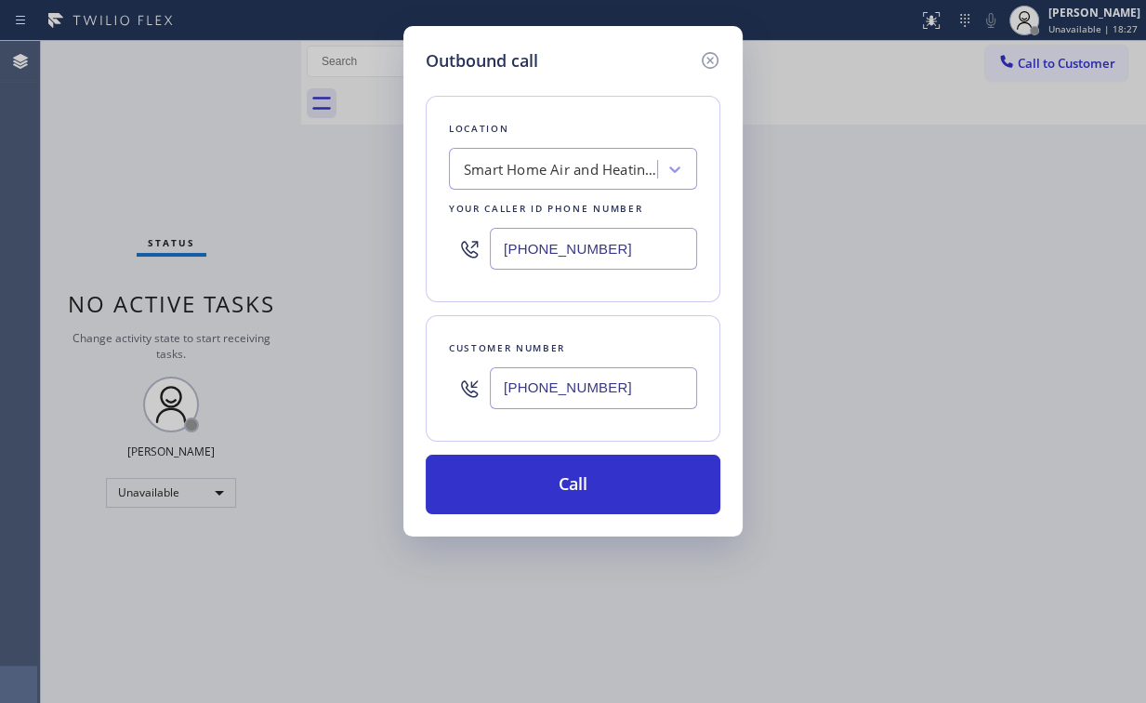
paste input "55) 731-4952"
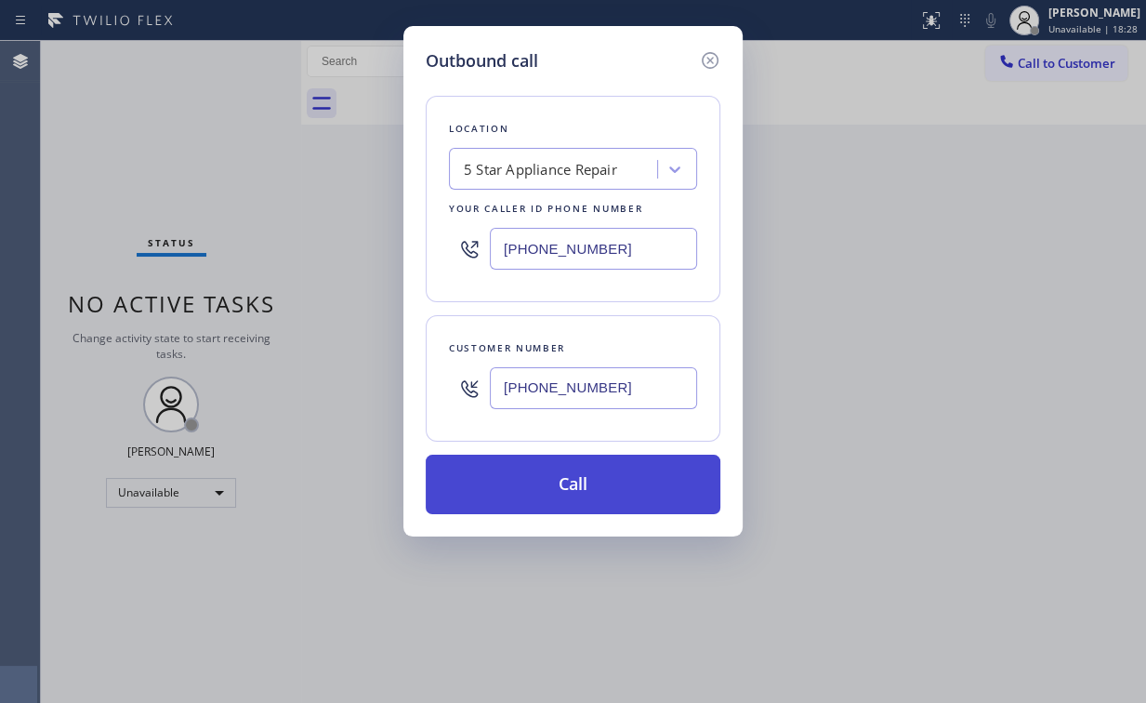
type input "[PHONE_NUMBER]"
click at [556, 463] on button "Call" at bounding box center [573, 483] width 295 height 59
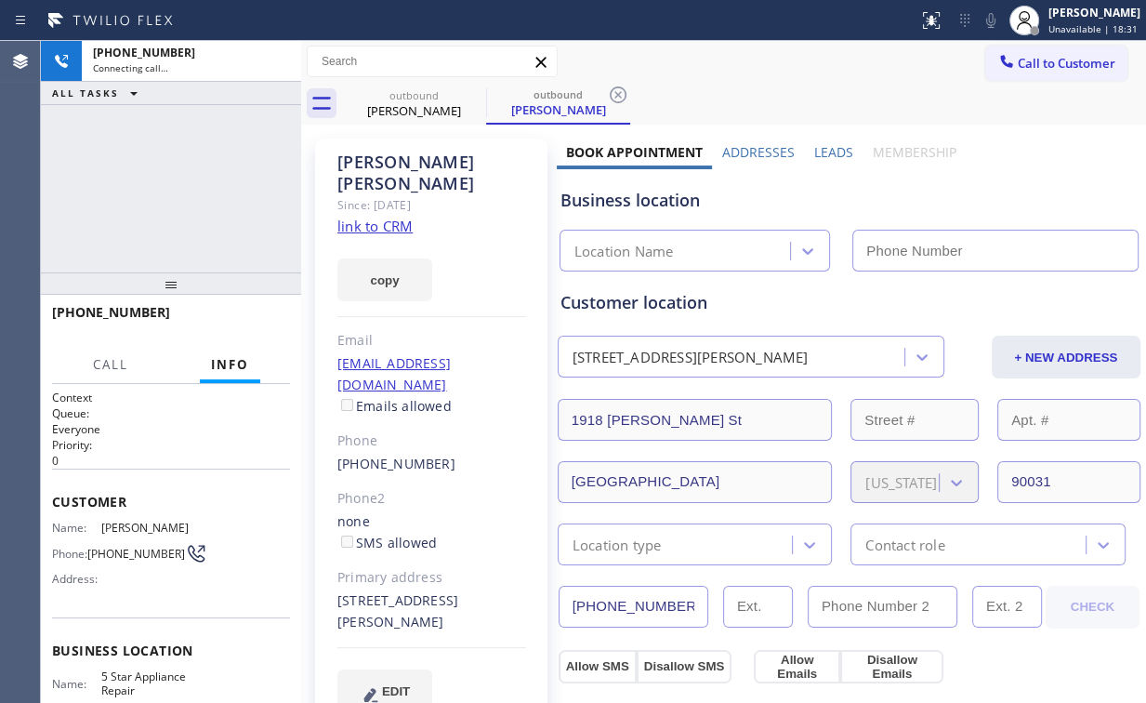
drag, startPoint x: 125, startPoint y: 180, endPoint x: 173, endPoint y: 181, distance: 48.3
click at [131, 182] on div "[PHONE_NUMBER] Connecting call… ALL TASKS ALL TASKS ACTIVE TASKS TASKS IN WRAP …" at bounding box center [171, 156] width 260 height 231
click at [171, 187] on div "[PHONE_NUMBER] Connecting call… ALL TASKS ALL TASKS ACTIVE TASKS TASKS IN WRAP …" at bounding box center [171, 156] width 260 height 231
type input "[PHONE_NUMBER]"
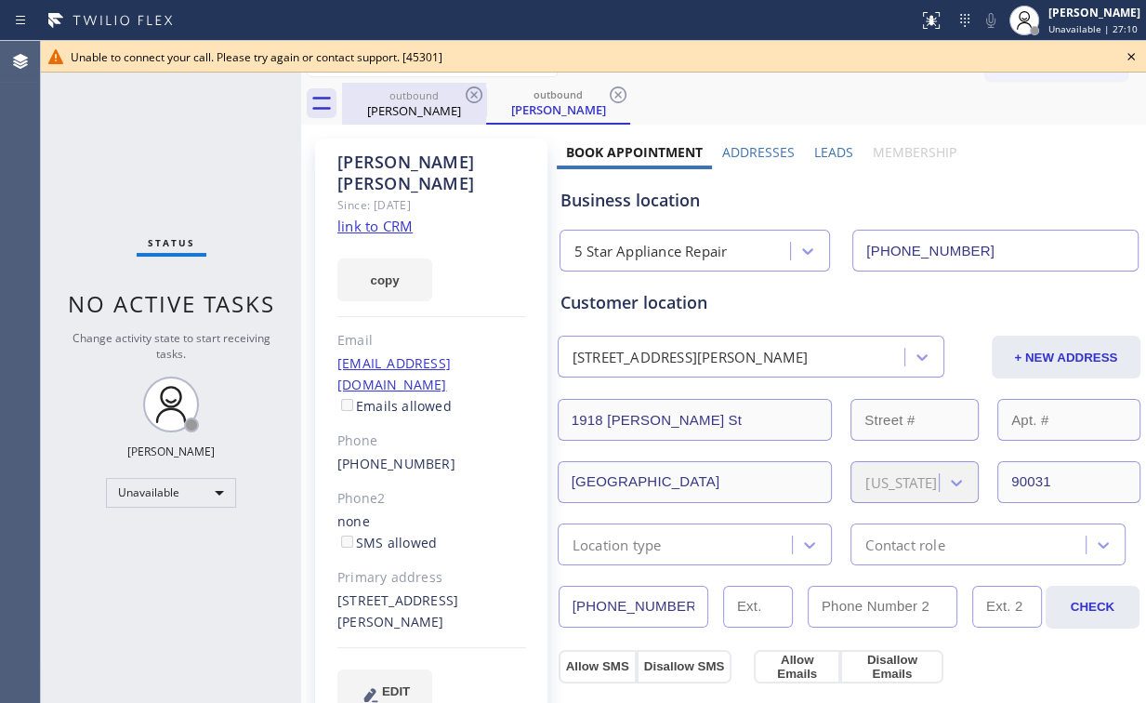
click at [424, 110] on div "[PERSON_NAME]" at bounding box center [414, 110] width 140 height 17
click at [470, 93] on icon at bounding box center [474, 95] width 22 height 22
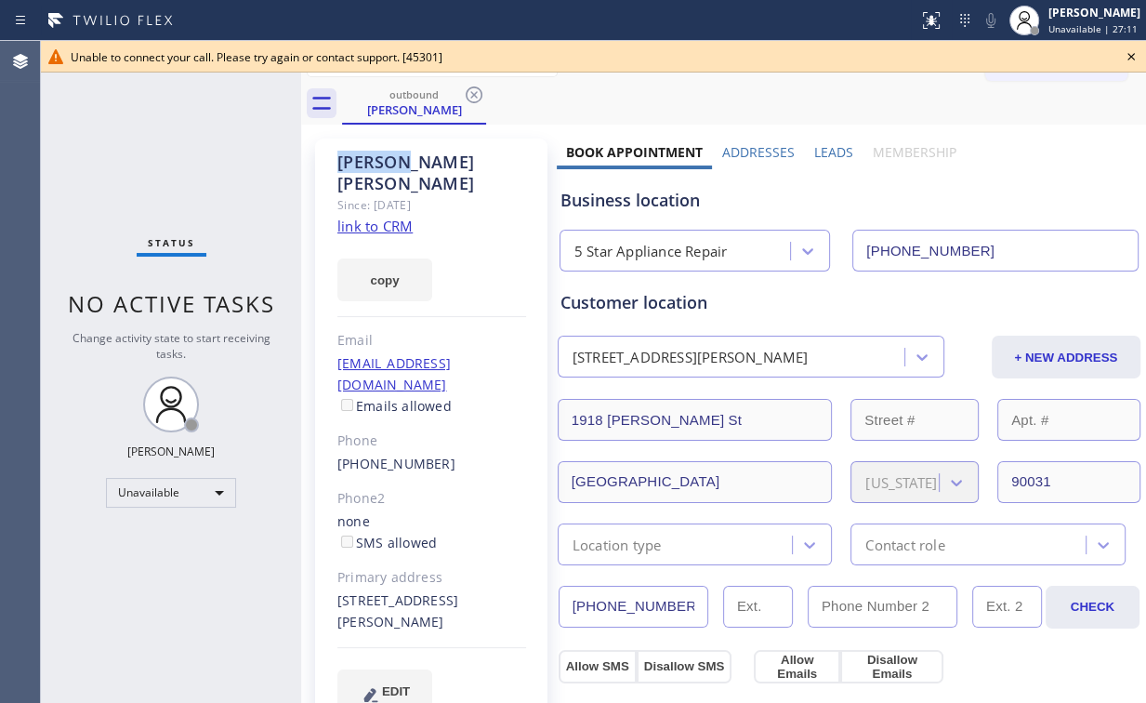
click at [470, 93] on icon at bounding box center [474, 95] width 22 height 22
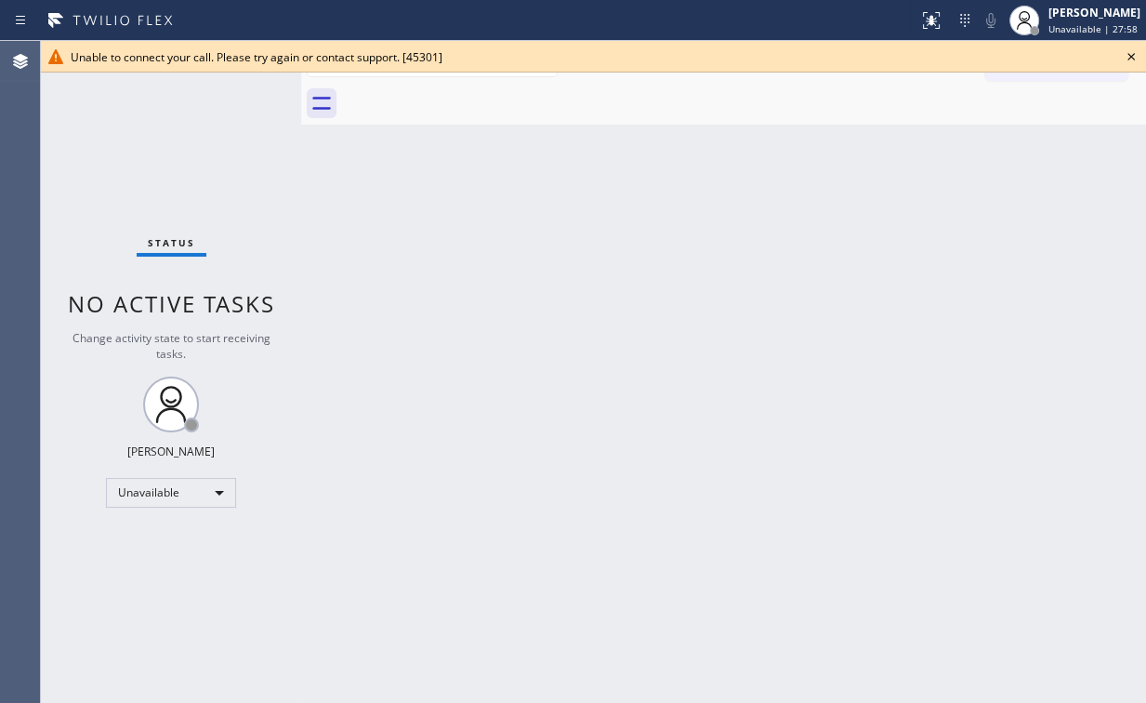
click at [1130, 55] on icon at bounding box center [1131, 57] width 22 height 22
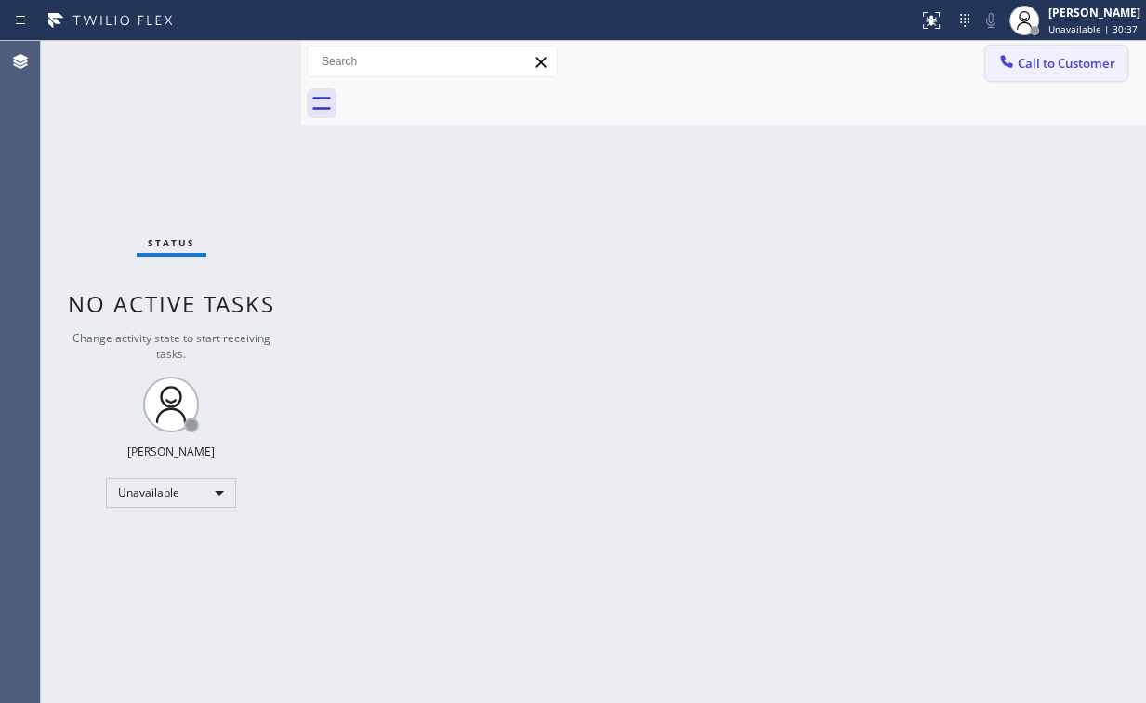
click at [1045, 60] on span "Call to Customer" at bounding box center [1067, 63] width 98 height 17
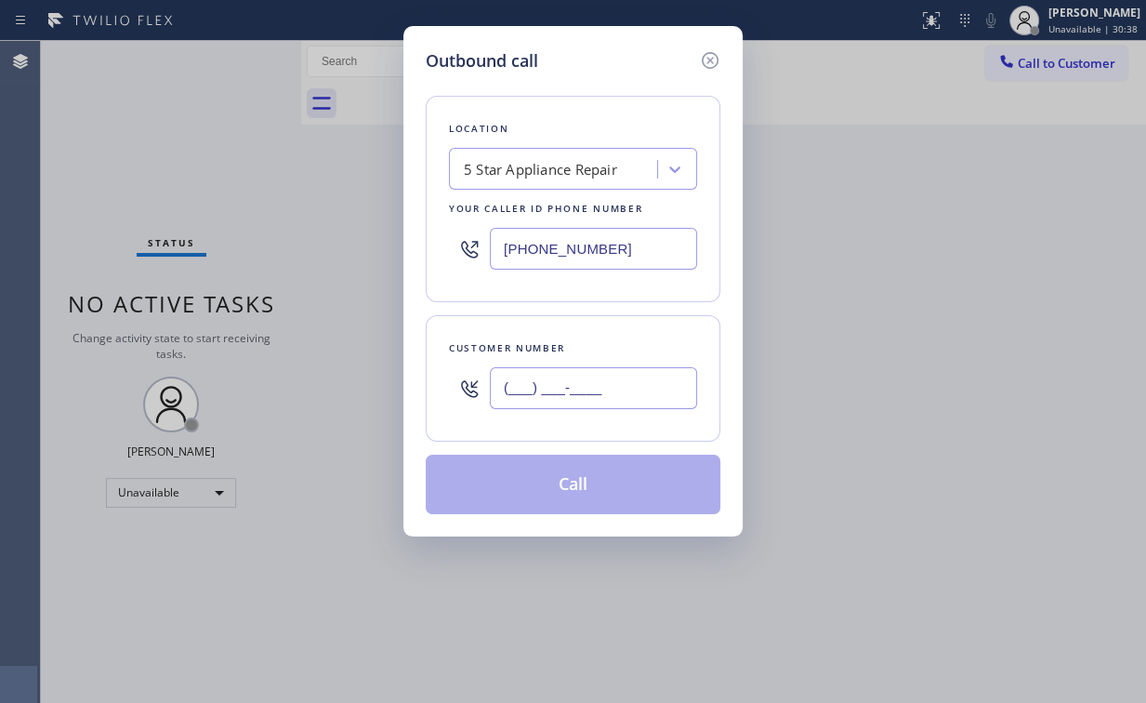
click at [606, 375] on input "(___) ___-____" at bounding box center [593, 388] width 207 height 42
paste input "206) 650-5235"
type input "[PHONE_NUMBER]"
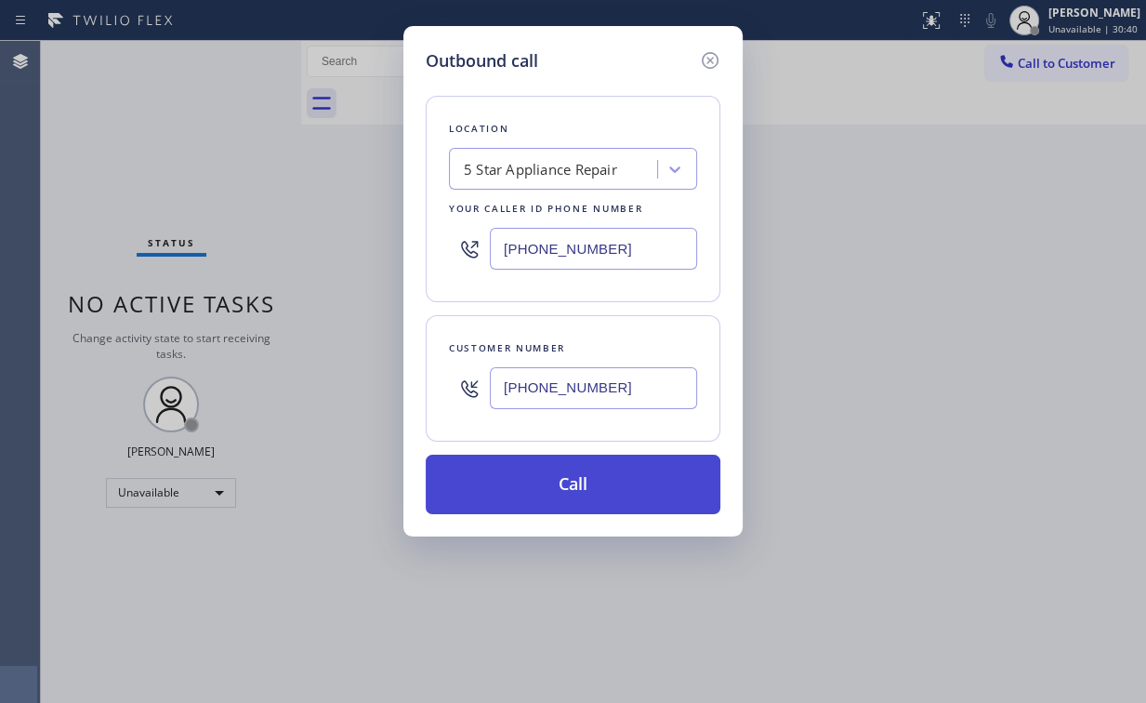
drag, startPoint x: 514, startPoint y: 489, endPoint x: 488, endPoint y: 658, distance: 171.1
click at [514, 492] on button "Call" at bounding box center [573, 483] width 295 height 59
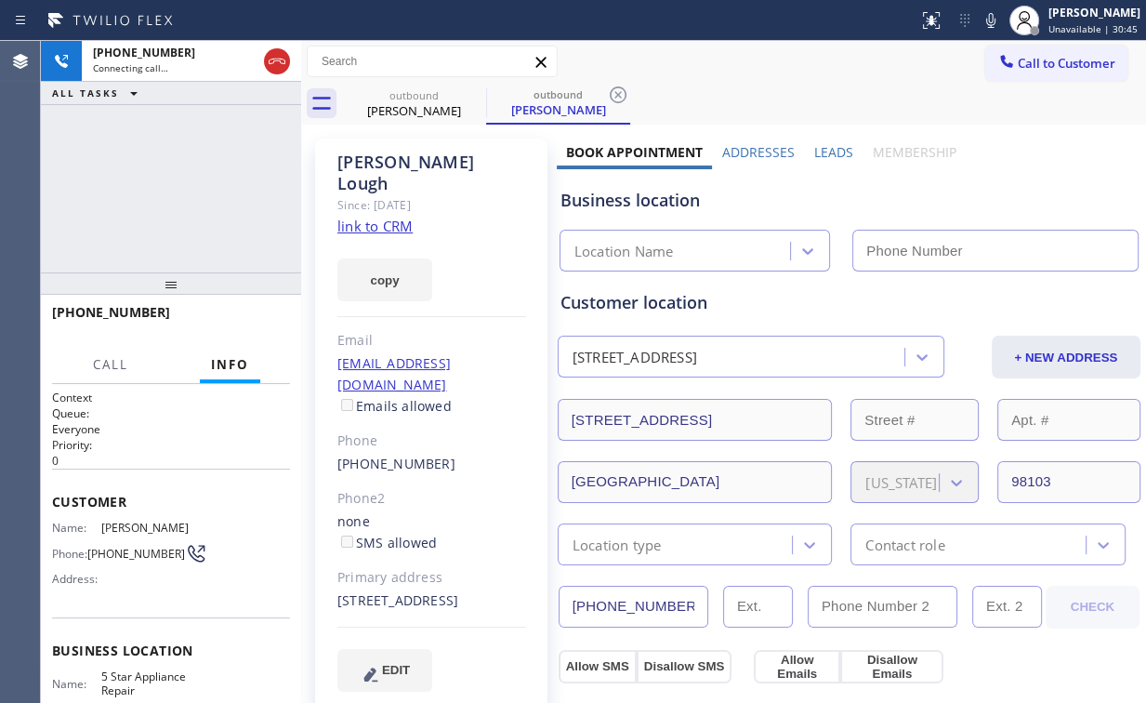
type input "[PHONE_NUMBER]"
click at [194, 169] on div "[PHONE_NUMBER] Connecting call… ALL TASKS ALL TASKS ACTIVE TASKS TASKS IN WRAP …" at bounding box center [171, 156] width 260 height 231
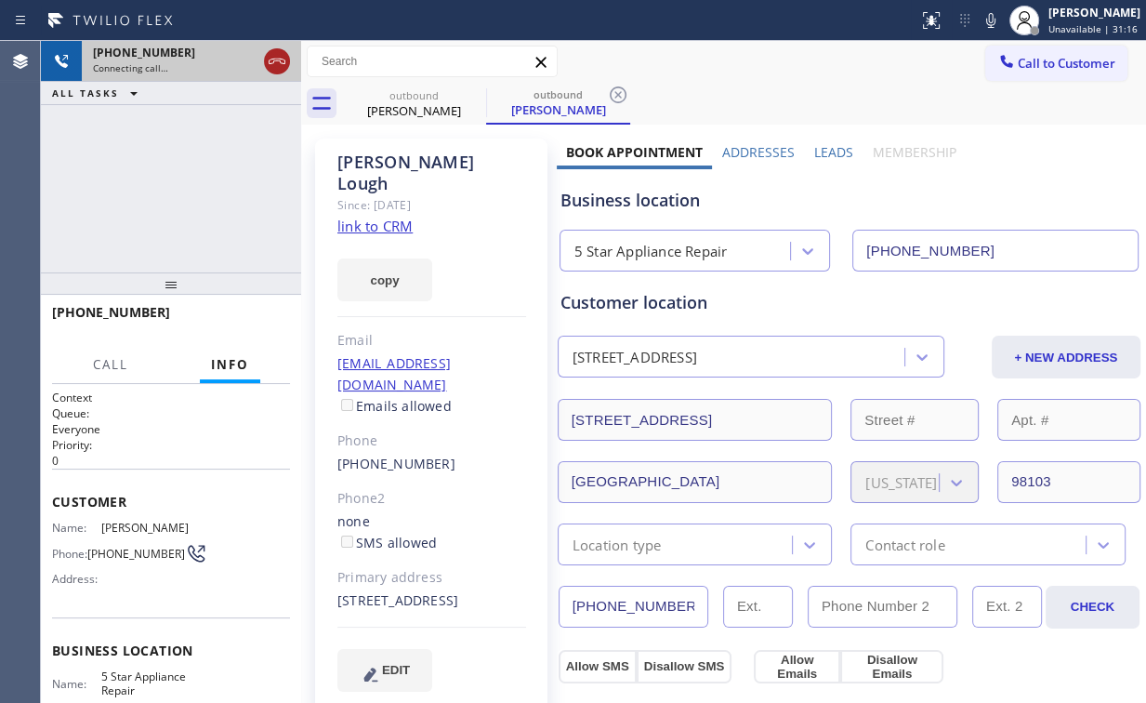
drag, startPoint x: 283, startPoint y: 54, endPoint x: 415, endPoint y: 114, distance: 146.0
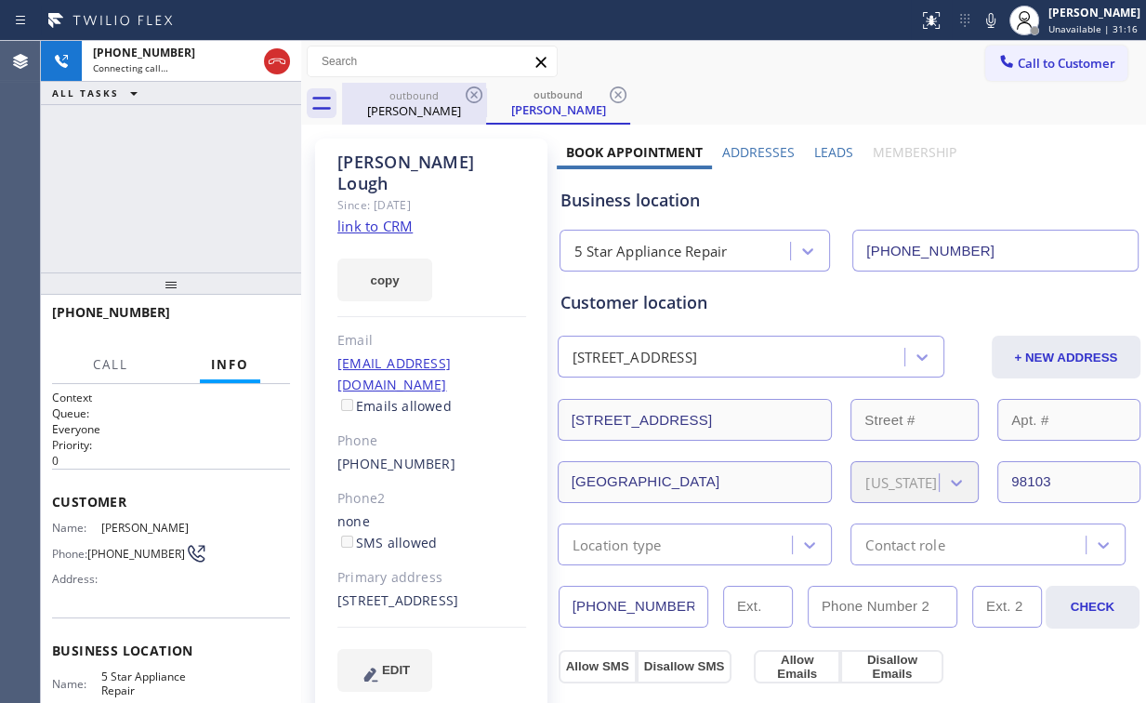
click at [283, 54] on icon at bounding box center [277, 61] width 22 height 22
click at [422, 115] on div "[PERSON_NAME]" at bounding box center [414, 110] width 140 height 17
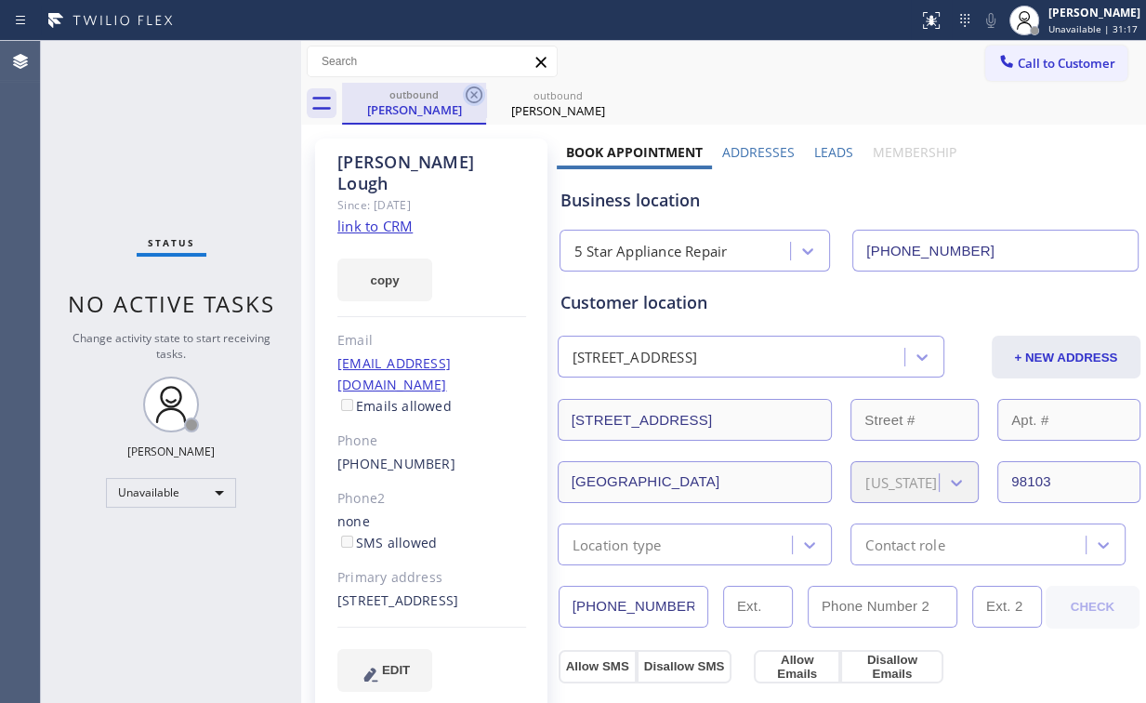
click at [476, 91] on icon at bounding box center [474, 95] width 22 height 22
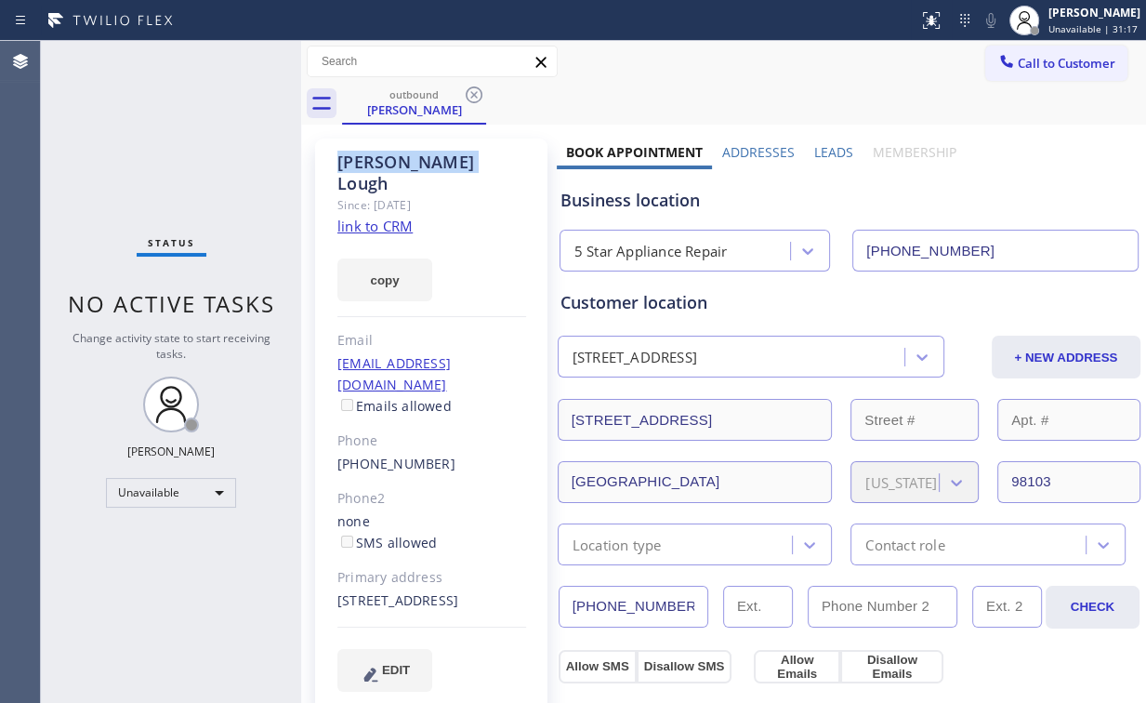
drag, startPoint x: 476, startPoint y: 91, endPoint x: 926, endPoint y: 78, distance: 450.0
click at [476, 92] on icon at bounding box center [474, 95] width 22 height 22
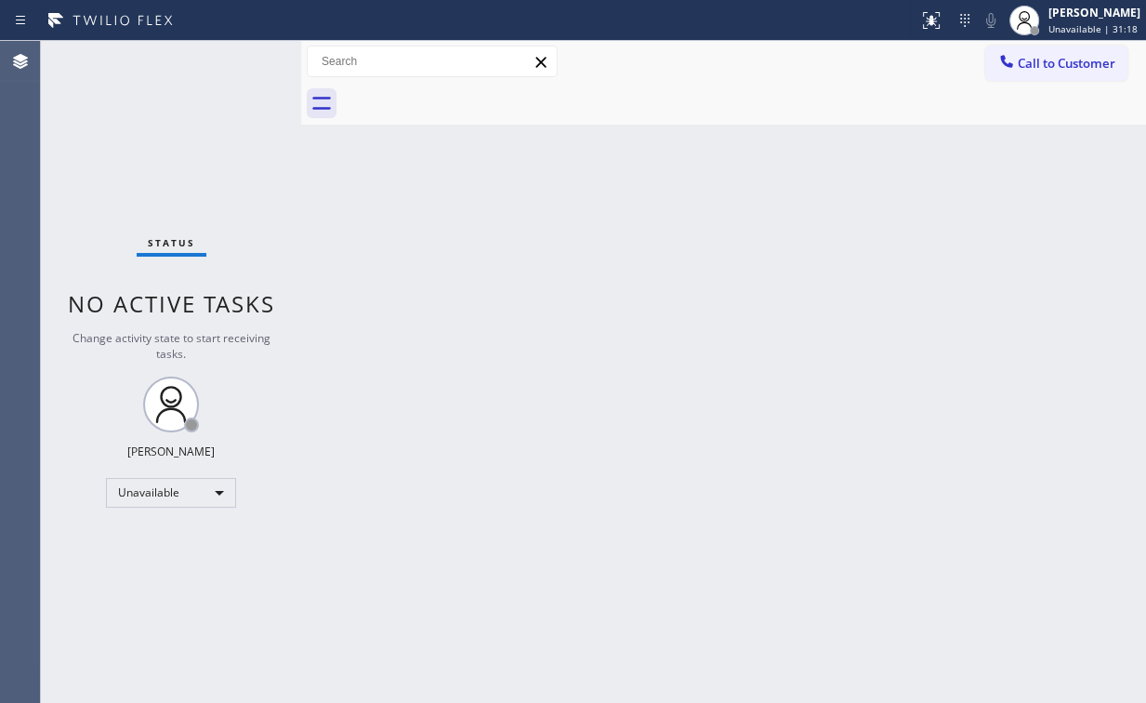
click at [1028, 70] on span "Call to Customer" at bounding box center [1067, 63] width 98 height 17
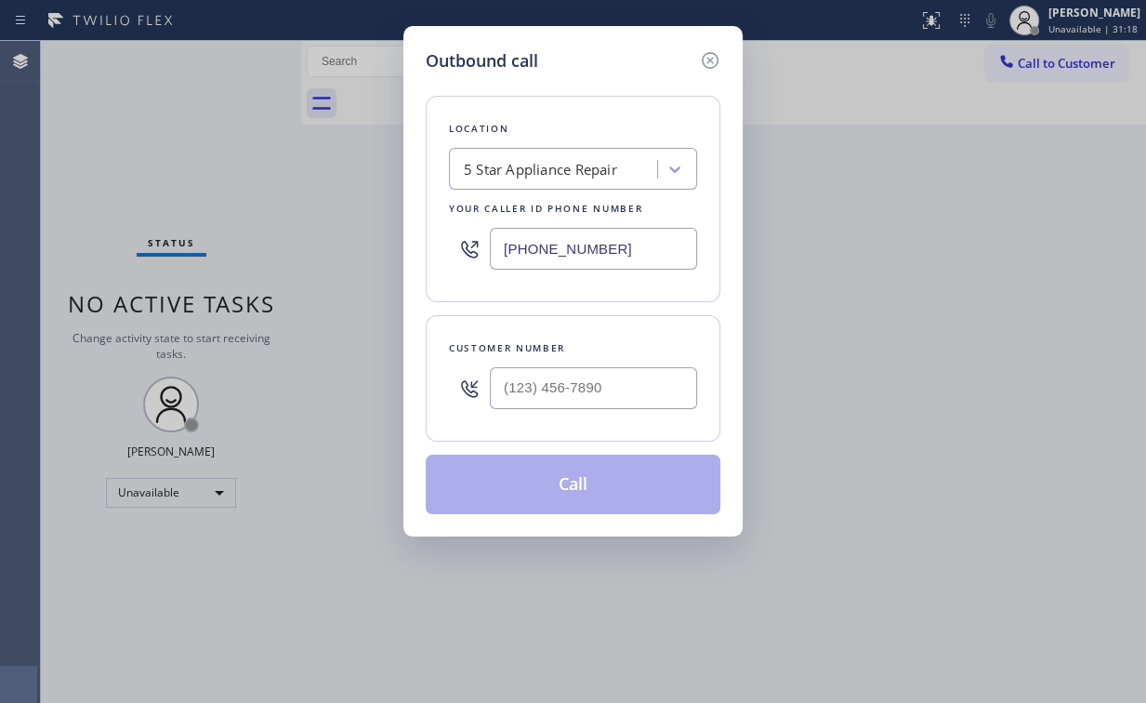
drag, startPoint x: 592, startPoint y: 413, endPoint x: 576, endPoint y: 395, distance: 23.7
click at [592, 409] on div at bounding box center [593, 388] width 207 height 60
click at [580, 387] on input "(___) ___-____" at bounding box center [593, 388] width 207 height 42
paste input "206) 650-5235"
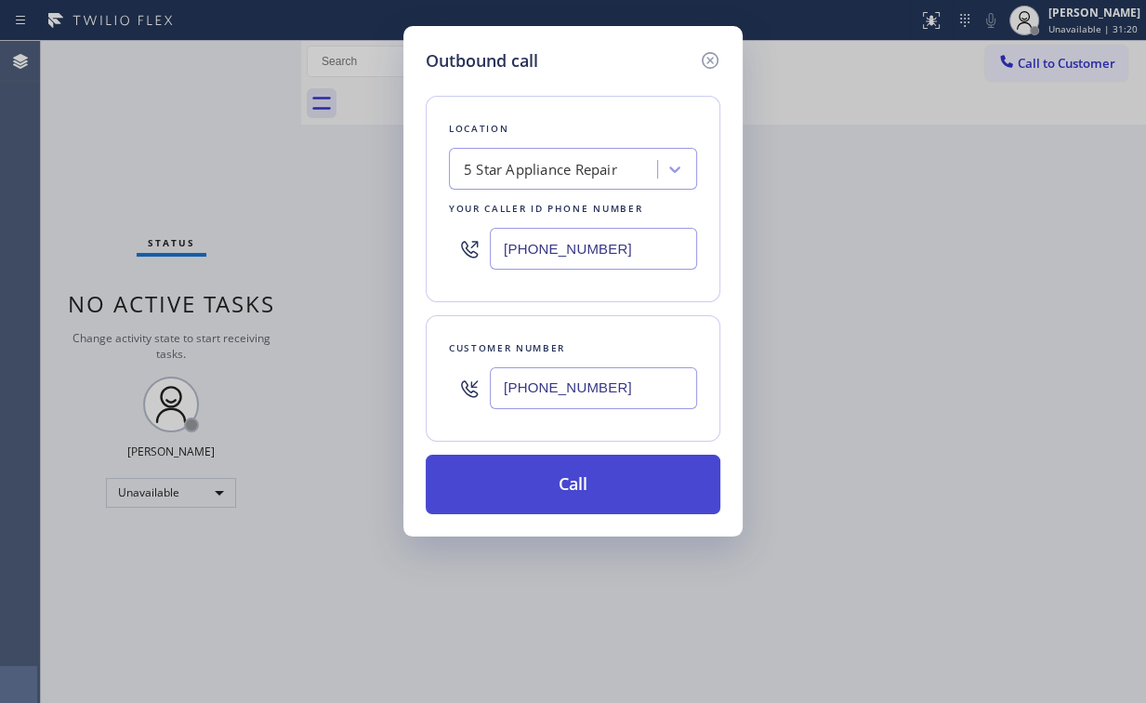
type input "[PHONE_NUMBER]"
click at [575, 479] on button "Call" at bounding box center [573, 483] width 295 height 59
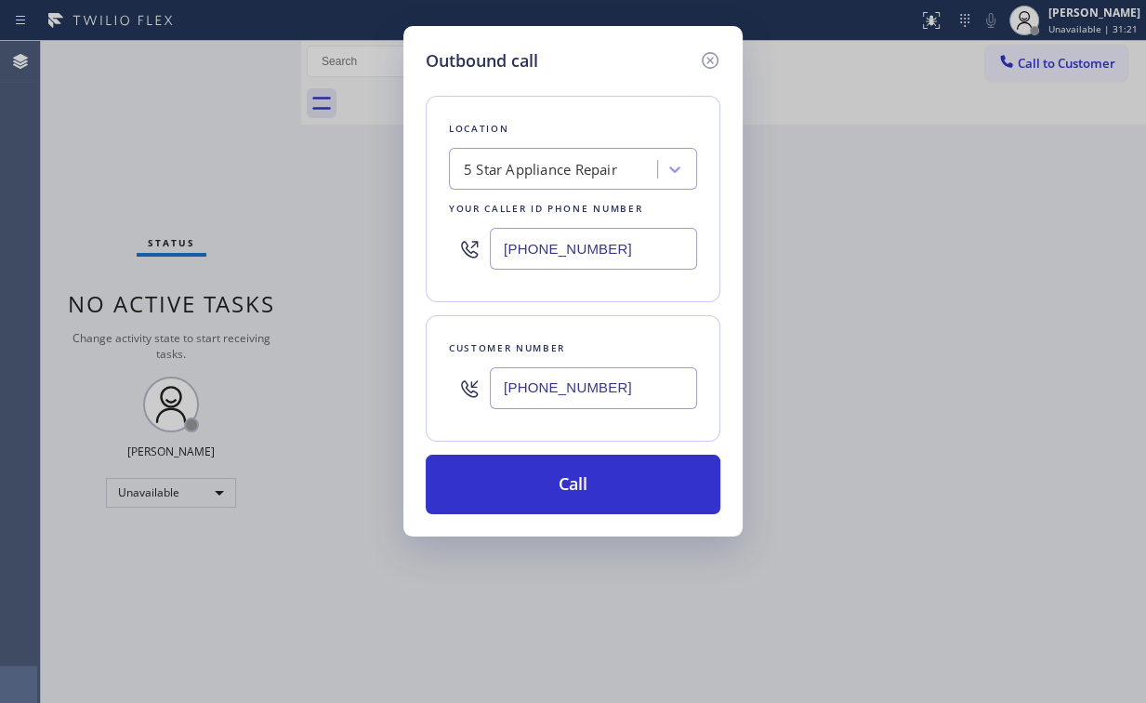
click at [472, 700] on div "Outbound call Location 5 Star Appliance Repair Your caller id phone number [PHO…" at bounding box center [573, 351] width 1146 height 703
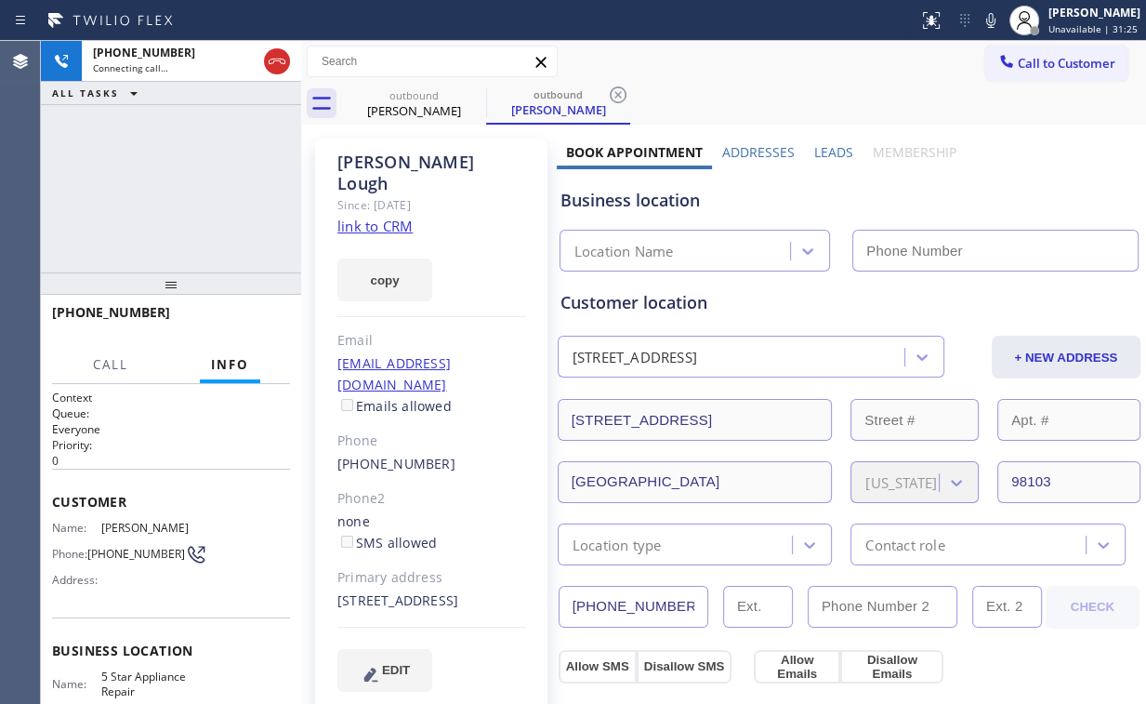
type input "[PHONE_NUMBER]"
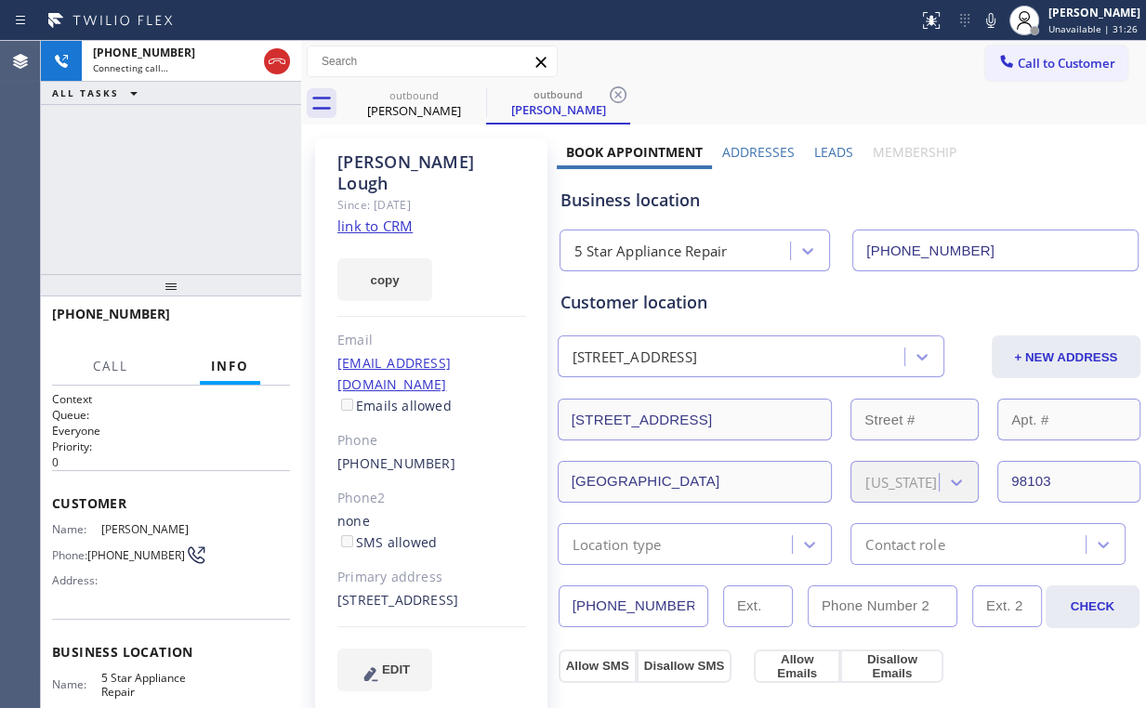
click at [197, 191] on div "[PHONE_NUMBER] Connecting call… ALL TASKS ALL TASKS ACTIVE TASKS TASKS IN WRAP …" at bounding box center [171, 157] width 260 height 233
click at [250, 318] on button "HANG UP" at bounding box center [247, 322] width 86 height 26
click at [250, 321] on span "HANG UP" at bounding box center [246, 322] width 57 height 13
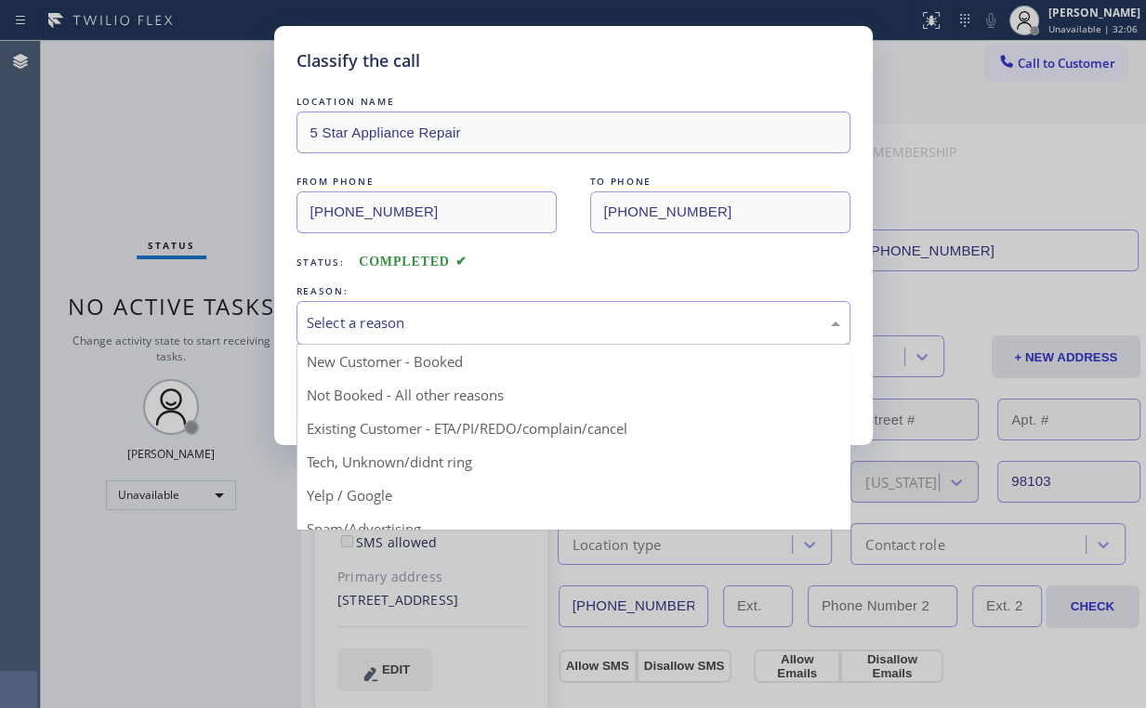
click at [324, 323] on div "Select a reason" at bounding box center [573, 322] width 533 height 21
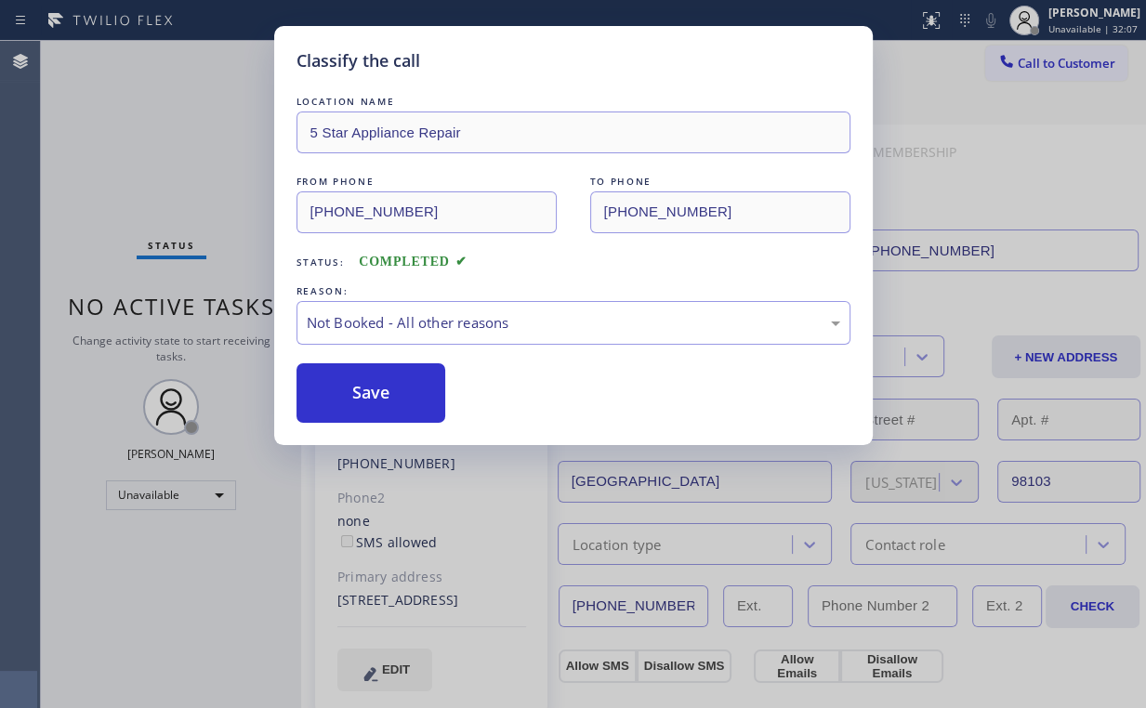
drag, startPoint x: 346, startPoint y: 388, endPoint x: 253, endPoint y: 220, distance: 192.2
click at [347, 389] on button "Save" at bounding box center [371, 392] width 150 height 59
click at [226, 148] on div "Classify the call LOCATION NAME 5 Star Appliance Repair FROM PHONE [PHONE_NUMBE…" at bounding box center [573, 354] width 1146 height 708
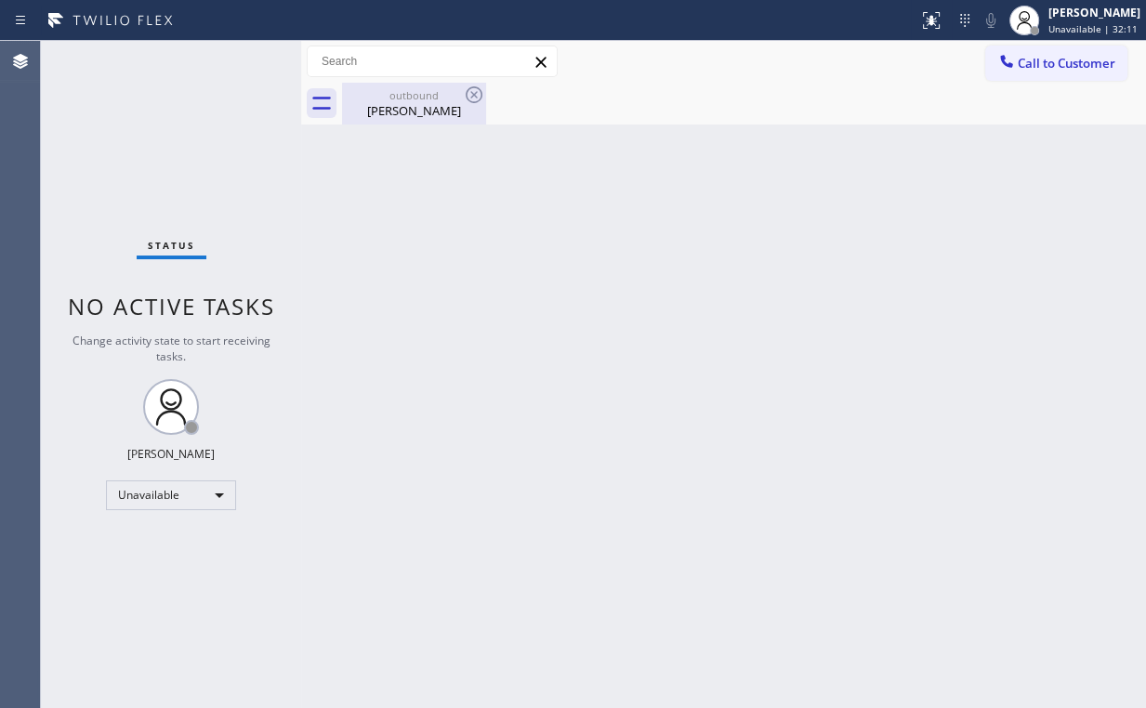
click at [424, 90] on div "outbound" at bounding box center [414, 95] width 140 height 14
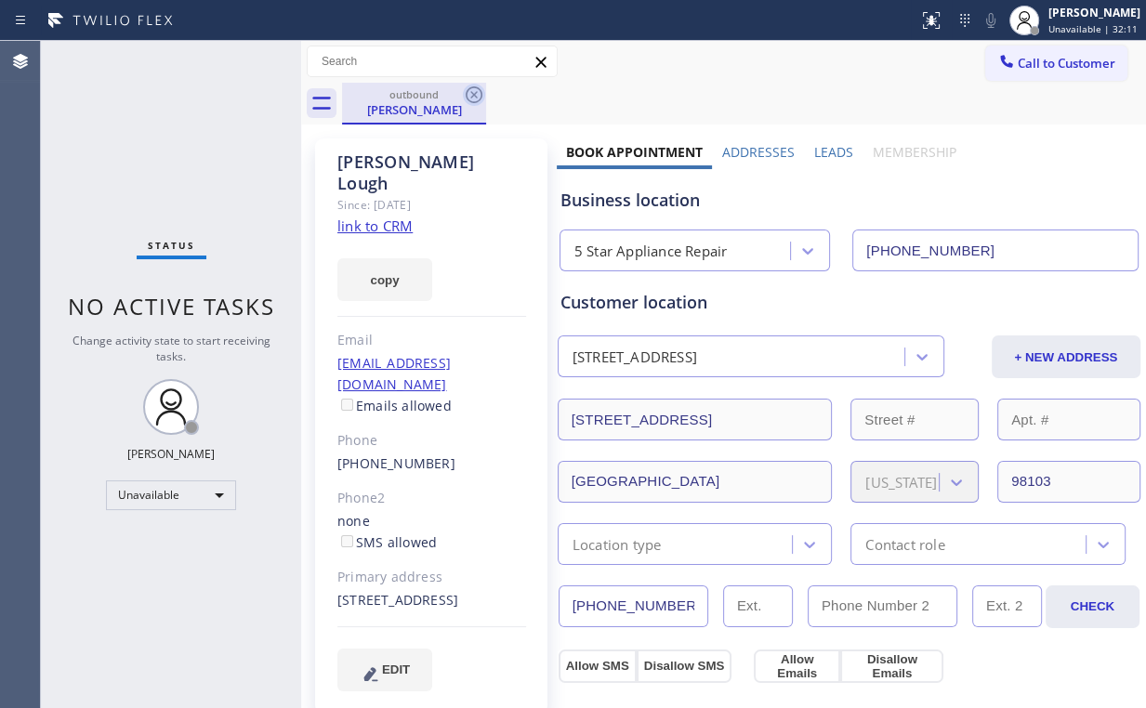
click at [477, 94] on icon at bounding box center [474, 95] width 22 height 22
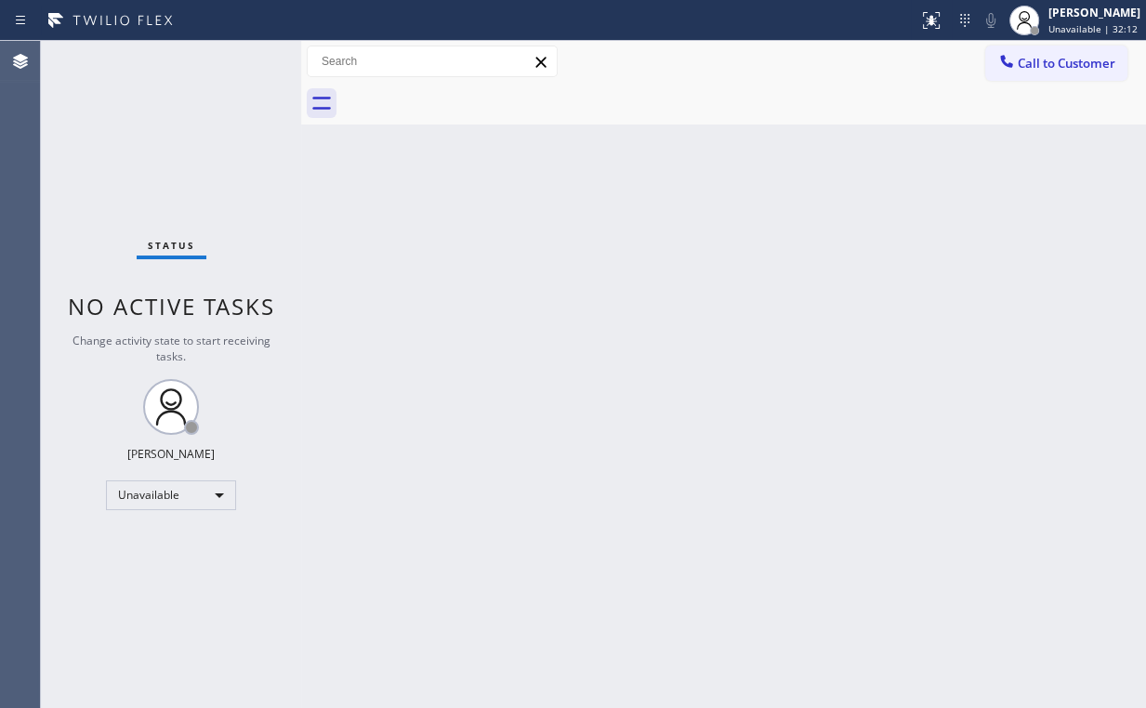
drag, startPoint x: 503, startPoint y: 205, endPoint x: 279, endPoint y: 56, distance: 269.3
click at [502, 205] on div "Back to Dashboard Change Sender ID Customers Technicians Select a contact Outbo…" at bounding box center [723, 374] width 845 height 667
click at [333, 165] on div "Back to Dashboard Change Sender ID Customers Technicians Select a contact Outbo…" at bounding box center [723, 374] width 845 height 667
click at [138, 112] on div "Status No active tasks Change activity state to start receiving tasks. [PERSON_…" at bounding box center [171, 374] width 260 height 667
click at [154, 124] on div "Status No active tasks Change activity state to start receiving tasks. [PERSON_…" at bounding box center [171, 374] width 260 height 667
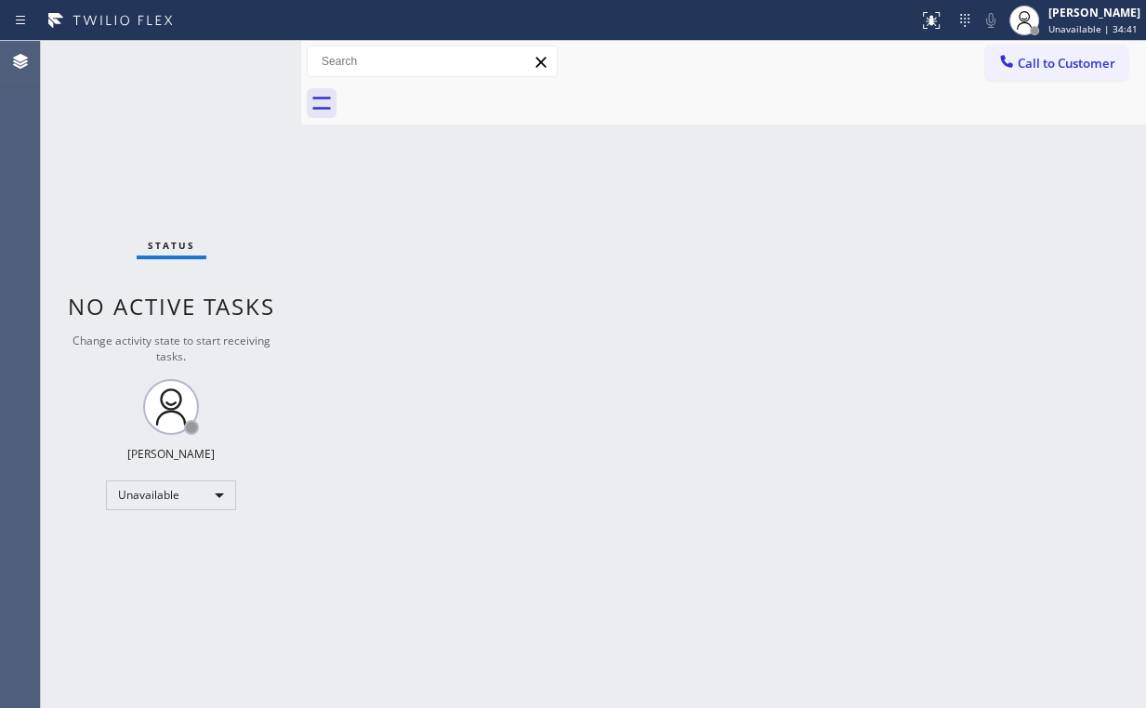
drag, startPoint x: 1006, startPoint y: 59, endPoint x: 966, endPoint y: 124, distance: 75.6
click at [1007, 60] on icon at bounding box center [1006, 61] width 19 height 19
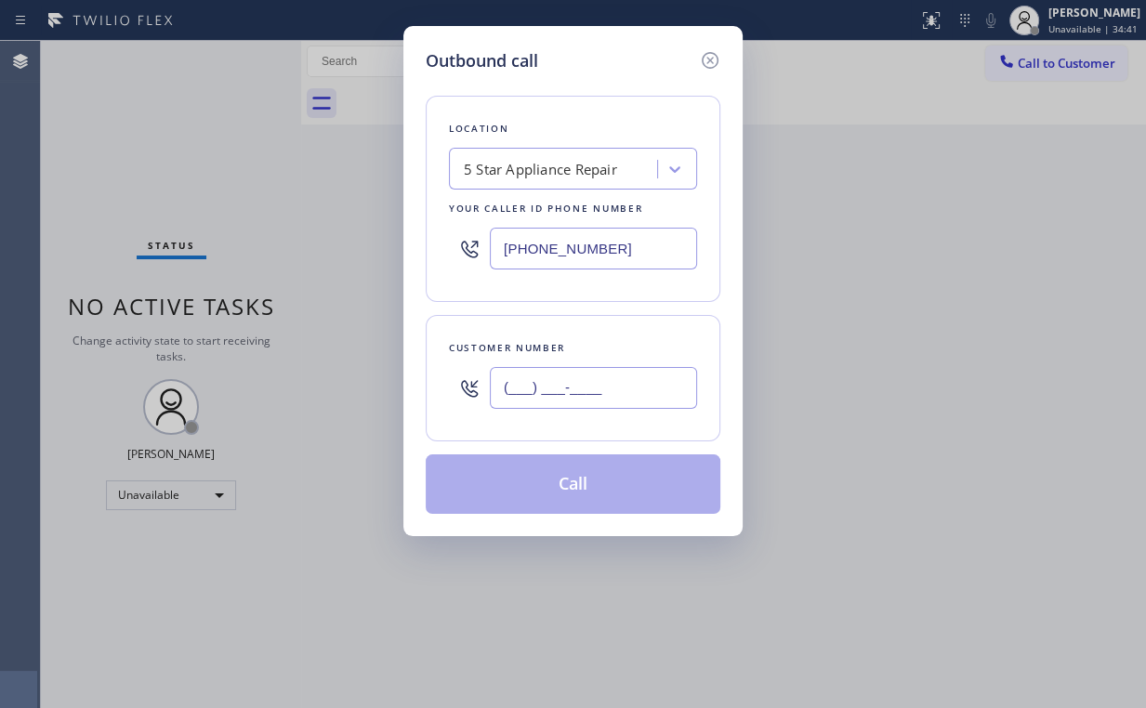
click at [612, 401] on input "(___) ___-____" at bounding box center [593, 388] width 207 height 42
paste input "206) 790-3029"
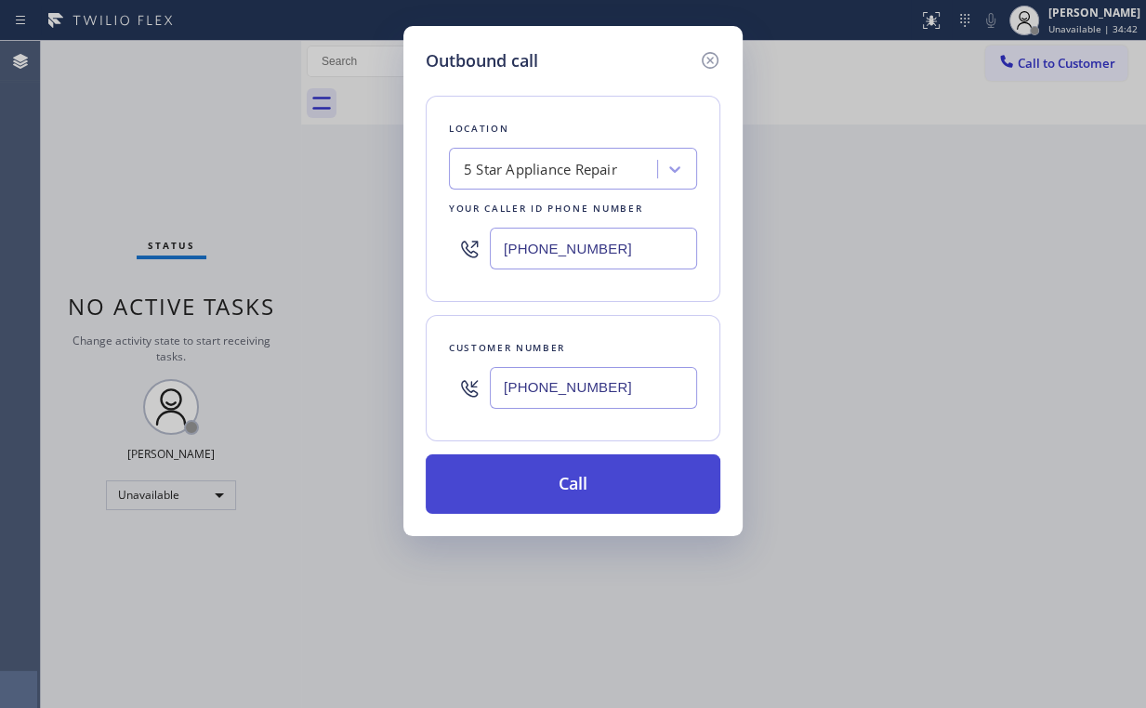
type input "[PHONE_NUMBER]"
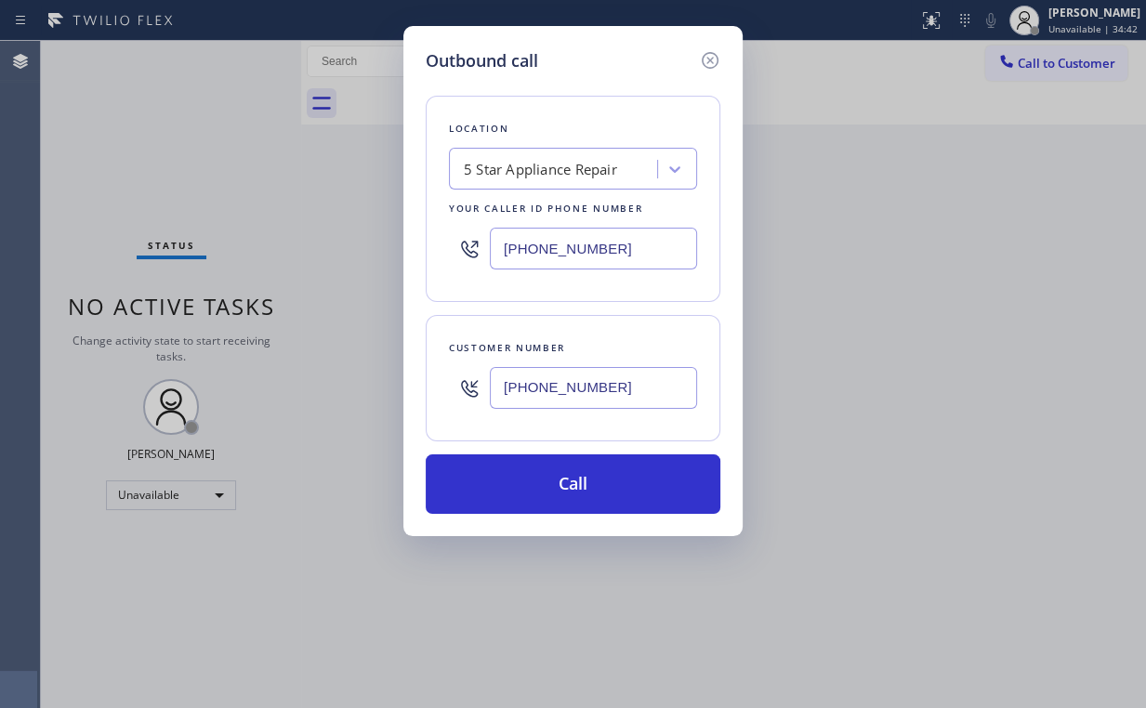
drag, startPoint x: 572, startPoint y: 494, endPoint x: 529, endPoint y: 575, distance: 91.9
click at [572, 494] on button "Call" at bounding box center [573, 483] width 295 height 59
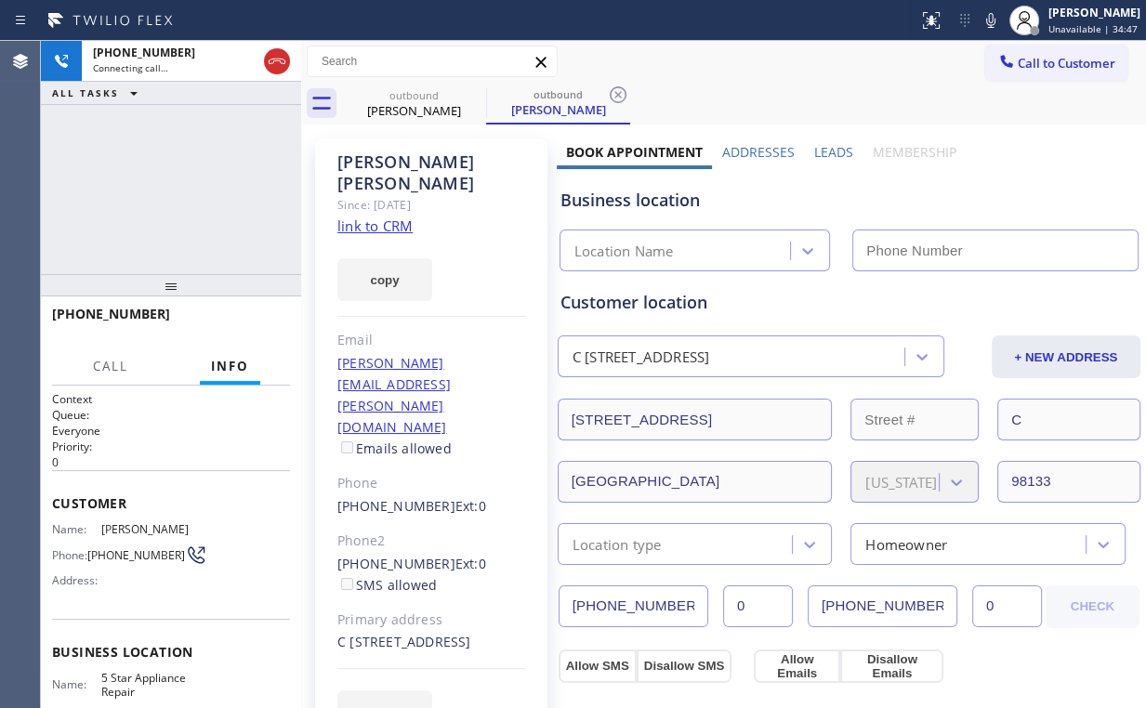
type input "[PHONE_NUMBER]"
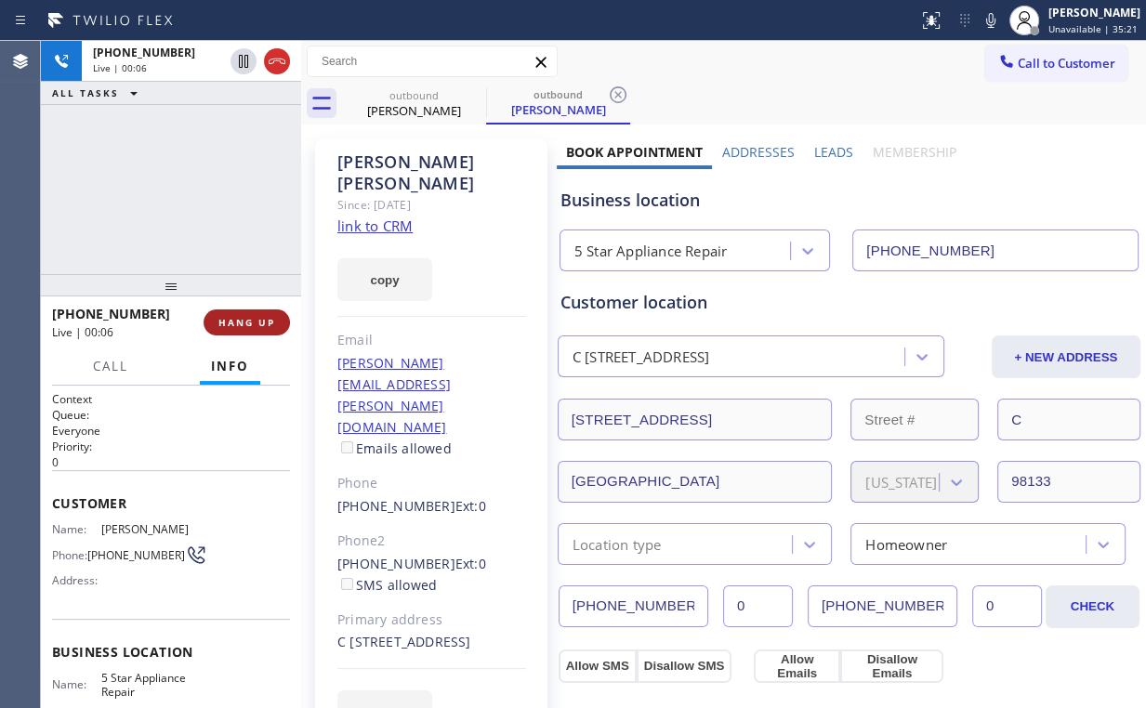
click at [239, 309] on button "HANG UP" at bounding box center [247, 322] width 86 height 26
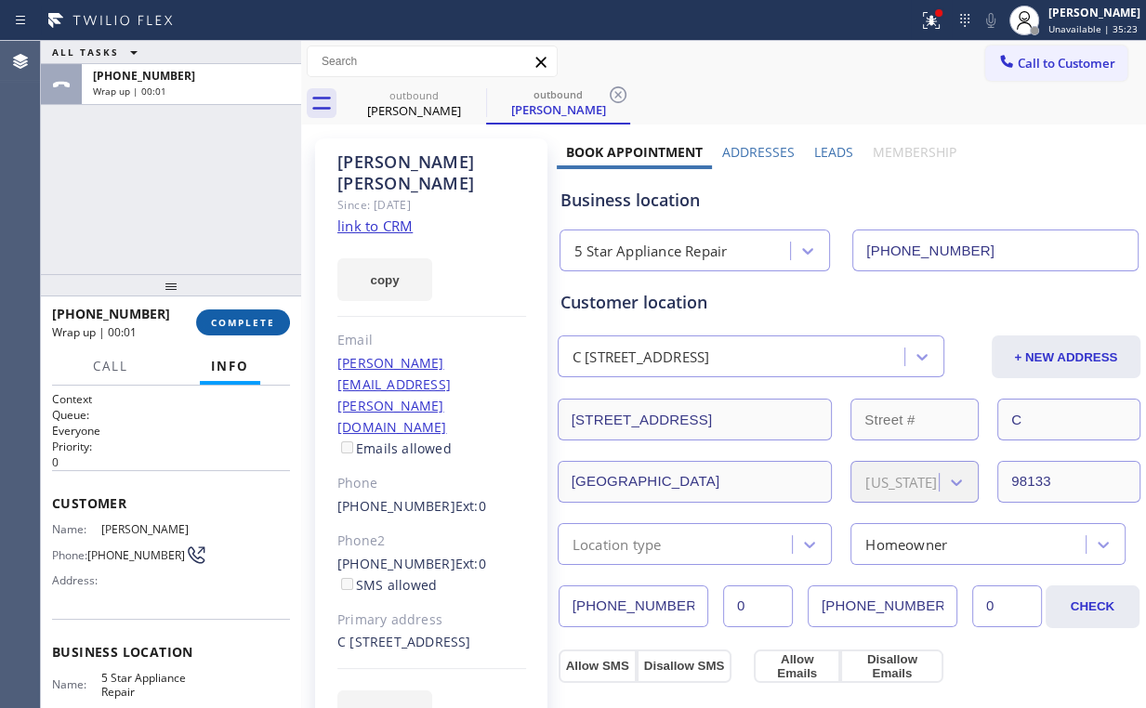
click at [248, 312] on button "COMPLETE" at bounding box center [243, 322] width 94 height 26
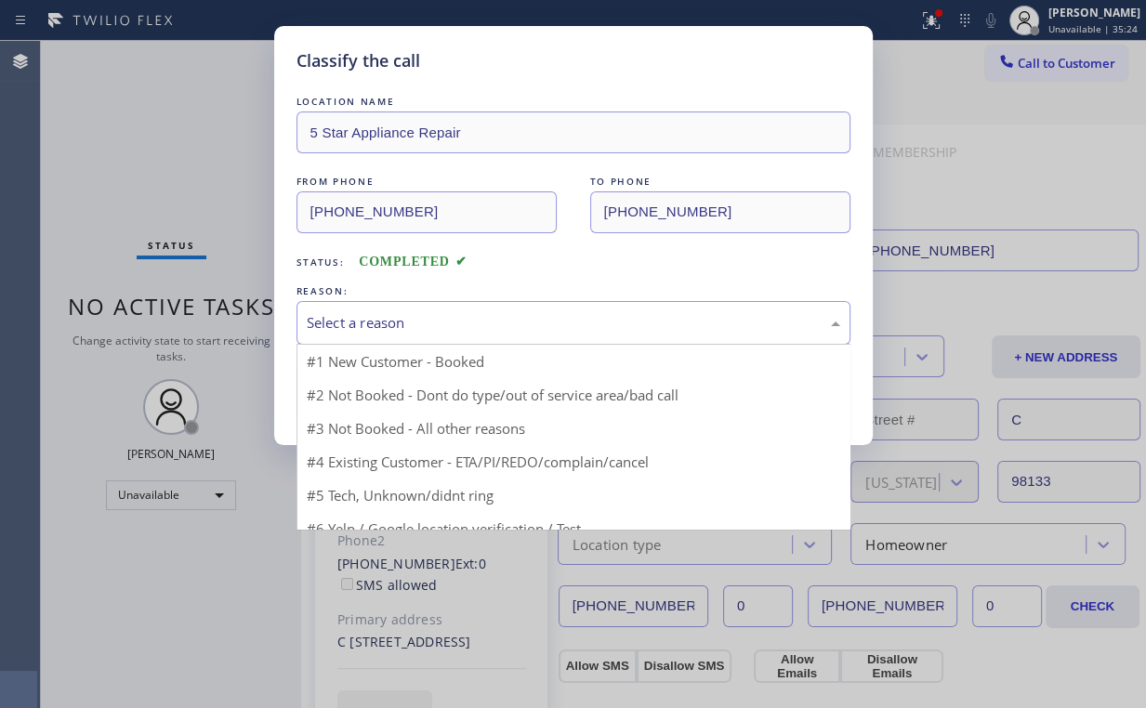
click at [335, 313] on div "Select a reason" at bounding box center [573, 323] width 554 height 44
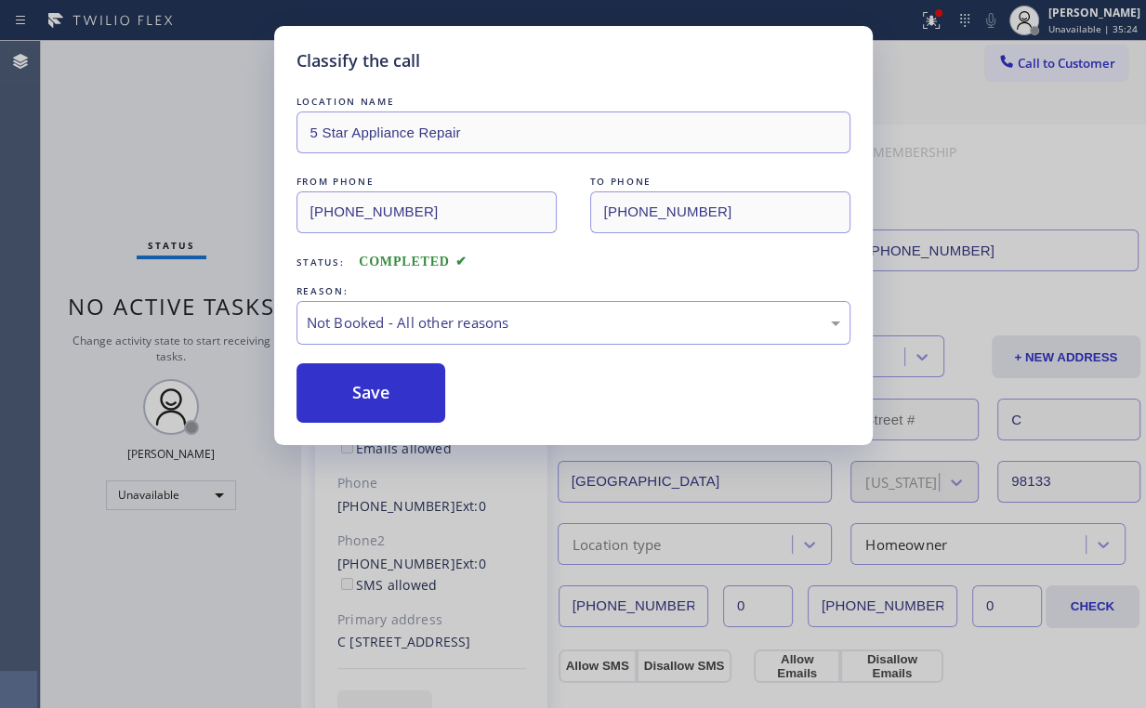
click at [359, 398] on button "Save" at bounding box center [371, 392] width 150 height 59
click at [91, 79] on div "Classify the call LOCATION NAME 5 Star Appliance Repair FROM PHONE [PHONE_NUMBE…" at bounding box center [573, 354] width 1146 height 708
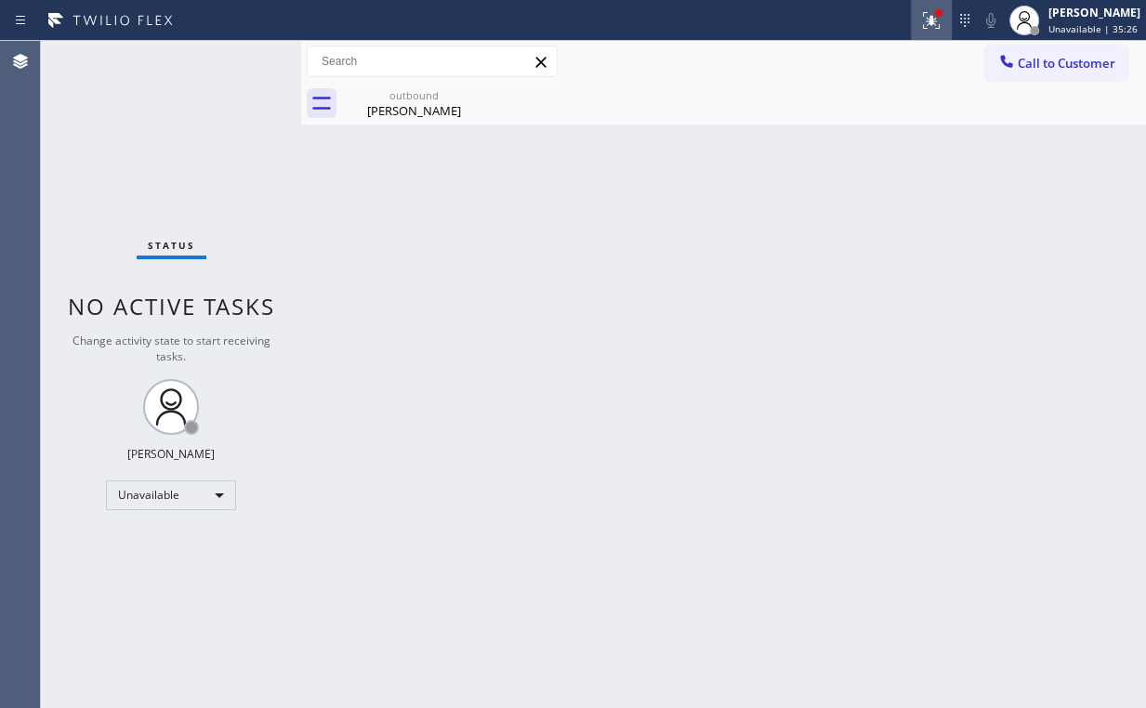
click at [933, 21] on icon at bounding box center [931, 20] width 22 height 22
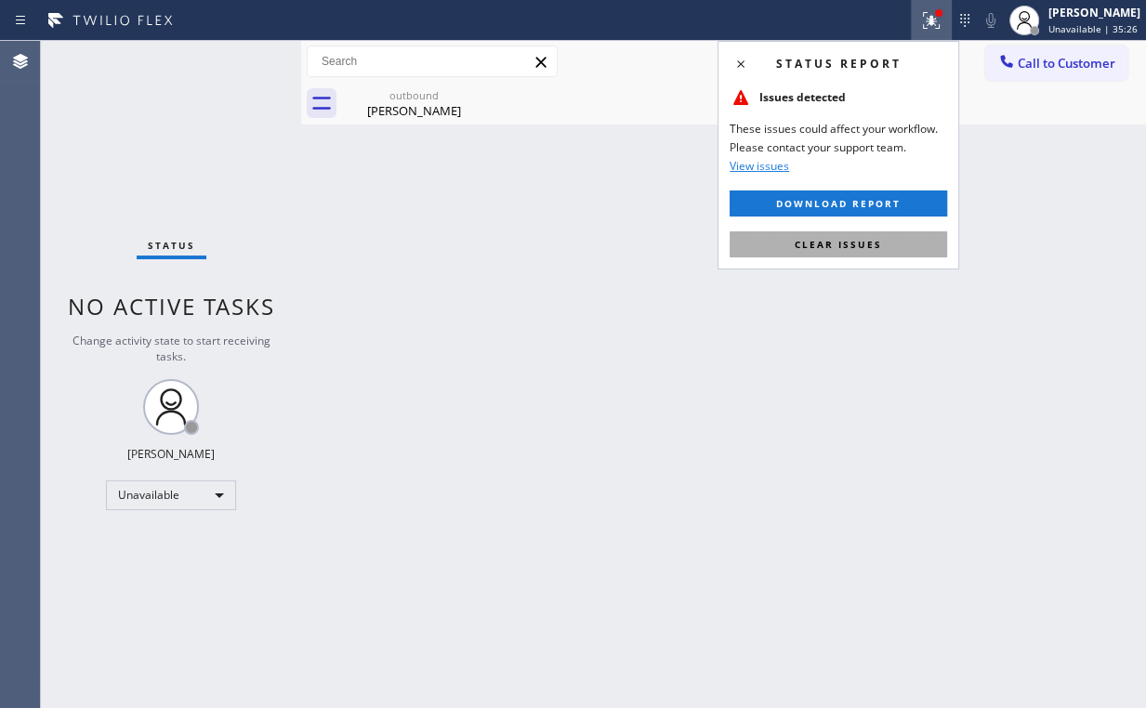
click at [822, 253] on button "Clear issues" at bounding box center [838, 244] width 217 height 26
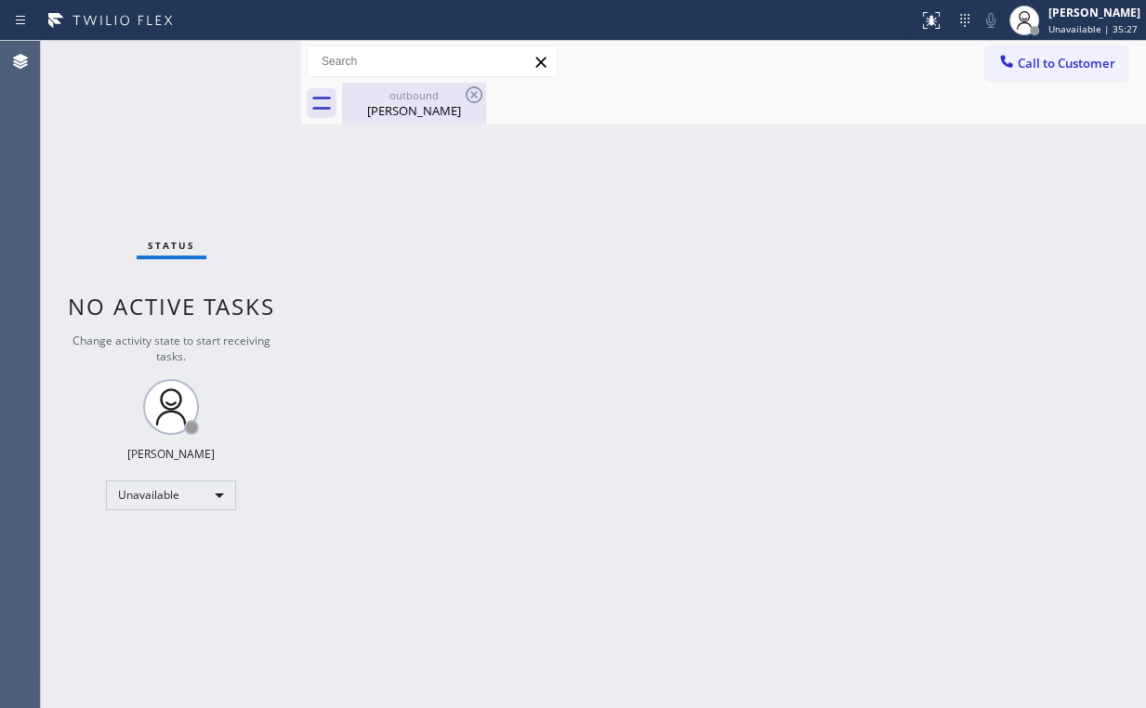
drag, startPoint x: 398, startPoint y: 99, endPoint x: 447, endPoint y: 95, distance: 49.5
click at [399, 99] on div "outbound" at bounding box center [414, 95] width 140 height 14
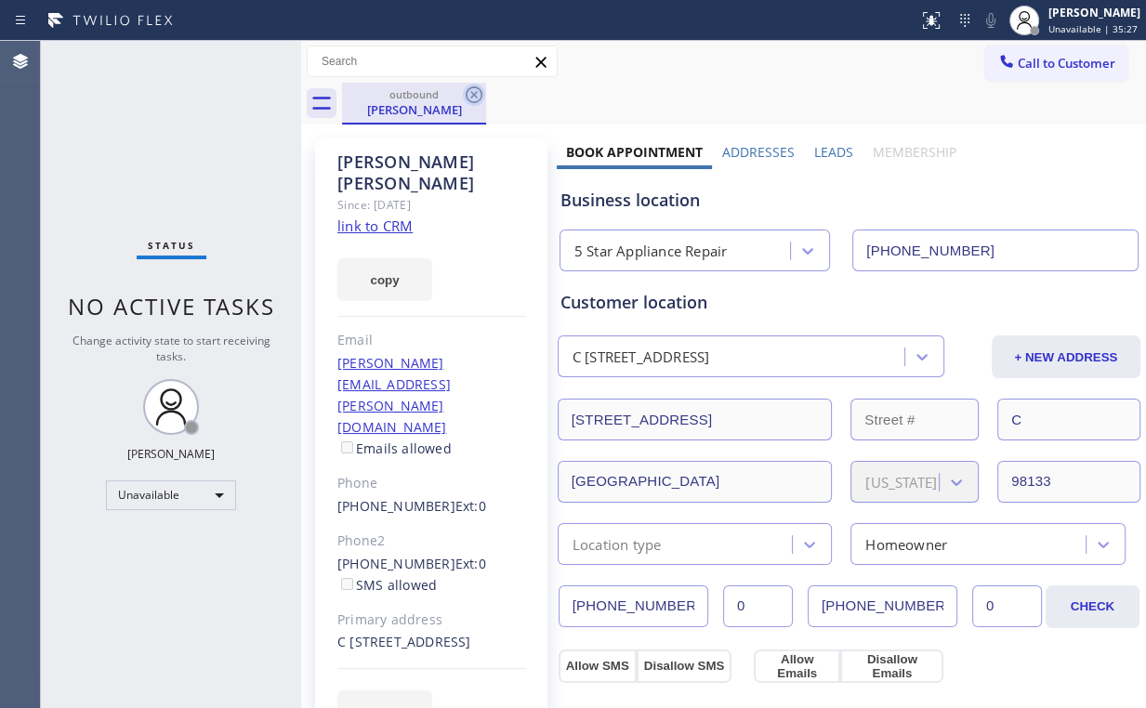
click at [480, 94] on icon at bounding box center [474, 95] width 22 height 22
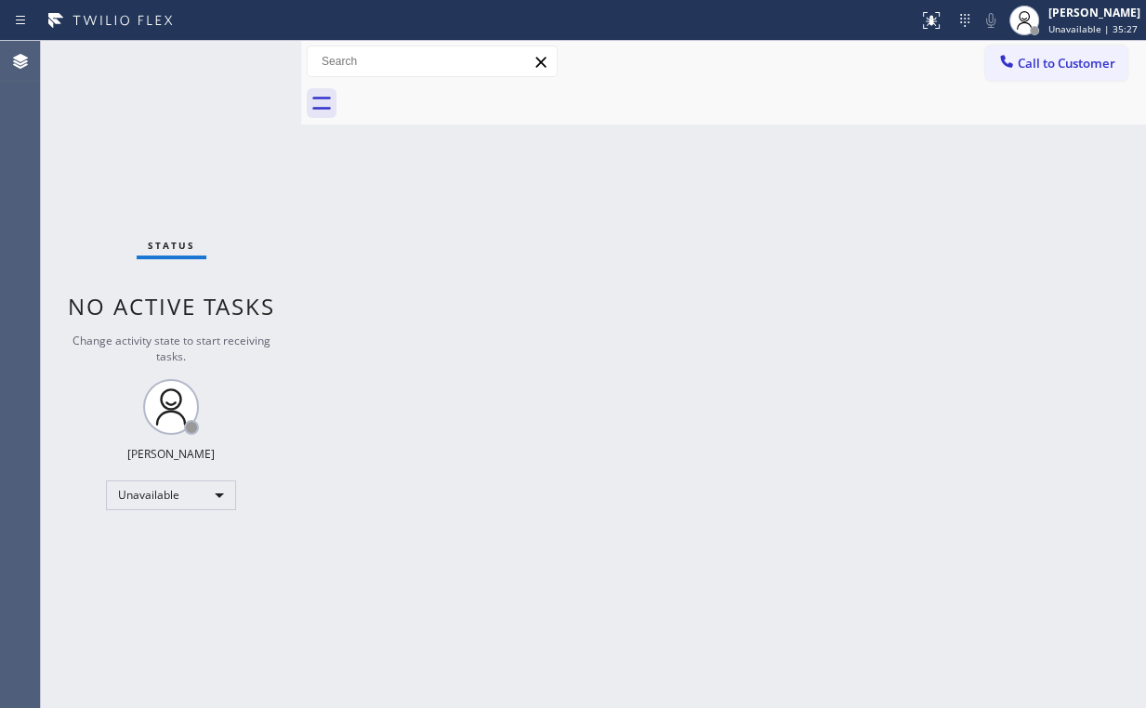
drag, startPoint x: 926, startPoint y: 206, endPoint x: 1041, endPoint y: 89, distance: 164.3
click at [934, 199] on div "Back to Dashboard Change Sender ID Customers Technicians Select a contact Outbo…" at bounding box center [723, 374] width 845 height 667
click at [1046, 63] on span "Call to Customer" at bounding box center [1067, 63] width 98 height 17
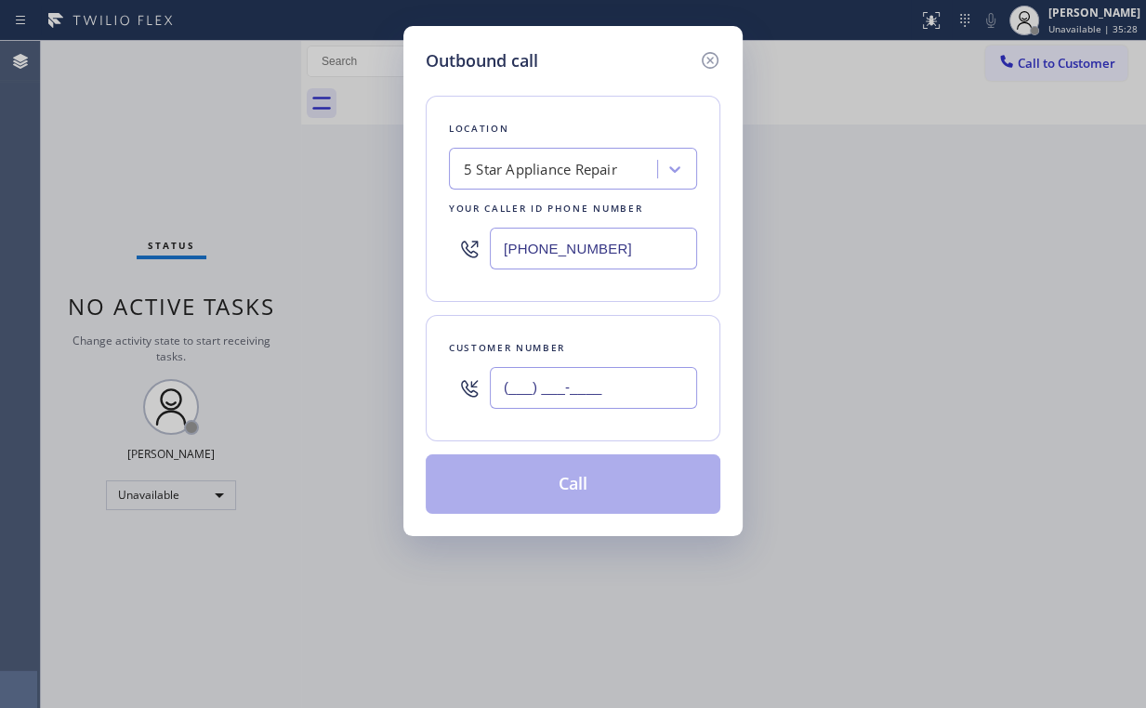
click at [639, 378] on input "(___) ___-____" at bounding box center [593, 388] width 207 height 42
paste input "206) 790-3029"
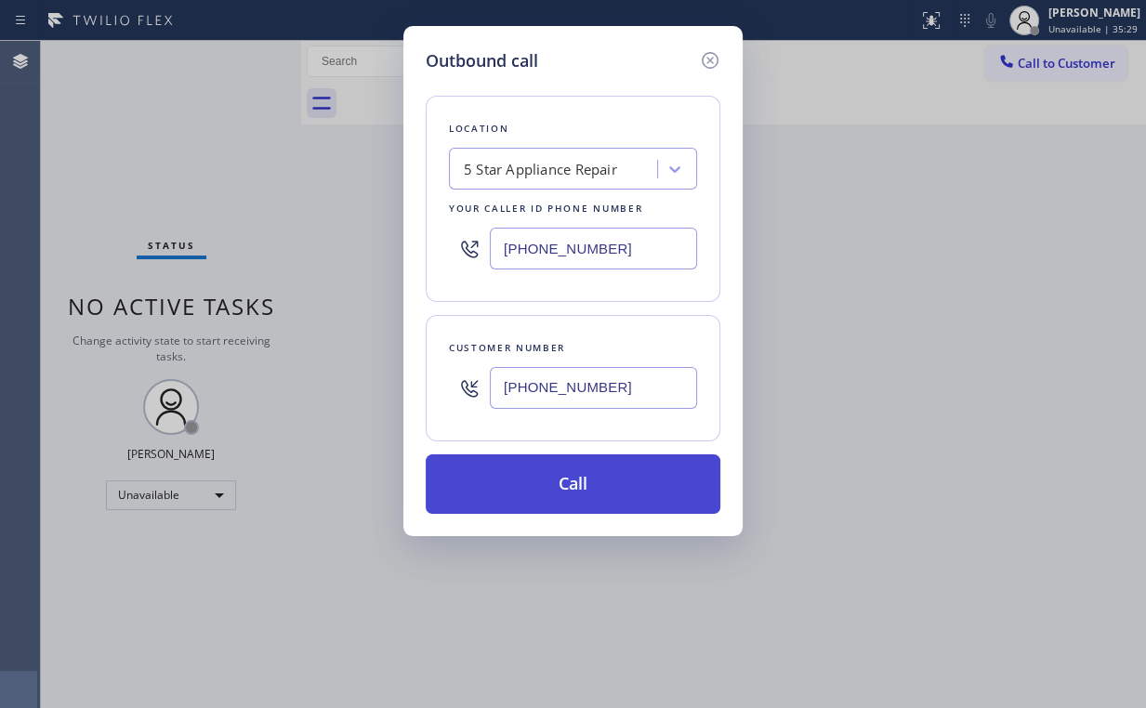
type input "[PHONE_NUMBER]"
drag, startPoint x: 542, startPoint y: 488, endPoint x: 473, endPoint y: 677, distance: 201.7
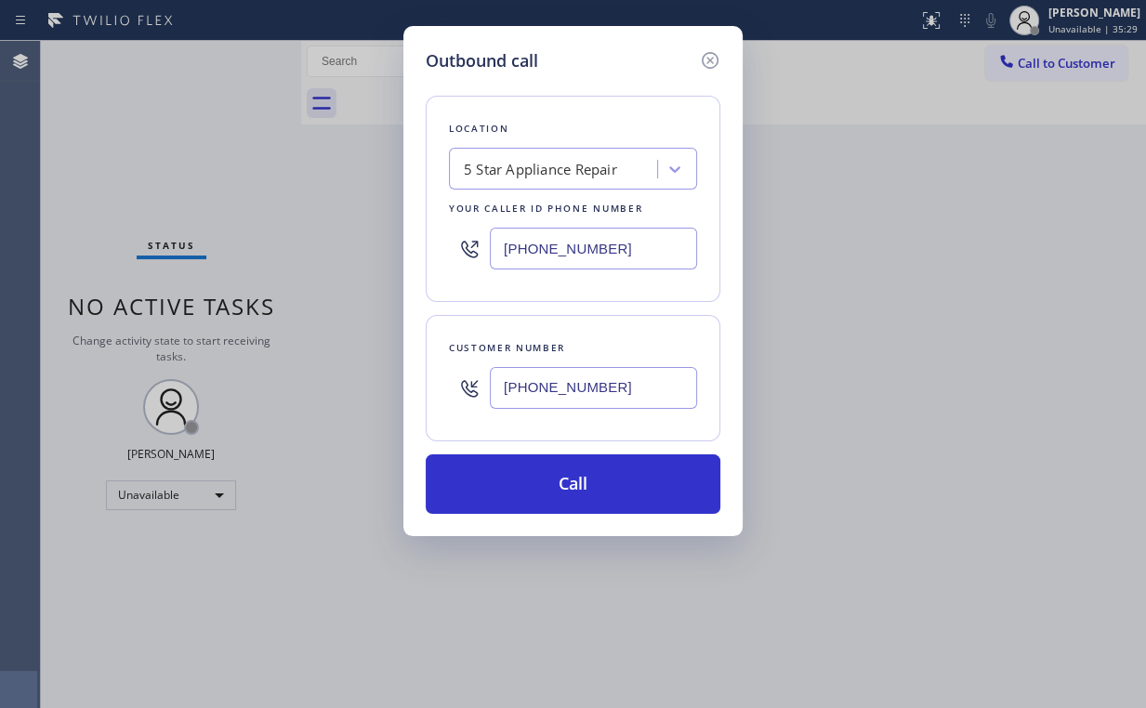
click at [542, 489] on button "Call" at bounding box center [573, 483] width 295 height 59
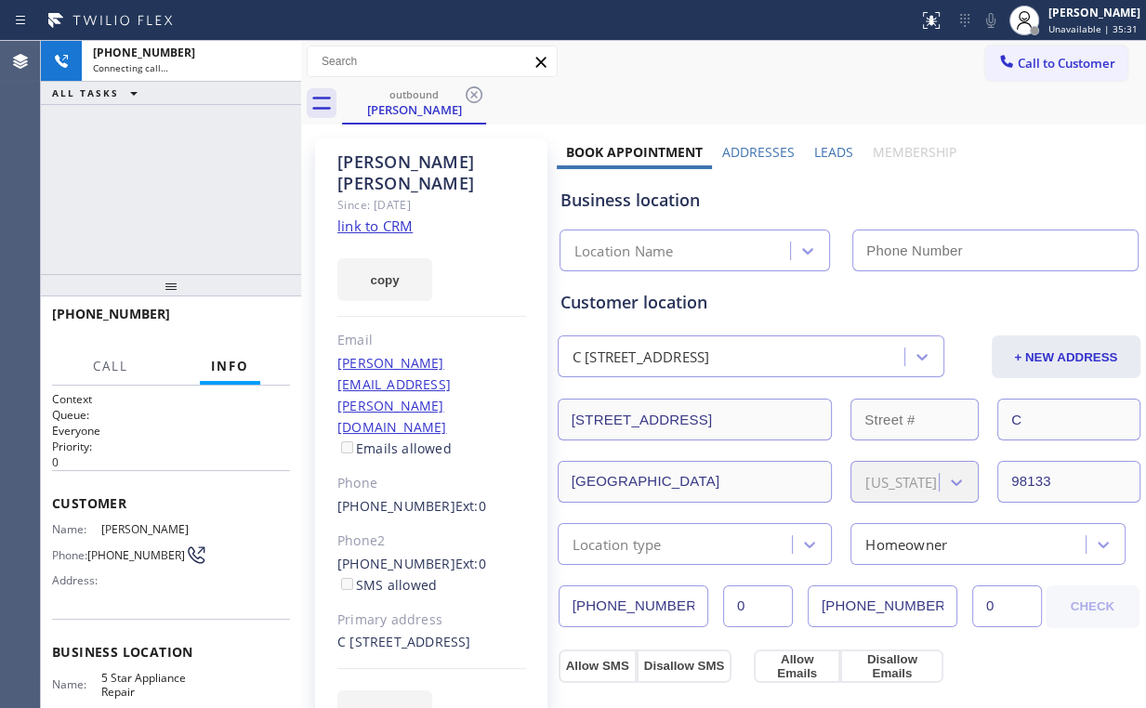
drag, startPoint x: 142, startPoint y: 175, endPoint x: 162, endPoint y: 194, distance: 27.6
click at [144, 176] on div "[PHONE_NUMBER] Connecting call… ALL TASKS ALL TASKS ACTIVE TASKS TASKS IN WRAP …" at bounding box center [171, 157] width 260 height 233
type input "[PHONE_NUMBER]"
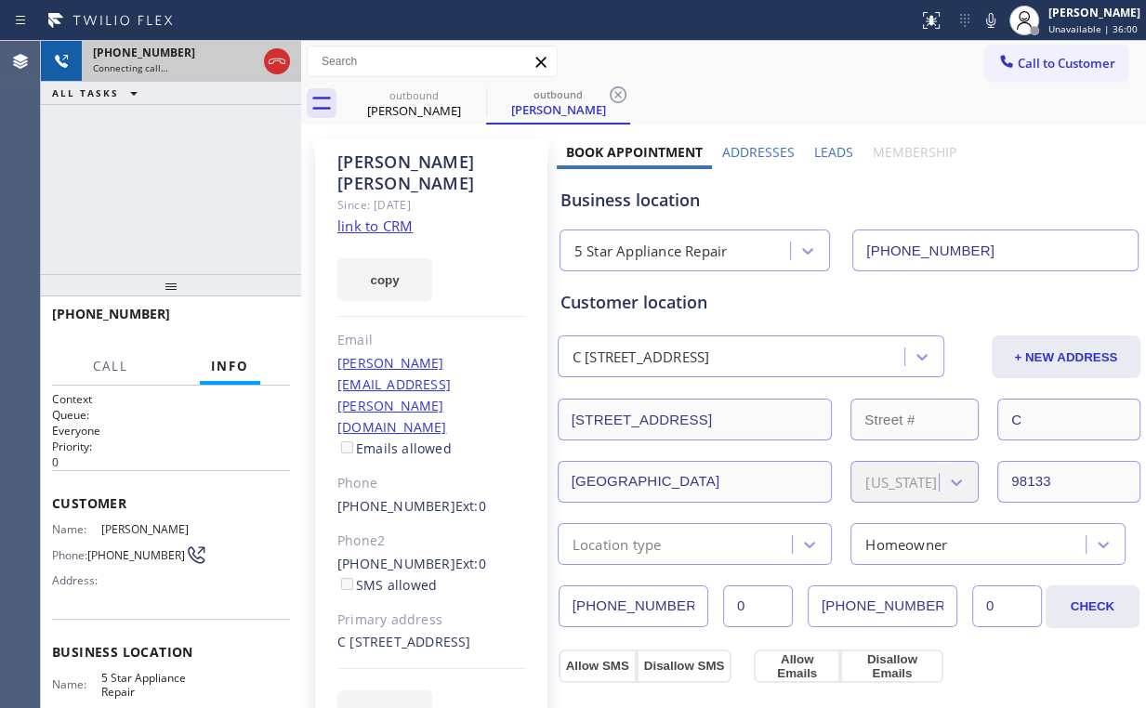
click at [274, 60] on icon at bounding box center [277, 62] width 17 height 6
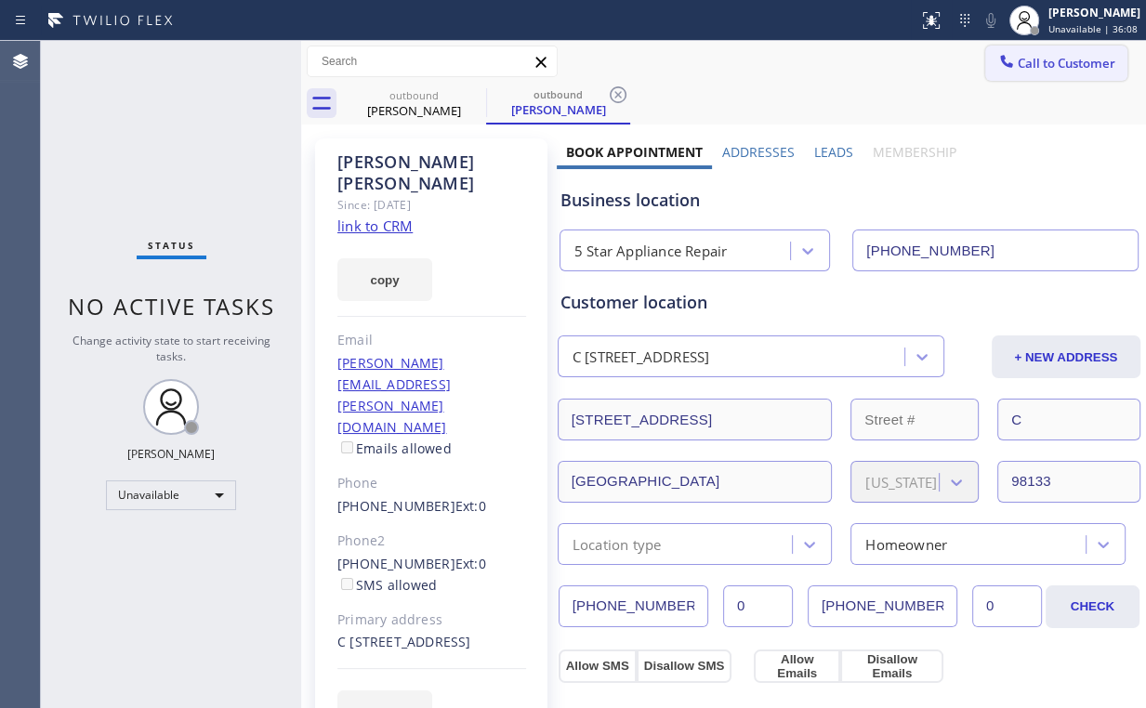
click at [1046, 71] on span "Call to Customer" at bounding box center [1067, 63] width 98 height 17
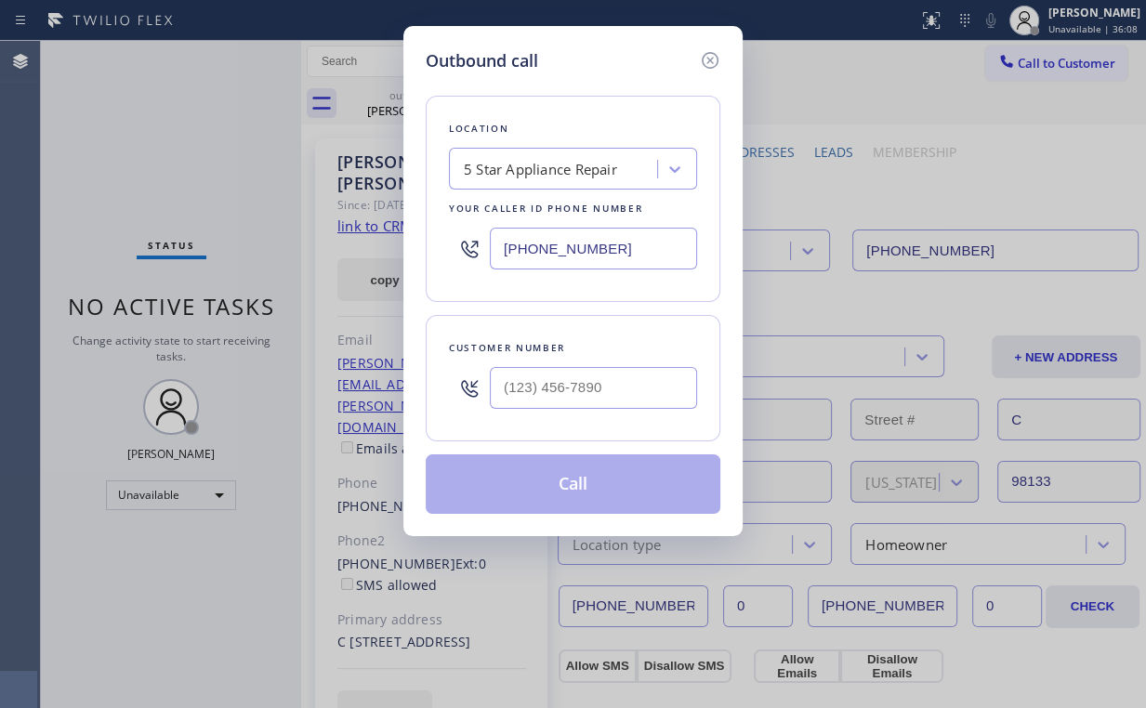
click at [377, 241] on div "Outbound call Location 5 Star Appliance Repair Your caller id phone number [PHO…" at bounding box center [573, 354] width 1146 height 708
paste input "415) 582-6736"
type input "[PHONE_NUMBER]"
click at [598, 385] on input "(___) ___-____" at bounding box center [593, 388] width 207 height 42
paste input "323) 605-6196"
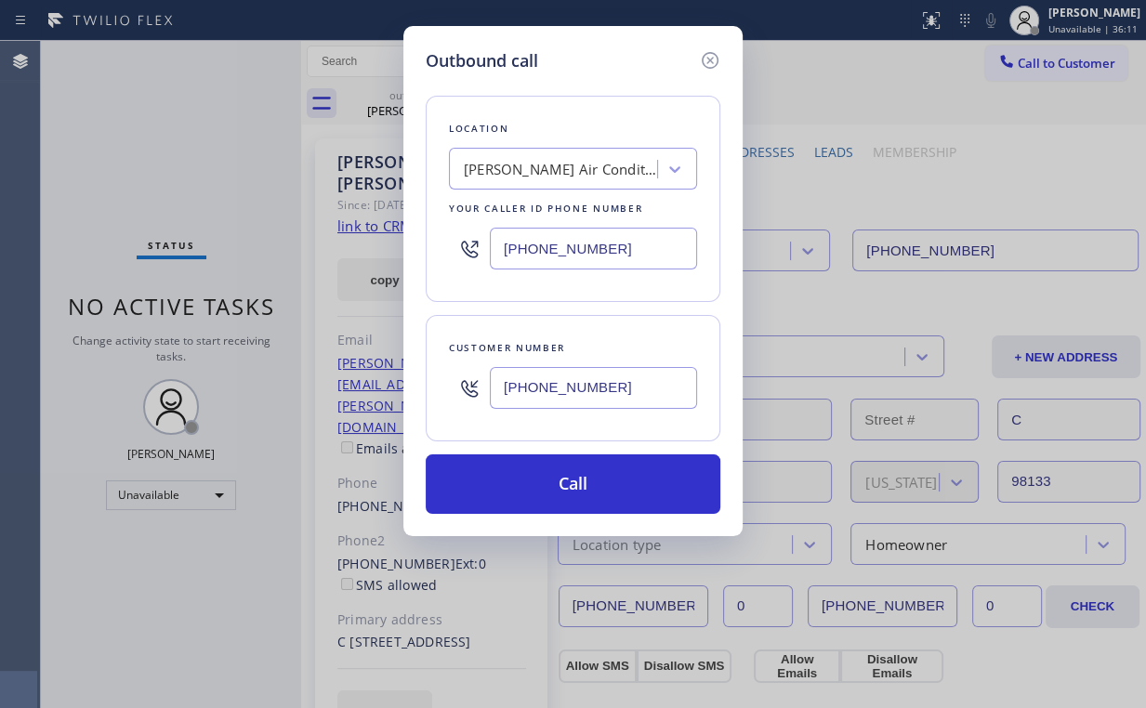
type input "[PHONE_NUMBER]"
click at [555, 487] on button "Call" at bounding box center [573, 483] width 295 height 59
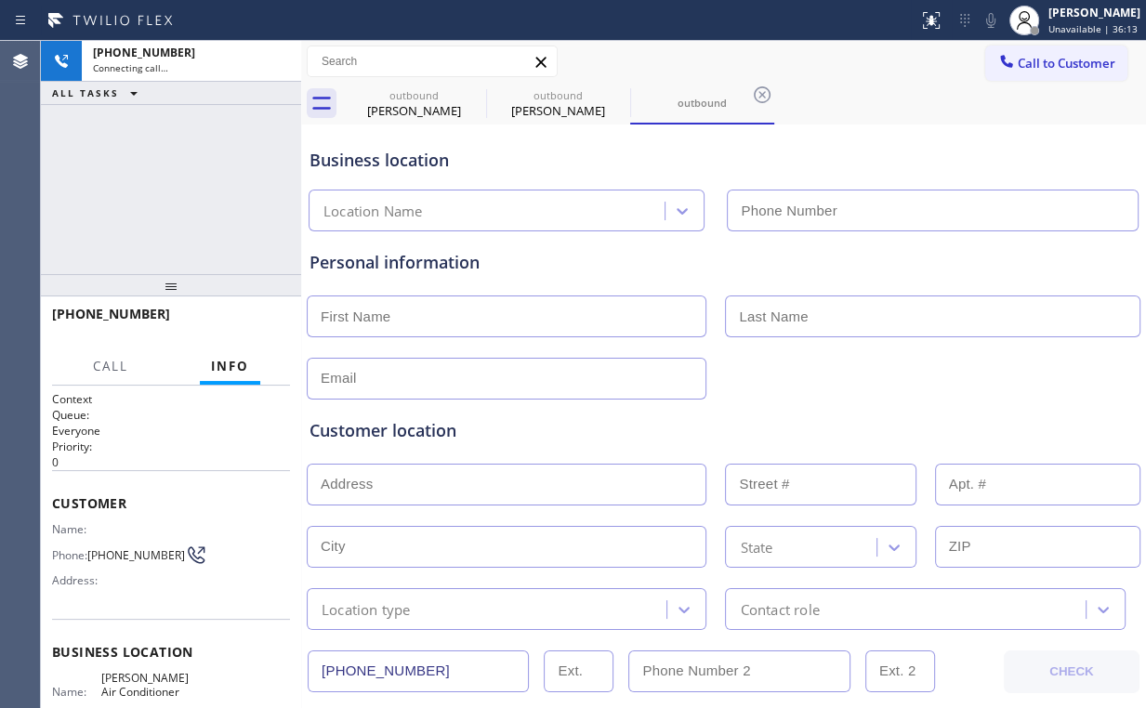
type input "[PHONE_NUMBER]"
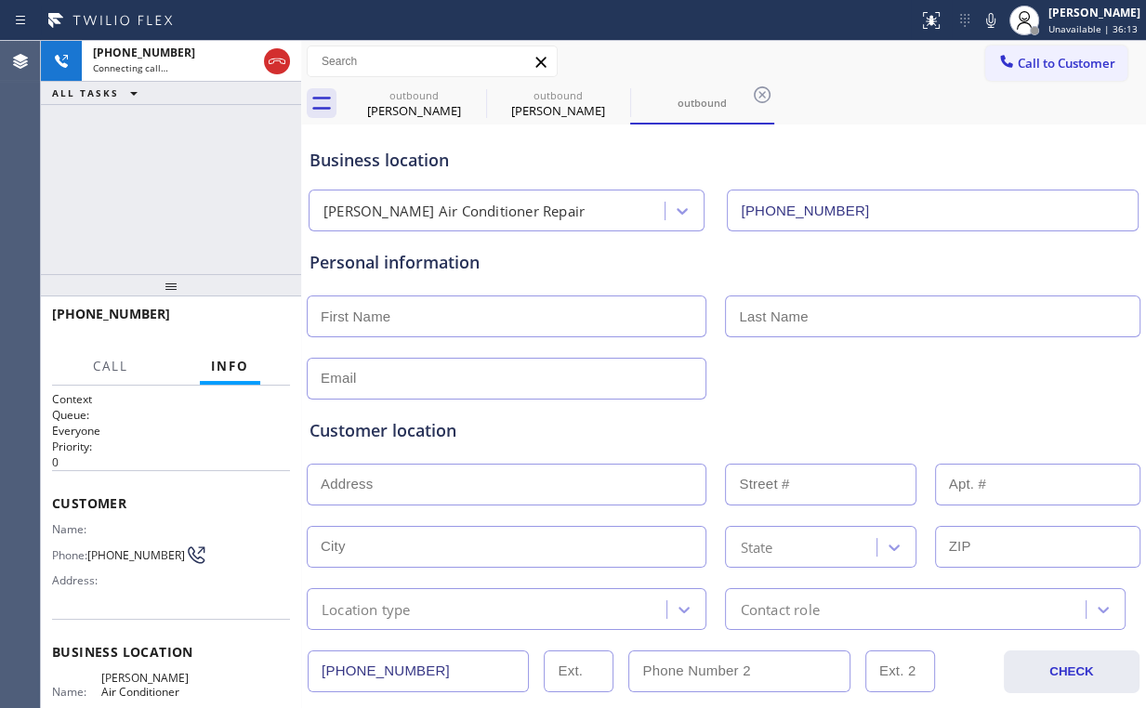
drag, startPoint x: 164, startPoint y: 194, endPoint x: 360, endPoint y: 130, distance: 206.3
click at [164, 194] on div "[PHONE_NUMBER] Connecting call… ALL TASKS ALL TASKS ACTIVE TASKS TASKS IN WRAP …" at bounding box center [171, 157] width 260 height 233
drag, startPoint x: 409, startPoint y: 104, endPoint x: 466, endPoint y: 93, distance: 57.8
click at [412, 104] on div "[PERSON_NAME]" at bounding box center [414, 110] width 140 height 17
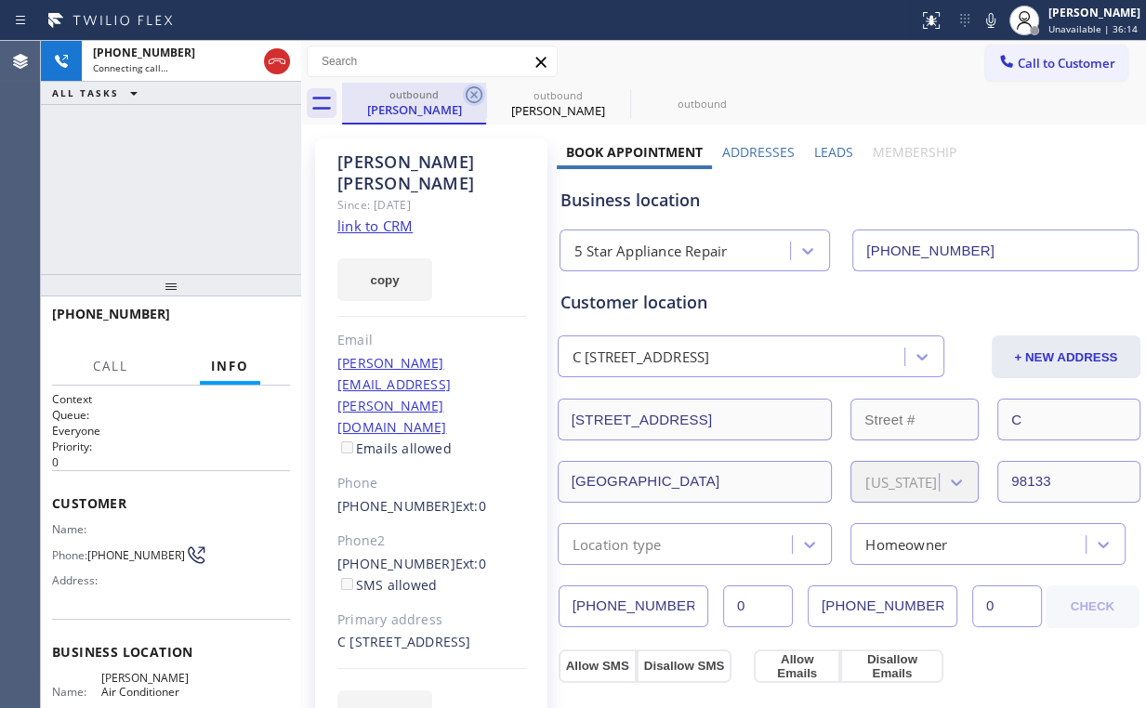
click at [474, 95] on icon at bounding box center [474, 94] width 17 height 17
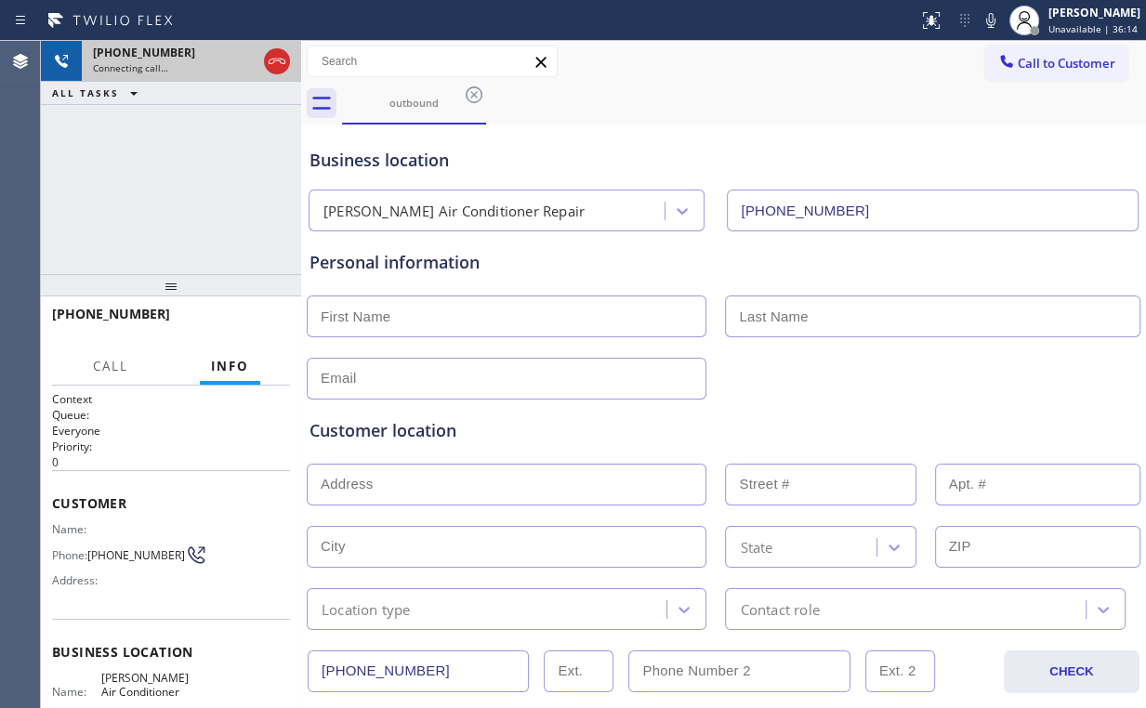
drag, startPoint x: 162, startPoint y: 157, endPoint x: 175, endPoint y: 68, distance: 90.2
click at [162, 156] on div "[PHONE_NUMBER] Connecting call… ALL TASKS ALL TASKS ACTIVE TASKS TASKS IN WRAP …" at bounding box center [171, 157] width 260 height 233
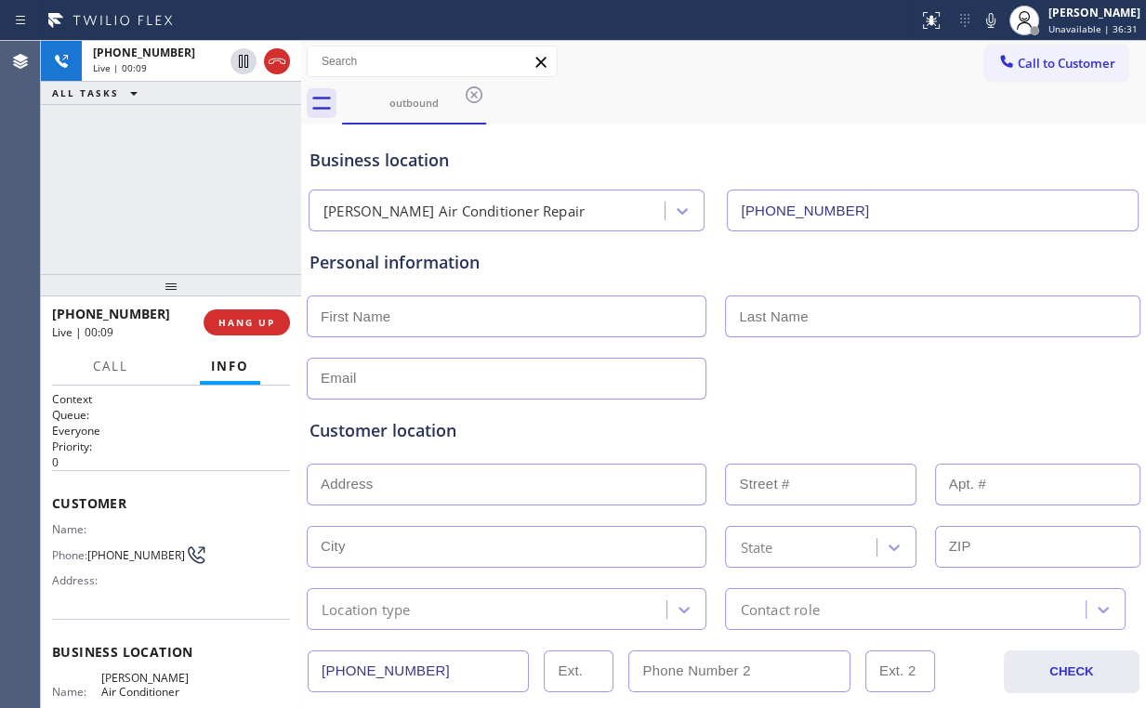
click at [184, 188] on div "[PHONE_NUMBER] Live | 00:09 ALL TASKS ALL TASKS ACTIVE TASKS TASKS IN WRAP UP" at bounding box center [171, 157] width 260 height 233
click at [245, 323] on span "HANG UP" at bounding box center [246, 322] width 57 height 13
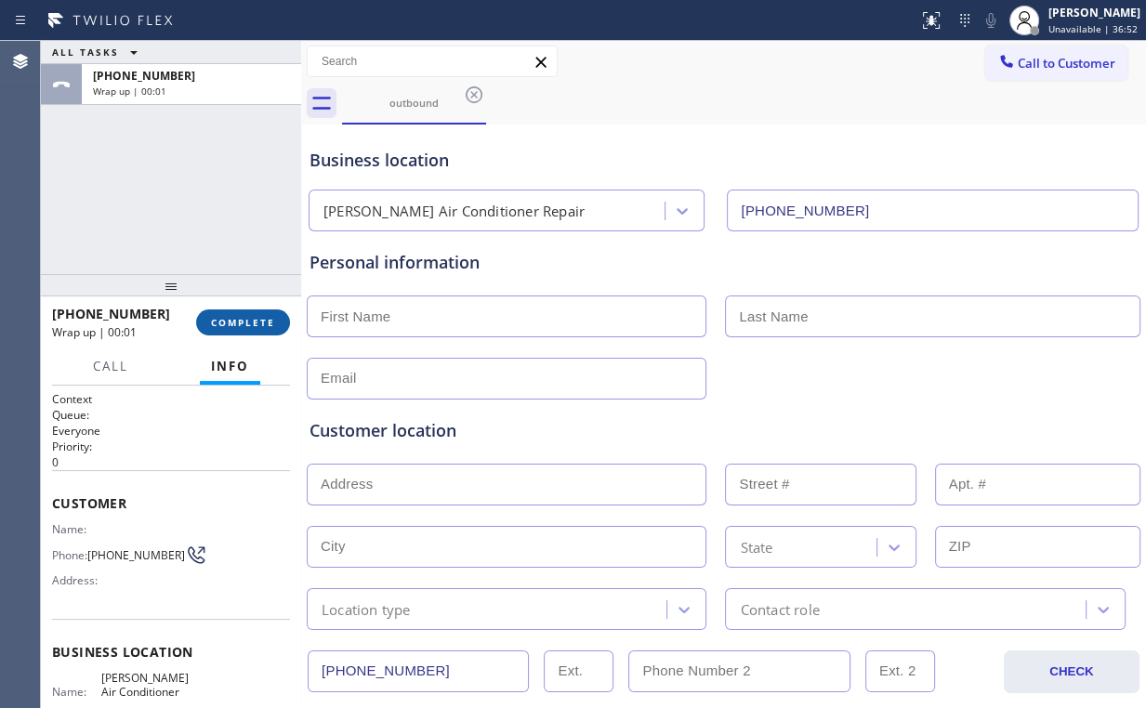
click at [245, 323] on span "COMPLETE" at bounding box center [243, 322] width 64 height 13
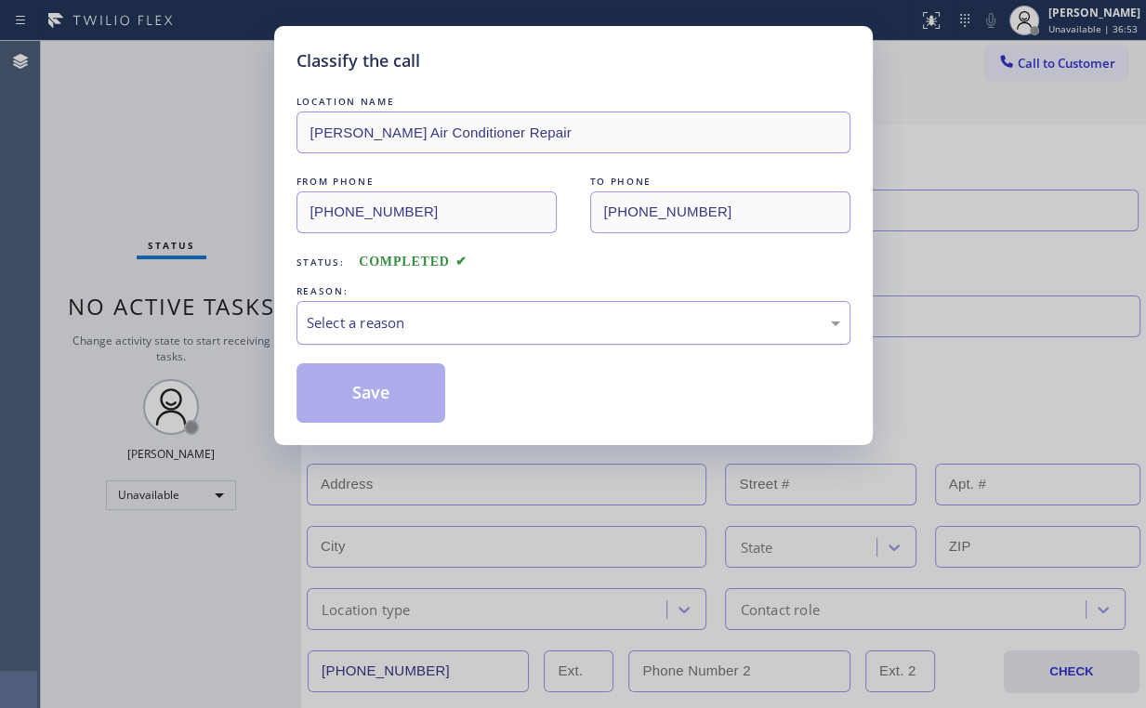
click at [364, 329] on div "Select a reason" at bounding box center [573, 322] width 533 height 21
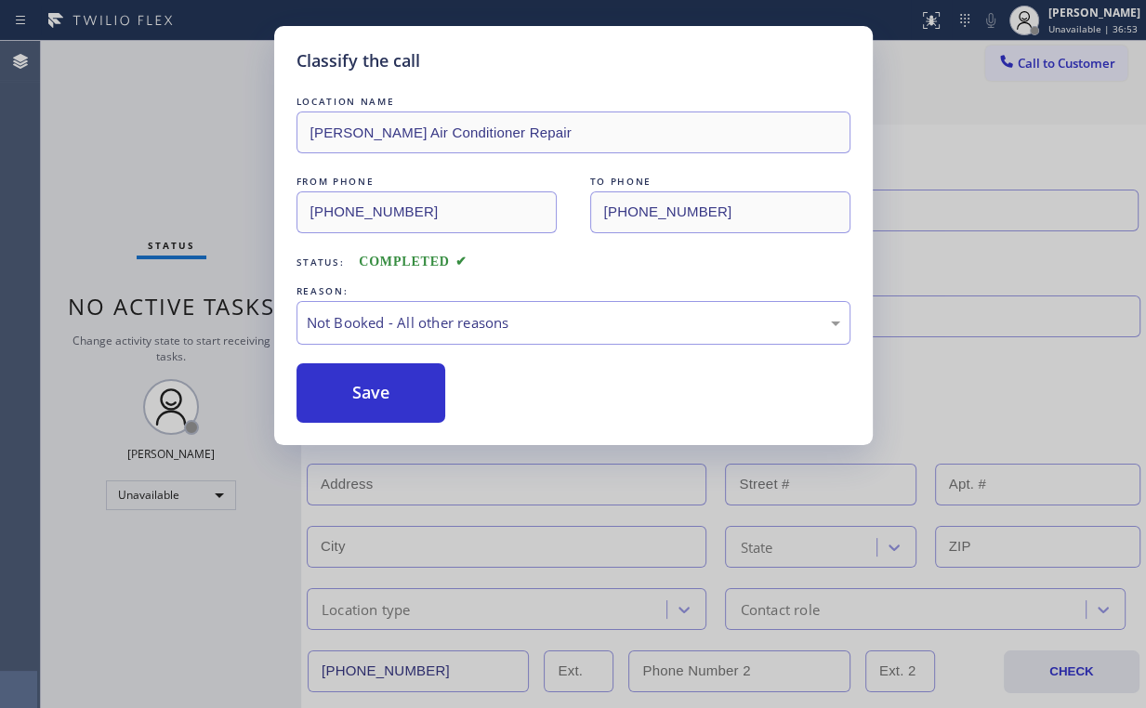
drag, startPoint x: 375, startPoint y: 383, endPoint x: 276, endPoint y: 249, distance: 166.7
click at [375, 383] on button "Save" at bounding box center [371, 392] width 150 height 59
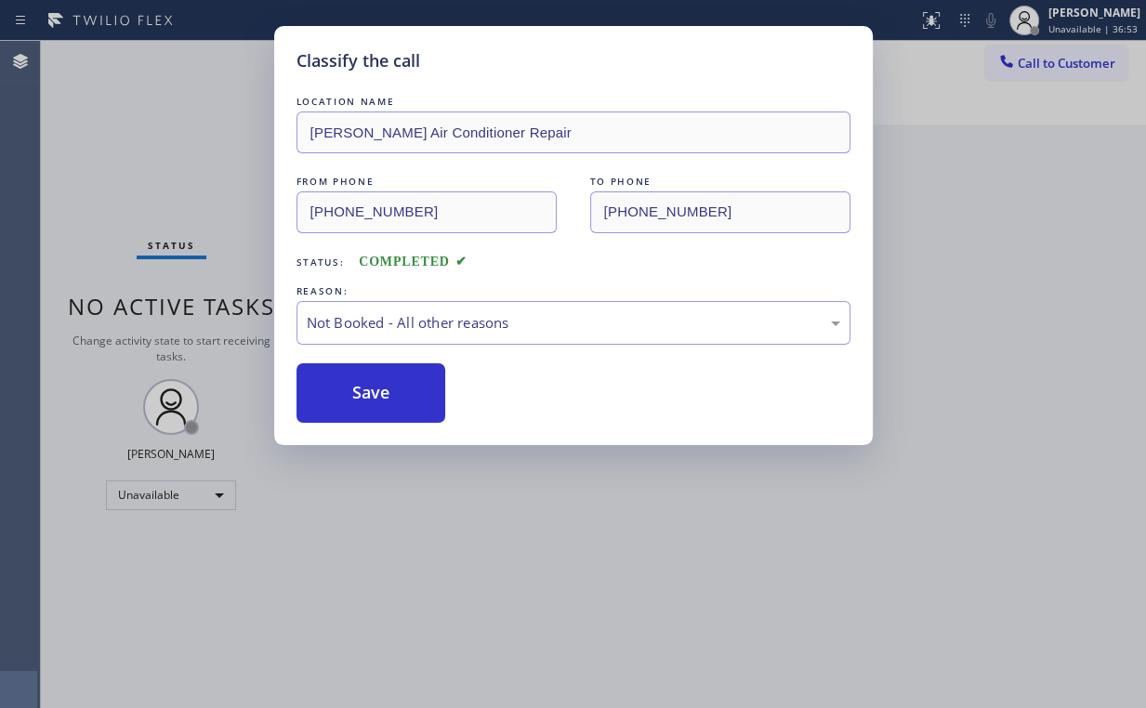
click at [163, 134] on div "Classify the call LOCATION NAME [PERSON_NAME] Air Conditioner Repair FROM PHONE…" at bounding box center [573, 354] width 1146 height 708
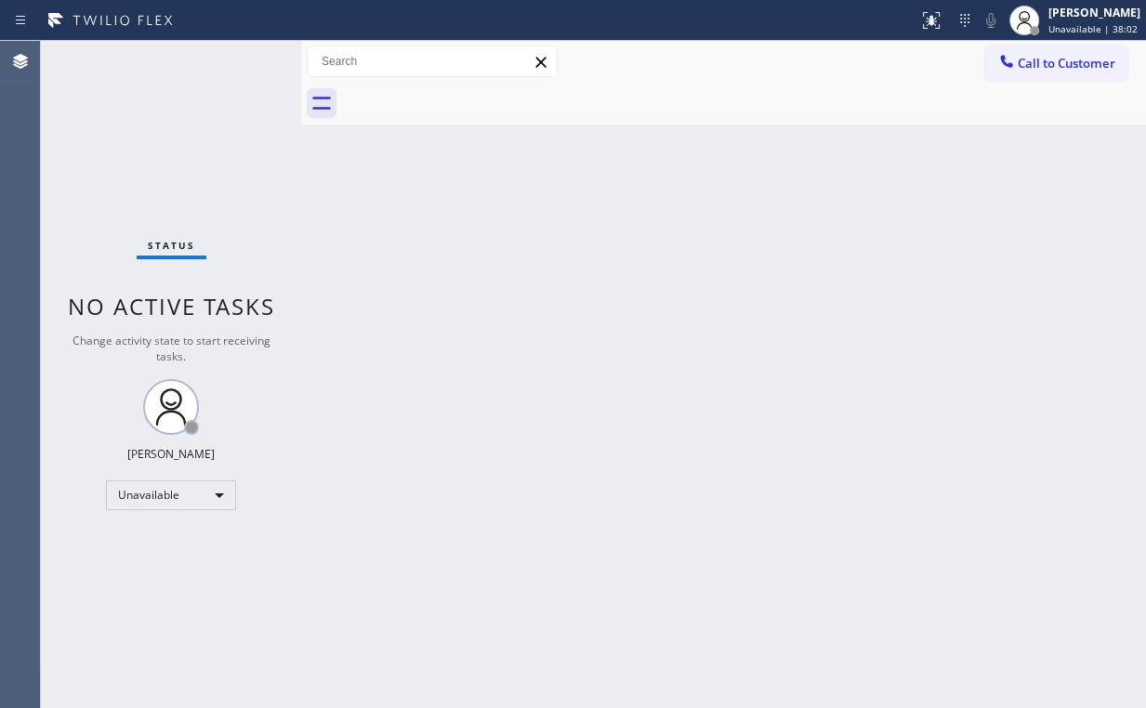
click at [1030, 61] on span "Call to Customer" at bounding box center [1067, 63] width 98 height 17
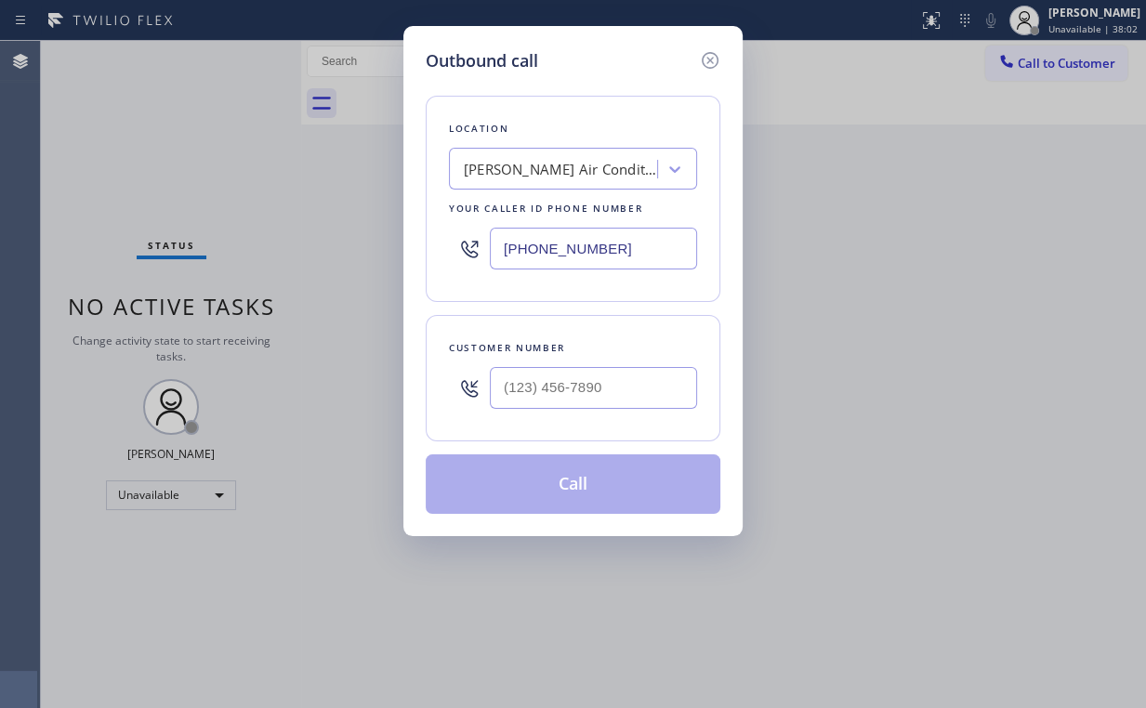
click at [610, 364] on div at bounding box center [593, 388] width 207 height 60
click at [611, 374] on input "(___) ___-____" at bounding box center [593, 388] width 207 height 42
paste input "text"
type input "(___) ___-____"
drag, startPoint x: 610, startPoint y: 256, endPoint x: 410, endPoint y: 275, distance: 200.7
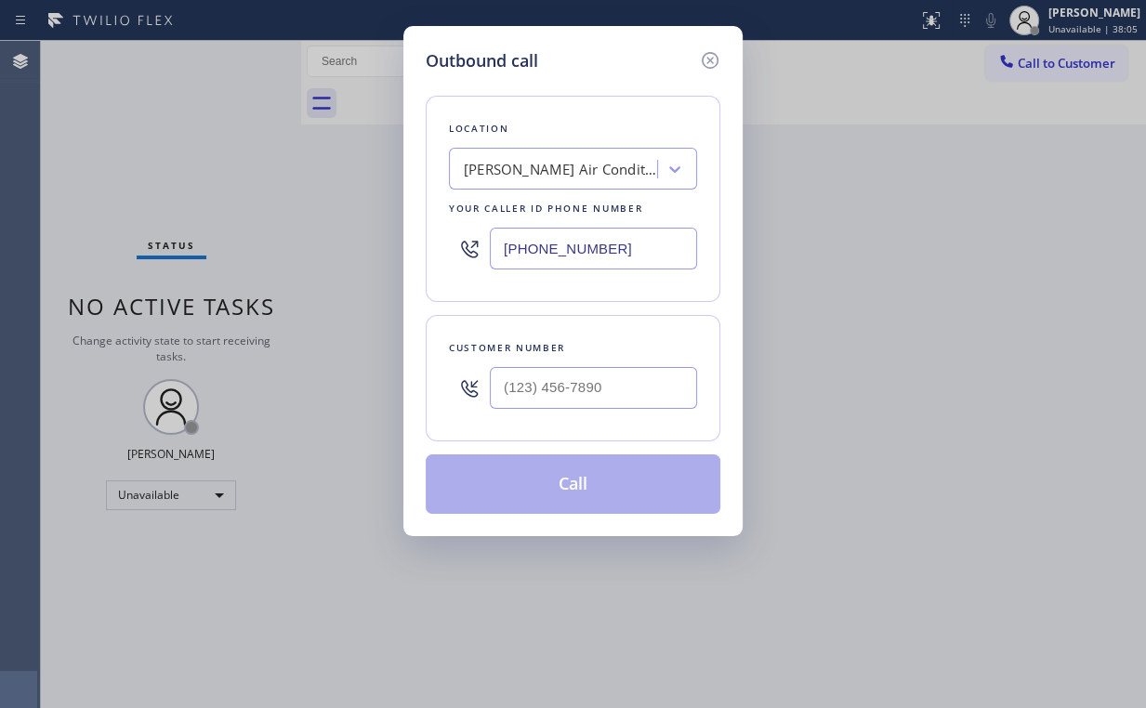
click at [323, 250] on div "Outbound call Location [PERSON_NAME] Air Conditioner Repair Your caller id phon…" at bounding box center [573, 354] width 1146 height 708
type input "(___) ___-____"
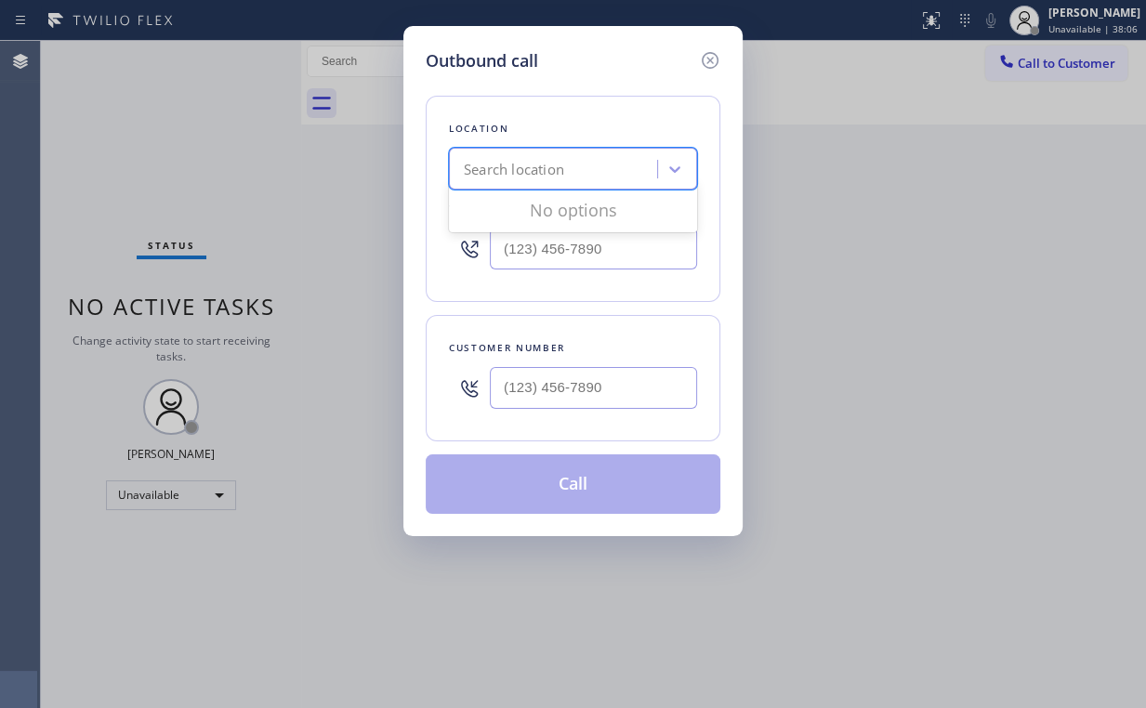
click at [555, 171] on div "Search location" at bounding box center [514, 169] width 100 height 21
paste input "Power Up Electrical"
type input "Power Up Electrical"
click at [561, 208] on div "Power Up Electrical" at bounding box center [573, 207] width 248 height 33
type input "[PHONE_NUMBER]"
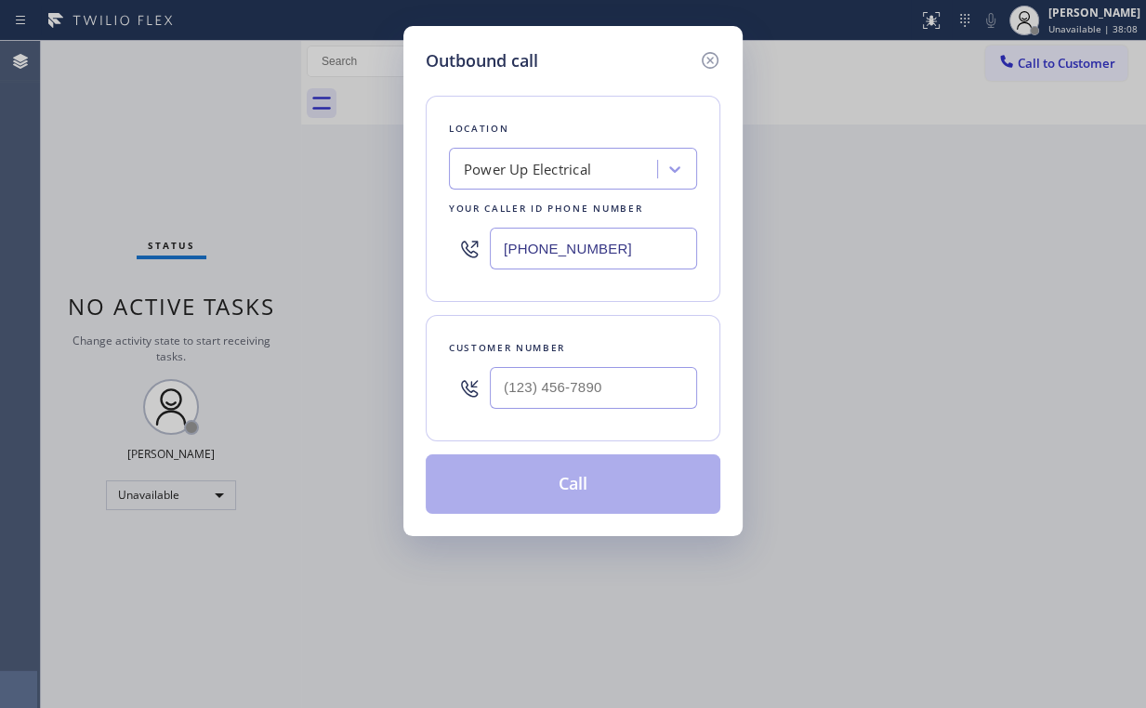
drag, startPoint x: 617, startPoint y: 253, endPoint x: 444, endPoint y: 249, distance: 172.9
click at [444, 249] on div "Location Power Up Electrical Your caller id phone number [PHONE_NUMBER]" at bounding box center [573, 199] width 295 height 206
drag, startPoint x: 711, startPoint y: 52, endPoint x: 762, endPoint y: 133, distance: 95.7
click at [711, 53] on icon at bounding box center [710, 60] width 17 height 17
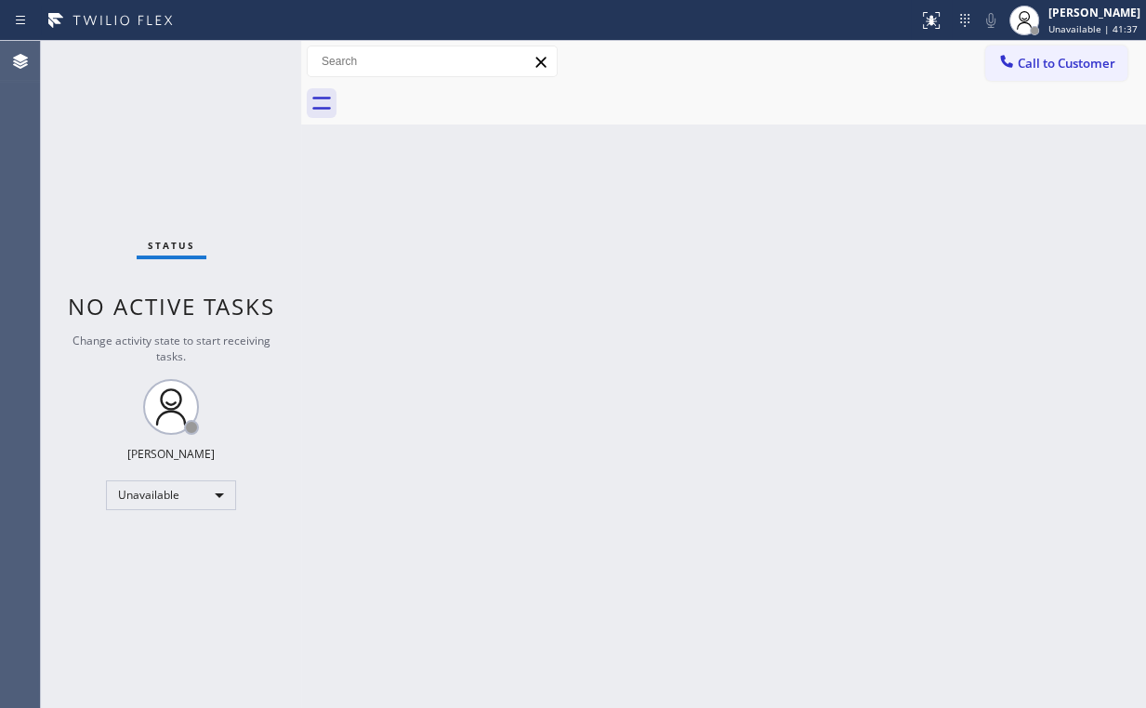
click at [894, 210] on div "Back to Dashboard Change Sender ID Customers Technicians Select a contact Outbo…" at bounding box center [723, 374] width 845 height 667
drag, startPoint x: 1082, startPoint y: 54, endPoint x: 1063, endPoint y: 72, distance: 25.6
click at [1082, 55] on span "Call to Customer" at bounding box center [1067, 63] width 98 height 17
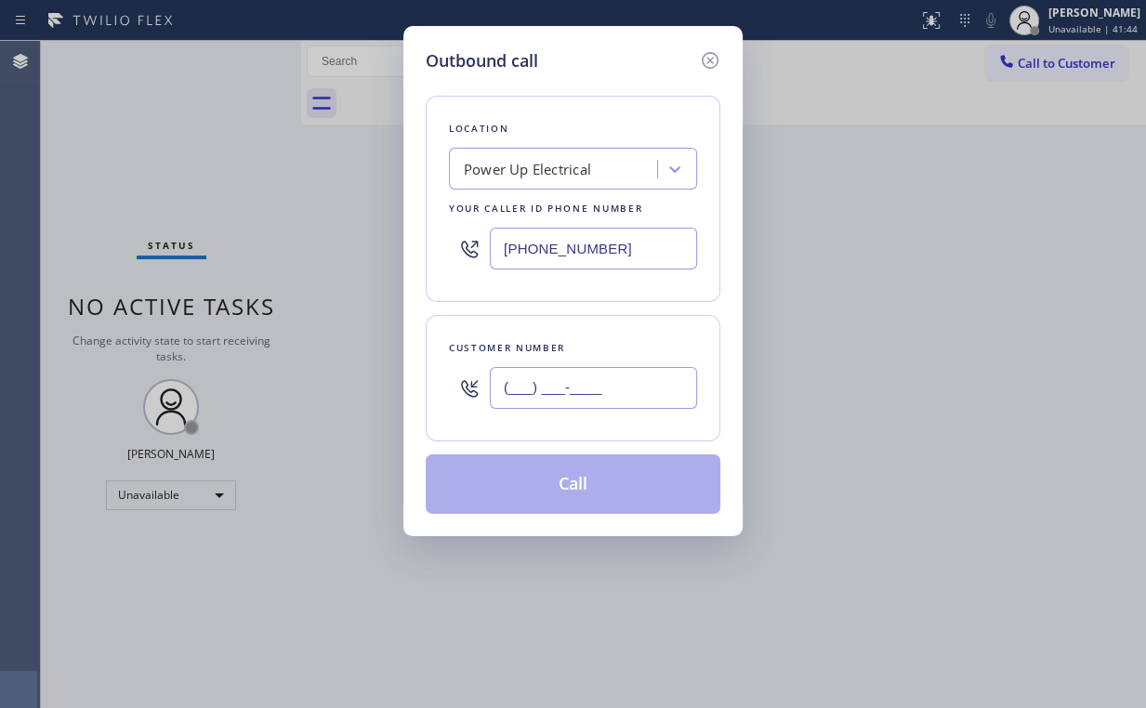
click at [615, 381] on input "(___) ___-____" at bounding box center [593, 388] width 207 height 42
paste input "323) 225-5701"
type input "[PHONE_NUMBER]"
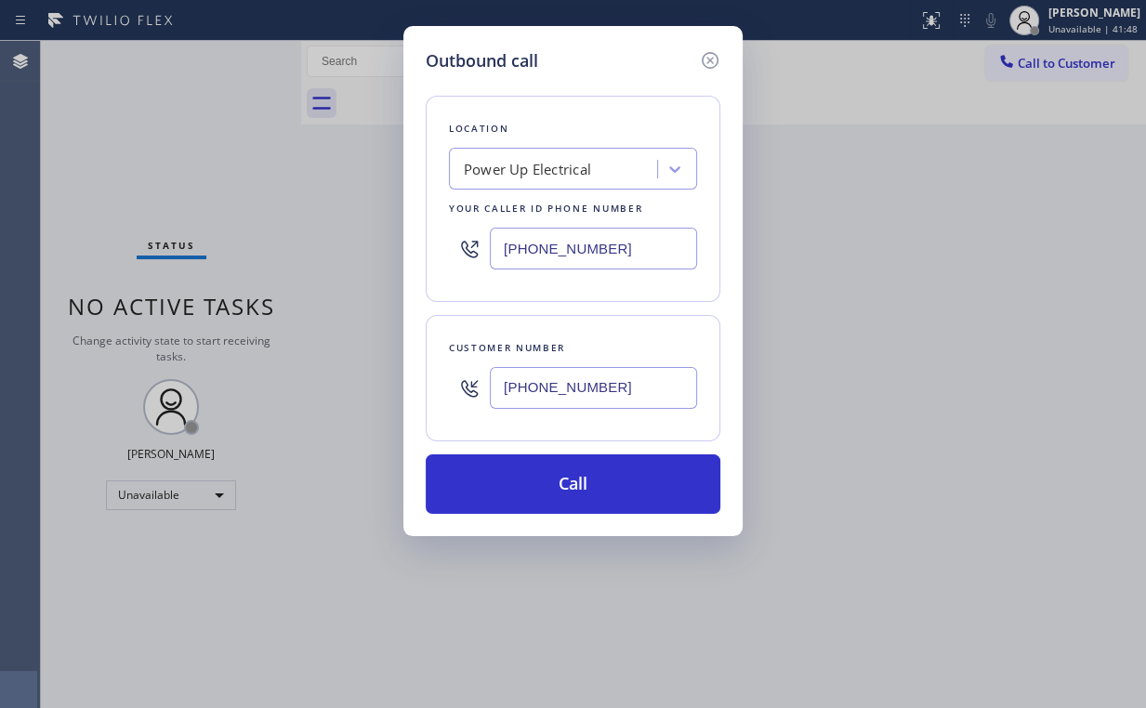
drag, startPoint x: 425, startPoint y: 219, endPoint x: 475, endPoint y: 238, distance: 53.5
click at [426, 218] on div "Location Power Up Electrical Your caller id phone number [PHONE_NUMBER]" at bounding box center [573, 199] width 295 height 206
drag, startPoint x: 636, startPoint y: 239, endPoint x: 350, endPoint y: 254, distance: 285.7
click at [386, 256] on div "Outbound call Location Power Up Electrical Your caller id phone number [PHONE_N…" at bounding box center [573, 354] width 1146 height 708
paste input "855) 731-495"
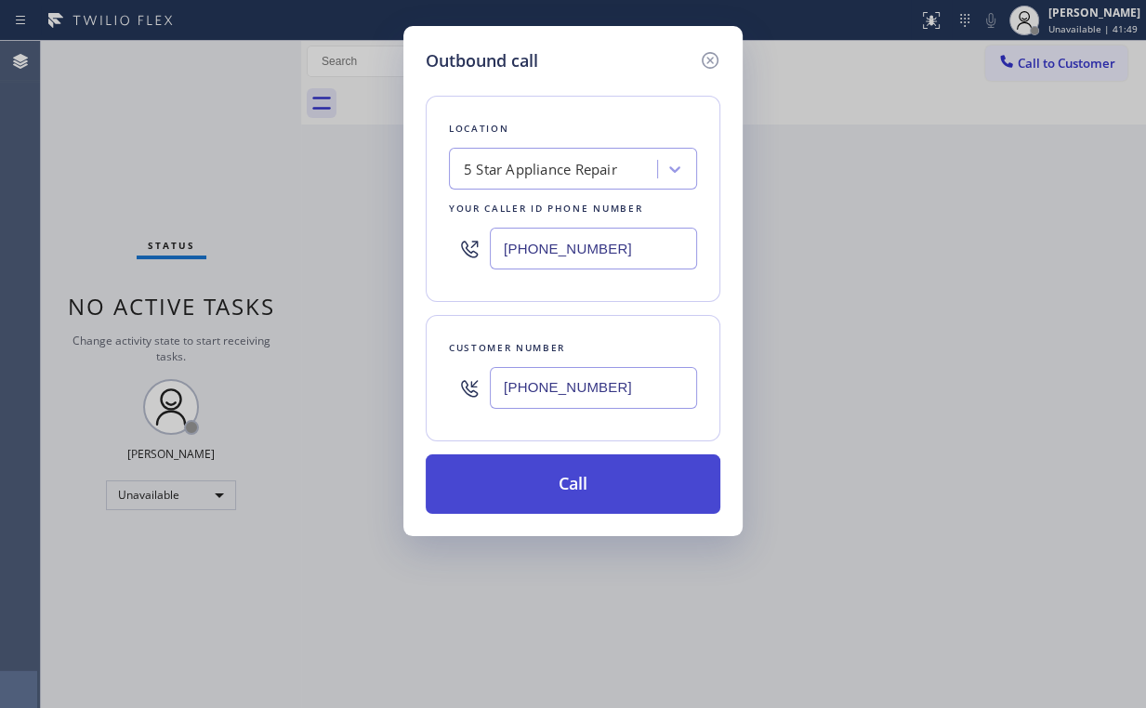
type input "[PHONE_NUMBER]"
click at [565, 480] on button "Call" at bounding box center [573, 483] width 295 height 59
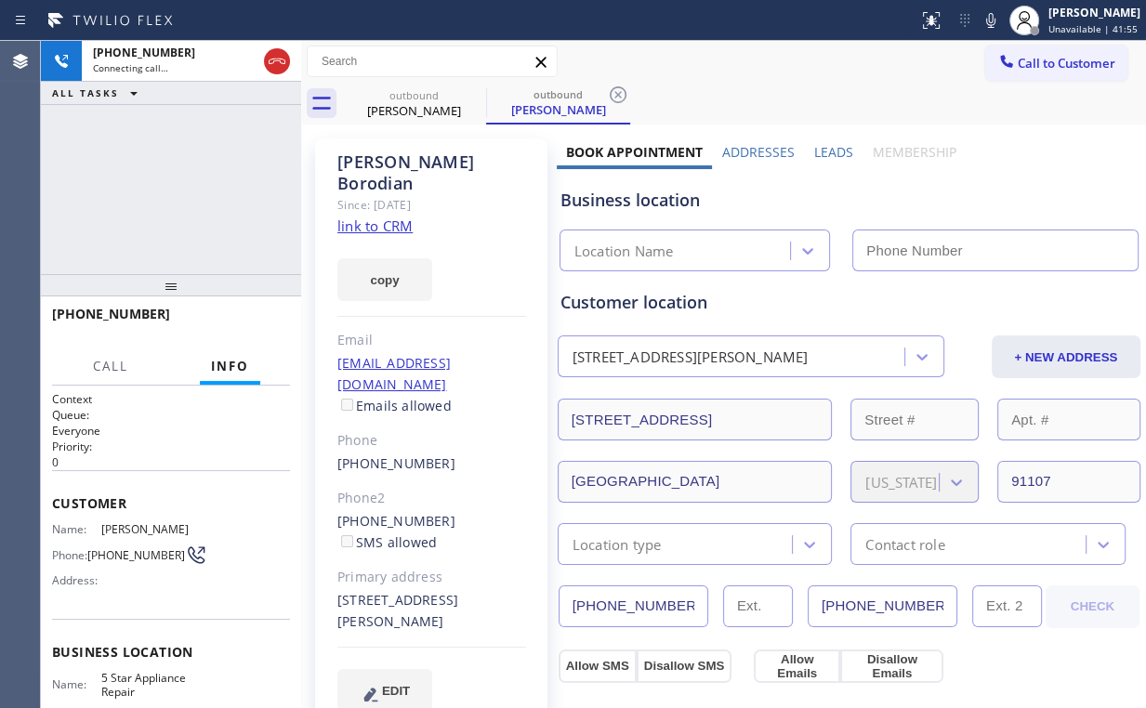
type input "[PHONE_NUMBER]"
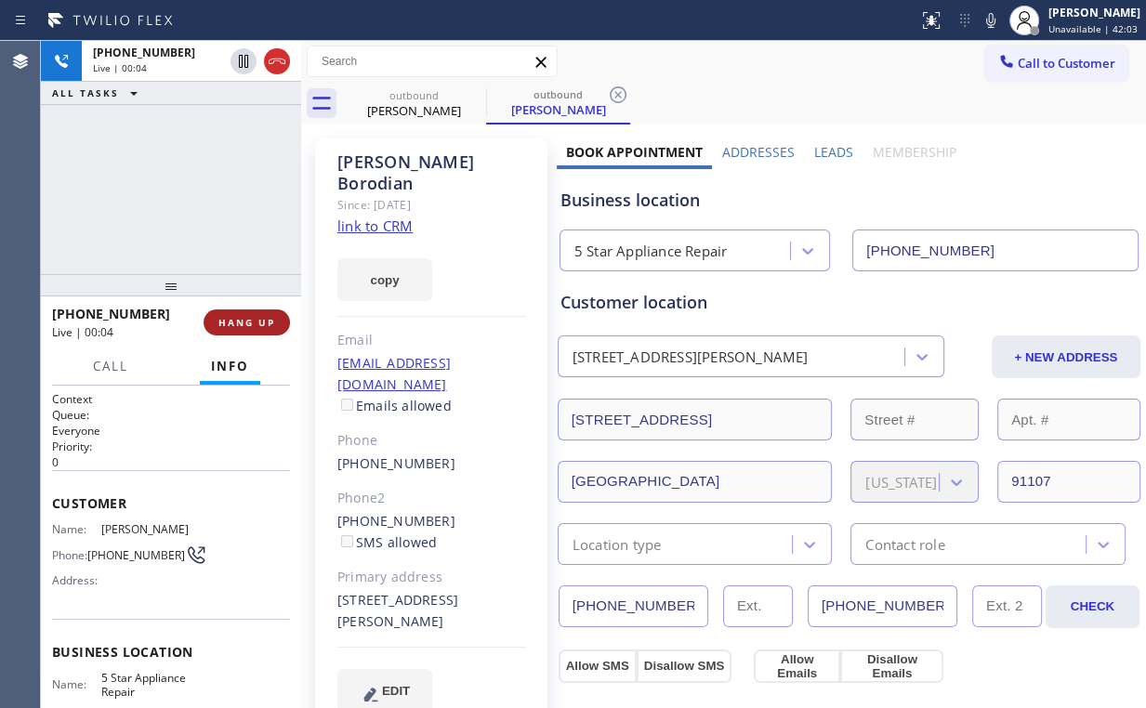
click at [233, 327] on span "HANG UP" at bounding box center [246, 322] width 57 height 13
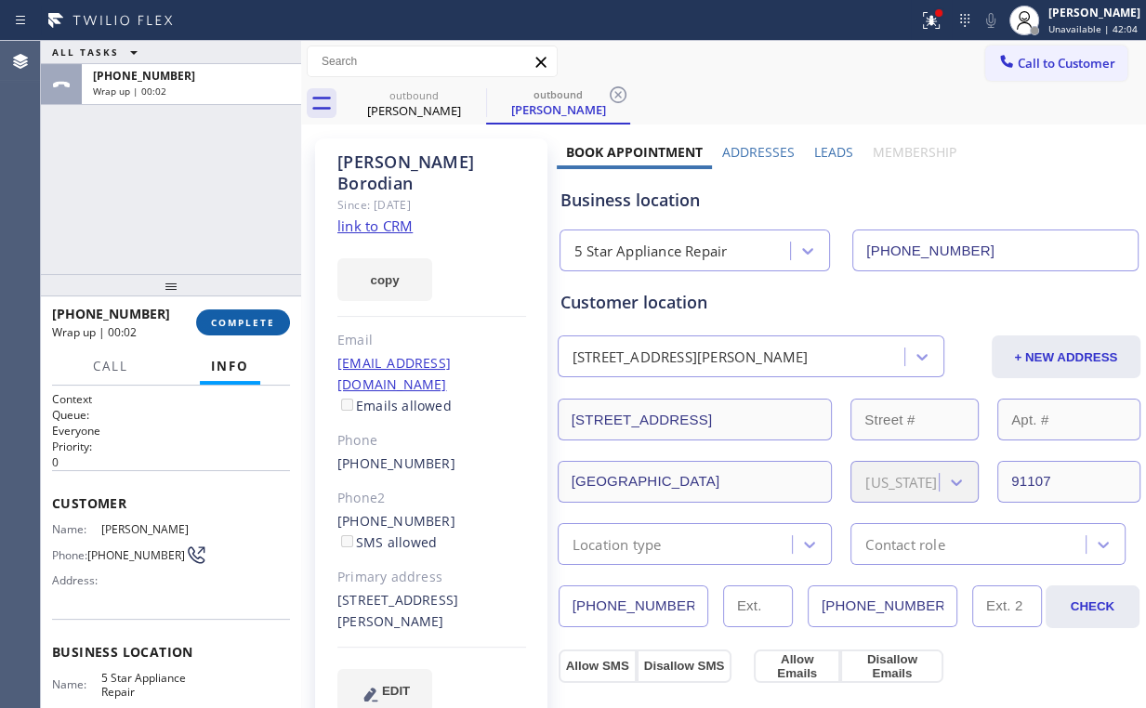
click at [230, 323] on span "COMPLETE" at bounding box center [243, 322] width 64 height 13
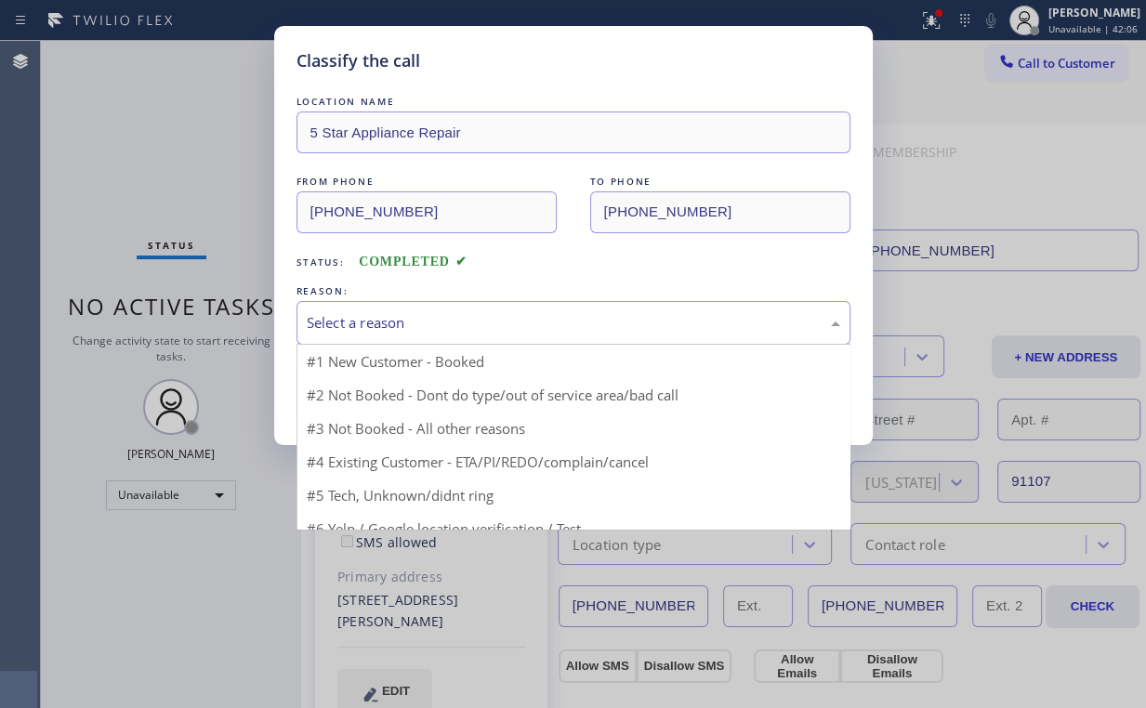
click at [317, 325] on div "Select a reason" at bounding box center [573, 322] width 533 height 21
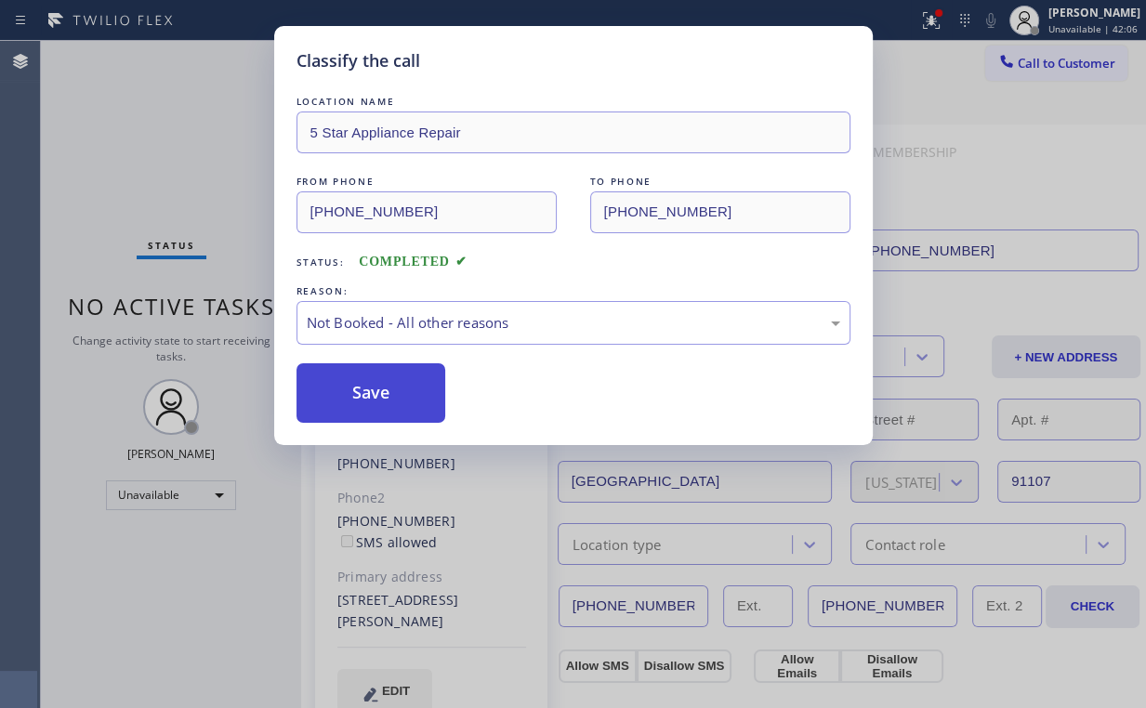
click at [354, 397] on button "Save" at bounding box center [371, 392] width 150 height 59
drag, startPoint x: 142, startPoint y: 139, endPoint x: 158, endPoint y: 149, distance: 18.3
click at [144, 139] on div "Classify the call LOCATION NAME 5 Star Appliance Repair FROM PHONE [PHONE_NUMBE…" at bounding box center [573, 354] width 1146 height 708
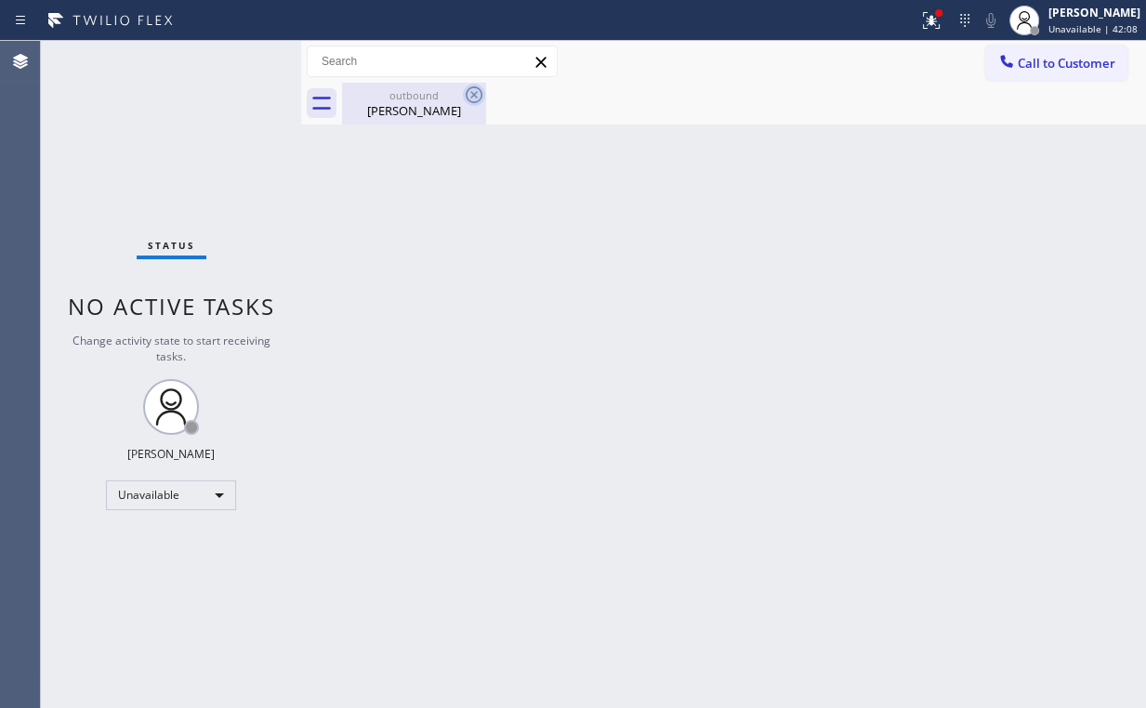
drag, startPoint x: 398, startPoint y: 109, endPoint x: 472, endPoint y: 96, distance: 75.5
click at [401, 108] on div "[PERSON_NAME]" at bounding box center [414, 110] width 140 height 17
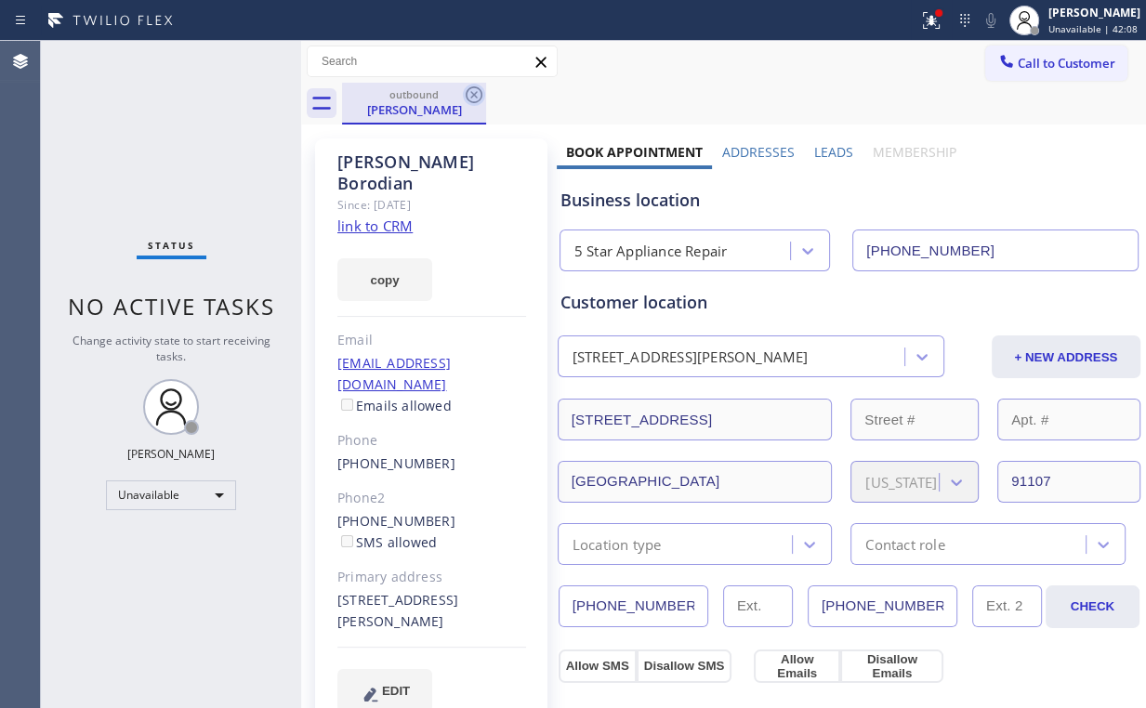
click at [478, 89] on icon at bounding box center [474, 95] width 22 height 22
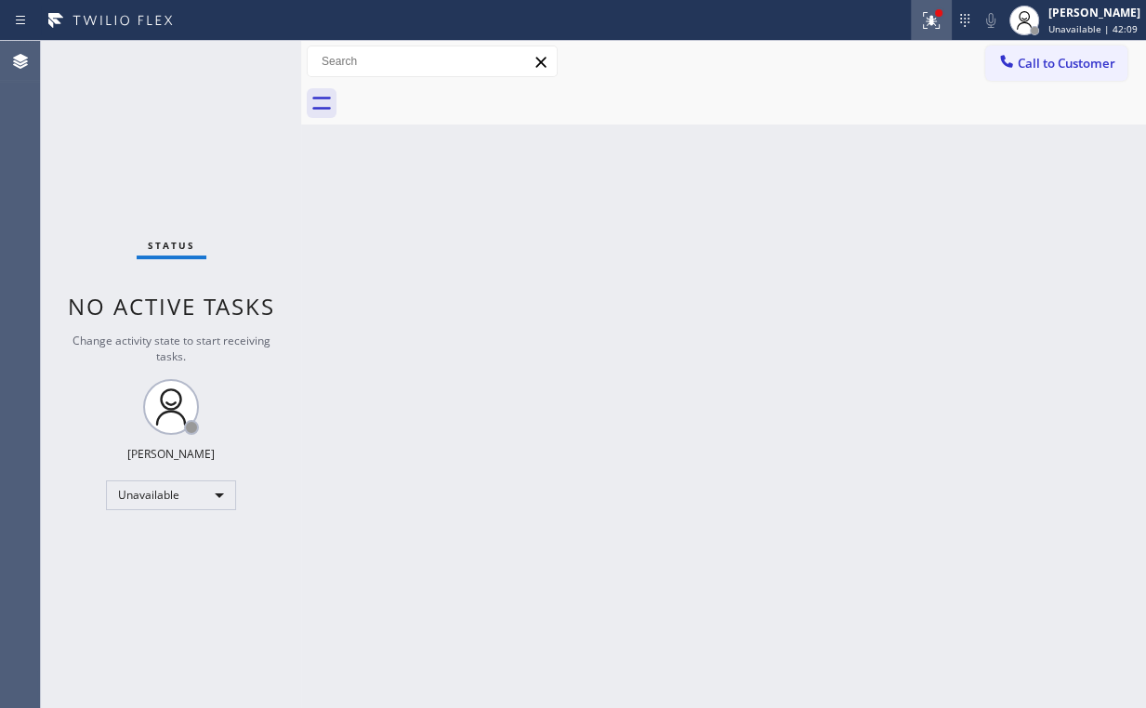
click at [935, 22] on icon at bounding box center [931, 20] width 22 height 22
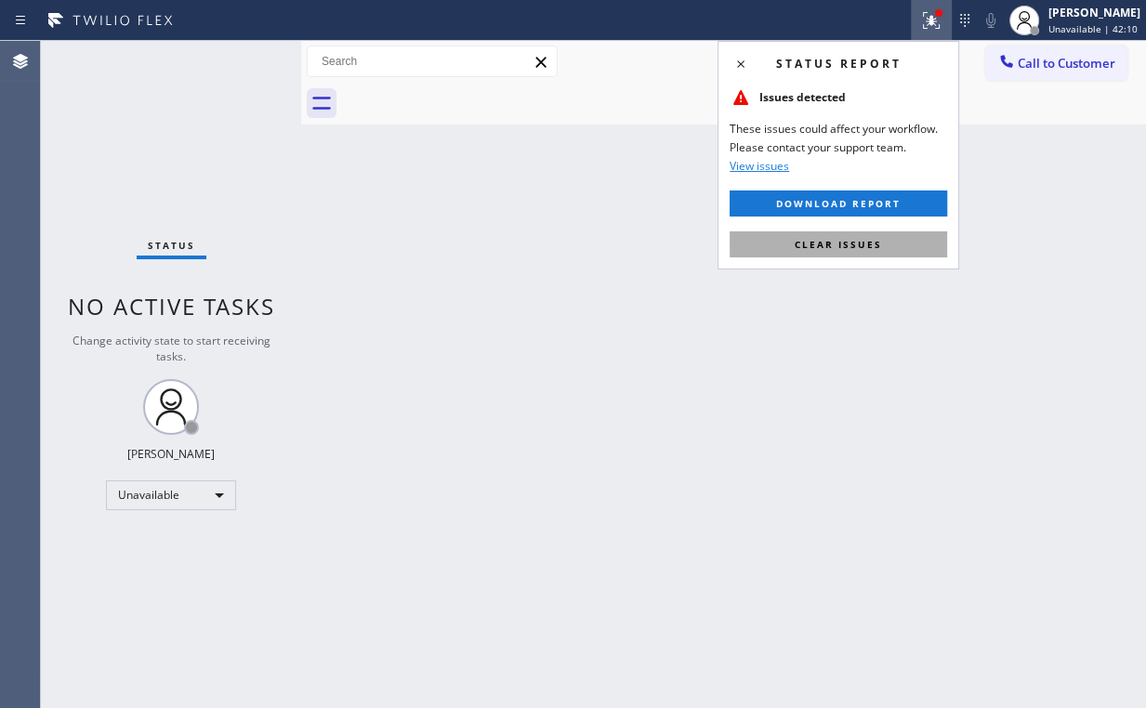
click at [846, 250] on button "Clear issues" at bounding box center [838, 244] width 217 height 26
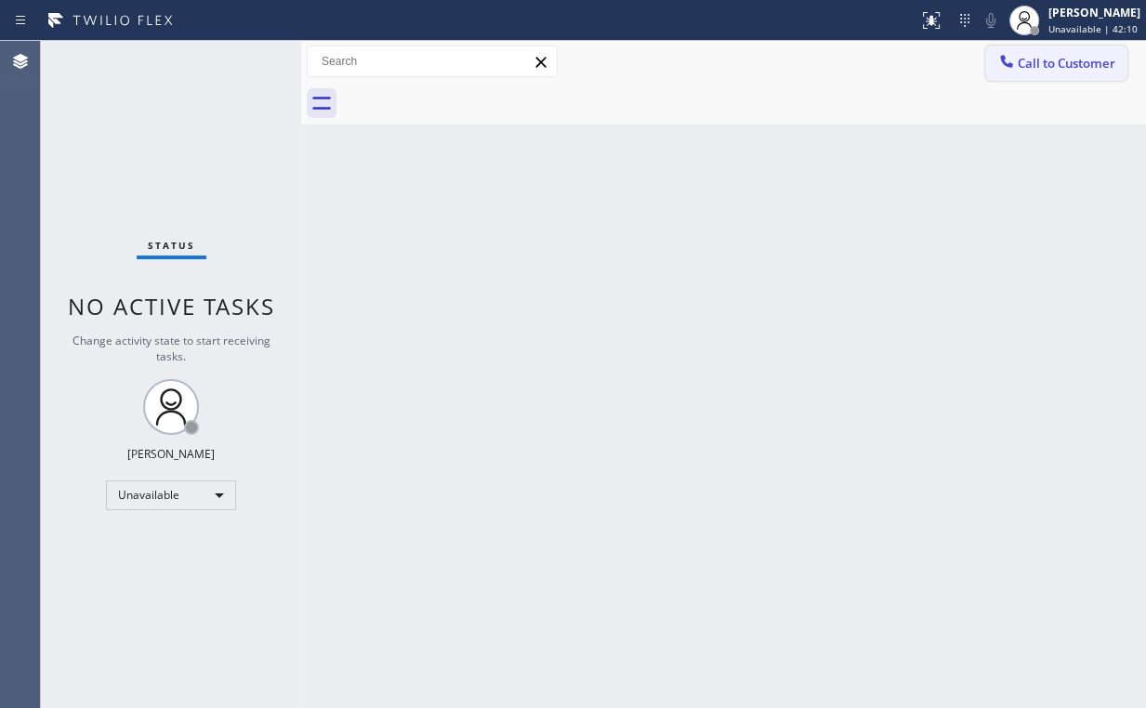
click at [1054, 65] on span "Call to Customer" at bounding box center [1067, 63] width 98 height 17
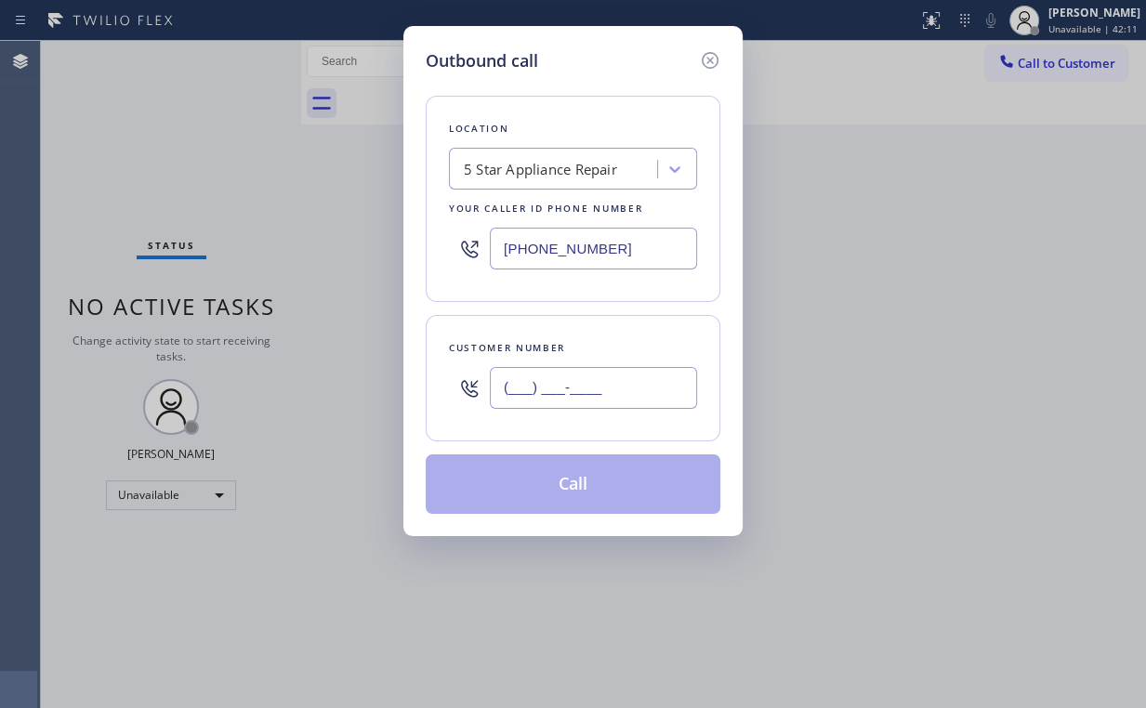
click at [636, 396] on input "(___) ___-____" at bounding box center [593, 388] width 207 height 42
paste input "855) 731-4952"
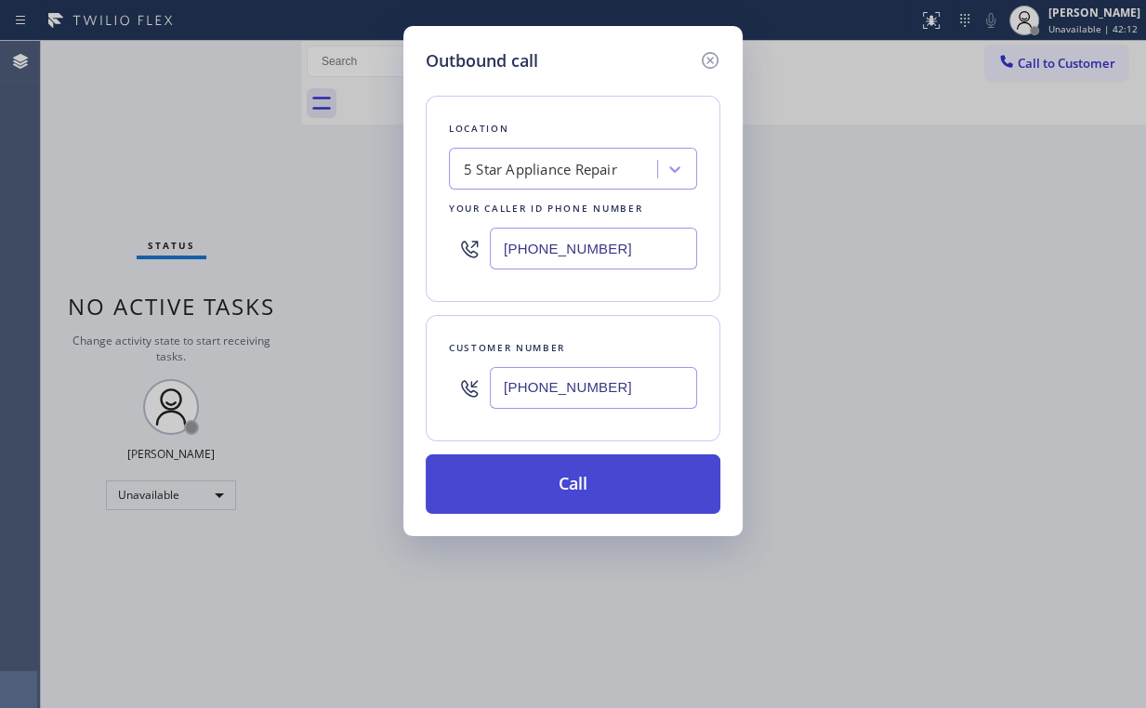
type input "[PHONE_NUMBER]"
click at [546, 493] on button "Call" at bounding box center [573, 483] width 295 height 59
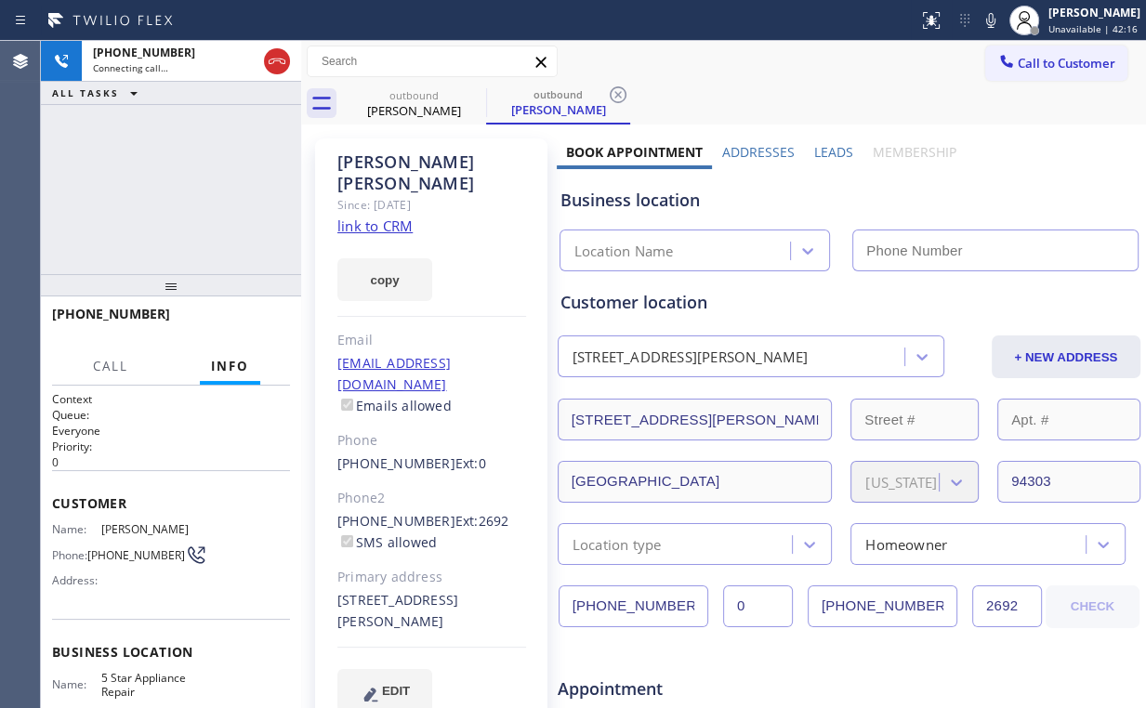
type input "[PHONE_NUMBER]"
click at [160, 180] on div "[PHONE_NUMBER] Connecting call… ALL TASKS ALL TASKS ACTIVE TASKS TASKS IN WRAP …" at bounding box center [171, 157] width 260 height 233
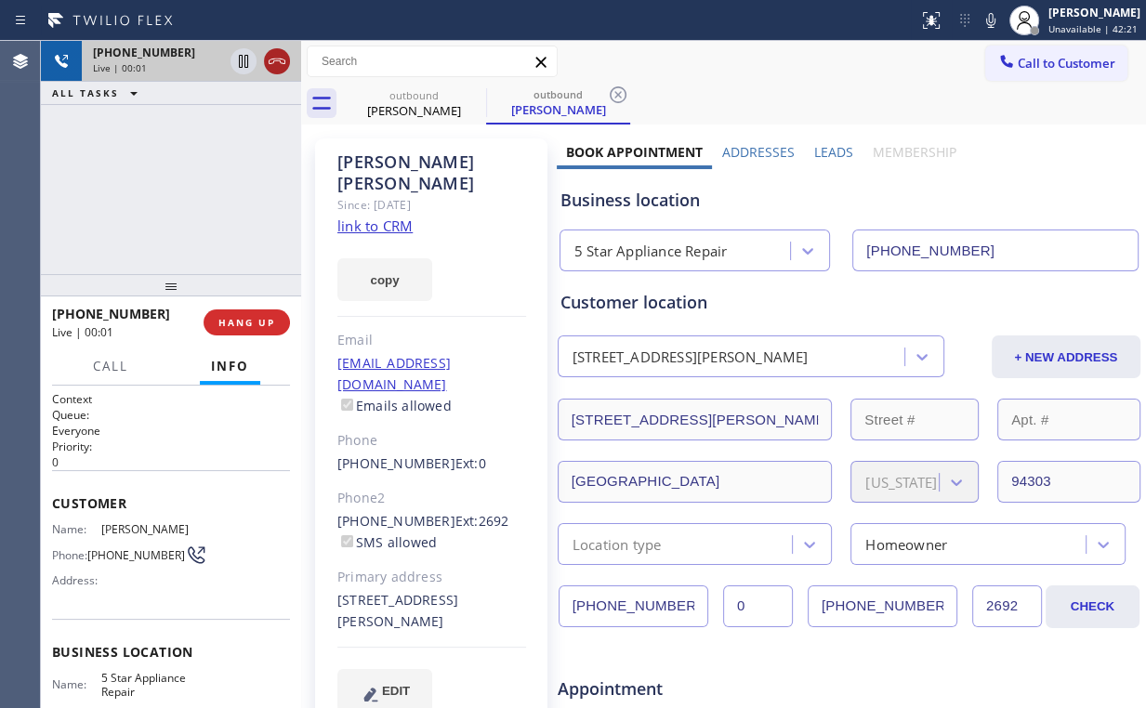
click at [279, 66] on icon at bounding box center [277, 61] width 22 height 22
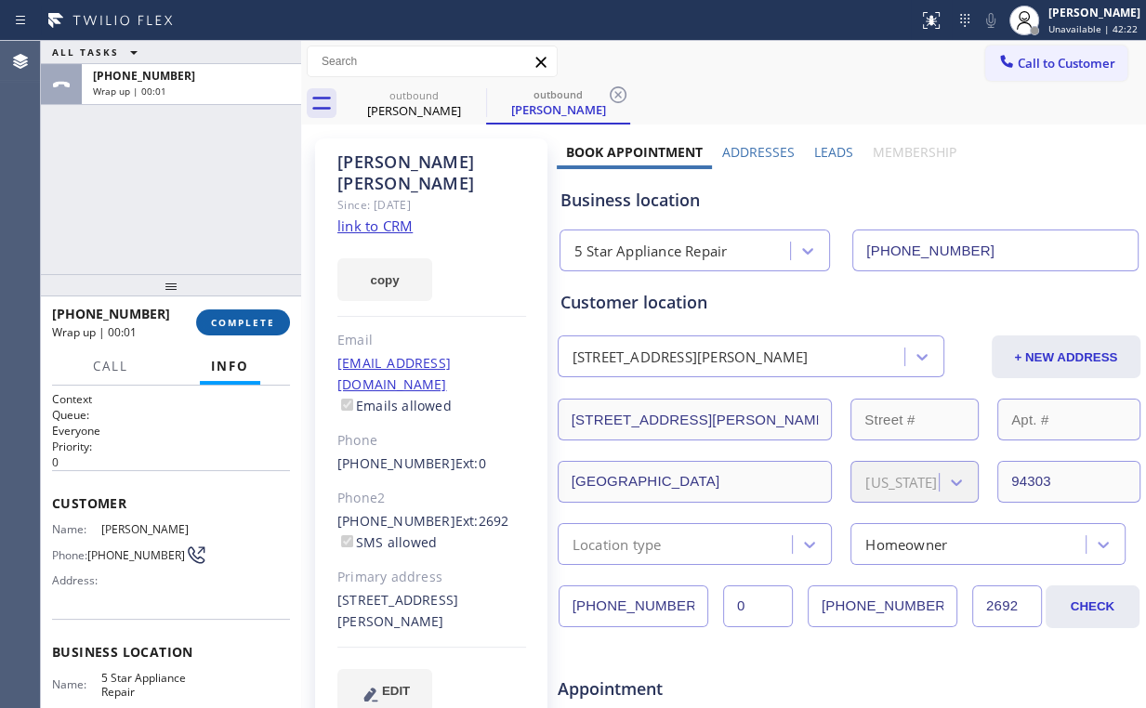
click at [242, 335] on button "COMPLETE" at bounding box center [243, 322] width 94 height 26
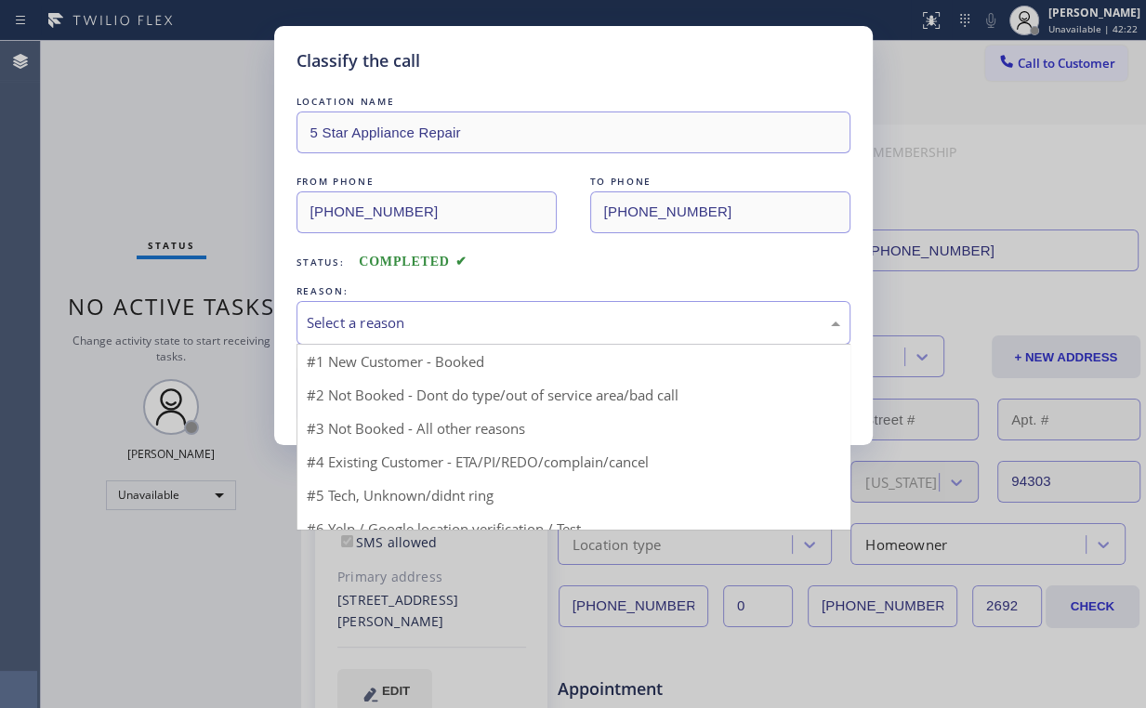
click at [375, 323] on div "Select a reason" at bounding box center [573, 322] width 533 height 21
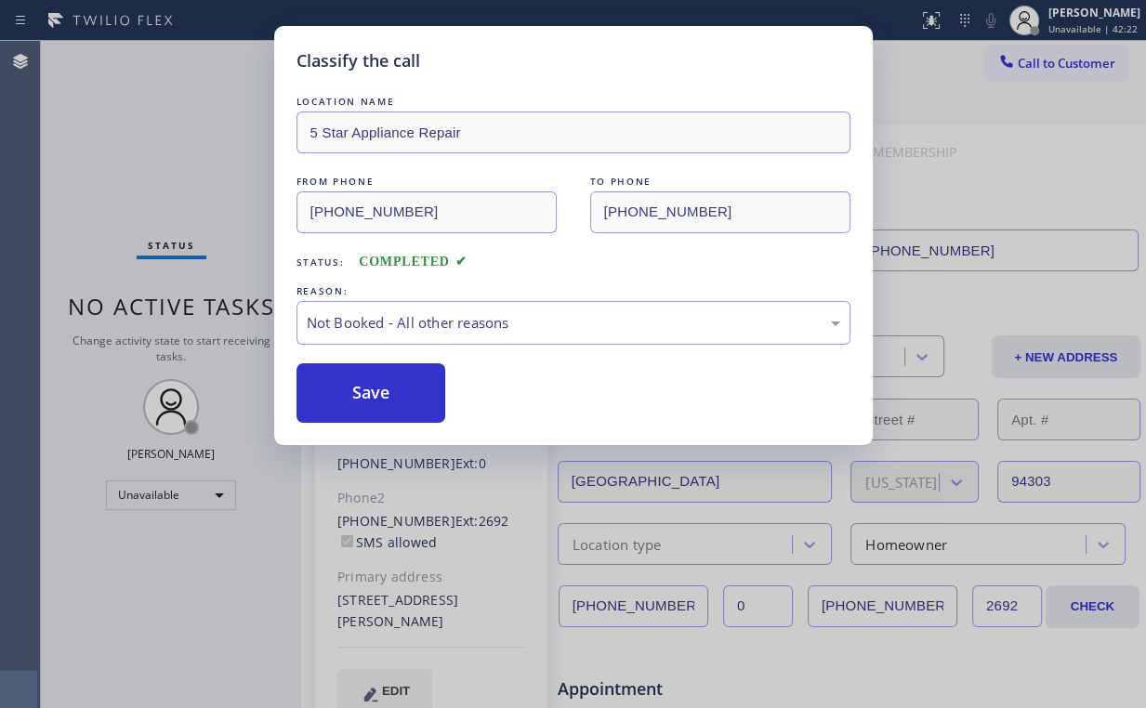
click at [379, 388] on button "Save" at bounding box center [371, 392] width 150 height 59
click at [144, 131] on div "Classify the call LOCATION NAME 5 Star Appliance Repair FROM PHONE [PHONE_NUMBE…" at bounding box center [573, 354] width 1146 height 708
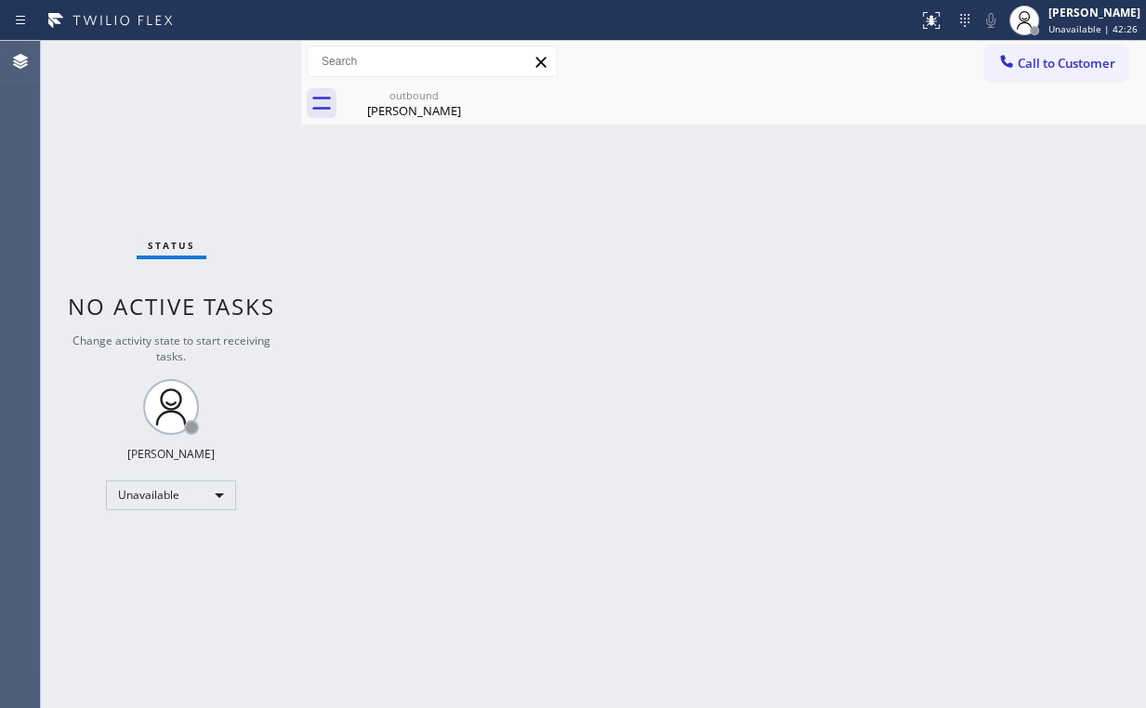
drag, startPoint x: 1033, startPoint y: 62, endPoint x: 835, endPoint y: 206, distance: 245.6
click at [1032, 65] on span "Call to Customer" at bounding box center [1067, 63] width 98 height 17
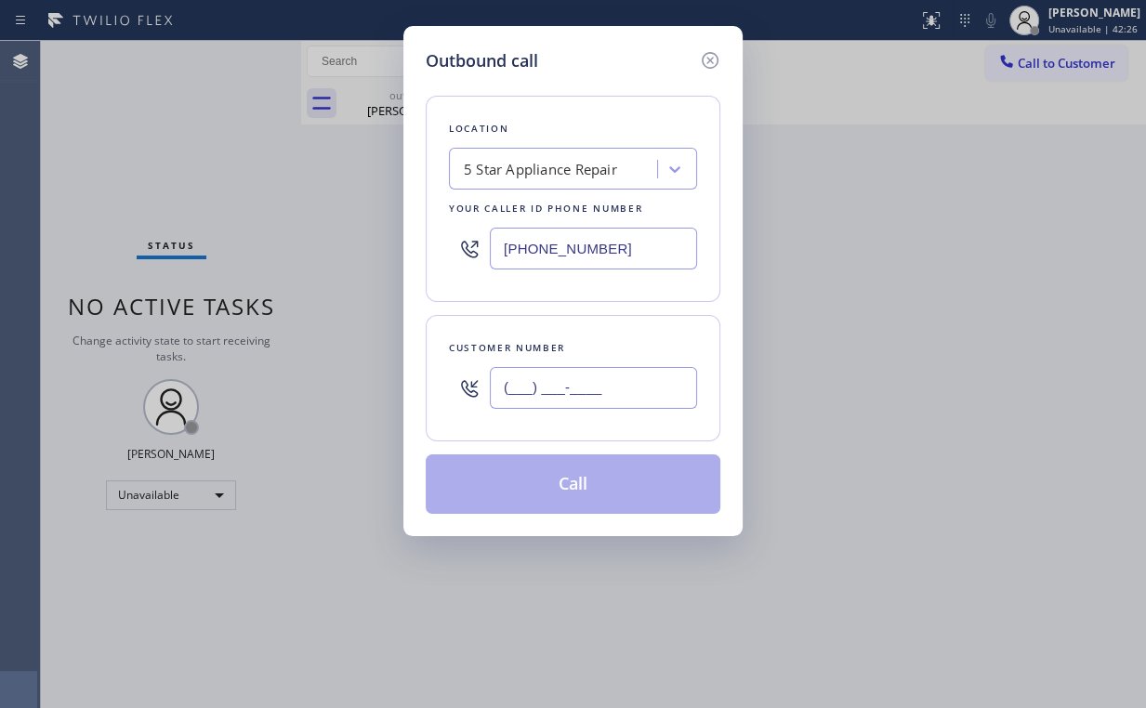
click at [587, 377] on input "(___) ___-____" at bounding box center [593, 388] width 207 height 42
paste input "323) 225-5701"
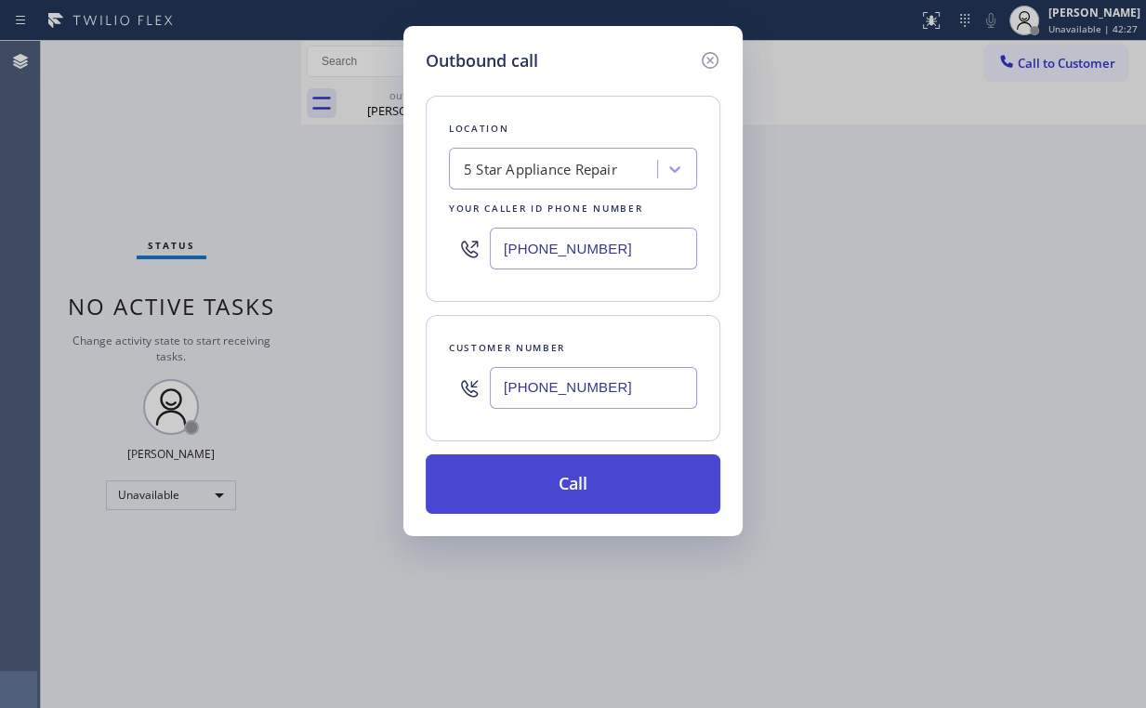
type input "[PHONE_NUMBER]"
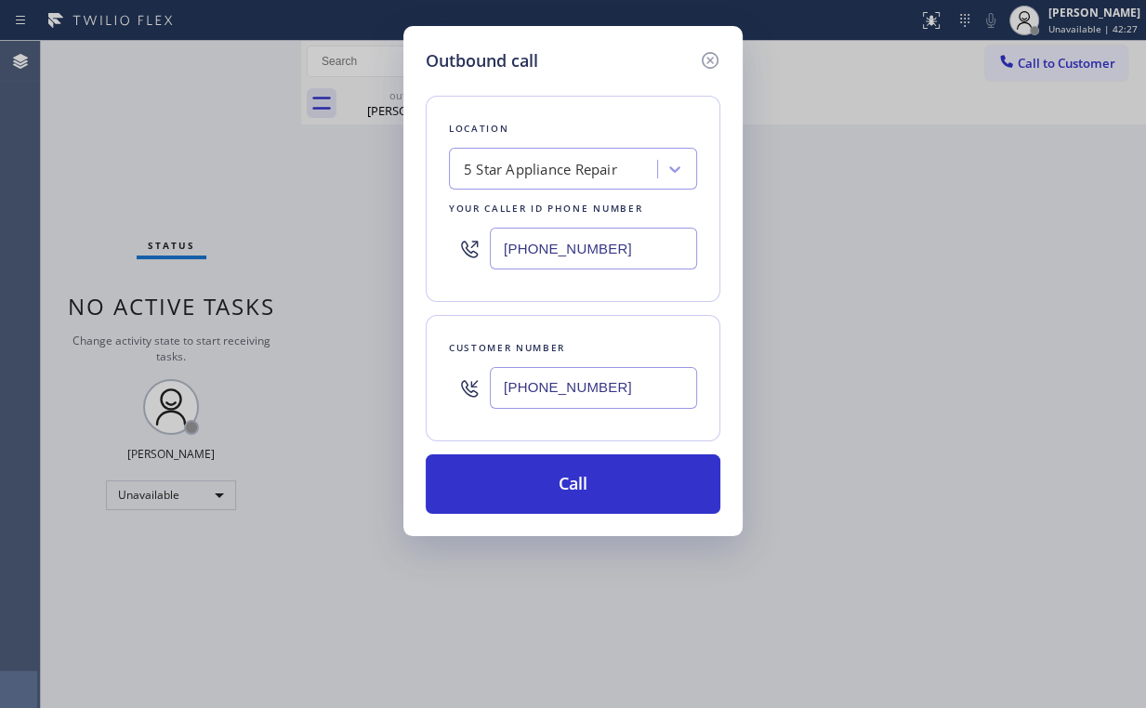
drag, startPoint x: 543, startPoint y: 476, endPoint x: 410, endPoint y: 706, distance: 266.0
click at [543, 476] on button "Call" at bounding box center [573, 483] width 295 height 59
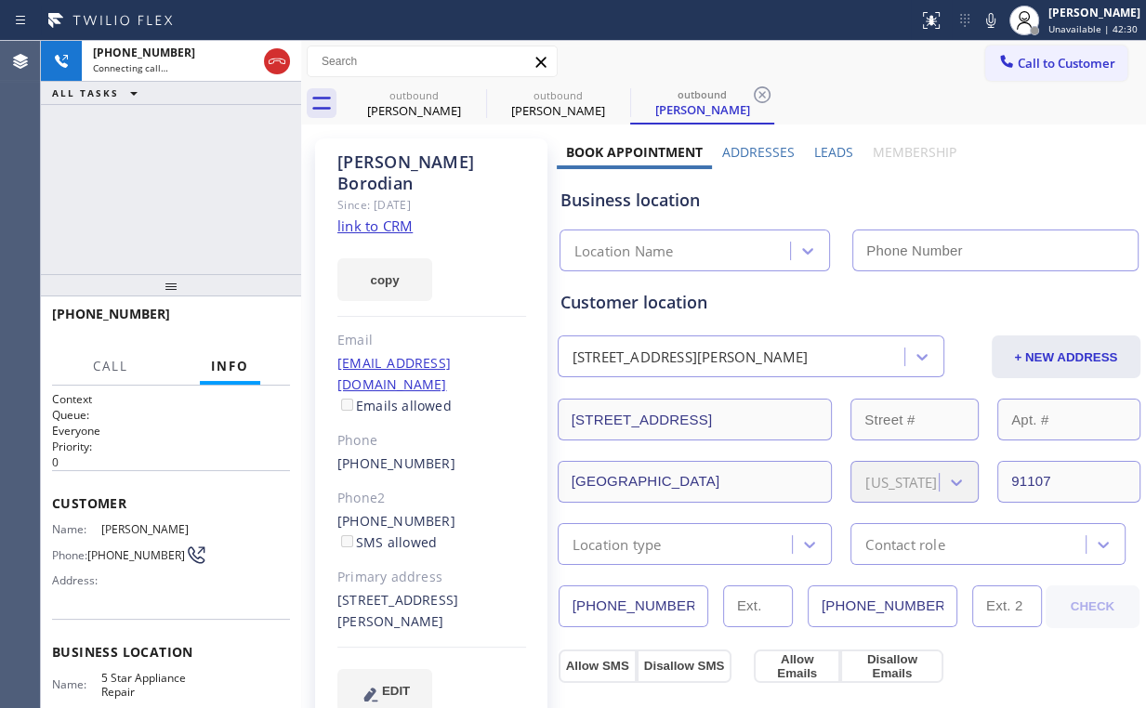
drag, startPoint x: 125, startPoint y: 176, endPoint x: 346, endPoint y: 156, distance: 222.0
click at [125, 176] on div "[PHONE_NUMBER] Connecting call… ALL TASKS ALL TASKS ACTIVE TASKS TASKS IN WRAP …" at bounding box center [171, 157] width 260 height 233
drag, startPoint x: 388, startPoint y: 106, endPoint x: 469, endPoint y: 103, distance: 80.9
click at [390, 106] on div "[PERSON_NAME]" at bounding box center [414, 110] width 140 height 17
type input "[PHONE_NUMBER]"
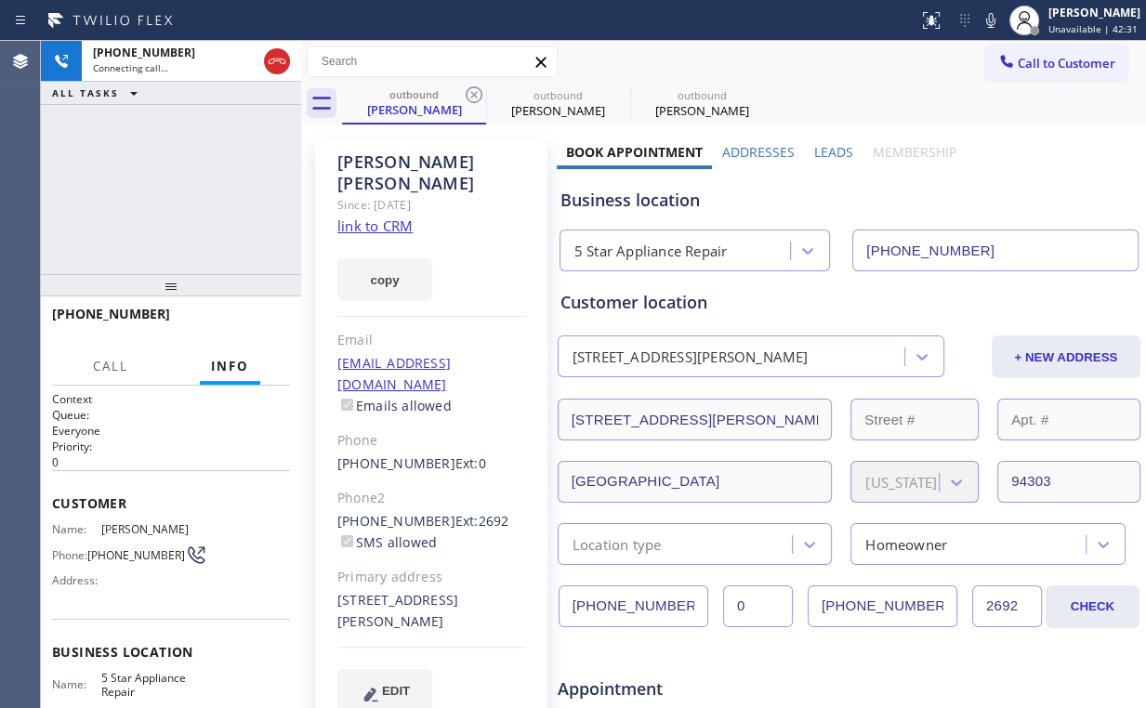
click at [468, 97] on icon at bounding box center [474, 95] width 22 height 22
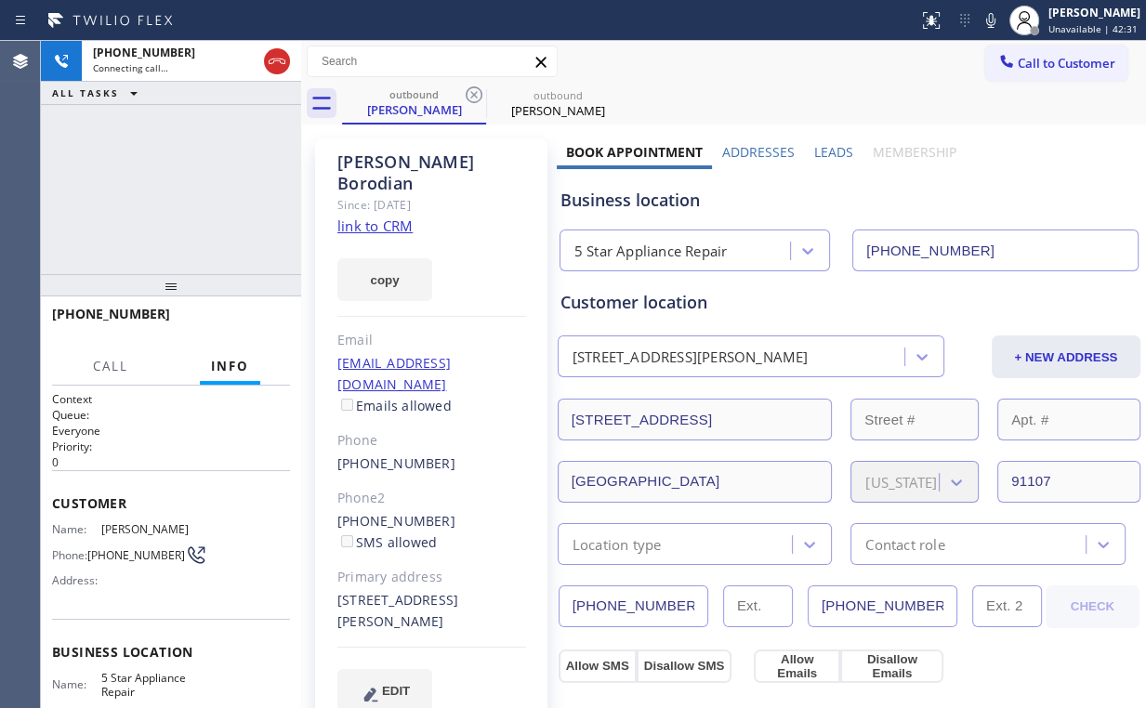
click at [182, 175] on div "[PHONE_NUMBER] Connecting call… ALL TASKS ALL TASKS ACTIVE TASKS TASKS IN WRAP …" at bounding box center [171, 157] width 260 height 233
click at [240, 322] on span "HANG UP" at bounding box center [246, 322] width 57 height 13
click at [240, 322] on span "COMPLETE" at bounding box center [243, 322] width 64 height 13
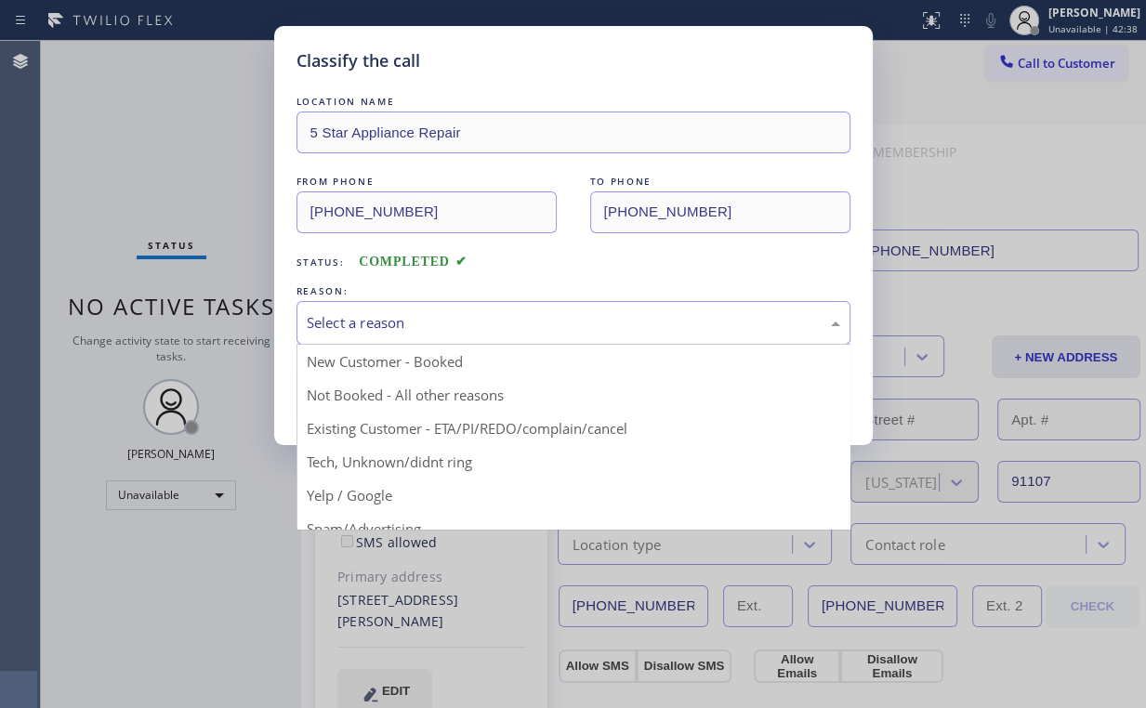
click at [369, 323] on div "Select a reason" at bounding box center [573, 322] width 533 height 21
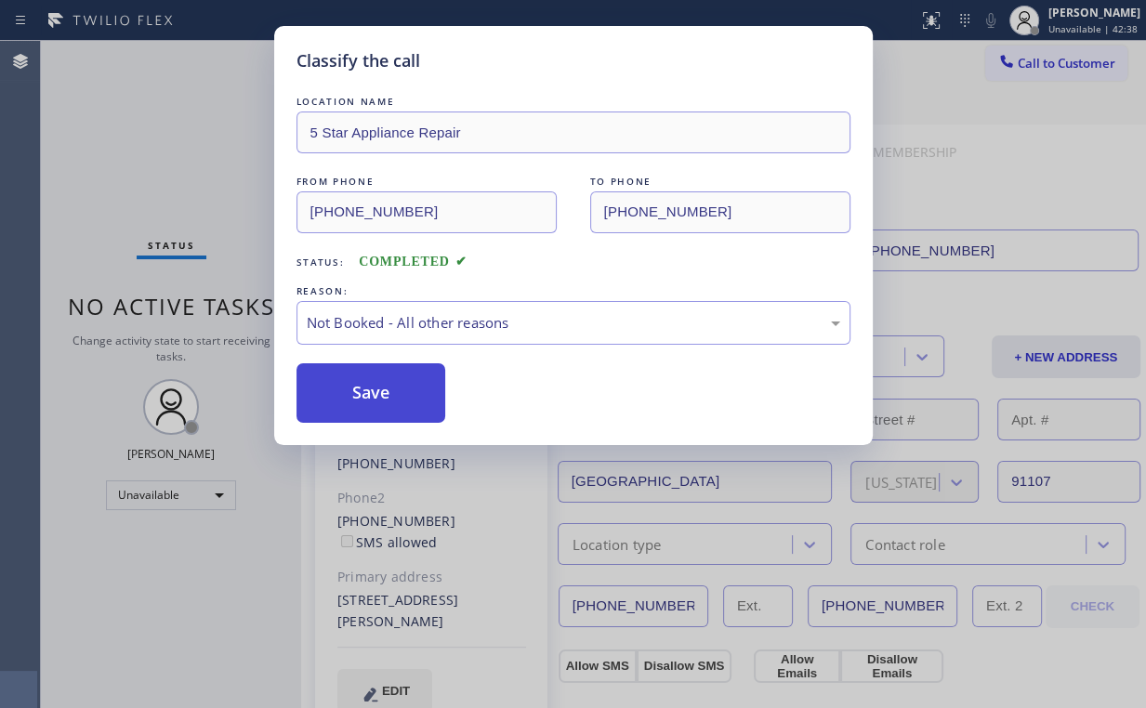
drag, startPoint x: 364, startPoint y: 401, endPoint x: 283, endPoint y: 267, distance: 157.6
click at [364, 401] on button "Save" at bounding box center [371, 392] width 150 height 59
click at [158, 142] on div "Classify the call LOCATION NAME 5 Star Appliance Repair FROM PHONE [PHONE_NUMBE…" at bounding box center [573, 354] width 1146 height 708
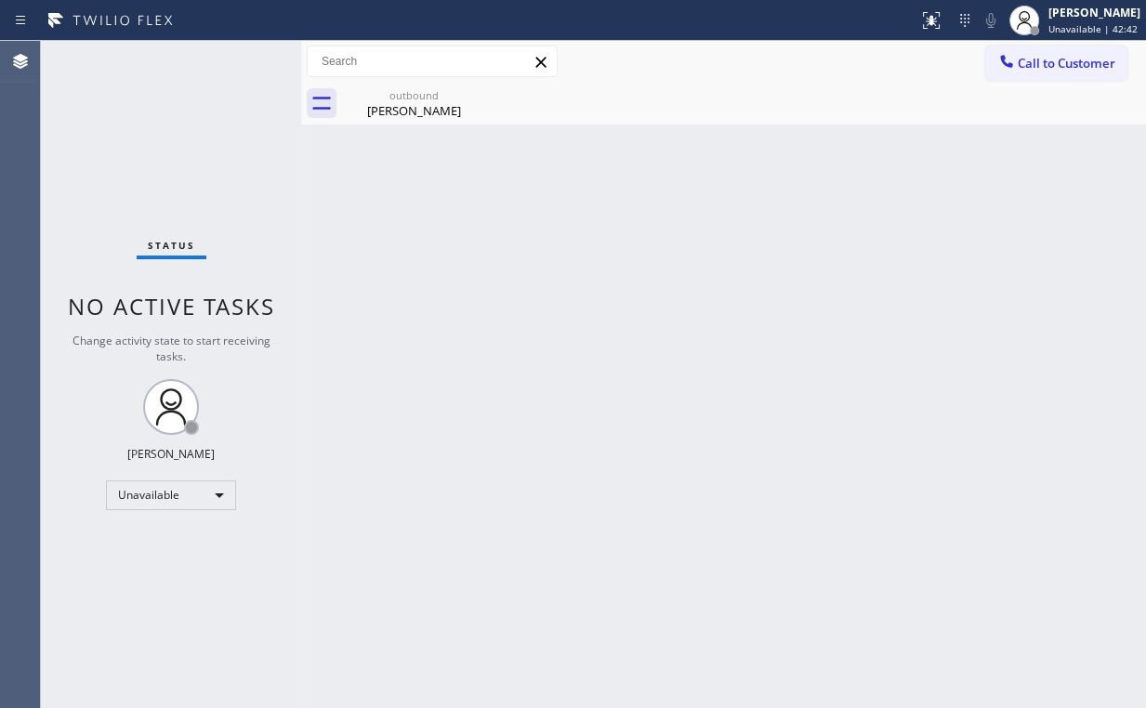
click at [563, 308] on div "Back to Dashboard Change Sender ID Customers Technicians Select a contact Outbo…" at bounding box center [723, 374] width 845 height 667
drag, startPoint x: 76, startPoint y: 158, endPoint x: 85, endPoint y: 107, distance: 52.0
click at [78, 157] on div "Status No active tasks Change activity state to start receiving tasks. [PERSON_…" at bounding box center [171, 374] width 260 height 667
drag, startPoint x: 371, startPoint y: 85, endPoint x: 401, endPoint y: 98, distance: 32.1
click at [372, 86] on div "outbound [PERSON_NAME]" at bounding box center [414, 104] width 140 height 42
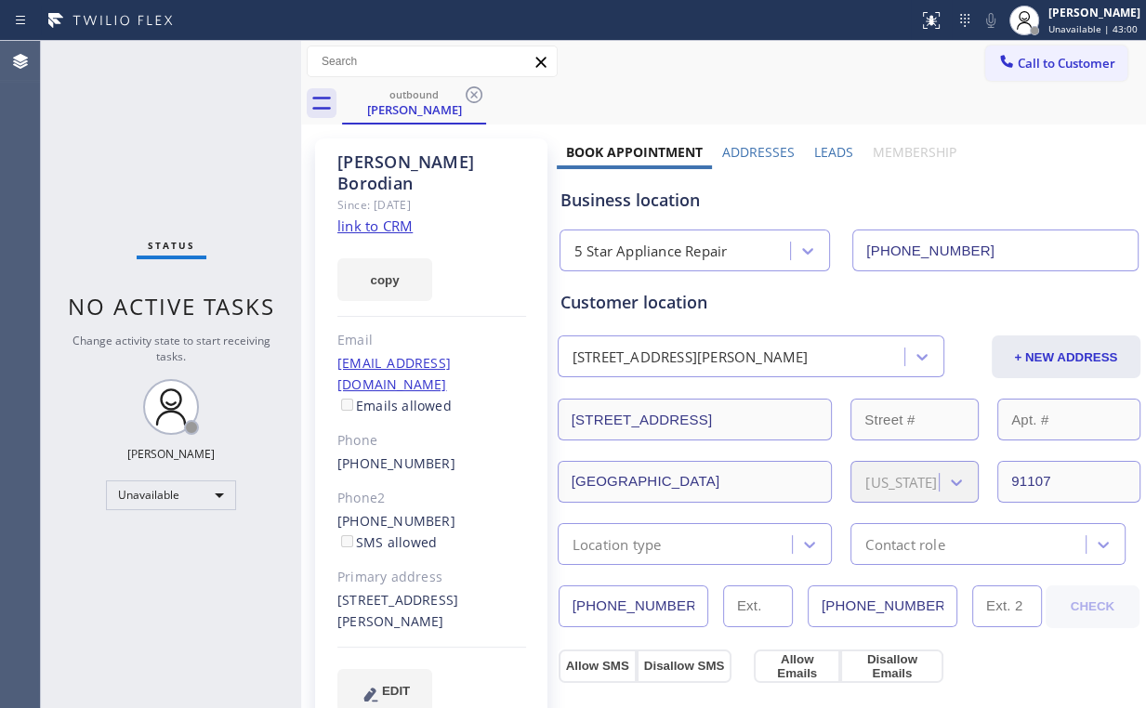
click at [468, 94] on icon at bounding box center [474, 95] width 22 height 22
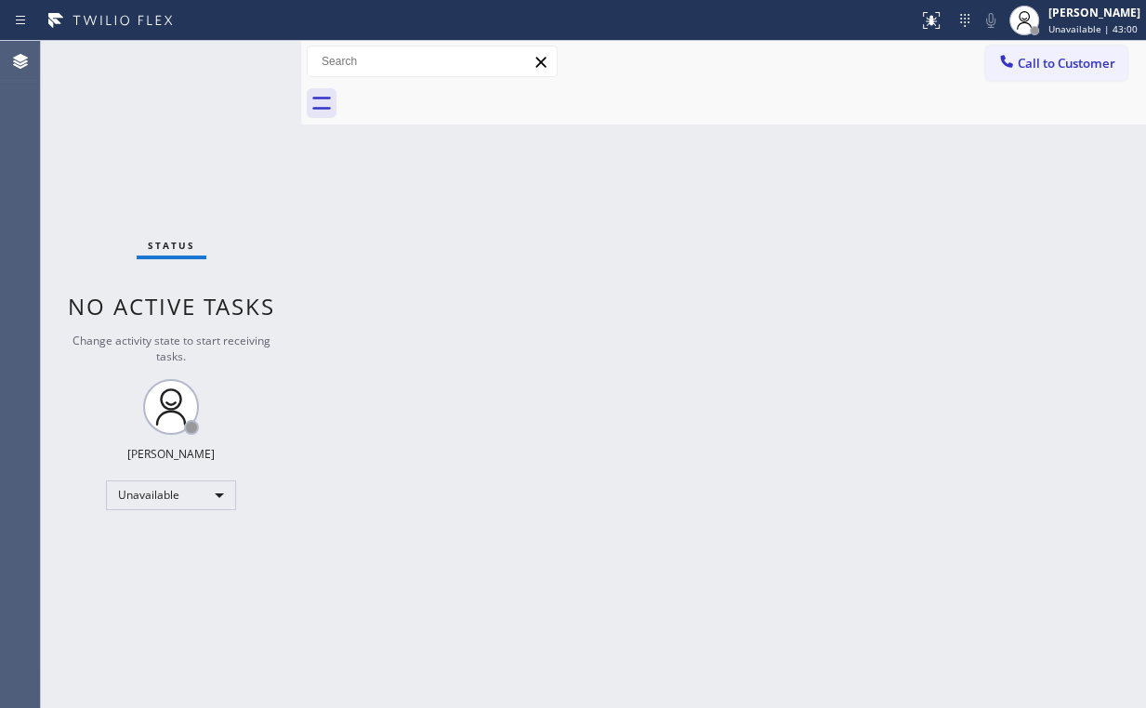
click at [133, 171] on div "Status No active tasks Change activity state to start receiving tasks. [PERSON_…" at bounding box center [171, 374] width 260 height 667
drag, startPoint x: 1070, startPoint y: 58, endPoint x: 933, endPoint y: 171, distance: 177.5
click at [1067, 58] on span "Call to Customer" at bounding box center [1067, 63] width 98 height 17
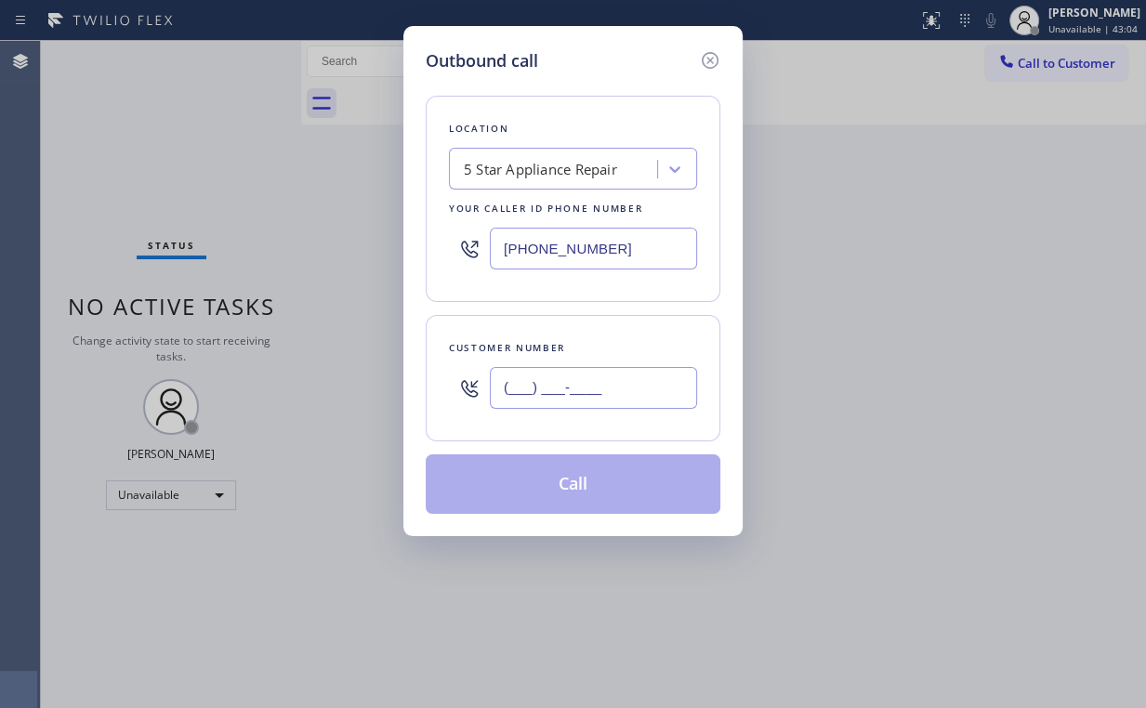
click at [632, 394] on input "(___) ___-____" at bounding box center [593, 388] width 207 height 42
paste input "213) 948-8400"
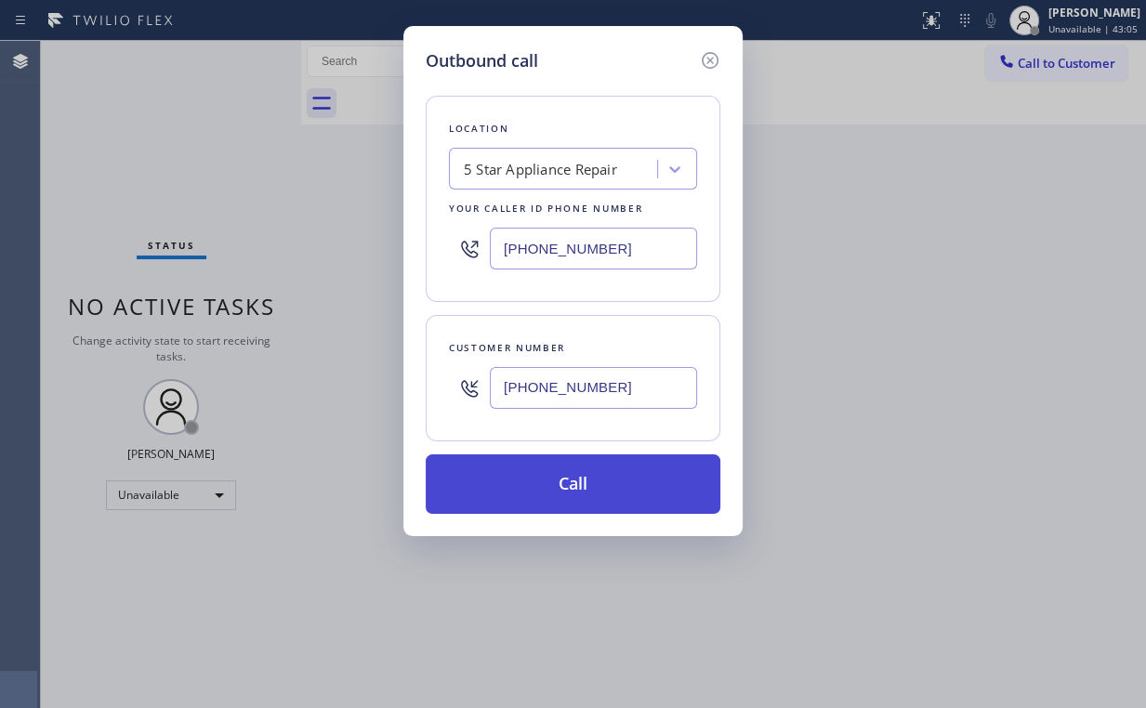
type input "[PHONE_NUMBER]"
click at [546, 485] on button "Call" at bounding box center [573, 483] width 295 height 59
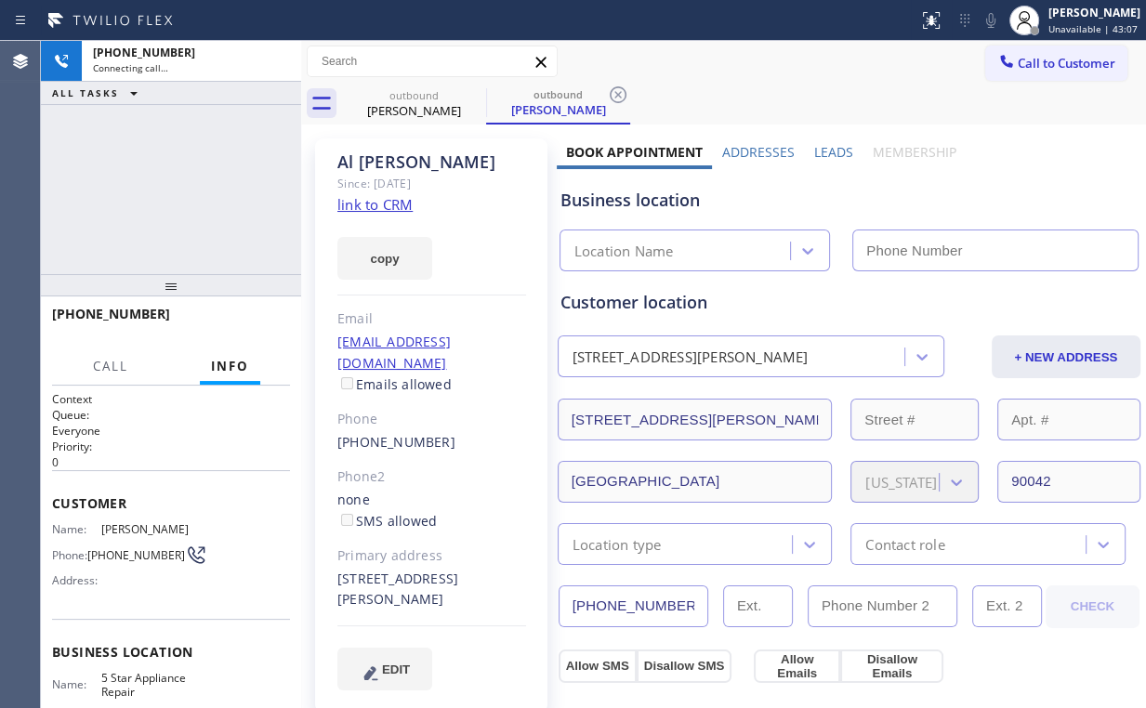
click at [181, 199] on div "[PHONE_NUMBER] Connecting call… ALL TASKS ALL TASKS ACTIVE TASKS TASKS IN WRAP …" at bounding box center [171, 157] width 260 height 233
type input "[PHONE_NUMBER]"
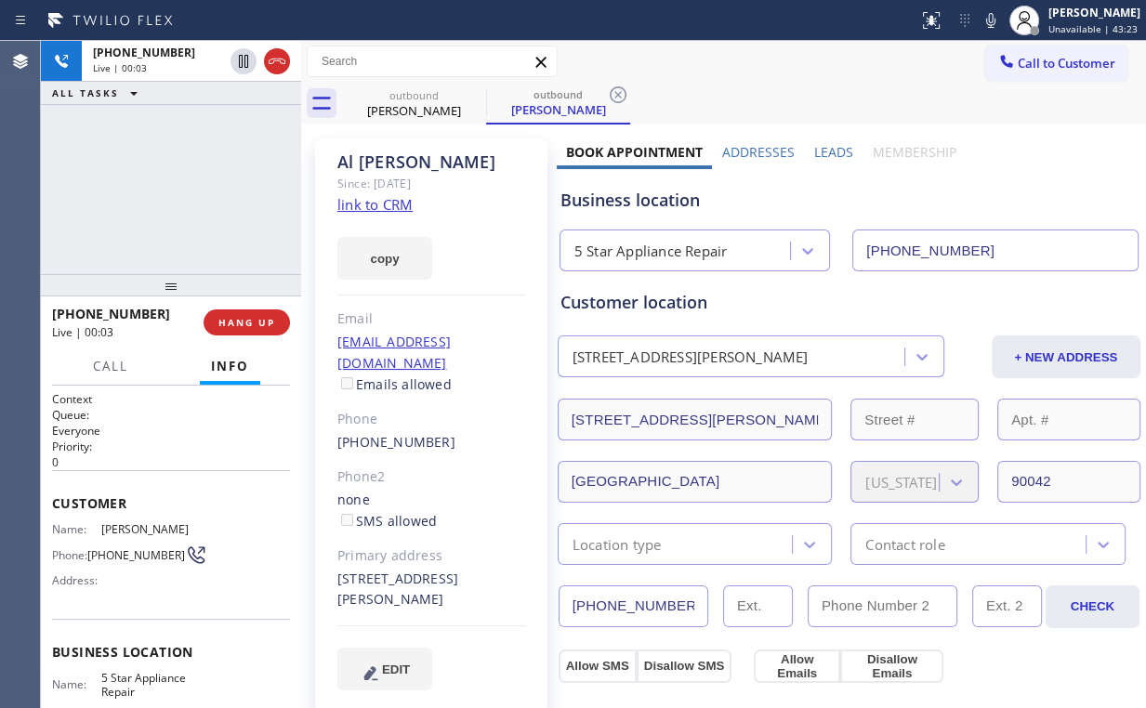
click at [183, 186] on div "[PHONE_NUMBER] Live | 00:03 ALL TASKS ALL TASKS ACTIVE TASKS TASKS IN WRAP UP" at bounding box center [171, 157] width 260 height 233
click at [243, 322] on span "HANG UP" at bounding box center [246, 322] width 57 height 13
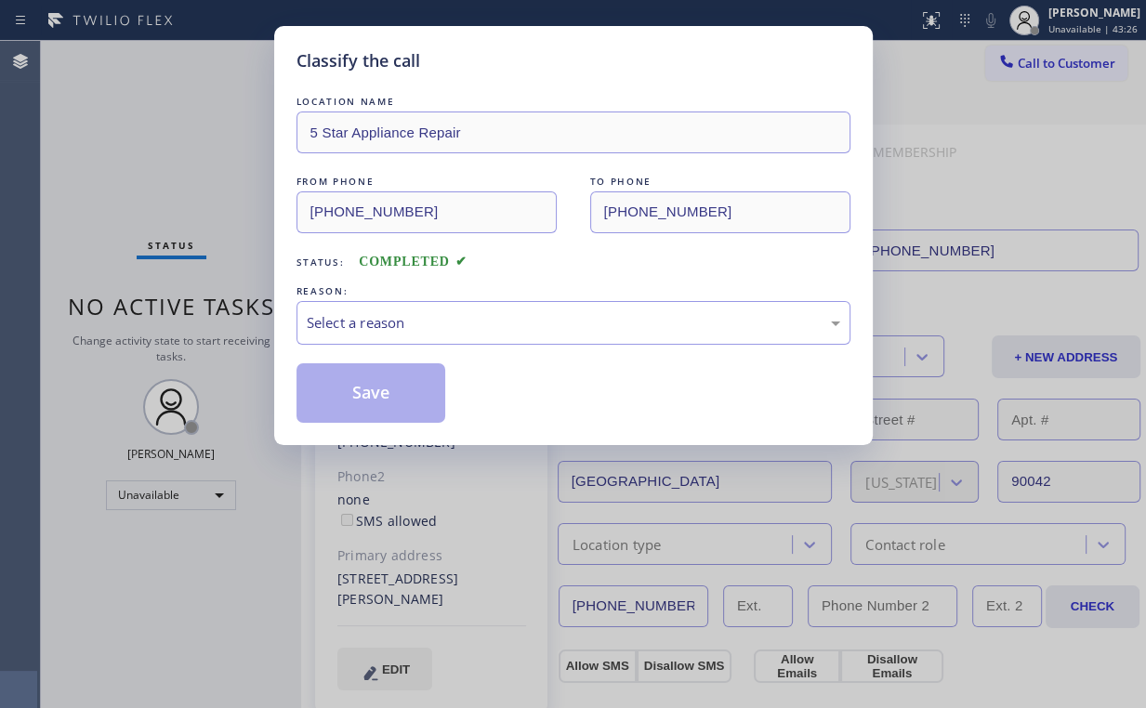
click at [268, 324] on div "Classify the call LOCATION NAME 5 Star Appliance Repair FROM PHONE [PHONE_NUMBE…" at bounding box center [573, 354] width 1146 height 708
click at [354, 338] on div "Select a reason" at bounding box center [573, 323] width 554 height 44
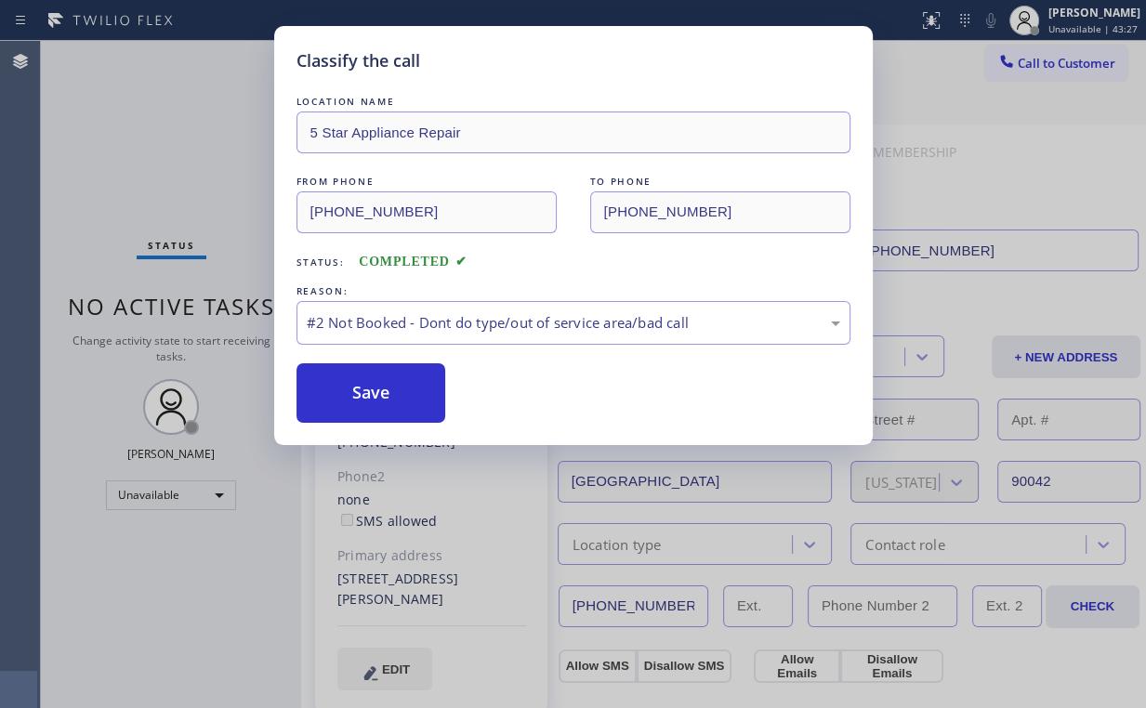
drag, startPoint x: 362, startPoint y: 405, endPoint x: 208, endPoint y: 204, distance: 253.3
click at [364, 401] on button "Save" at bounding box center [371, 392] width 150 height 59
click at [164, 154] on div "Classify the call LOCATION NAME 5 Star Appliance Repair FROM PHONE [PHONE_NUMBE…" at bounding box center [573, 354] width 1146 height 708
click at [378, 398] on button "Save" at bounding box center [371, 392] width 150 height 59
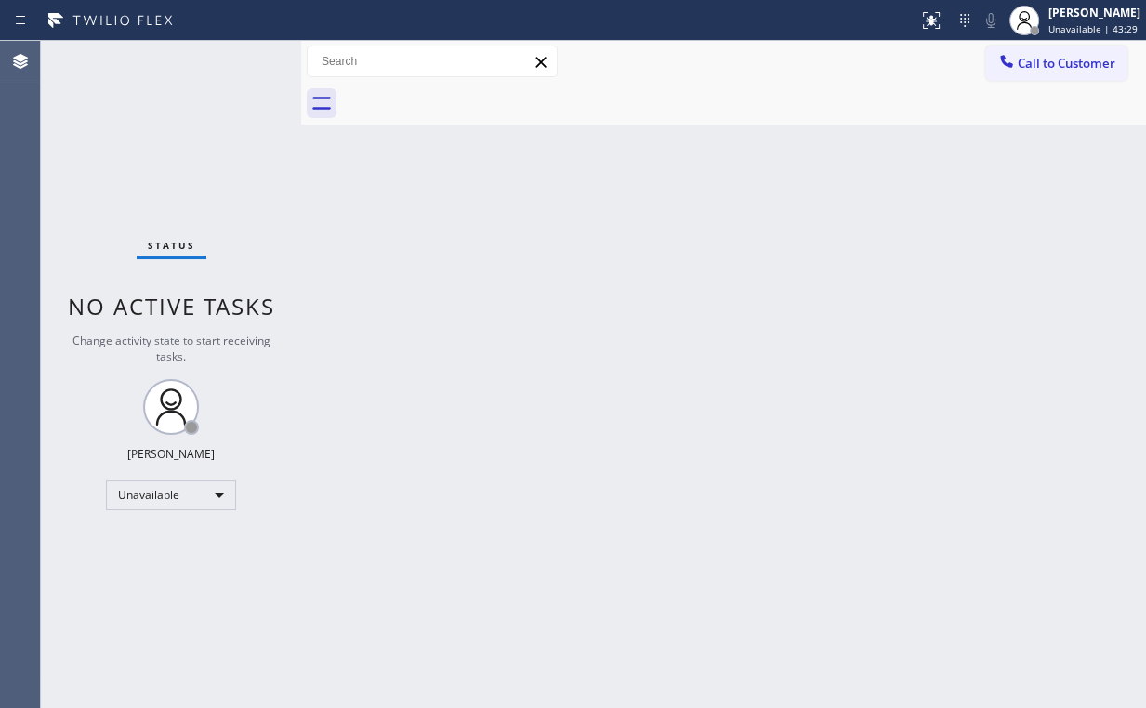
click at [1019, 134] on div "Back to Dashboard Change Sender ID Customers Technicians Select a contact Outbo…" at bounding box center [723, 374] width 845 height 667
click at [1026, 47] on button "Call to Customer" at bounding box center [1056, 63] width 142 height 35
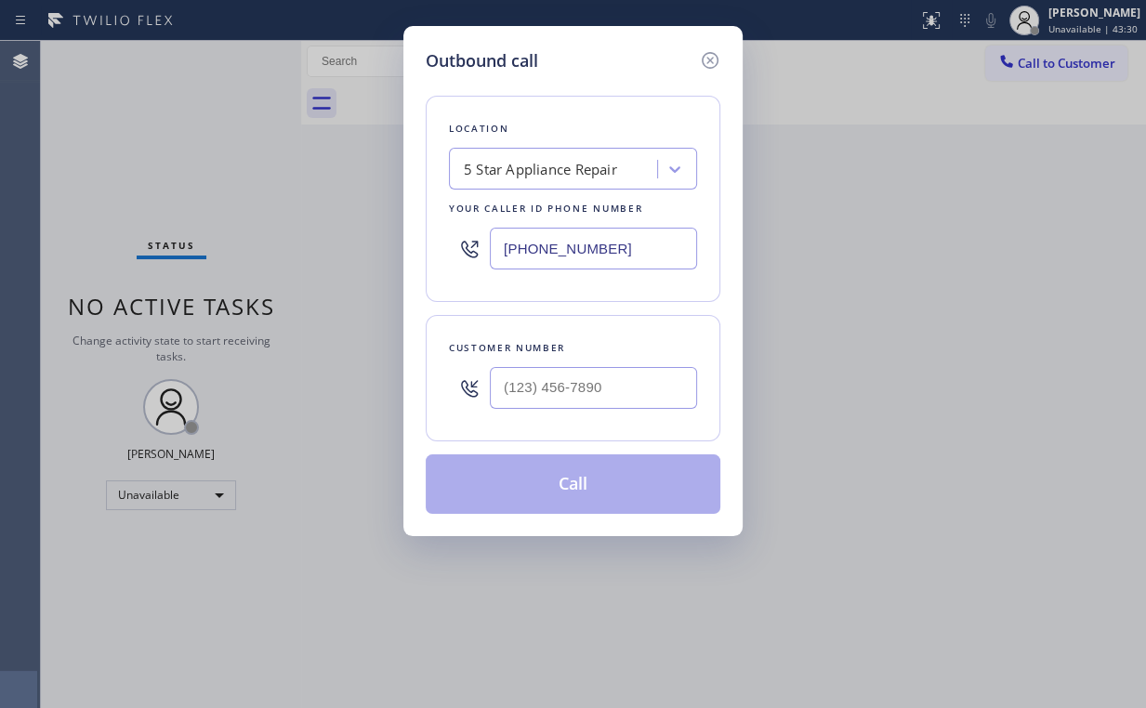
click at [617, 405] on div at bounding box center [593, 388] width 207 height 60
click at [620, 390] on input "(___) ___-____" at bounding box center [593, 388] width 207 height 42
paste input "213) 948-8400"
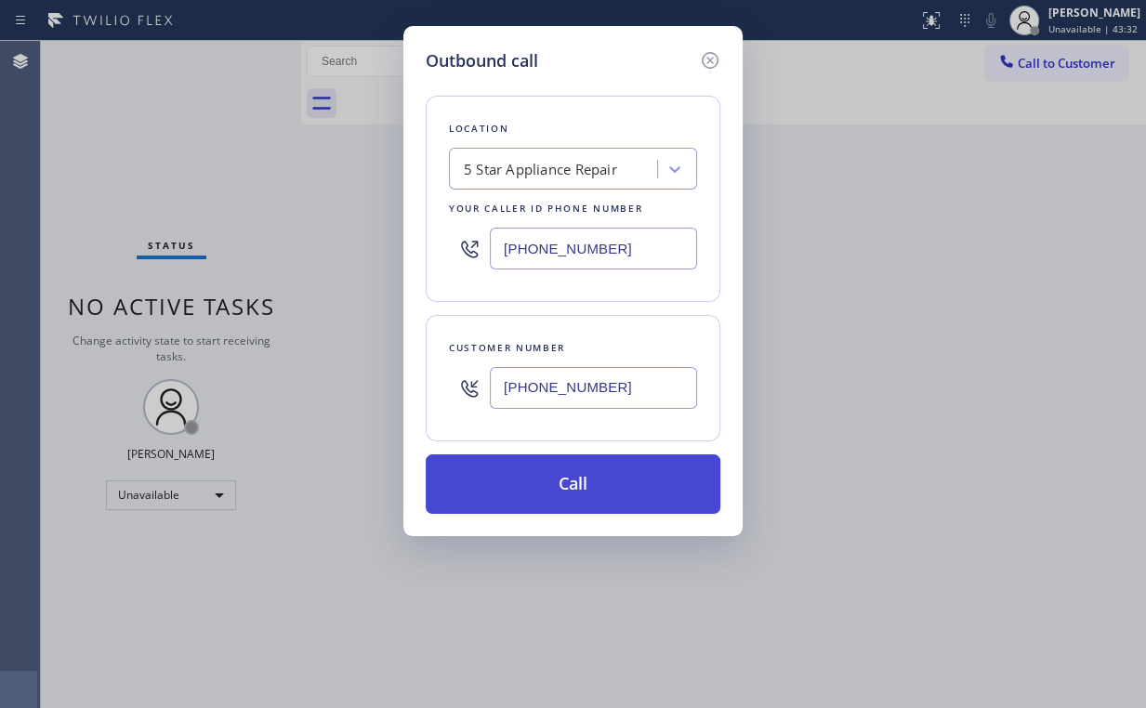
type input "[PHONE_NUMBER]"
click at [596, 483] on button "Call" at bounding box center [573, 483] width 295 height 59
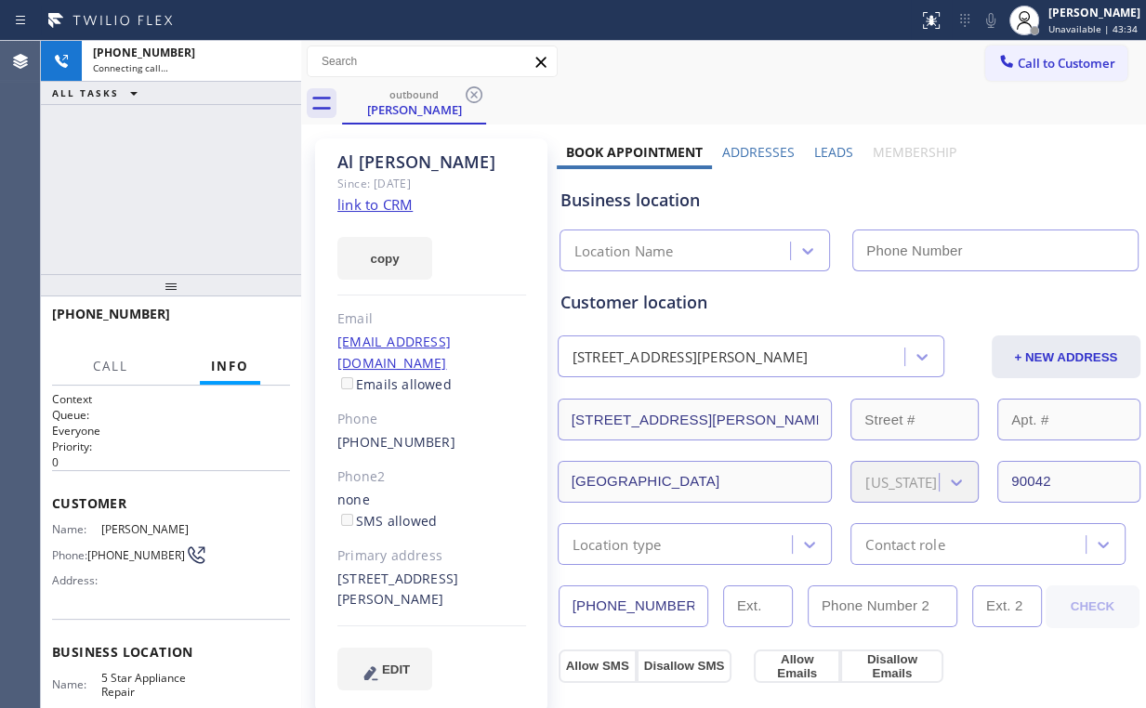
click at [152, 197] on div "[PHONE_NUMBER] Connecting call… ALL TASKS ALL TASKS ACTIVE TASKS TASKS IN WRAP …" at bounding box center [171, 157] width 260 height 233
type input "[PHONE_NUMBER]"
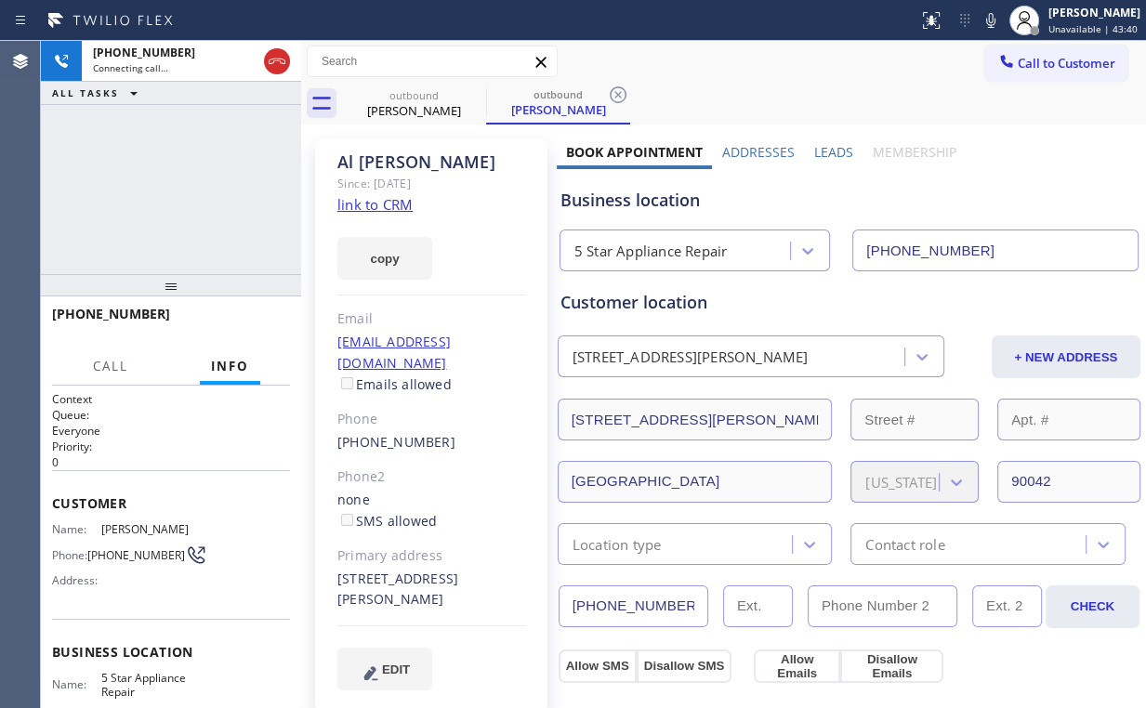
drag, startPoint x: 225, startPoint y: 226, endPoint x: 190, endPoint y: 201, distance: 43.3
click at [221, 222] on div "[PHONE_NUMBER] Connecting call… ALL TASKS ALL TASKS ACTIVE TASKS TASKS IN WRAP …" at bounding box center [171, 157] width 260 height 233
click at [179, 191] on div "[PHONE_NUMBER] Connecting call… ALL TASKS ALL TASKS ACTIVE TASKS TASKS IN WRAP …" at bounding box center [171, 157] width 260 height 233
click at [182, 186] on div "[PHONE_NUMBER] Live | 00:03 ALL TASKS ALL TASKS ACTIVE TASKS TASKS IN WRAP UP" at bounding box center [171, 157] width 260 height 233
click at [185, 193] on div "[PHONE_NUMBER] Live | 00:09 ALL TASKS ALL TASKS ACTIVE TASKS TASKS IN WRAP UP" at bounding box center [171, 157] width 260 height 233
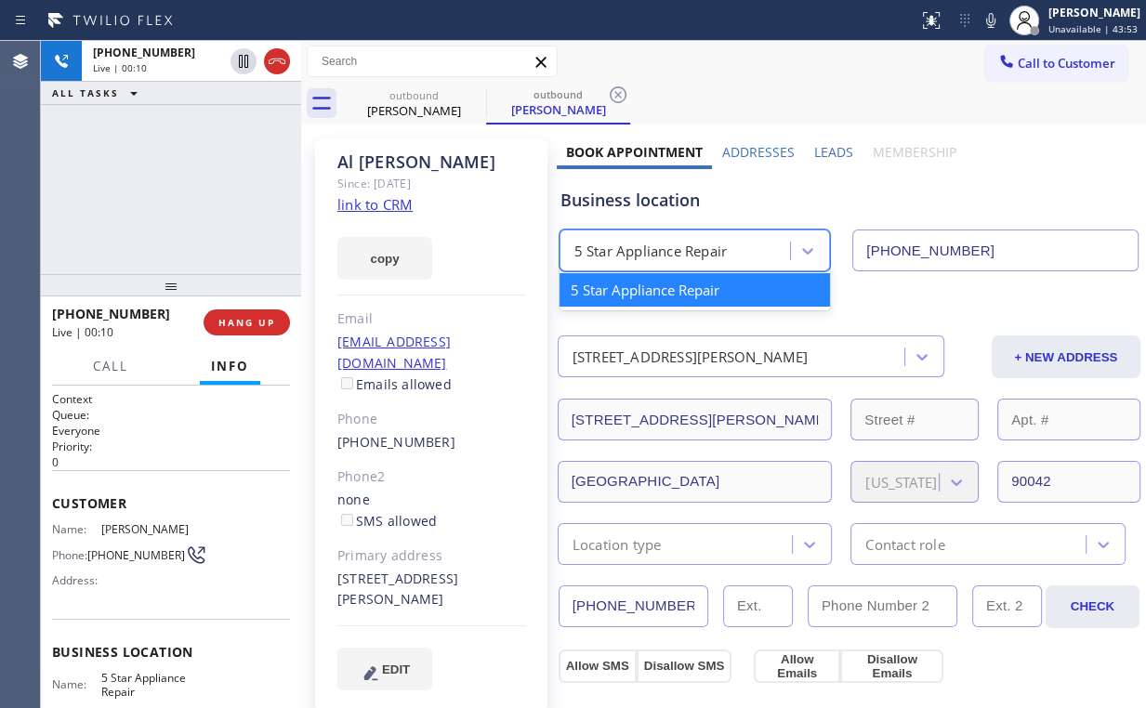
click at [646, 256] on div "5 Star Appliance Repair" at bounding box center [650, 251] width 153 height 21
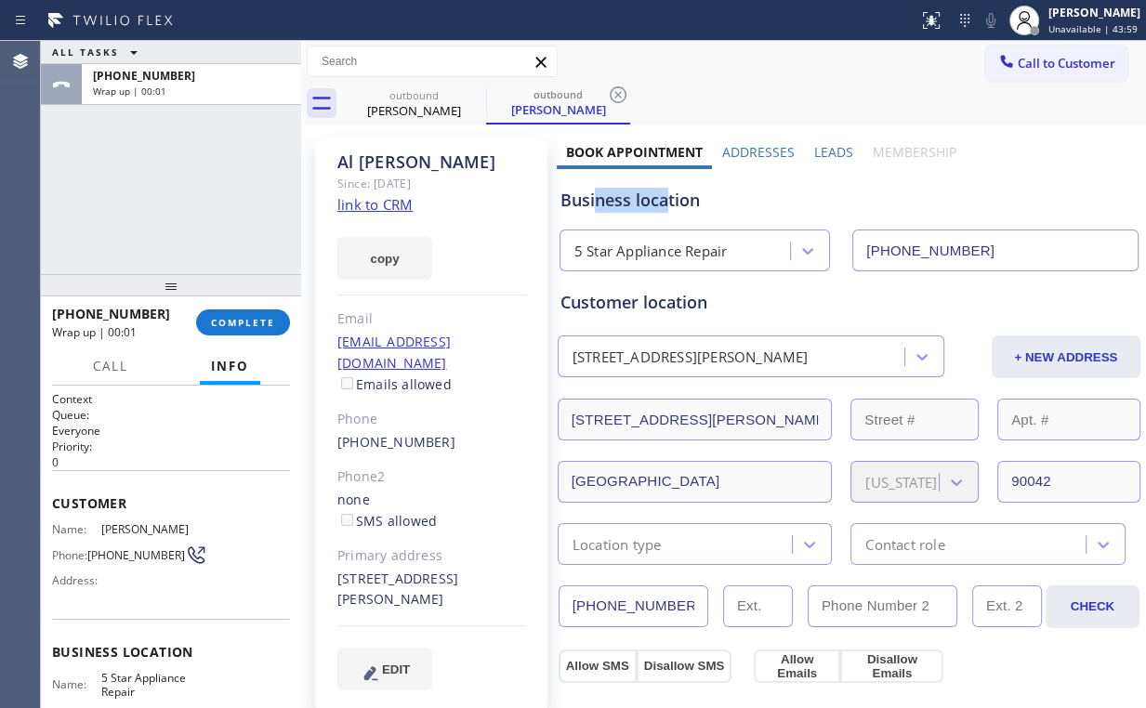
drag, startPoint x: 664, startPoint y: 202, endPoint x: 547, endPoint y: 201, distance: 116.2
click at [594, 198] on div "Business location" at bounding box center [848, 200] width 577 height 25
click at [219, 192] on div "ALL TASKS ALL TASKS ACTIVE TASKS TASKS IN WRAP UP [PHONE_NUMBER] Wrap up | 00:01" at bounding box center [171, 157] width 260 height 233
click at [238, 311] on button "COMPLETE" at bounding box center [243, 322] width 94 height 26
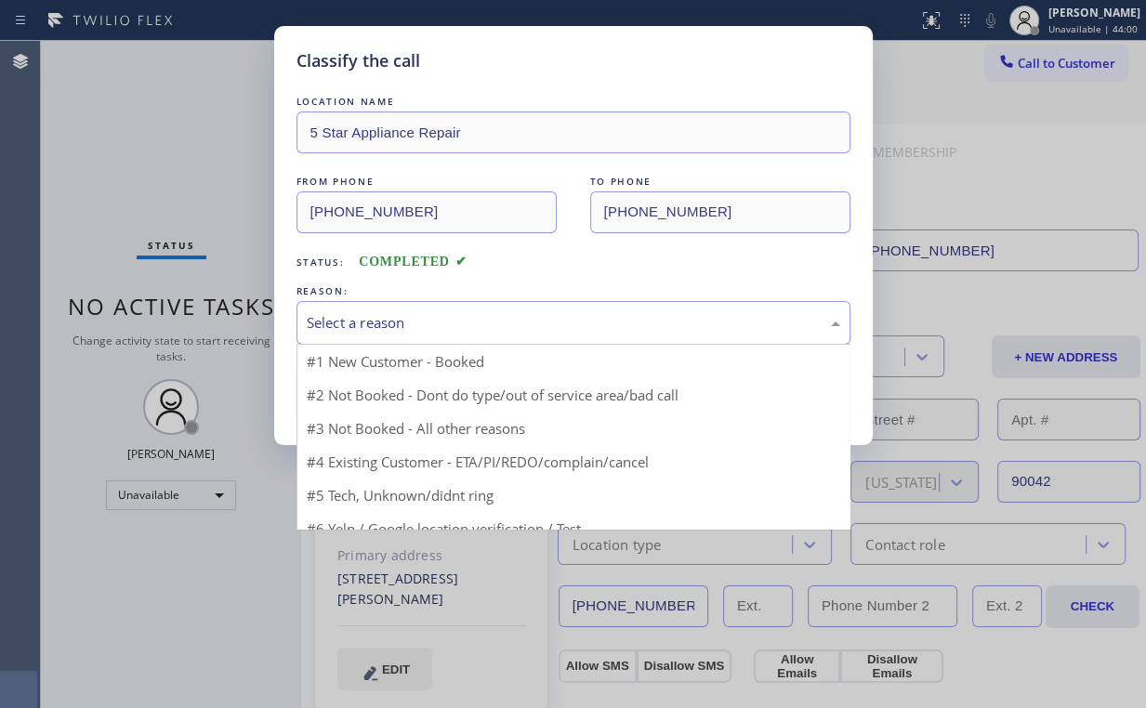
drag, startPoint x: 365, startPoint y: 309, endPoint x: 368, endPoint y: 321, distance: 12.4
click at [366, 312] on div "Select a reason" at bounding box center [573, 323] width 554 height 44
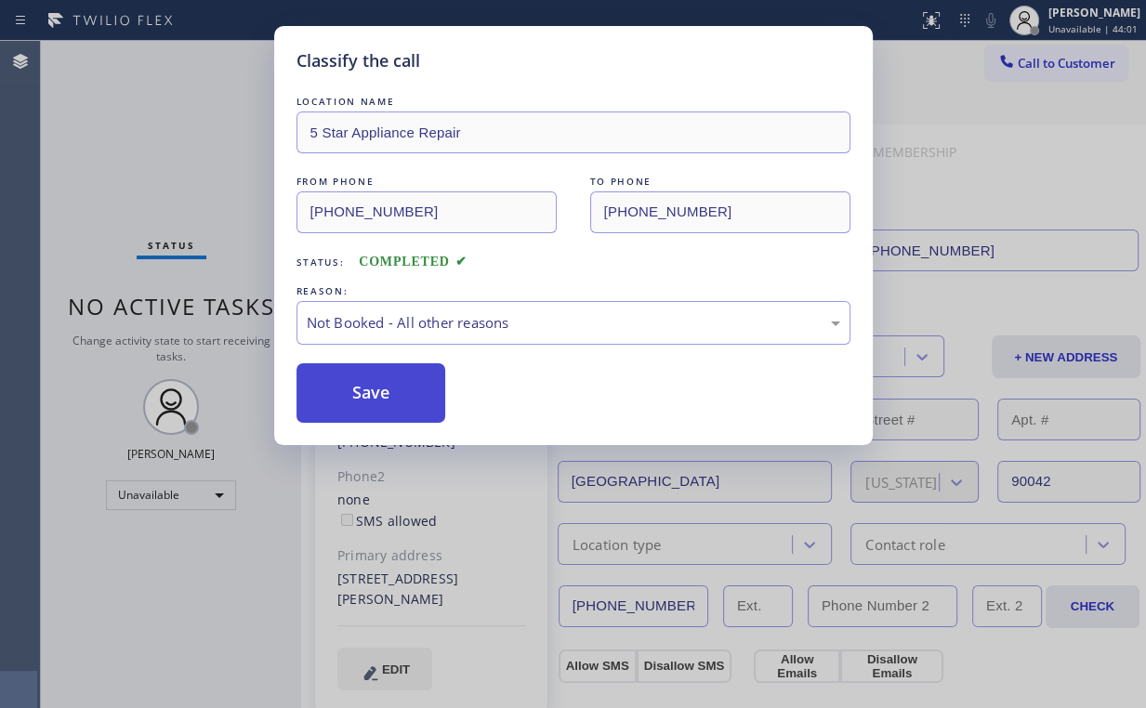
drag, startPoint x: 362, startPoint y: 391, endPoint x: 342, endPoint y: 367, distance: 31.7
click at [364, 390] on button "Save" at bounding box center [371, 392] width 150 height 59
click at [150, 164] on div "Classify the call LOCATION NAME 5 Star Appliance Repair FROM PHONE [PHONE_NUMBE…" at bounding box center [573, 354] width 1146 height 708
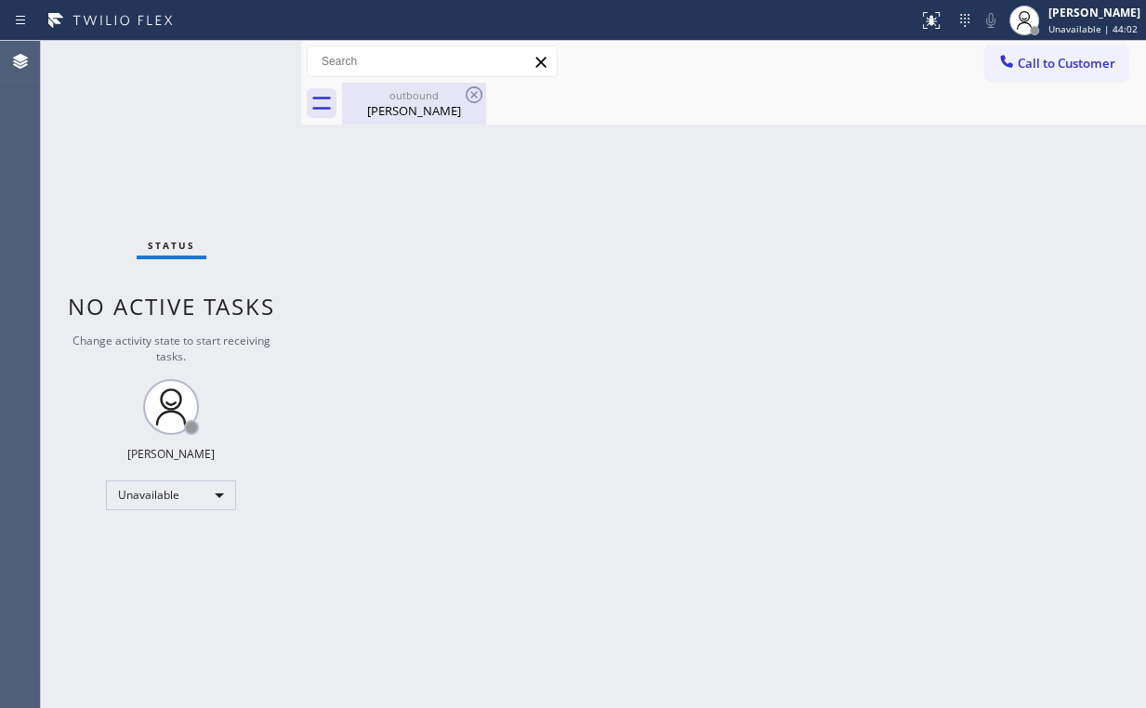
click at [362, 112] on div "[PERSON_NAME]" at bounding box center [414, 110] width 140 height 17
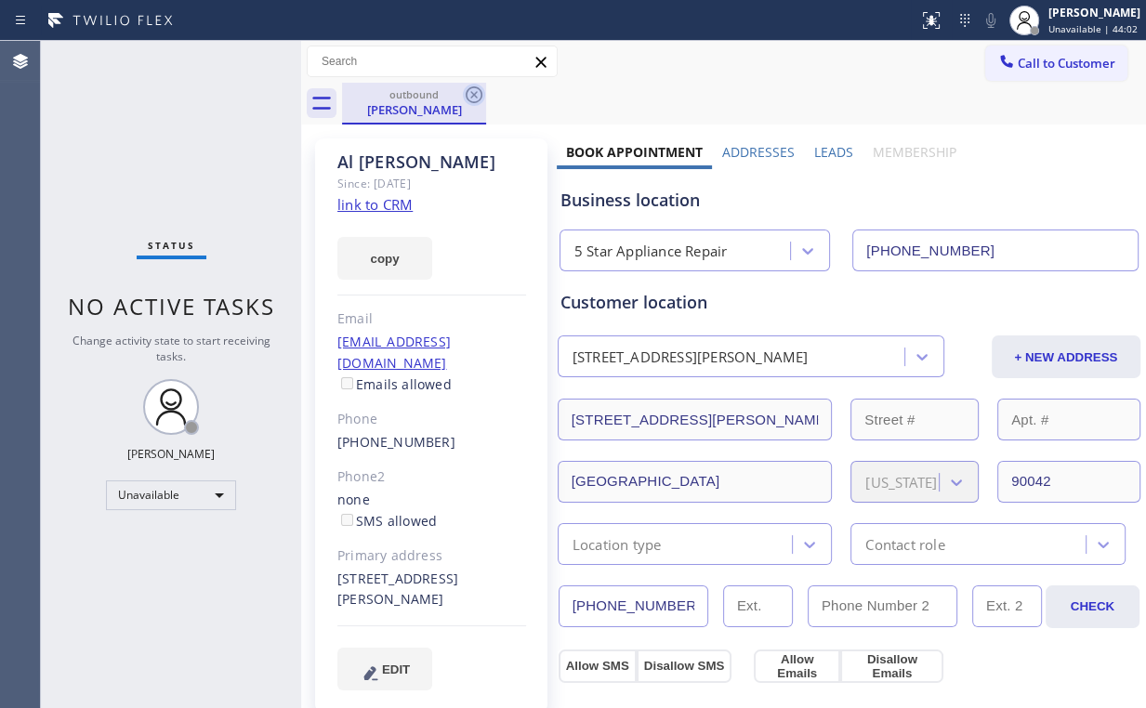
click at [467, 92] on icon at bounding box center [474, 94] width 17 height 17
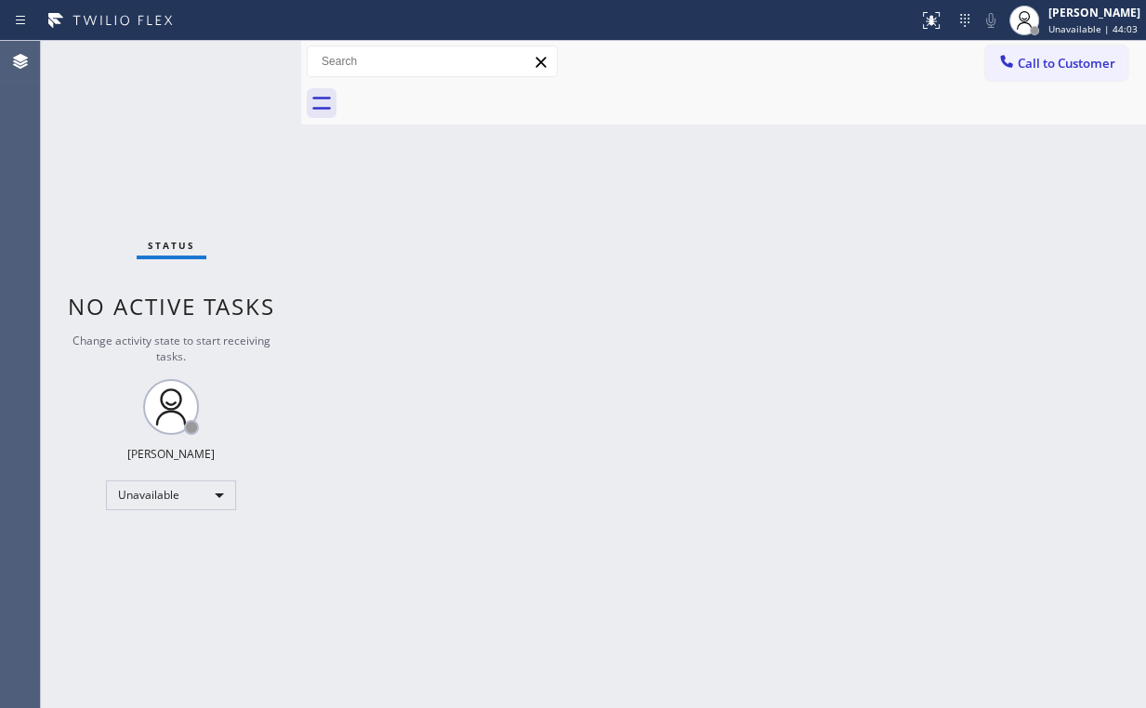
click at [176, 145] on div "Status No active tasks Change activity state to start receiving tasks. [PERSON_…" at bounding box center [171, 374] width 260 height 667
drag, startPoint x: 1077, startPoint y: 51, endPoint x: 1067, endPoint y: 60, distance: 13.8
click at [1077, 52] on button "Call to Customer" at bounding box center [1056, 63] width 142 height 35
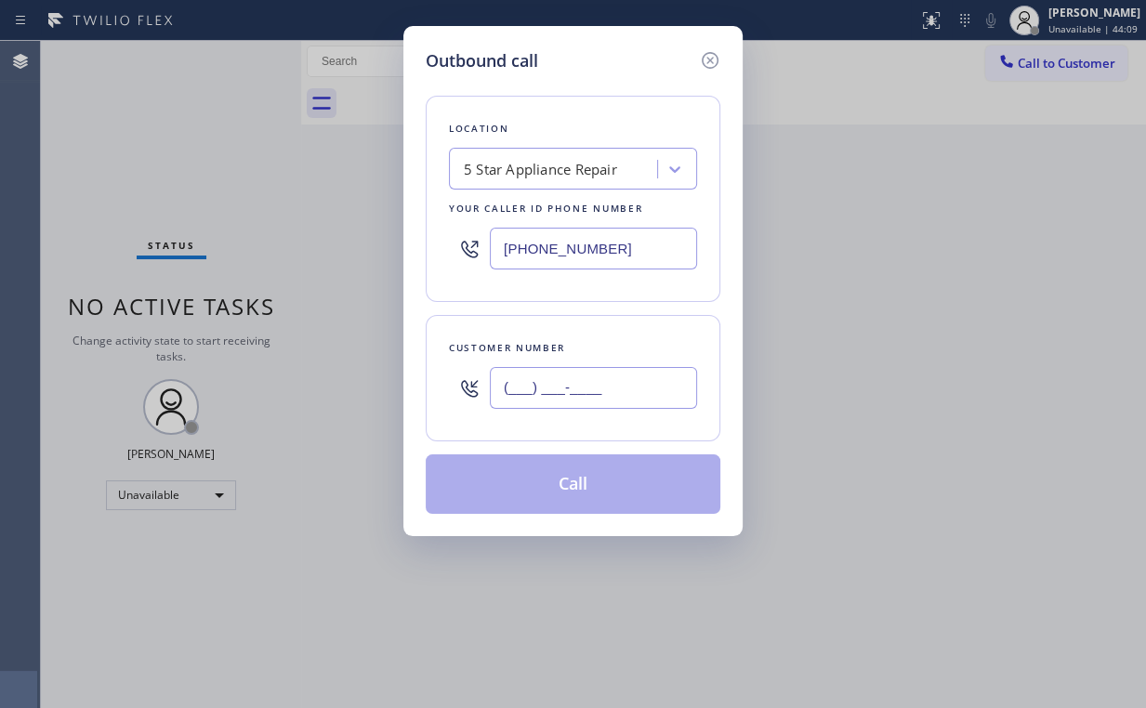
click at [621, 385] on input "(___) ___-____" at bounding box center [593, 388] width 207 height 42
paste input "480) 696-9261"
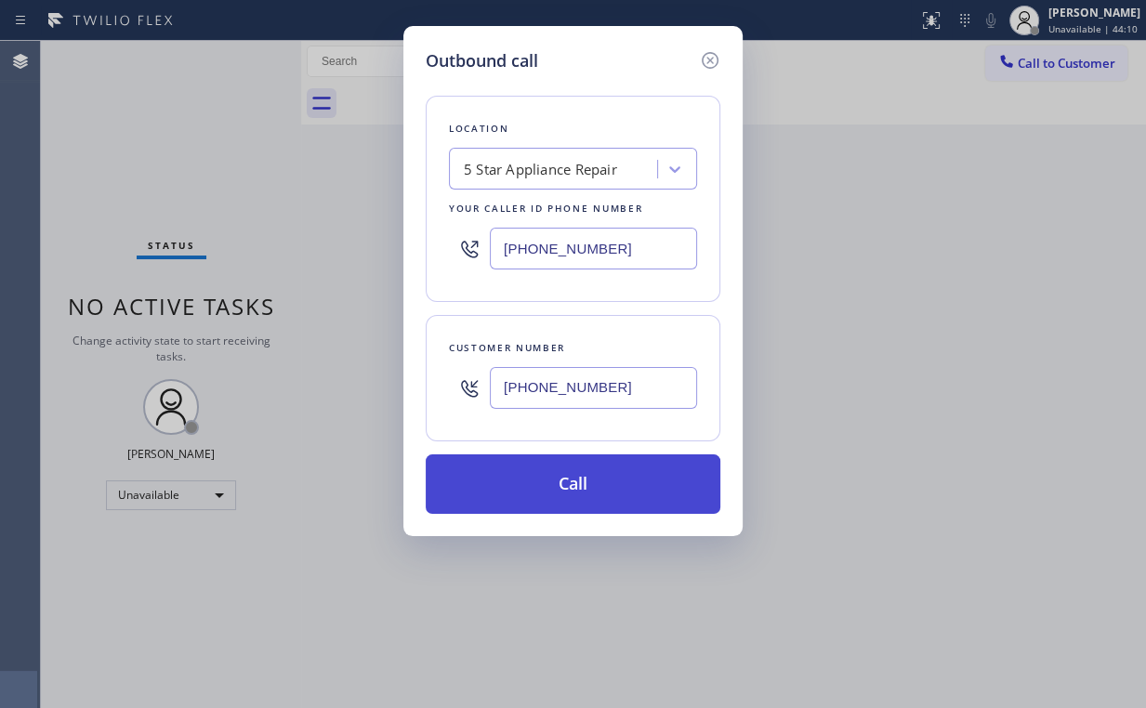
type input "[PHONE_NUMBER]"
click at [539, 483] on button "Call" at bounding box center [573, 483] width 295 height 59
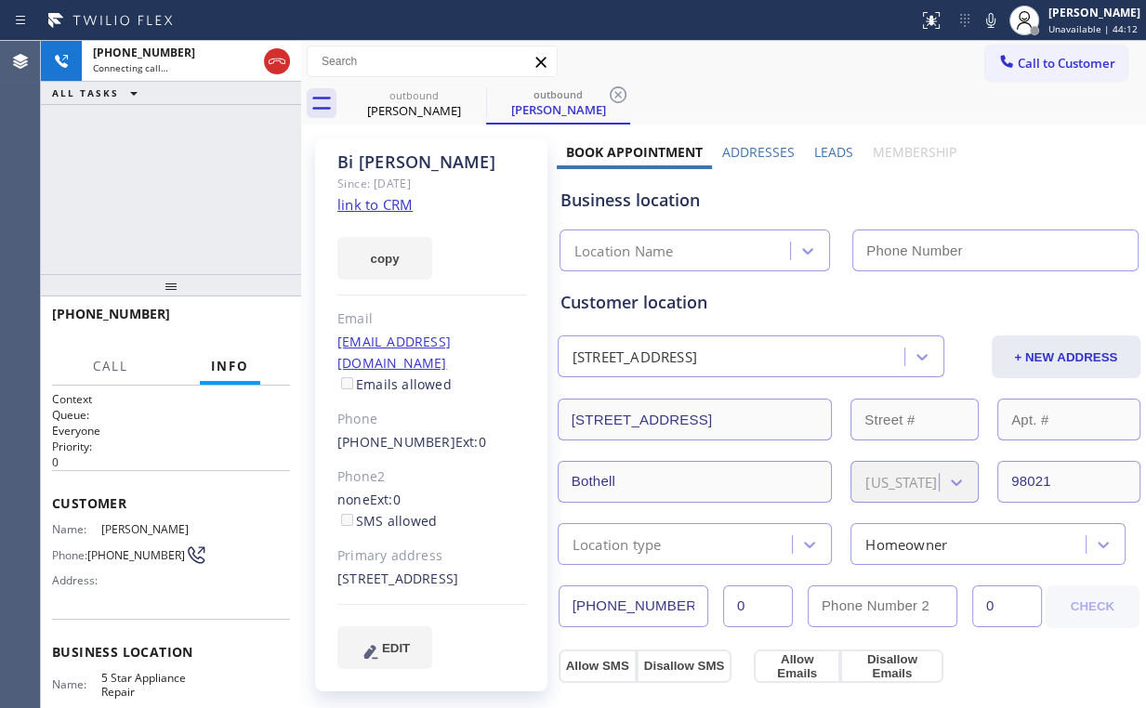
click at [160, 138] on div "[PHONE_NUMBER] Connecting call… ALL TASKS ALL TASKS ACTIVE TASKS TASKS IN WRAP …" at bounding box center [171, 157] width 260 height 233
type input "[PHONE_NUMBER]"
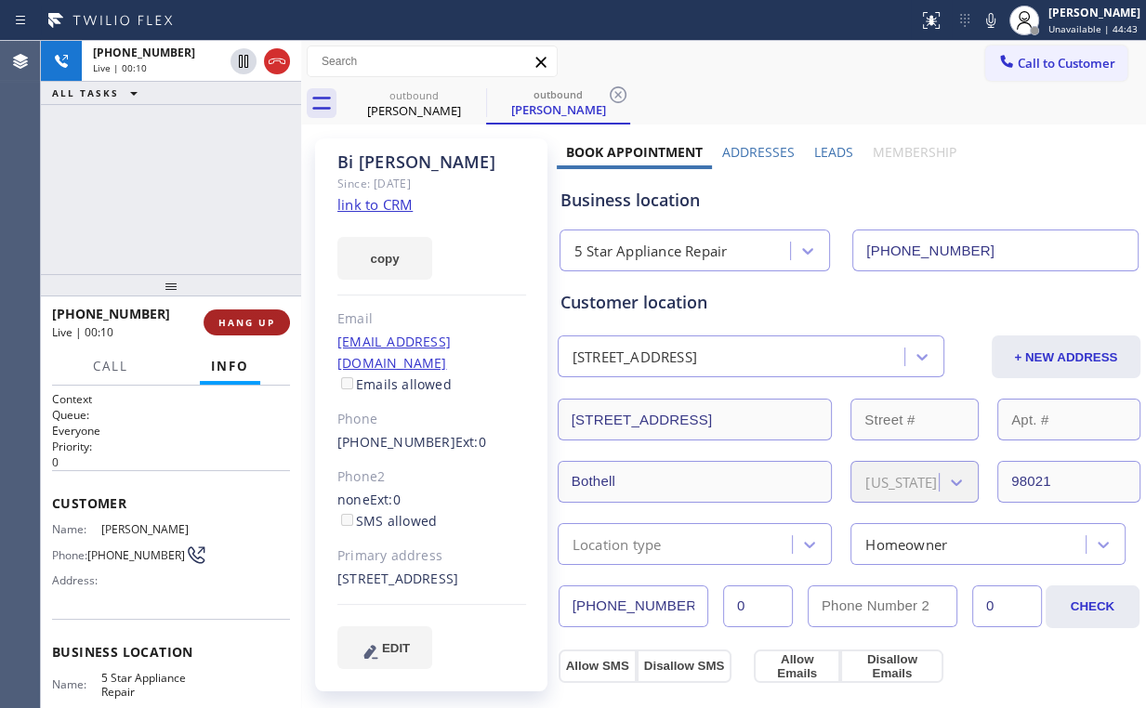
click at [253, 317] on span "HANG UP" at bounding box center [246, 322] width 57 height 13
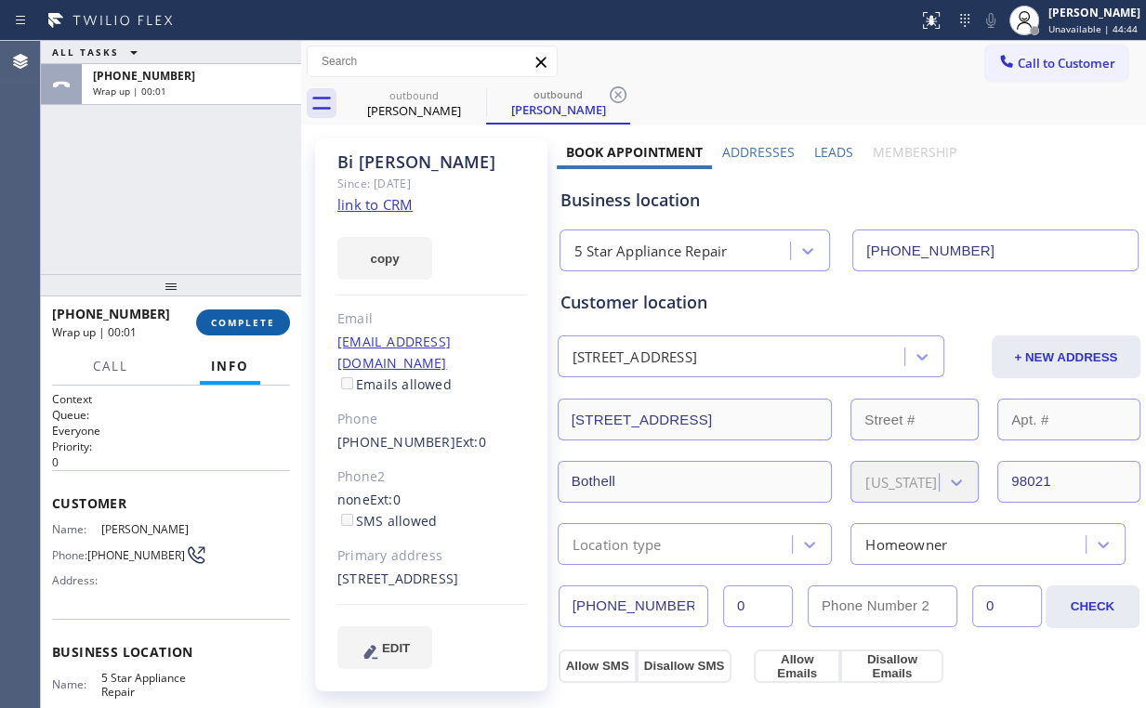
click at [253, 317] on span "COMPLETE" at bounding box center [243, 322] width 64 height 13
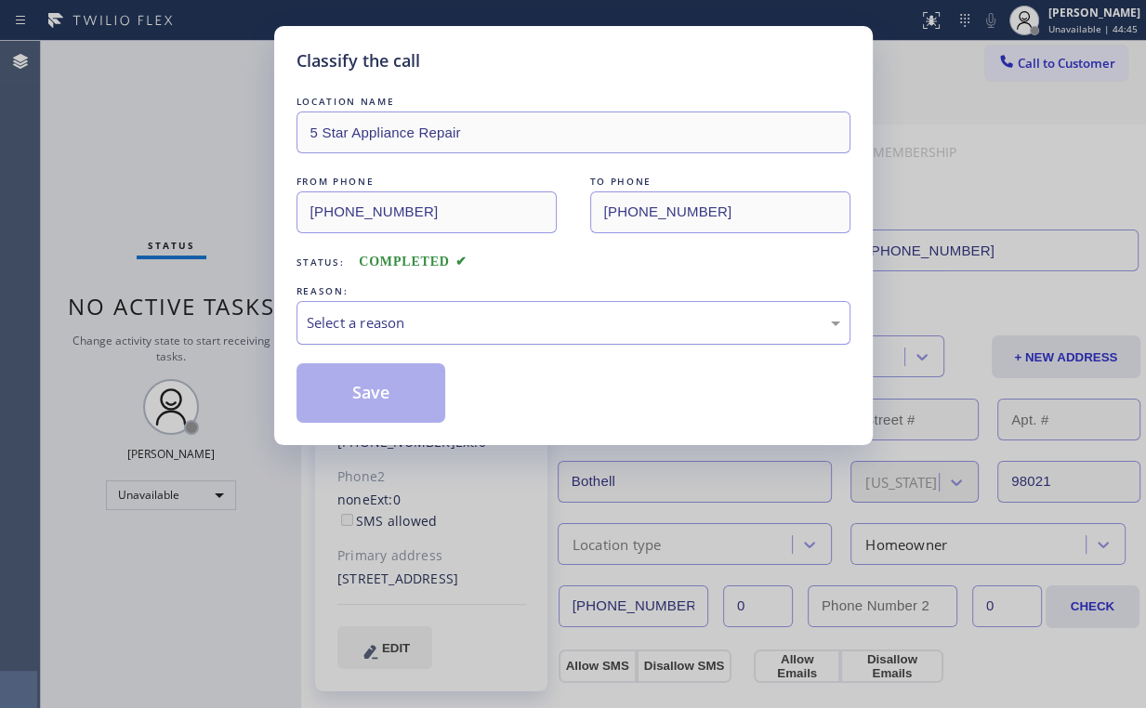
click at [416, 335] on div "Select a reason" at bounding box center [573, 323] width 554 height 44
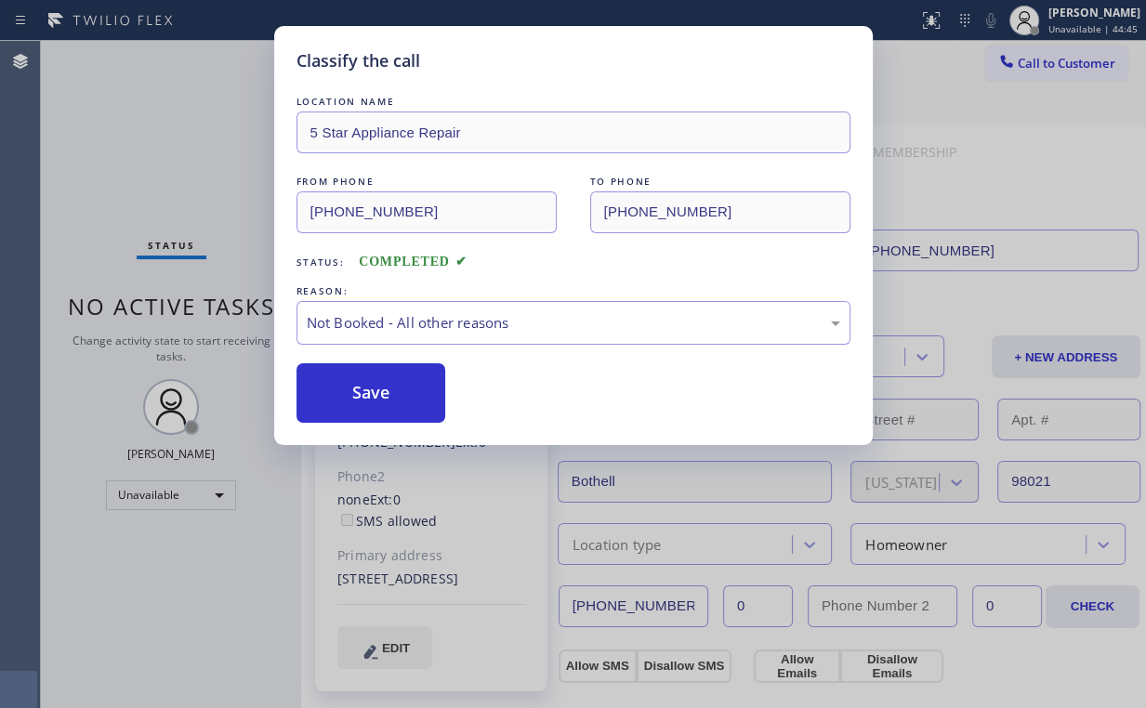
click at [401, 395] on button "Save" at bounding box center [371, 392] width 150 height 59
drag, startPoint x: 165, startPoint y: 120, endPoint x: 205, endPoint y: 126, distance: 40.5
click at [167, 121] on div "Classify the call LOCATION NAME 5 Star Appliance Repair FROM PHONE [PHONE_NUMBE…" at bounding box center [573, 354] width 1146 height 708
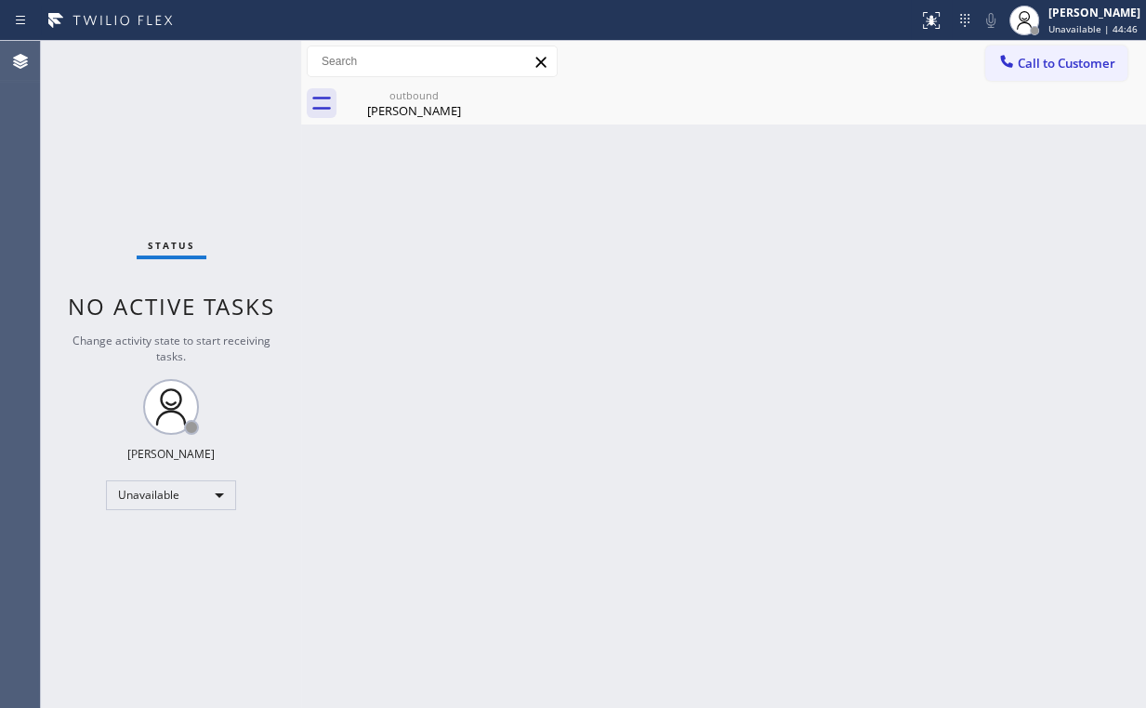
click at [1023, 59] on span "Call to Customer" at bounding box center [1067, 63] width 98 height 17
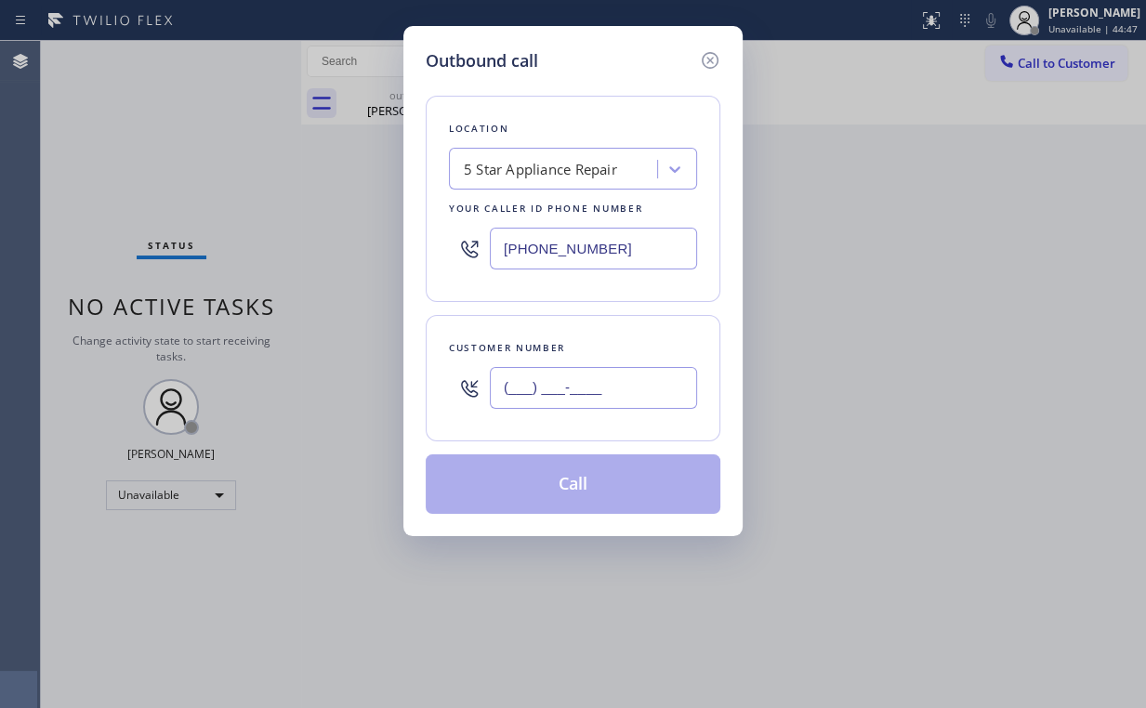
click at [601, 382] on input "(___) ___-____" at bounding box center [593, 388] width 207 height 42
paste input "480) 696-9261"
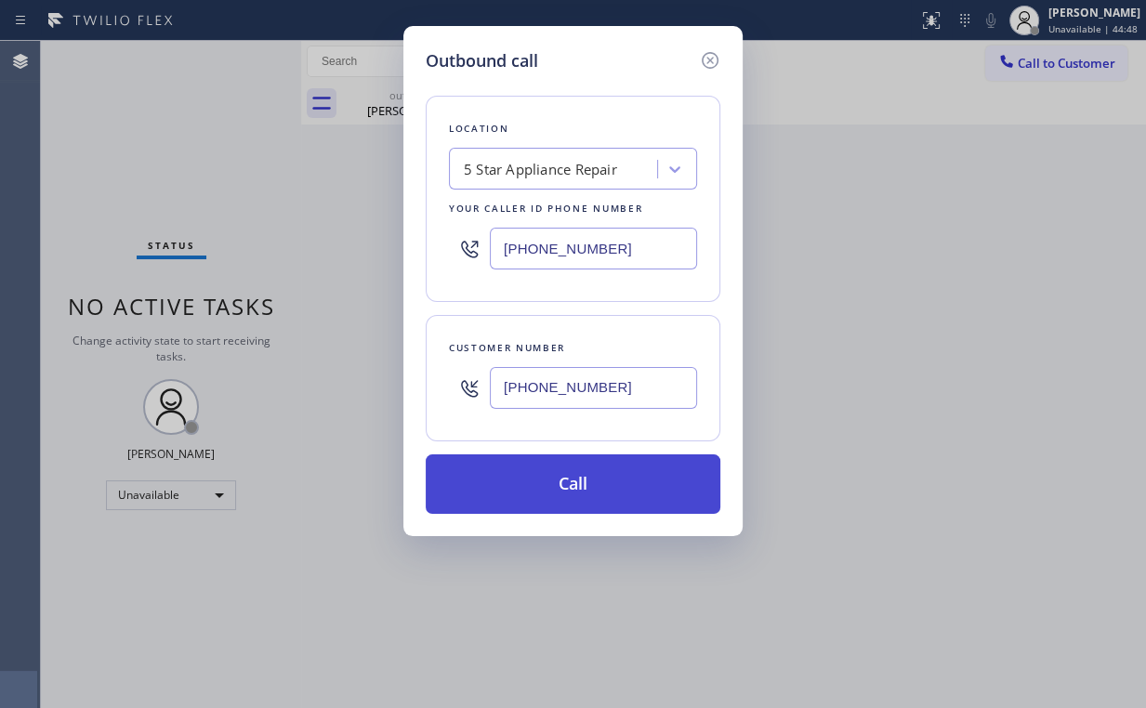
type input "[PHONE_NUMBER]"
click at [528, 480] on button "Call" at bounding box center [573, 483] width 295 height 59
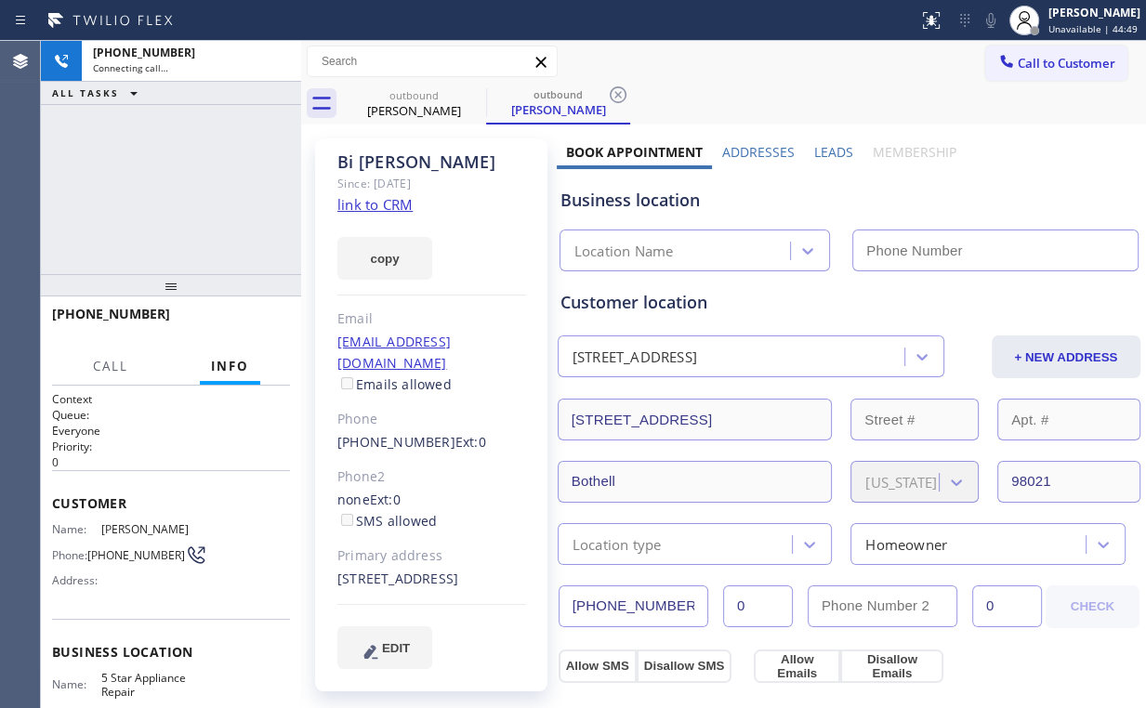
click at [140, 160] on div "[PHONE_NUMBER] Connecting call… ALL TASKS ALL TASKS ACTIVE TASKS TASKS IN WRAP …" at bounding box center [171, 157] width 260 height 233
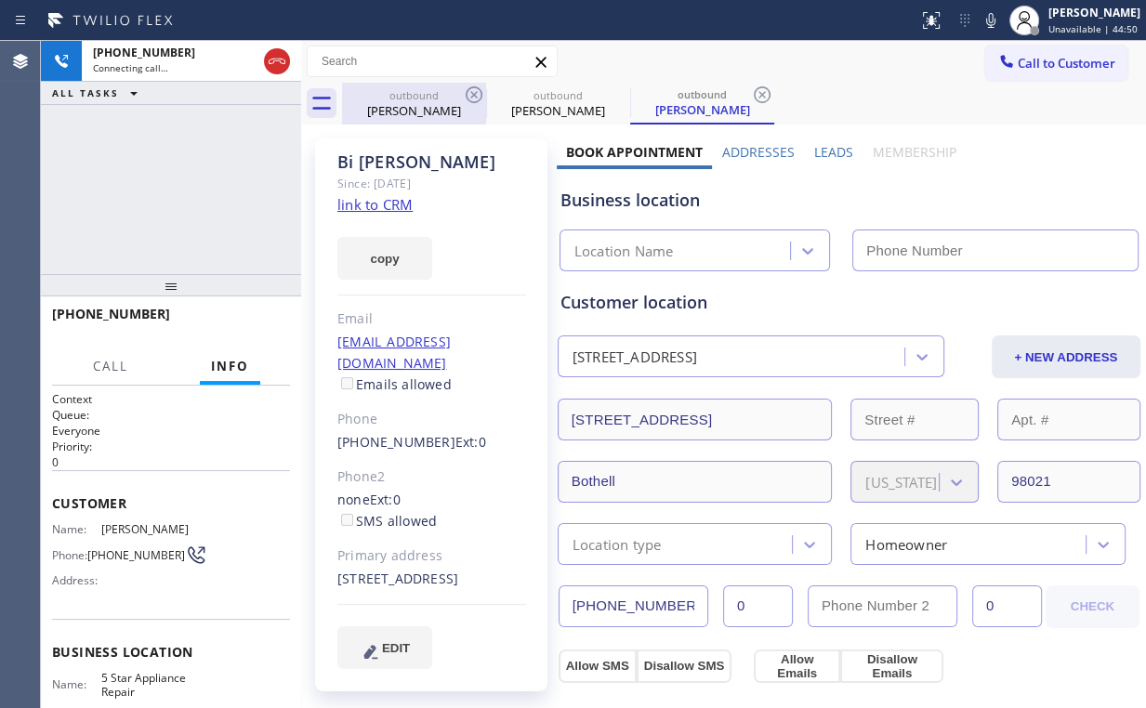
drag, startPoint x: 385, startPoint y: 104, endPoint x: 458, endPoint y: 99, distance: 73.6
click at [391, 104] on div "[PERSON_NAME]" at bounding box center [414, 110] width 140 height 17
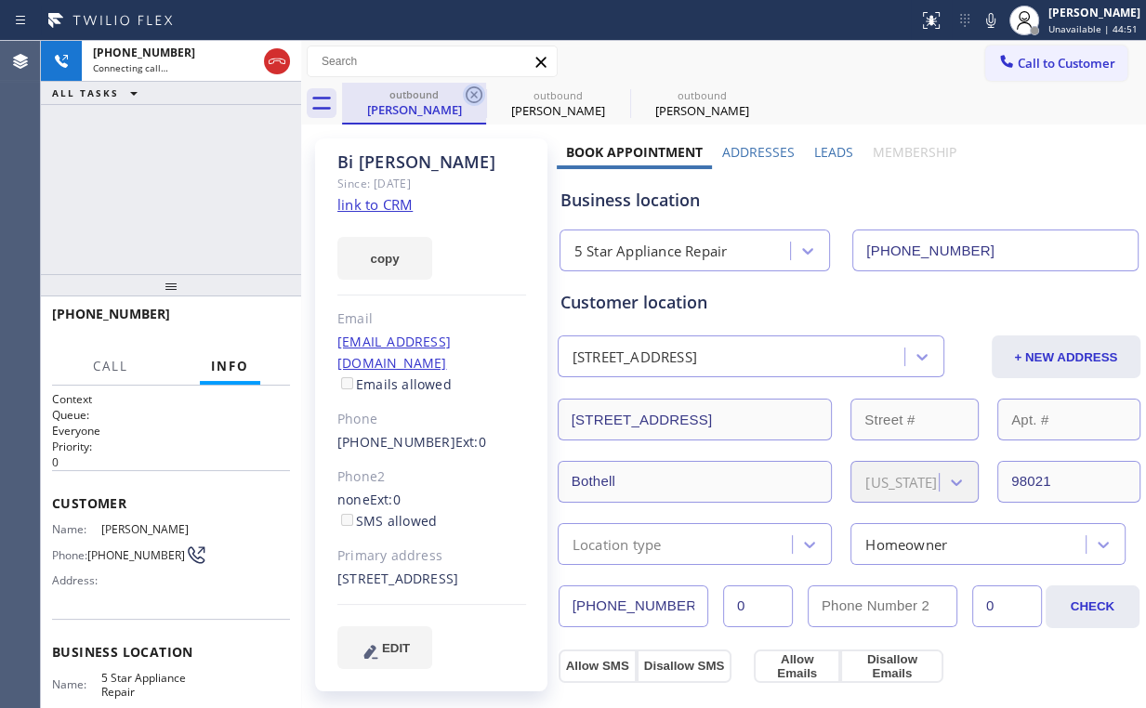
click at [474, 93] on icon at bounding box center [474, 95] width 22 height 22
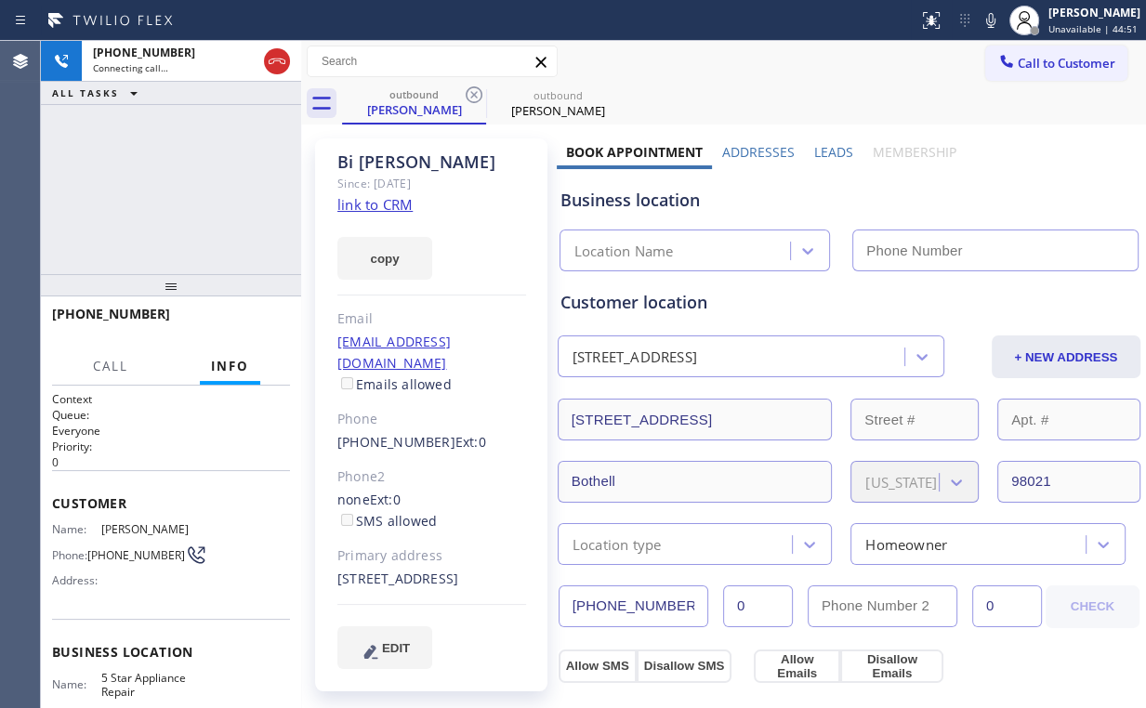
click at [117, 182] on div "[PHONE_NUMBER] Connecting call… ALL TASKS ALL TASKS ACTIVE TASKS TASKS IN WRAP …" at bounding box center [171, 157] width 260 height 233
type input "[PHONE_NUMBER]"
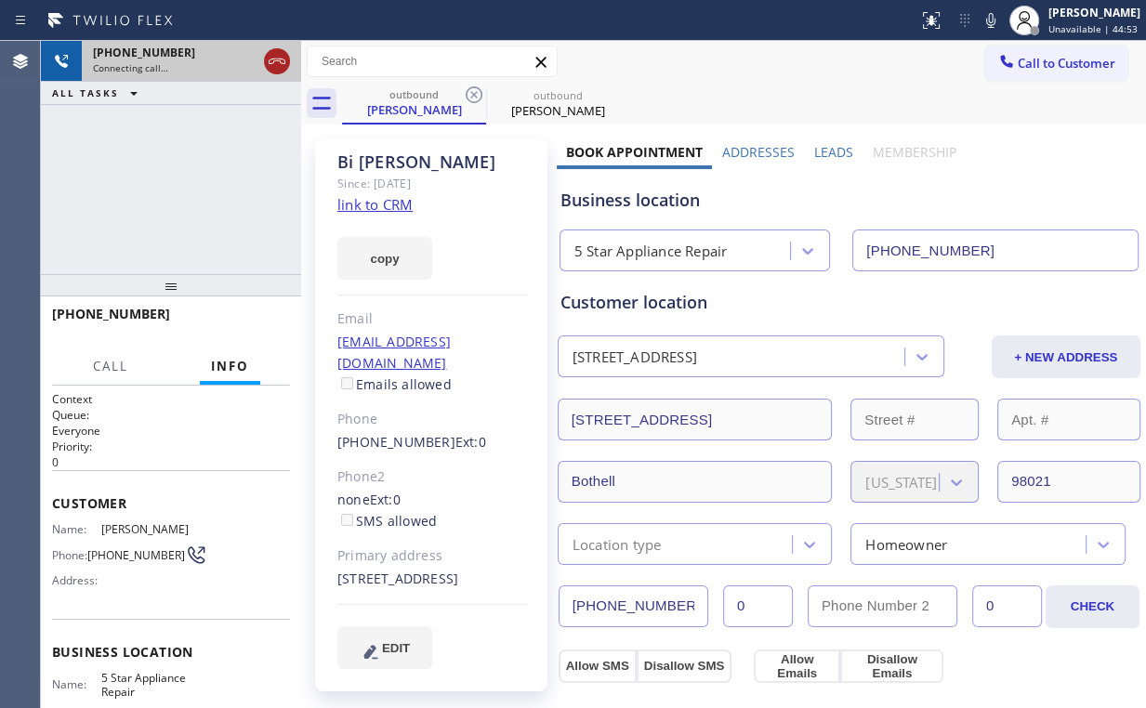
click at [269, 62] on icon at bounding box center [277, 61] width 22 height 22
drag, startPoint x: 377, startPoint y: 101, endPoint x: 447, endPoint y: 91, distance: 70.4
click at [383, 101] on div "[PERSON_NAME]" at bounding box center [414, 109] width 140 height 17
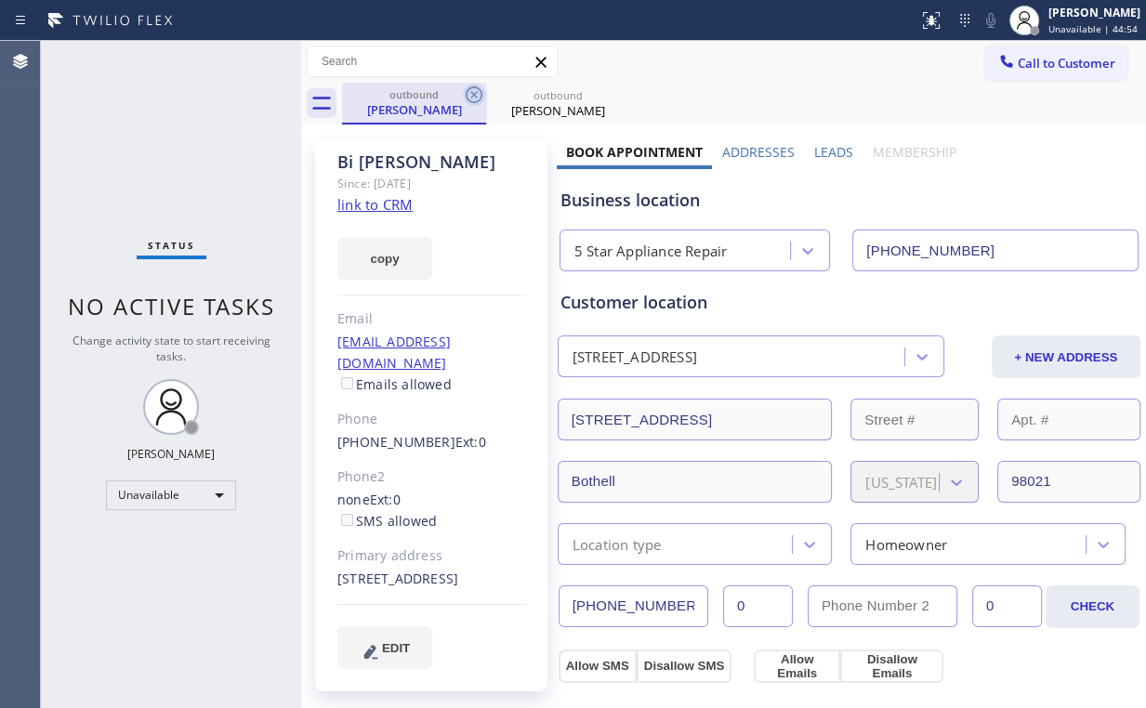
click at [474, 95] on icon at bounding box center [474, 94] width 17 height 17
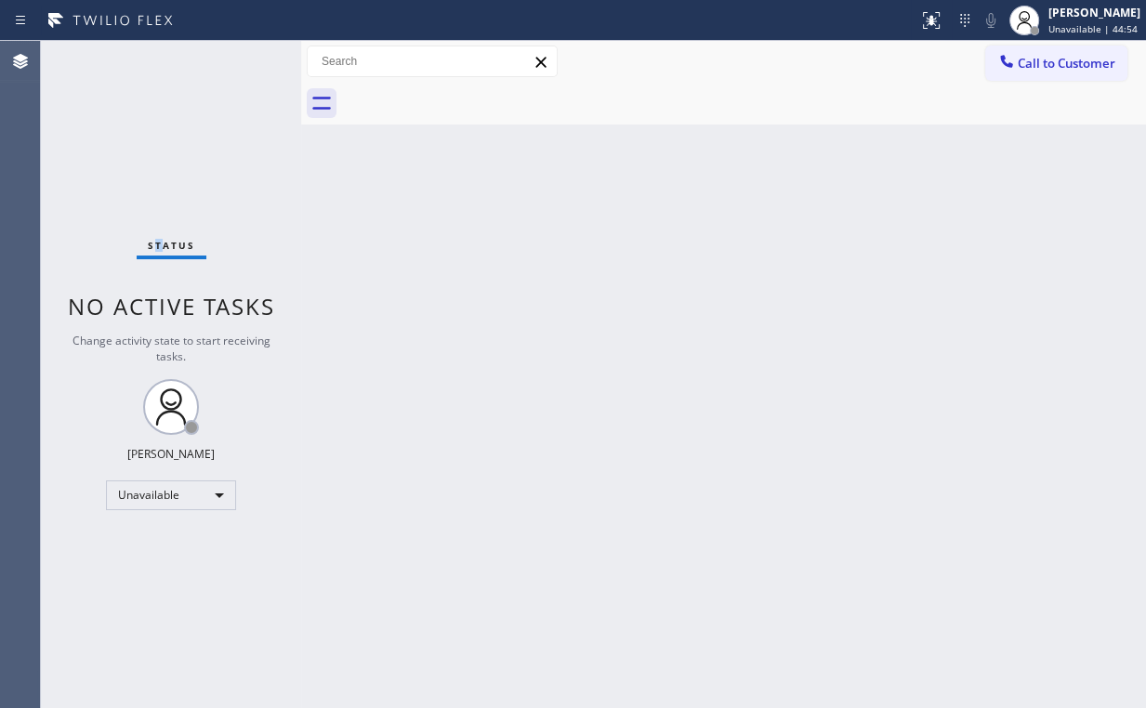
drag, startPoint x: 159, startPoint y: 152, endPoint x: 180, endPoint y: 2, distance: 152.1
click at [159, 150] on div "Status No active tasks Change activity state to start receiving tasks. [PERSON_…" at bounding box center [171, 374] width 260 height 667
drag, startPoint x: 1036, startPoint y: 60, endPoint x: 617, endPoint y: 344, distance: 506.0
click at [1034, 61] on span "Call to Customer" at bounding box center [1067, 63] width 98 height 17
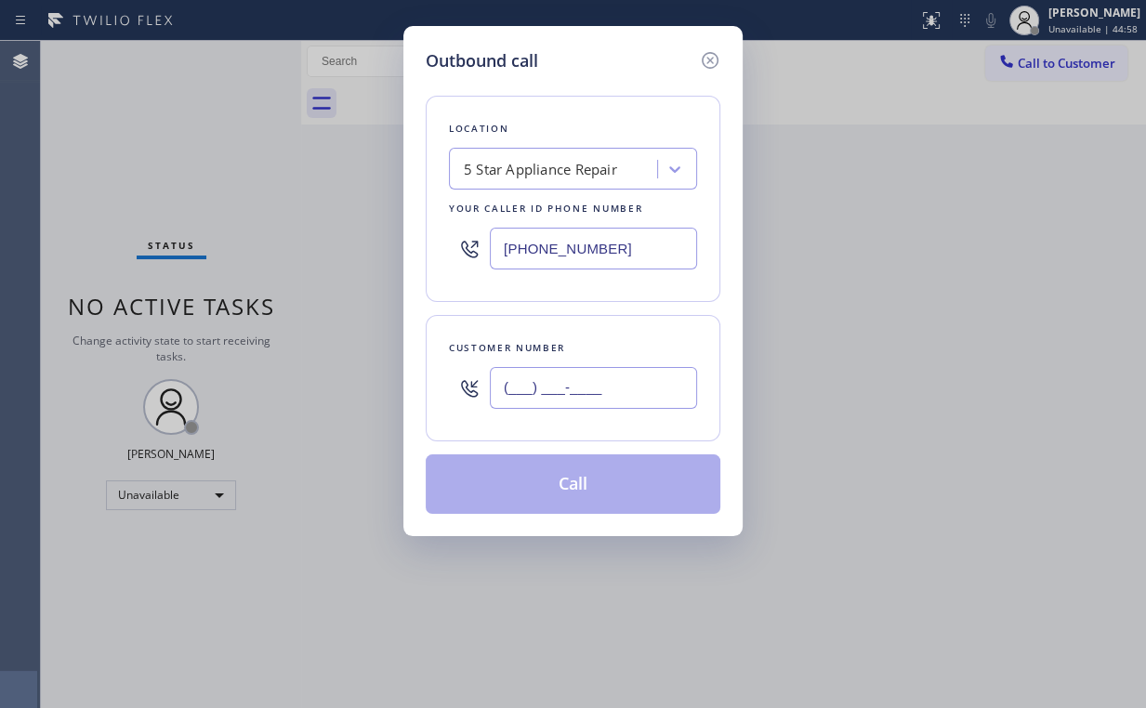
click at [595, 391] on input "(___) ___-____" at bounding box center [593, 388] width 207 height 42
paste input "213) 407-6095"
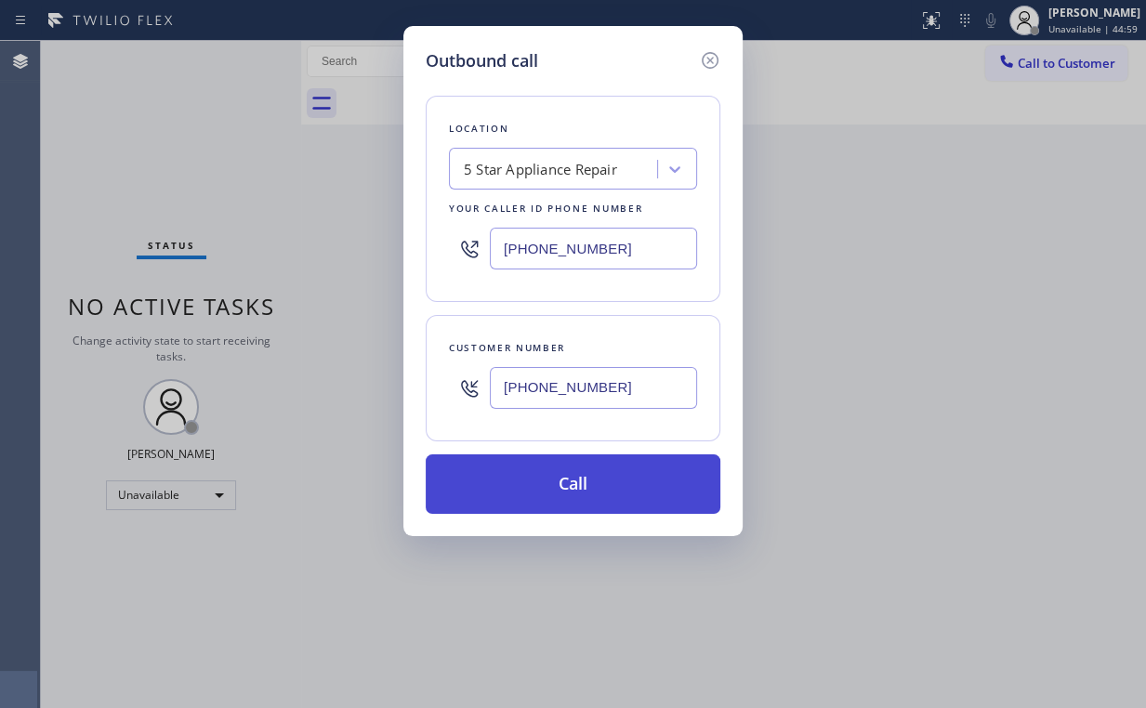
type input "[PHONE_NUMBER]"
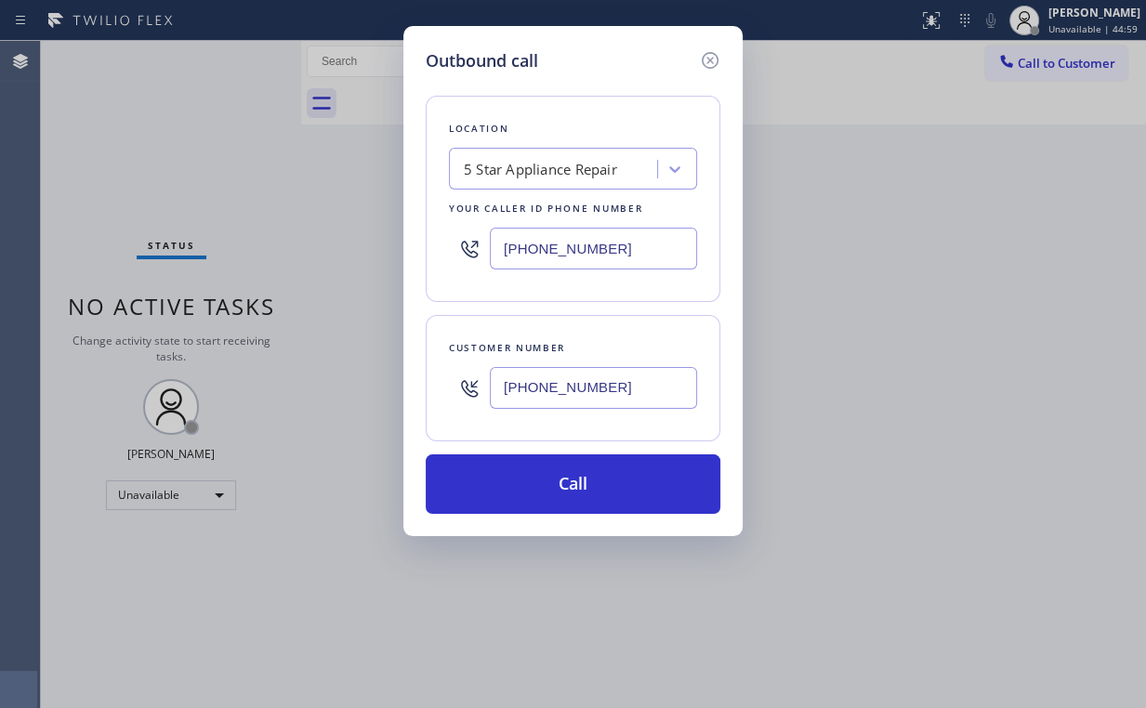
drag, startPoint x: 573, startPoint y: 479, endPoint x: 495, endPoint y: 616, distance: 158.1
click at [573, 480] on button "Call" at bounding box center [573, 483] width 295 height 59
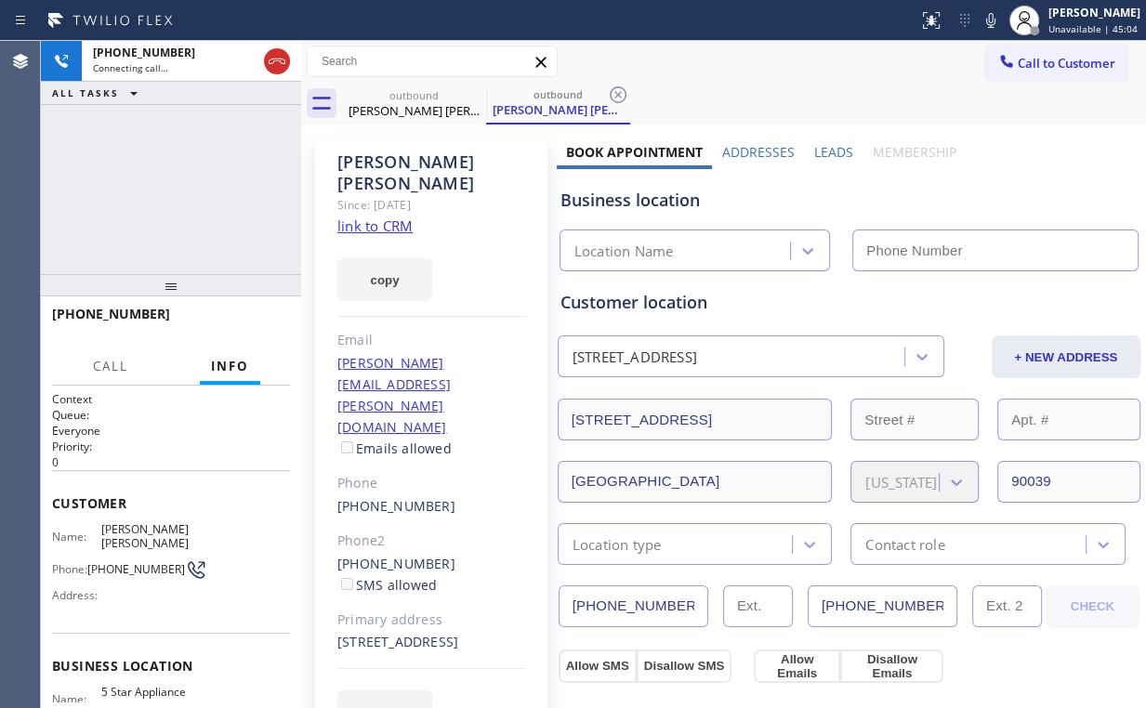
type input "[PHONE_NUMBER]"
click at [182, 189] on div "[PHONE_NUMBER] Connecting call… ALL TASKS ALL TASKS ACTIVE TASKS TASKS IN WRAP …" at bounding box center [171, 157] width 260 height 233
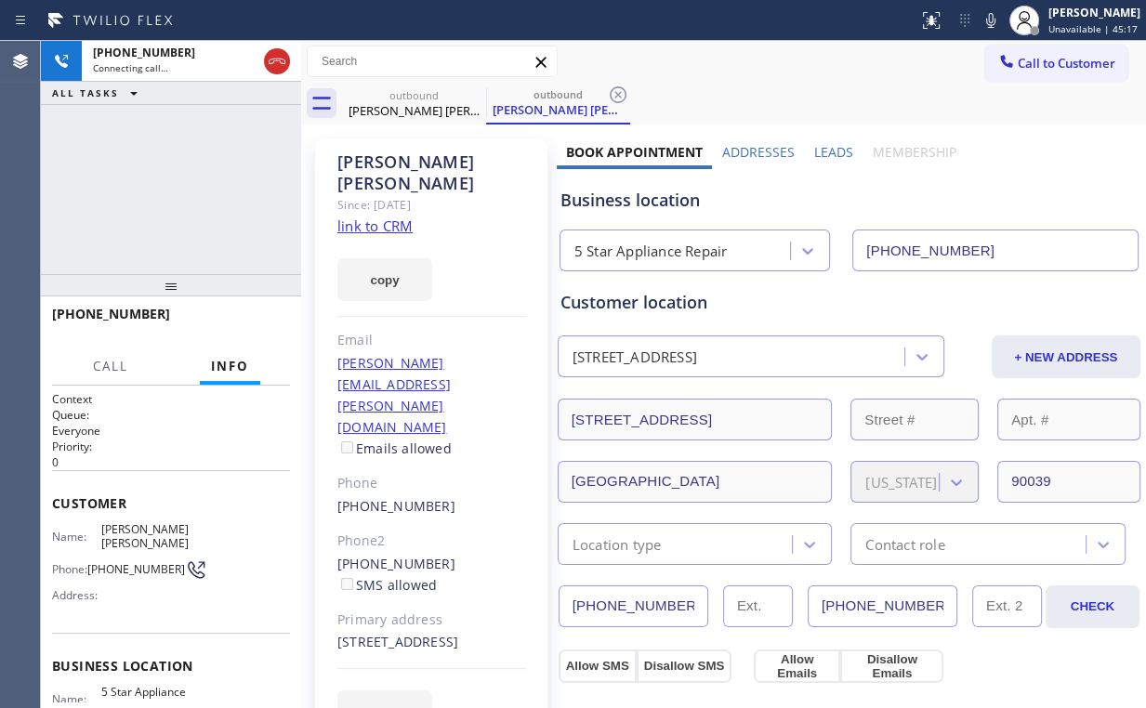
click at [182, 189] on div "[PHONE_NUMBER] Connecting call… ALL TASKS ALL TASKS ACTIVE TASKS TASKS IN WRAP …" at bounding box center [171, 157] width 260 height 233
click at [237, 309] on button "HANG UP" at bounding box center [247, 322] width 86 height 26
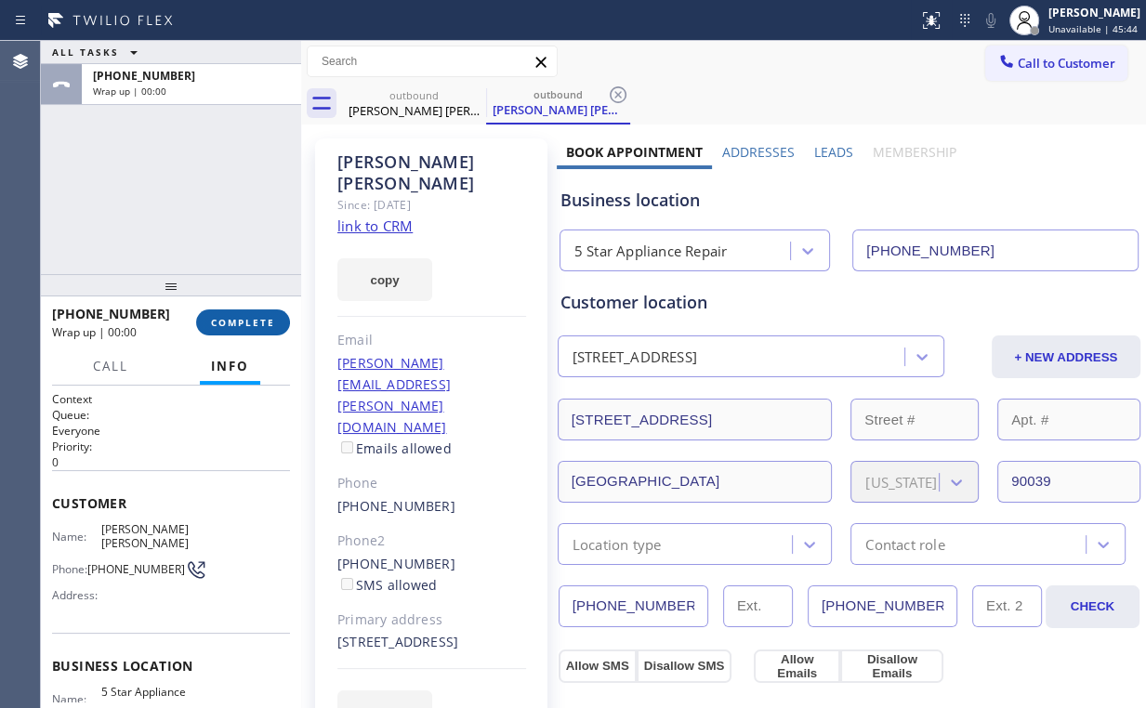
click at [261, 323] on span "COMPLETE" at bounding box center [243, 322] width 64 height 13
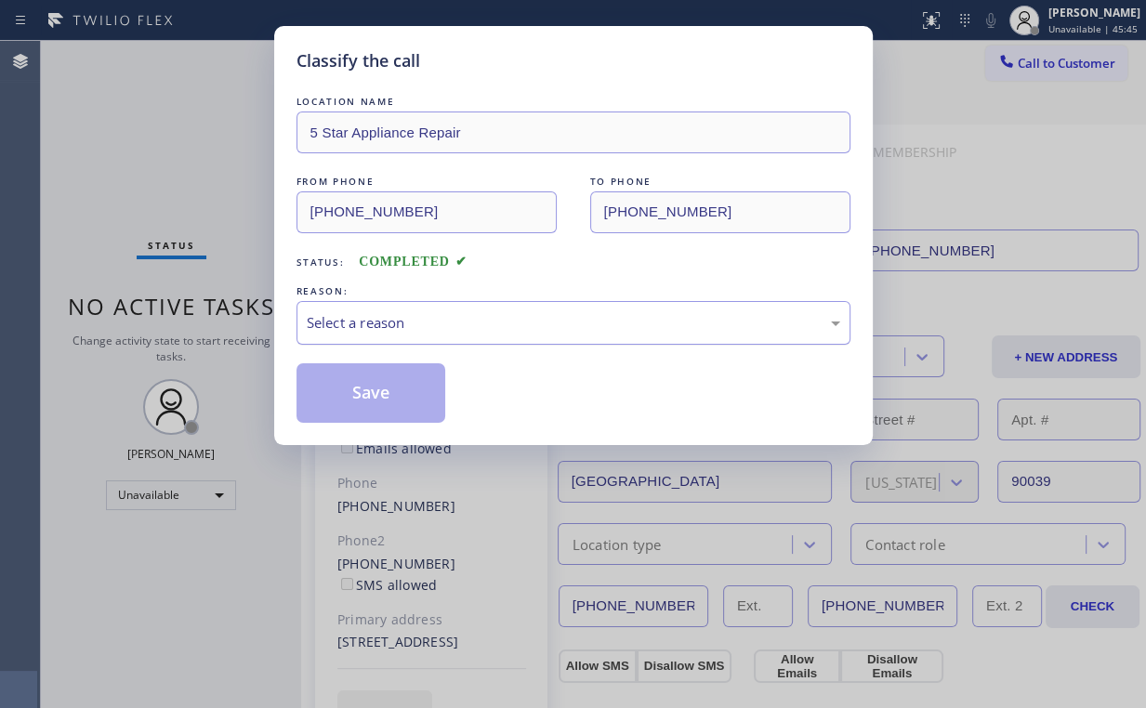
click at [350, 312] on div "Select a reason" at bounding box center [573, 322] width 533 height 21
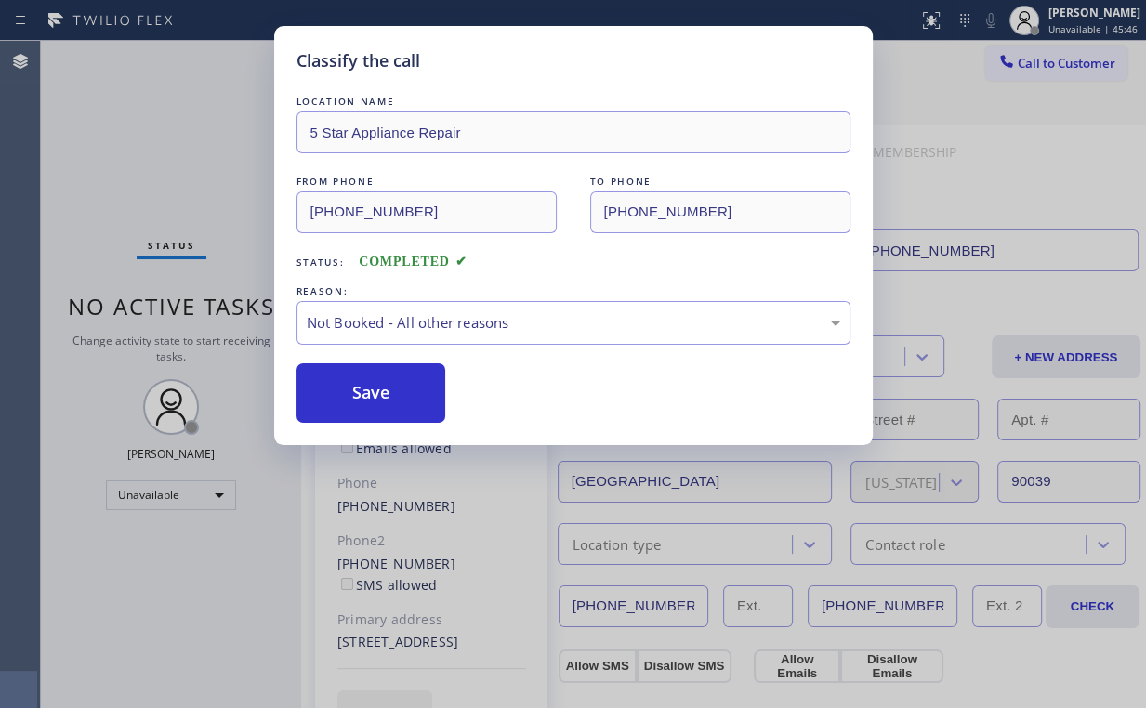
drag, startPoint x: 363, startPoint y: 386, endPoint x: 236, endPoint y: 213, distance: 214.7
click at [364, 386] on button "Save" at bounding box center [371, 392] width 150 height 59
click at [191, 143] on div "Classify the call LOCATION NAME 5 Star Appliance Repair FROM PHONE [PHONE_NUMBE…" at bounding box center [573, 354] width 1146 height 708
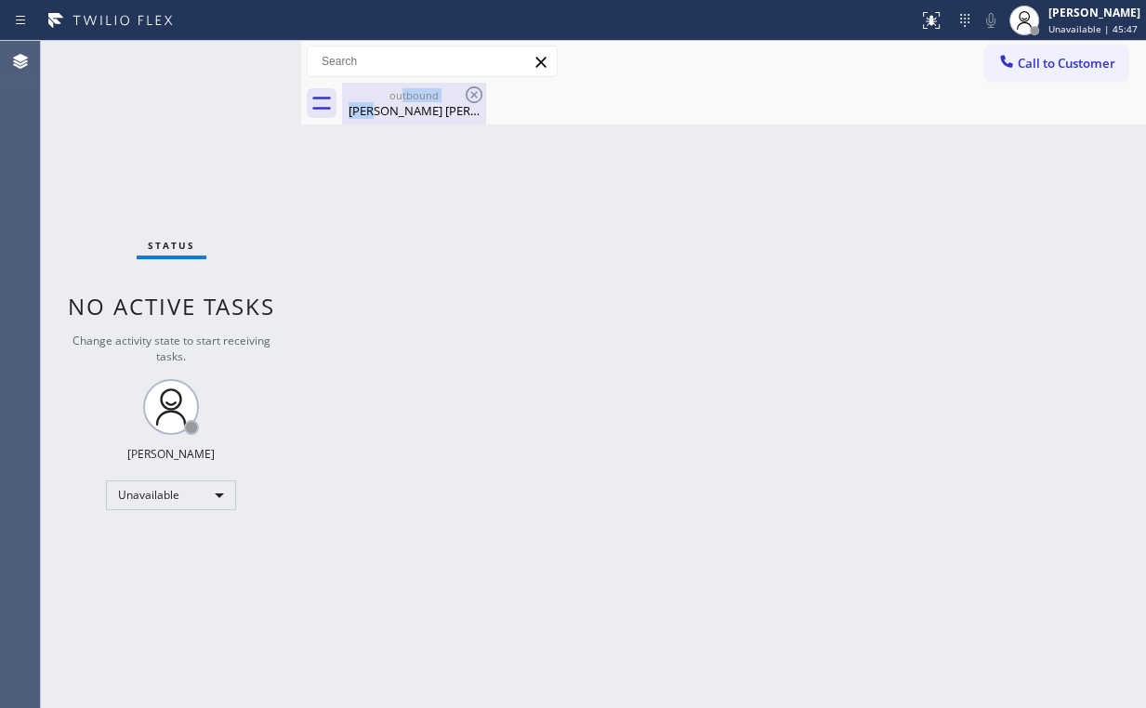
drag, startPoint x: 401, startPoint y: 100, endPoint x: 461, endPoint y: 96, distance: 59.7
click at [401, 100] on div "outbound [PERSON_NAME] [PERSON_NAME]" at bounding box center [414, 104] width 140 height 42
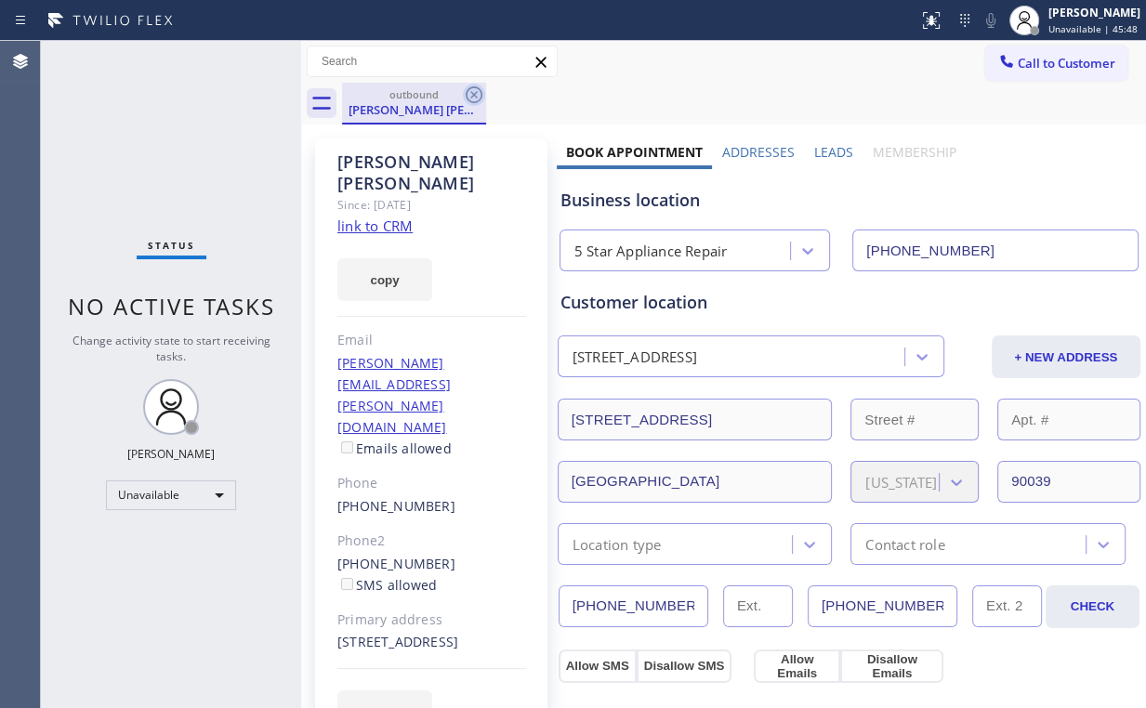
click at [476, 94] on icon at bounding box center [474, 95] width 22 height 22
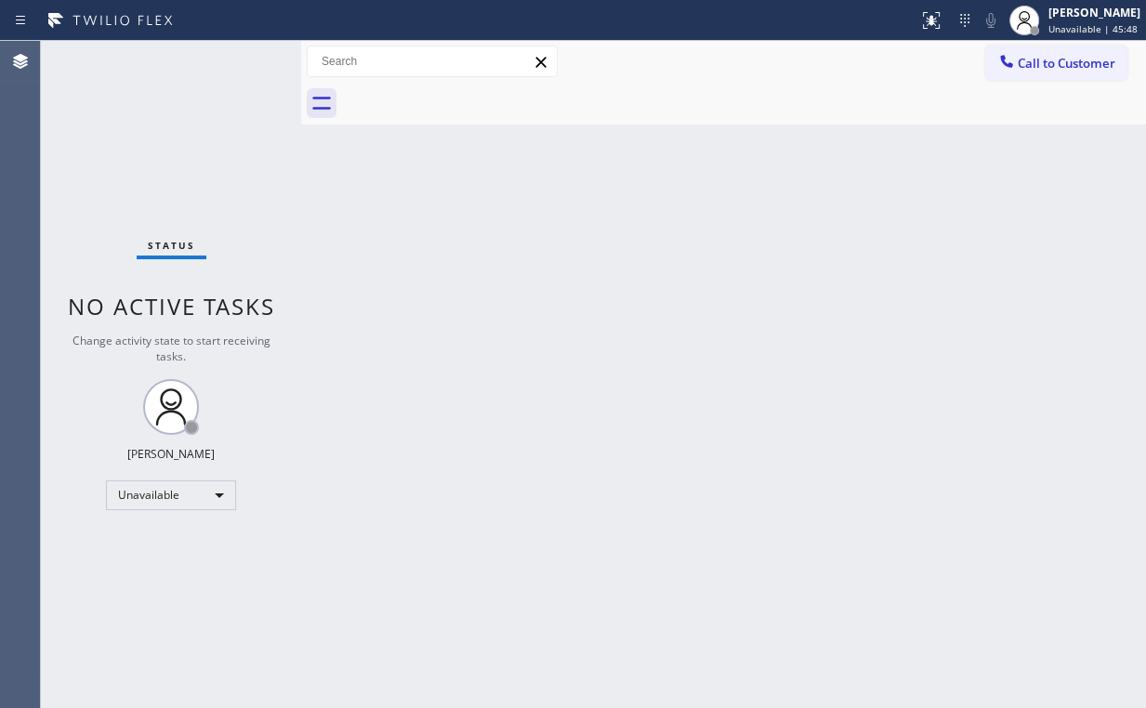
drag, startPoint x: 91, startPoint y: 119, endPoint x: 159, endPoint y: 0, distance: 136.9
click at [94, 112] on div "Status No active tasks Change activity state to start receiving tasks. [PERSON_…" at bounding box center [171, 374] width 260 height 667
drag, startPoint x: 1056, startPoint y: 61, endPoint x: 672, endPoint y: 286, distance: 444.8
click at [1056, 63] on span "Call to Customer" at bounding box center [1067, 63] width 98 height 17
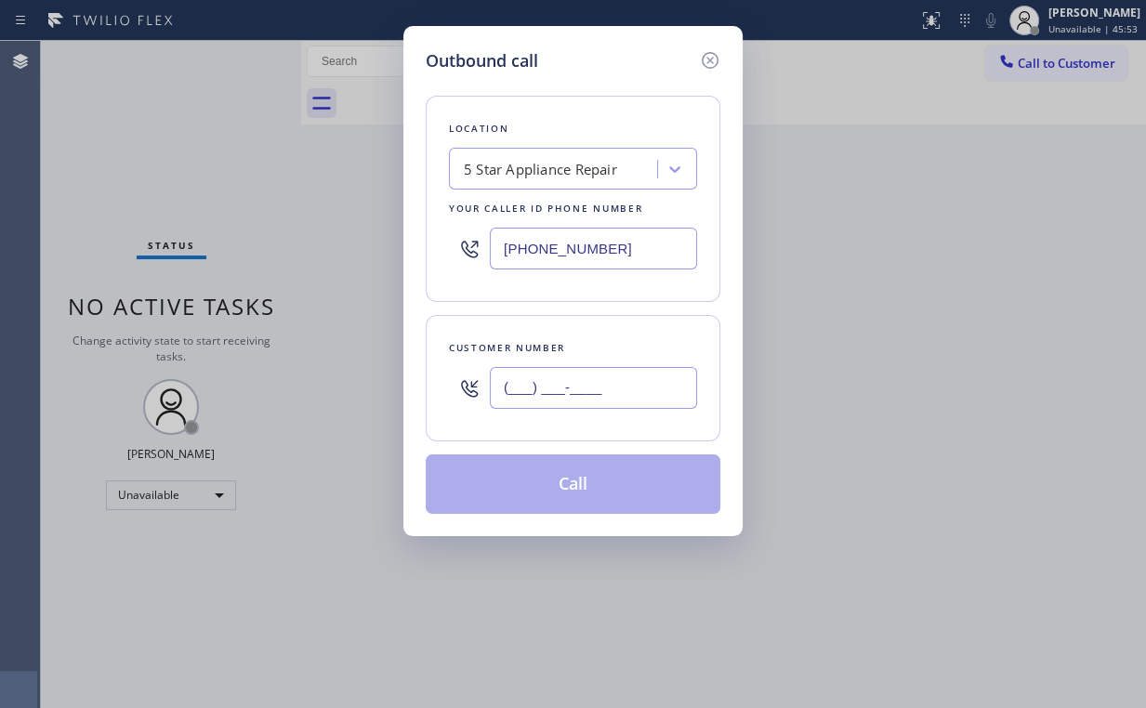
click at [622, 376] on input "(___) ___-____" at bounding box center [593, 388] width 207 height 42
paste input "760) 509-6164"
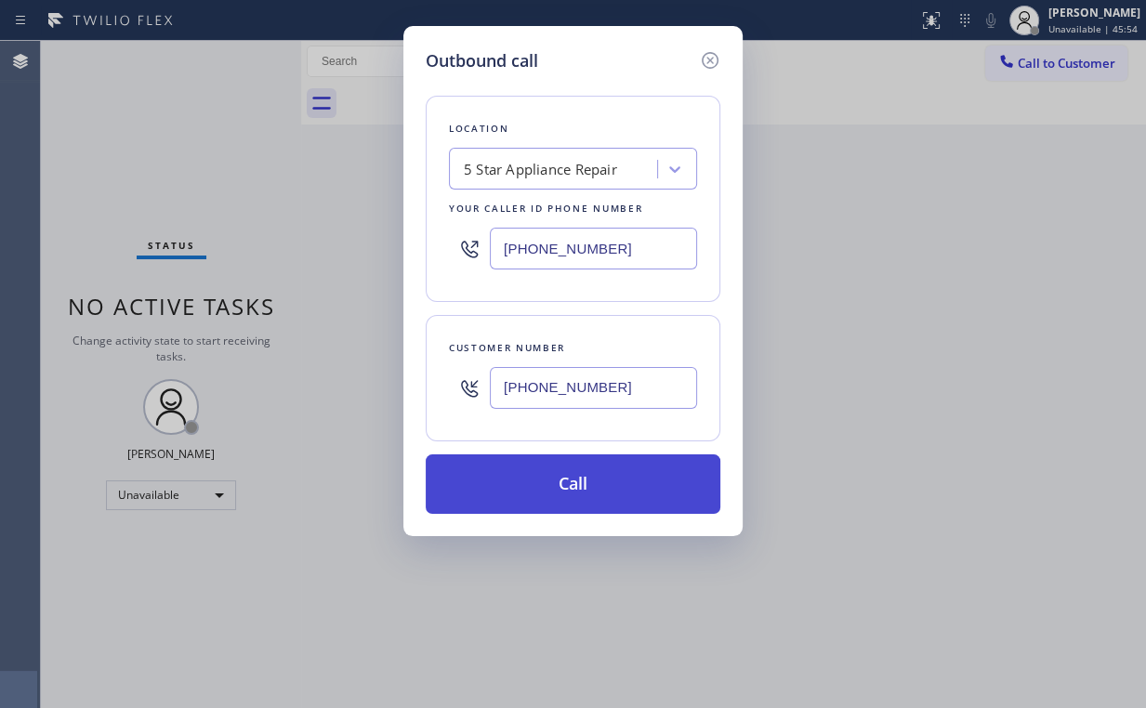
type input "[PHONE_NUMBER]"
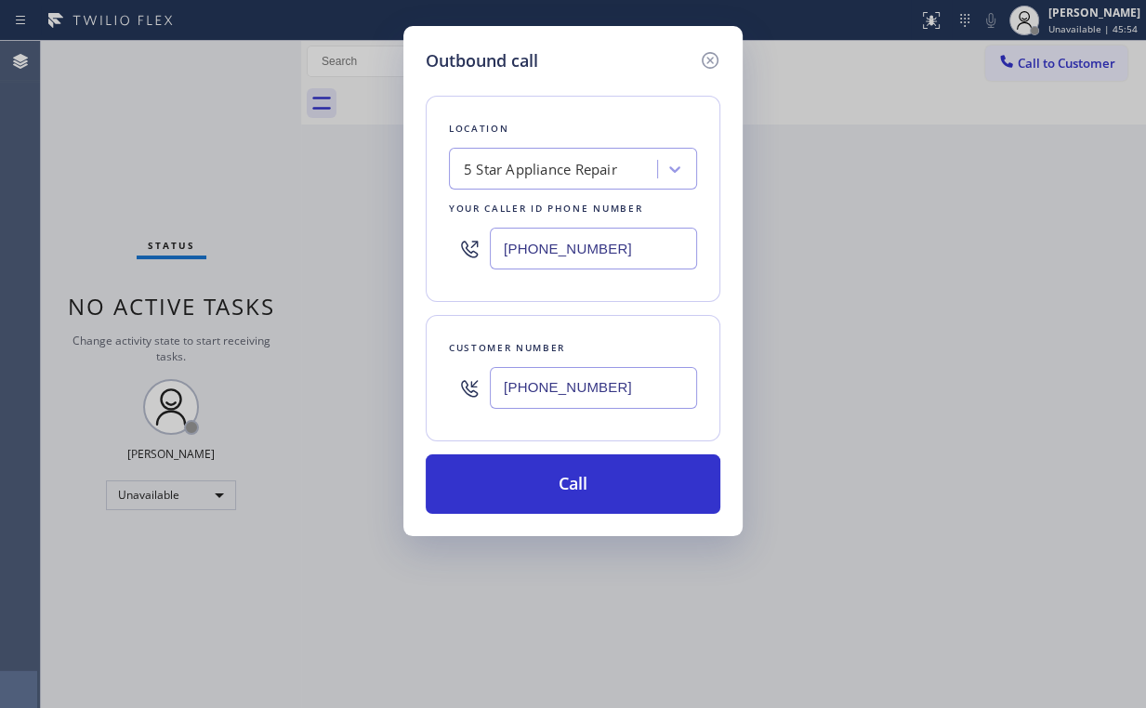
drag, startPoint x: 584, startPoint y: 480, endPoint x: 509, endPoint y: 578, distance: 122.7
click at [584, 480] on button "Call" at bounding box center [573, 483] width 295 height 59
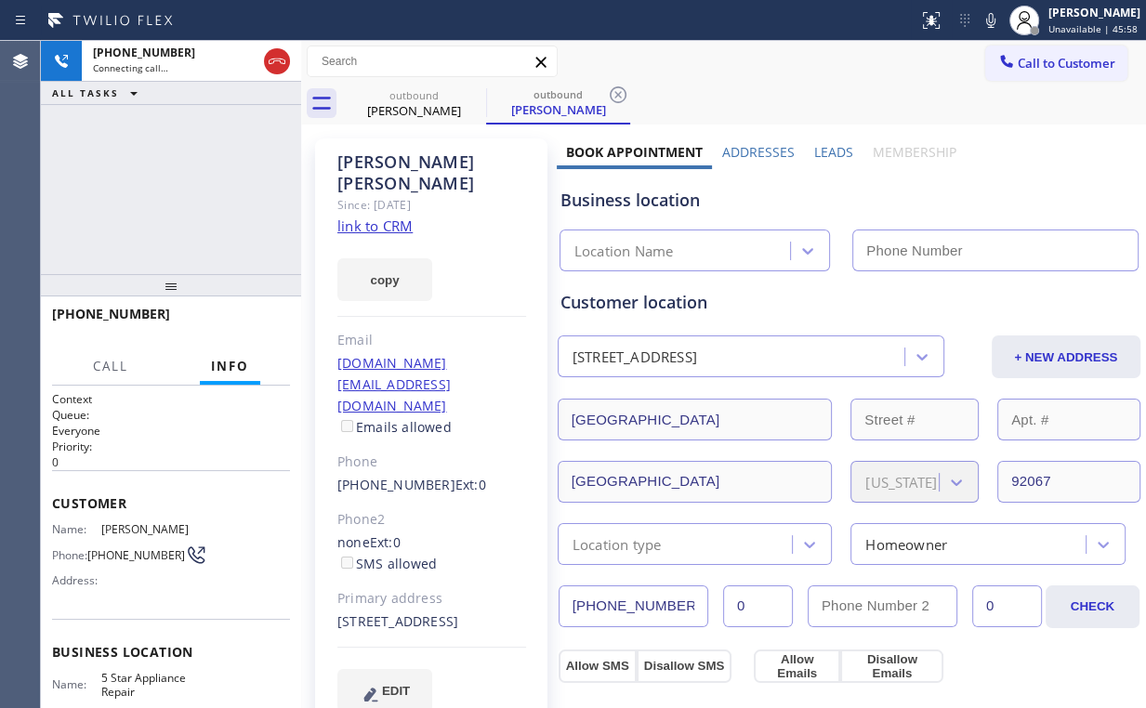
type input "[PHONE_NUMBER]"
click at [152, 224] on div "[PHONE_NUMBER] Connecting call… ALL TASKS ALL TASKS ACTIVE TASKS TASKS IN WRAP …" at bounding box center [171, 157] width 260 height 233
click at [174, 193] on div "[PHONE_NUMBER] Connecting call… ALL TASKS ALL TASKS ACTIVE TASKS TASKS IN WRAP …" at bounding box center [171, 157] width 260 height 233
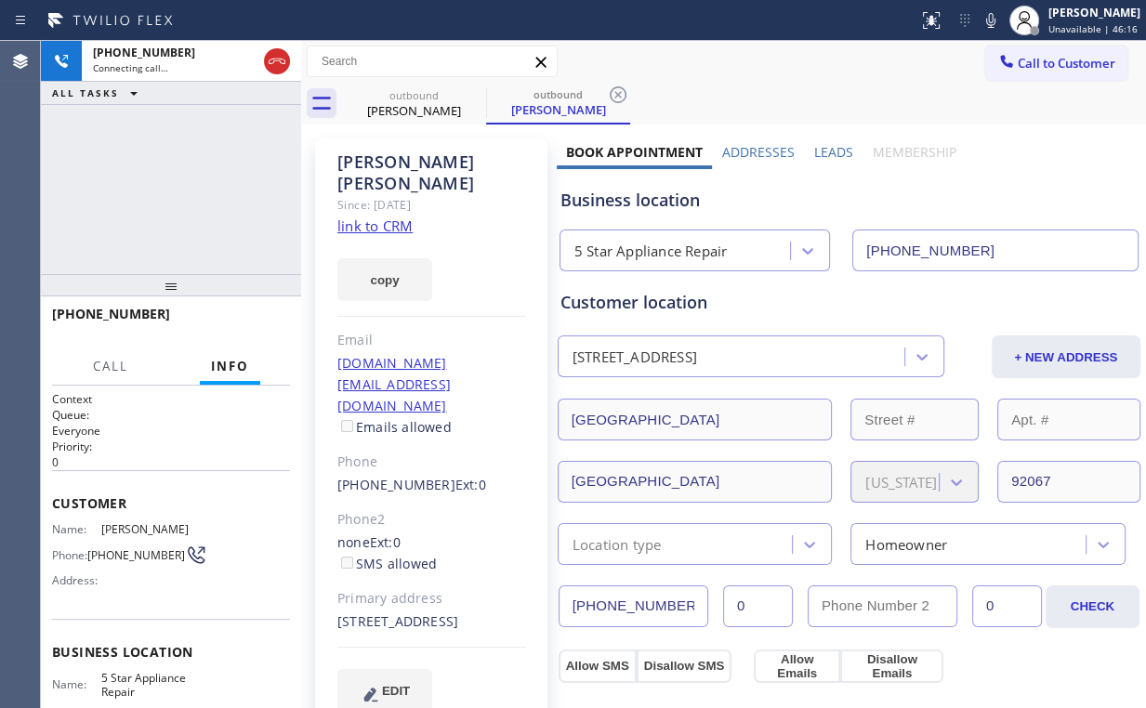
click at [169, 191] on div "[PHONE_NUMBER] Connecting call… ALL TASKS ALL TASKS ACTIVE TASKS TASKS IN WRAP …" at bounding box center [171, 157] width 260 height 233
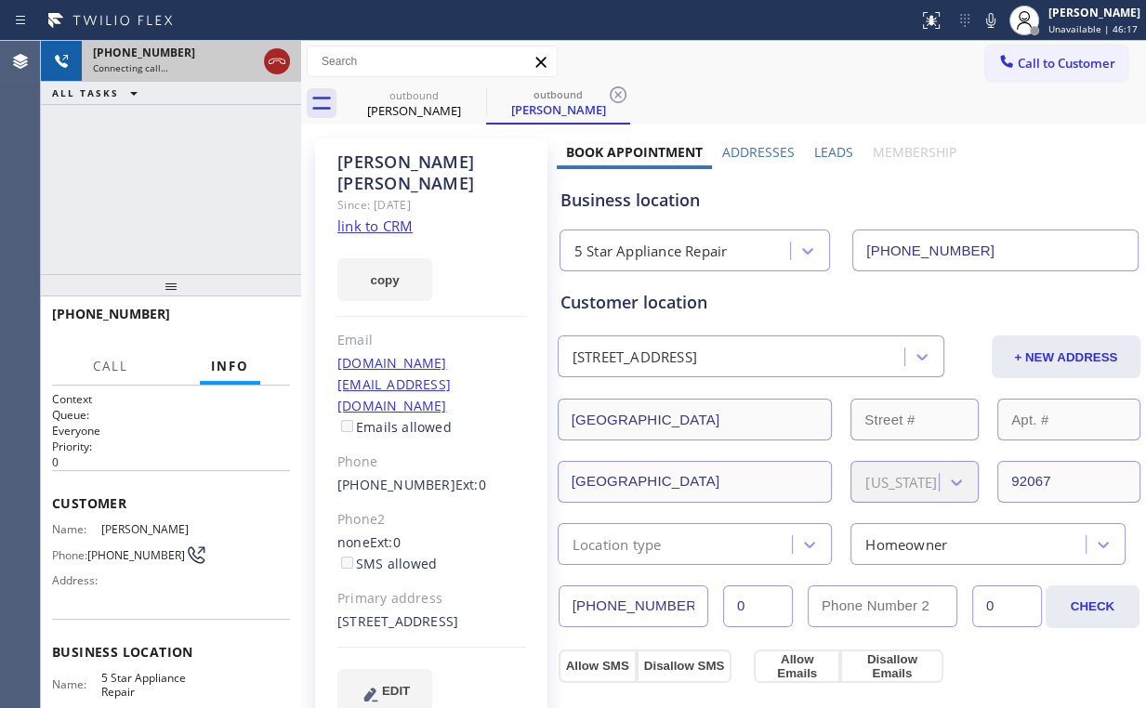
click at [276, 67] on icon at bounding box center [277, 61] width 22 height 22
click at [392, 110] on div "[PERSON_NAME]" at bounding box center [414, 110] width 140 height 17
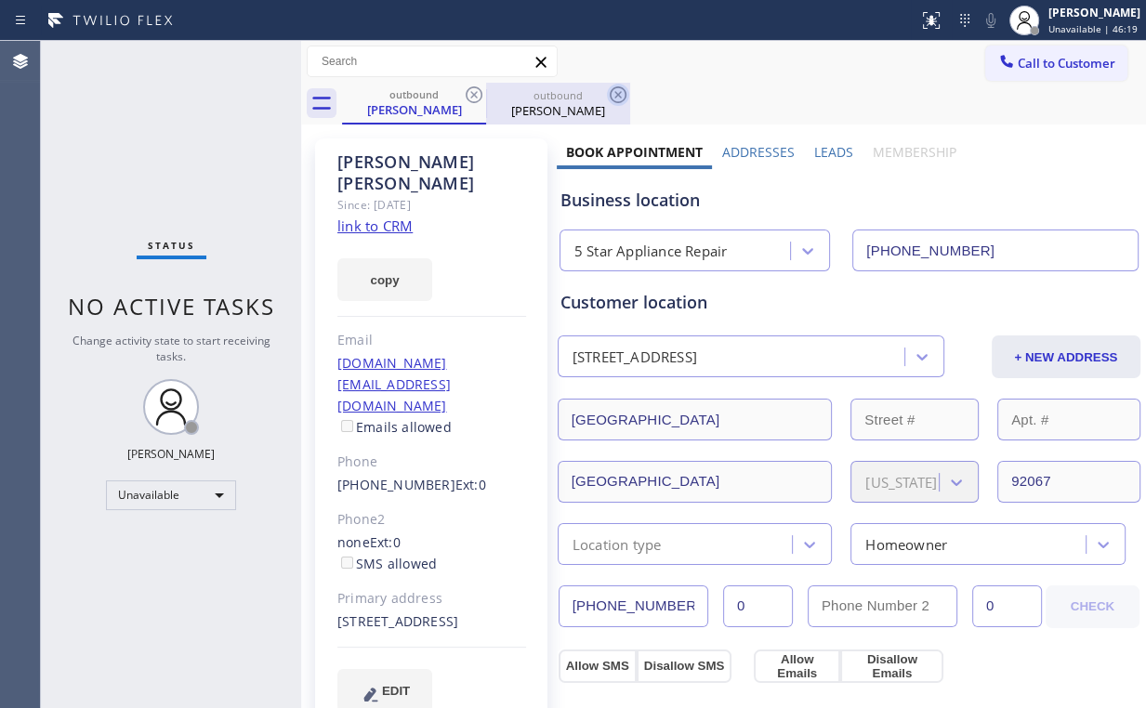
click at [468, 92] on icon at bounding box center [474, 95] width 22 height 22
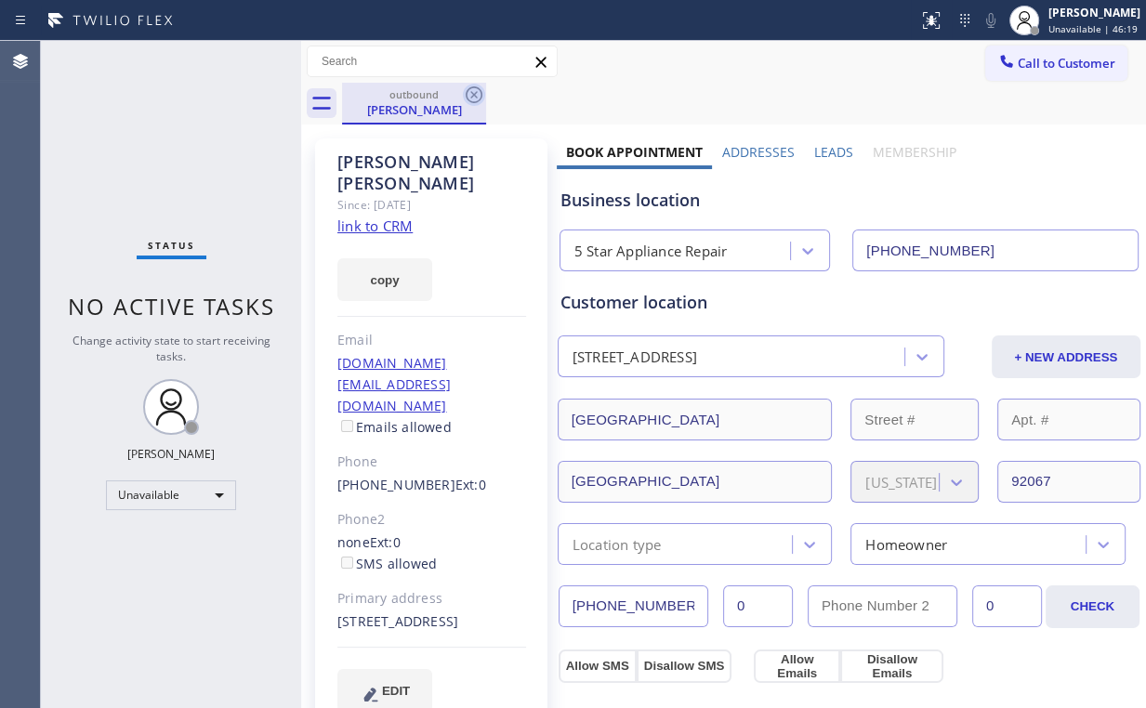
click at [470, 92] on icon at bounding box center [474, 94] width 17 height 17
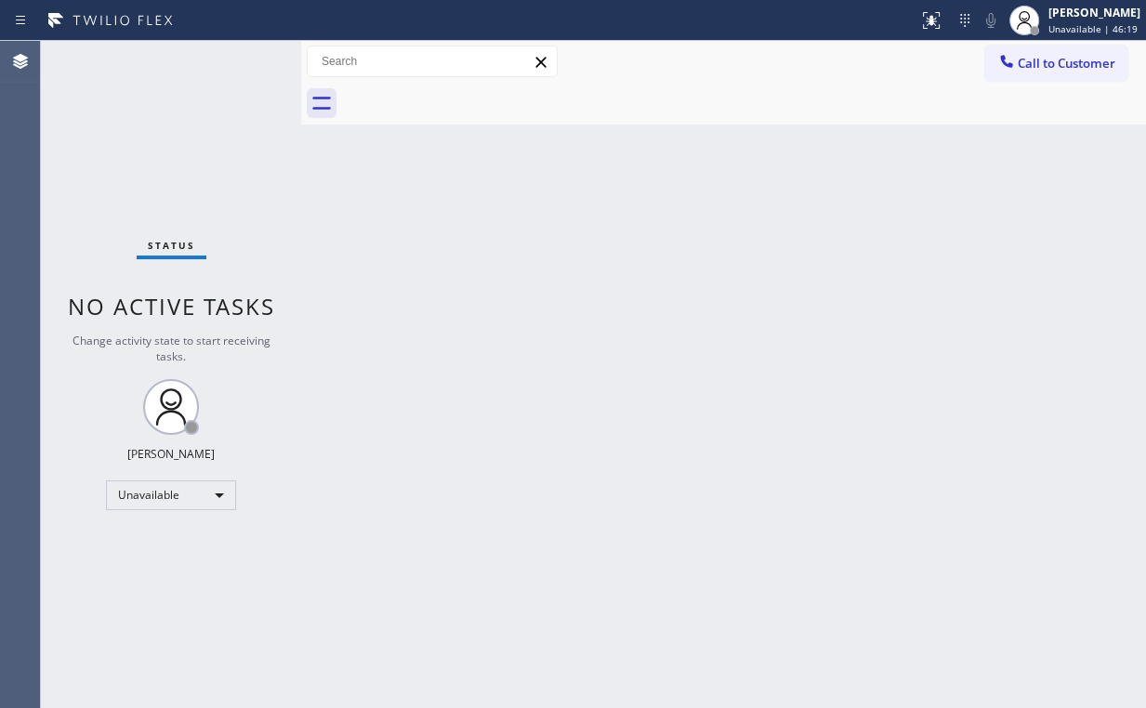
click at [197, 120] on div "Status No active tasks Change activity state to start receiving tasks. [PERSON_…" at bounding box center [171, 374] width 260 height 667
click at [1075, 72] on button "Call to Customer" at bounding box center [1056, 63] width 142 height 35
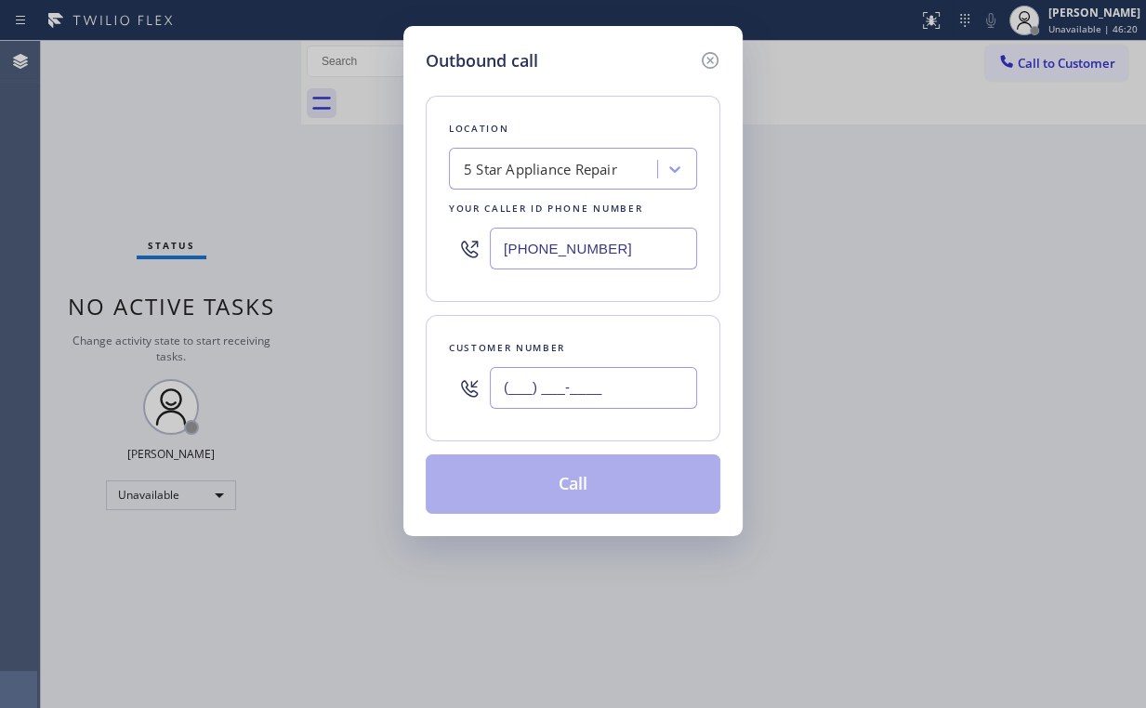
click at [597, 396] on input "(___) ___-____" at bounding box center [593, 388] width 207 height 42
paste input "760) 509-6164"
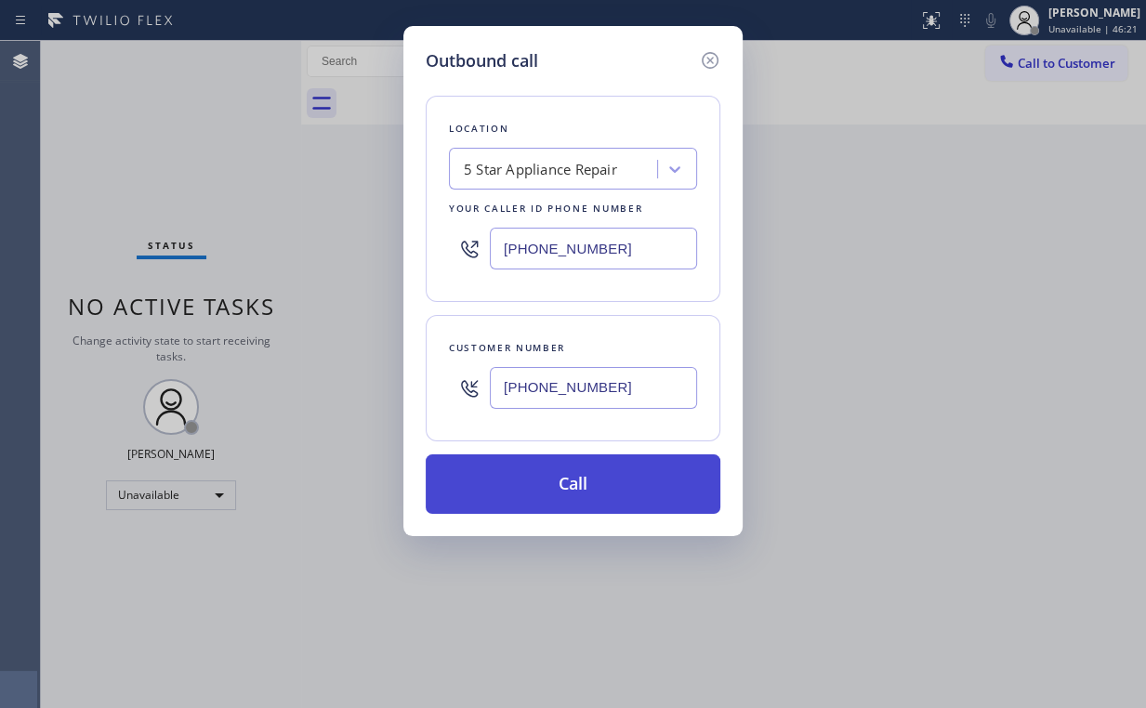
type input "[PHONE_NUMBER]"
click at [529, 491] on button "Call" at bounding box center [573, 483] width 295 height 59
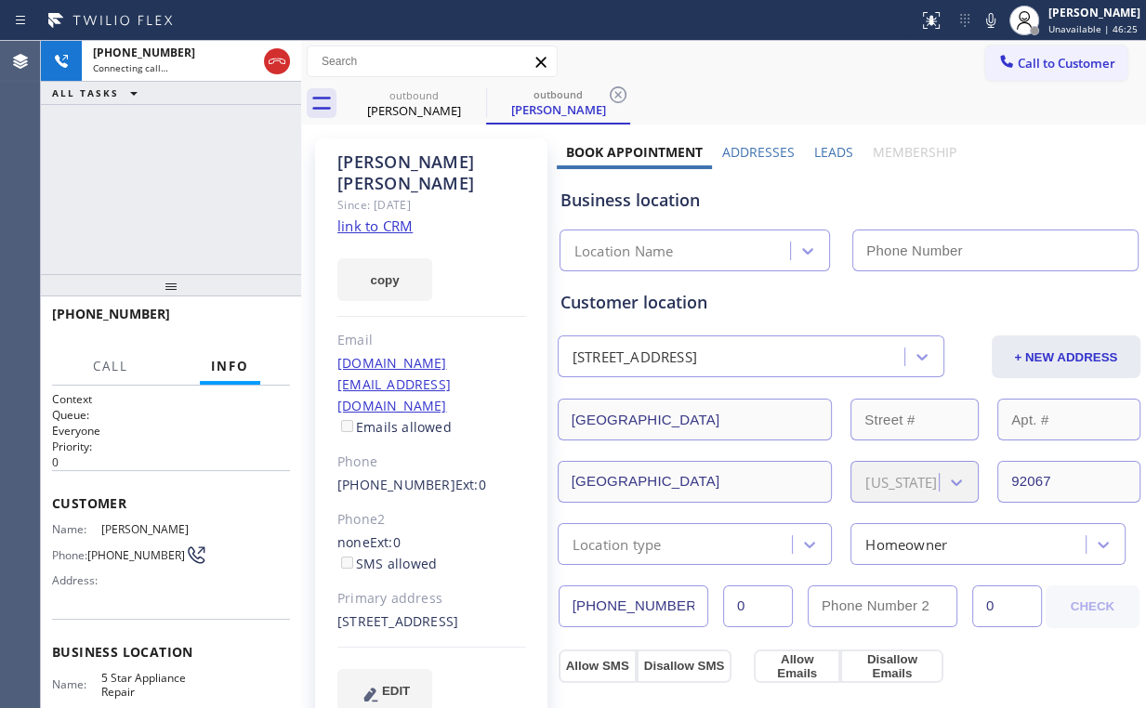
type input "[PHONE_NUMBER]"
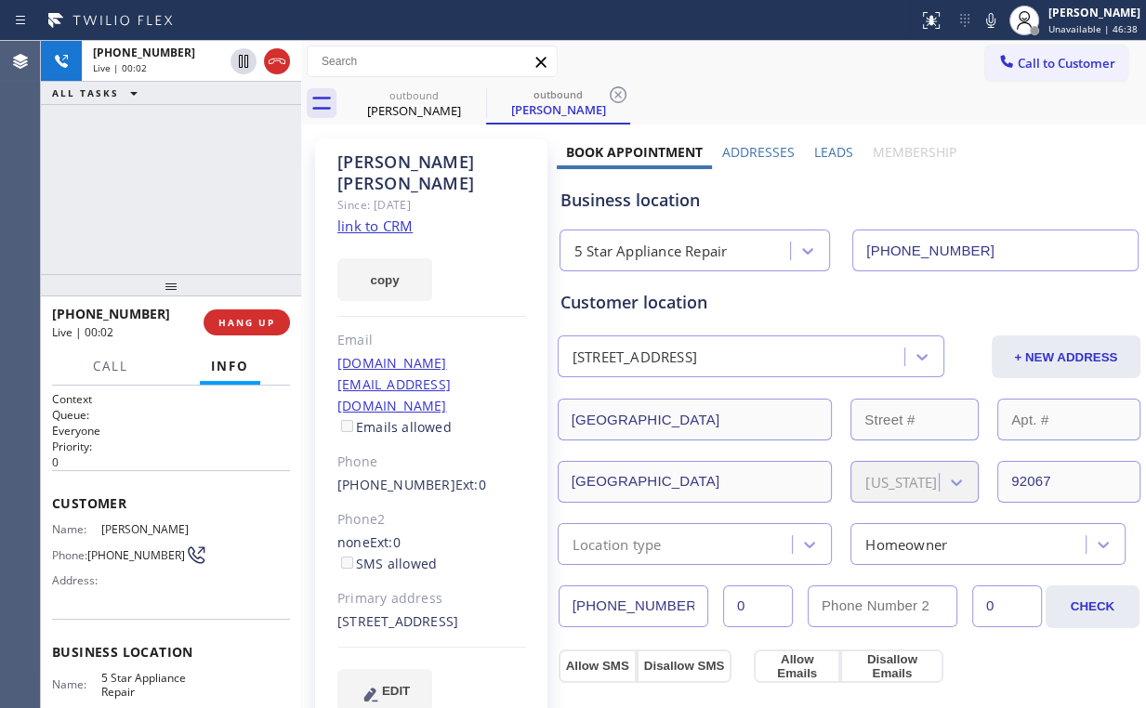
click at [132, 201] on div "[PHONE_NUMBER] Live | 00:02 ALL TASKS ALL TASKS ACTIVE TASKS TASKS IN WRAP UP" at bounding box center [171, 157] width 260 height 233
click at [181, 183] on div "[PHONE_NUMBER] Live | 00:06 ALL TASKS ALL TASKS ACTIVE TASKS TASKS IN WRAP UP" at bounding box center [171, 157] width 260 height 233
drag, startPoint x: 665, startPoint y: 204, endPoint x: 520, endPoint y: 153, distance: 153.4
click at [598, 198] on div "Business location" at bounding box center [848, 200] width 577 height 25
click at [182, 186] on div "[PHONE_NUMBER] Live | 00:23 ALL TASKS ALL TASKS ACTIVE TASKS TASKS IN WRAP UP" at bounding box center [171, 157] width 260 height 233
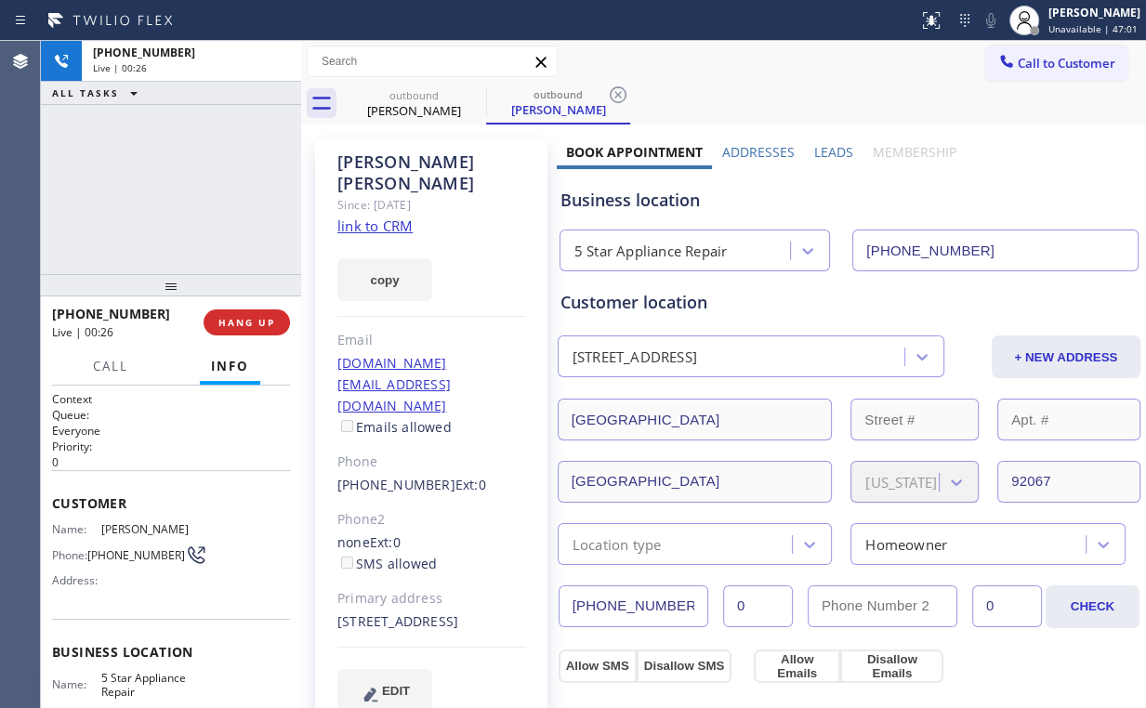
drag, startPoint x: 182, startPoint y: 191, endPoint x: 105, endPoint y: 190, distance: 77.2
click at [105, 190] on div "[PHONE_NUMBER] Live | 00:26 ALL TASKS ALL TASKS ACTIVE TASKS TASKS IN WRAP UP" at bounding box center [171, 157] width 260 height 233
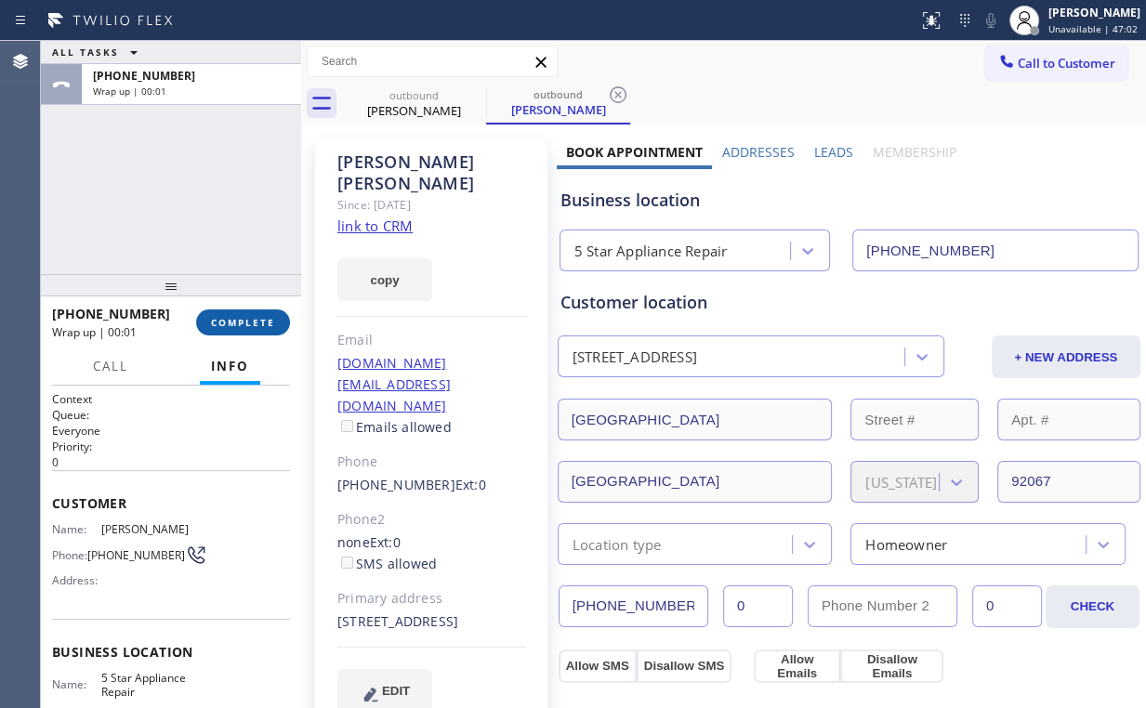
click at [254, 323] on span "COMPLETE" at bounding box center [243, 322] width 64 height 13
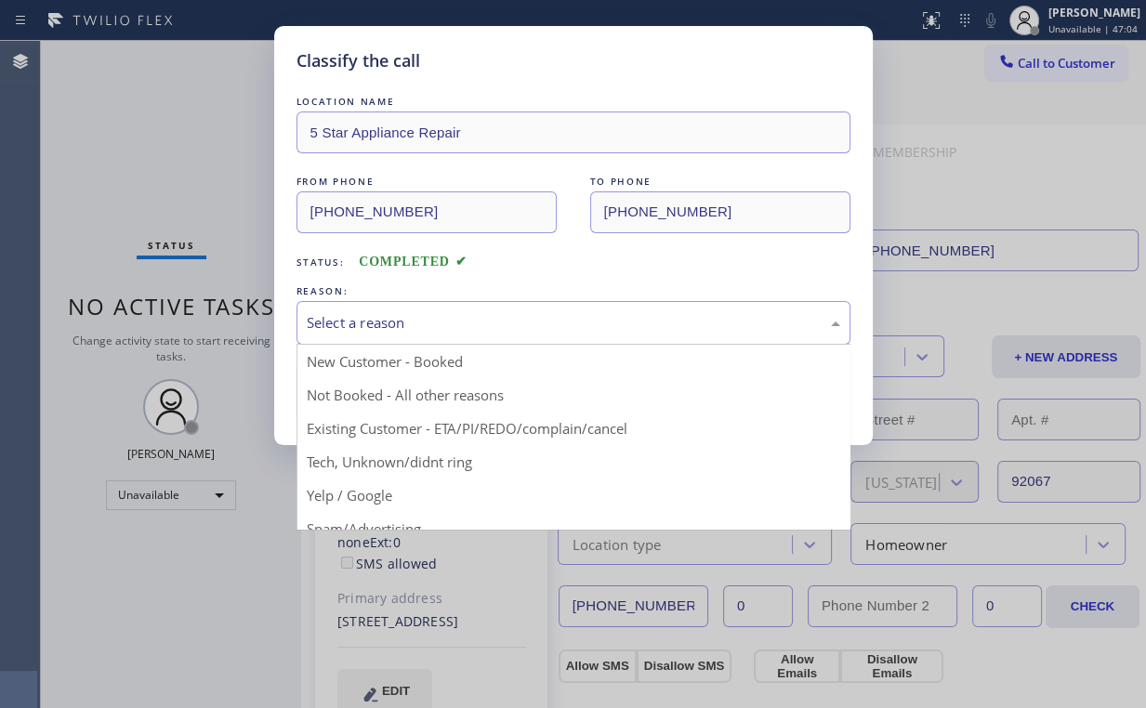
click at [338, 330] on div "Select a reason" at bounding box center [573, 322] width 533 height 21
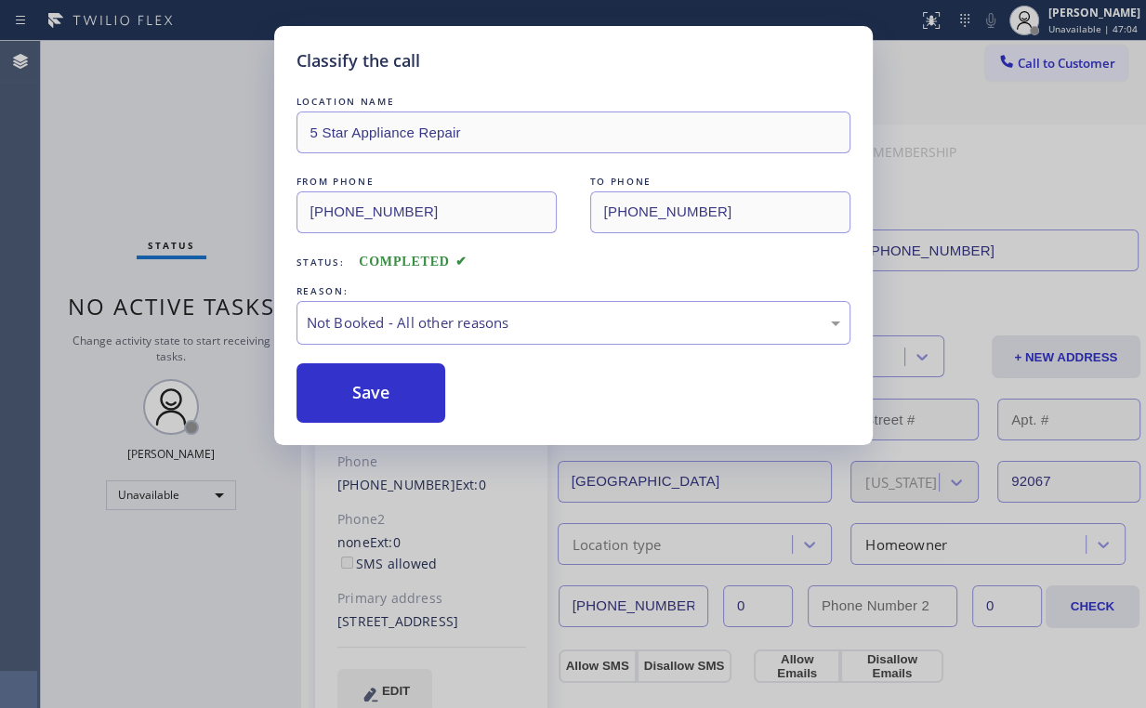
drag, startPoint x: 362, startPoint y: 390, endPoint x: 234, endPoint y: 249, distance: 190.8
click at [363, 390] on button "Save" at bounding box center [371, 392] width 150 height 59
click at [188, 178] on div "Classify the call LOCATION NAME 5 Star Appliance Repair FROM PHONE [PHONE_NUMBE…" at bounding box center [573, 354] width 1146 height 708
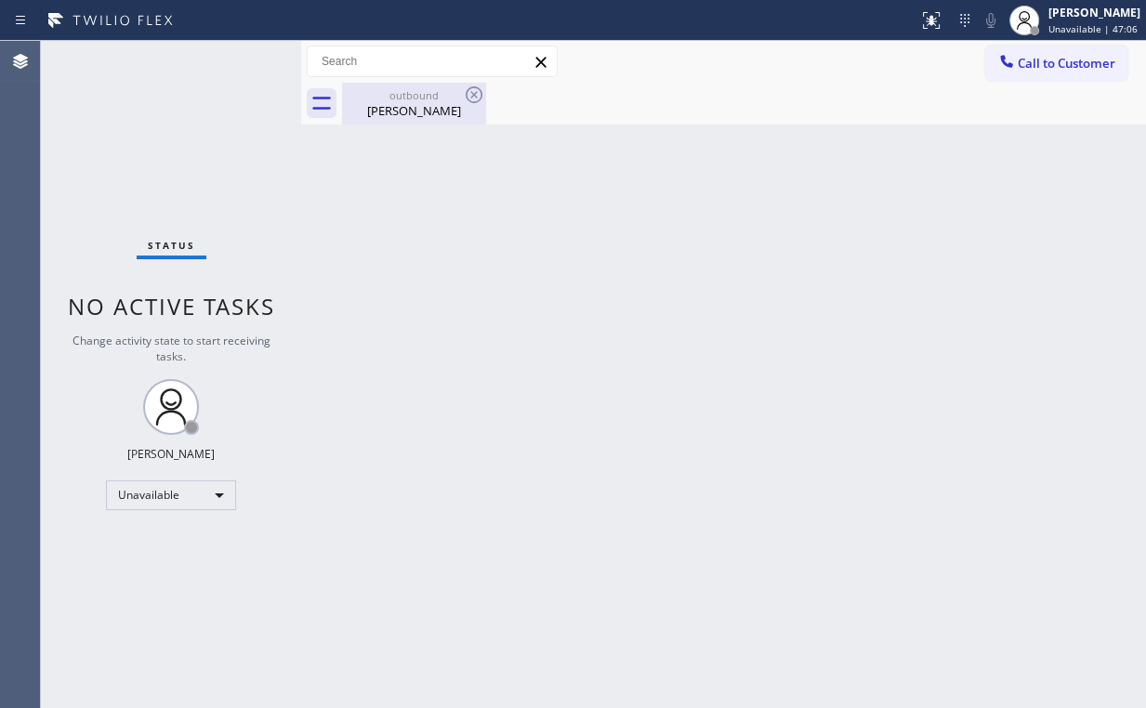
drag, startPoint x: 388, startPoint y: 108, endPoint x: 451, endPoint y: 100, distance: 63.6
click at [389, 108] on div "[PERSON_NAME]" at bounding box center [414, 110] width 140 height 17
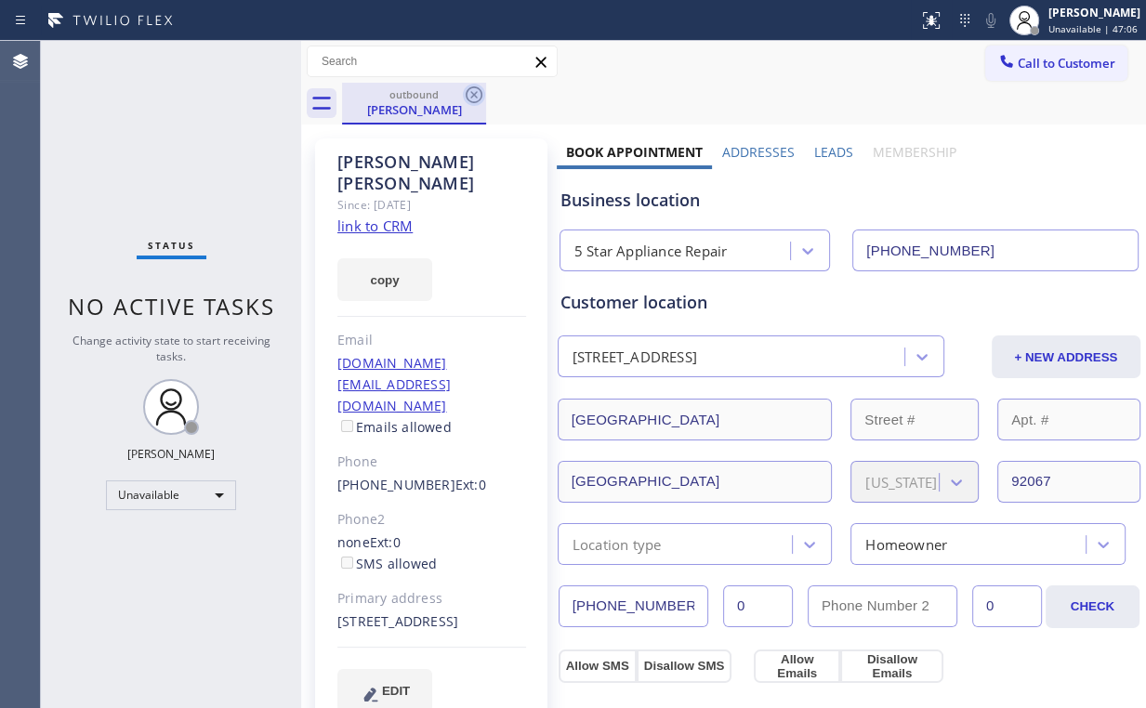
click at [480, 93] on icon at bounding box center [474, 94] width 17 height 17
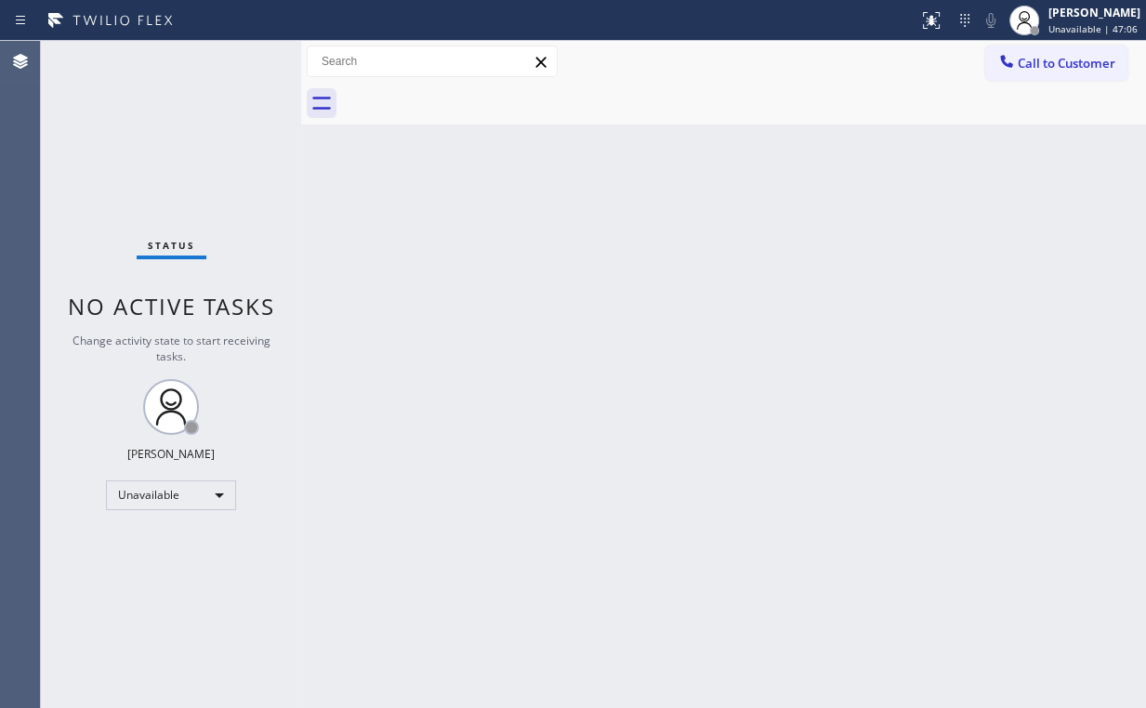
click at [177, 109] on div "Status No active tasks Change activity state to start receiving tasks. [PERSON_…" at bounding box center [171, 374] width 260 height 667
drag, startPoint x: 1050, startPoint y: 59, endPoint x: 582, endPoint y: 295, distance: 524.1
click at [1051, 60] on span "Call to Customer" at bounding box center [1067, 63] width 98 height 17
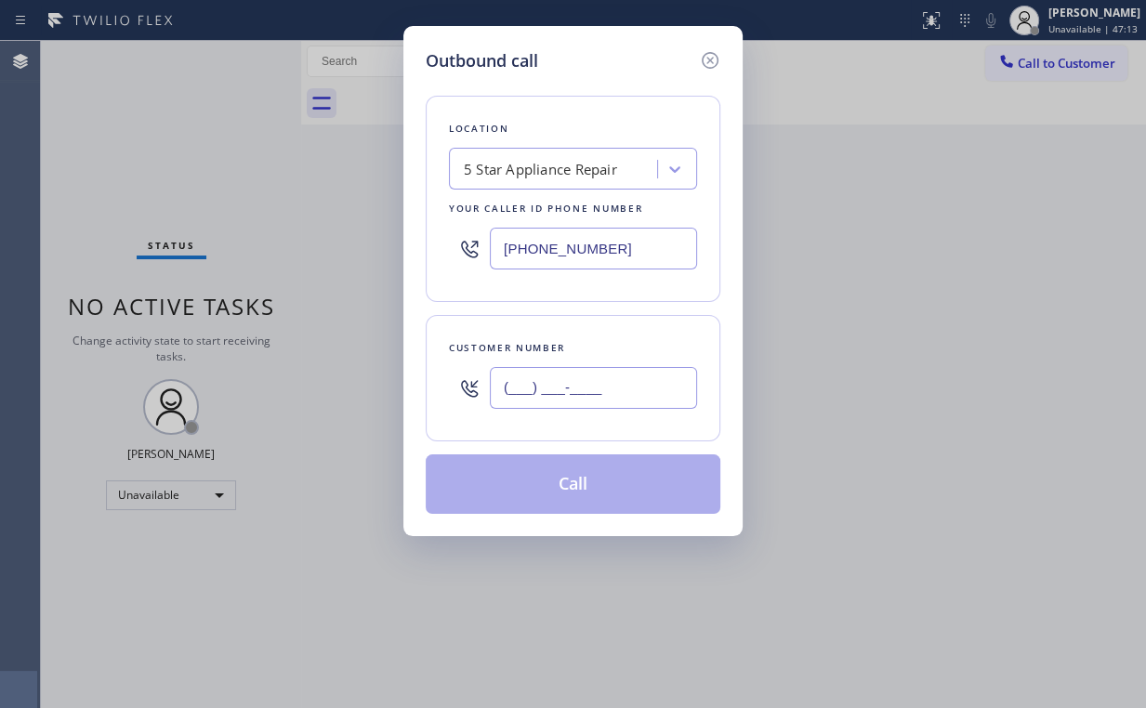
click at [606, 369] on input "(___) ___-____" at bounding box center [593, 388] width 207 height 42
paste input "626) 377-1984"
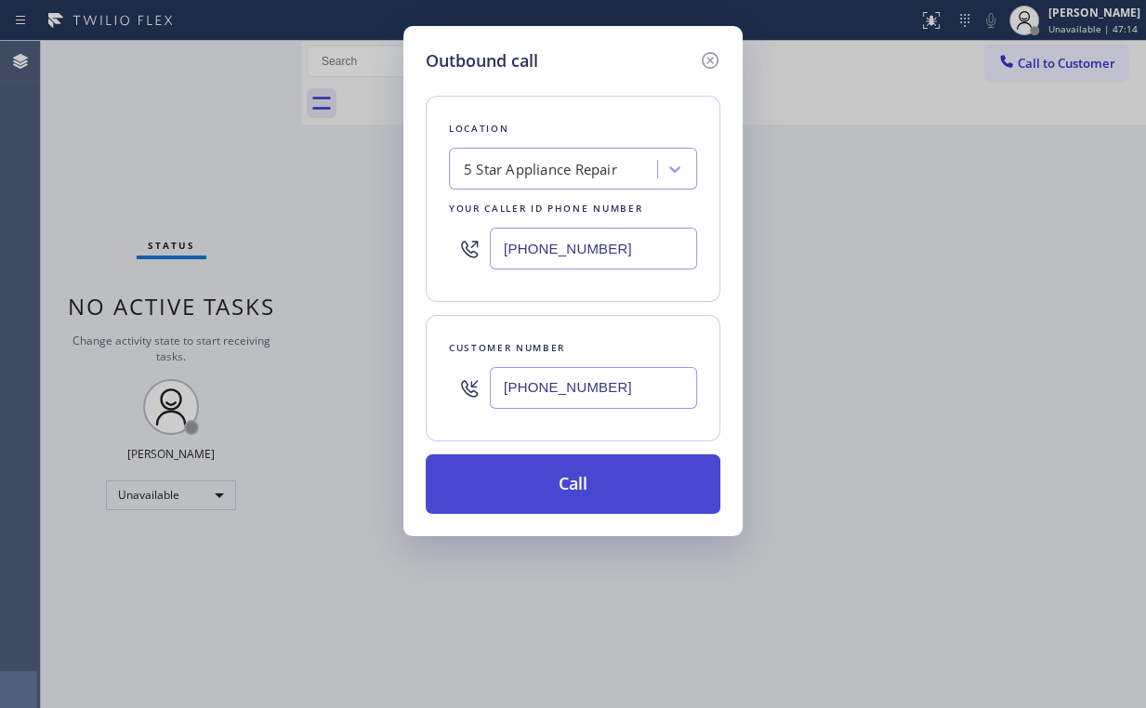
type input "[PHONE_NUMBER]"
click at [555, 478] on button "Call" at bounding box center [573, 483] width 295 height 59
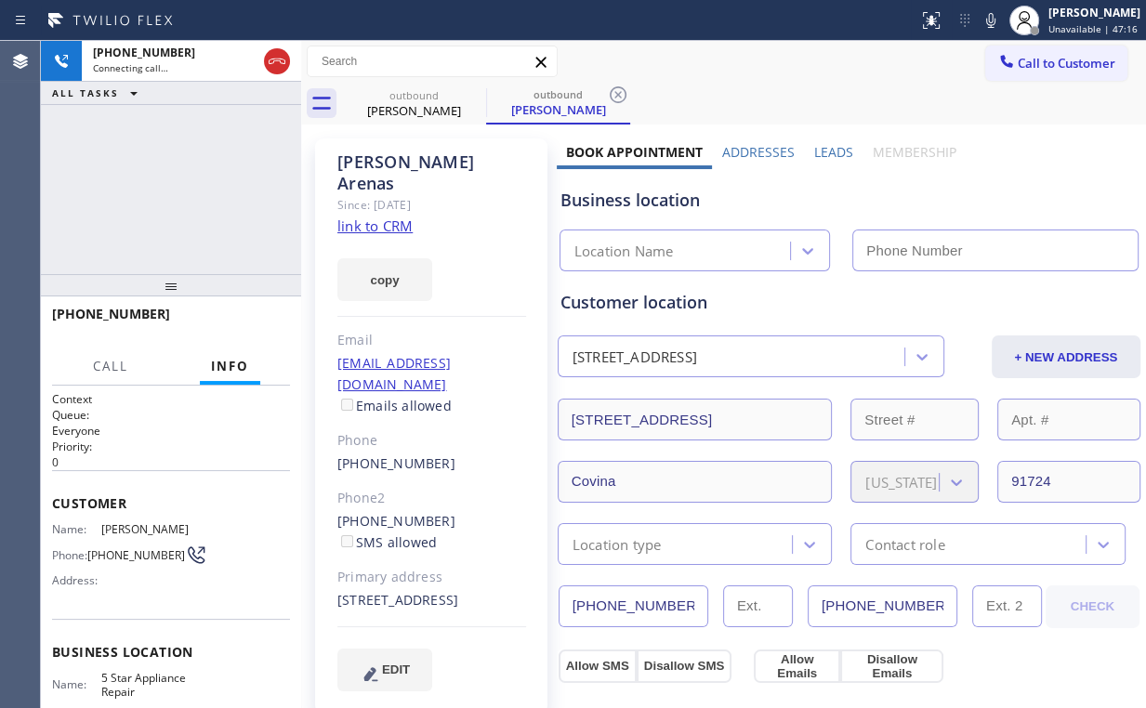
click at [153, 190] on div "[PHONE_NUMBER] Connecting call… ALL TASKS ALL TASKS ACTIVE TASKS TASKS IN WRAP …" at bounding box center [171, 157] width 260 height 233
drag, startPoint x: 171, startPoint y: 185, endPoint x: 187, endPoint y: 189, distance: 16.2
click at [160, 170] on div "[PHONE_NUMBER] Connecting call… ALL TASKS ALL TASKS ACTIVE TASKS TASKS IN WRAP …" at bounding box center [171, 157] width 260 height 233
click at [176, 187] on div "[PHONE_NUMBER] Connecting call… ALL TASKS ALL TASKS ACTIVE TASKS TASKS IN WRAP …" at bounding box center [171, 157] width 260 height 233
type input "[PHONE_NUMBER]"
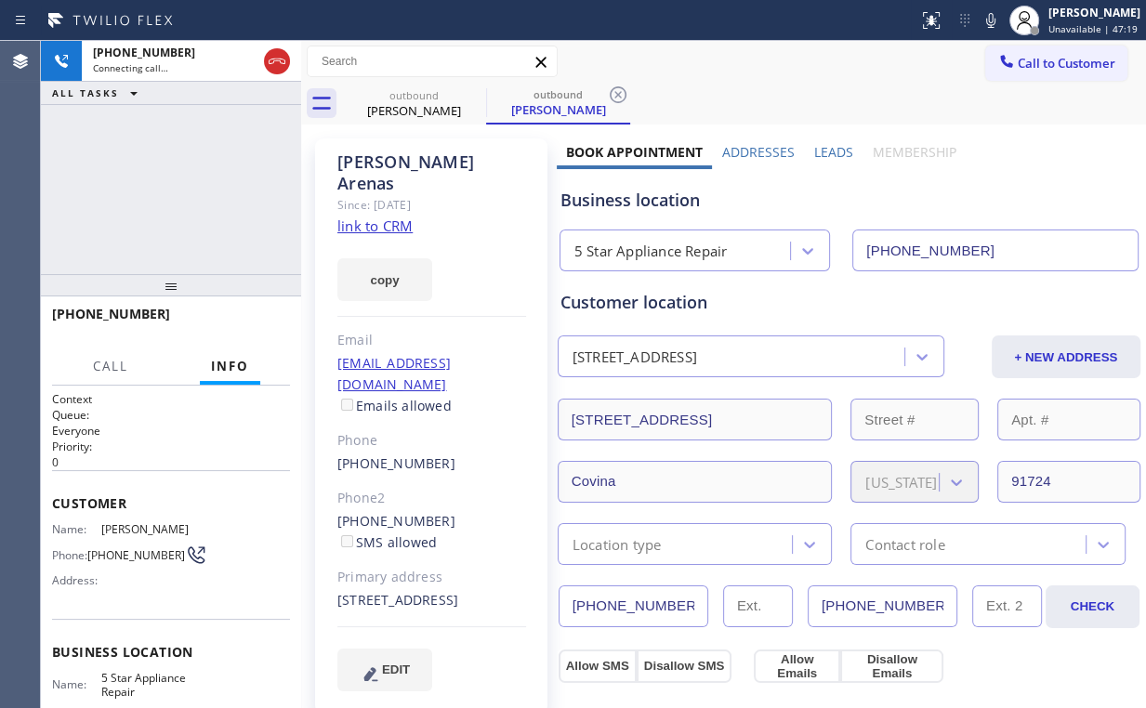
click at [178, 186] on div "[PHONE_NUMBER] Connecting call… ALL TASKS ALL TASKS ACTIVE TASKS TASKS IN WRAP …" at bounding box center [171, 157] width 260 height 233
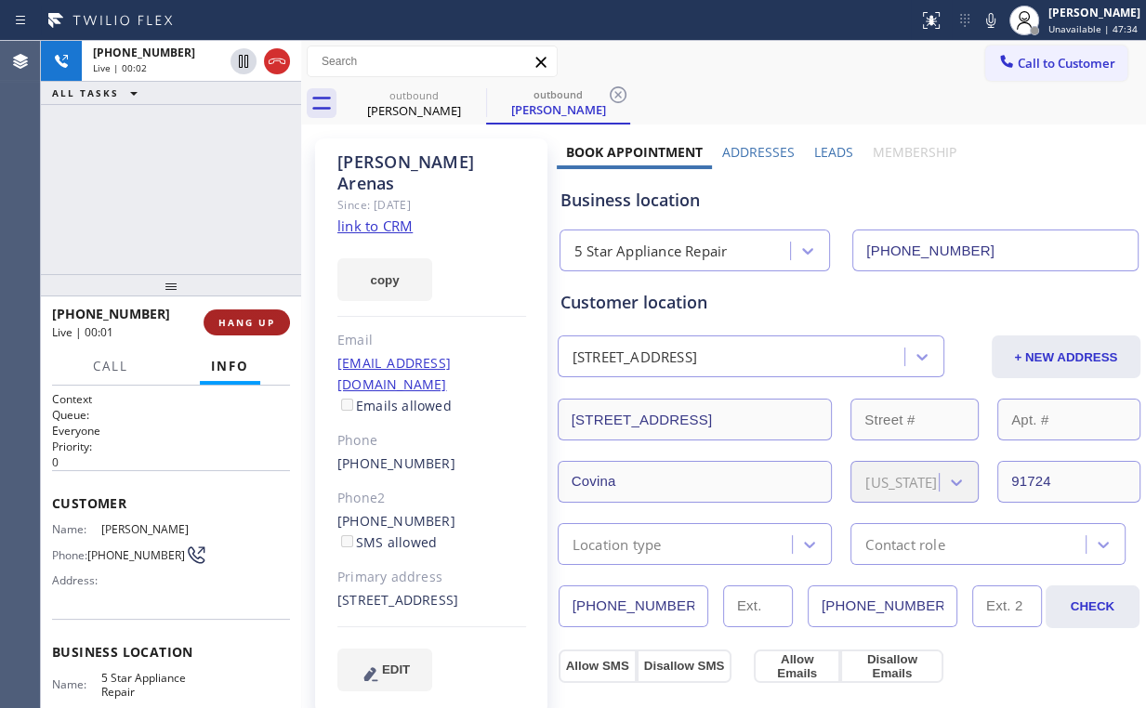
click at [257, 329] on button "HANG UP" at bounding box center [247, 322] width 86 height 26
click at [275, 329] on button "HANG UP" at bounding box center [247, 322] width 86 height 26
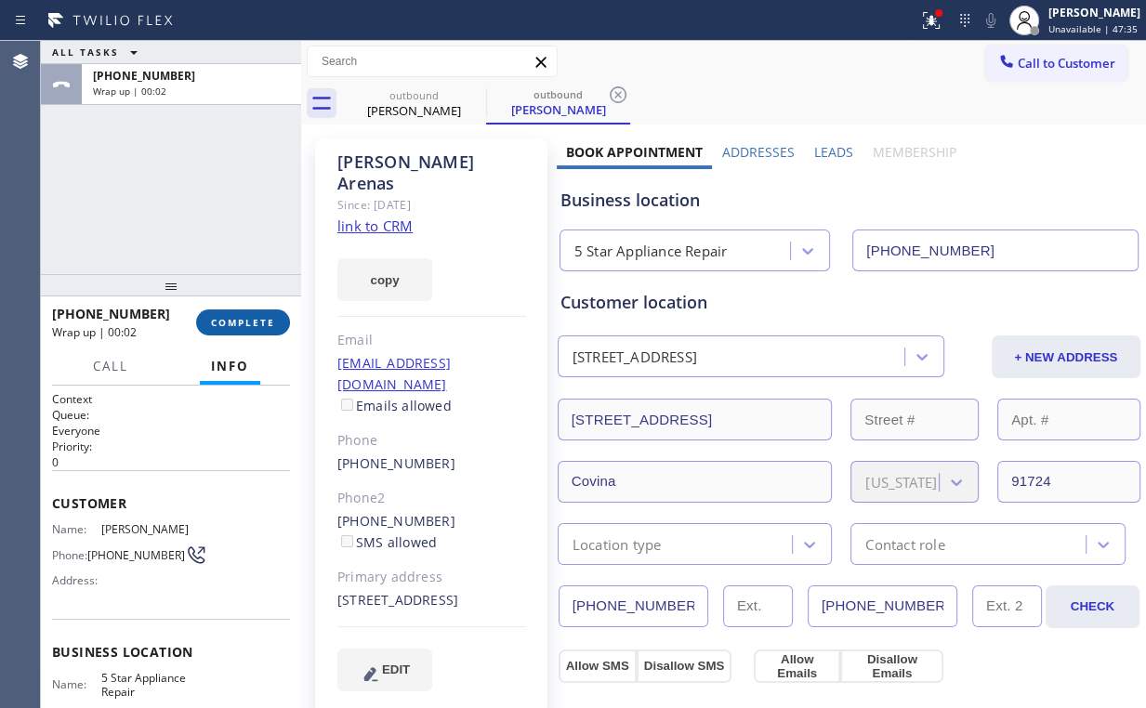
click at [264, 328] on span "COMPLETE" at bounding box center [243, 322] width 64 height 13
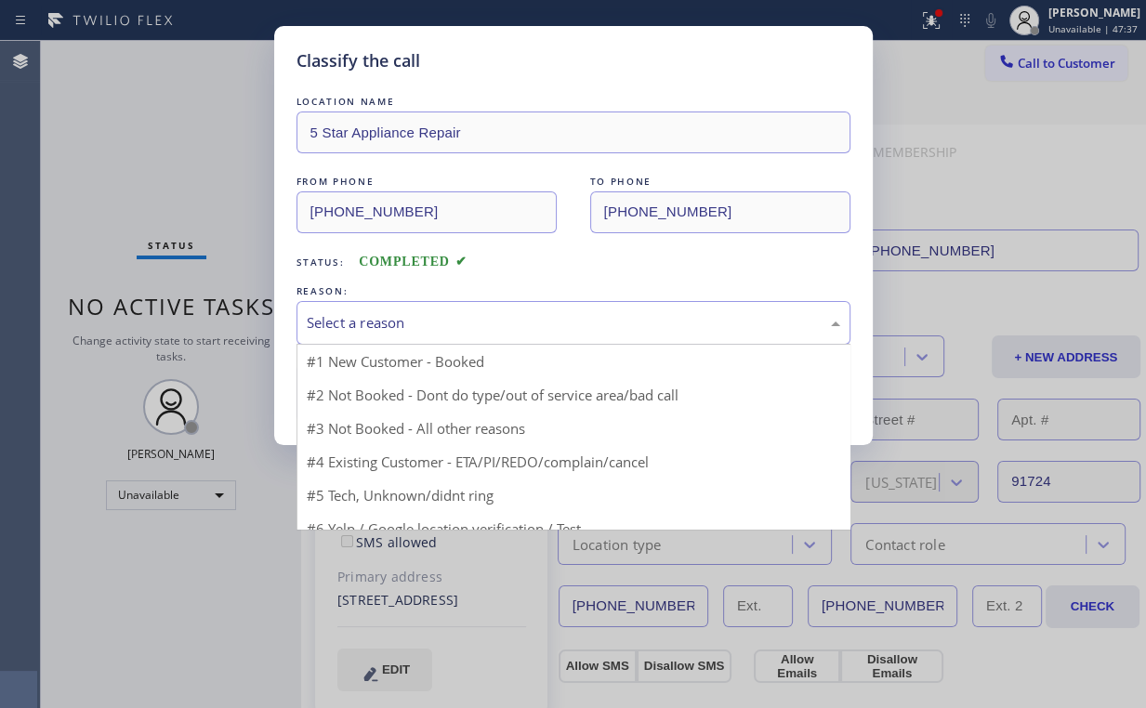
click at [375, 321] on div "Select a reason" at bounding box center [573, 322] width 533 height 21
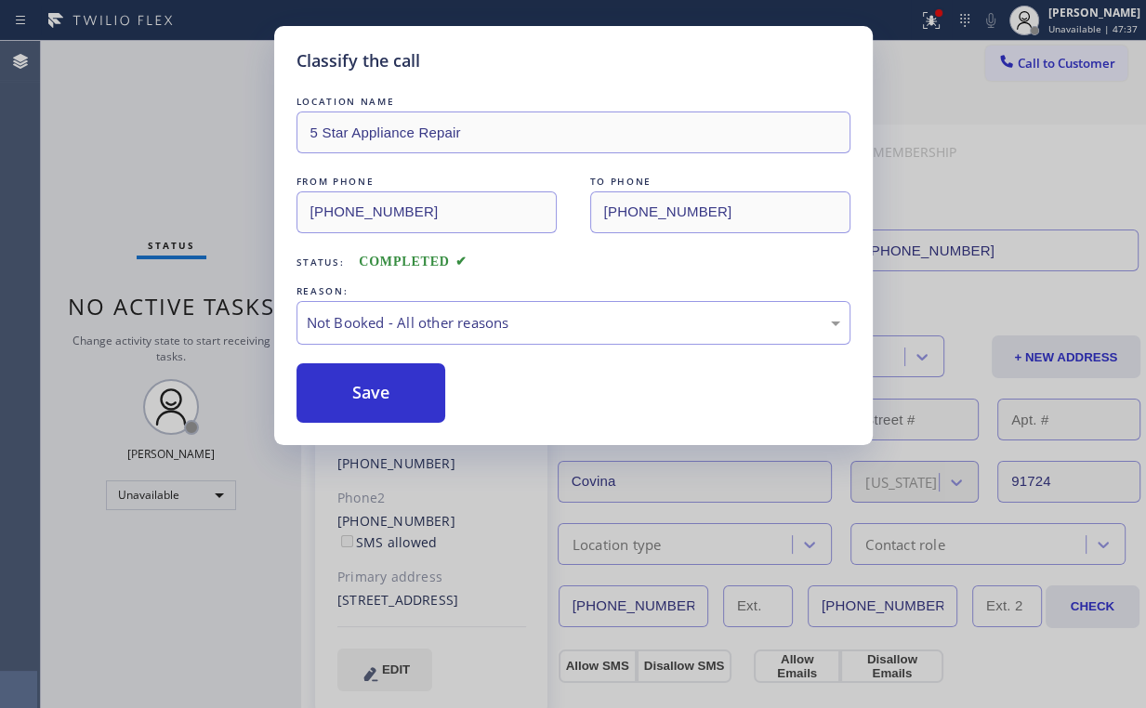
click at [383, 384] on button "Save" at bounding box center [371, 392] width 150 height 59
click at [160, 141] on div "Classify the call LOCATION NAME 5 Star Appliance Repair FROM PHONE [PHONE_NUMBE…" at bounding box center [573, 354] width 1146 height 708
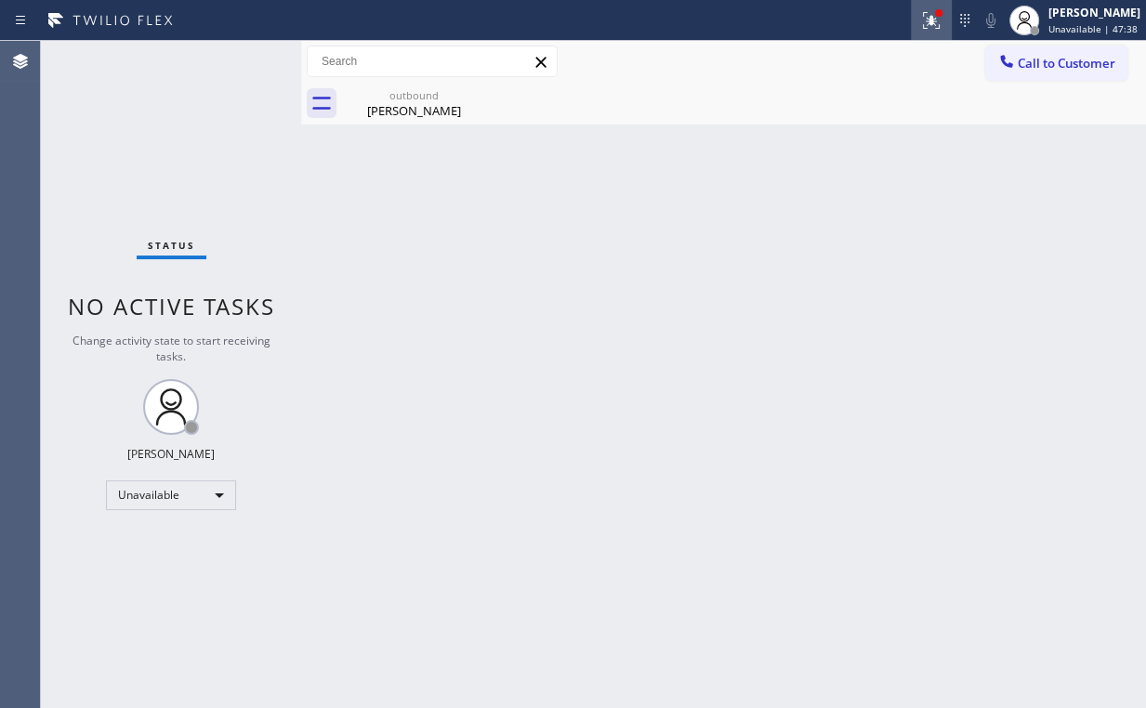
click at [932, 12] on icon at bounding box center [928, 18] width 11 height 13
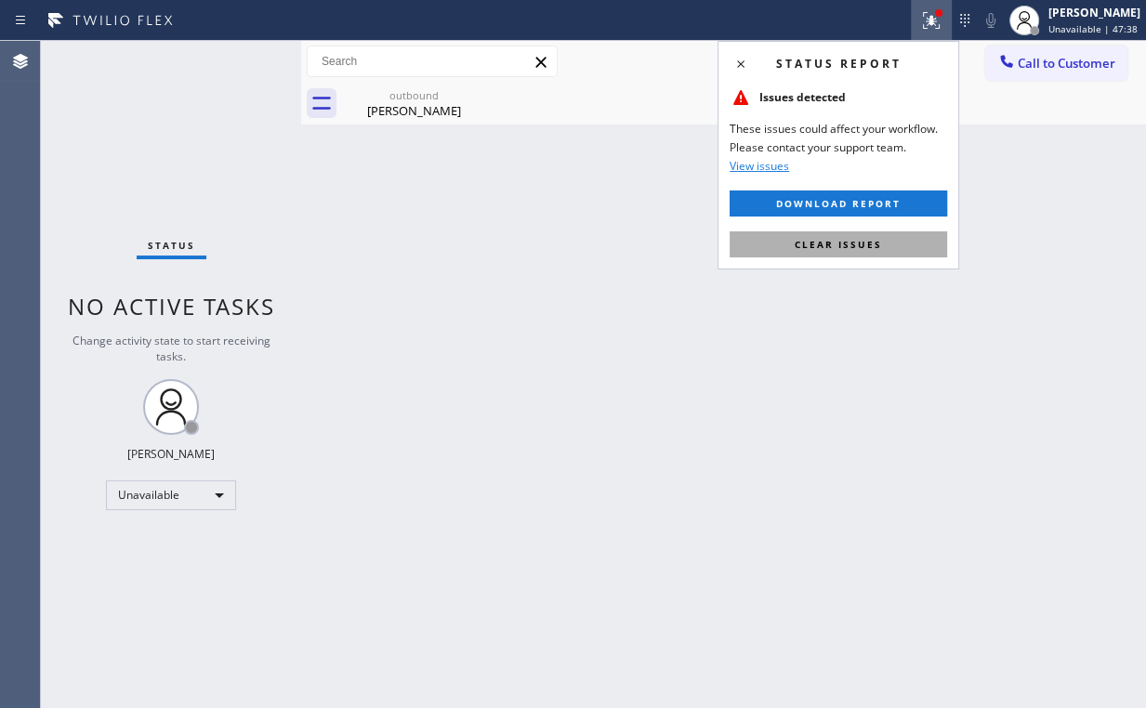
drag, startPoint x: 831, startPoint y: 241, endPoint x: 918, endPoint y: 239, distance: 87.4
click at [835, 242] on span "Clear issues" at bounding box center [838, 244] width 87 height 13
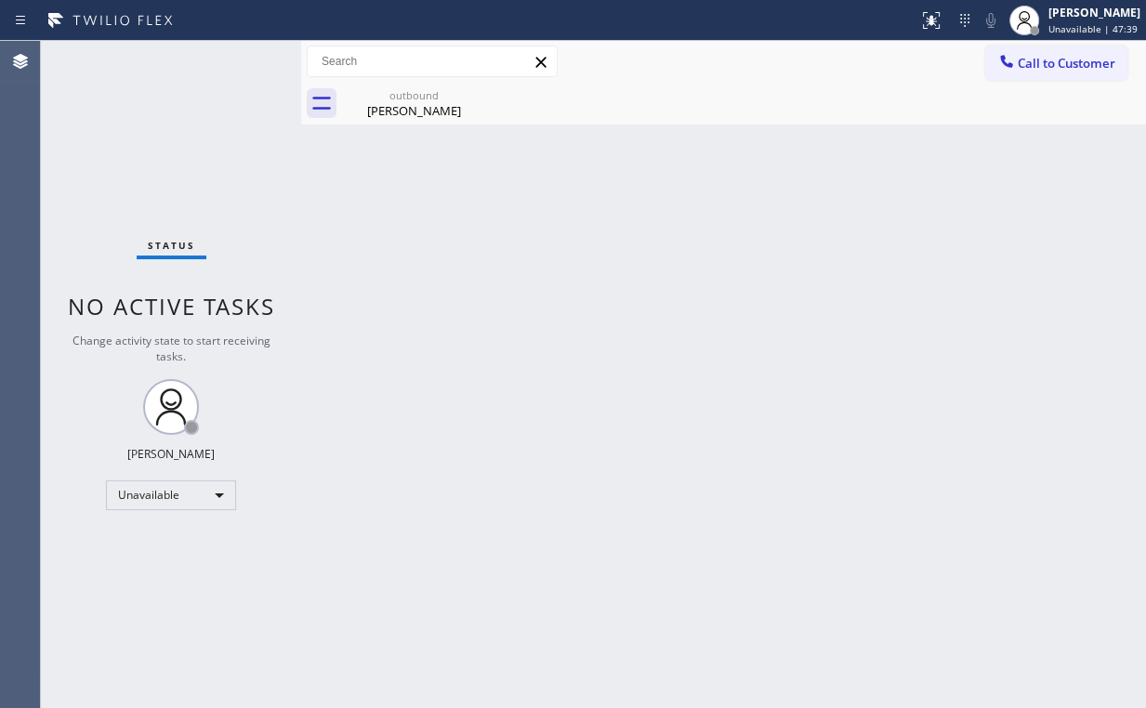
drag, startPoint x: 952, startPoint y: 236, endPoint x: 987, endPoint y: 105, distance: 135.7
click at [961, 222] on div "Back to Dashboard Change Sender ID Customers Technicians Select a contact Outbo…" at bounding box center [723, 374] width 845 height 667
click at [1027, 61] on span "Call to Customer" at bounding box center [1067, 63] width 98 height 17
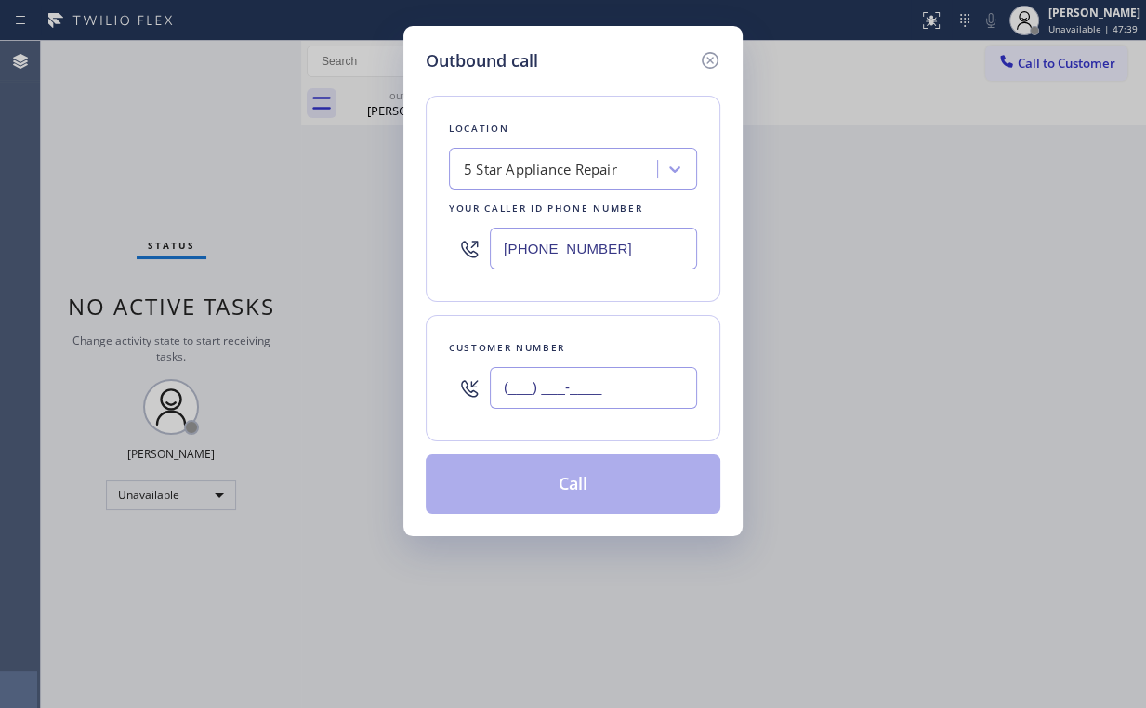
click at [603, 387] on input "(___) ___-____" at bounding box center [593, 388] width 207 height 42
paste input "626) 377-1984"
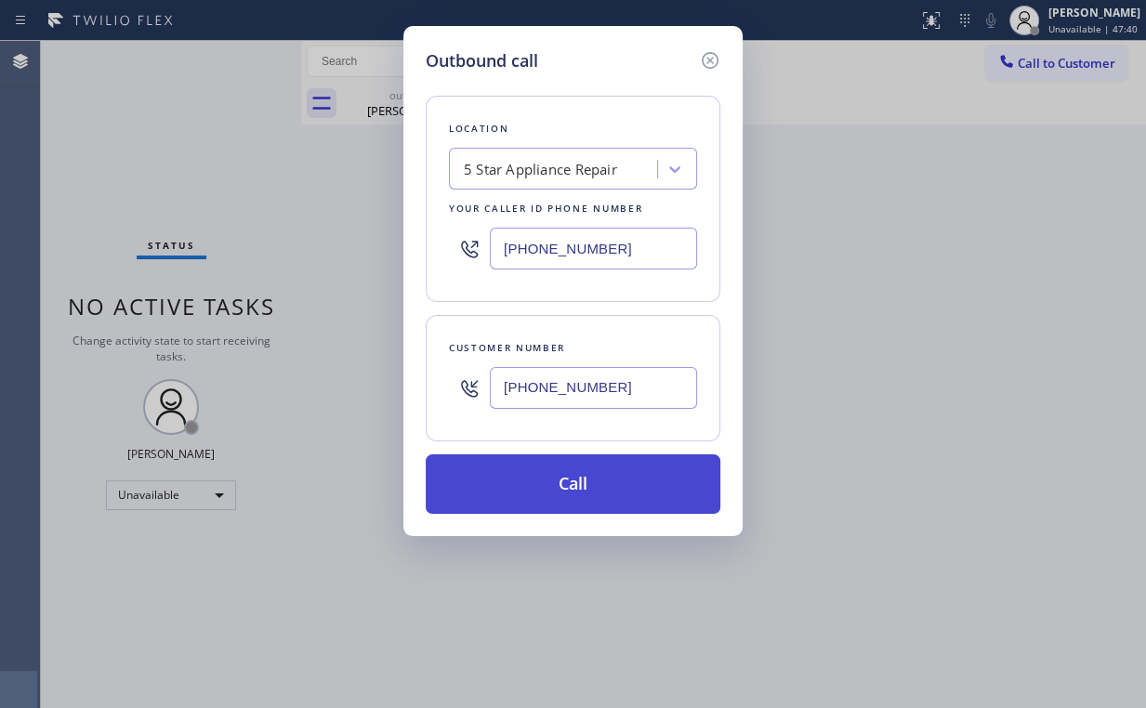
type input "[PHONE_NUMBER]"
click at [568, 488] on button "Call" at bounding box center [573, 483] width 295 height 59
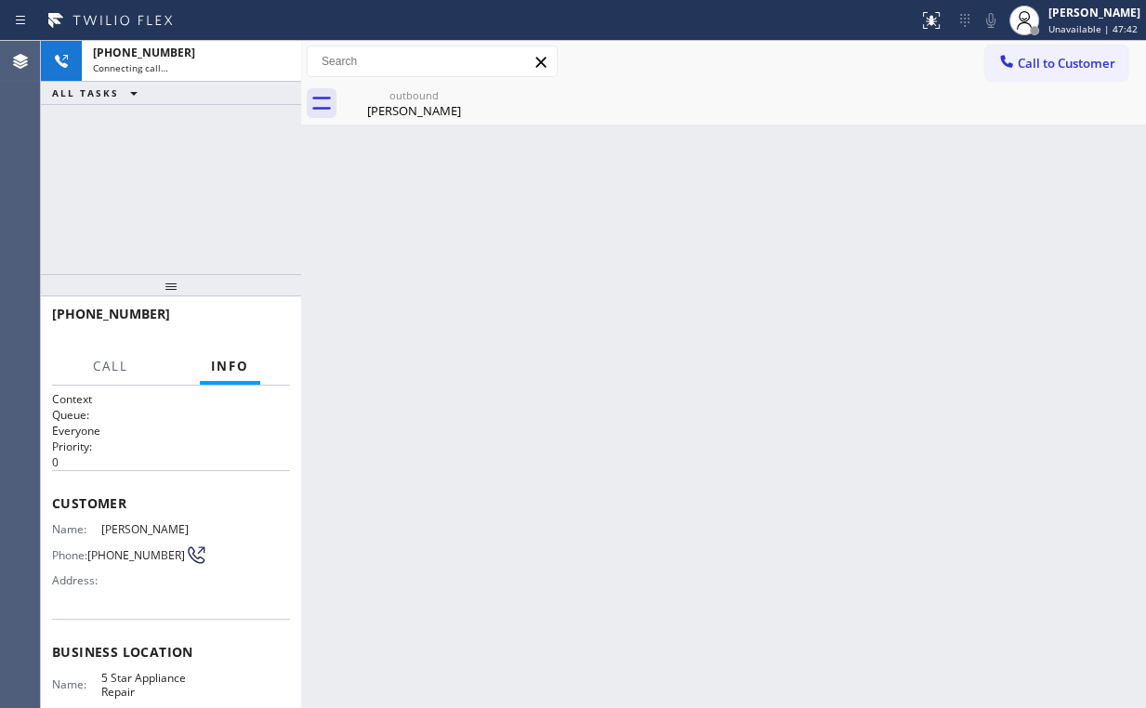
click at [206, 224] on div "[PHONE_NUMBER] Connecting call… ALL TASKS ALL TASKS ACTIVE TASKS TASKS IN WRAP …" at bounding box center [171, 157] width 260 height 233
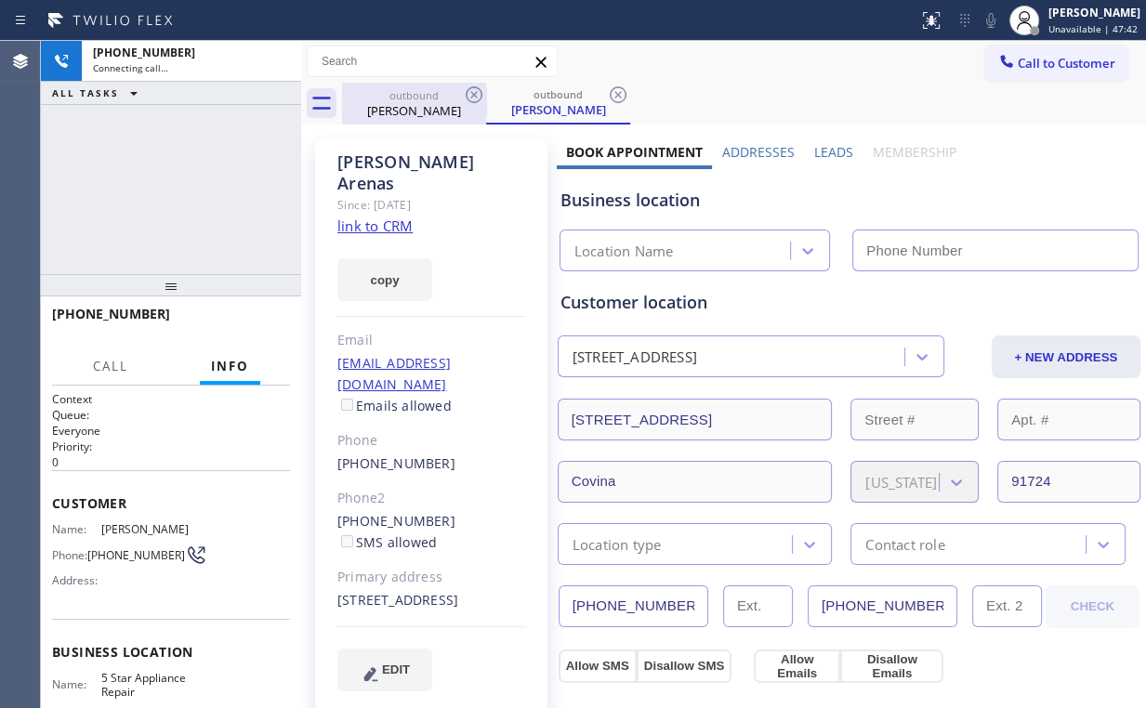
click at [384, 100] on div "outbound [PERSON_NAME]" at bounding box center [414, 104] width 140 height 42
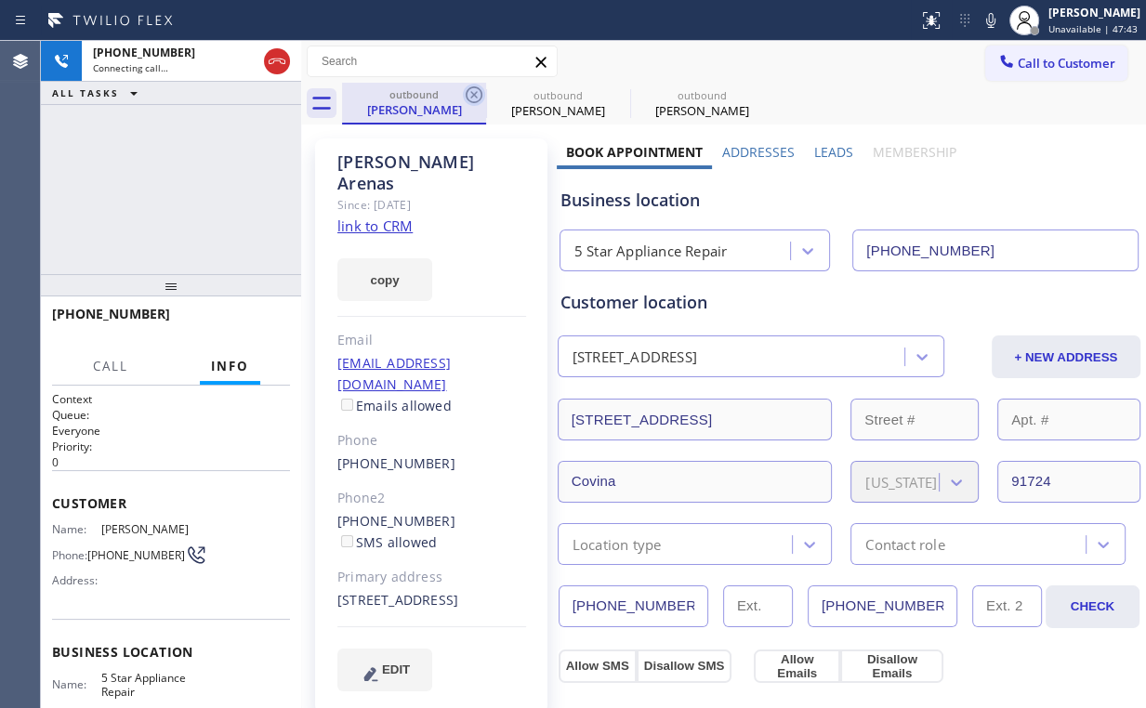
click at [472, 91] on icon at bounding box center [474, 95] width 22 height 22
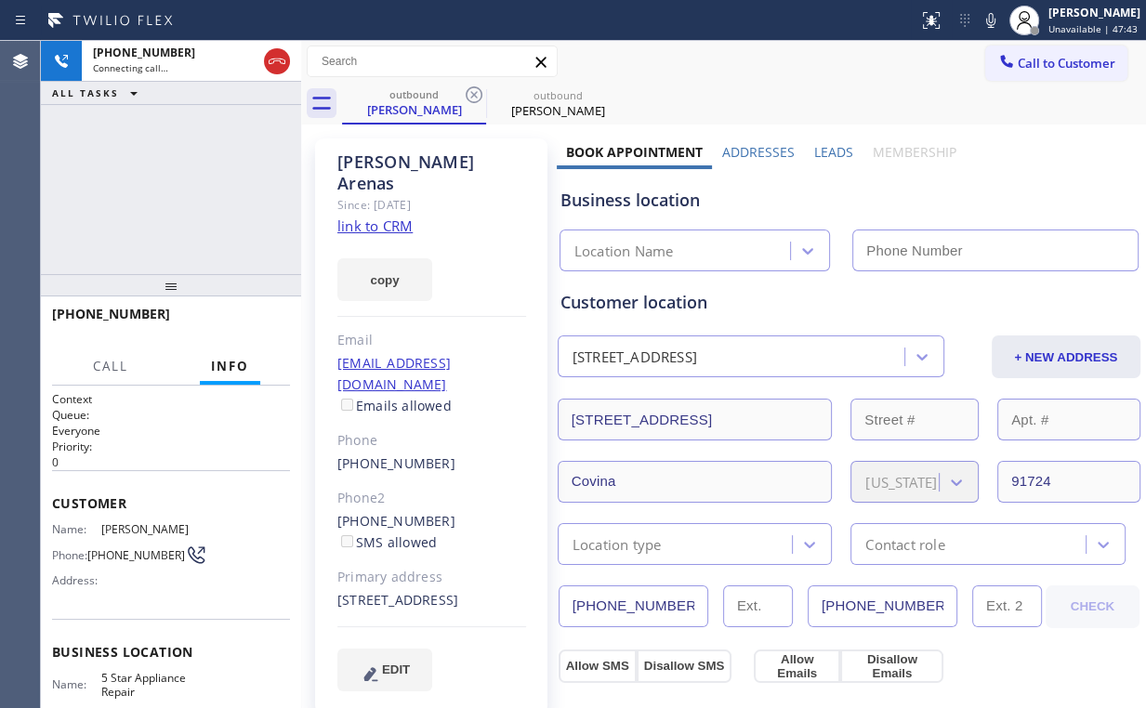
click at [199, 176] on div "[PHONE_NUMBER] Connecting call… ALL TASKS ALL TASKS ACTIVE TASKS TASKS IN WRAP …" at bounding box center [171, 157] width 260 height 233
type input "[PHONE_NUMBER]"
click at [175, 192] on div "[PHONE_NUMBER] Connecting call… ALL TASKS ALL TASKS ACTIVE TASKS TASKS IN WRAP …" at bounding box center [171, 157] width 260 height 233
click at [177, 186] on div "[PHONE_NUMBER] Connecting call… ALL TASKS ALL TASKS ACTIVE TASKS TASKS IN WRAP …" at bounding box center [171, 157] width 260 height 233
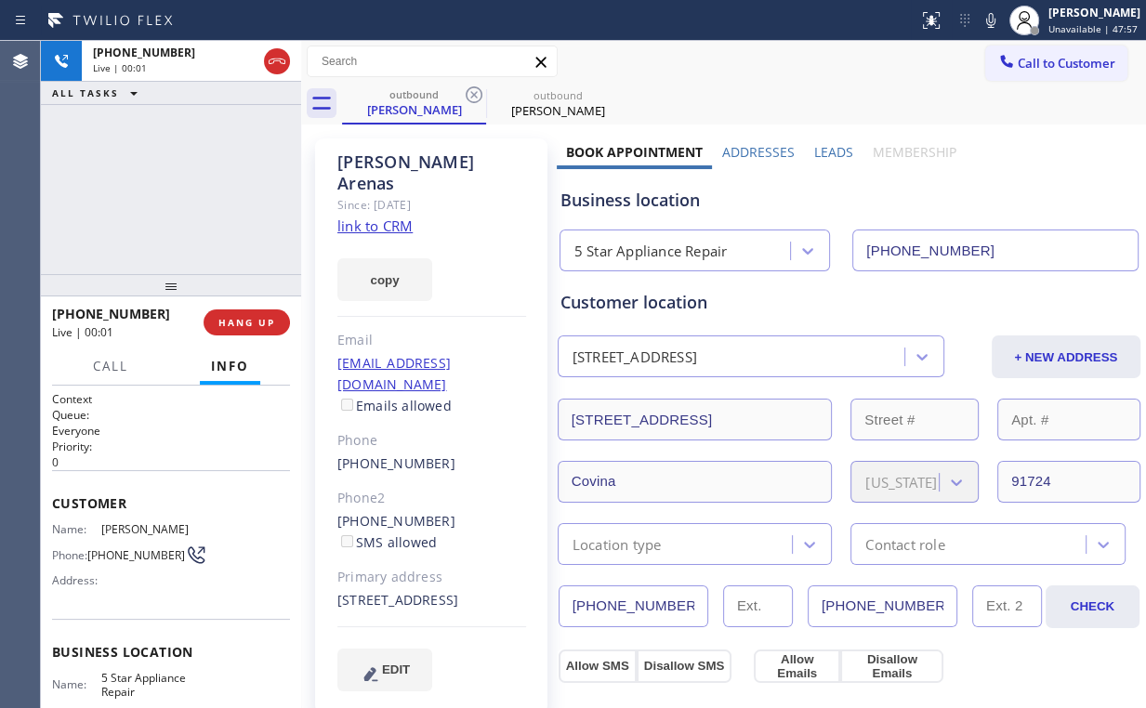
click at [177, 186] on div "[PHONE_NUMBER] Live | 00:01 ALL TASKS ALL TASKS ACTIVE TASKS TASKS IN WRAP UP" at bounding box center [171, 157] width 260 height 233
click at [177, 186] on div "[PHONE_NUMBER] Live | 00:02 ALL TASKS ALL TASKS ACTIVE TASKS TASKS IN WRAP UP" at bounding box center [171, 157] width 260 height 233
click at [177, 186] on div "[PHONE_NUMBER] Live | 00:03 ALL TASKS ALL TASKS ACTIVE TASKS TASKS IN WRAP UP" at bounding box center [171, 157] width 260 height 233
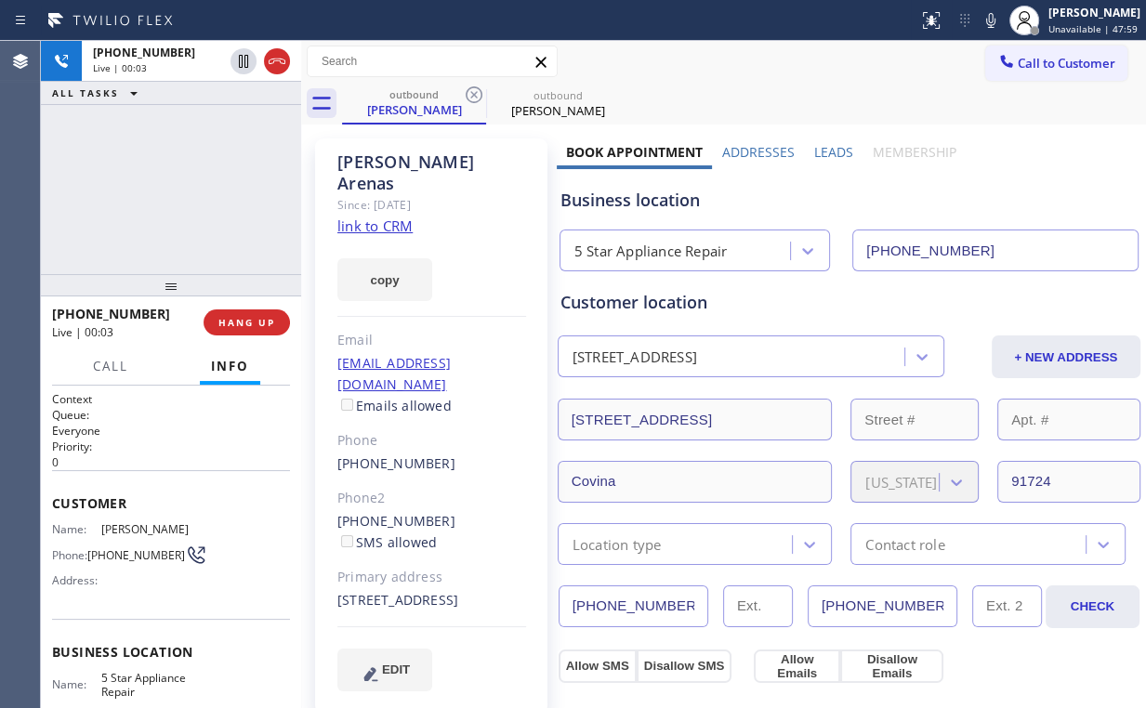
click at [177, 186] on div "[PHONE_NUMBER] Live | 00:03 ALL TASKS ALL TASKS ACTIVE TASKS TASKS IN WRAP UP" at bounding box center [171, 157] width 260 height 233
click at [177, 186] on div "[PHONE_NUMBER] Live | 00:04 ALL TASKS ALL TASKS ACTIVE TASKS TASKS IN WRAP UP" at bounding box center [171, 157] width 260 height 233
click at [177, 186] on div "[PHONE_NUMBER] Live | 00:05 ALL TASKS ALL TASKS ACTIVE TASKS TASKS IN WRAP UP" at bounding box center [171, 157] width 260 height 233
click at [177, 186] on div "[PHONE_NUMBER] Live | 00:06 ALL TASKS ALL TASKS ACTIVE TASKS TASKS IN WRAP UP" at bounding box center [171, 157] width 260 height 233
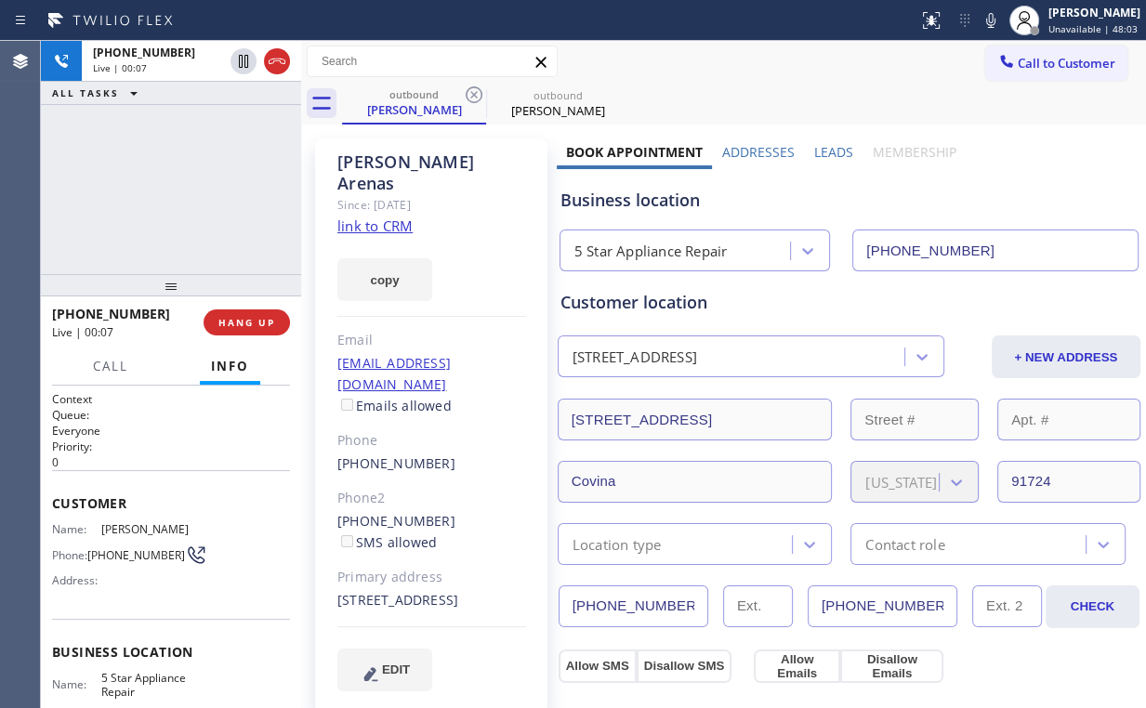
click at [177, 186] on div "[PHONE_NUMBER] Live | 00:07 ALL TASKS ALL TASKS ACTIVE TASKS TASKS IN WRAP UP" at bounding box center [171, 157] width 260 height 233
click at [256, 316] on span "HANG UP" at bounding box center [246, 322] width 57 height 13
click at [253, 322] on span "HANG UP" at bounding box center [246, 322] width 57 height 13
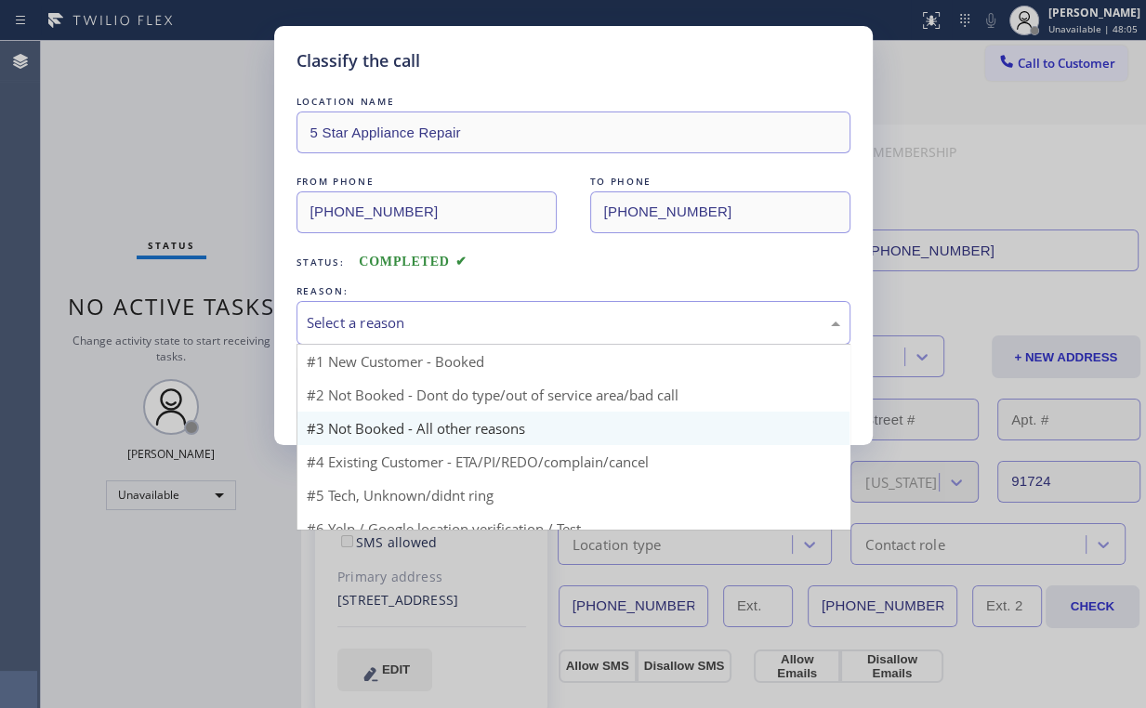
drag, startPoint x: 357, startPoint y: 327, endPoint x: 366, endPoint y: 385, distance: 58.4
click at [358, 327] on div "Select a reason" at bounding box center [573, 322] width 533 height 21
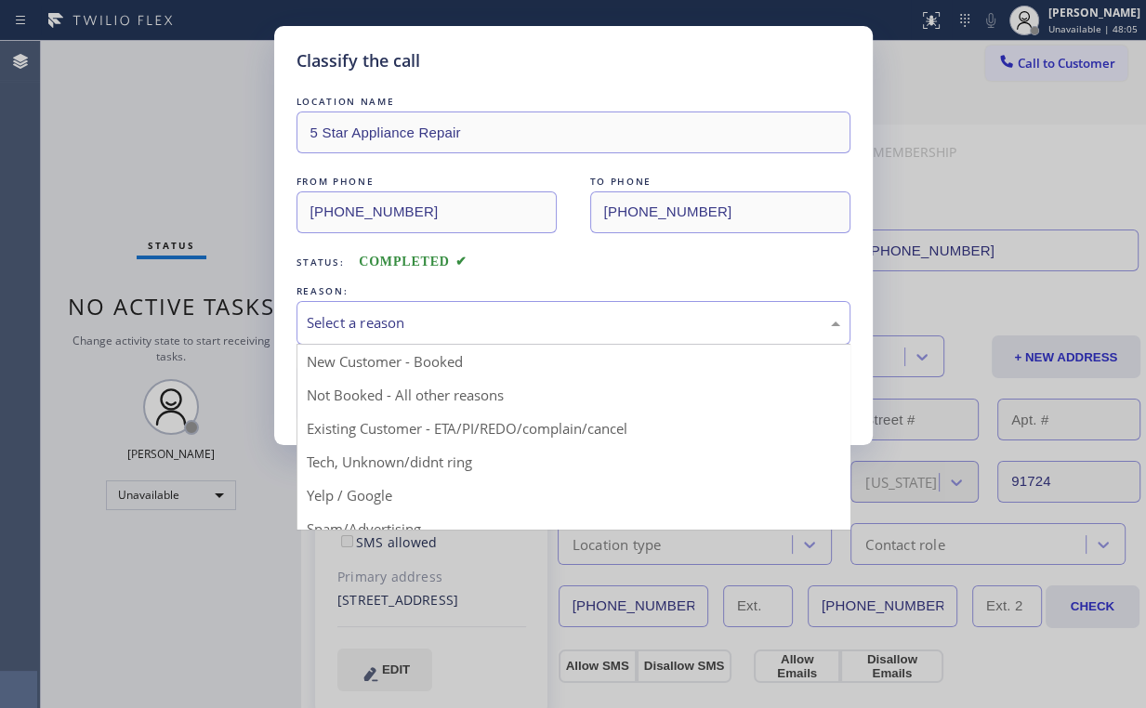
drag, startPoint x: 370, startPoint y: 394, endPoint x: 379, endPoint y: 397, distance: 9.7
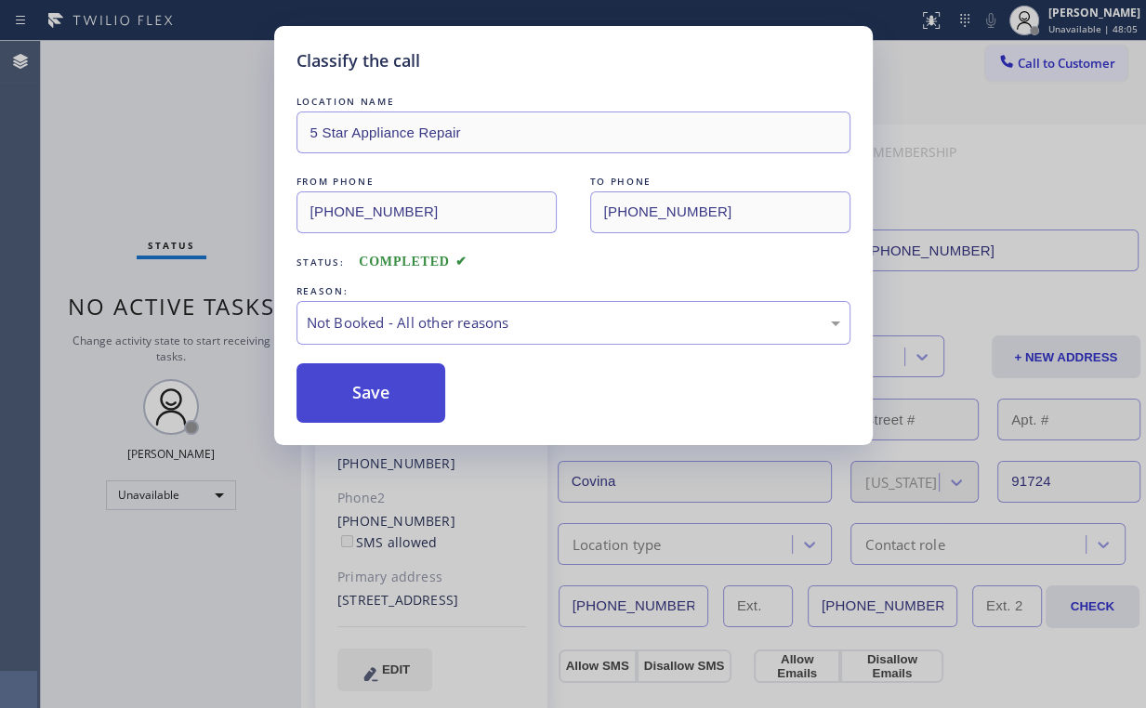
click at [379, 397] on button "Save" at bounding box center [371, 392] width 150 height 59
click at [180, 172] on div "Classify the call LOCATION NAME 5 Star Appliance Repair FROM PHONE [PHONE_NUMBE…" at bounding box center [573, 354] width 1146 height 708
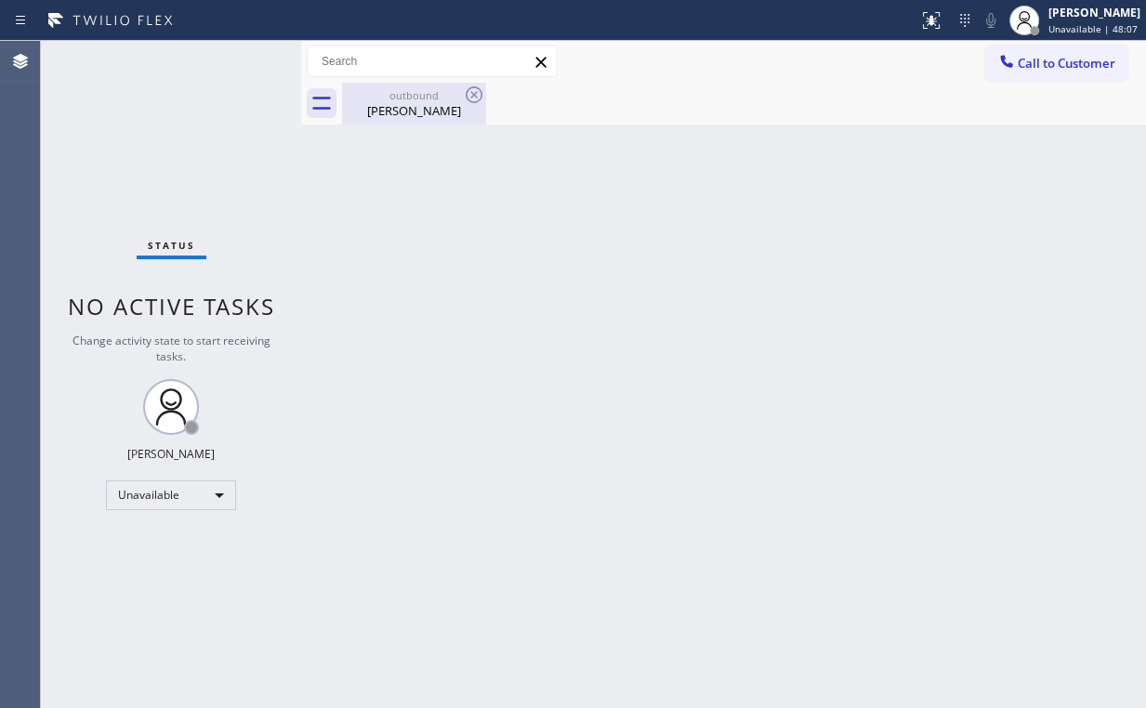
click at [393, 92] on div "outbound" at bounding box center [414, 95] width 140 height 14
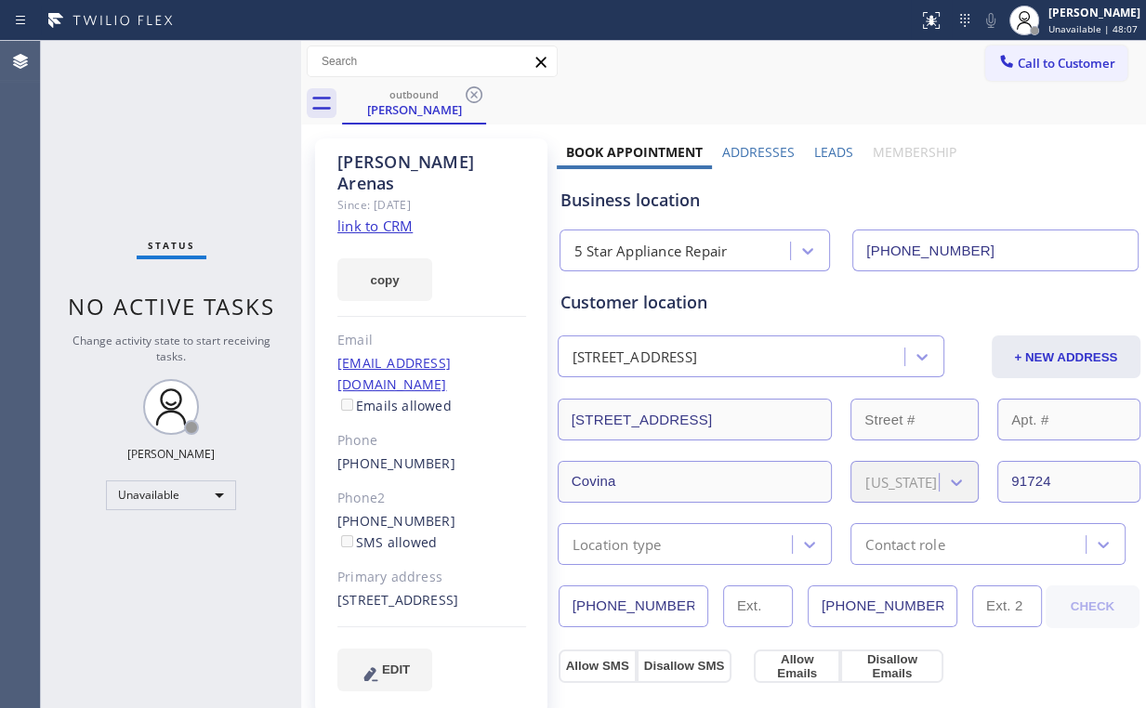
click at [473, 94] on icon at bounding box center [474, 94] width 17 height 17
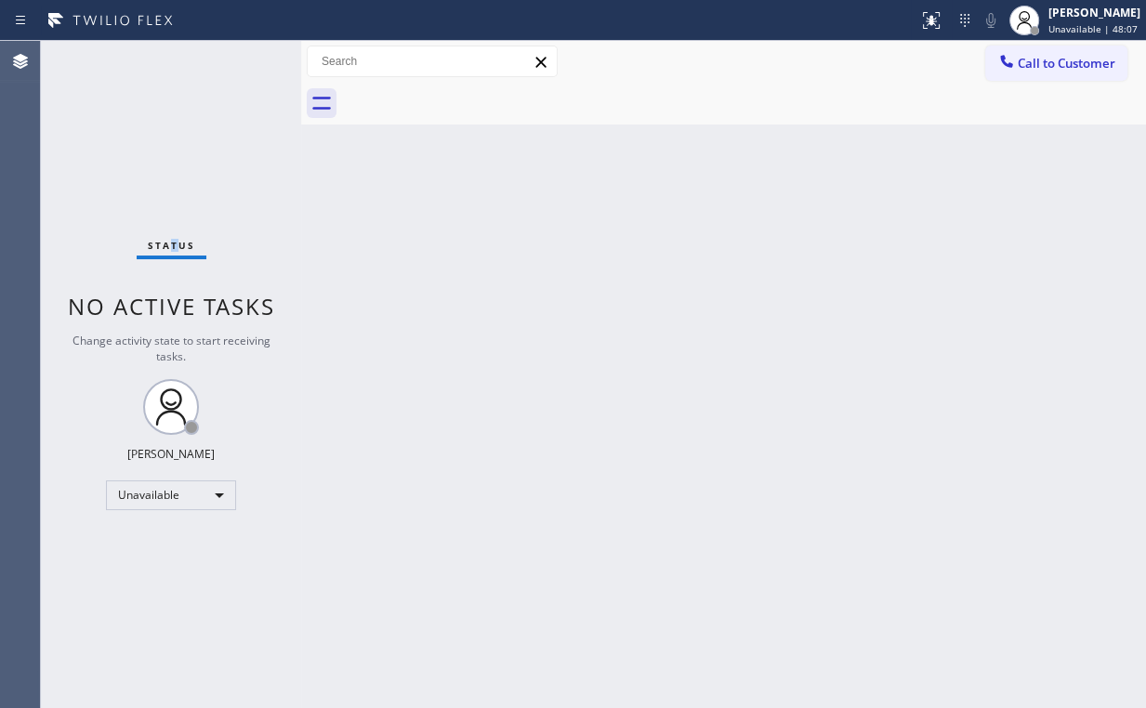
click at [174, 160] on div "Status No active tasks Change activity state to start receiving tasks. [PERSON_…" at bounding box center [171, 374] width 260 height 667
click at [332, 275] on div "Back to Dashboard Change Sender ID Customers Technicians Select a contact Outbo…" at bounding box center [723, 374] width 845 height 667
click at [1054, 59] on span "Call to Customer" at bounding box center [1067, 63] width 98 height 17
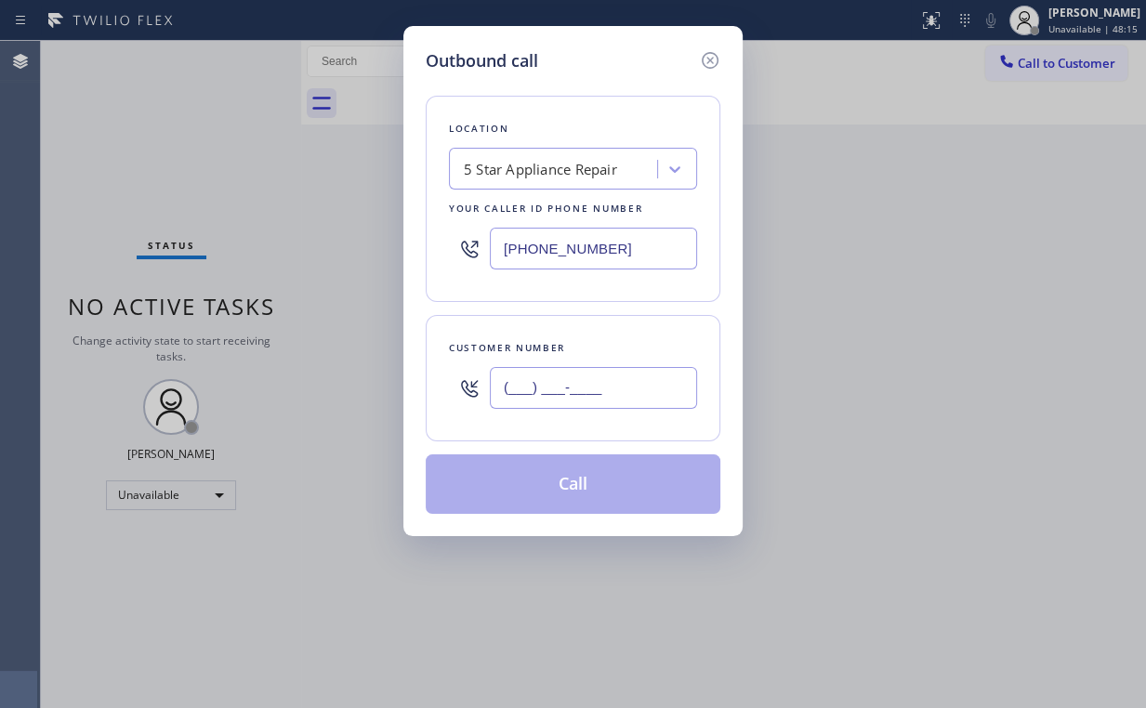
drag, startPoint x: 617, startPoint y: 365, endPoint x: 623, endPoint y: 355, distance: 11.6
click at [617, 367] on input "(___) ___-____" at bounding box center [593, 388] width 207 height 42
paste input "845) 372-7803"
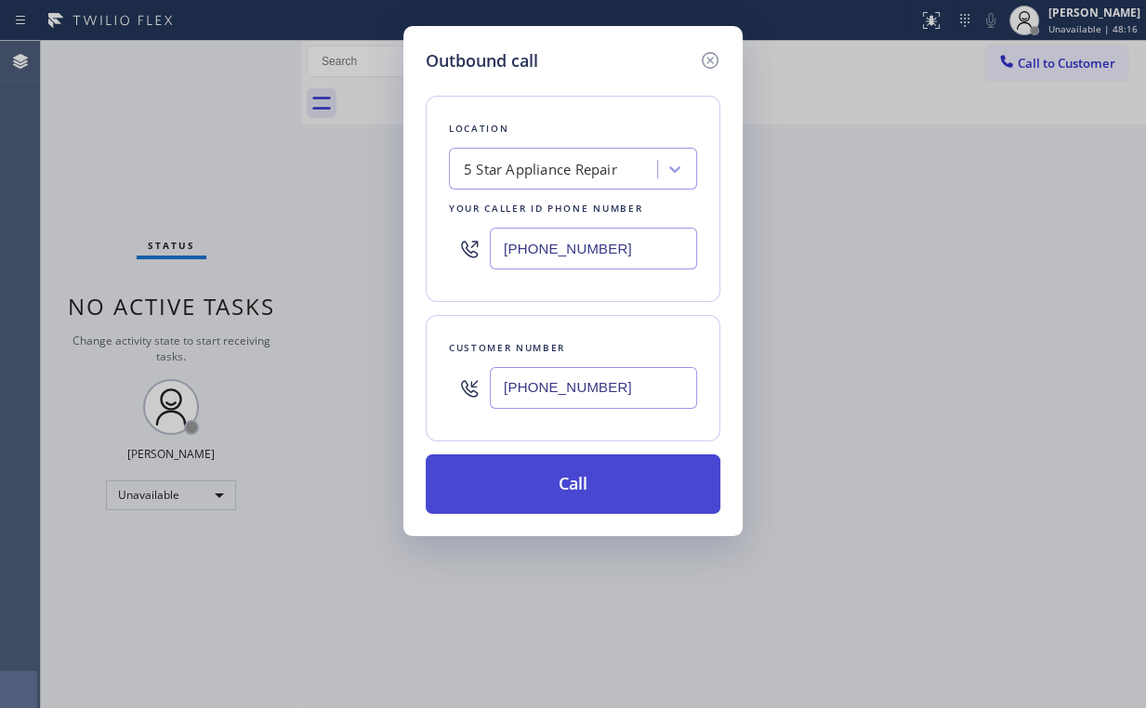
type input "[PHONE_NUMBER]"
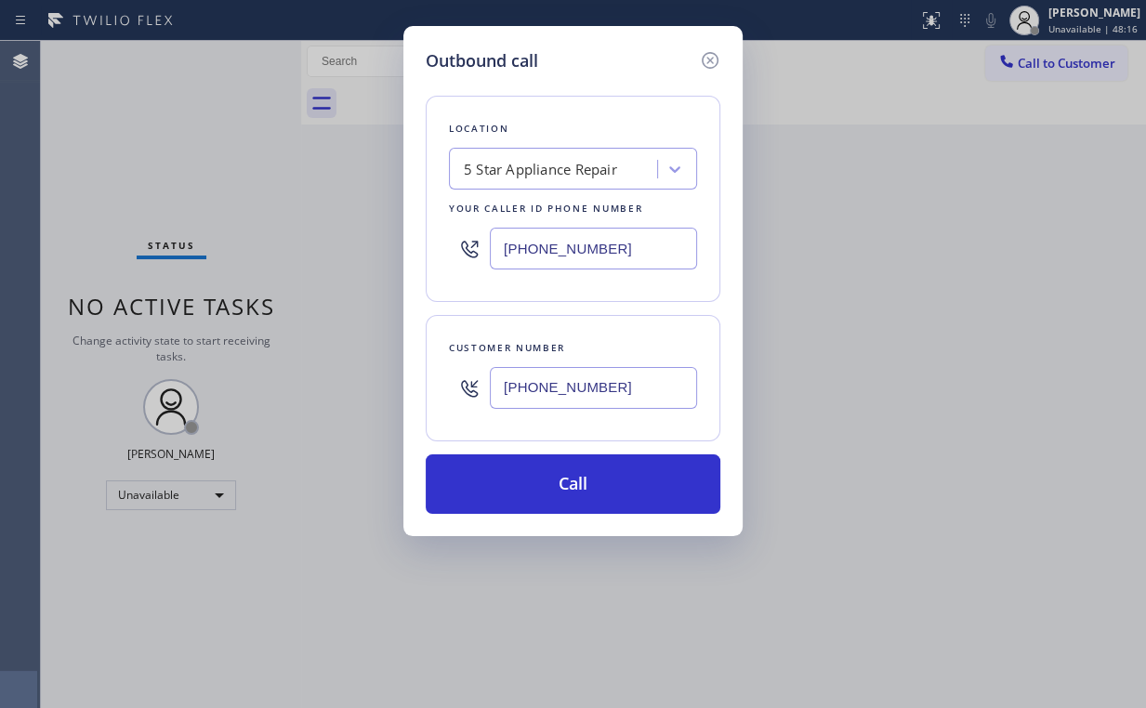
drag, startPoint x: 562, startPoint y: 476, endPoint x: 507, endPoint y: 636, distance: 169.0
click at [561, 479] on button "Call" at bounding box center [573, 483] width 295 height 59
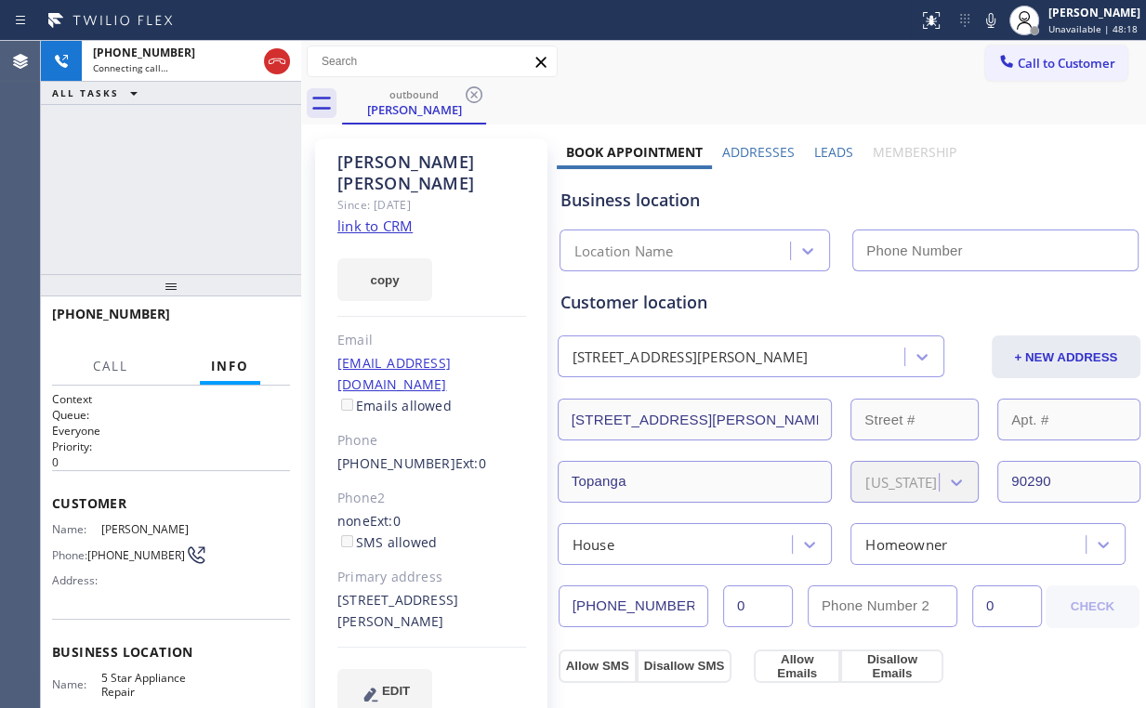
click at [148, 191] on div "[PHONE_NUMBER] Connecting call… ALL TASKS ALL TASKS ACTIVE TASKS TASKS IN WRAP …" at bounding box center [171, 157] width 260 height 233
type input "[PHONE_NUMBER]"
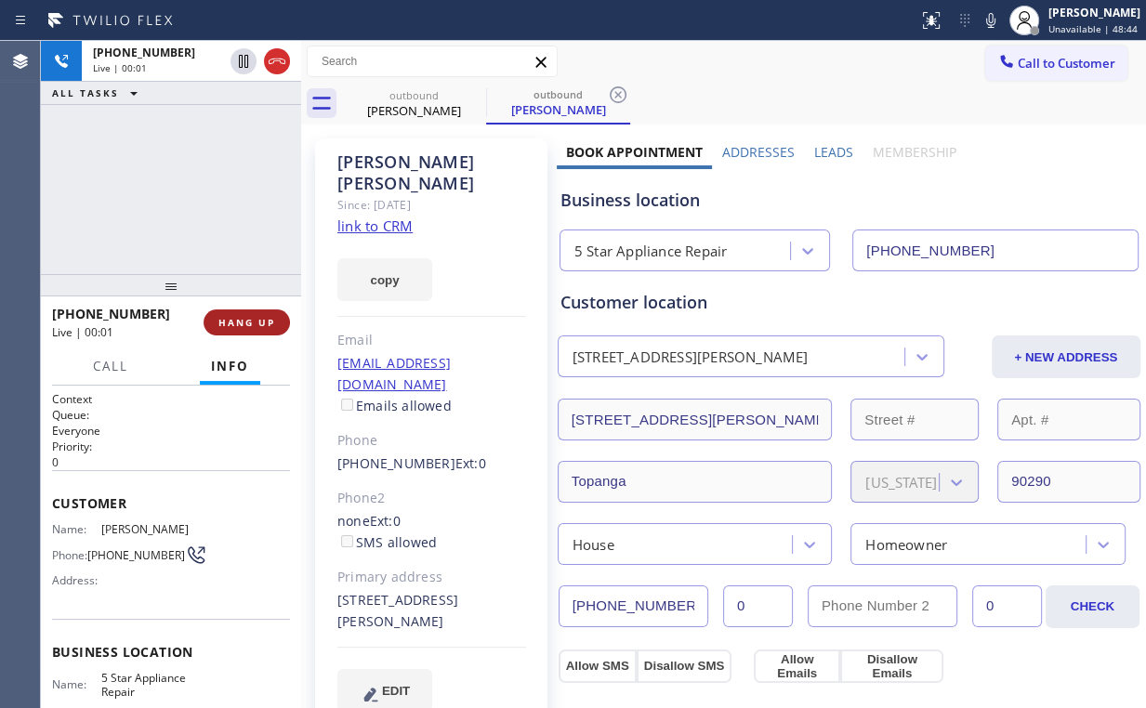
click at [262, 321] on span "HANG UP" at bounding box center [246, 322] width 57 height 13
click at [260, 323] on span "COMPLETE" at bounding box center [243, 322] width 64 height 13
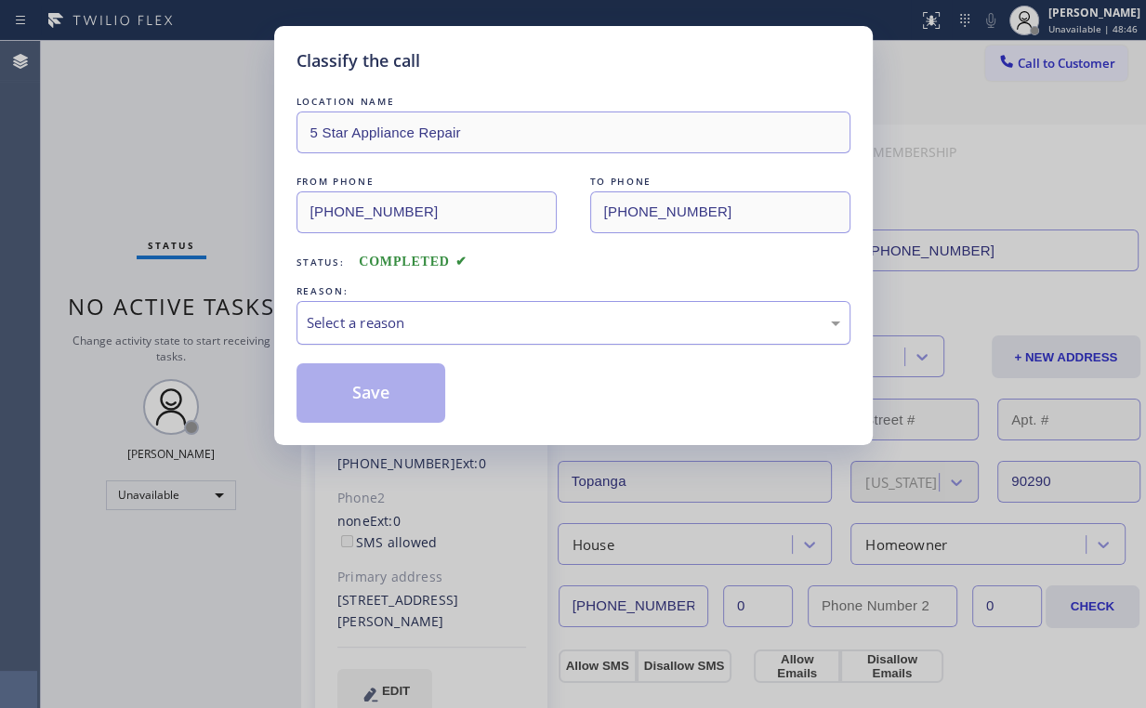
drag, startPoint x: 349, startPoint y: 322, endPoint x: 357, endPoint y: 338, distance: 17.5
click at [349, 322] on div "Select a reason" at bounding box center [573, 322] width 533 height 21
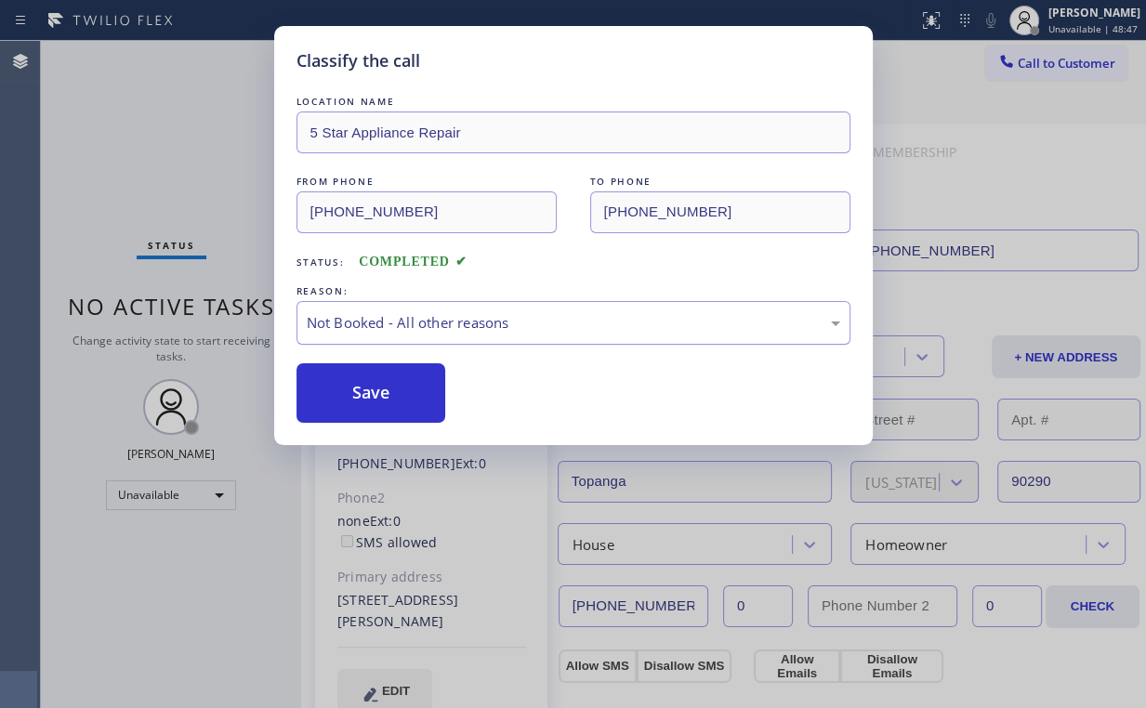
drag, startPoint x: 353, startPoint y: 388, endPoint x: 299, endPoint y: 312, distance: 92.6
click at [351, 380] on button "Save" at bounding box center [371, 392] width 150 height 59
click at [186, 164] on div "Classify the call LOCATION NAME 5 Star Appliance Repair FROM PHONE [PHONE_NUMBE…" at bounding box center [573, 354] width 1146 height 708
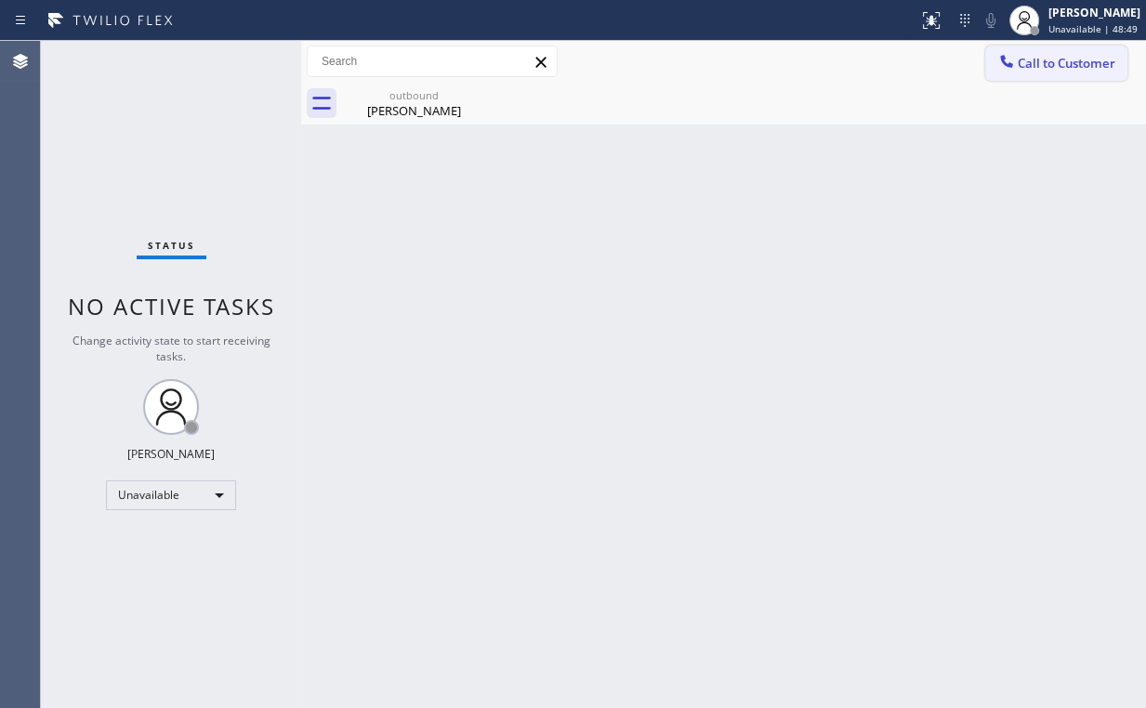
click at [1078, 64] on span "Call to Customer" at bounding box center [1067, 63] width 98 height 17
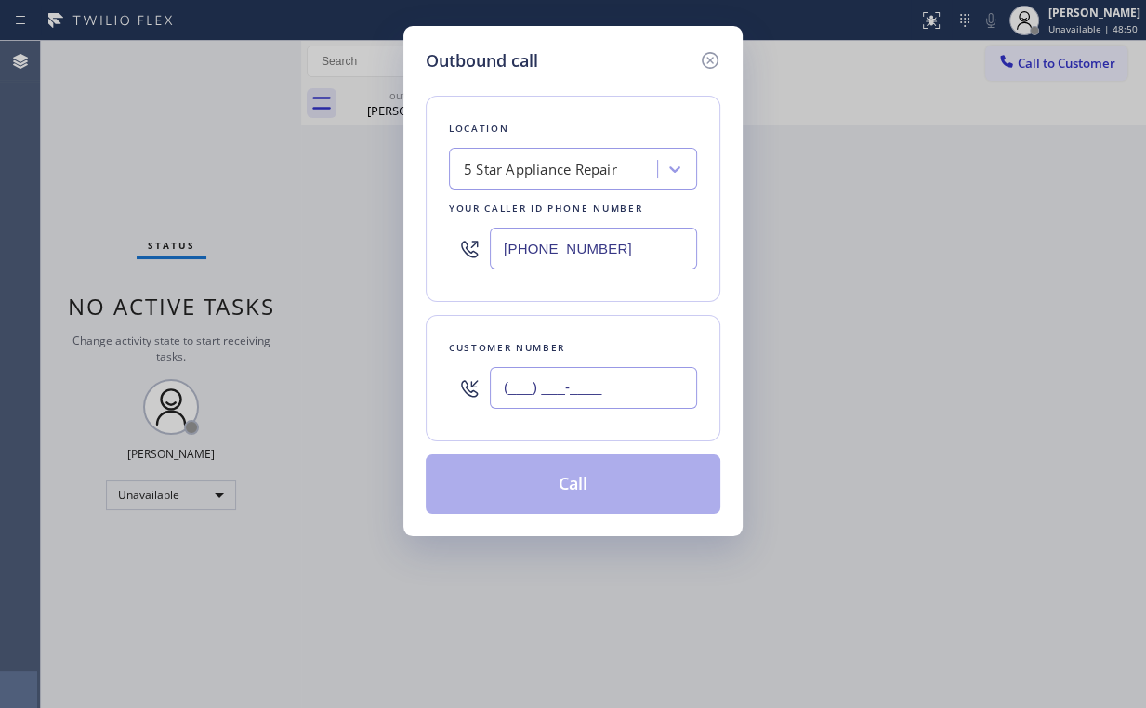
click at [582, 401] on input "(___) ___-____" at bounding box center [593, 388] width 207 height 42
paste input "845) 372-7803"
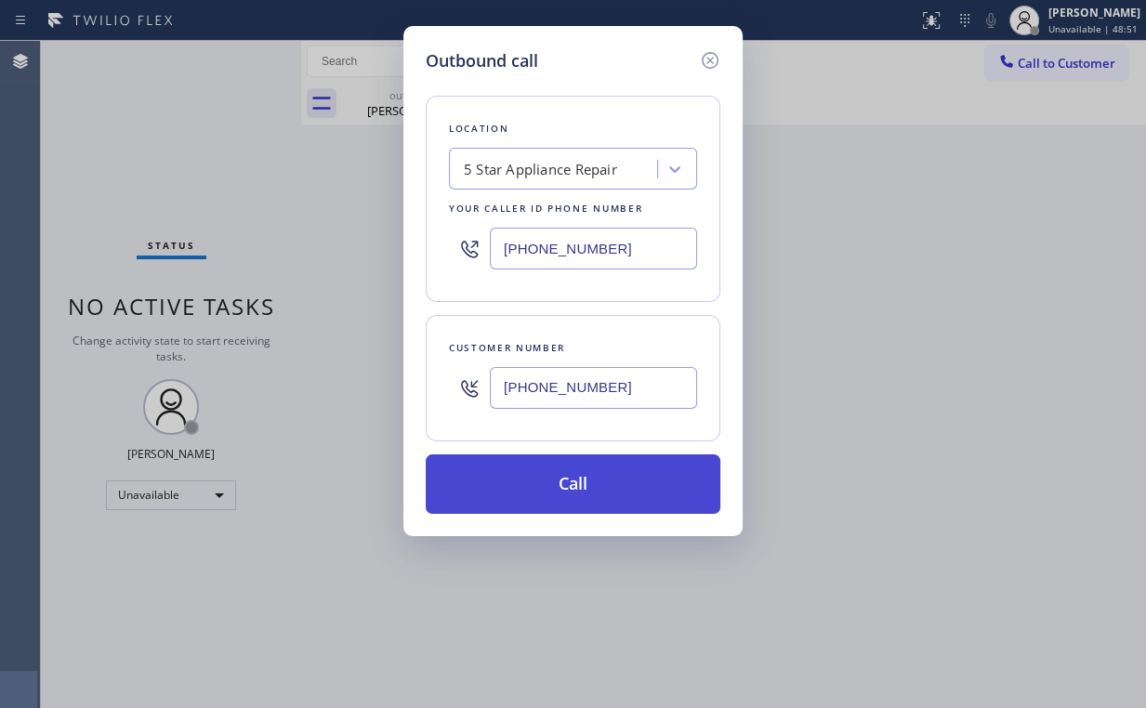
type input "[PHONE_NUMBER]"
click at [575, 481] on button "Call" at bounding box center [573, 483] width 295 height 59
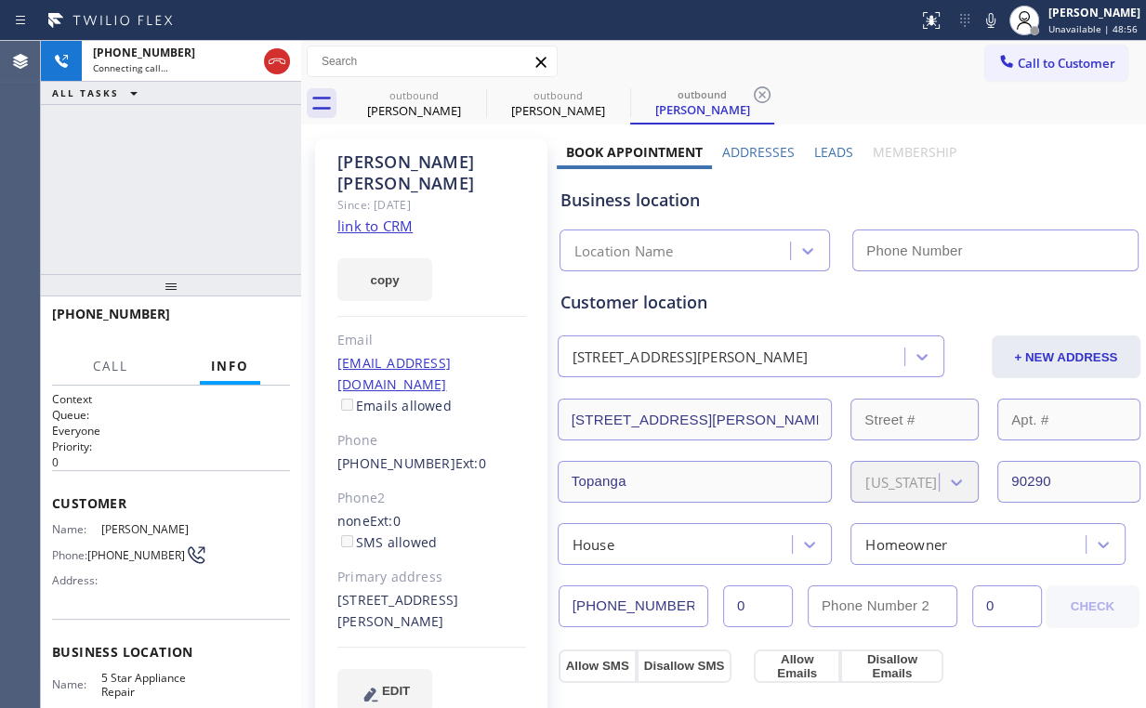
type input "[PHONE_NUMBER]"
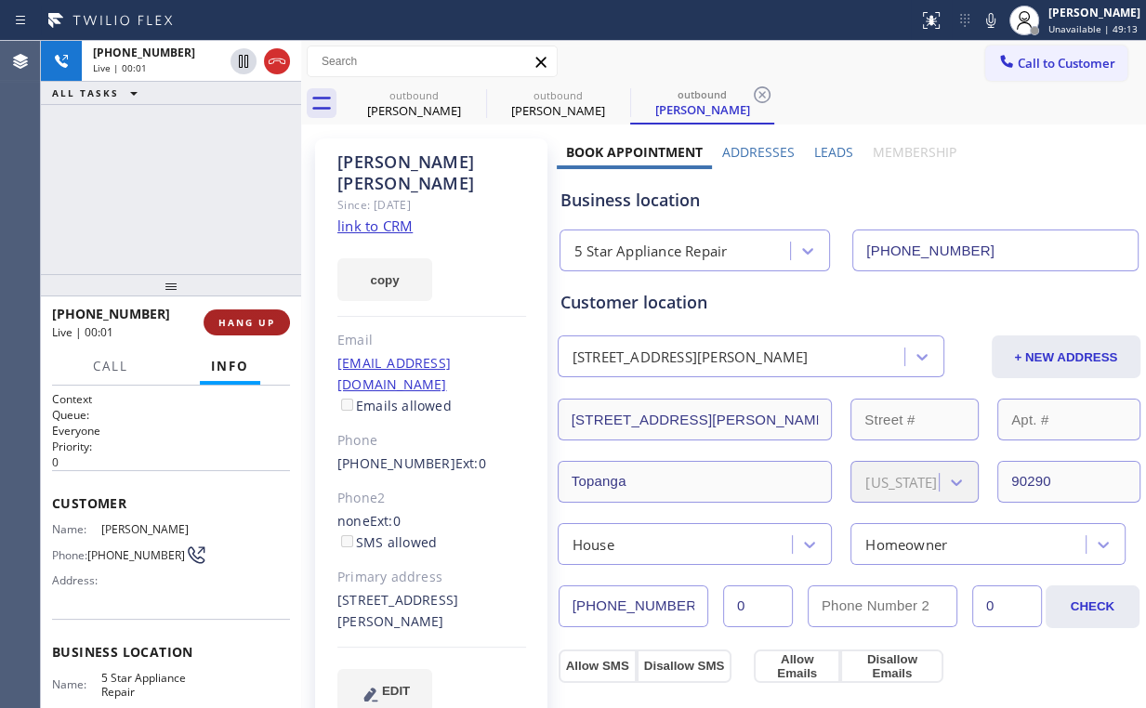
click at [255, 316] on span "HANG UP" at bounding box center [246, 322] width 57 height 13
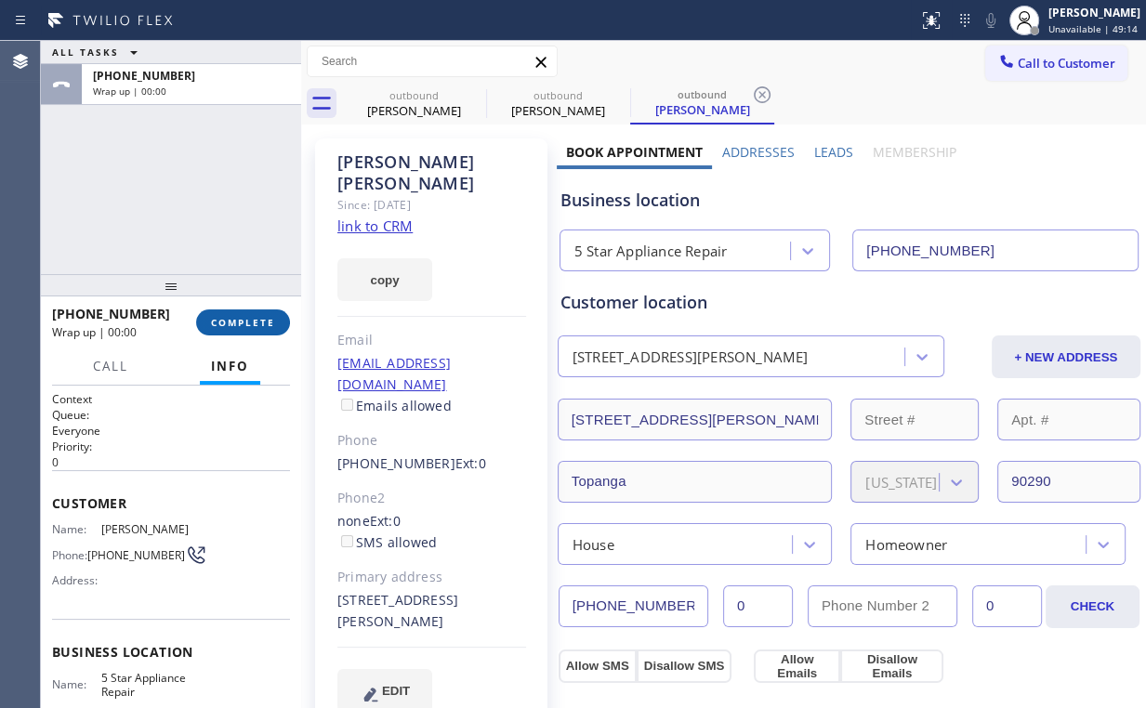
click at [255, 316] on span "COMPLETE" at bounding box center [243, 322] width 64 height 13
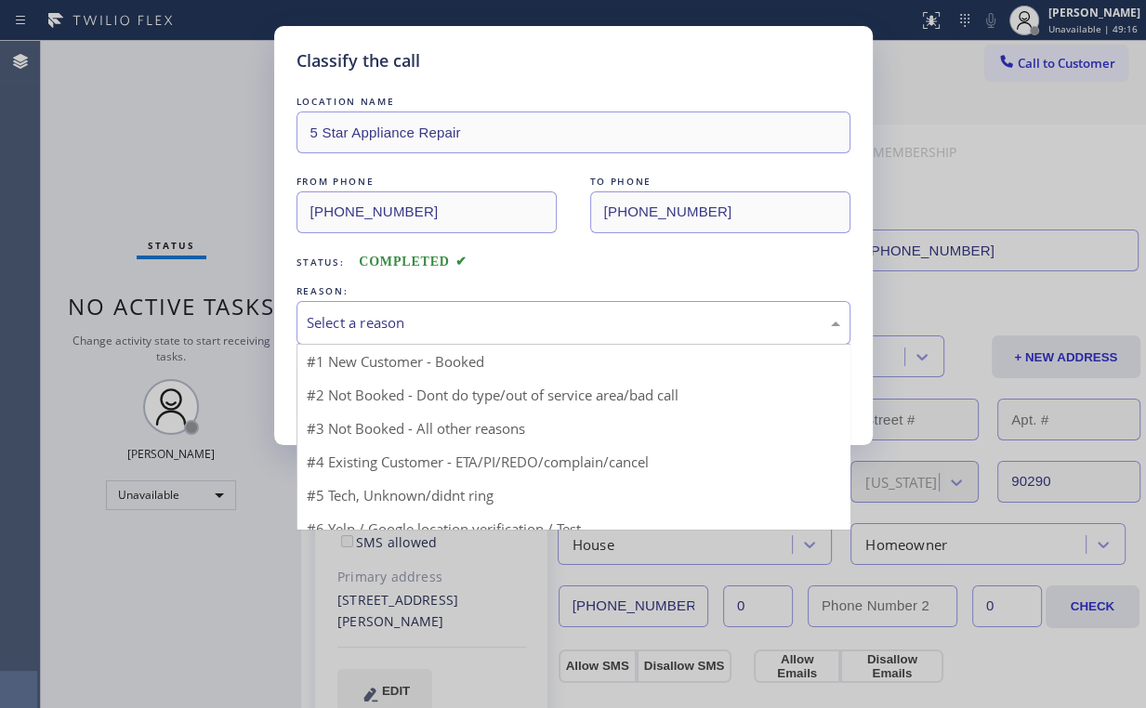
click at [320, 320] on div "Select a reason" at bounding box center [573, 322] width 533 height 21
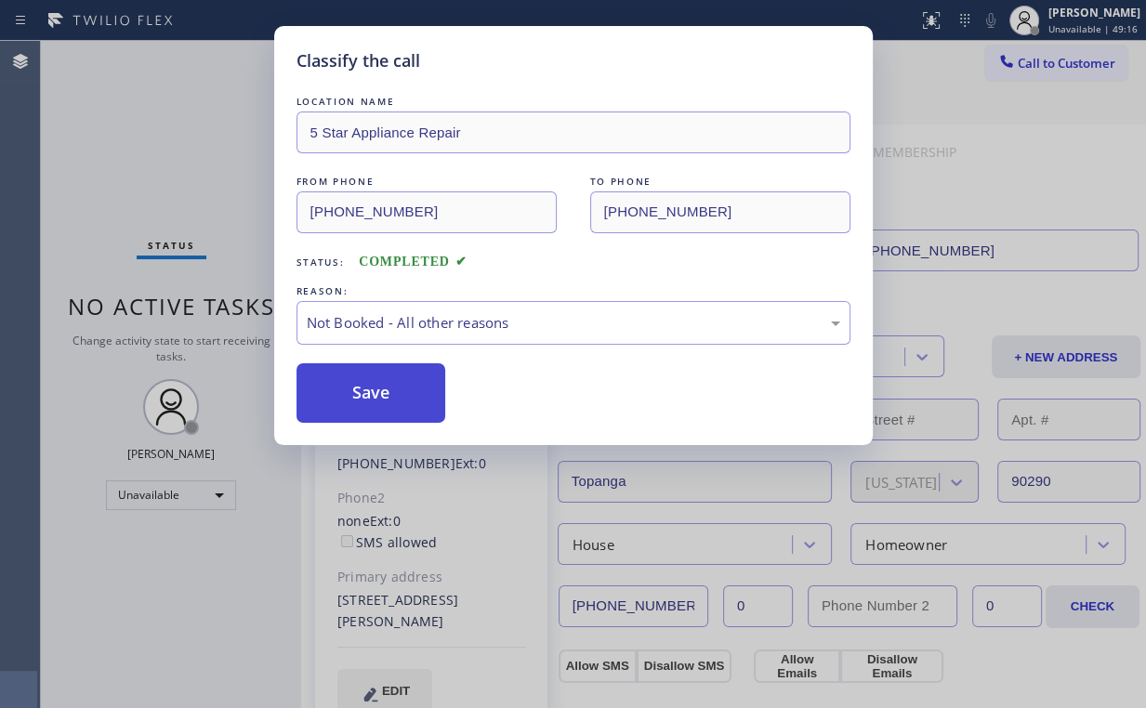
drag, startPoint x: 347, startPoint y: 397, endPoint x: 341, endPoint y: 387, distance: 11.6
click at [348, 397] on button "Save" at bounding box center [371, 392] width 150 height 59
click at [167, 191] on div "Classify the call LOCATION NAME 5 Star Appliance Repair FROM PHONE [PHONE_NUMBE…" at bounding box center [573, 354] width 1146 height 708
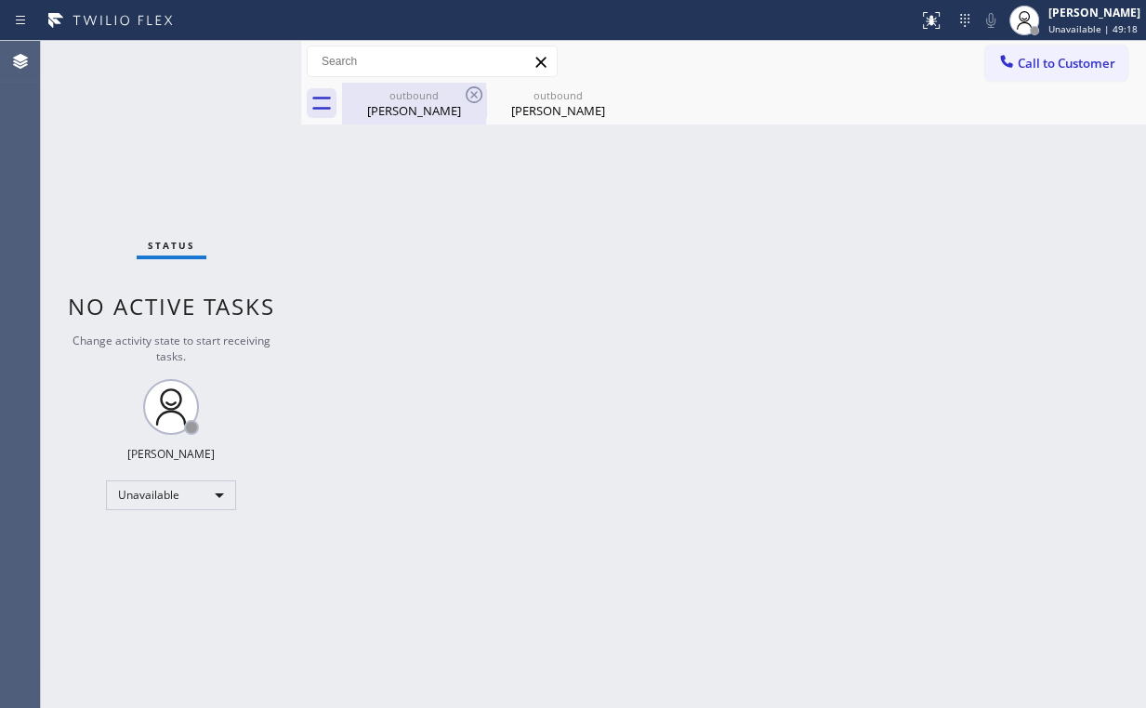
click at [427, 88] on div "outbound" at bounding box center [414, 95] width 140 height 14
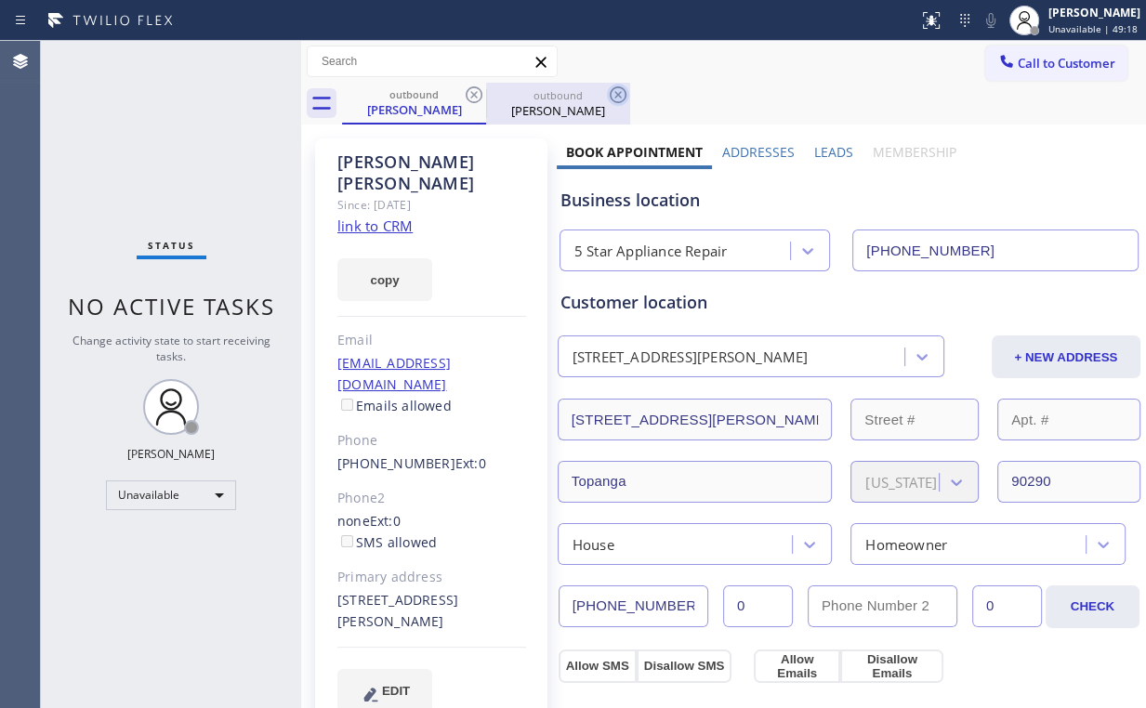
click at [472, 95] on icon at bounding box center [474, 94] width 17 height 17
click at [473, 96] on icon at bounding box center [474, 94] width 17 height 17
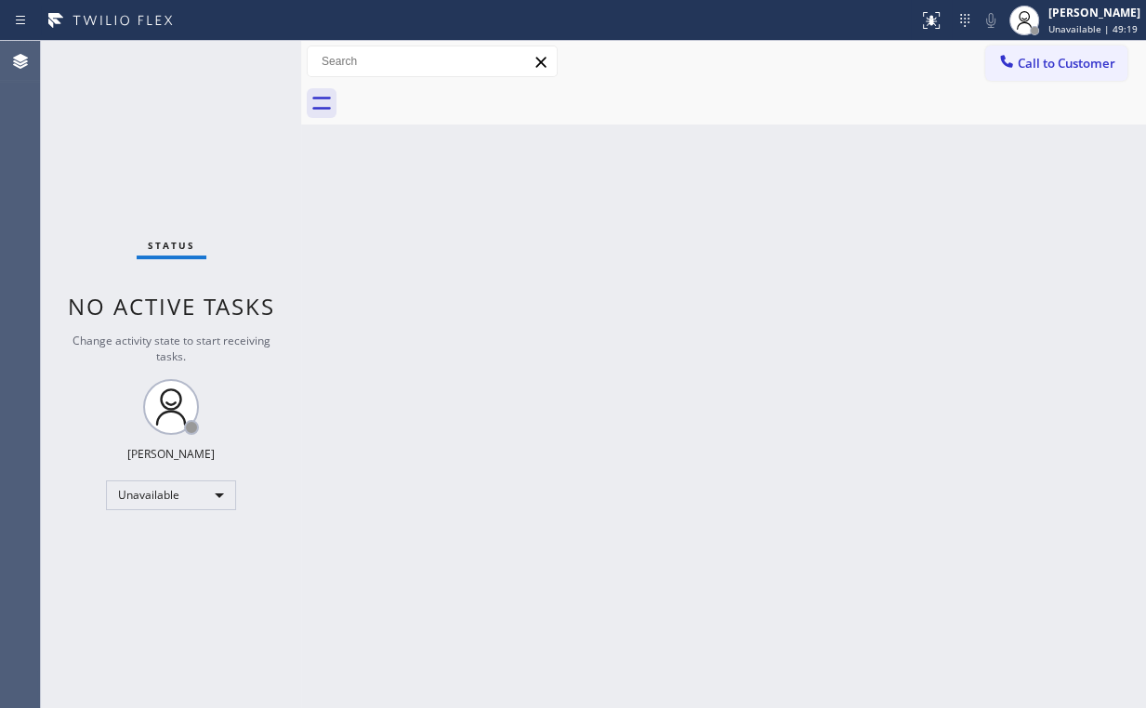
click at [204, 158] on div "Status No active tasks Change activity state to start receiving tasks. [PERSON_…" at bounding box center [171, 374] width 260 height 667
click at [1028, 56] on span "Call to Customer" at bounding box center [1067, 63] width 98 height 17
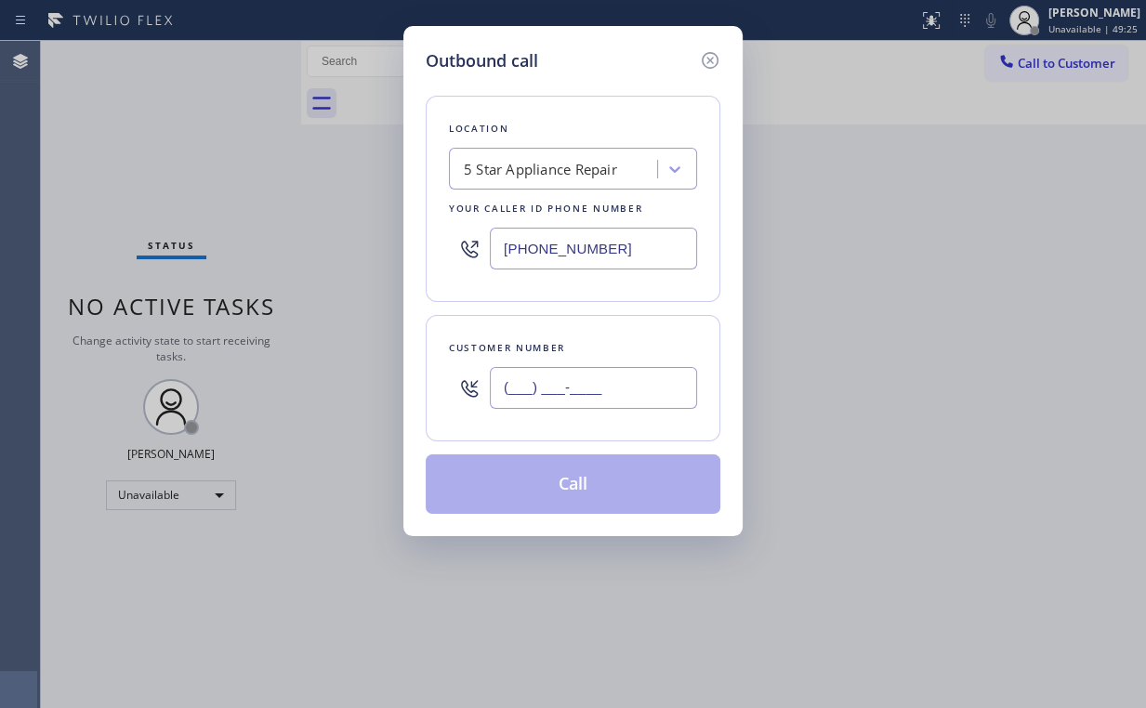
click at [615, 370] on input "(___) ___-____" at bounding box center [593, 388] width 207 height 42
paste input "260) 413-7150"
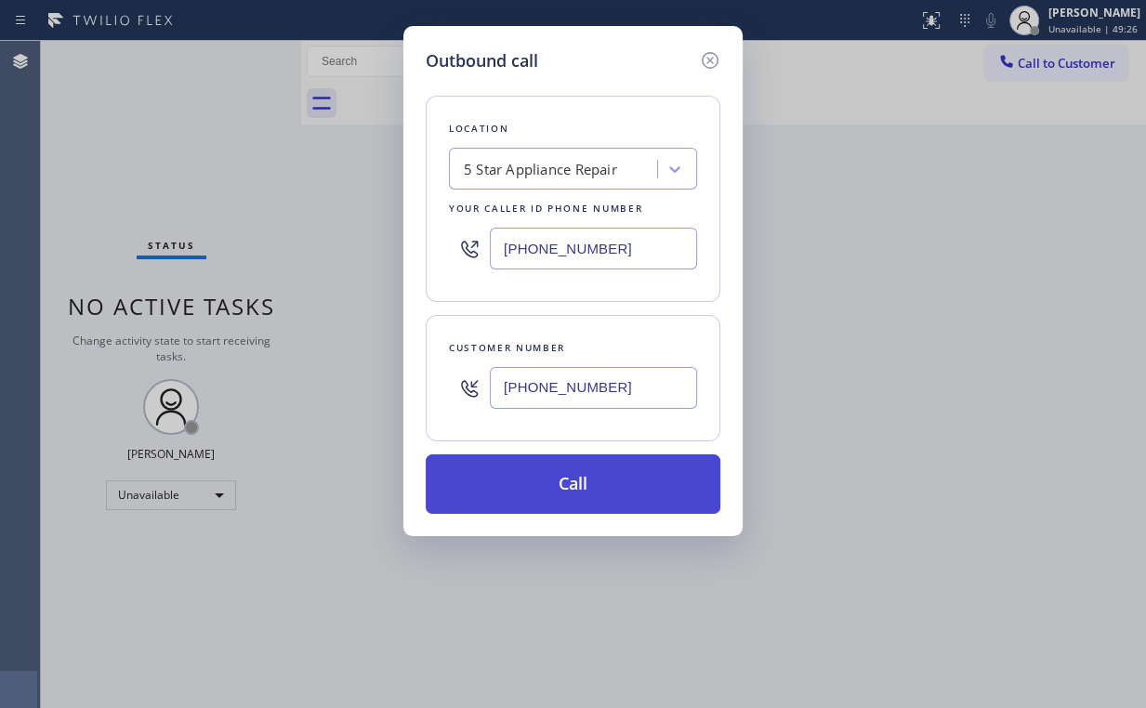
type input "[PHONE_NUMBER]"
click at [560, 476] on button "Call" at bounding box center [573, 483] width 295 height 59
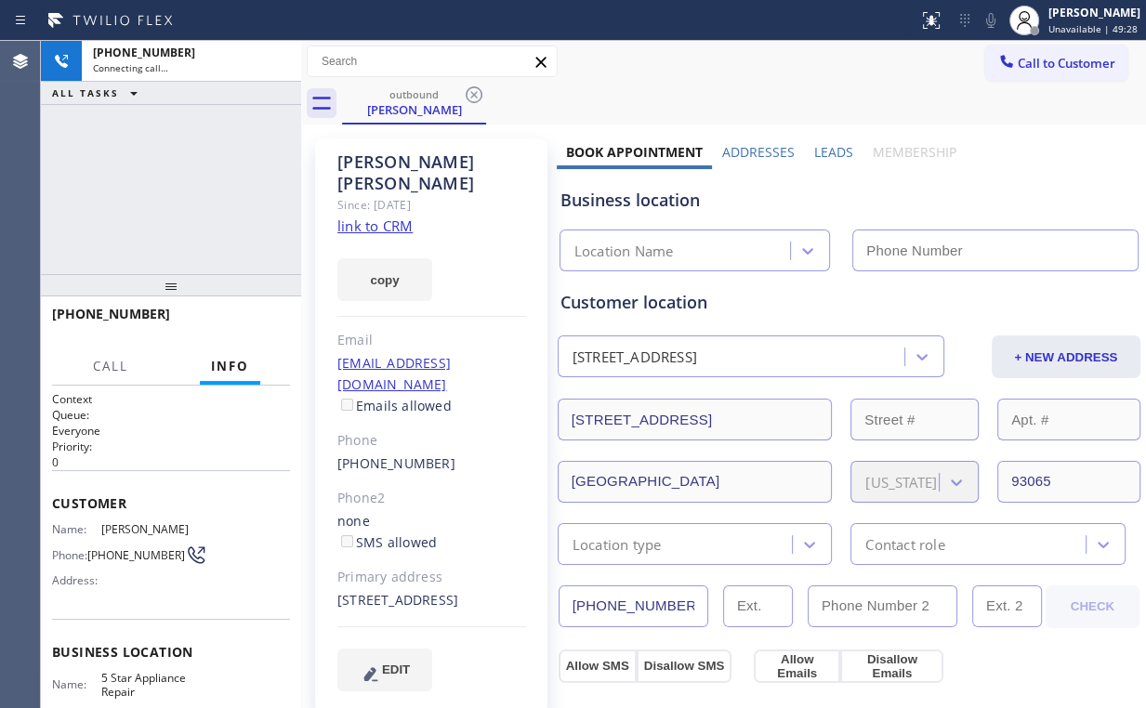
click at [198, 241] on div "[PHONE_NUMBER] Connecting call… ALL TASKS ALL TASKS ACTIVE TASKS TASKS IN WRAP …" at bounding box center [171, 157] width 260 height 233
type input "[PHONE_NUMBER]"
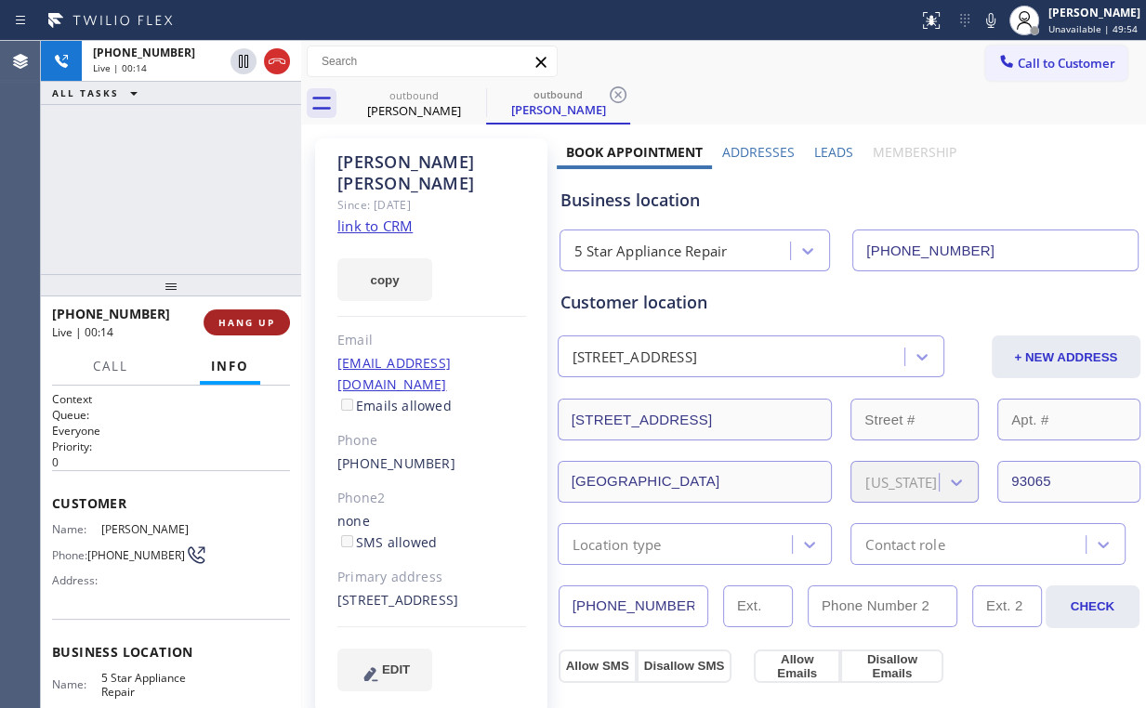
click at [257, 327] on span "HANG UP" at bounding box center [246, 322] width 57 height 13
click at [258, 323] on span "HANG UP" at bounding box center [246, 322] width 57 height 13
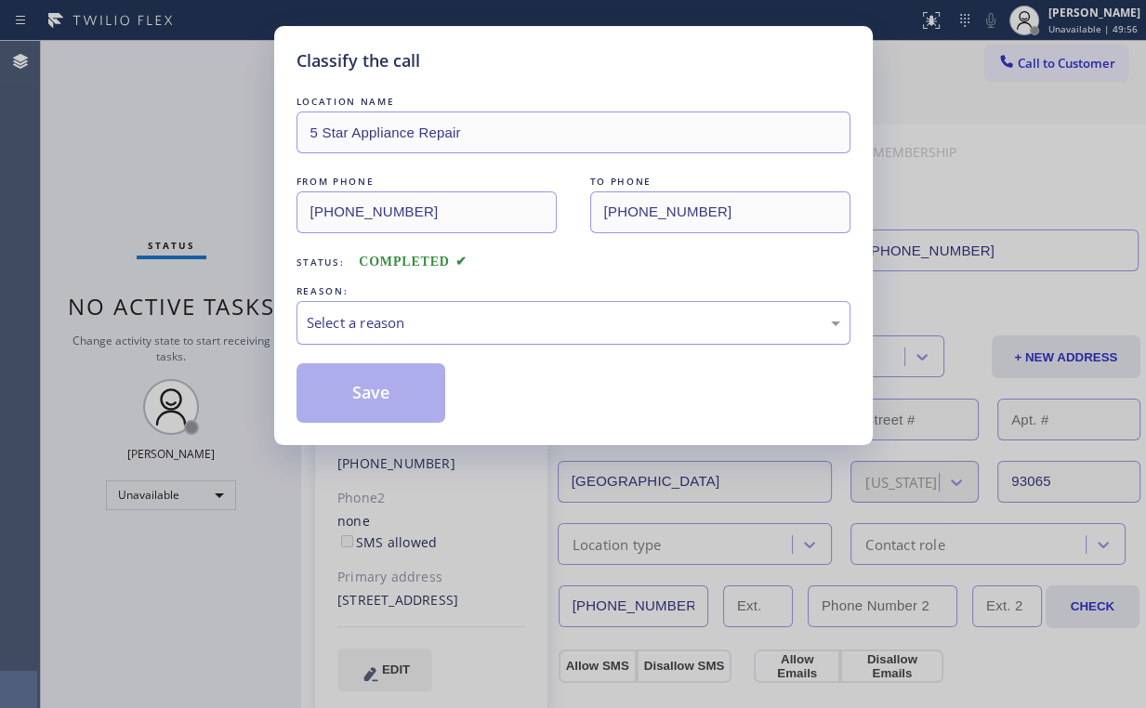
drag, startPoint x: 335, startPoint y: 315, endPoint x: 349, endPoint y: 339, distance: 28.4
click at [335, 315] on div "Select a reason" at bounding box center [573, 322] width 533 height 21
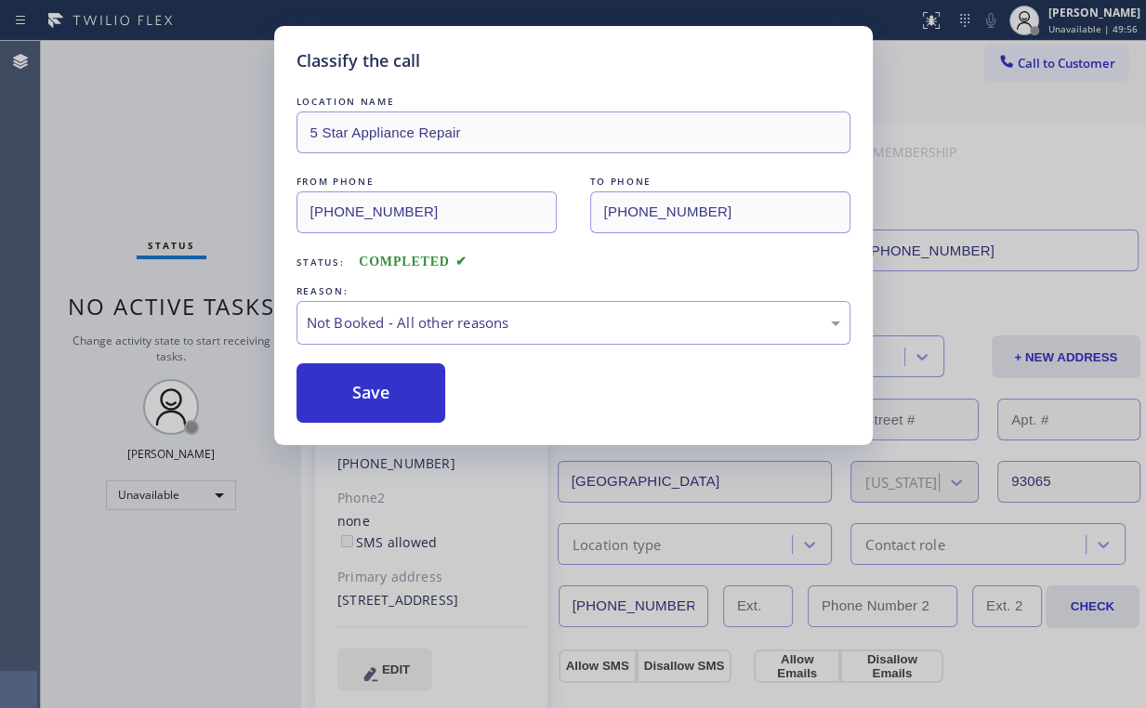
drag, startPoint x: 351, startPoint y: 388, endPoint x: 184, endPoint y: 156, distance: 286.3
click at [352, 388] on button "Save" at bounding box center [371, 392] width 150 height 59
click at [184, 156] on div "Classify the call LOCATION NAME 5 Star Appliance Repair FROM PHONE [PHONE_NUMBE…" at bounding box center [573, 354] width 1146 height 708
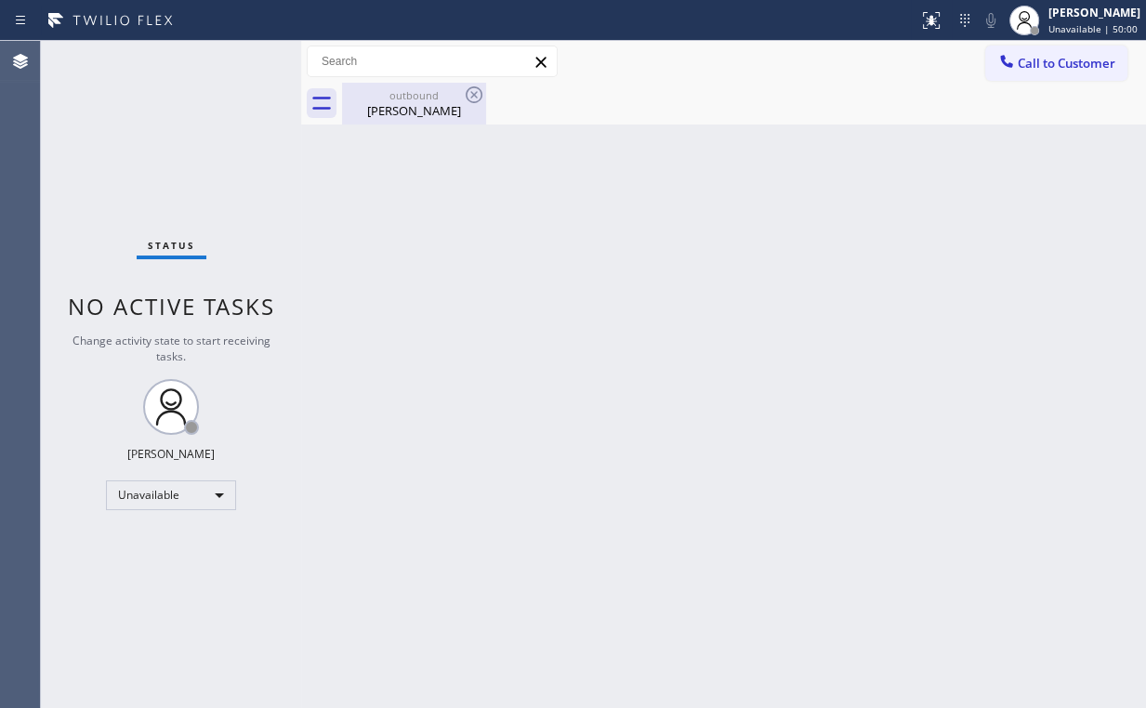
drag, startPoint x: 395, startPoint y: 82, endPoint x: 411, endPoint y: 93, distance: 19.3
click at [396, 83] on div "outbound [PERSON_NAME]" at bounding box center [414, 104] width 140 height 42
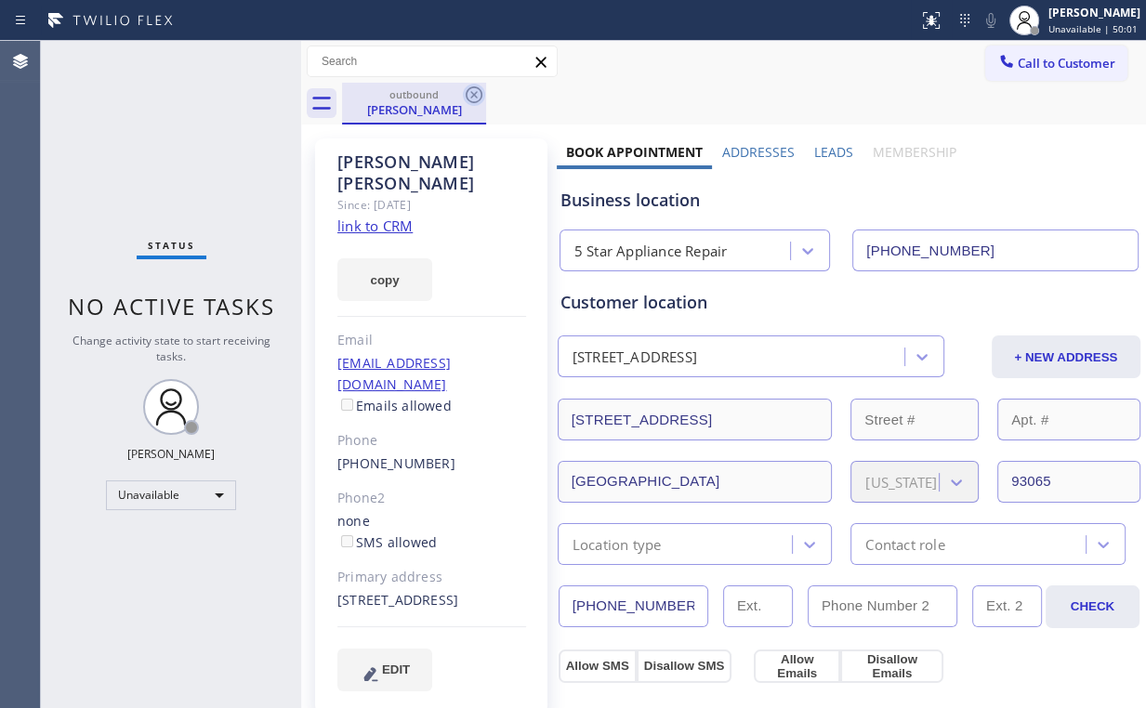
click at [477, 85] on icon at bounding box center [474, 95] width 22 height 22
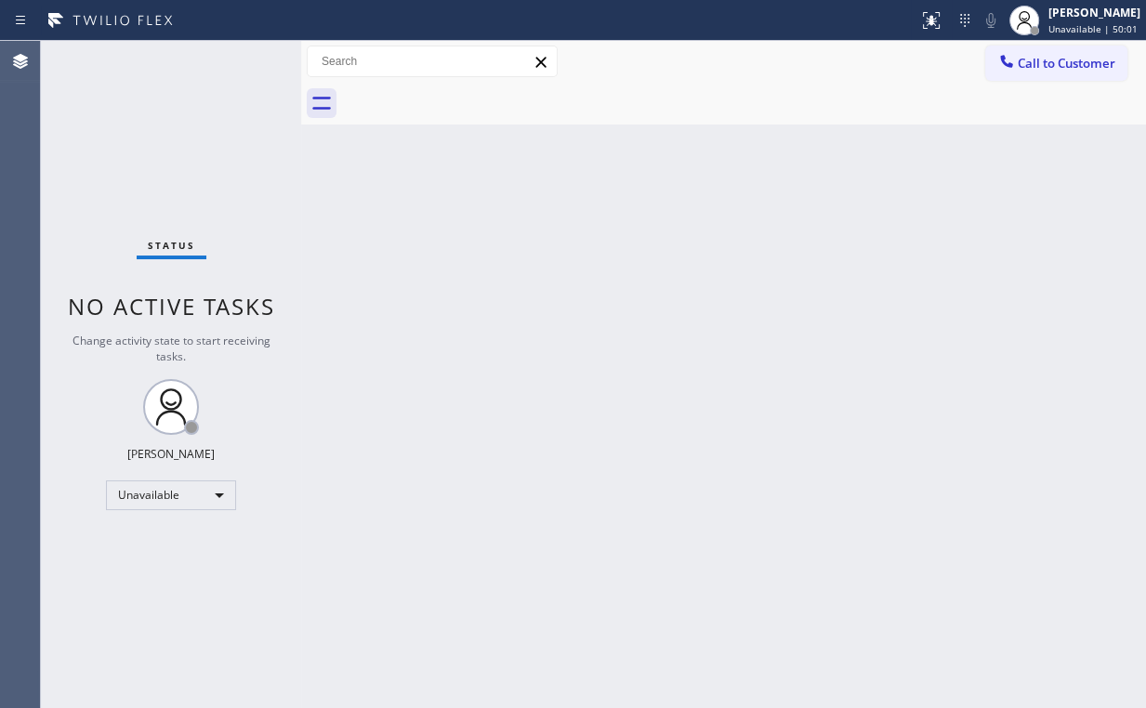
click at [234, 147] on div "Status No active tasks Change activity state to start receiving tasks. [PERSON_…" at bounding box center [171, 374] width 260 height 667
click at [1014, 66] on icon at bounding box center [1006, 61] width 19 height 19
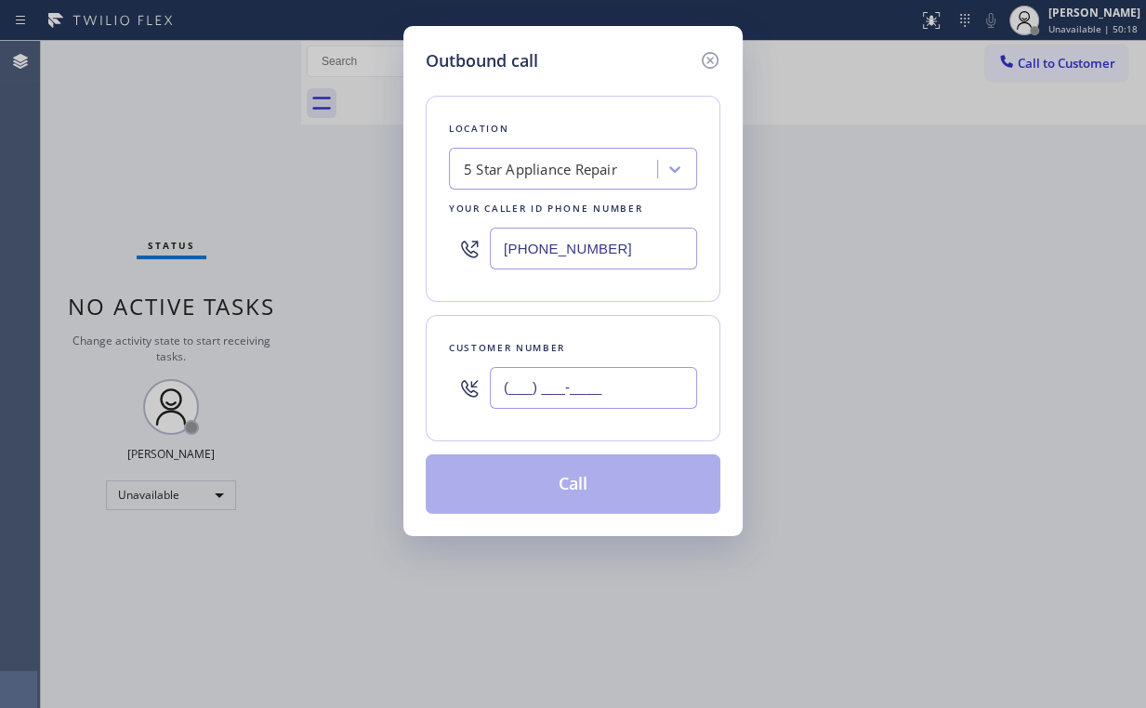
drag, startPoint x: 591, startPoint y: 383, endPoint x: 615, endPoint y: 379, distance: 24.4
click at [591, 383] on input "(___) ___-____" at bounding box center [593, 388] width 207 height 42
paste input "818) 297-6871"
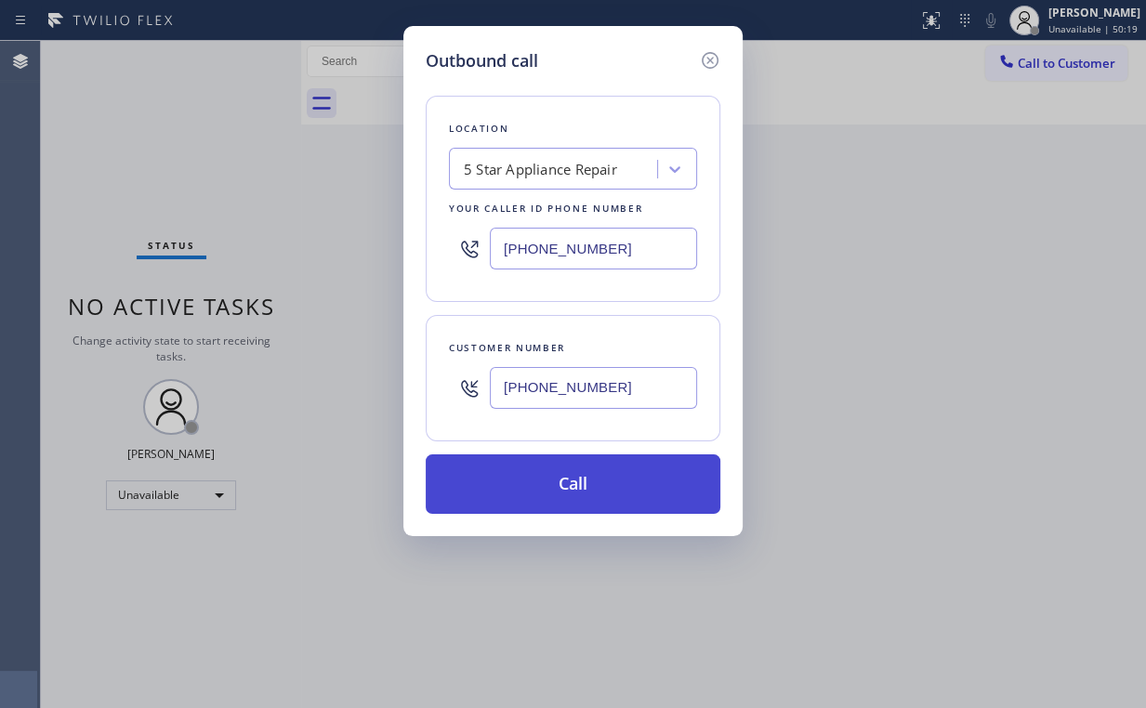
type input "[PHONE_NUMBER]"
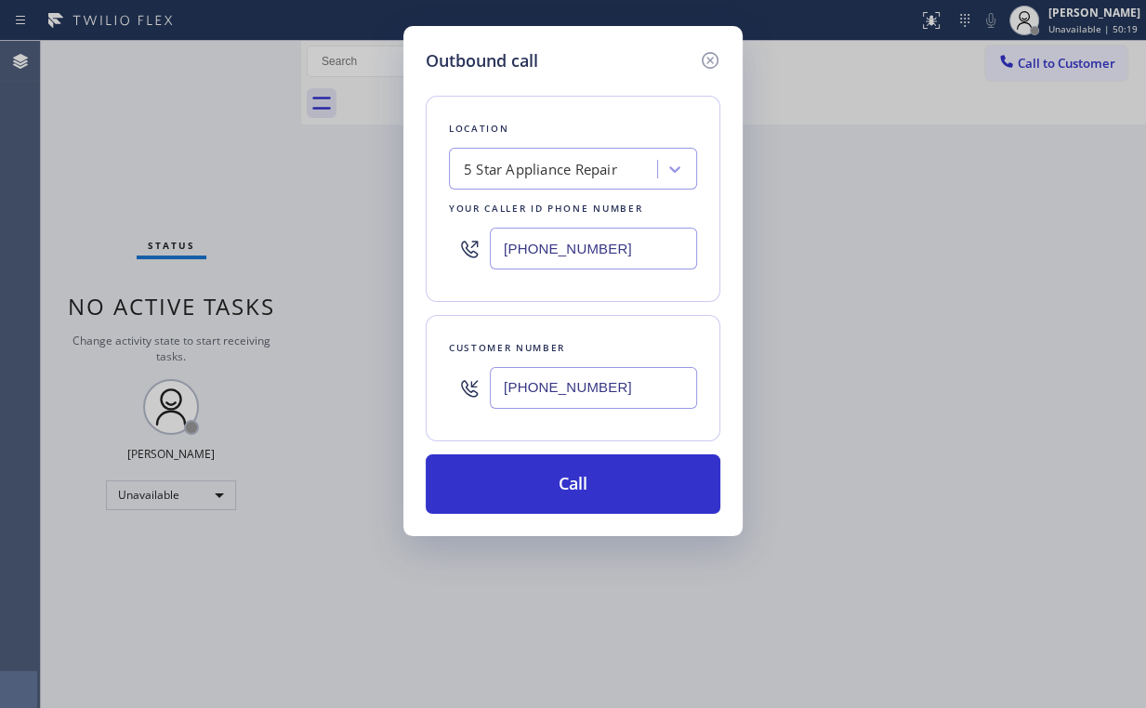
drag, startPoint x: 570, startPoint y: 487, endPoint x: 459, endPoint y: 699, distance: 239.0
click at [570, 487] on button "Call" at bounding box center [573, 483] width 295 height 59
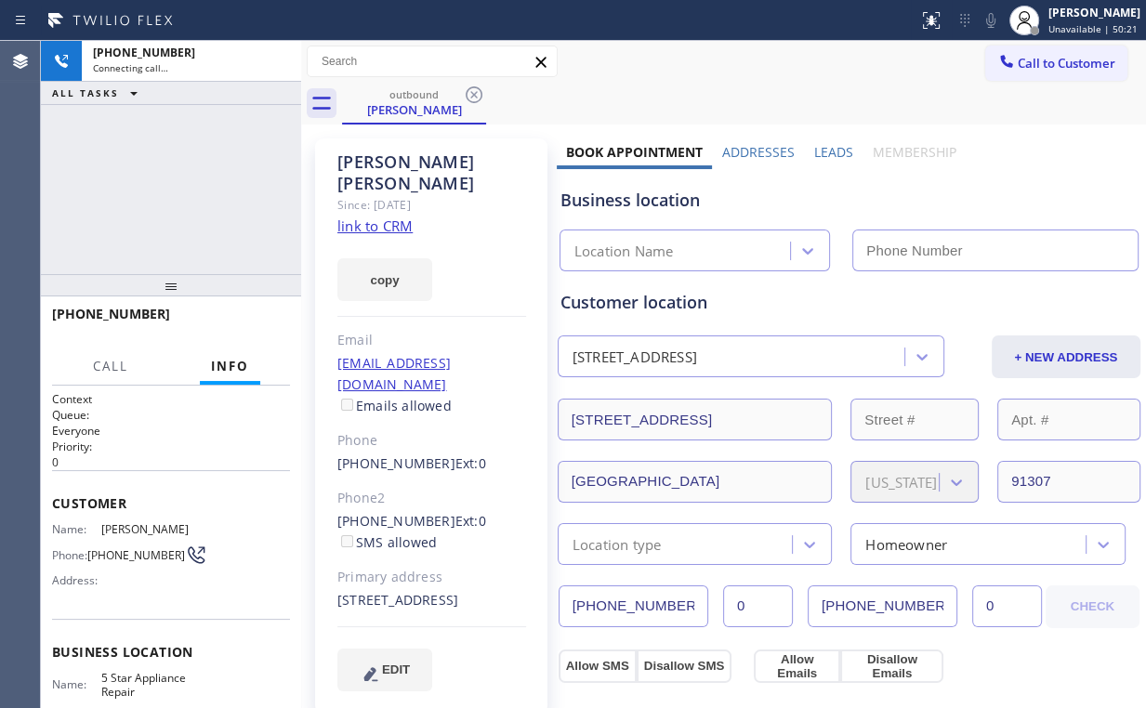
drag, startPoint x: 243, startPoint y: 181, endPoint x: 177, endPoint y: 177, distance: 66.1
click at [243, 181] on div "[PHONE_NUMBER] Connecting call… ALL TASKS ALL TASKS ACTIVE TASKS TASKS IN WRAP …" at bounding box center [171, 157] width 260 height 233
click at [183, 183] on div "[PHONE_NUMBER] Connecting call… ALL TASKS ALL TASKS ACTIVE TASKS TASKS IN WRAP …" at bounding box center [171, 157] width 260 height 233
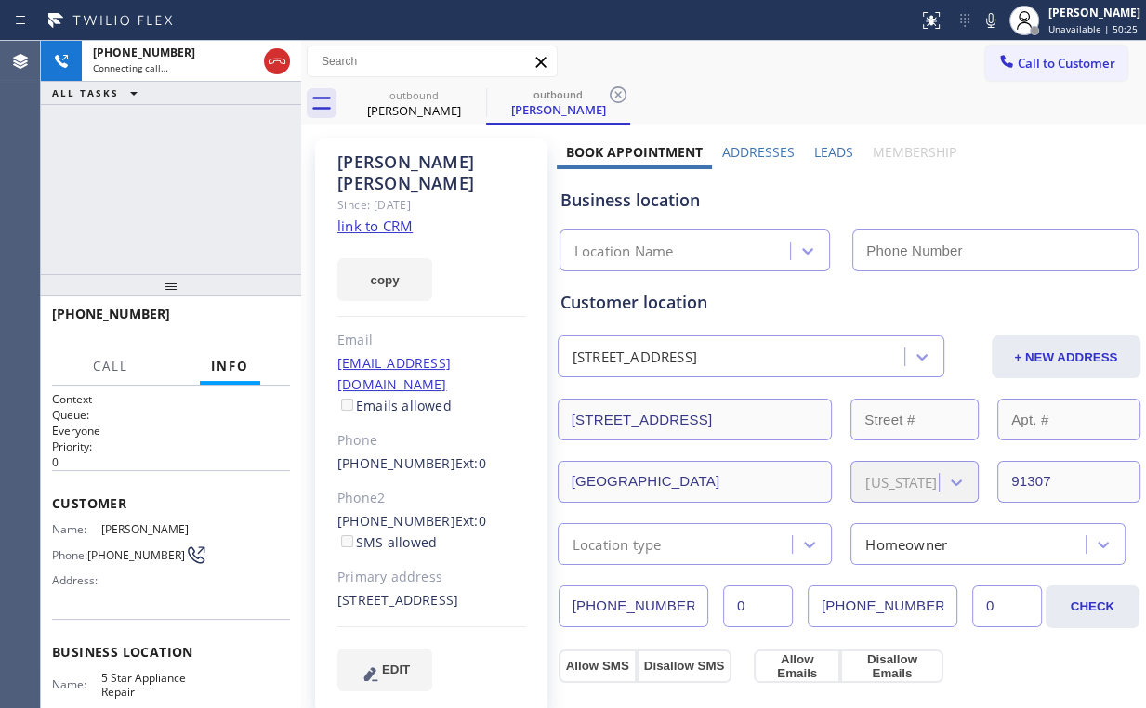
type input "[PHONE_NUMBER]"
click at [182, 183] on div "[PHONE_NUMBER] Connecting call… ALL TASKS ALL TASKS ACTIVE TASKS TASKS IN WRAP …" at bounding box center [171, 157] width 260 height 233
click at [181, 183] on div "[PHONE_NUMBER] Connecting call… ALL TASKS ALL TASKS ACTIVE TASKS TASKS IN WRAP …" at bounding box center [171, 157] width 260 height 233
click at [158, 170] on div "[PHONE_NUMBER] Live | 00:07 ALL TASKS ALL TASKS ACTIVE TASKS TASKS IN WRAP UP" at bounding box center [171, 157] width 260 height 233
click at [248, 319] on span "HANG UP" at bounding box center [246, 322] width 57 height 13
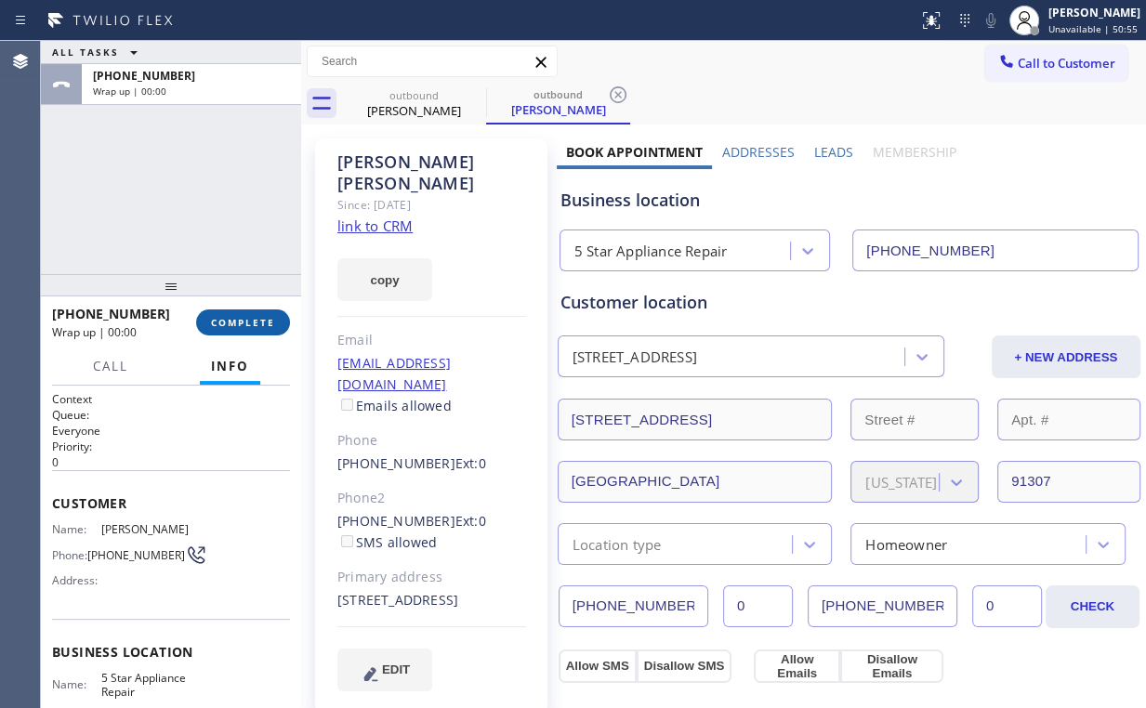
click at [248, 320] on span "COMPLETE" at bounding box center [243, 322] width 64 height 13
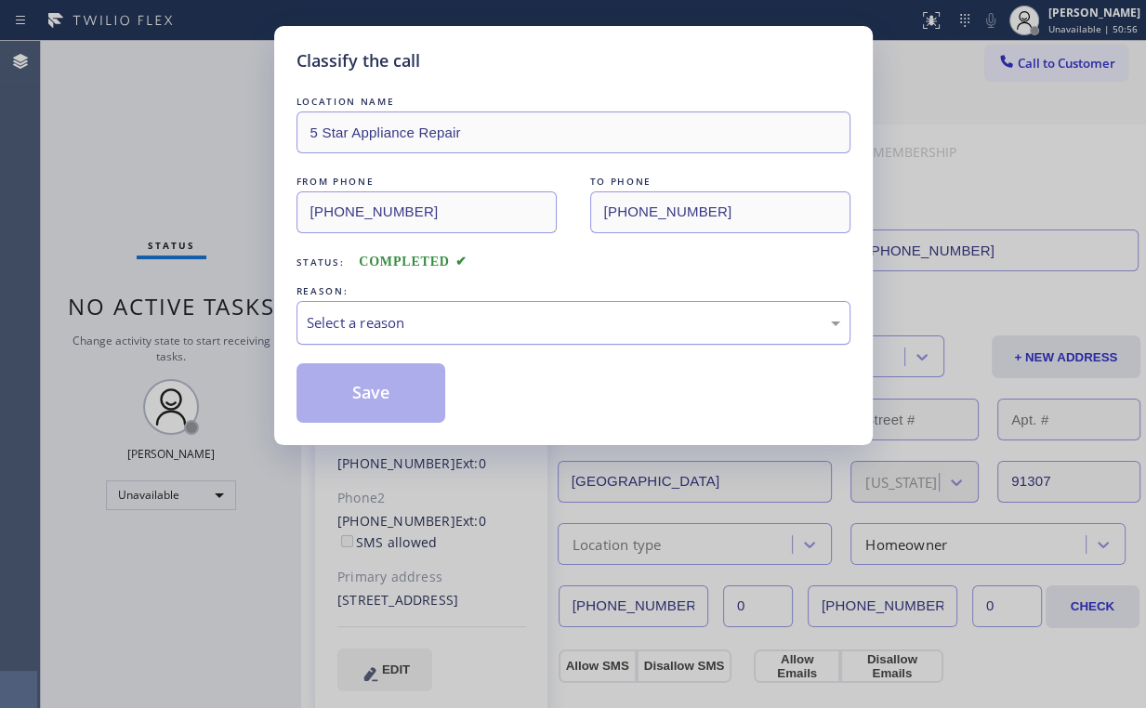
click at [376, 320] on div "Select a reason" at bounding box center [573, 322] width 533 height 21
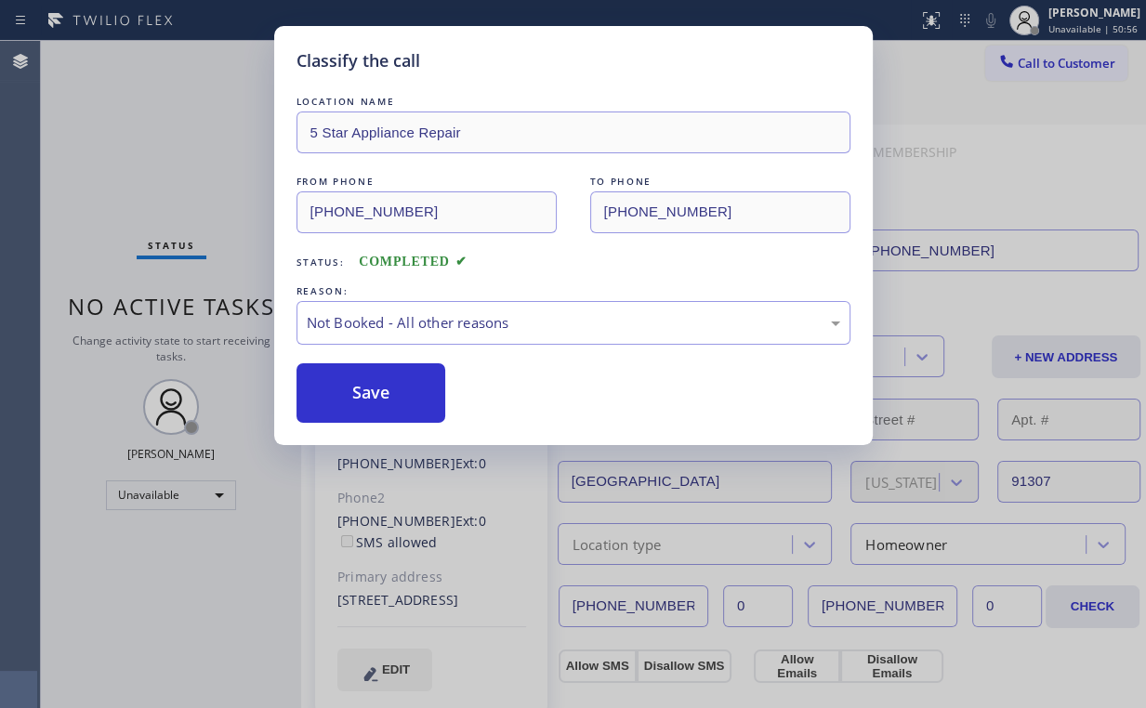
drag, startPoint x: 382, startPoint y: 394, endPoint x: 323, endPoint y: 352, distance: 71.9
click at [380, 391] on button "Save" at bounding box center [371, 392] width 150 height 59
click at [85, 142] on div "Classify the call LOCATION NAME 5 Star Appliance Repair FROM PHONE [PHONE_NUMBE…" at bounding box center [573, 354] width 1146 height 708
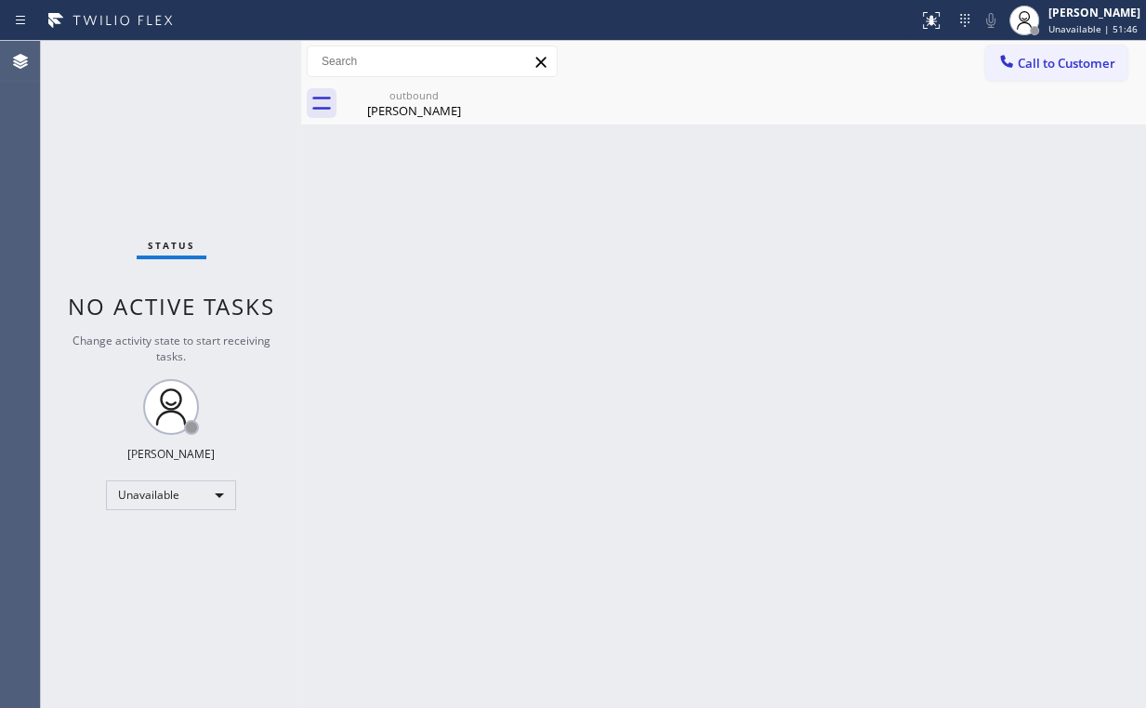
drag, startPoint x: 112, startPoint y: 140, endPoint x: 128, endPoint y: 89, distance: 53.8
click at [112, 135] on div "Status No active tasks Change activity state to start receiving tasks. [PERSON_…" at bounding box center [171, 374] width 260 height 667
click at [421, 100] on div "outbound" at bounding box center [414, 95] width 140 height 14
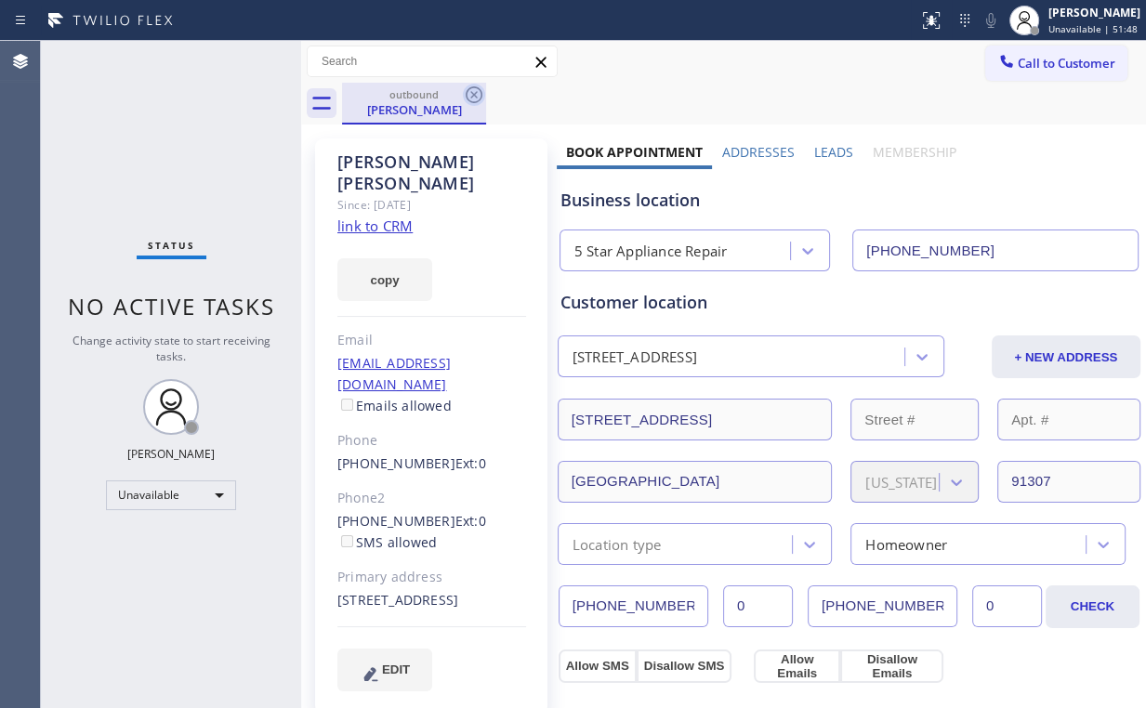
click at [475, 96] on icon at bounding box center [474, 94] width 17 height 17
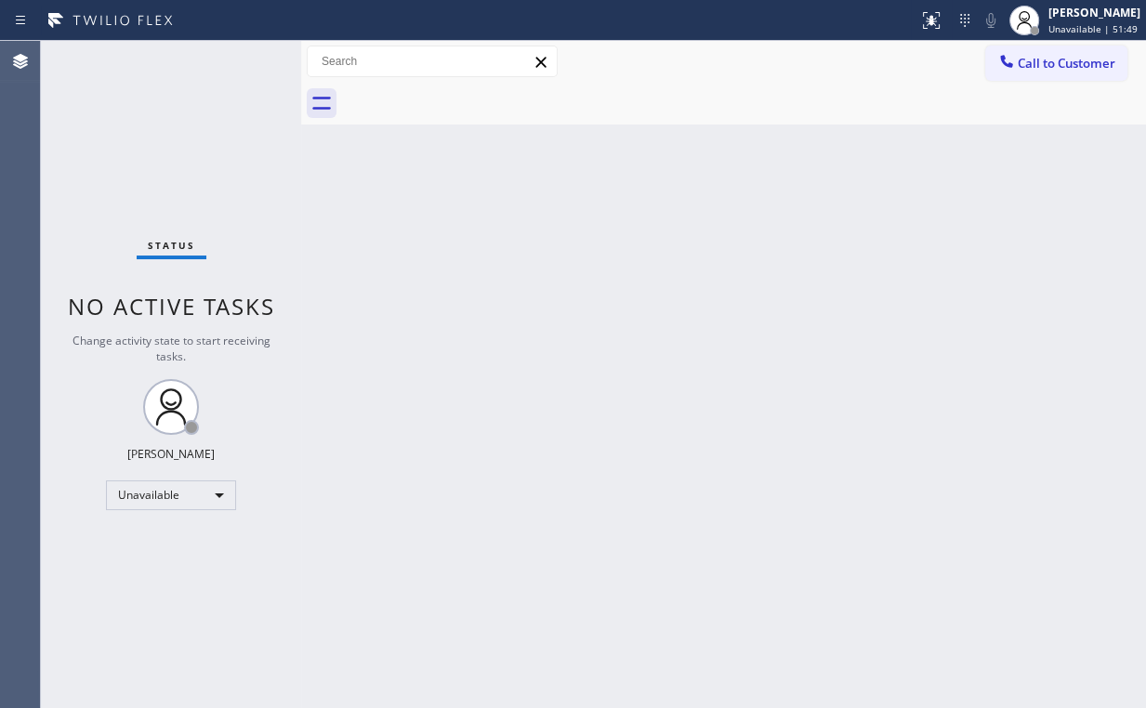
drag, startPoint x: 203, startPoint y: 164, endPoint x: 197, endPoint y: 150, distance: 15.9
click at [197, 150] on div "Status No active tasks Change activity state to start receiving tasks. [PERSON_…" at bounding box center [171, 374] width 260 height 667
drag, startPoint x: 1037, startPoint y: 68, endPoint x: 1017, endPoint y: 80, distance: 23.7
click at [1036, 67] on span "Call to Customer" at bounding box center [1067, 63] width 98 height 17
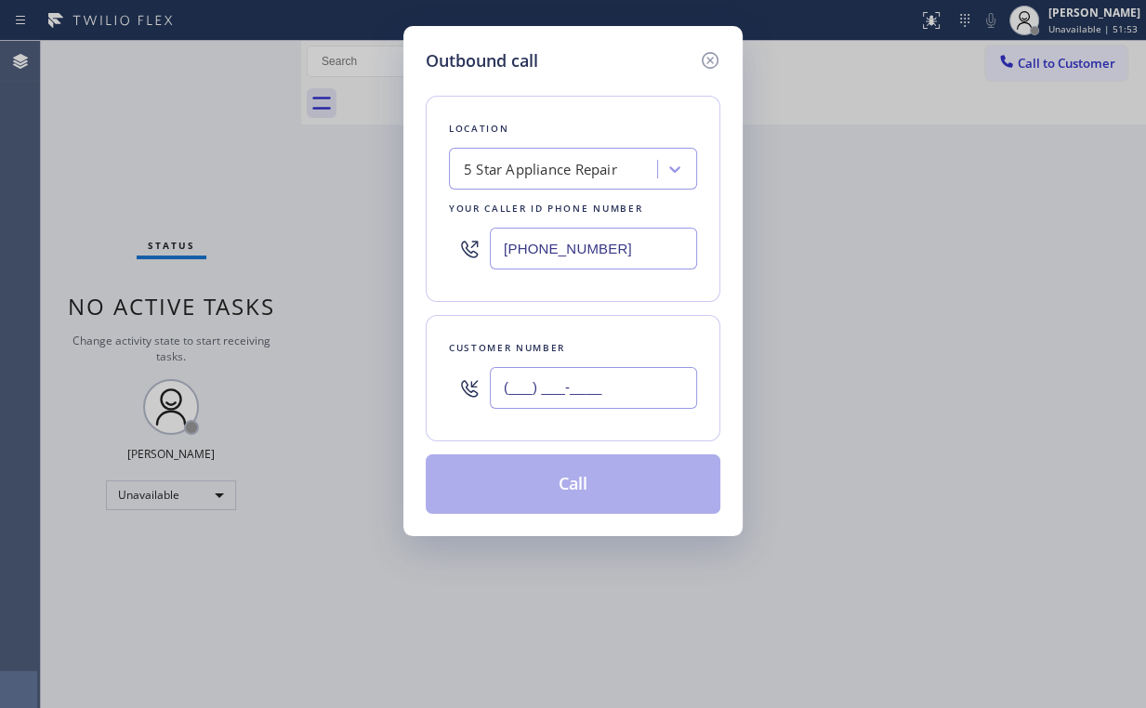
click at [614, 383] on input "(___) ___-____" at bounding box center [593, 388] width 207 height 42
paste input "970) 343-2201"
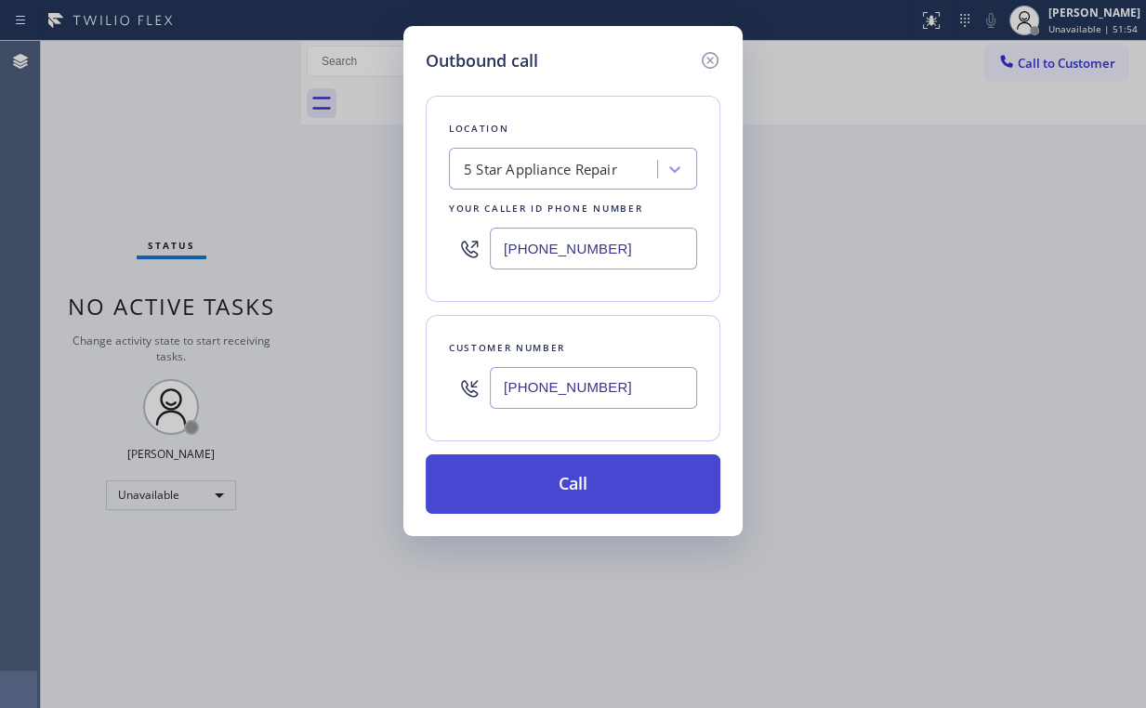
type input "[PHONE_NUMBER]"
click at [552, 470] on button "Call" at bounding box center [573, 483] width 295 height 59
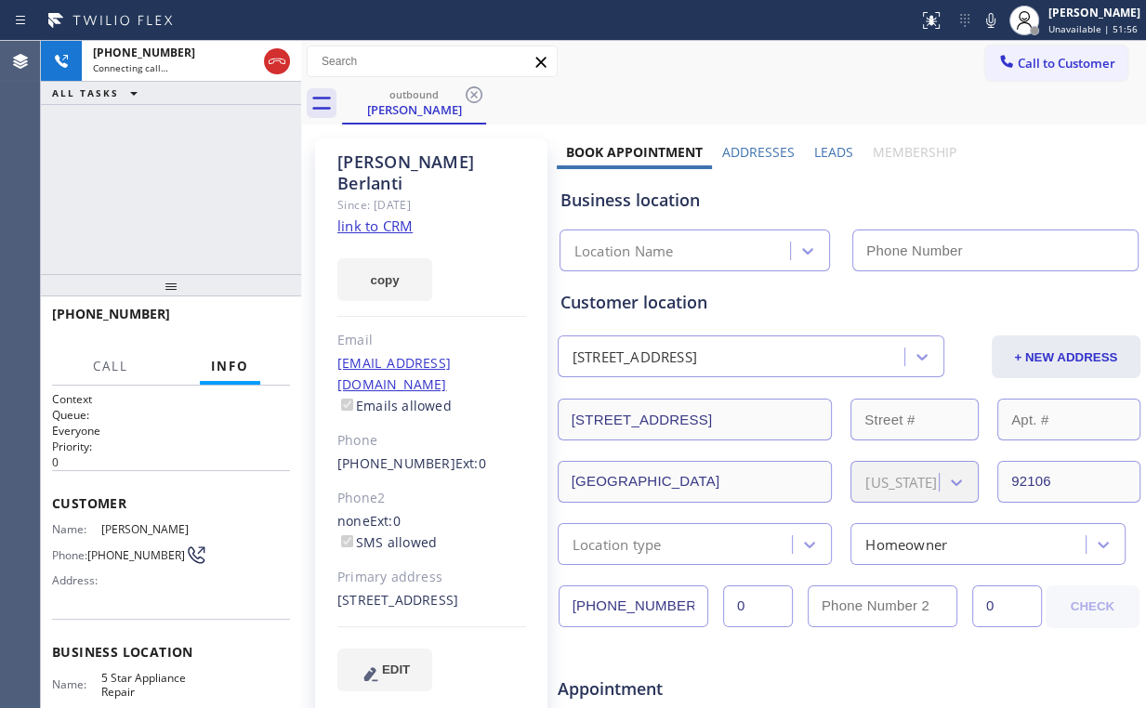
click at [182, 168] on div "[PHONE_NUMBER] Connecting call… ALL TASKS ALL TASKS ACTIVE TASKS TASKS IN WRAP …" at bounding box center [171, 157] width 260 height 233
type input "[PHONE_NUMBER]"
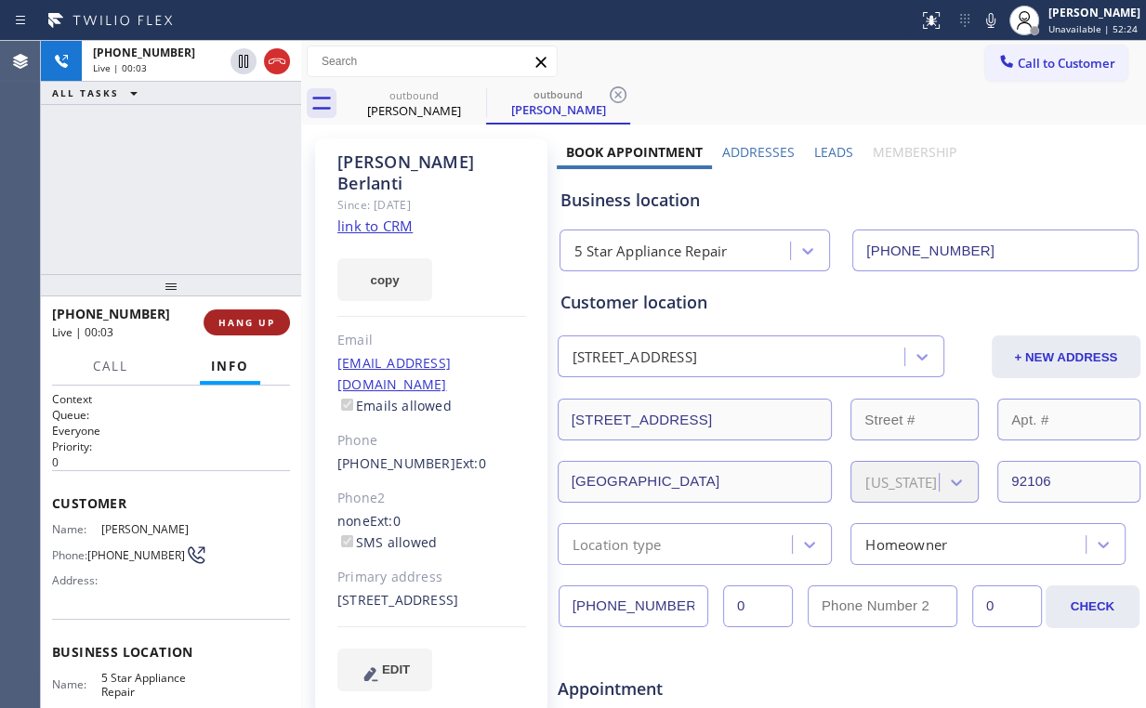
drag, startPoint x: 276, startPoint y: 312, endPoint x: 262, endPoint y: 333, distance: 24.7
click at [262, 333] on button "HANG UP" at bounding box center [247, 322] width 86 height 26
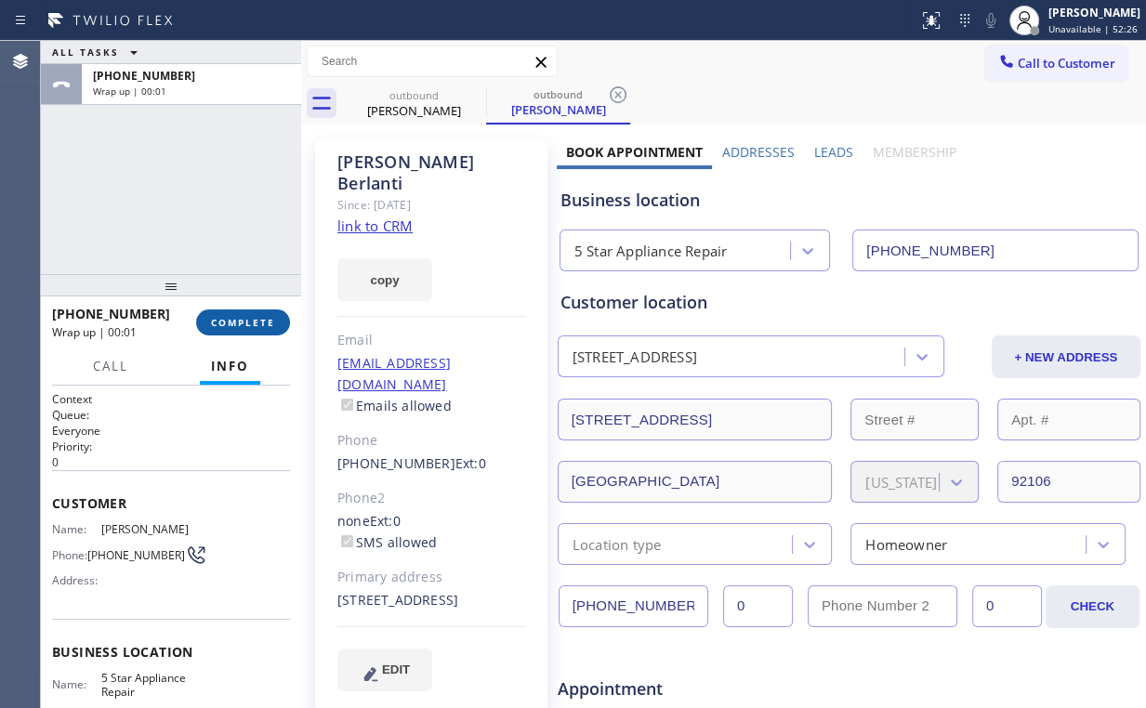
click at [261, 333] on button "COMPLETE" at bounding box center [243, 322] width 94 height 26
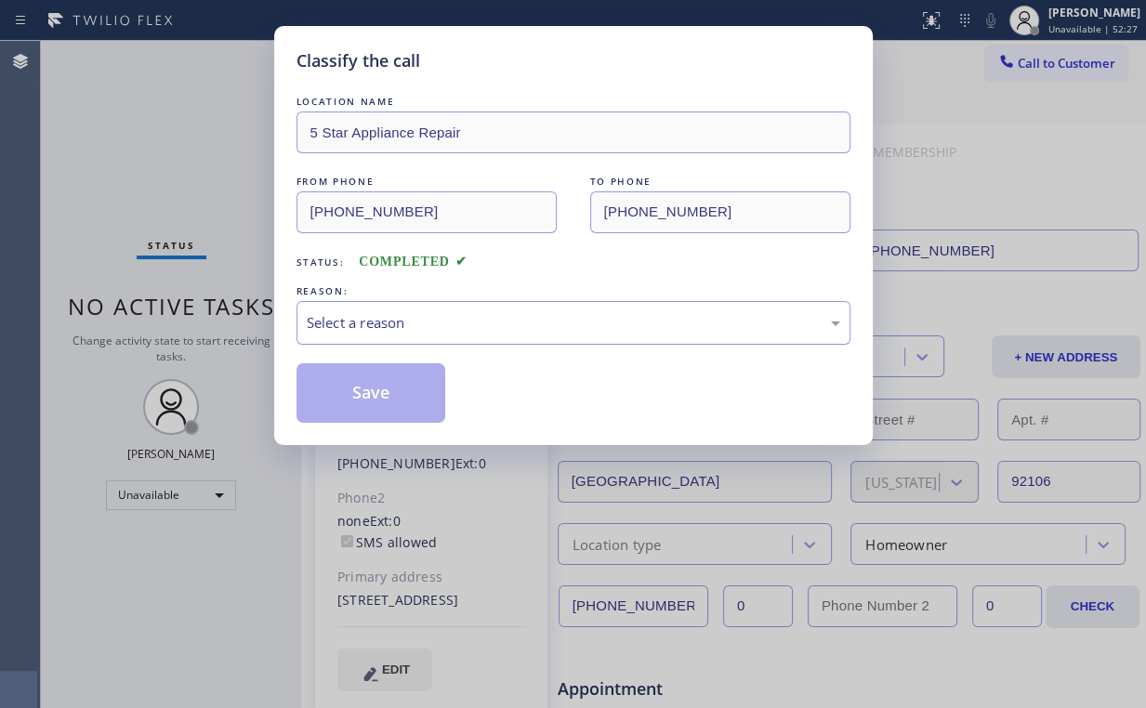
click at [342, 331] on div "Select a reason" at bounding box center [573, 322] width 533 height 21
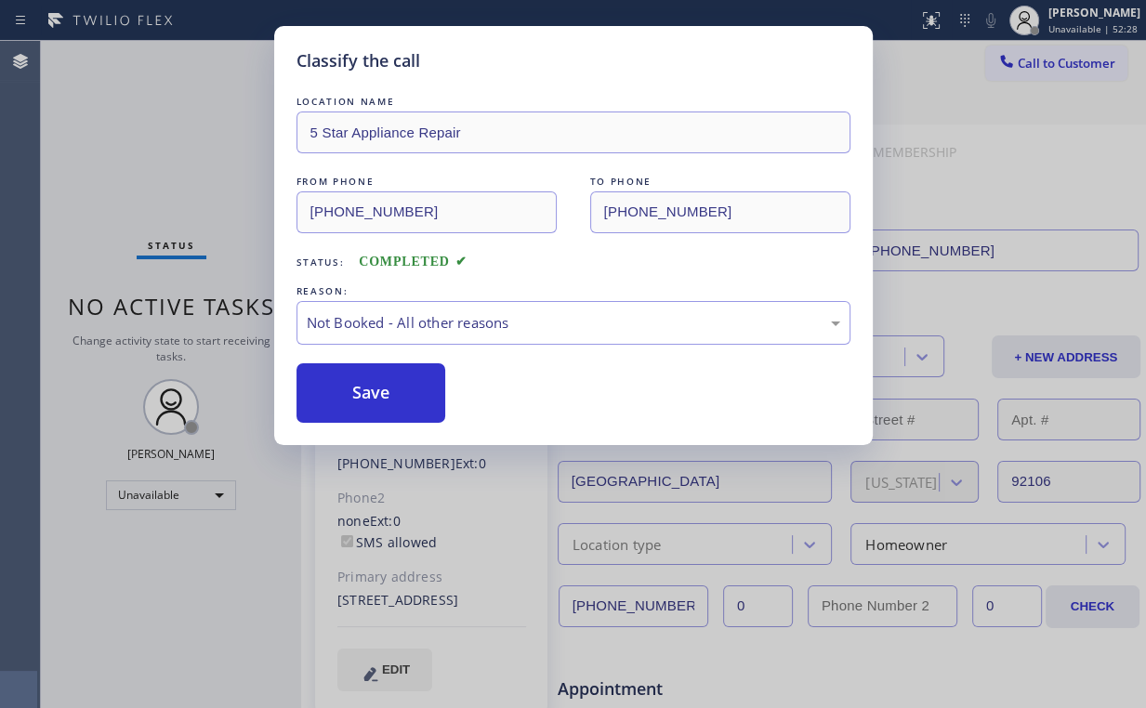
drag, startPoint x: 355, startPoint y: 401, endPoint x: 185, endPoint y: 182, distance: 276.8
click at [357, 398] on button "Save" at bounding box center [371, 392] width 150 height 59
drag, startPoint x: 183, startPoint y: 178, endPoint x: 187, endPoint y: 188, distance: 10.0
click at [184, 182] on div "Classify the call LOCATION NAME 5 Star Appliance Repair FROM PHONE [PHONE_NUMBE…" at bounding box center [573, 354] width 1146 height 708
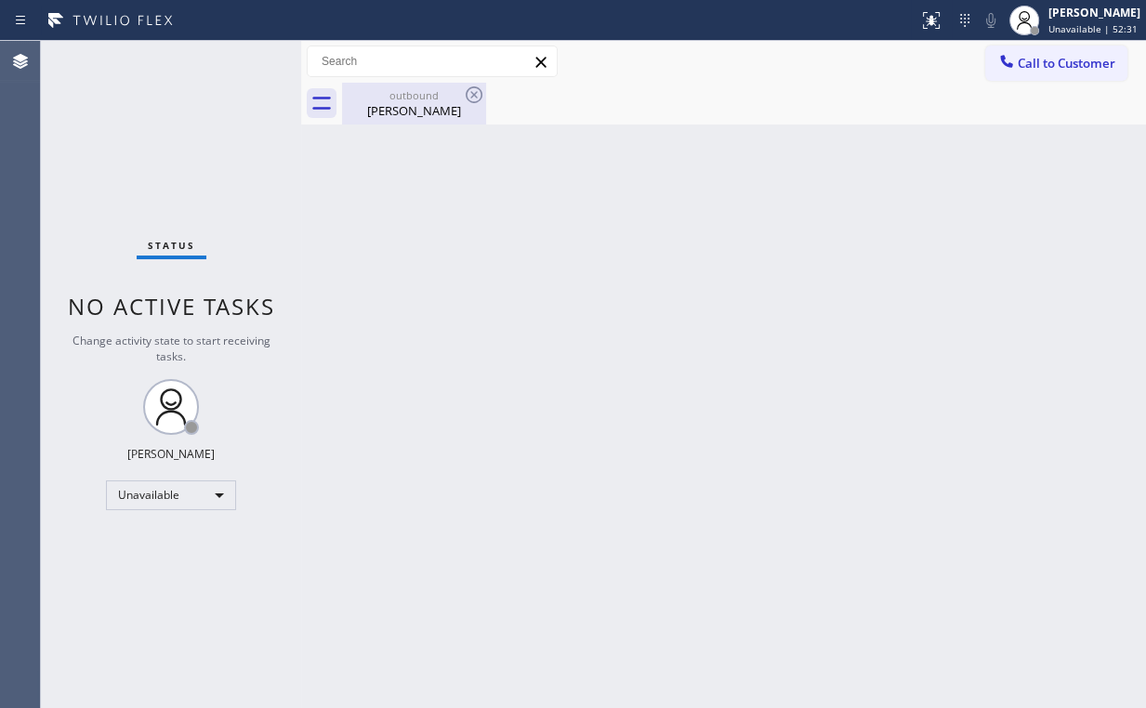
click at [389, 112] on div "[PERSON_NAME]" at bounding box center [414, 110] width 140 height 17
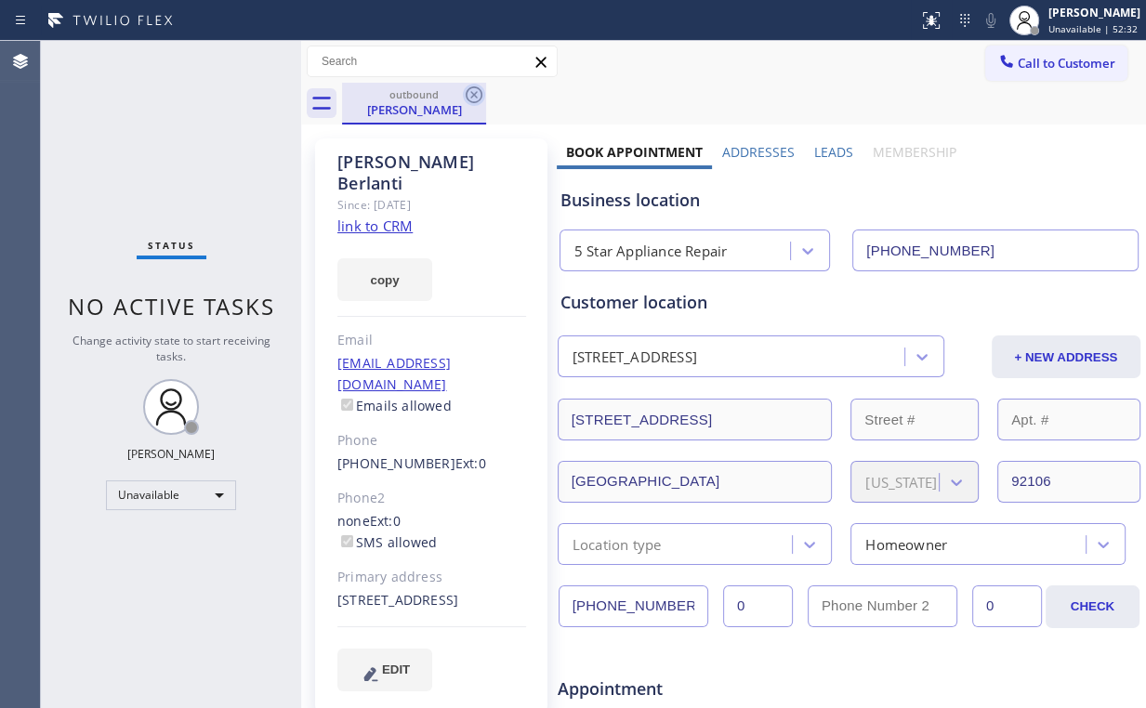
click at [476, 93] on icon at bounding box center [474, 94] width 17 height 17
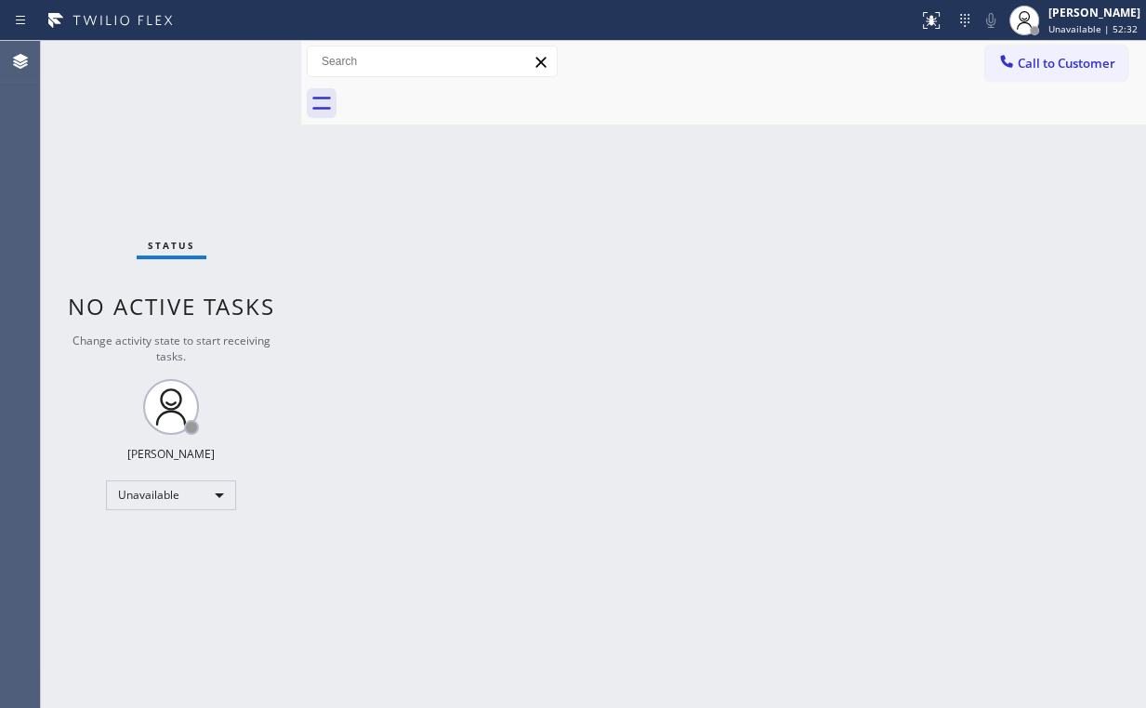
click at [563, 283] on div "Back to Dashboard Change Sender ID Customers Technicians Select a contact Outbo…" at bounding box center [723, 374] width 845 height 667
drag, startPoint x: 1030, startPoint y: 67, endPoint x: 888, endPoint y: 182, distance: 183.0
click at [1025, 70] on span "Call to Customer" at bounding box center [1067, 63] width 98 height 17
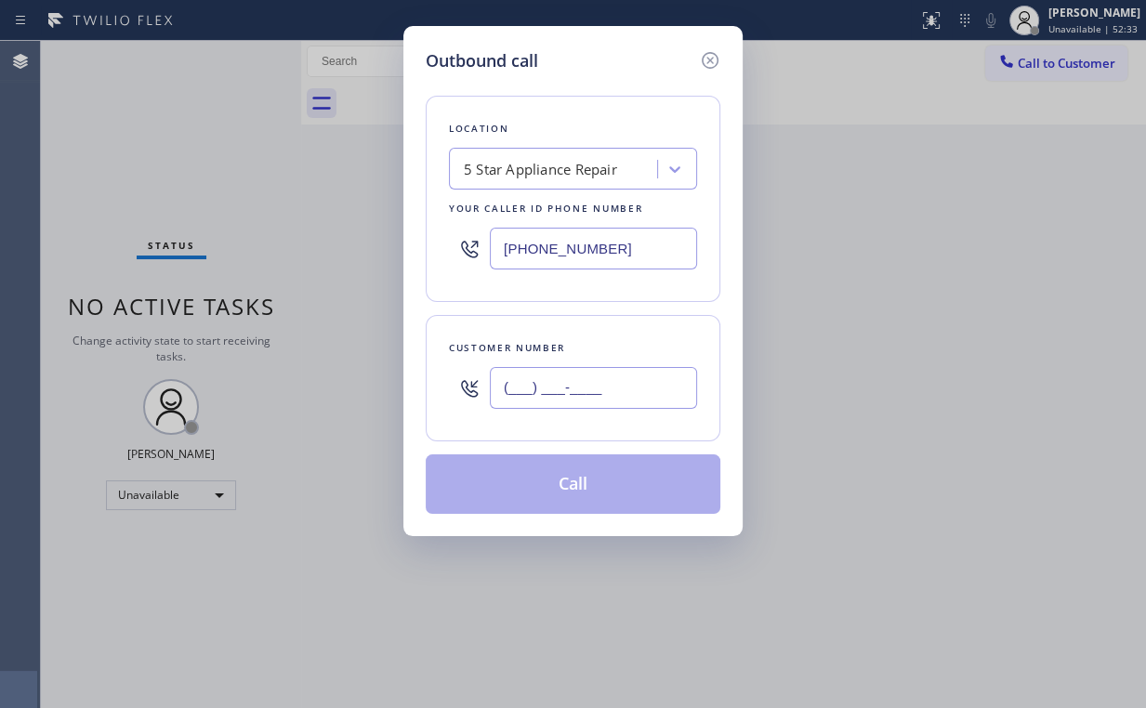
click at [608, 381] on input "(___) ___-____" at bounding box center [593, 388] width 207 height 42
paste input "970) 343-2201"
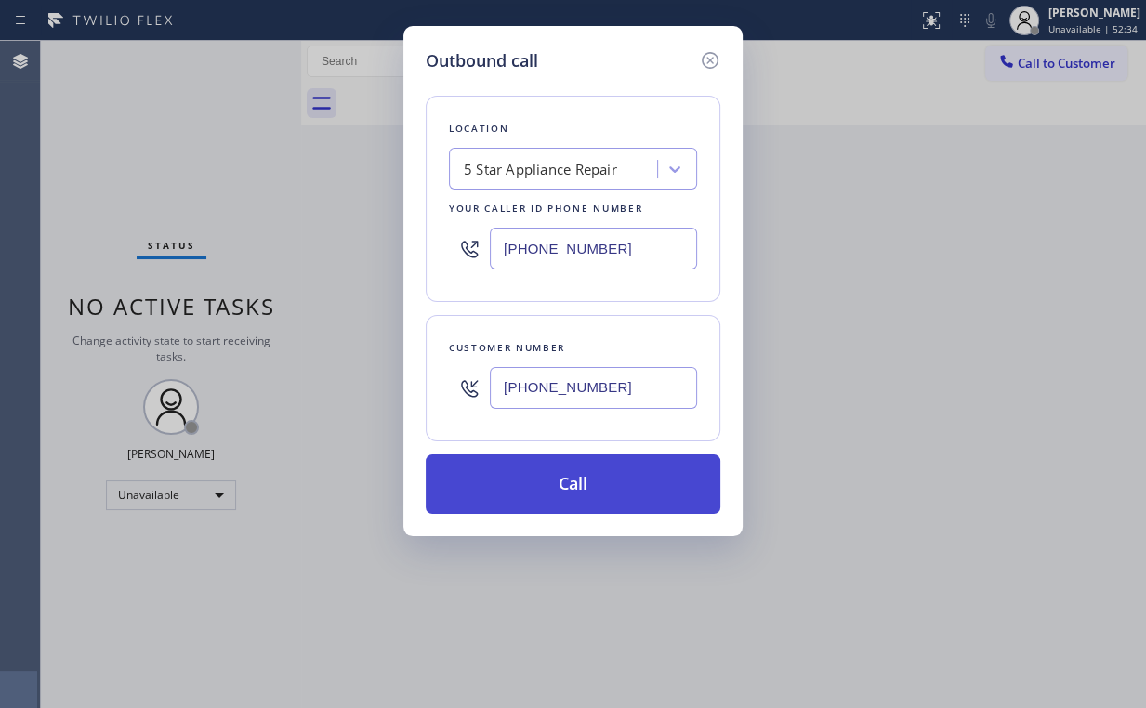
type input "[PHONE_NUMBER]"
drag, startPoint x: 558, startPoint y: 489, endPoint x: 435, endPoint y: 646, distance: 199.3
click at [557, 489] on button "Call" at bounding box center [573, 483] width 295 height 59
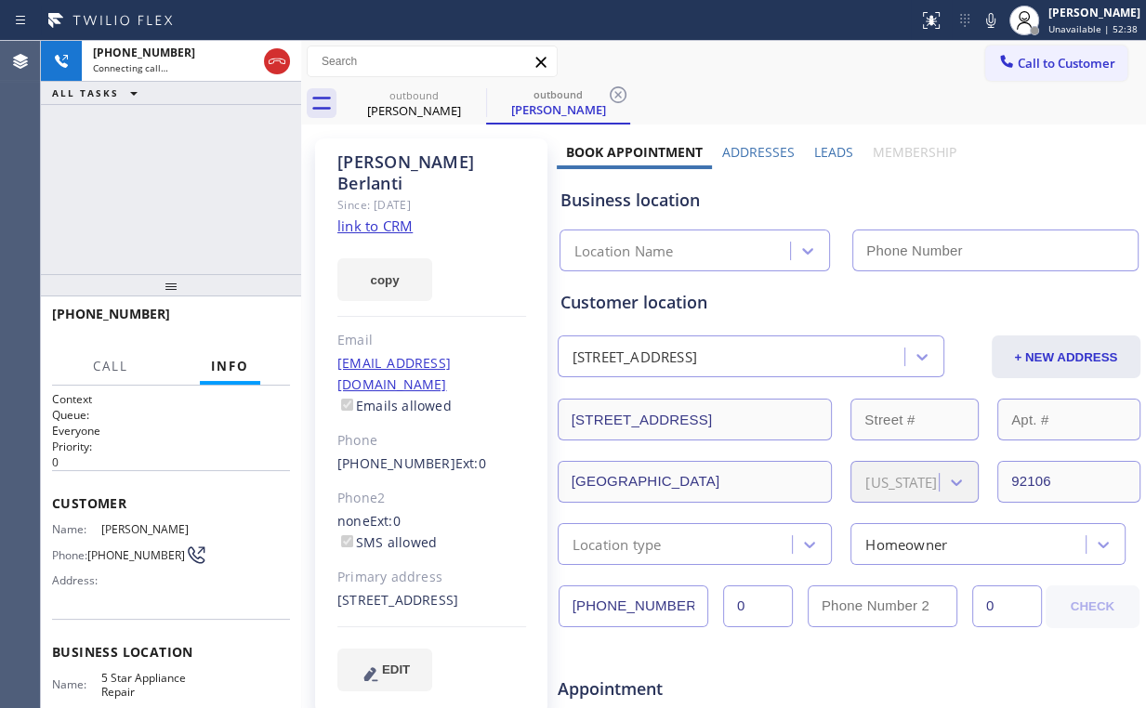
type input "[PHONE_NUMBER]"
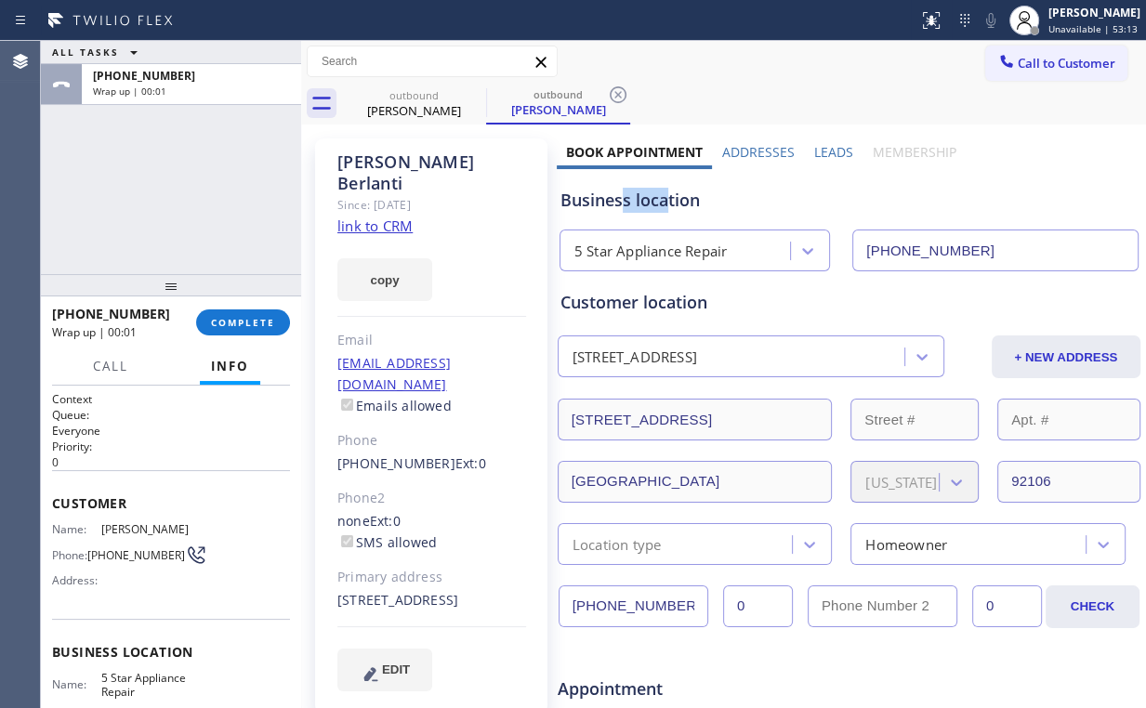
drag, startPoint x: 664, startPoint y: 202, endPoint x: 616, endPoint y: 199, distance: 48.4
click at [616, 199] on div "Business location" at bounding box center [848, 200] width 577 height 25
click at [596, 204] on div "Business location" at bounding box center [848, 200] width 577 height 25
drag, startPoint x: 170, startPoint y: 164, endPoint x: 249, endPoint y: 297, distance: 155.4
click at [178, 178] on div "ALL TASKS ALL TASKS ACTIVE TASKS TASKS IN WRAP UP [PHONE_NUMBER] Wrap up | 00:02" at bounding box center [171, 157] width 260 height 233
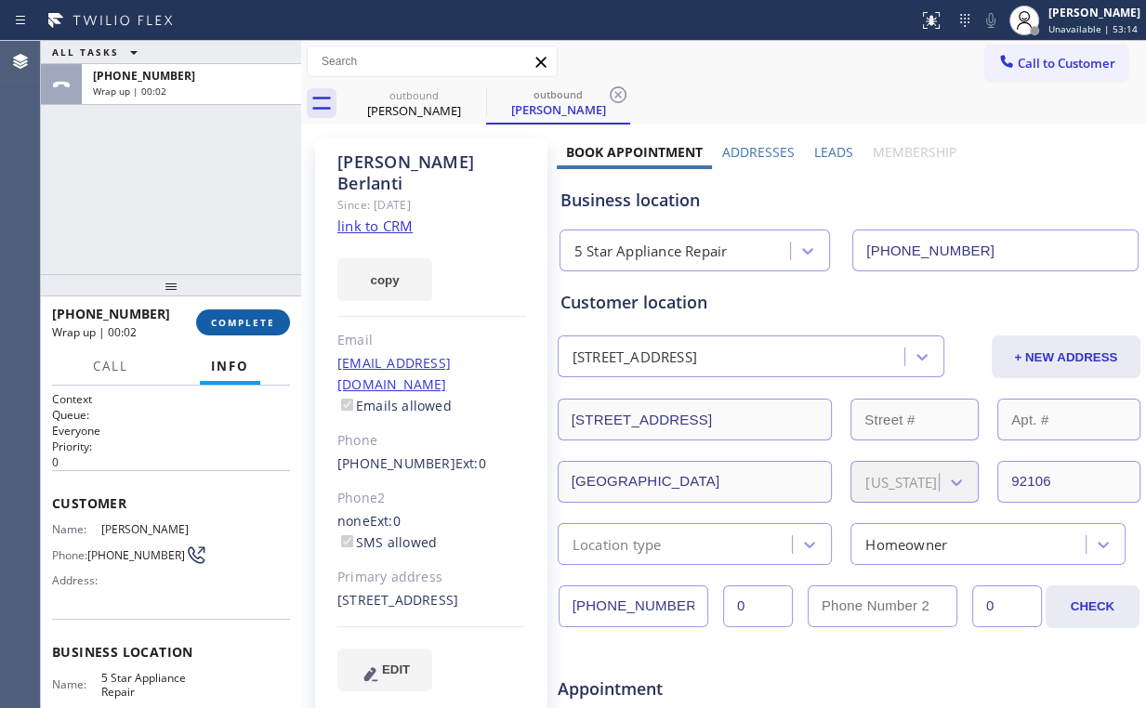
click at [254, 322] on span "COMPLETE" at bounding box center [243, 322] width 64 height 13
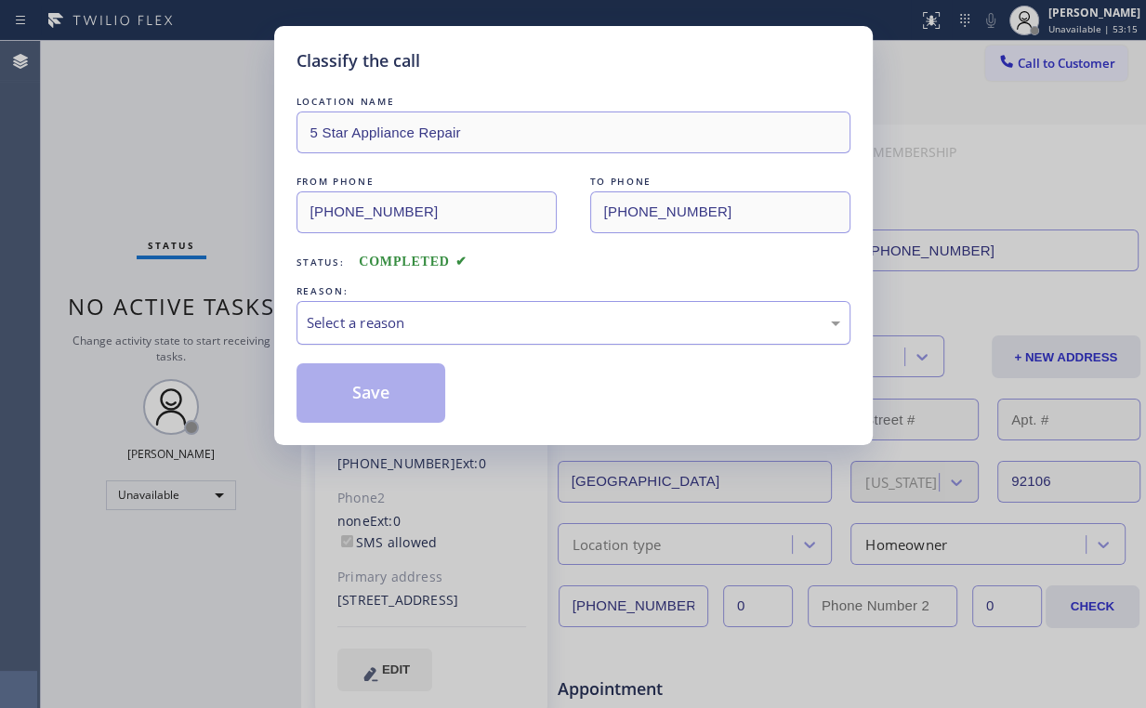
click at [342, 323] on div "Select a reason" at bounding box center [573, 322] width 533 height 21
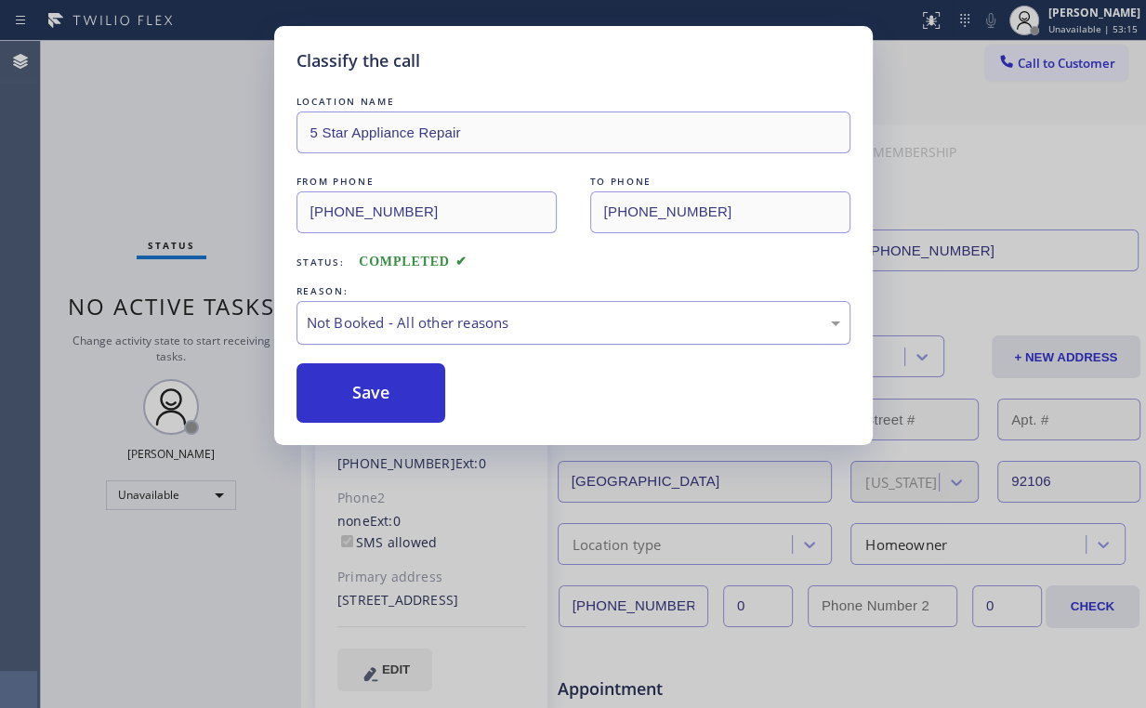
drag, startPoint x: 357, startPoint y: 393, endPoint x: 312, endPoint y: 335, distance: 73.6
click at [357, 389] on button "Save" at bounding box center [371, 392] width 150 height 59
click at [156, 134] on div "Classify the call LOCATION NAME 5 Star Appliance Repair FROM PHONE [PHONE_NUMBE…" at bounding box center [573, 354] width 1146 height 708
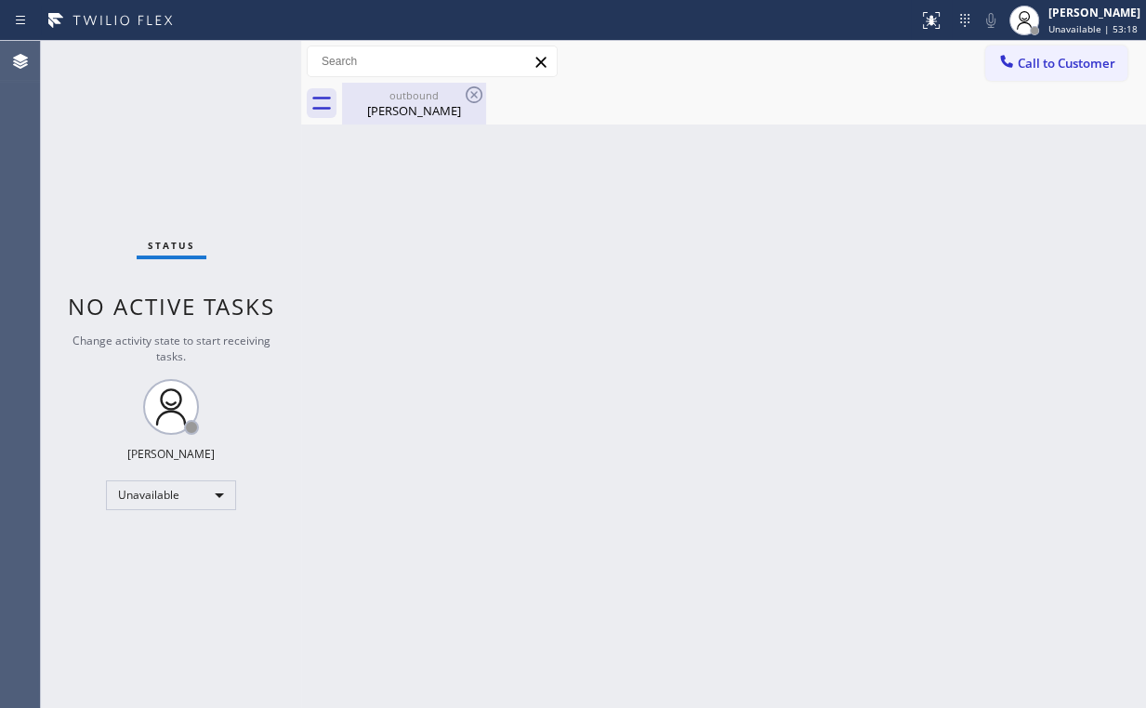
drag, startPoint x: 404, startPoint y: 97, endPoint x: 480, endPoint y: 97, distance: 76.2
click at [414, 100] on div "outbound" at bounding box center [414, 95] width 140 height 14
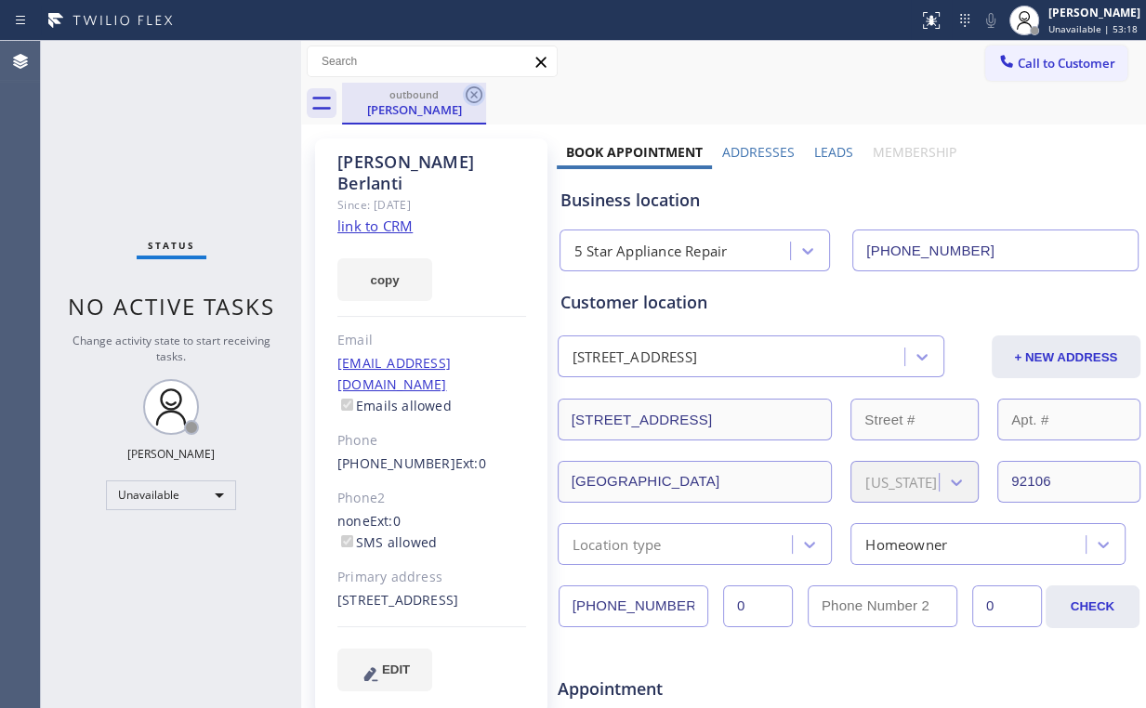
click at [470, 86] on icon at bounding box center [474, 95] width 22 height 22
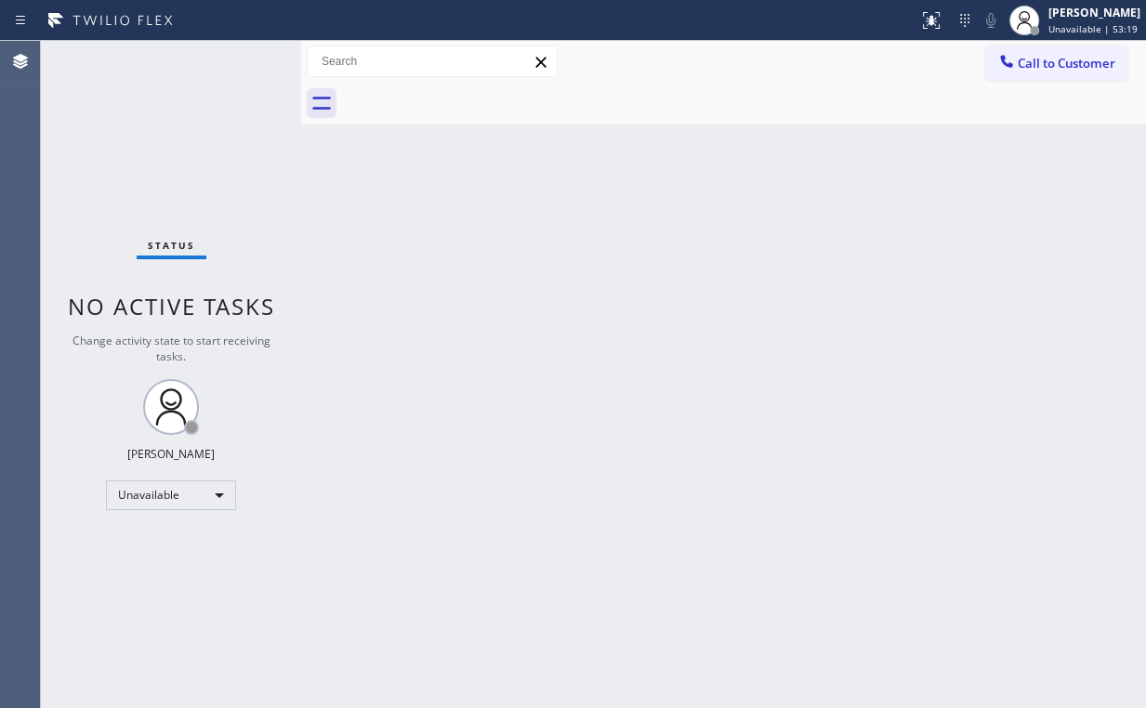
drag, startPoint x: 208, startPoint y: 140, endPoint x: 185, endPoint y: 95, distance: 51.1
click at [201, 128] on div "Status No active tasks Change activity state to start receiving tasks. [PERSON_…" at bounding box center [171, 374] width 260 height 667
drag, startPoint x: 1027, startPoint y: 60, endPoint x: 704, endPoint y: 263, distance: 380.8
click at [1026, 63] on span "Call to Customer" at bounding box center [1067, 63] width 98 height 17
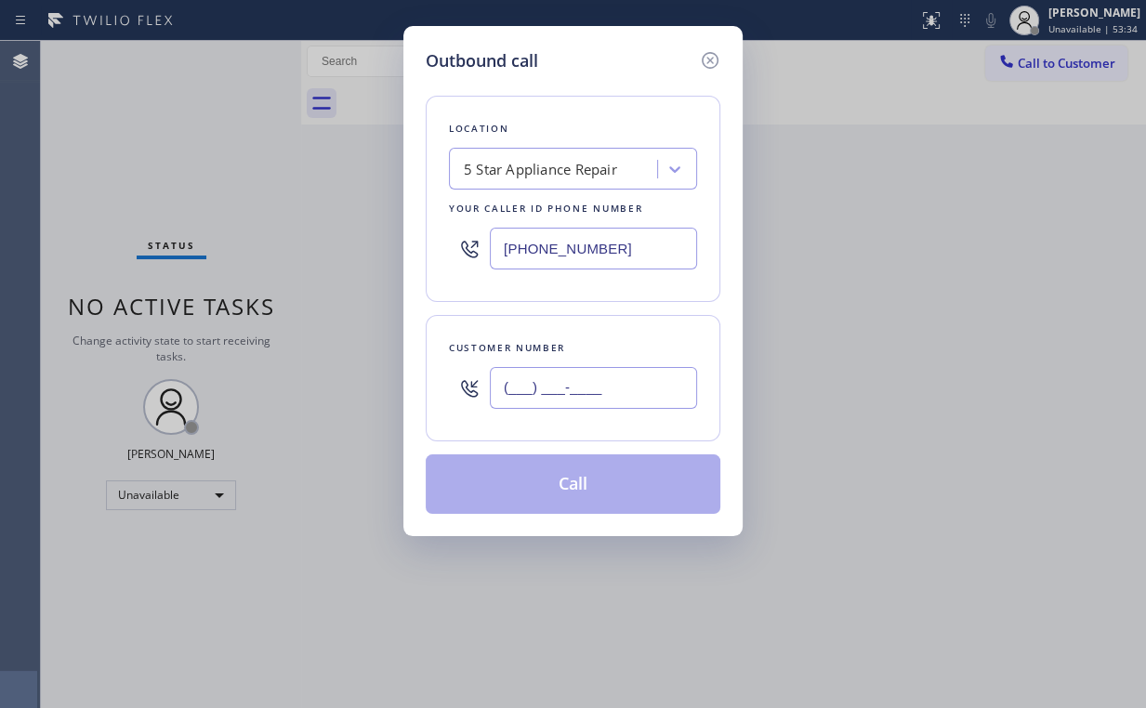
click at [611, 391] on input "(___) ___-____" at bounding box center [593, 388] width 207 height 42
paste input "818) 384-4912"
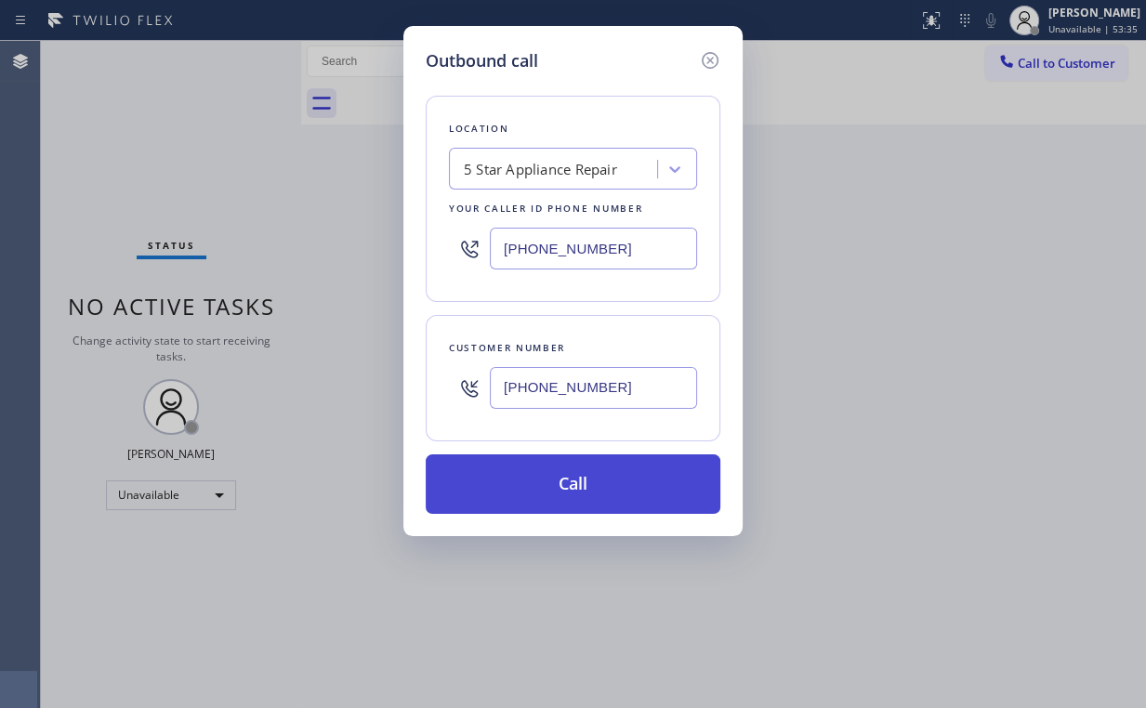
type input "[PHONE_NUMBER]"
click at [581, 475] on button "Call" at bounding box center [573, 483] width 295 height 59
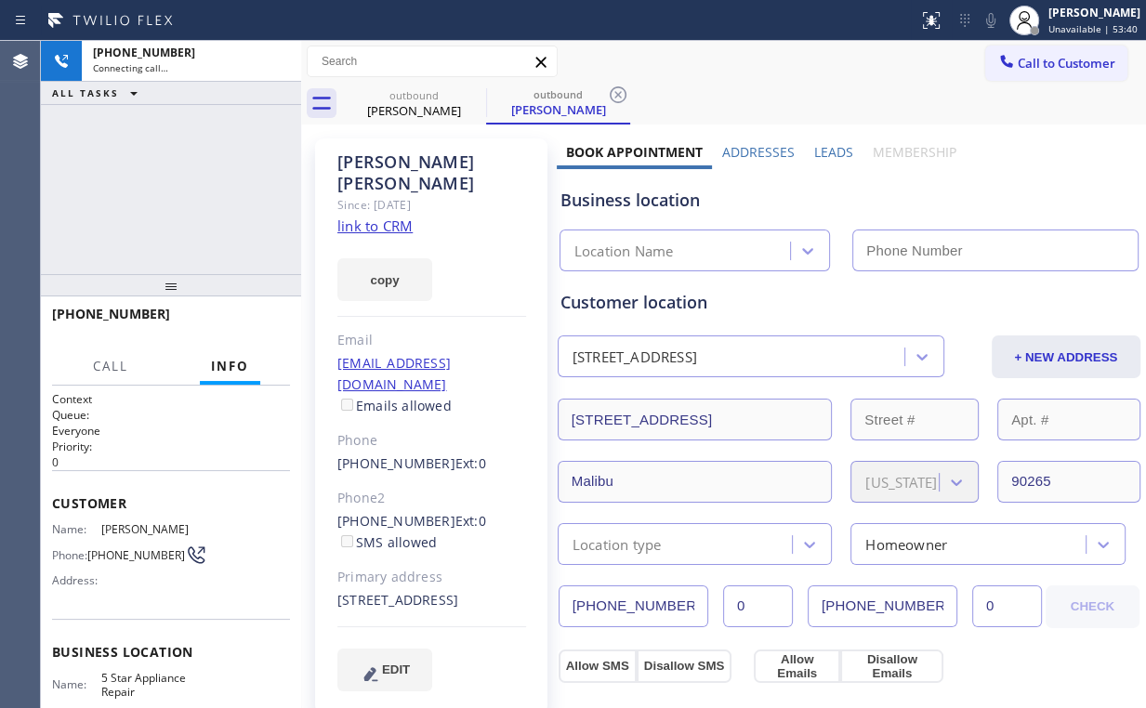
type input "[PHONE_NUMBER]"
click at [183, 189] on div "[PHONE_NUMBER] Connecting call… ALL TASKS ALL TASKS ACTIVE TASKS TASKS IN WRAP …" at bounding box center [171, 157] width 260 height 233
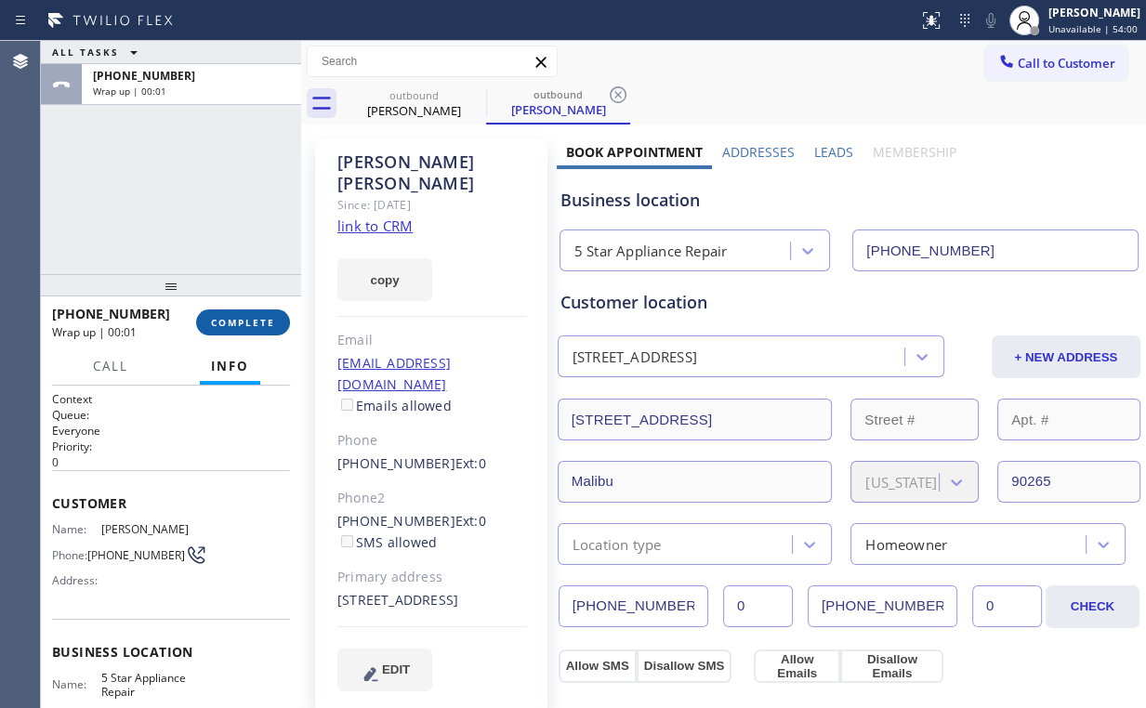
click at [260, 317] on span "COMPLETE" at bounding box center [243, 322] width 64 height 13
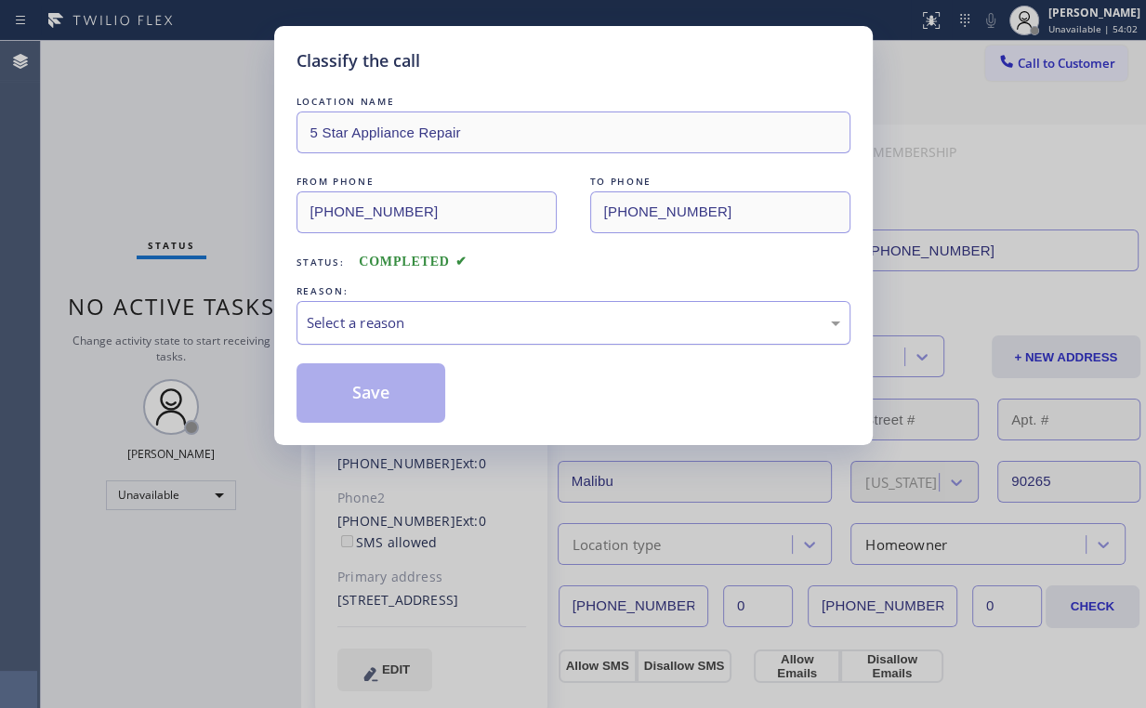
click at [368, 331] on div "Select a reason" at bounding box center [573, 322] width 533 height 21
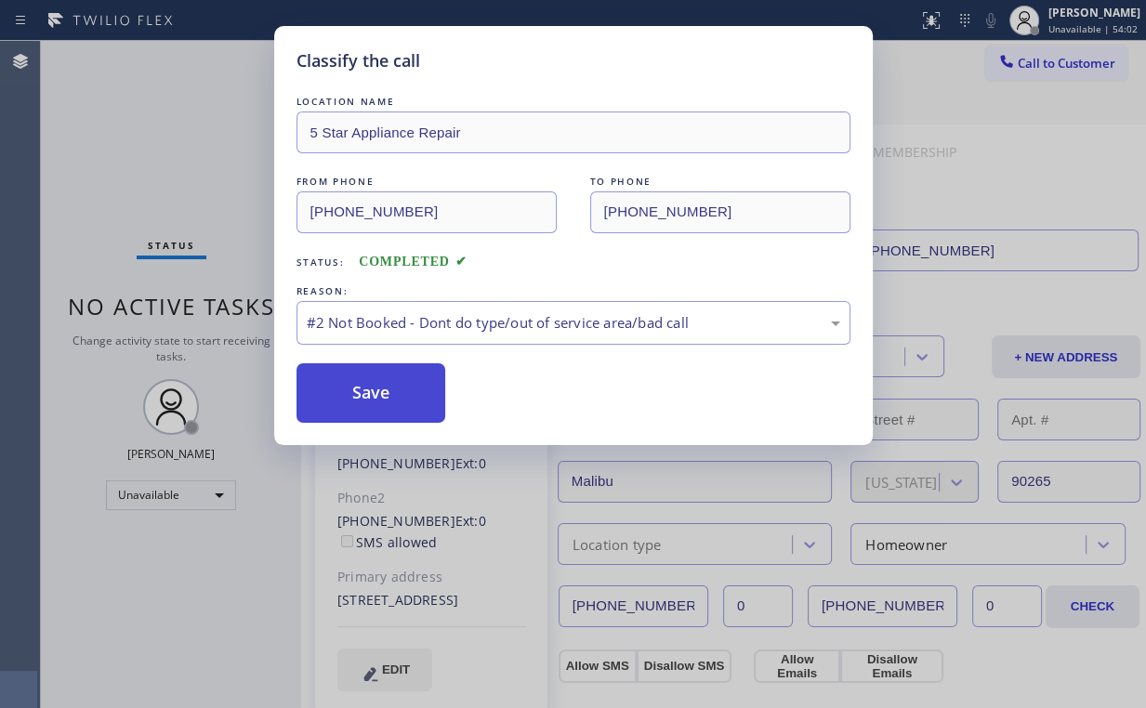
click at [374, 390] on button "Save" at bounding box center [371, 392] width 150 height 59
click at [219, 164] on div "Classify the call LOCATION NAME 5 Star Appliance Repair FROM PHONE [PHONE_NUMBE…" at bounding box center [573, 354] width 1146 height 708
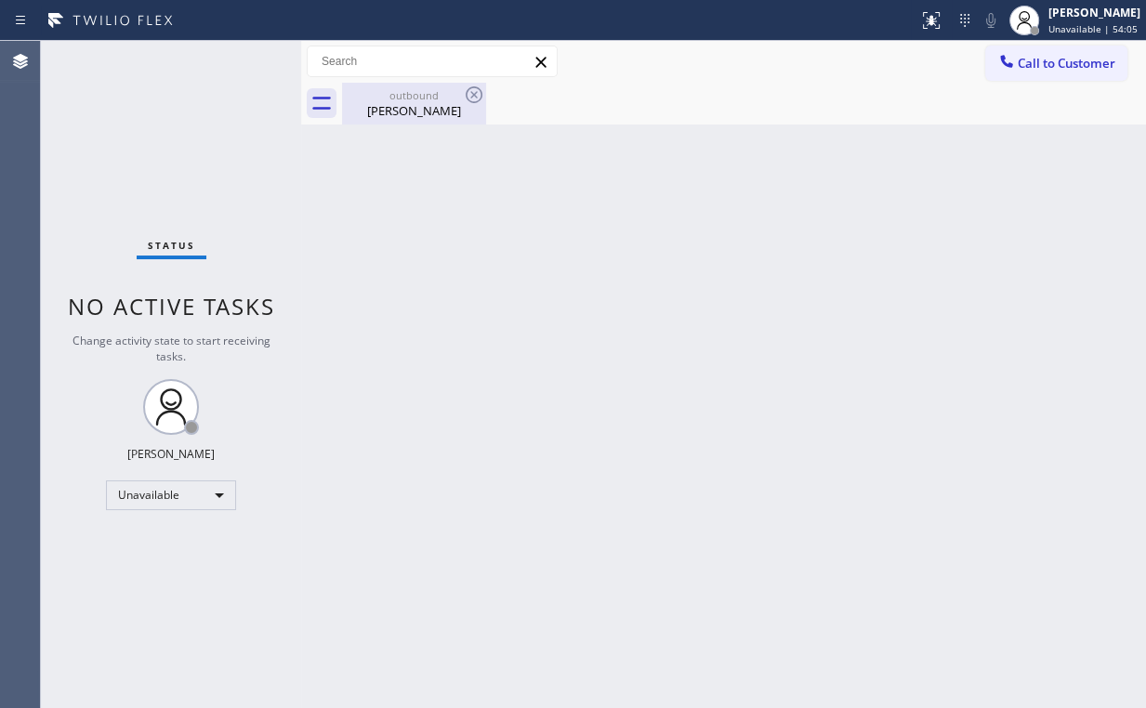
click at [422, 97] on div "outbound" at bounding box center [414, 95] width 140 height 14
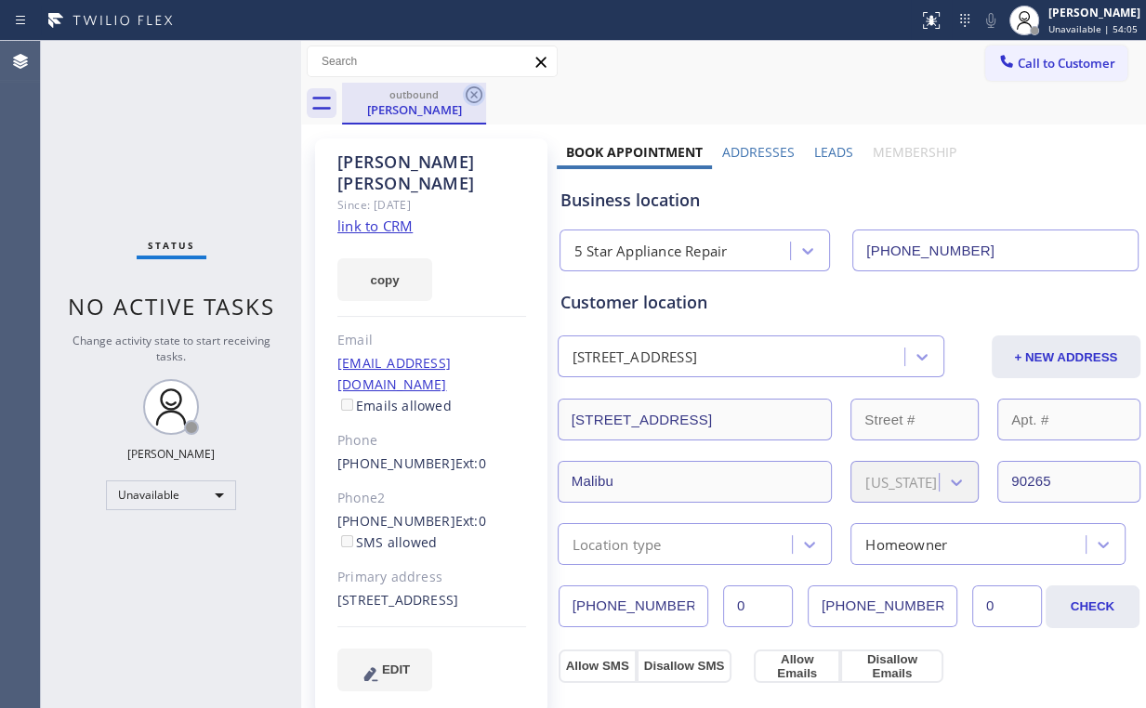
click at [478, 97] on icon at bounding box center [474, 95] width 22 height 22
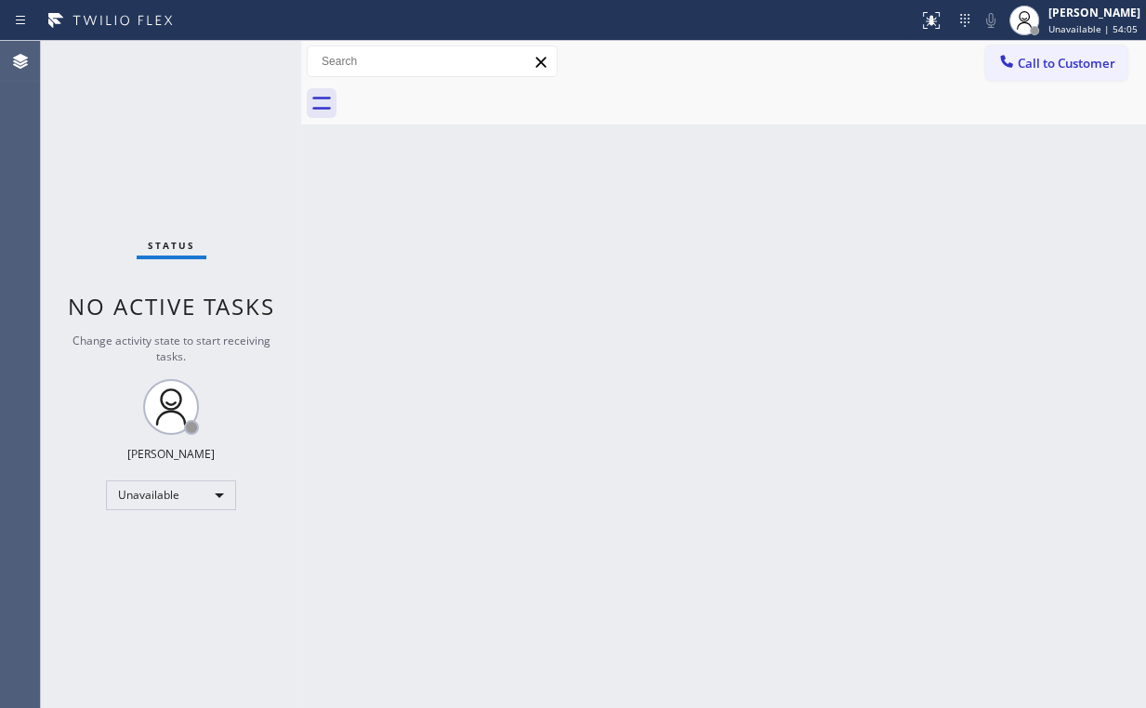
click at [877, 196] on div "Back to Dashboard Change Sender ID Customers Technicians Select a contact Outbo…" at bounding box center [723, 374] width 845 height 667
drag, startPoint x: 1023, startPoint y: 62, endPoint x: 927, endPoint y: 128, distance: 116.3
click at [1022, 63] on span "Call to Customer" at bounding box center [1067, 63] width 98 height 17
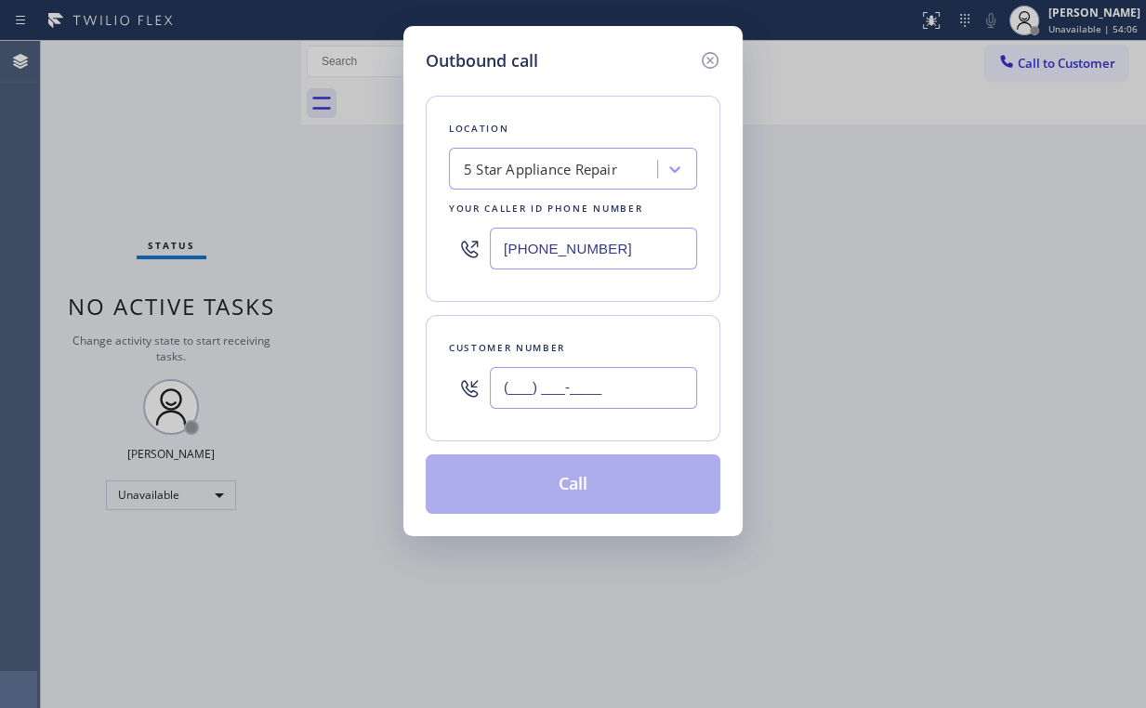
click at [635, 375] on input "(___) ___-____" at bounding box center [593, 388] width 207 height 42
paste input "818) 384-4912"
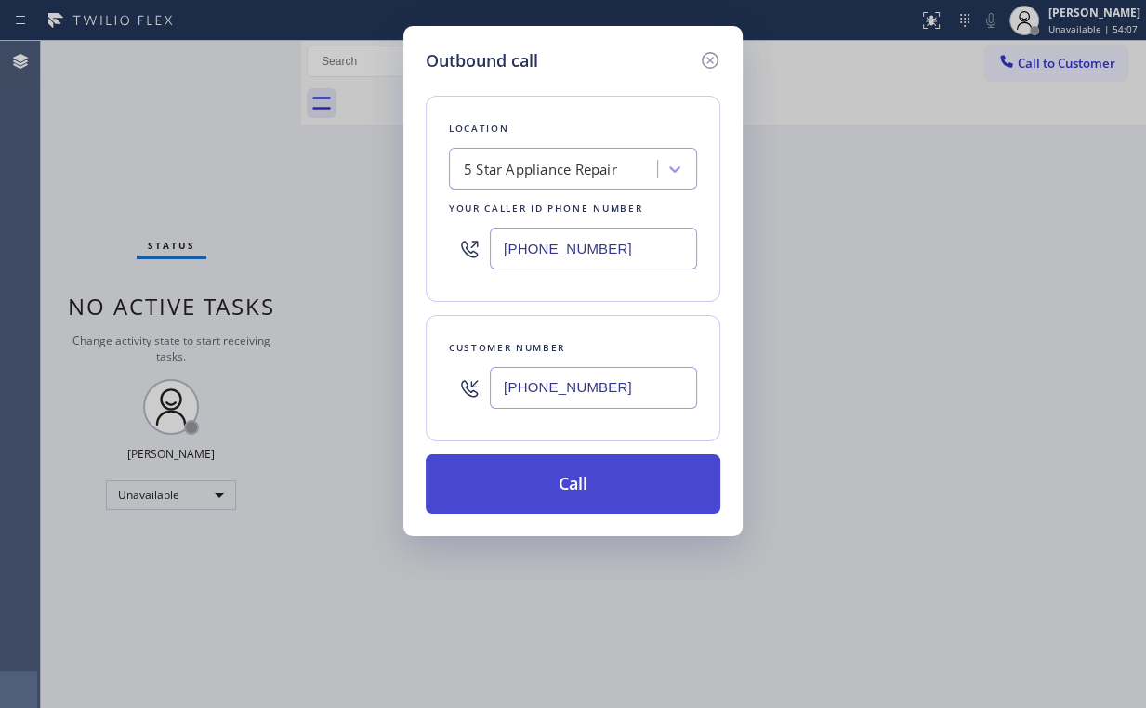
type input "[PHONE_NUMBER]"
click at [554, 493] on button "Call" at bounding box center [573, 483] width 295 height 59
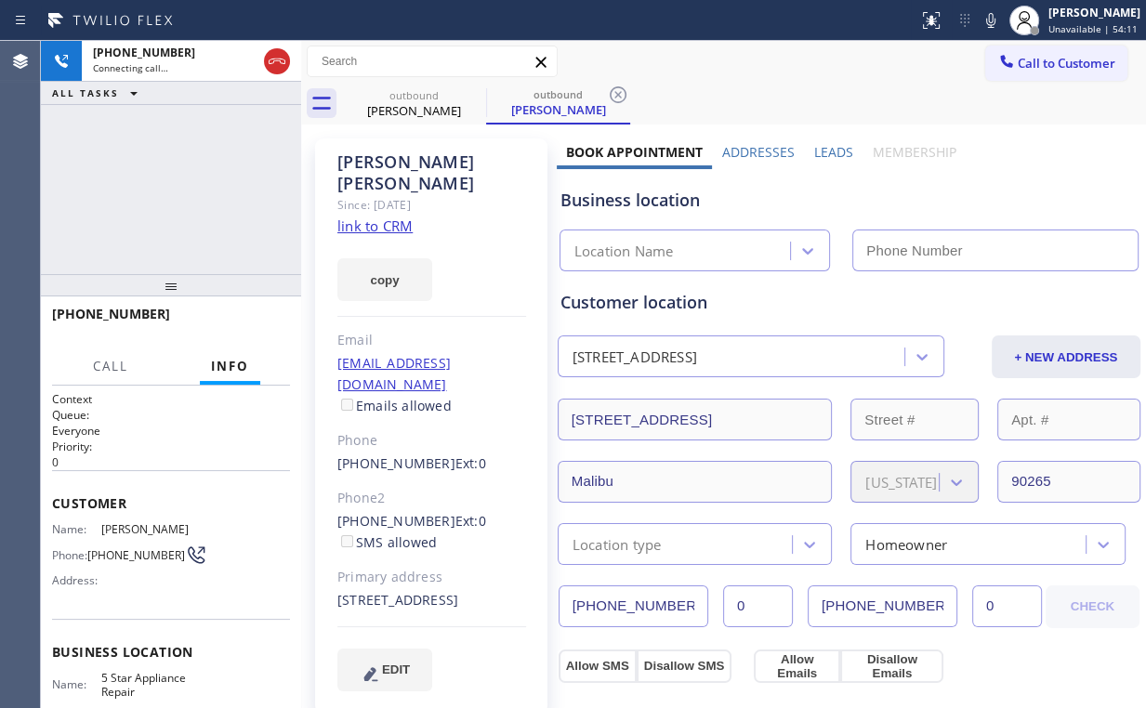
type input "[PHONE_NUMBER]"
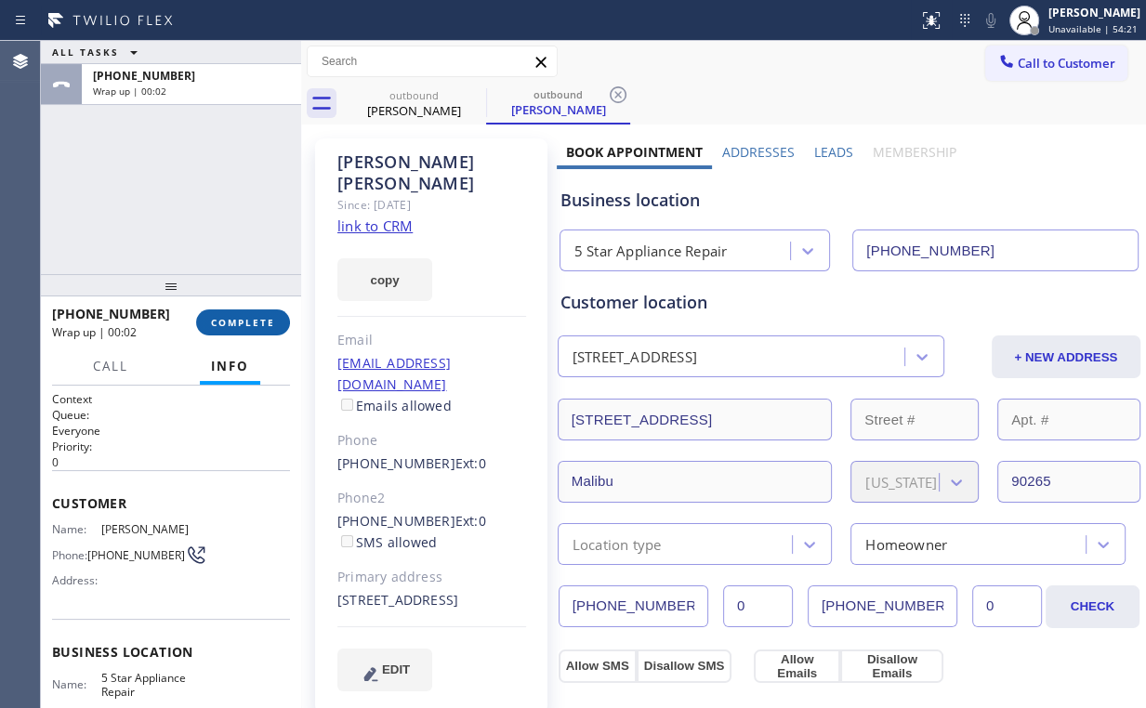
click at [206, 321] on button "COMPLETE" at bounding box center [243, 322] width 94 height 26
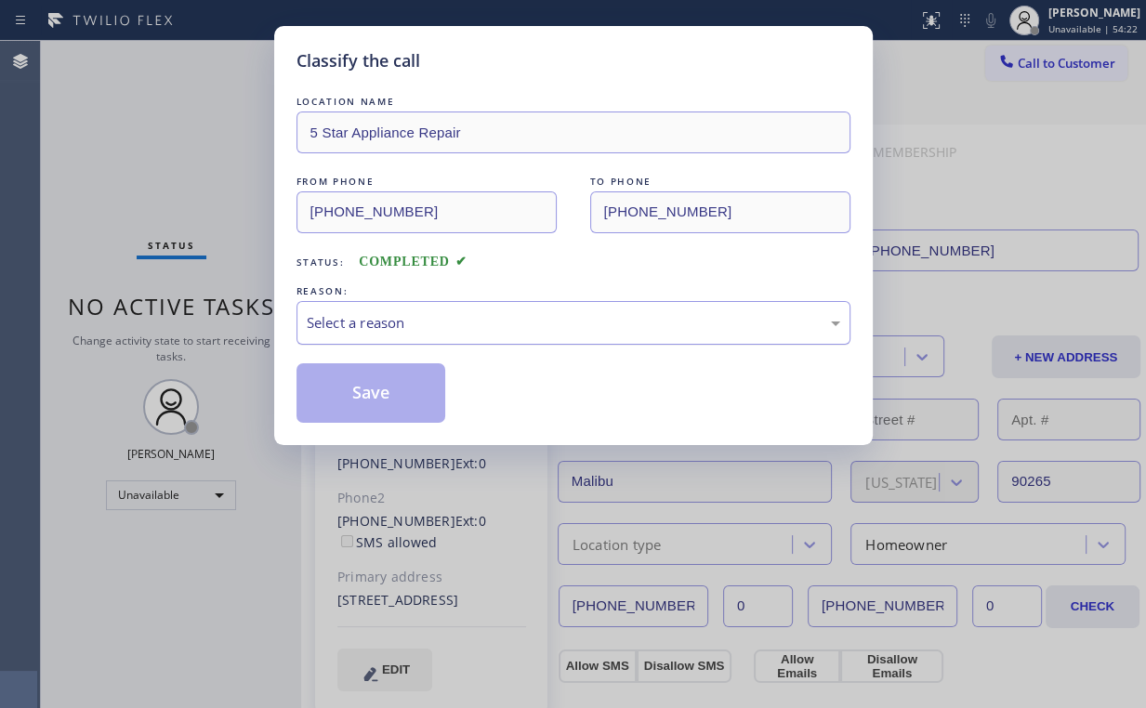
click at [348, 328] on div "Select a reason" at bounding box center [573, 322] width 533 height 21
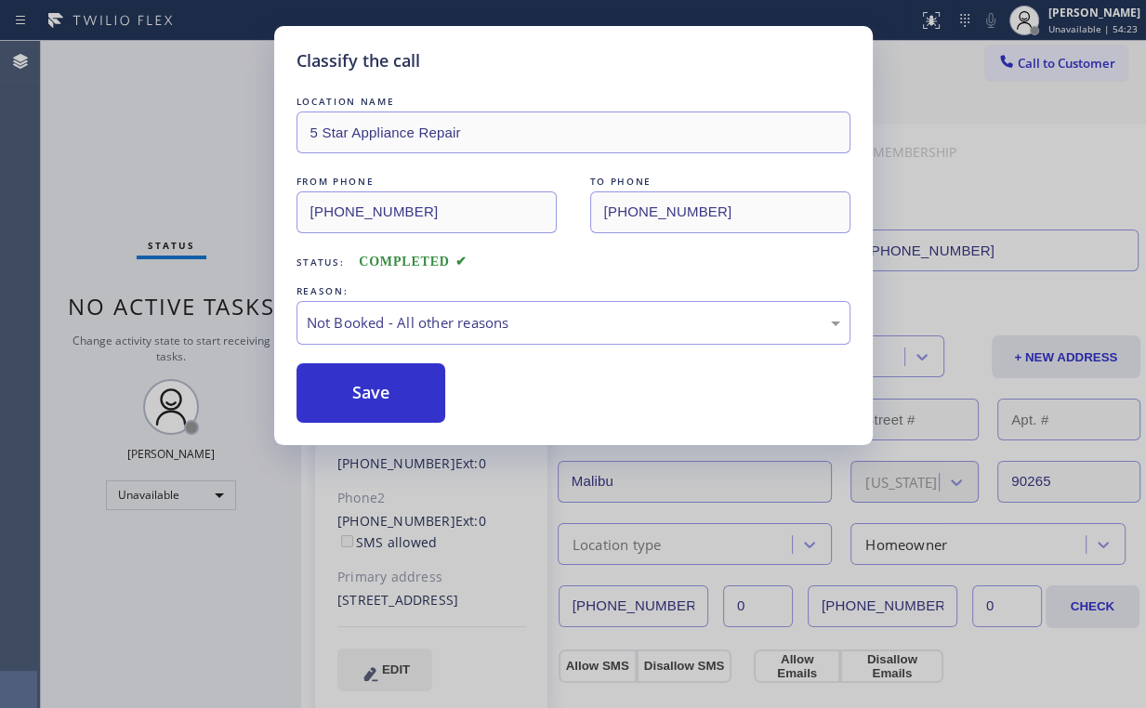
drag, startPoint x: 346, startPoint y: 395, endPoint x: 208, endPoint y: 197, distance: 241.0
click at [347, 390] on button "Save" at bounding box center [371, 392] width 150 height 59
click at [173, 149] on div "Classify the call LOCATION NAME 5 Star Appliance Repair FROM PHONE [PHONE_NUMBE…" at bounding box center [573, 354] width 1146 height 708
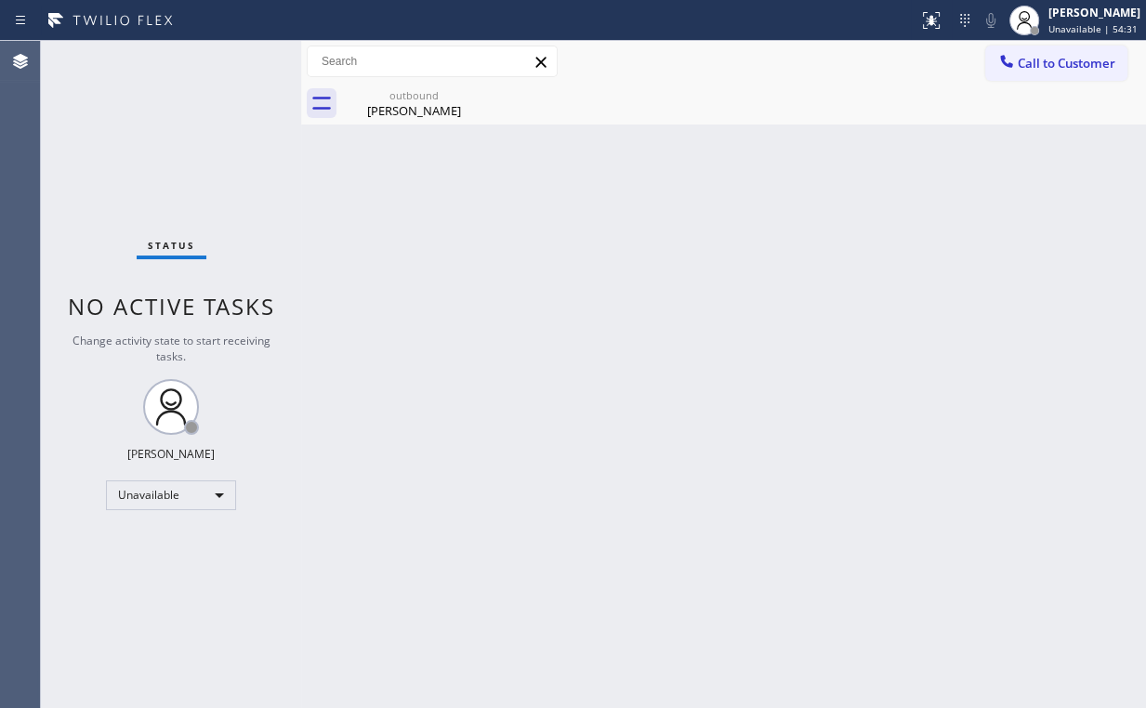
drag, startPoint x: 1063, startPoint y: 59, endPoint x: 1052, endPoint y: 74, distance: 18.6
click at [1063, 59] on span "Call to Customer" at bounding box center [1067, 63] width 98 height 17
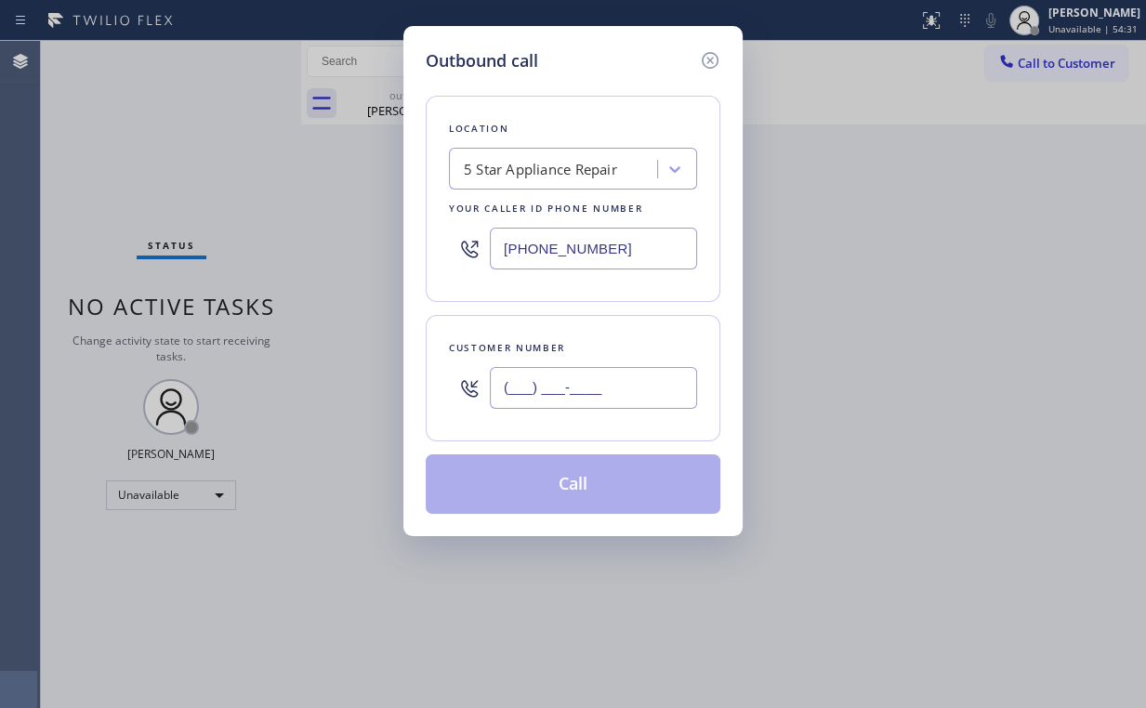
drag, startPoint x: 595, startPoint y: 386, endPoint x: 615, endPoint y: 376, distance: 22.5
click at [595, 387] on input "(___) ___-____" at bounding box center [593, 388] width 207 height 42
paste input "510) 685-8611"
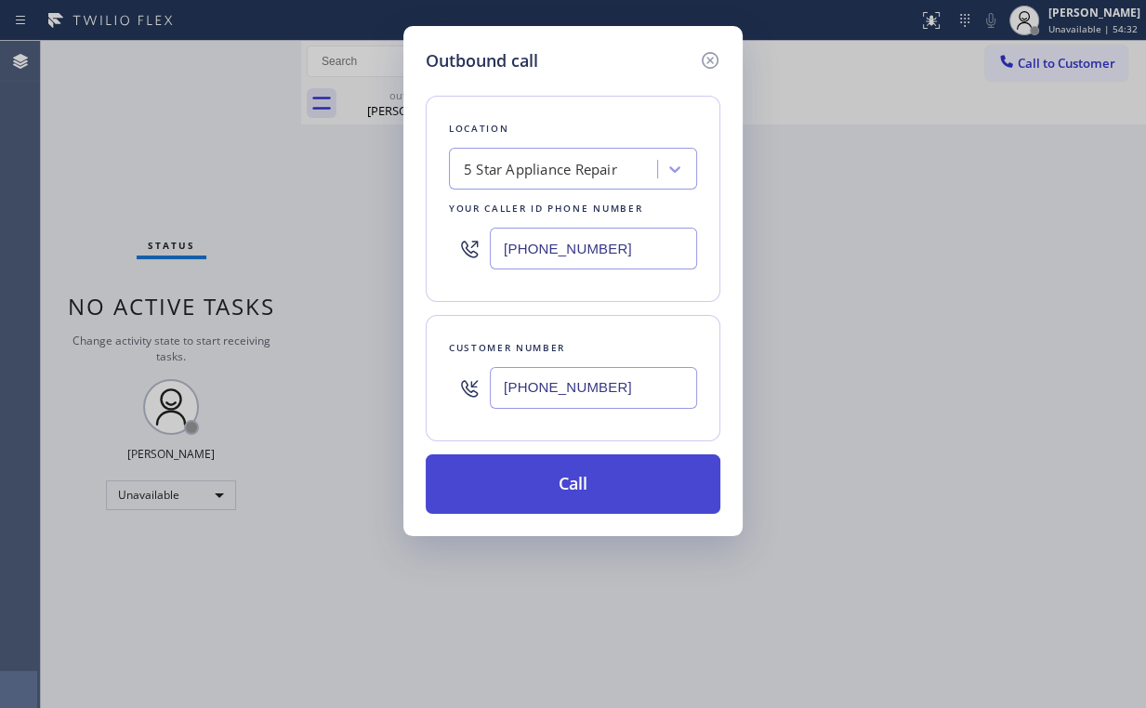
type input "[PHONE_NUMBER]"
drag, startPoint x: 553, startPoint y: 483, endPoint x: 525, endPoint y: 520, distance: 46.5
click at [552, 484] on button "Call" at bounding box center [573, 483] width 295 height 59
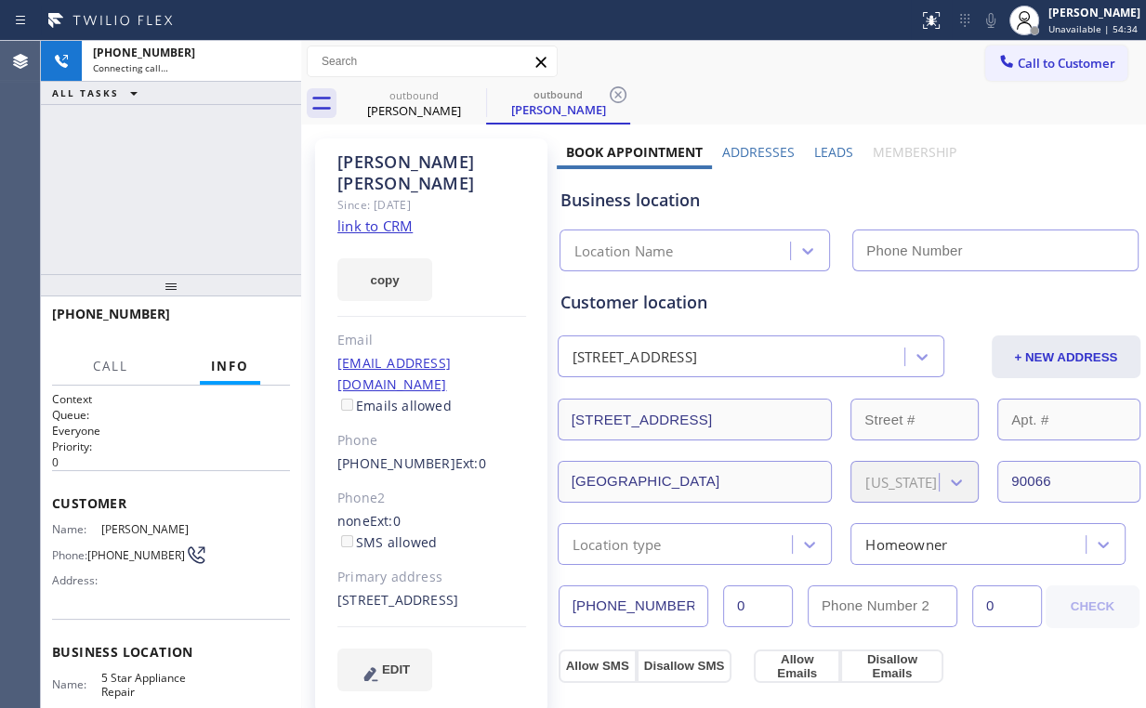
click at [204, 181] on div "[PHONE_NUMBER] Connecting call… ALL TASKS ALL TASKS ACTIVE TASKS TASKS IN WRAP …" at bounding box center [171, 157] width 260 height 233
type input "[PHONE_NUMBER]"
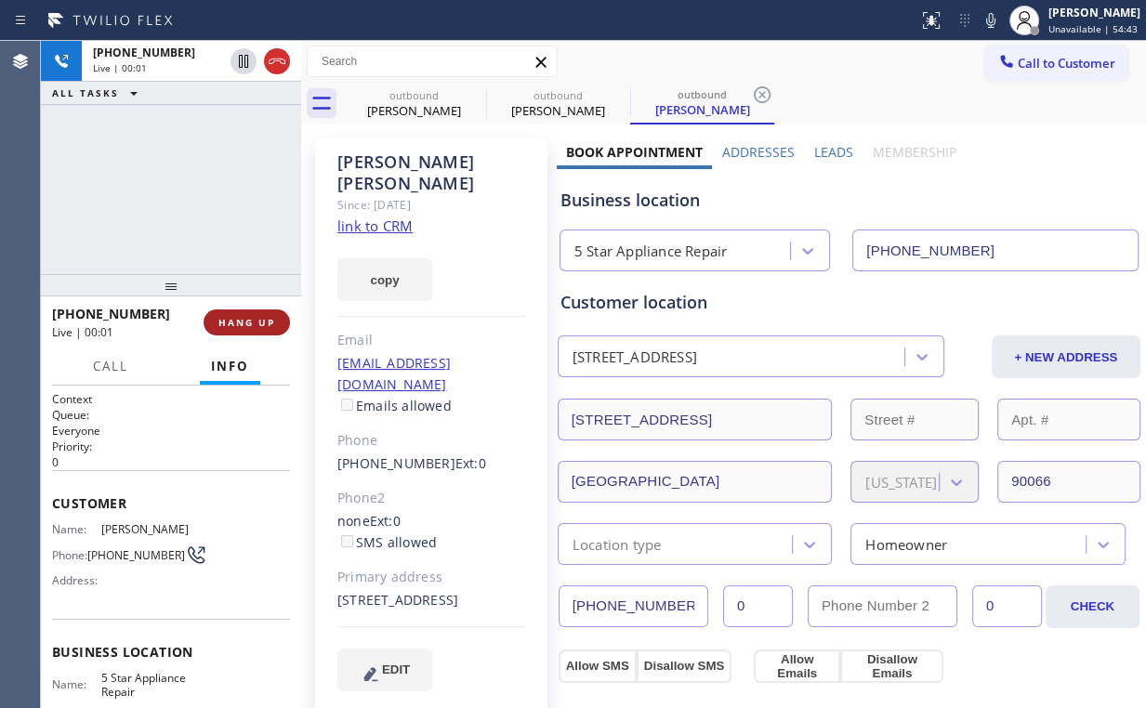
click at [256, 321] on span "HANG UP" at bounding box center [246, 322] width 57 height 13
click at [256, 322] on span "HANG UP" at bounding box center [246, 322] width 57 height 13
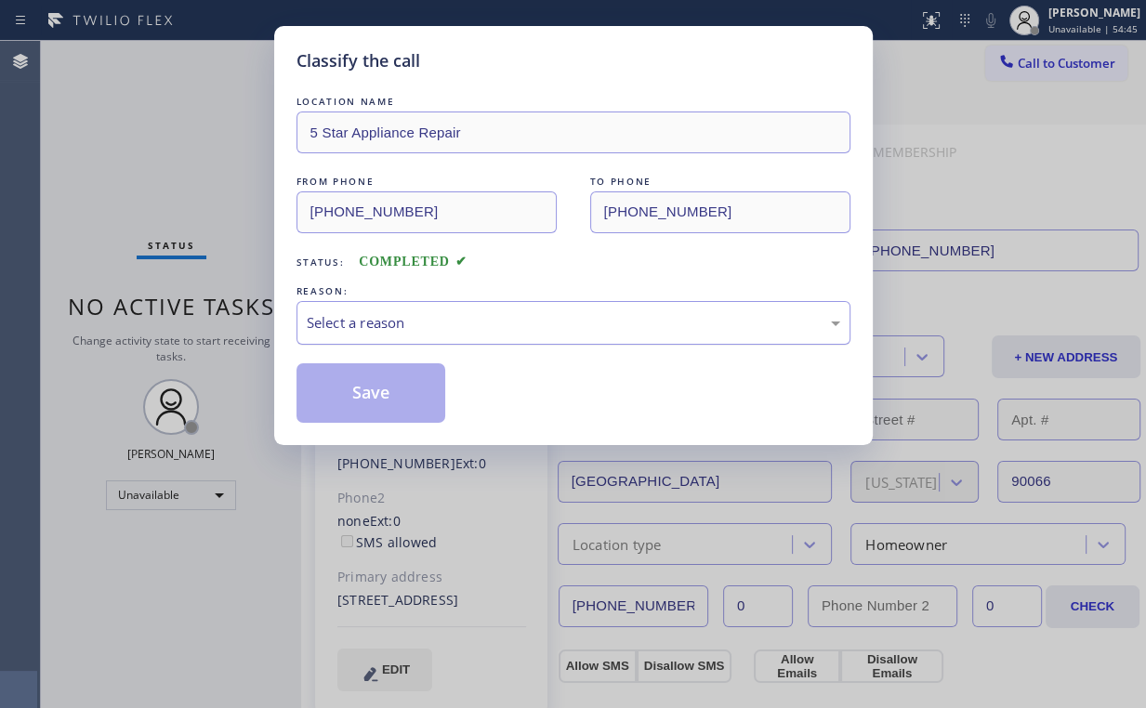
click at [362, 320] on div "Select a reason" at bounding box center [573, 322] width 533 height 21
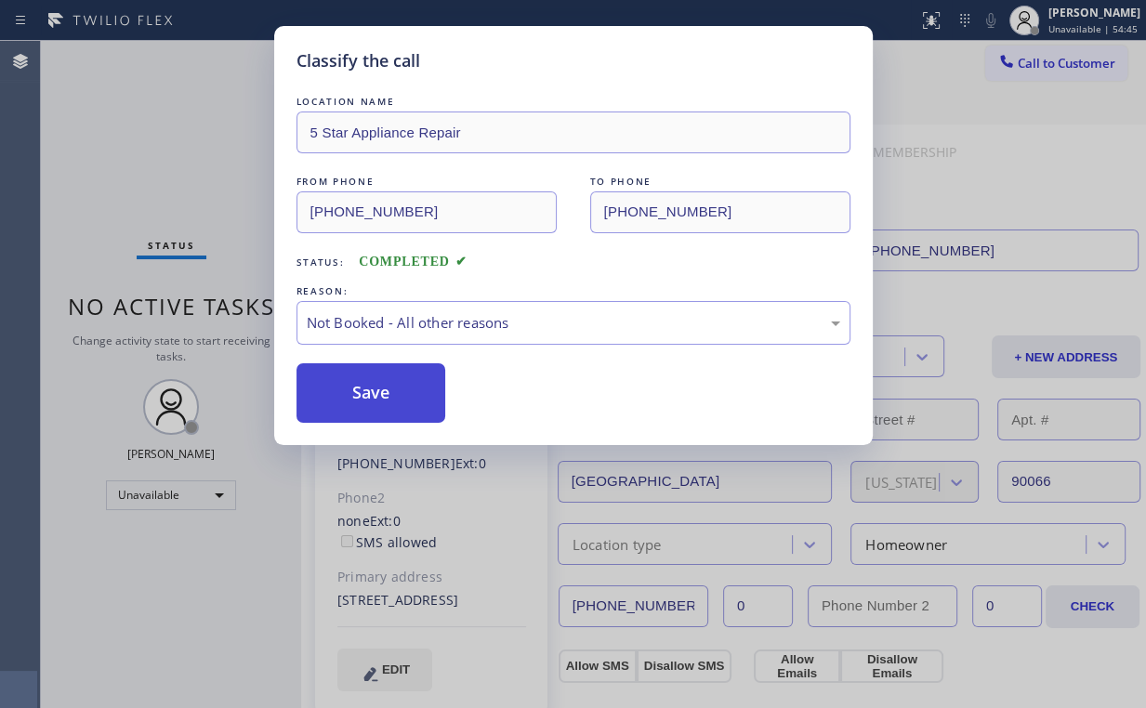
click at [362, 402] on button "Save" at bounding box center [371, 392] width 150 height 59
click at [134, 120] on div "Classify the call LOCATION NAME 5 Star Appliance Repair FROM PHONE [PHONE_NUMBE…" at bounding box center [573, 354] width 1146 height 708
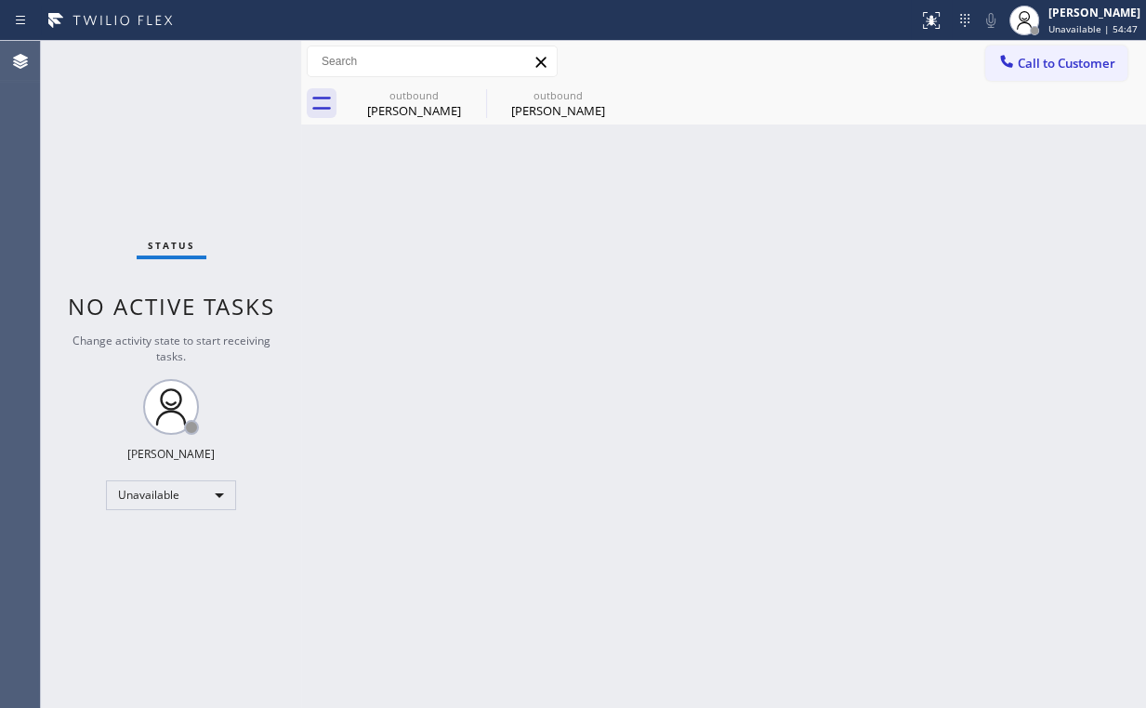
drag, startPoint x: 1033, startPoint y: 67, endPoint x: 750, endPoint y: 247, distance: 335.9
click at [1024, 69] on span "Call to Customer" at bounding box center [1067, 63] width 98 height 17
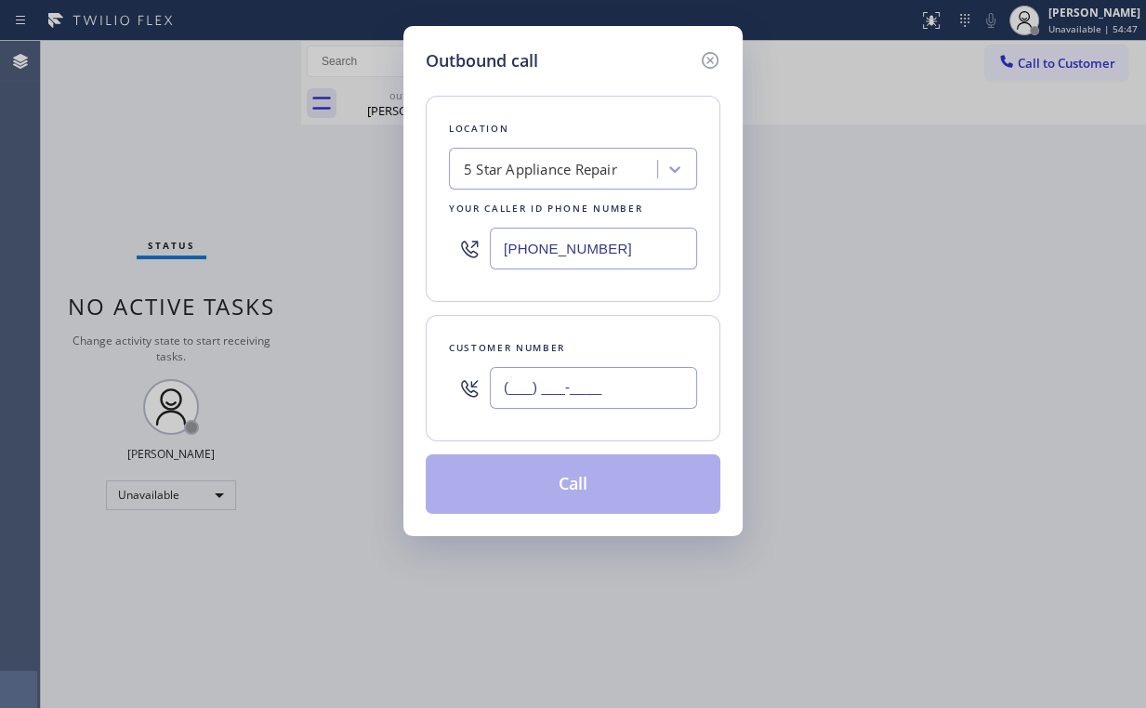
click at [637, 401] on input "(___) ___-____" at bounding box center [593, 388] width 207 height 42
paste input "510) 685-8611"
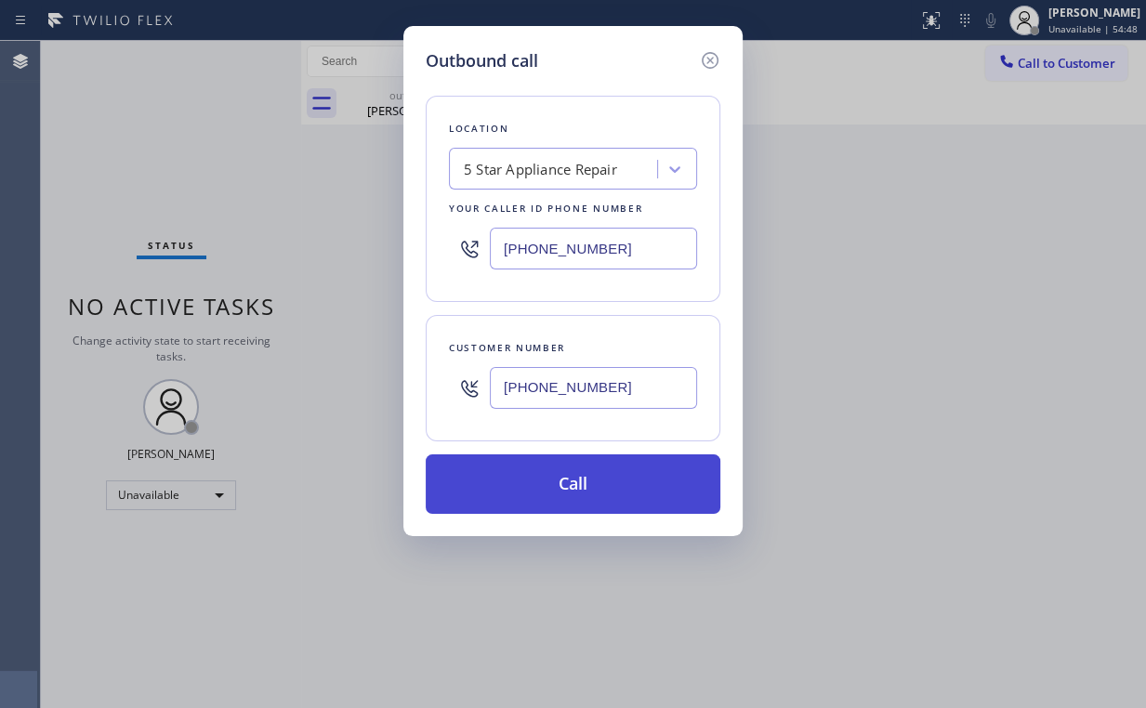
type input "[PHONE_NUMBER]"
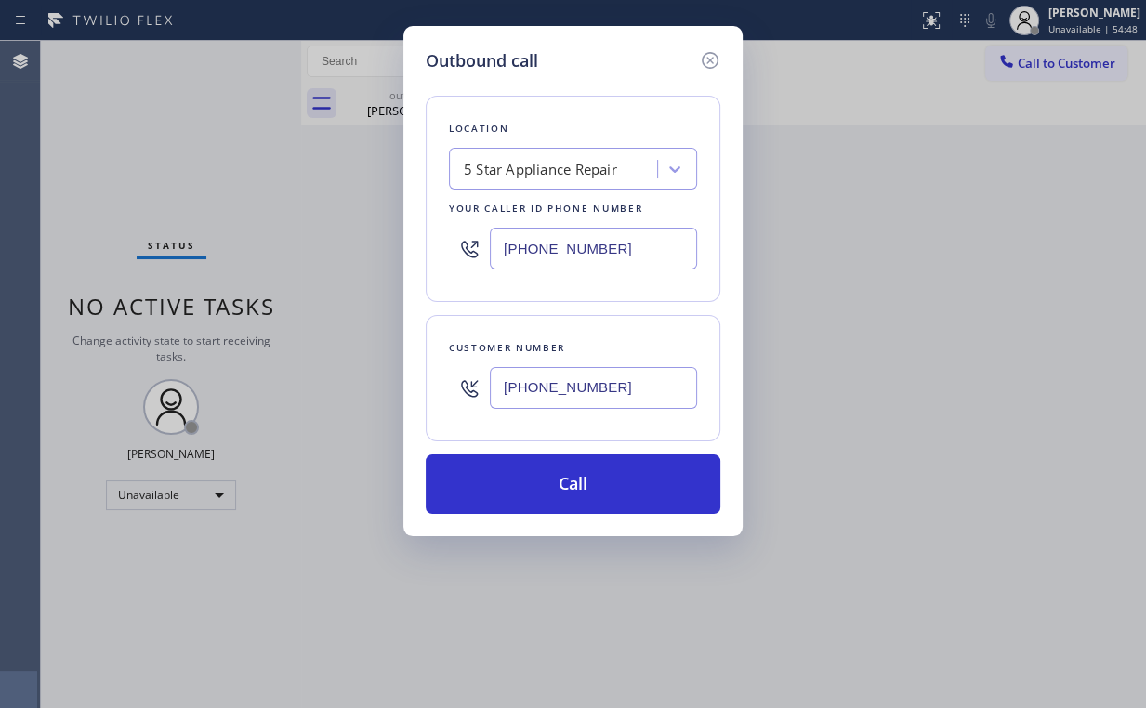
drag, startPoint x: 565, startPoint y: 487, endPoint x: 495, endPoint y: 582, distance: 117.7
click at [563, 487] on button "Call" at bounding box center [573, 483] width 295 height 59
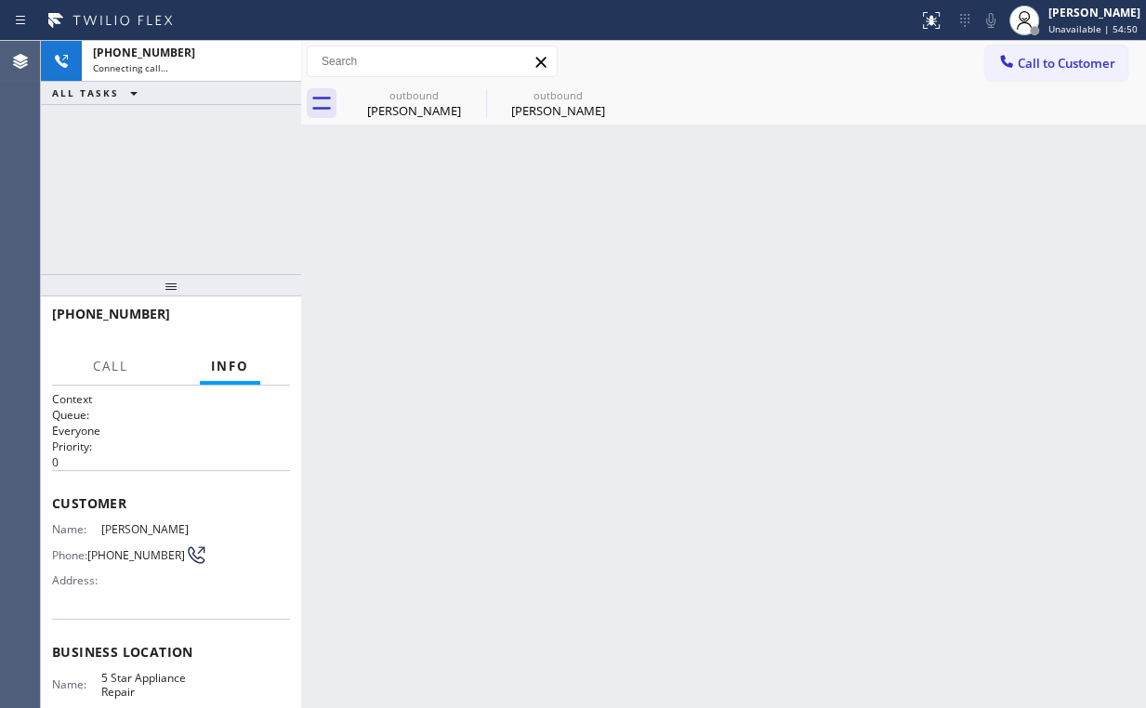
click at [160, 174] on div "[PHONE_NUMBER] Connecting call… ALL TASKS ALL TASKS ACTIVE TASKS TASKS IN WRAP …" at bounding box center [171, 157] width 260 height 233
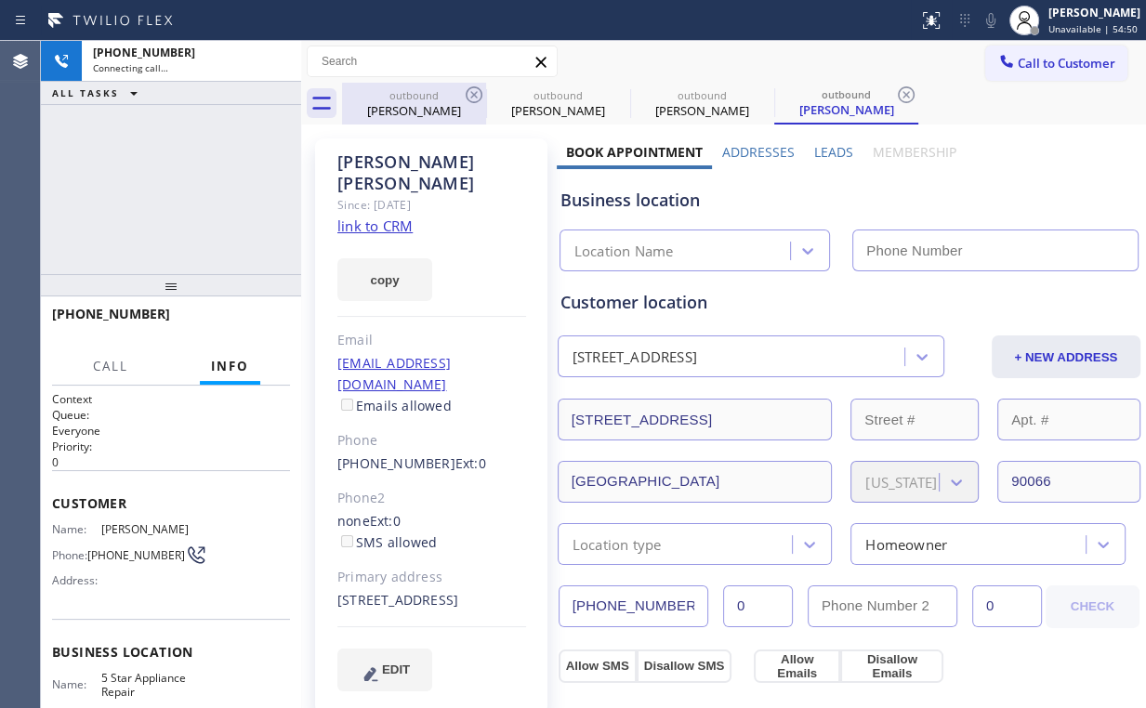
click at [409, 97] on div "outbound" at bounding box center [414, 95] width 140 height 14
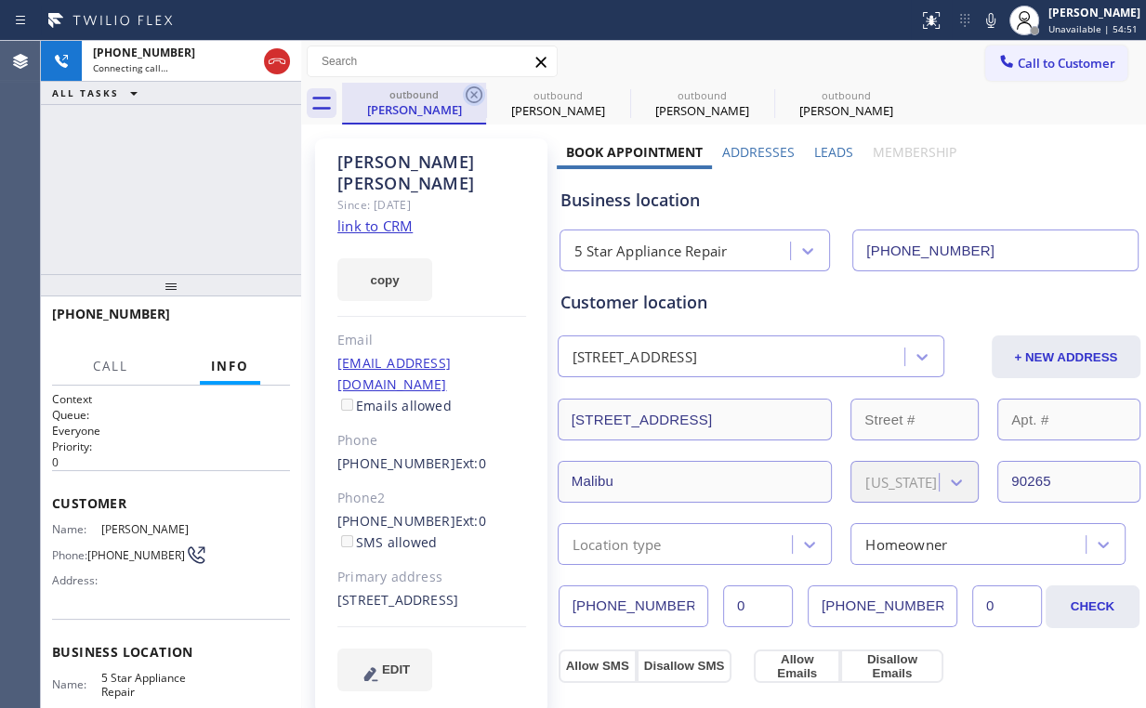
click at [469, 89] on icon at bounding box center [474, 94] width 17 height 17
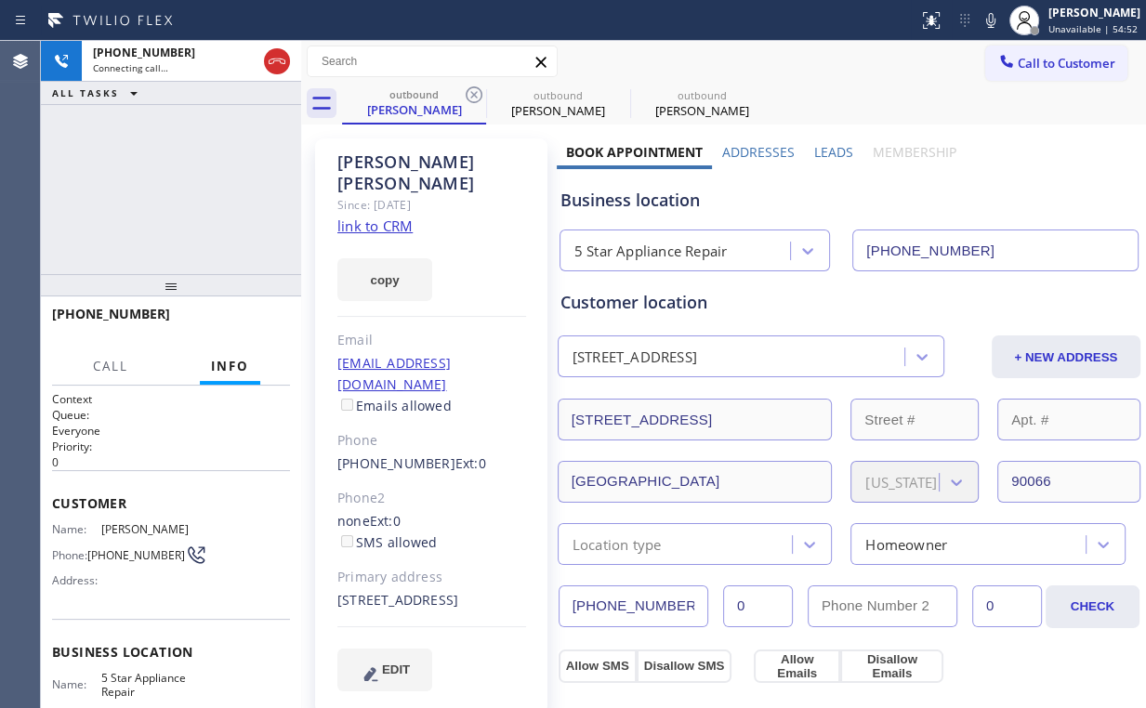
type input "[PHONE_NUMBER]"
click at [469, 89] on icon at bounding box center [474, 94] width 17 height 17
click at [122, 164] on div "[PHONE_NUMBER] Connecting call… ALL TASKS ALL TASKS ACTIVE TASKS TASKS IN WRAP …" at bounding box center [171, 157] width 260 height 233
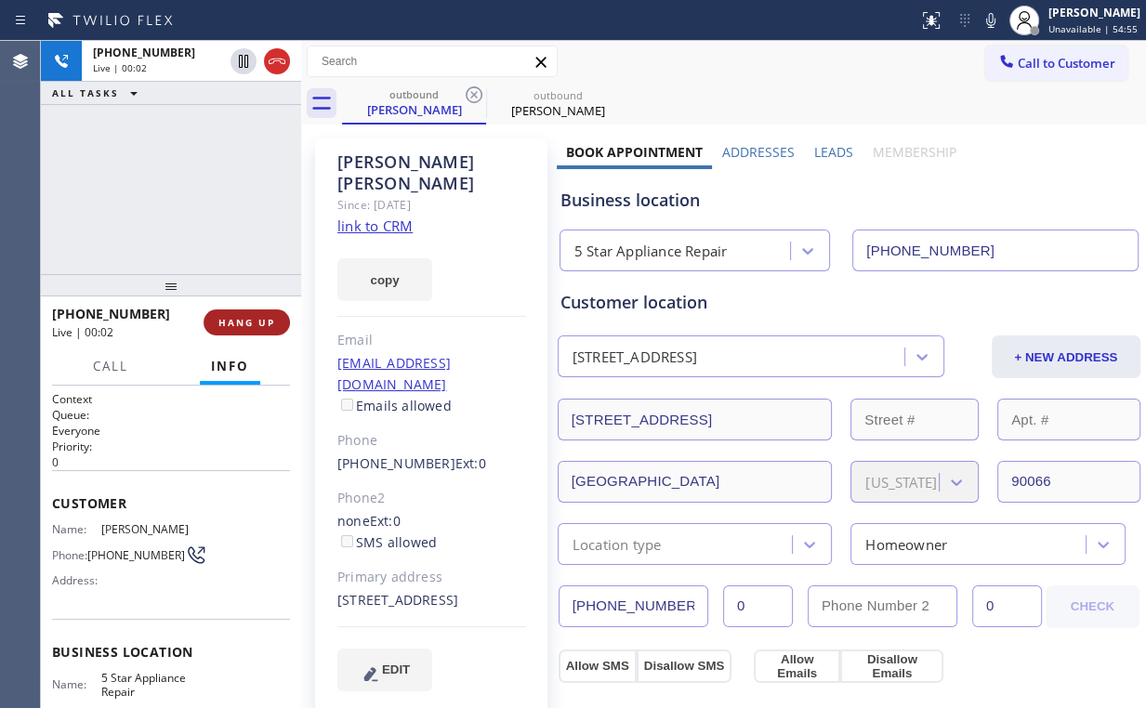
click at [246, 326] on span "HANG UP" at bounding box center [246, 322] width 57 height 13
click at [246, 329] on button "HANG UP" at bounding box center [247, 322] width 86 height 26
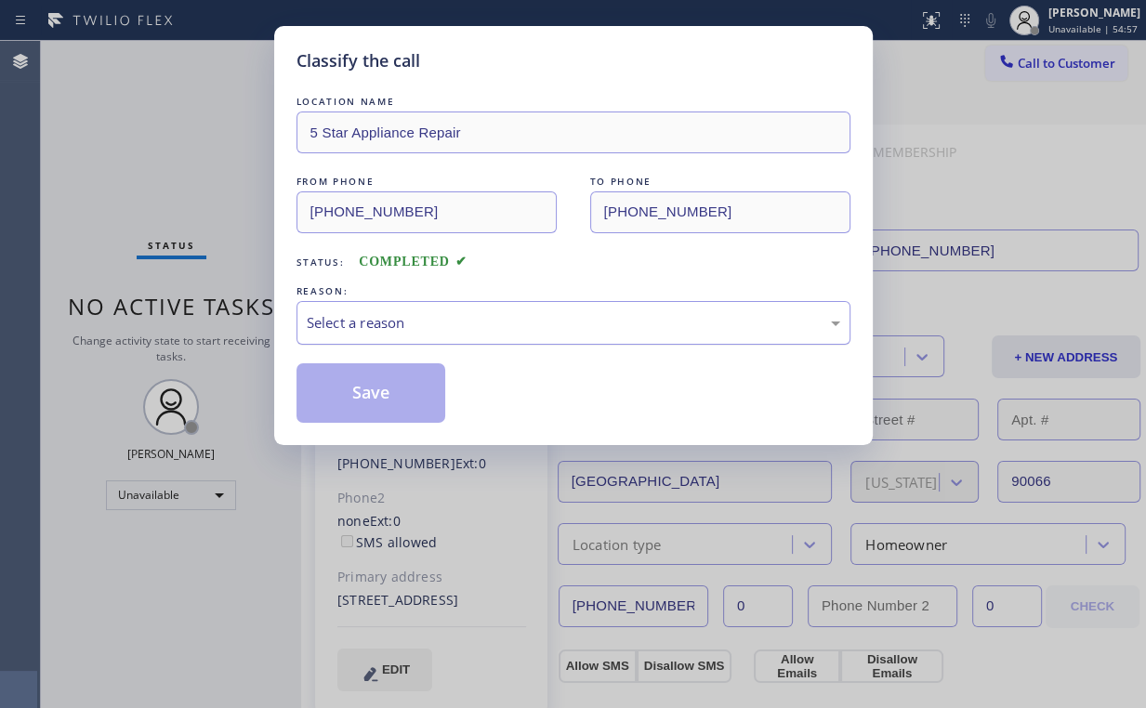
click at [375, 329] on div "Select a reason" at bounding box center [573, 322] width 533 height 21
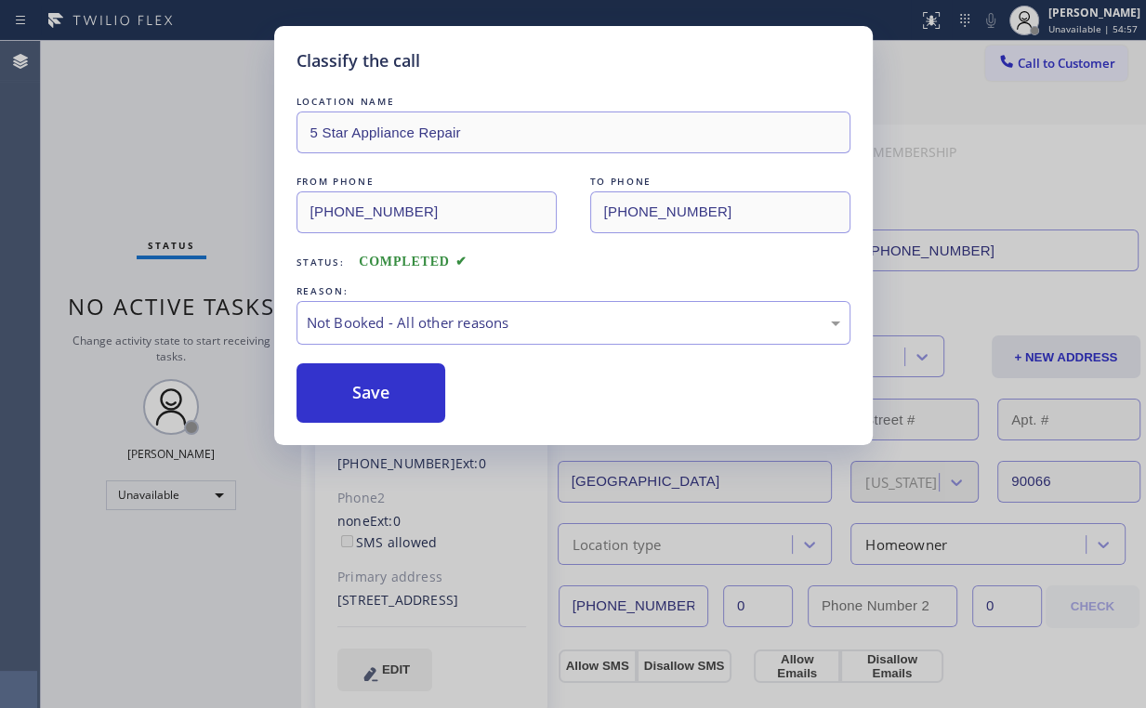
drag, startPoint x: 365, startPoint y: 403, endPoint x: 241, endPoint y: 234, distance: 210.0
click at [364, 397] on button "Save" at bounding box center [371, 392] width 150 height 59
click at [151, 119] on div "Classify the call LOCATION NAME 5 Star Appliance Repair FROM PHONE [PHONE_NUMBE…" at bounding box center [573, 354] width 1146 height 708
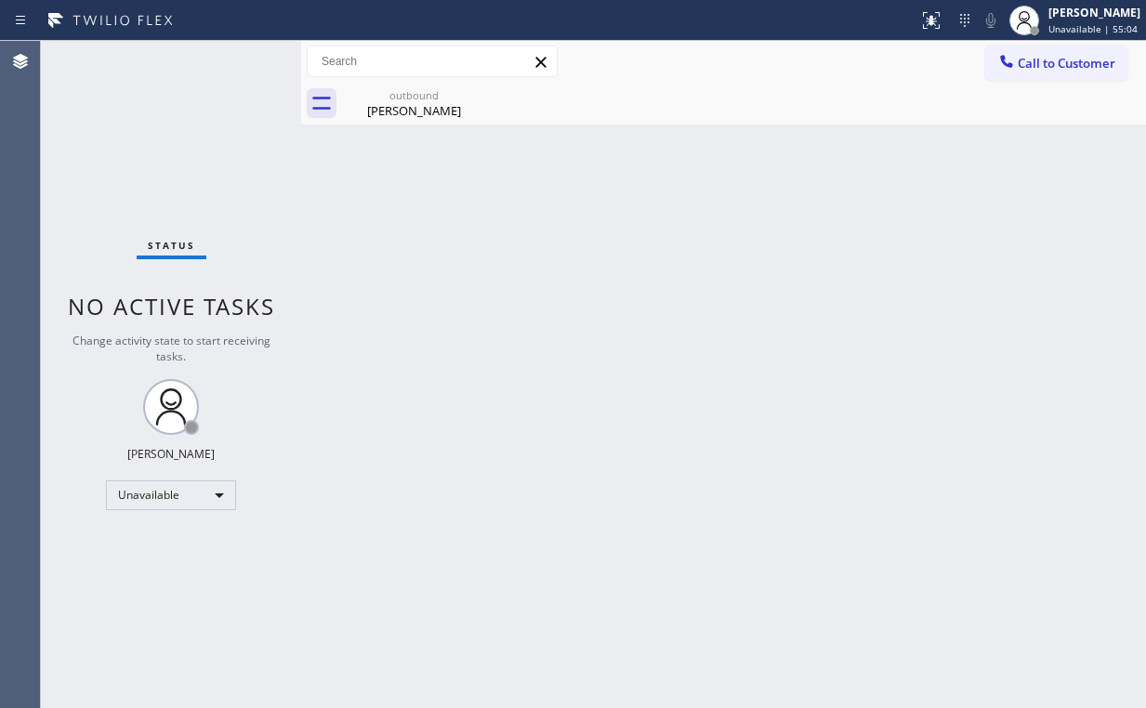
click at [1024, 59] on span "Call to Customer" at bounding box center [1067, 63] width 98 height 17
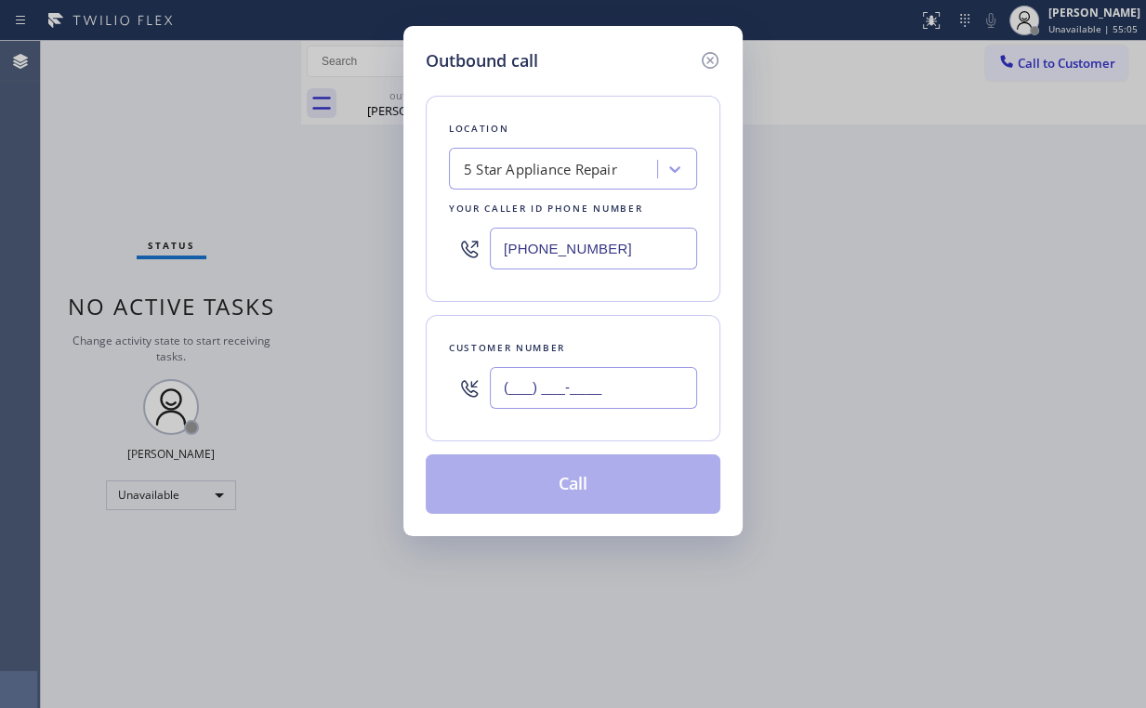
click at [622, 387] on input "(___) ___-____" at bounding box center [593, 388] width 207 height 42
paste input "310) 365-3372"
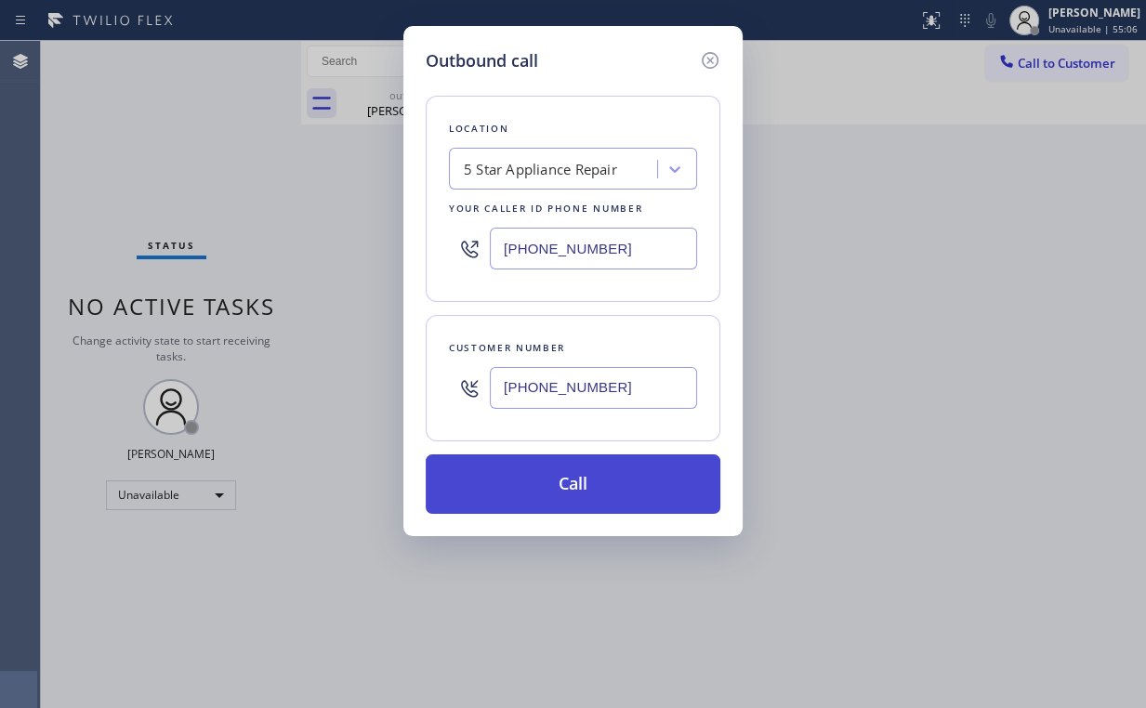
type input "(310) 365-3372"
click at [560, 487] on button "Call" at bounding box center [573, 483] width 295 height 59
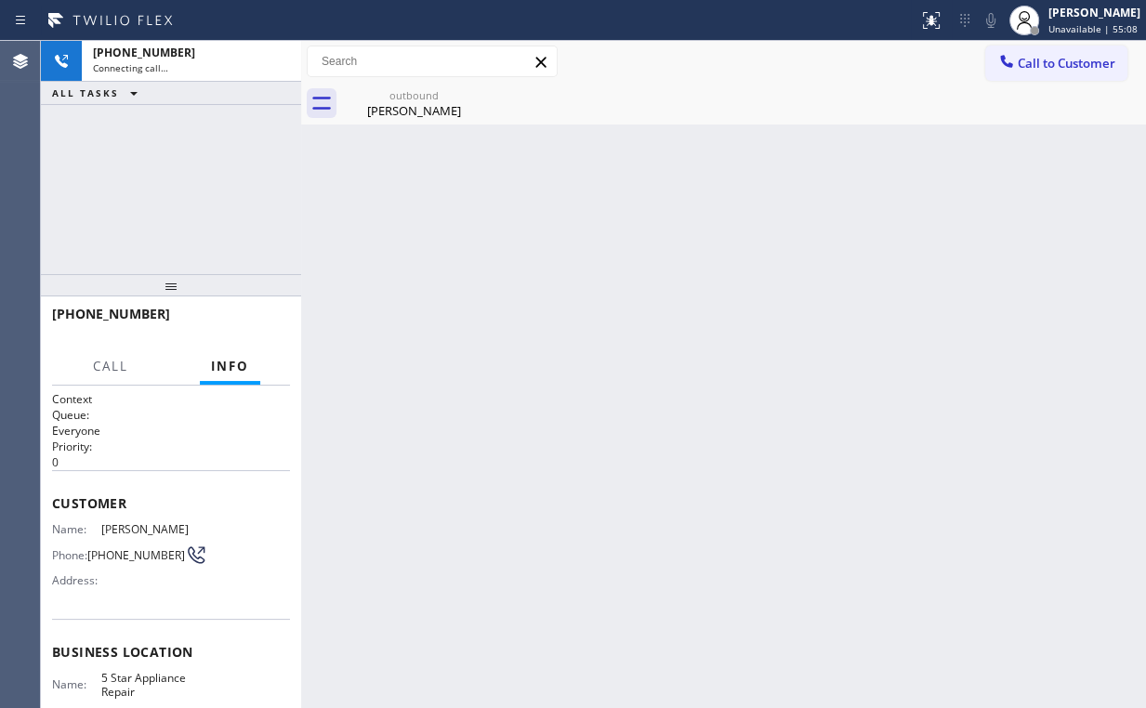
click at [243, 174] on div "+13103653372 Connecting call… ALL TASKS ALL TASKS ACTIVE TASKS TASKS IN WRAP UP" at bounding box center [171, 157] width 260 height 233
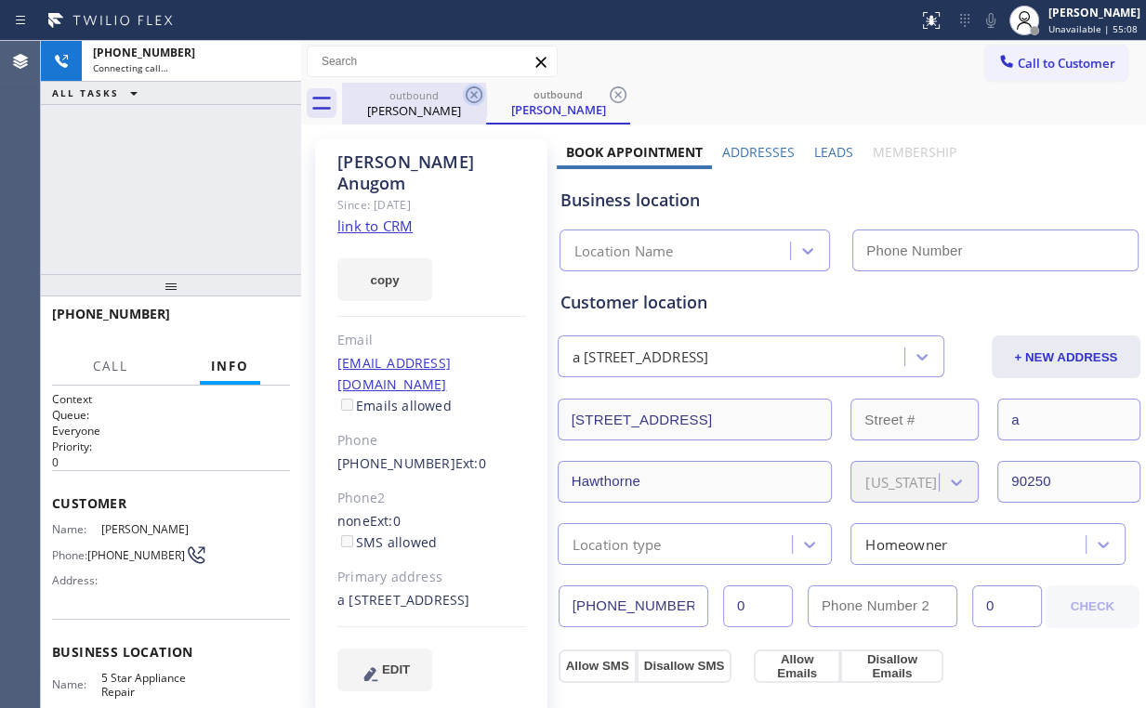
drag, startPoint x: 408, startPoint y: 112, endPoint x: 480, endPoint y: 97, distance: 73.1
click at [409, 112] on div "[PERSON_NAME]" at bounding box center [414, 110] width 140 height 17
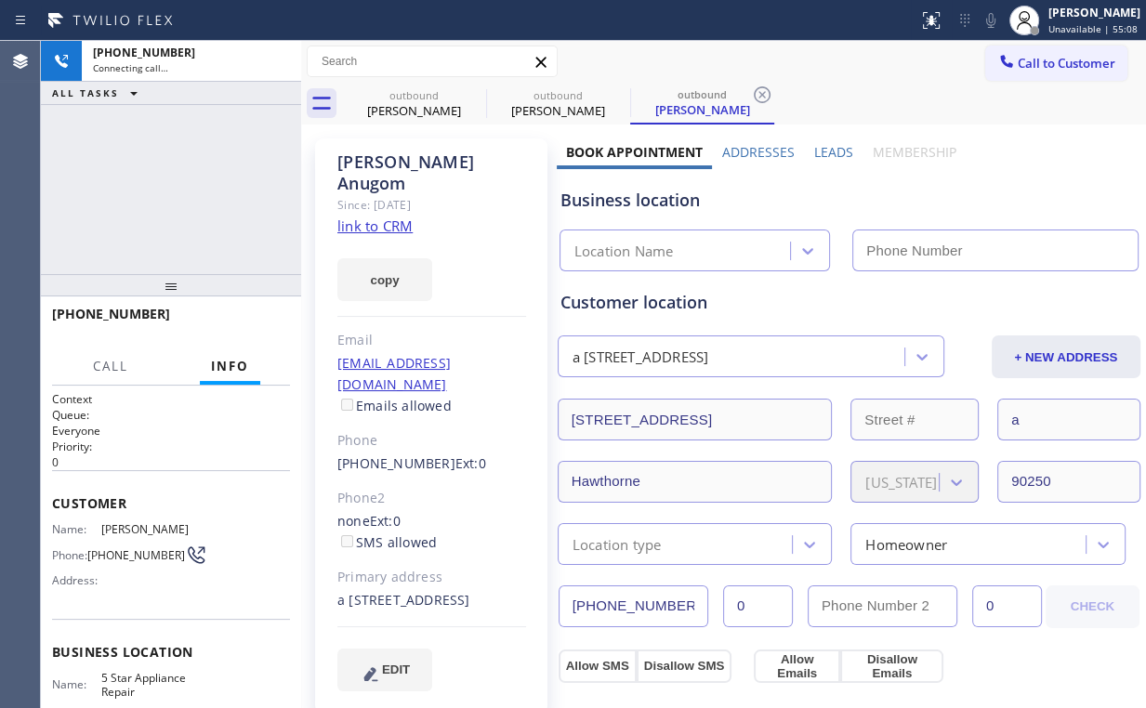
drag, startPoint x: 473, startPoint y: 91, endPoint x: 375, endPoint y: 142, distance: 111.0
click at [0, 0] on icon at bounding box center [0, 0] width 0 height 0
click at [175, 169] on div "+13103653372 Connecting call… ALL TASKS ALL TASKS ACTIVE TASKS TASKS IN WRAP UP" at bounding box center [171, 157] width 260 height 233
type input "[PHONE_NUMBER]"
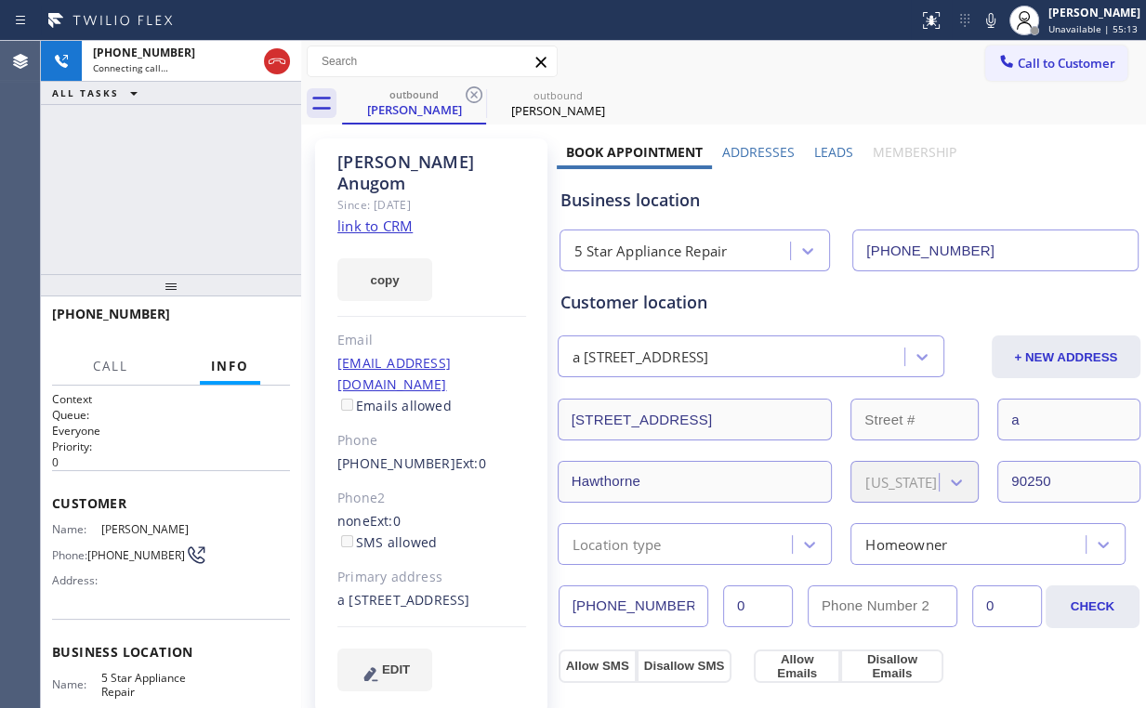
click at [153, 201] on div "+13103653372 Connecting call… ALL TASKS ALL TASKS ACTIVE TASKS TASKS IN WRAP UP" at bounding box center [171, 157] width 260 height 233
click at [78, 204] on div "+13103653372 Live | 00:05 ALL TASKS ALL TASKS ACTIVE TASKS TASKS IN WRAP UP" at bounding box center [171, 157] width 260 height 233
click at [227, 323] on span "HANG UP" at bounding box center [246, 322] width 57 height 13
click at [228, 323] on span "HANG UP" at bounding box center [246, 322] width 57 height 13
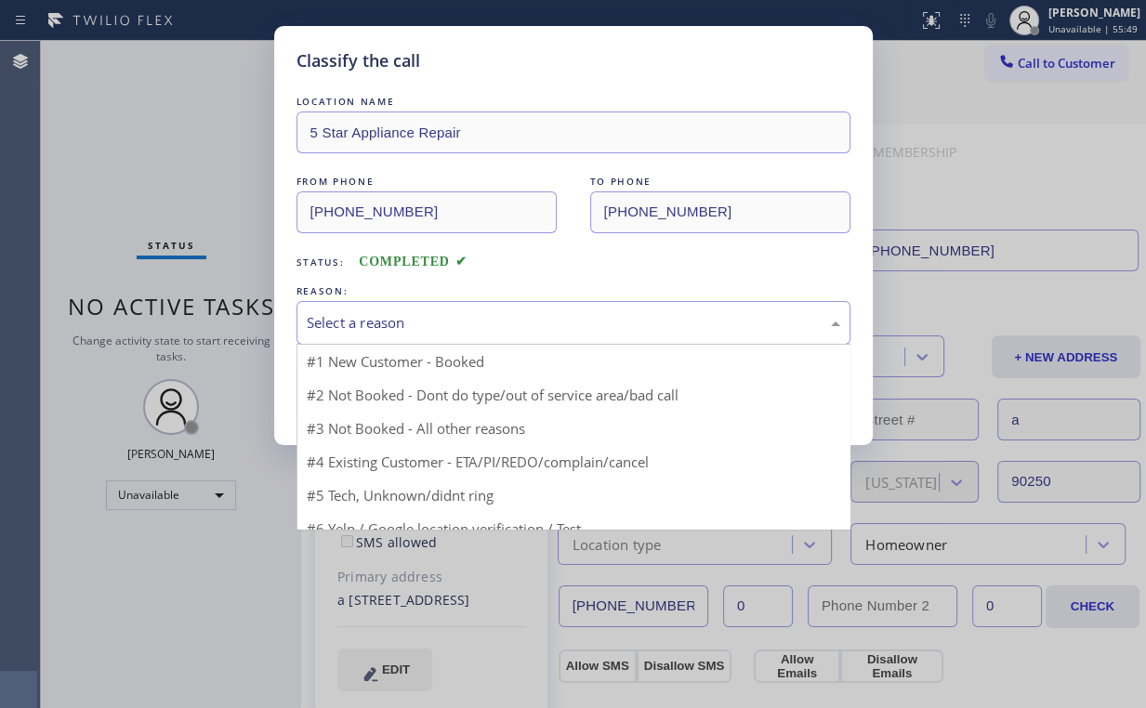
drag, startPoint x: 355, startPoint y: 317, endPoint x: 361, endPoint y: 386, distance: 69.0
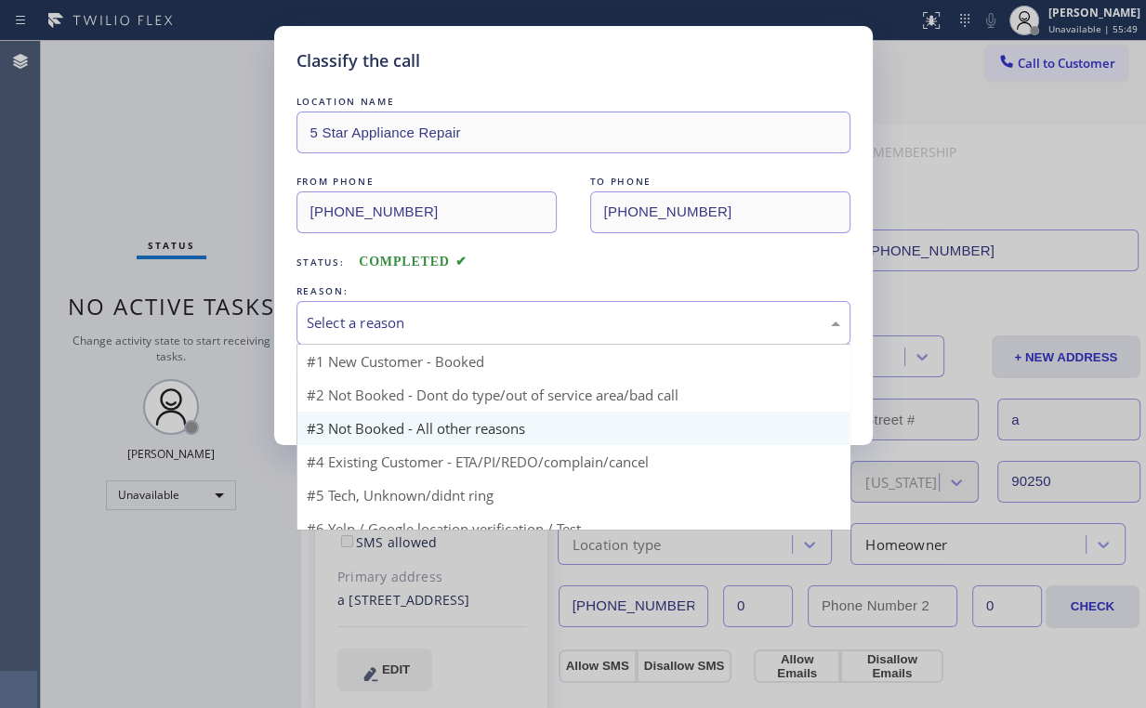
click at [356, 322] on div "Select a reason" at bounding box center [573, 322] width 533 height 21
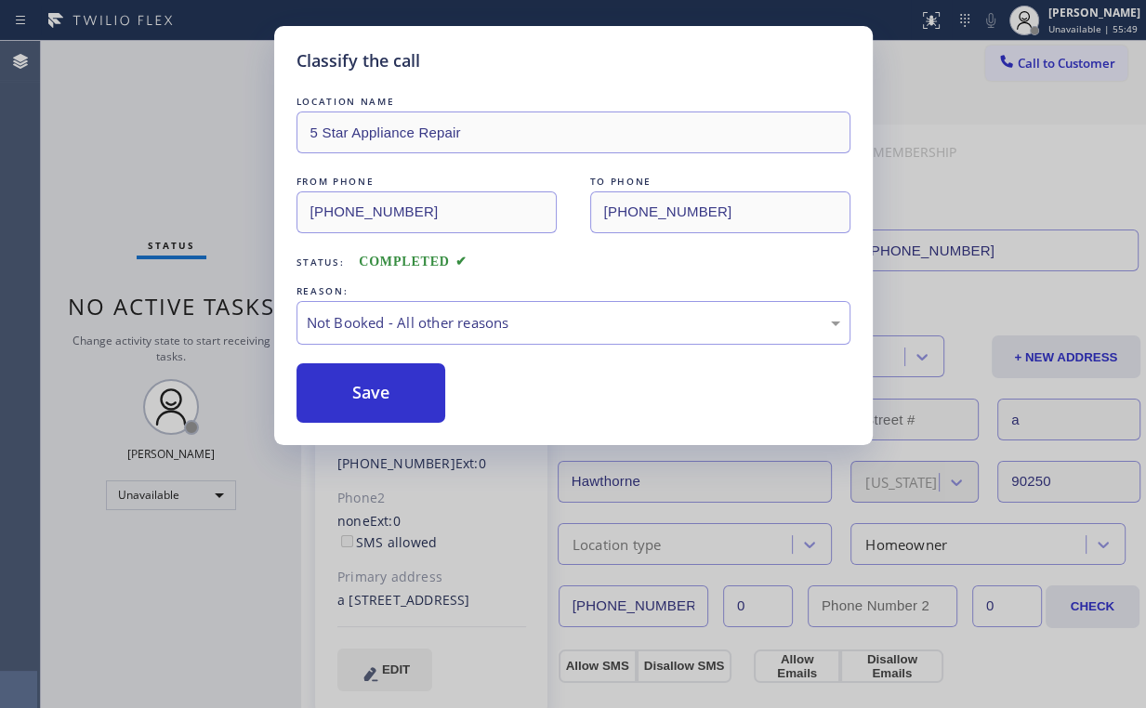
drag, startPoint x: 362, startPoint y: 387, endPoint x: 214, endPoint y: 176, distance: 257.6
click at [362, 387] on button "Save" at bounding box center [371, 392] width 150 height 59
click at [198, 157] on div "Classify the call LOCATION NAME 5 Star Appliance Repair FROM PHONE (855) 731-49…" at bounding box center [573, 354] width 1146 height 708
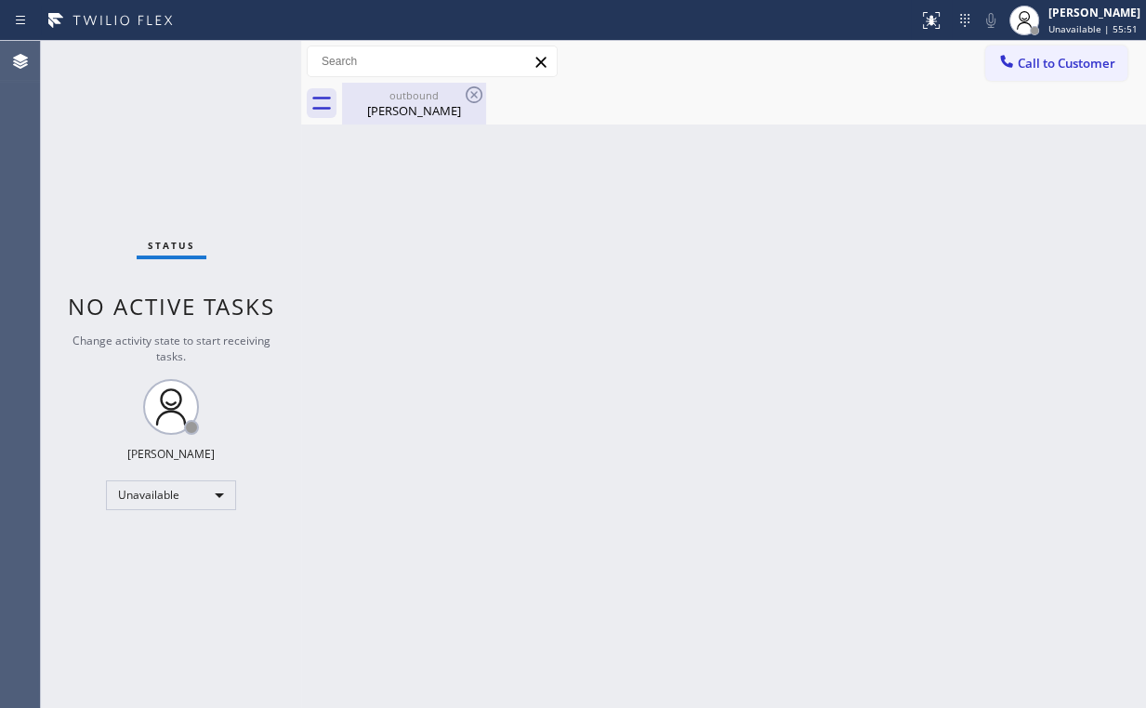
click at [388, 105] on div "Felix Anugom" at bounding box center [414, 110] width 140 height 17
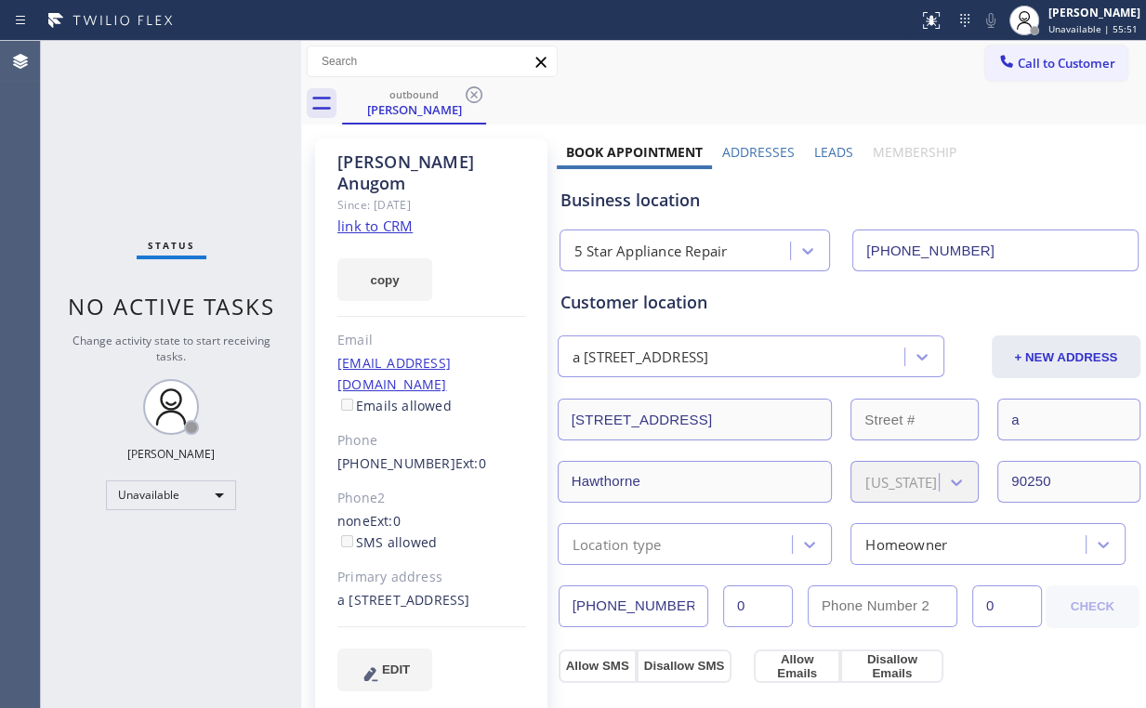
click at [480, 95] on icon at bounding box center [474, 94] width 17 height 17
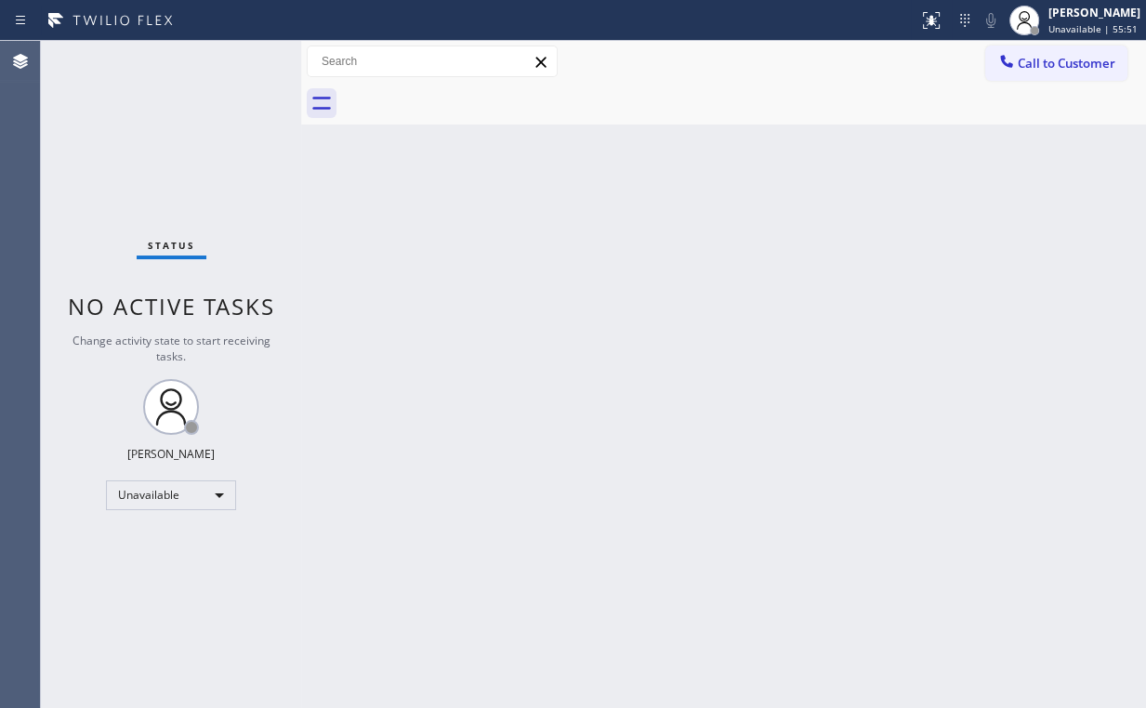
click at [152, 134] on div "Status No active tasks Change activity state to start receiving tasks. [PERSON_…" at bounding box center [171, 374] width 260 height 667
drag, startPoint x: 1007, startPoint y: 49, endPoint x: 722, endPoint y: 301, distance: 380.6
click at [1007, 52] on button "Call to Customer" at bounding box center [1056, 63] width 142 height 35
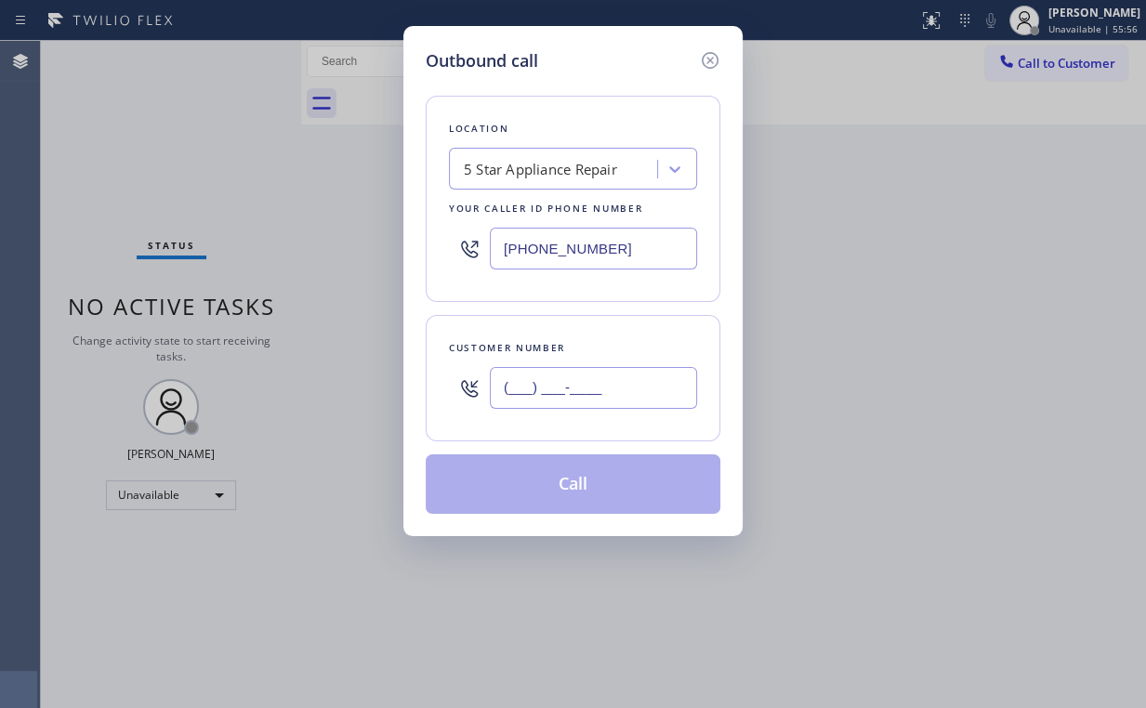
click at [602, 385] on input "(___) ___-____" at bounding box center [593, 388] width 207 height 42
paste input "512) 810-9844"
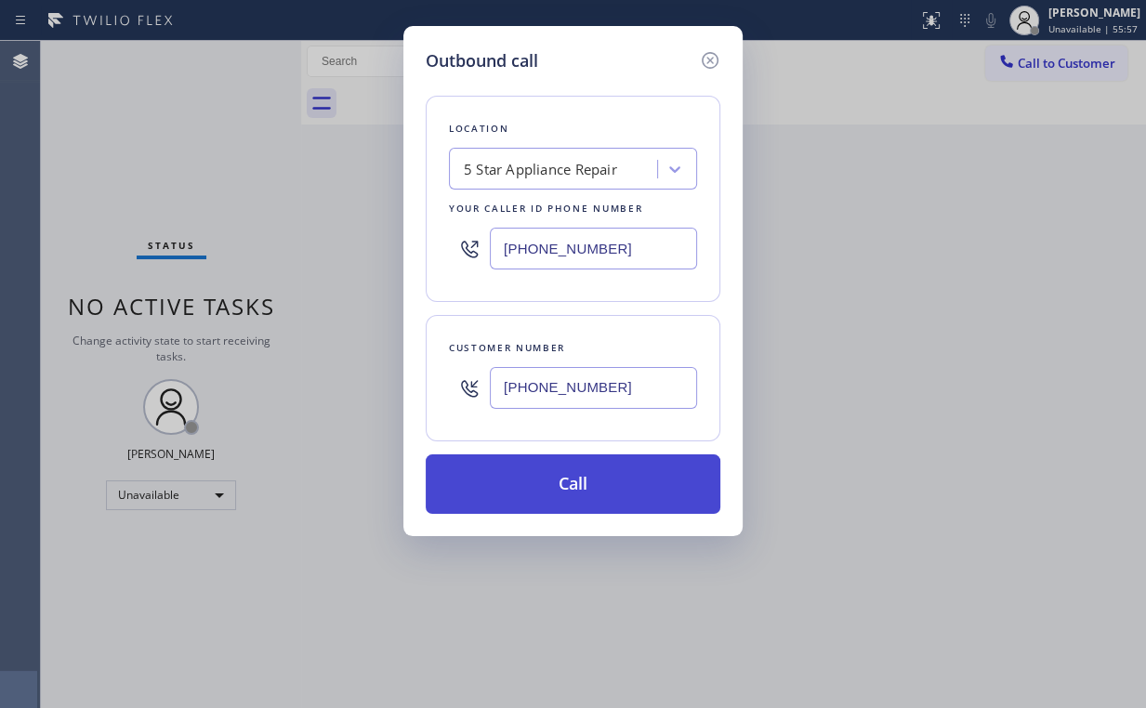
type input "(512) 810-9844"
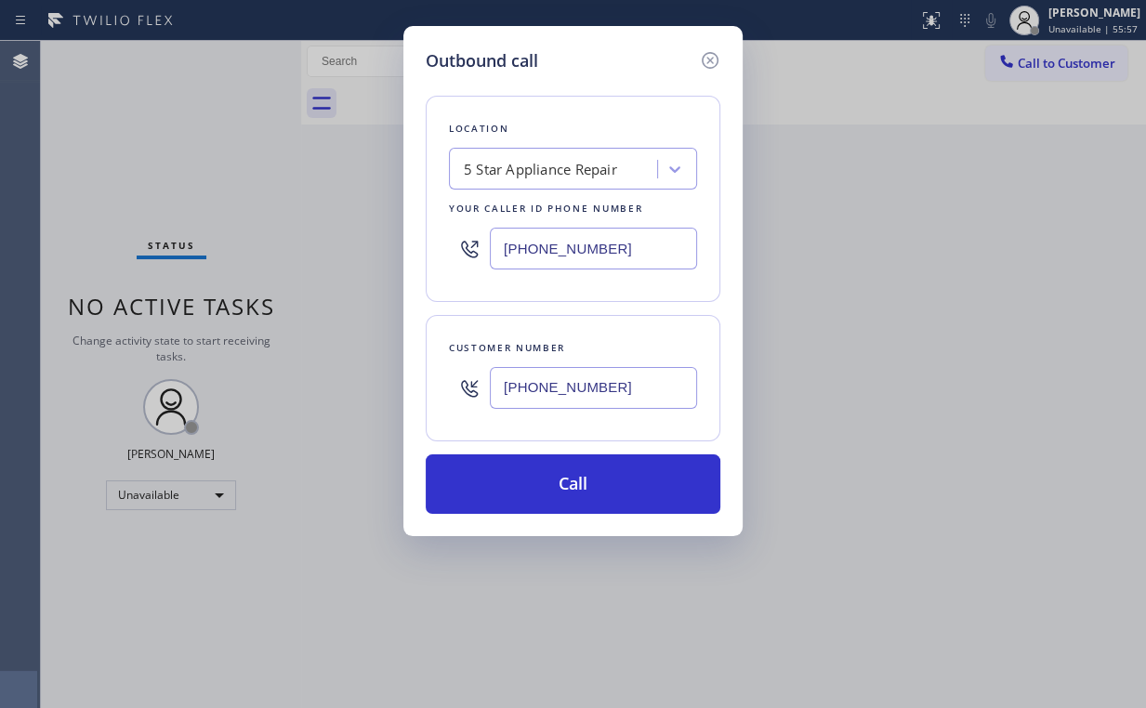
drag, startPoint x: 554, startPoint y: 476, endPoint x: 500, endPoint y: 636, distance: 168.7
click at [553, 480] on button "Call" at bounding box center [573, 483] width 295 height 59
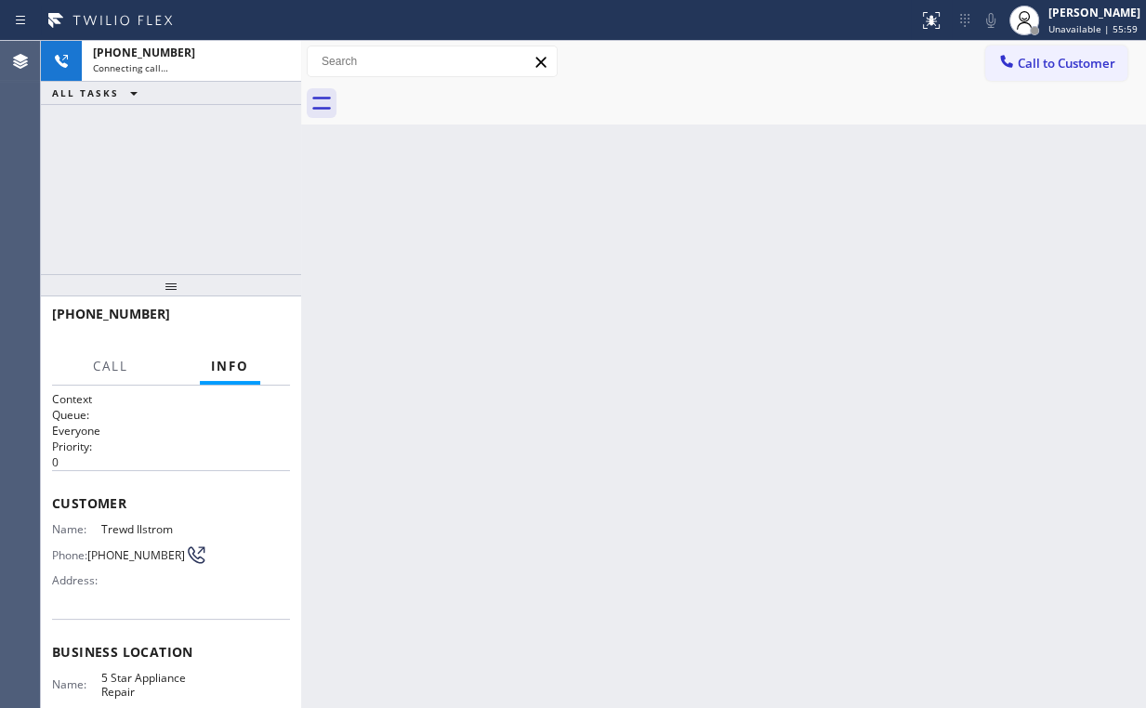
click at [187, 144] on div "+15128109844 Connecting call… ALL TASKS ALL TASKS ACTIVE TASKS TASKS IN WRAP UP" at bounding box center [171, 157] width 260 height 233
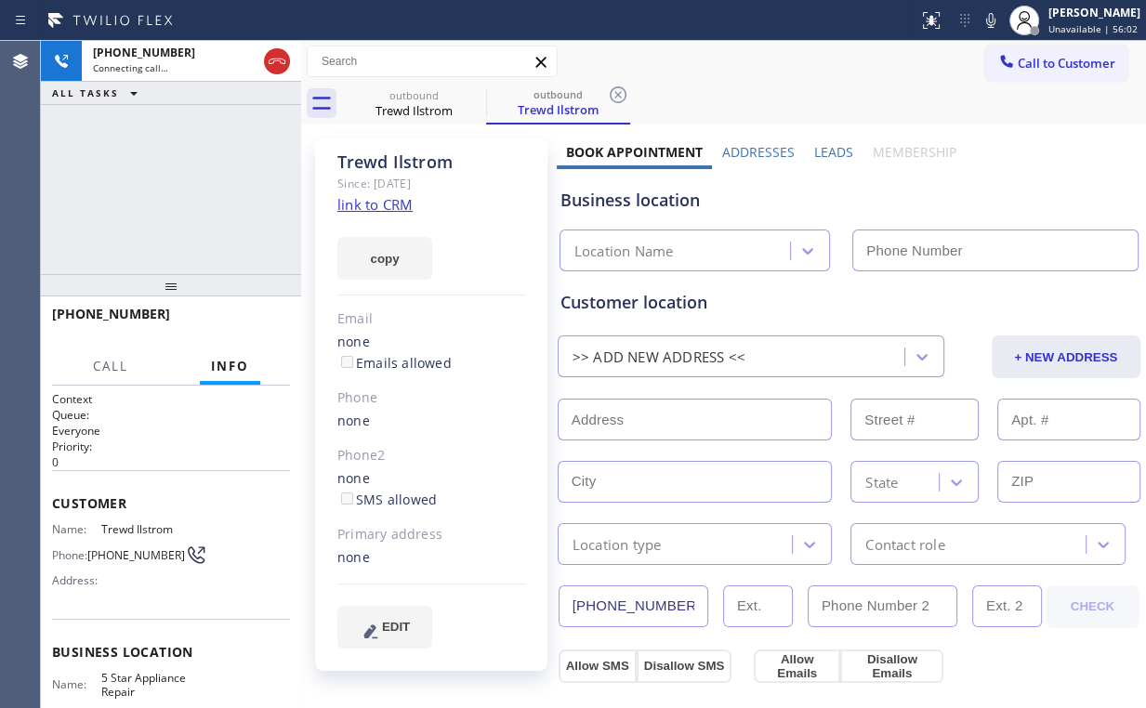
type input "[PHONE_NUMBER]"
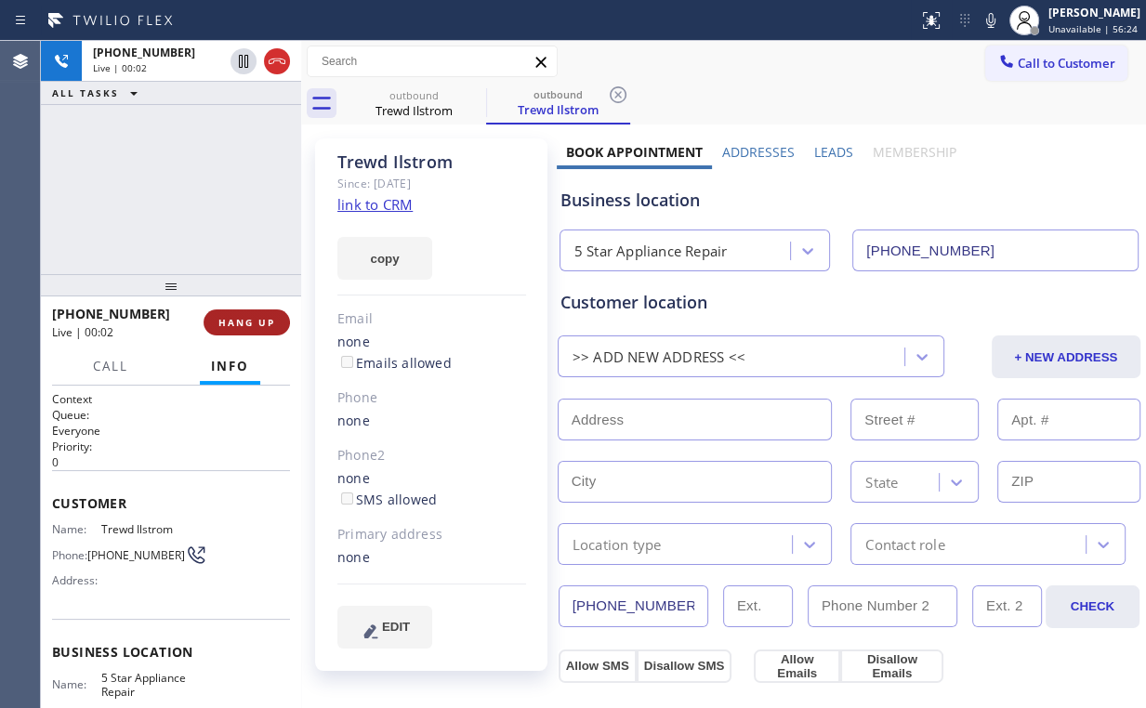
click at [259, 326] on span "HANG UP" at bounding box center [246, 322] width 57 height 13
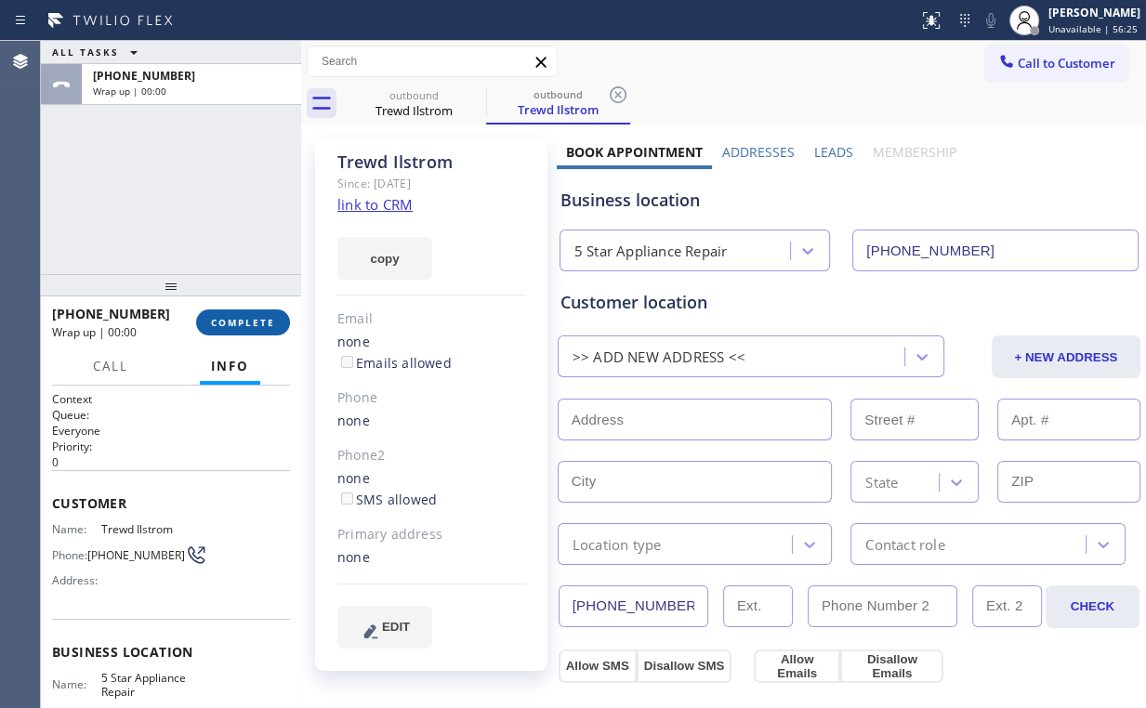
click at [257, 320] on span "COMPLETE" at bounding box center [243, 322] width 64 height 13
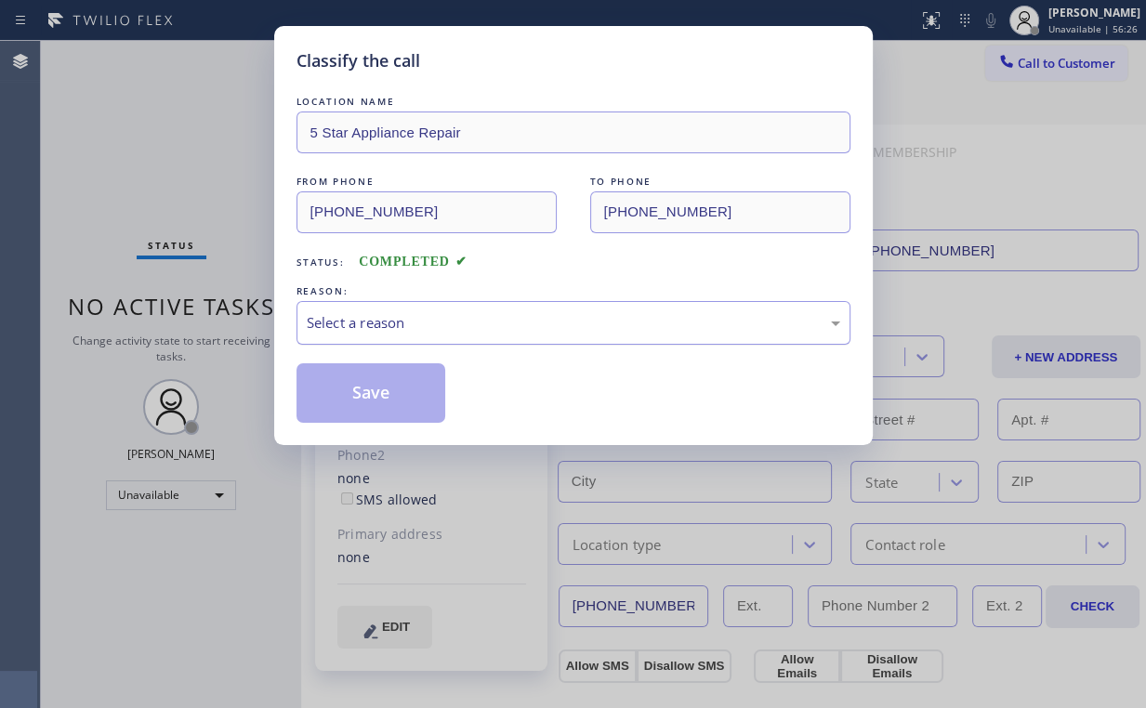
click at [356, 332] on div "Select a reason" at bounding box center [573, 322] width 533 height 21
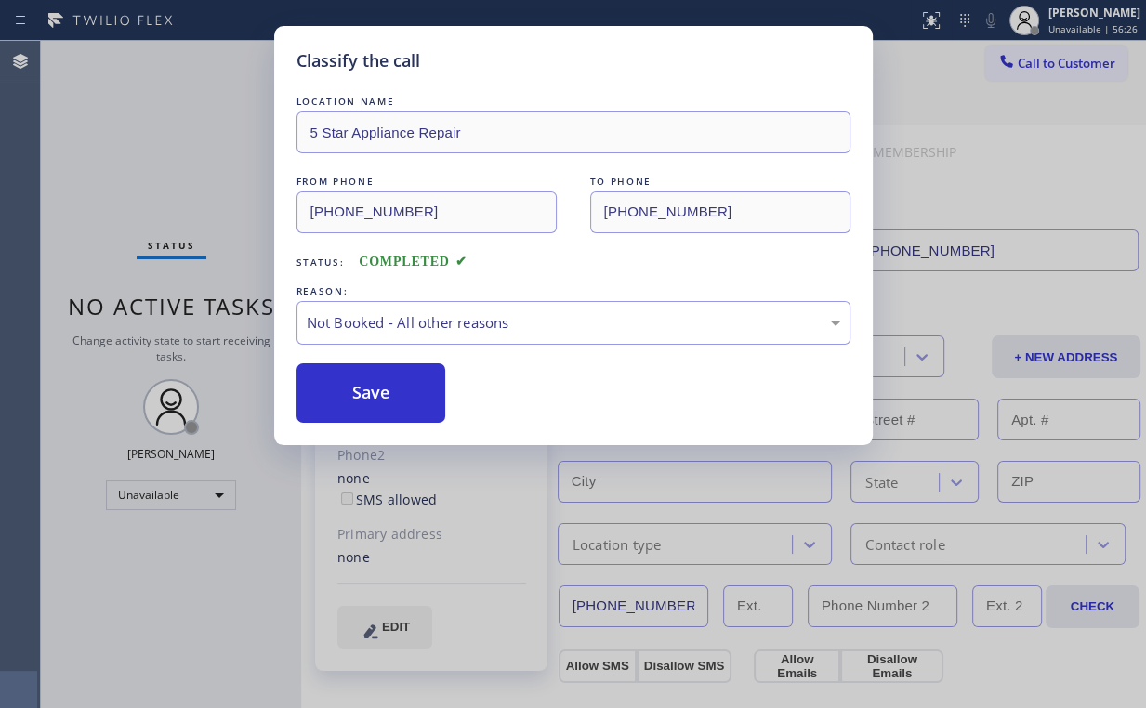
drag, startPoint x: 362, startPoint y: 397, endPoint x: 170, endPoint y: 174, distance: 294.5
click at [363, 395] on button "Save" at bounding box center [371, 392] width 150 height 59
click at [156, 154] on div "Classify the call LOCATION NAME 5 Star Appliance Repair FROM PHONE (855) 731-49…" at bounding box center [573, 354] width 1146 height 708
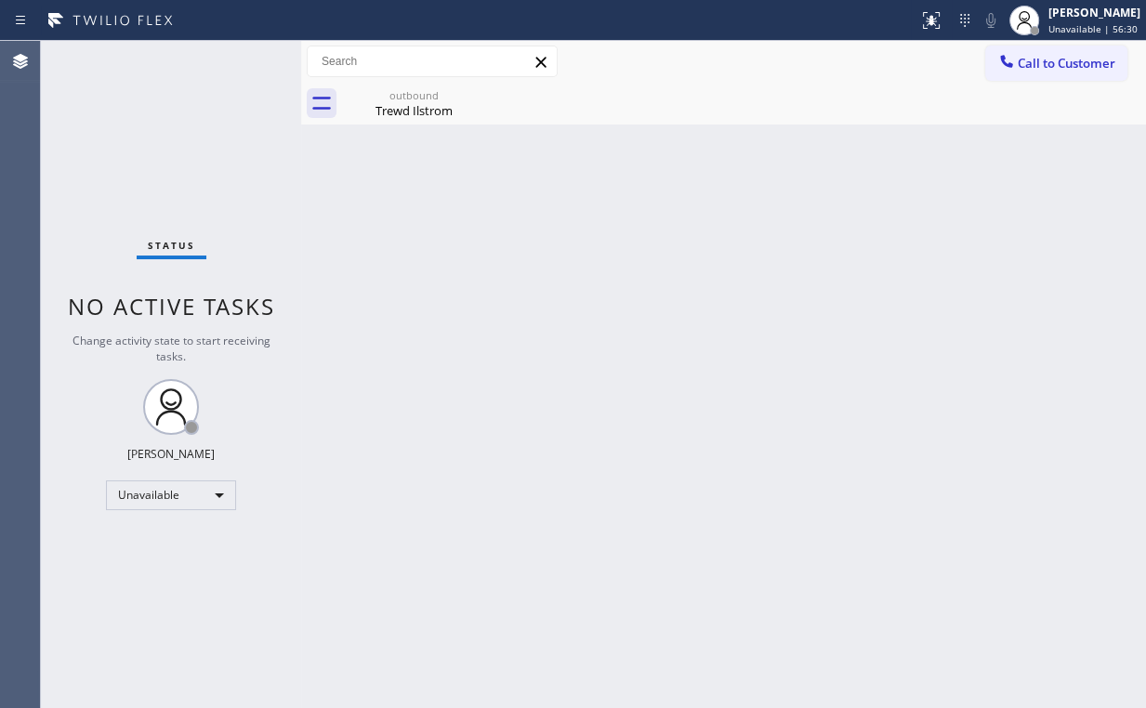
click at [1041, 59] on span "Call to Customer" at bounding box center [1067, 63] width 98 height 17
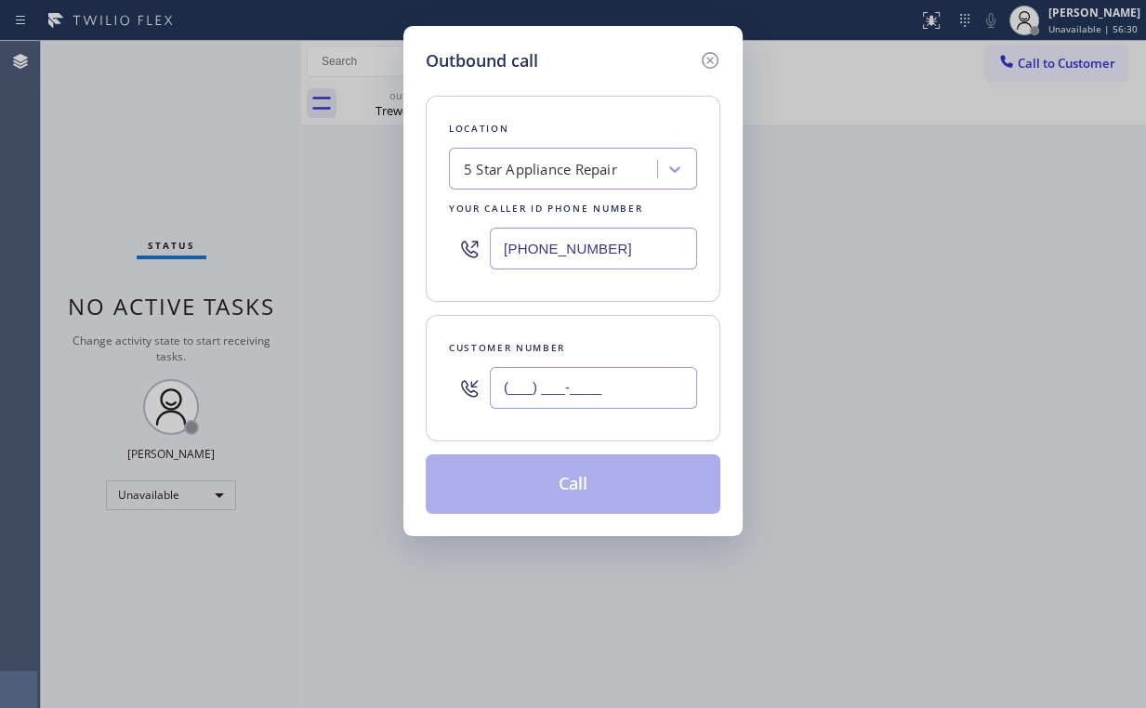
click at [621, 370] on input "(___) ___-____" at bounding box center [593, 388] width 207 height 42
paste input "512) 810-9844"
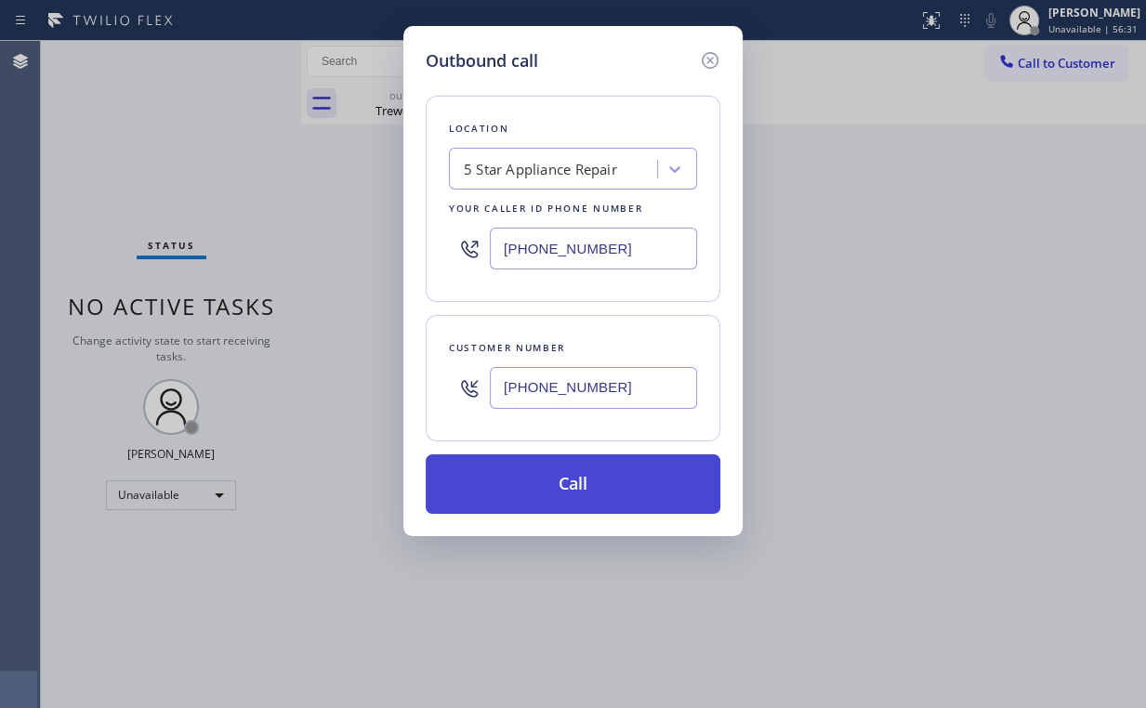
type input "(512) 810-9844"
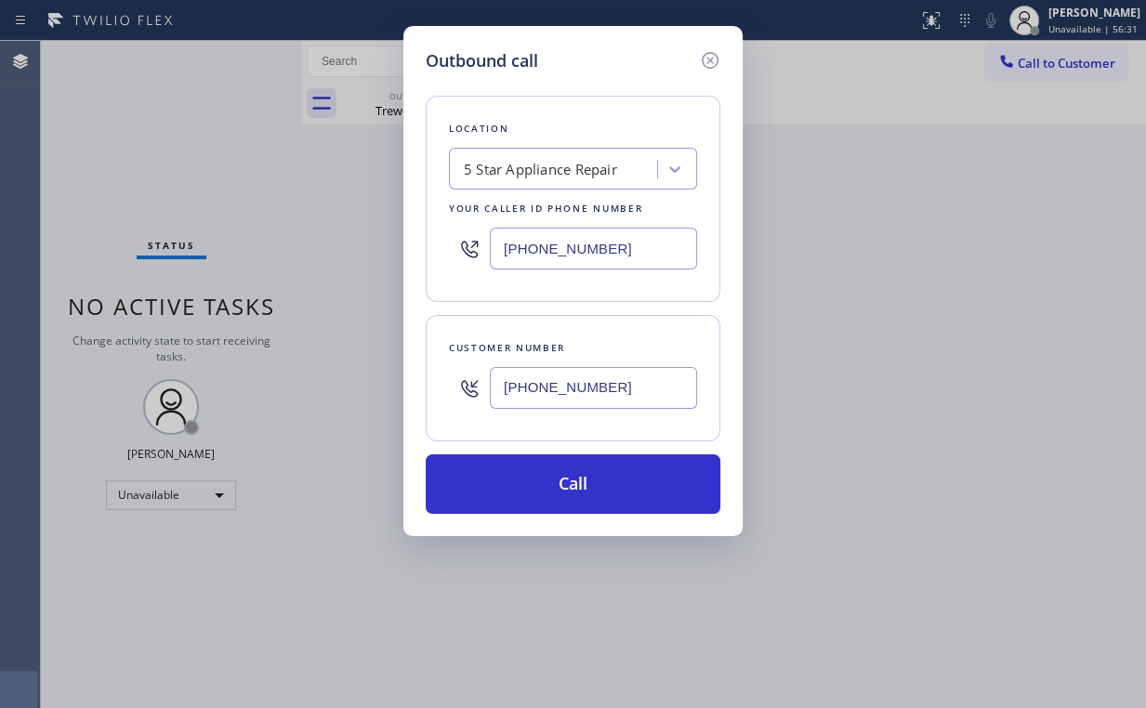
drag, startPoint x: 543, startPoint y: 482, endPoint x: 532, endPoint y: 517, distance: 36.1
click at [539, 494] on button "Call" at bounding box center [573, 483] width 295 height 59
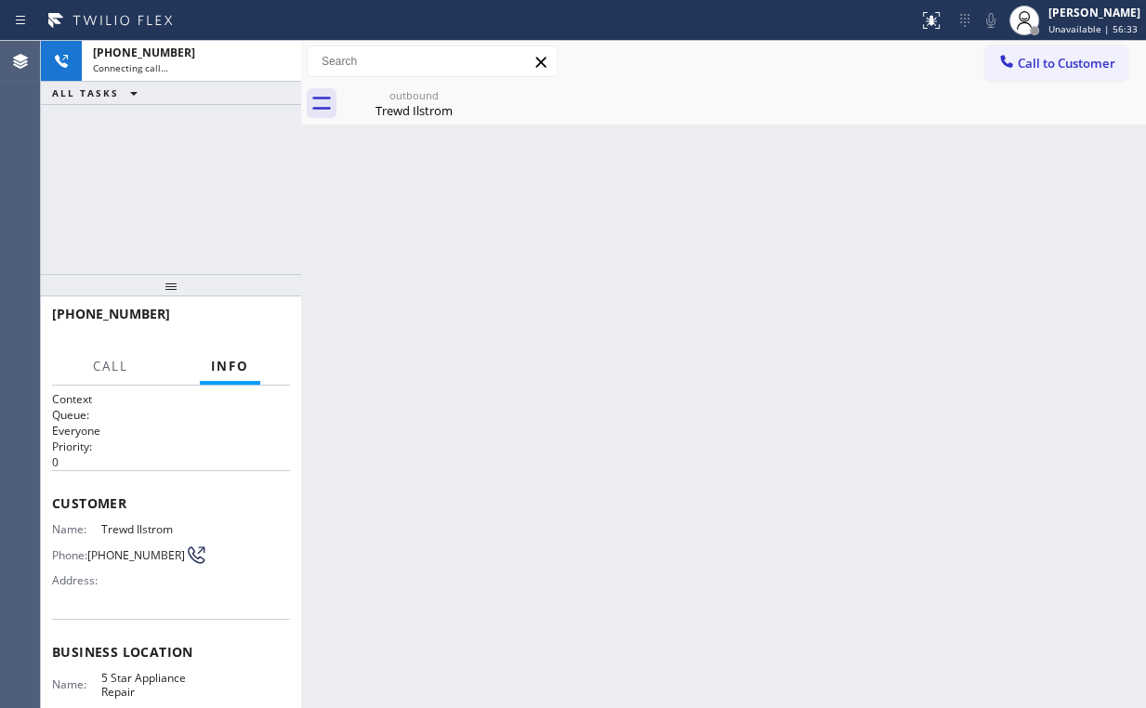
drag, startPoint x: 193, startPoint y: 167, endPoint x: 377, endPoint y: 117, distance: 190.7
click at [195, 167] on div "+15128109844 Connecting call… ALL TASKS ALL TASKS ACTIVE TASKS TASKS IN WRAP UP" at bounding box center [171, 157] width 260 height 233
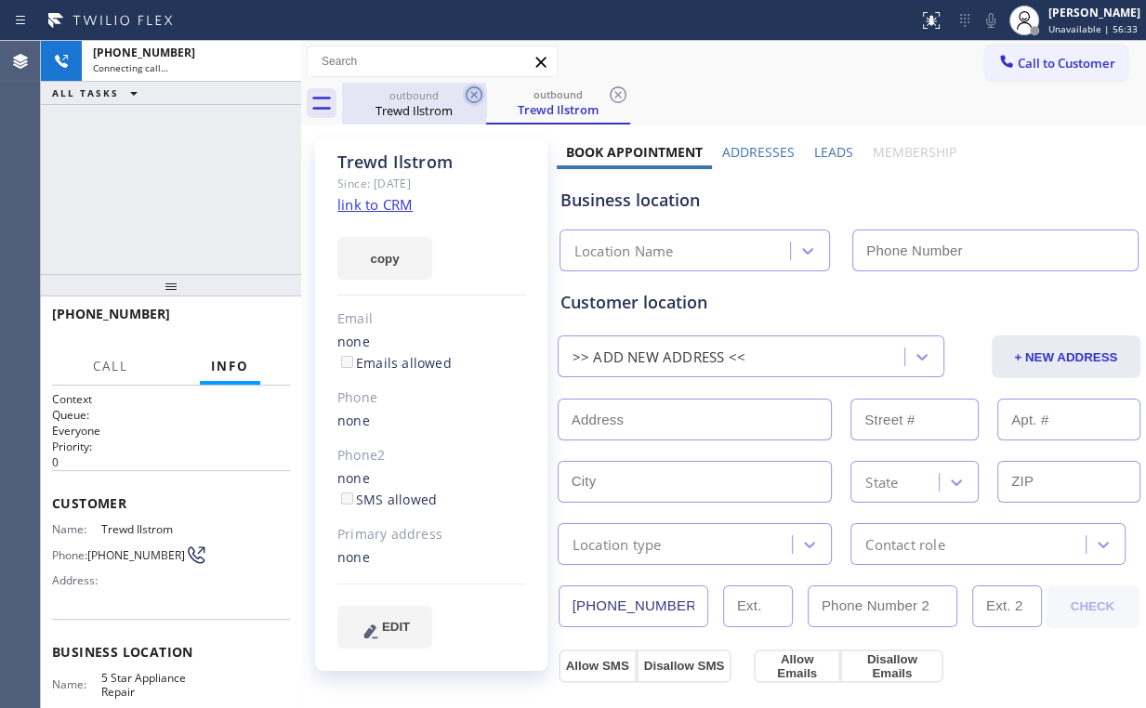
click at [393, 110] on div "Trewd Ilstrom" at bounding box center [414, 110] width 140 height 17
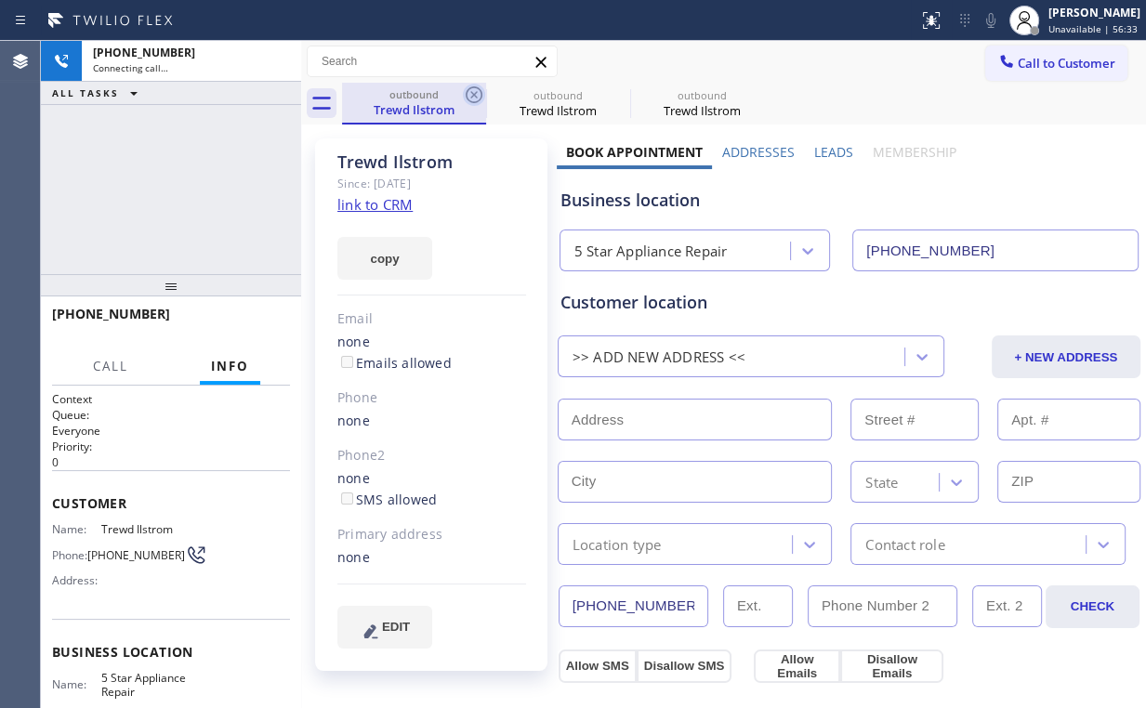
click at [474, 90] on icon at bounding box center [474, 95] width 22 height 22
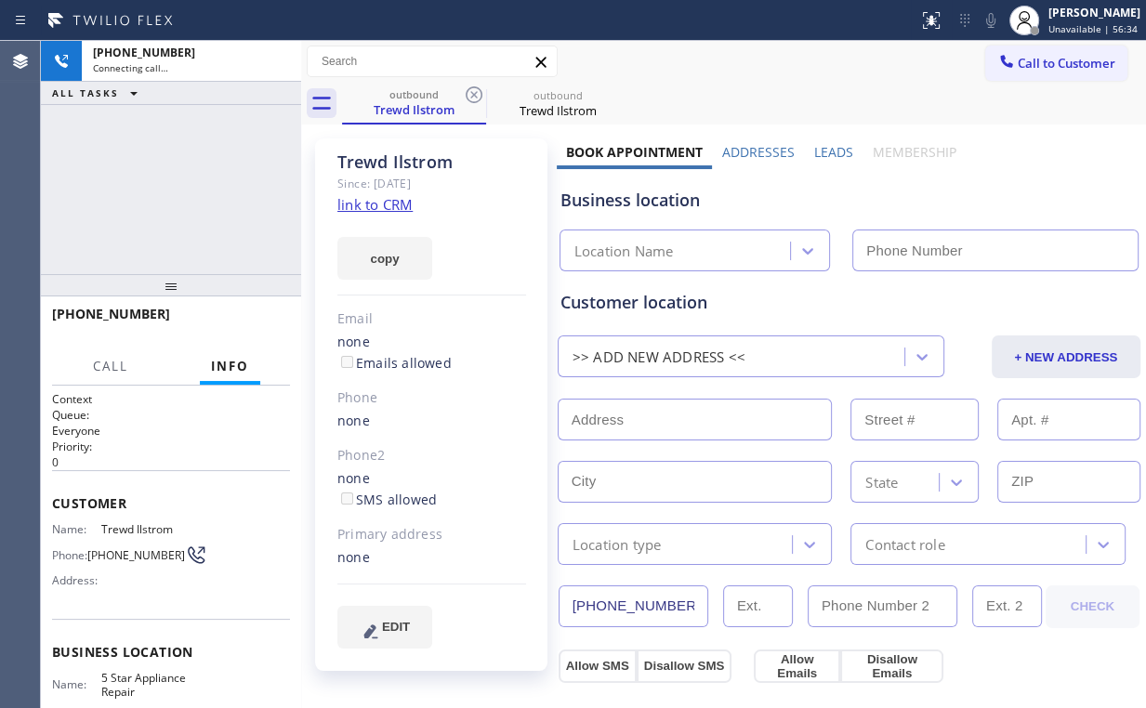
click at [214, 144] on div "+15128109844 Connecting call… ALL TASKS ALL TASKS ACTIVE TASKS TASKS IN WRAP UP" at bounding box center [171, 157] width 260 height 233
type input "[PHONE_NUMBER]"
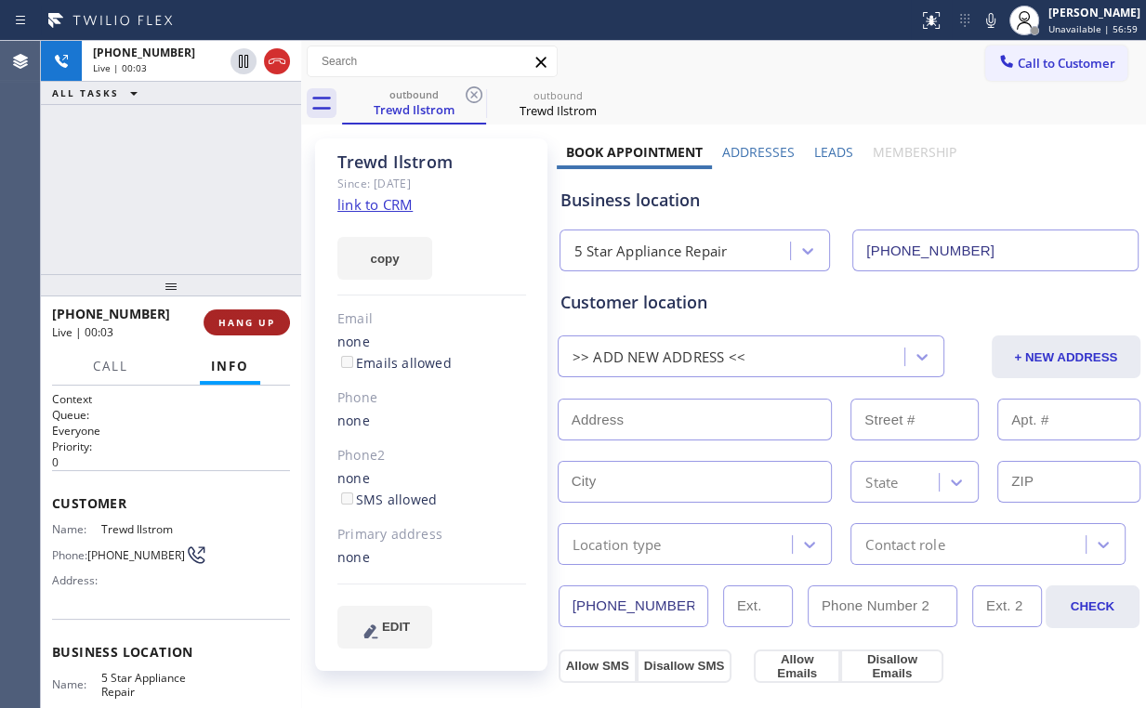
click at [249, 328] on span "HANG UP" at bounding box center [246, 322] width 57 height 13
click at [249, 323] on span "HANG UP" at bounding box center [246, 322] width 57 height 13
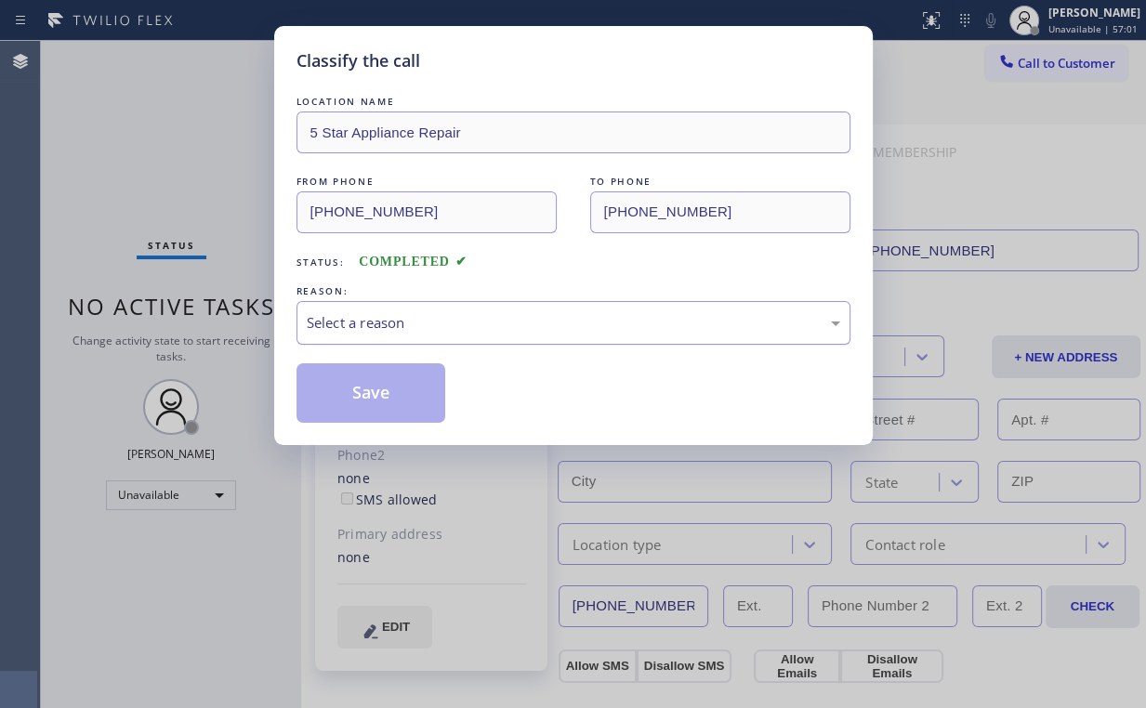
click at [369, 318] on div "Select a reason" at bounding box center [573, 322] width 533 height 21
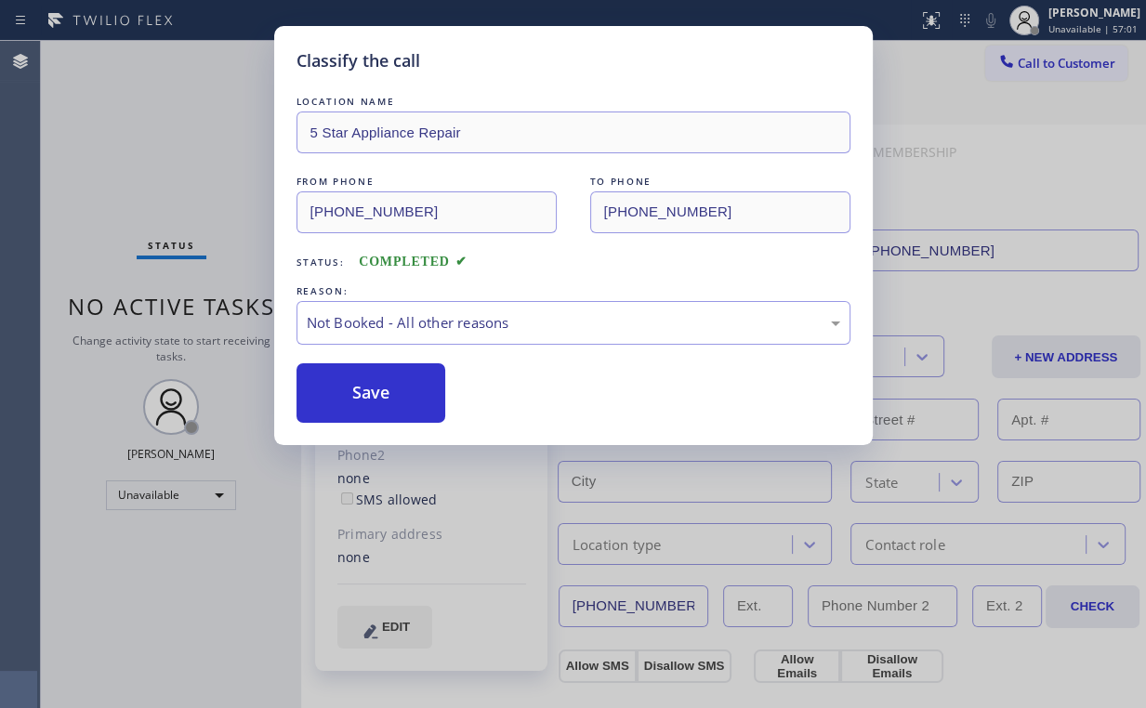
drag, startPoint x: 367, startPoint y: 385, endPoint x: 198, endPoint y: 144, distance: 294.2
click at [367, 381] on button "Save" at bounding box center [371, 392] width 150 height 59
click at [193, 125] on div "Classify the call LOCATION NAME 5 Star Appliance Repair FROM PHONE (855) 731-49…" at bounding box center [573, 354] width 1146 height 708
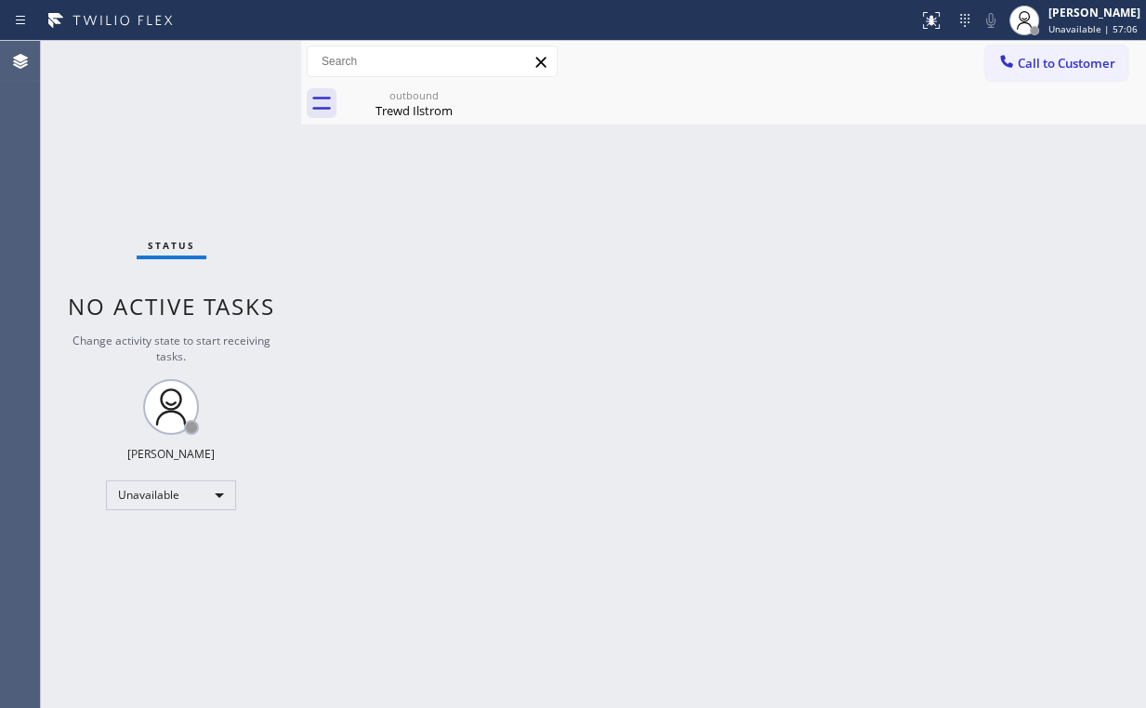
drag, startPoint x: 1040, startPoint y: 56, endPoint x: 1033, endPoint y: 68, distance: 13.7
click at [1040, 59] on span "Call to Customer" at bounding box center [1067, 63] width 98 height 17
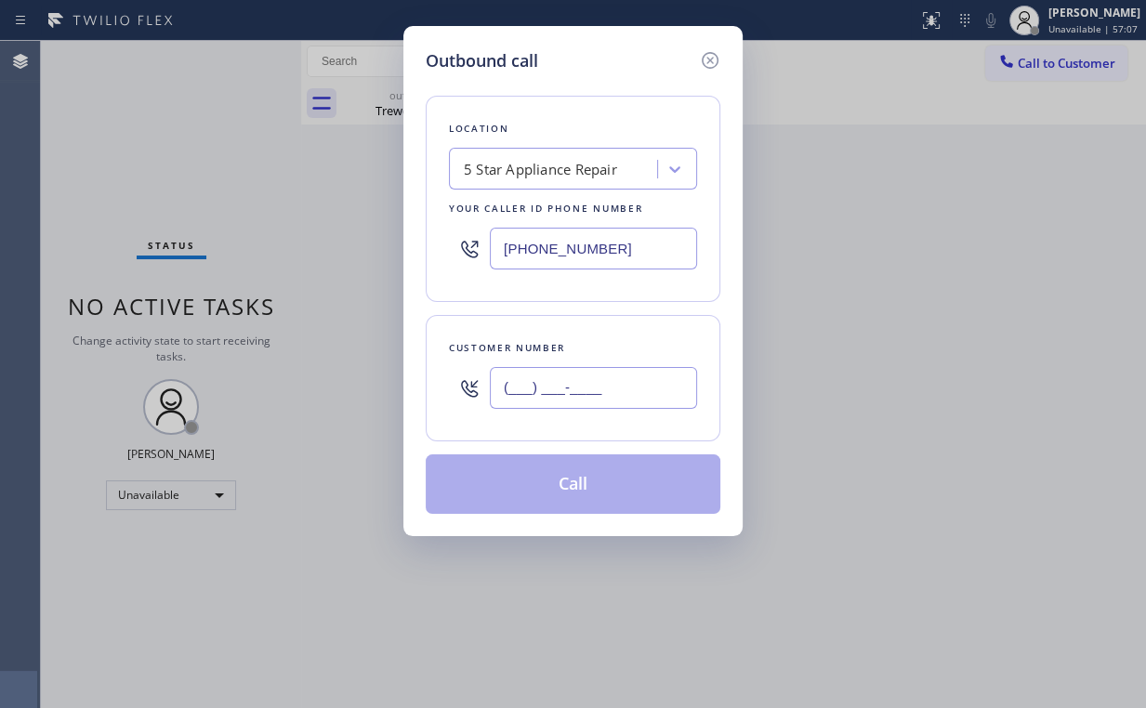
click at [625, 379] on input "(___) ___-____" at bounding box center [593, 388] width 207 height 42
paste input "347) 859-2142"
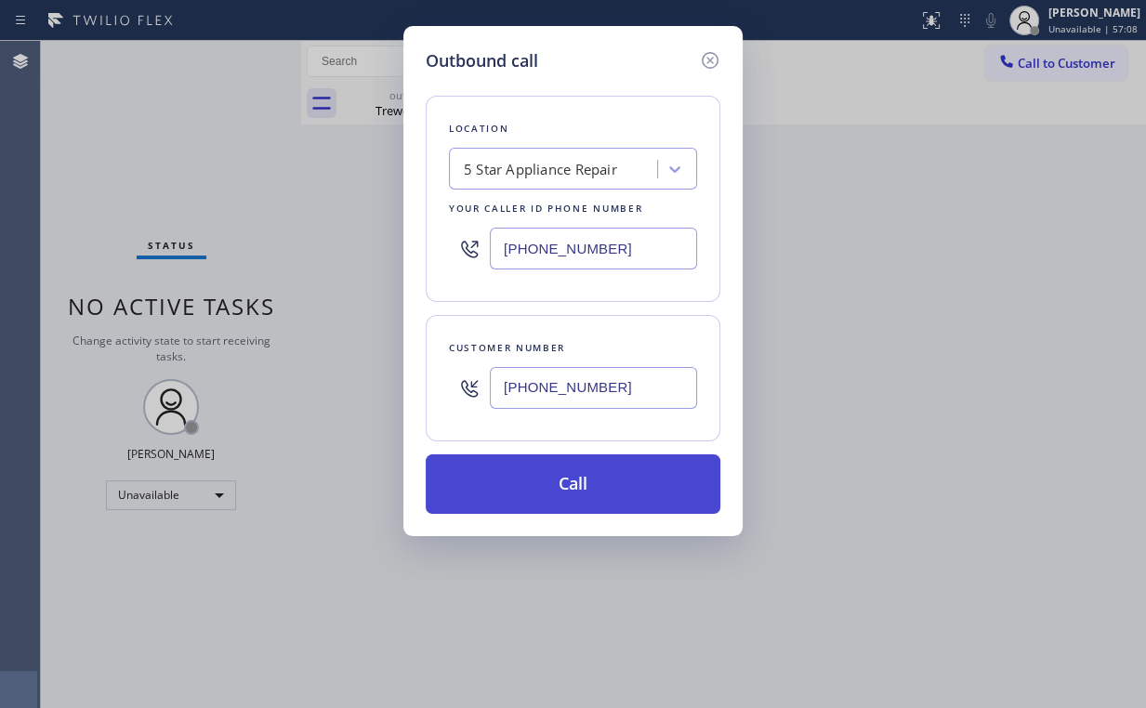
type input "(347) 859-2142"
click at [558, 488] on button "Call" at bounding box center [573, 483] width 295 height 59
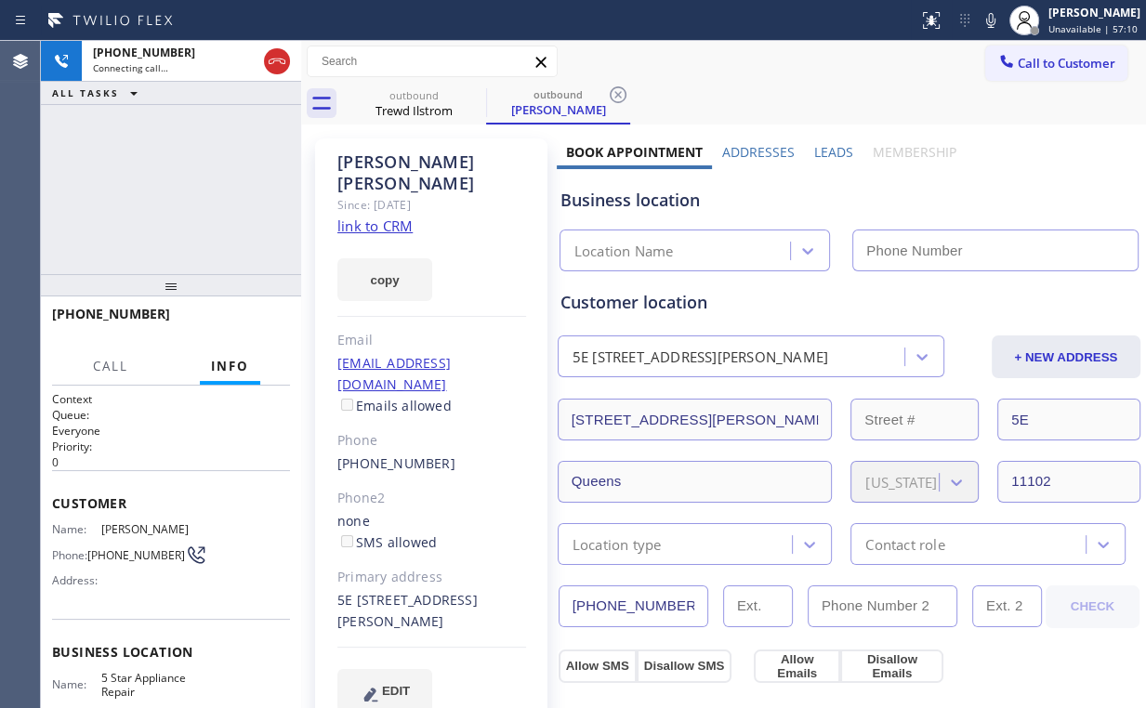
click at [200, 160] on div "+13478592142 Connecting call… ALL TASKS ALL TASKS ACTIVE TASKS TASKS IN WRAP UP" at bounding box center [171, 157] width 260 height 233
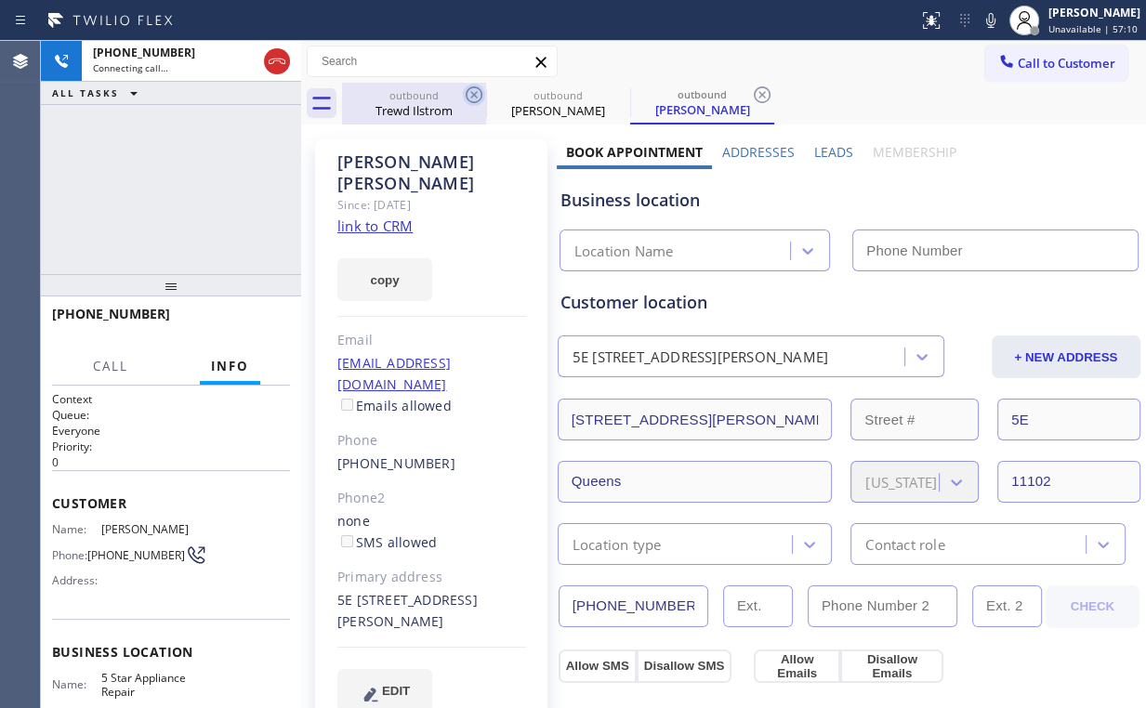
click at [406, 99] on div "outbound" at bounding box center [414, 95] width 140 height 14
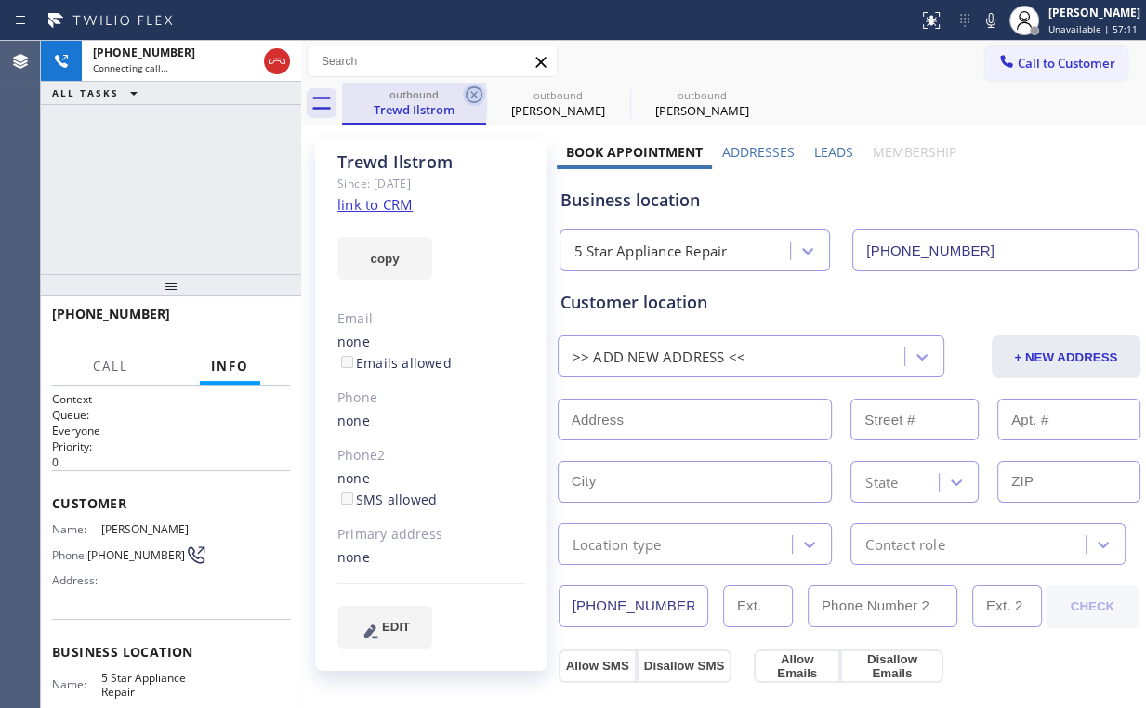
click at [476, 97] on icon at bounding box center [474, 94] width 17 height 17
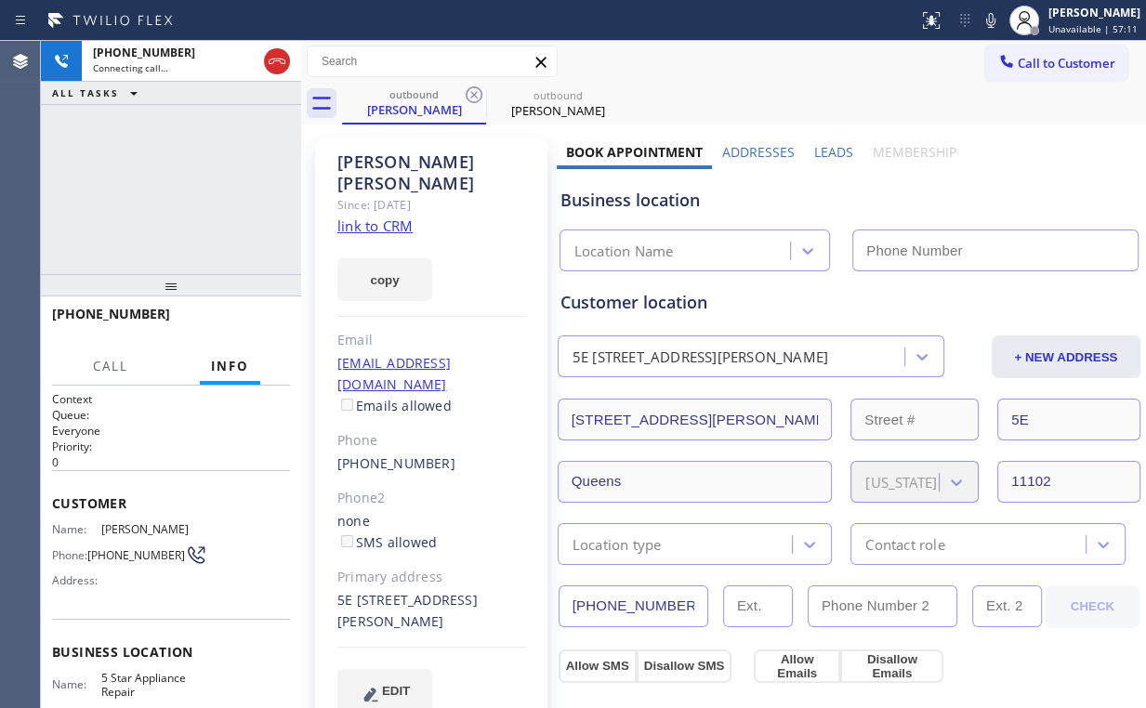
click at [183, 172] on div "+13478592142 Connecting call… ALL TASKS ALL TASKS ACTIVE TASKS TASKS IN WRAP UP" at bounding box center [171, 157] width 260 height 233
type input "[PHONE_NUMBER]"
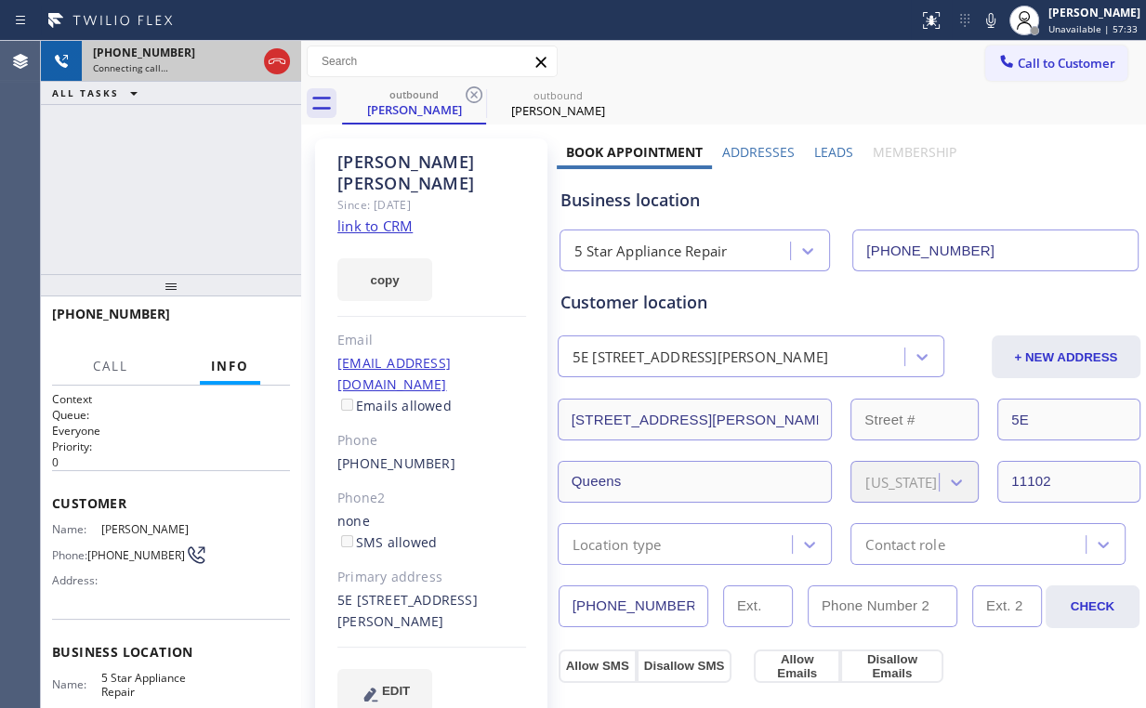
click at [271, 56] on icon at bounding box center [277, 61] width 22 height 22
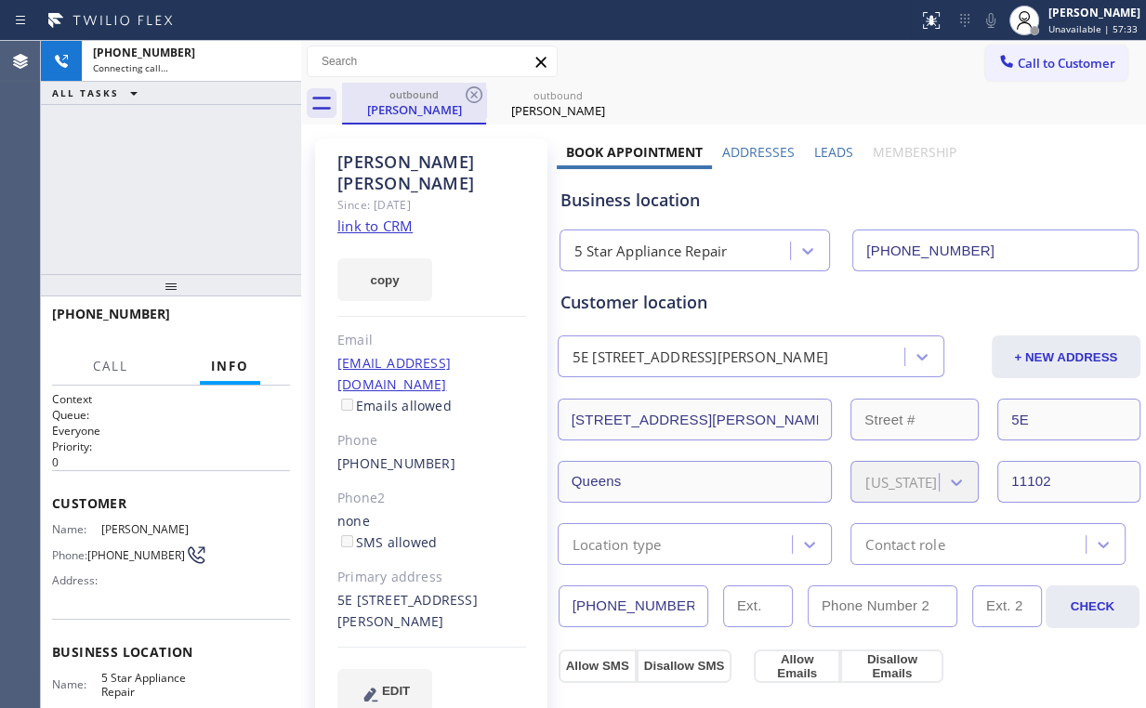
click at [420, 109] on div "Victor Valdez" at bounding box center [414, 109] width 140 height 17
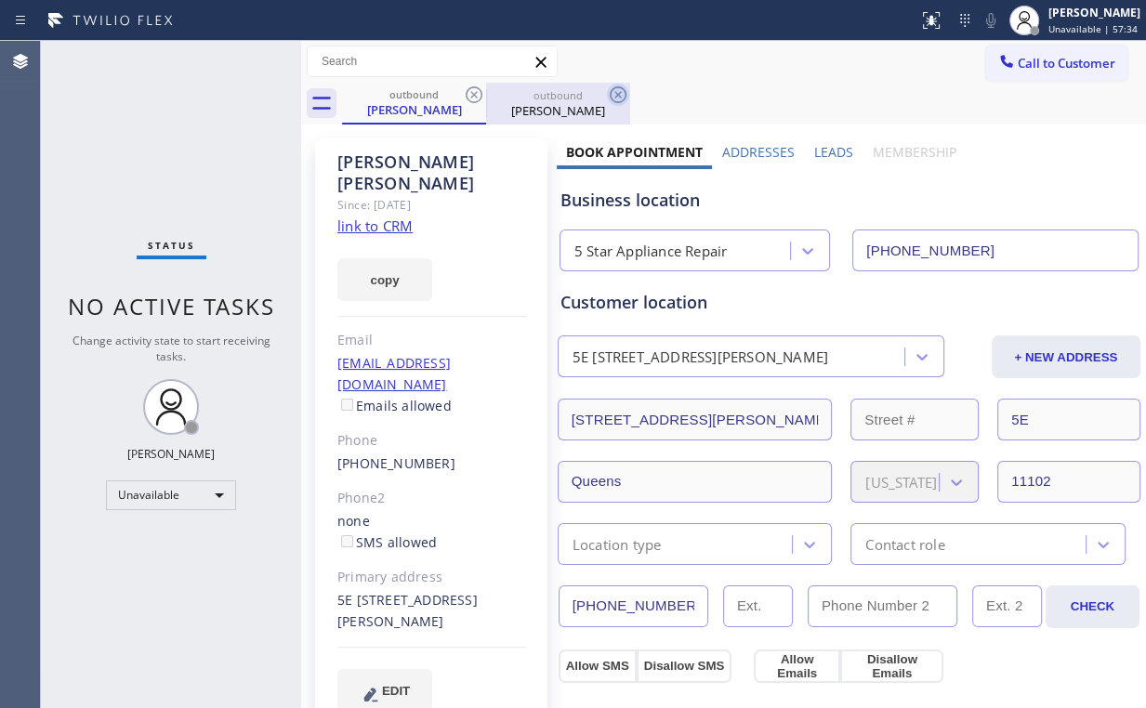
click at [472, 94] on icon at bounding box center [474, 94] width 17 height 17
click at [610, 94] on icon at bounding box center [618, 94] width 17 height 17
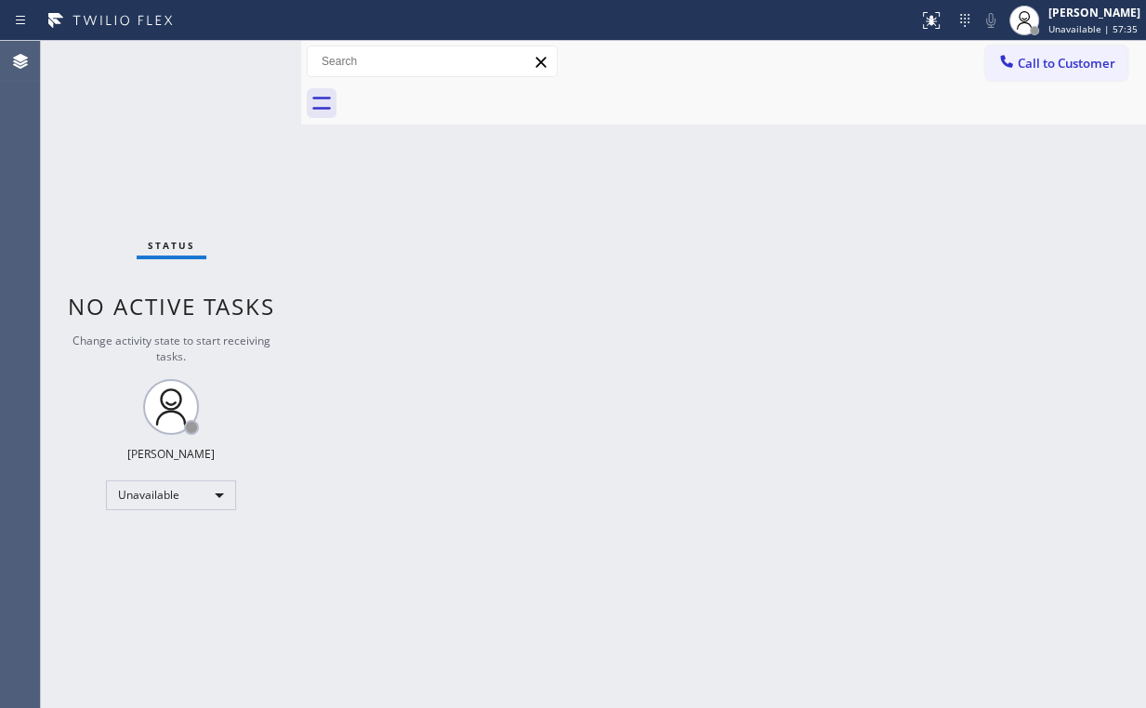
drag, startPoint x: 171, startPoint y: 161, endPoint x: 173, endPoint y: 150, distance: 11.3
click at [173, 156] on div "Status No active tasks Change activity state to start receiving tasks. [PERSON_…" at bounding box center [171, 374] width 260 height 667
click at [1011, 69] on icon at bounding box center [1006, 61] width 19 height 19
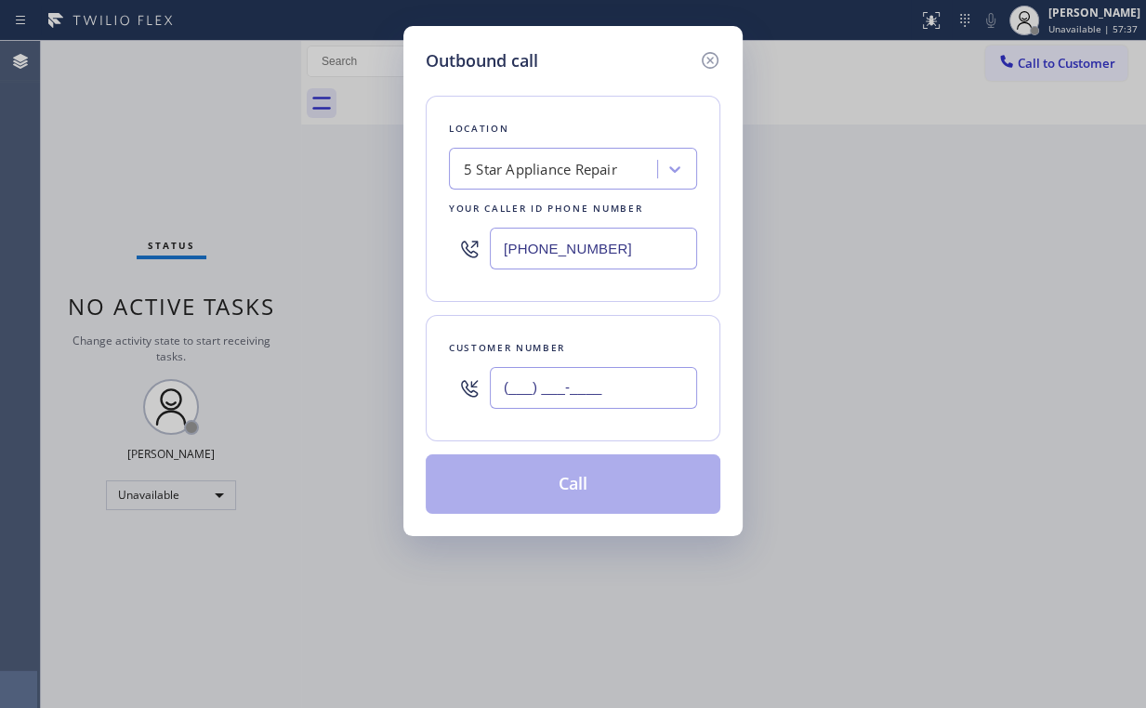
click at [621, 401] on input "(___) ___-____" at bounding box center [593, 388] width 207 height 42
paste input "347) 859-2142"
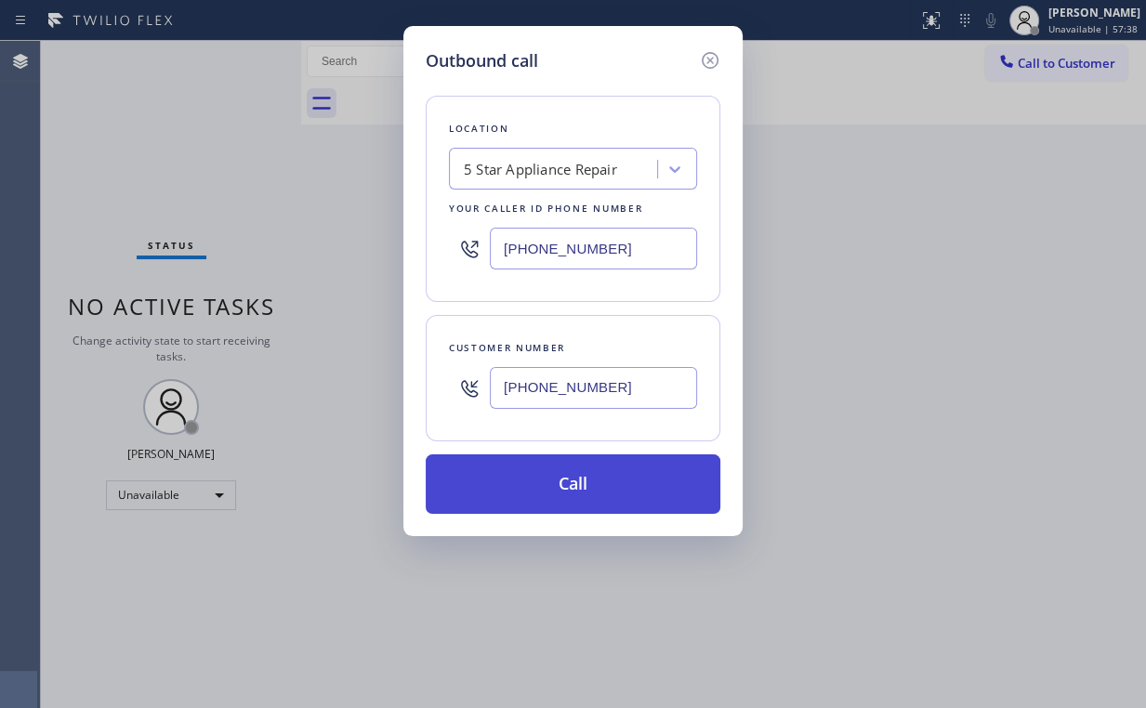
type input "(347) 859-2142"
click at [546, 484] on button "Call" at bounding box center [573, 483] width 295 height 59
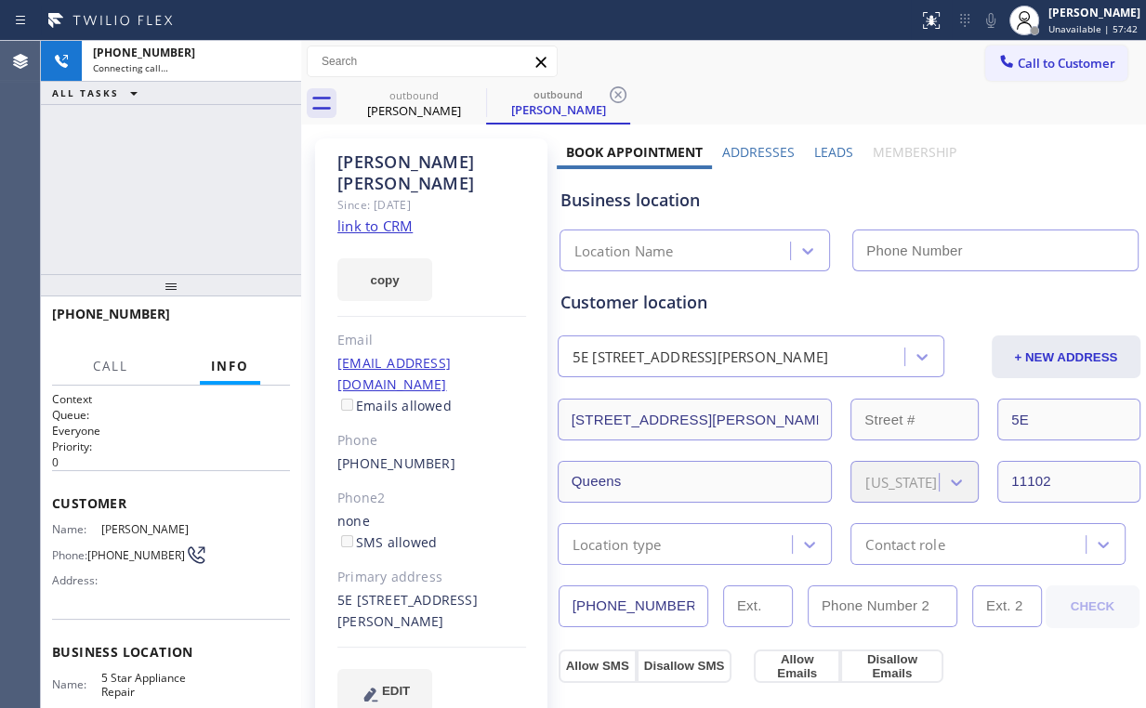
type input "[PHONE_NUMBER]"
click at [118, 188] on div "+13478592142 Connecting call… ALL TASKS ALL TASKS ACTIVE TASKS TASKS IN WRAP UP" at bounding box center [171, 157] width 260 height 233
click at [184, 201] on div "+13478592142 Connecting call… ALL TASKS ALL TASKS ACTIVE TASKS TASKS IN WRAP UP" at bounding box center [171, 157] width 260 height 233
click at [208, 227] on div "+13478592142 Connecting call… ALL TASKS ALL TASKS ACTIVE TASKS TASKS IN WRAP UP" at bounding box center [171, 157] width 260 height 233
click at [179, 187] on div "+13478592142 Connecting call… ALL TASKS ALL TASKS ACTIVE TASKS TASKS IN WRAP UP" at bounding box center [171, 157] width 260 height 233
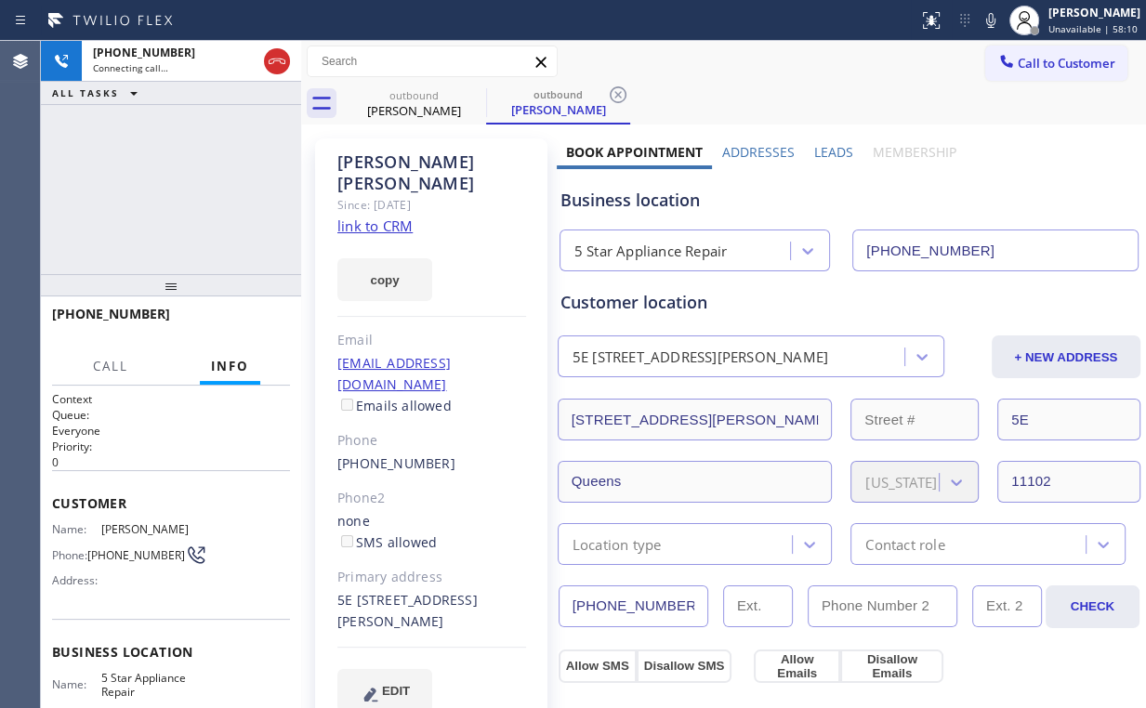
click at [183, 186] on div "+13478592142 Connecting call… ALL TASKS ALL TASKS ACTIVE TASKS TASKS IN WRAP UP" at bounding box center [171, 157] width 260 height 233
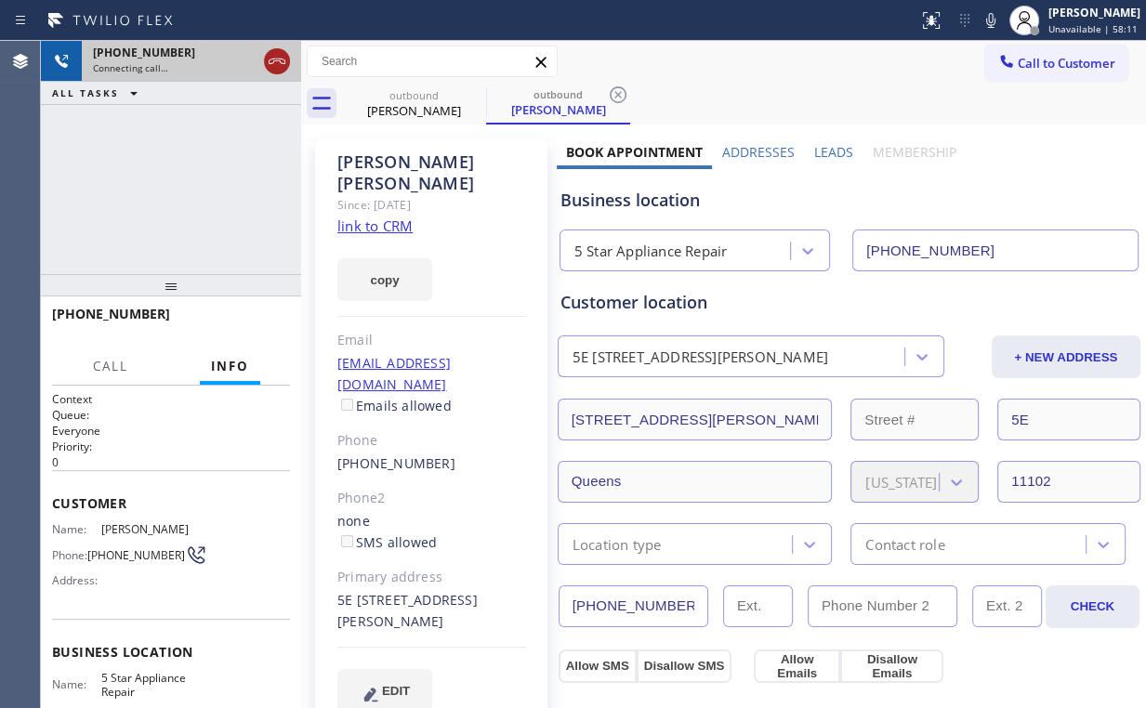
click at [279, 48] on button at bounding box center [277, 61] width 26 height 26
drag, startPoint x: 400, startPoint y: 108, endPoint x: 476, endPoint y: 90, distance: 78.2
click at [401, 108] on div "Victor Valdez" at bounding box center [414, 110] width 140 height 17
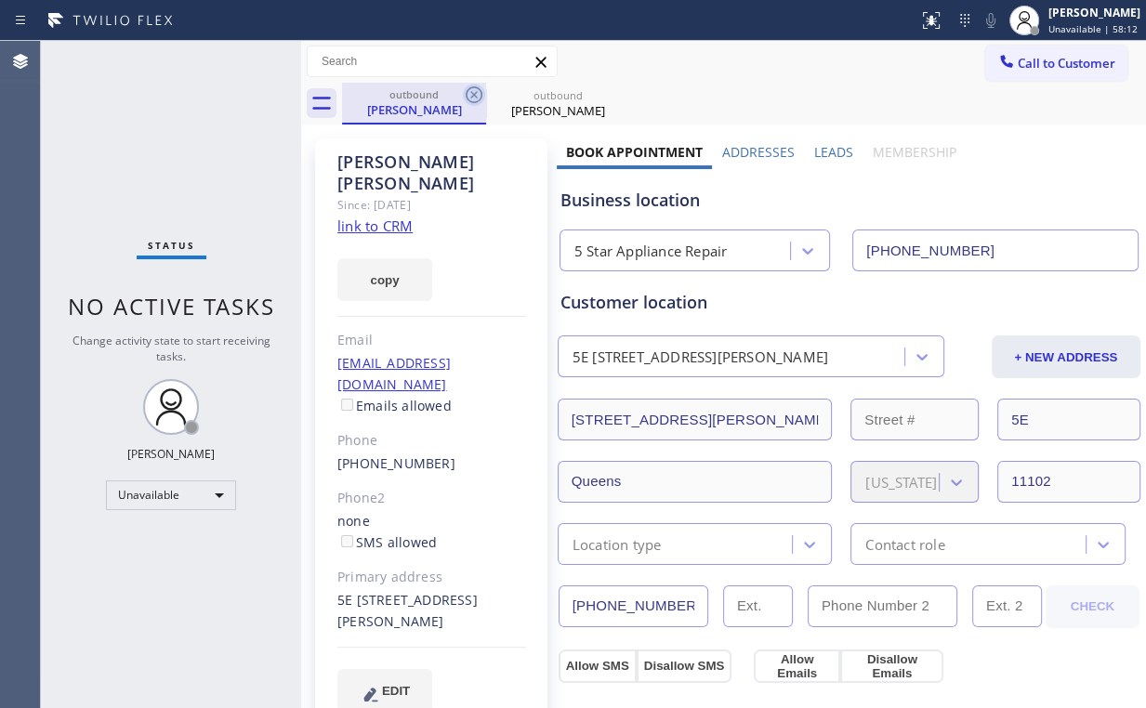
click at [480, 88] on icon at bounding box center [474, 95] width 22 height 22
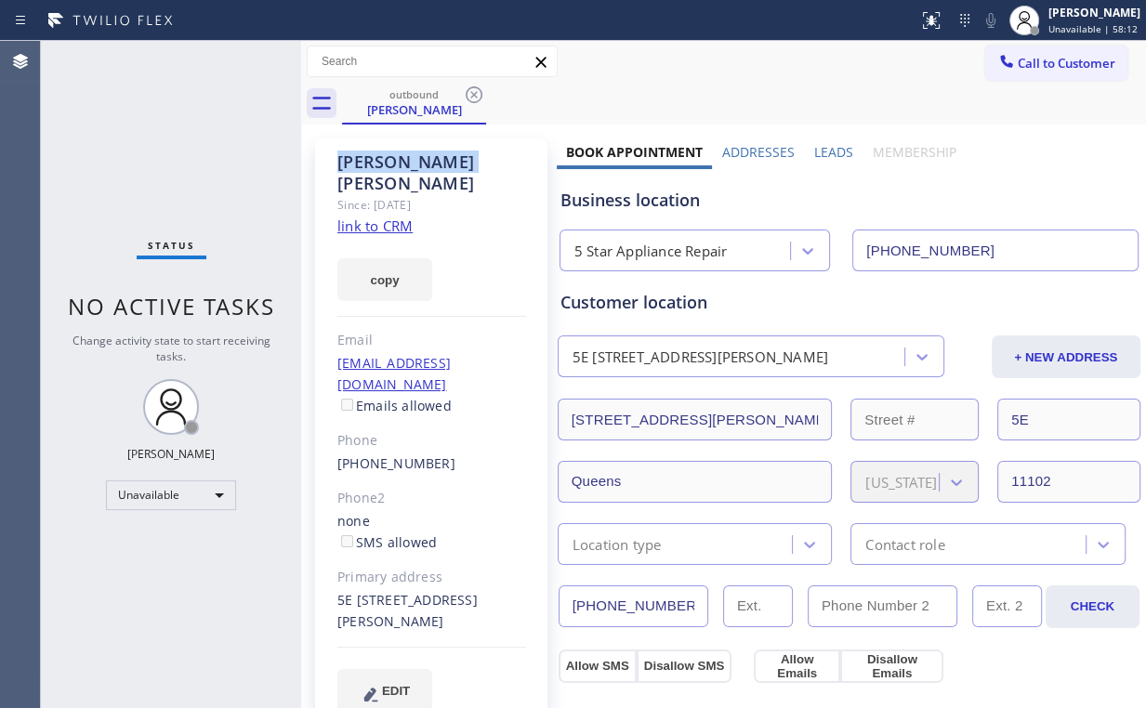
click at [480, 88] on icon at bounding box center [474, 95] width 22 height 22
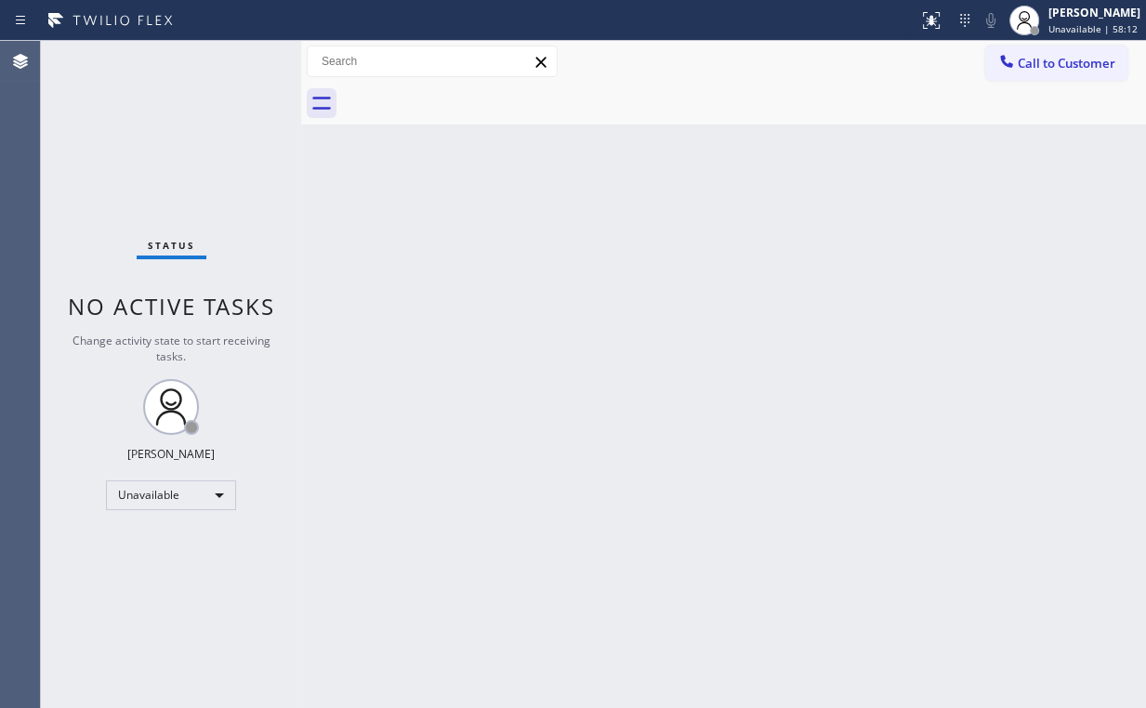
drag, startPoint x: 114, startPoint y: 145, endPoint x: 164, endPoint y: 53, distance: 104.4
click at [115, 132] on div "Status No active tasks Change activity state to start receiving tasks. [PERSON_…" at bounding box center [171, 374] width 260 height 667
drag, startPoint x: 1069, startPoint y: 59, endPoint x: 1047, endPoint y: 81, distance: 30.2
click at [1069, 61] on span "Call to Customer" at bounding box center [1067, 63] width 98 height 17
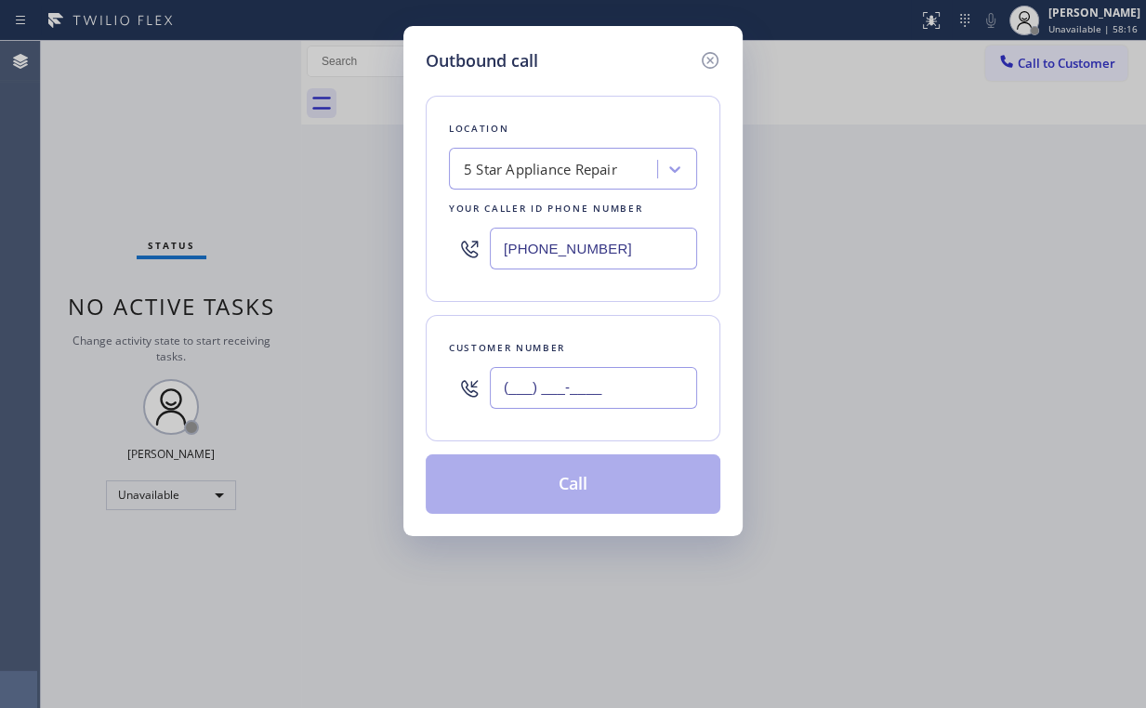
click at [659, 391] on input "(___) ___-____" at bounding box center [593, 388] width 207 height 42
paste input "202) 494-5142"
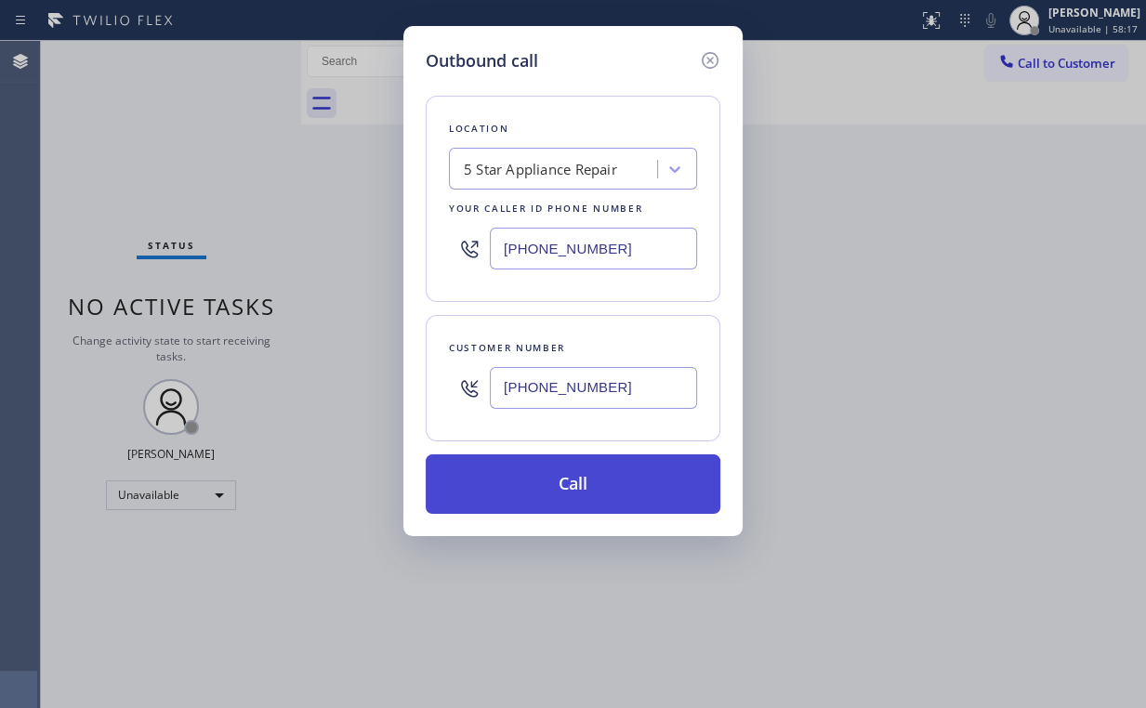
type input "(202) 494-5142"
click at [584, 485] on button "Call" at bounding box center [573, 483] width 295 height 59
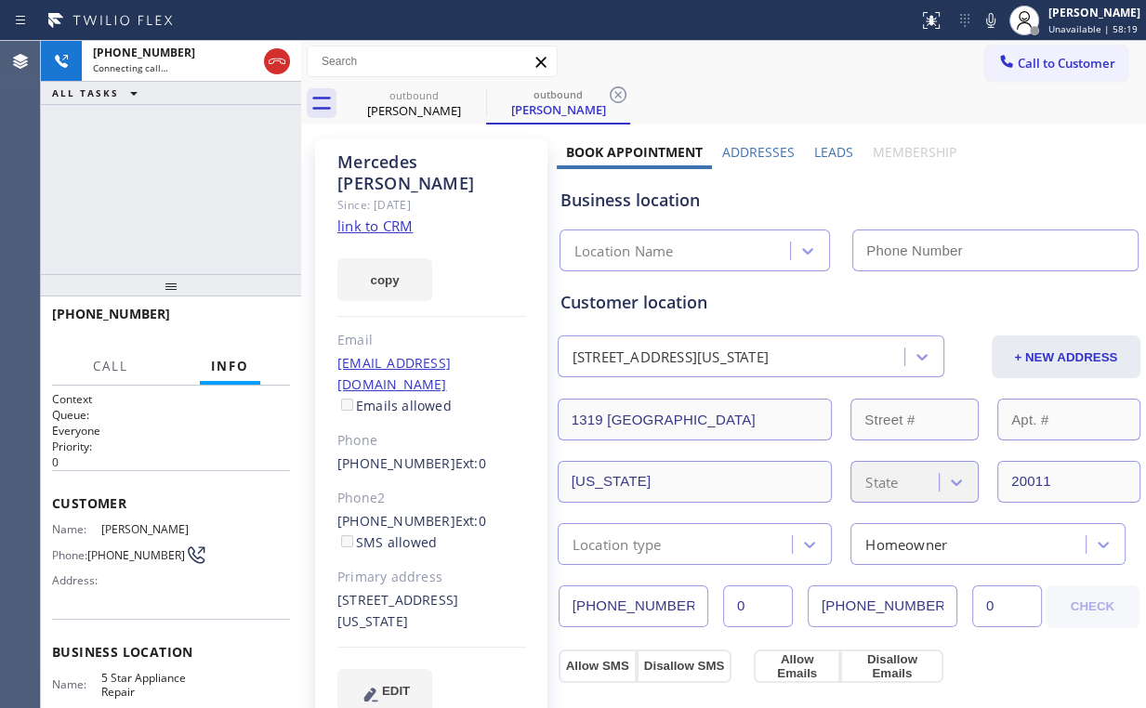
drag, startPoint x: 225, startPoint y: 160, endPoint x: 247, endPoint y: 186, distance: 34.3
click at [225, 162] on div "+12024945142 Connecting call… ALL TASKS ALL TASKS ACTIVE TASKS TASKS IN WRAP UP" at bounding box center [171, 157] width 260 height 233
type input "[PHONE_NUMBER]"
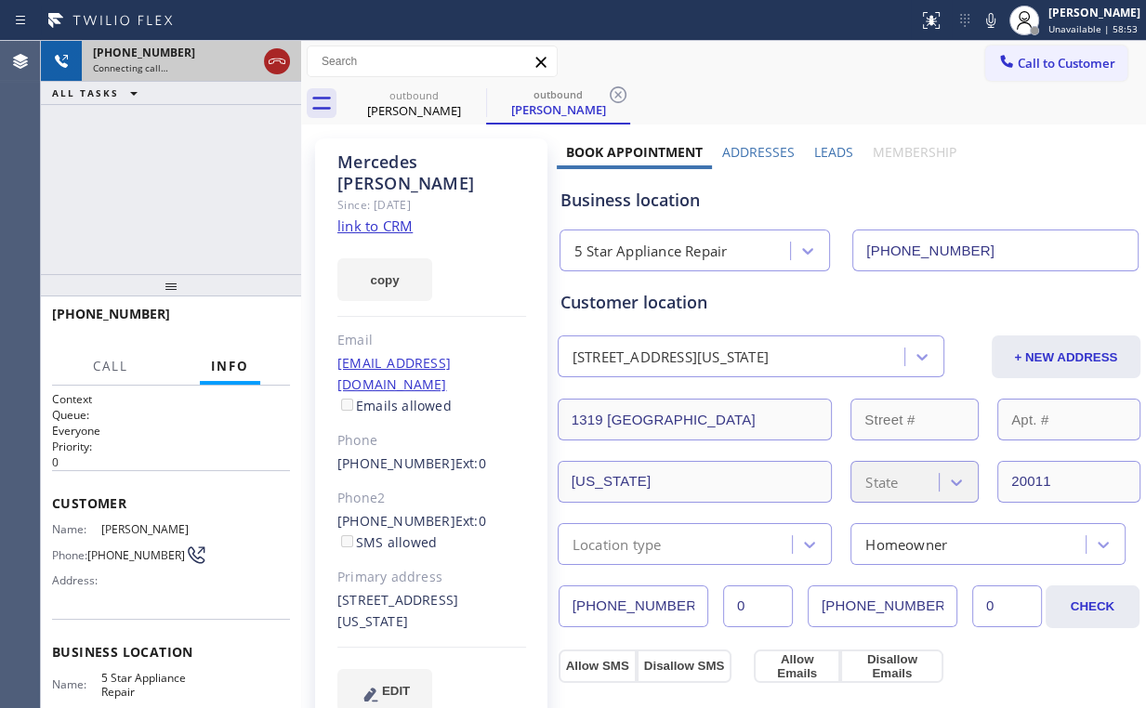
click at [277, 55] on icon at bounding box center [277, 61] width 22 height 22
click at [410, 101] on div "outbound Mercedes Rubio" at bounding box center [414, 104] width 140 height 42
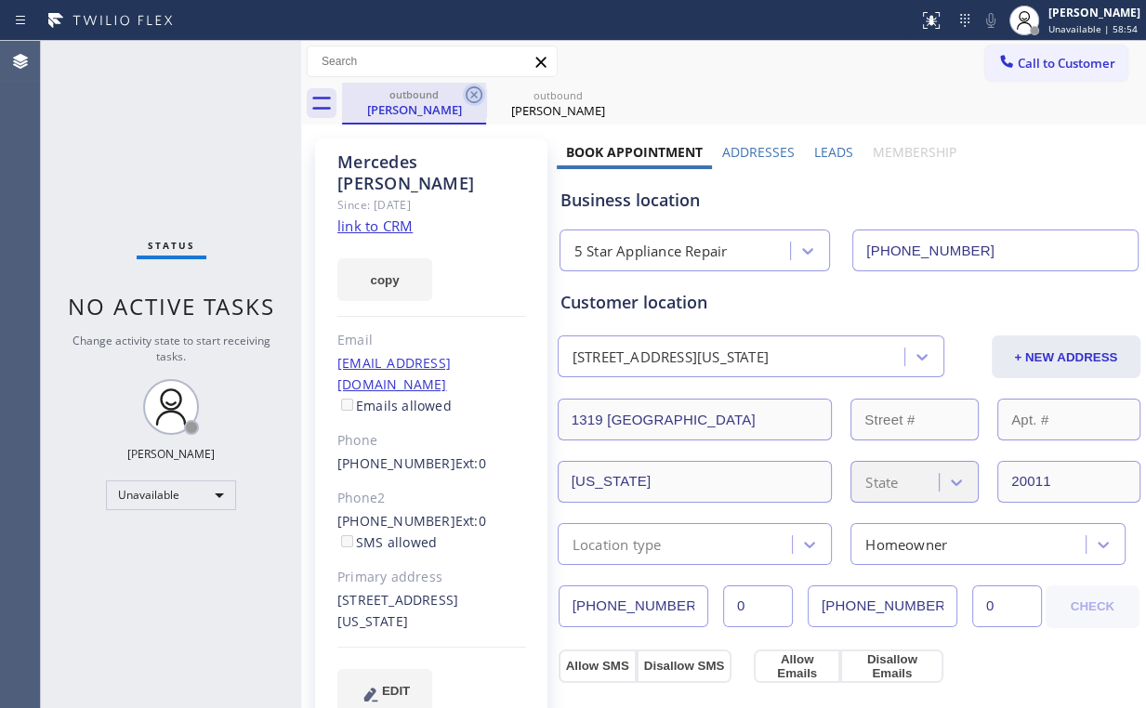
click at [480, 91] on icon at bounding box center [474, 95] width 22 height 22
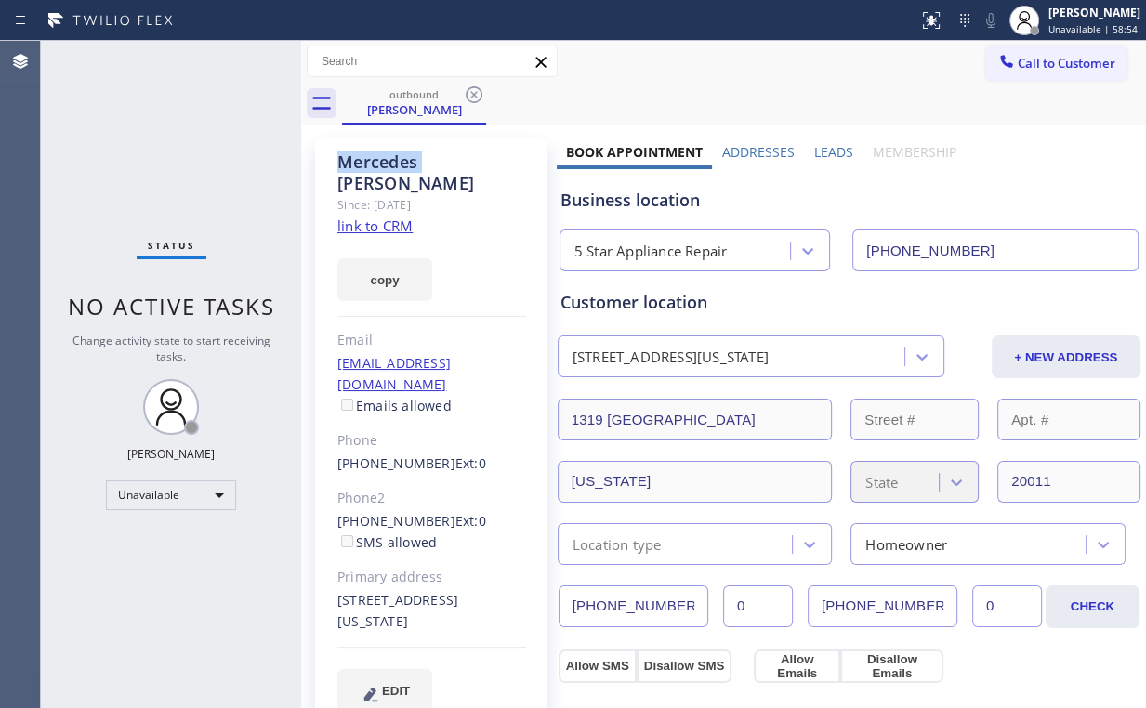
drag, startPoint x: 480, startPoint y: 91, endPoint x: 712, endPoint y: 93, distance: 232.3
click at [480, 92] on icon at bounding box center [474, 95] width 22 height 22
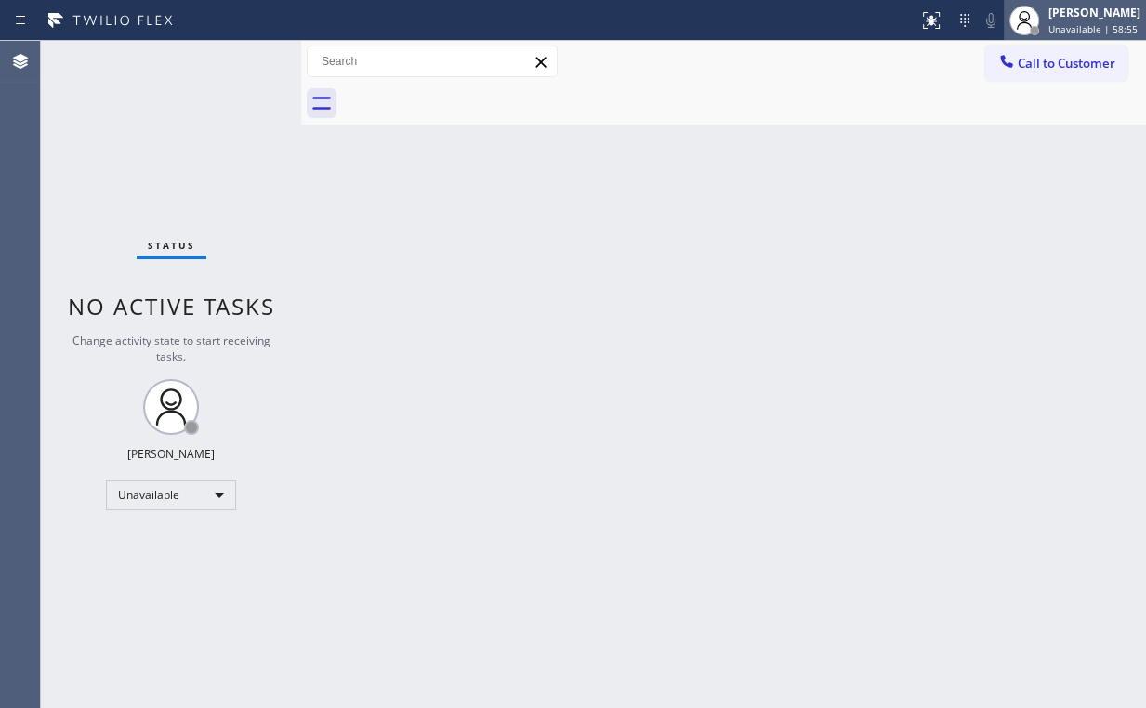
drag, startPoint x: 861, startPoint y: 106, endPoint x: 1142, endPoint y: 33, distance: 289.9
click at [872, 106] on div at bounding box center [744, 104] width 804 height 42
click at [1058, 62] on span "Call to Customer" at bounding box center [1067, 63] width 98 height 17
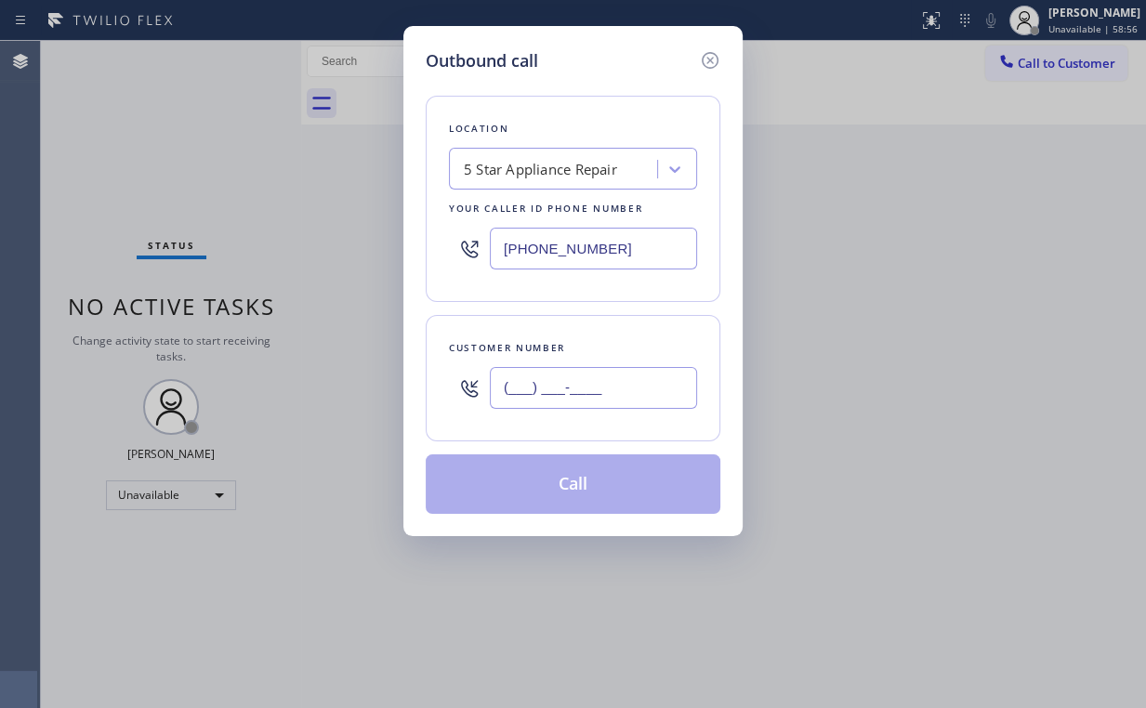
click at [599, 387] on input "(___) ___-____" at bounding box center [593, 388] width 207 height 42
paste input "text"
click at [399, 384] on div "Outbound call Location 5 Star Appliance Repair Your caller id phone number (855…" at bounding box center [573, 354] width 1146 height 708
paste input "202) 494-5142"
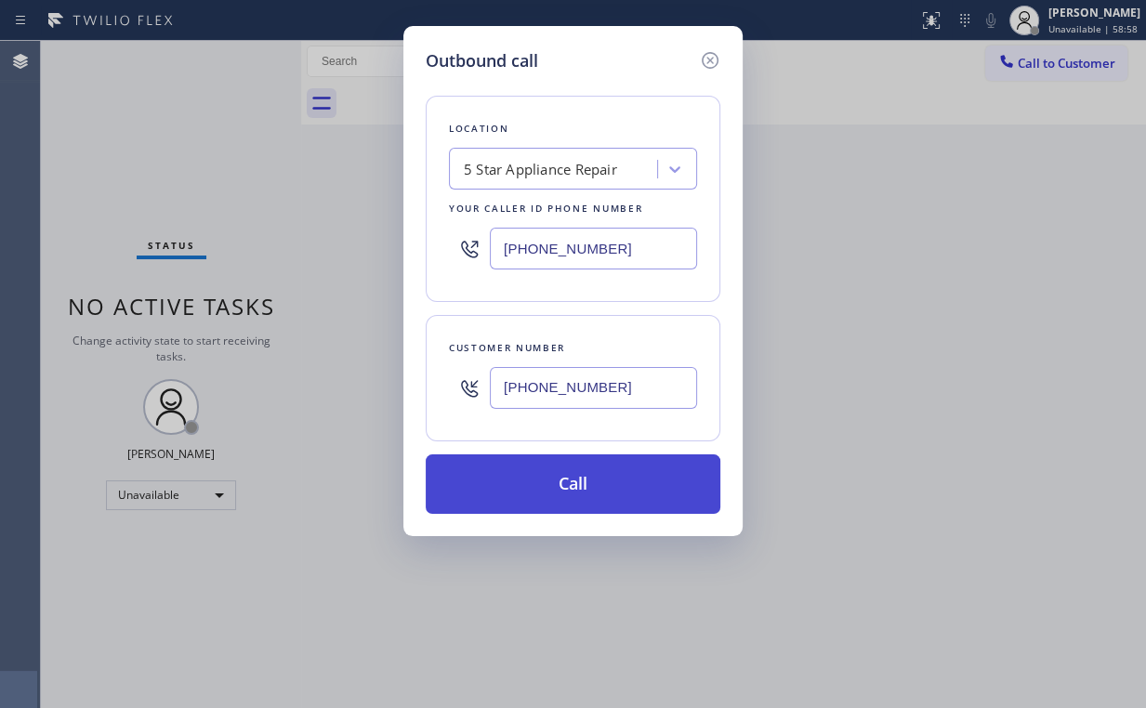
type input "(202) 494-5142"
click at [552, 487] on button "Call" at bounding box center [573, 483] width 295 height 59
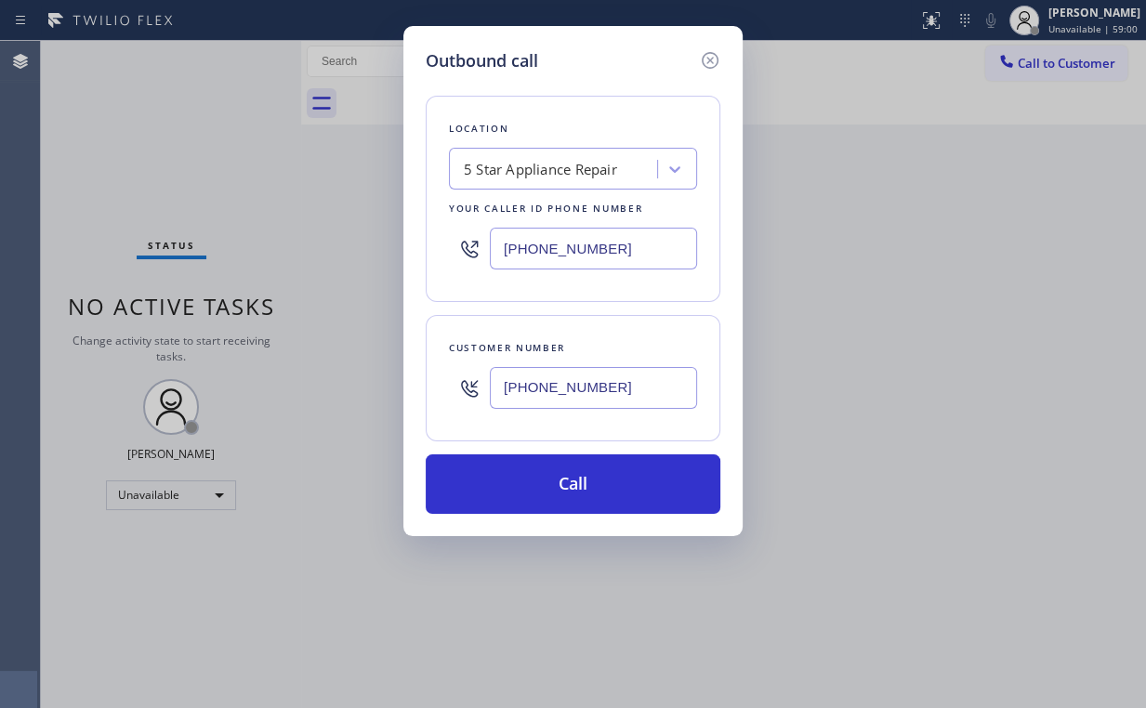
click at [253, 195] on div "Status No active tasks Change activity state to start receiving tasks. Arnold V…" at bounding box center [593, 374] width 1105 height 667
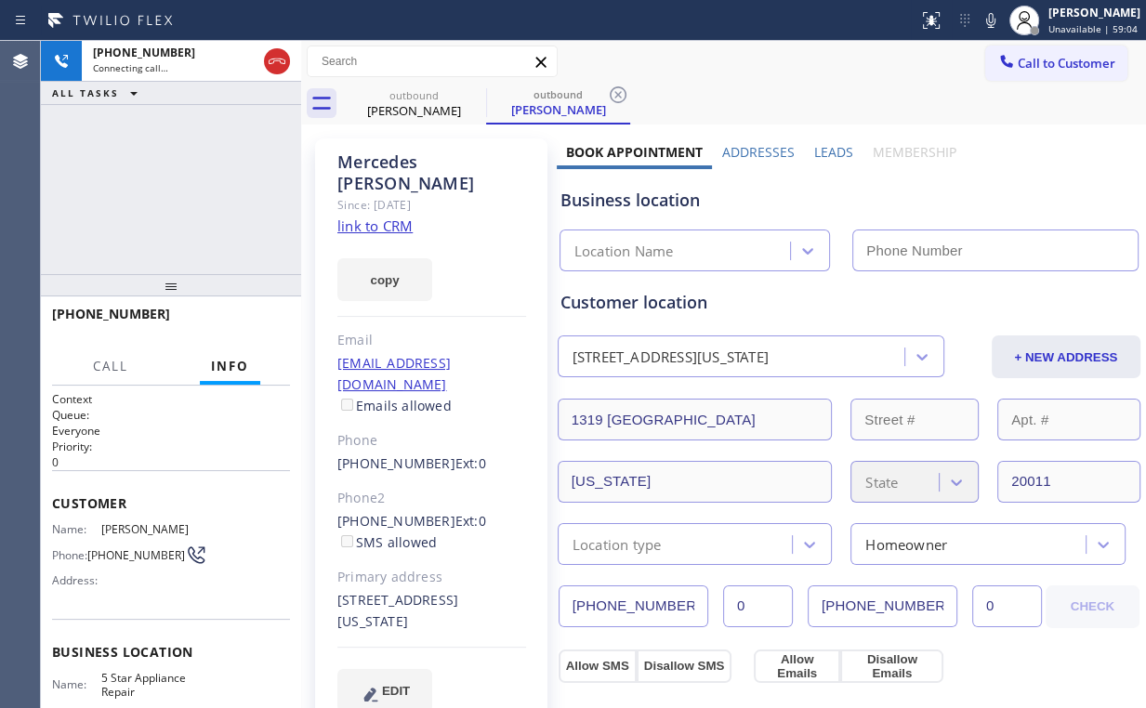
type input "[PHONE_NUMBER]"
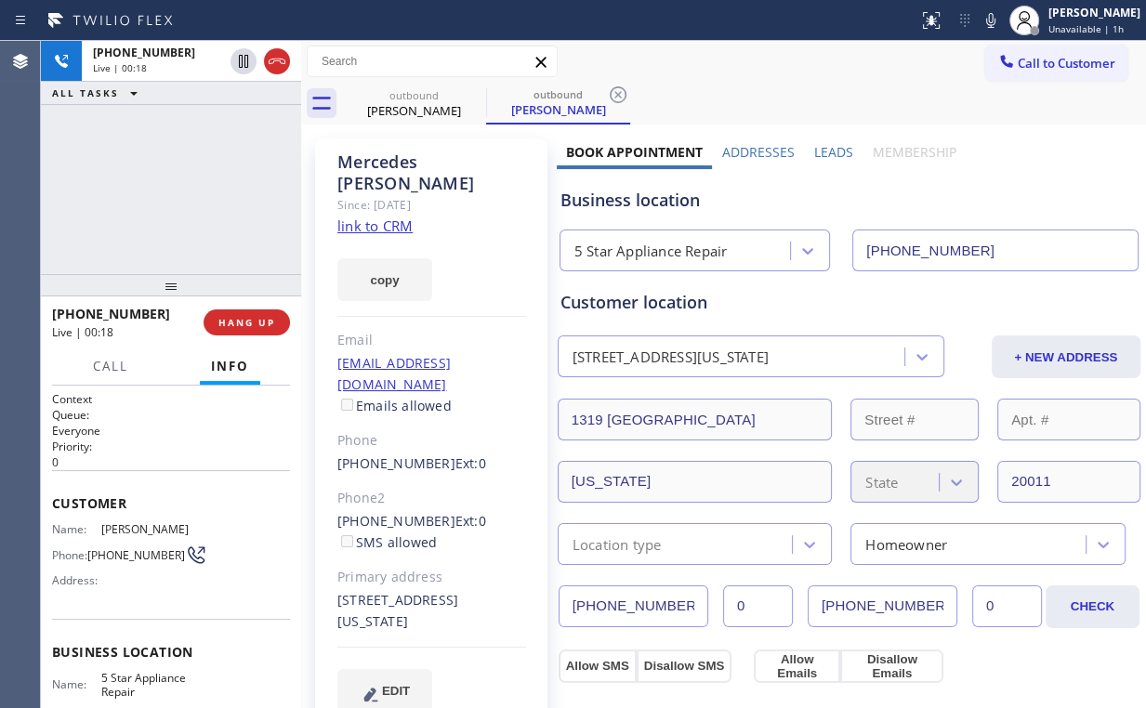
drag, startPoint x: 141, startPoint y: 198, endPoint x: 249, endPoint y: 306, distance: 152.5
click at [164, 216] on div "+12024945142 Live | 00:18 ALL TASKS ALL TASKS ACTIVE TASKS TASKS IN WRAP UP" at bounding box center [171, 157] width 260 height 233
click at [249, 312] on button "HANG UP" at bounding box center [247, 322] width 86 height 26
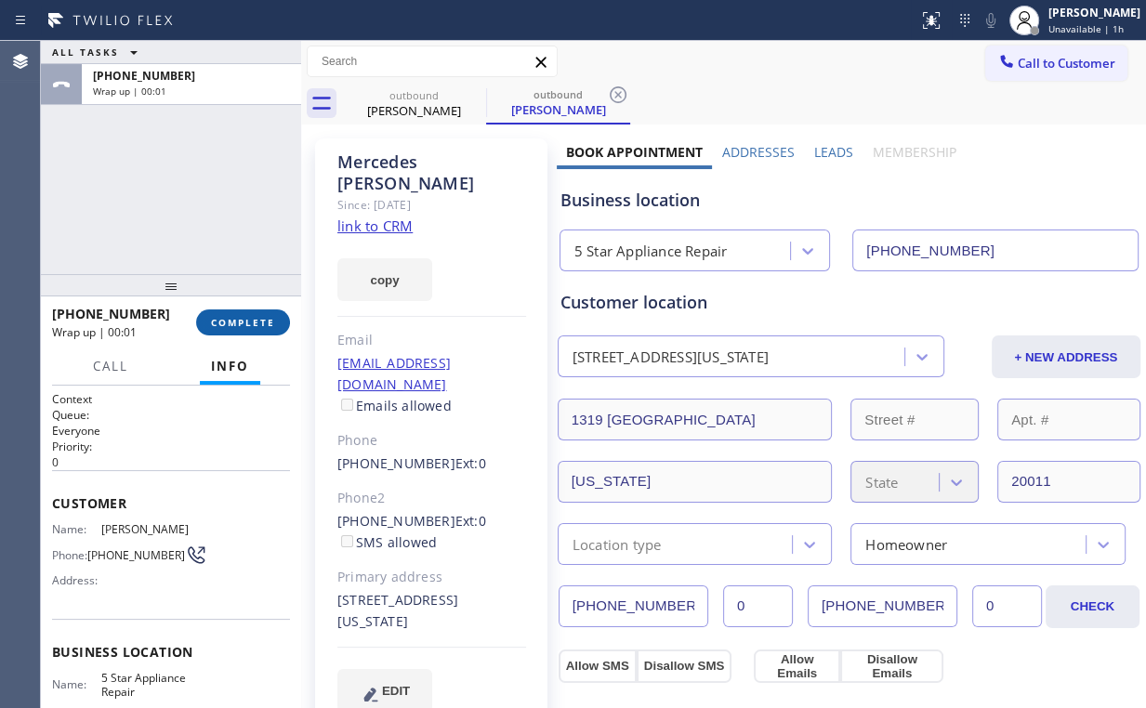
click at [249, 312] on button "COMPLETE" at bounding box center [243, 322] width 94 height 26
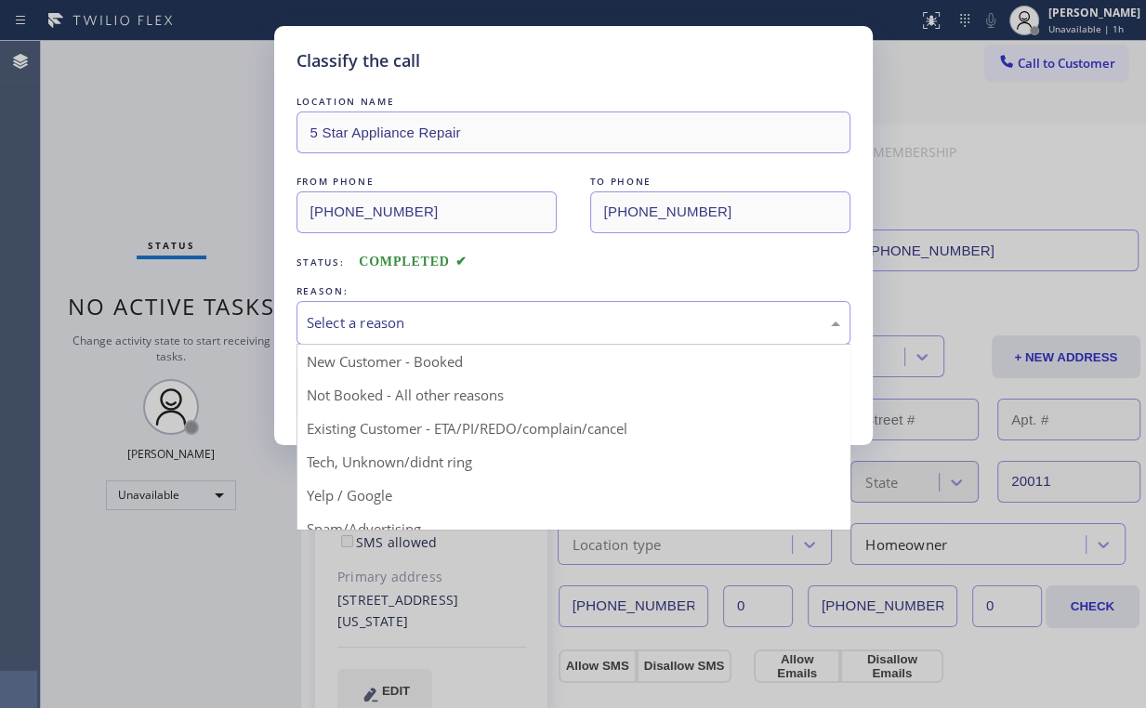
drag, startPoint x: 374, startPoint y: 318, endPoint x: 379, endPoint y: 342, distance: 24.8
click at [375, 320] on div "Select a reason" at bounding box center [573, 322] width 533 height 21
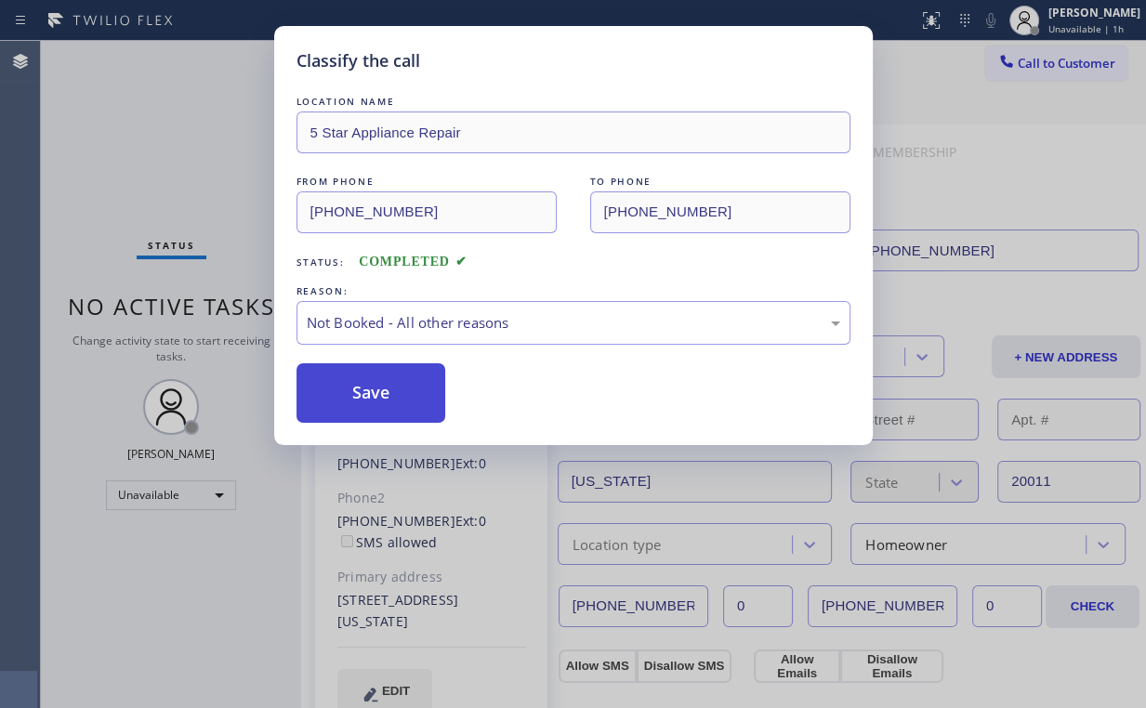
click at [372, 387] on button "Save" at bounding box center [371, 392] width 150 height 59
click at [168, 126] on div "Classify the call LOCATION NAME 5 Star Appliance Repair FROM PHONE (855) 731-49…" at bounding box center [573, 354] width 1146 height 708
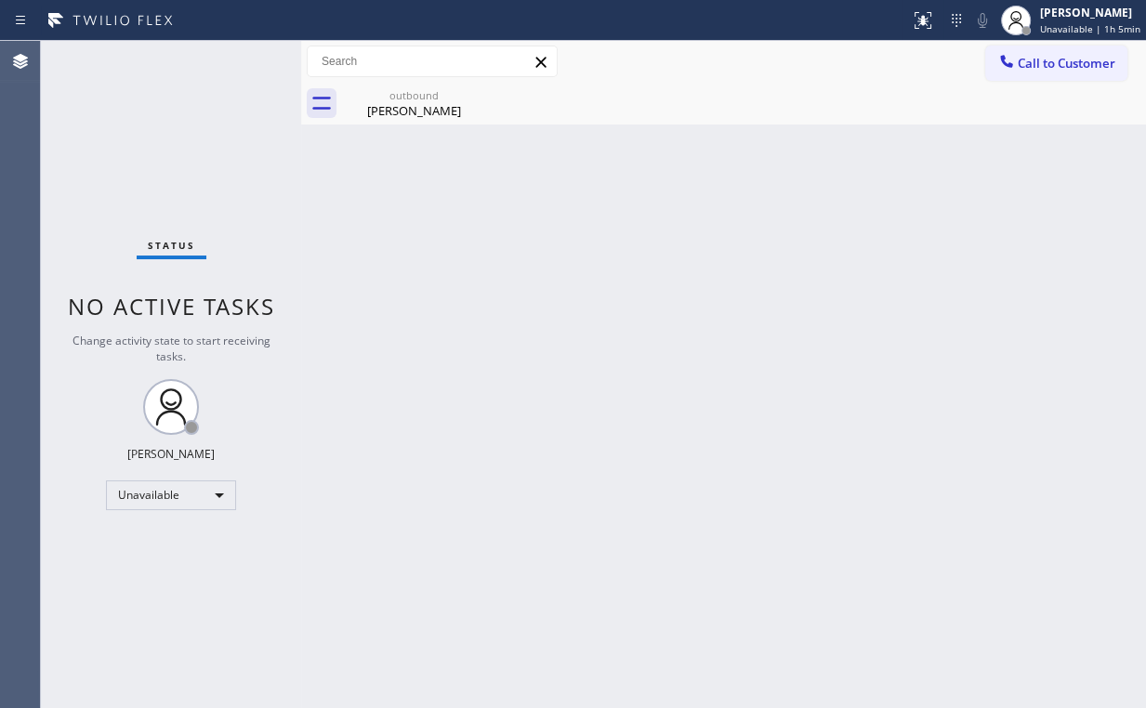
click at [750, 155] on div "Back to Dashboard Change Sender ID Customers Technicians Select a contact Outbo…" at bounding box center [723, 374] width 845 height 667
click at [413, 104] on div "Mercedes Rubio" at bounding box center [414, 110] width 140 height 17
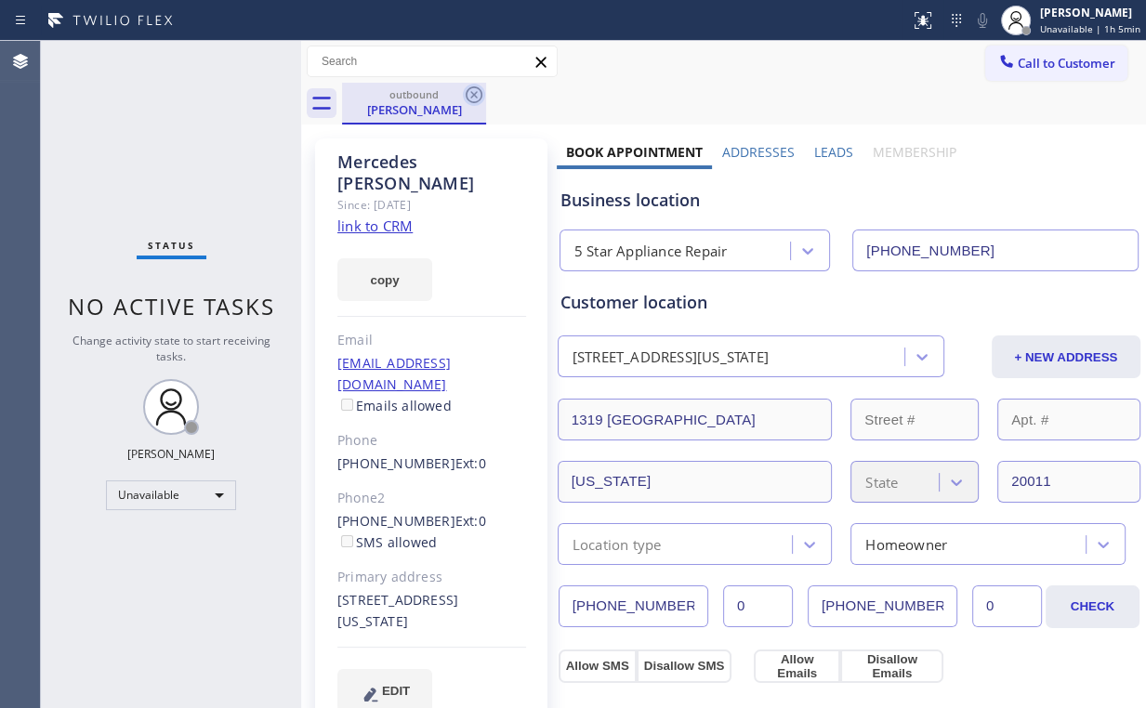
click at [472, 96] on icon at bounding box center [474, 94] width 17 height 17
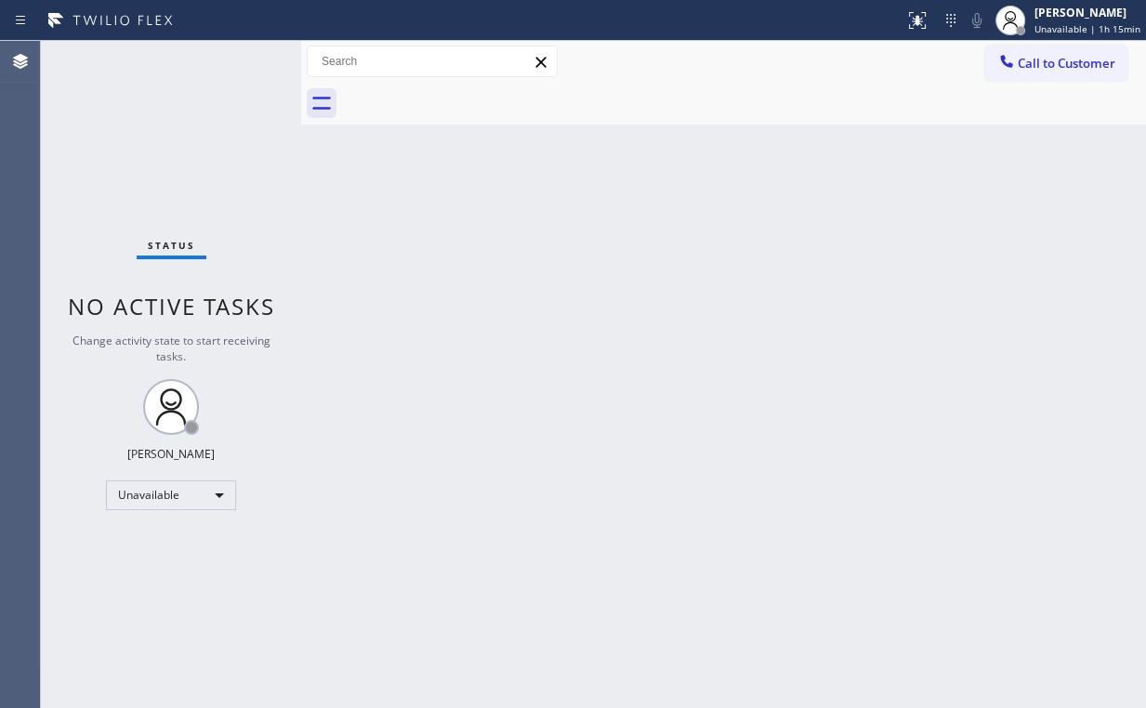
click at [796, 405] on div "Back to Dashboard Change Sender ID Customers Technicians Select a contact Outbo…" at bounding box center [723, 374] width 845 height 667
click at [1078, 68] on span "Call to Customer" at bounding box center [1067, 63] width 98 height 17
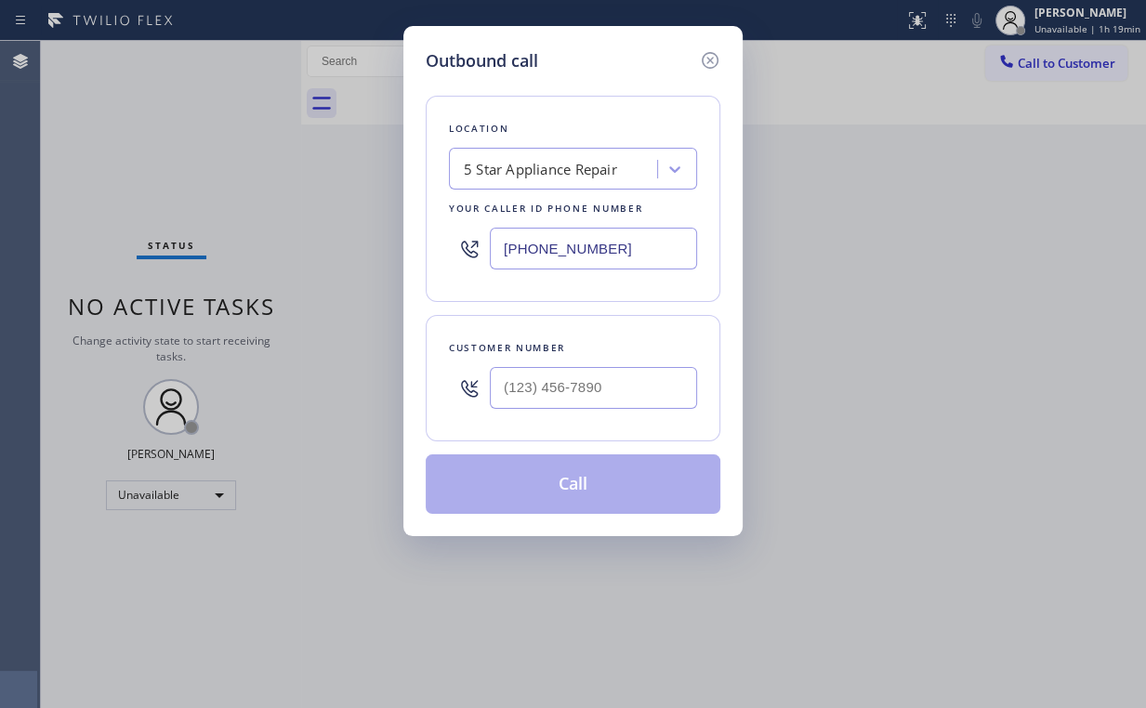
drag, startPoint x: 596, startPoint y: 251, endPoint x: 320, endPoint y: 247, distance: 276.0
click at [338, 248] on div "Outbound call Location 5 Star Appliance Repair Your caller id phone number [PHO…" at bounding box center [573, 354] width 1146 height 708
paste input "747) 225-810"
type input "[PHONE_NUMBER]"
click at [594, 393] on input "(___) ___-____" at bounding box center [593, 388] width 207 height 42
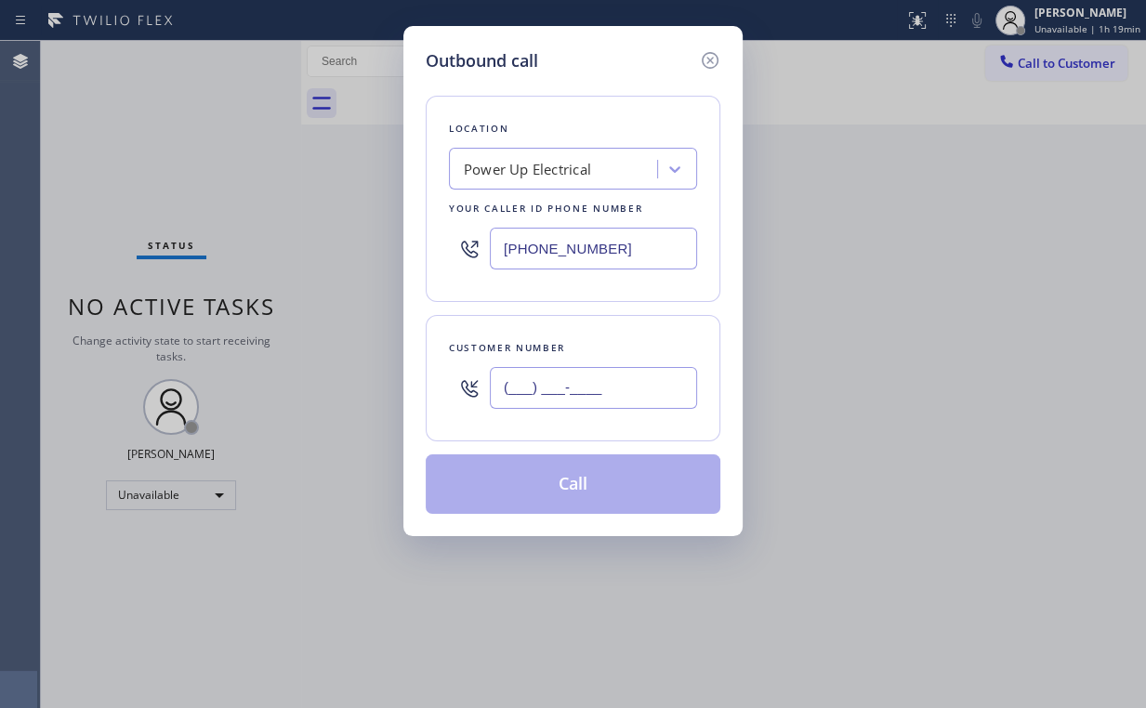
paste input "864) 659-8718"
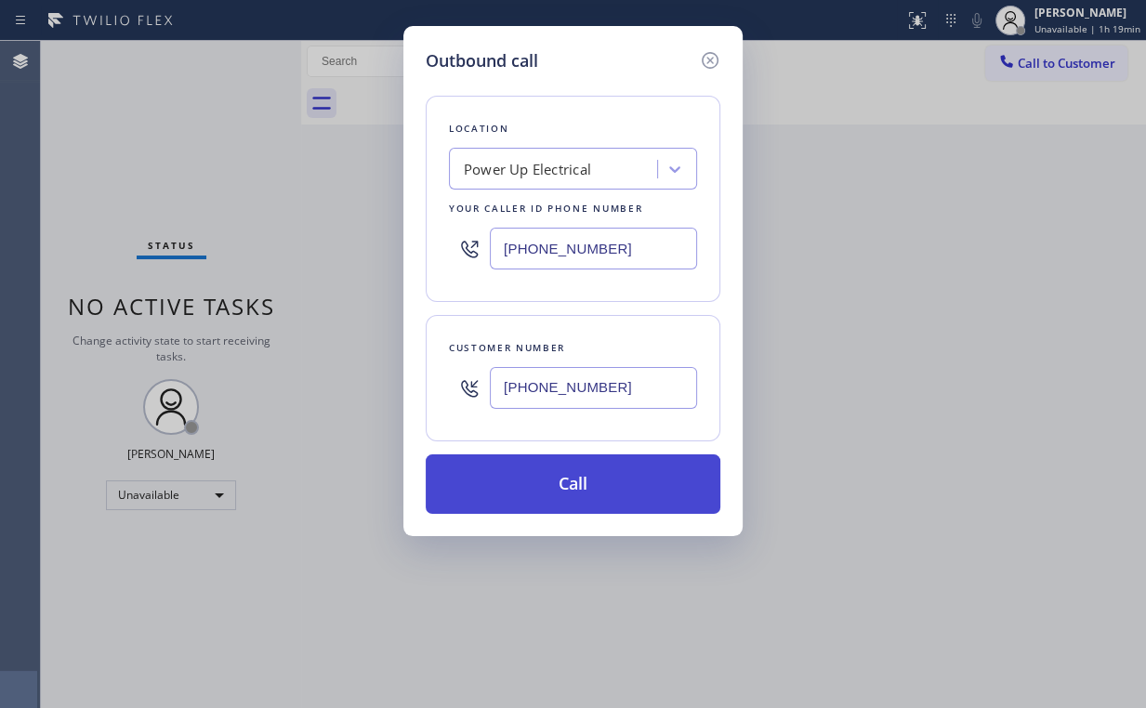
type input "(864) 659-8718"
click at [558, 481] on button "Call" at bounding box center [573, 483] width 295 height 59
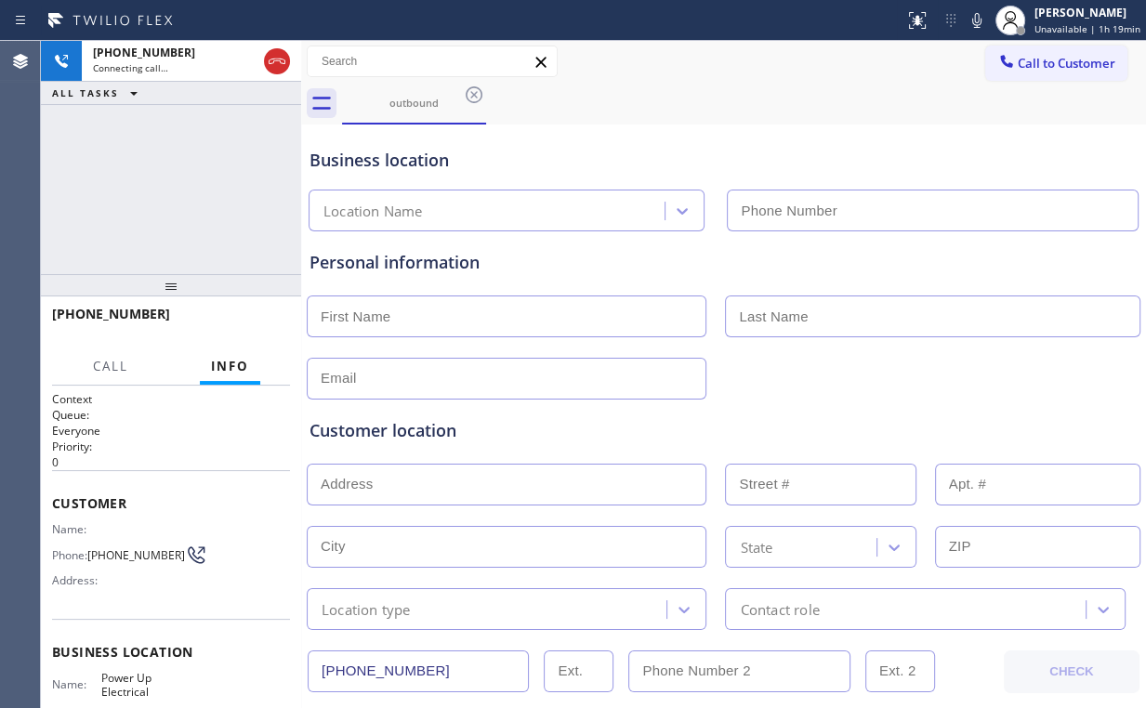
type input "[PHONE_NUMBER]"
click at [96, 187] on div "+18646598718 Connecting call… ALL TASKS ALL TASKS ACTIVE TASKS TASKS IN WRAP UP" at bounding box center [171, 157] width 260 height 233
drag, startPoint x: 186, startPoint y: 167, endPoint x: 162, endPoint y: 173, distance: 24.8
click at [185, 167] on div "+18646598718 Connecting call… ALL TASKS ALL TASKS ACTIVE TASKS TASKS IN WRAP UP" at bounding box center [171, 157] width 260 height 233
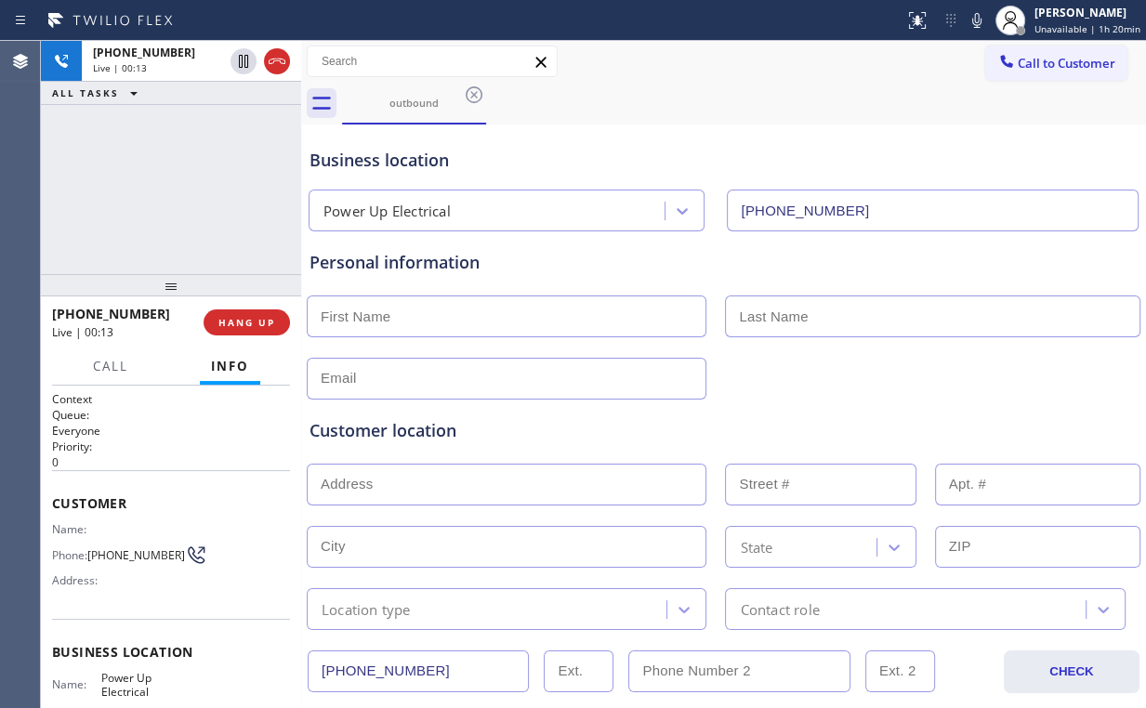
click at [183, 193] on div "+18646598718 Live | 00:13 ALL TASKS ALL TASKS ACTIVE TASKS TASKS IN WRAP UP" at bounding box center [171, 157] width 260 height 233
click at [182, 193] on div "+18646598718 Live | 00:14 ALL TASKS ALL TASKS ACTIVE TASKS TASKS IN WRAP UP" at bounding box center [171, 157] width 260 height 233
click at [249, 320] on span "HANG UP" at bounding box center [246, 322] width 57 height 13
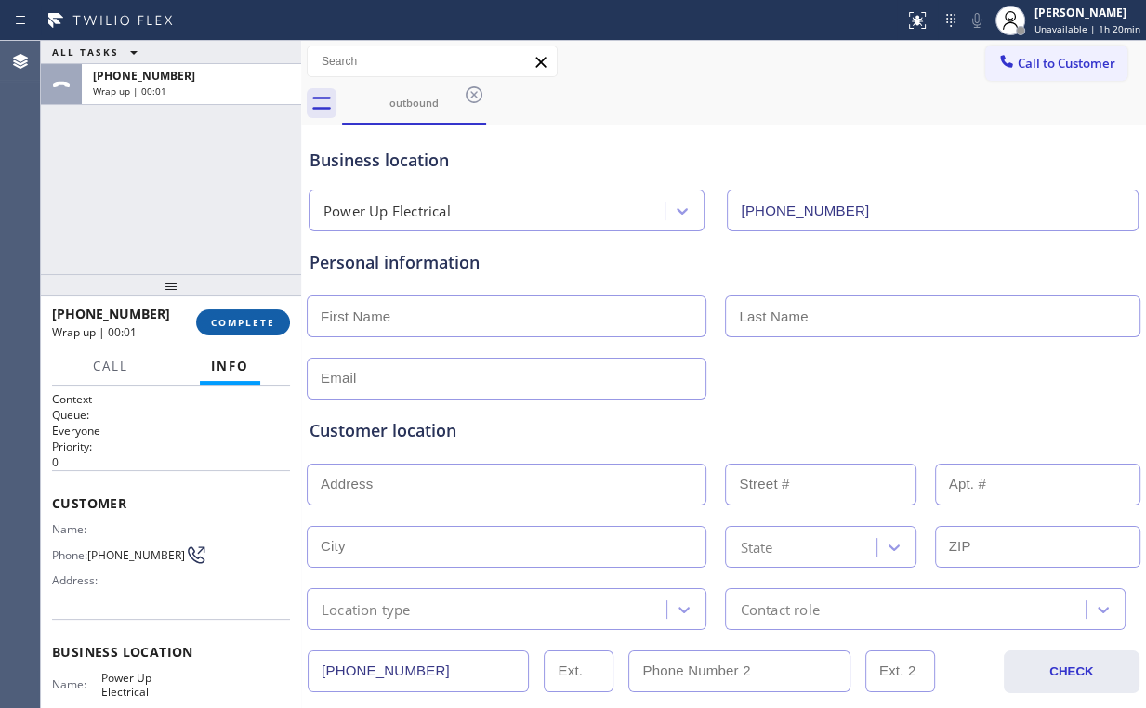
click at [243, 314] on button "COMPLETE" at bounding box center [243, 322] width 94 height 26
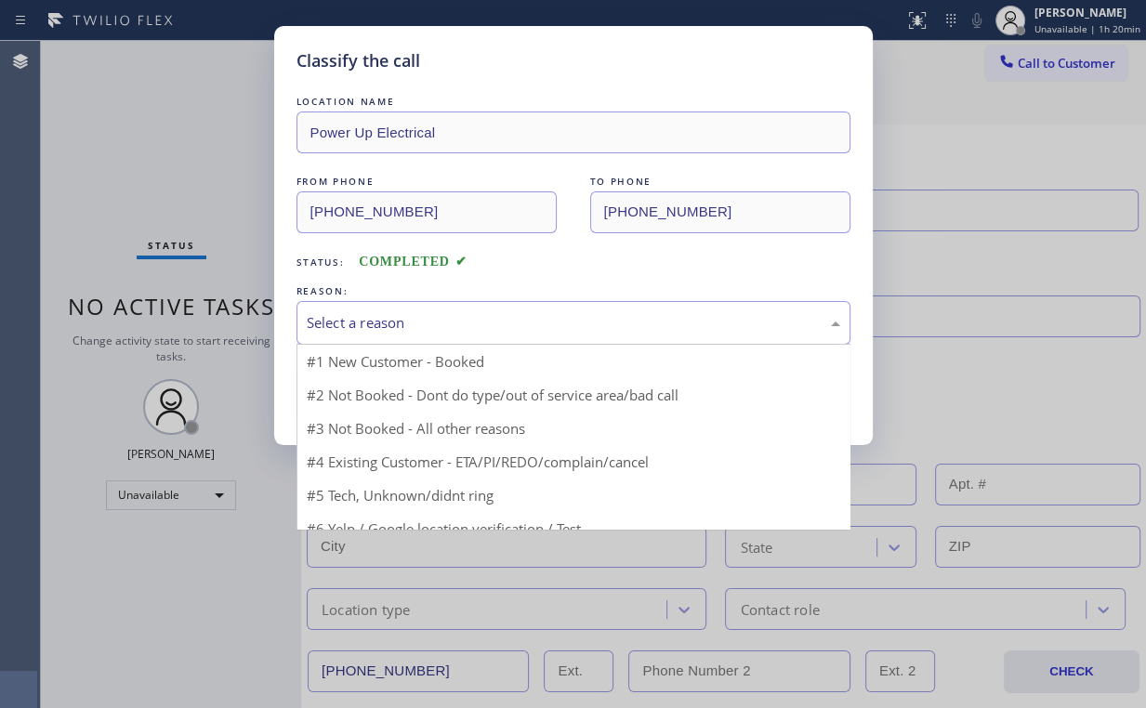
click at [352, 322] on div "Select a reason" at bounding box center [573, 322] width 533 height 21
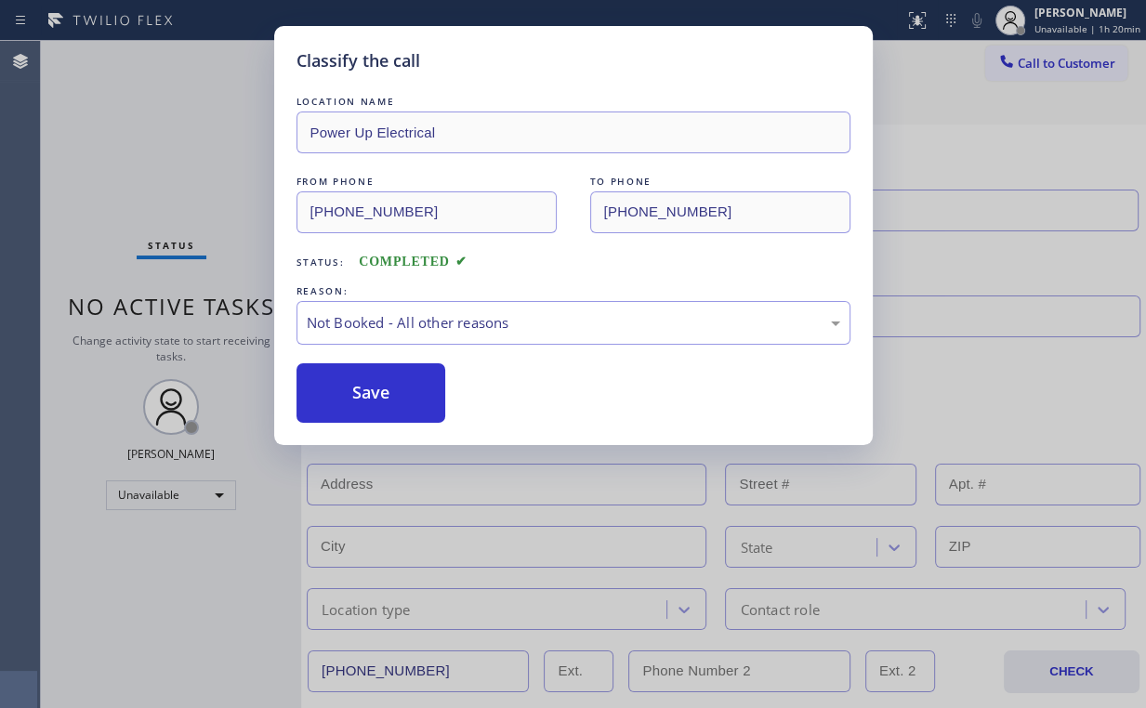
click at [358, 373] on button "Save" at bounding box center [371, 392] width 150 height 59
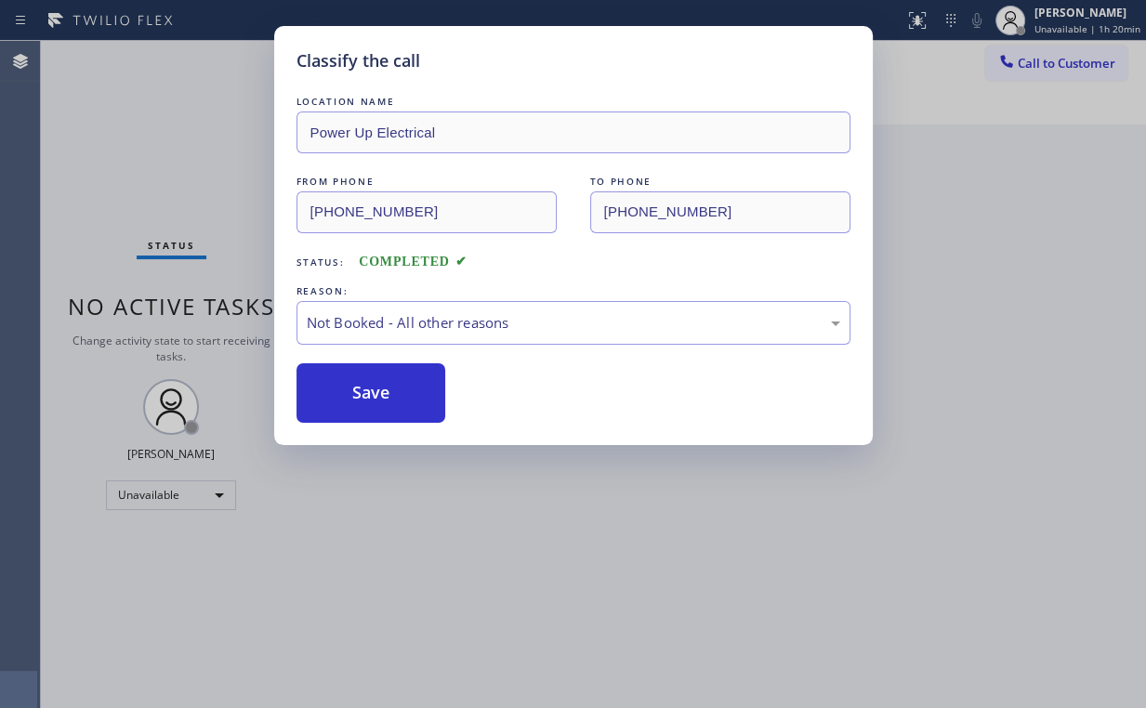
click at [169, 175] on div "Classify the call LOCATION NAME Power Up Electrical FROM PHONE (747) 225-8102 T…" at bounding box center [573, 354] width 1146 height 708
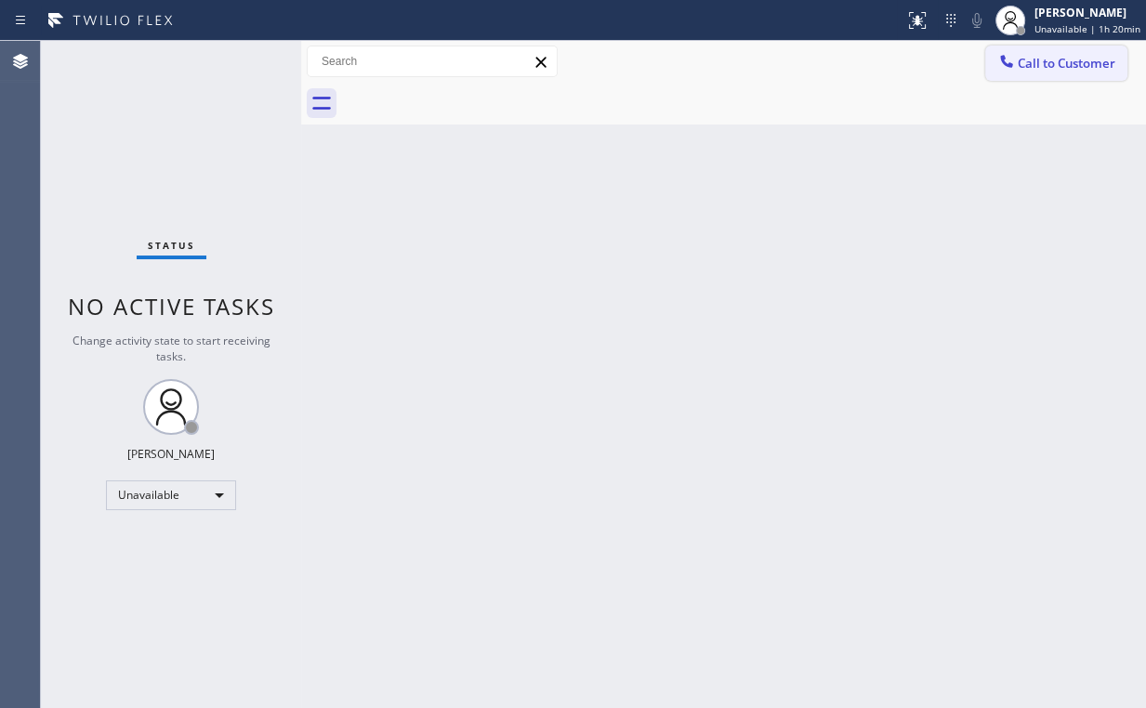
click at [1041, 63] on span "Call to Customer" at bounding box center [1067, 63] width 98 height 17
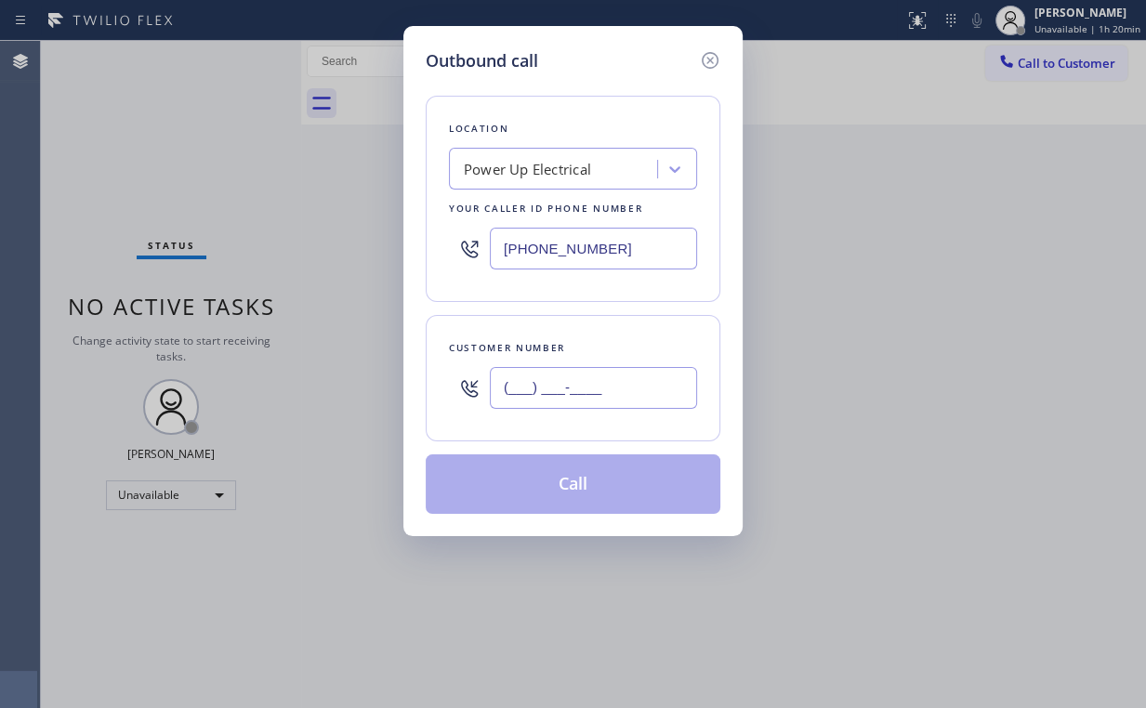
click at [594, 391] on input "(___) ___-____" at bounding box center [593, 388] width 207 height 42
paste input "864) 659-8718"
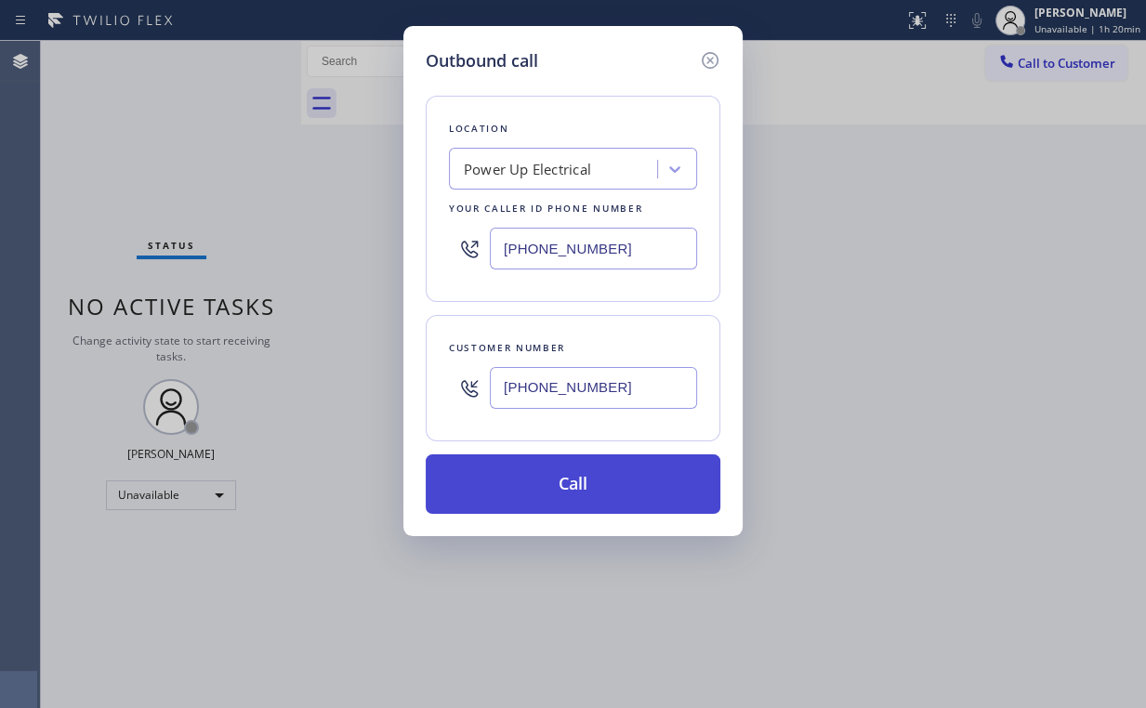
type input "(864) 659-8718"
click at [524, 493] on button "Call" at bounding box center [573, 483] width 295 height 59
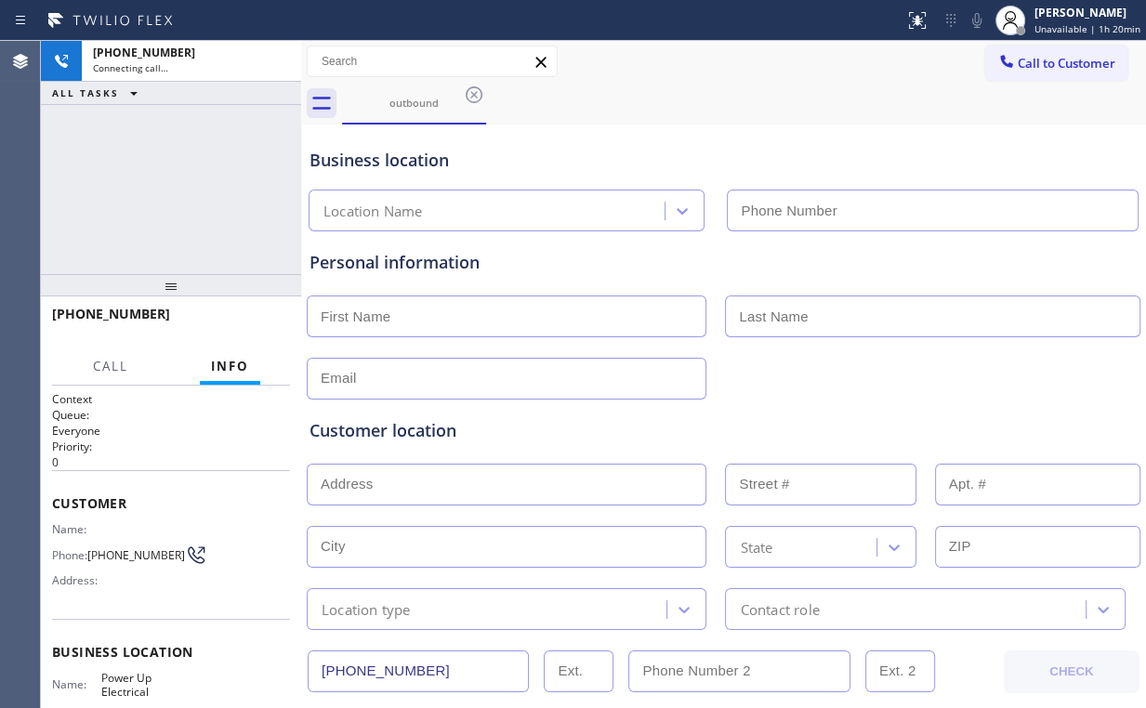
type input "[PHONE_NUMBER]"
click at [216, 199] on div "+18646598718 Connecting call… ALL TASKS ALL TASKS ACTIVE TASKS TASKS IN WRAP UP" at bounding box center [171, 157] width 260 height 233
click at [138, 193] on div "+18646598718 Connecting call… ALL TASKS ALL TASKS ACTIVE TASKS TASKS IN WRAP UP" at bounding box center [171, 157] width 260 height 233
click at [189, 193] on div "+18646598718 Connecting call… ALL TASKS ALL TASKS ACTIVE TASKS TASKS IN WRAP UP" at bounding box center [171, 157] width 260 height 233
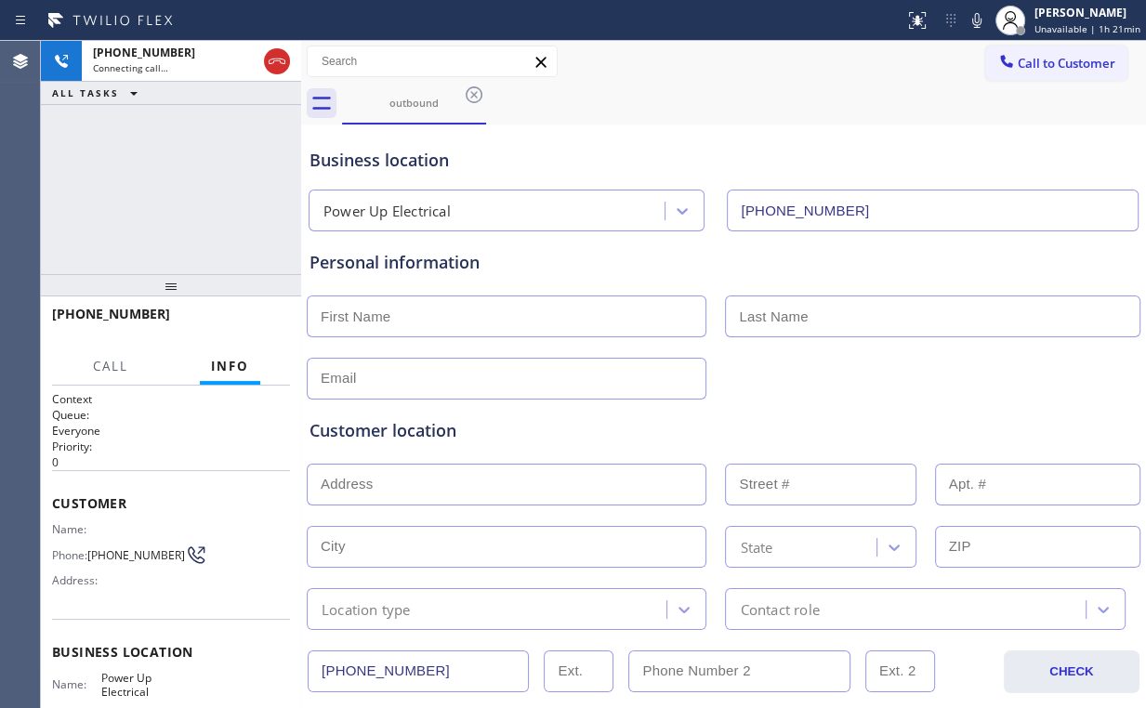
click at [189, 193] on div "+18646598718 Connecting call… ALL TASKS ALL TASKS ACTIVE TASKS TASKS IN WRAP UP" at bounding box center [171, 157] width 260 height 233
click at [181, 190] on div "+18646598718 Connecting call… ALL TASKS ALL TASKS ACTIVE TASKS TASKS IN WRAP UP" at bounding box center [171, 157] width 260 height 233
click at [182, 190] on div "+18646598718 Connecting call… ALL TASKS ALL TASKS ACTIVE TASKS TASKS IN WRAP UP" at bounding box center [171, 157] width 260 height 233
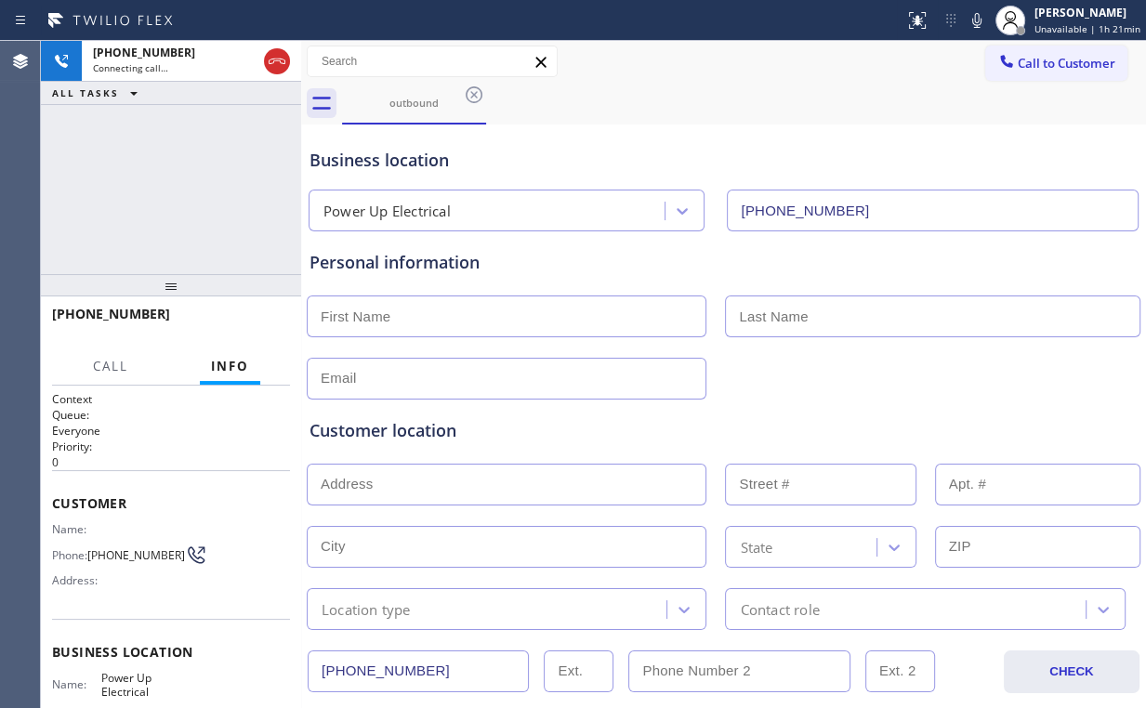
click at [183, 189] on div "+18646598718 Connecting call… ALL TASKS ALL TASKS ACTIVE TASKS TASKS IN WRAP UP" at bounding box center [171, 157] width 260 height 233
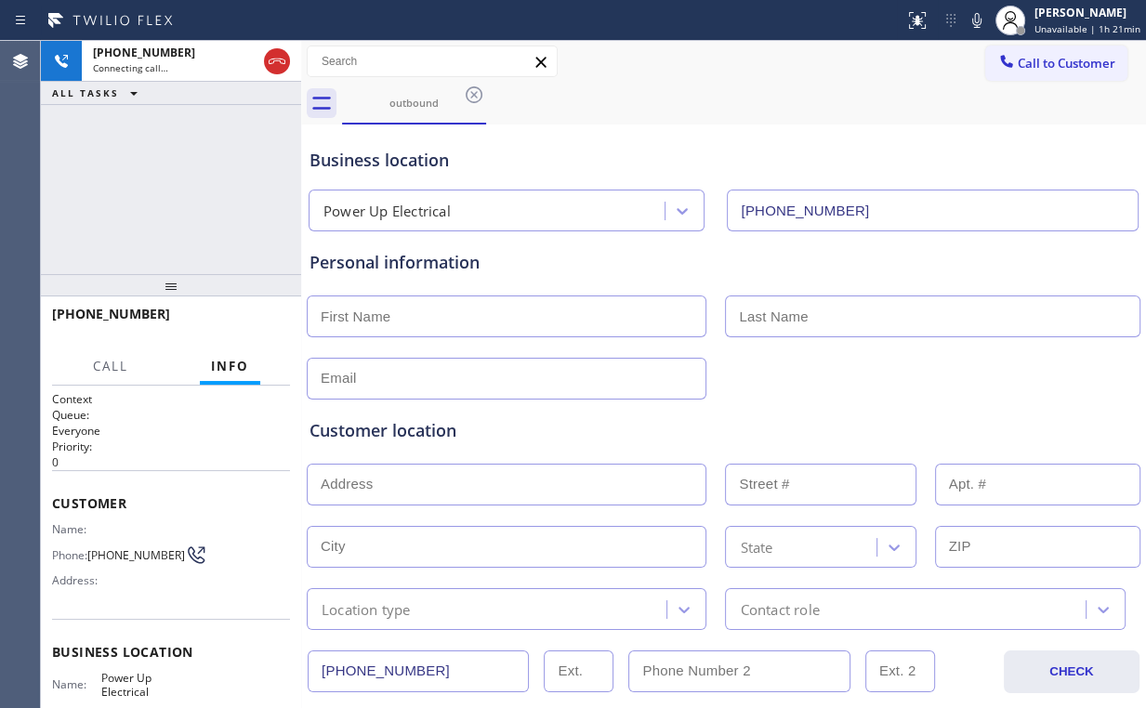
click at [183, 189] on div "+18646598718 Connecting call… ALL TASKS ALL TASKS ACTIVE TASKS TASKS IN WRAP UP" at bounding box center [171, 157] width 260 height 233
click at [97, 188] on div "+18646598718 Connecting call… ALL TASKS ALL TASKS ACTIVE TASKS TASKS IN WRAP UP" at bounding box center [171, 157] width 260 height 233
click at [180, 180] on div "+18646598718 Live | 00:16 ALL TASKS ALL TASKS ACTIVE TASKS TASKS IN WRAP UP" at bounding box center [171, 157] width 260 height 233
click at [186, 182] on div "+18646598718 Live | 00:17 ALL TASKS ALL TASKS ACTIVE TASKS TASKS IN WRAP UP" at bounding box center [171, 157] width 260 height 233
click at [186, 182] on div "+18646598718 Live | 00:18 ALL TASKS ALL TASKS ACTIVE TASKS TASKS IN WRAP UP" at bounding box center [171, 157] width 260 height 233
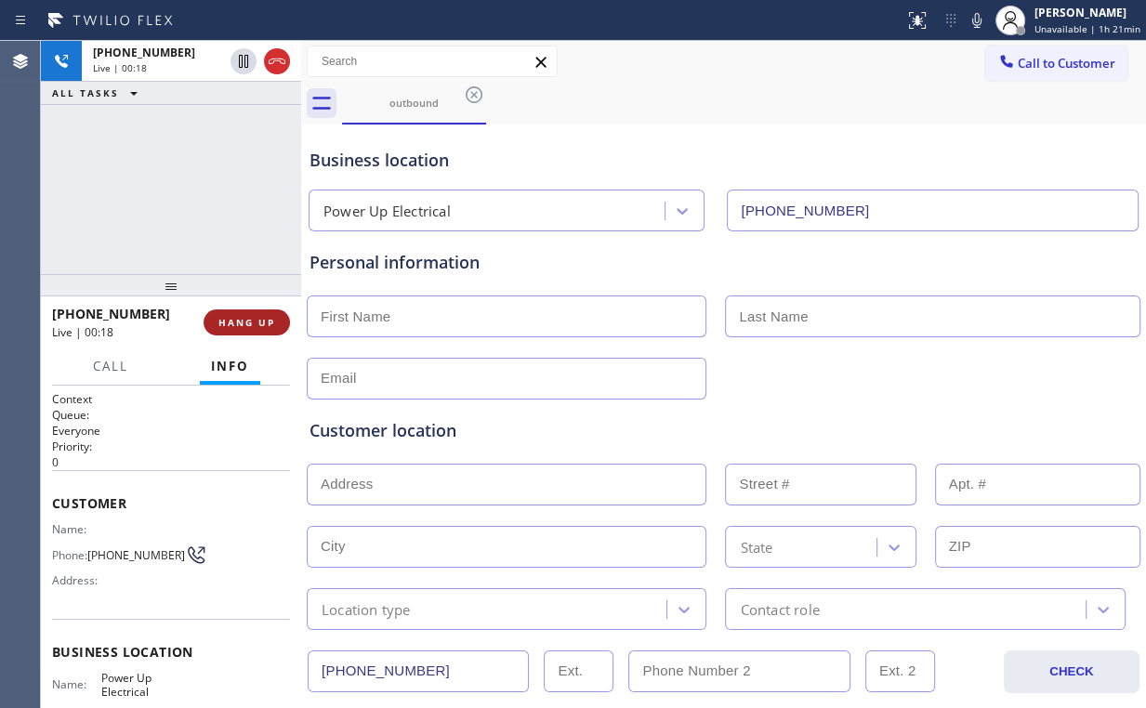
click at [259, 314] on button "HANG UP" at bounding box center [247, 322] width 86 height 26
click at [254, 316] on span "COMPLETE" at bounding box center [243, 322] width 64 height 13
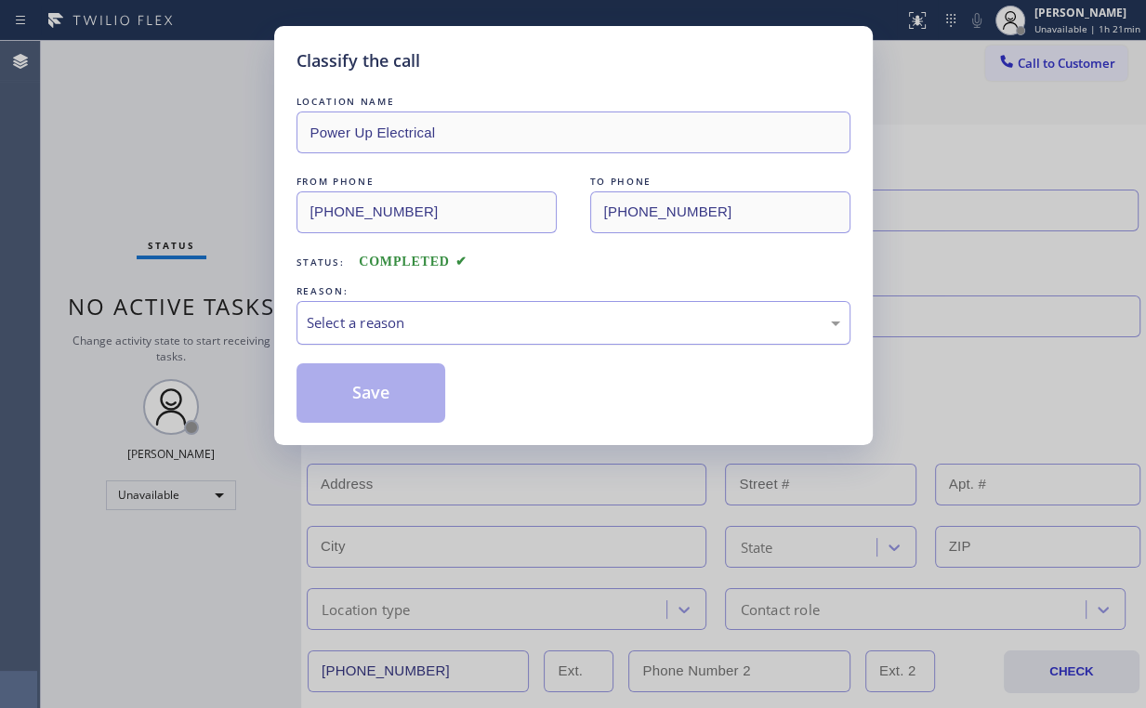
click at [378, 322] on div "Select a reason" at bounding box center [573, 322] width 533 height 21
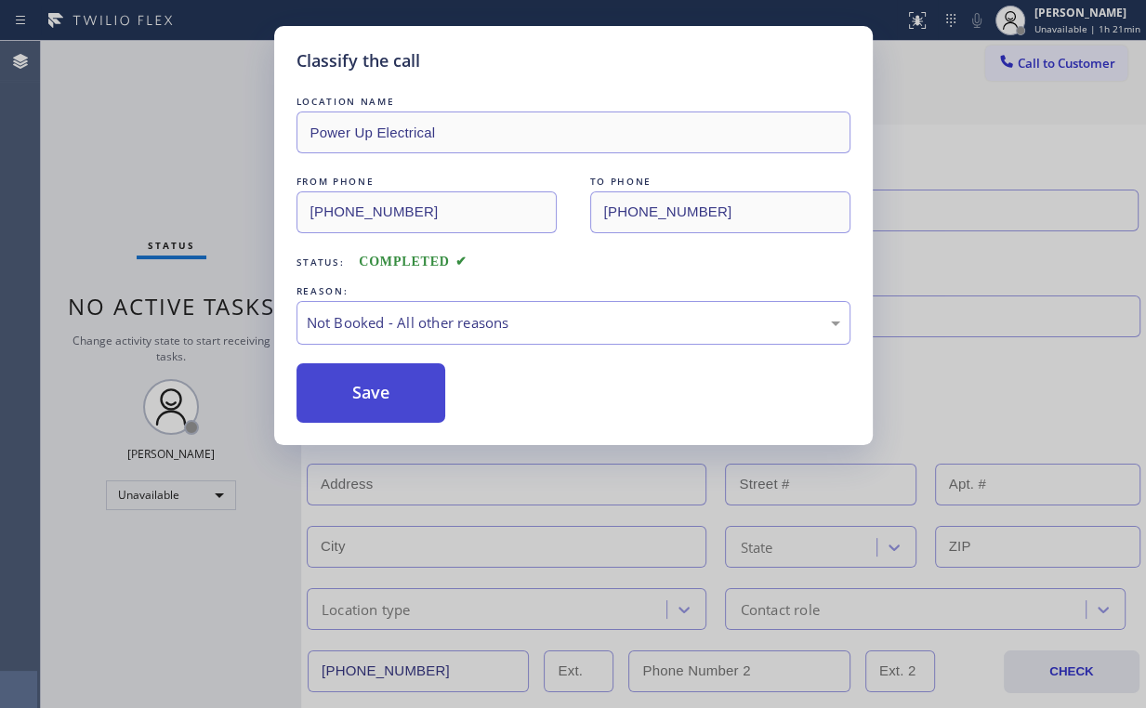
click at [377, 387] on button "Save" at bounding box center [371, 392] width 150 height 59
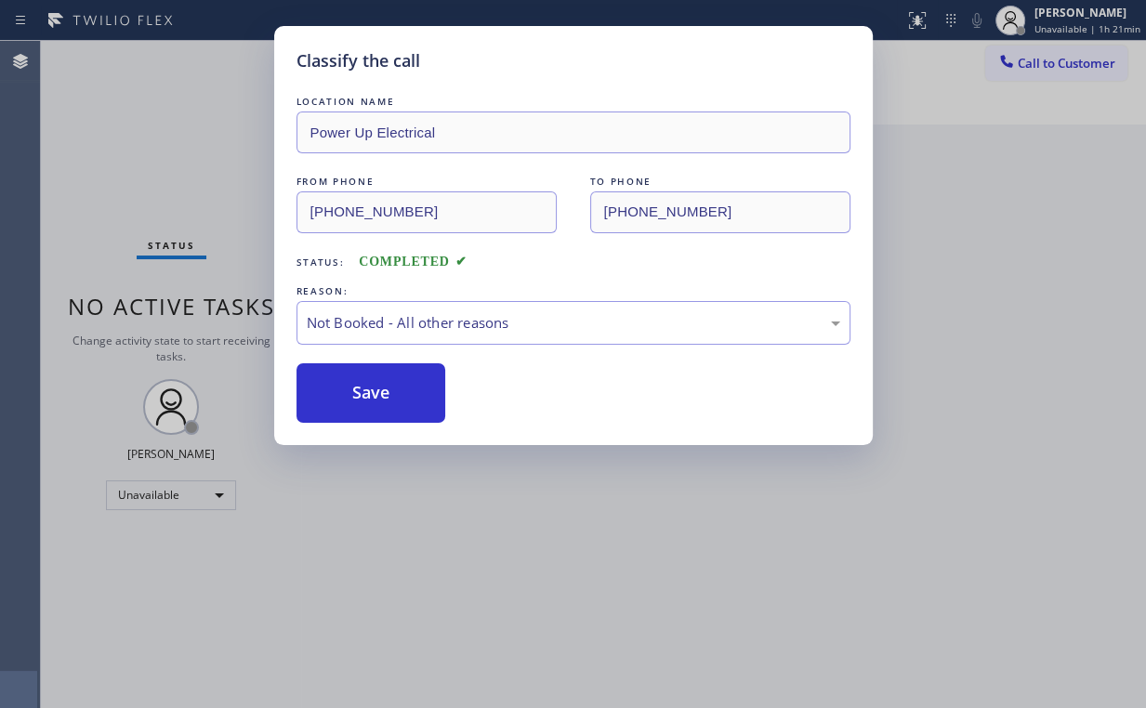
click at [201, 170] on div "Classify the call LOCATION NAME Power Up Electrical FROM PHONE (747) 225-8102 T…" at bounding box center [573, 354] width 1146 height 708
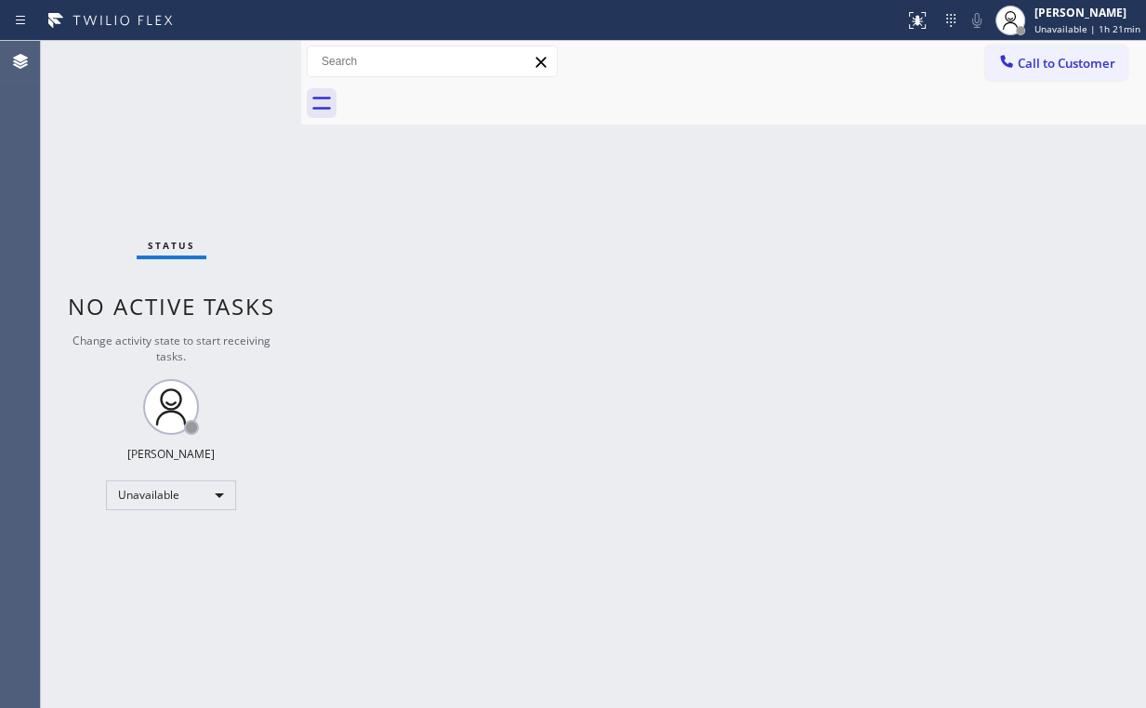
drag, startPoint x: 118, startPoint y: 153, endPoint x: 138, endPoint y: 161, distance: 21.8
click at [119, 156] on div "Status No active tasks Change activity state to start receiving tasks. [PERSON_…" at bounding box center [171, 374] width 260 height 667
click at [167, 494] on div "Unavailable" at bounding box center [171, 493] width 130 height 30
click at [157, 524] on li "Offline" at bounding box center [170, 517] width 126 height 22
click at [780, 367] on div "Back to Dashboard Change Sender ID Customers Technicians Select a contact Outbo…" at bounding box center [723, 371] width 845 height 661
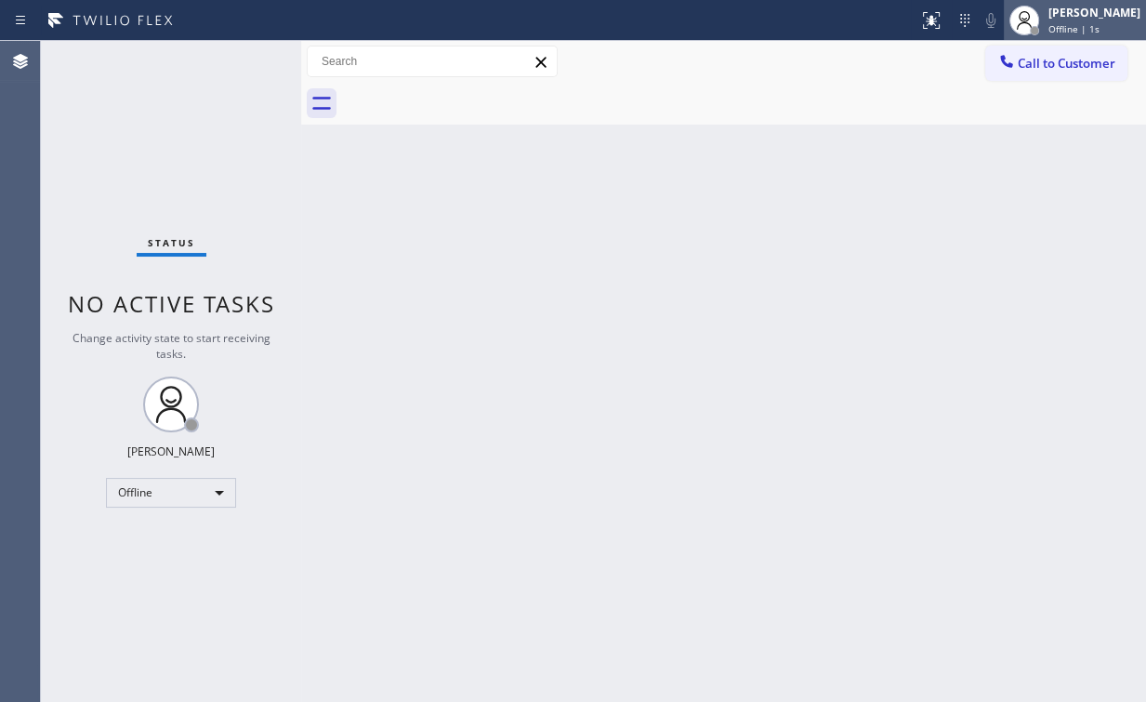
click at [1092, 16] on div "[PERSON_NAME]" at bounding box center [1094, 13] width 92 height 16
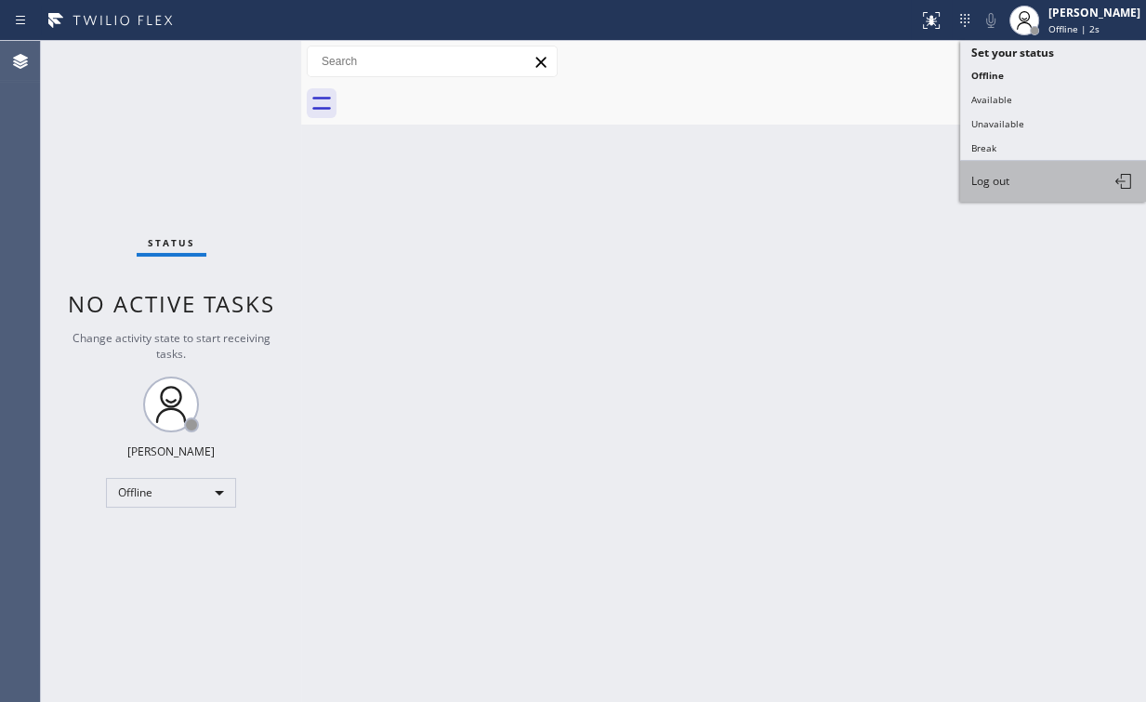
click at [1010, 178] on button "Log out" at bounding box center [1053, 181] width 186 height 41
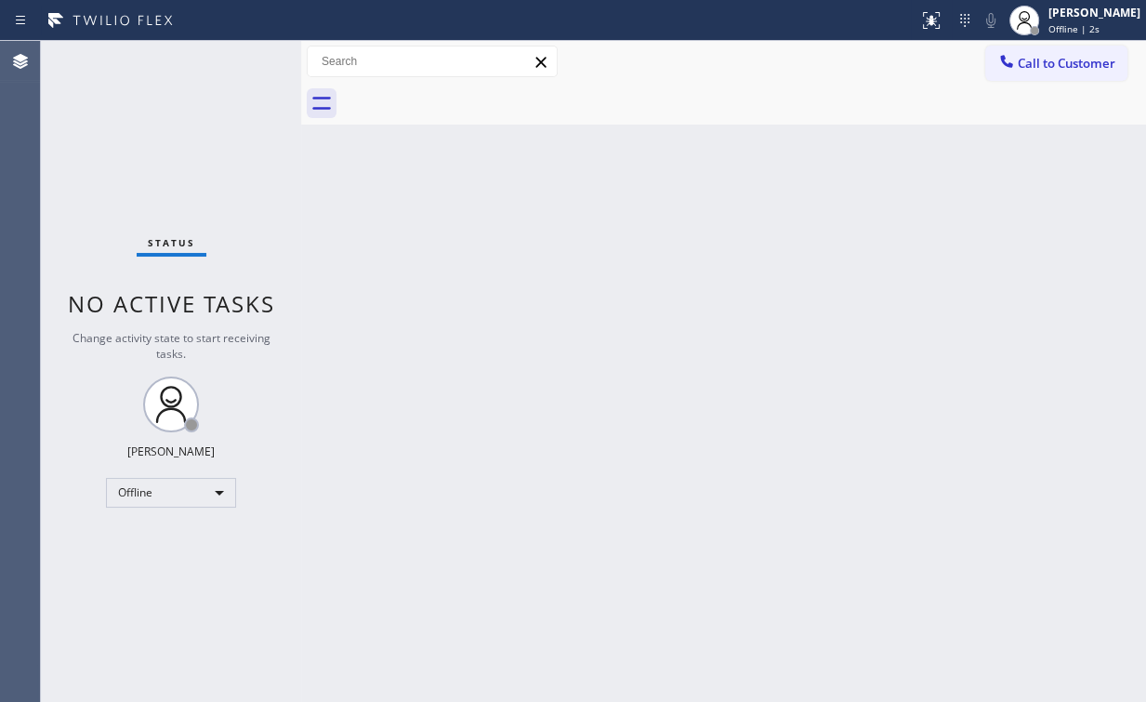
click at [853, 362] on div "Back to Dashboard Change Sender ID Customers Technicians Select a contact Outbo…" at bounding box center [723, 371] width 845 height 661
